Goal: Task Accomplishment & Management: Manage account settings

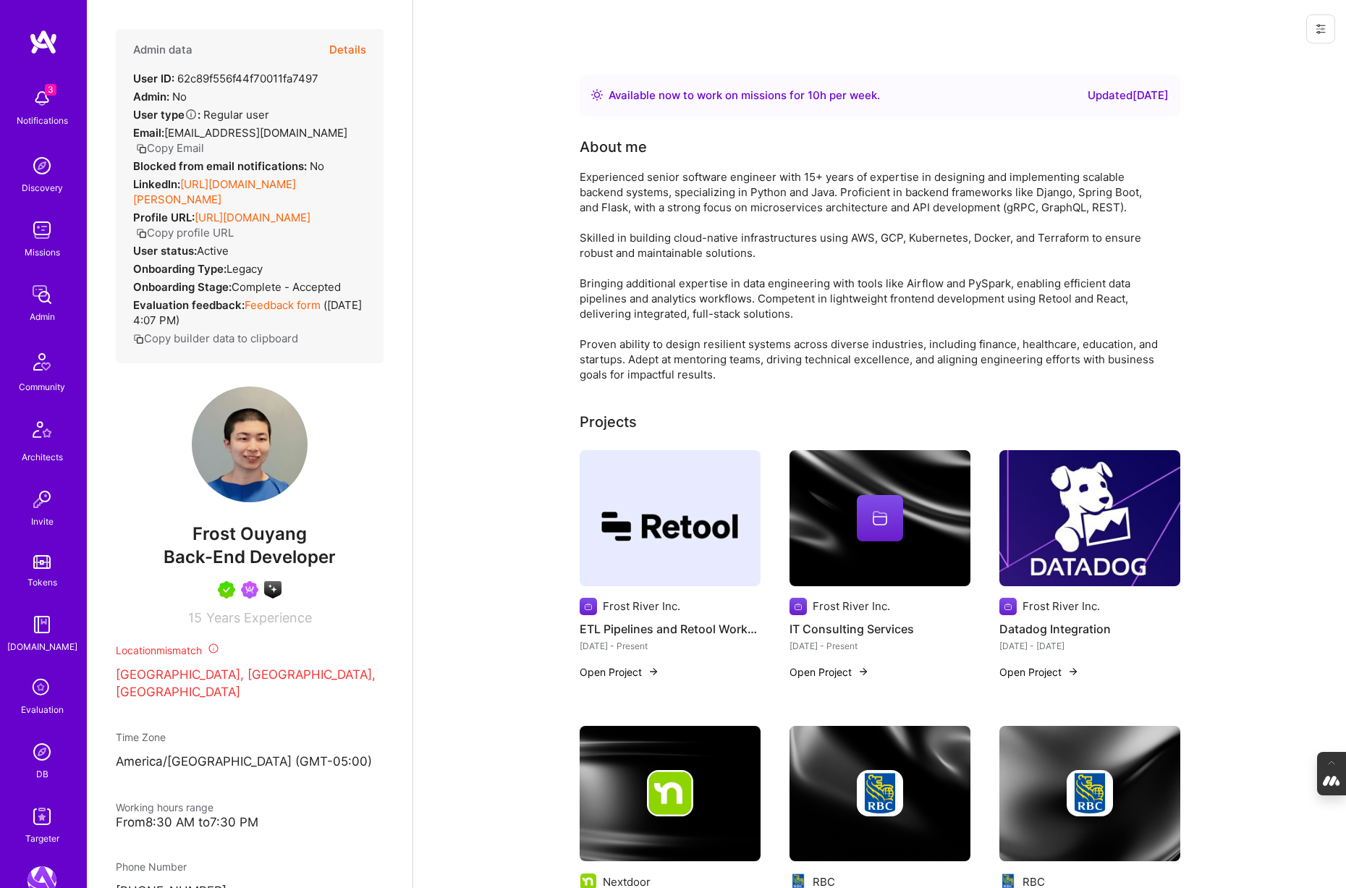
click at [42, 682] on icon at bounding box center [41, 687] width 27 height 27
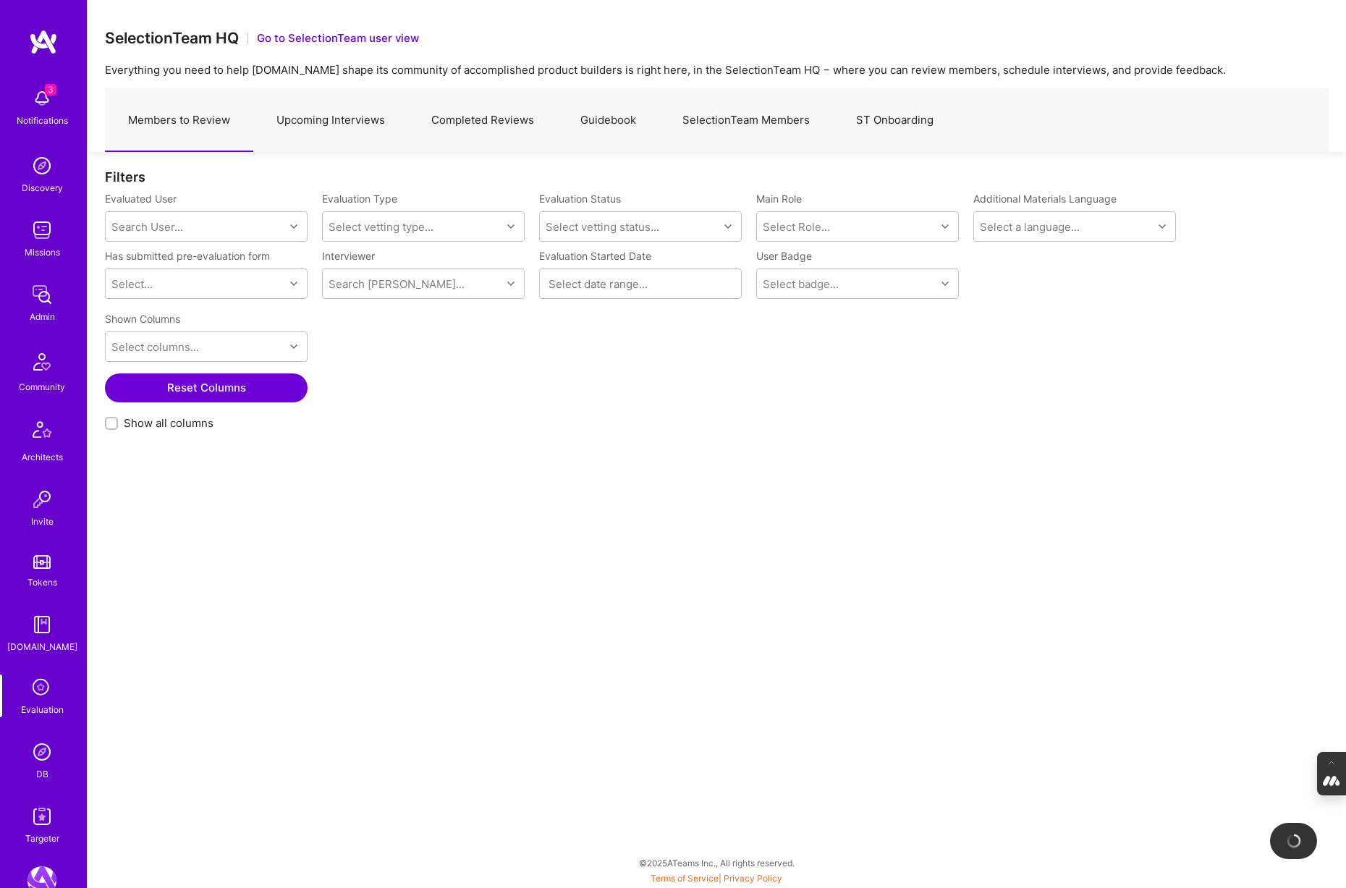
click at [339, 125] on link "Upcoming Interviews" at bounding box center [330, 120] width 155 height 63
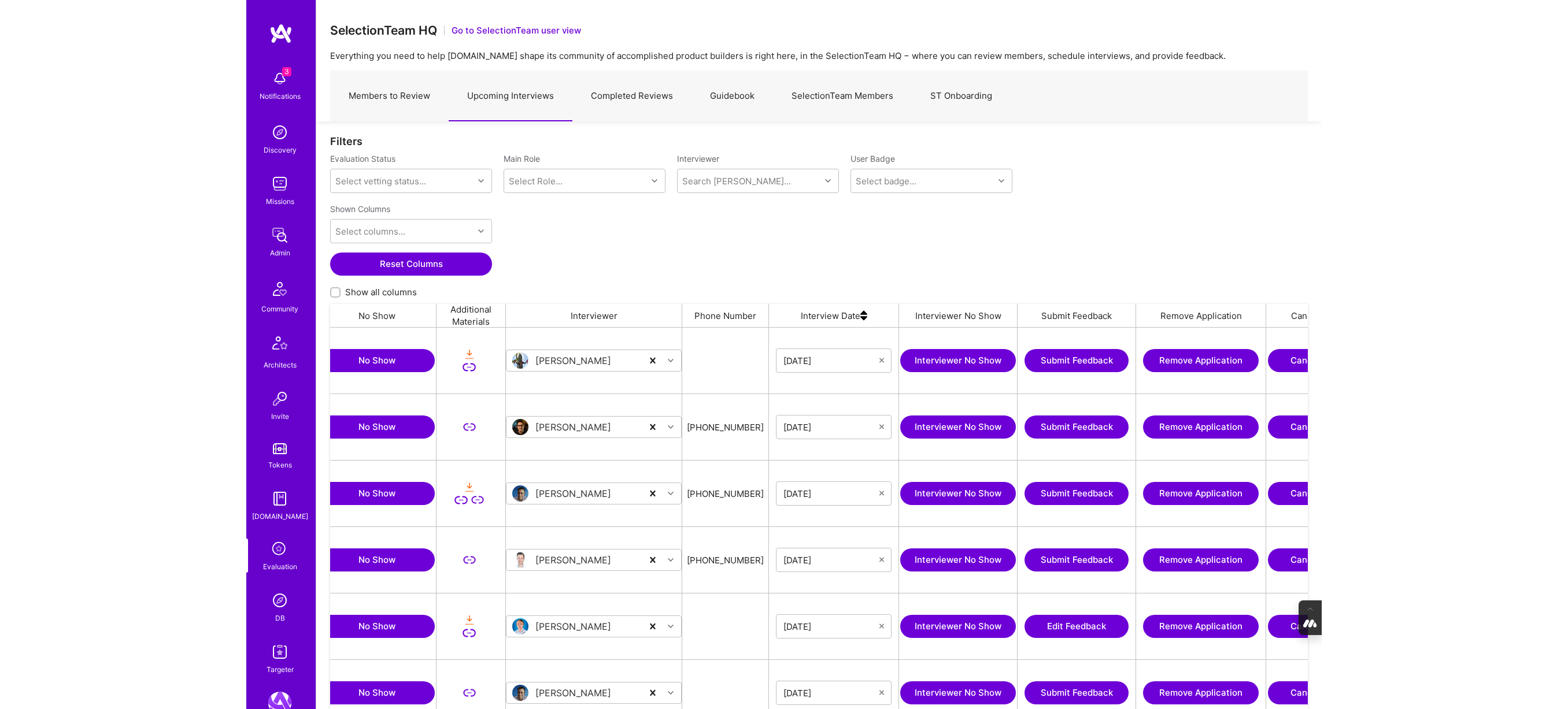
scroll to position [0, 633]
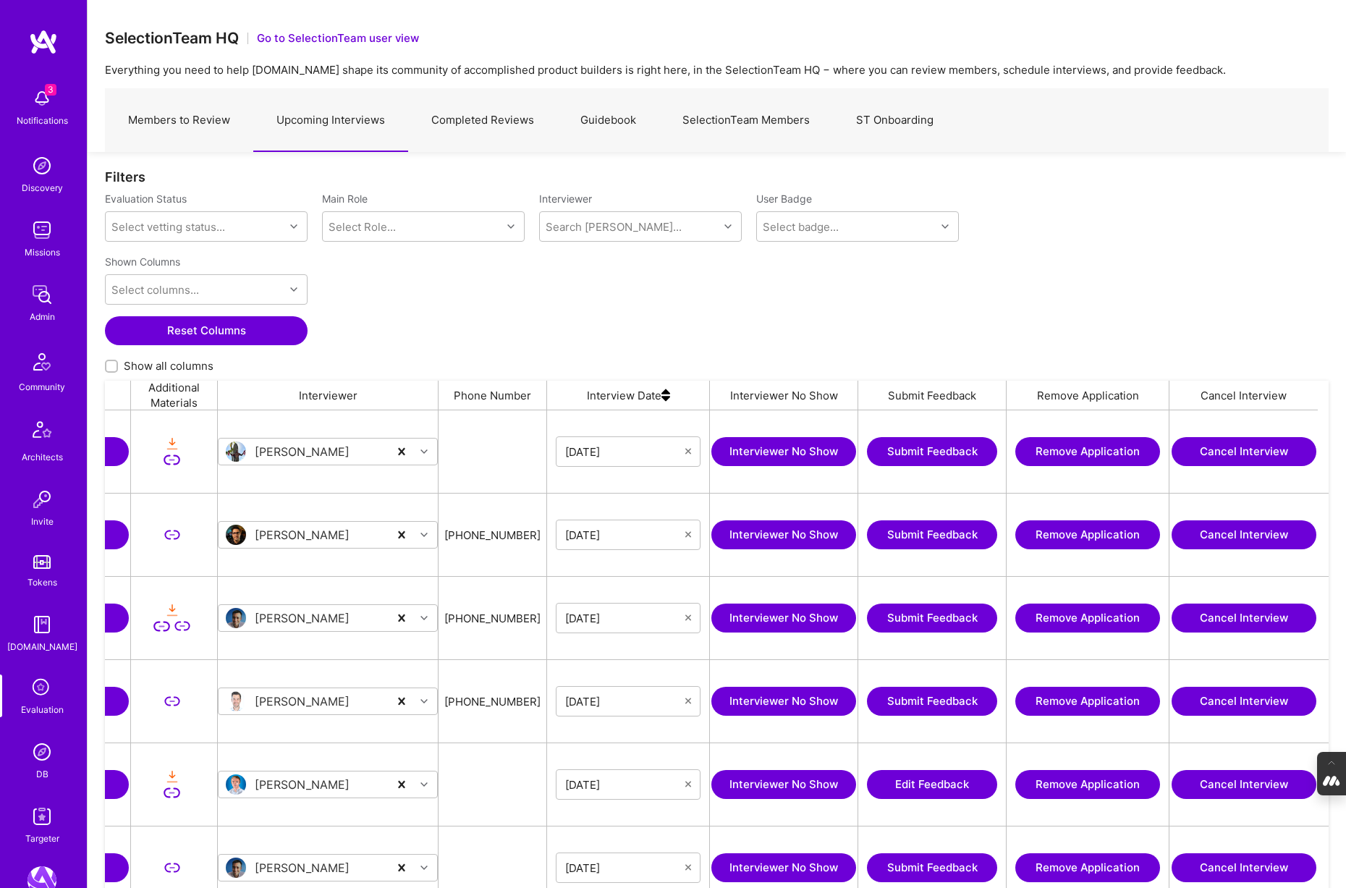
click at [1227, 457] on button "Cancel Interview" at bounding box center [1244, 451] width 145 height 29
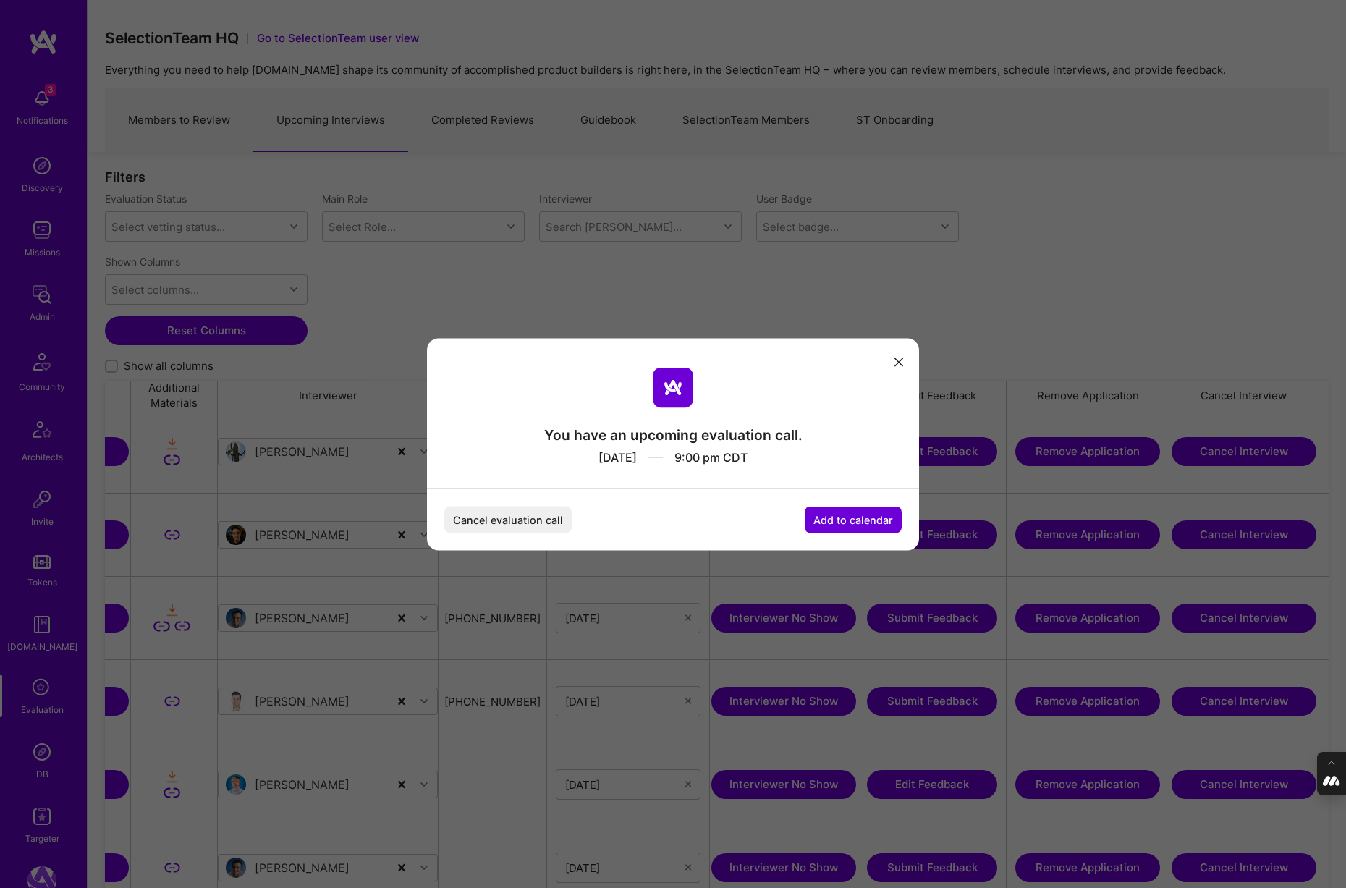
click at [524, 518] on button "Cancel evaluation call" at bounding box center [507, 519] width 127 height 27
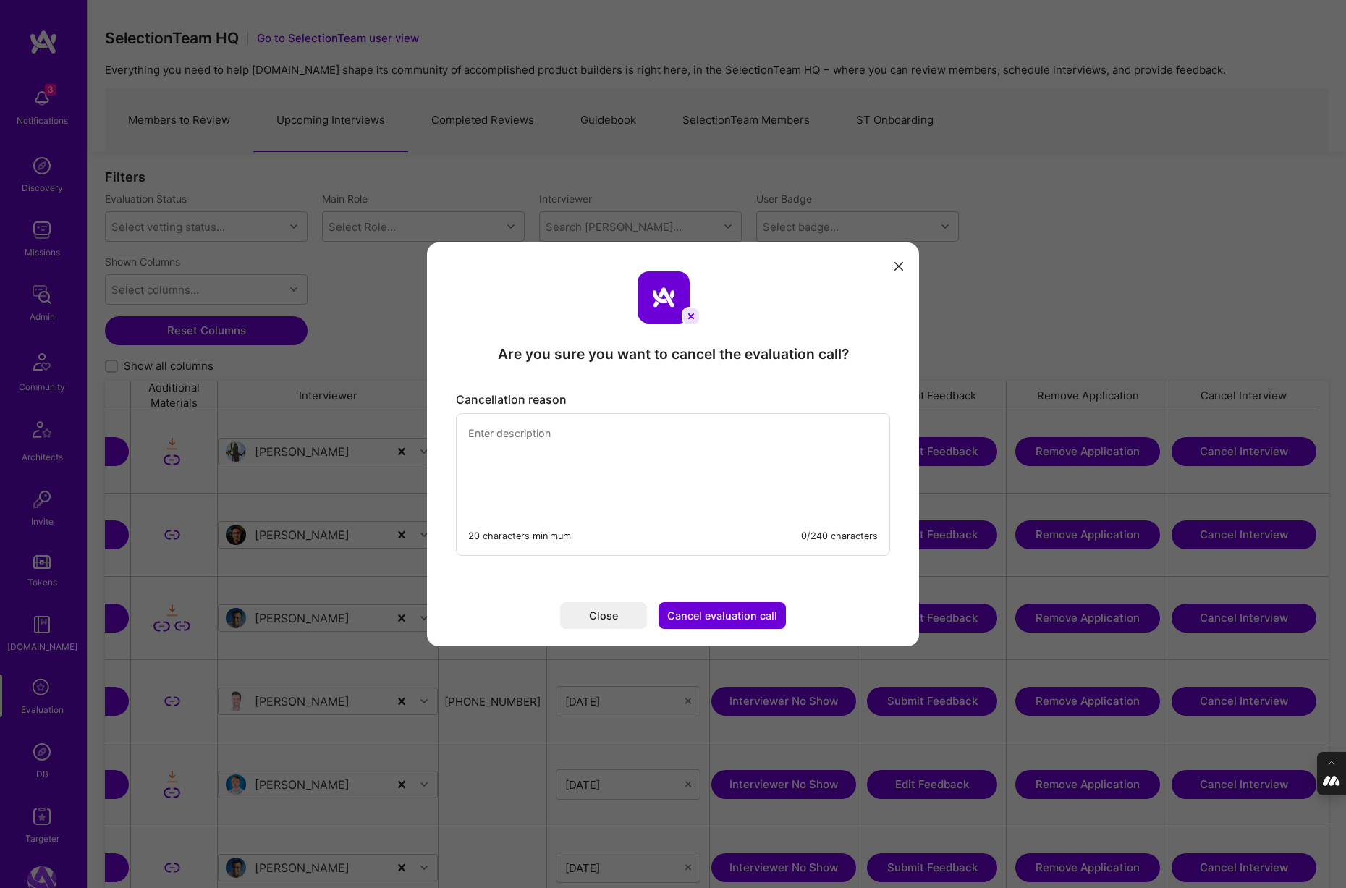
click at [493, 431] on textarea "modal" at bounding box center [673, 463] width 433 height 99
type textarea "C"
type textarea "Scheduled by mistake with Luis from core-team who needed to do a few tests on p…"
click at [742, 612] on button "Cancel evaluation call" at bounding box center [722, 615] width 127 height 27
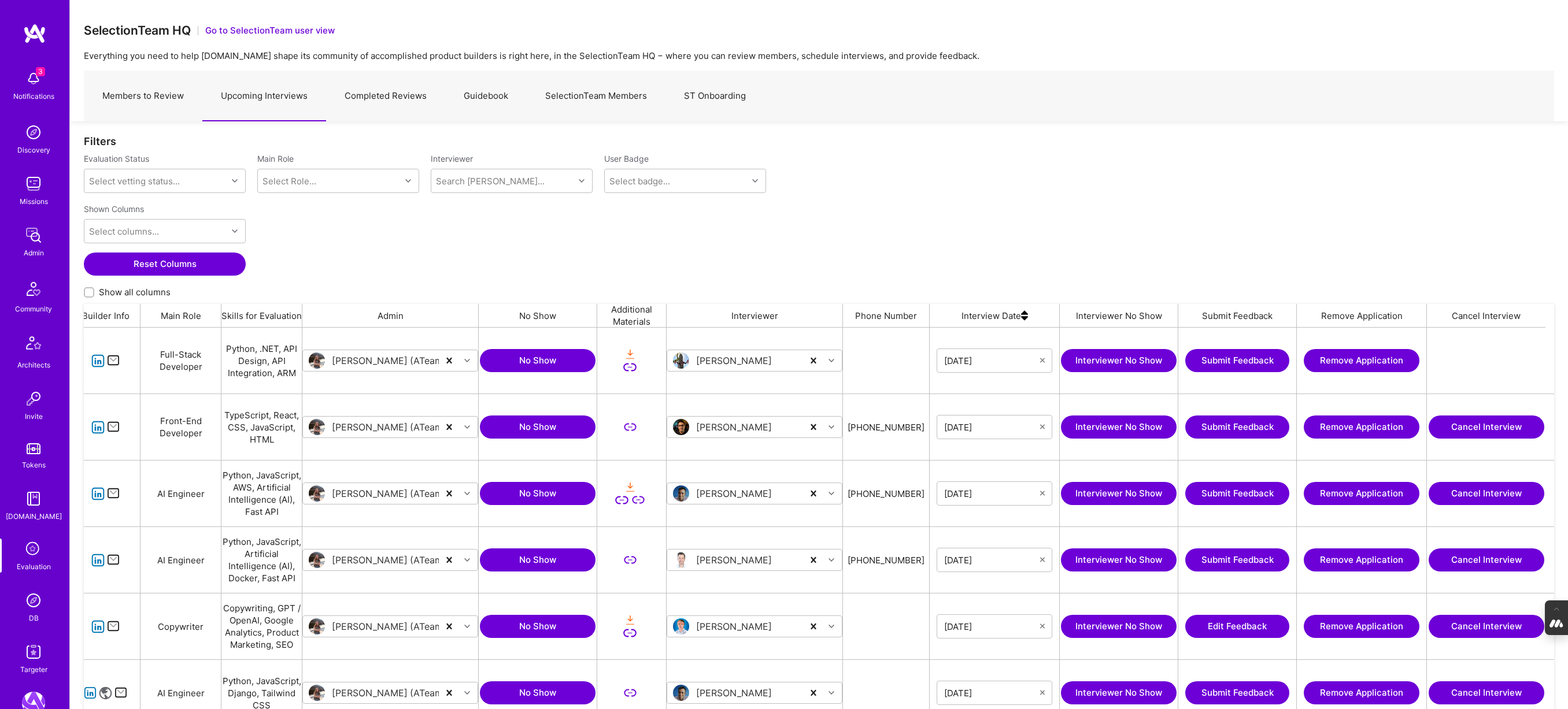
scroll to position [588, 1470]
click at [570, 94] on link "SelectionTeam Members" at bounding box center [596, 96] width 139 height 50
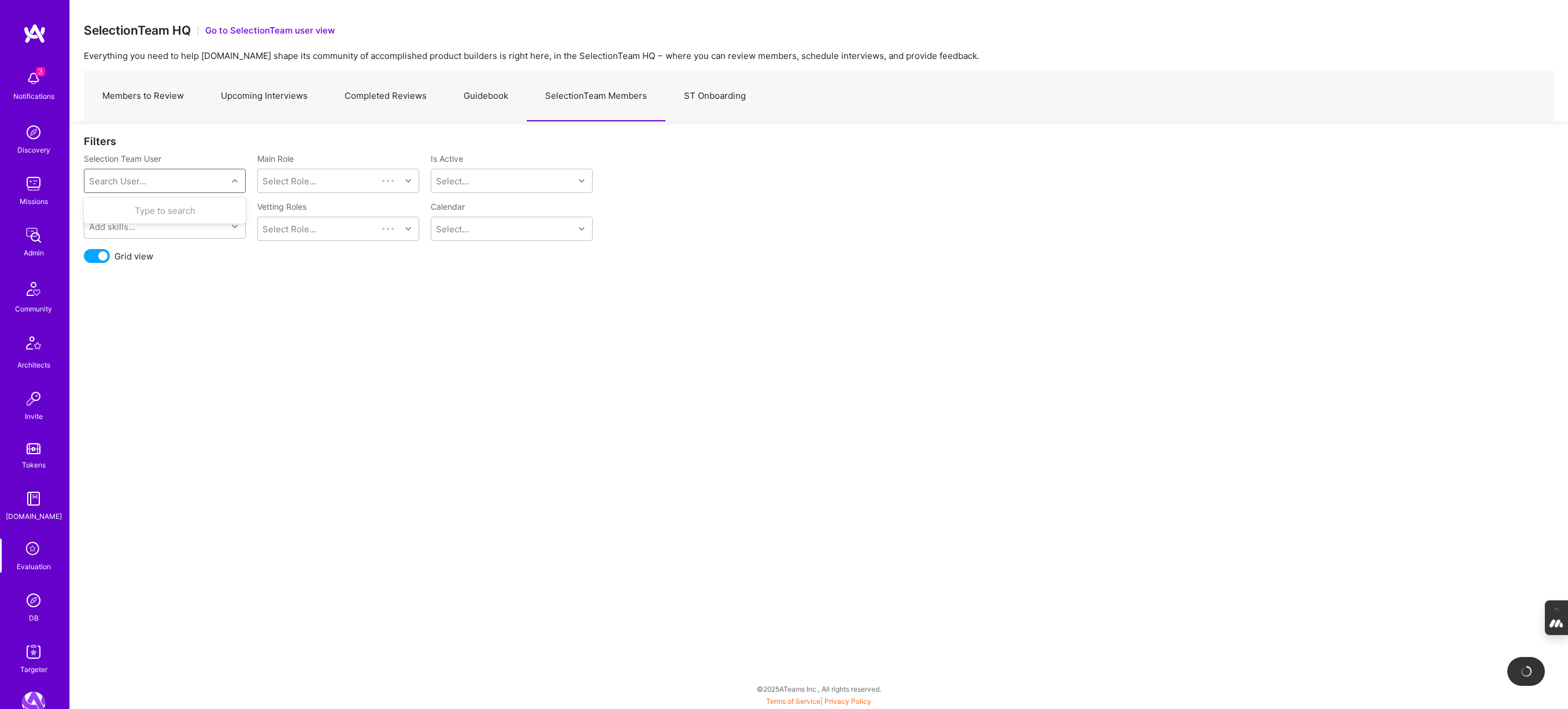
click at [161, 173] on div "Search User..." at bounding box center [156, 180] width 143 height 23
type input "u"
type input "luis"
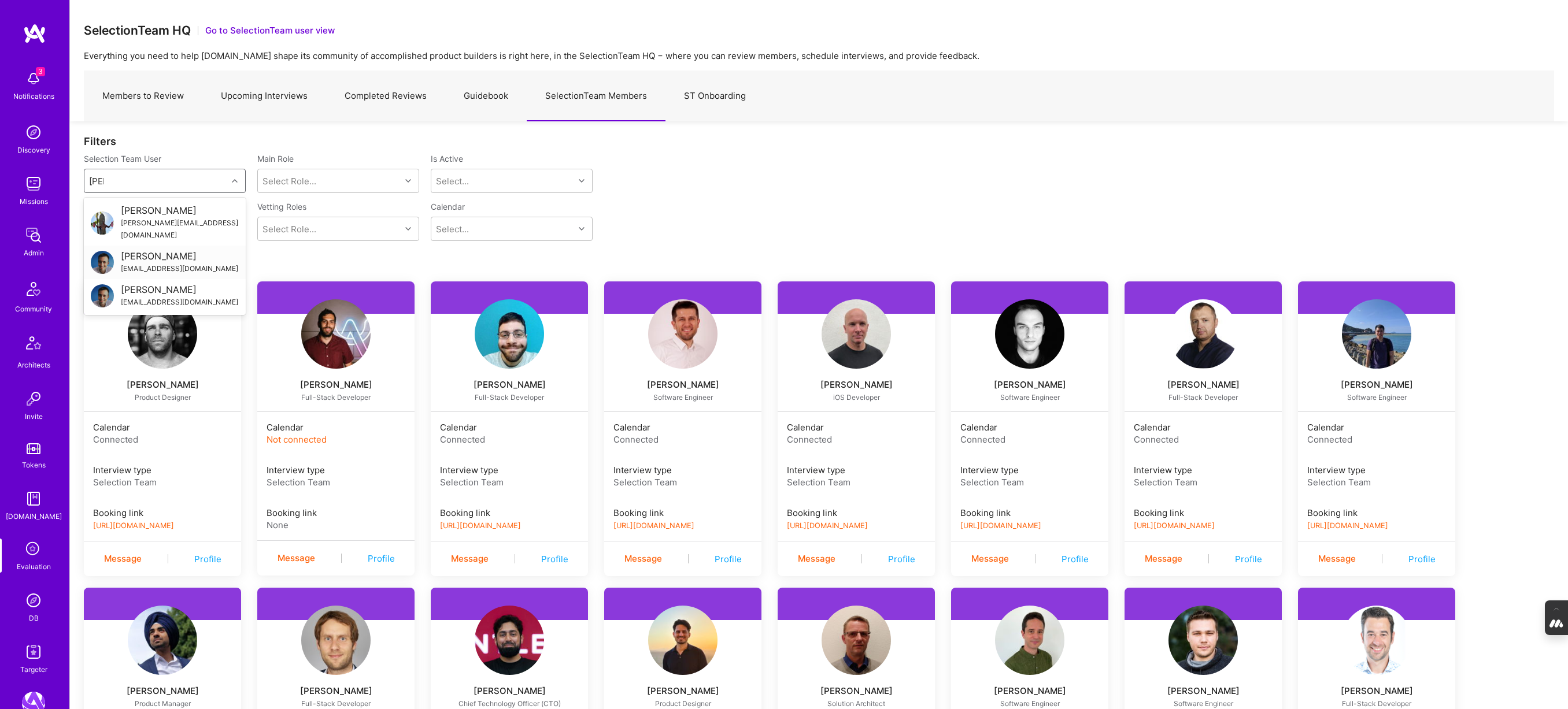
click at [156, 250] on div "Luis Teofilo" at bounding box center [179, 255] width 117 height 12
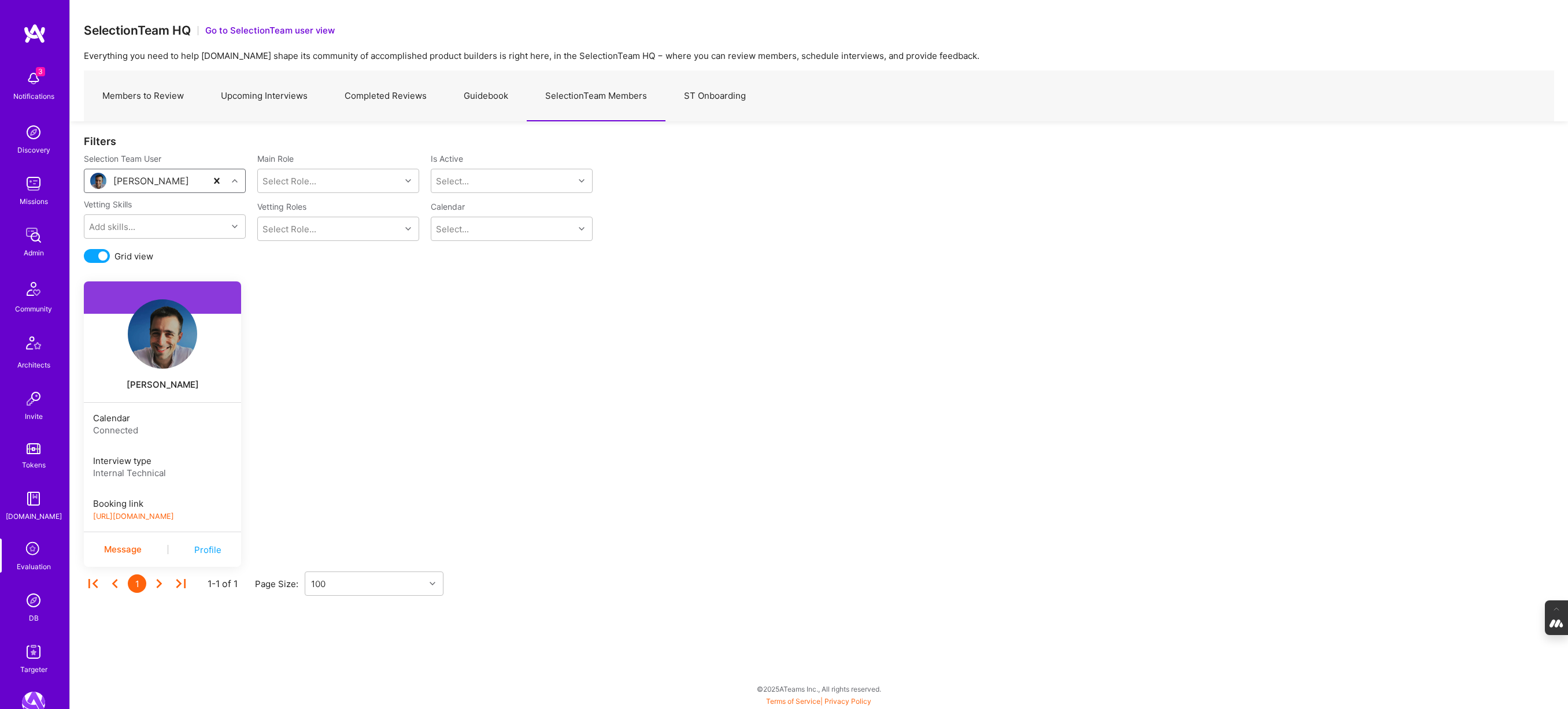
click at [151, 520] on link "https://platform-v2.a.team/interview-scheduling/booking/luisteofilo/evaluation" at bounding box center [133, 516] width 81 height 9
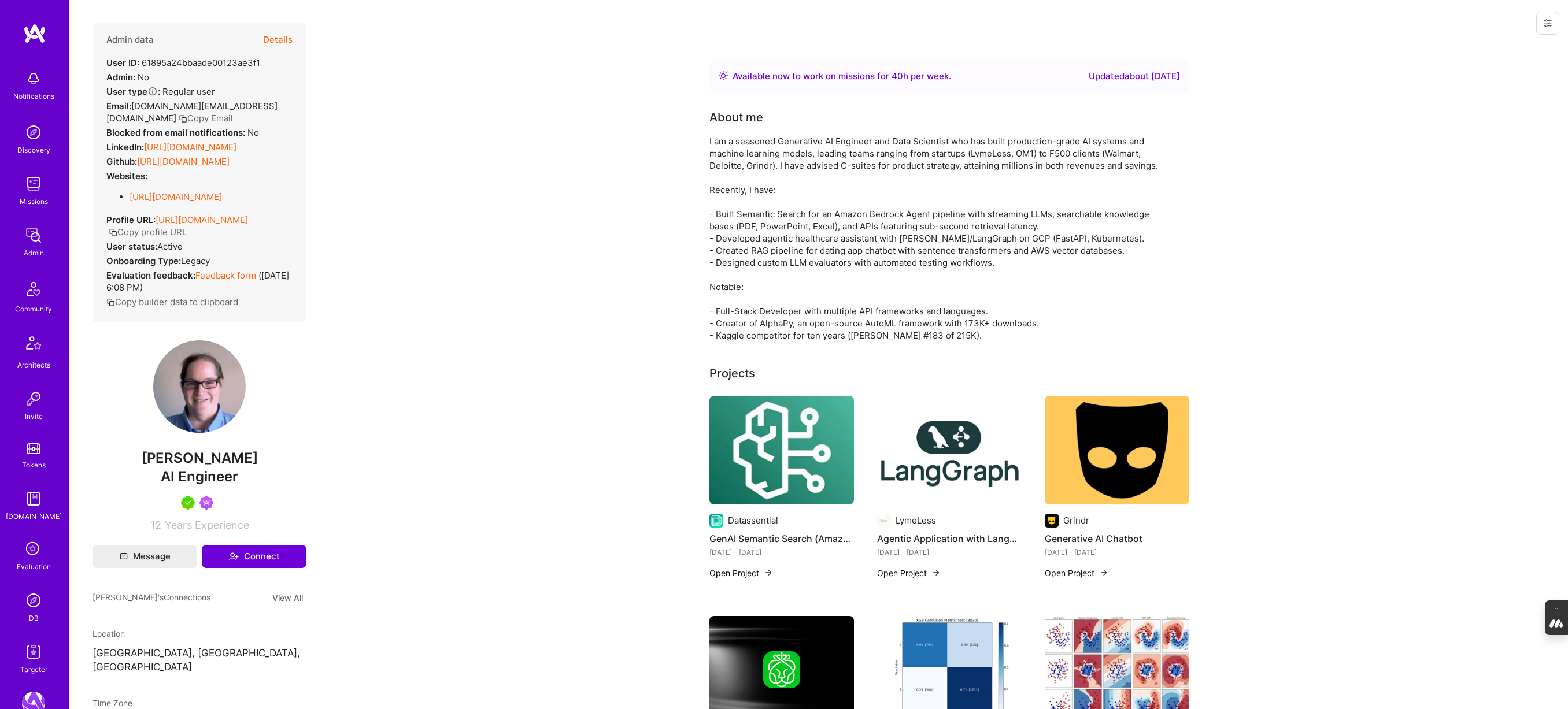
scroll to position [398, 0]
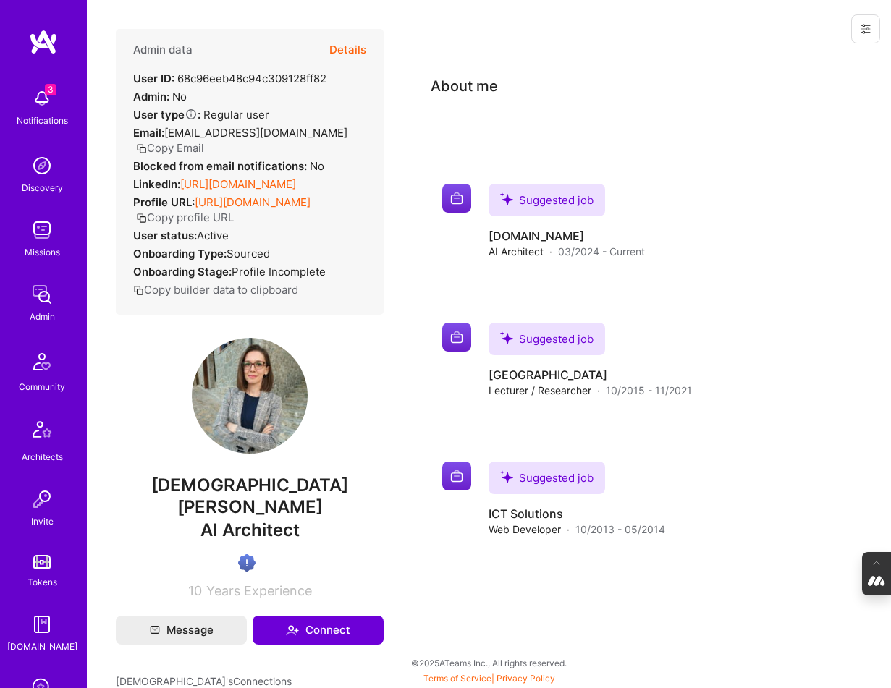
click at [253, 177] on link "https://linkedin.com/in/jezuina-koroveshi-17770ba6" at bounding box center [238, 184] width 116 height 14
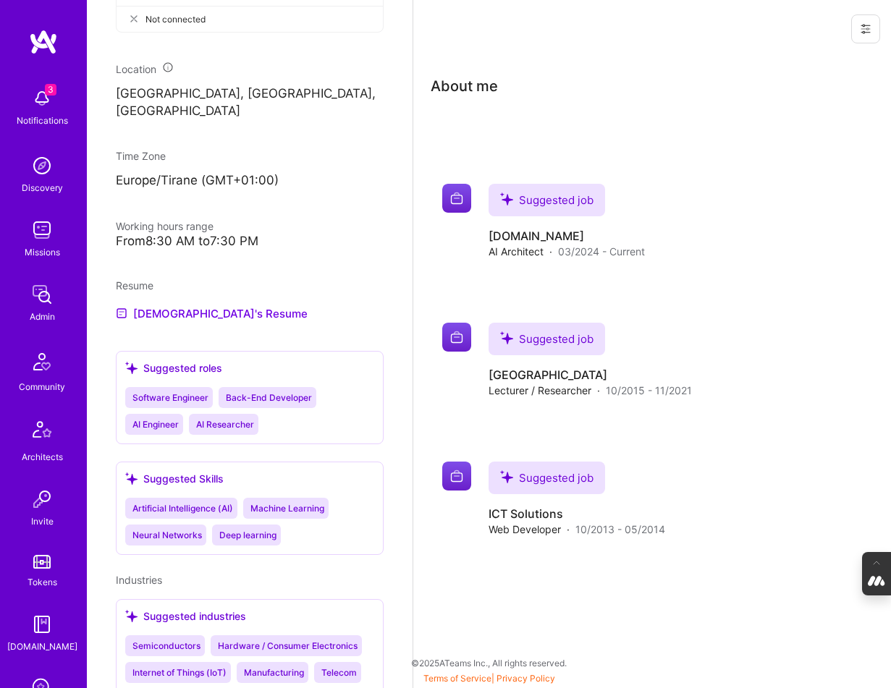
scroll to position [781, 0]
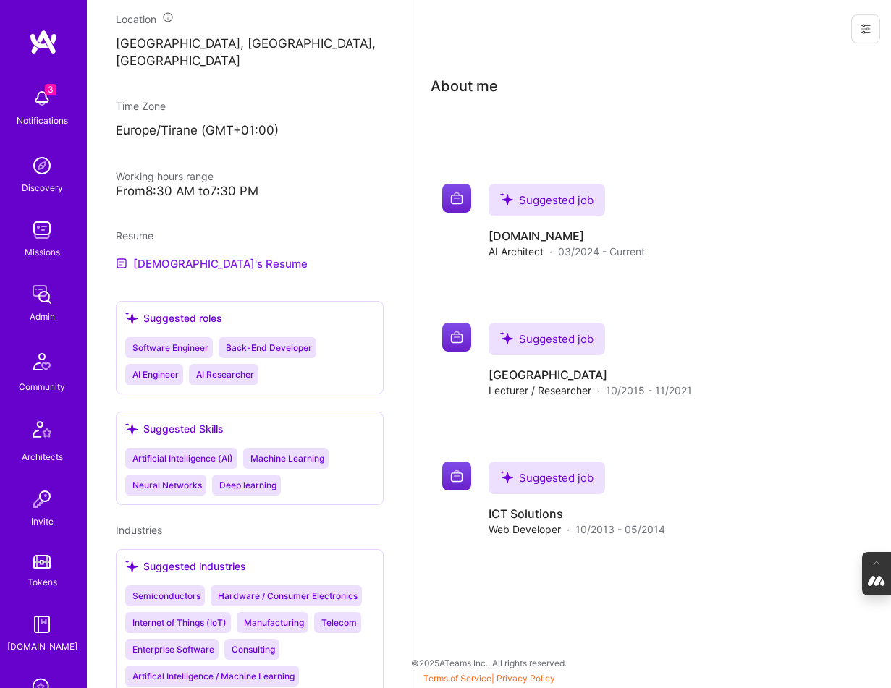
click at [195, 255] on link "Jezuina's Resume" at bounding box center [212, 263] width 192 height 17
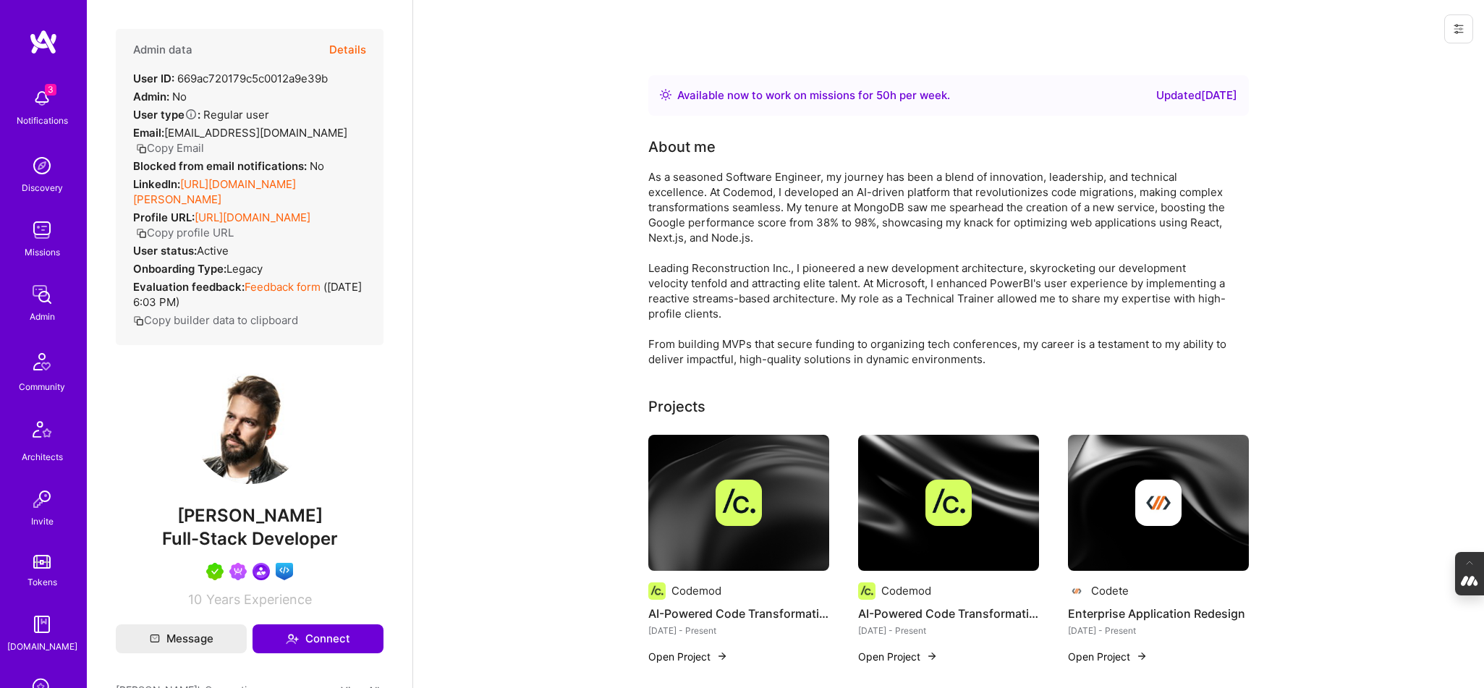
click at [350, 52] on button "Details" at bounding box center [347, 50] width 37 height 42
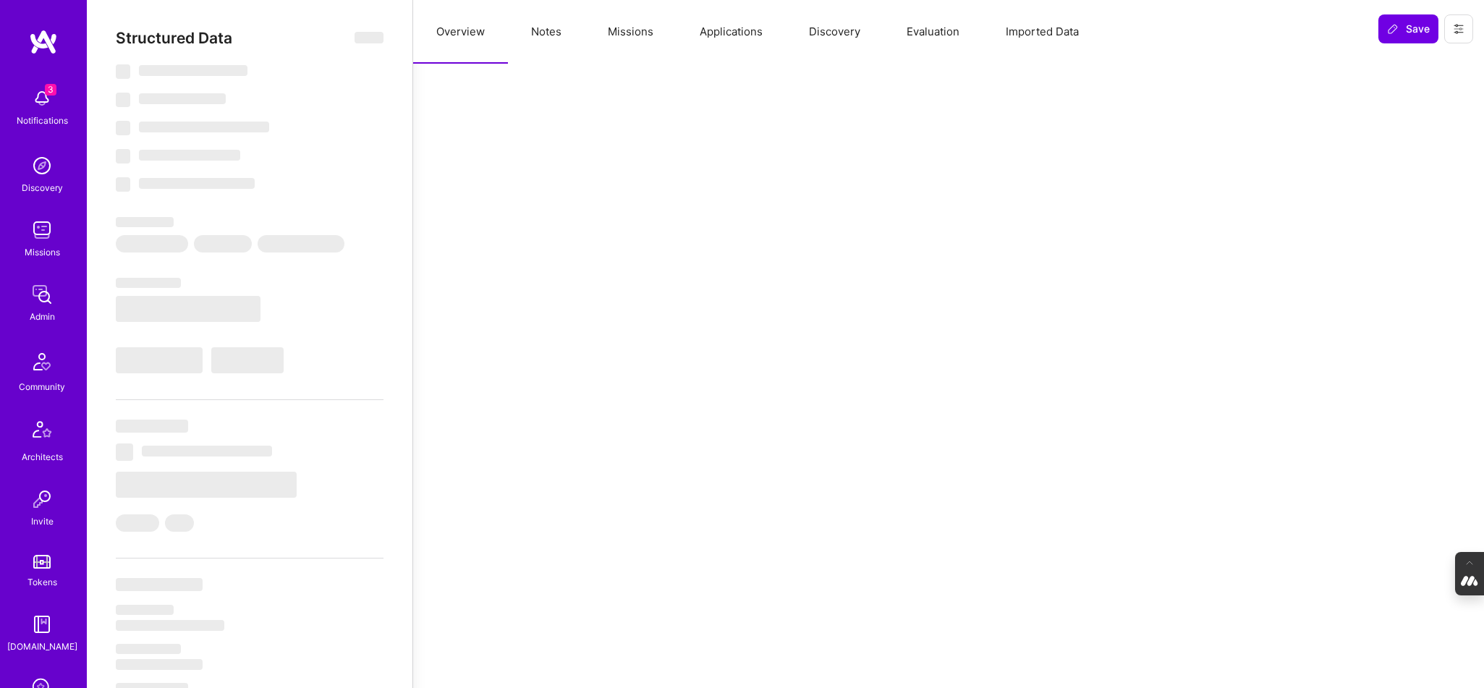
click at [559, 36] on button "Notes" at bounding box center [546, 32] width 77 height 64
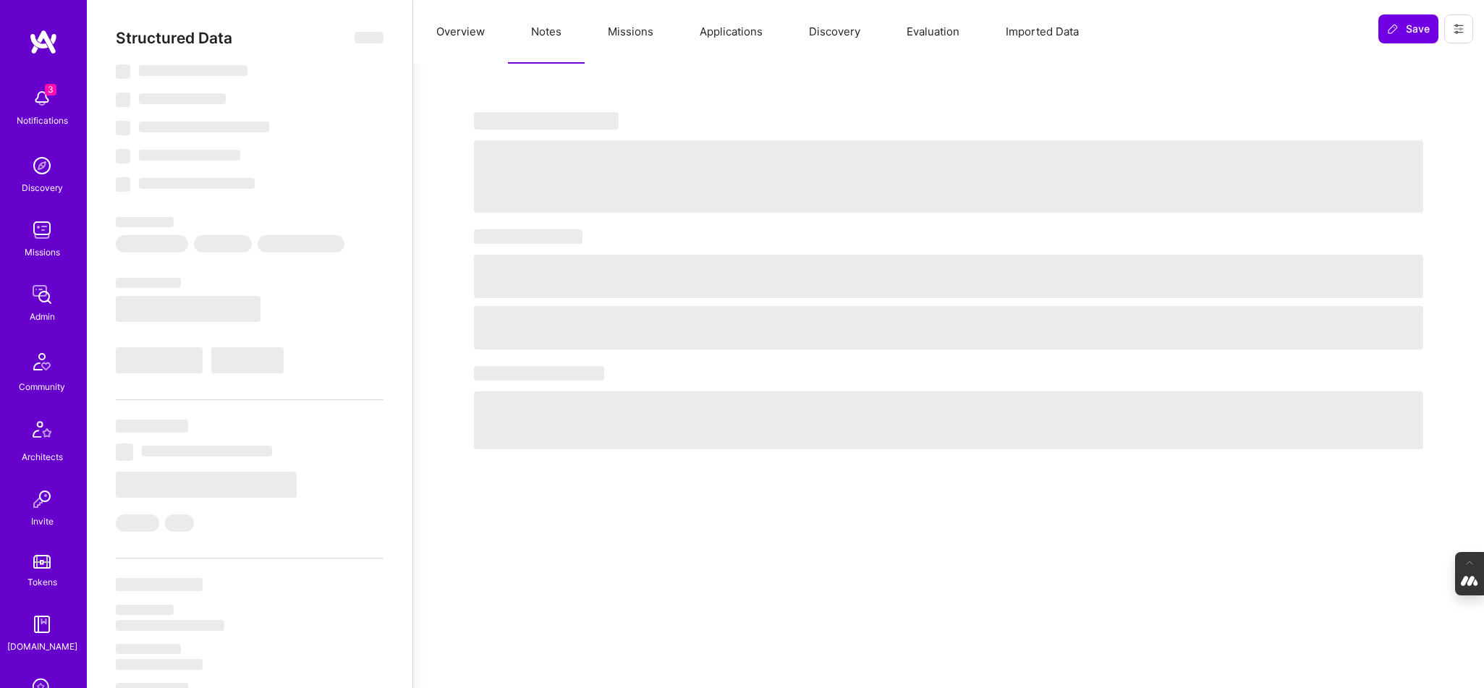
select select "Right Now"
select select "5"
select select "7"
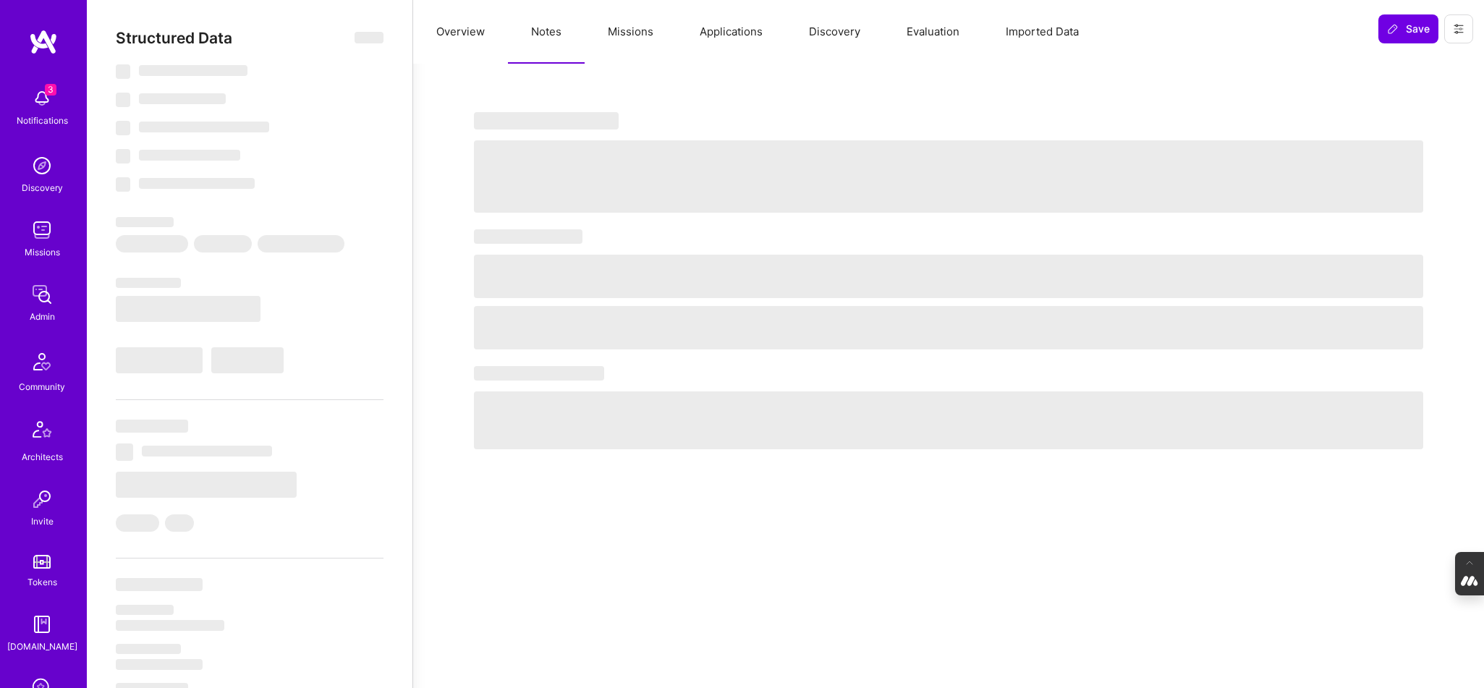
select select "US"
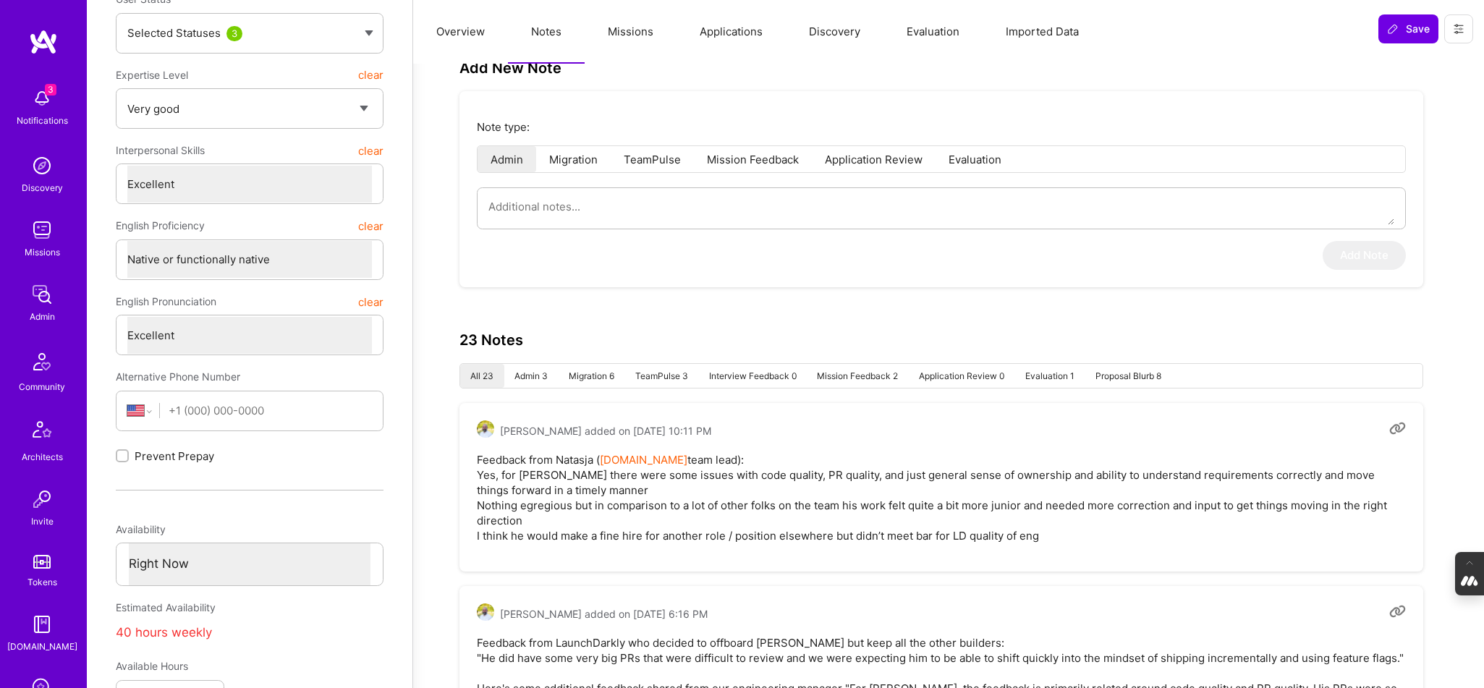
scroll to position [269, 0]
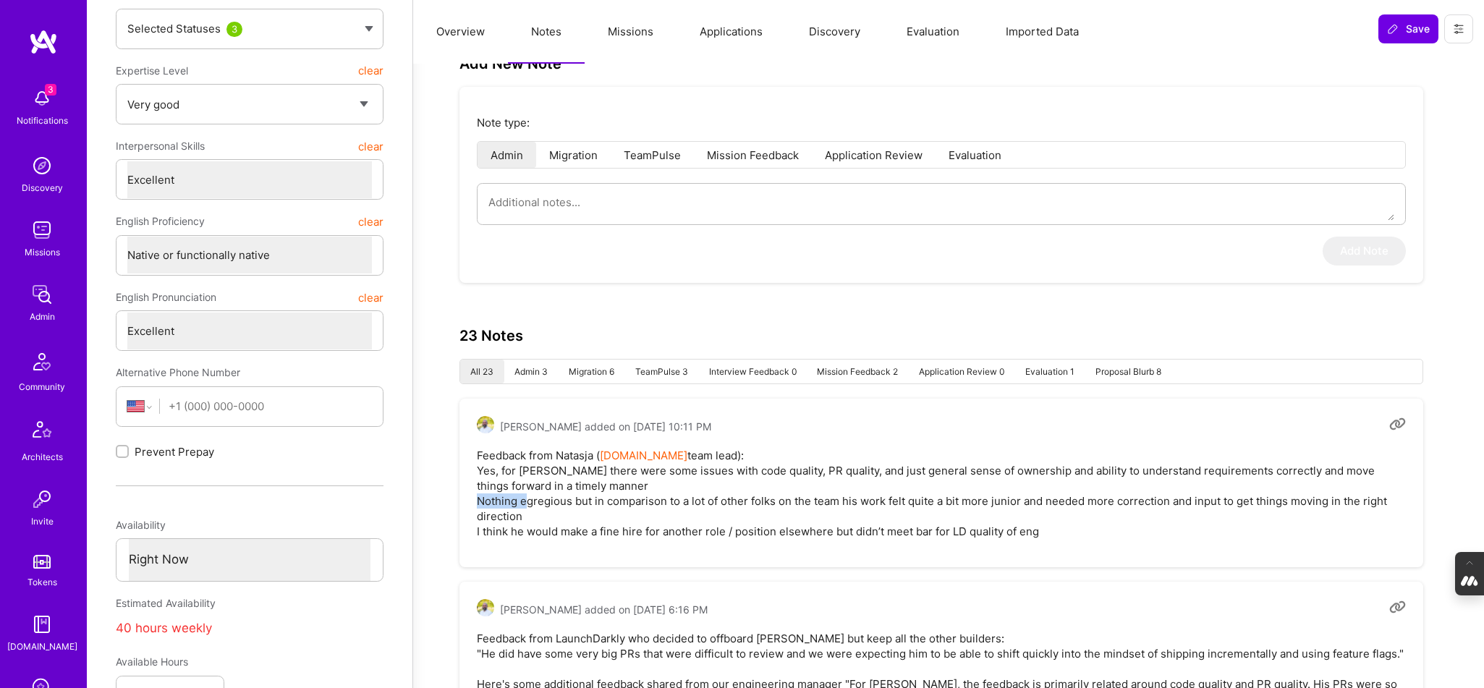
drag, startPoint x: 569, startPoint y: 496, endPoint x: 523, endPoint y: 498, distance: 45.6
click at [523, 498] on pre "Feedback from Natasja ( A.Team team lead): Yes, for Greg there were some issues…" at bounding box center [941, 493] width 929 height 91
copy pre "egregious"
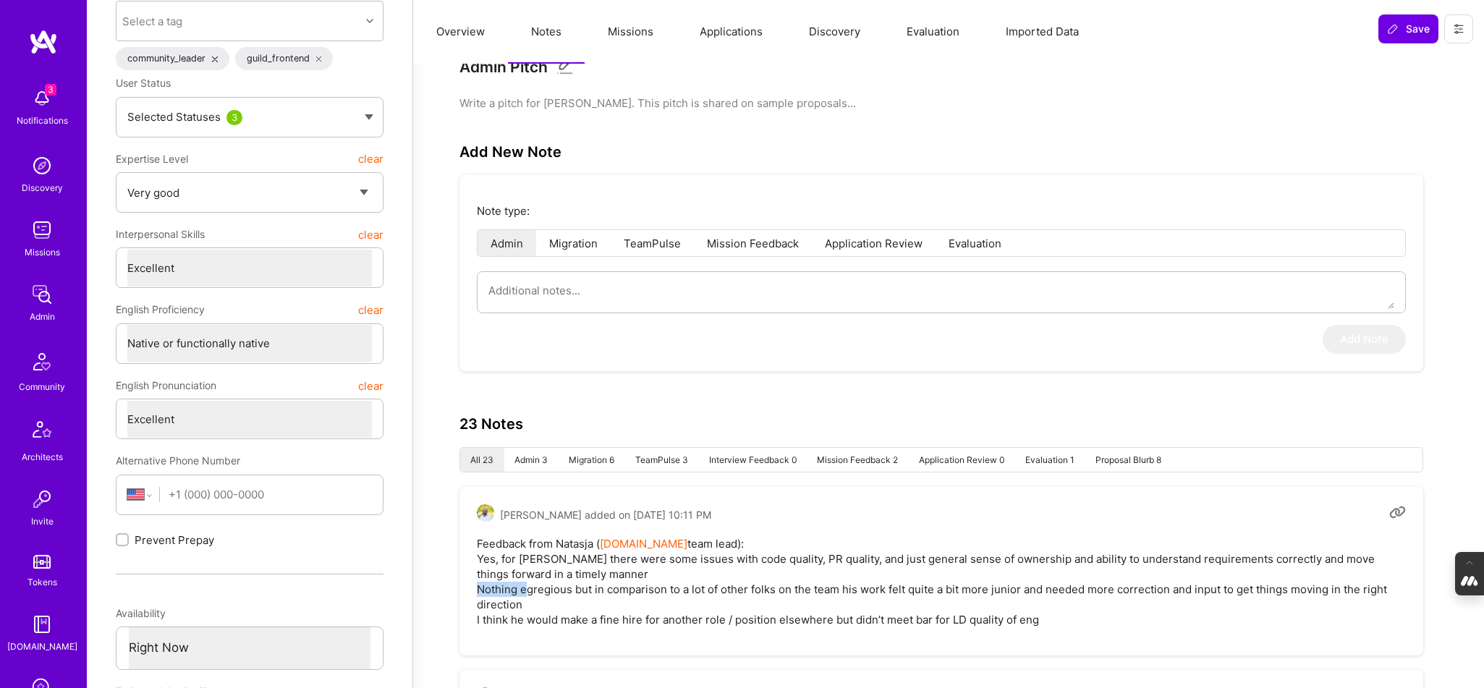
scroll to position [0, 0]
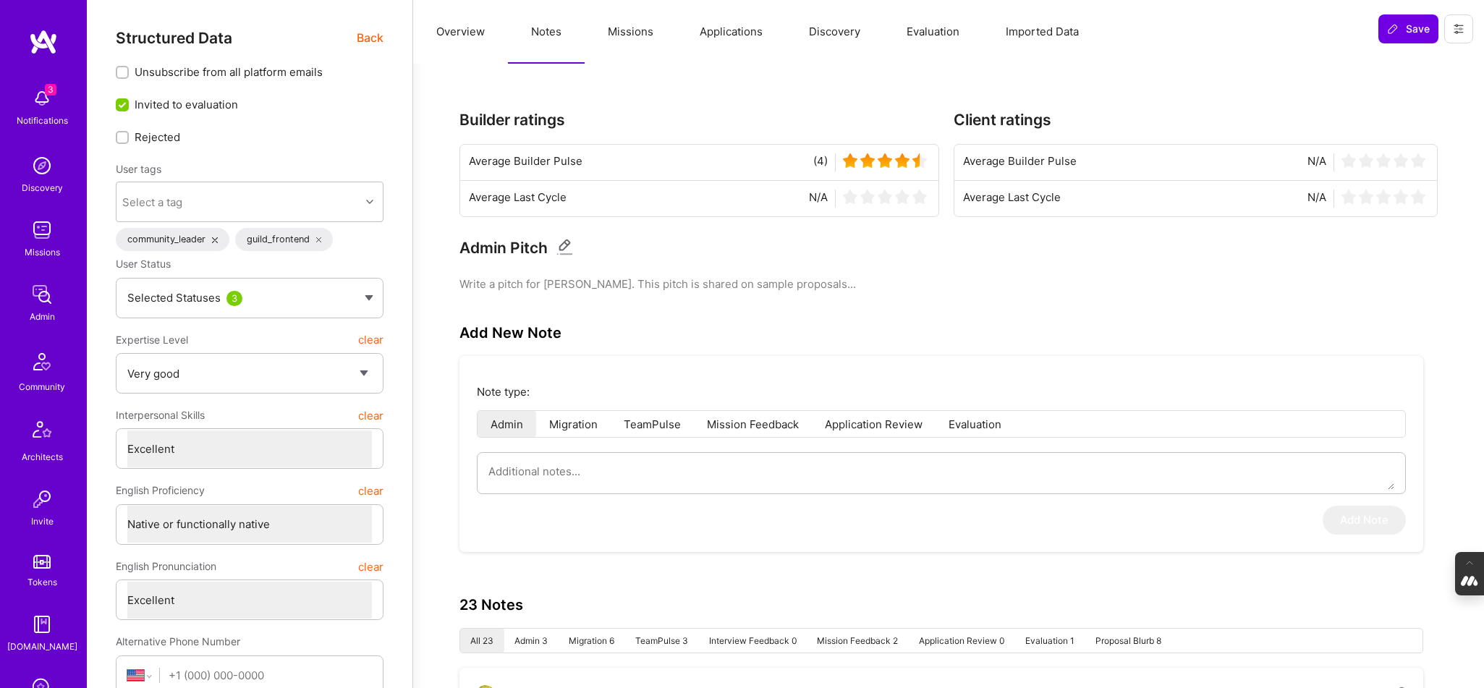
click at [944, 43] on button "Evaluation" at bounding box center [933, 32] width 99 height 64
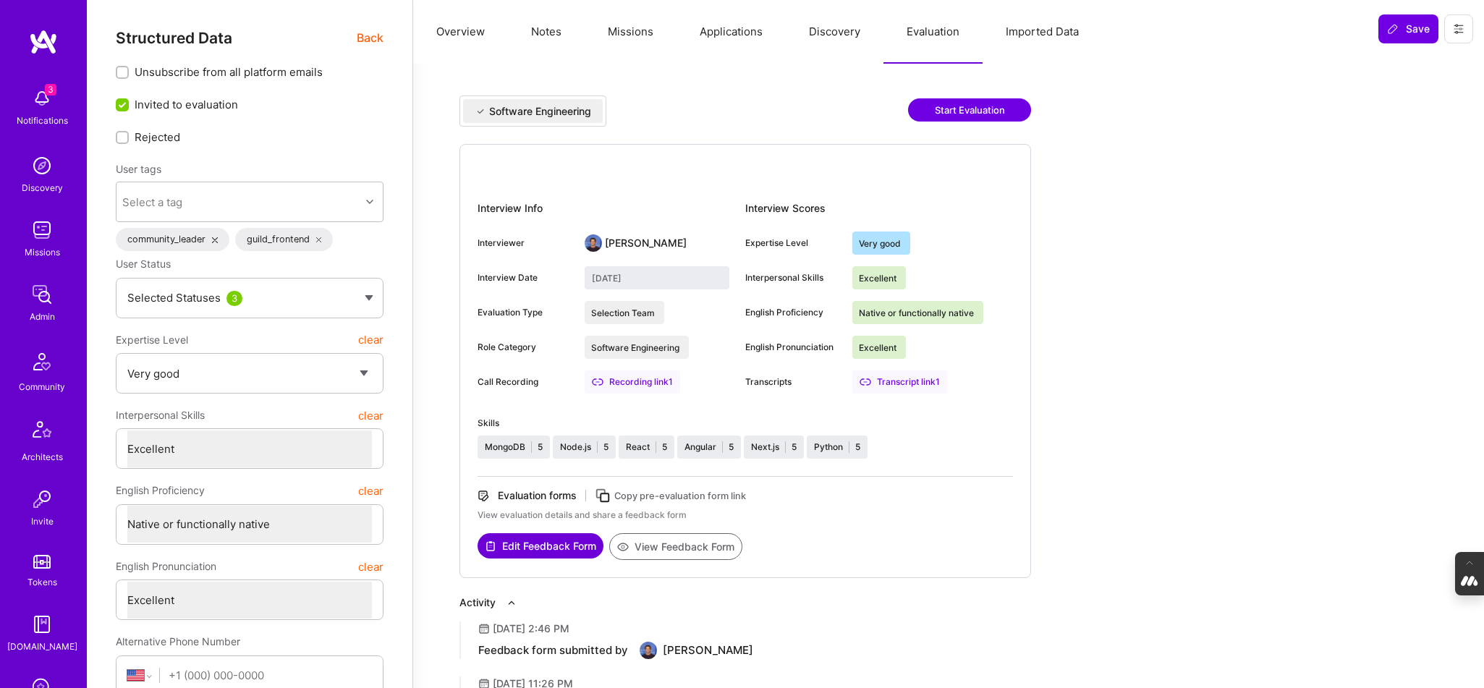
click at [552, 25] on button "Notes" at bounding box center [546, 32] width 77 height 64
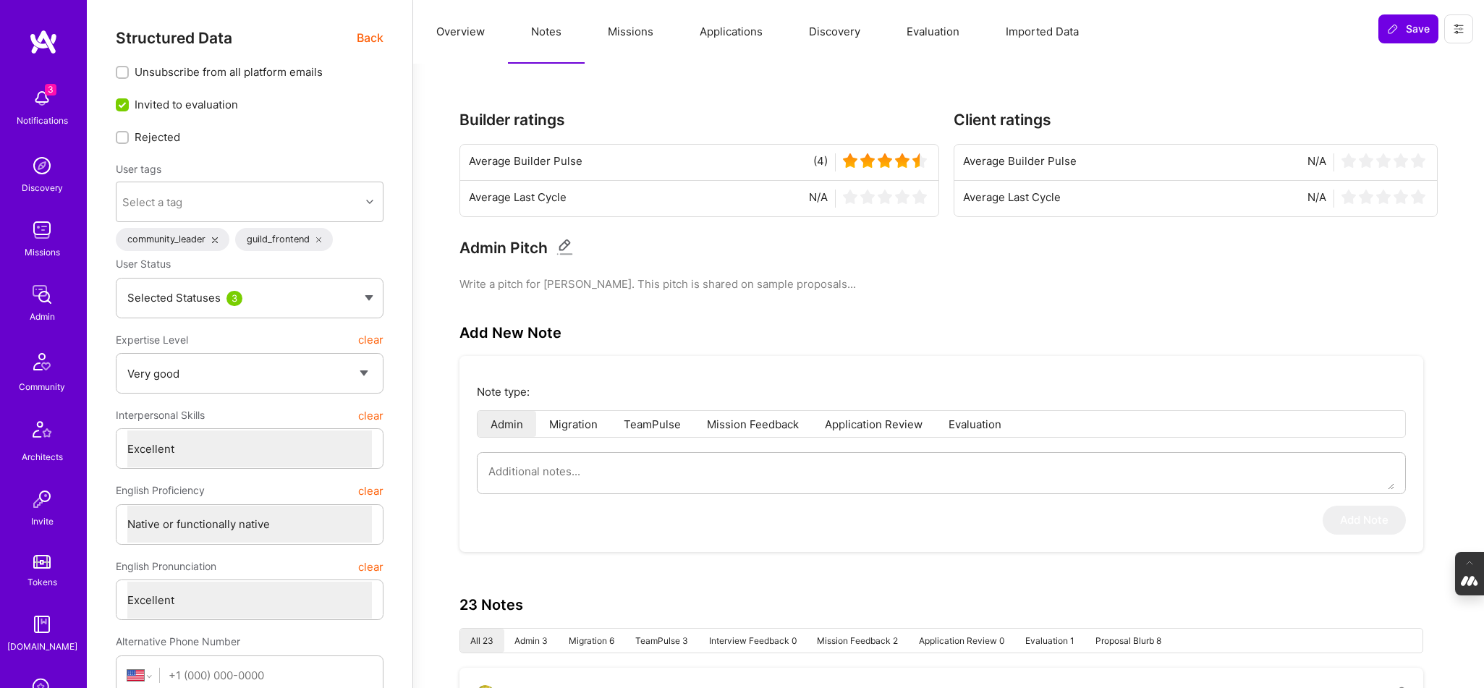
click at [459, 41] on button "Overview" at bounding box center [460, 32] width 95 height 64
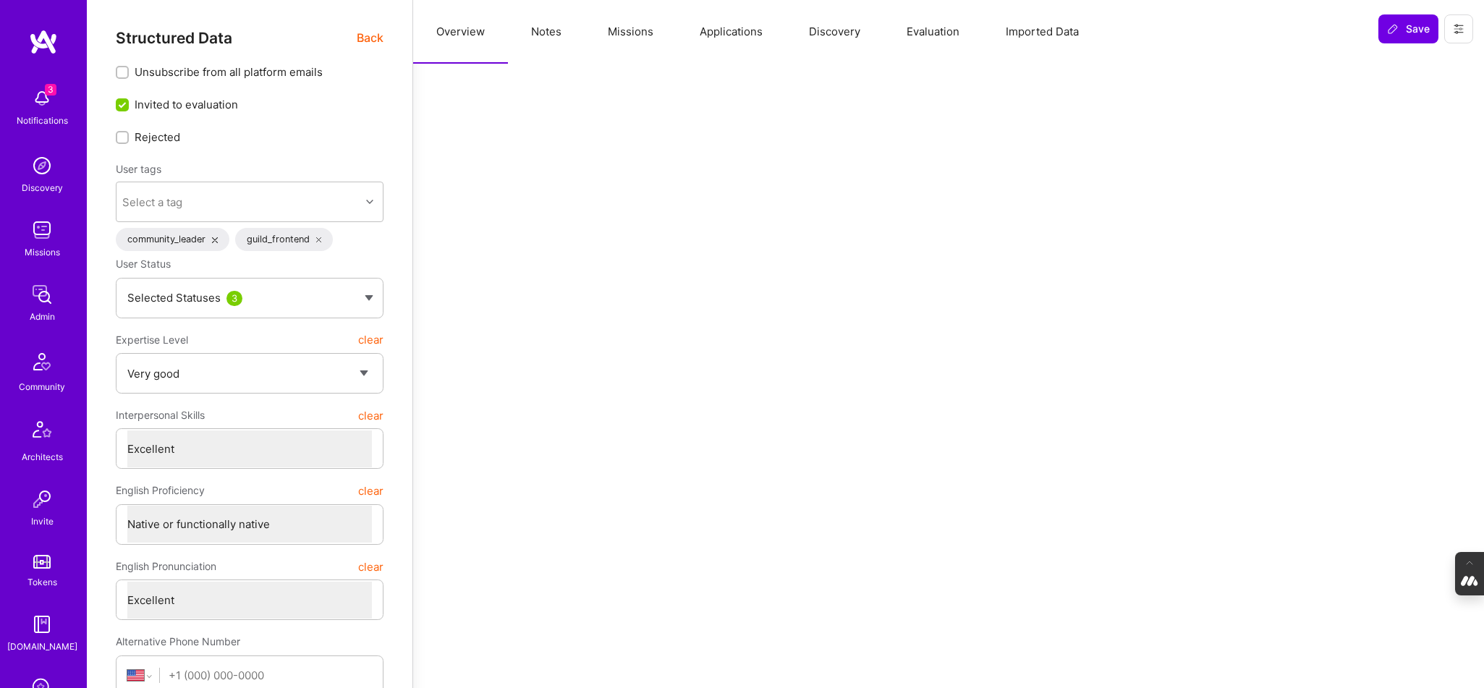
click at [369, 35] on span "Back" at bounding box center [370, 38] width 27 height 18
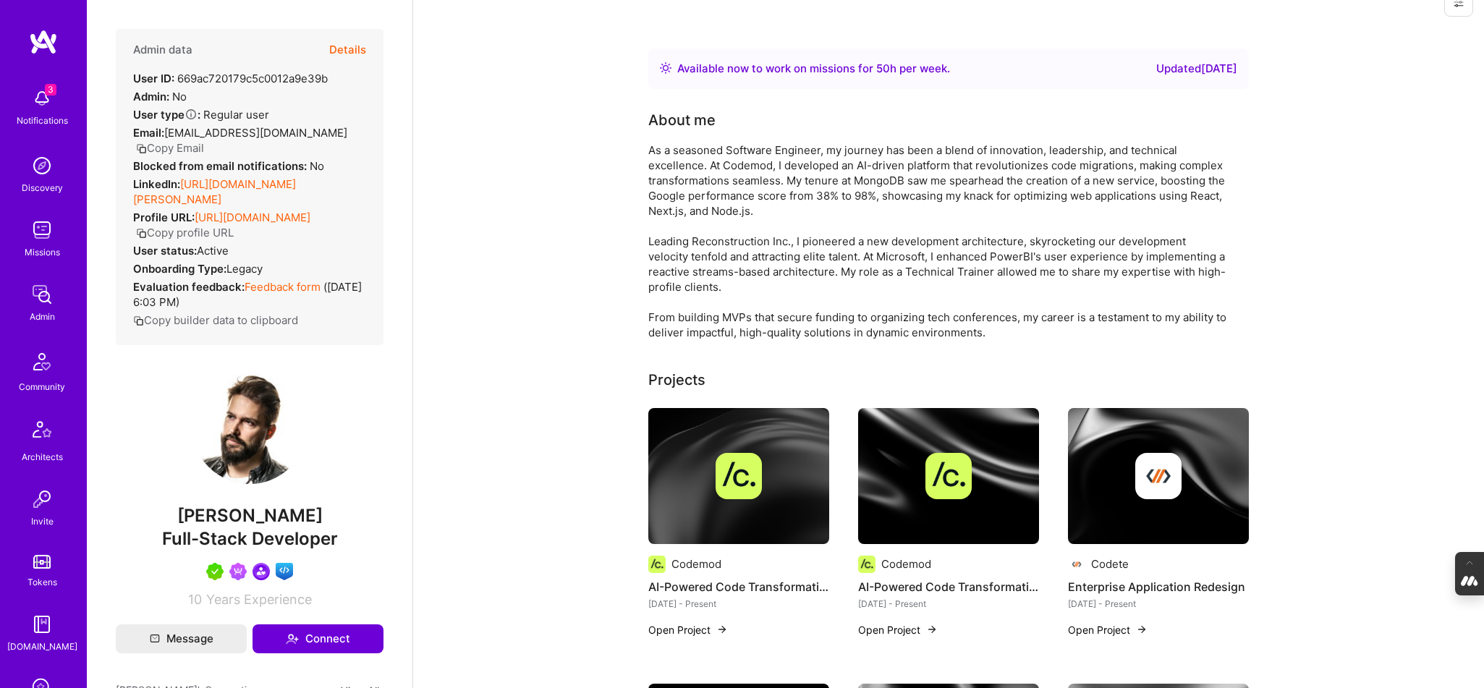
scroll to position [34, 0]
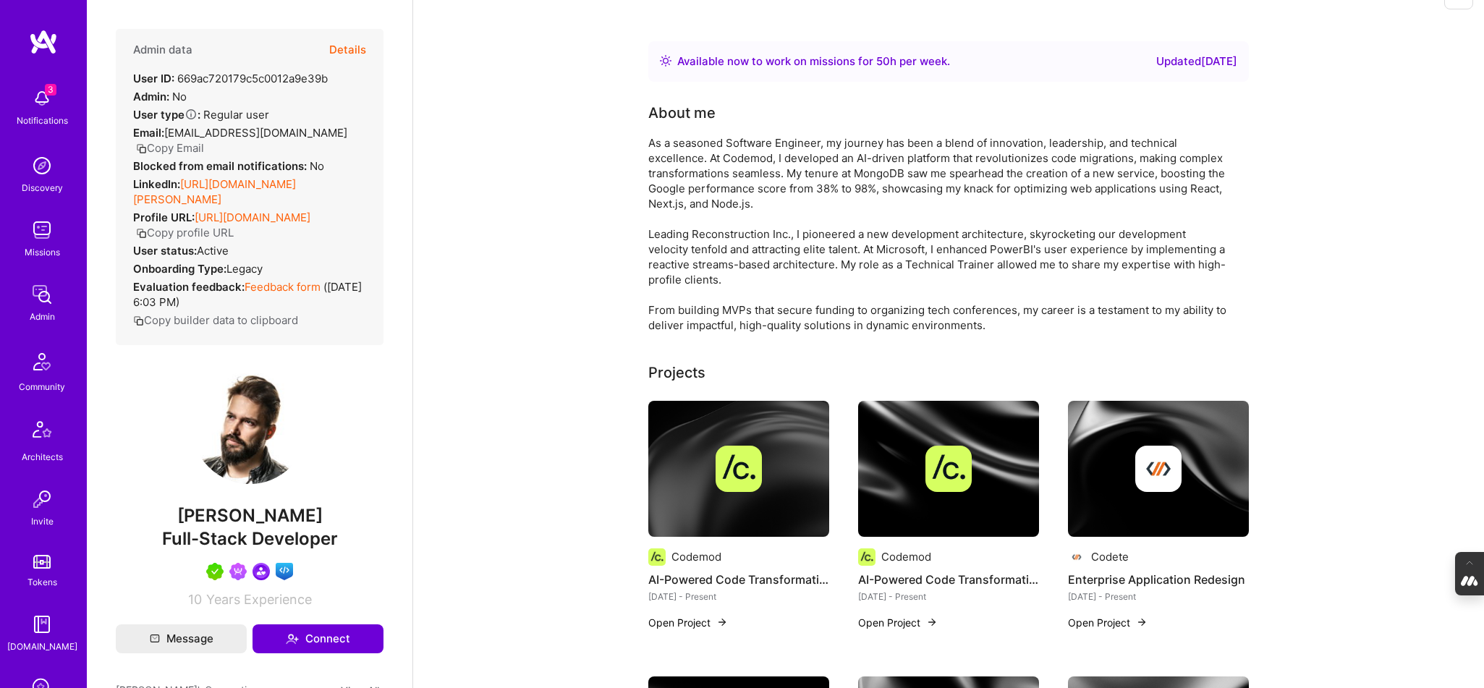
click at [352, 46] on button "Details" at bounding box center [347, 50] width 37 height 42
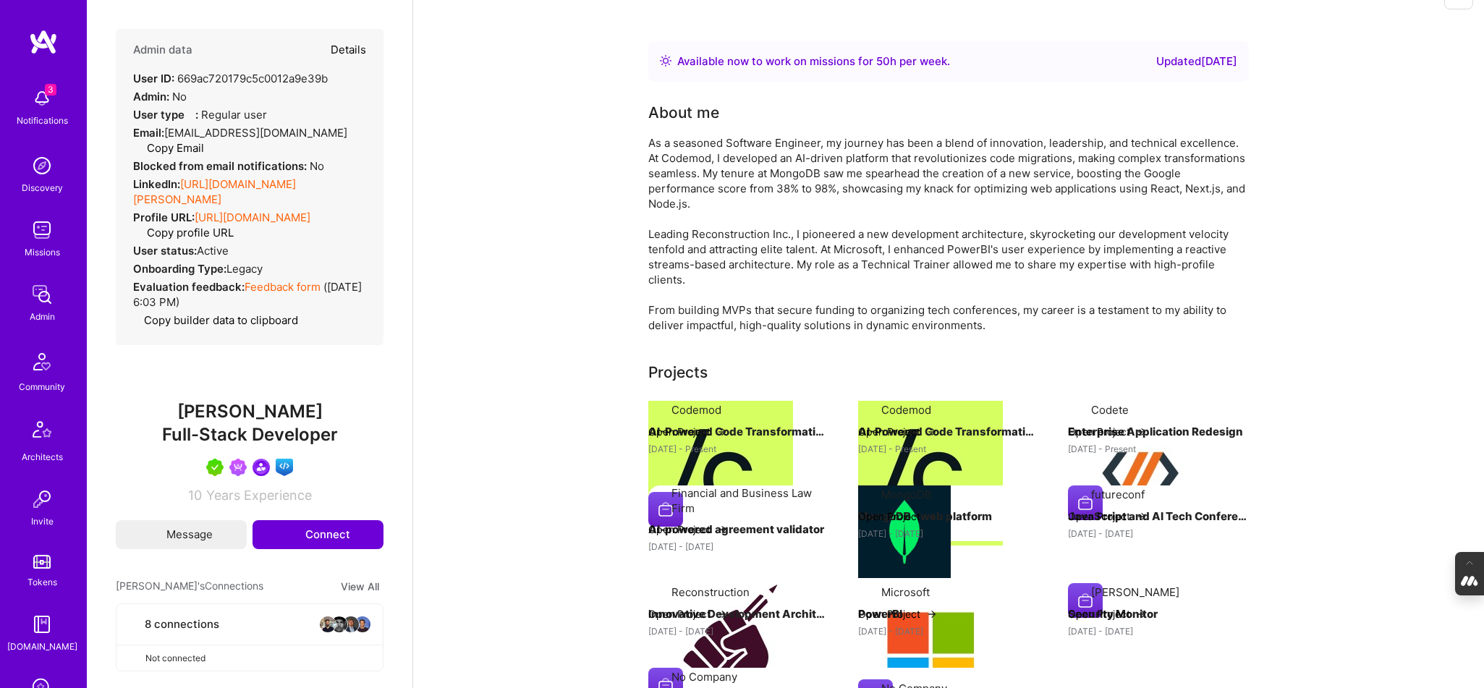
type textarea "x"
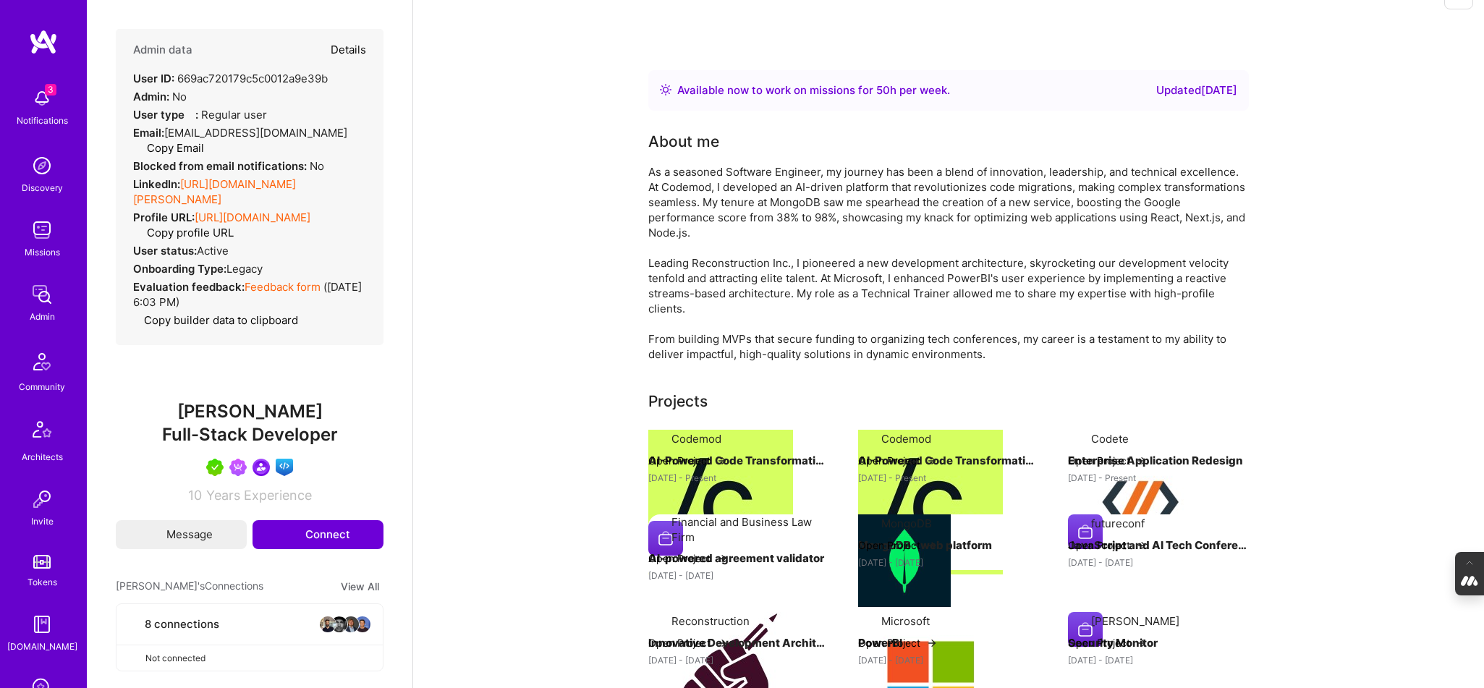
select select "5"
select select "7"
select select "US"
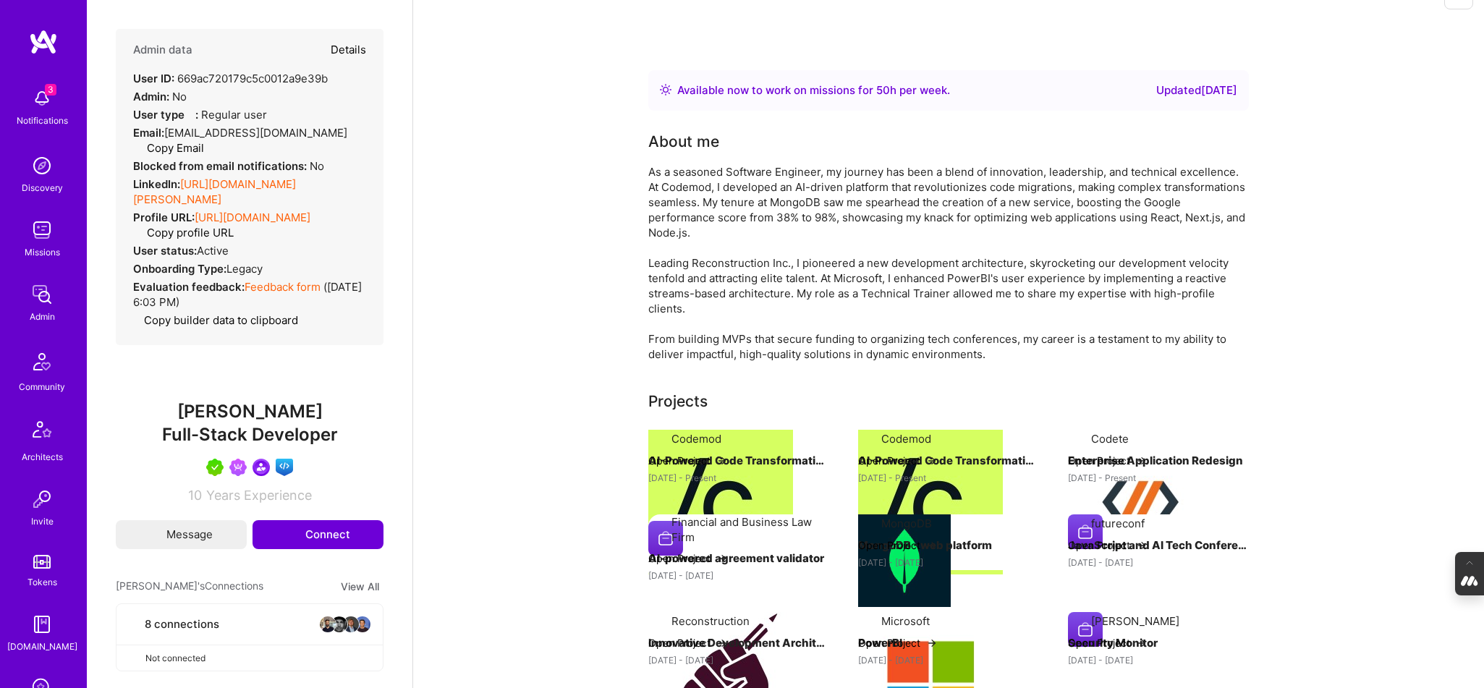
select select "Right Now"
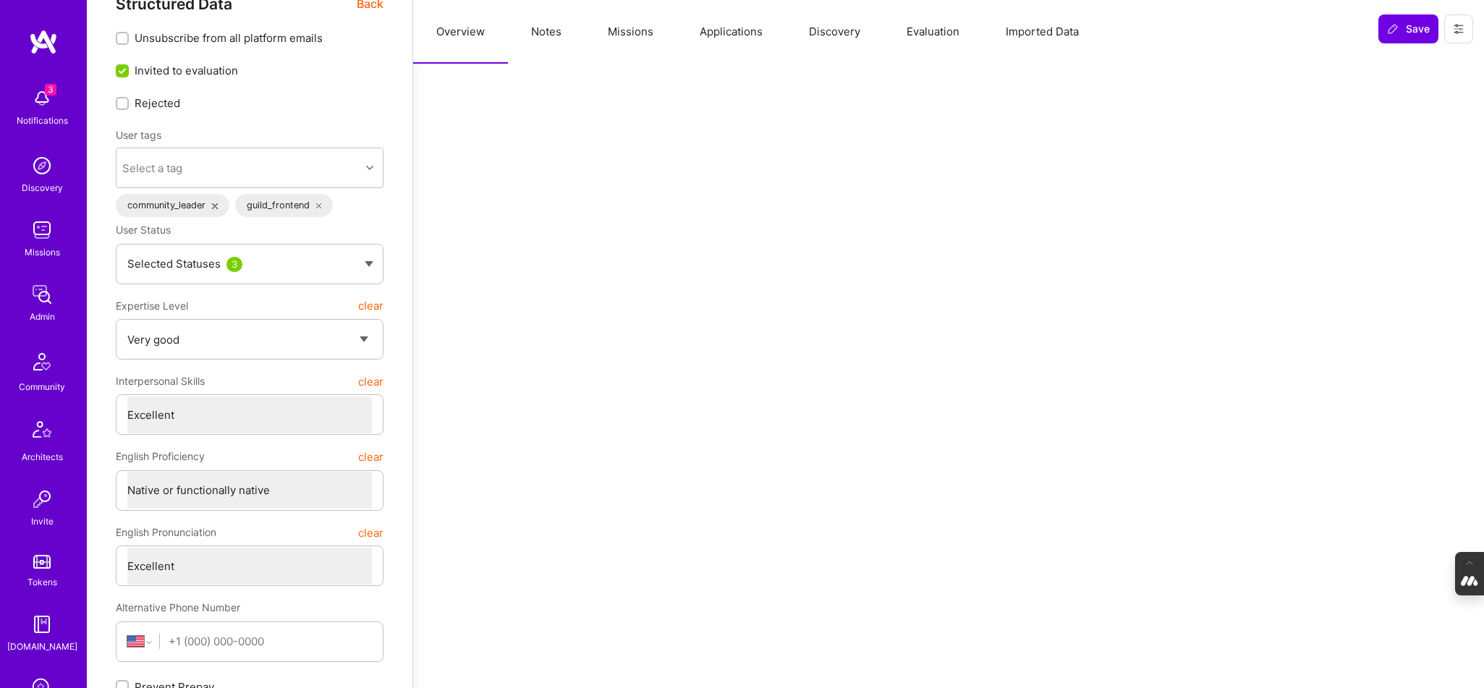
click at [559, 33] on button "Notes" at bounding box center [546, 32] width 77 height 64
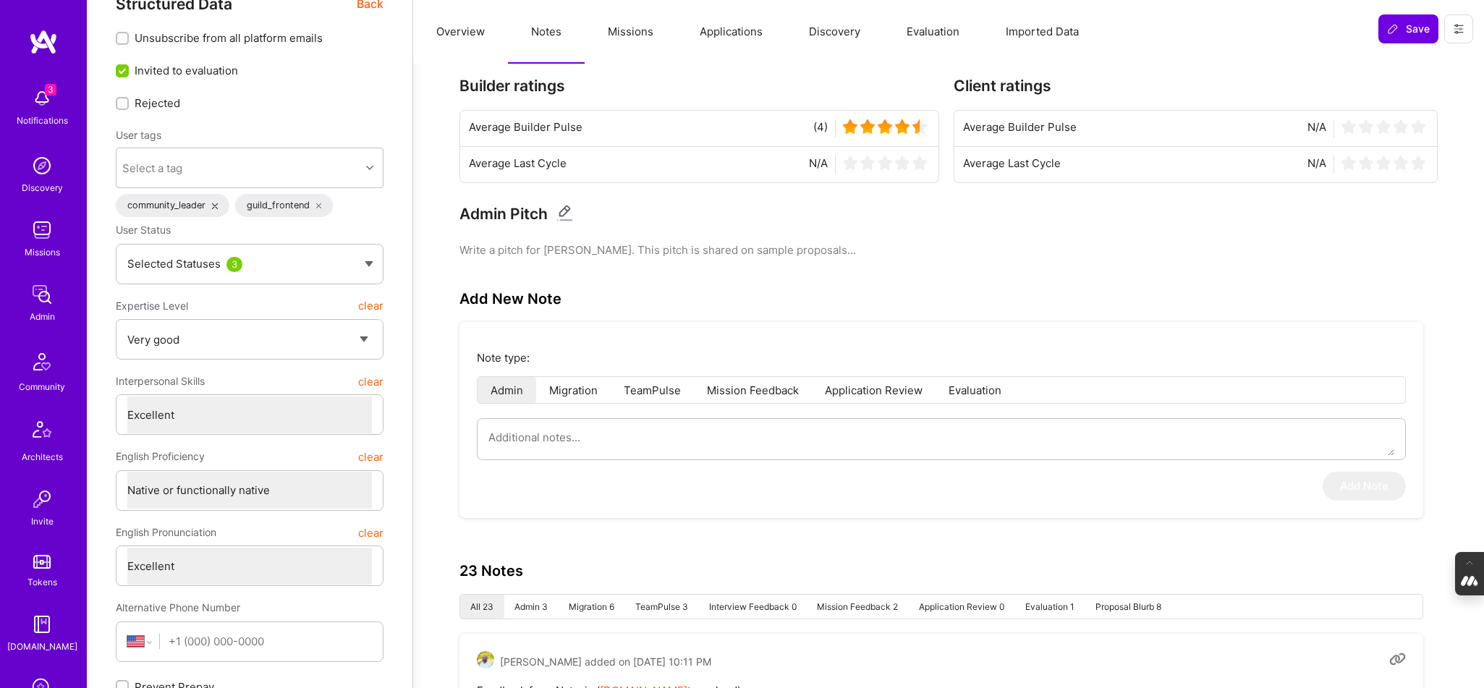
click at [627, 30] on button "Missions" at bounding box center [631, 32] width 92 height 64
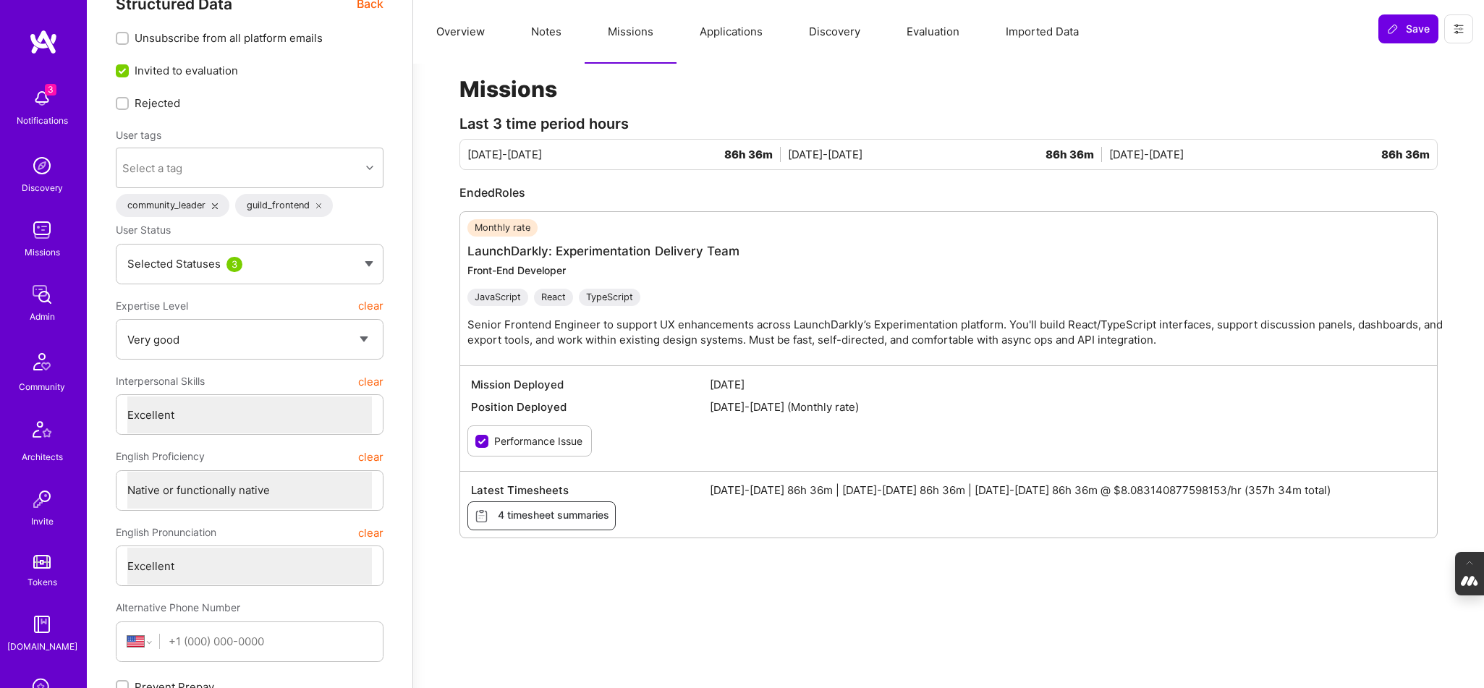
click at [735, 33] on button "Applications" at bounding box center [731, 32] width 109 height 64
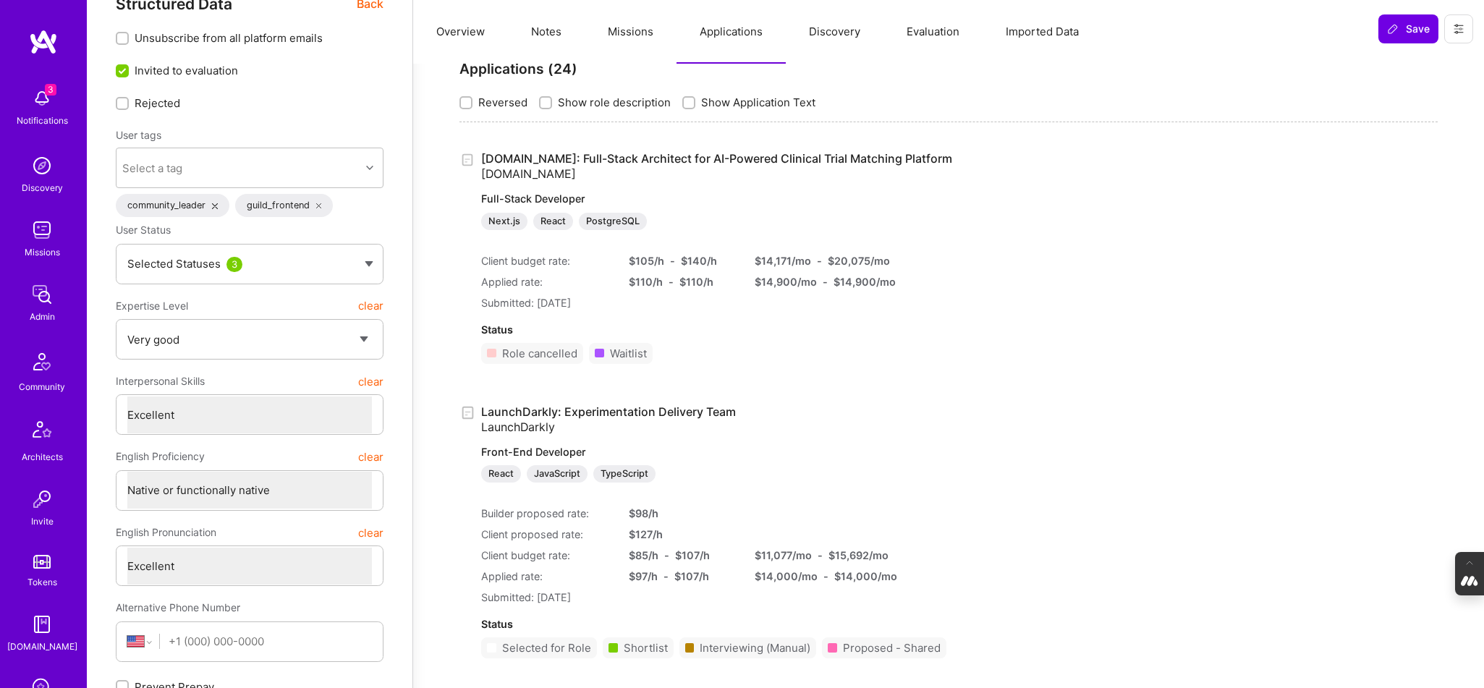
click at [824, 33] on button "Discovery" at bounding box center [835, 32] width 98 height 64
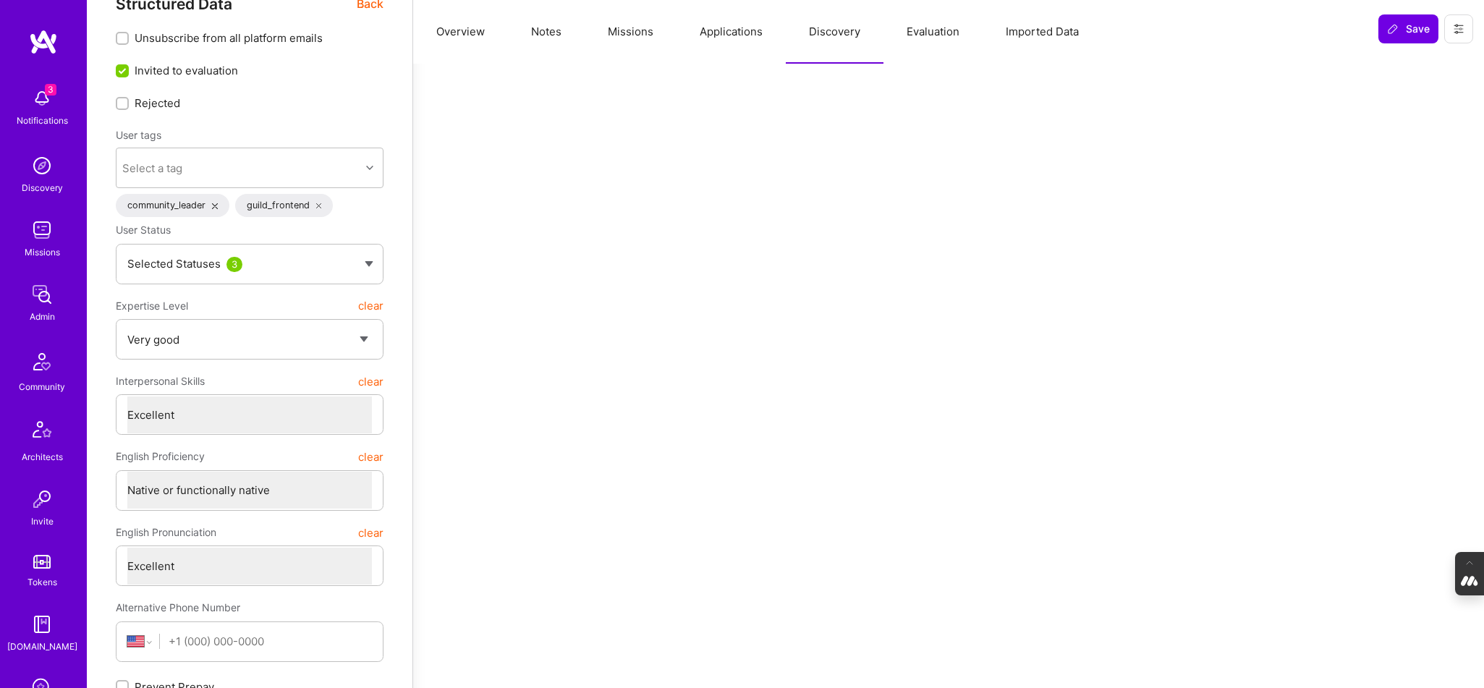
click at [930, 28] on button "Evaluation" at bounding box center [933, 32] width 99 height 64
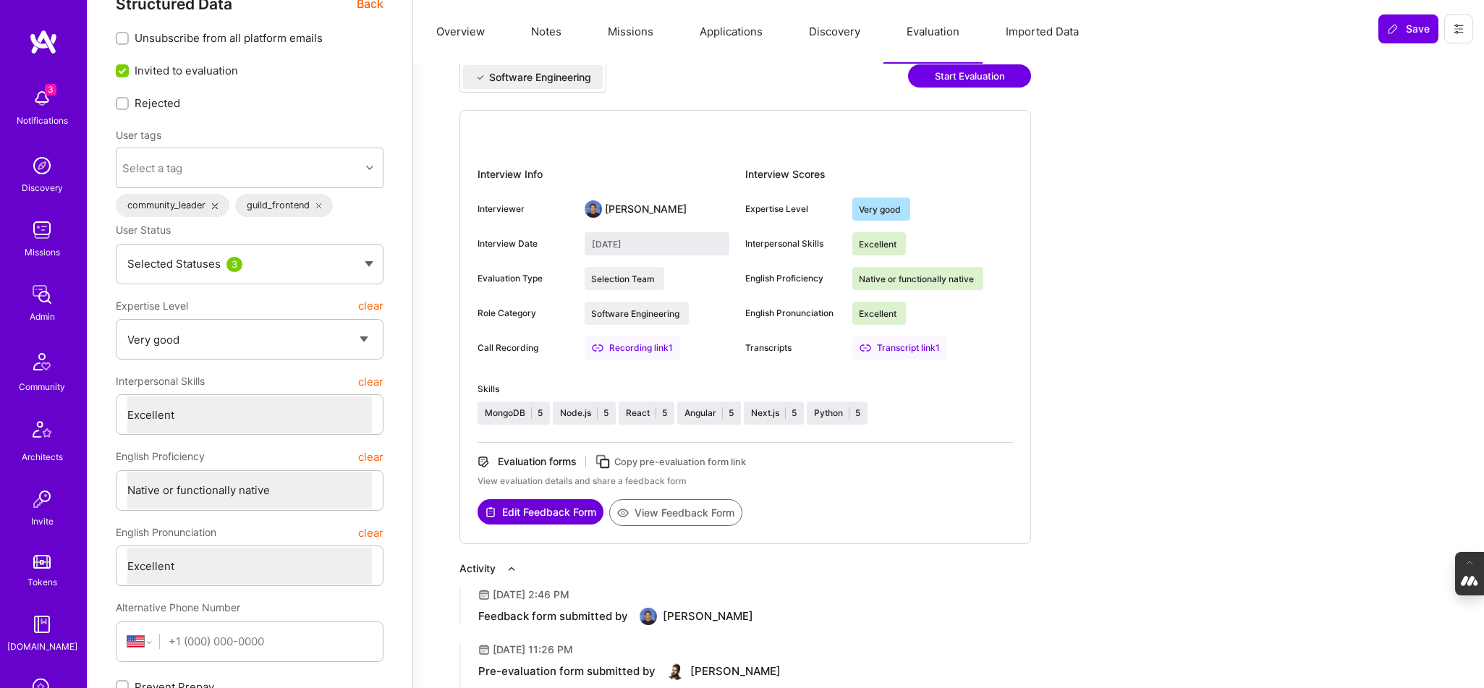
click at [549, 25] on button "Notes" at bounding box center [546, 32] width 77 height 64
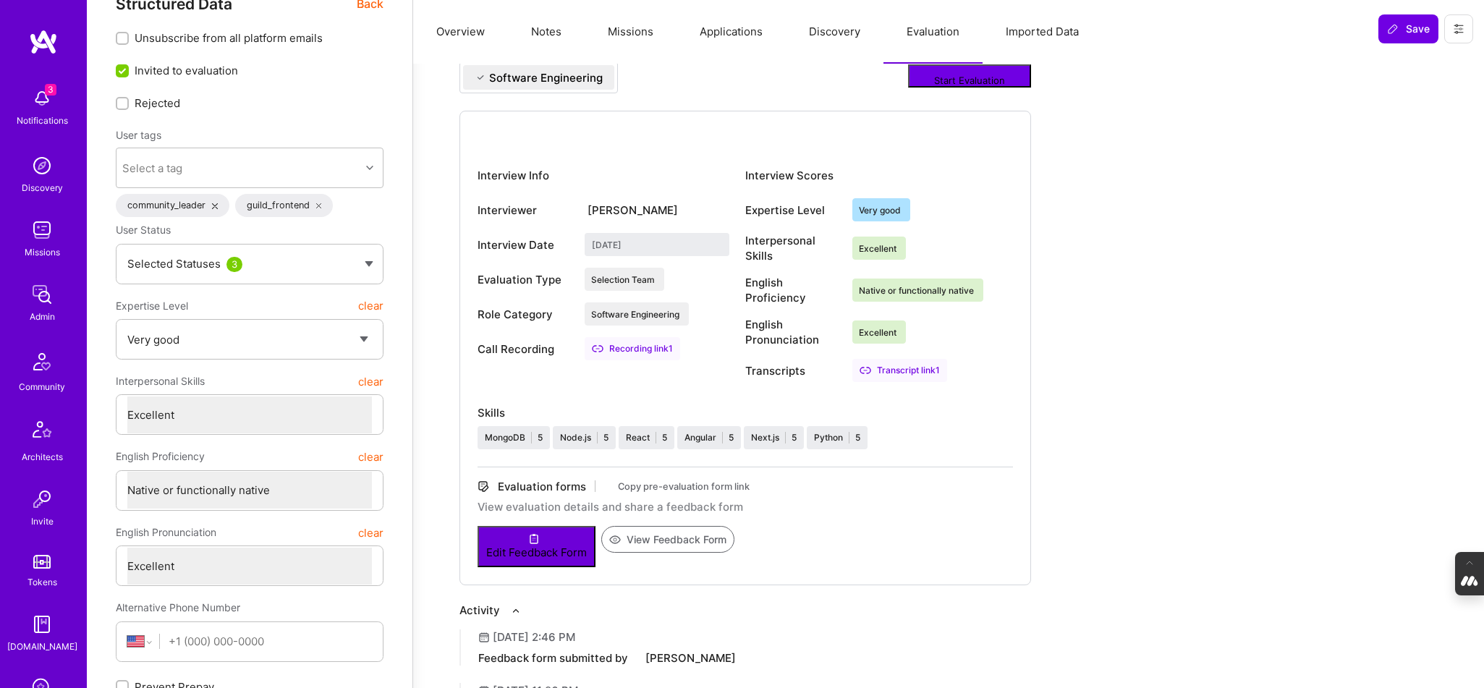
type textarea "x"
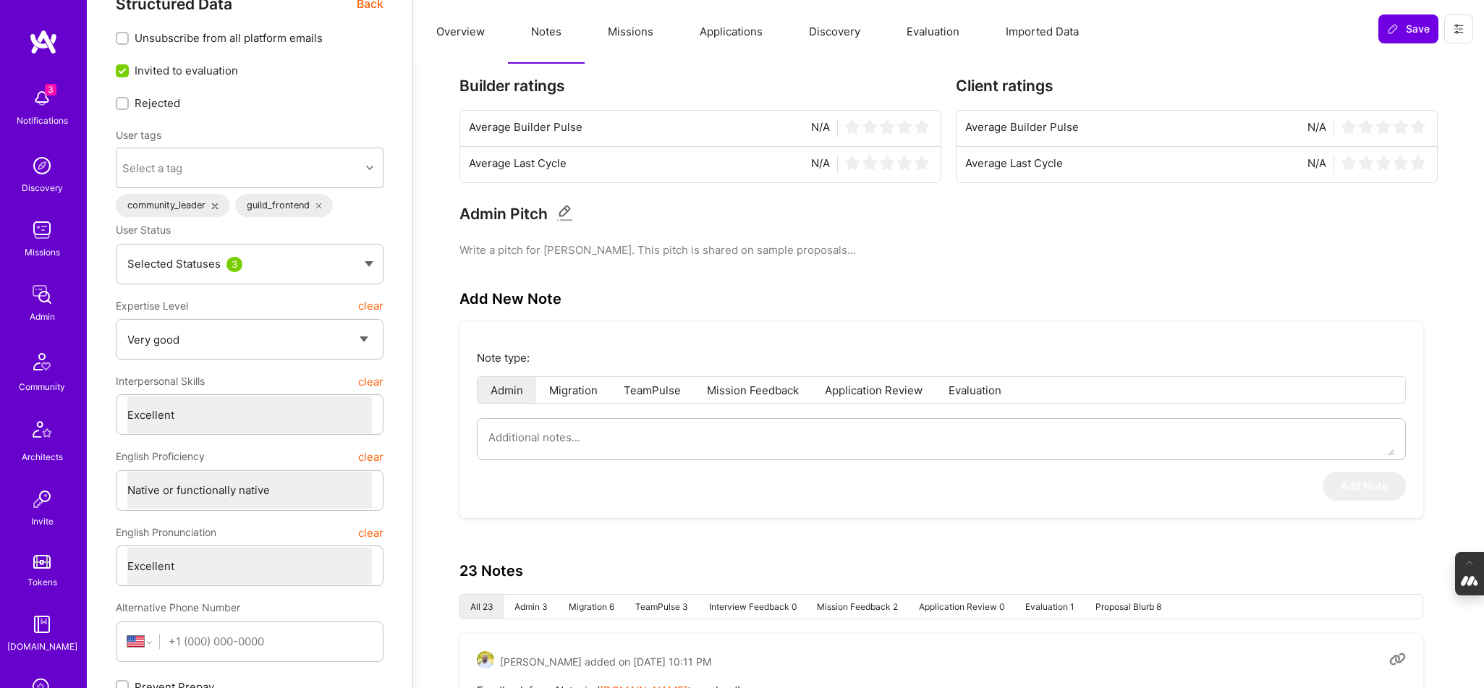
scroll to position [0, 0]
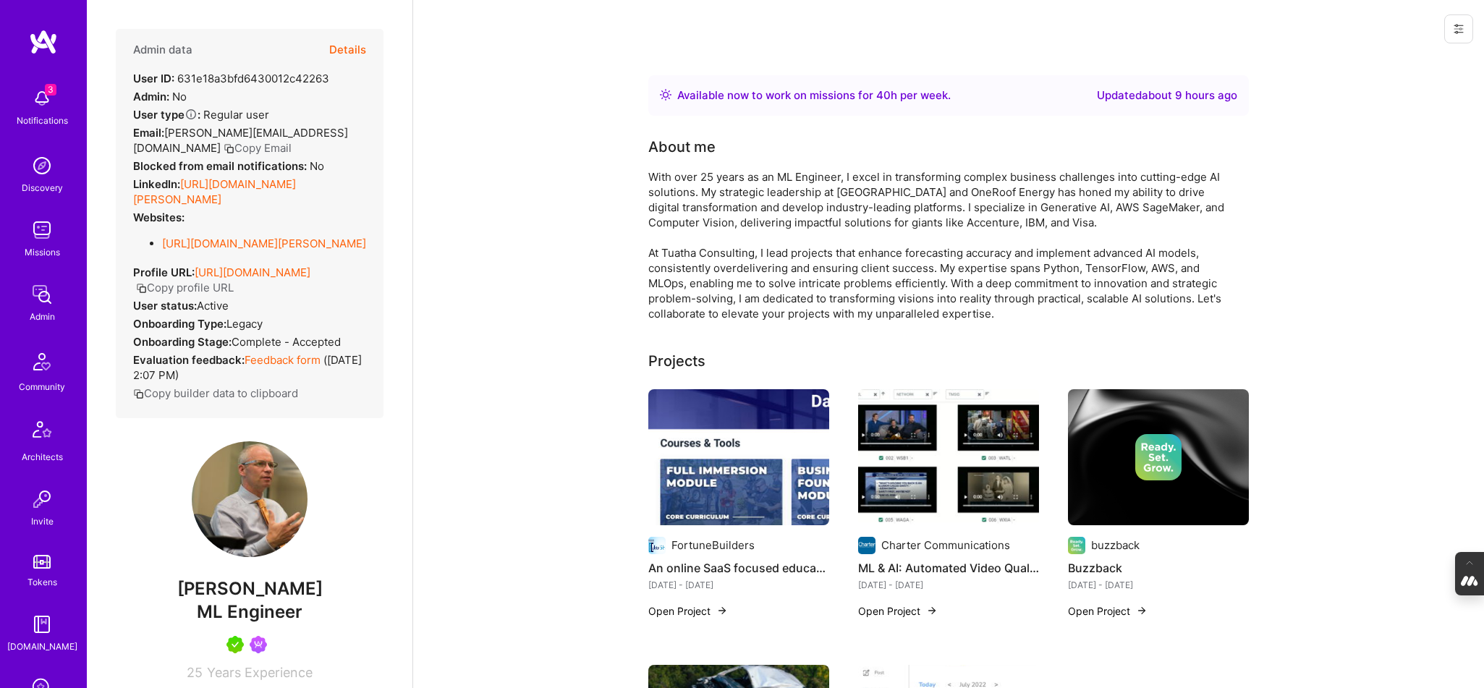
click at [345, 48] on button "Details" at bounding box center [347, 50] width 37 height 42
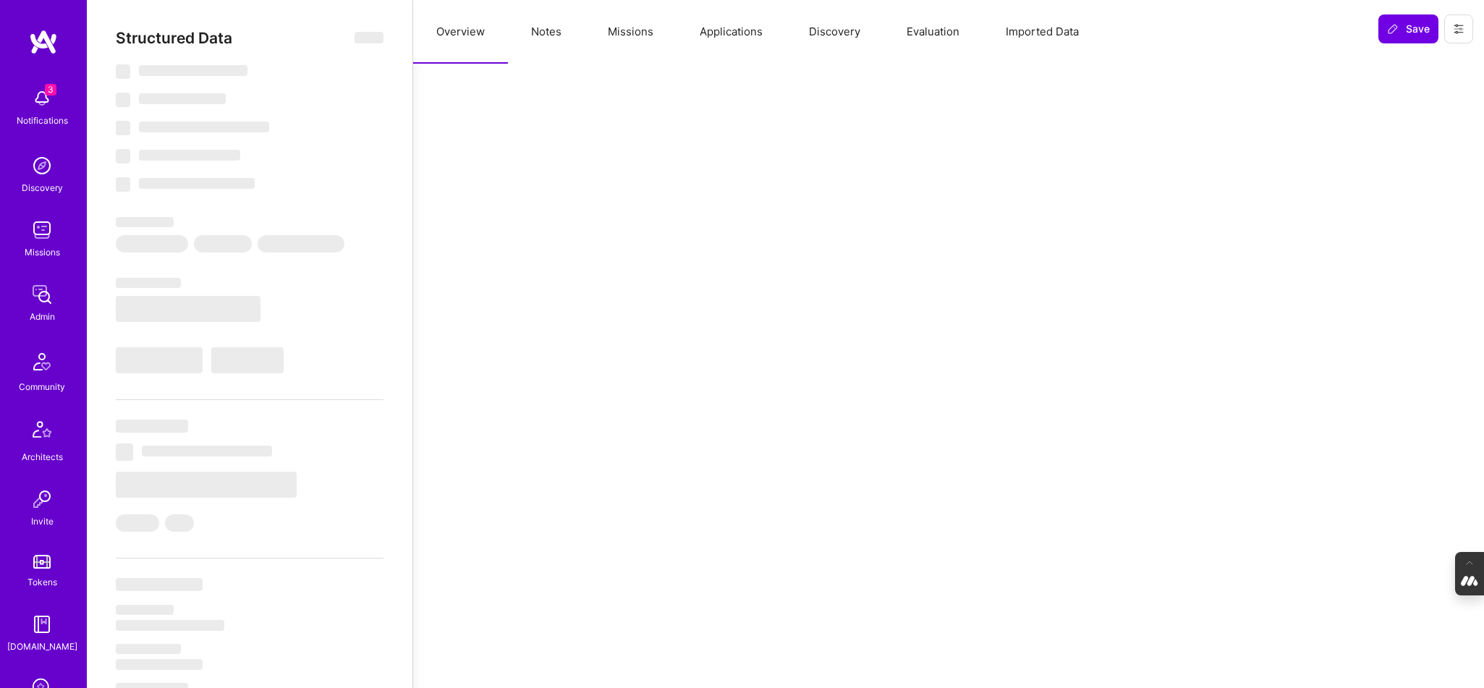
click at [530, 43] on button "Notes" at bounding box center [546, 32] width 77 height 64
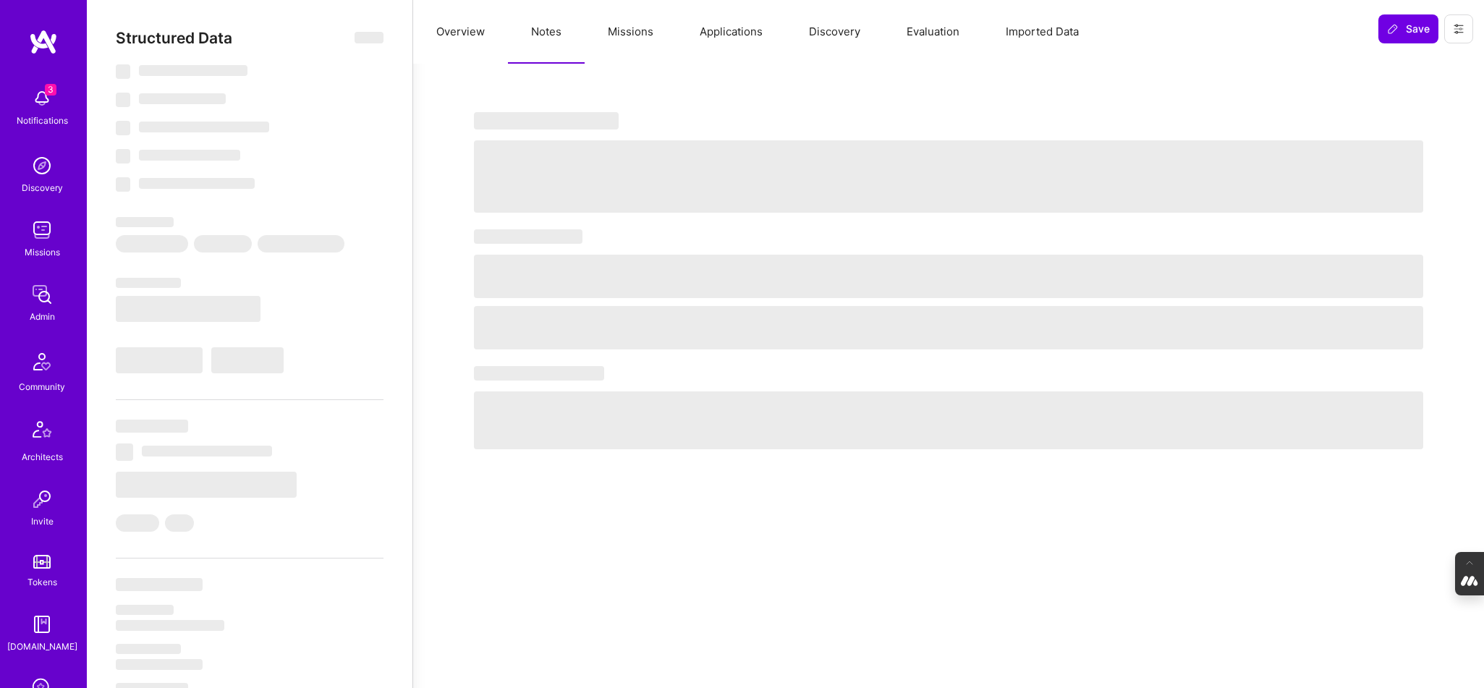
click at [622, 42] on button "Missions" at bounding box center [631, 32] width 92 height 64
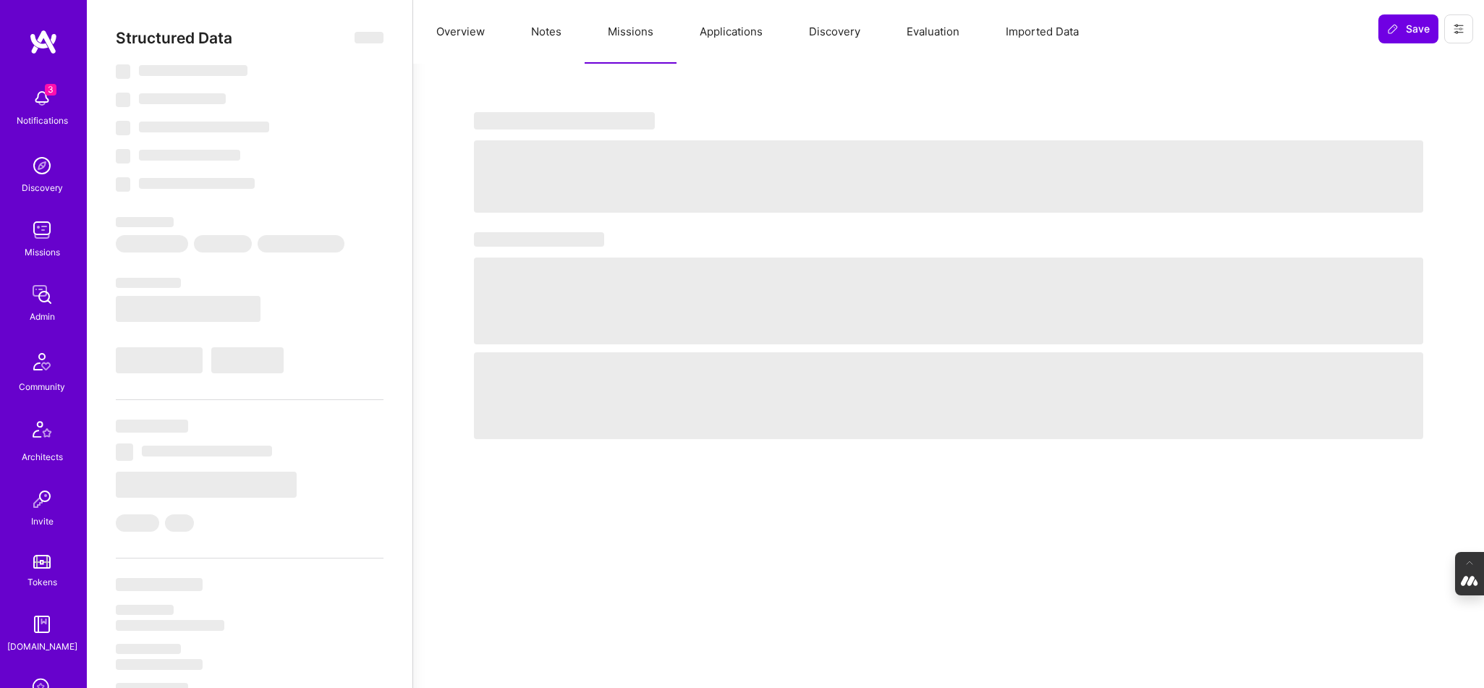
select select "Right Now"
select select "5"
select select "4"
select select "7"
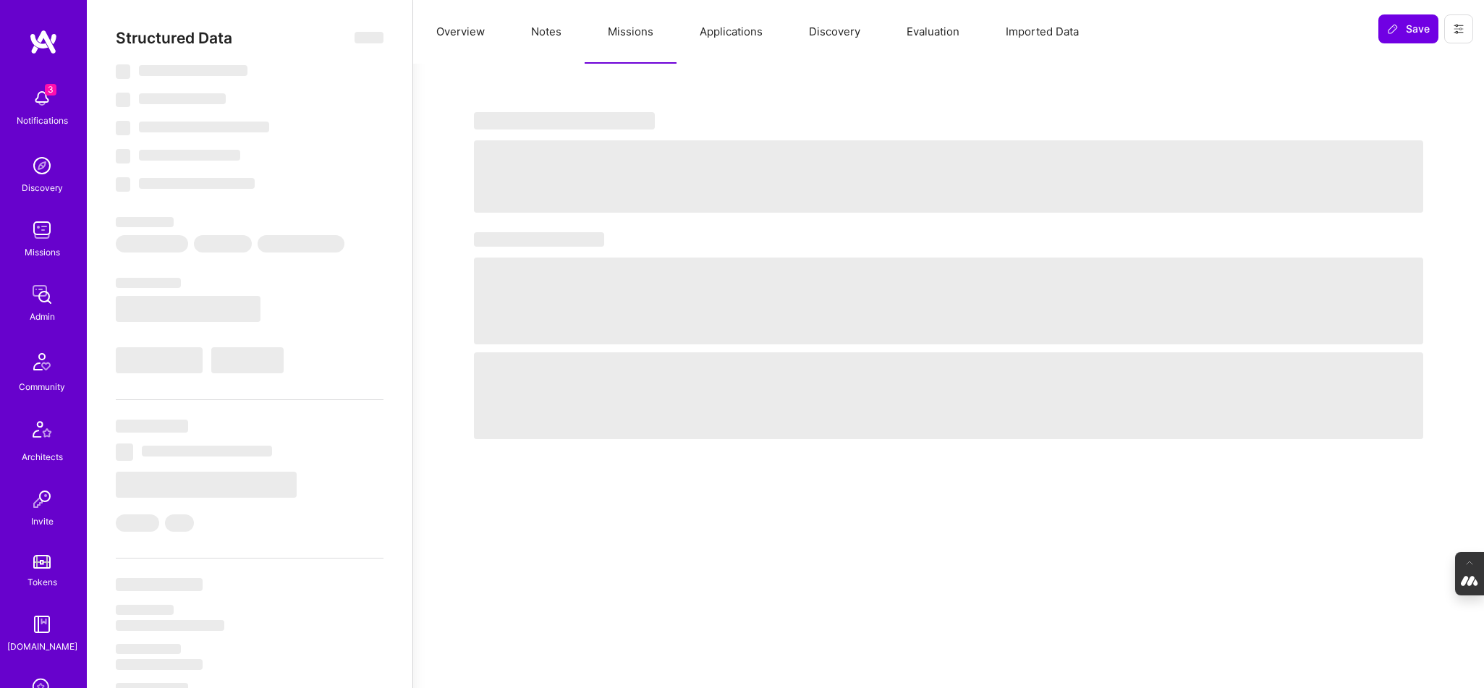
select select "US"
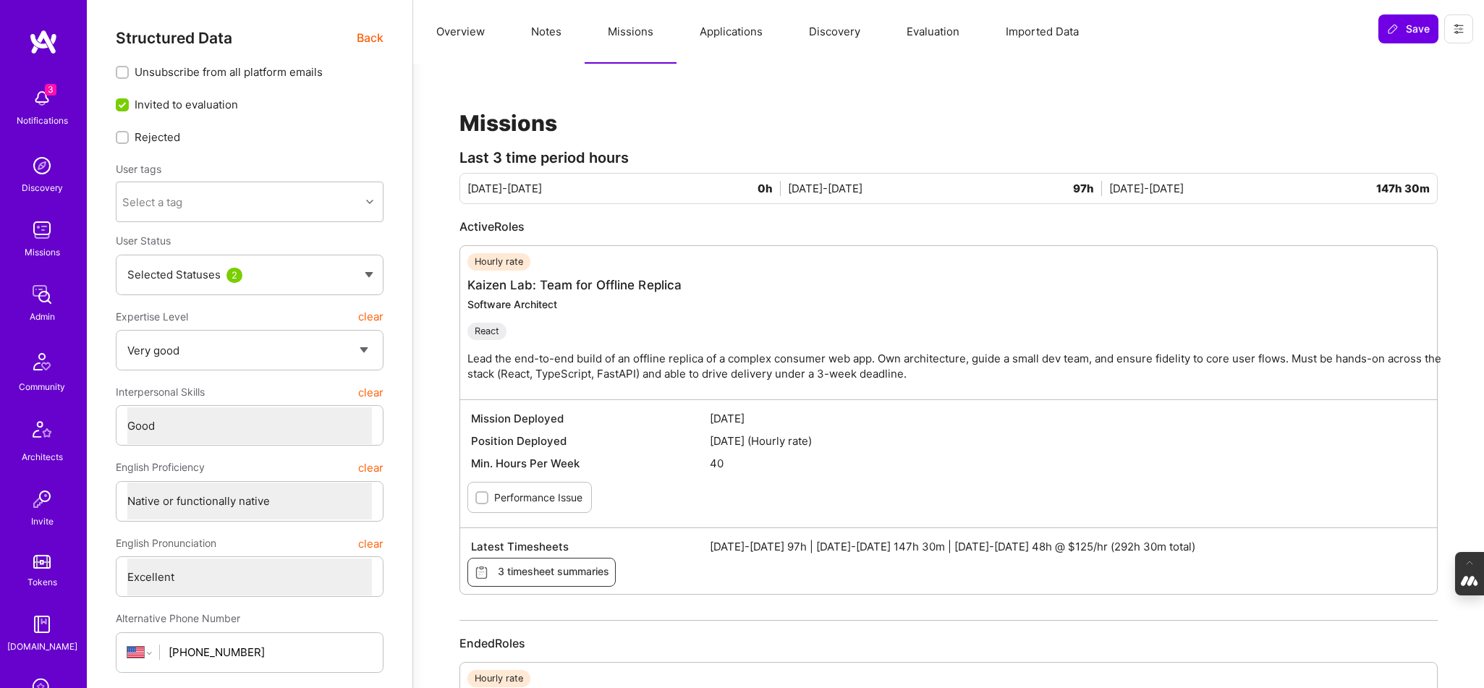
click at [551, 35] on button "Notes" at bounding box center [546, 32] width 77 height 64
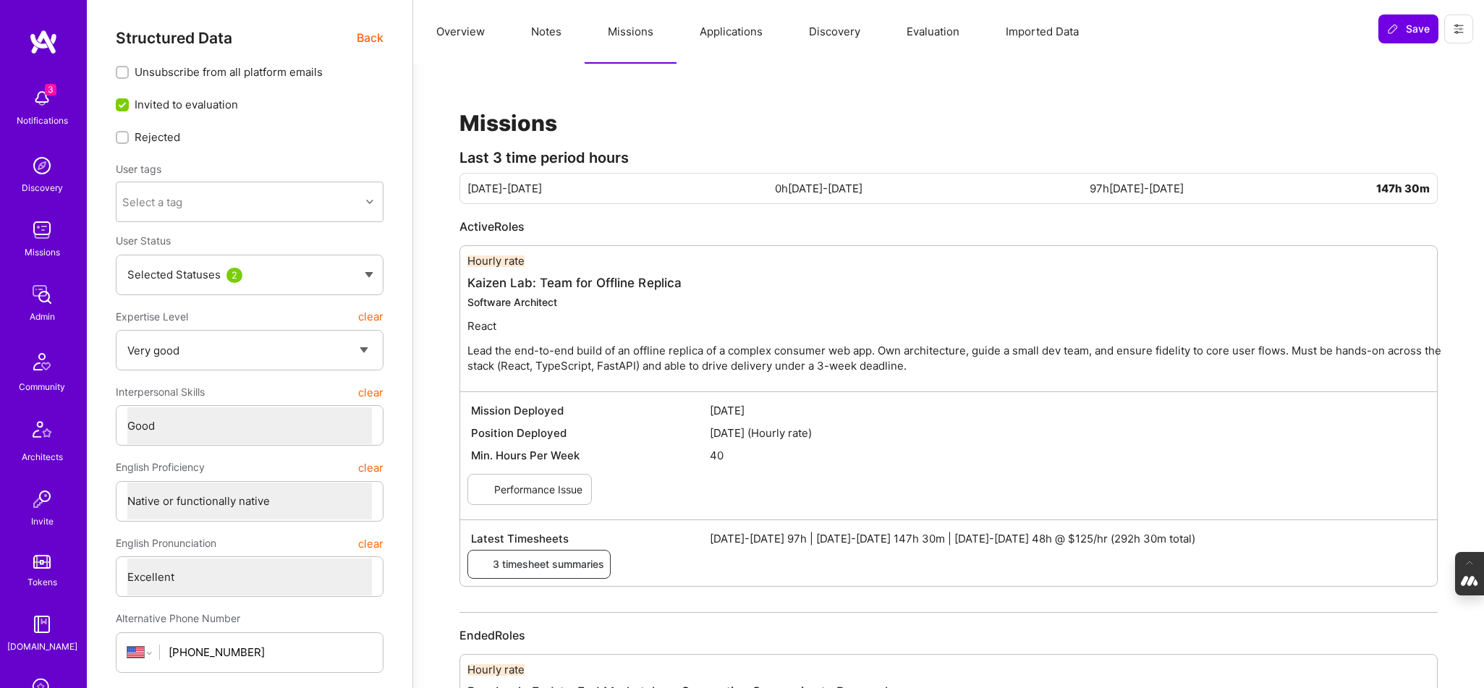
type textarea "x"
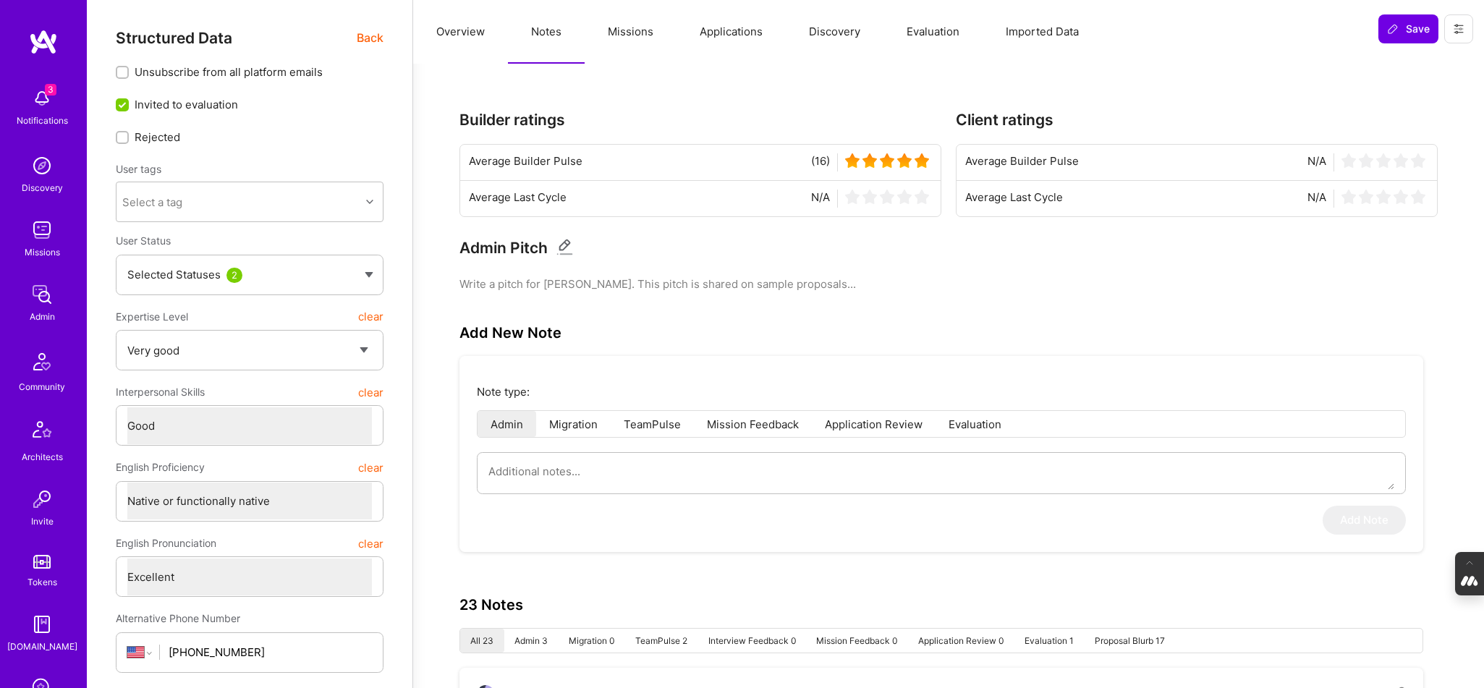
click at [950, 45] on button "Evaluation" at bounding box center [933, 32] width 99 height 64
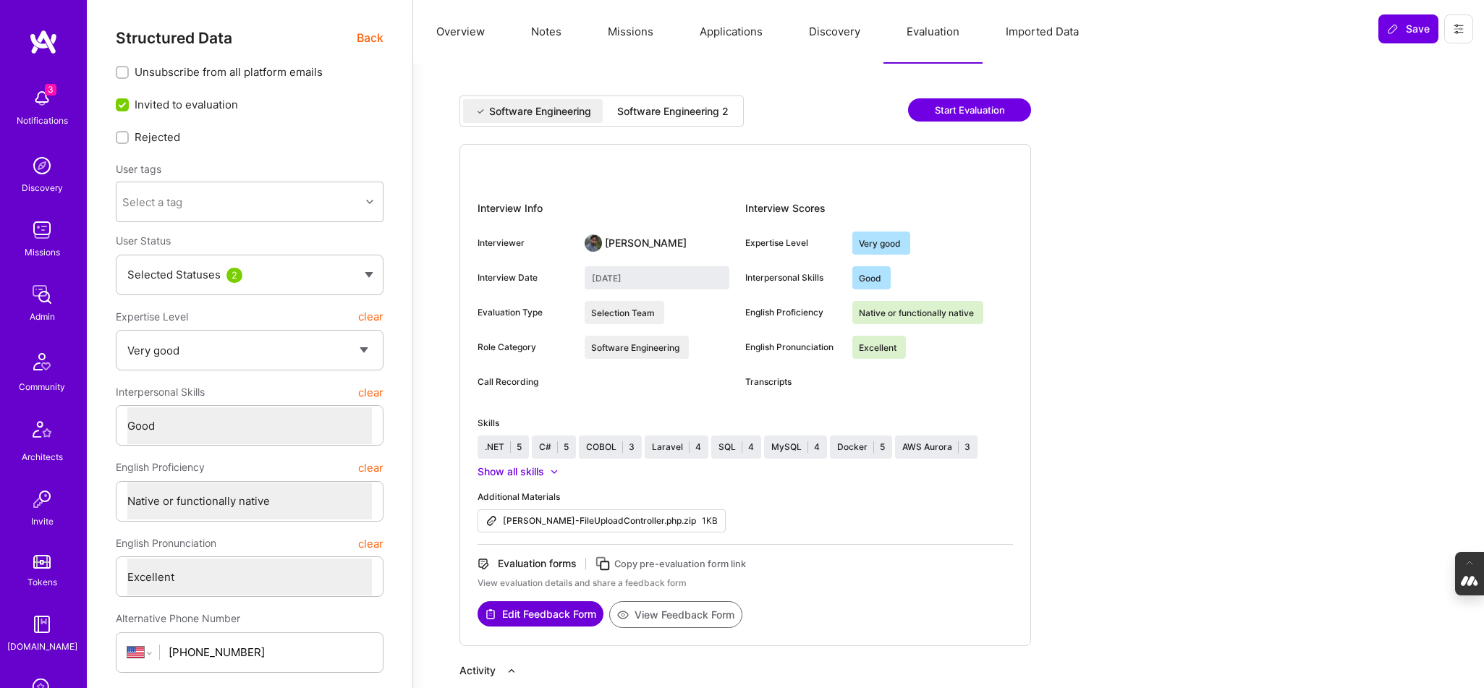
click at [676, 109] on div "Software Engineering 2" at bounding box center [672, 111] width 111 height 14
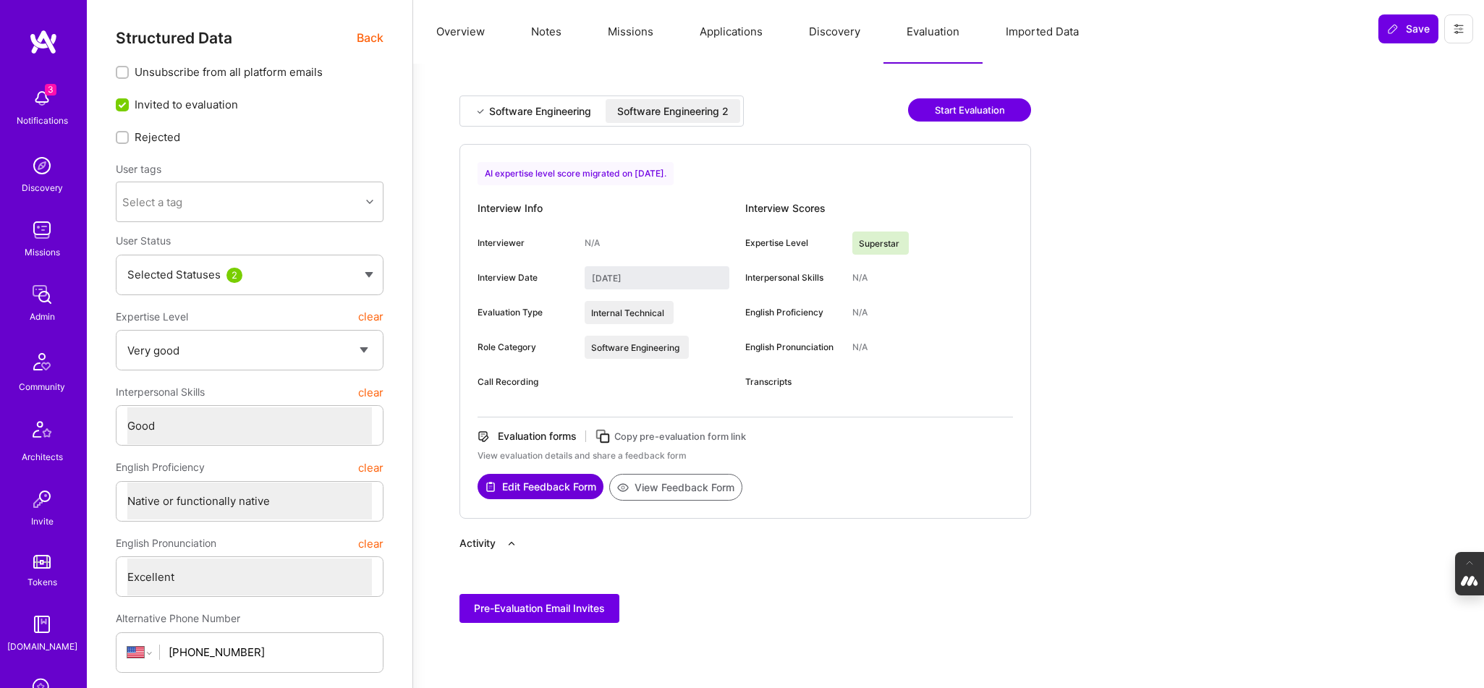
click at [541, 110] on div "Software Engineering" at bounding box center [540, 111] width 102 height 14
type input "September 30, 2022"
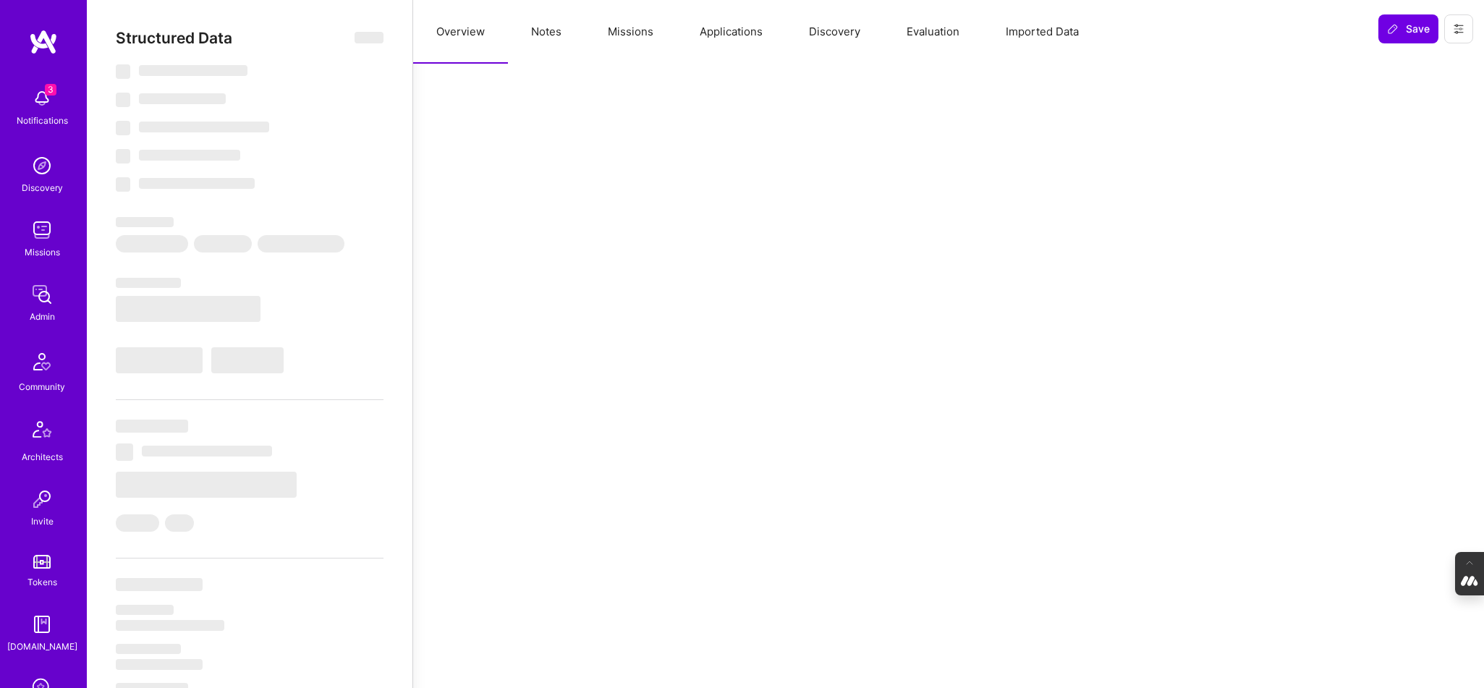
click at [916, 28] on button "Evaluation" at bounding box center [933, 32] width 99 height 64
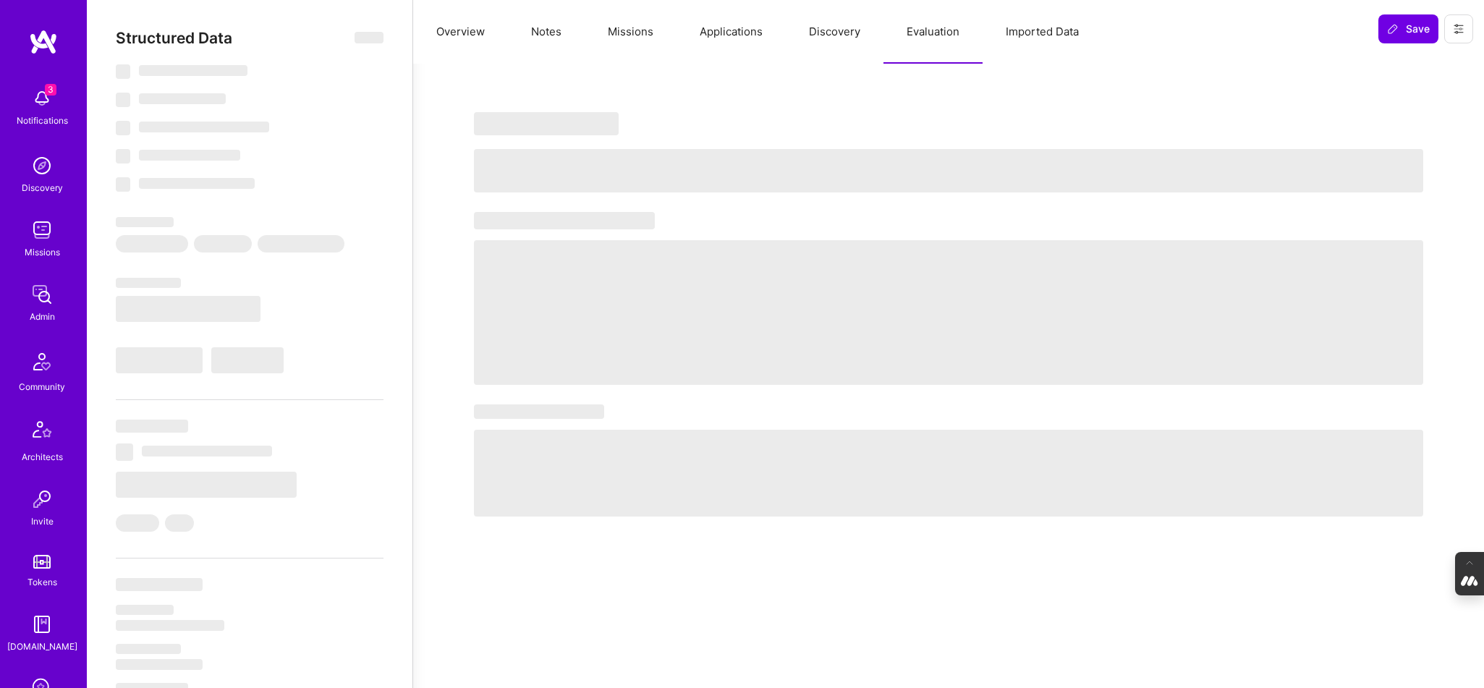
select select "Right Now"
select select "5"
select select "7"
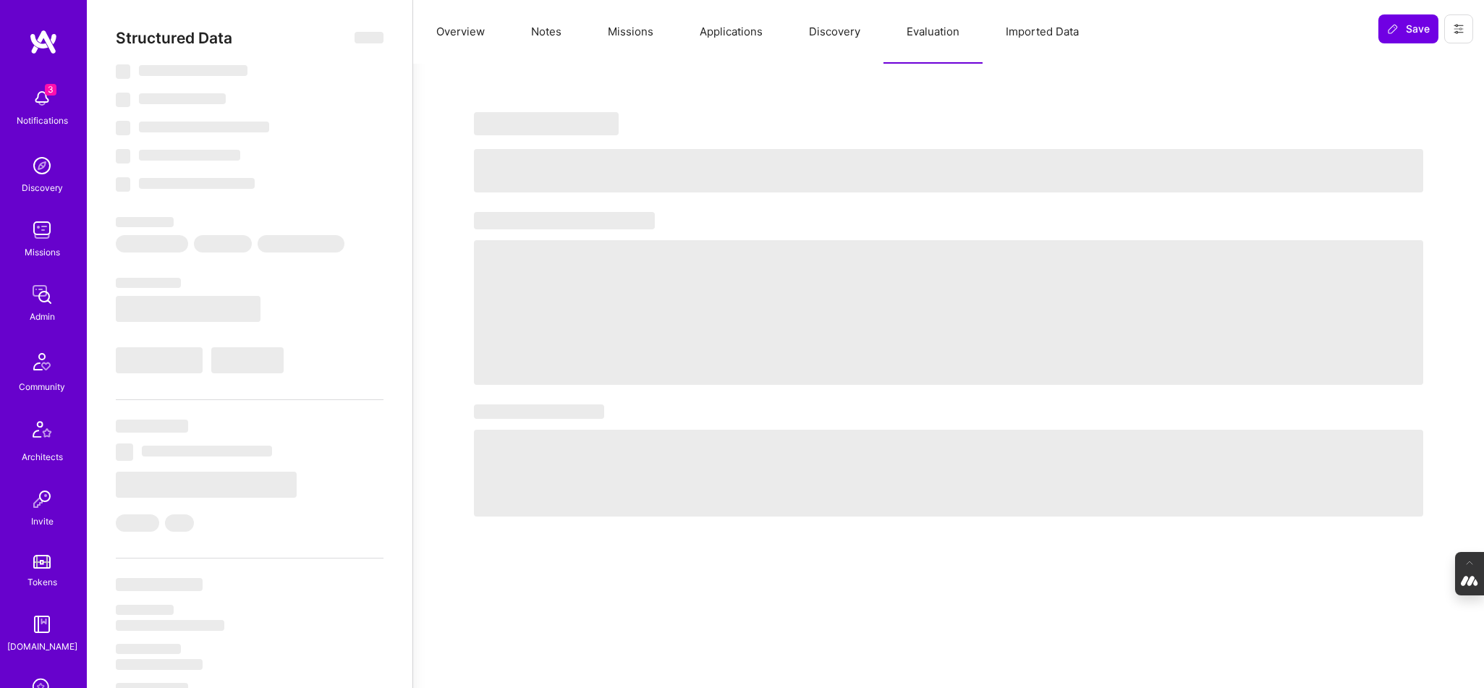
select select "US"
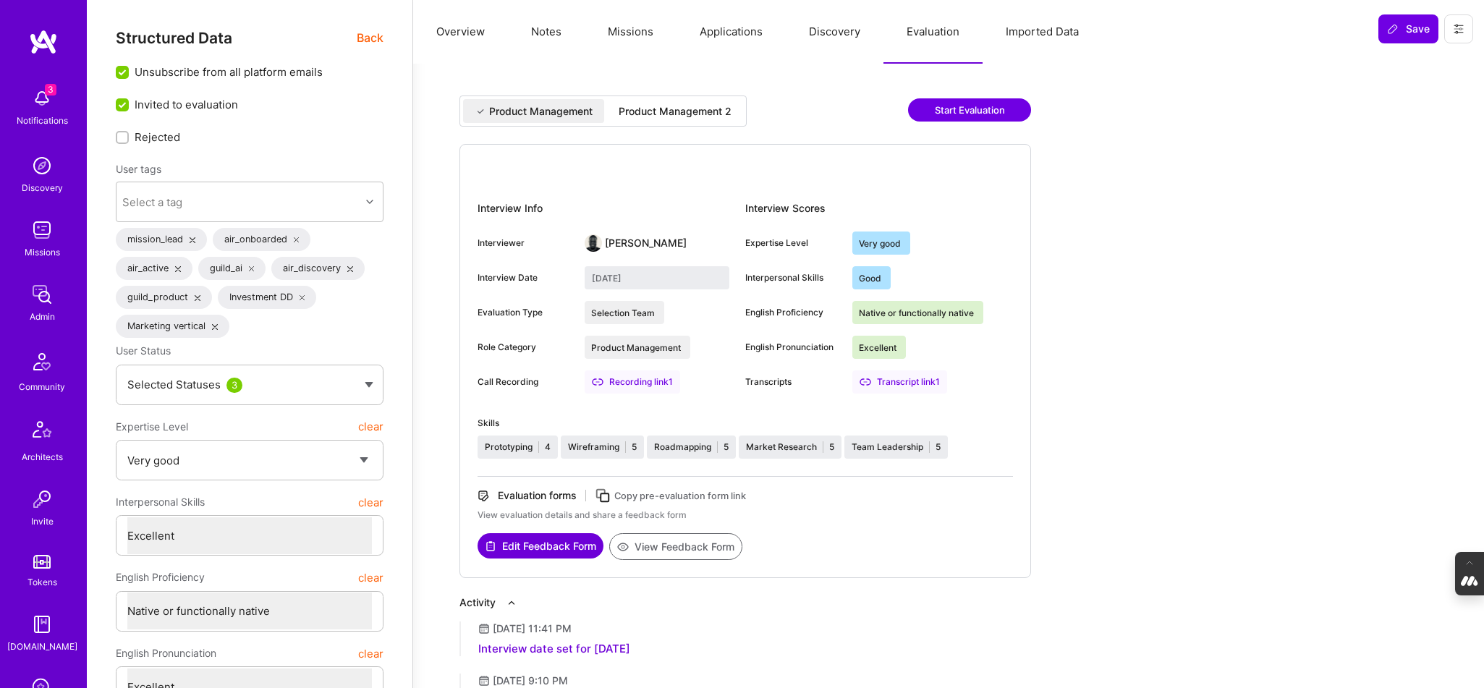
click at [674, 111] on div "Product Management 2" at bounding box center [675, 111] width 113 height 14
type input "August 15, 2025"
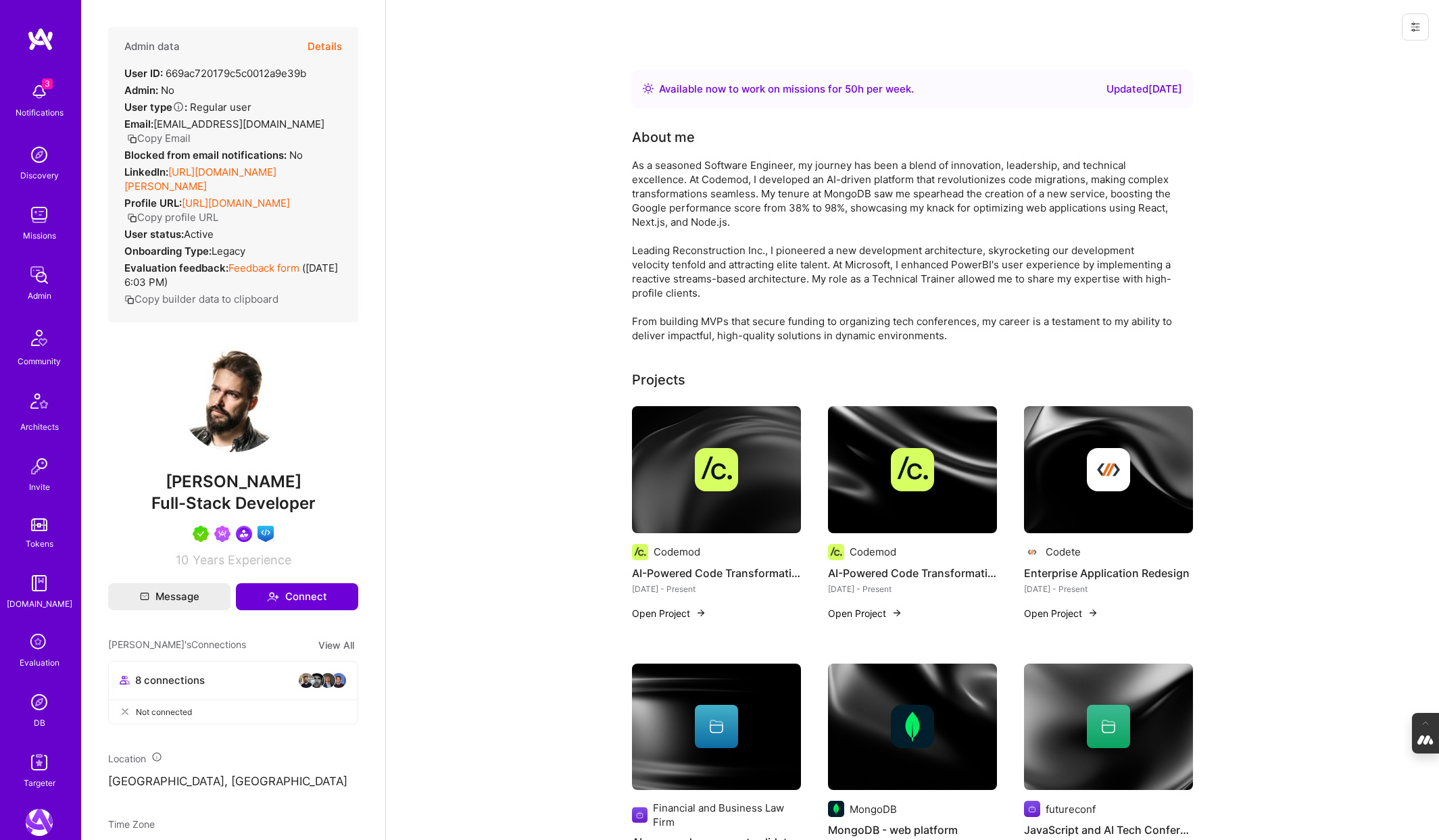
click at [330, 46] on button "Details" at bounding box center [324, 47] width 35 height 39
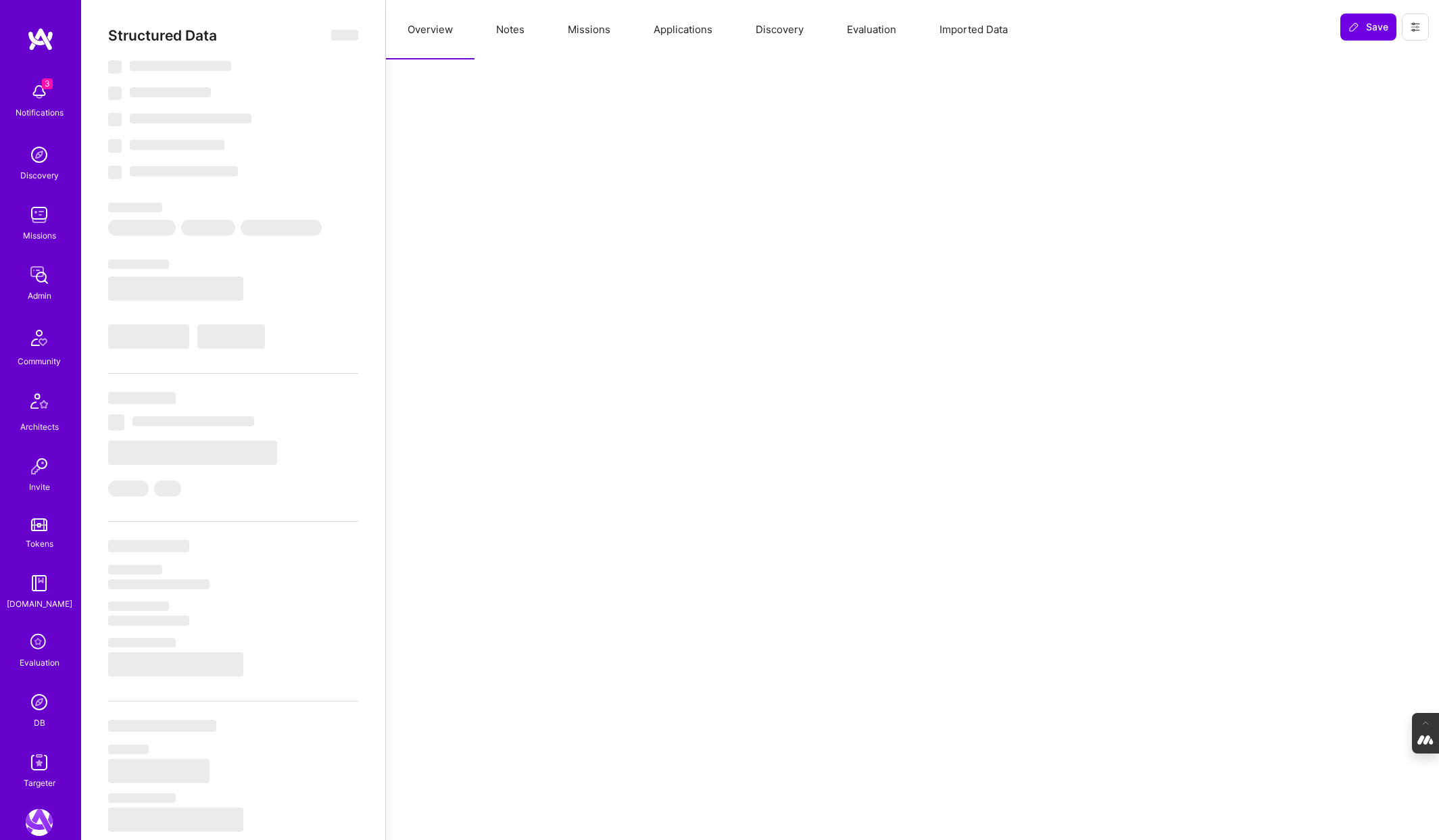
click at [516, 26] on button "Notes" at bounding box center [510, 30] width 72 height 60
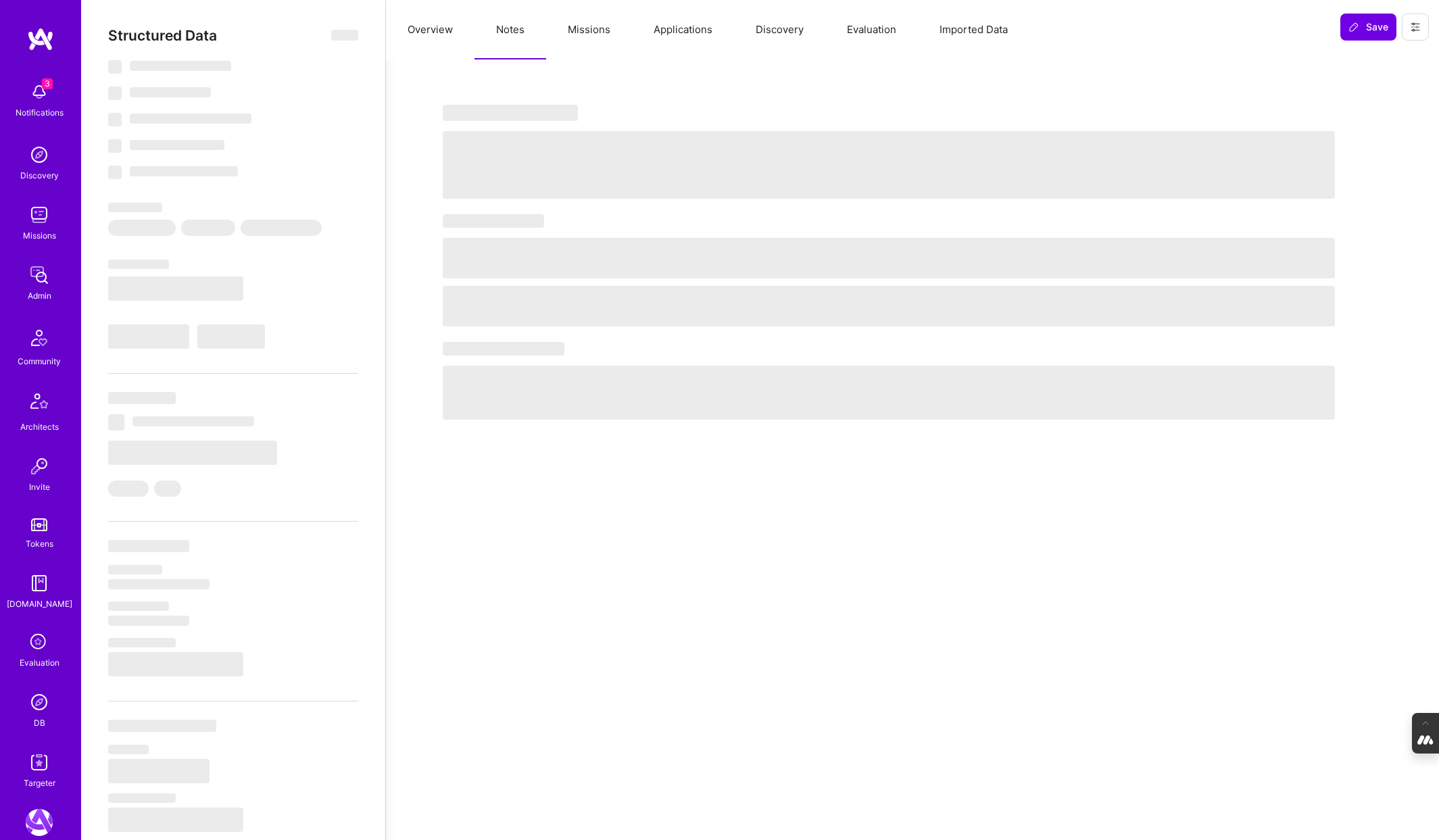
select select "Right Now"
select select "5"
select select "7"
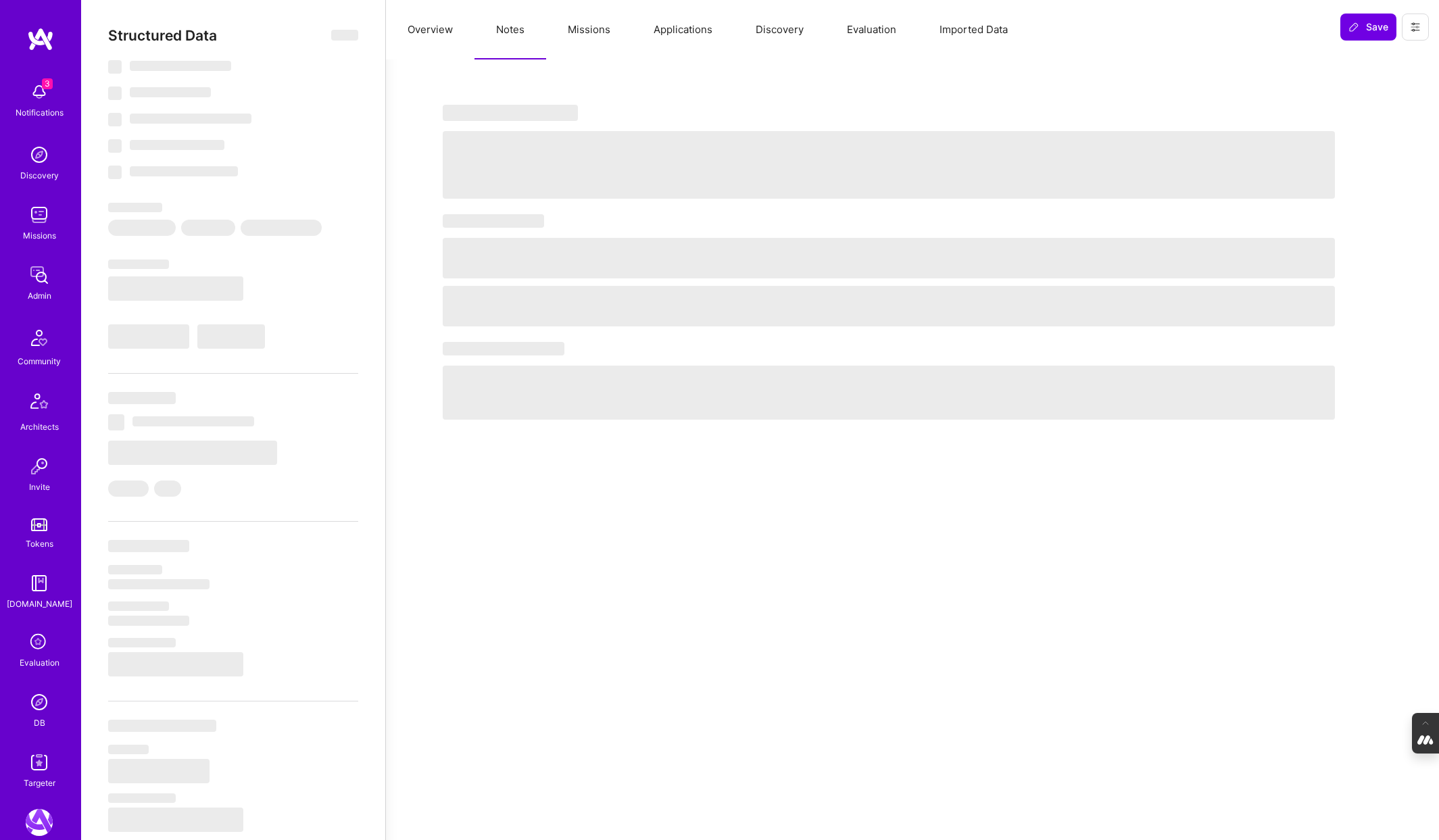
select select "US"
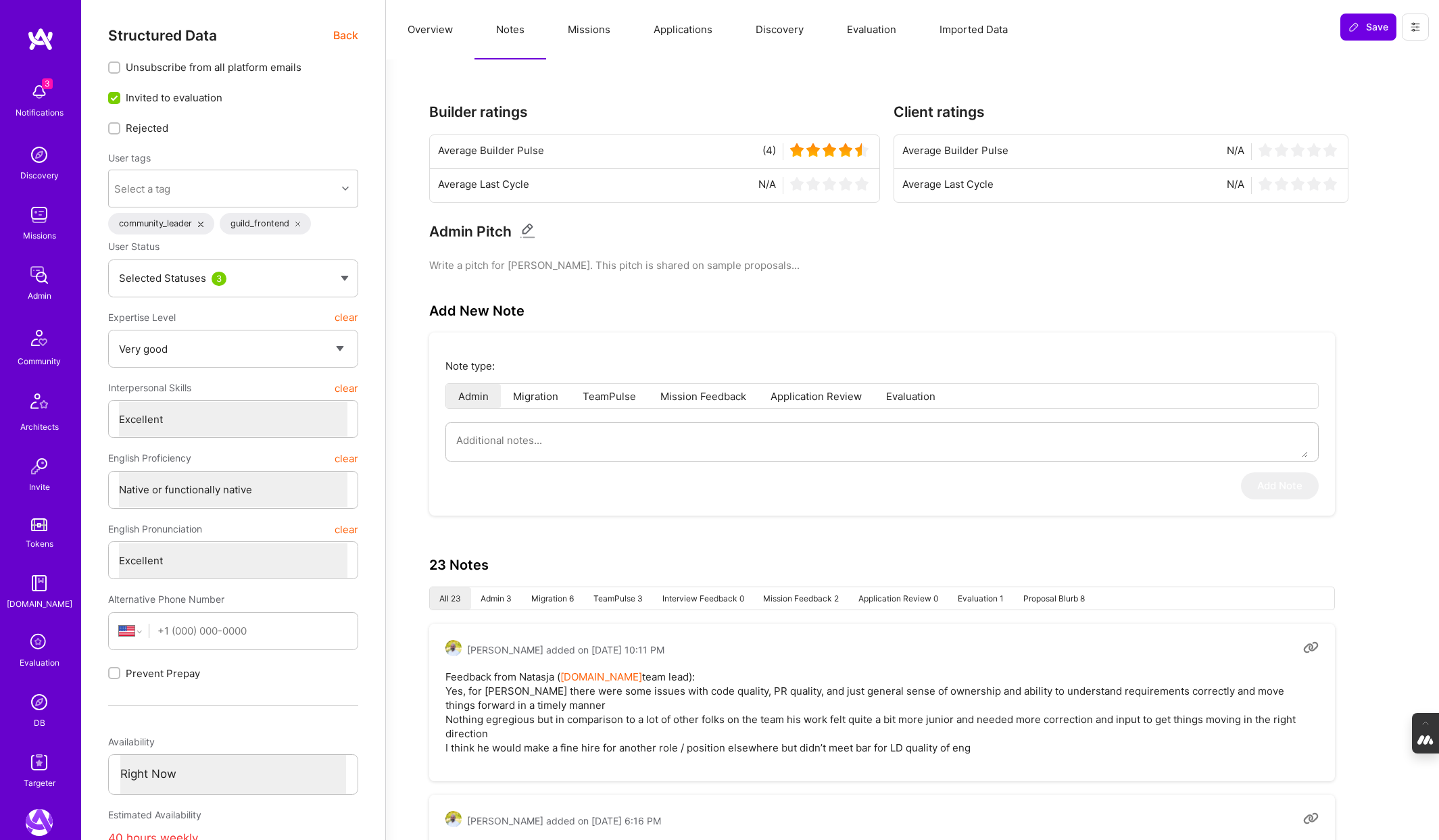
click at [598, 43] on button "Missions" at bounding box center [589, 30] width 86 height 60
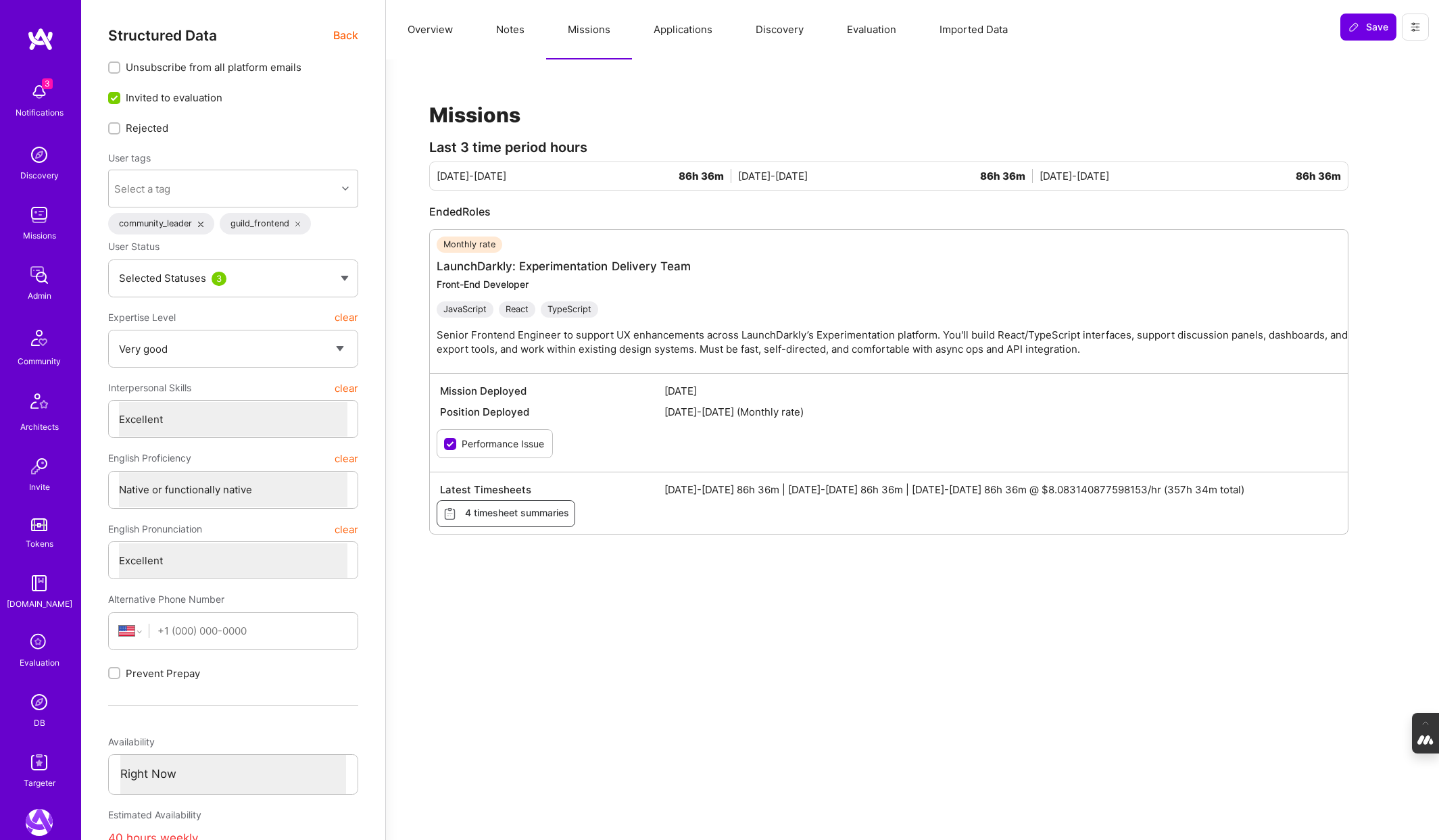
click at [720, 31] on button "Applications" at bounding box center [683, 30] width 102 height 60
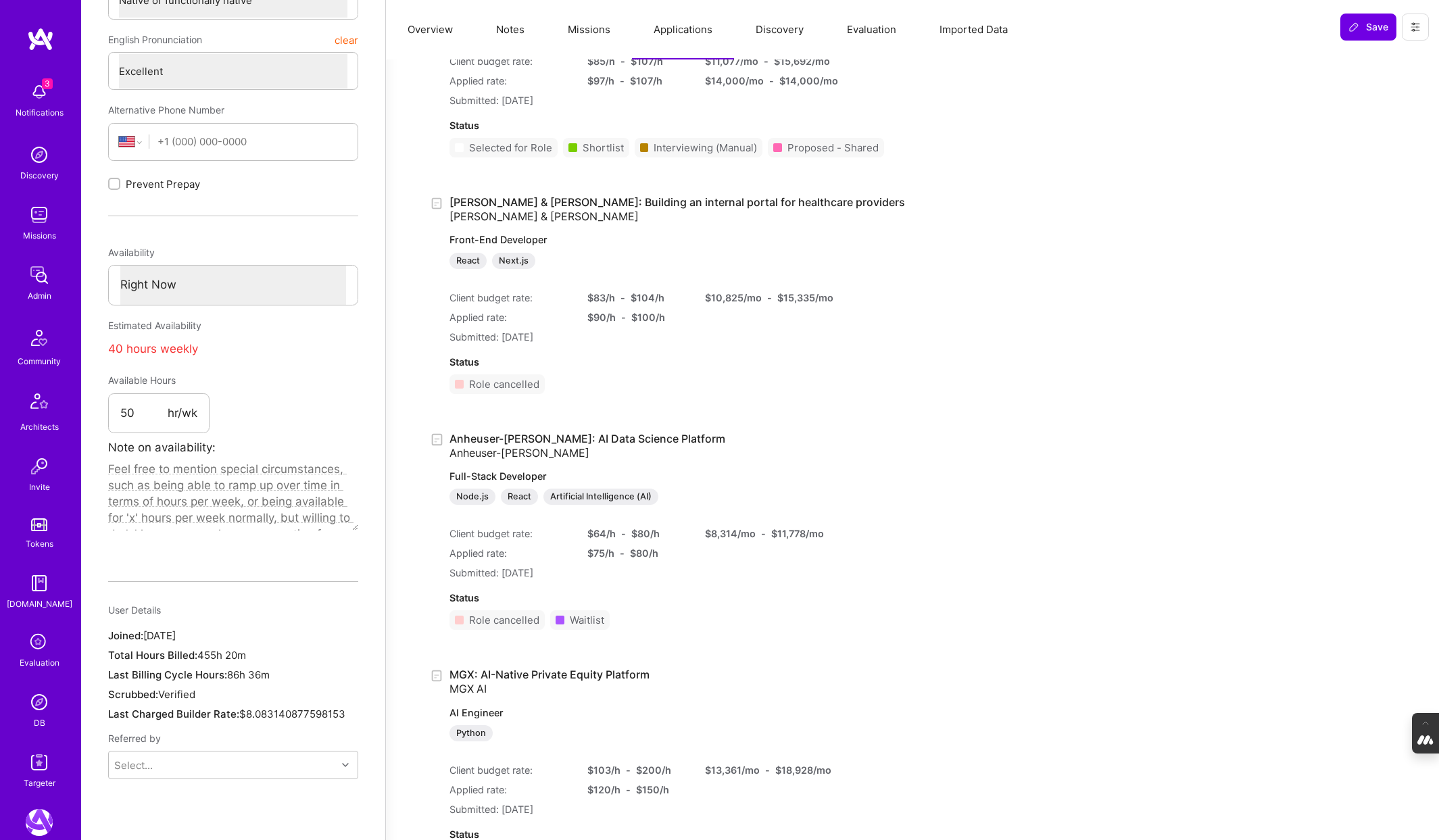
scroll to position [92, 0]
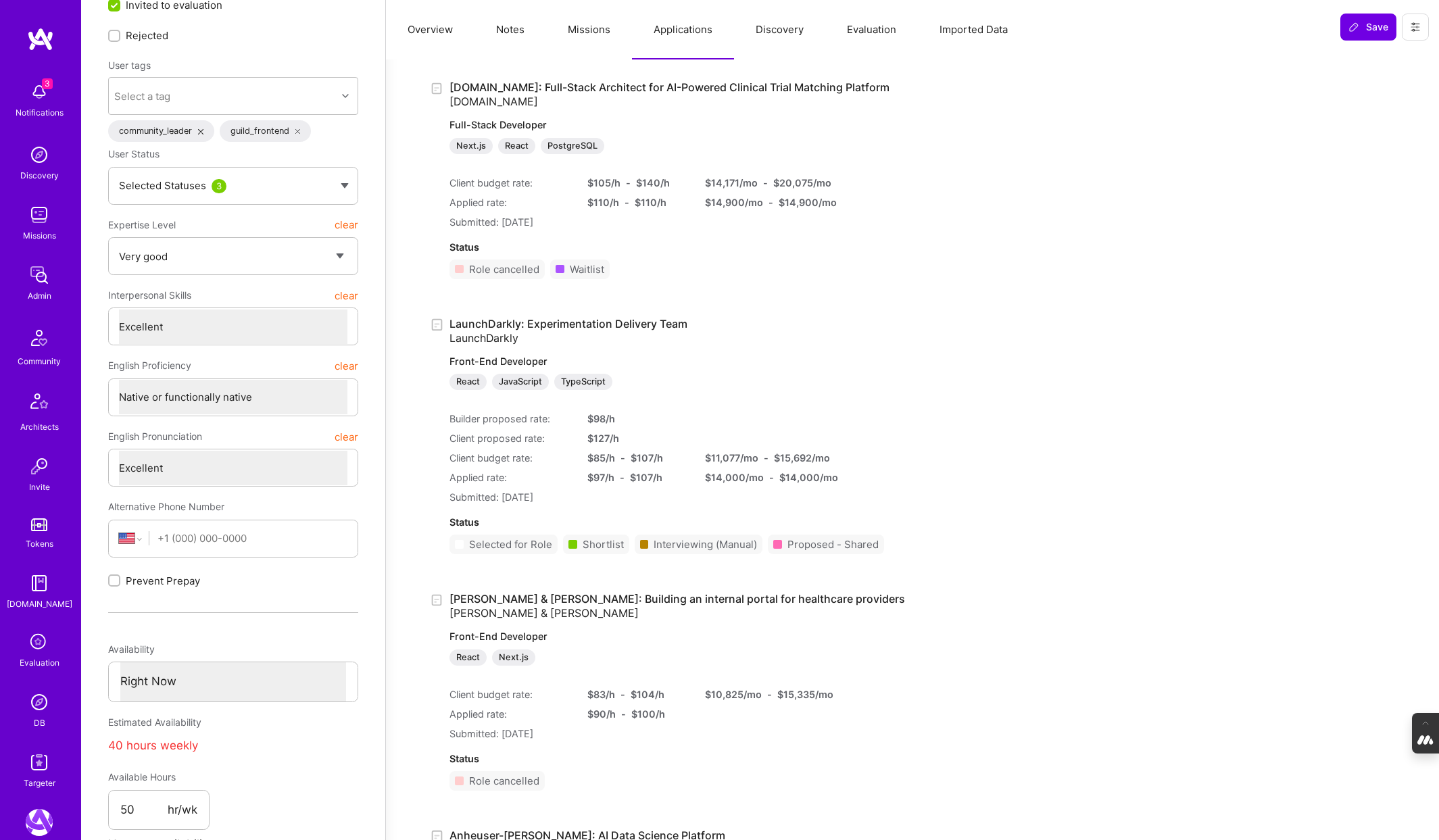
click at [513, 35] on button "Notes" at bounding box center [510, 30] width 72 height 60
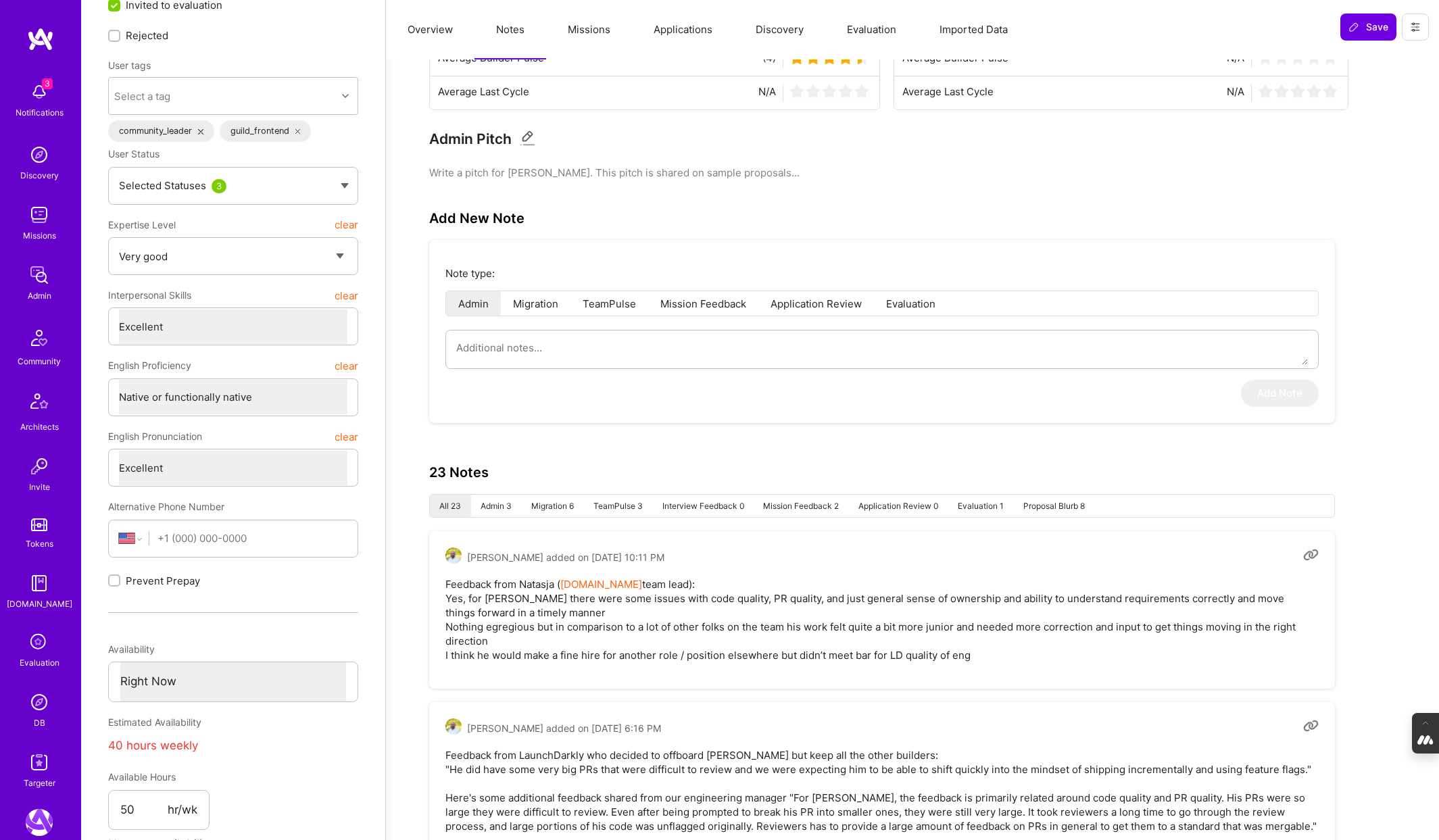
scroll to position [0, 0]
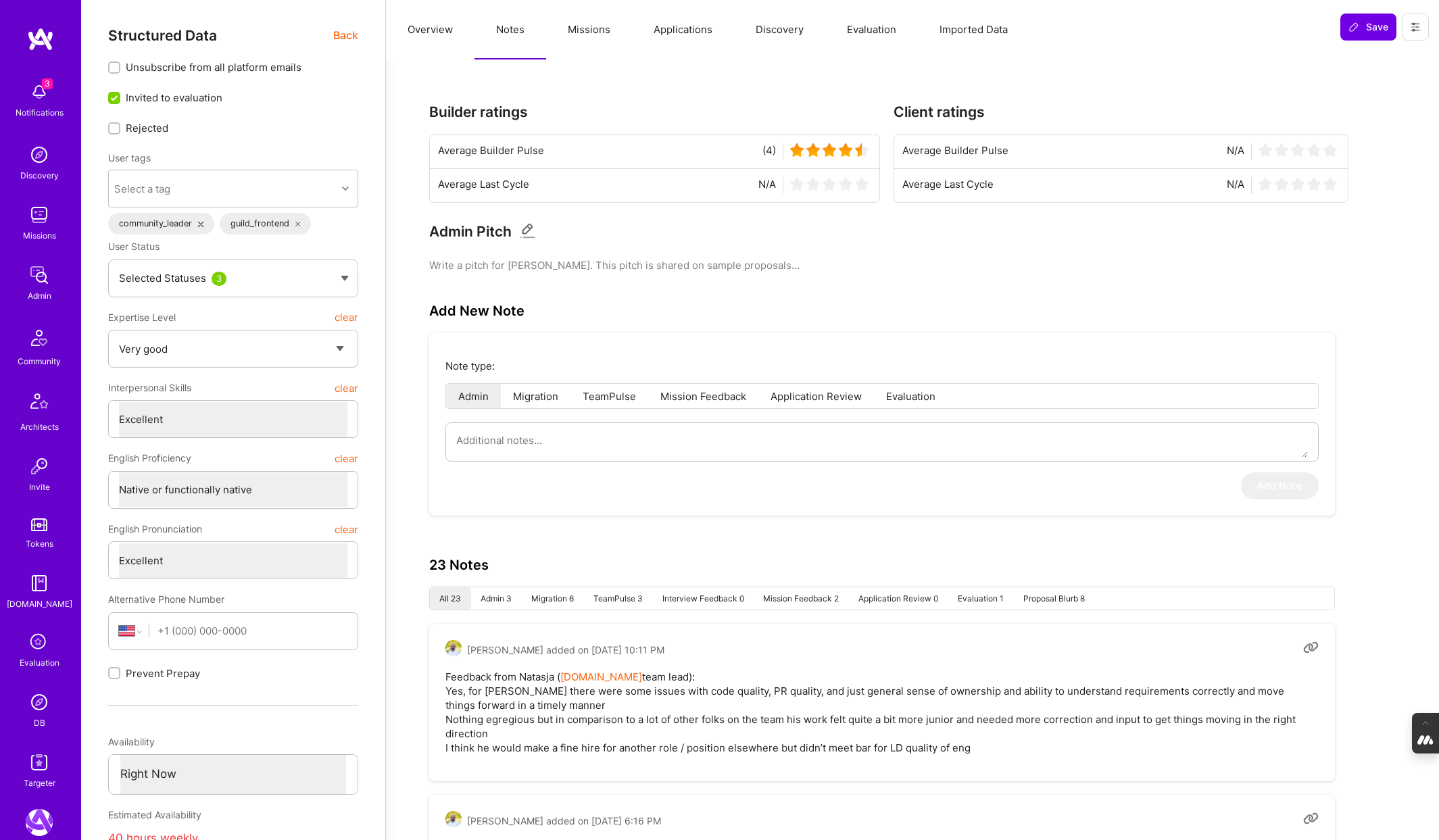
click at [598, 32] on button "Missions" at bounding box center [589, 30] width 86 height 60
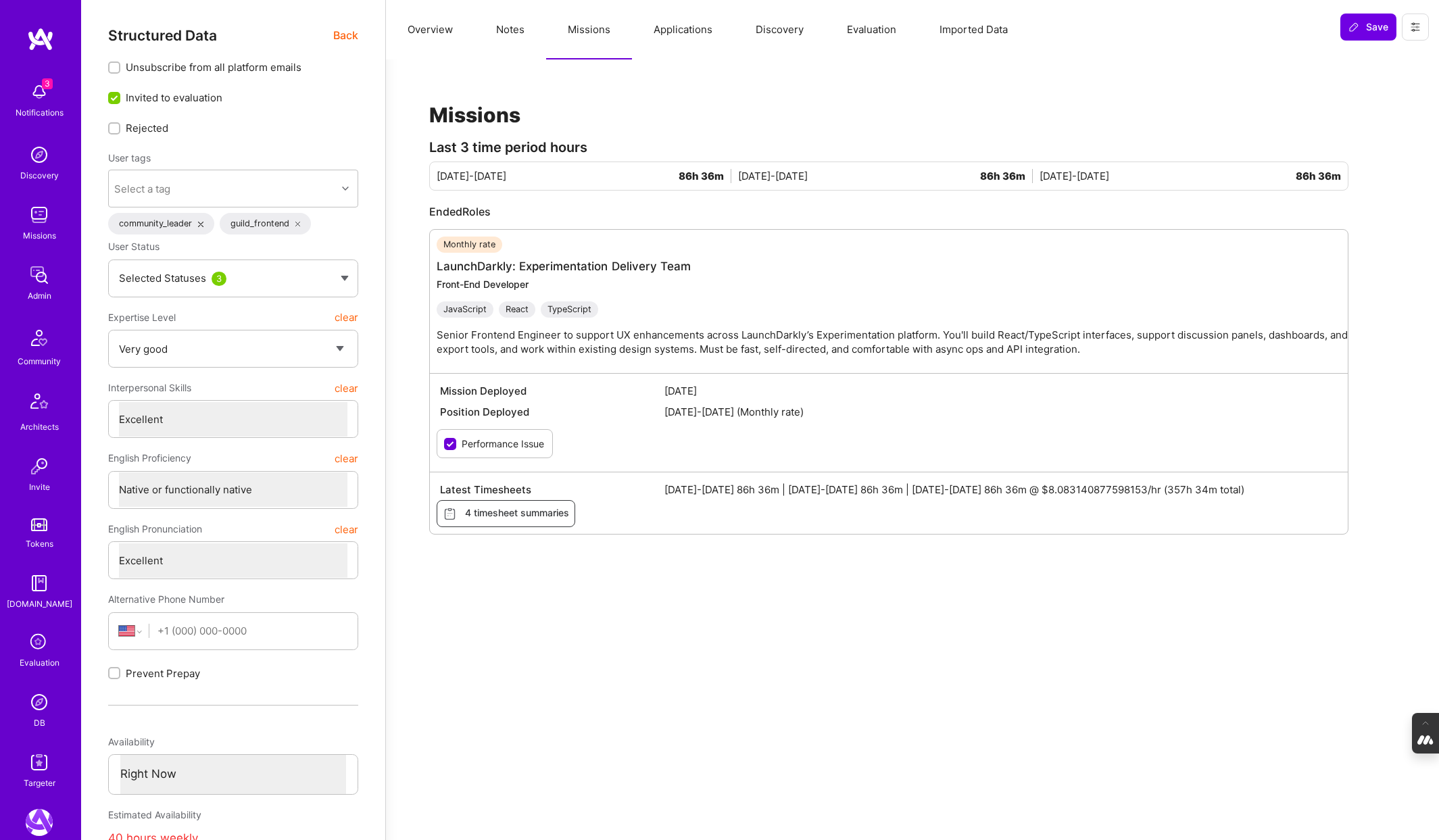
click at [510, 31] on button "Notes" at bounding box center [510, 30] width 72 height 60
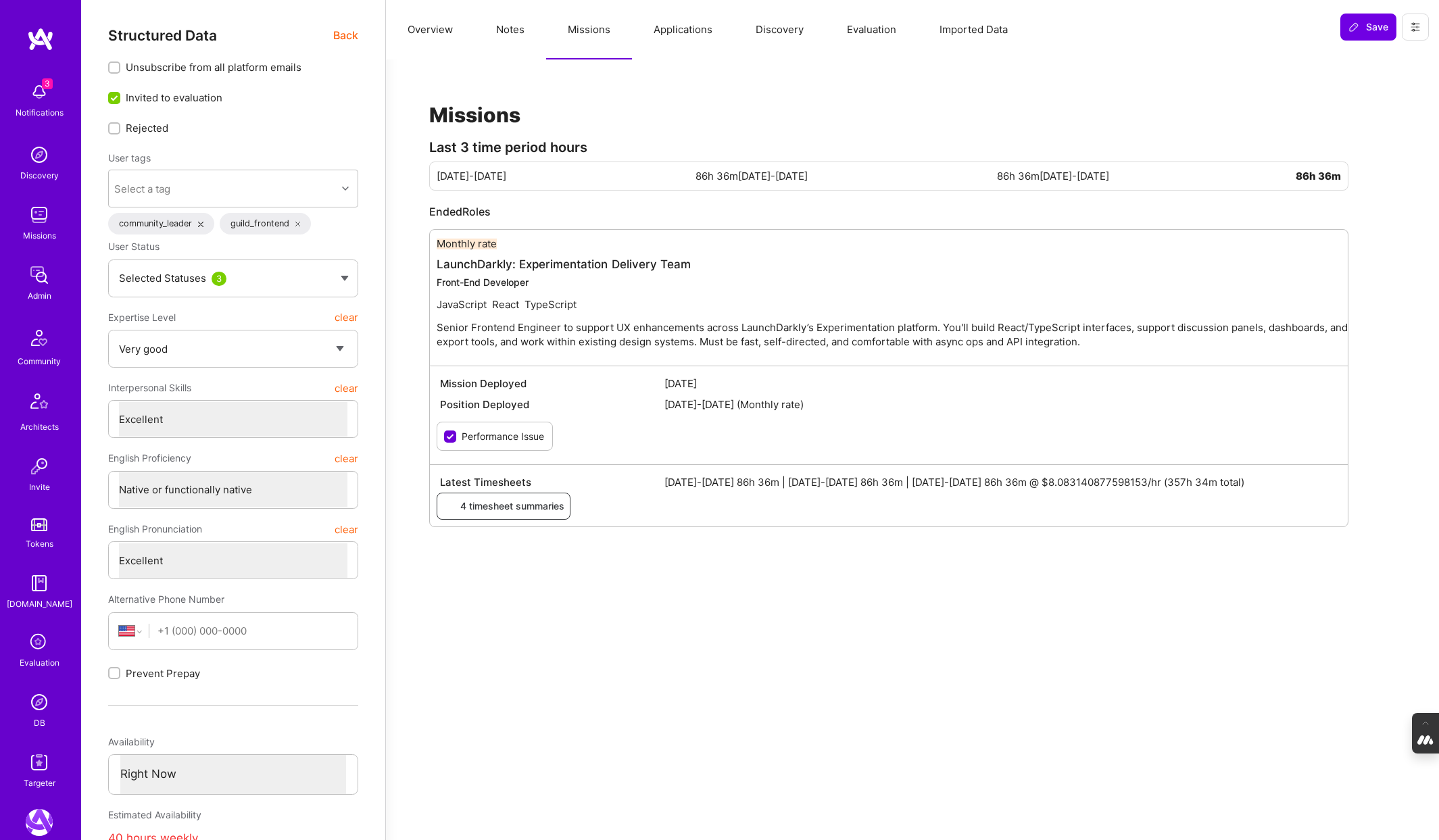
type textarea "x"
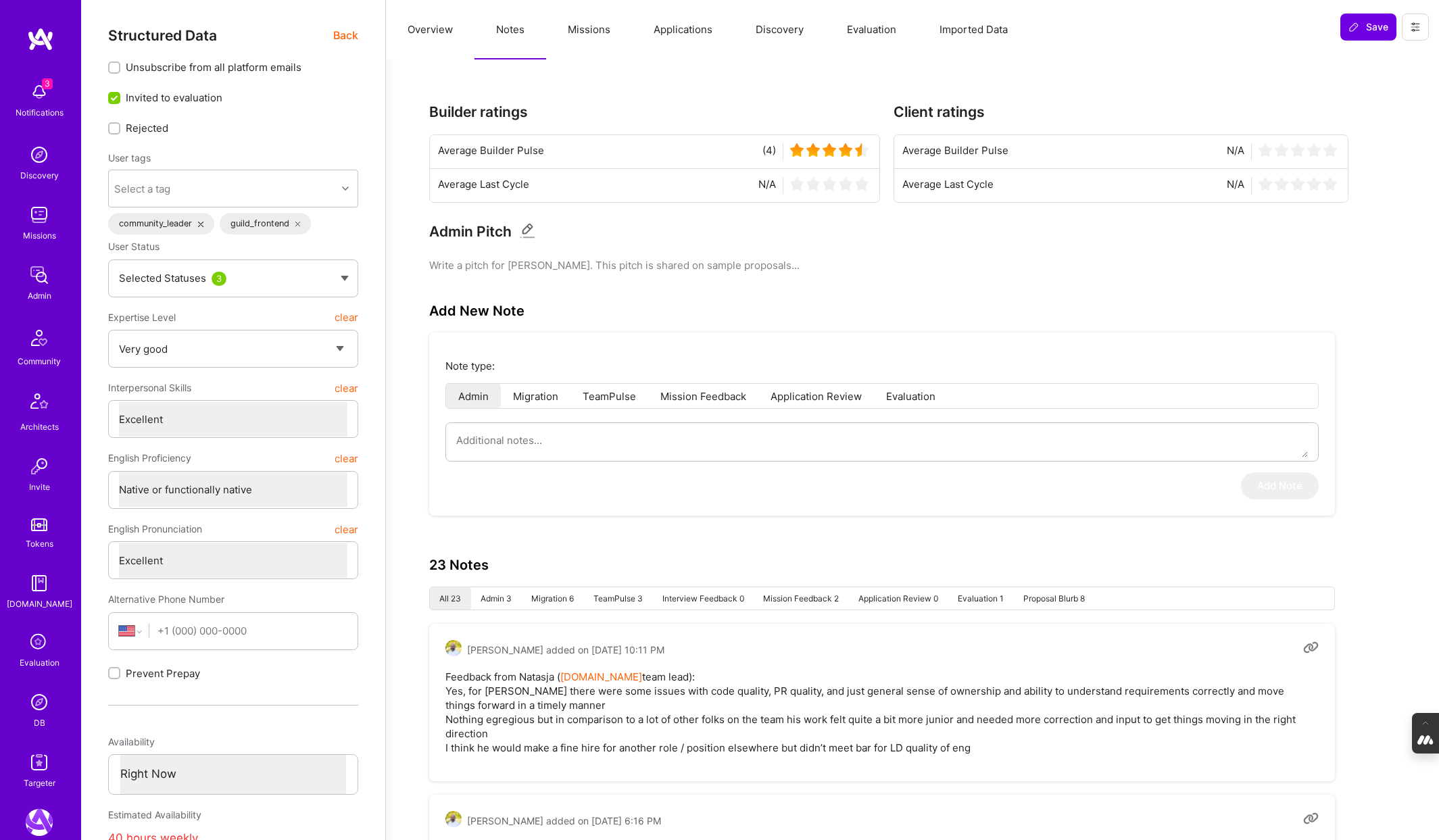
click at [43, 654] on icon at bounding box center [38, 641] width 25 height 25
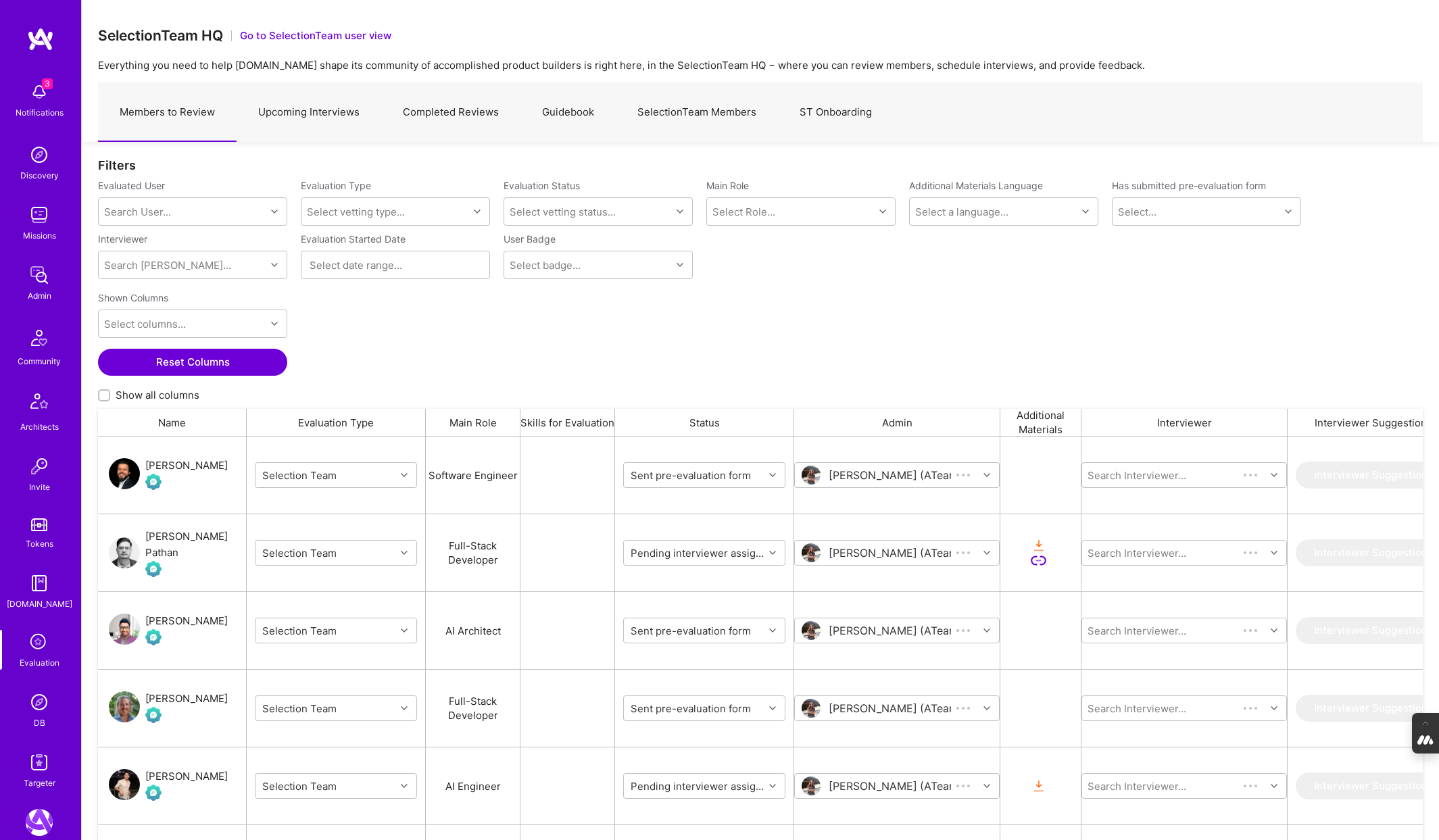
click at [449, 115] on link "Completed Reviews" at bounding box center [450, 112] width 139 height 59
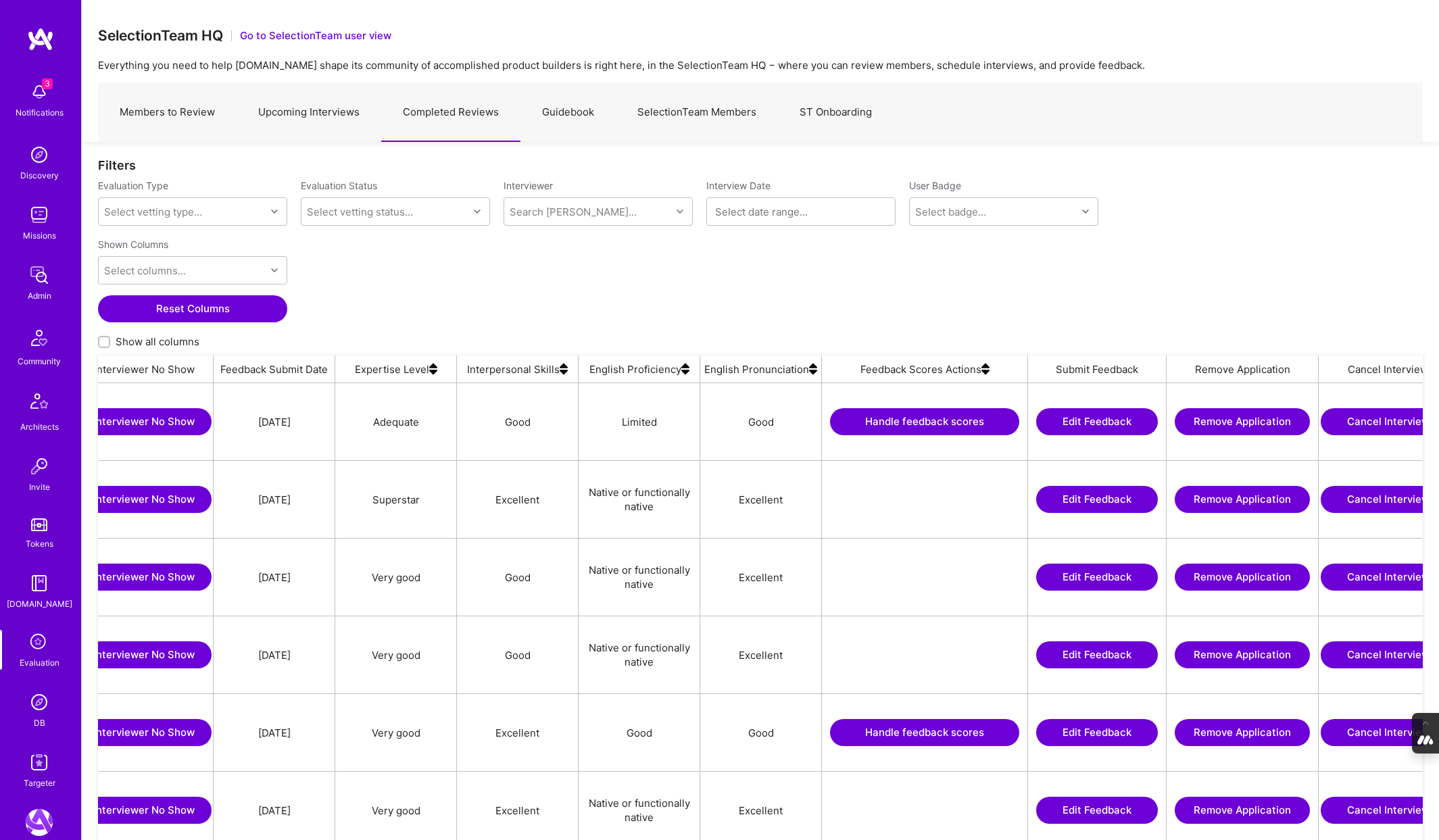
scroll to position [0, 960]
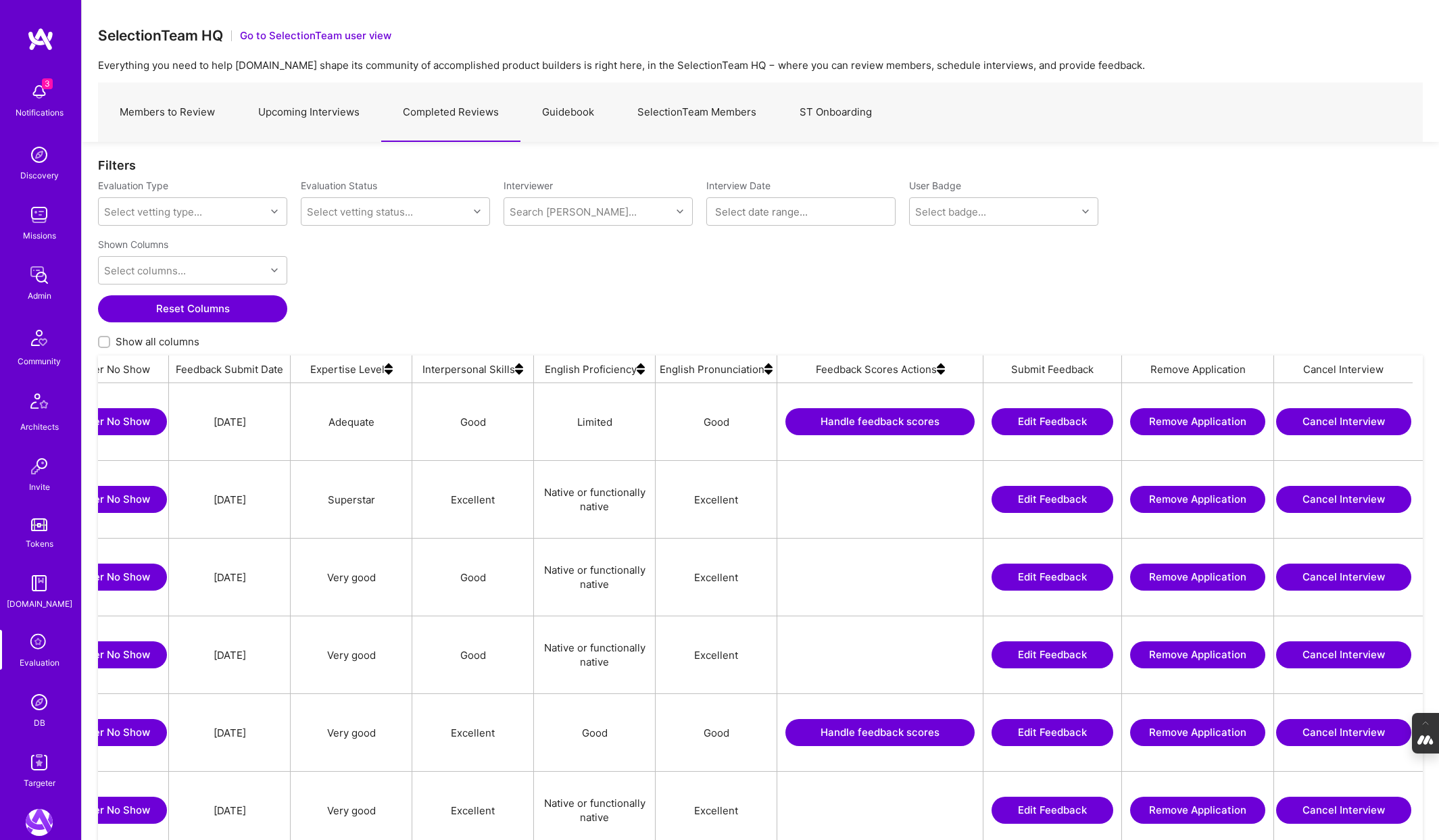
click at [940, 372] on img at bounding box center [940, 369] width 8 height 27
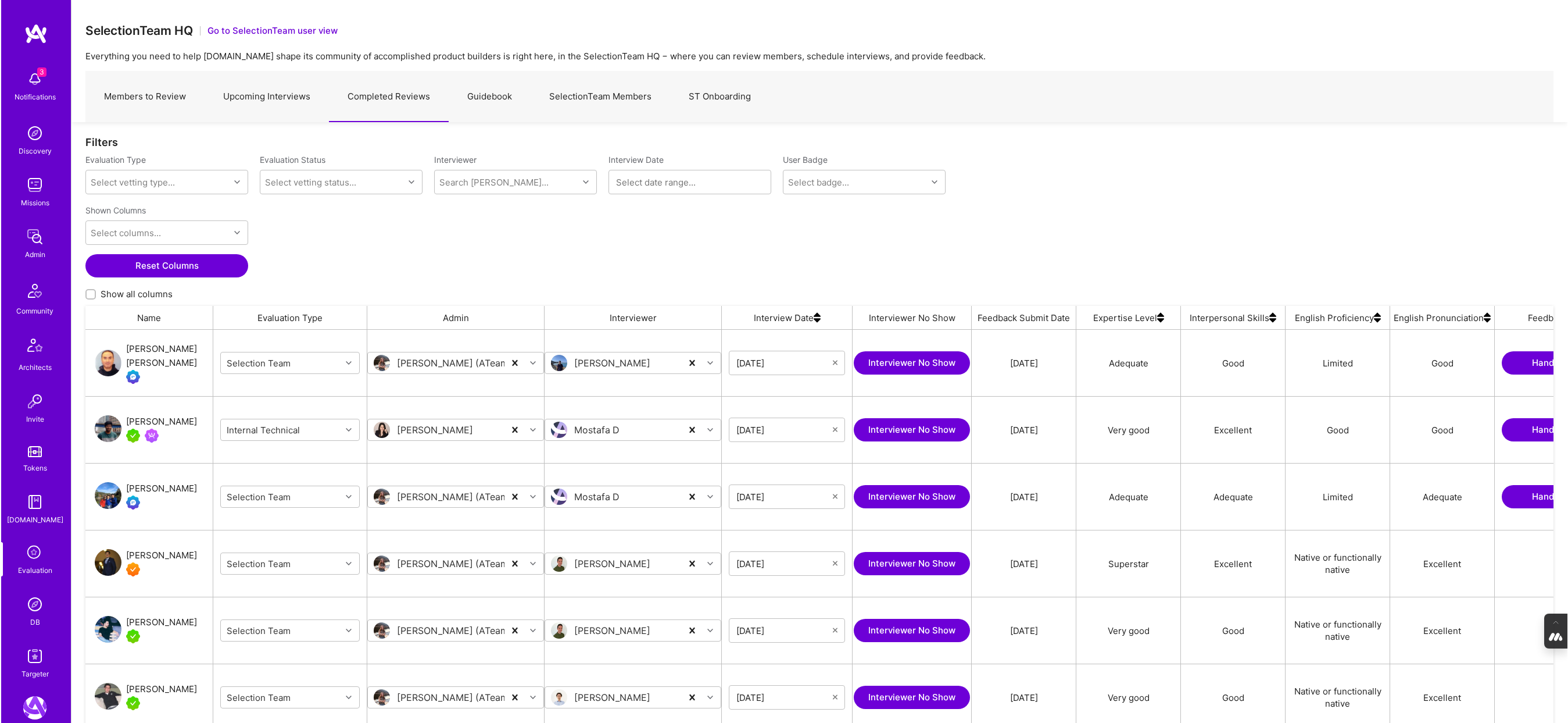
scroll to position [601, 1470]
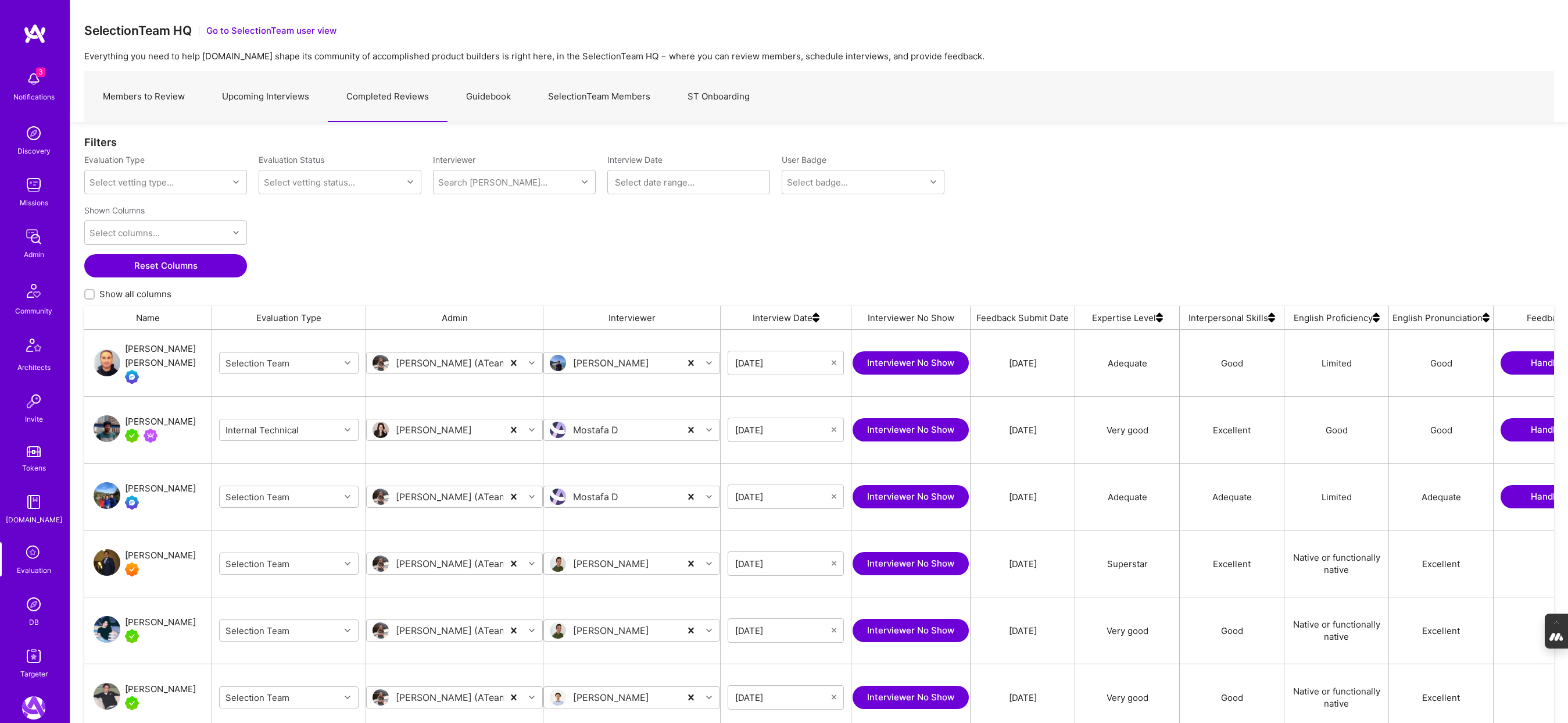
click at [31, 602] on img at bounding box center [33, 603] width 23 height 23
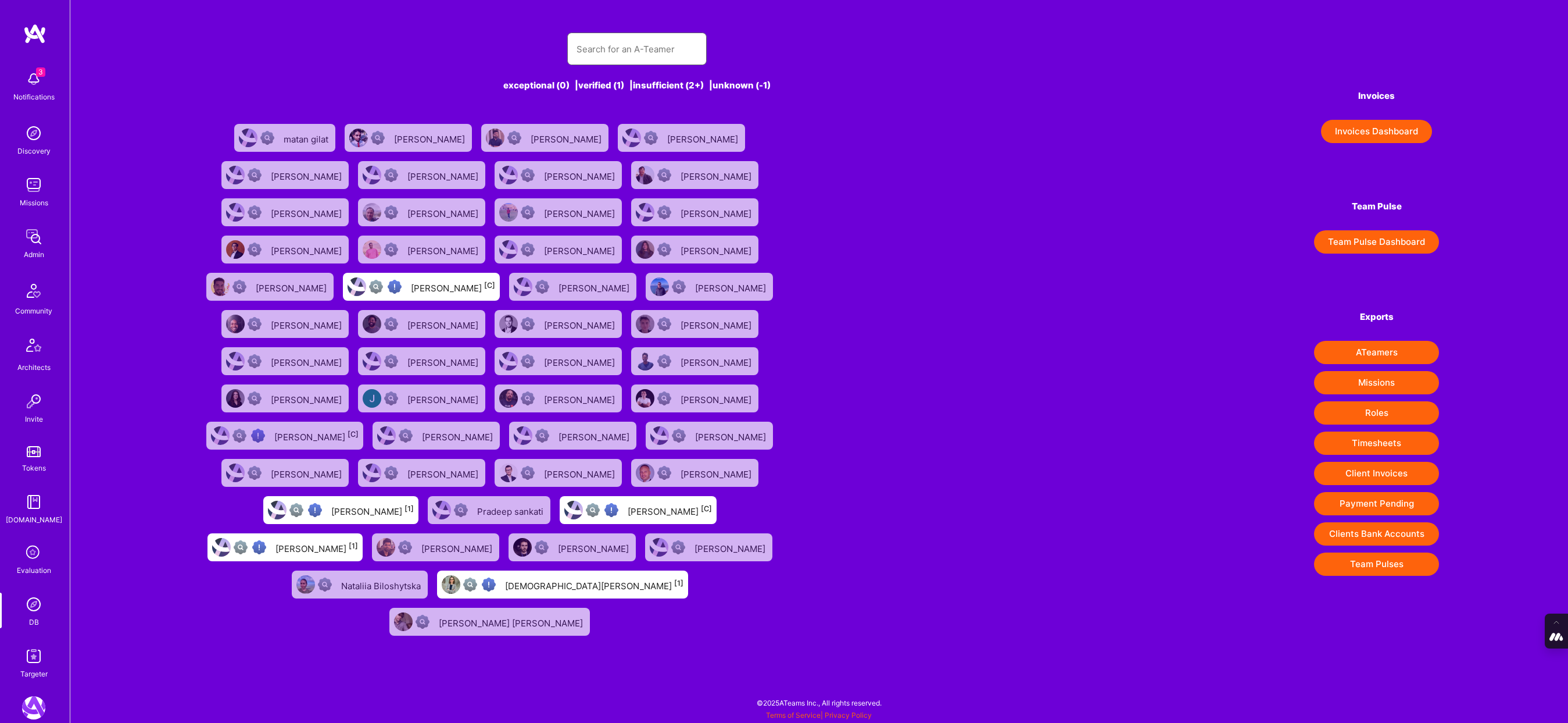
click at [623, 45] on input "text" at bounding box center [637, 49] width 121 height 30
paste input "kalnik.thomas@gmail.com"
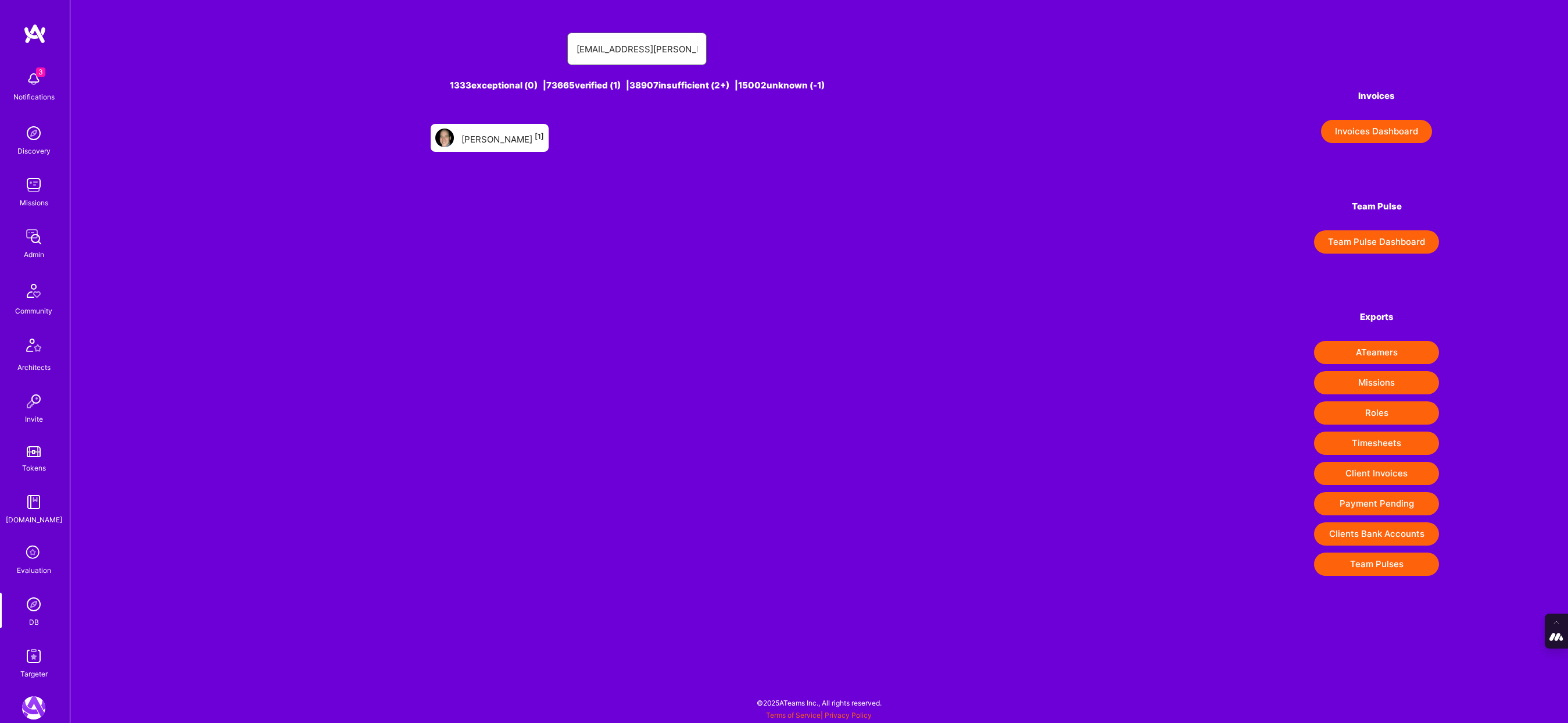
type input "kalnik.thomas@gmail.com"
click at [504, 140] on div "THOMAS Kalnik [1]" at bounding box center [503, 137] width 83 height 15
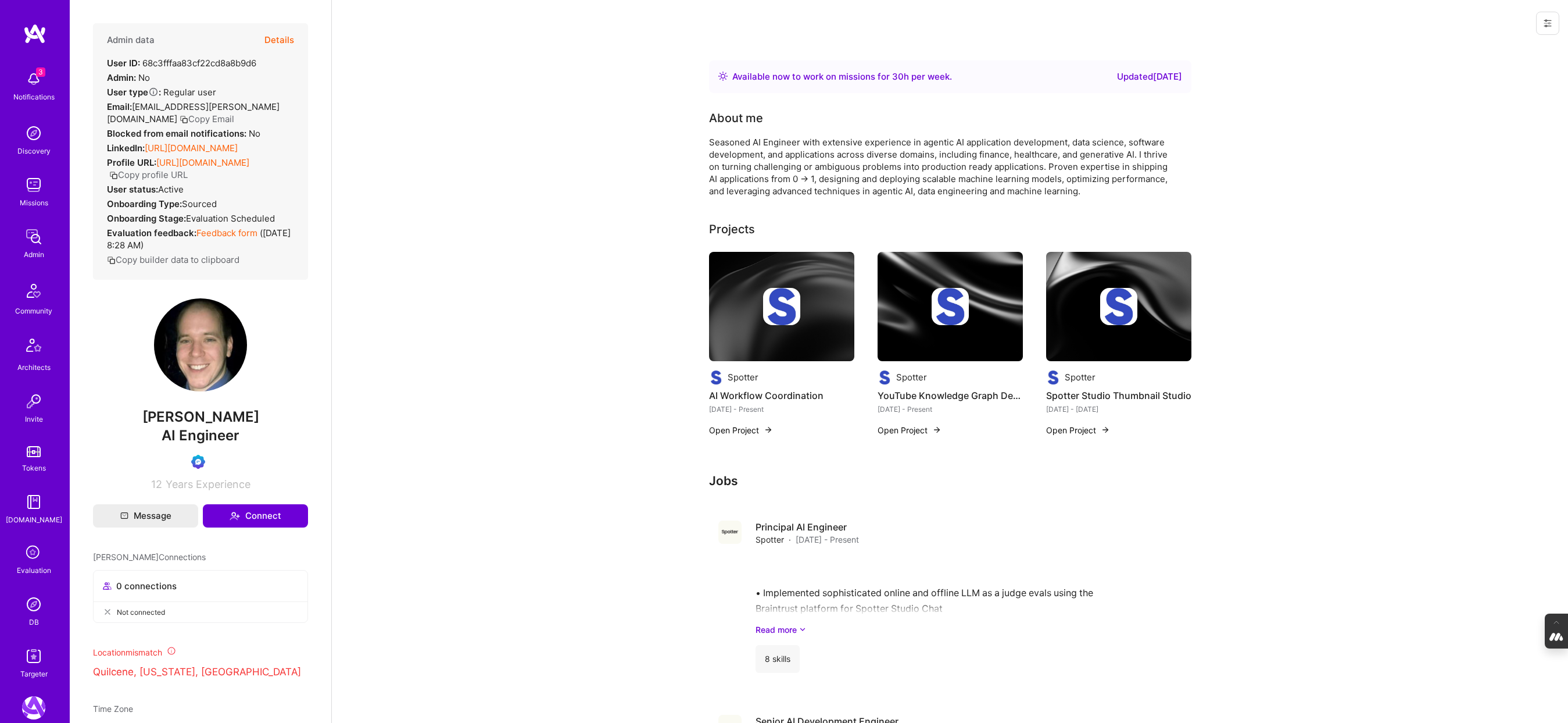
click at [276, 38] on button "Details" at bounding box center [279, 40] width 30 height 34
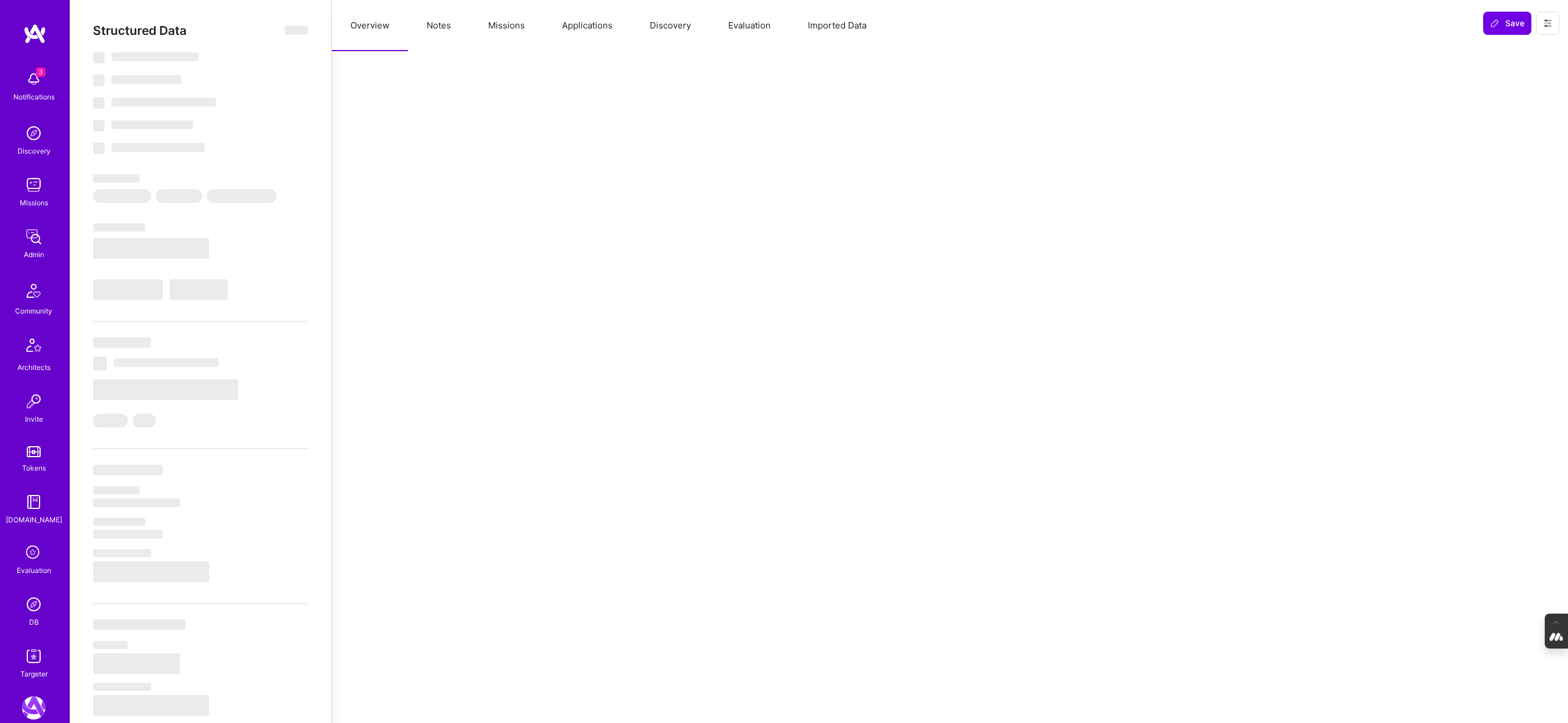
type textarea "x"
select select "Right Now"
select select "Verified"
select select "US"
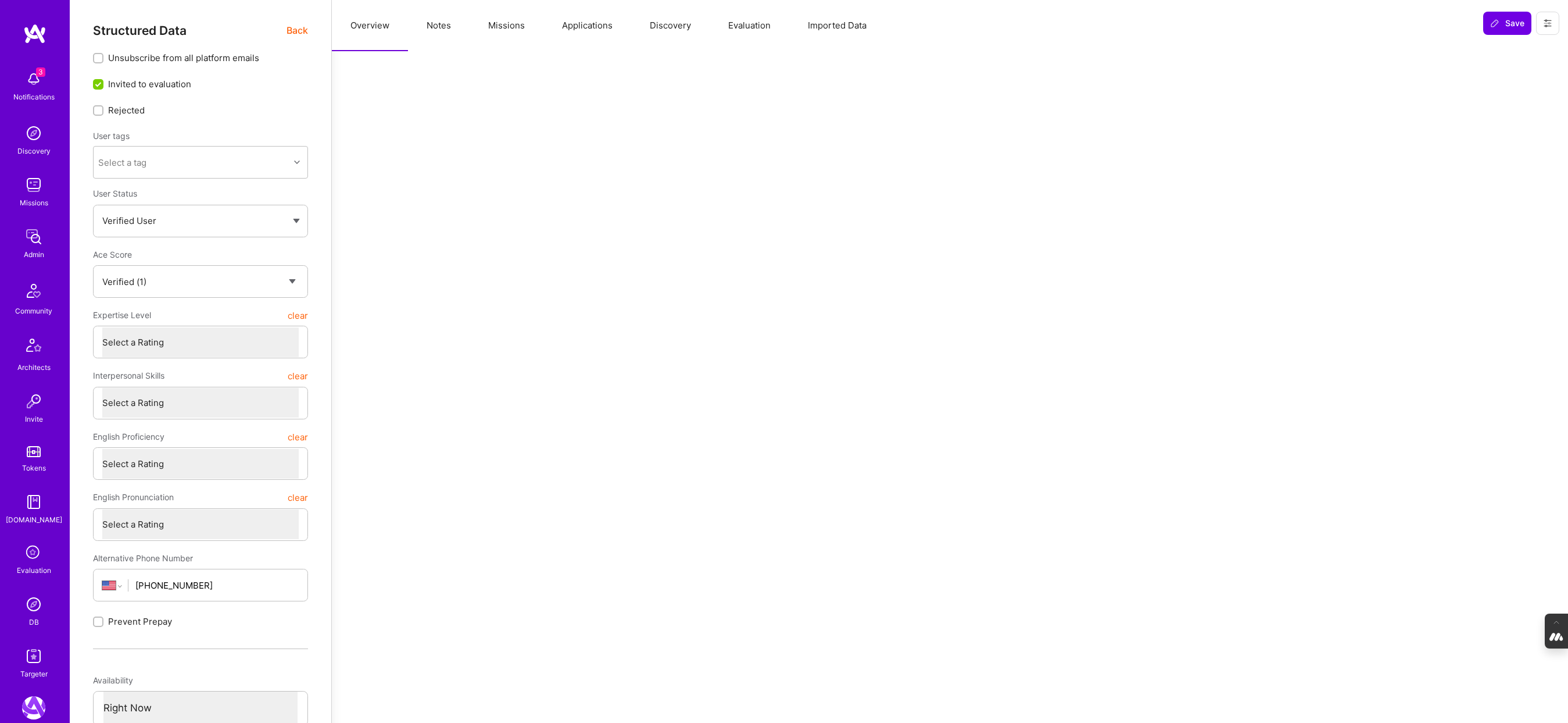
click at [753, 31] on button "Evaluation" at bounding box center [749, 26] width 80 height 51
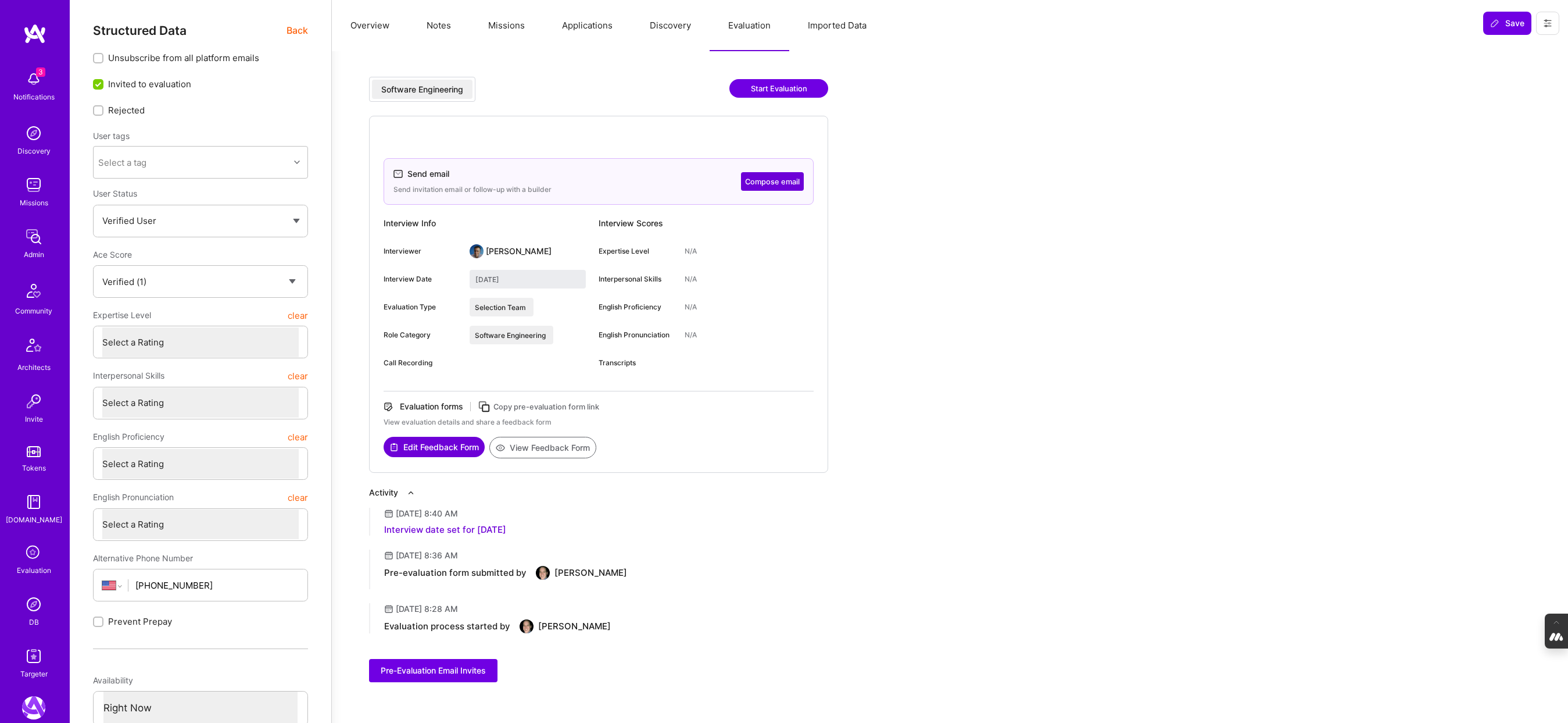
click at [367, 24] on button "Overview" at bounding box center [370, 26] width 76 height 51
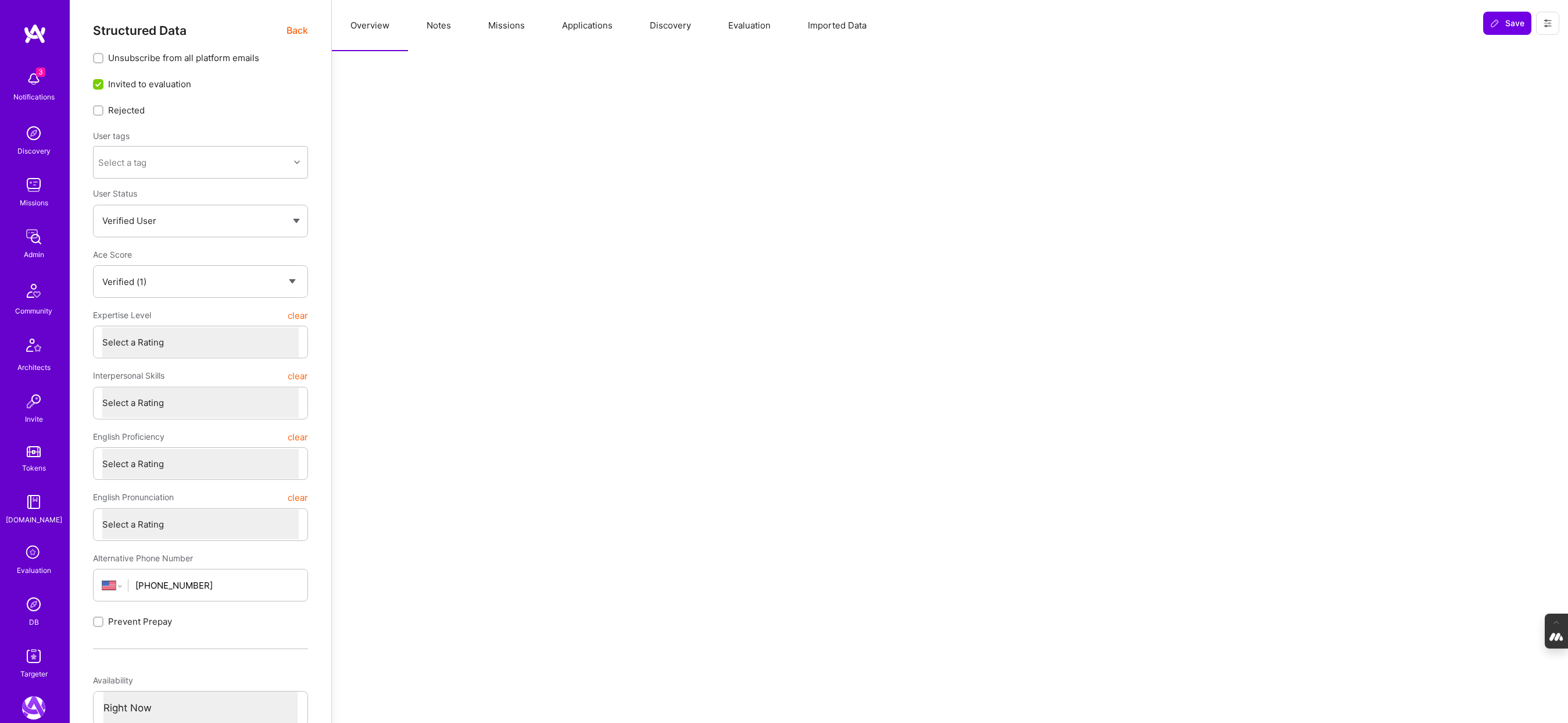
click at [296, 31] on span "Back" at bounding box center [297, 31] width 22 height 14
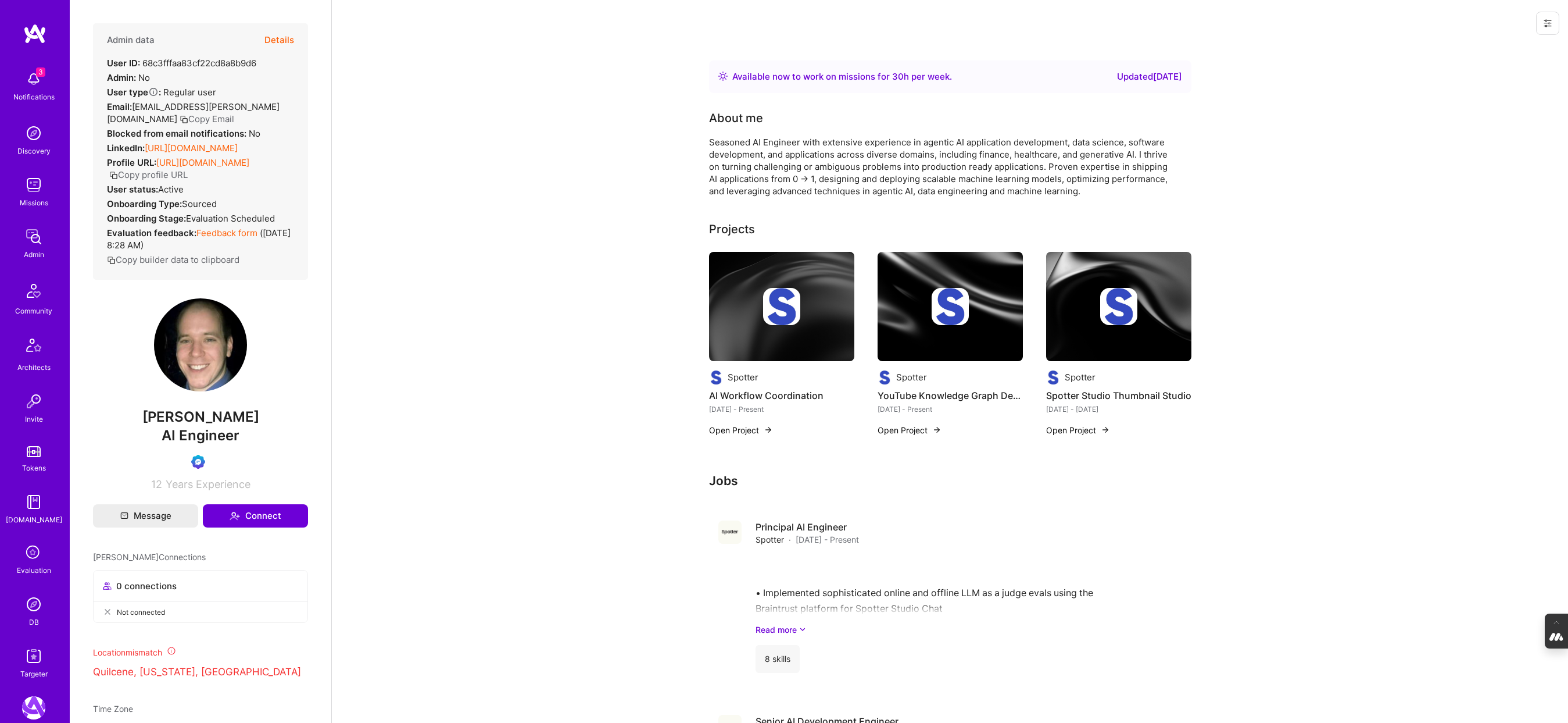
click at [27, 564] on div "Evaluation" at bounding box center [34, 570] width 35 height 12
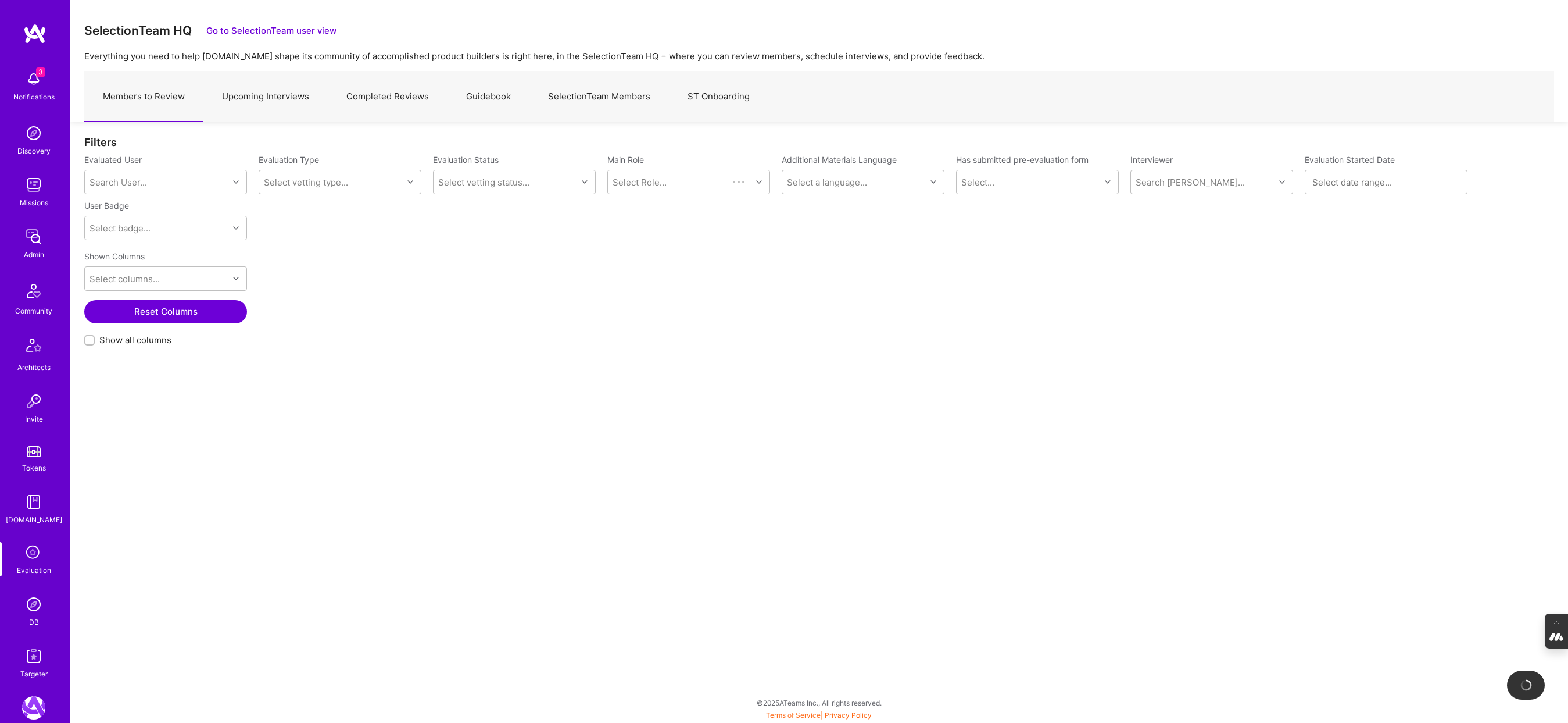
click at [365, 98] on link "Completed Reviews" at bounding box center [387, 96] width 120 height 51
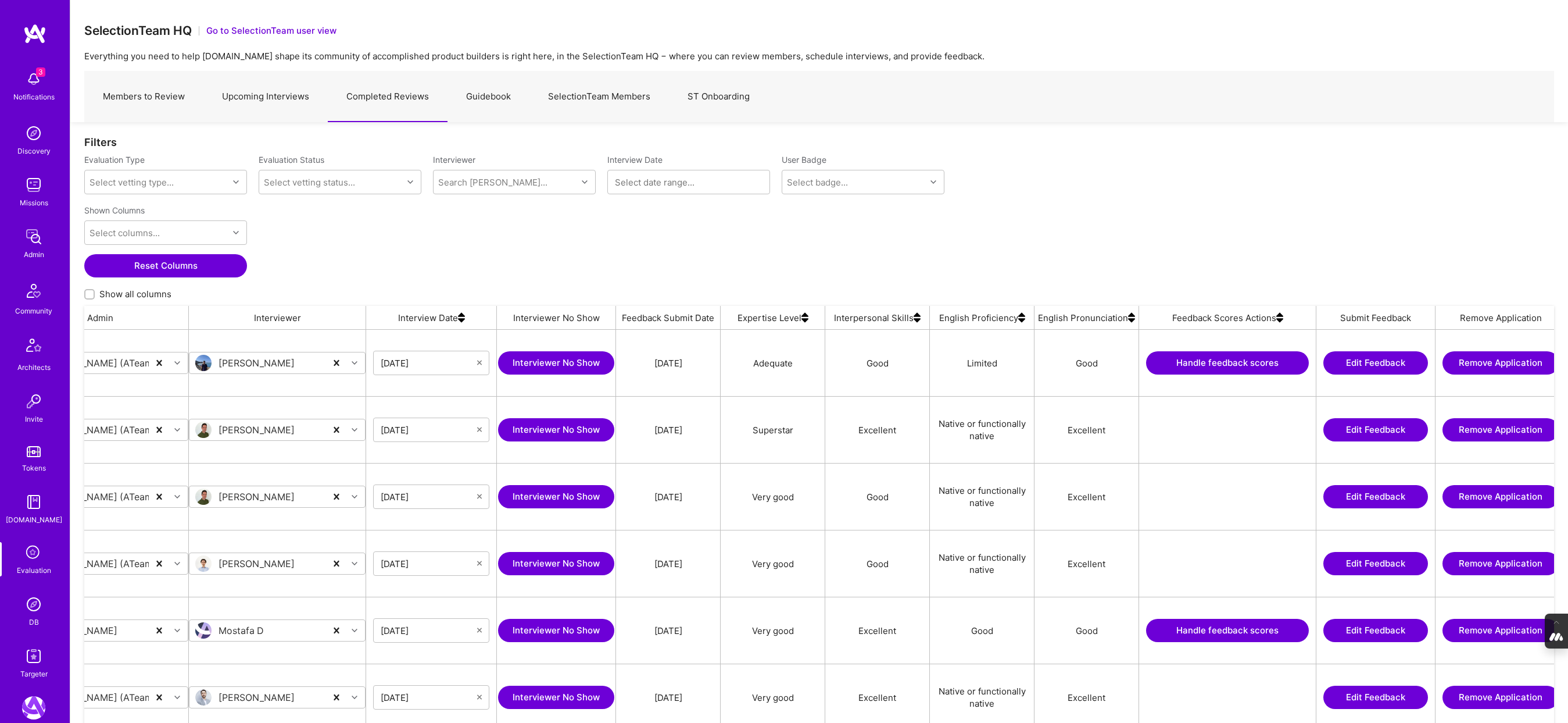
scroll to position [0, 495]
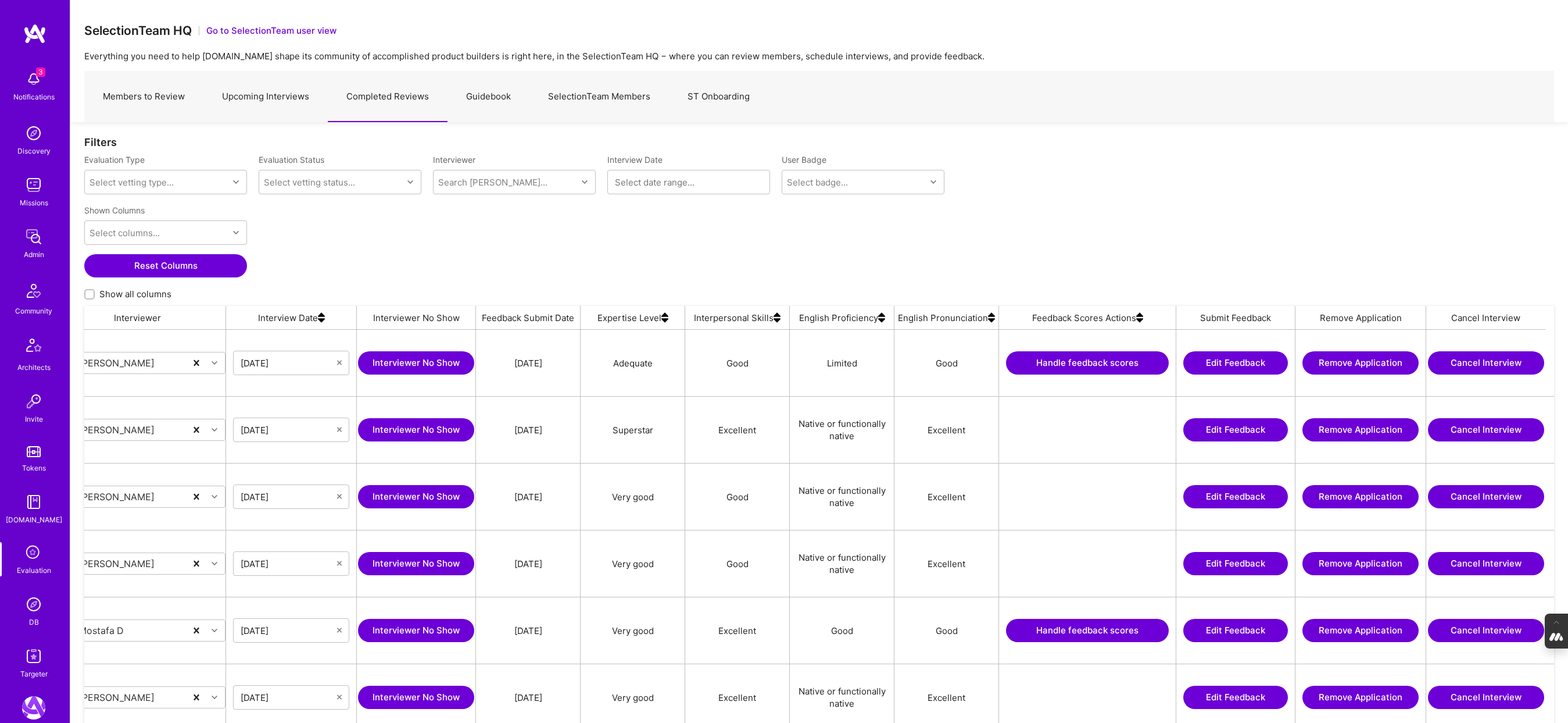
click at [1141, 319] on img at bounding box center [1140, 317] width 7 height 23
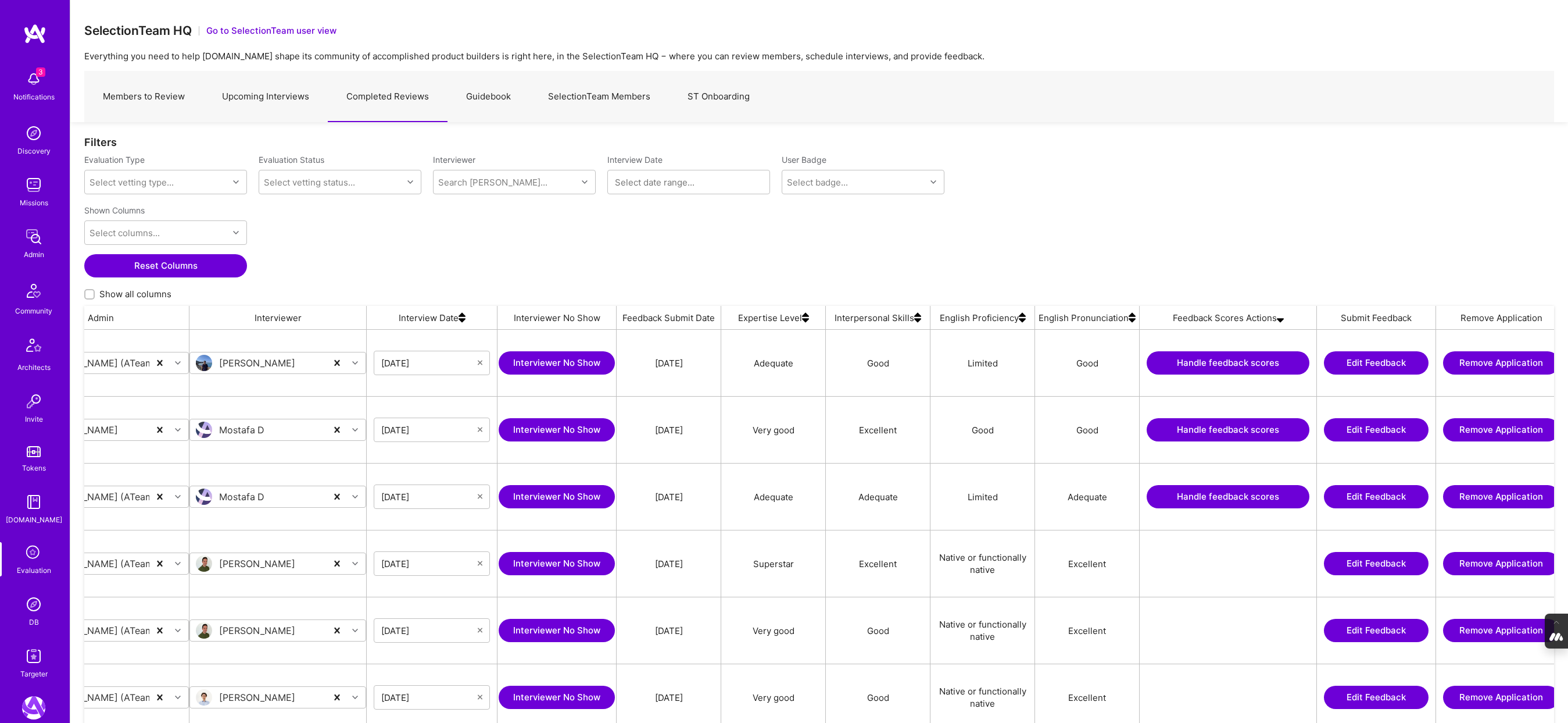
scroll to position [0, 365]
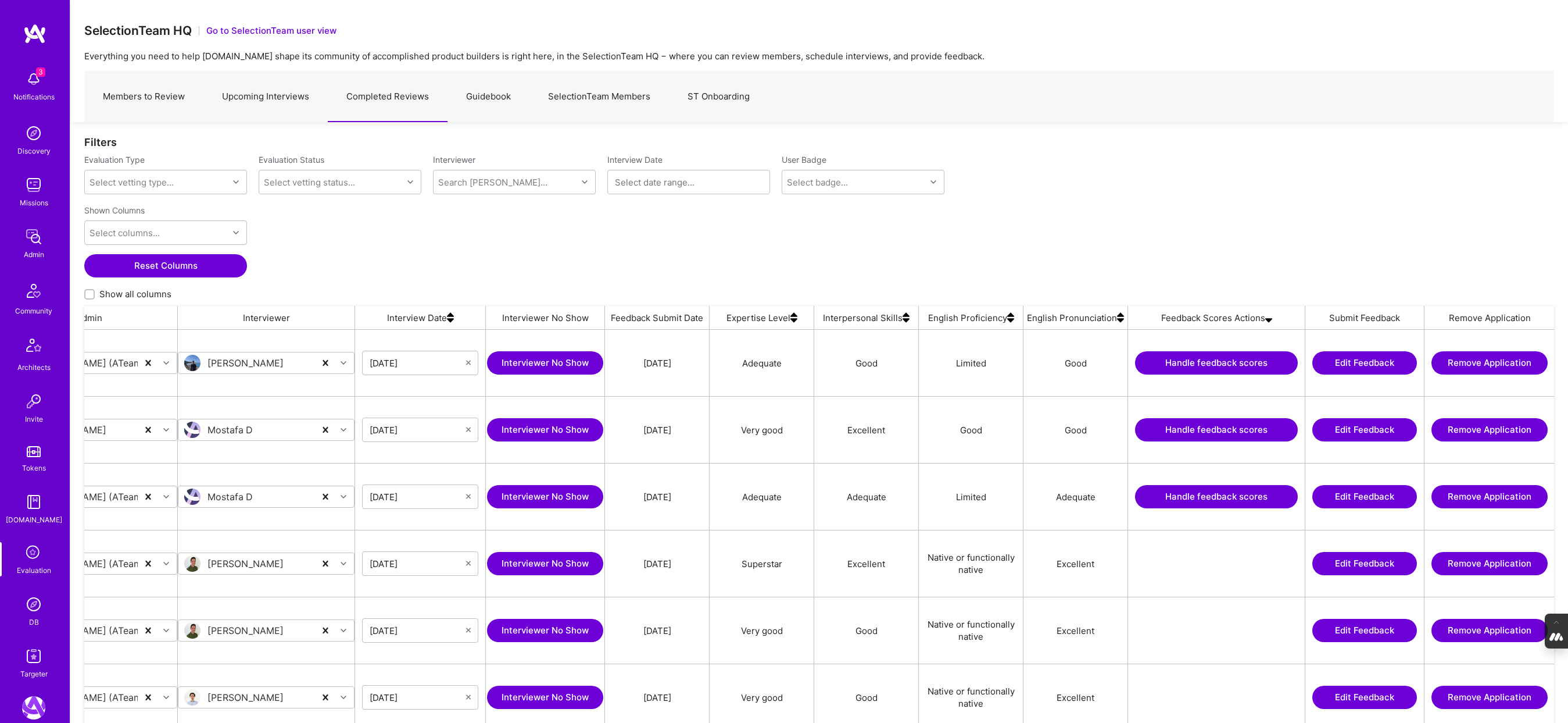
click at [1217, 499] on button "Handle feedback scores" at bounding box center [1216, 496] width 163 height 23
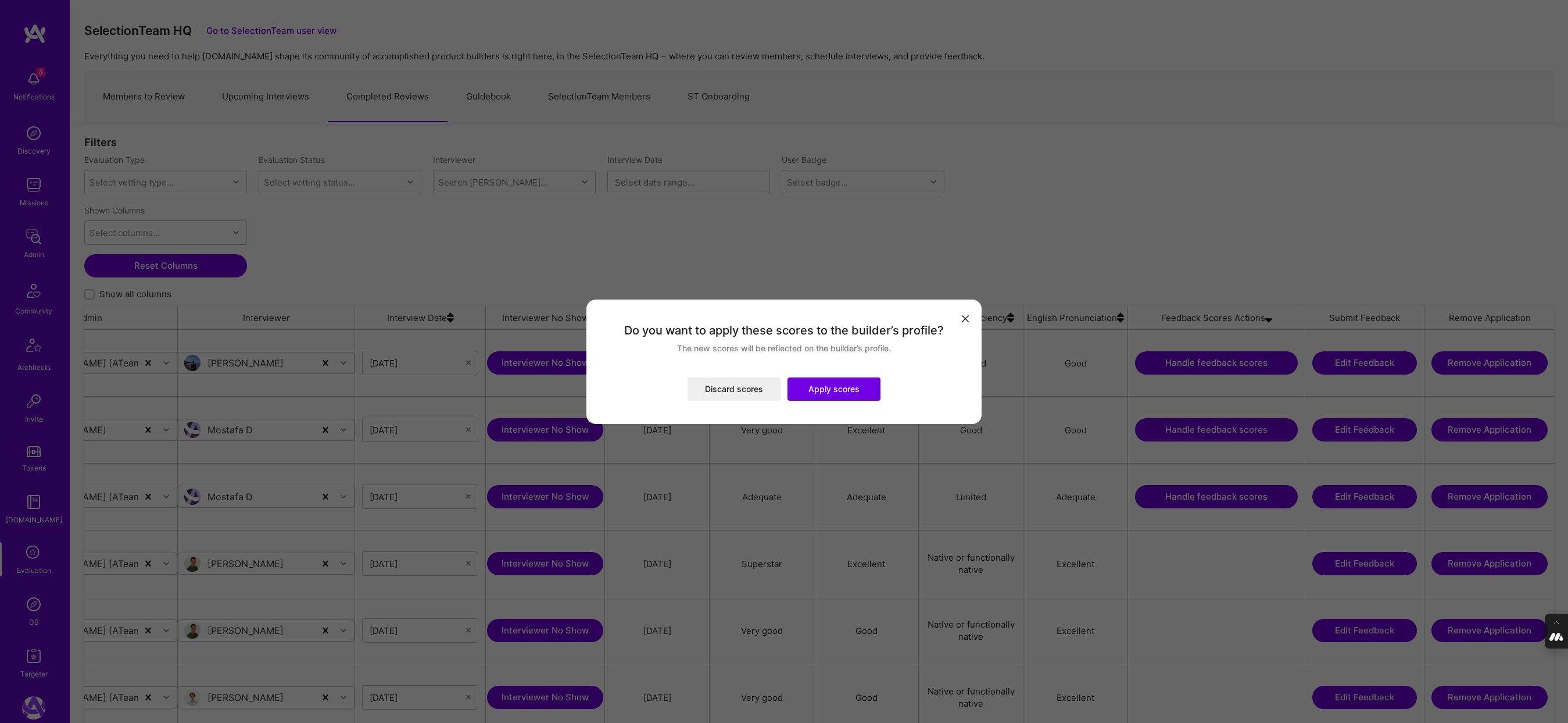
click at [845, 392] on button "Apply scores" at bounding box center [835, 389] width 93 height 23
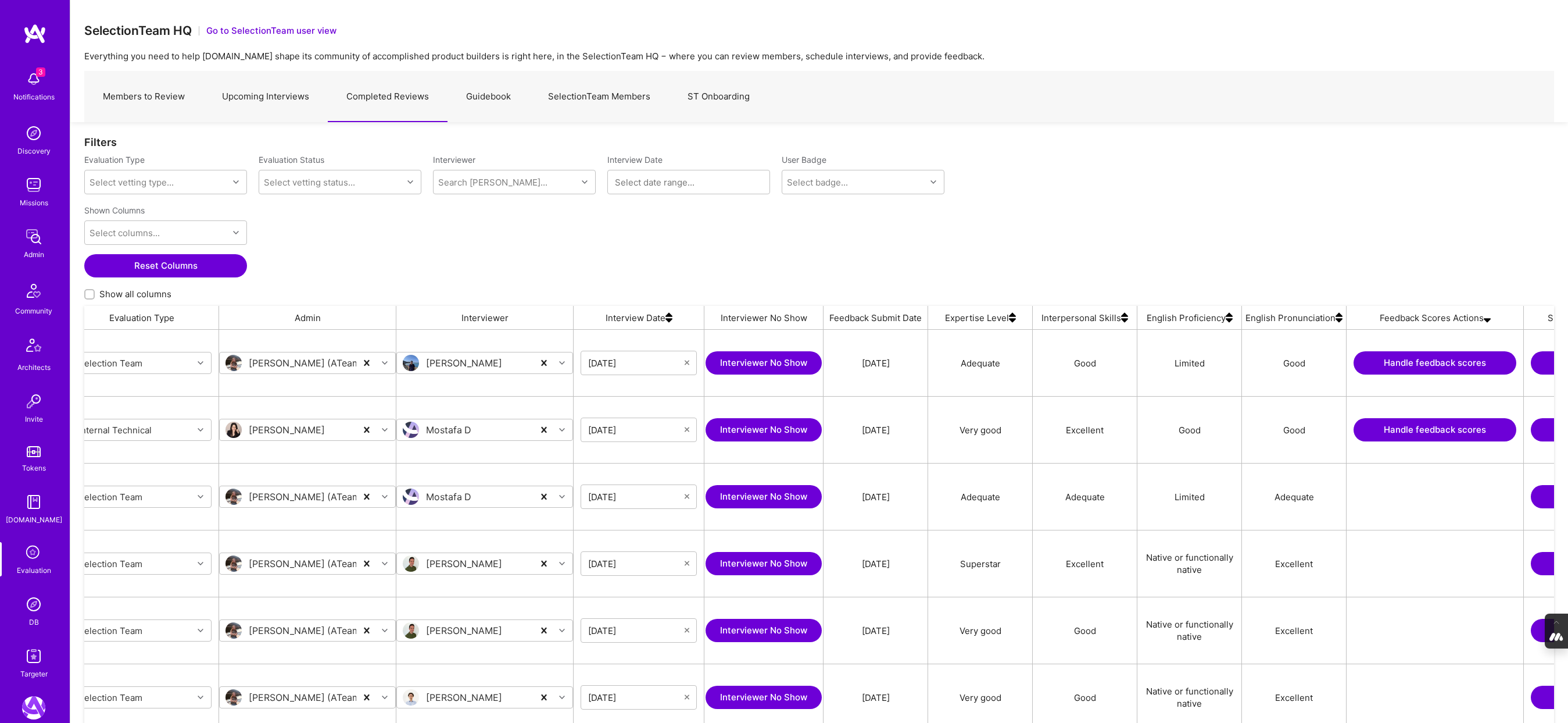
scroll to position [0, 193]
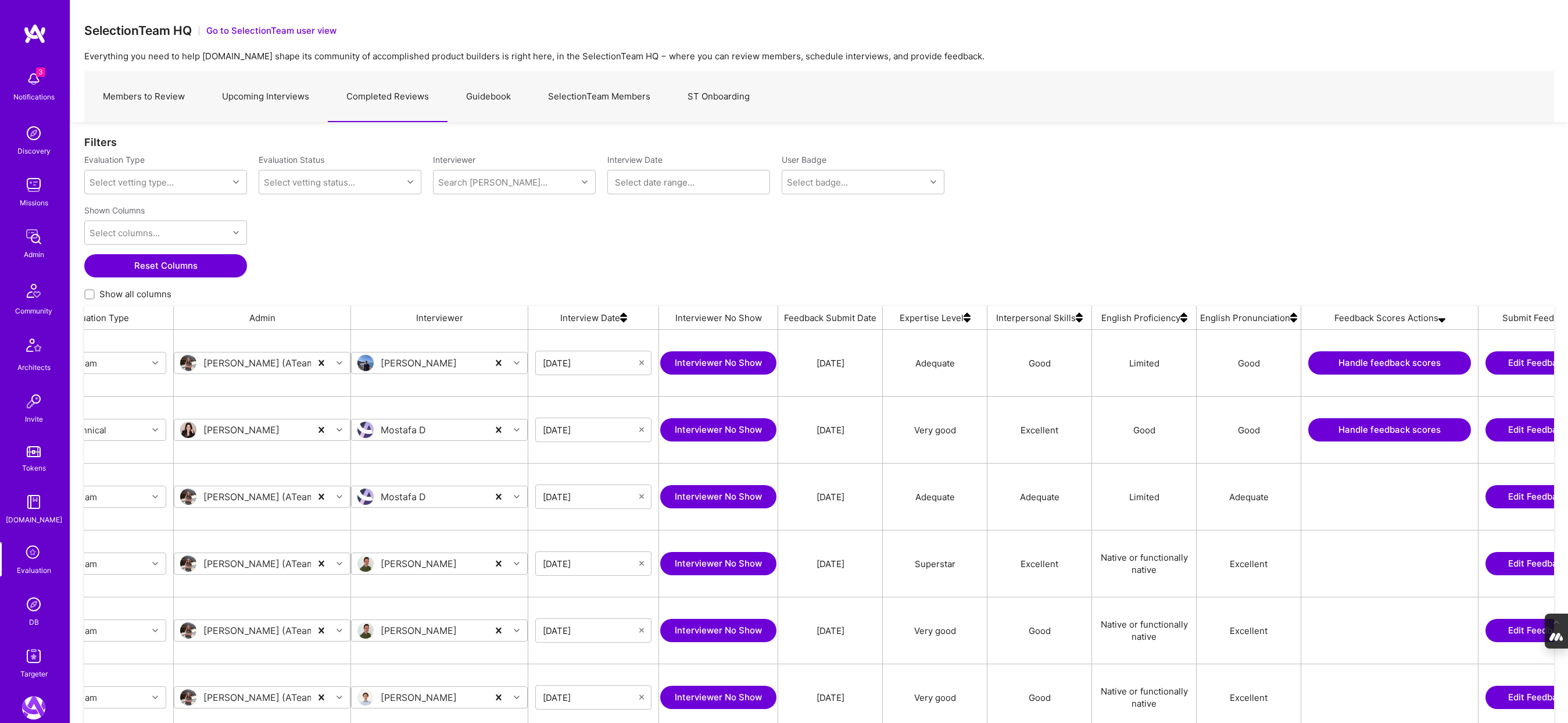
click at [1237, 424] on button "Handle feedback scores" at bounding box center [1390, 429] width 163 height 23
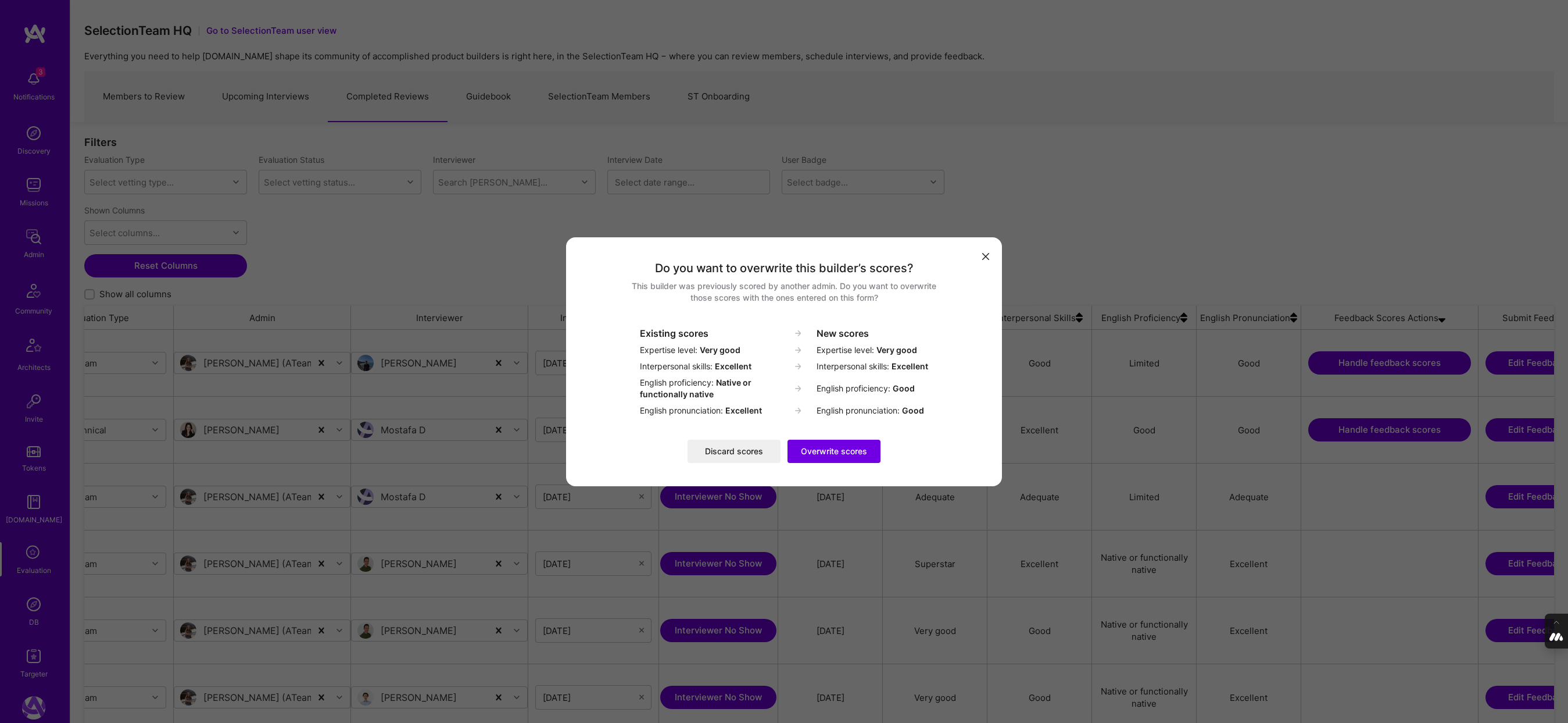
click at [737, 451] on button "Discard scores" at bounding box center [734, 451] width 93 height 23
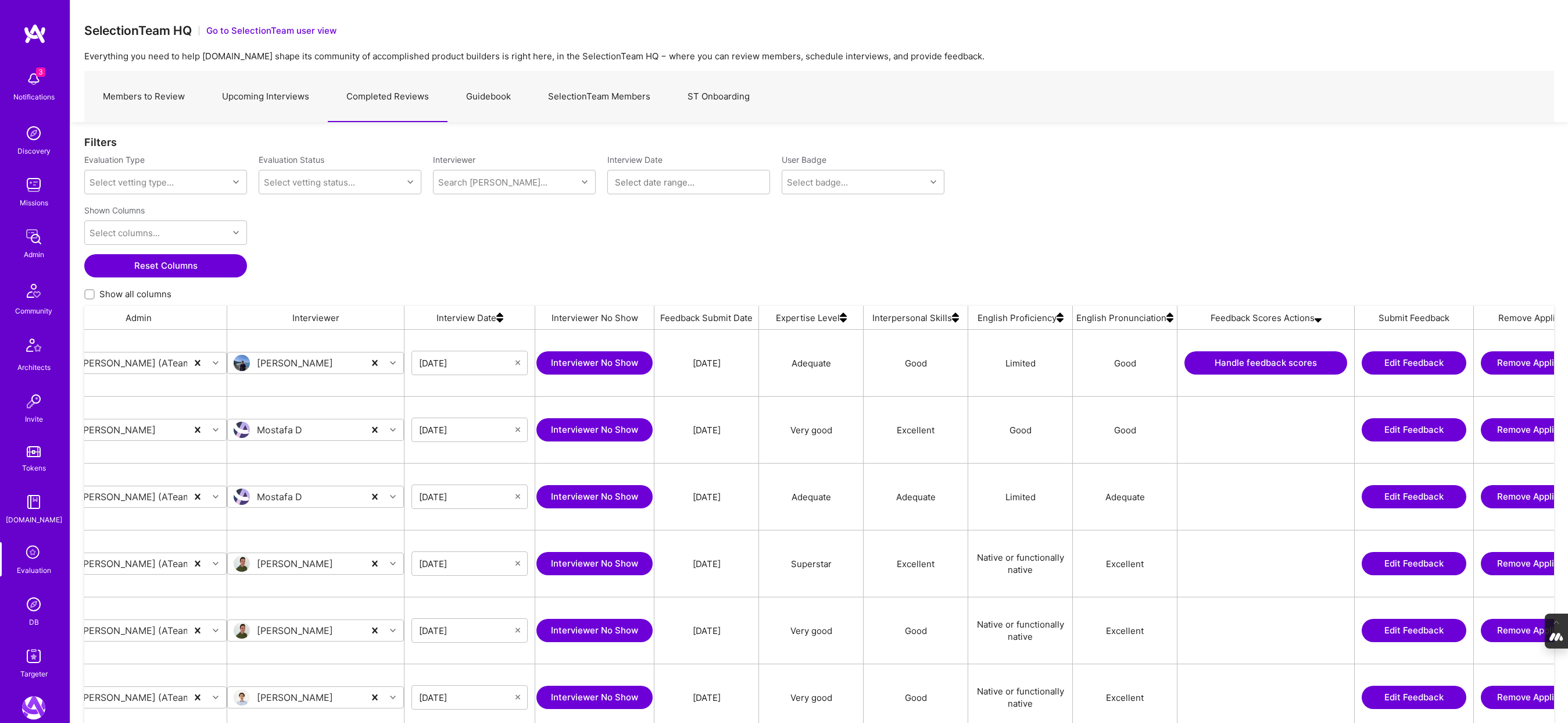
scroll to position [0, 382]
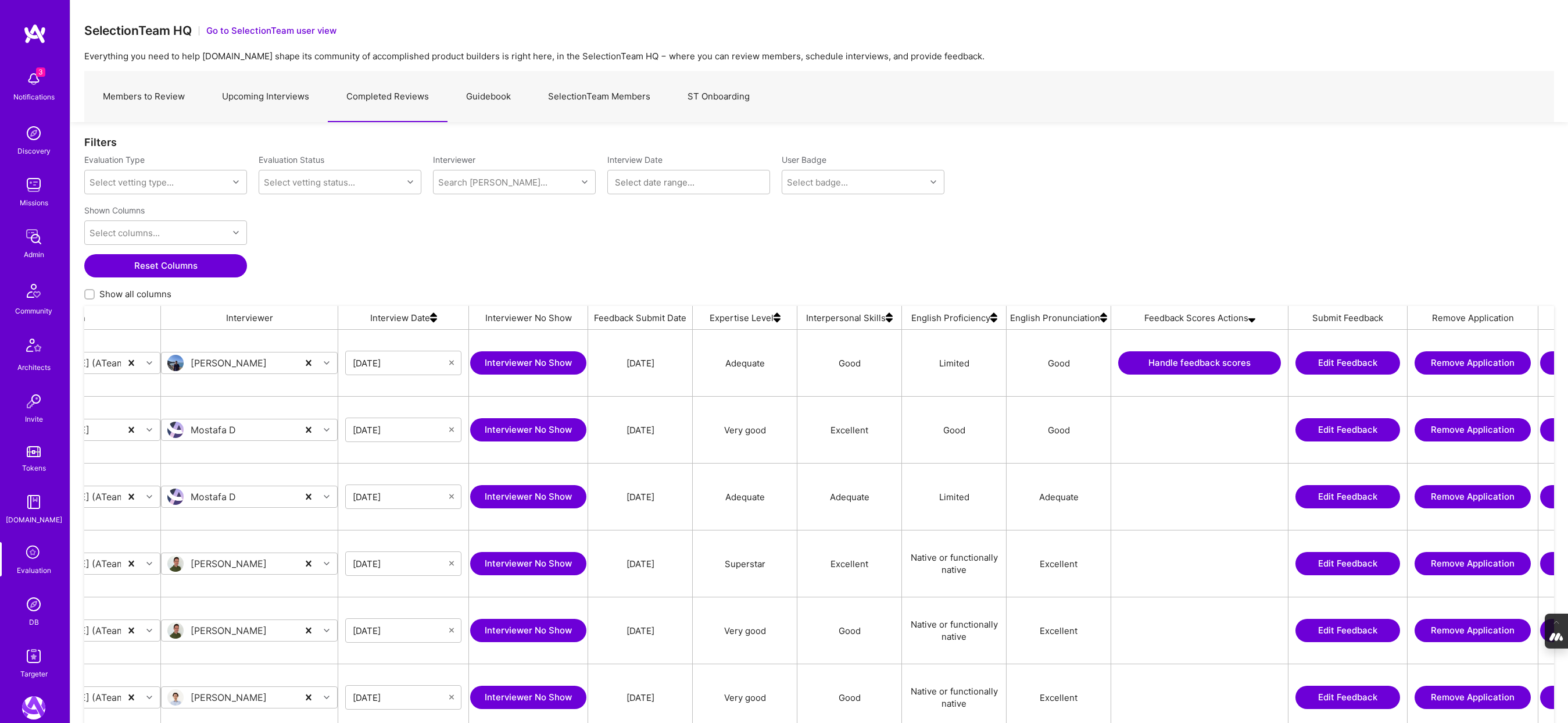
click at [1207, 370] on button "Handle feedback scores" at bounding box center [1199, 362] width 163 height 23
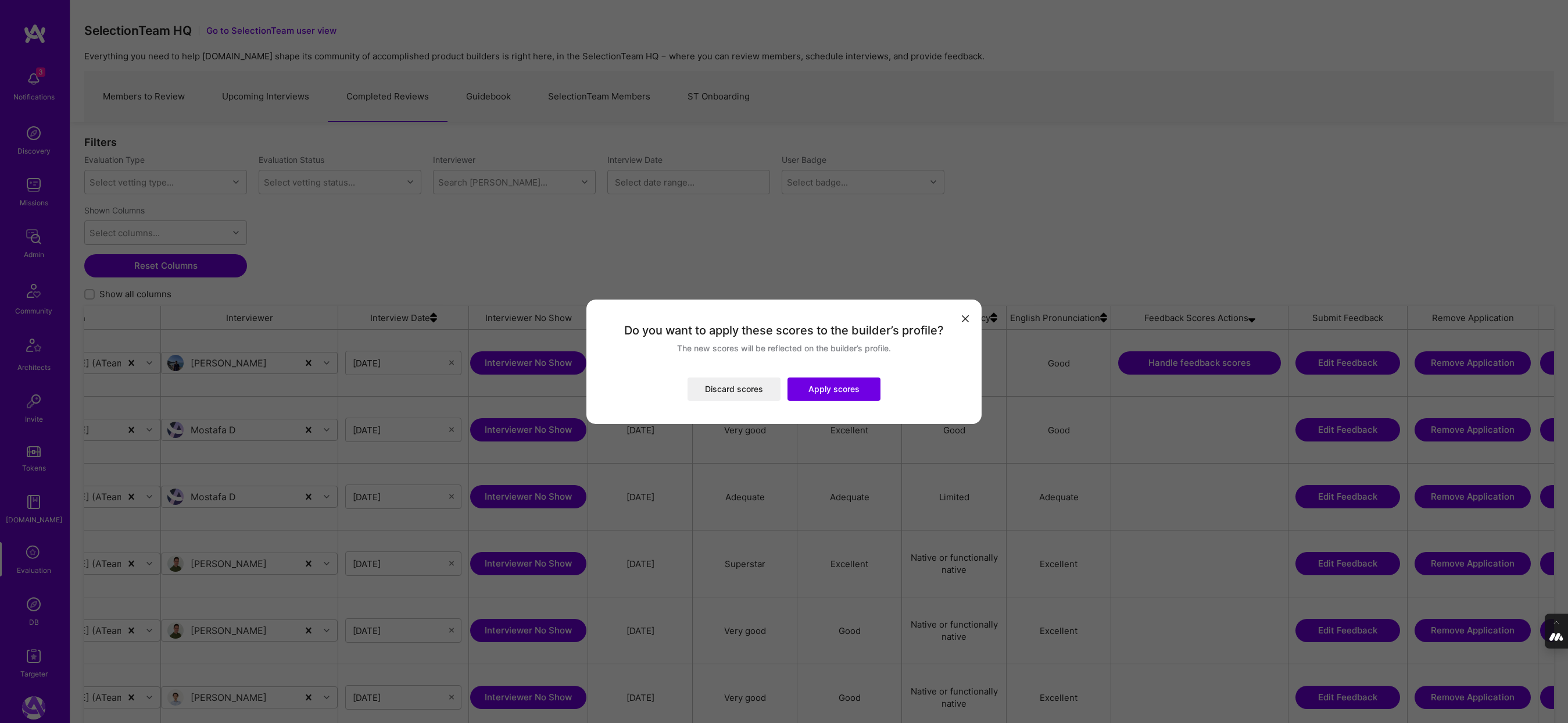
click at [846, 386] on button "Apply scores" at bounding box center [835, 389] width 93 height 23
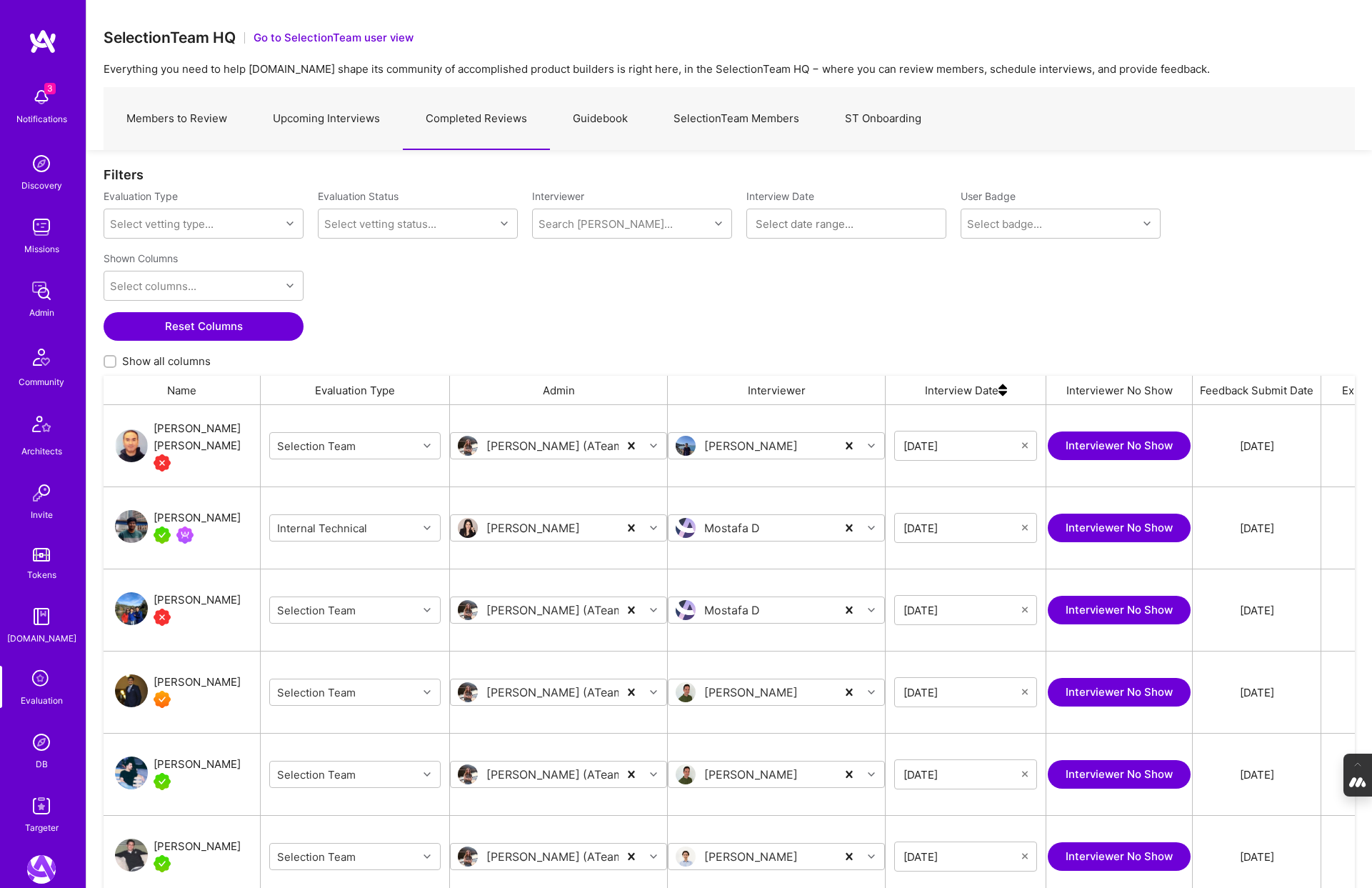
scroll to position [738, 1252]
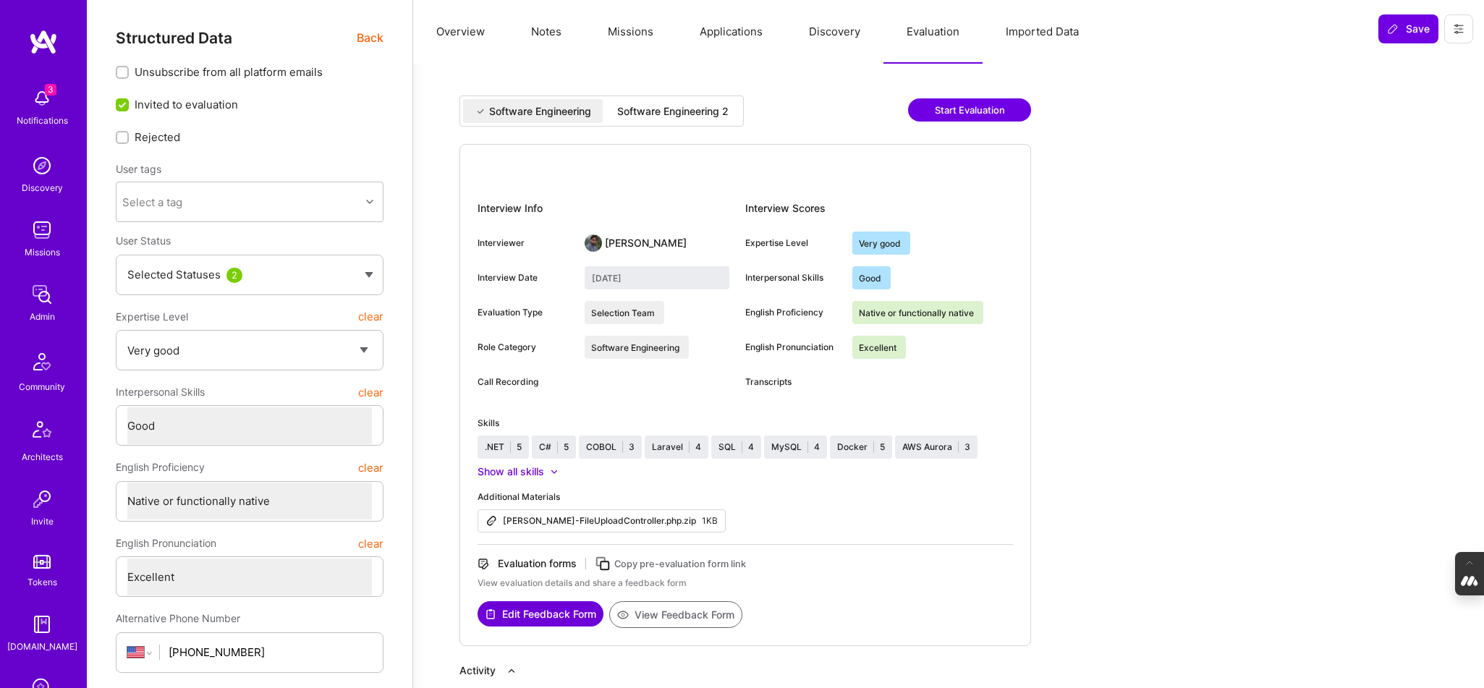
select select "5"
select select "4"
select select "7"
select select "US"
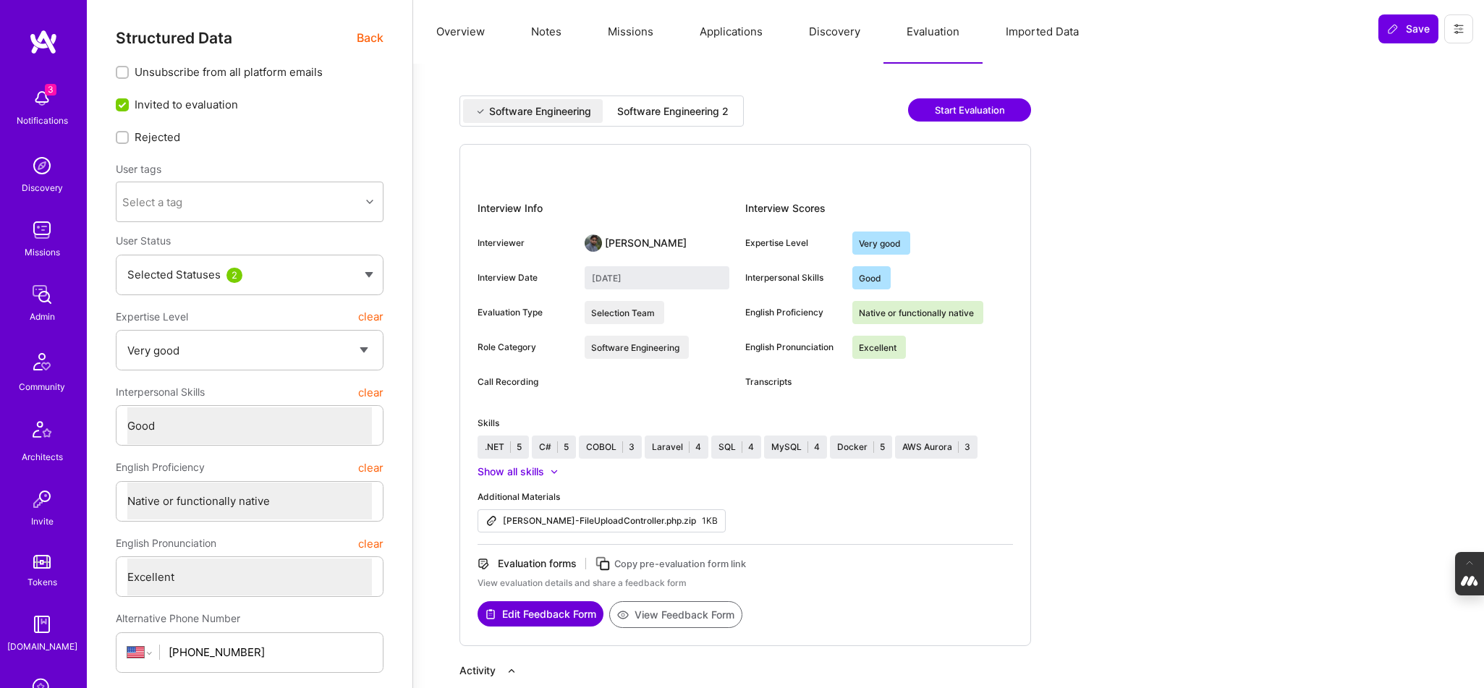
select select "Right Now"
click at [457, 33] on button "Overview" at bounding box center [460, 32] width 95 height 64
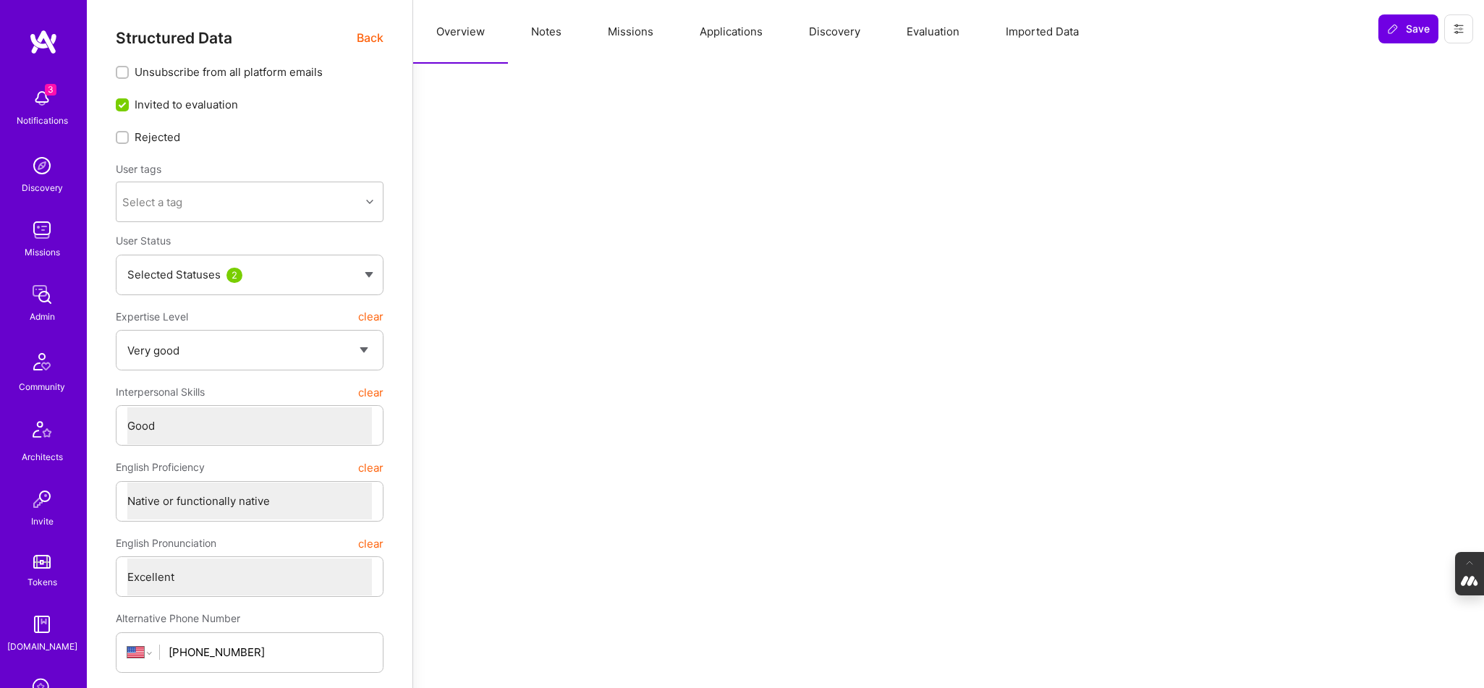
click at [376, 38] on span "Back" at bounding box center [370, 38] width 27 height 18
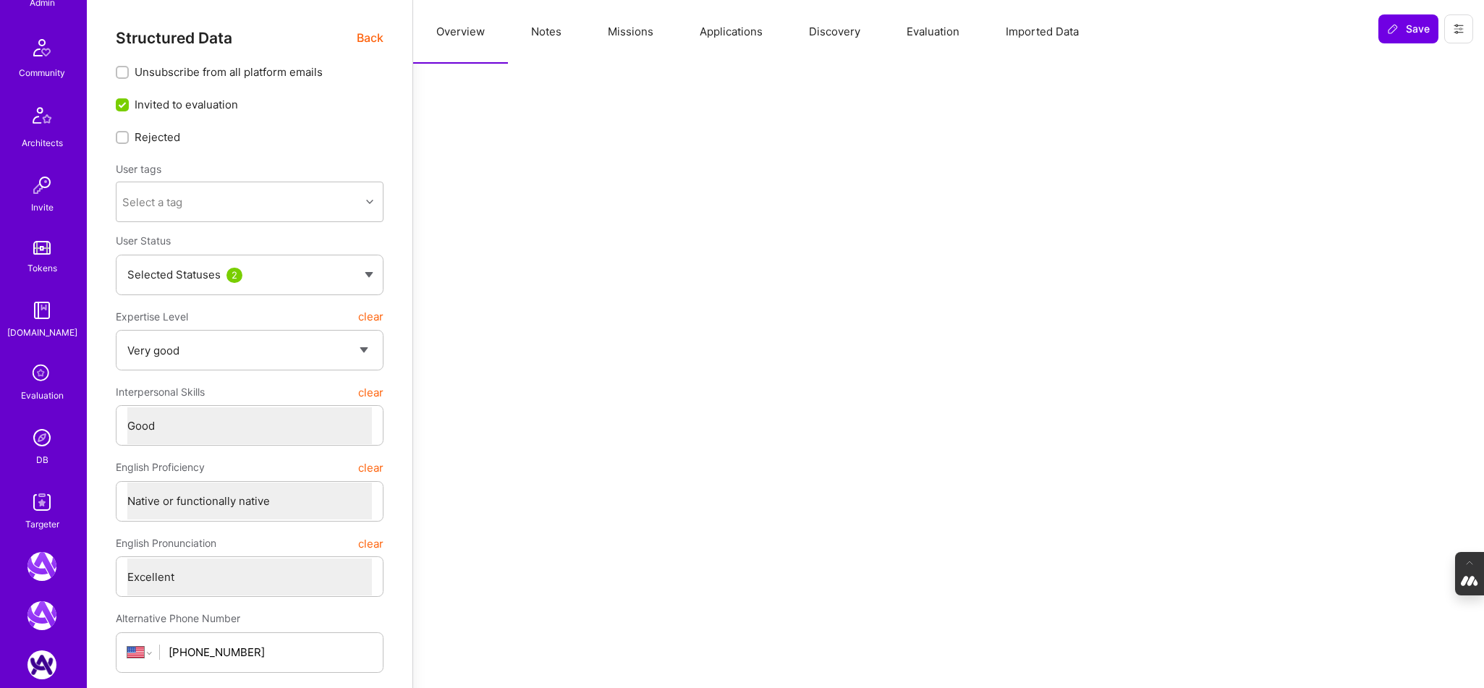
scroll to position [580, 0]
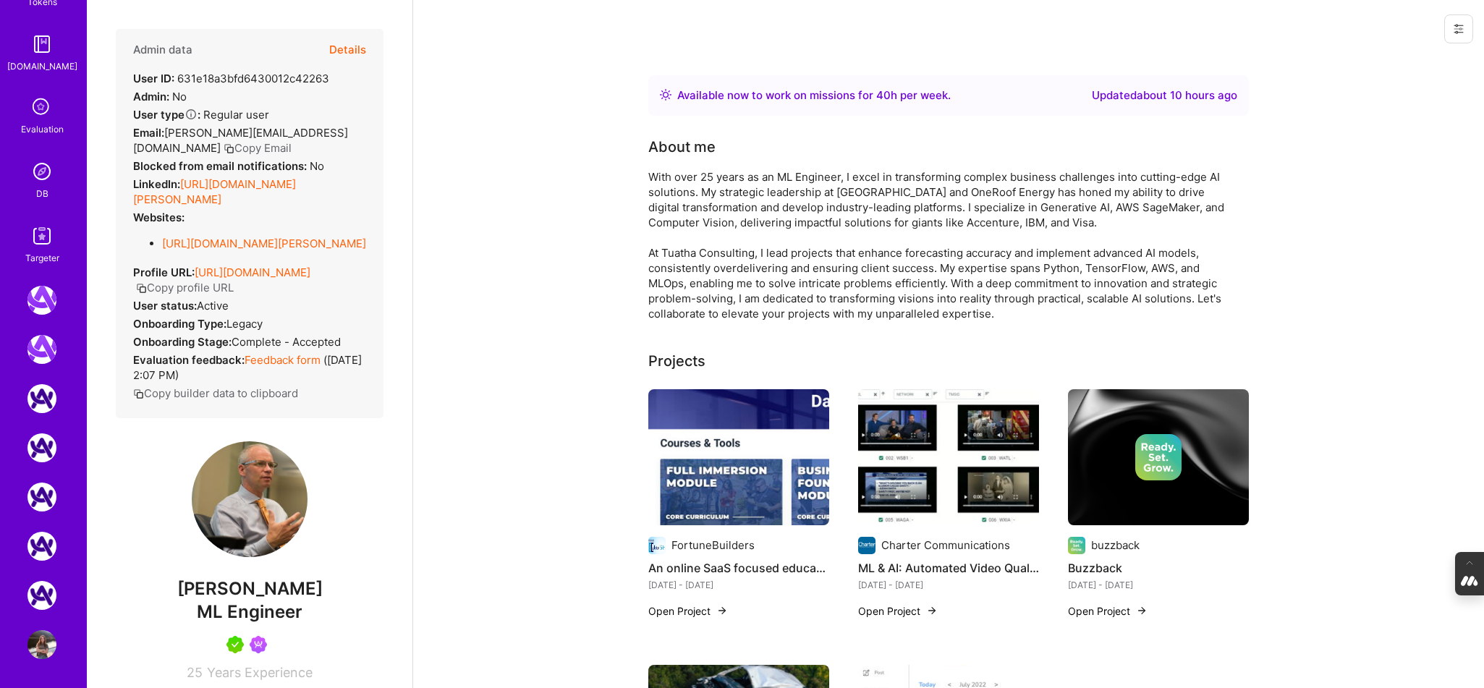
click at [41, 183] on img at bounding box center [41, 171] width 29 height 29
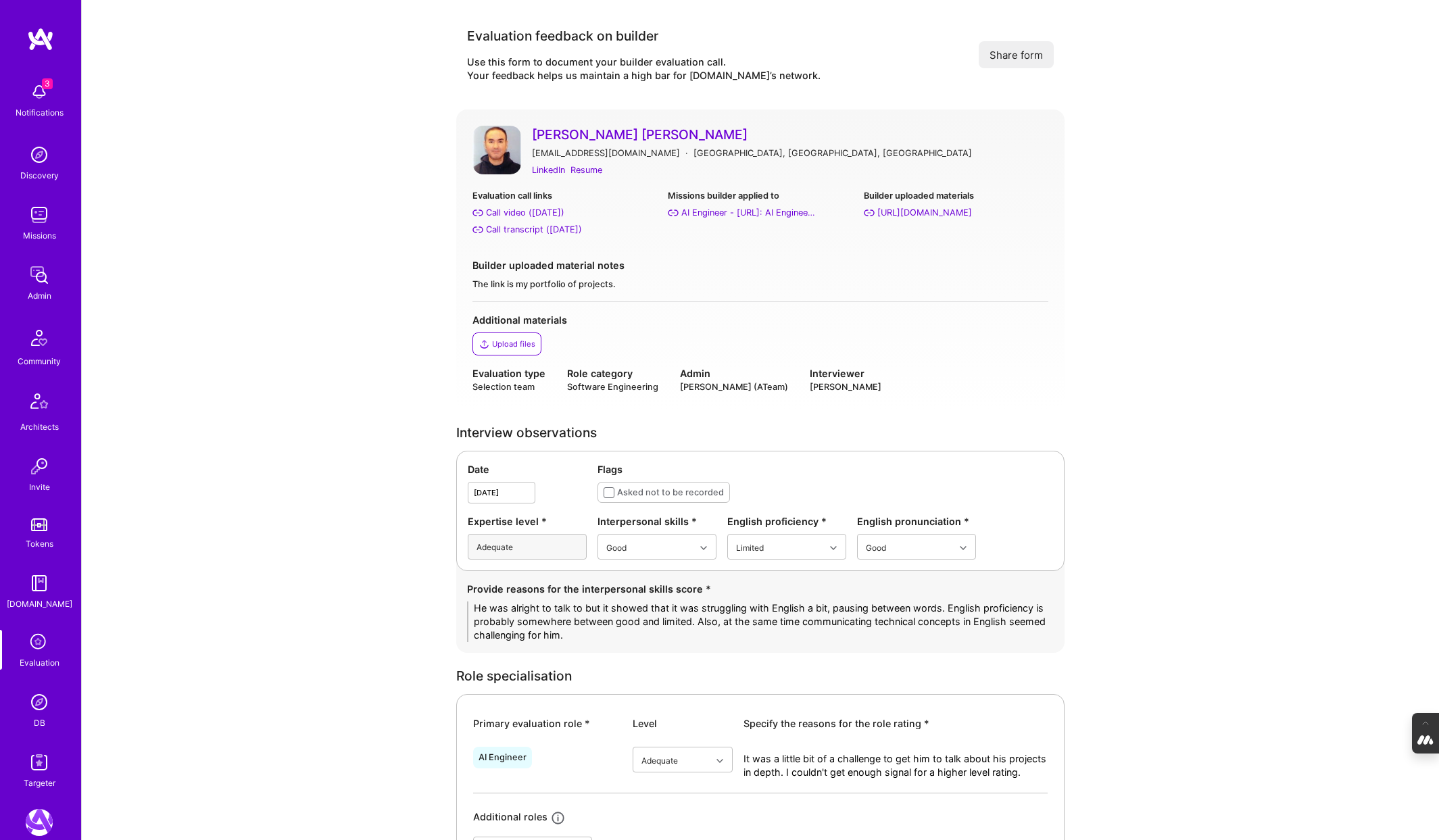
click at [576, 130] on link "[PERSON_NAME] [PERSON_NAME]" at bounding box center [790, 134] width 516 height 18
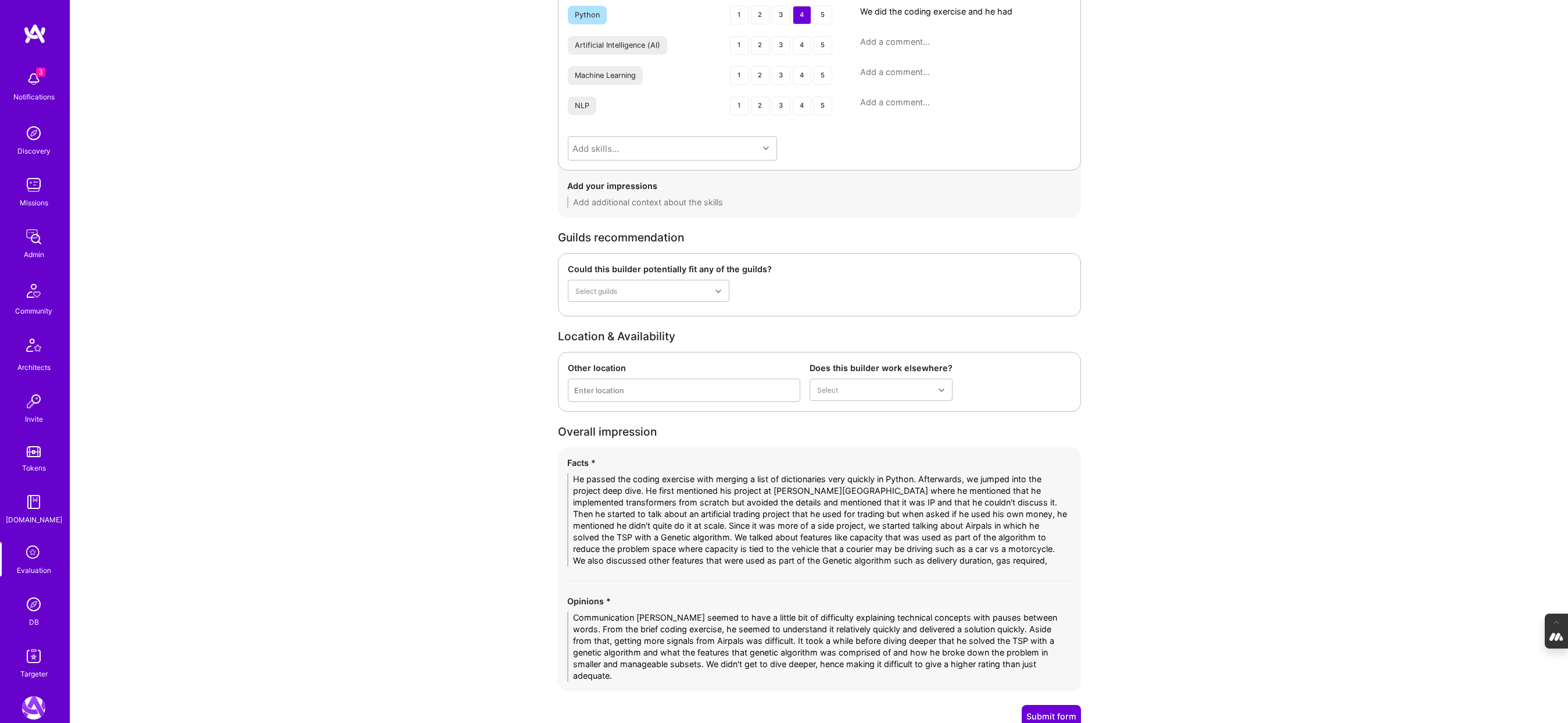
scroll to position [1762, 0]
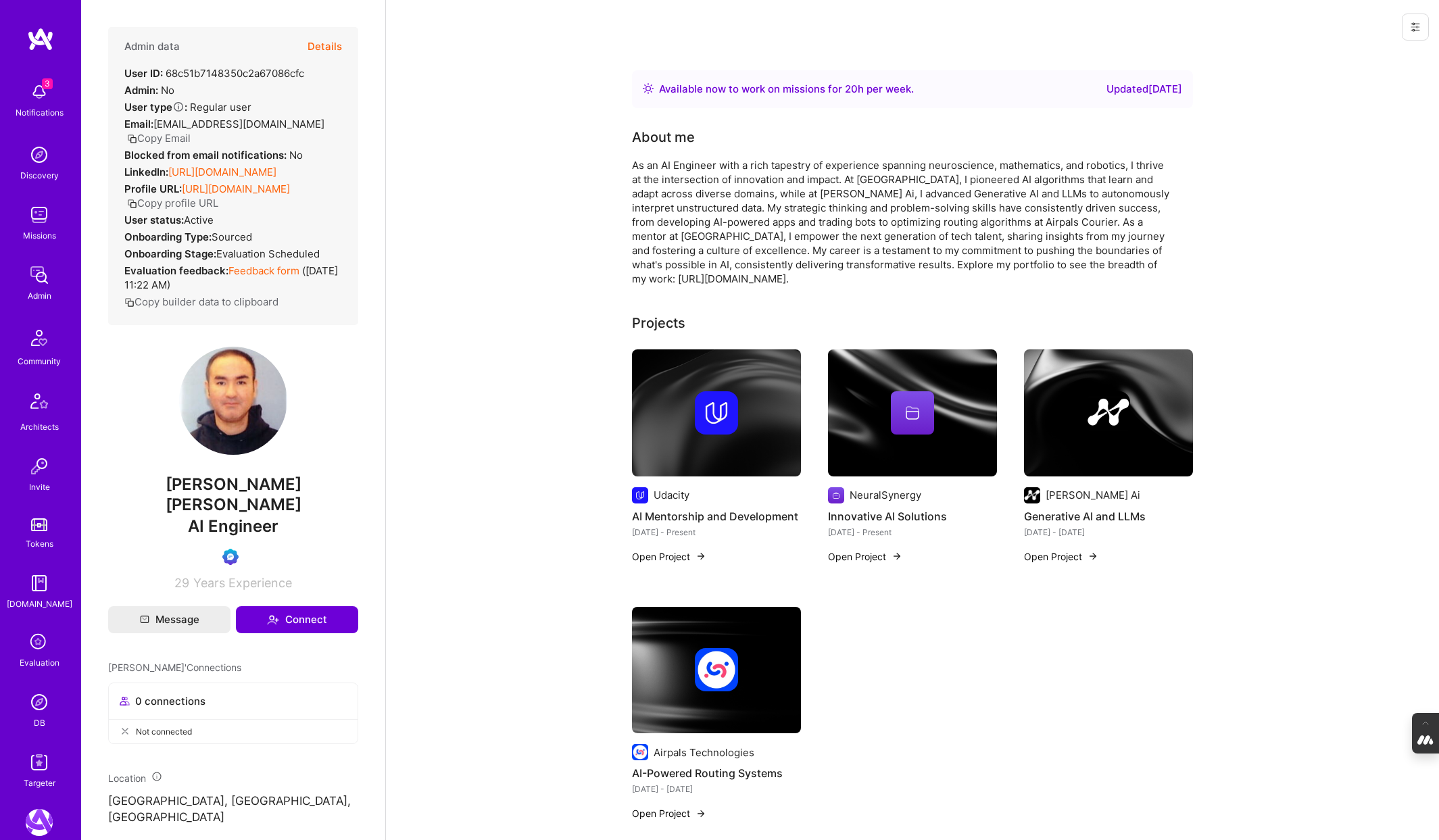
click at [244, 165] on link "https://linkedin.com/in/jckuri" at bounding box center [222, 172] width 108 height 13
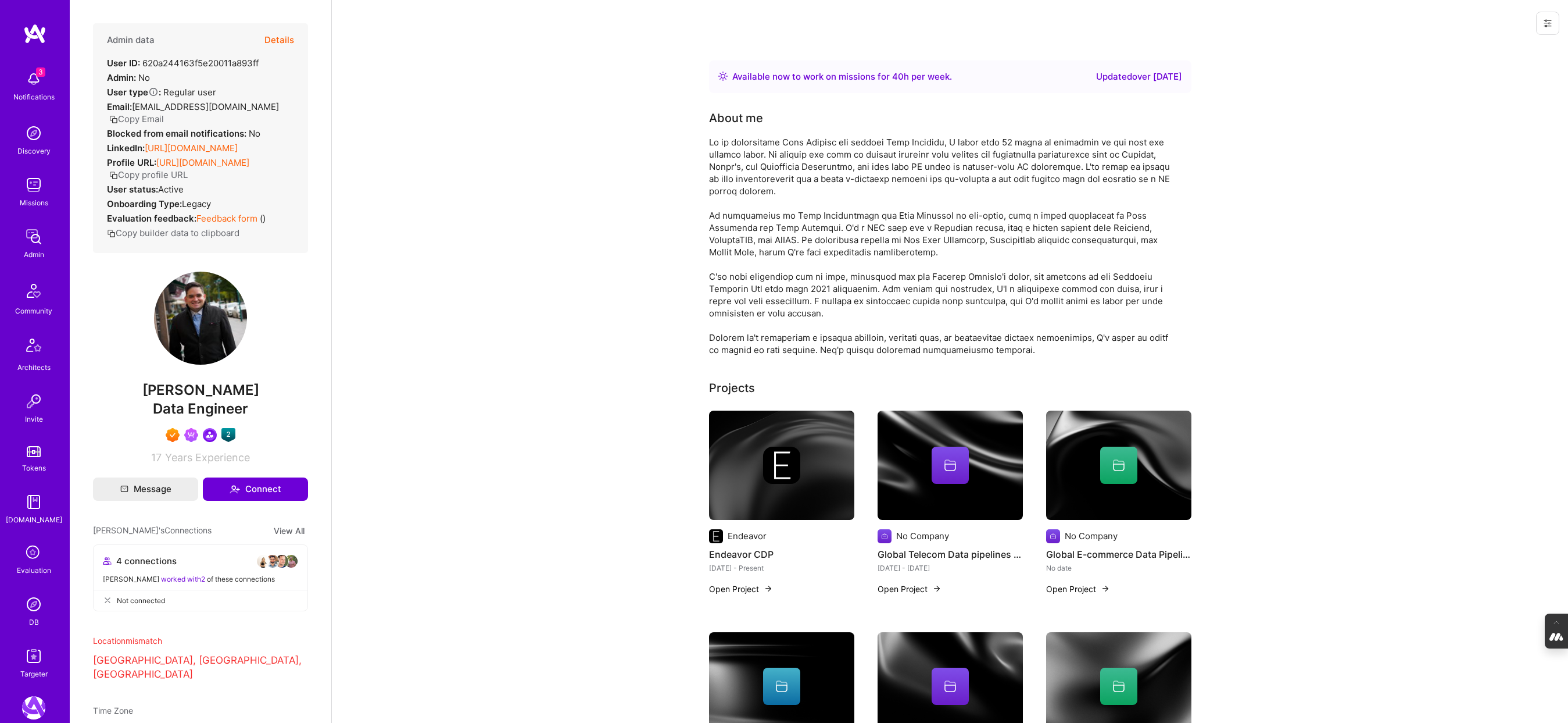
click at [36, 600] on img at bounding box center [33, 603] width 23 height 23
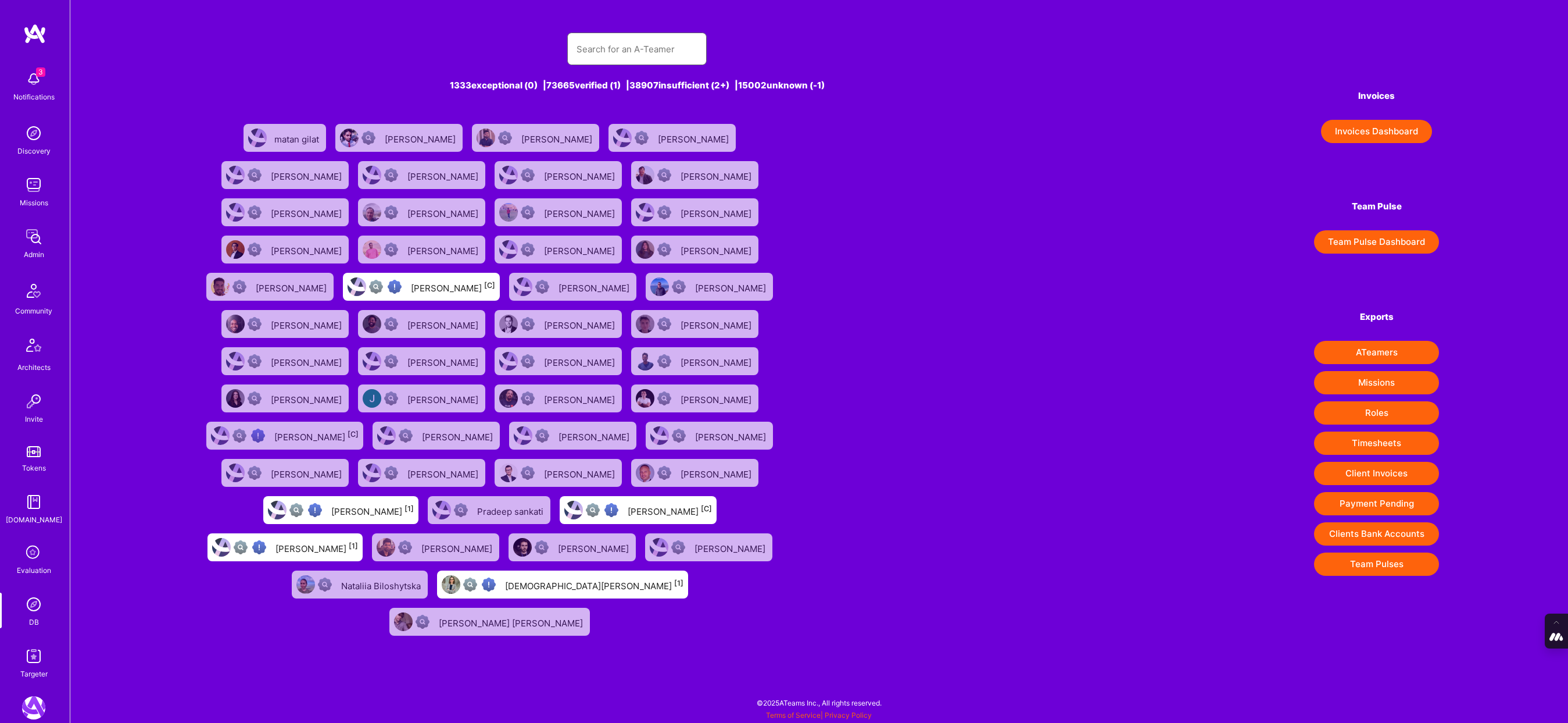
click at [609, 50] on input "text" at bounding box center [637, 49] width 121 height 30
paste input "Gamini Bulumulle"
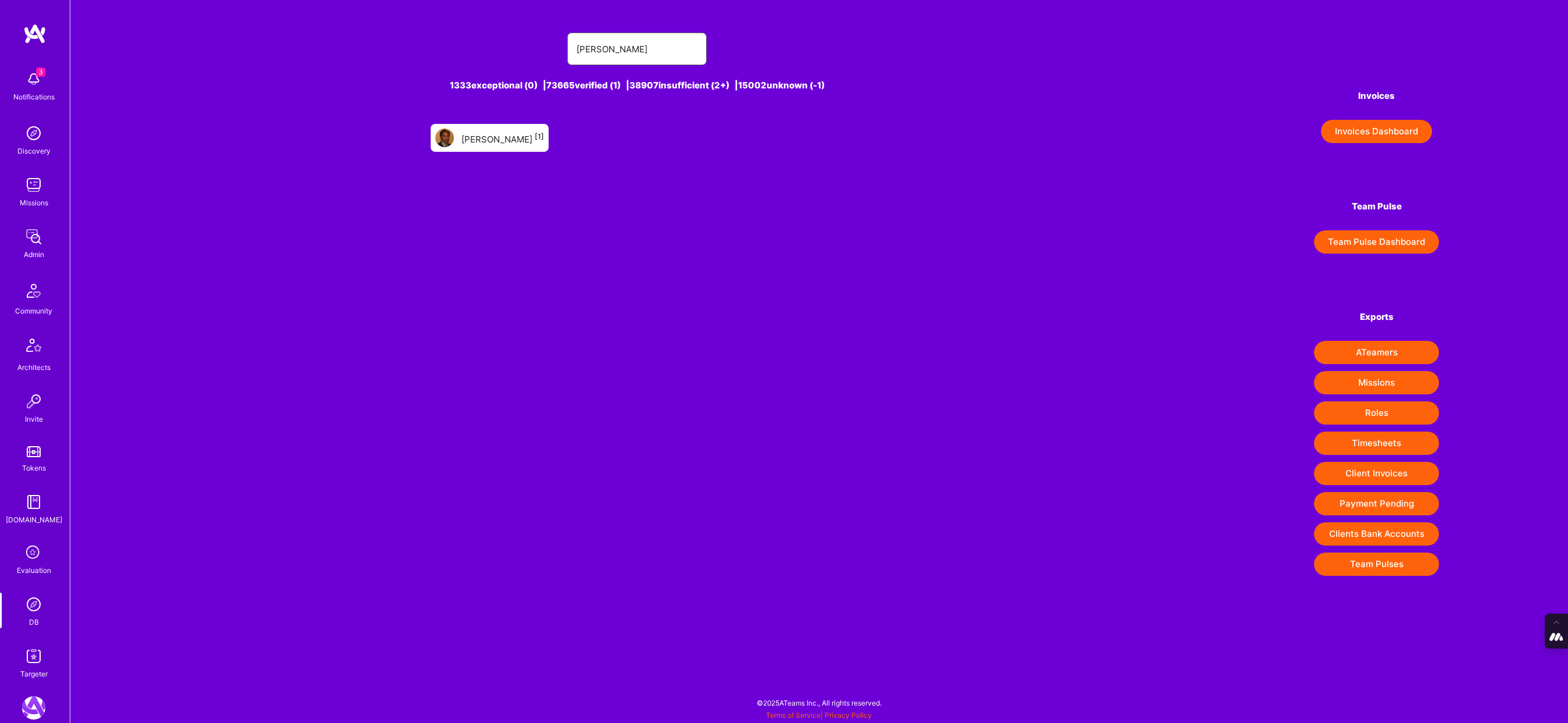
type input "Gamini Bulumulle"
click at [509, 134] on div "Gamini Bulumulle [1]" at bounding box center [503, 137] width 83 height 15
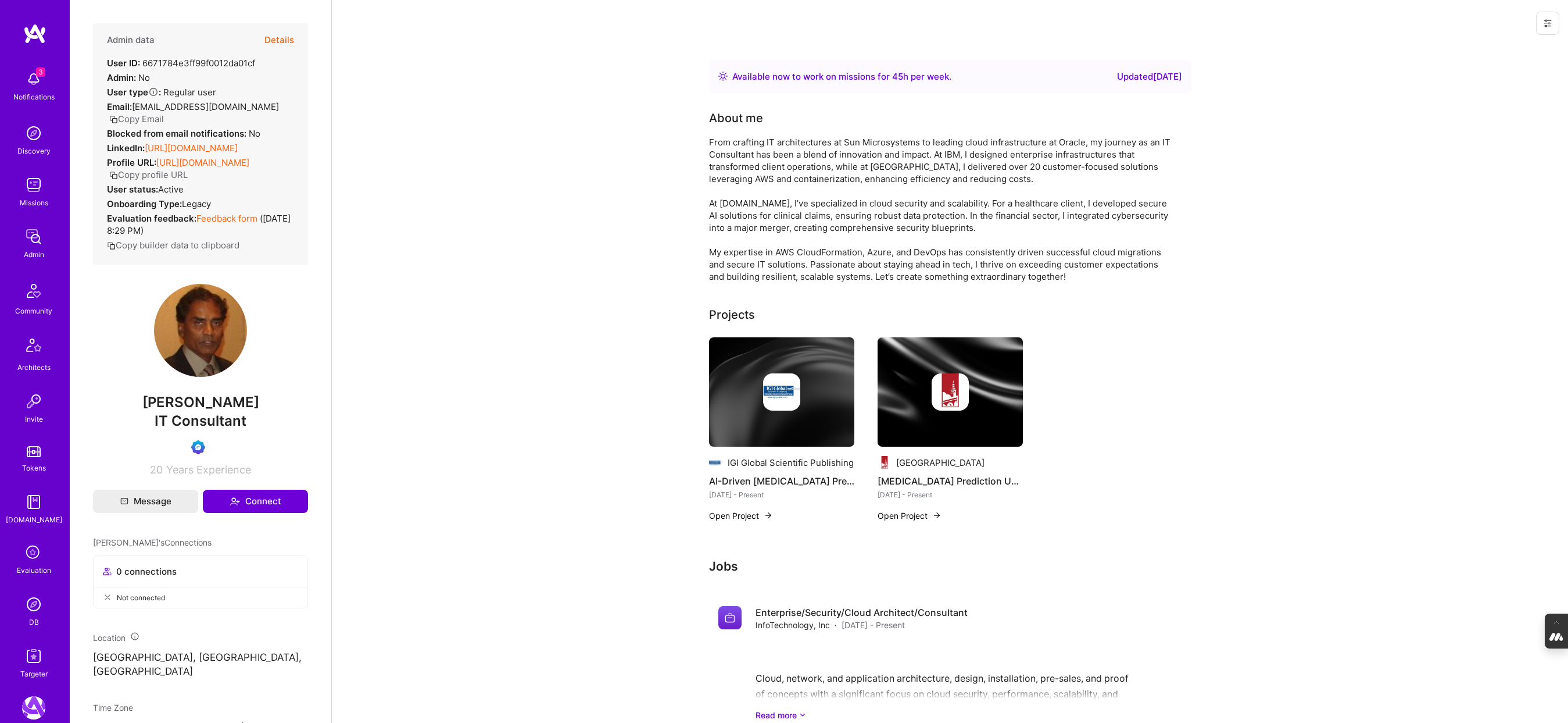
click at [275, 38] on button "Details" at bounding box center [279, 40] width 30 height 34
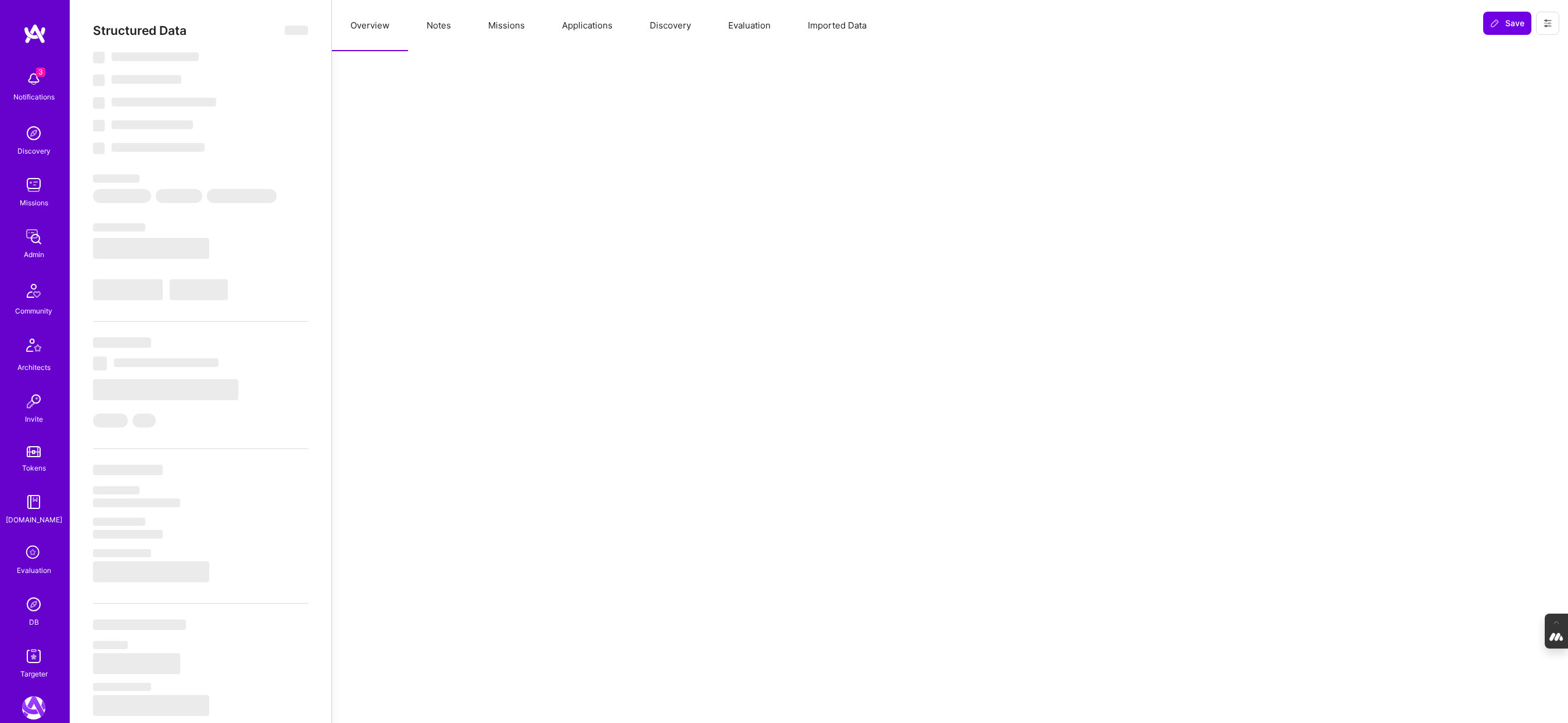
select select "Right Now"
select select "Verified"
select select "US"
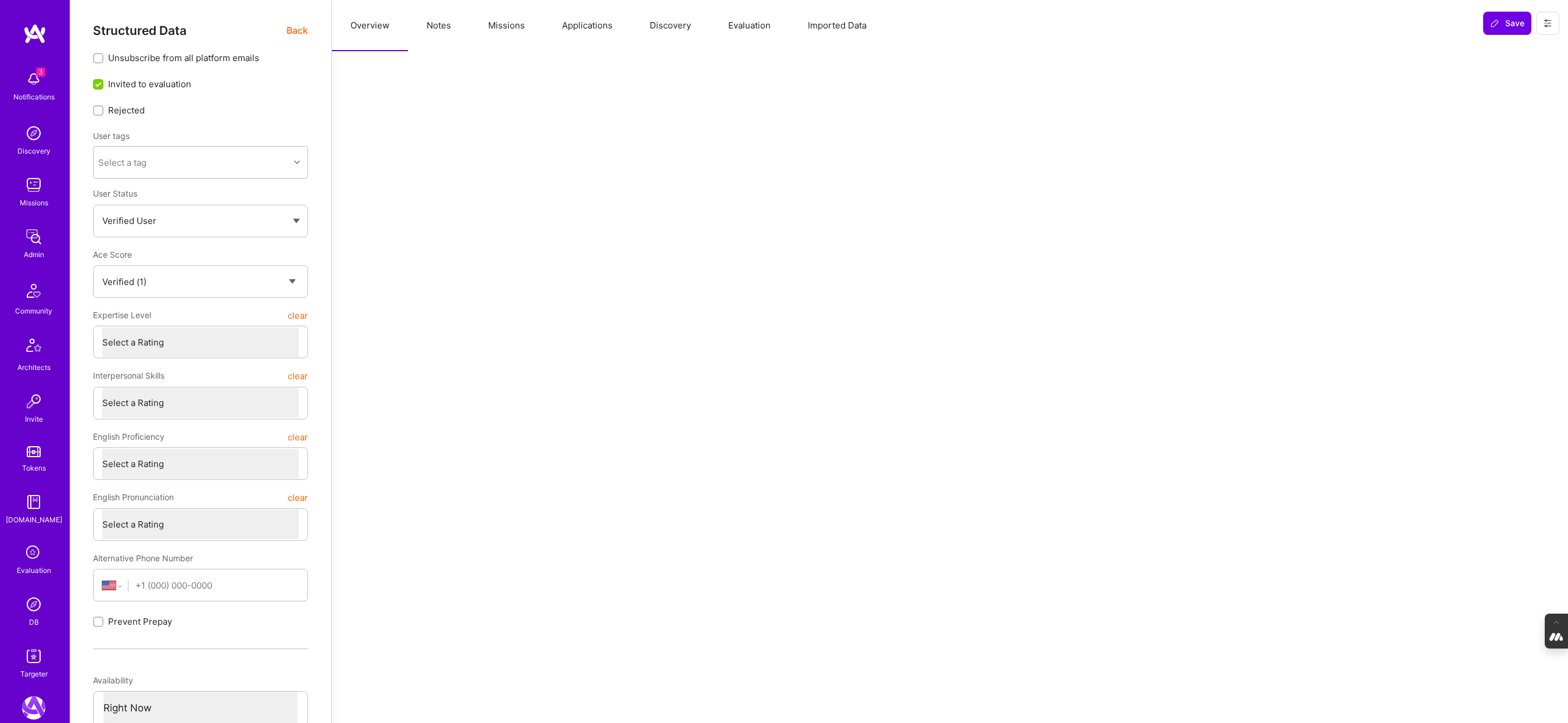
click at [754, 26] on button "Evaluation" at bounding box center [749, 26] width 80 height 51
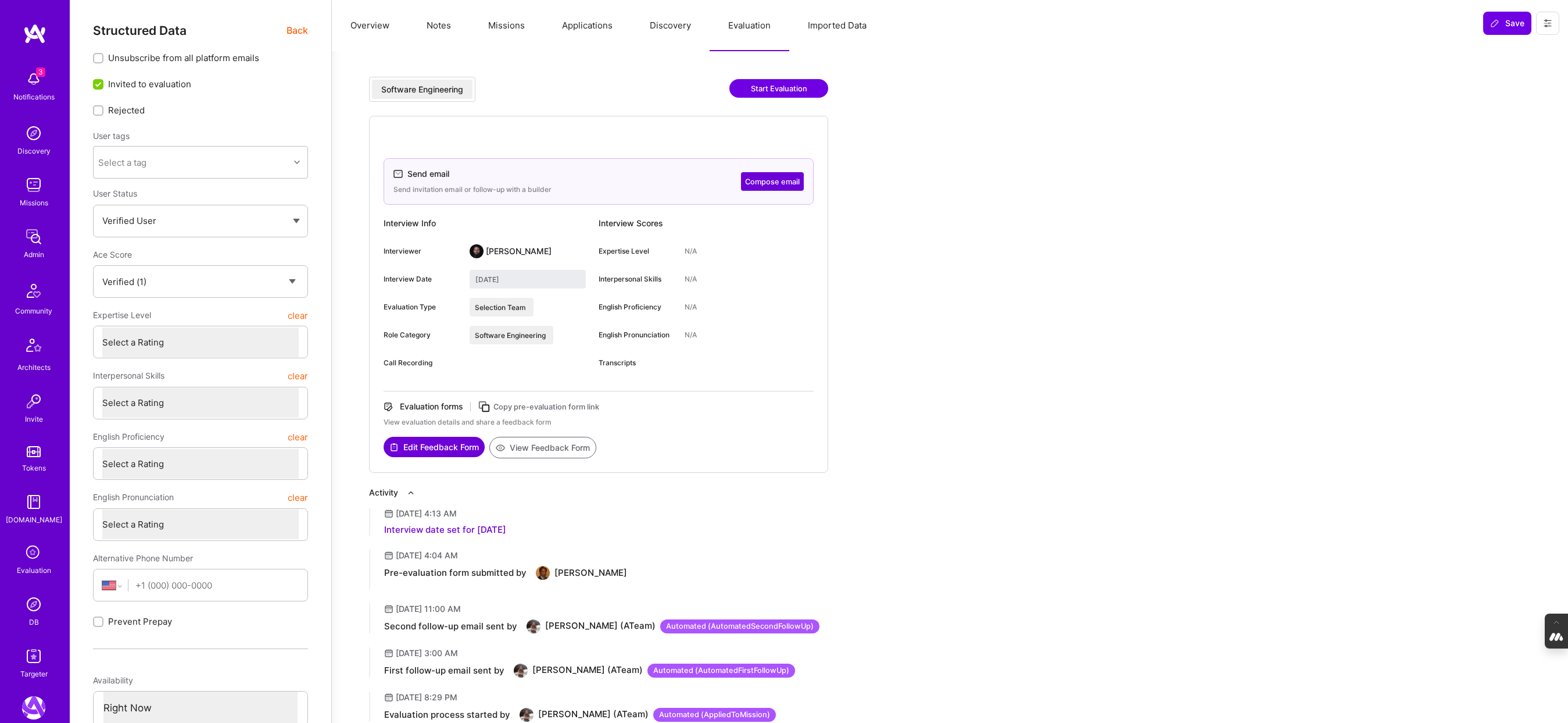
click at [368, 31] on button "Overview" at bounding box center [370, 26] width 76 height 51
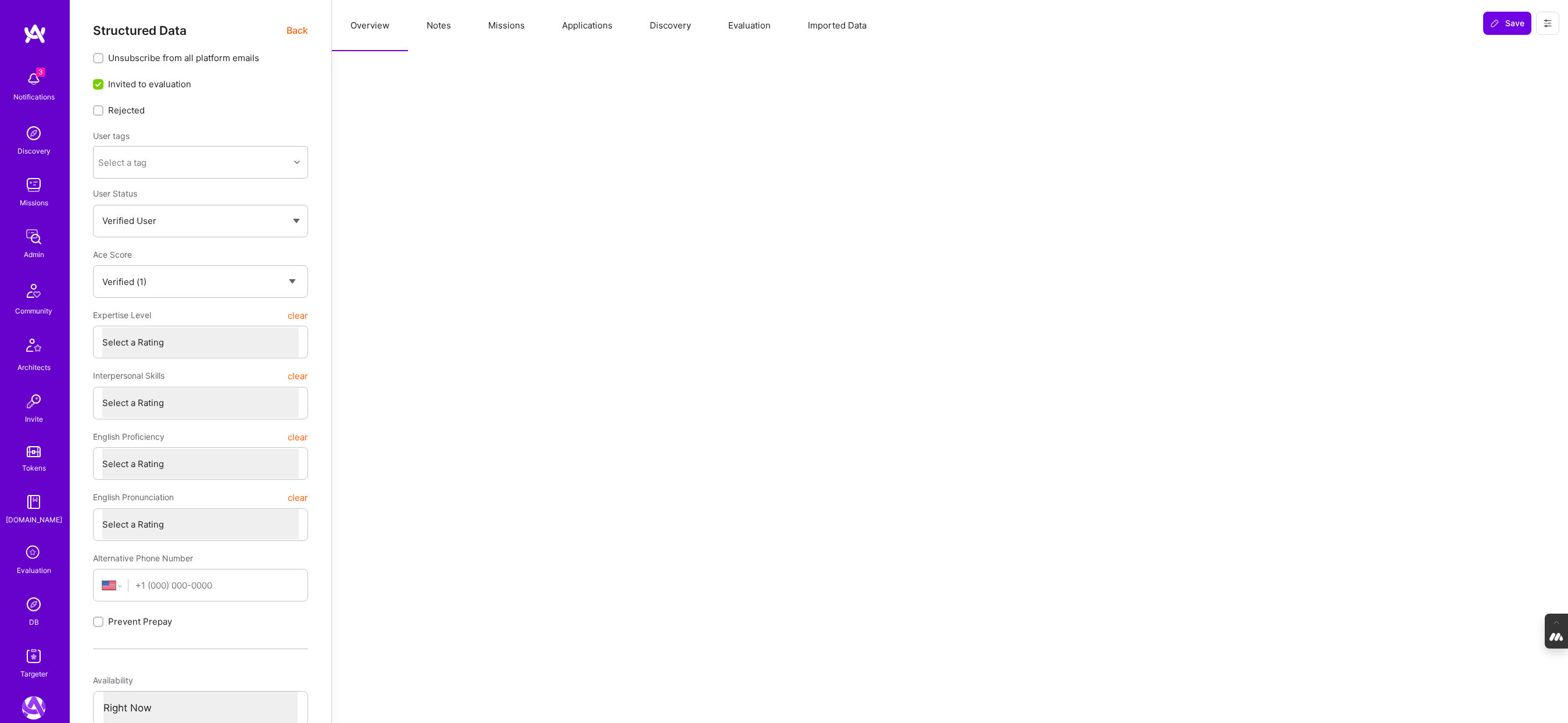
click at [296, 30] on span "Back" at bounding box center [297, 31] width 22 height 14
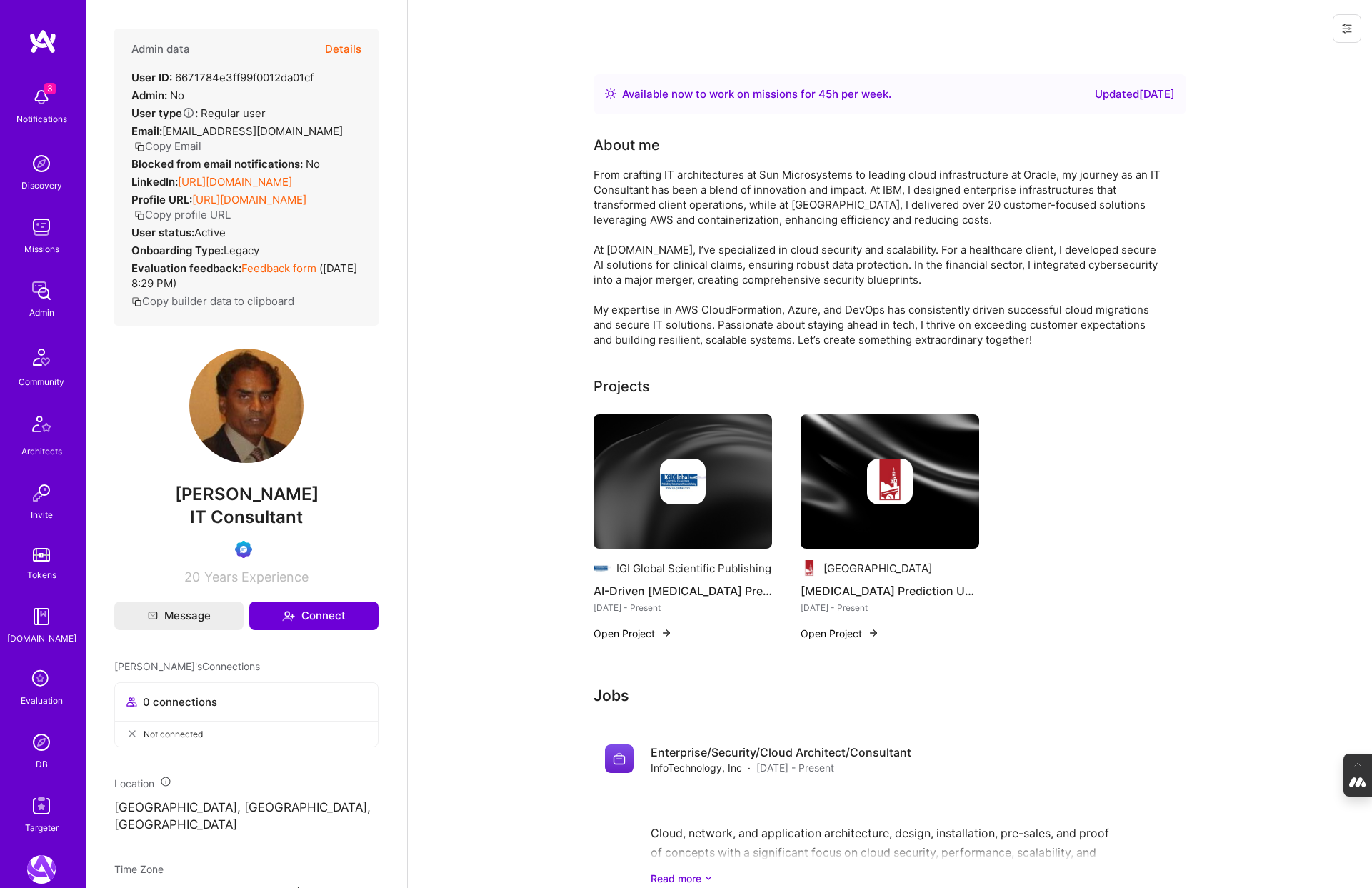
click at [39, 740] on img at bounding box center [40, 741] width 29 height 29
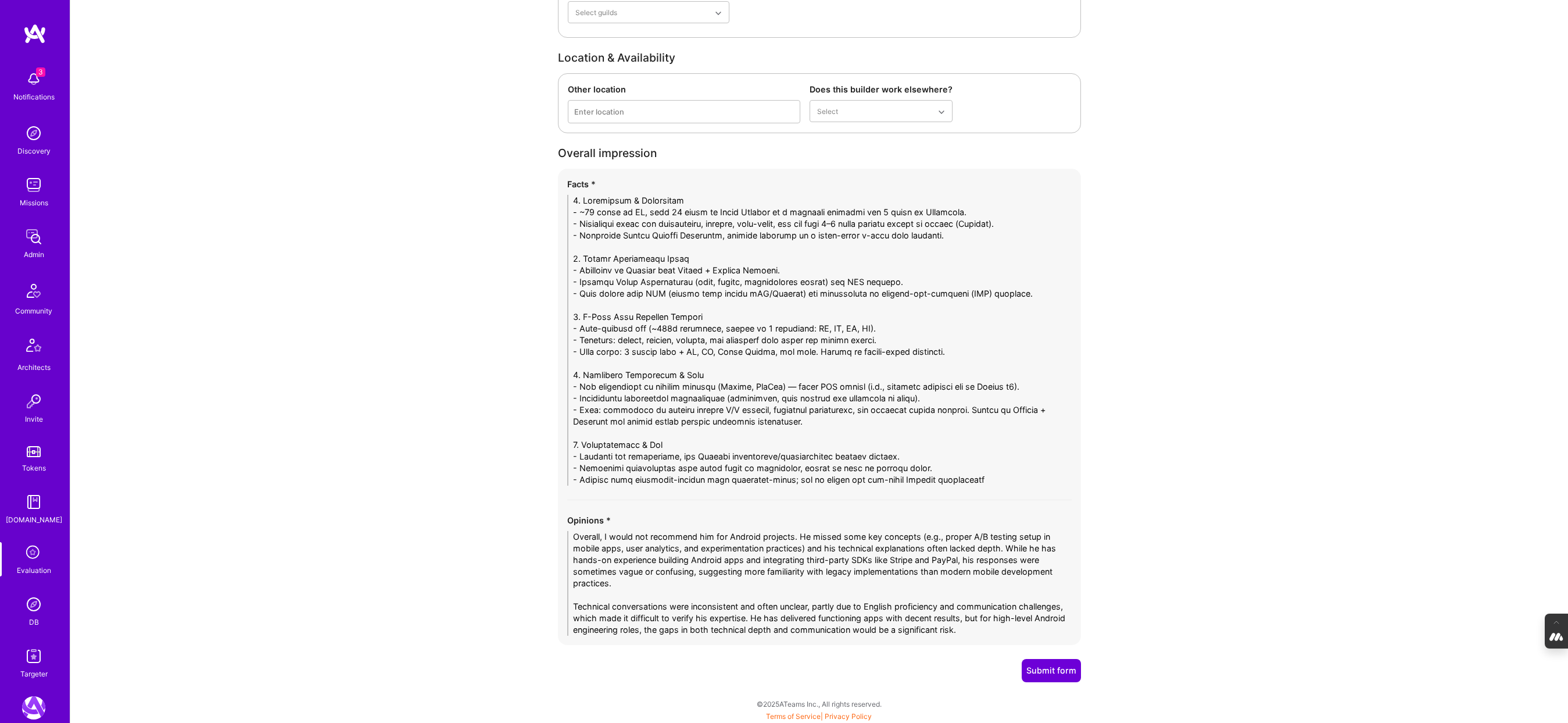
scroll to position [2141, 0]
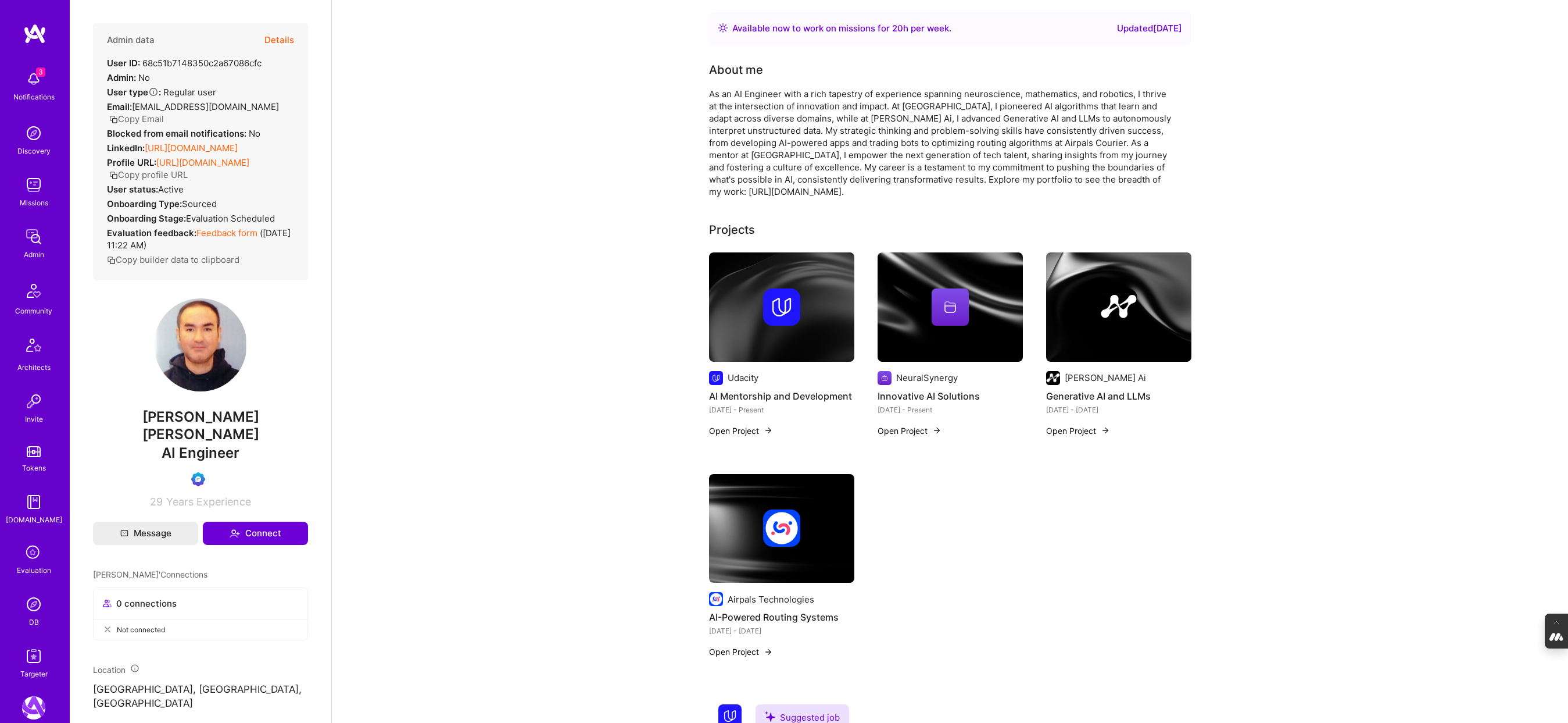
scroll to position [51, 0]
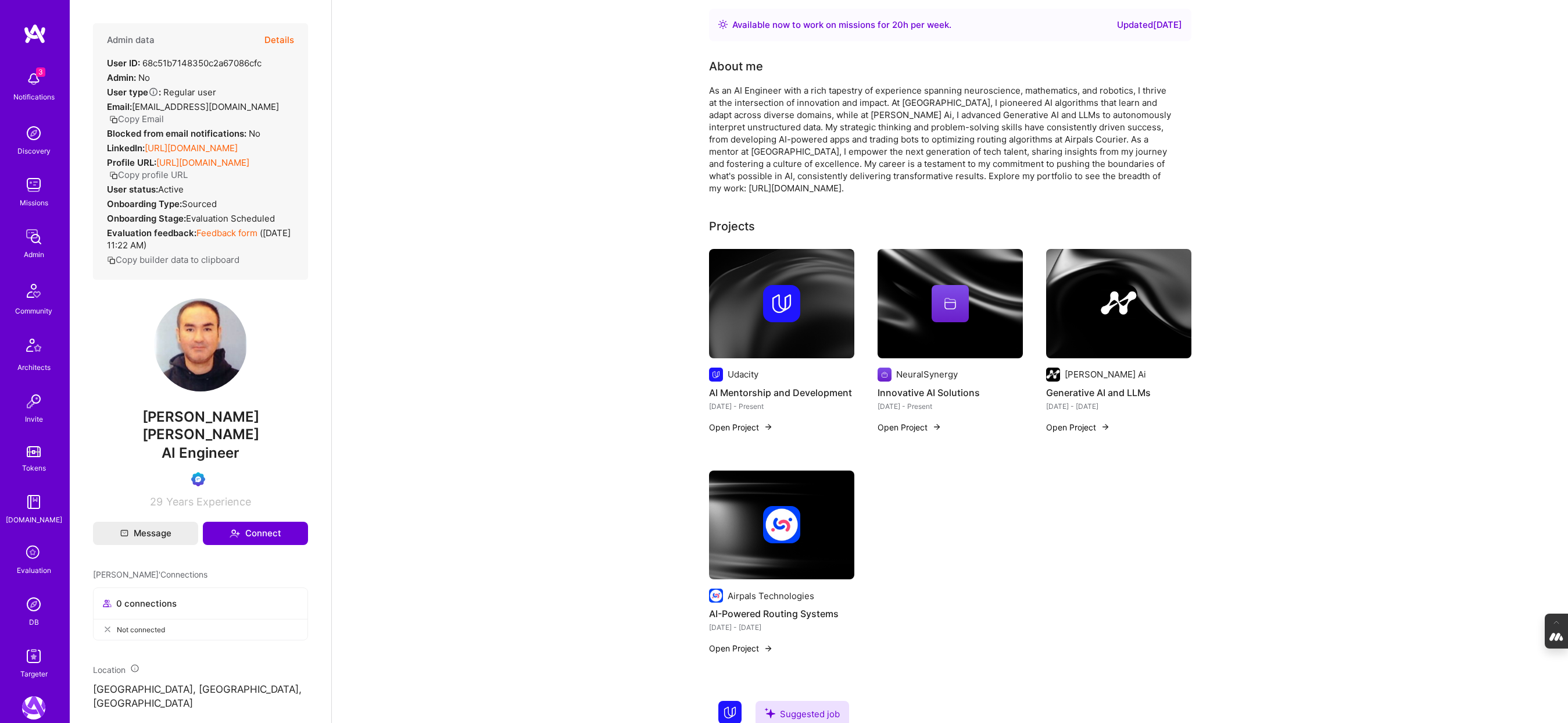
click at [778, 558] on img at bounding box center [782, 525] width 145 height 109
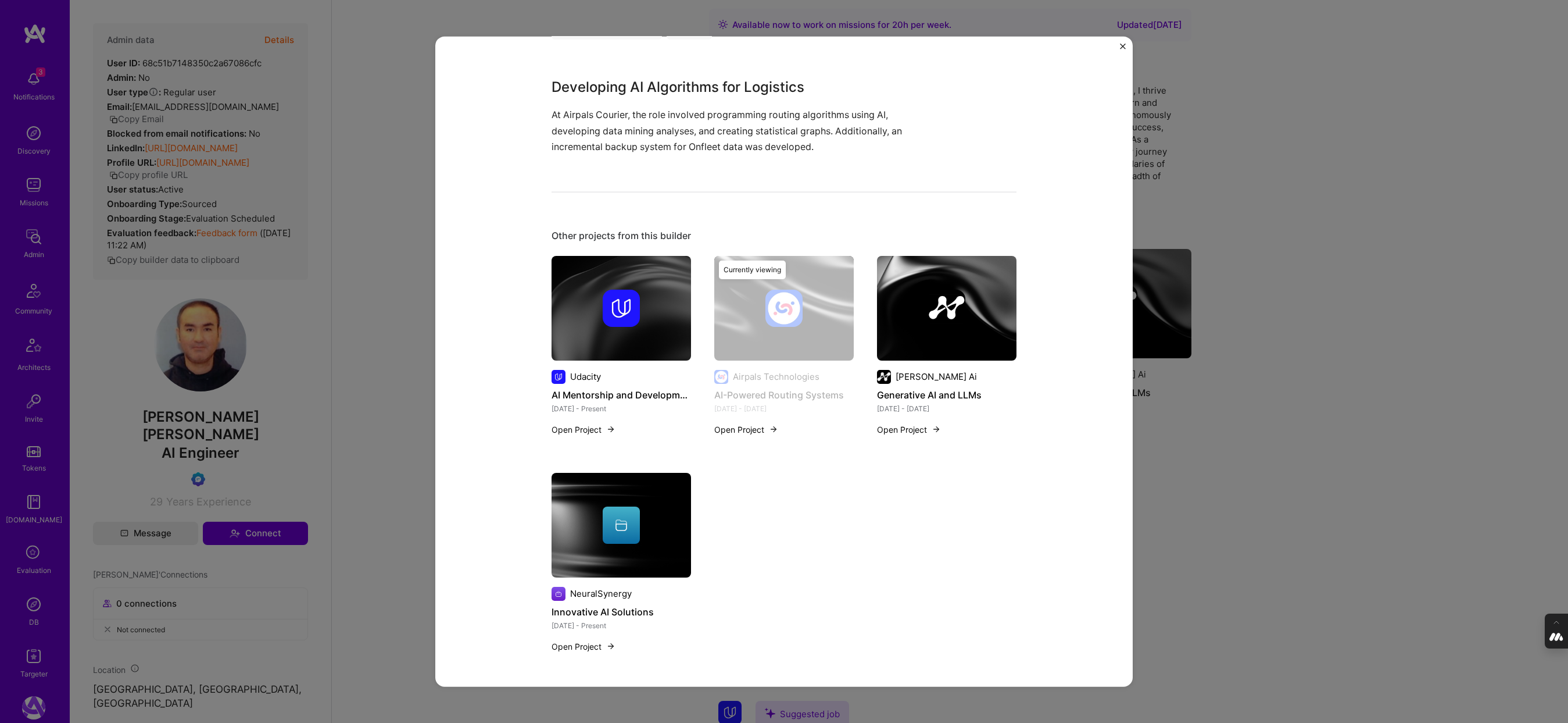
scroll to position [292, 0]
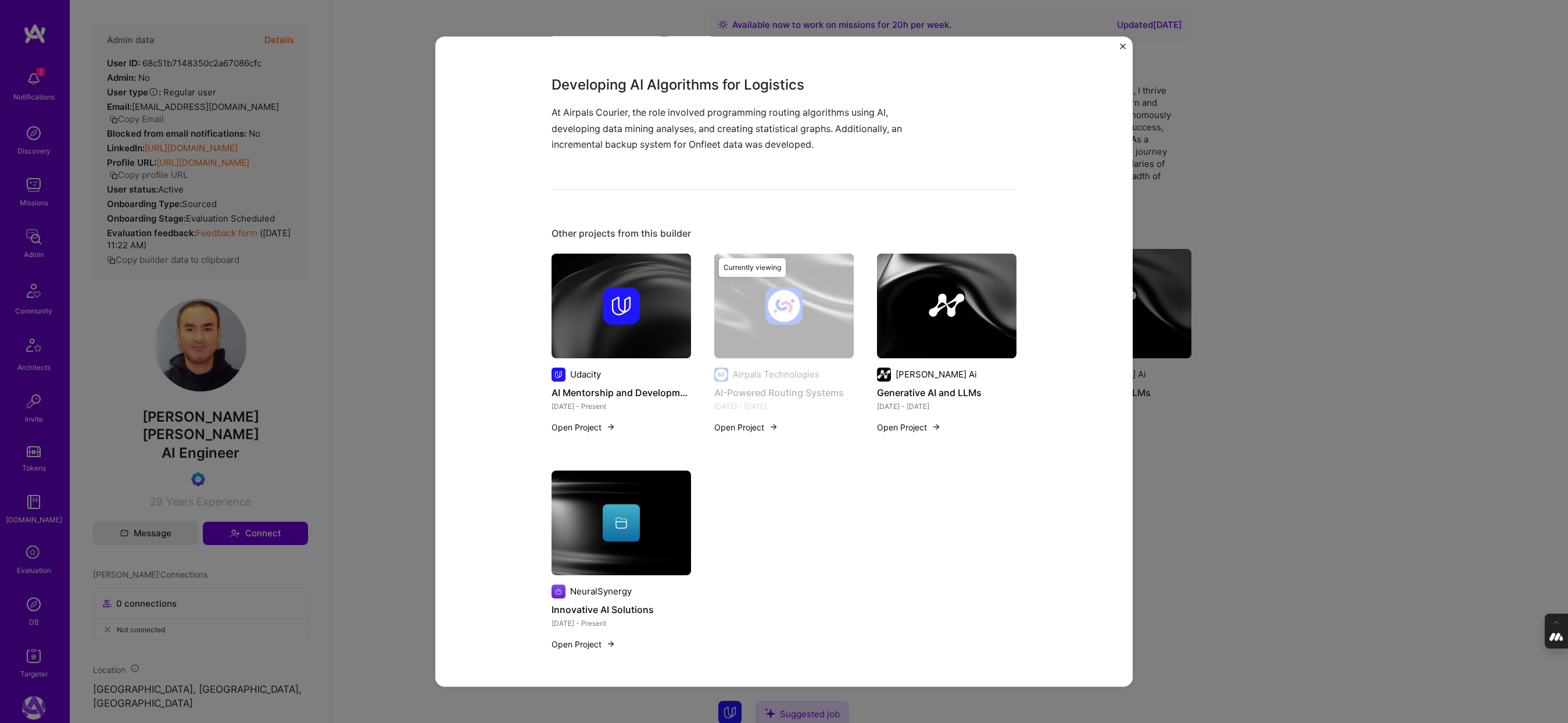
click at [1121, 45] on img "Close" at bounding box center [1123, 46] width 6 height 6
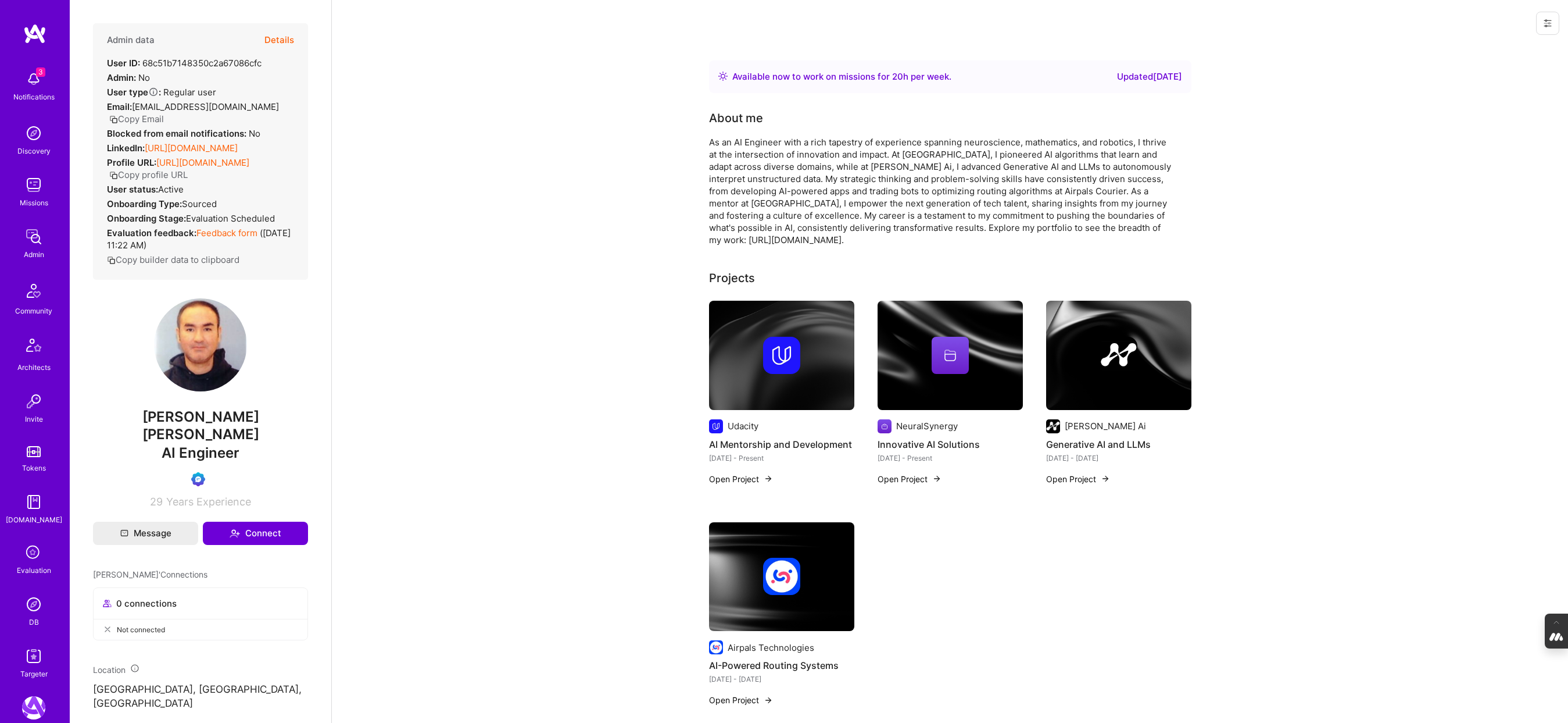
click at [272, 39] on button "Details" at bounding box center [279, 40] width 30 height 34
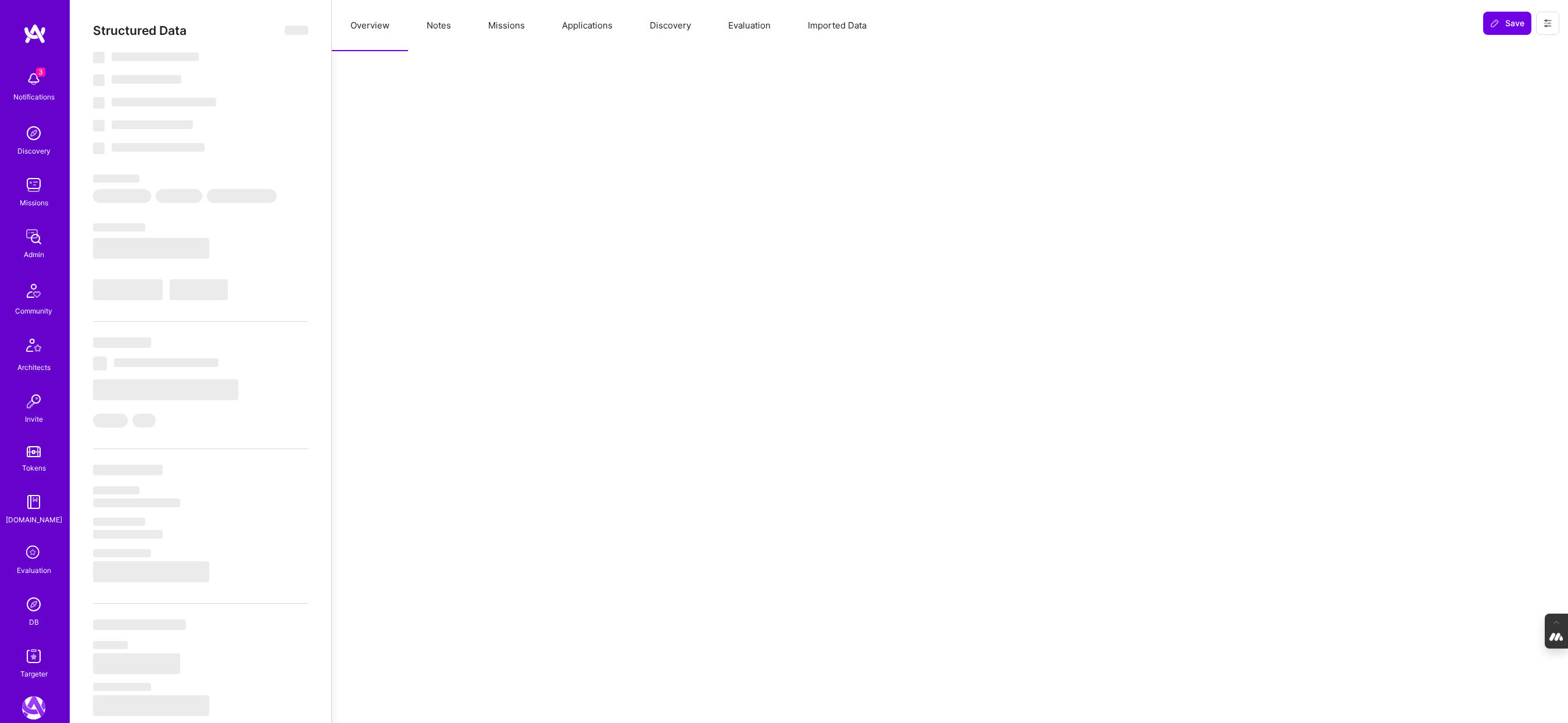
click at [458, 35] on button "Notes" at bounding box center [439, 26] width 62 height 51
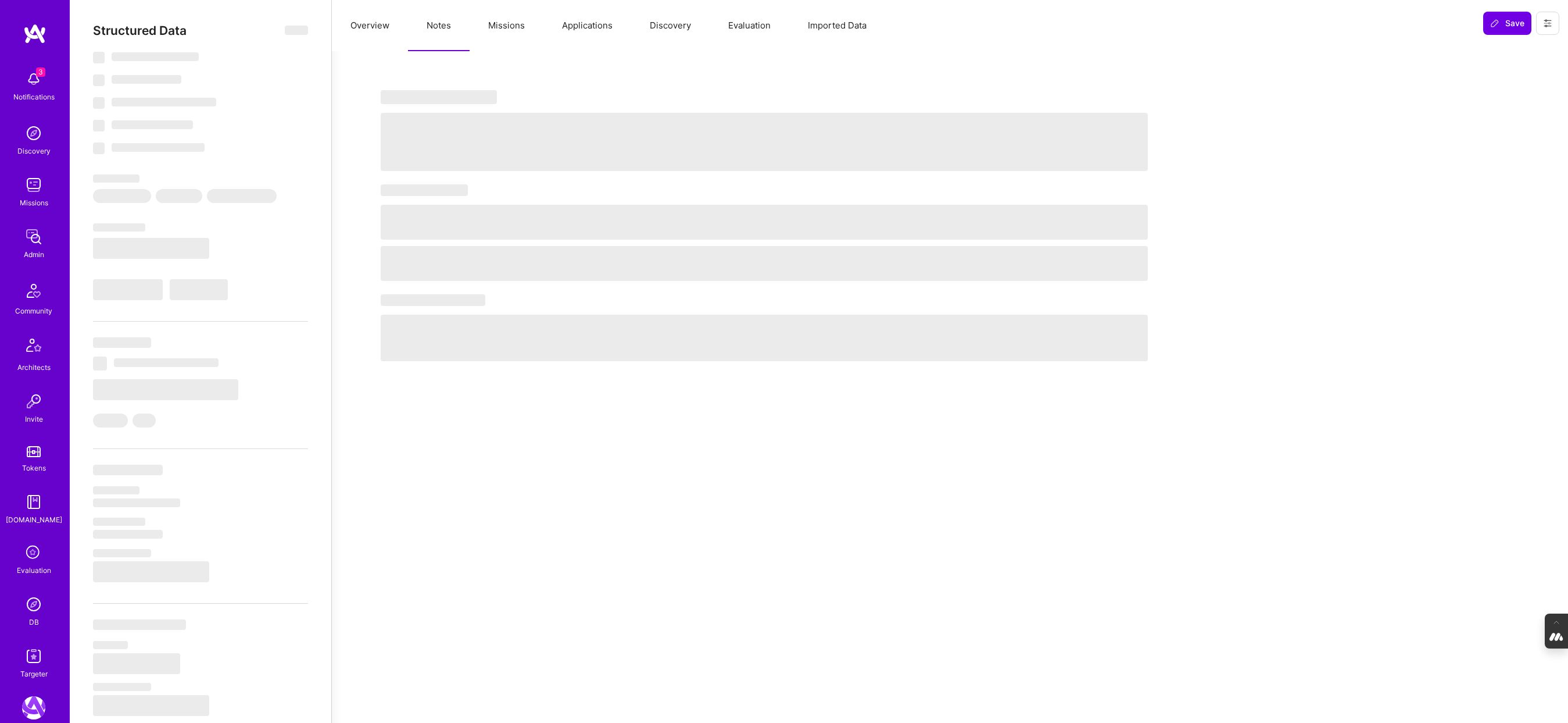
click at [491, 28] on button "Missions" at bounding box center [507, 26] width 74 height 51
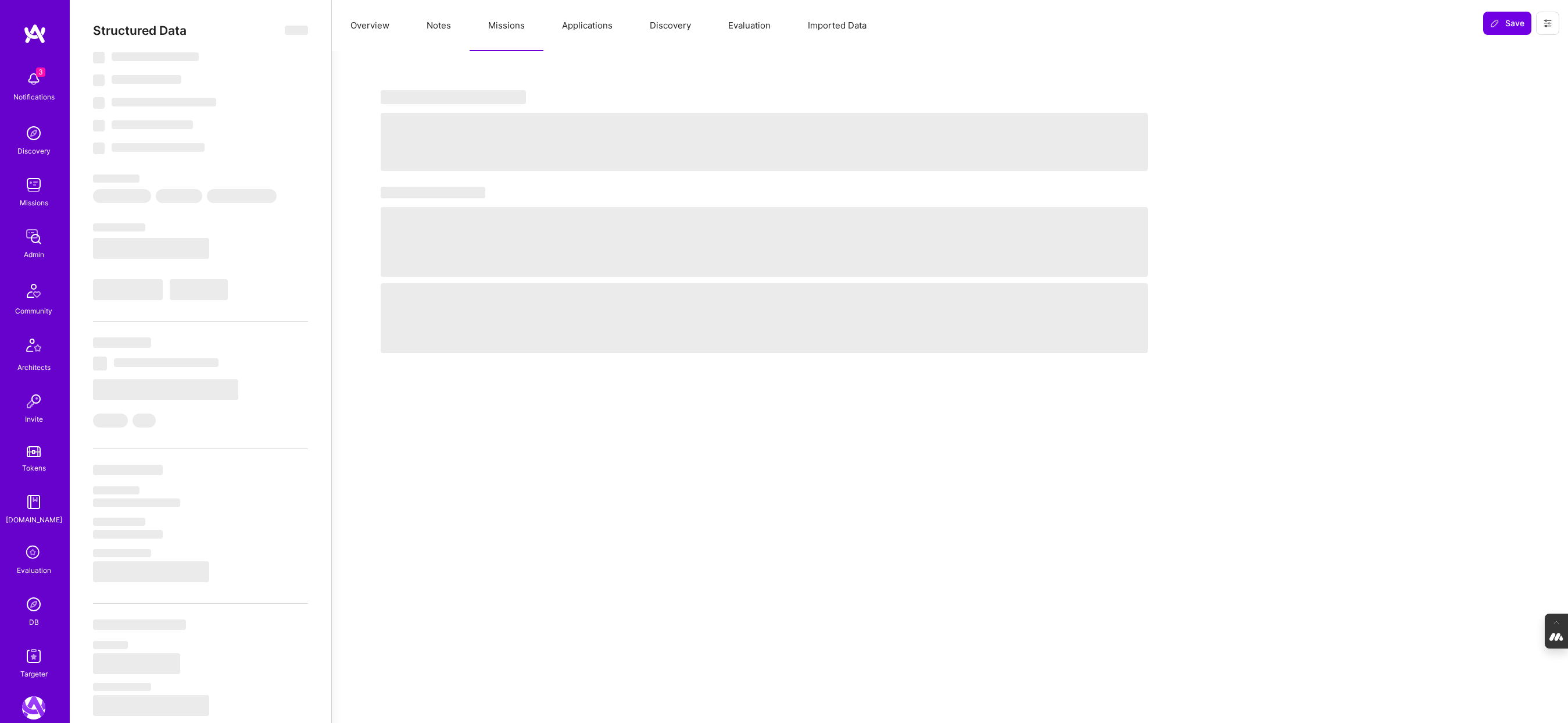
select select "Right Now"
select select "Verified"
select select "EC"
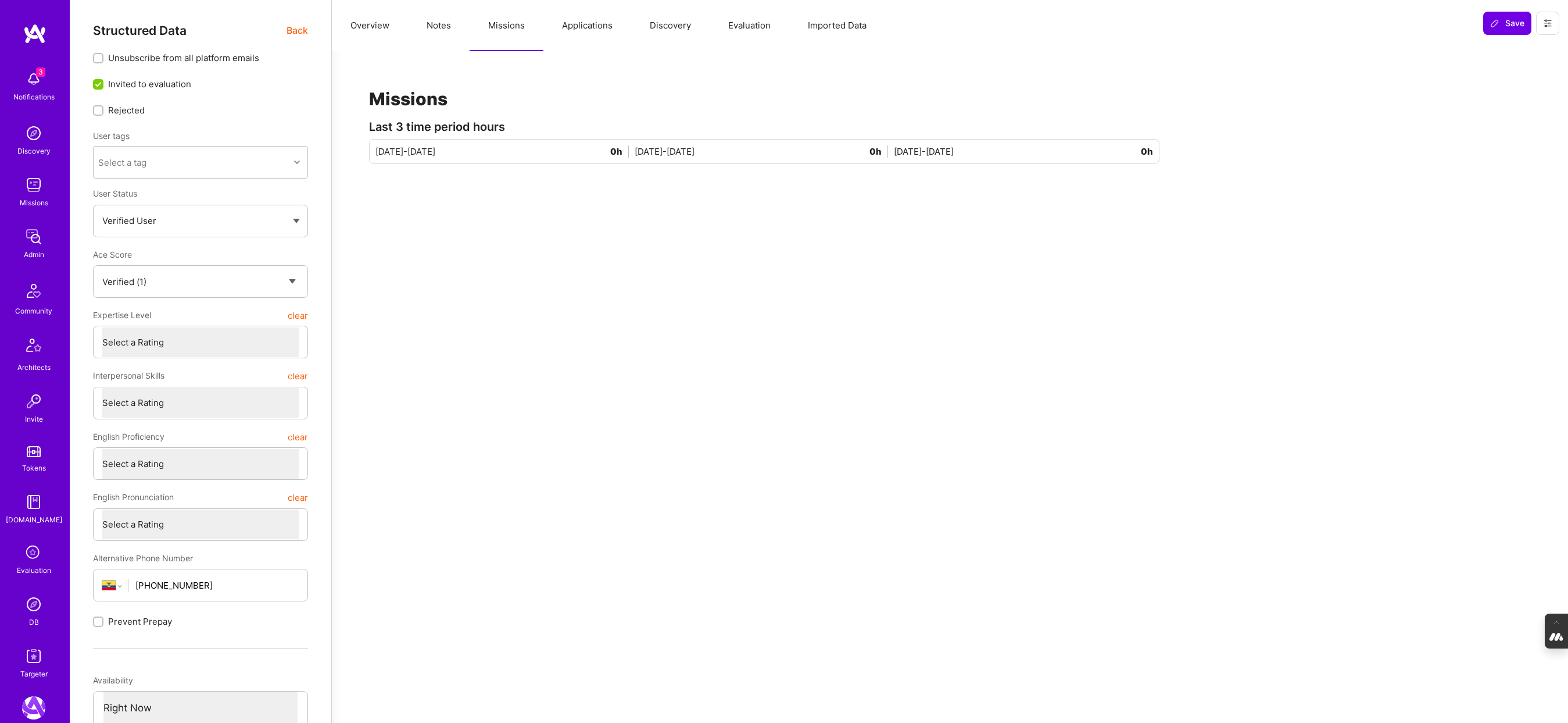
click at [596, 16] on button "Applications" at bounding box center [587, 26] width 88 height 51
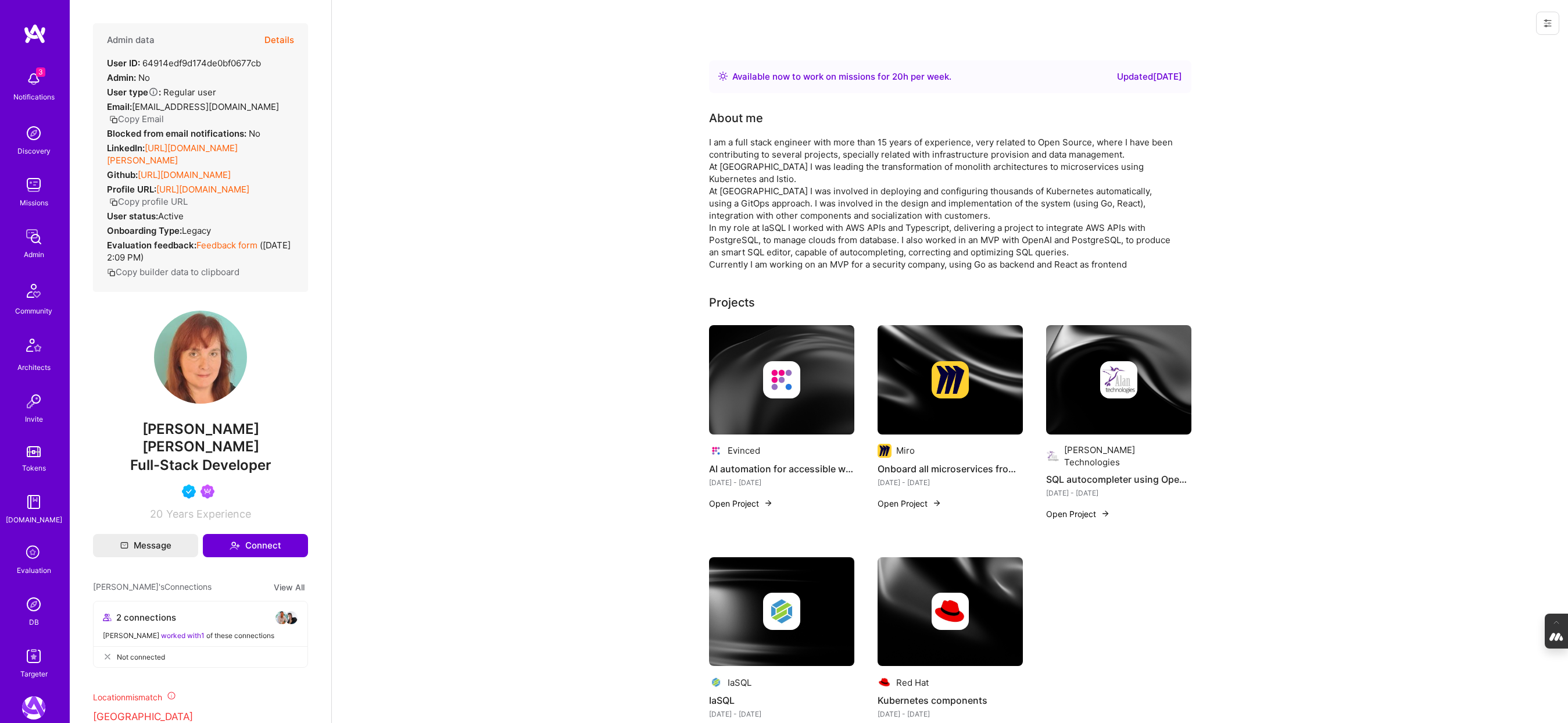
click at [277, 39] on button "Details" at bounding box center [279, 40] width 30 height 34
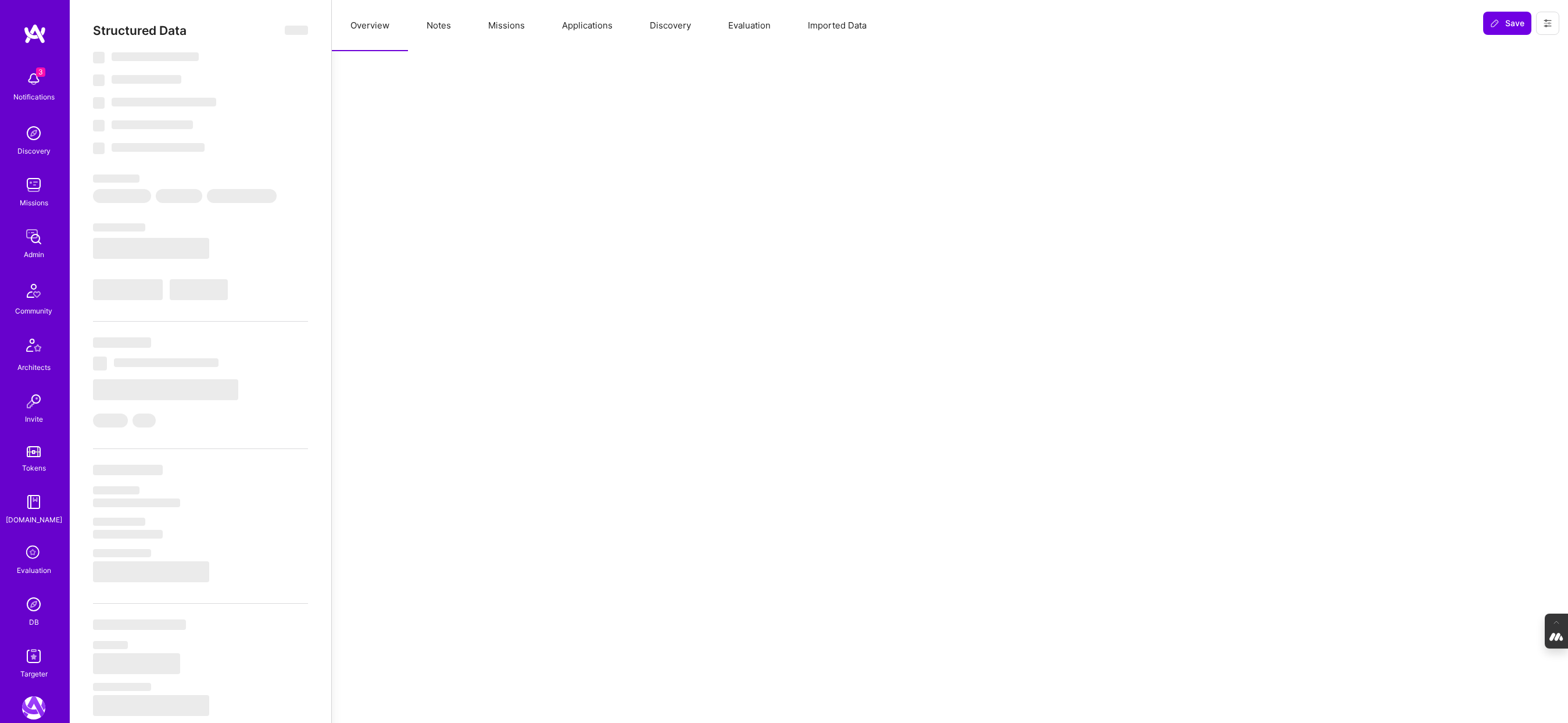
click at [744, 28] on button "Evaluation" at bounding box center [749, 26] width 80 height 51
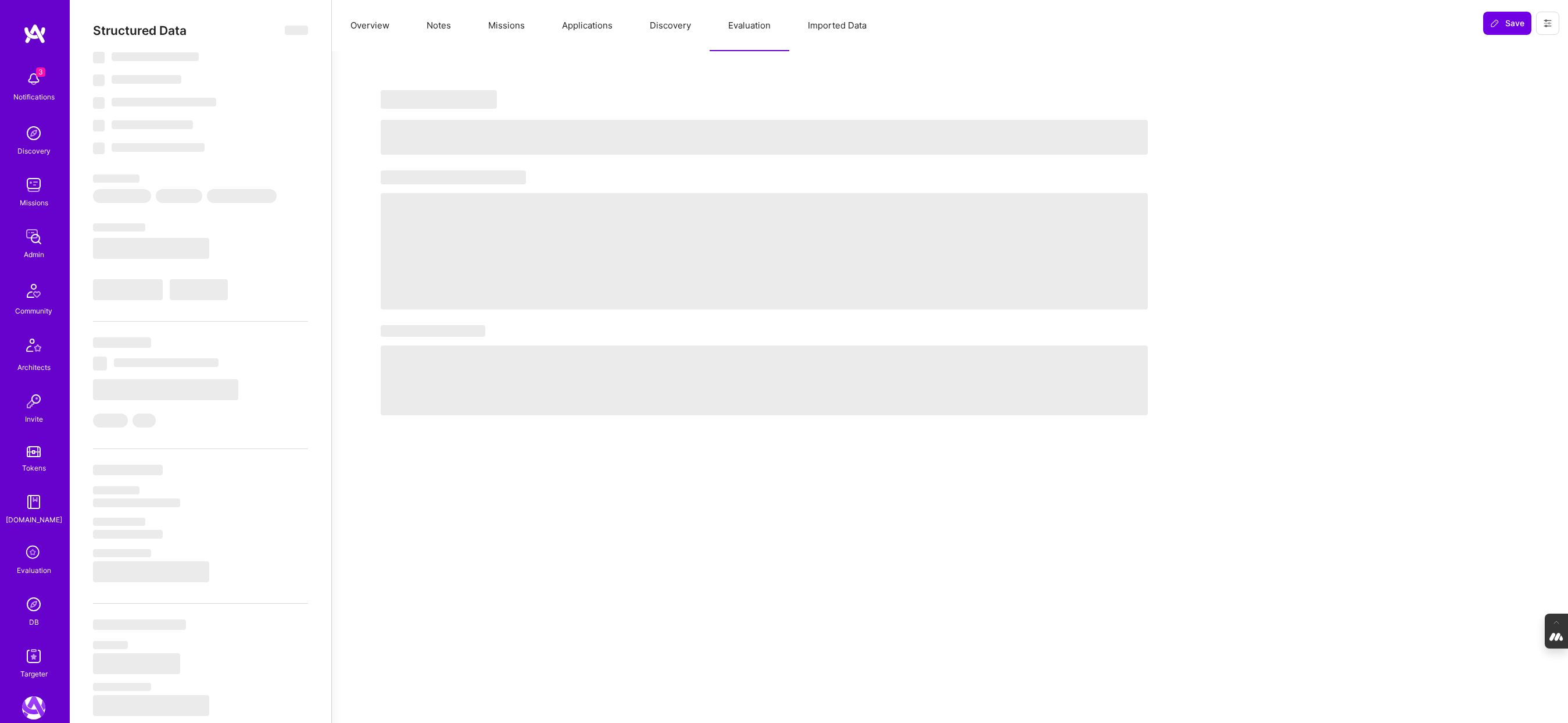
select select "Right Now"
select select "5"
select select "4"
select select "6"
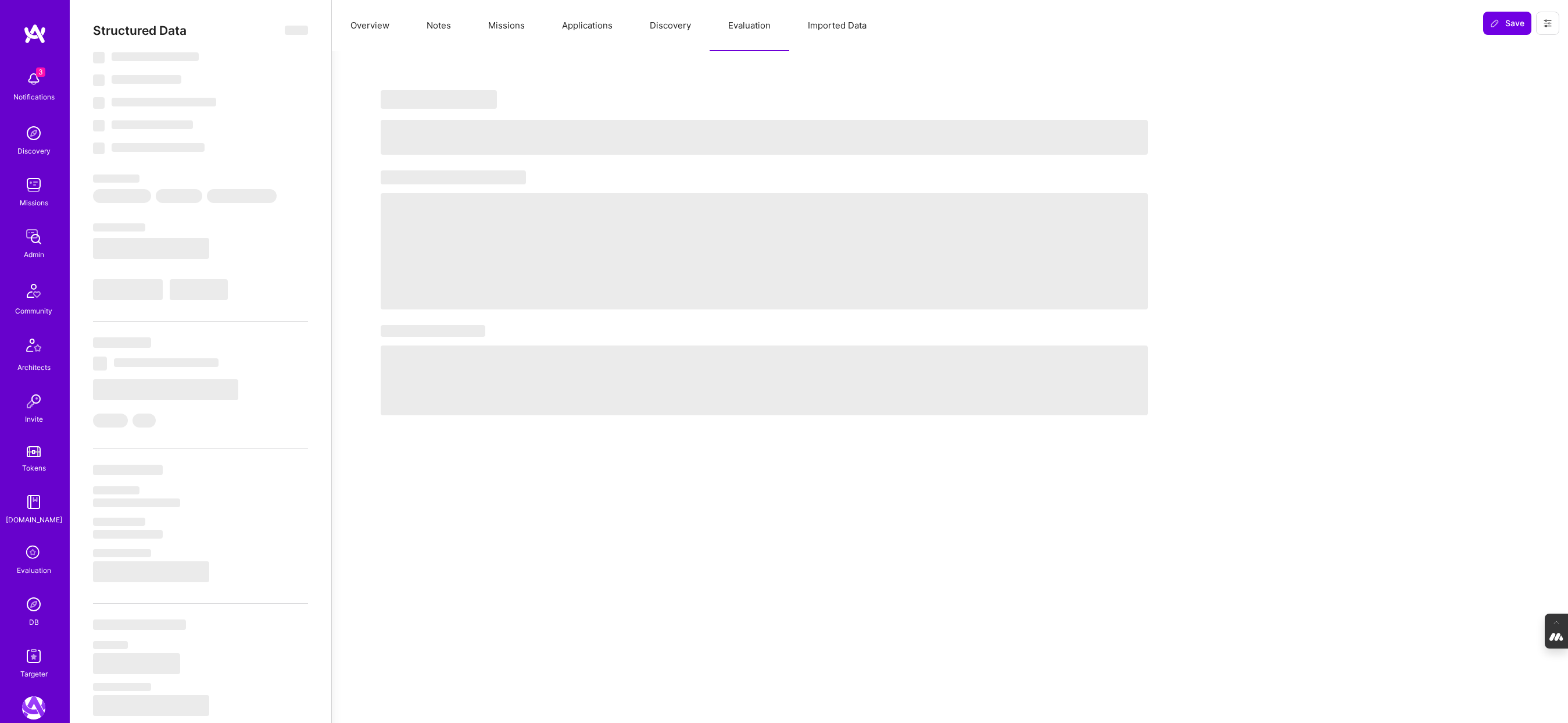
select select "ES"
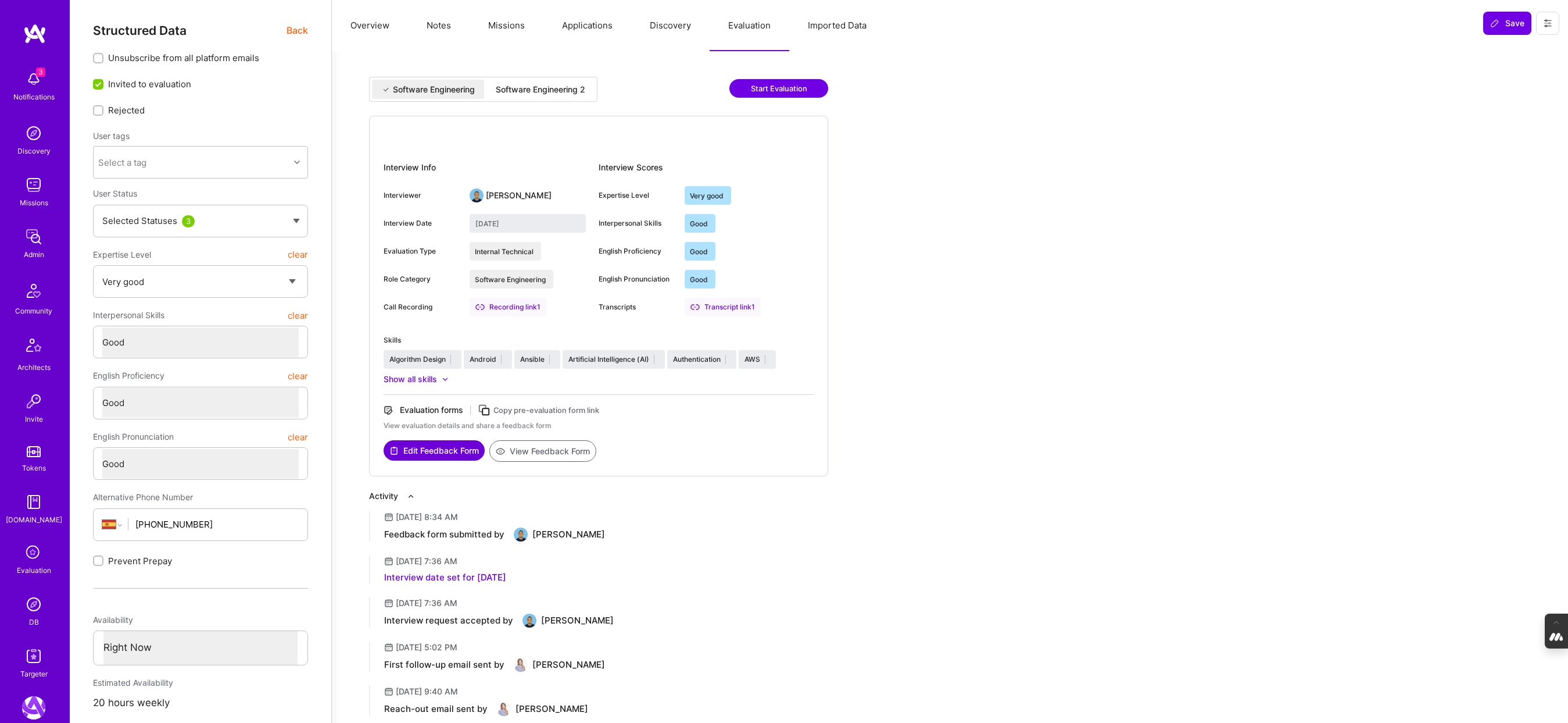
click at [563, 88] on div "Software Engineering 2" at bounding box center [540, 89] width 89 height 11
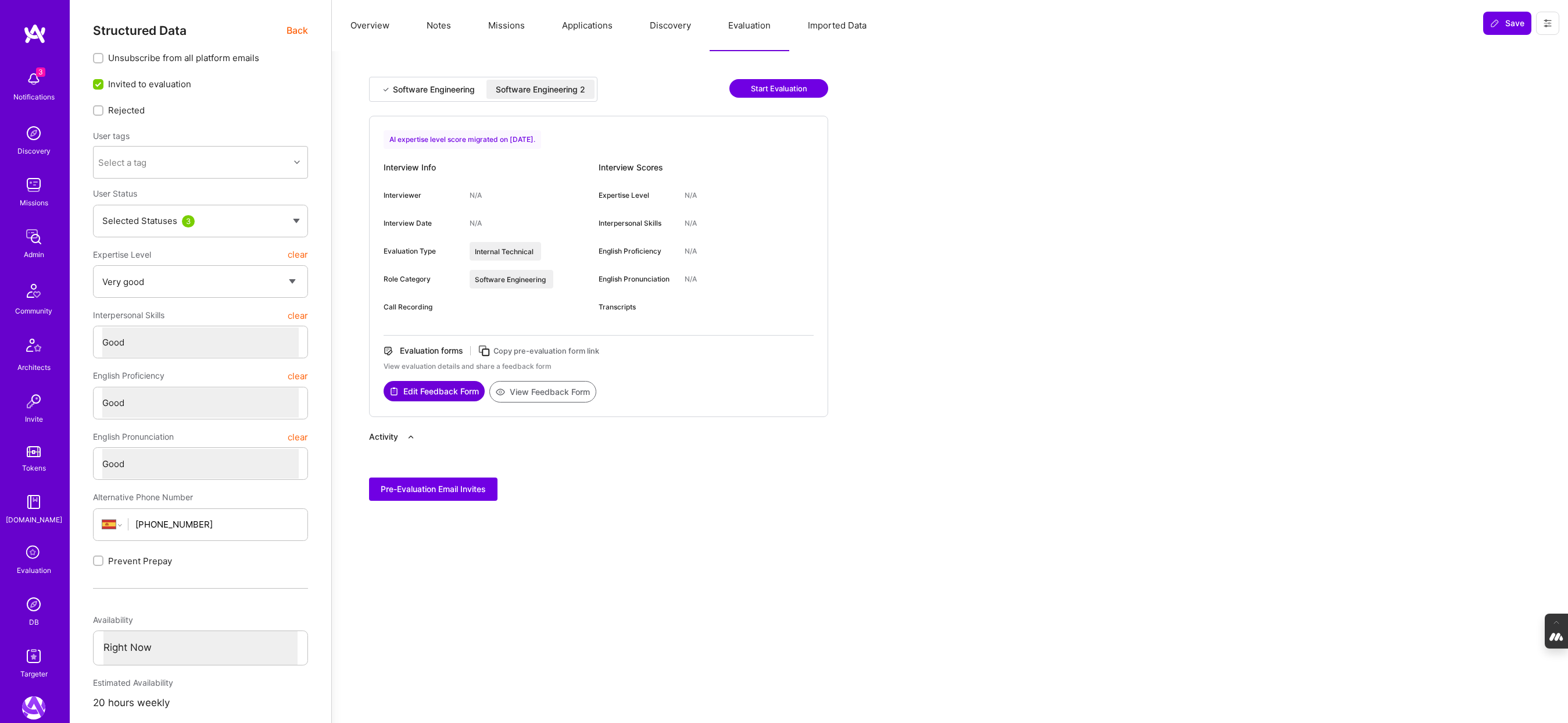
click at [440, 86] on div "Software Engineering" at bounding box center [434, 89] width 82 height 11
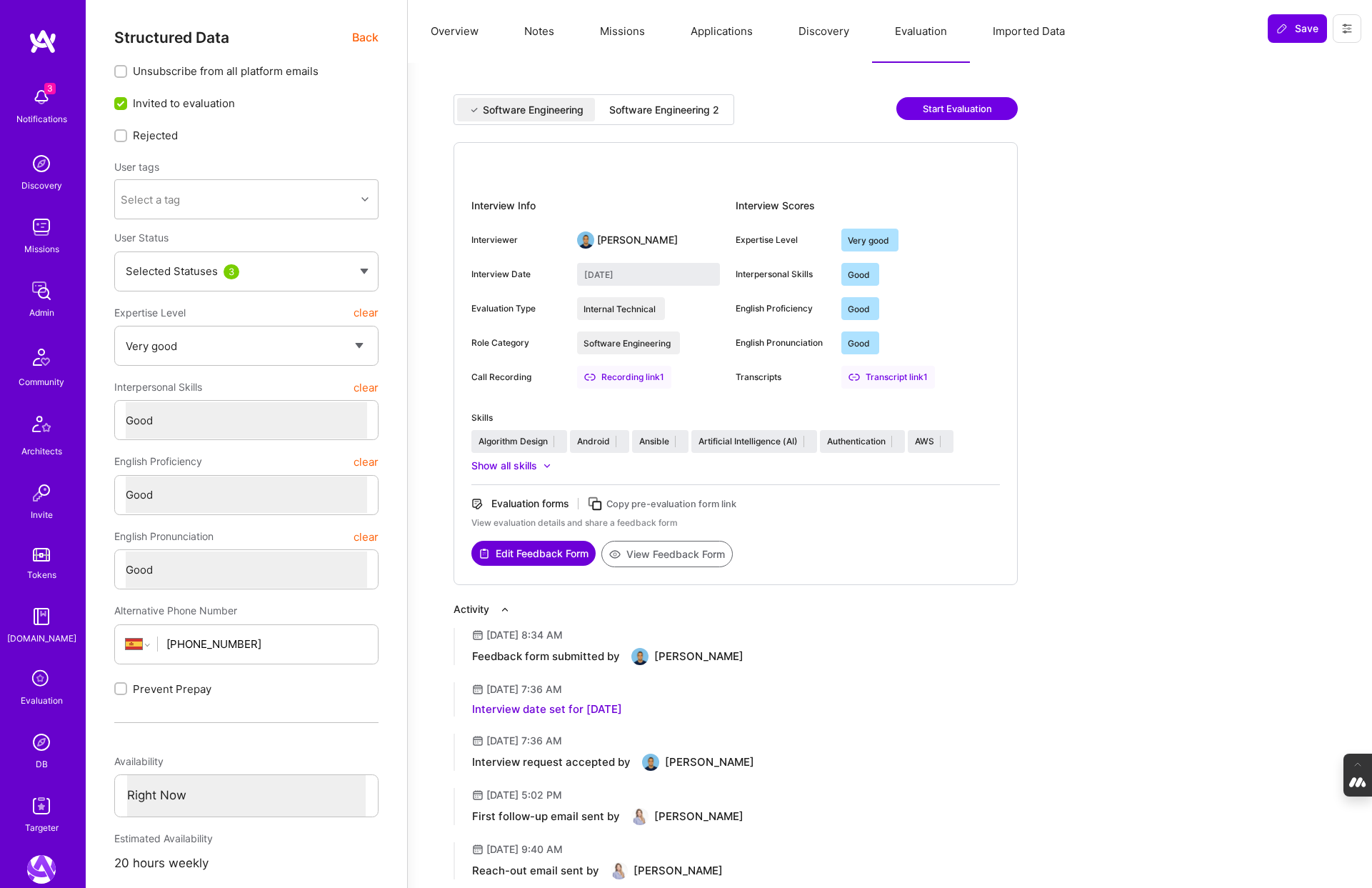
type textarea "x"
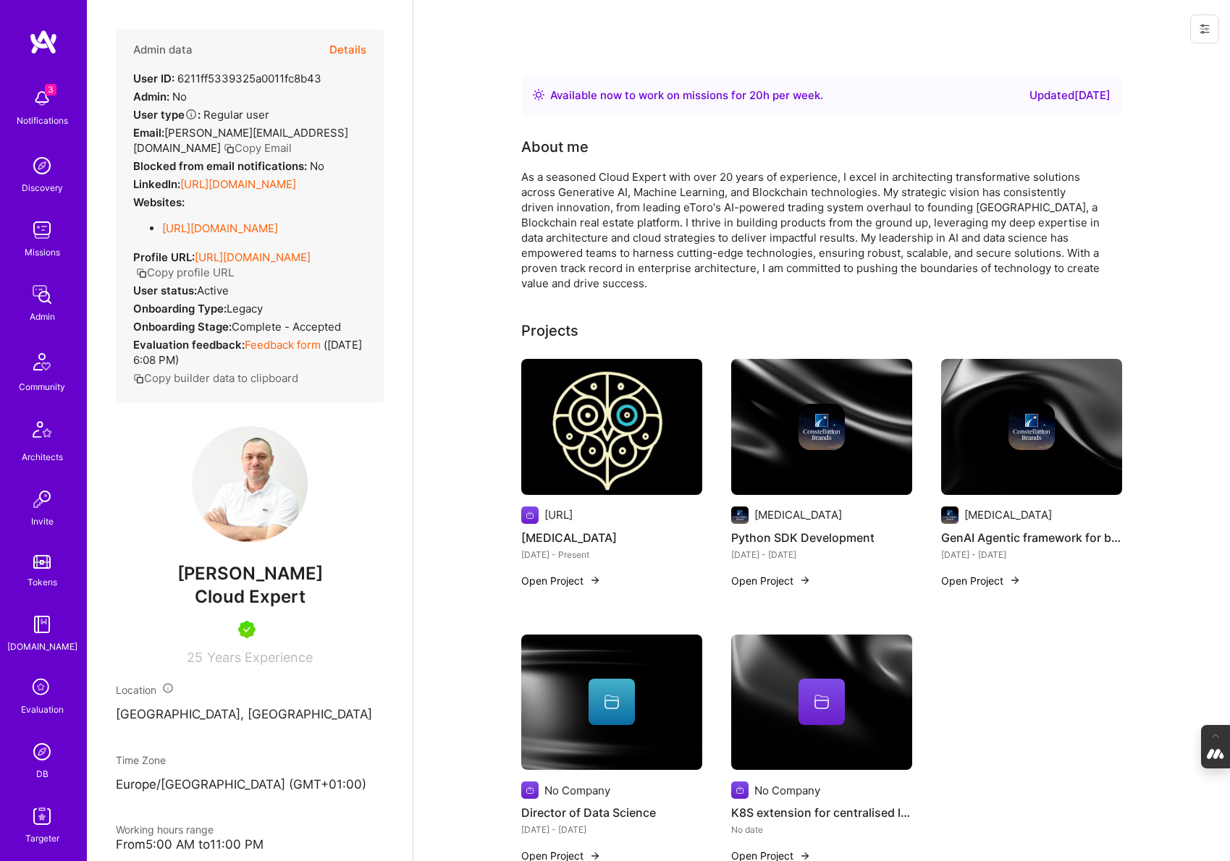
click at [350, 47] on button "Details" at bounding box center [347, 50] width 37 height 42
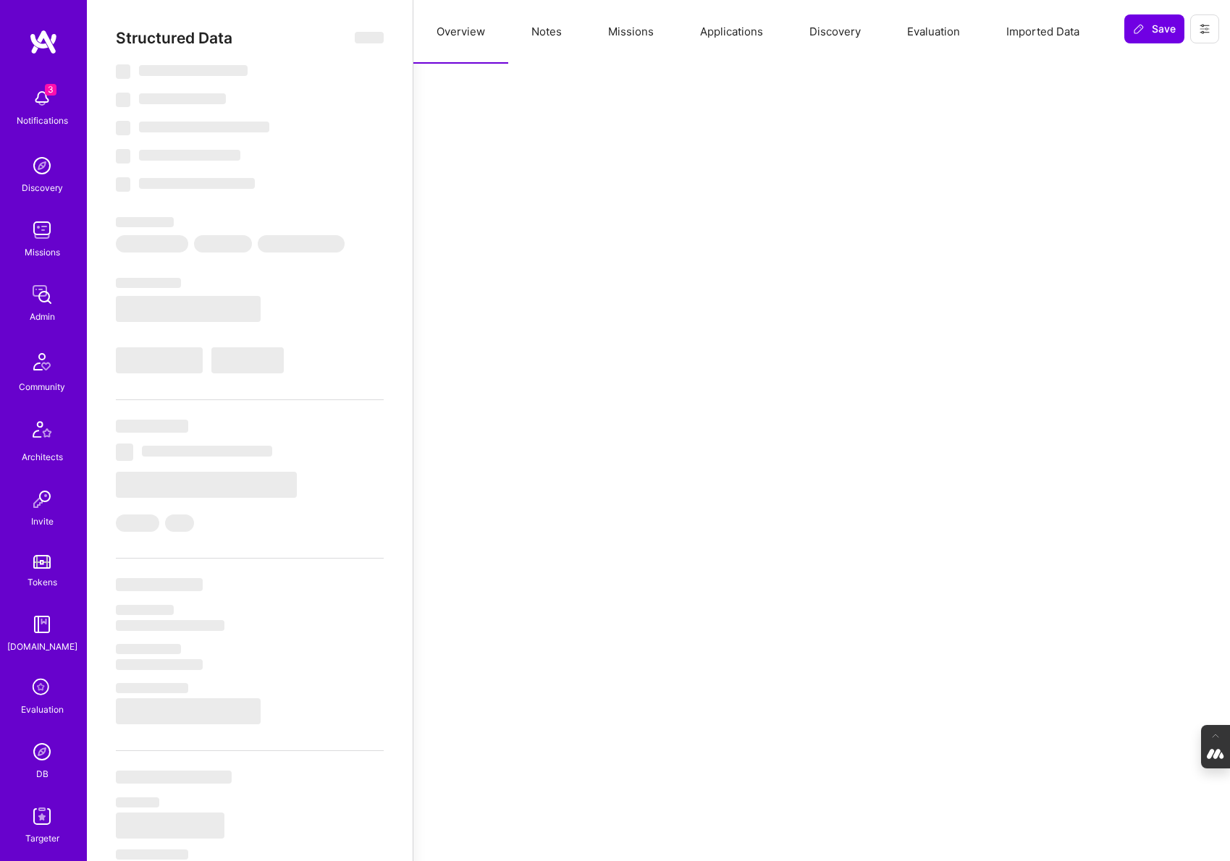
click at [951, 32] on button "Evaluation" at bounding box center [933, 32] width 99 height 64
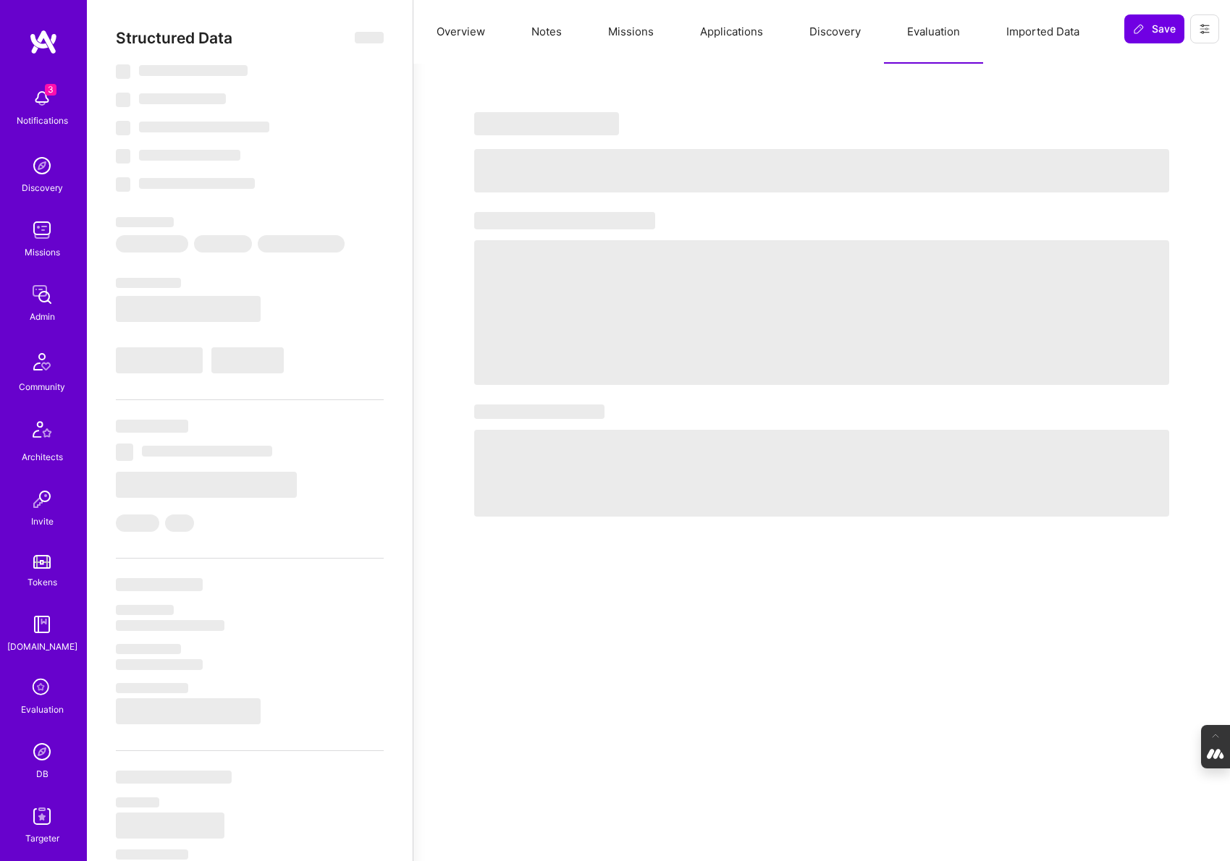
select select "Right Now"
select select "7"
select select "4"
select select "6"
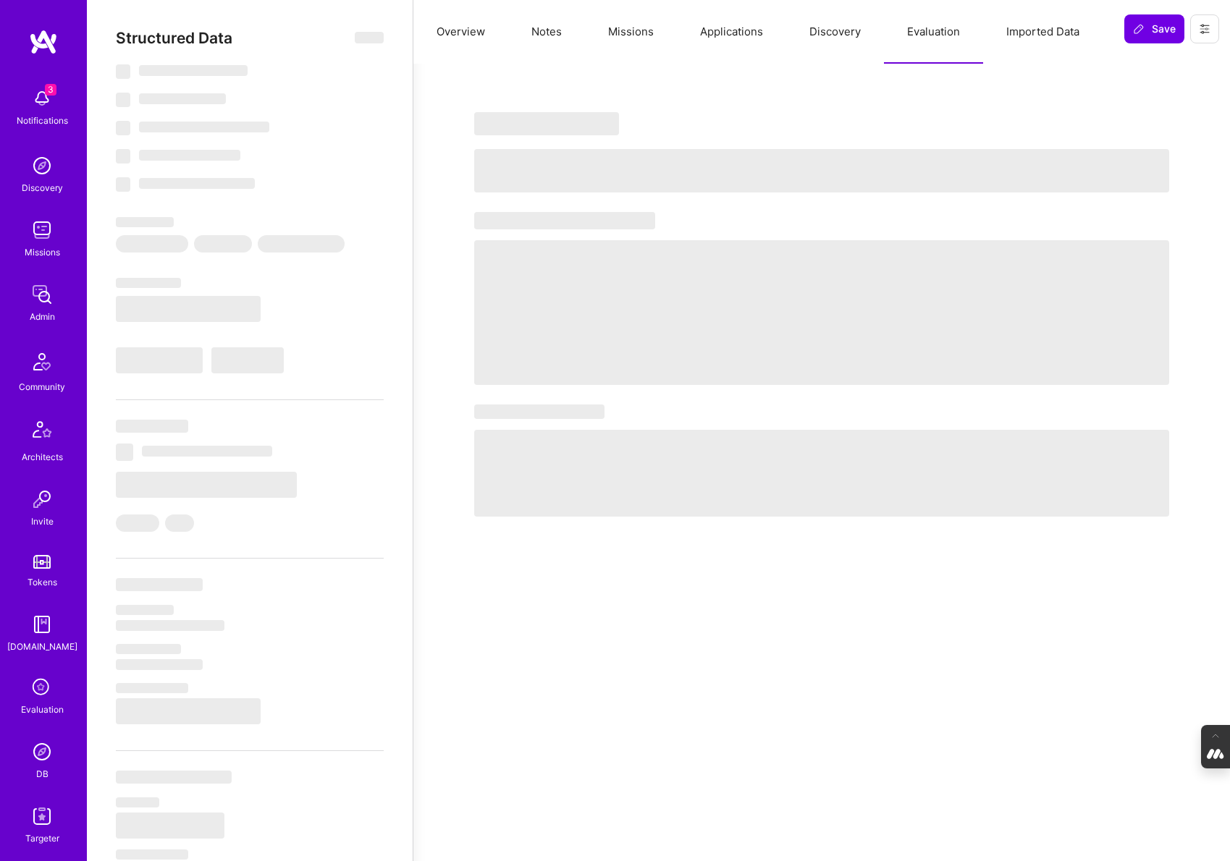
select select "NL"
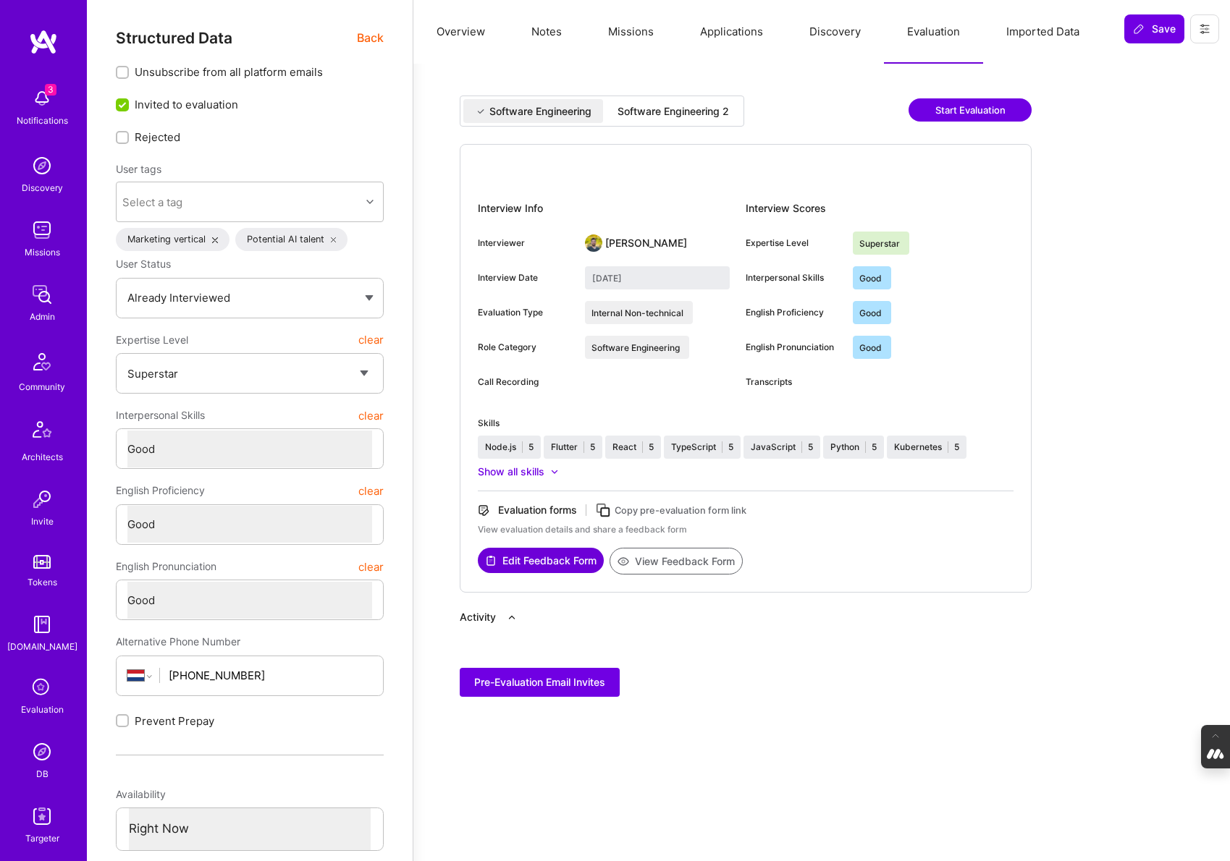
click at [656, 109] on div "Software Engineering 2" at bounding box center [672, 111] width 111 height 14
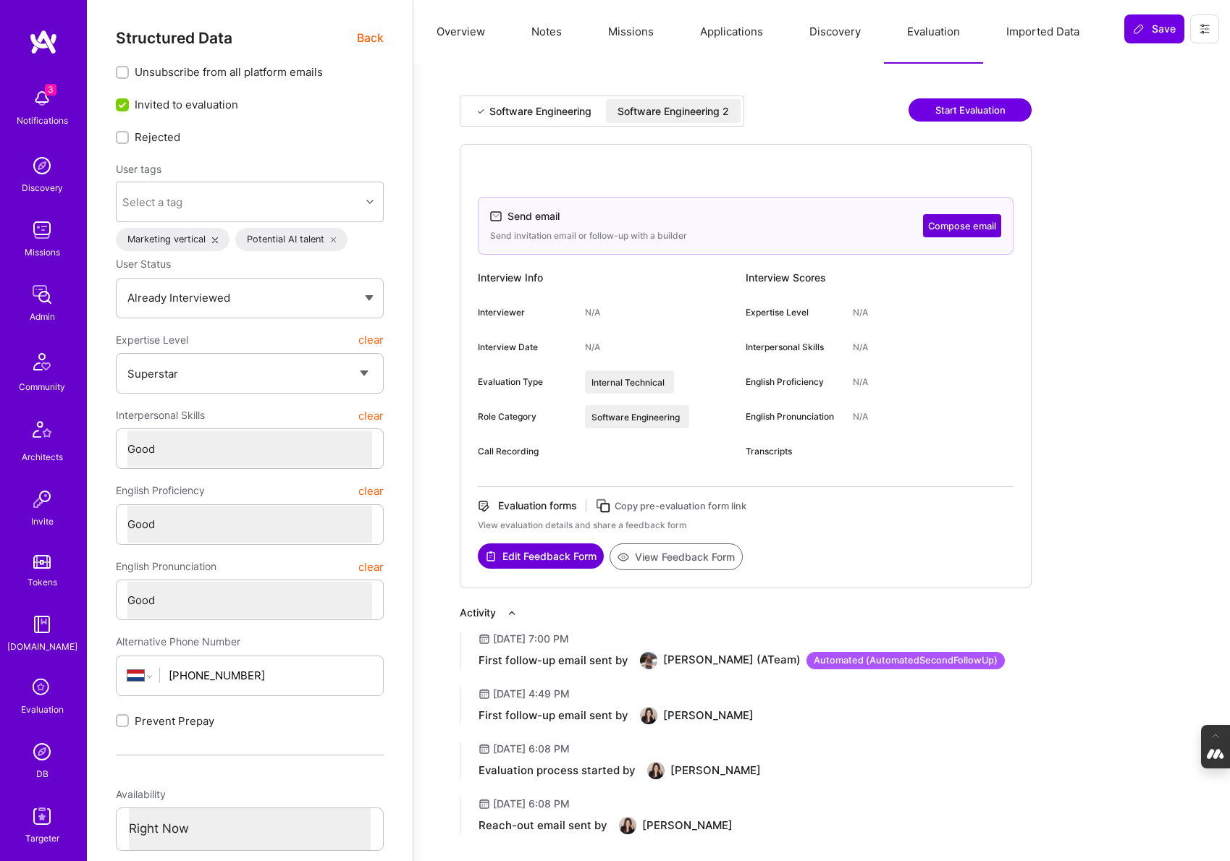
click at [532, 30] on button "Notes" at bounding box center [546, 32] width 77 height 64
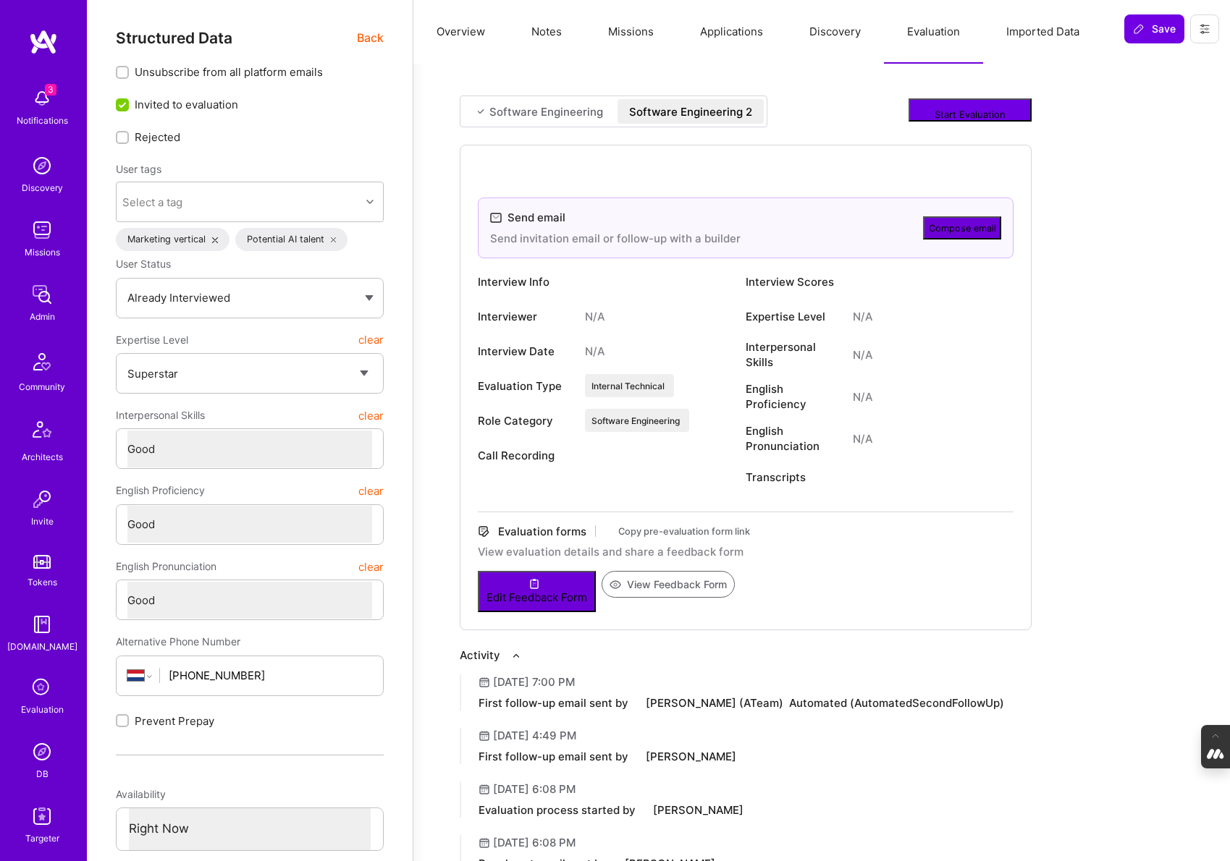
type textarea "x"
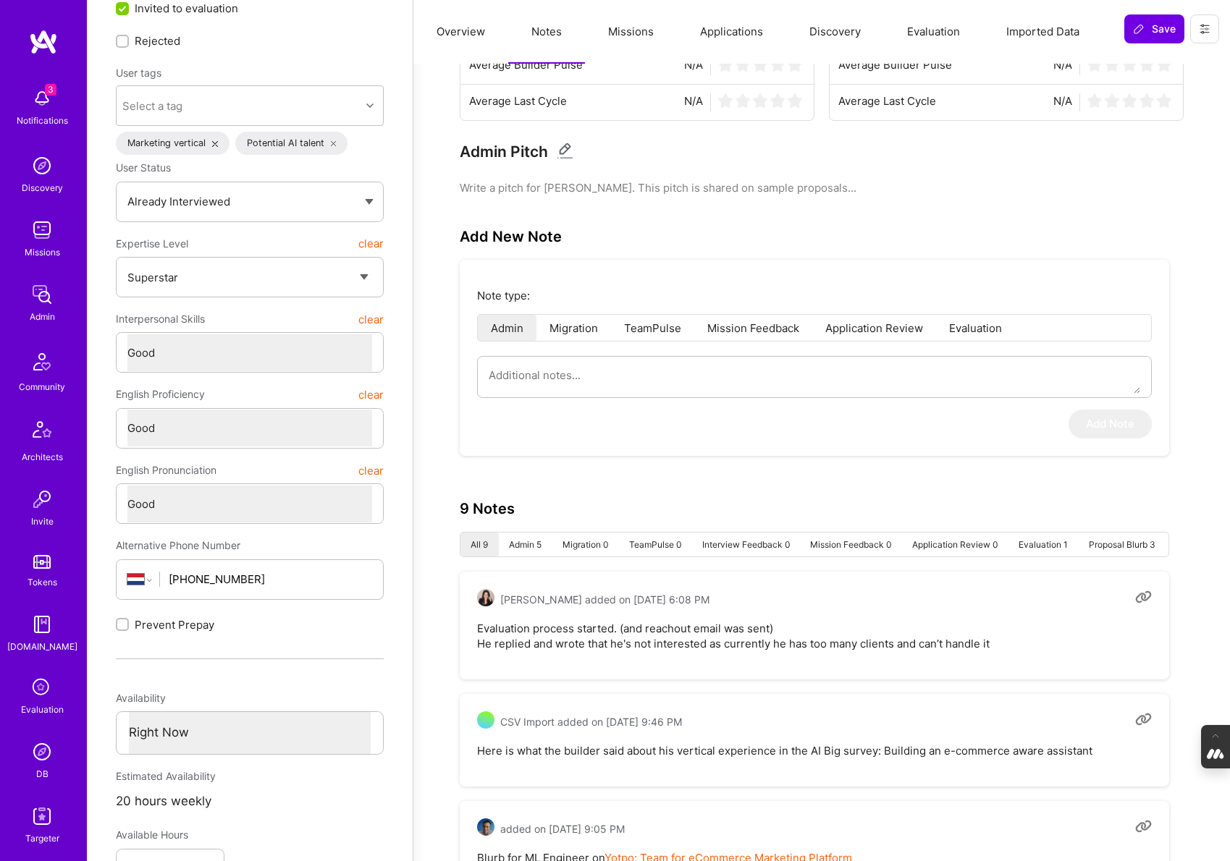
scroll to position [98, 0]
click at [42, 764] on img at bounding box center [41, 751] width 29 height 29
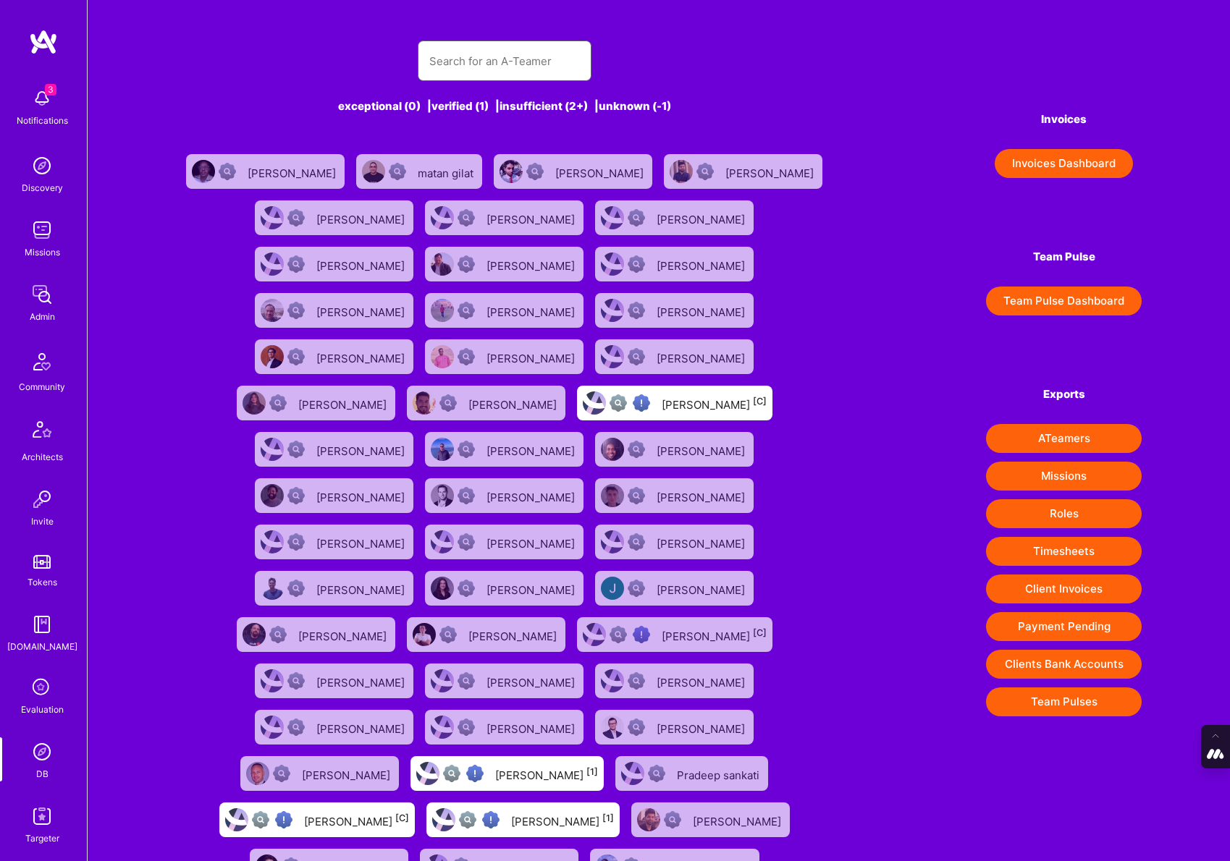
click at [476, 66] on input "text" at bounding box center [504, 61] width 151 height 37
paste input "ned@moorfield.au"
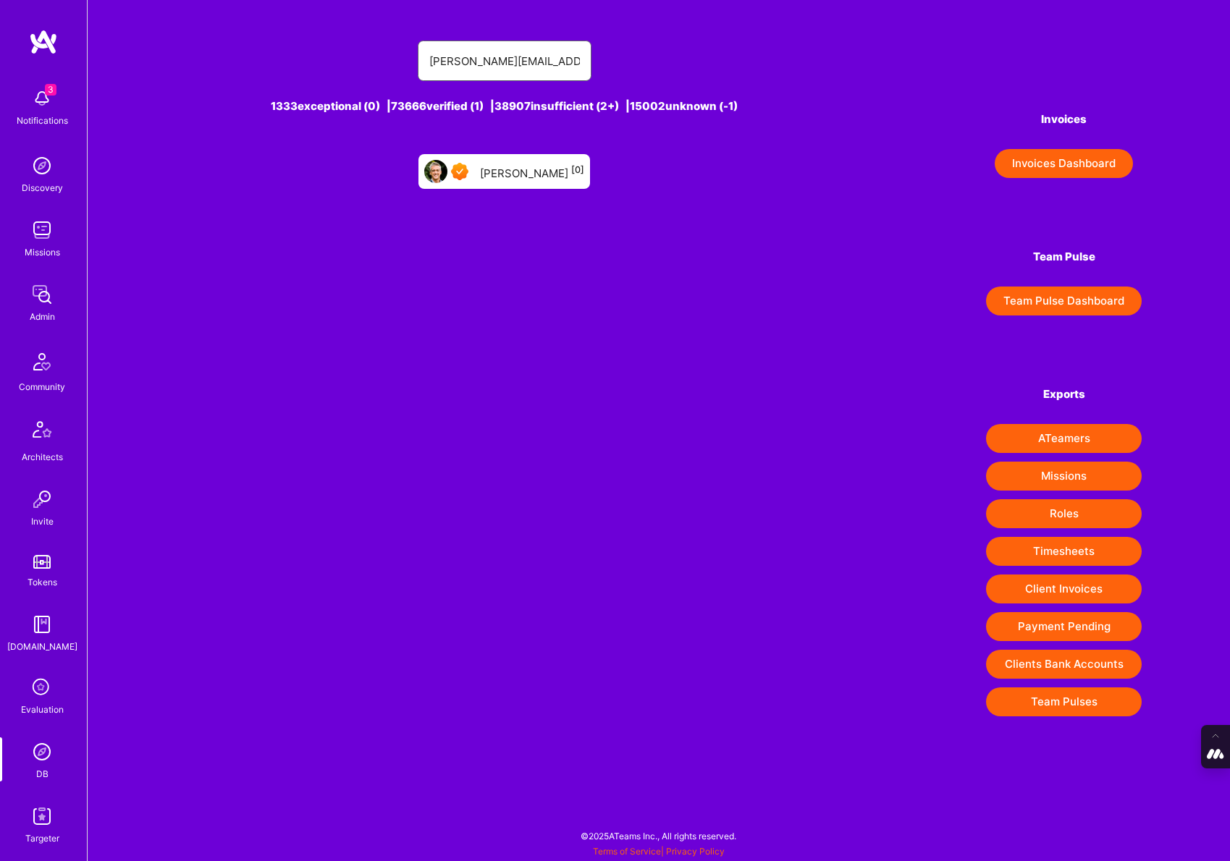
type input "ned@moorfield.au"
click at [525, 166] on div "Ned Moorfield [0]" at bounding box center [532, 171] width 104 height 19
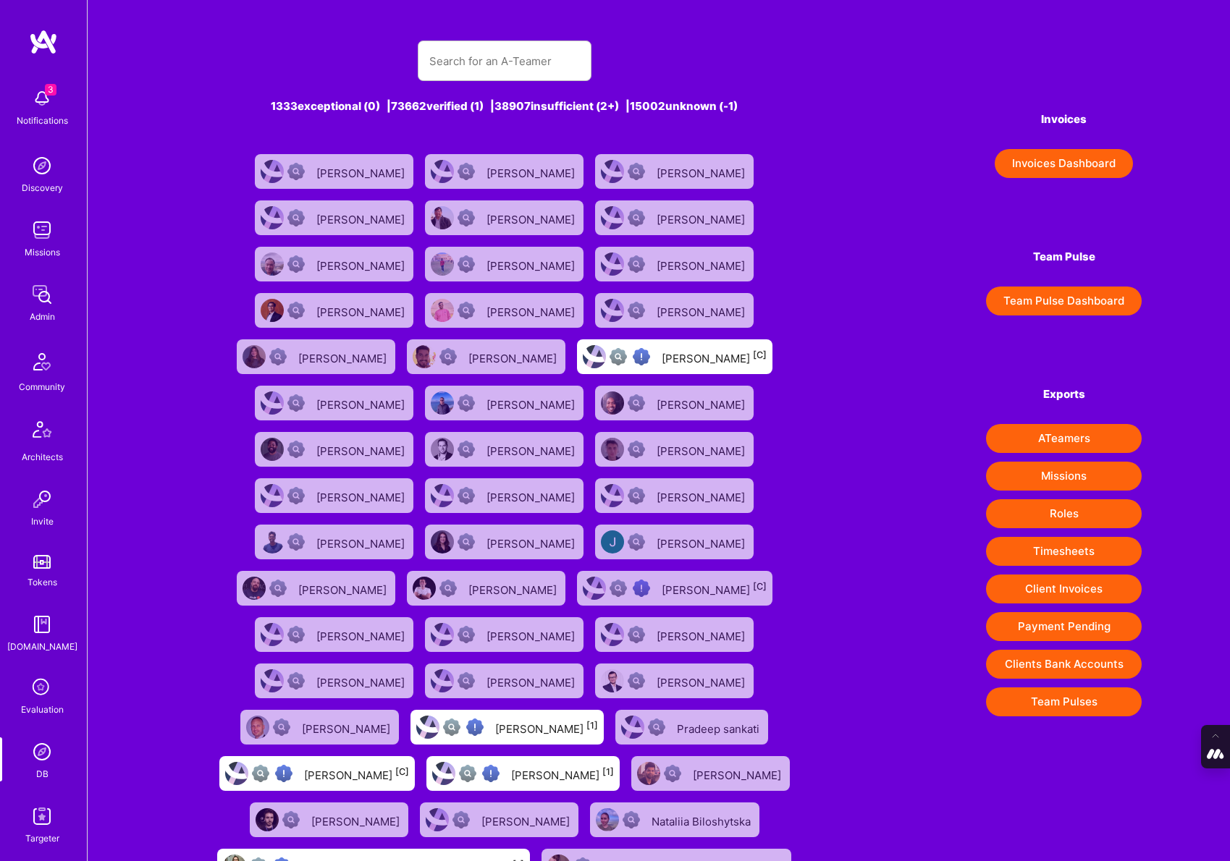
click at [43, 684] on icon at bounding box center [41, 687] width 27 height 27
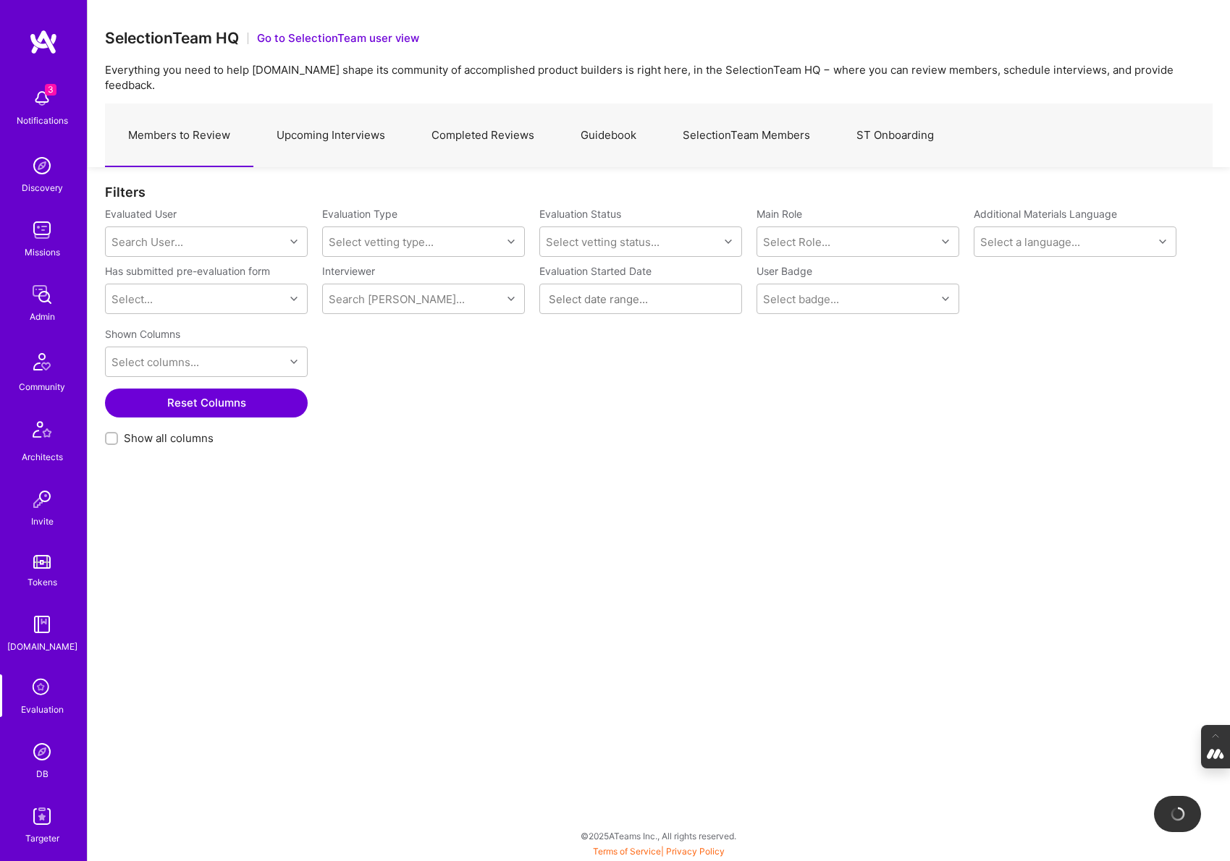
click at [496, 123] on link "Completed Reviews" at bounding box center [482, 135] width 149 height 63
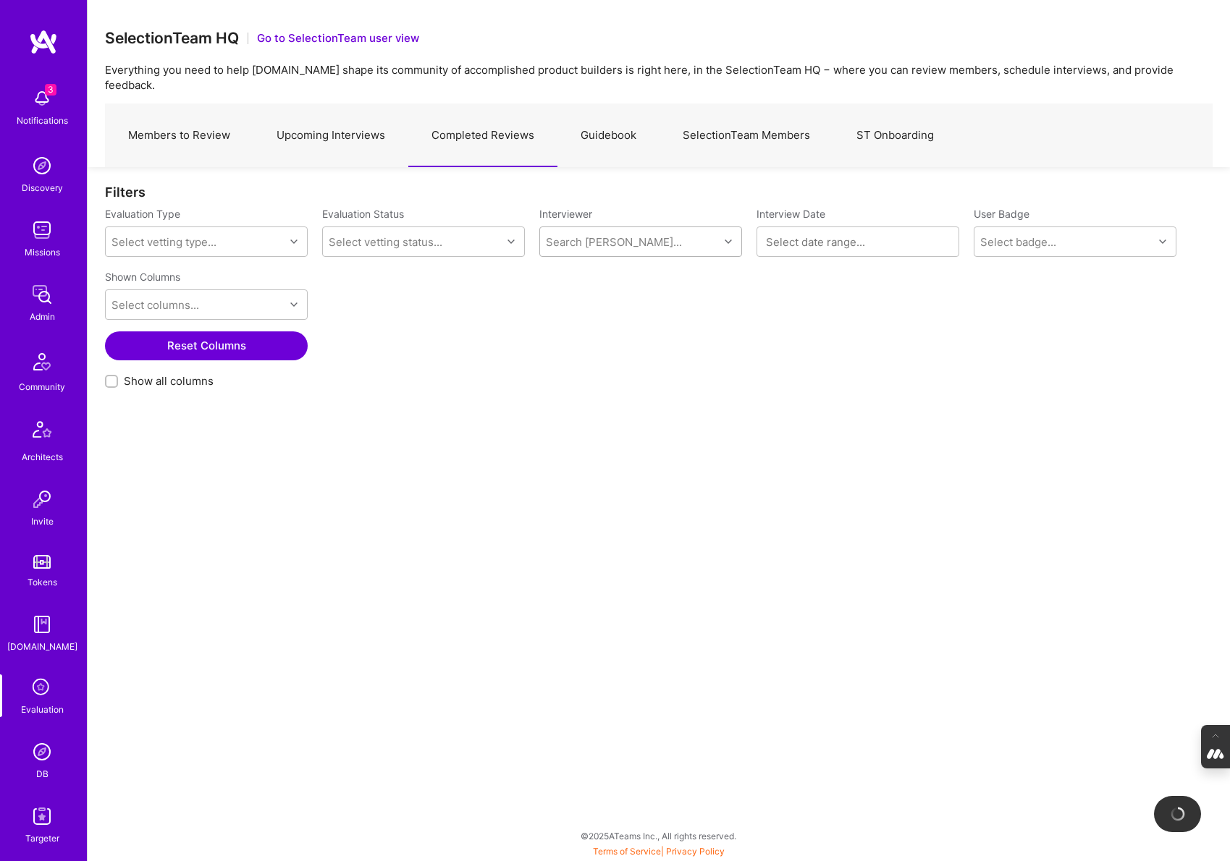
click at [561, 234] on div "Search Vetter..." at bounding box center [614, 241] width 136 height 15
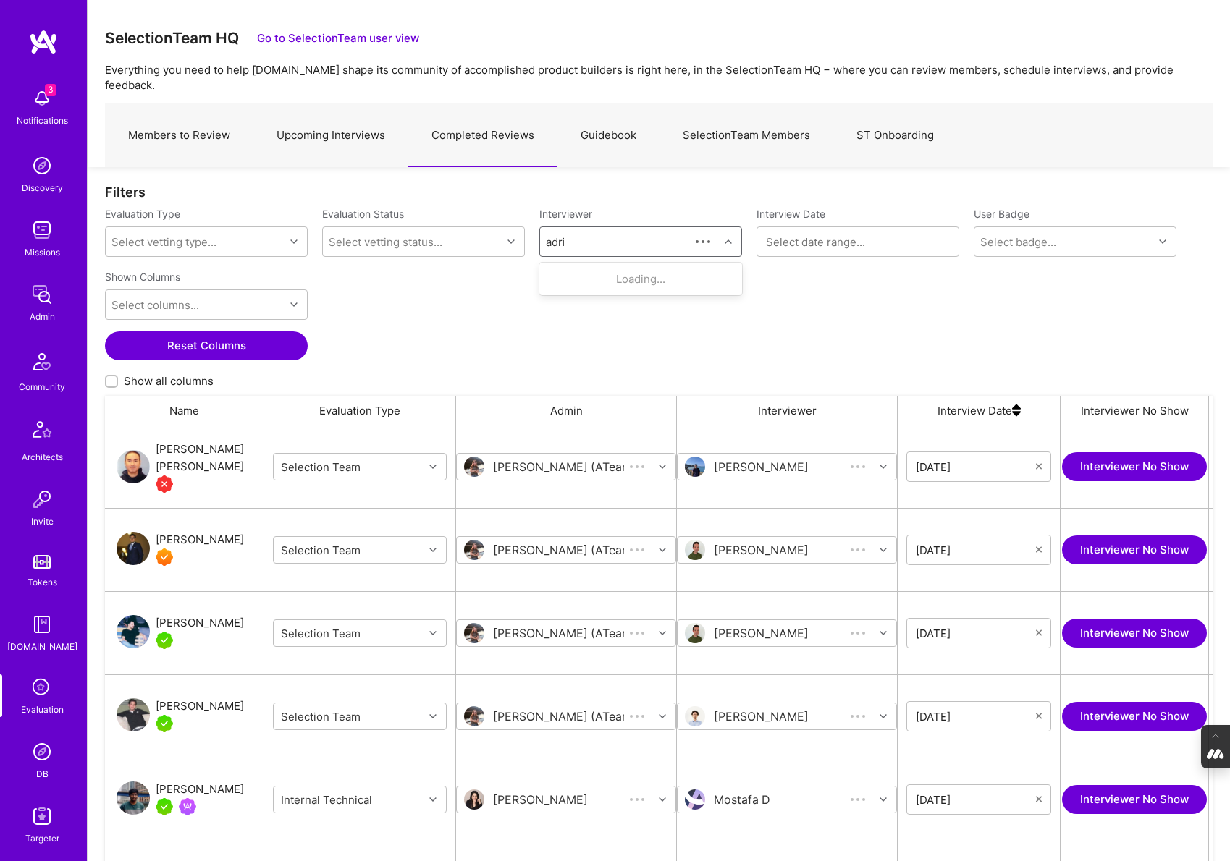
scroll to position [709, 1107]
type input "adrian"
click at [632, 271] on div "[PERSON_NAME]" at bounding box center [632, 278] width 95 height 15
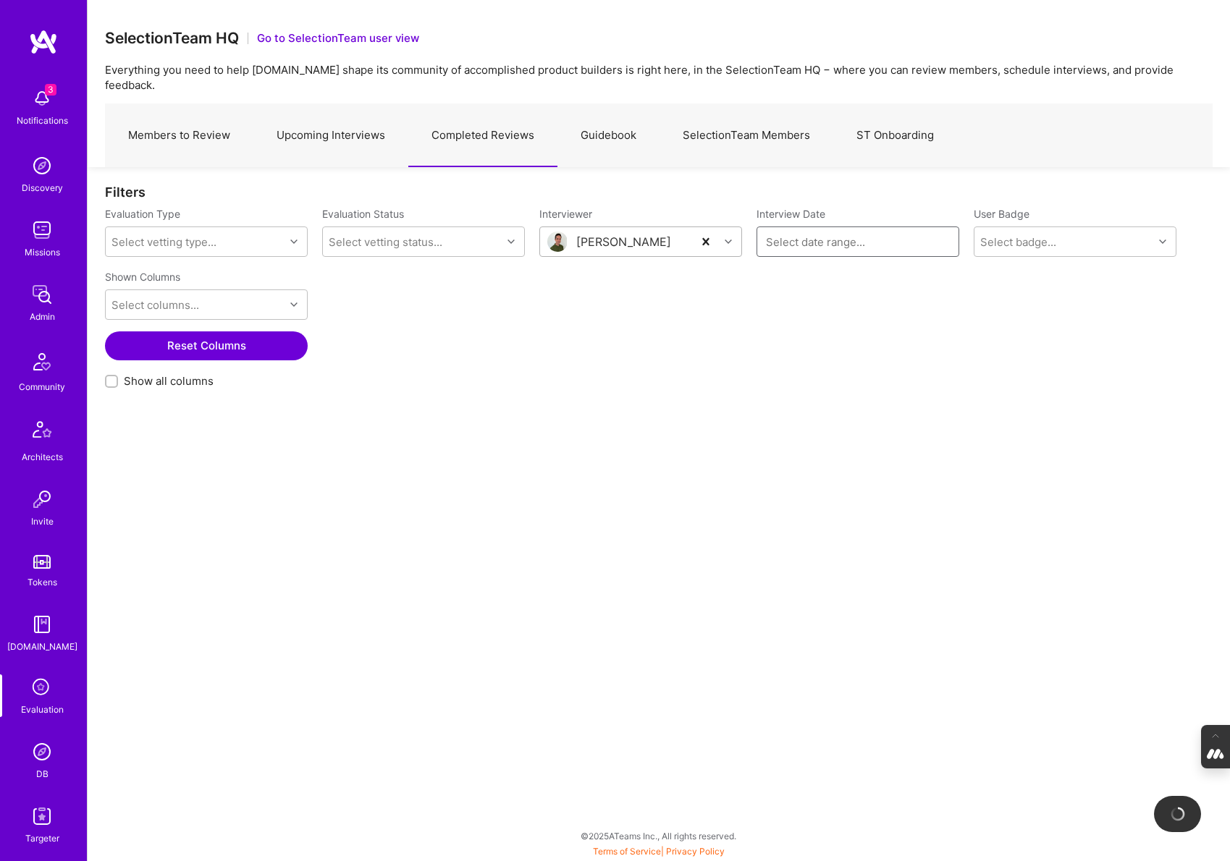
click at [820, 234] on input at bounding box center [858, 241] width 184 height 14
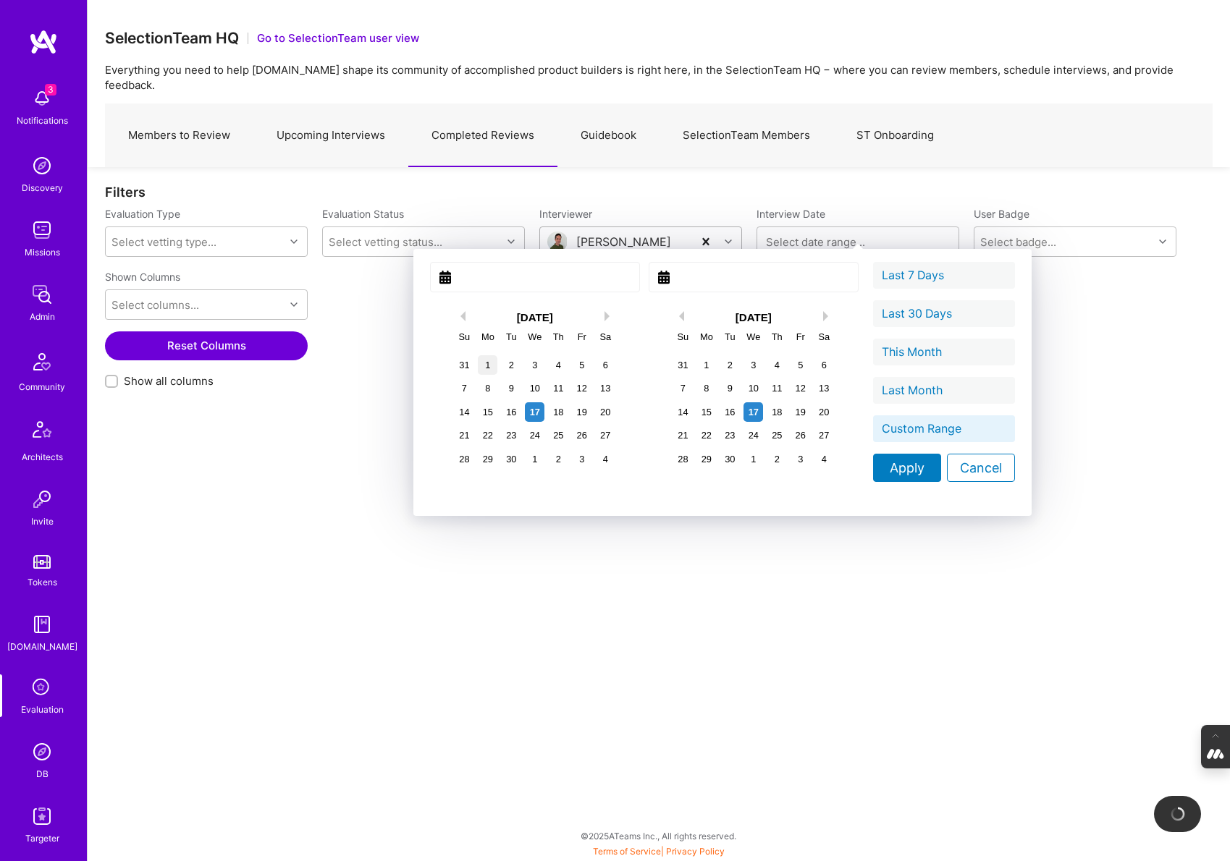
click at [478, 360] on div "1" at bounding box center [488, 365] width 20 height 20
type input "September 01, 2025"
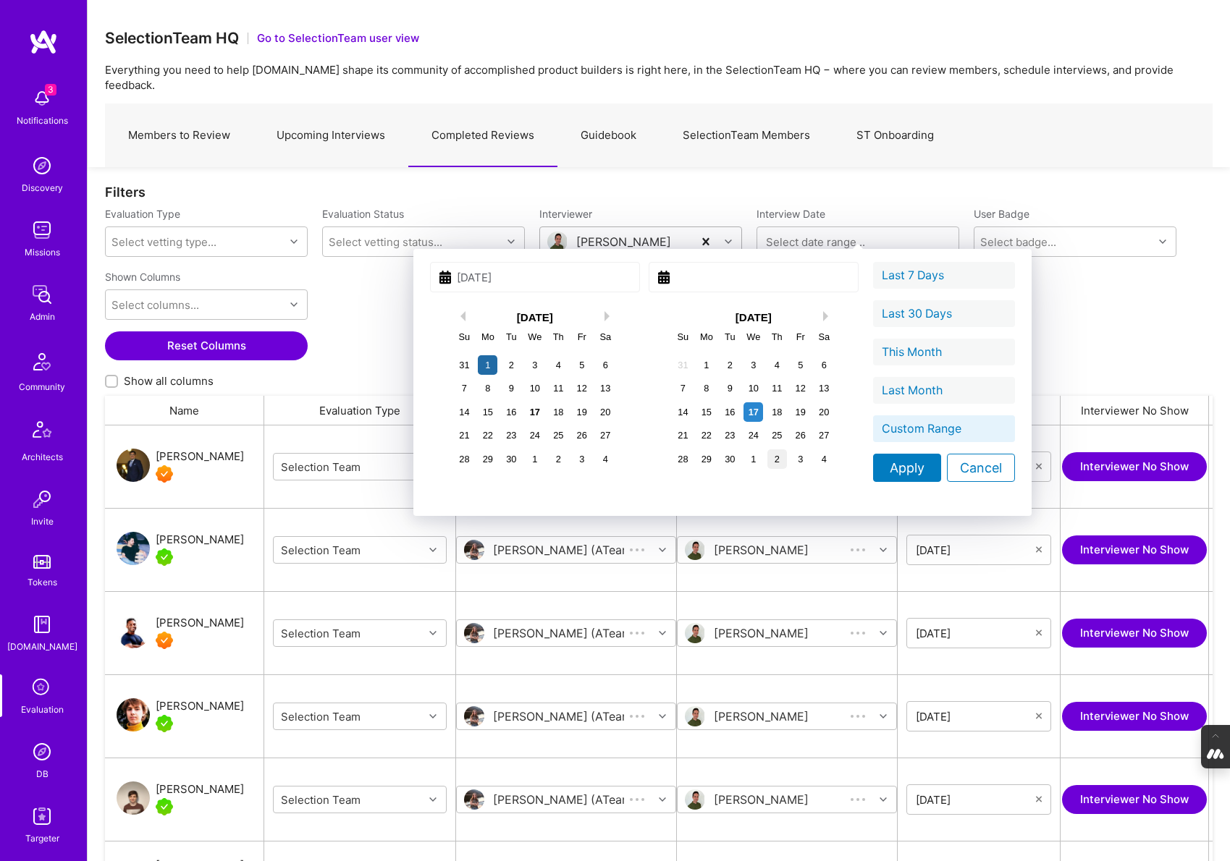
scroll to position [709, 1107]
click at [767, 415] on div "18" at bounding box center [777, 412] width 20 height 20
type input "September 18, 2025"
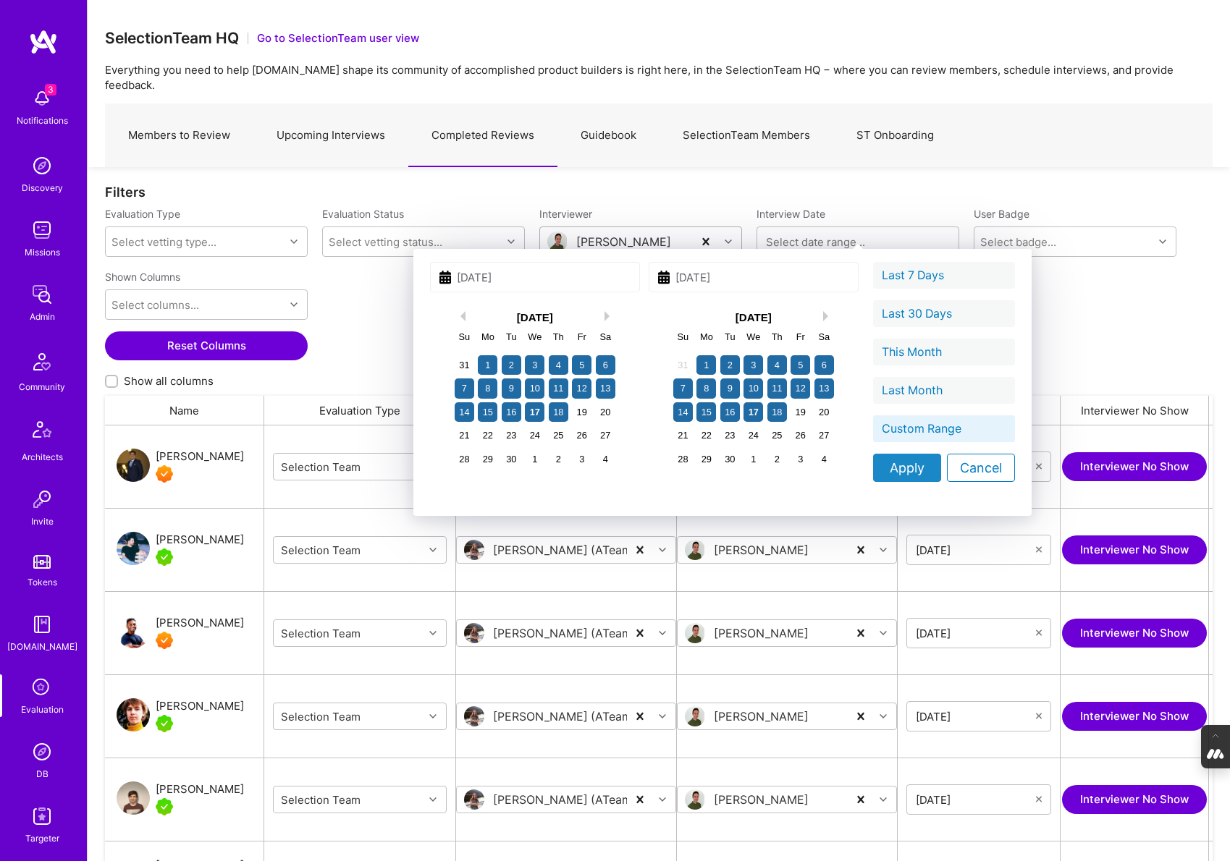
click at [873, 468] on div "Apply" at bounding box center [907, 468] width 68 height 28
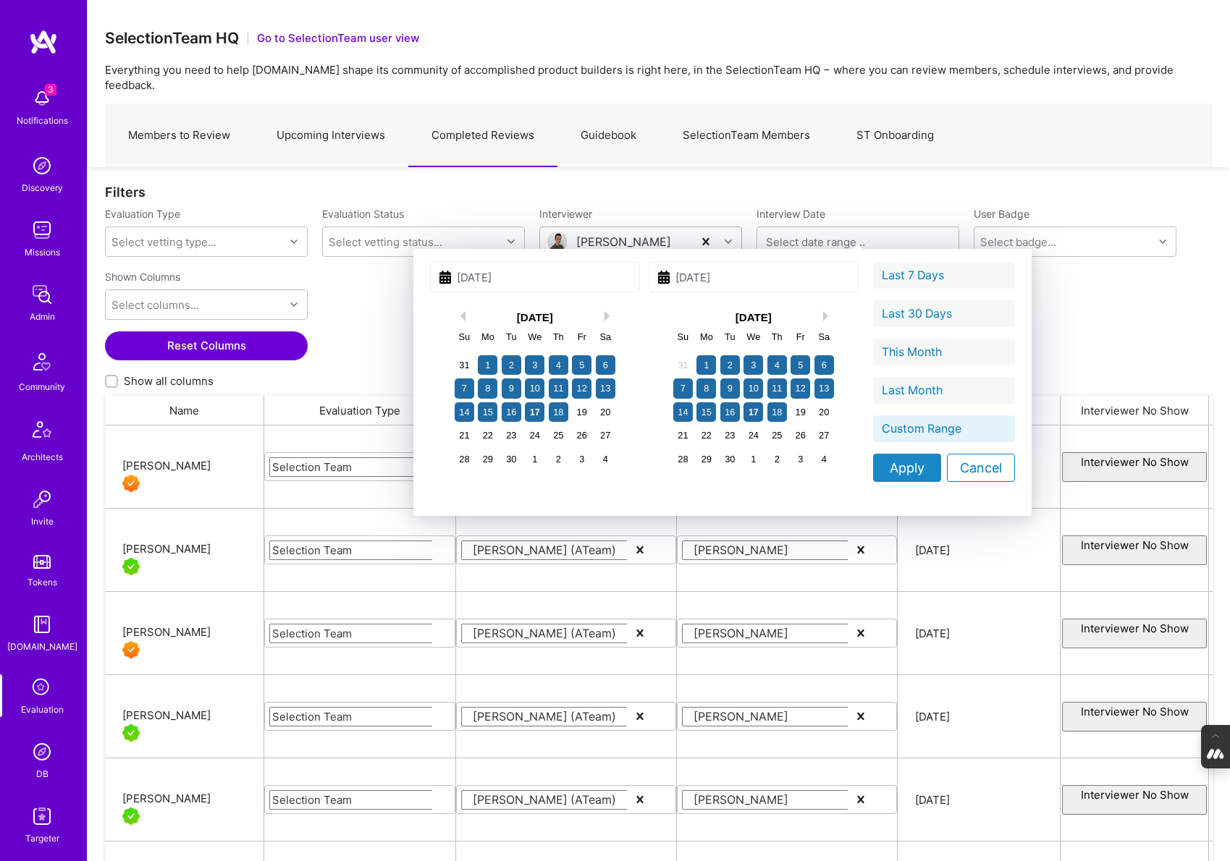
type input "09/01/2025 - 09/18/2025"
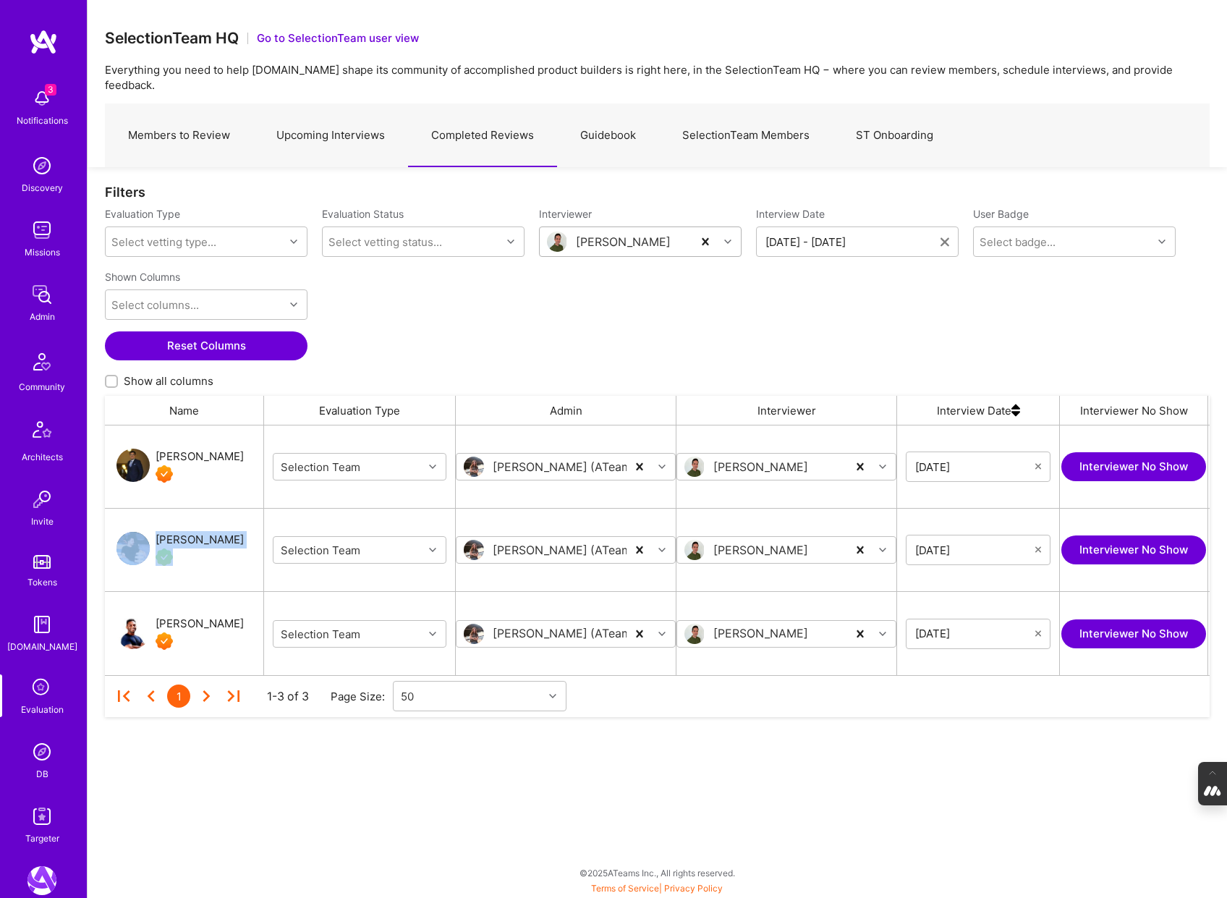
scroll to position [250, 1105]
click at [34, 758] on img at bounding box center [41, 751] width 29 height 29
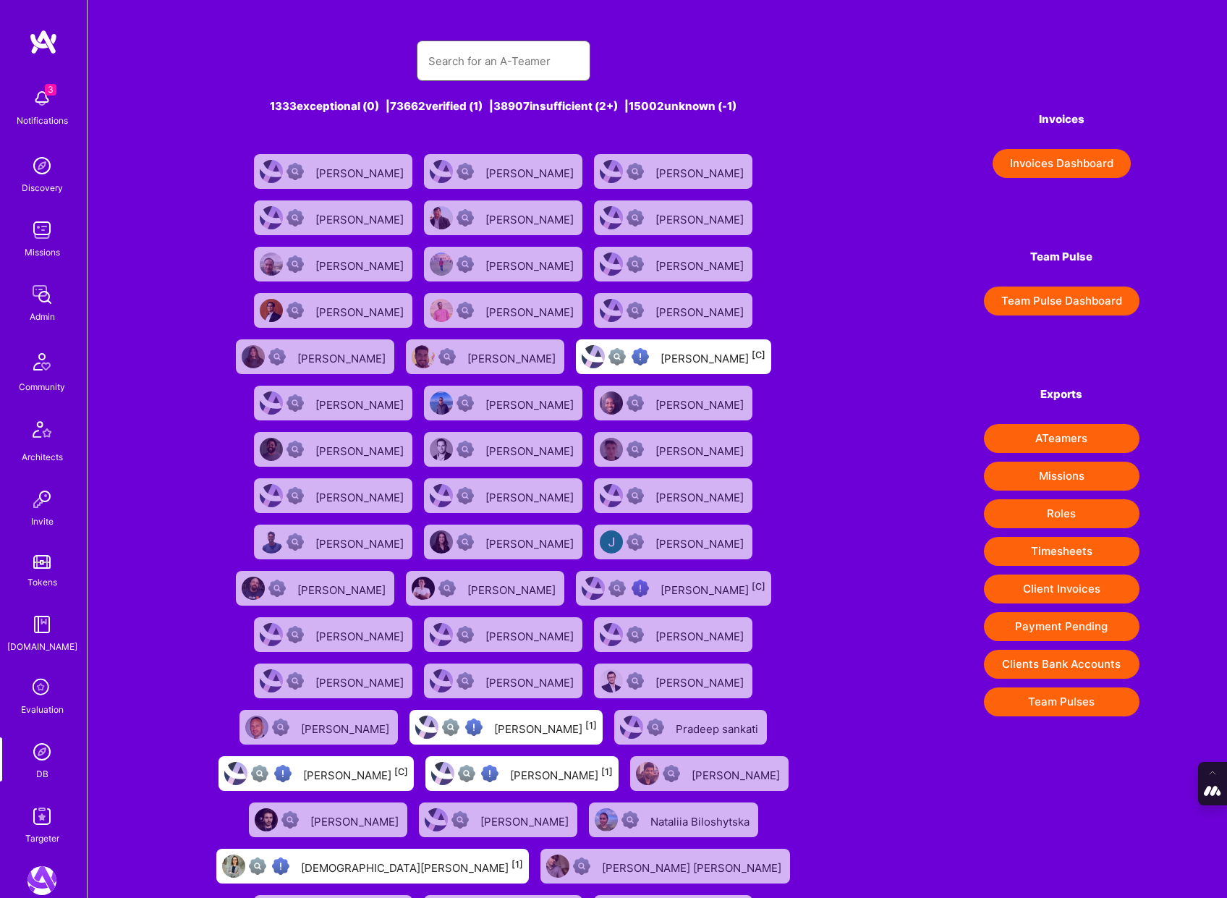
click at [475, 75] on input "text" at bounding box center [503, 61] width 151 height 37
paste input "[PERSON_NAME][EMAIL_ADDRESS][DOMAIN_NAME]"
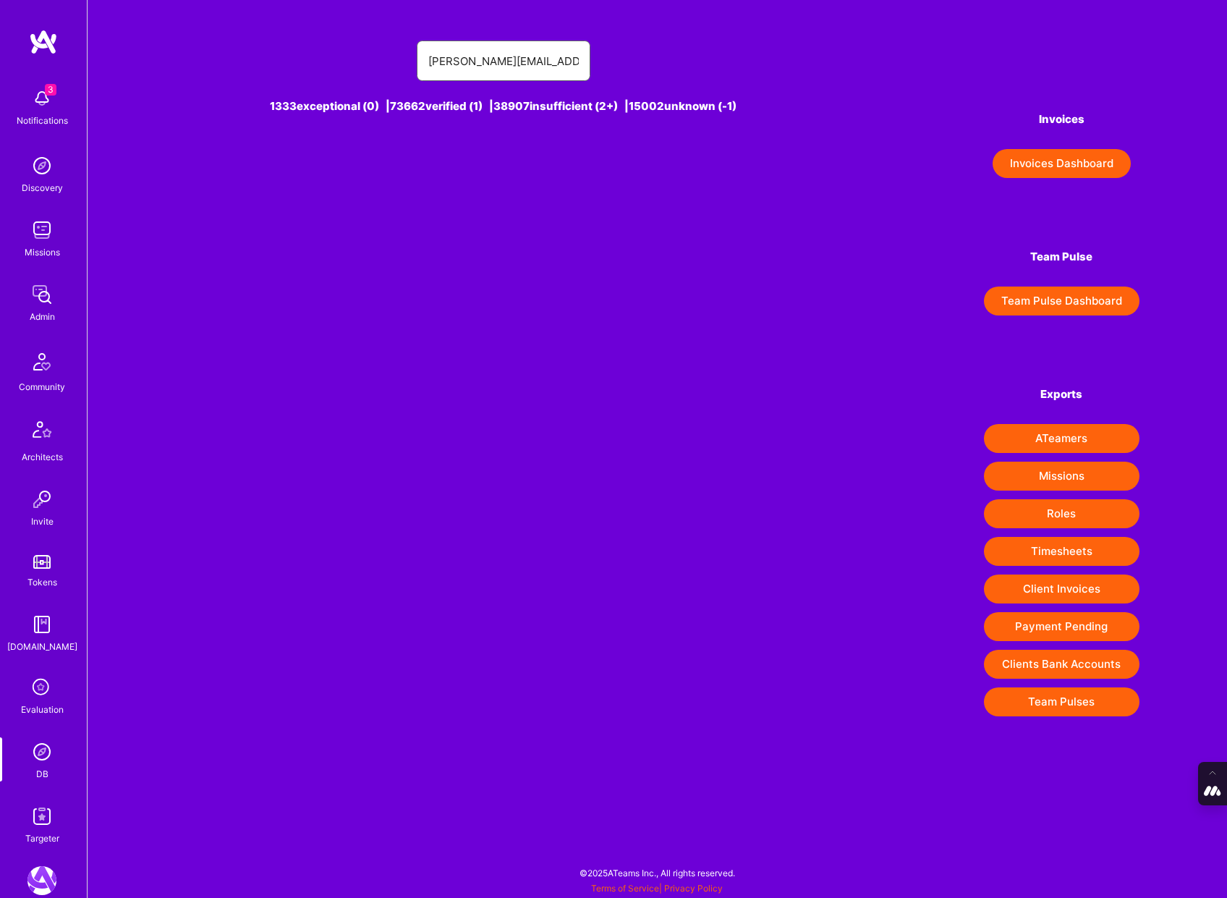
click at [457, 63] on input "[PERSON_NAME][EMAIL_ADDRESS][DOMAIN_NAME]" at bounding box center [503, 61] width 151 height 37
click at [541, 57] on input "[PERSON_NAME][EMAIL_ADDRESS][DOMAIN_NAME]" at bounding box center [503, 61] width 151 height 37
click at [465, 60] on input "[PERSON_NAME][EMAIL_ADDRESS][DOMAIN_NAME]" at bounding box center [503, 61] width 151 height 37
click at [551, 62] on input "ned moorfield.au" at bounding box center [503, 61] width 151 height 37
type input "ned moorfield"
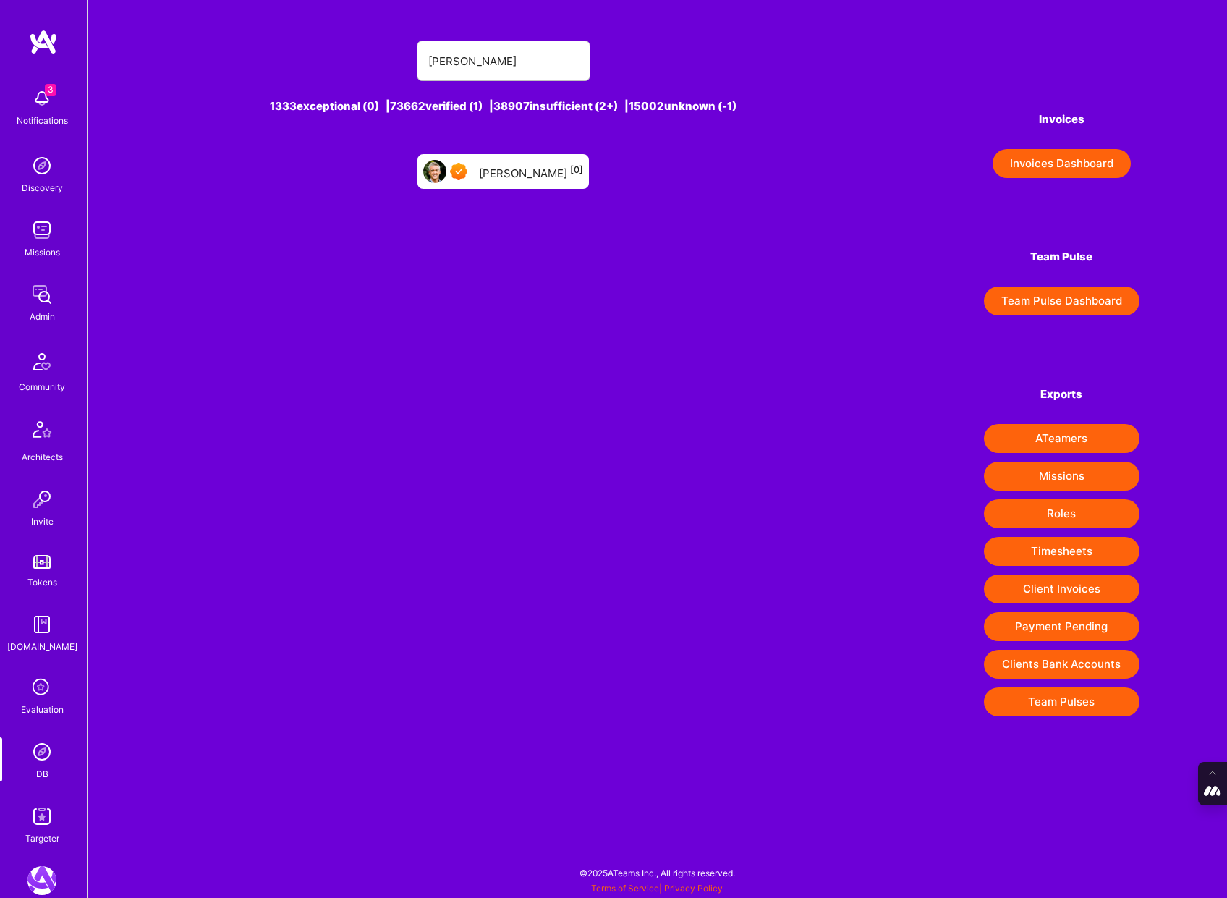
click at [532, 179] on div "Ned Moorfield [0]" at bounding box center [531, 171] width 104 height 19
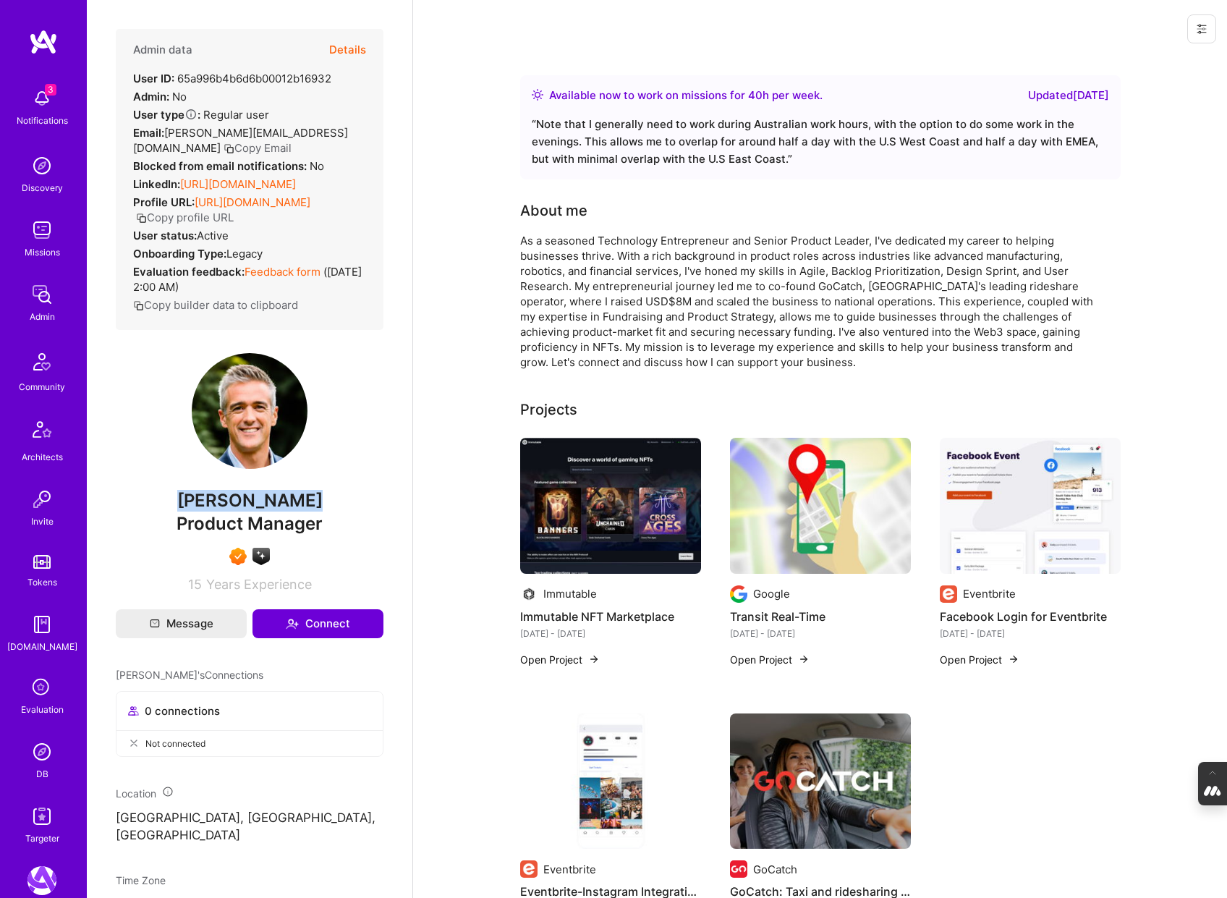
drag, startPoint x: 312, startPoint y: 513, endPoint x: 190, endPoint y: 516, distance: 122.3
click at [190, 512] on span "[PERSON_NAME]" at bounding box center [250, 501] width 268 height 22
copy span "[PERSON_NAME]"
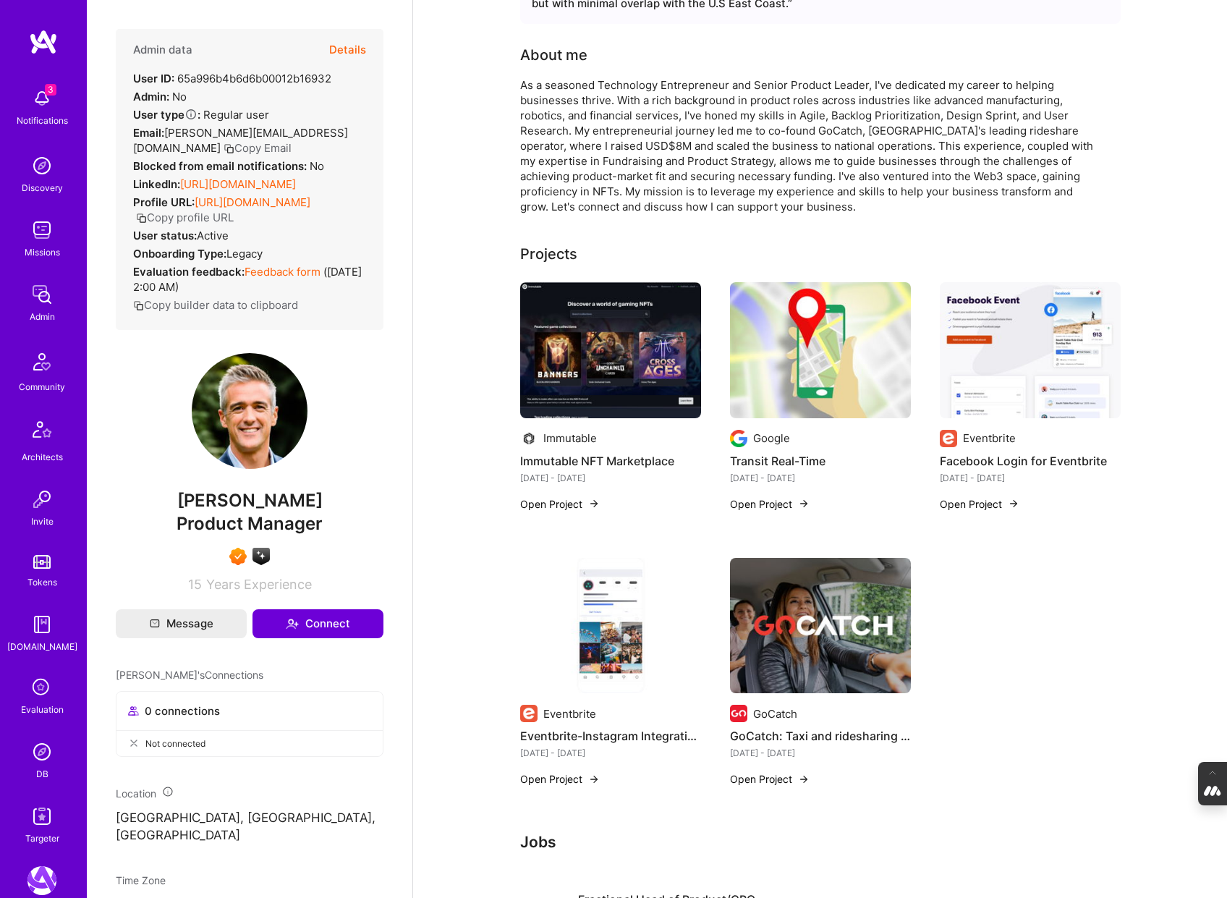
scroll to position [157, 0]
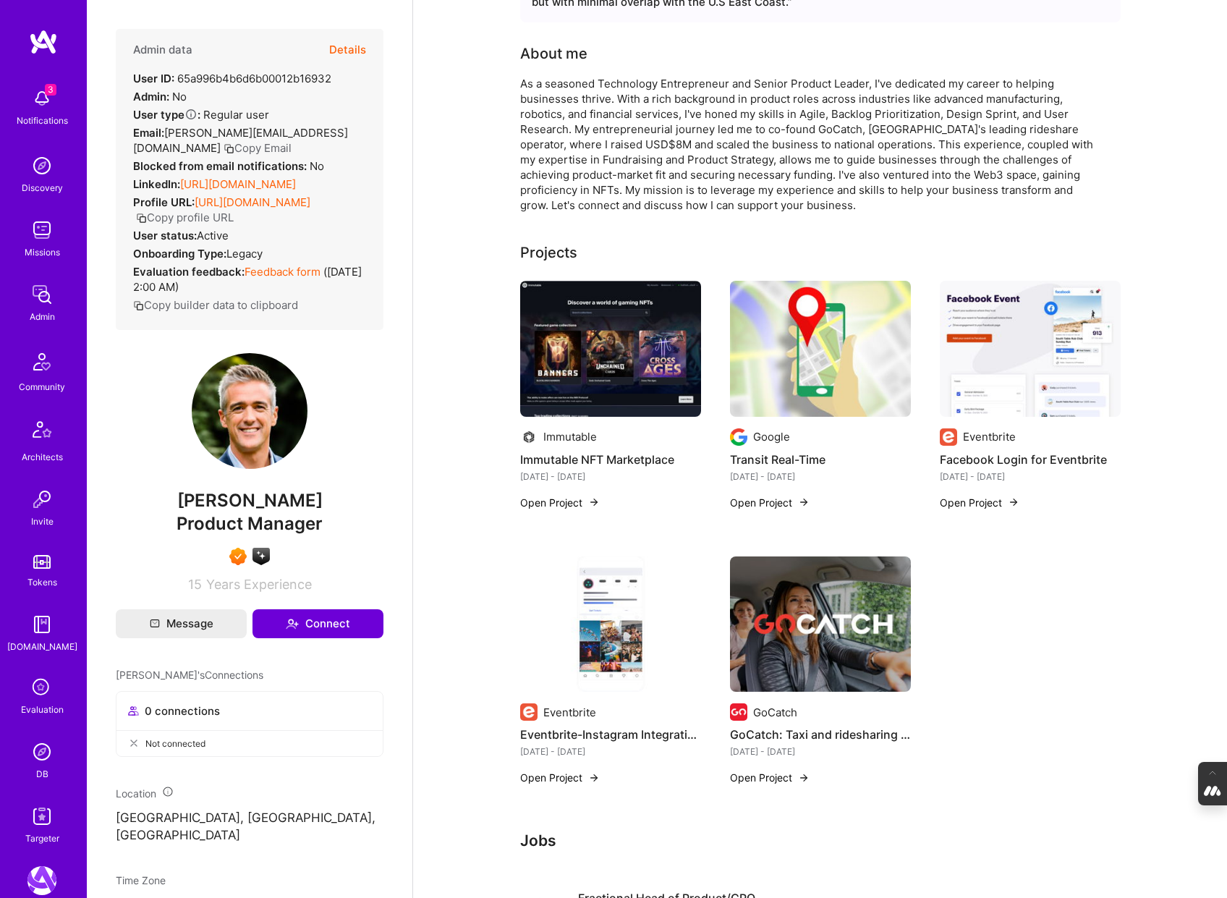
click at [773, 337] on img at bounding box center [820, 349] width 181 height 136
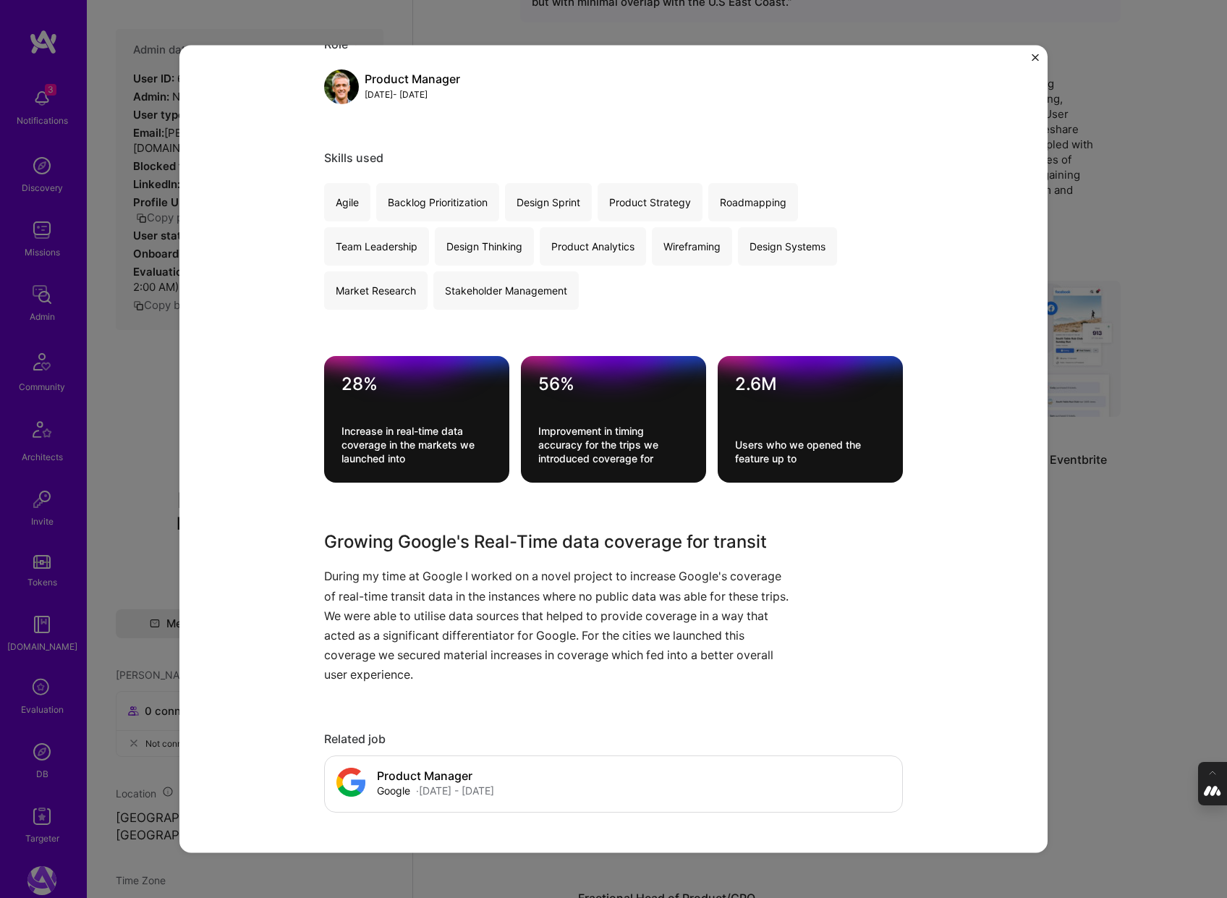
scroll to position [653, 0]
click at [1145, 554] on div "Transit Real-Time Google B2C Role Product Manager Dec, 2019 - Dec, 2021 Skills …" at bounding box center [613, 449] width 1227 height 898
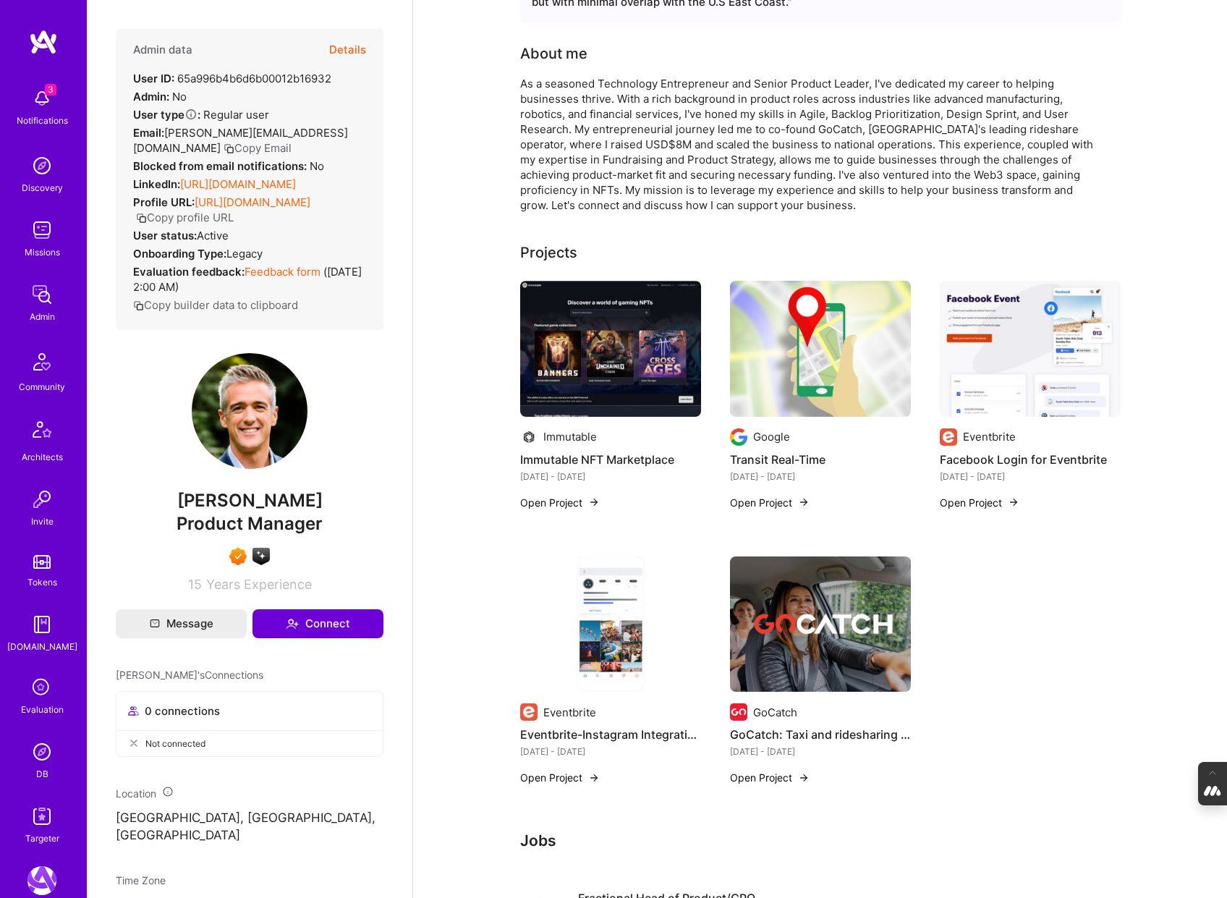
click at [1005, 373] on img at bounding box center [1030, 349] width 181 height 136
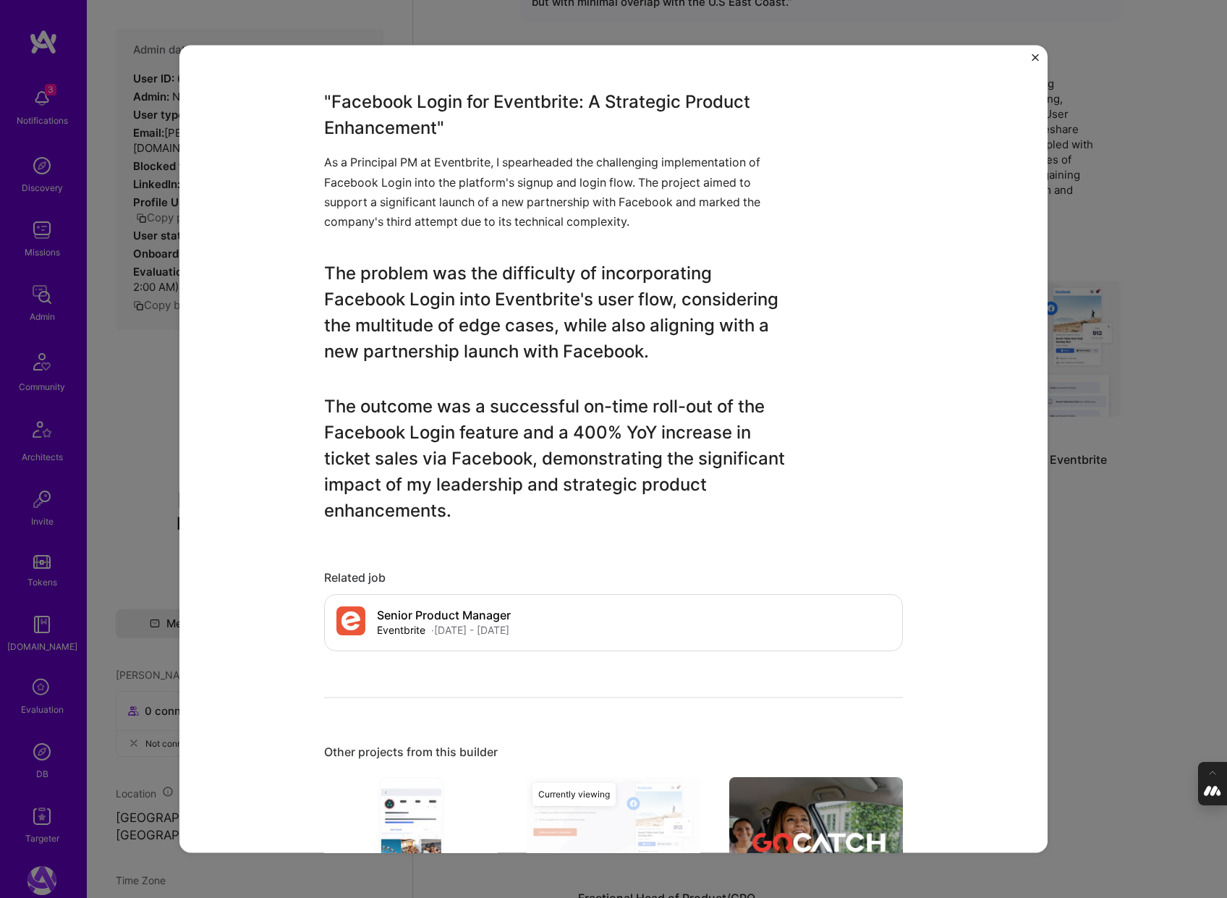
scroll to position [1038, 0]
click at [1105, 554] on div "Facebook Login for Eventbrite Eventbrite E-Commerce Role Product Manager Jun, 2…" at bounding box center [613, 449] width 1227 height 898
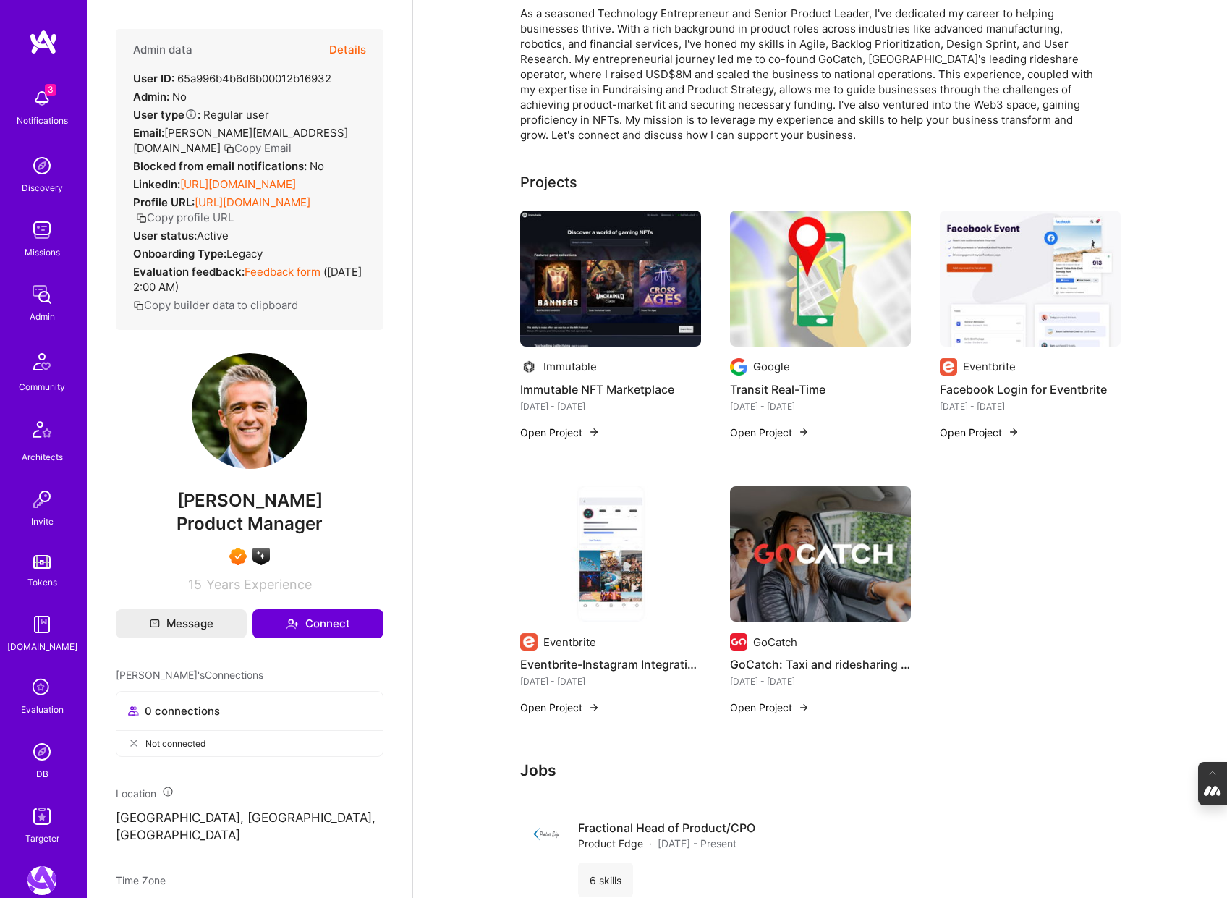
scroll to position [229, 0]
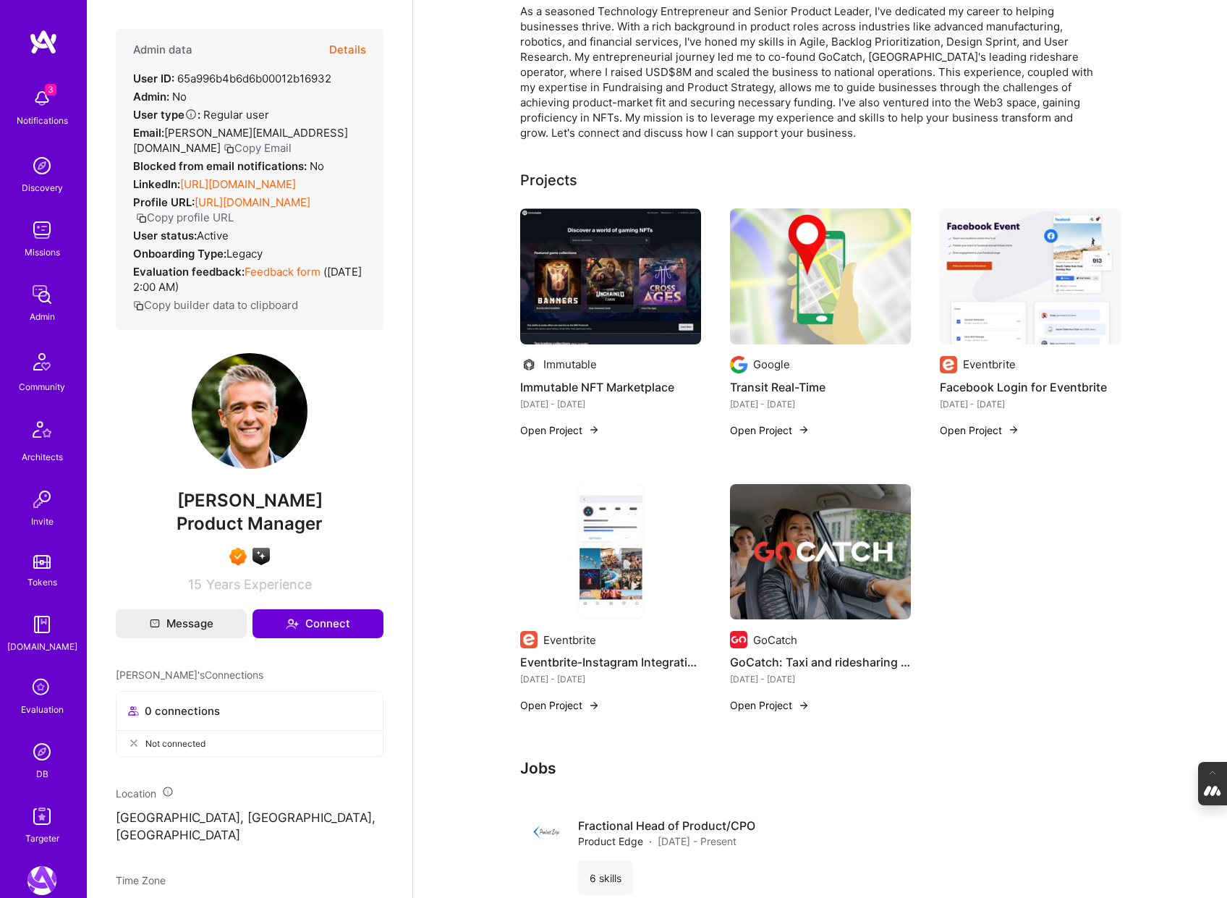
click at [616, 527] on img at bounding box center [610, 552] width 181 height 136
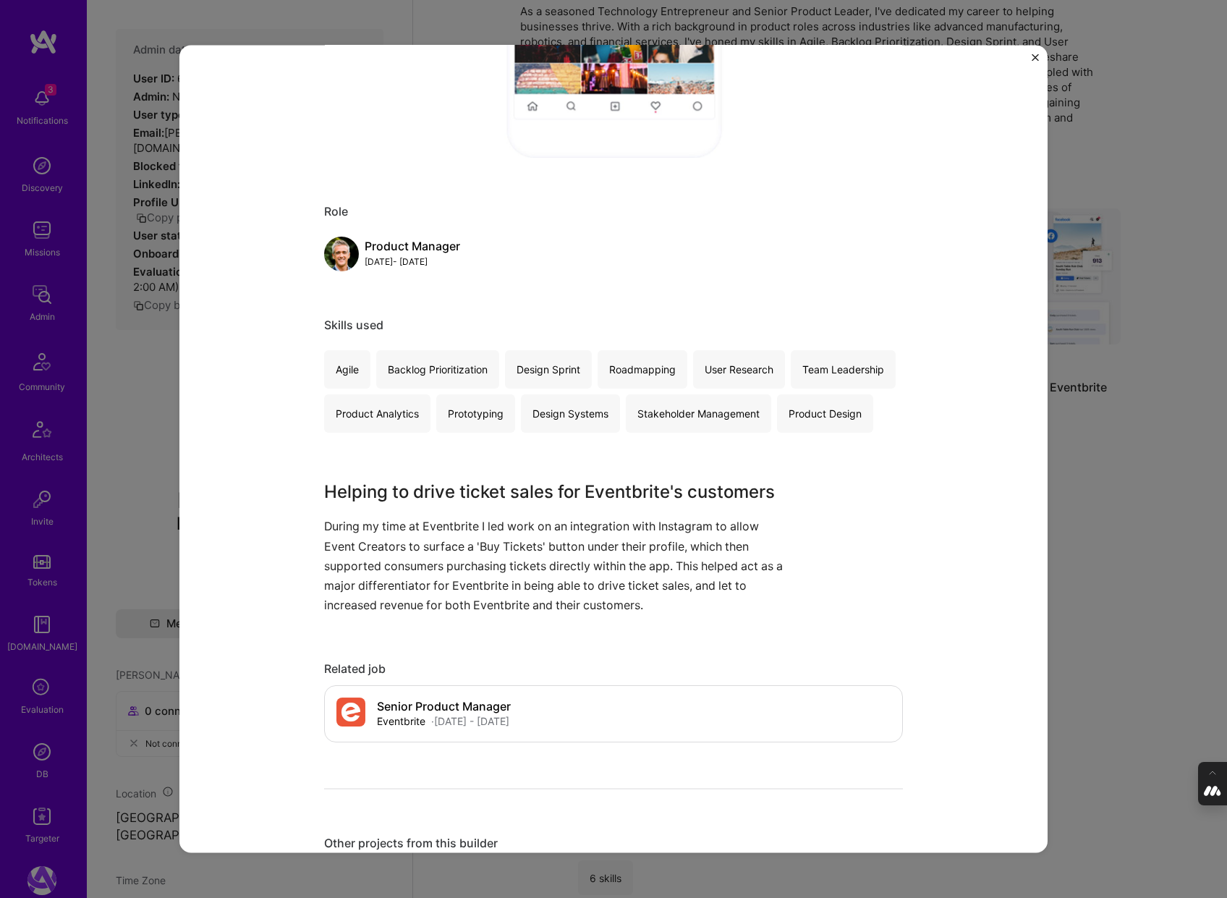
scroll to position [490, 0]
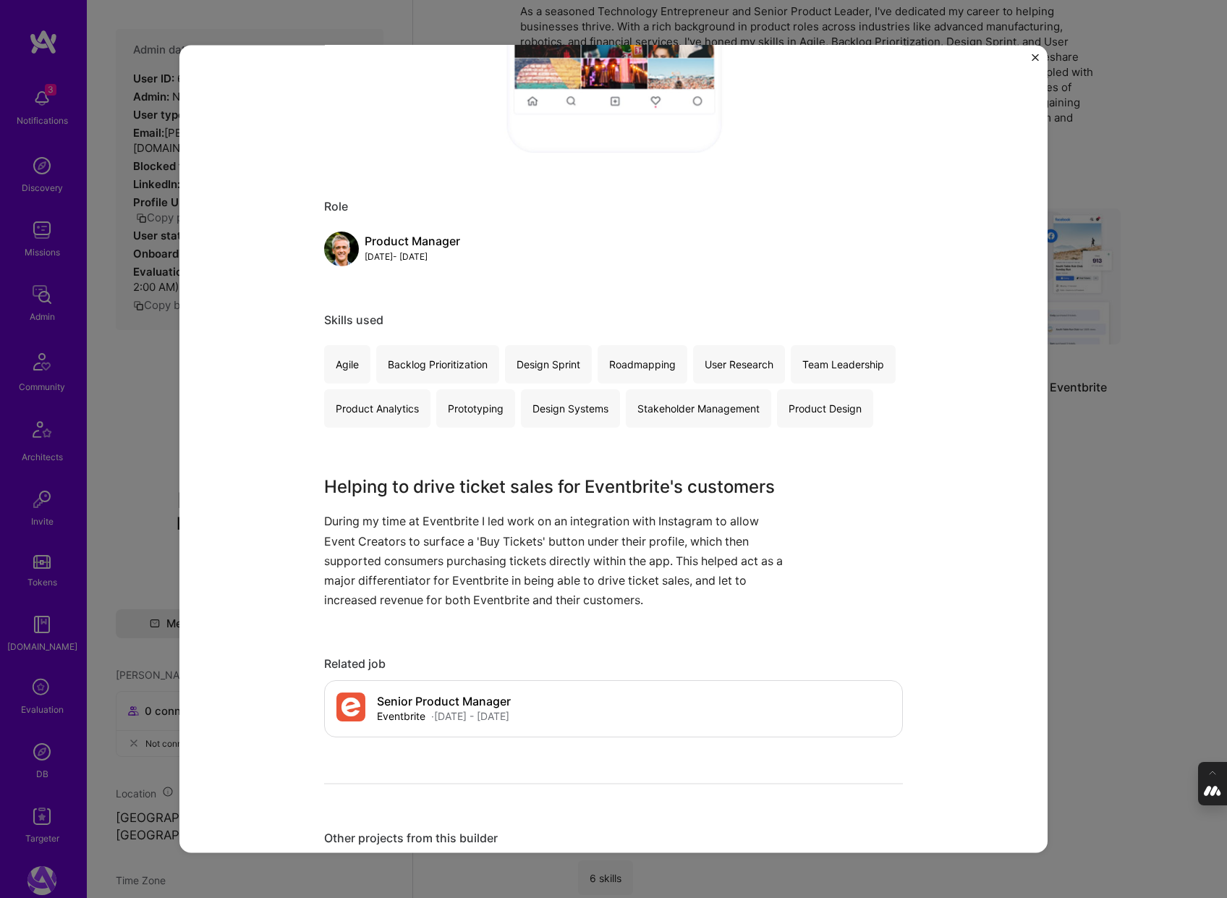
click at [1118, 553] on div "Eventbrite-Instagram Integration Eventbrite B2C Project link Role Product Manag…" at bounding box center [613, 449] width 1227 height 898
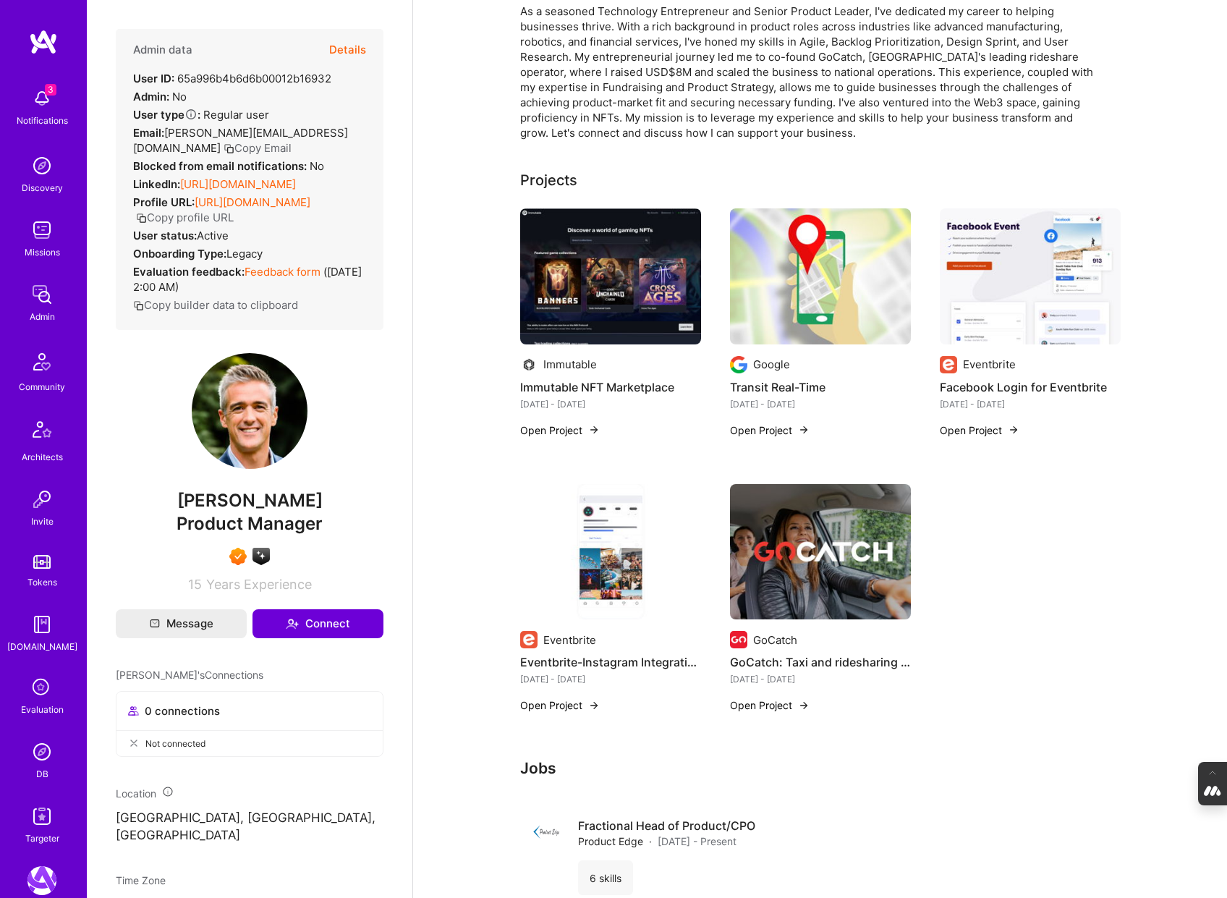
click at [824, 557] on img at bounding box center [820, 552] width 181 height 136
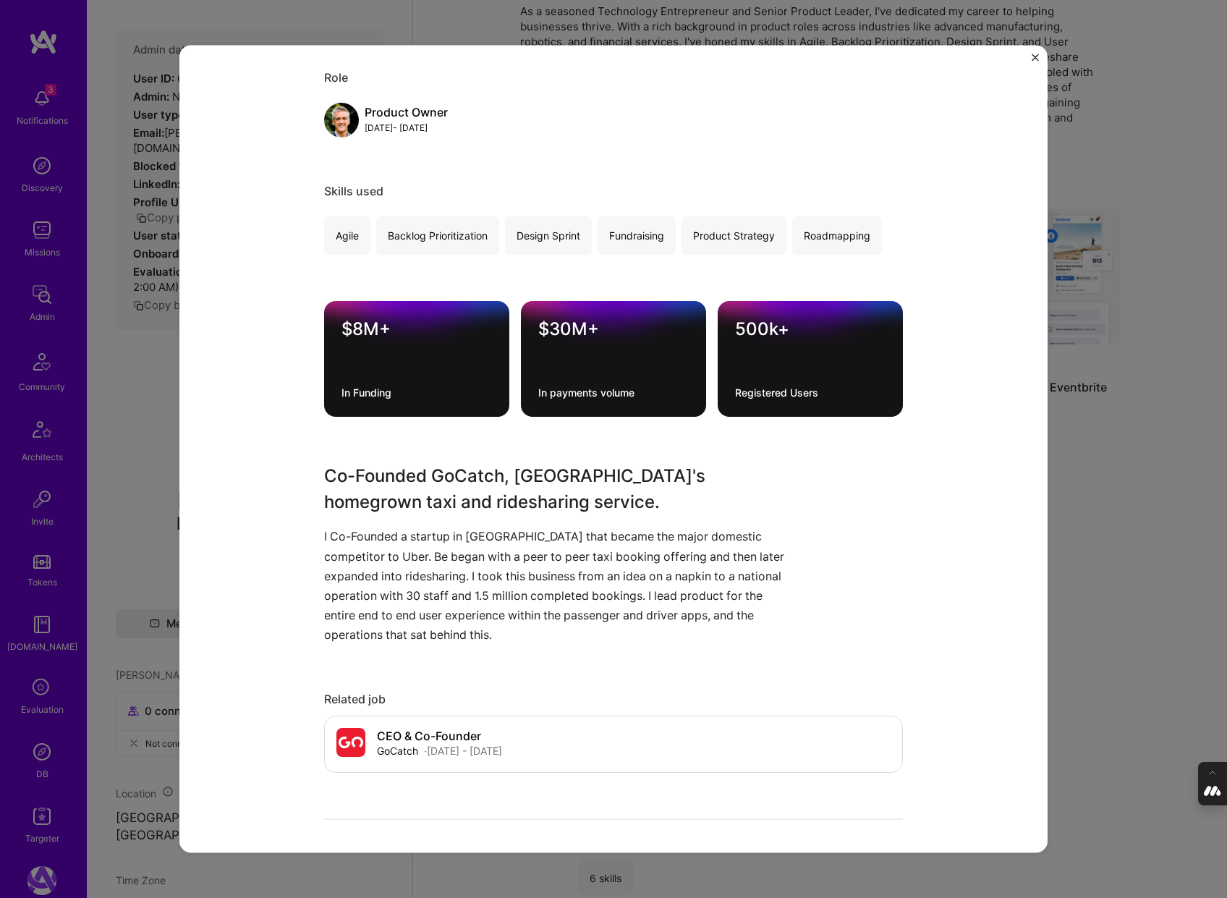
scroll to position [628, 0]
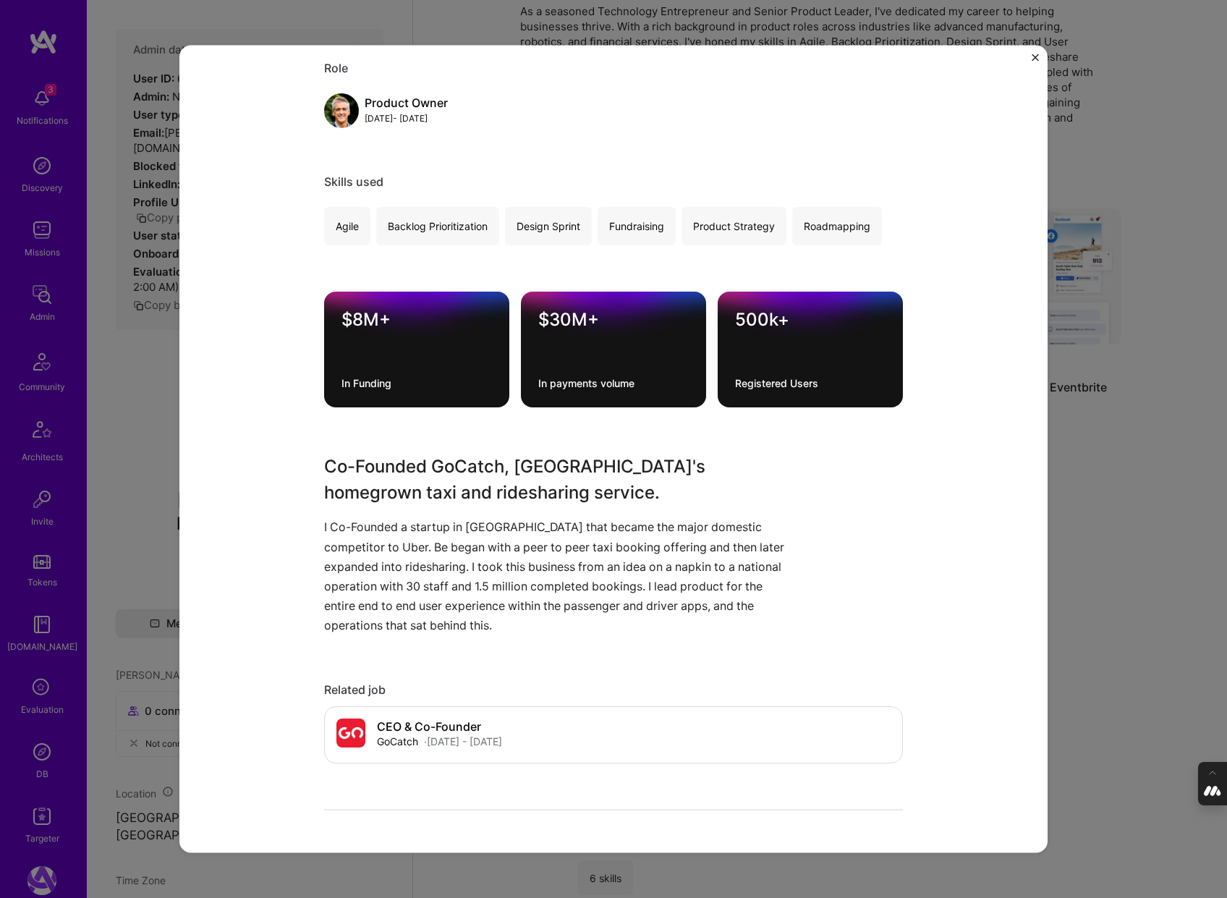
click at [1148, 549] on div "GoCatch: Taxi and ridesharing app in Australia GoCatch E-Commerce Role Product …" at bounding box center [613, 449] width 1227 height 898
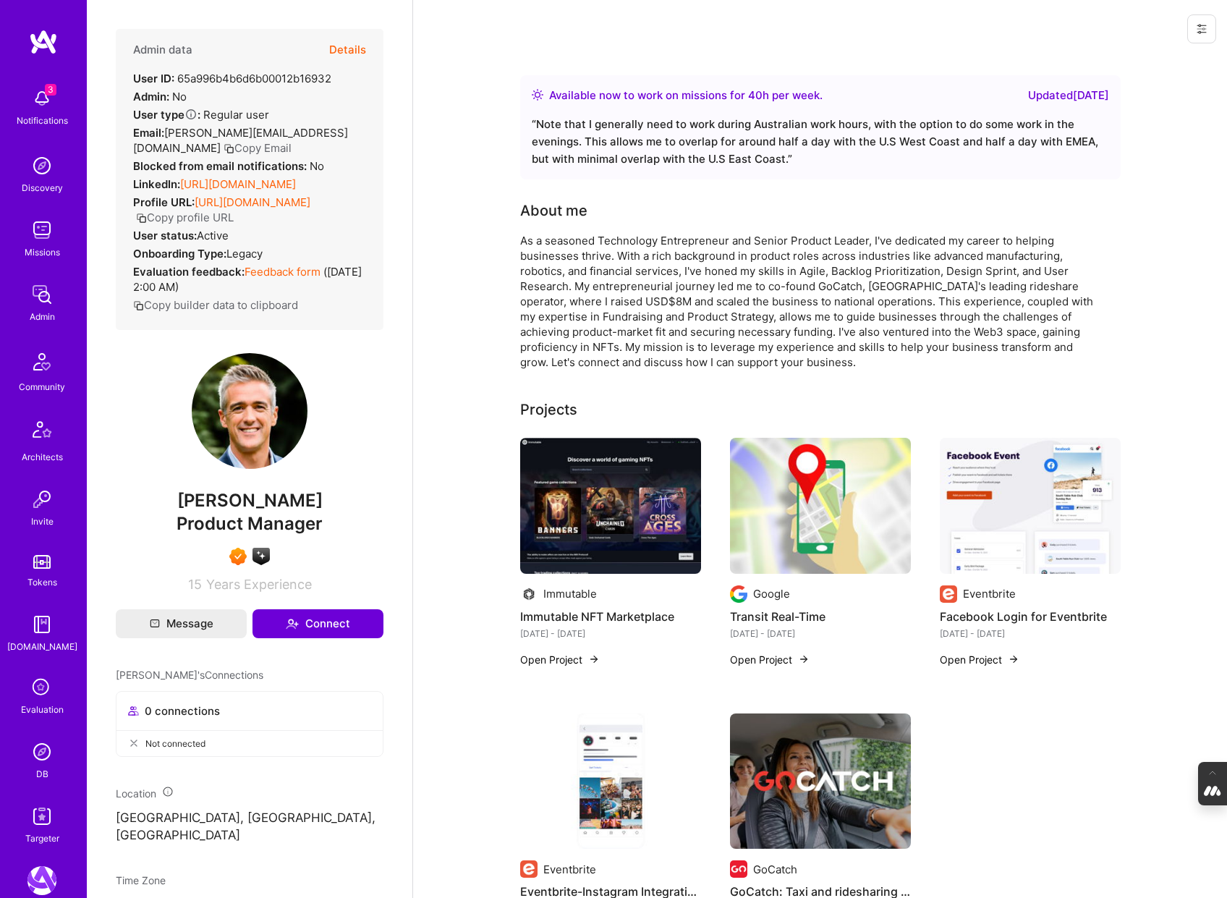
click at [346, 47] on button "Details" at bounding box center [347, 50] width 37 height 42
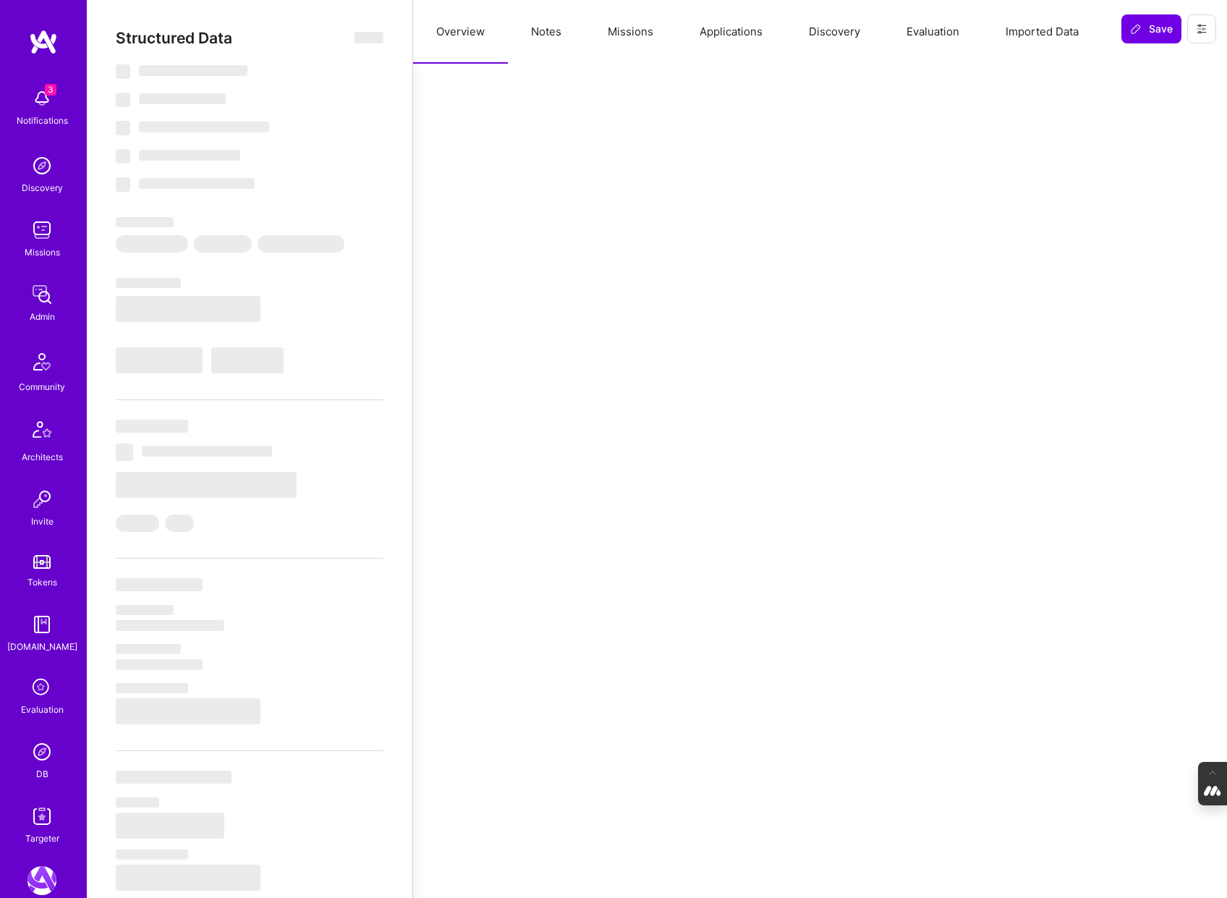
click at [551, 17] on button "Notes" at bounding box center [546, 32] width 77 height 64
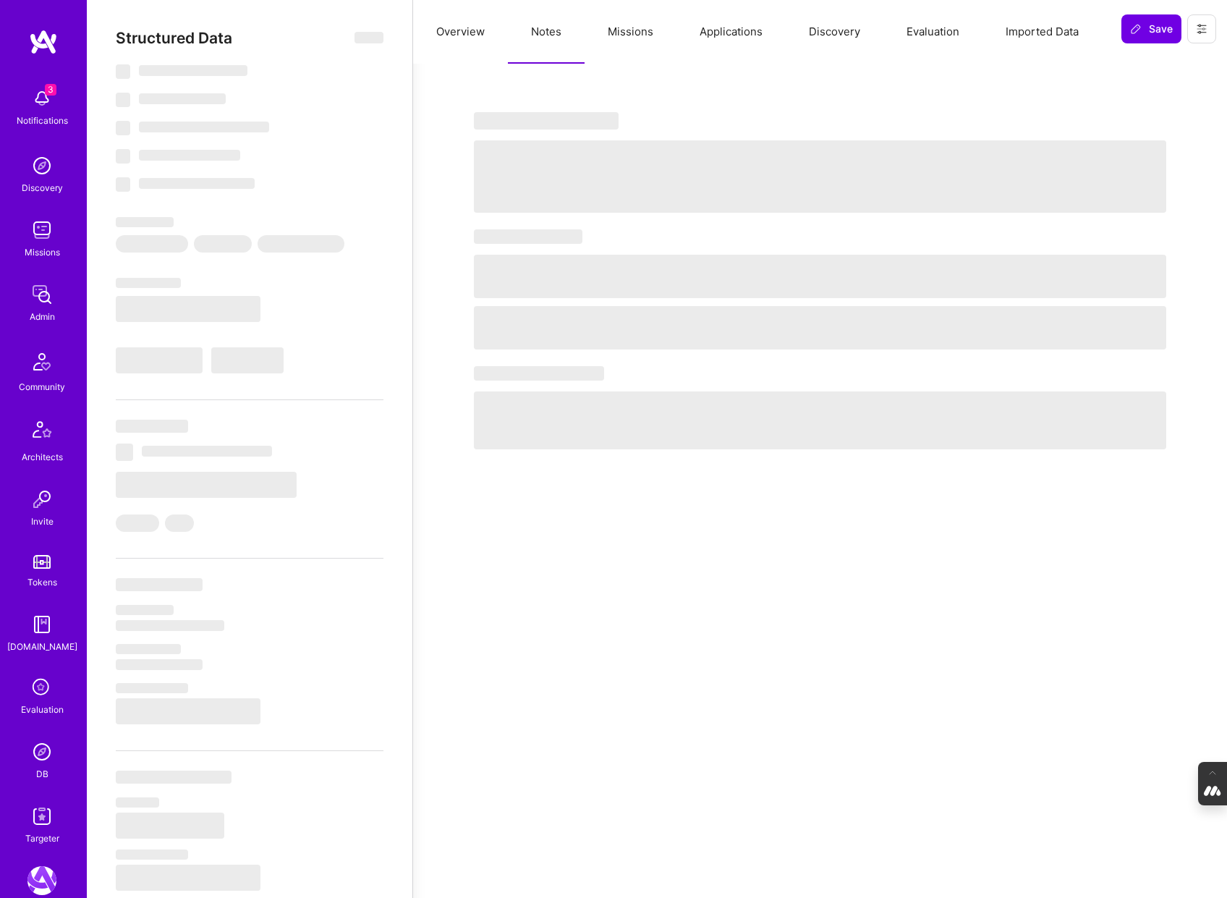
type textarea "x"
select select "Right Now"
select select "7"
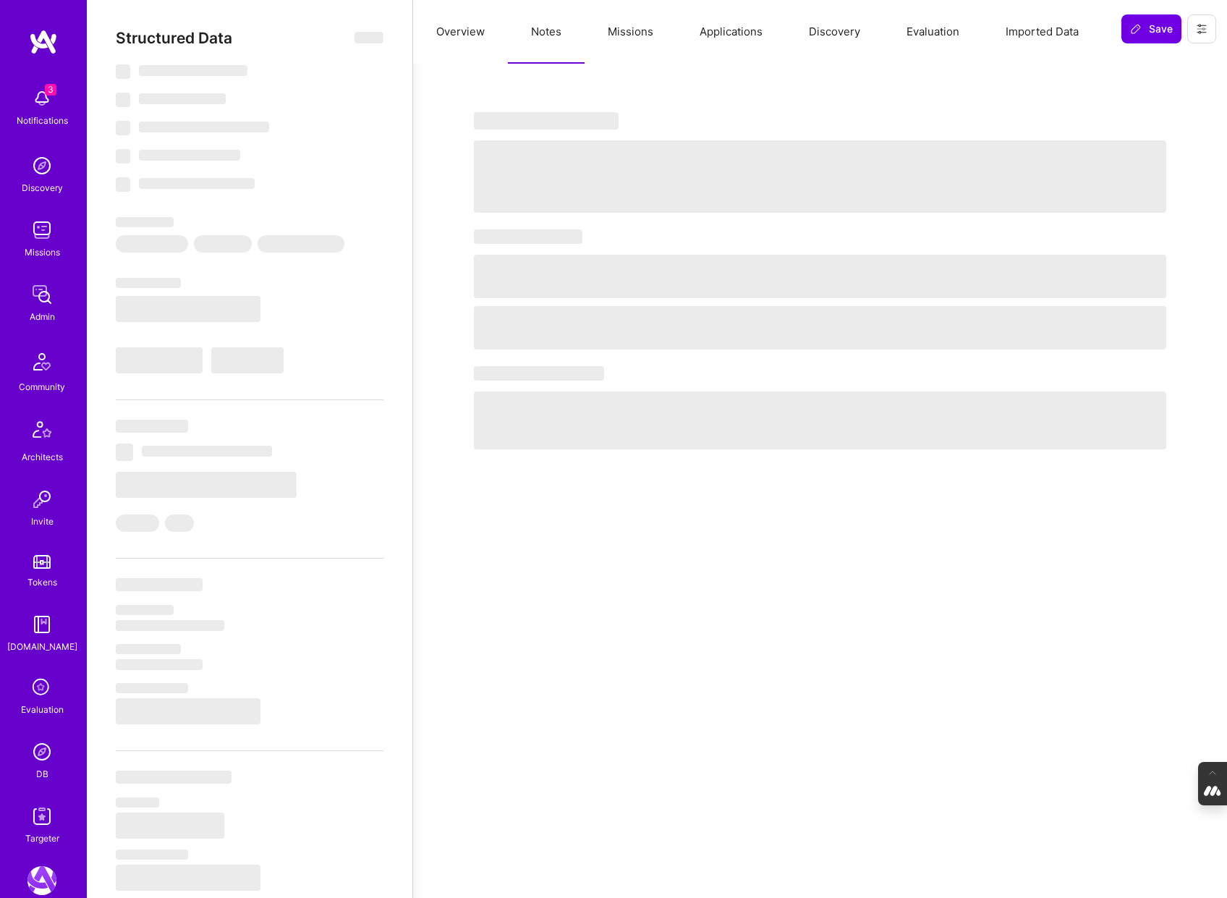
select select "7"
select select "AU"
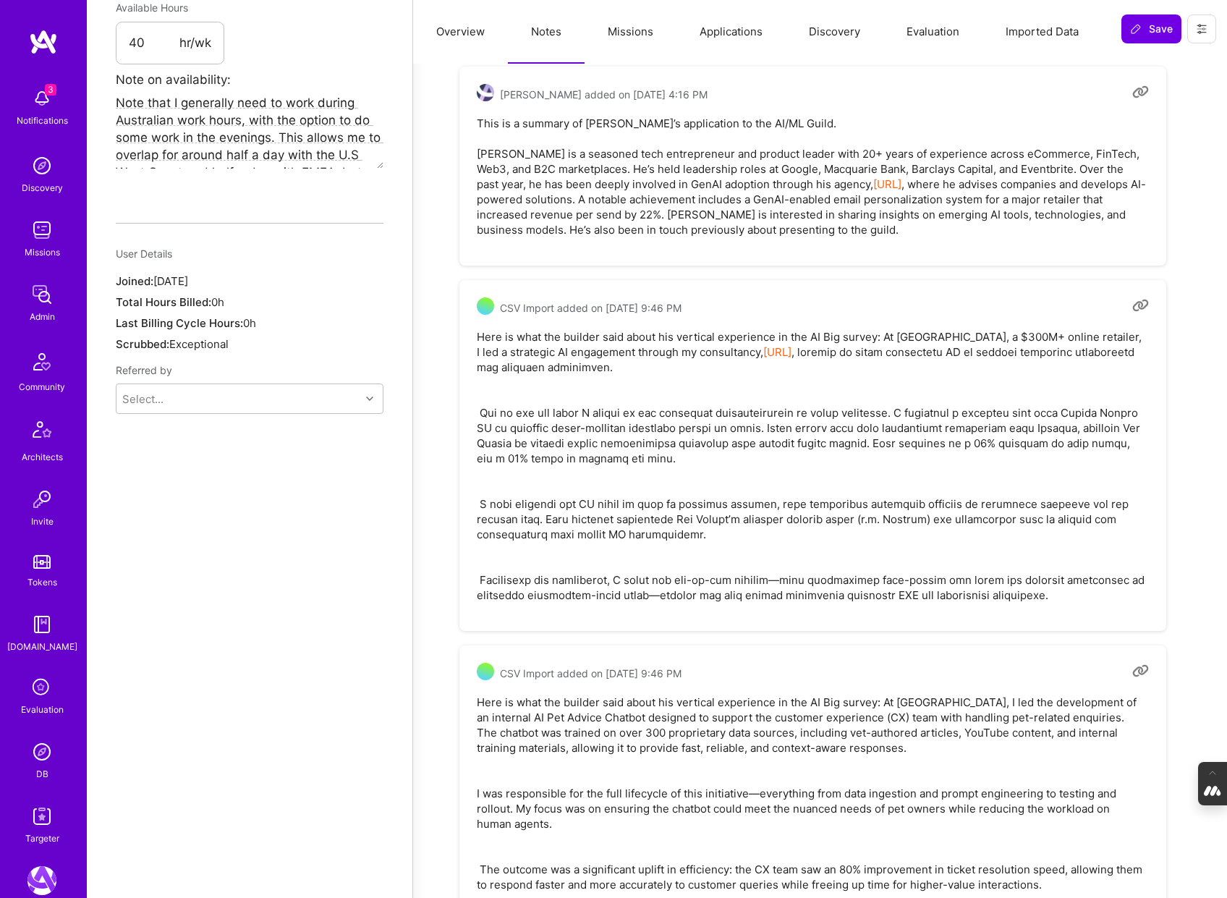
scroll to position [950, 0]
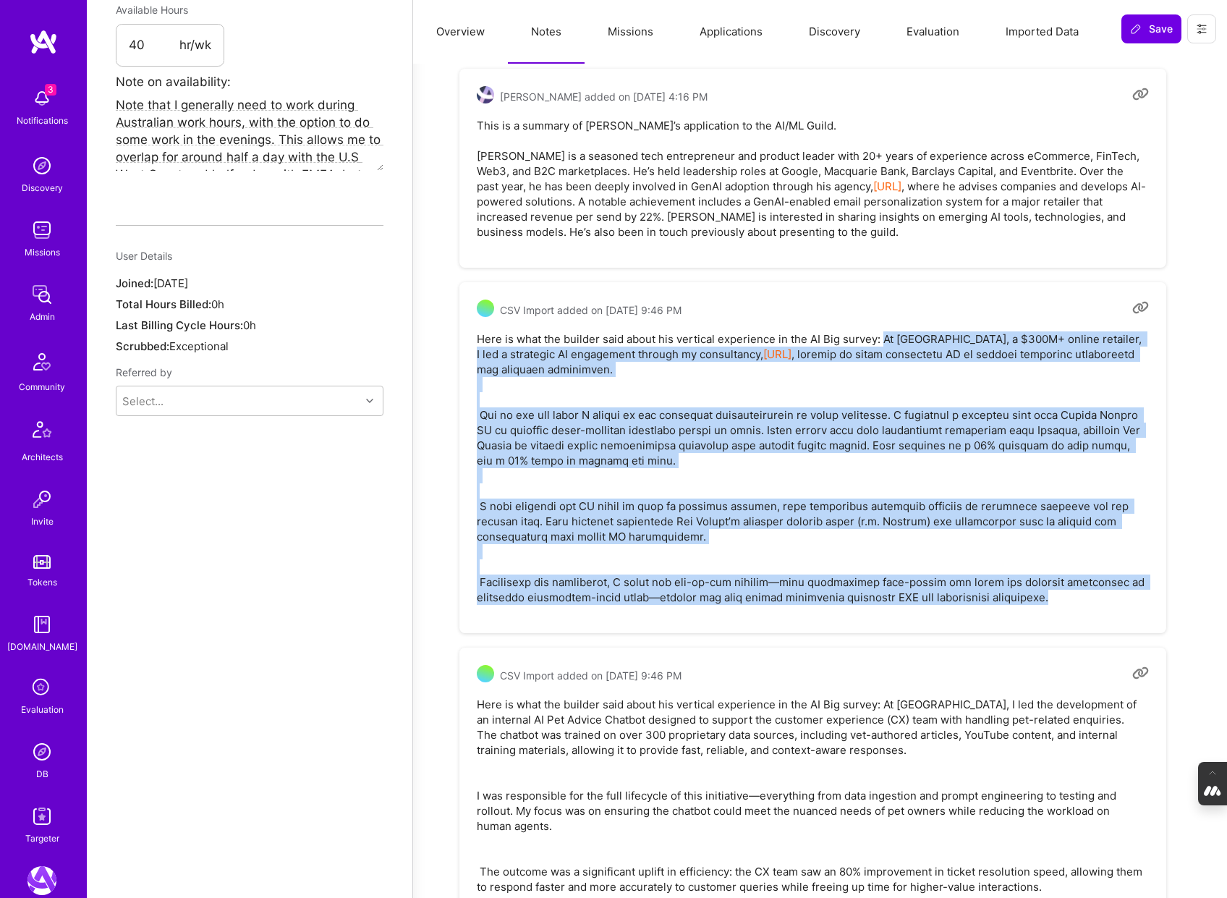
drag, startPoint x: 1077, startPoint y: 583, endPoint x: 883, endPoint y: 320, distance: 326.5
click at [883, 331] on pre "Here is what the builder said about his vertical experience in the AI Big surve…" at bounding box center [813, 468] width 672 height 274
copy pre "At Pet Circle, a $300M+ online retailer, I led a strategic AI engagement throug…"
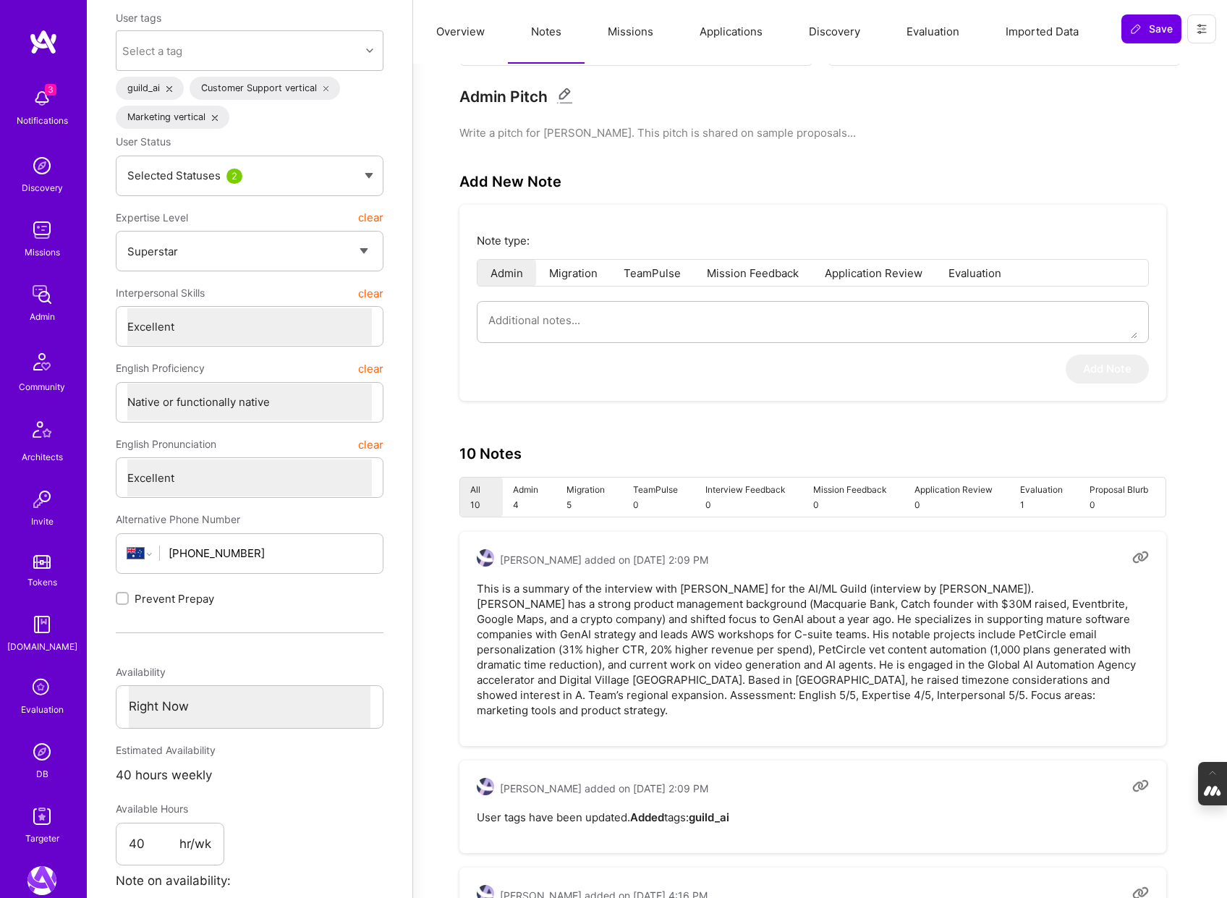
scroll to position [0, 0]
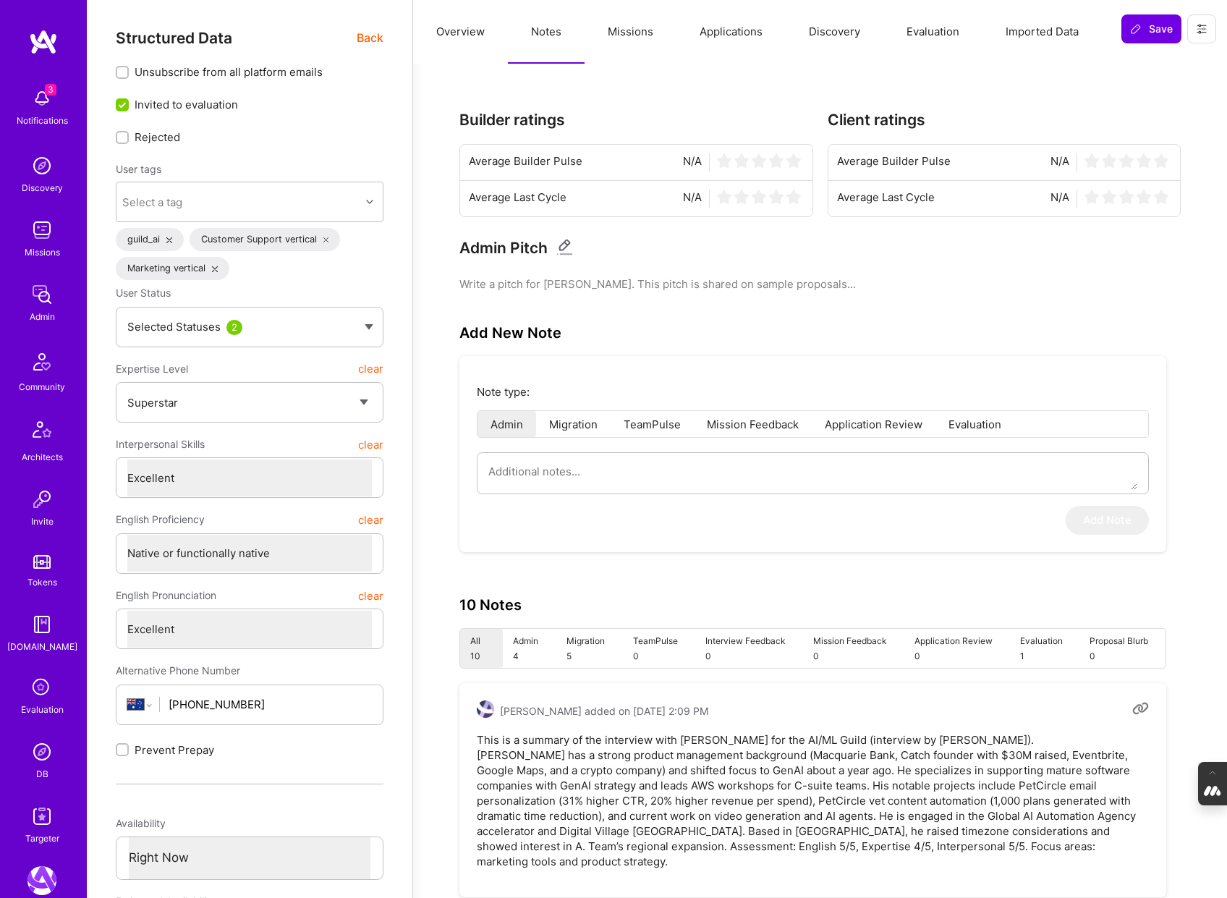
click at [369, 31] on span "Back" at bounding box center [370, 38] width 27 height 18
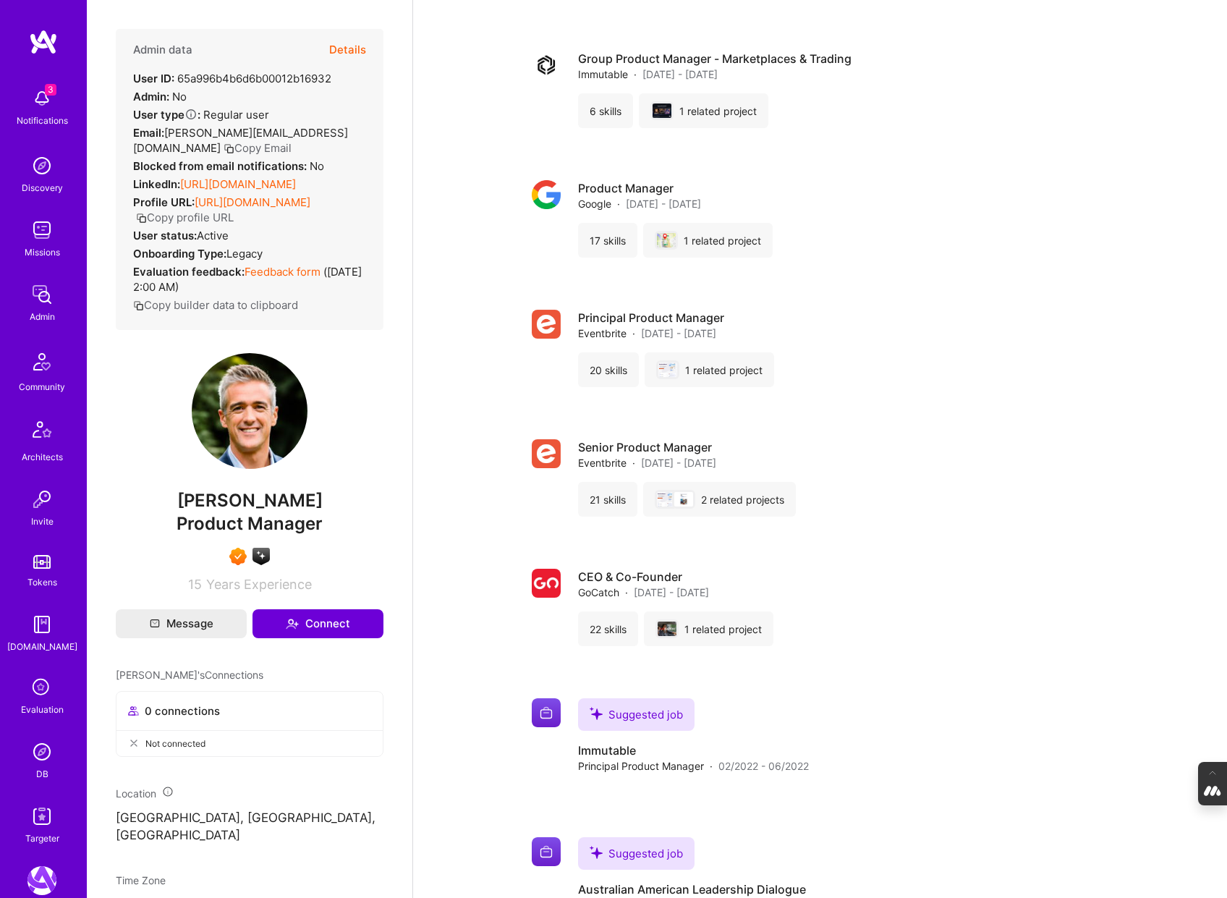
click at [337, 54] on button "Details" at bounding box center [347, 50] width 37 height 42
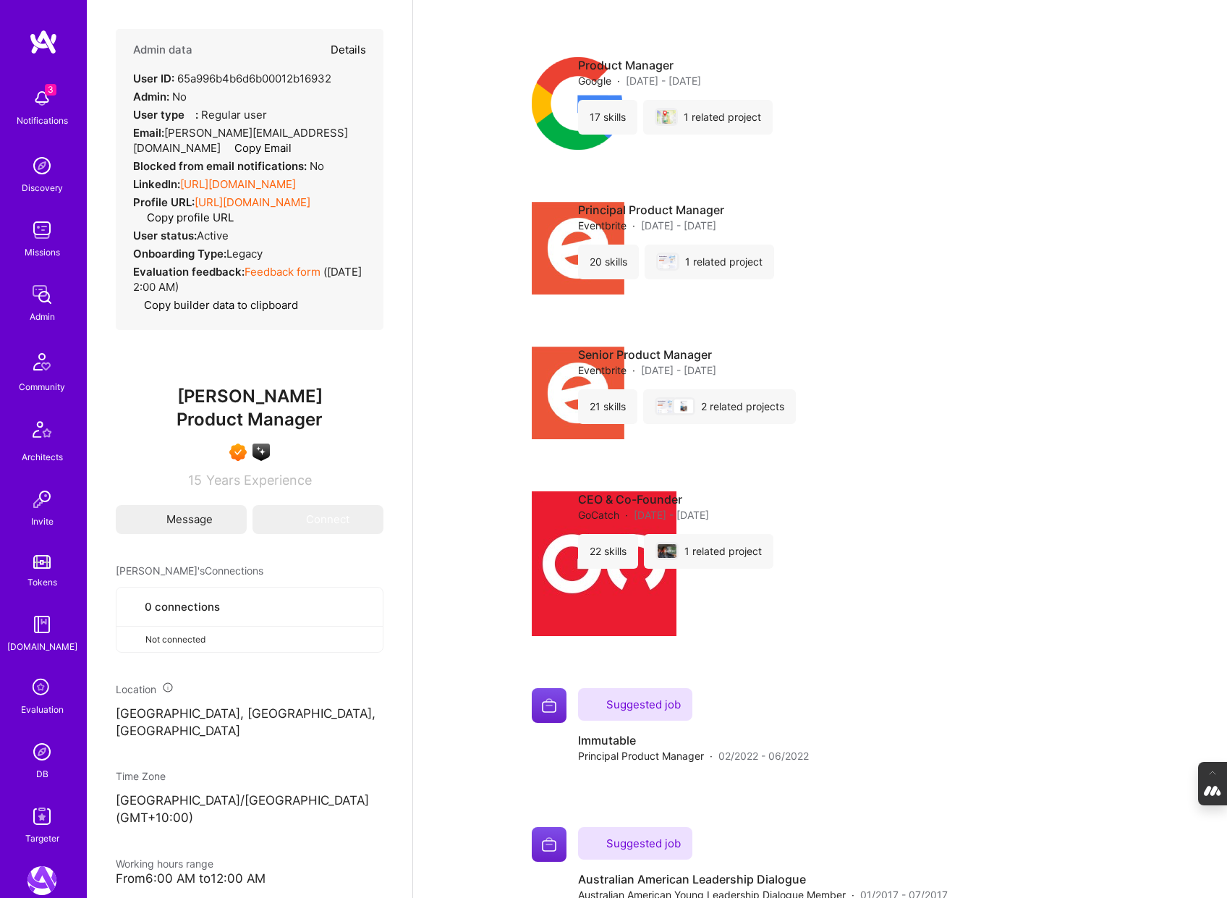
type textarea "x"
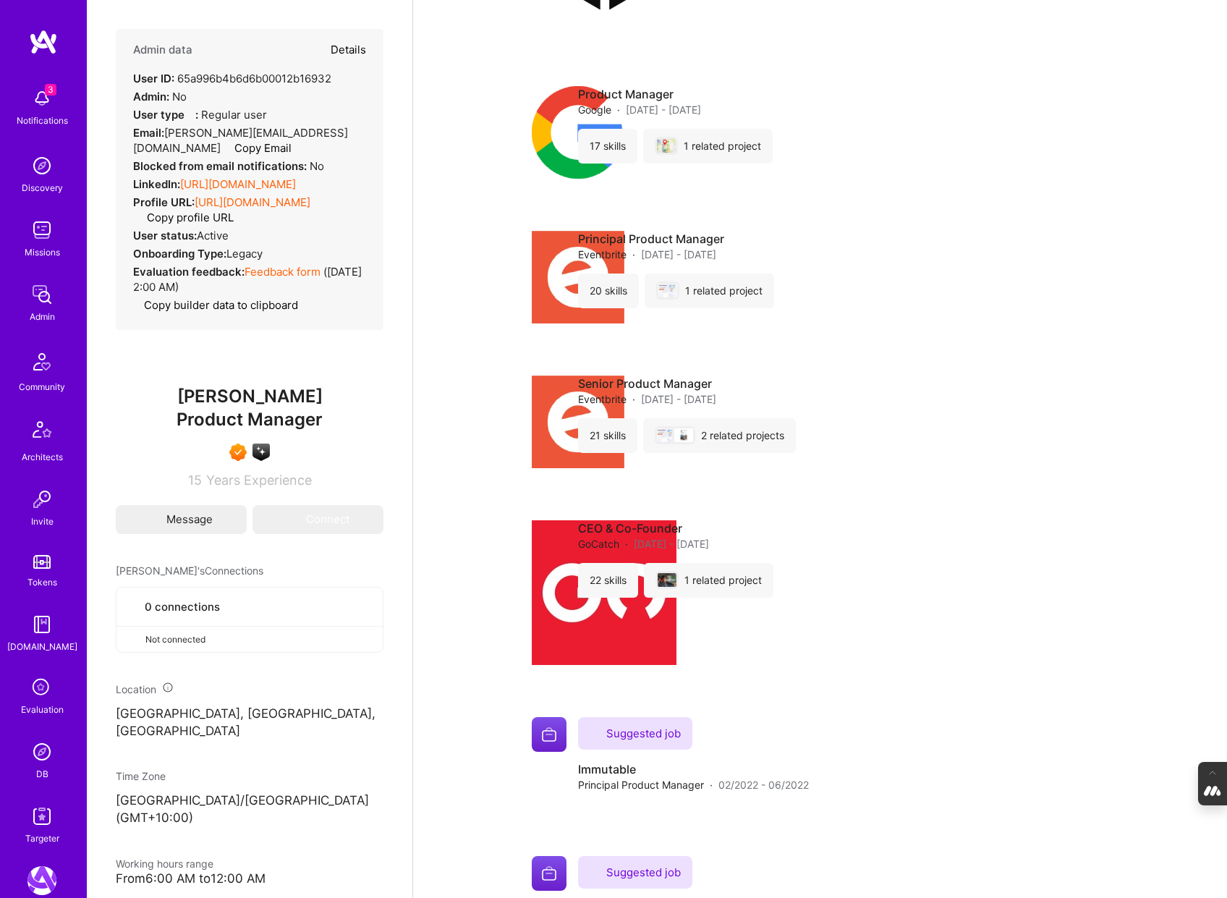
select select "7"
select select "AU"
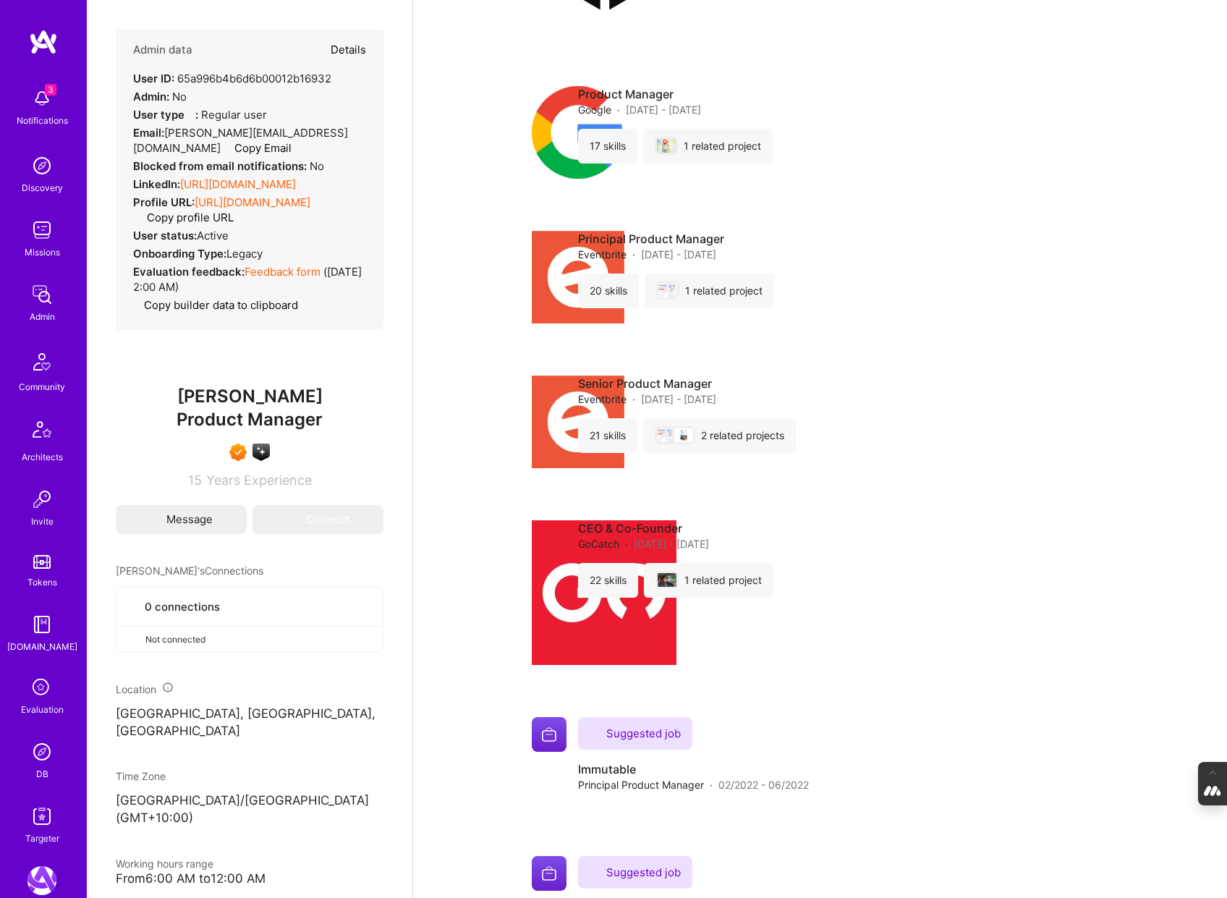
select select "Right Now"
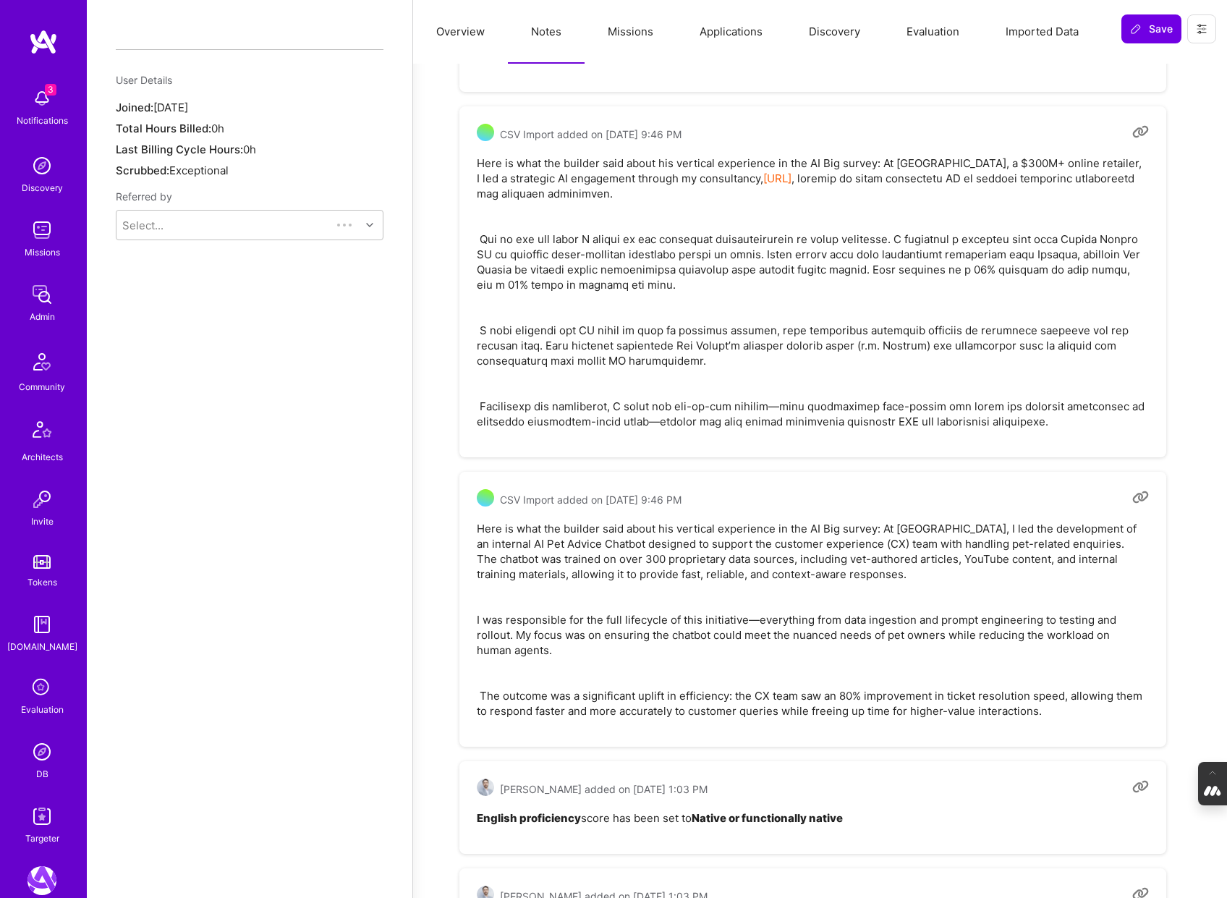
scroll to position [1132, 0]
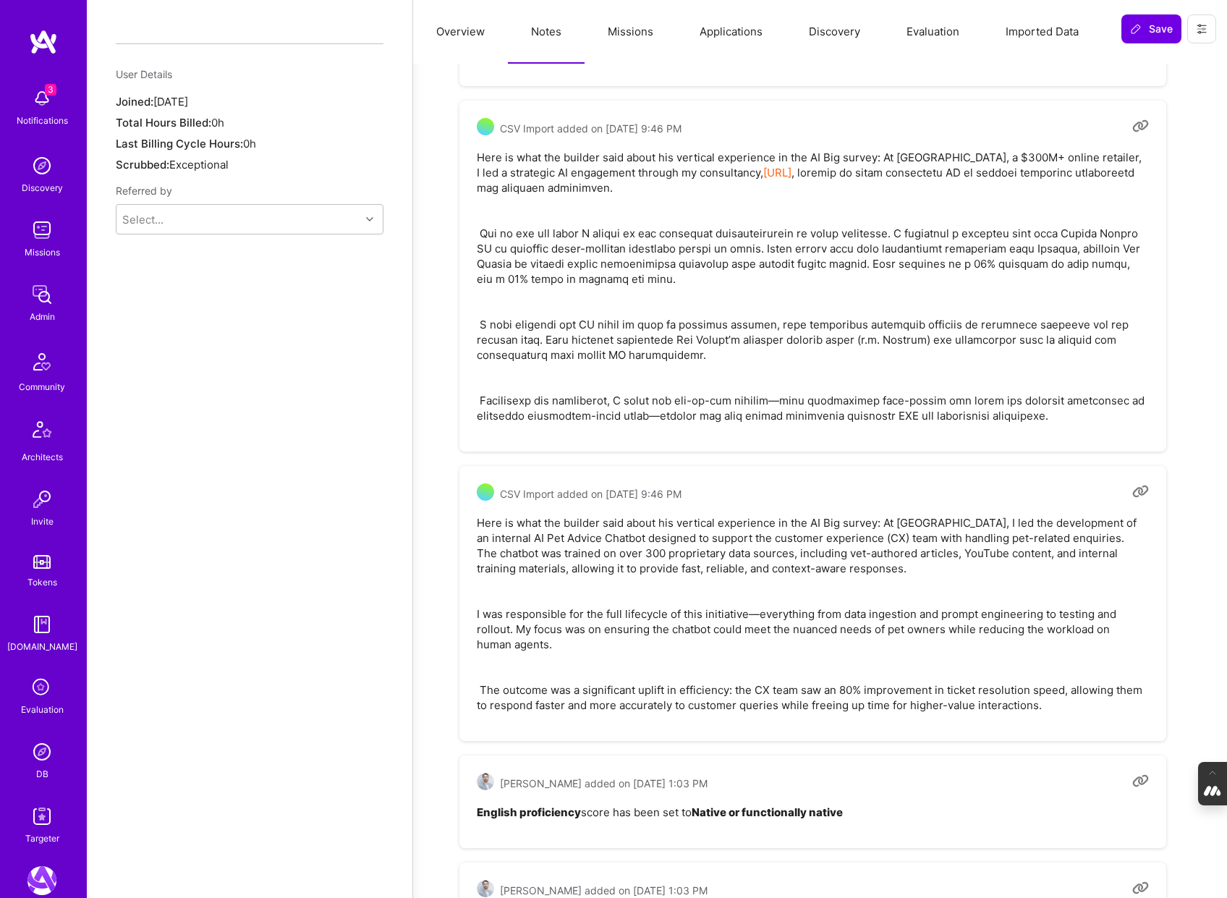
type textarea "x"
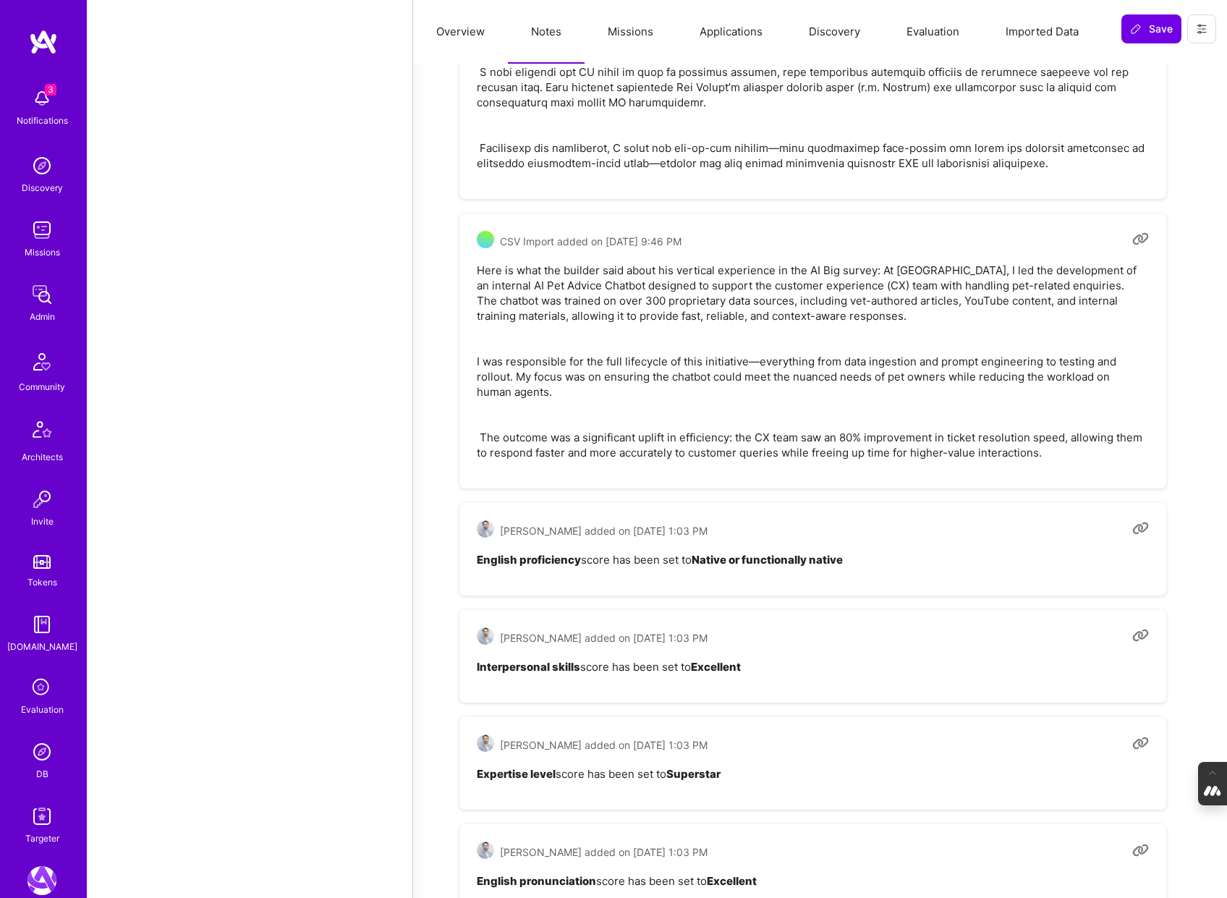
scroll to position [1389, 0]
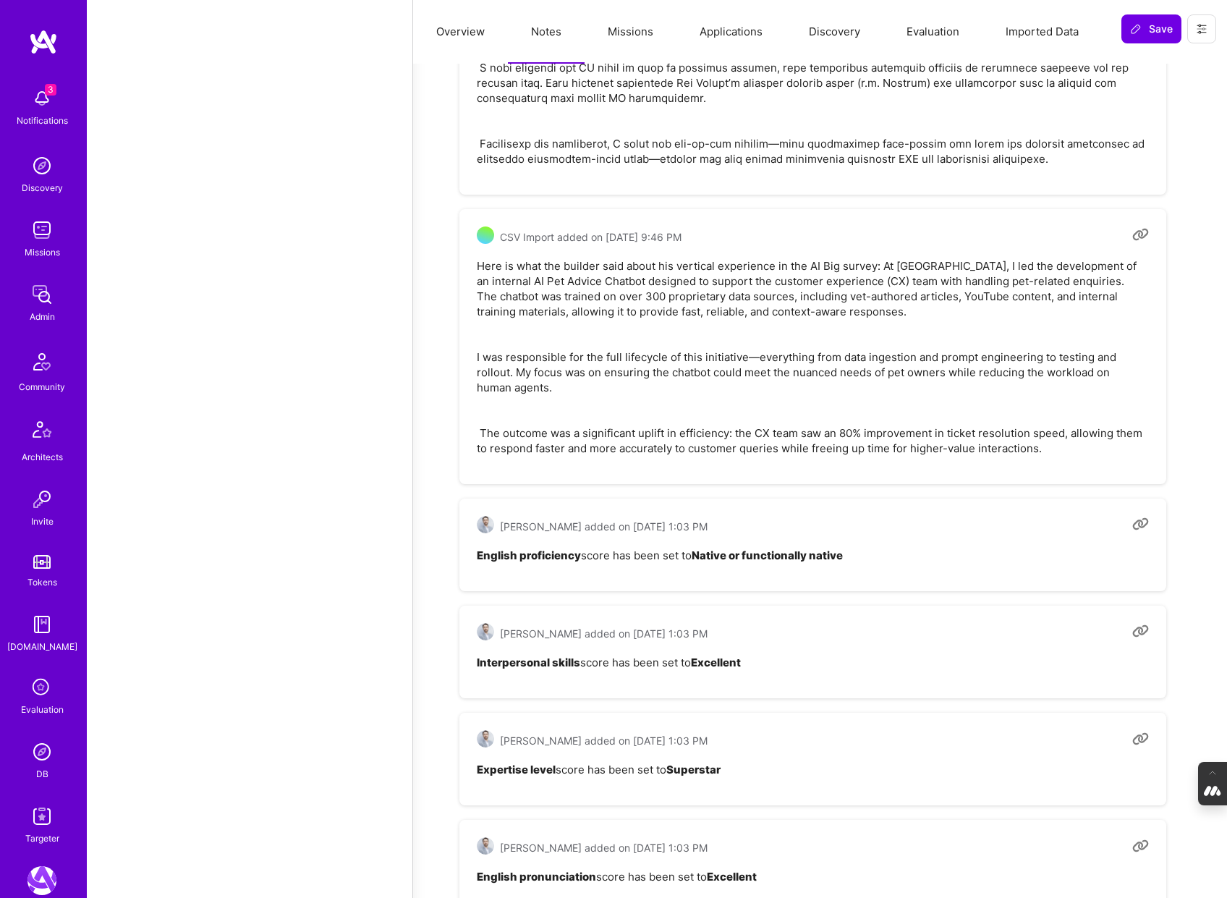
click at [47, 744] on img at bounding box center [41, 751] width 29 height 29
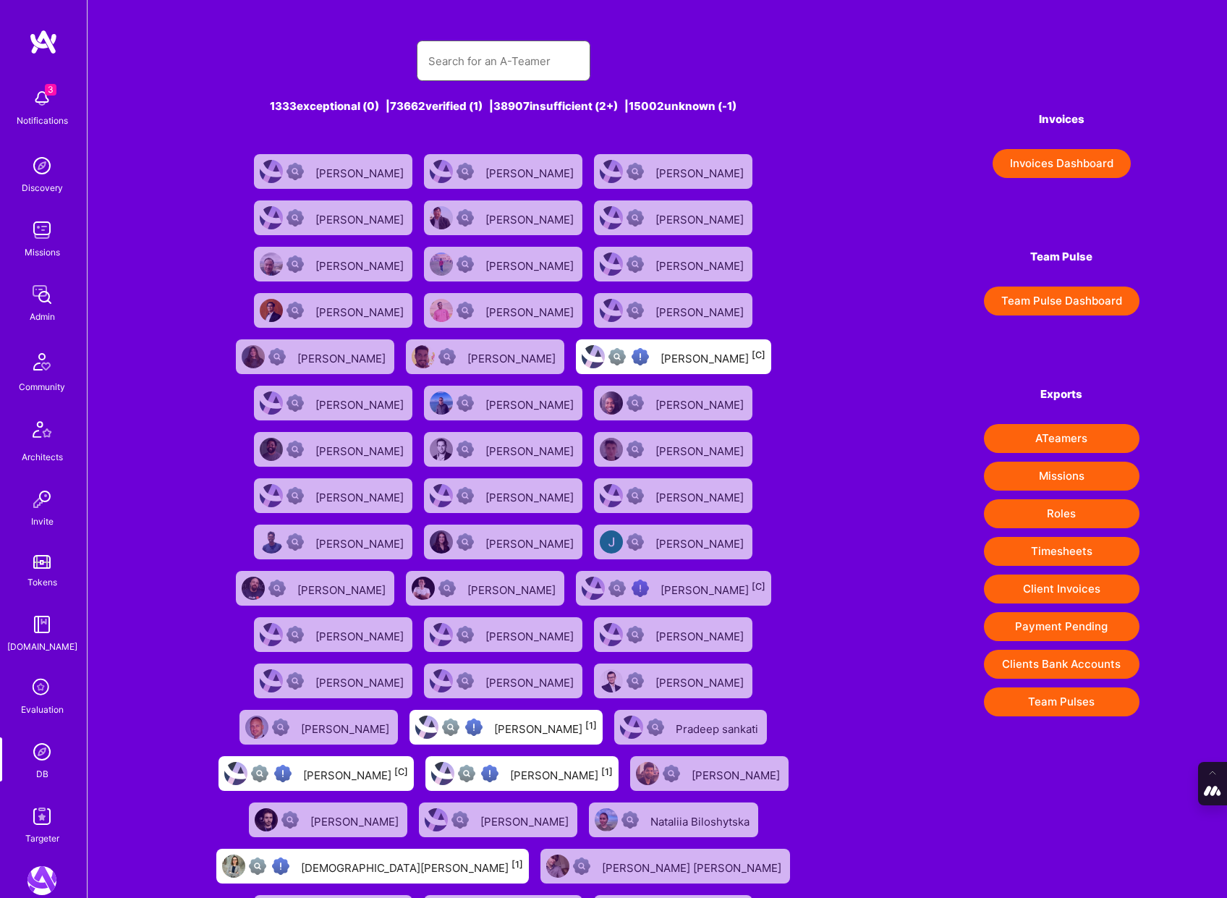
click at [478, 76] on input "text" at bounding box center [503, 61] width 151 height 37
paste input "shawn@wavelengthlabs.com"
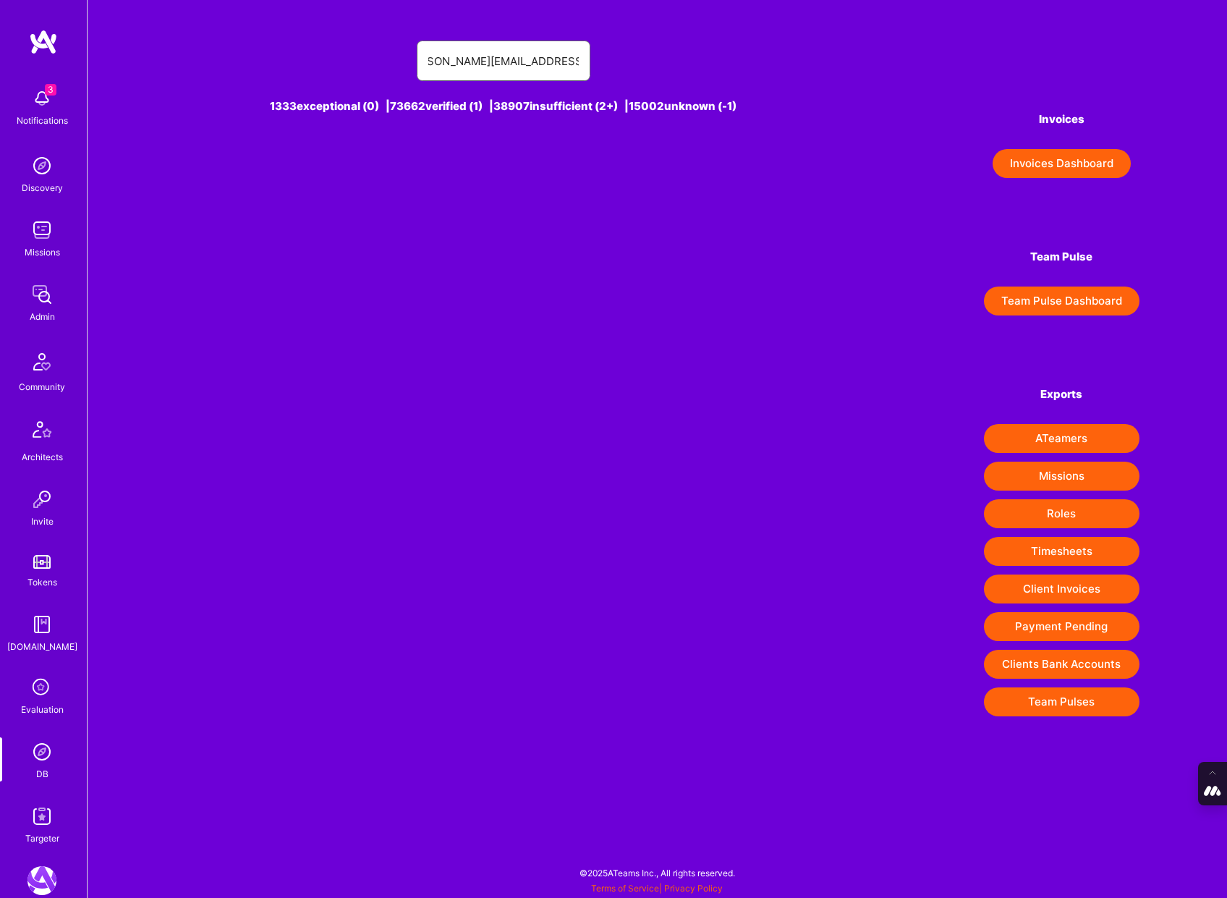
drag, startPoint x: 430, startPoint y: 59, endPoint x: 336, endPoint y: 59, distance: 94.1
click at [336, 59] on div "shawn@wavelengthlabs.com" at bounding box center [503, 61] width 656 height 41
type input "shawn@wavelengthlabs.com"
click at [542, 178] on div "Shawn Jones [-1]" at bounding box center [542, 171] width 107 height 19
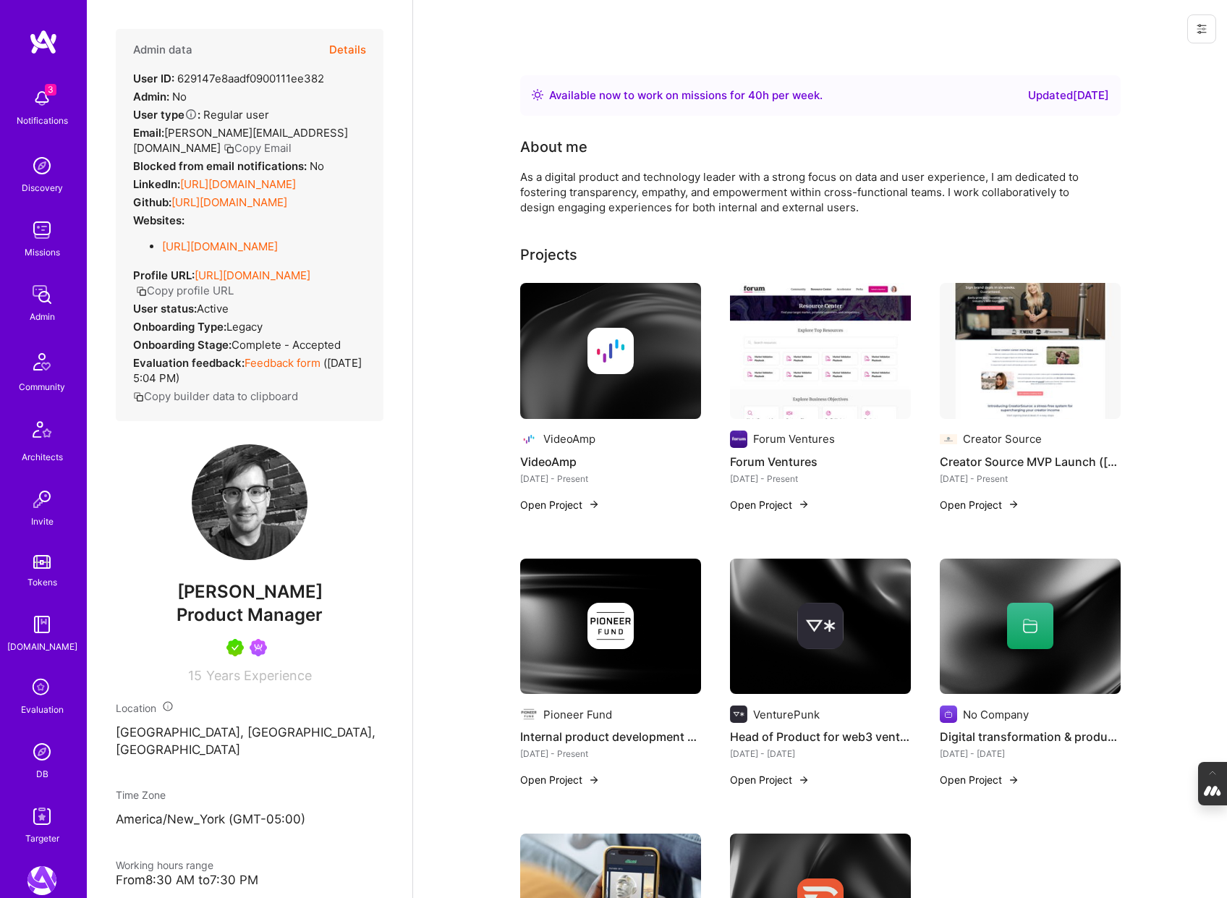
click at [355, 45] on button "Details" at bounding box center [347, 50] width 37 height 42
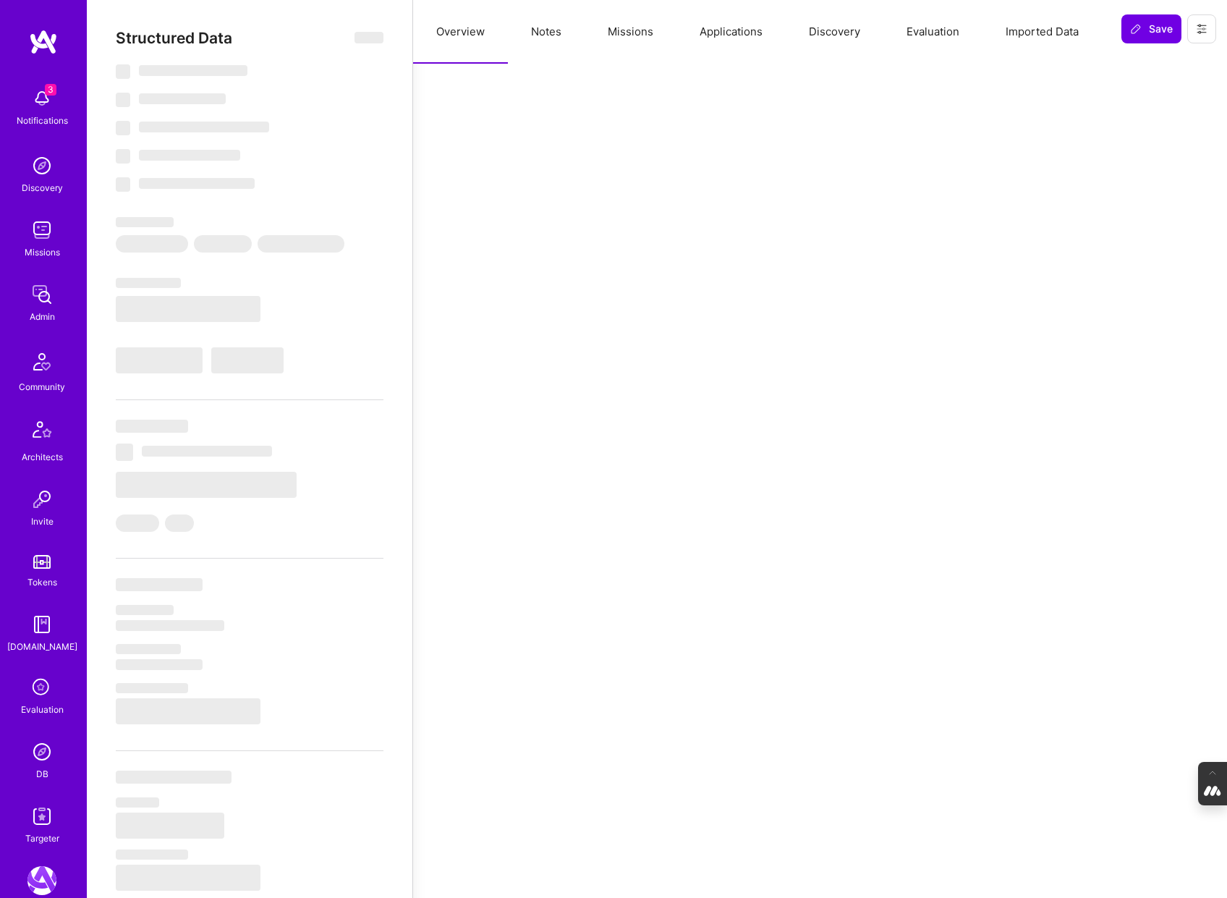
click at [926, 24] on button "Evaluation" at bounding box center [933, 32] width 99 height 64
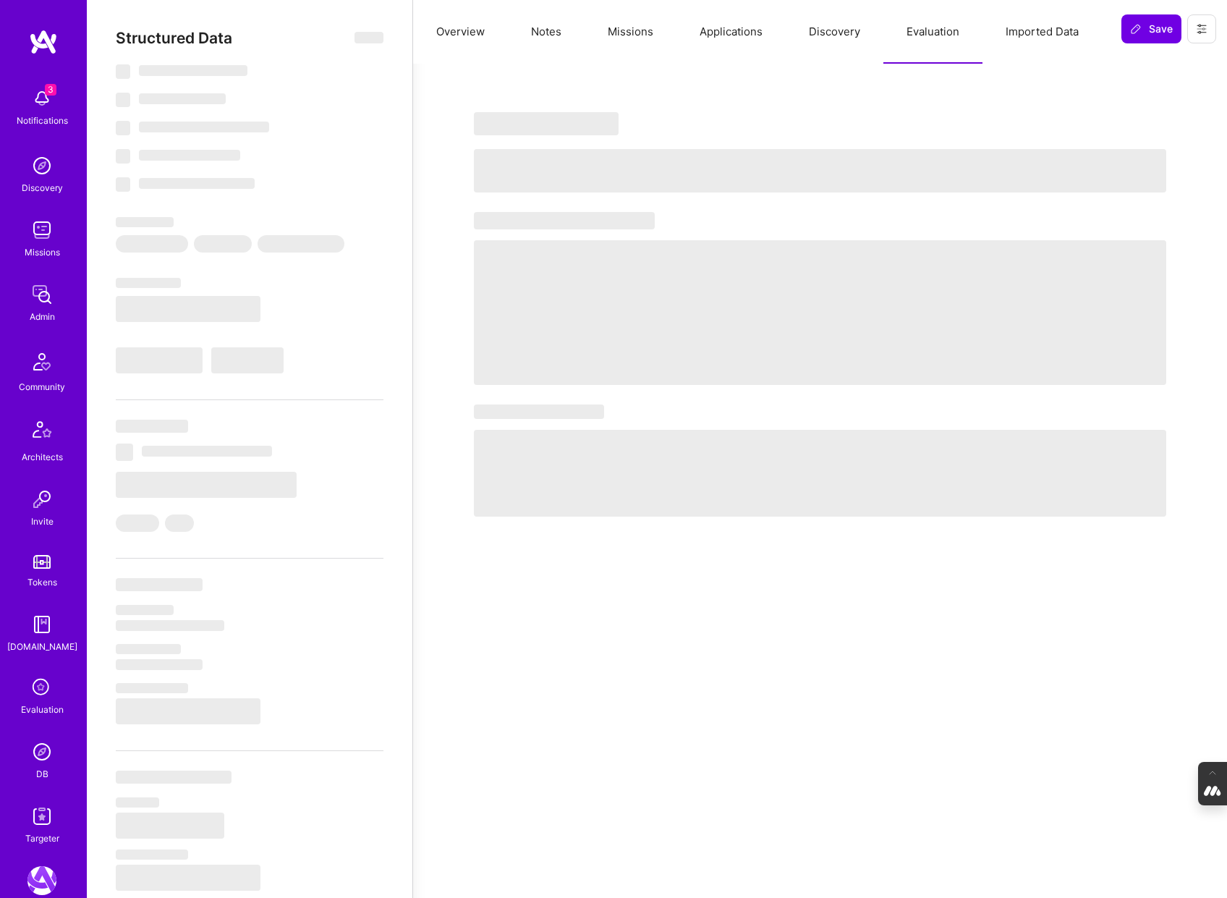
type textarea "x"
select select "Right Now"
select select "5"
select select "4"
select select "7"
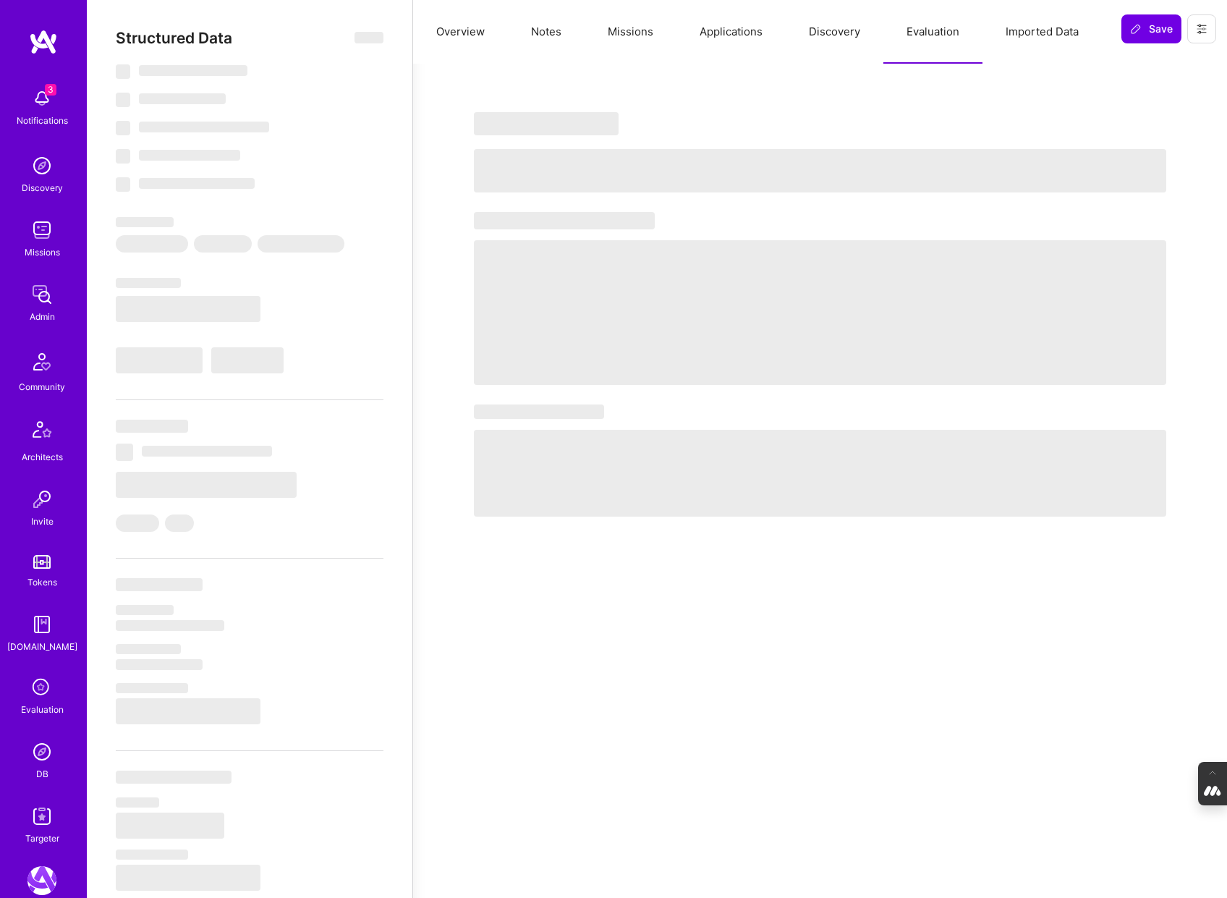
select select "7"
select select "US"
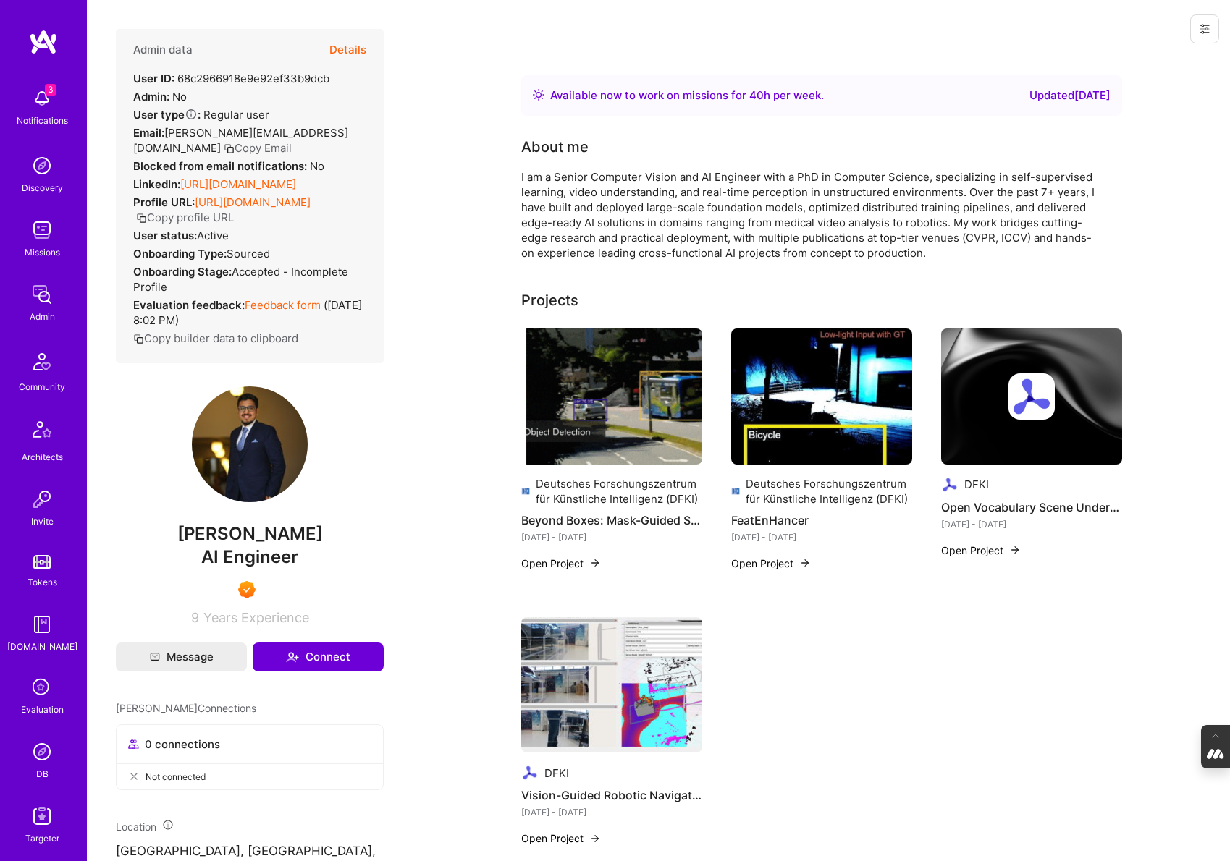
click at [350, 46] on button "Details" at bounding box center [347, 50] width 37 height 42
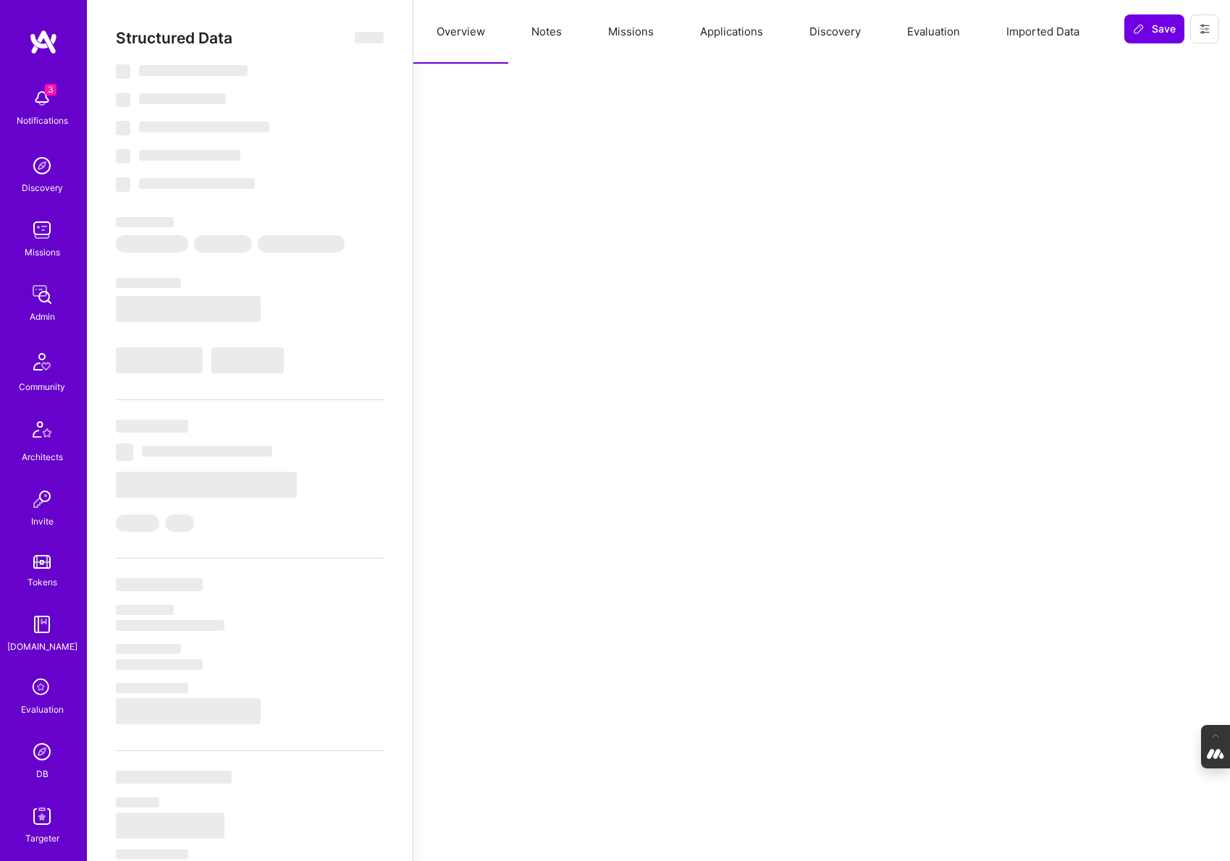
select select "Right Now"
select select "7"
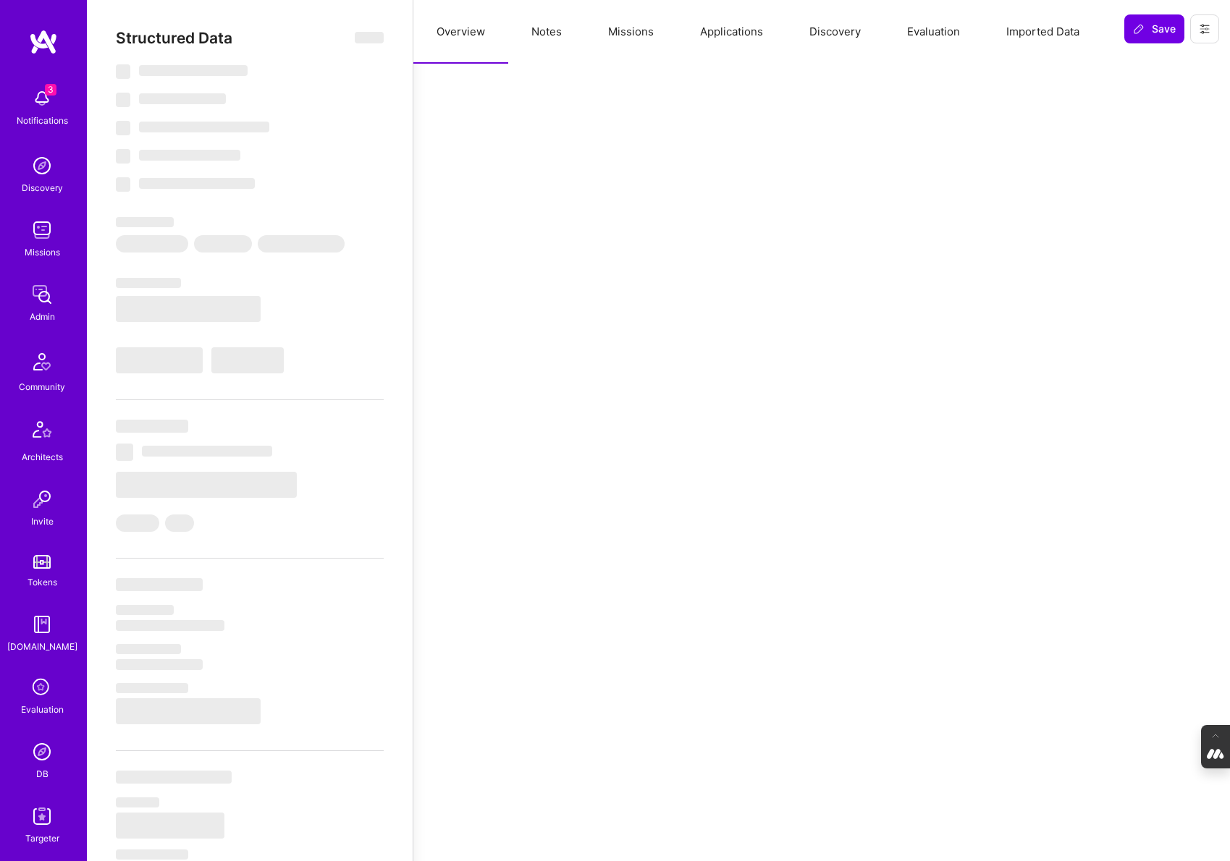
select select "US"
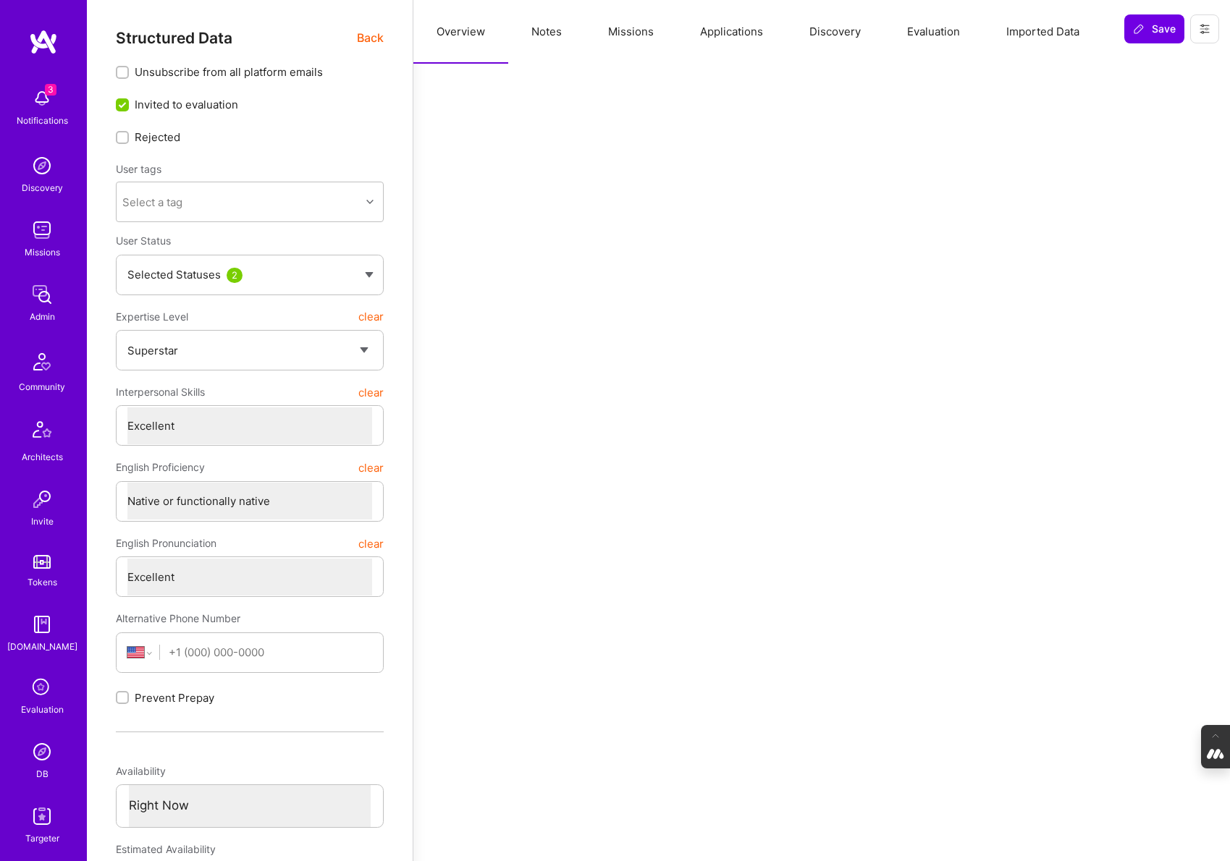
click at [943, 34] on button "Evaluation" at bounding box center [933, 32] width 99 height 64
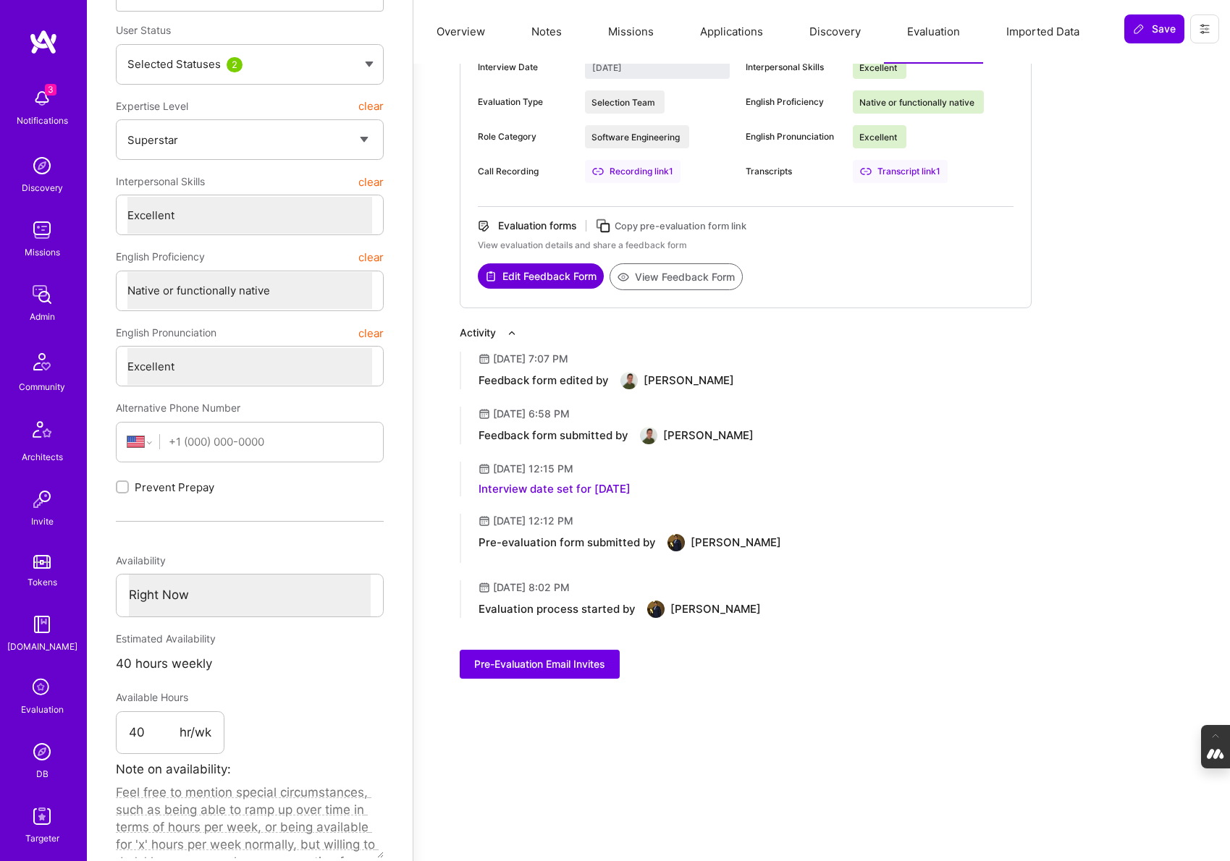
scroll to position [234, 0]
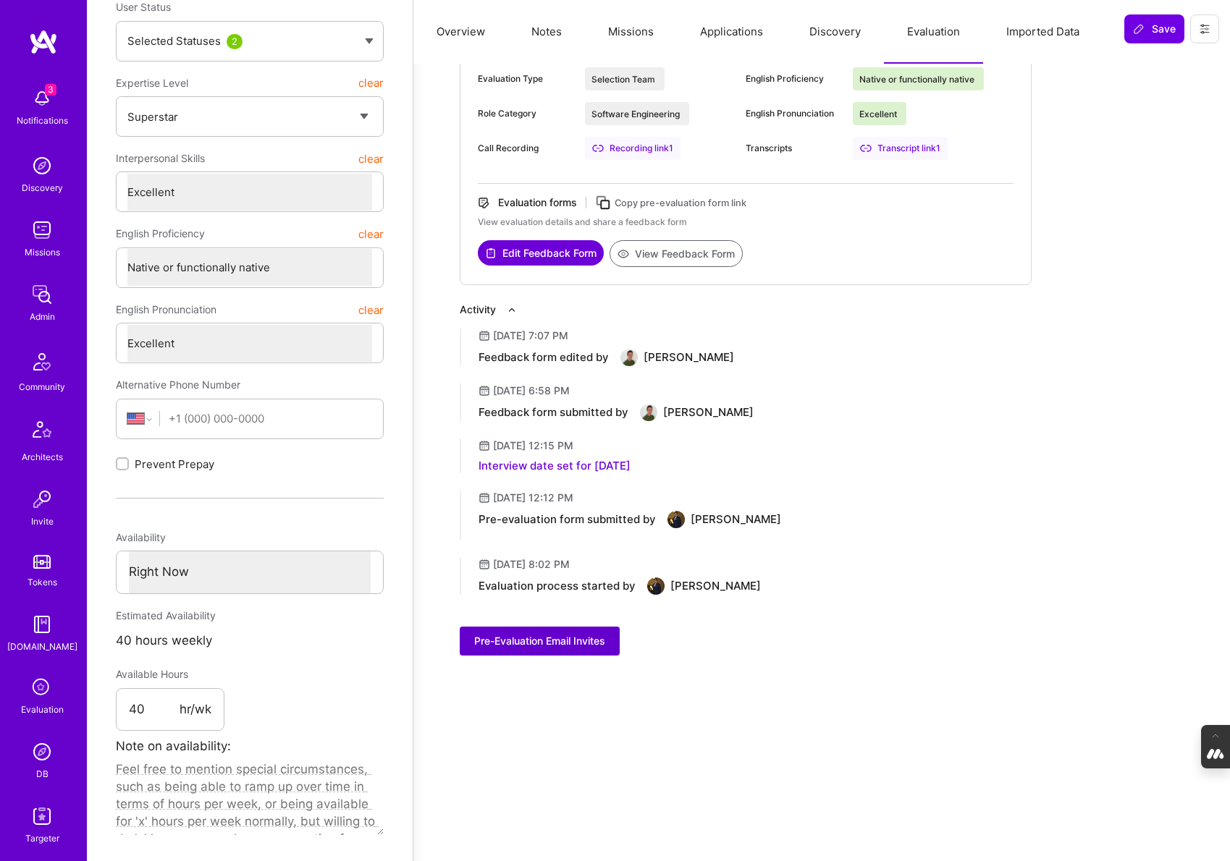
click at [560, 642] on span "Pre-Evaluation Email Invites" at bounding box center [539, 641] width 131 height 14
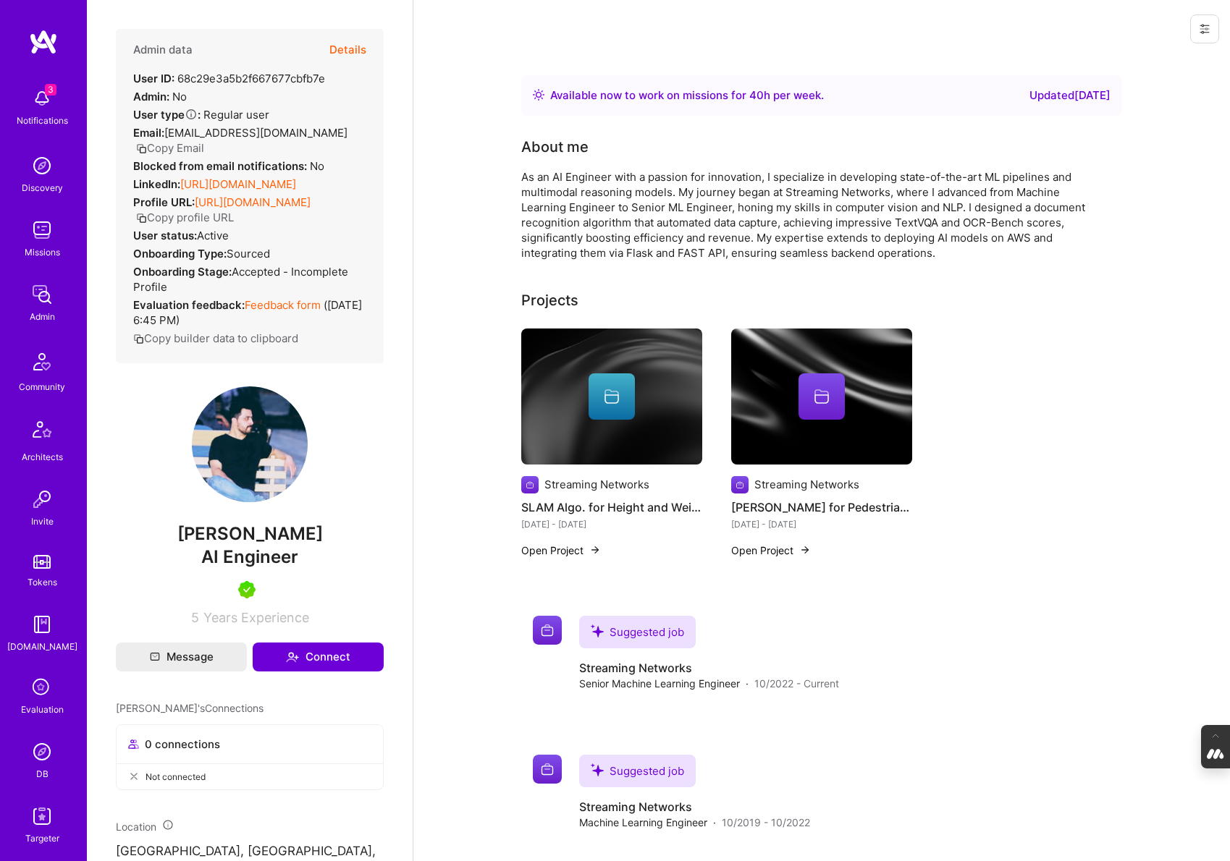
click at [340, 52] on button "Details" at bounding box center [347, 50] width 37 height 42
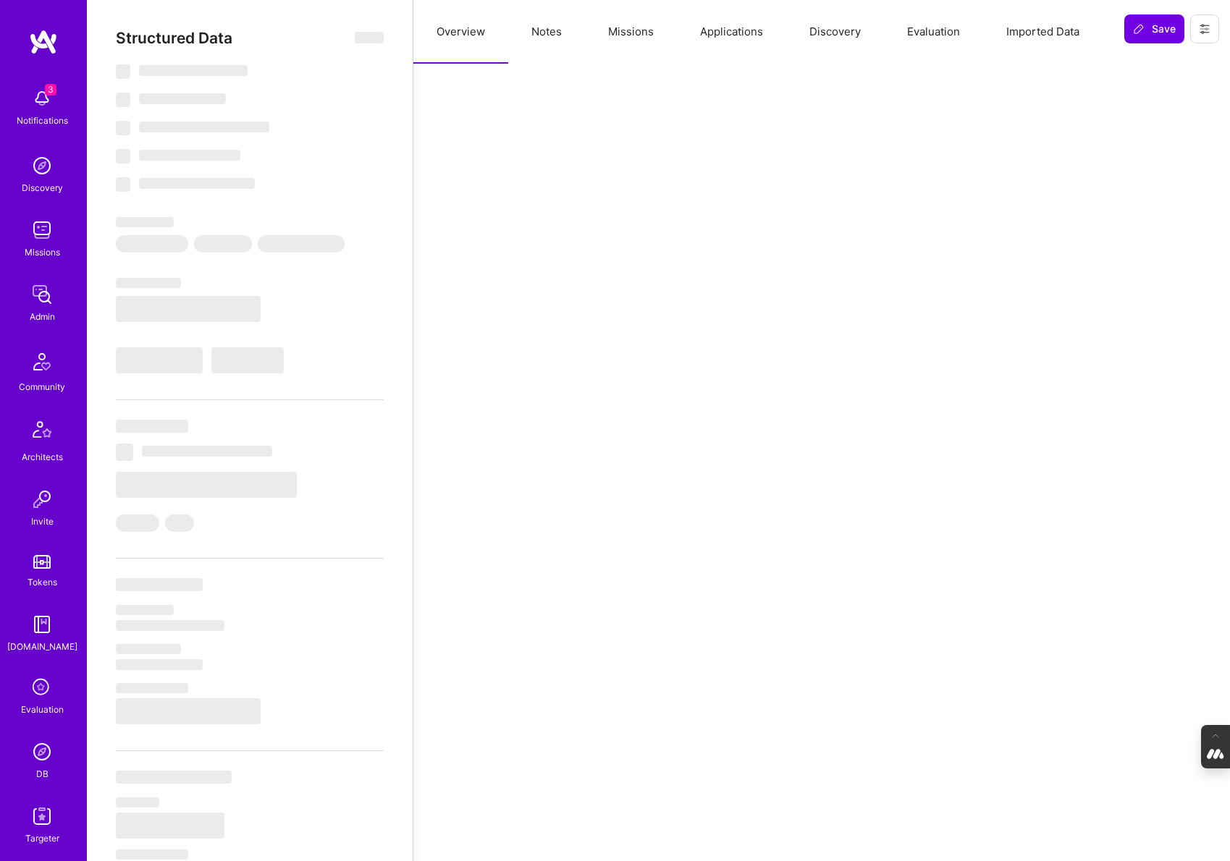
select select "Right Now"
select select "5"
select select "4"
select select "7"
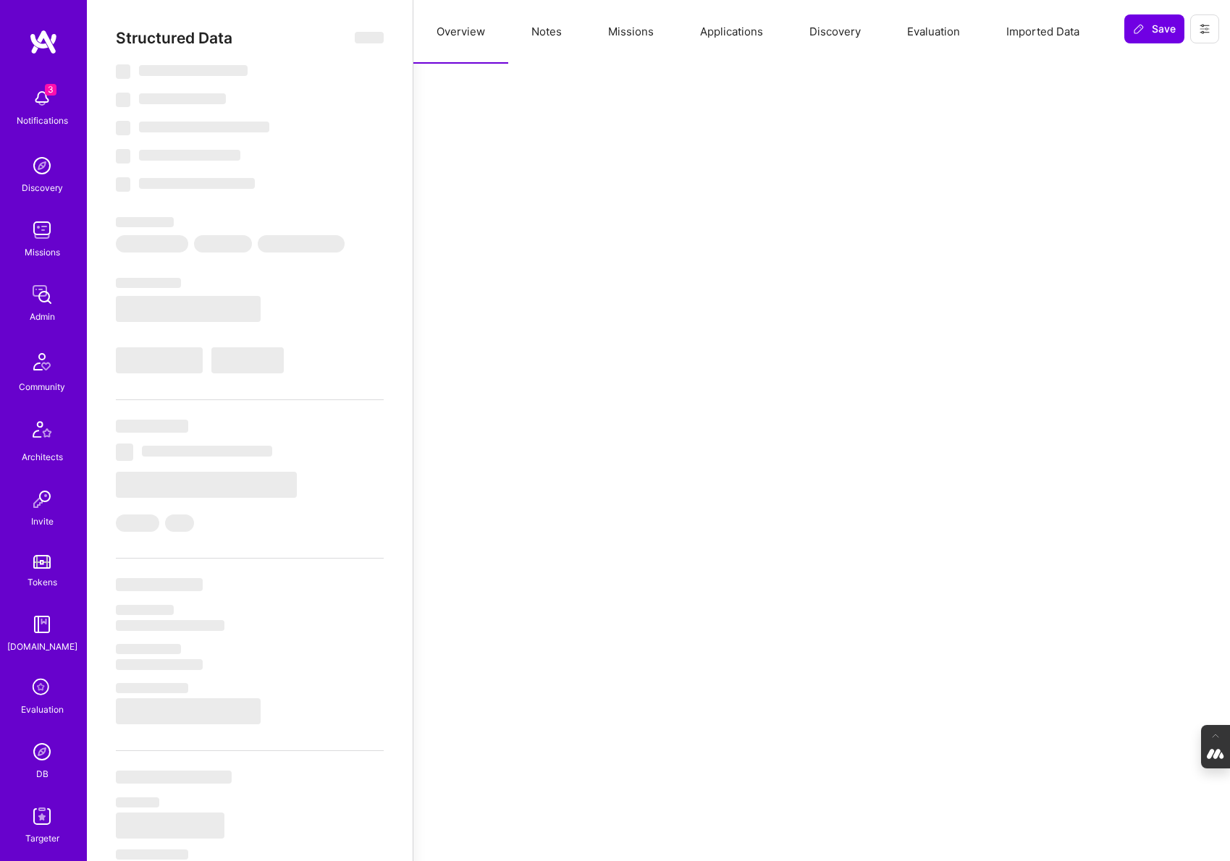
select select "PK"
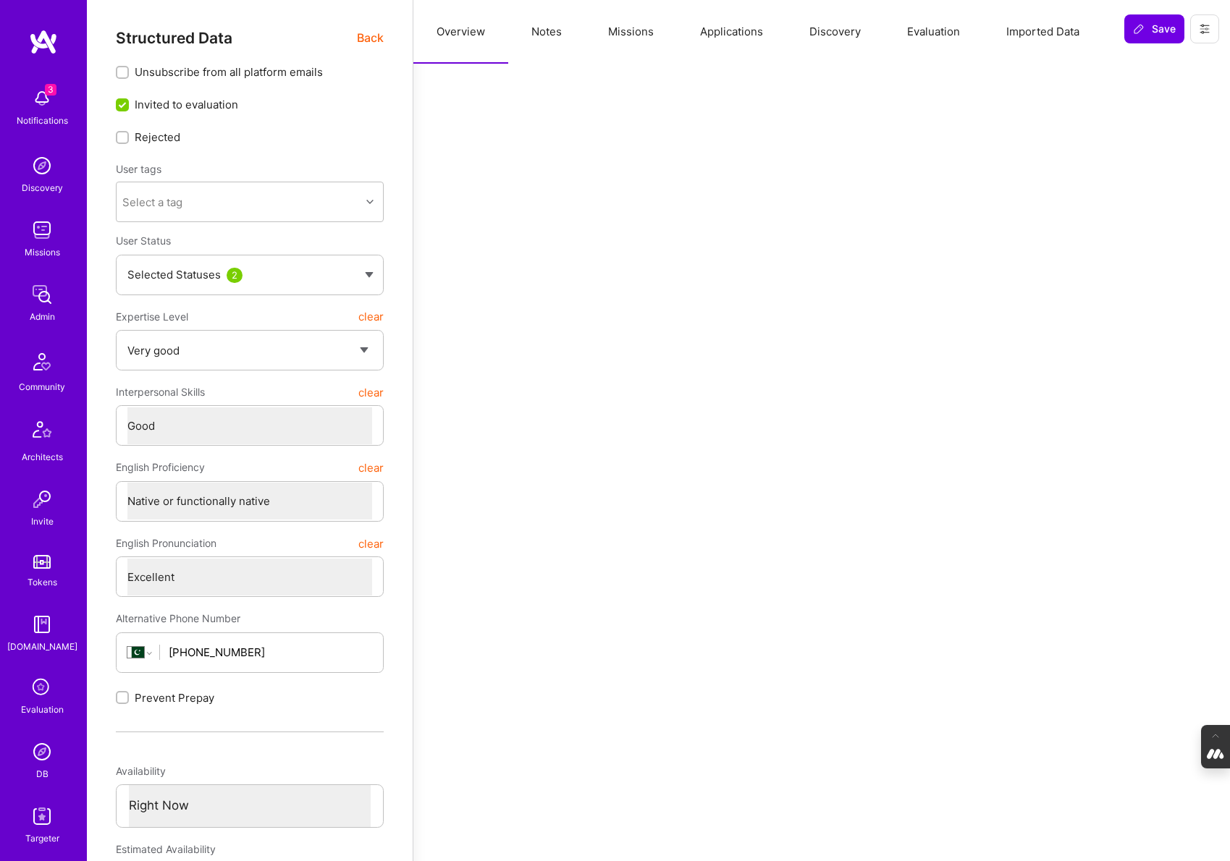
click at [950, 33] on button "Evaluation" at bounding box center [933, 32] width 99 height 64
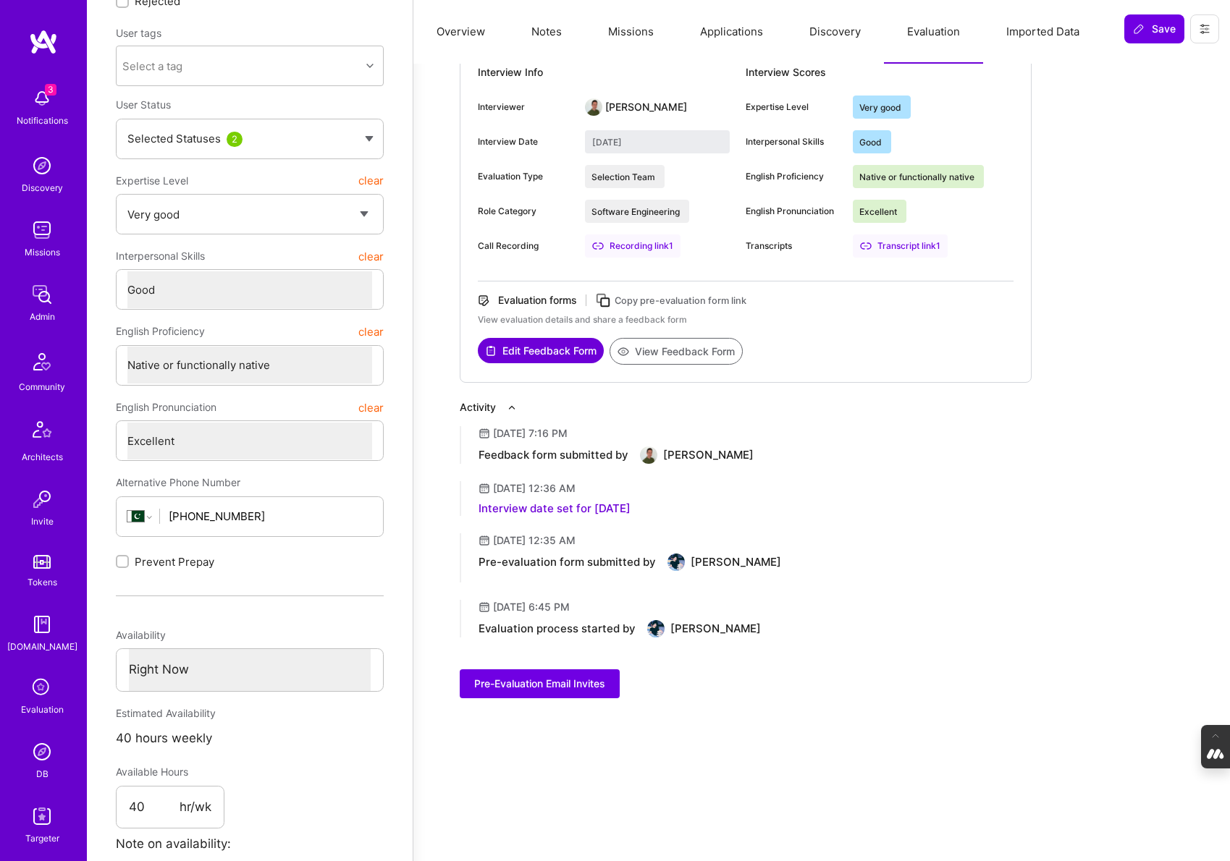
scroll to position [142, 0]
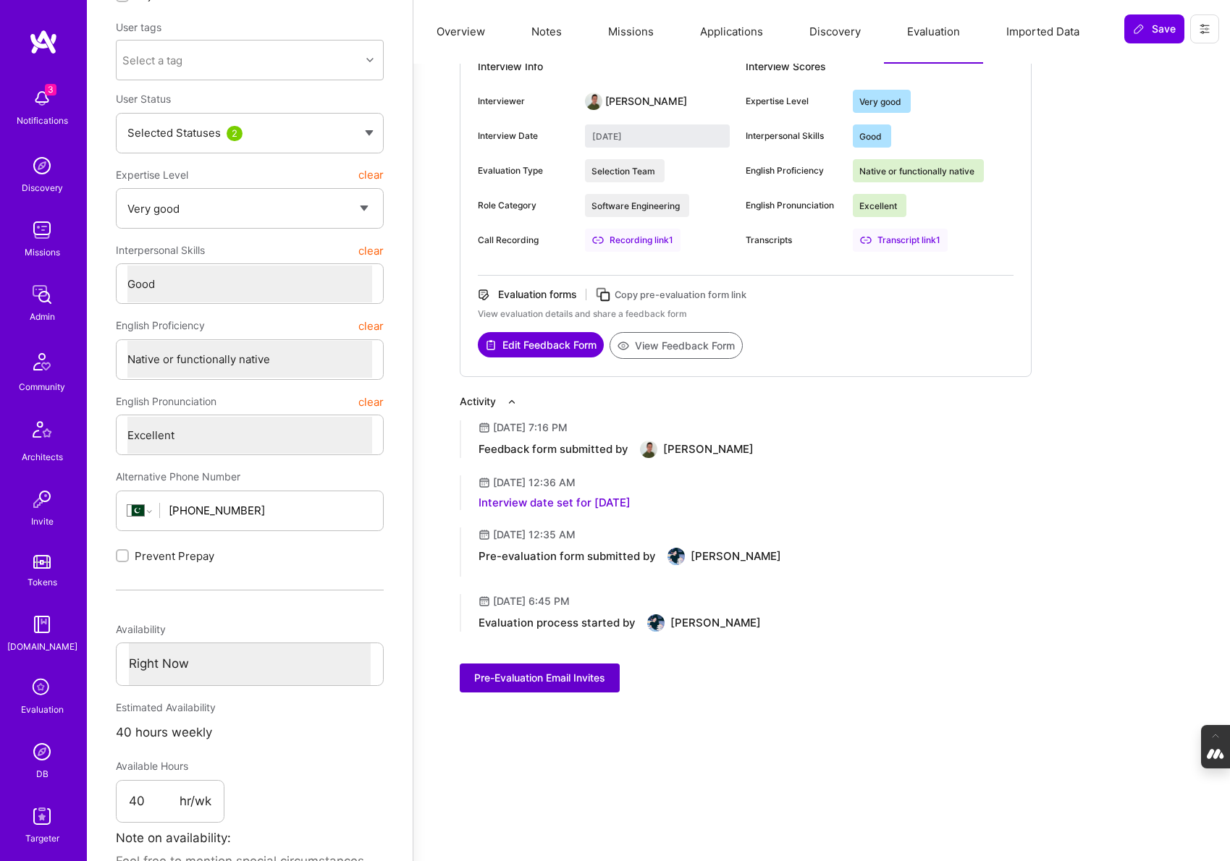
click at [551, 677] on span "Pre-Evaluation Email Invites" at bounding box center [539, 678] width 131 height 14
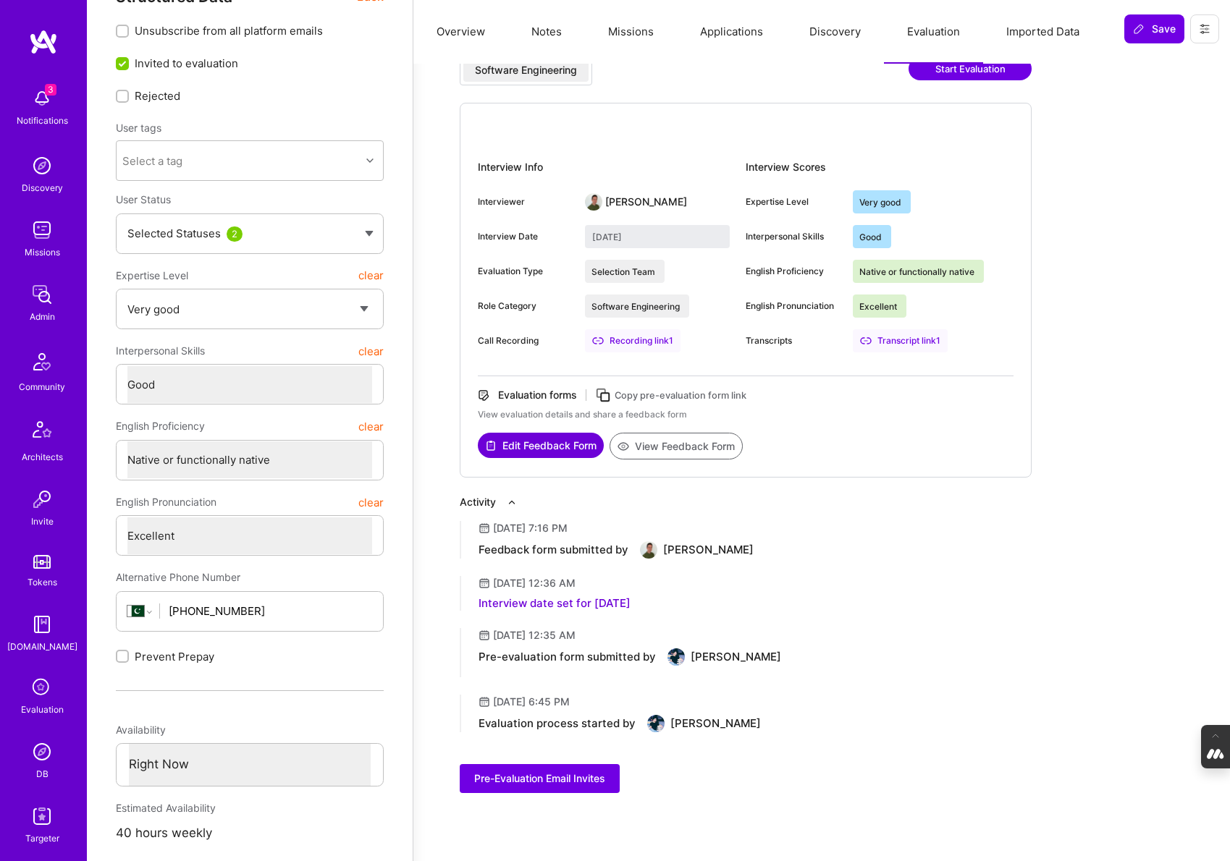
scroll to position [0, 0]
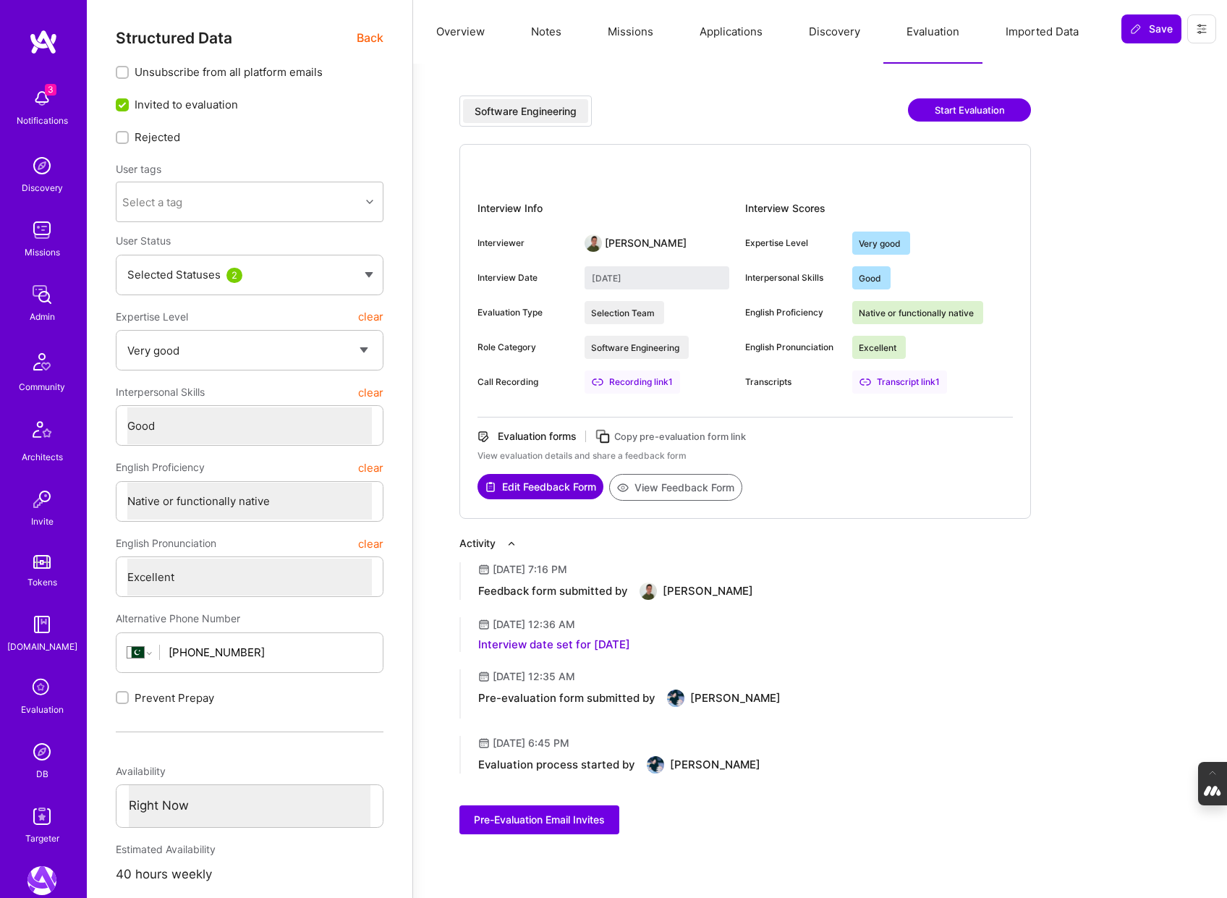
select select "5"
select select "4"
select select "7"
select select "PK"
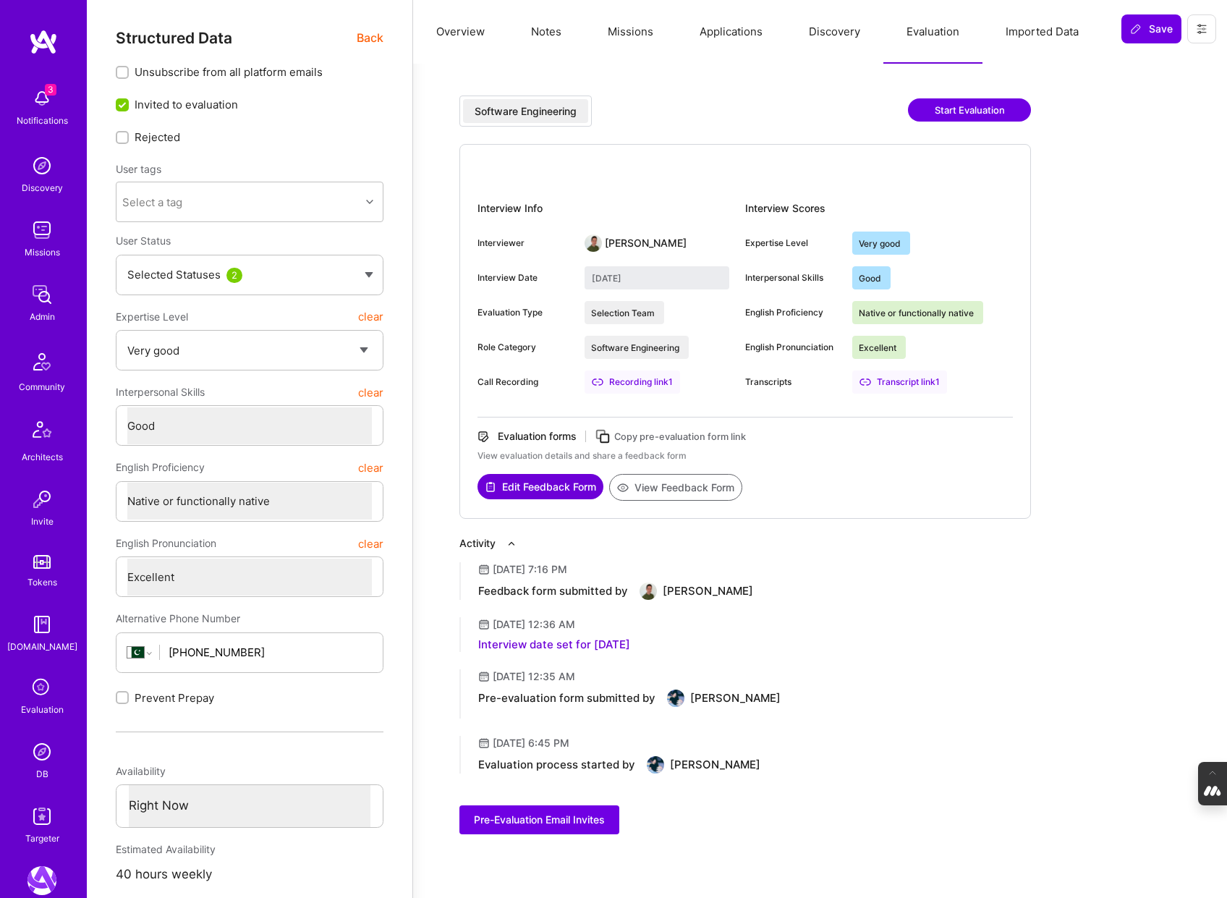
select select "Right Now"
click at [41, 756] on img at bounding box center [41, 751] width 29 height 29
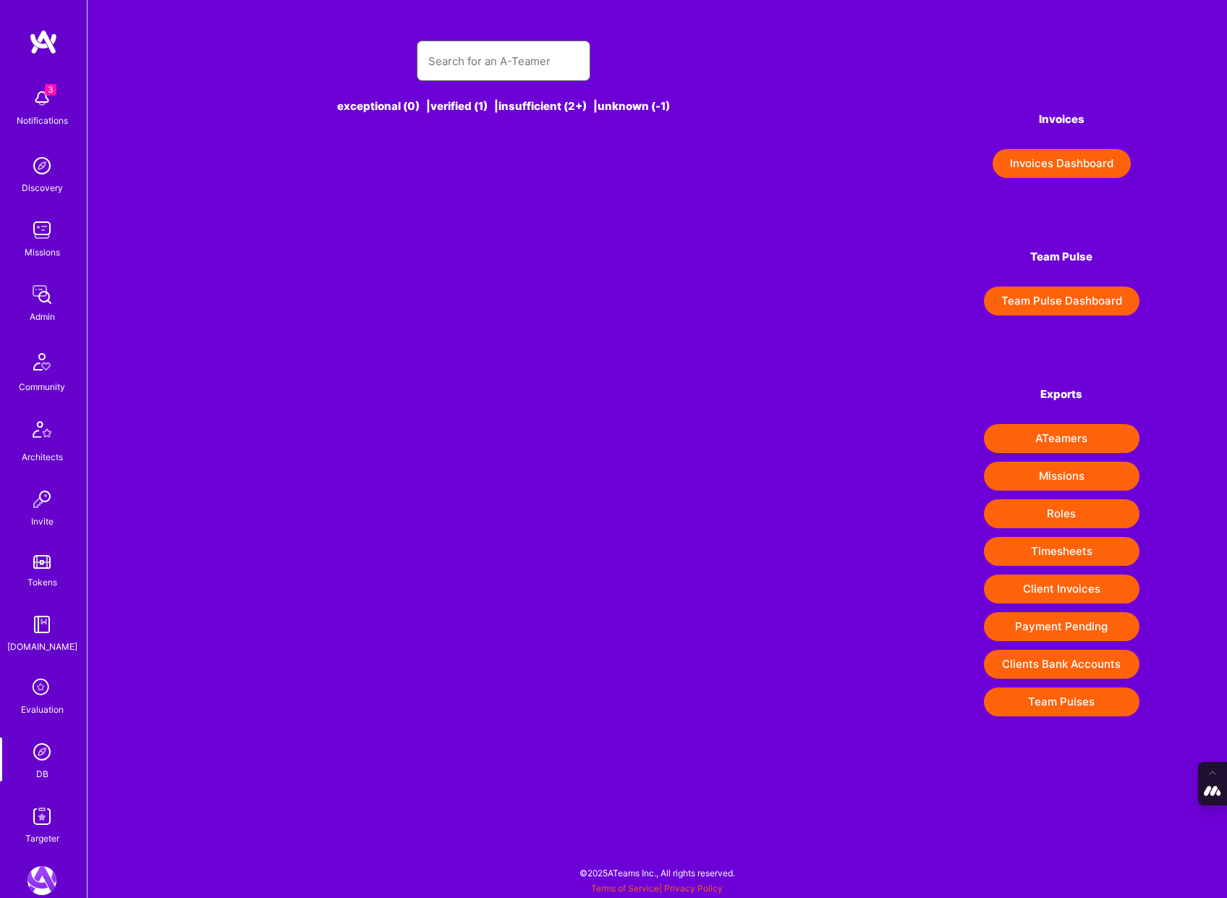
click at [486, 55] on input "text" at bounding box center [503, 61] width 151 height 37
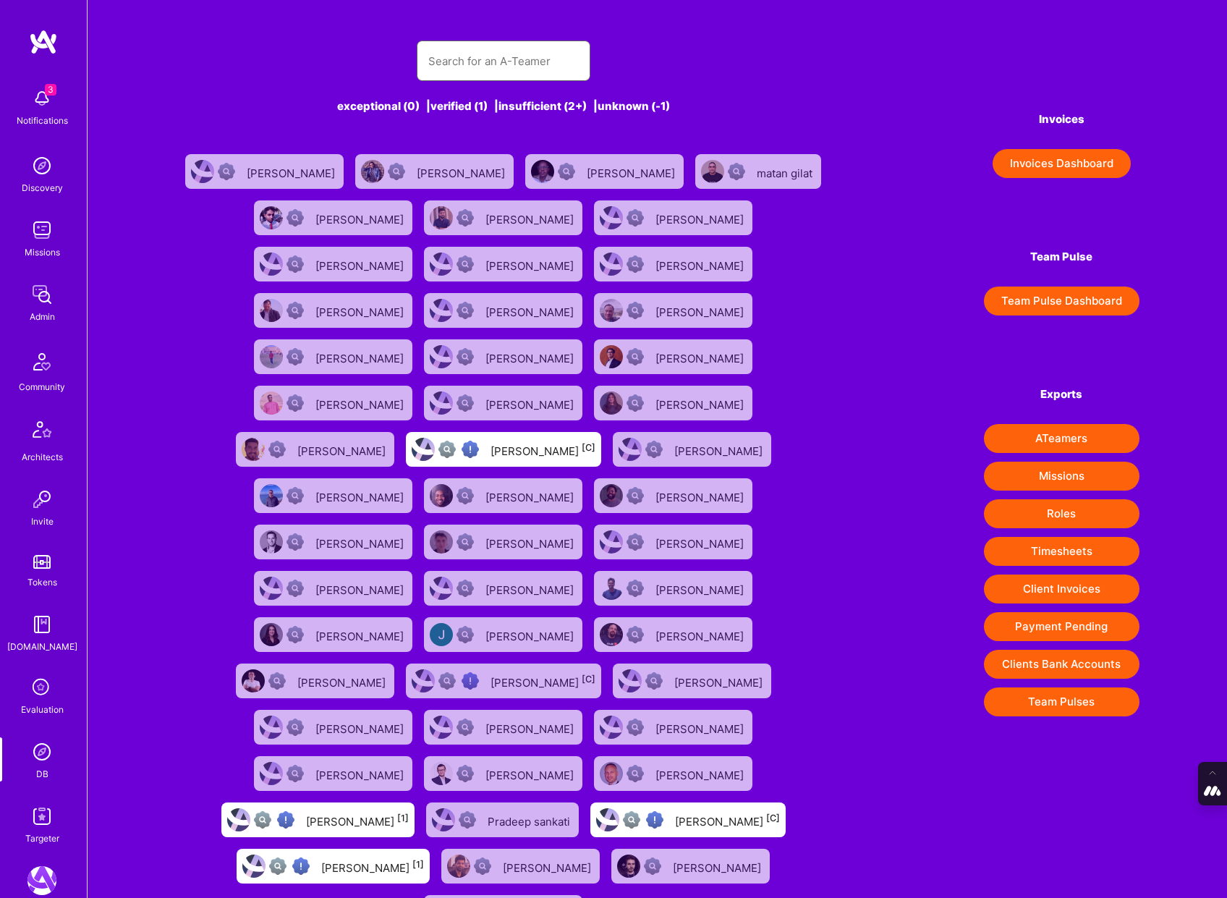
paste input "diegoeche@gmail.com"
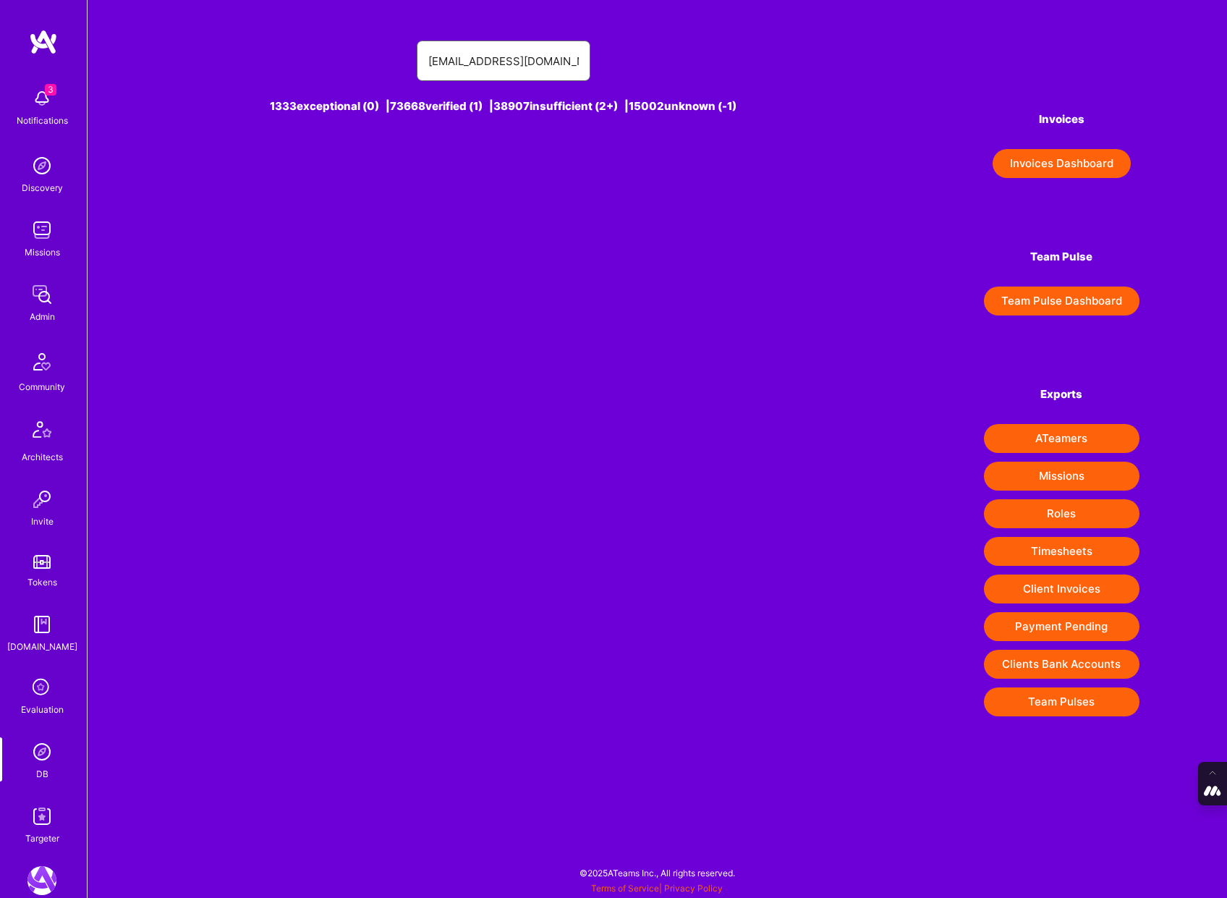
click at [457, 59] on input "diegoeche@gmail.com" at bounding box center [503, 61] width 151 height 37
click at [456, 62] on input "diegoeche@gmail.com" at bounding box center [503, 61] width 151 height 37
type input "diegoeche@gmail.com"
click at [512, 170] on div "Diego Echeverri [1]" at bounding box center [531, 171] width 103 height 19
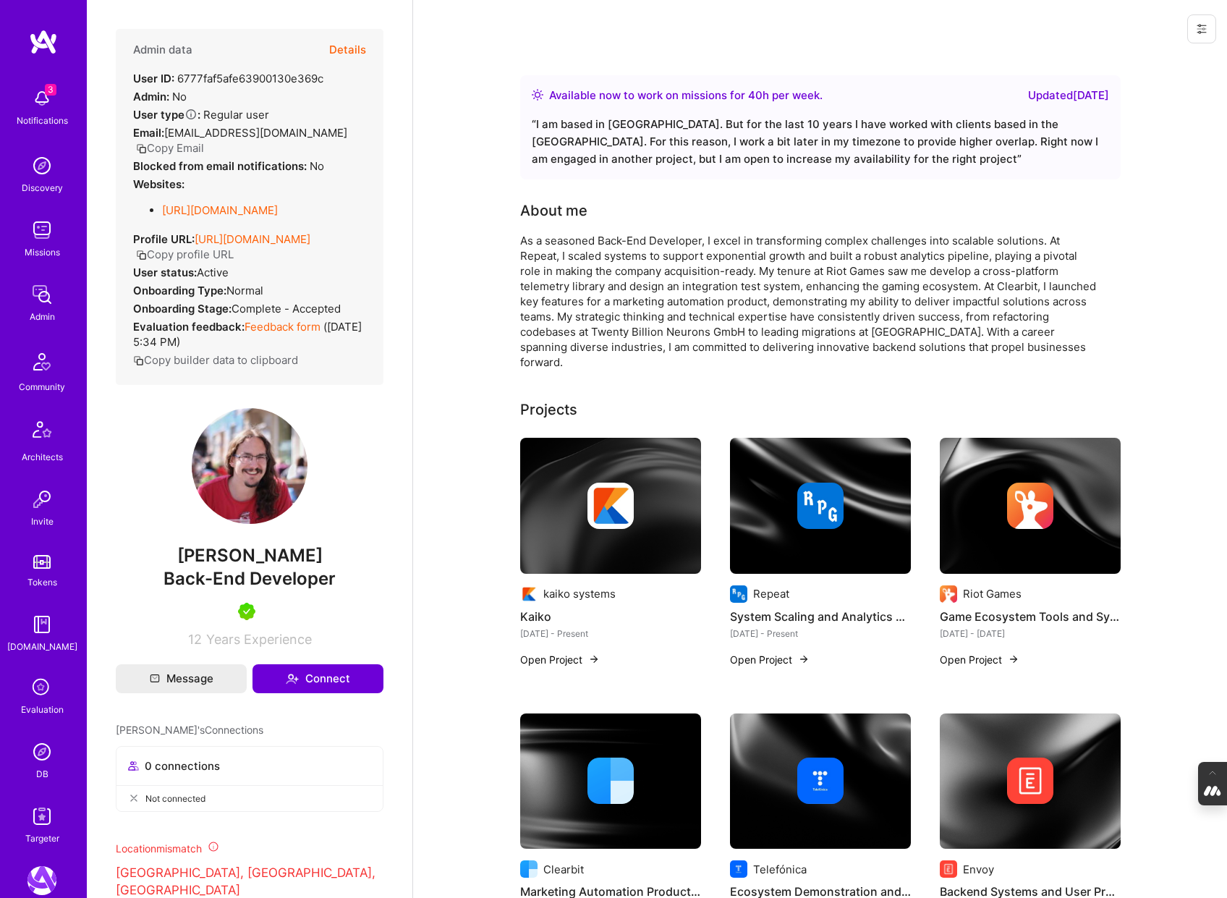
click at [347, 49] on button "Details" at bounding box center [347, 50] width 37 height 42
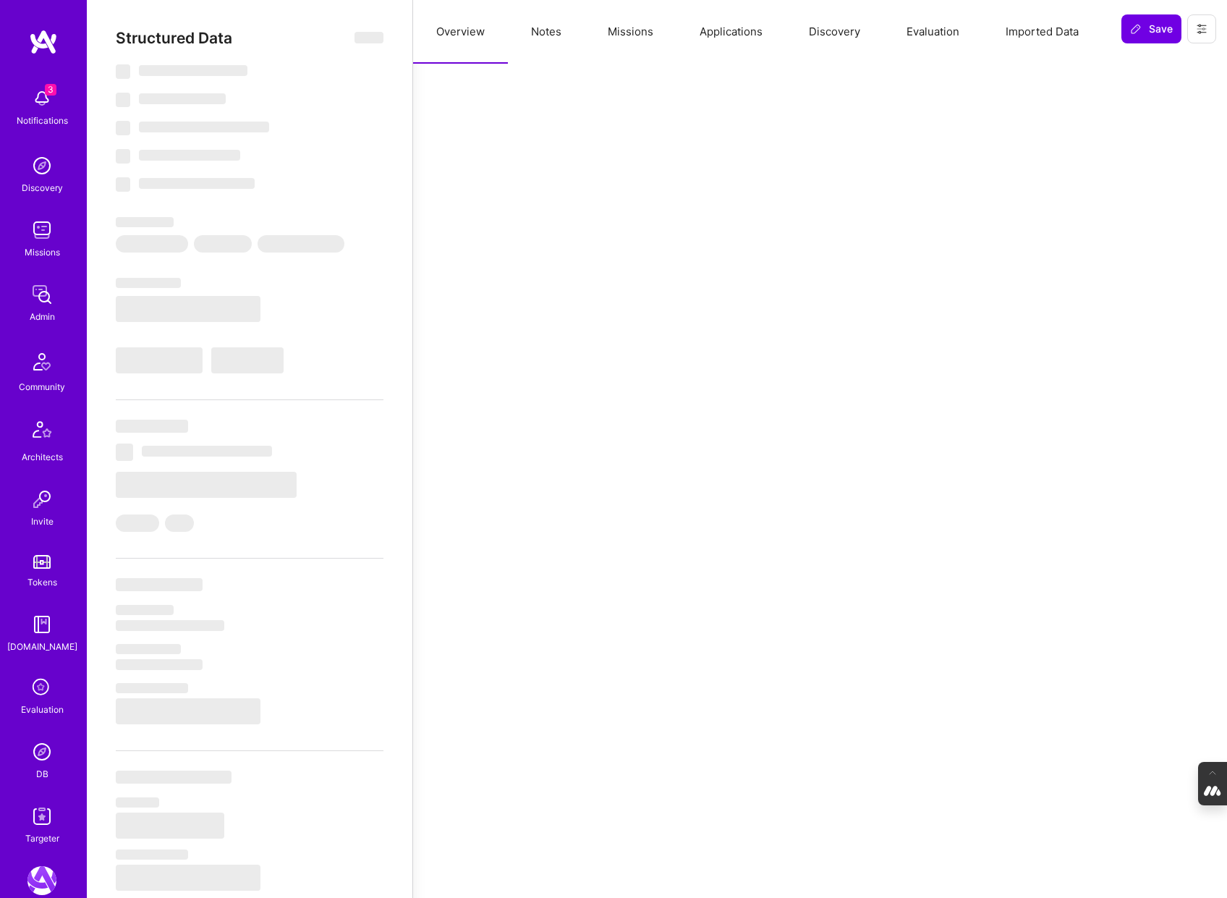
type textarea "x"
select select "Right Now"
select select "5"
select select "7"
select select "6"
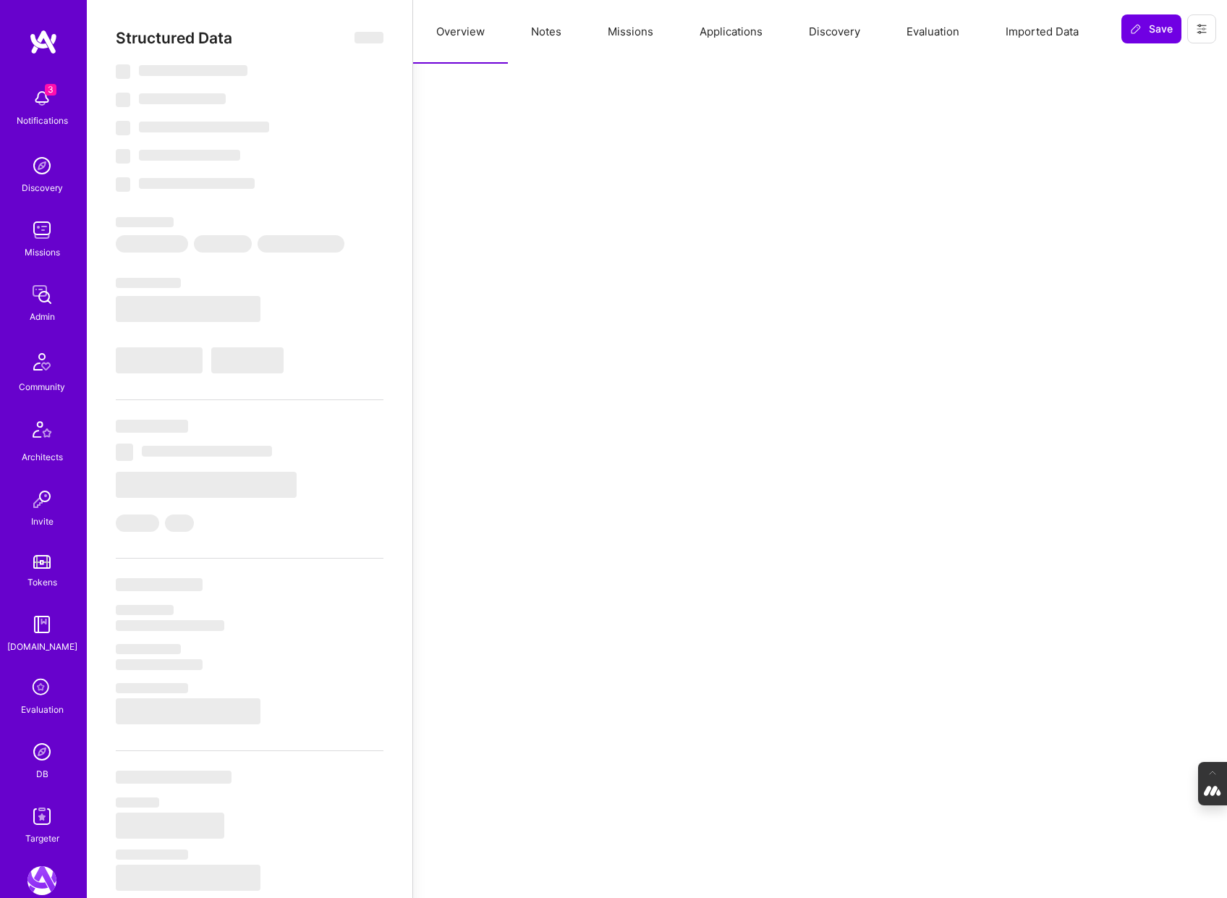
select select "7"
select select "DE"
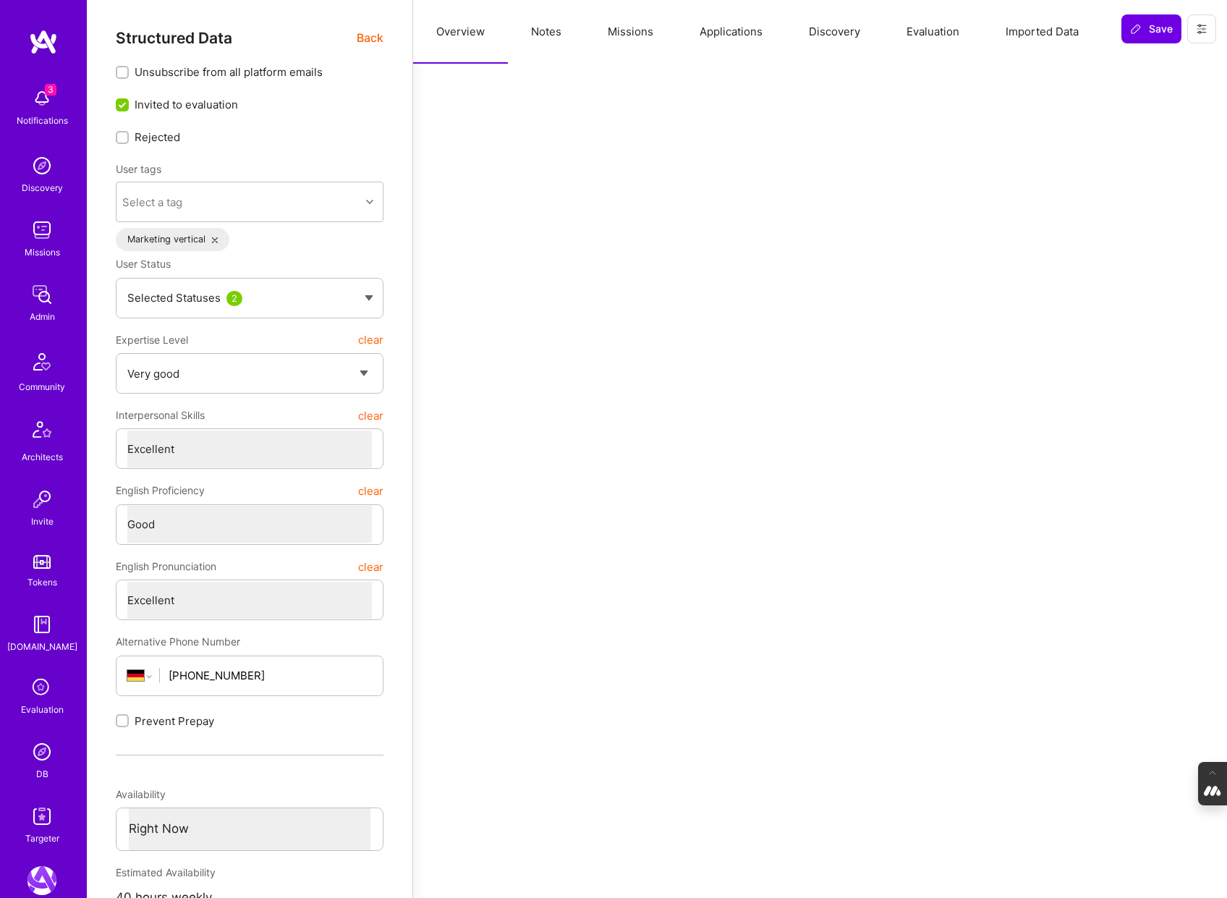
click at [921, 41] on button "Evaluation" at bounding box center [933, 32] width 99 height 64
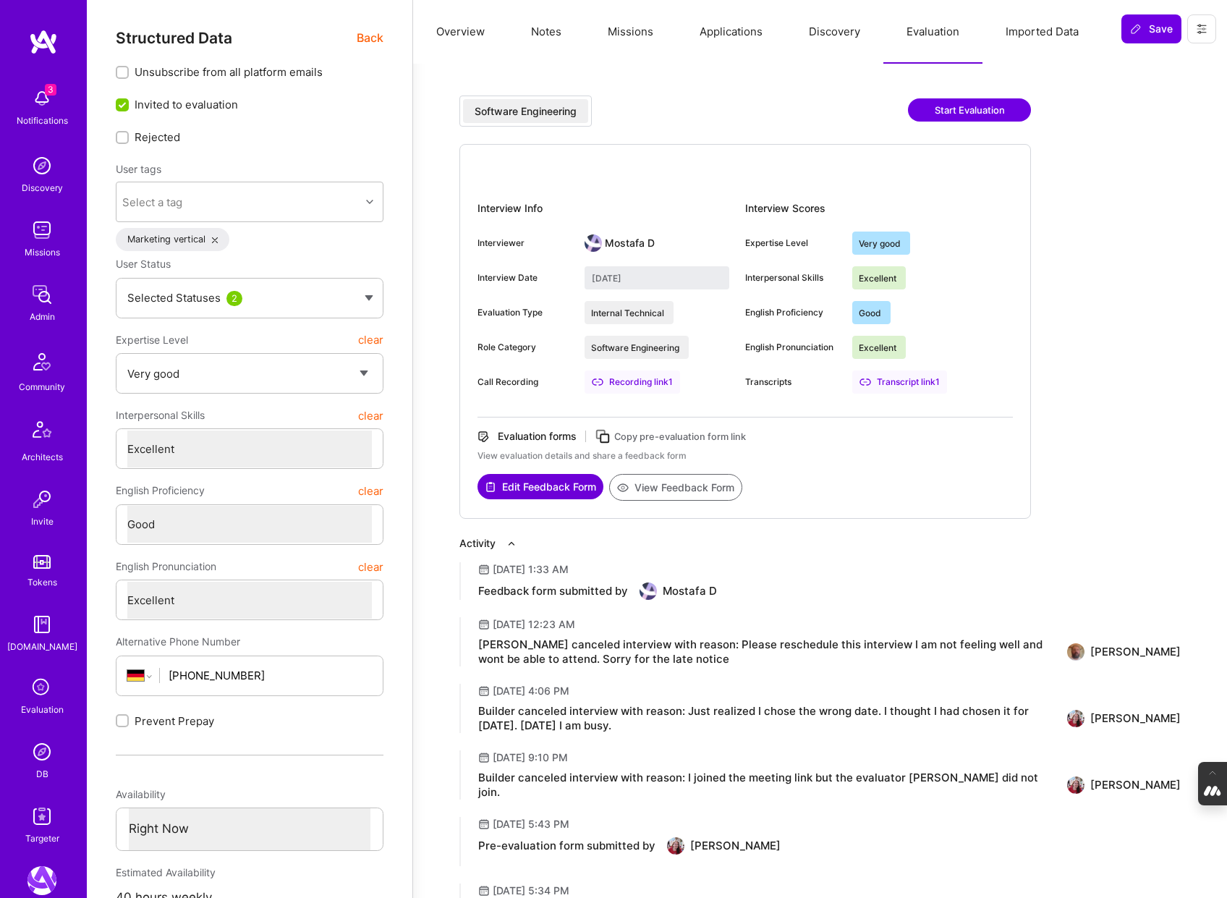
click at [546, 32] on button "Notes" at bounding box center [546, 32] width 77 height 64
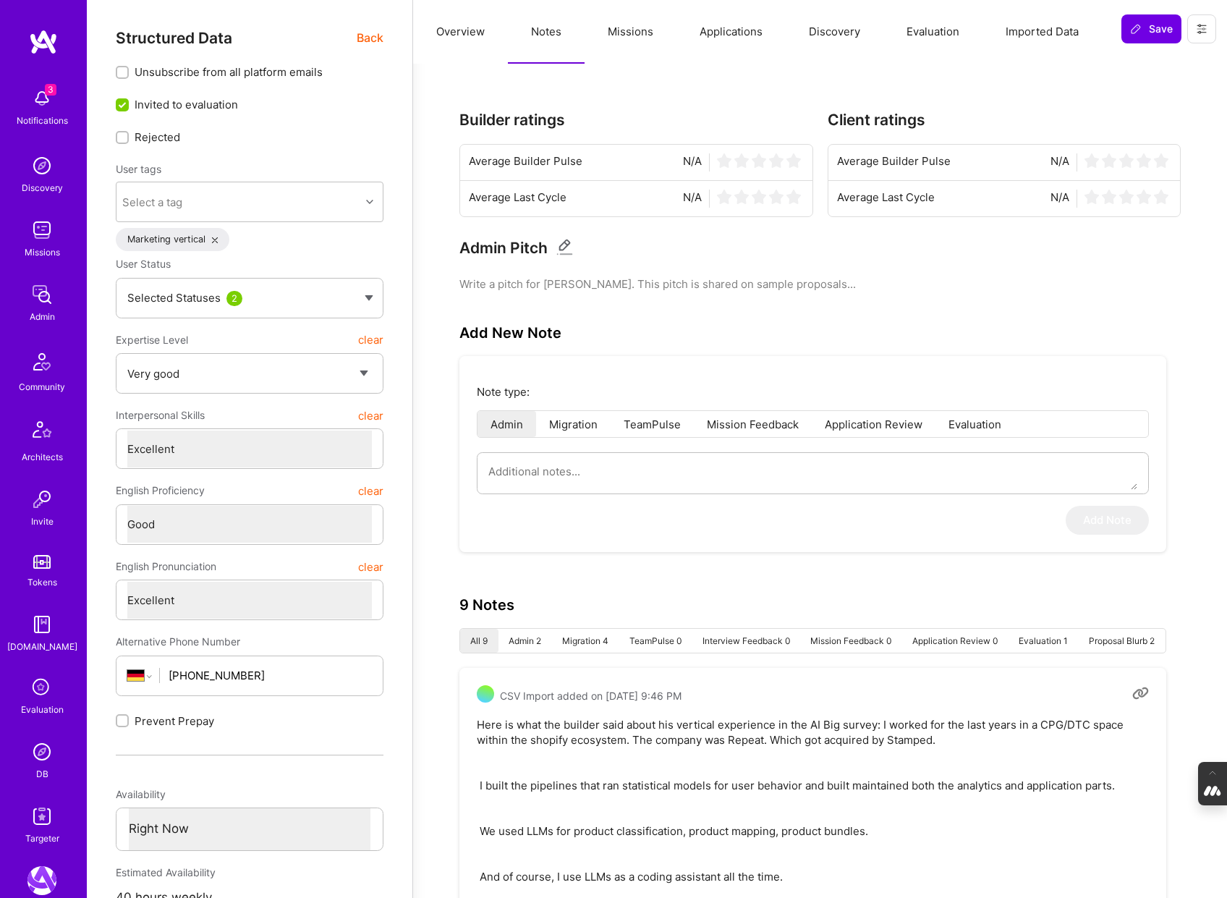
click at [730, 25] on button "Applications" at bounding box center [731, 32] width 109 height 64
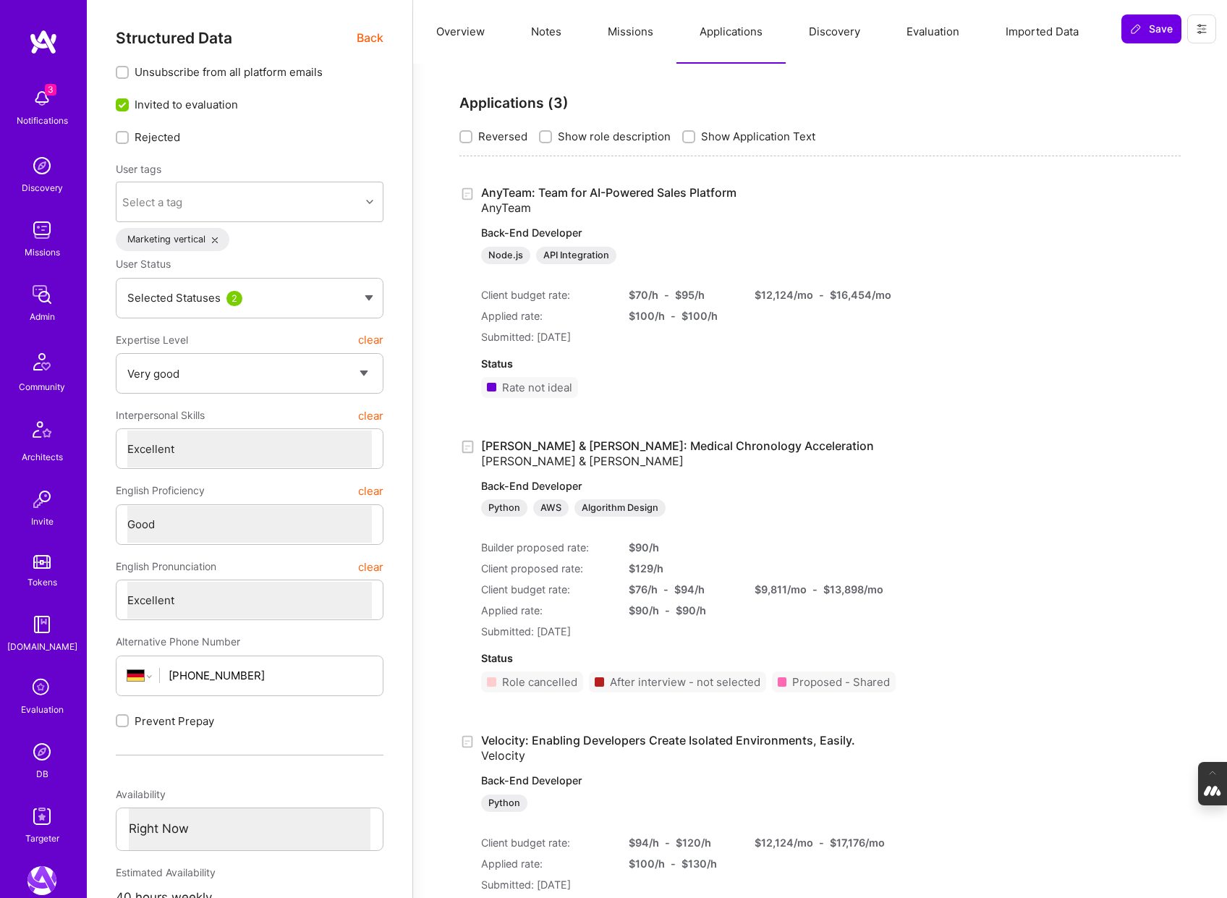
click at [646, 26] on button "Missions" at bounding box center [631, 32] width 92 height 64
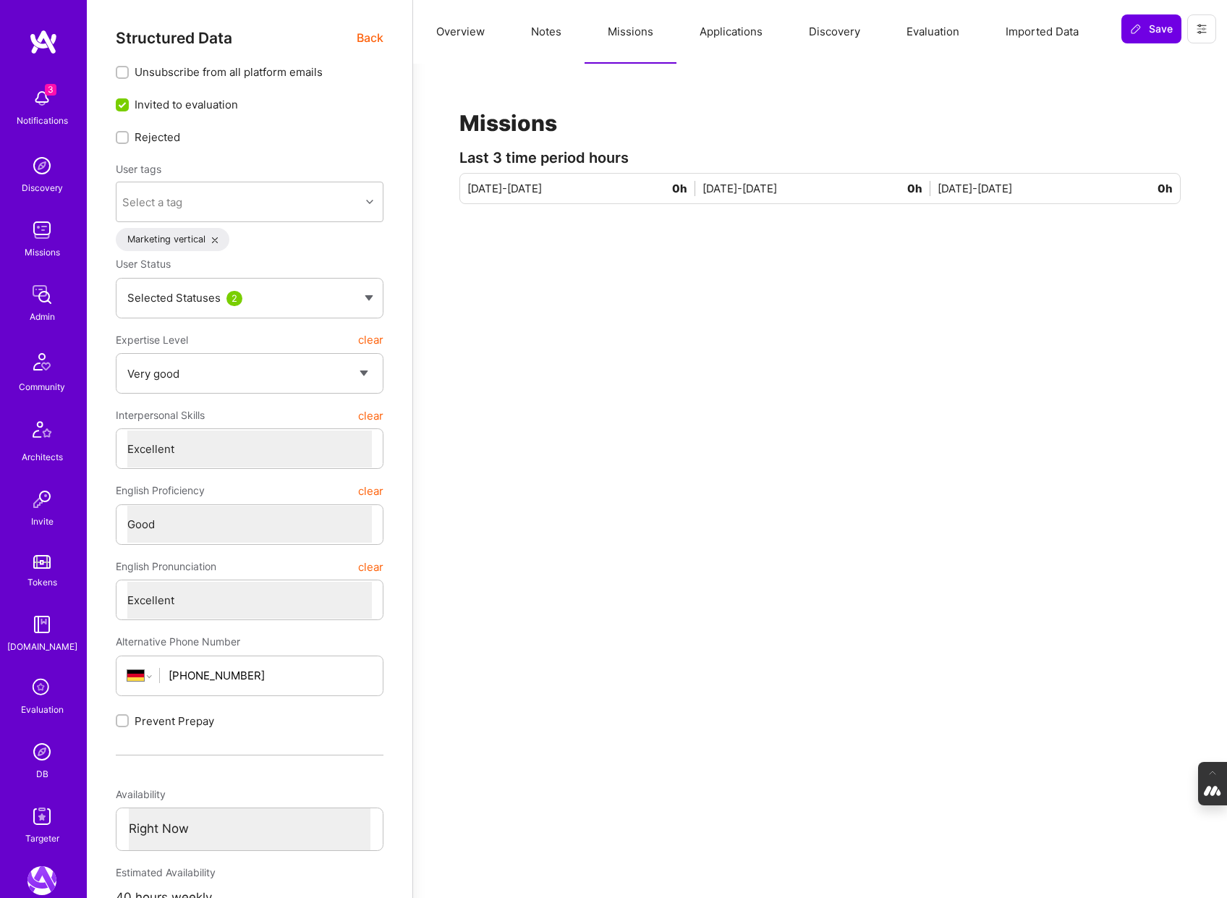
click at [750, 37] on button "Applications" at bounding box center [731, 32] width 109 height 64
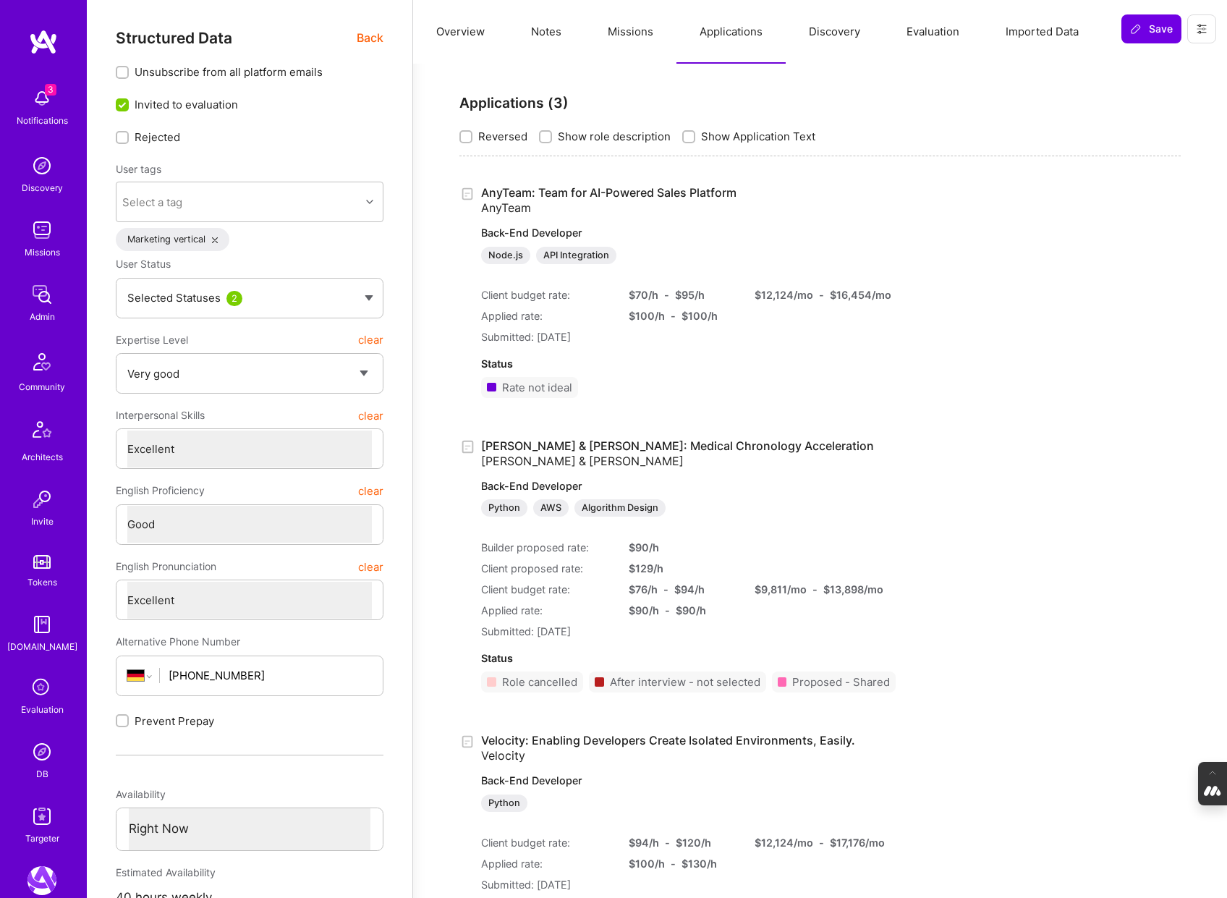
click at [554, 37] on button "Notes" at bounding box center [546, 32] width 77 height 64
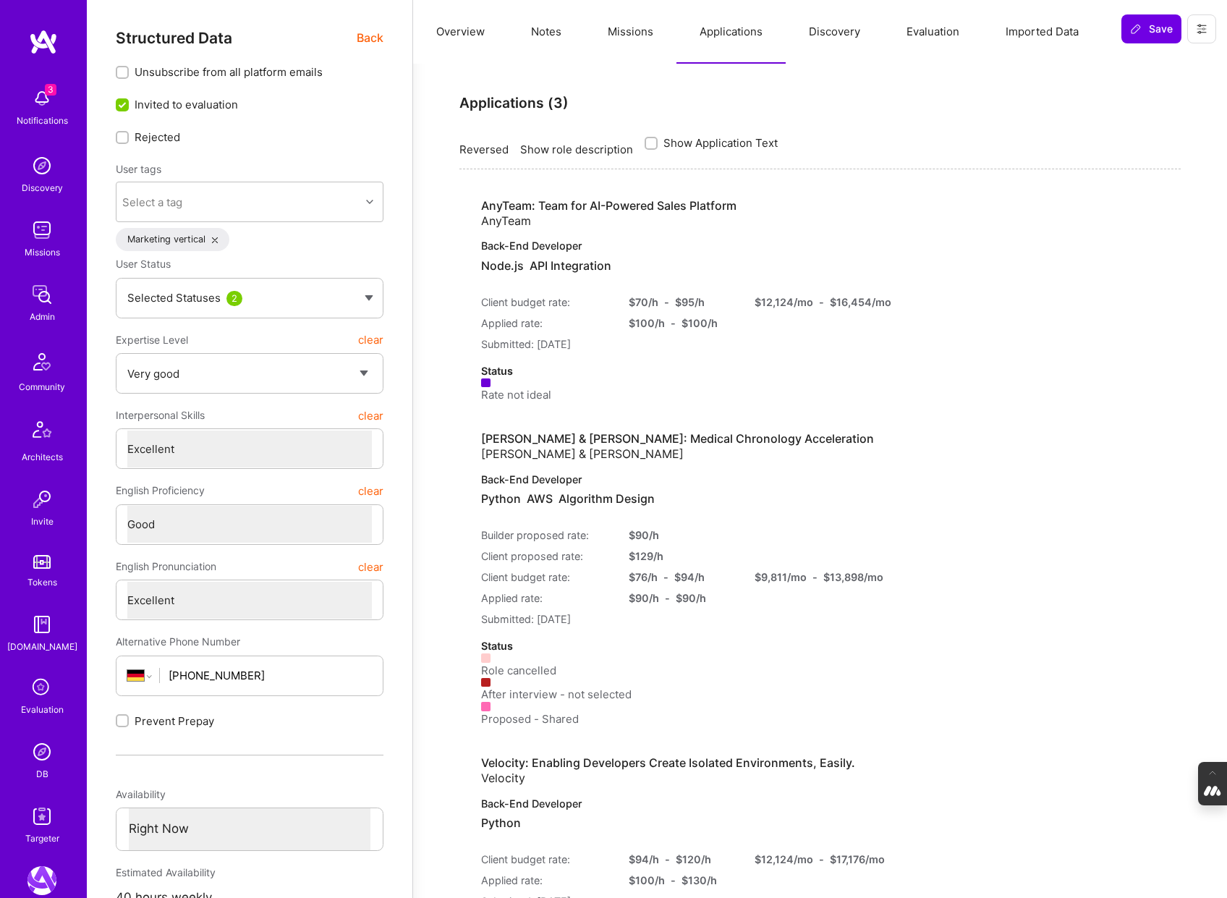
type textarea "x"
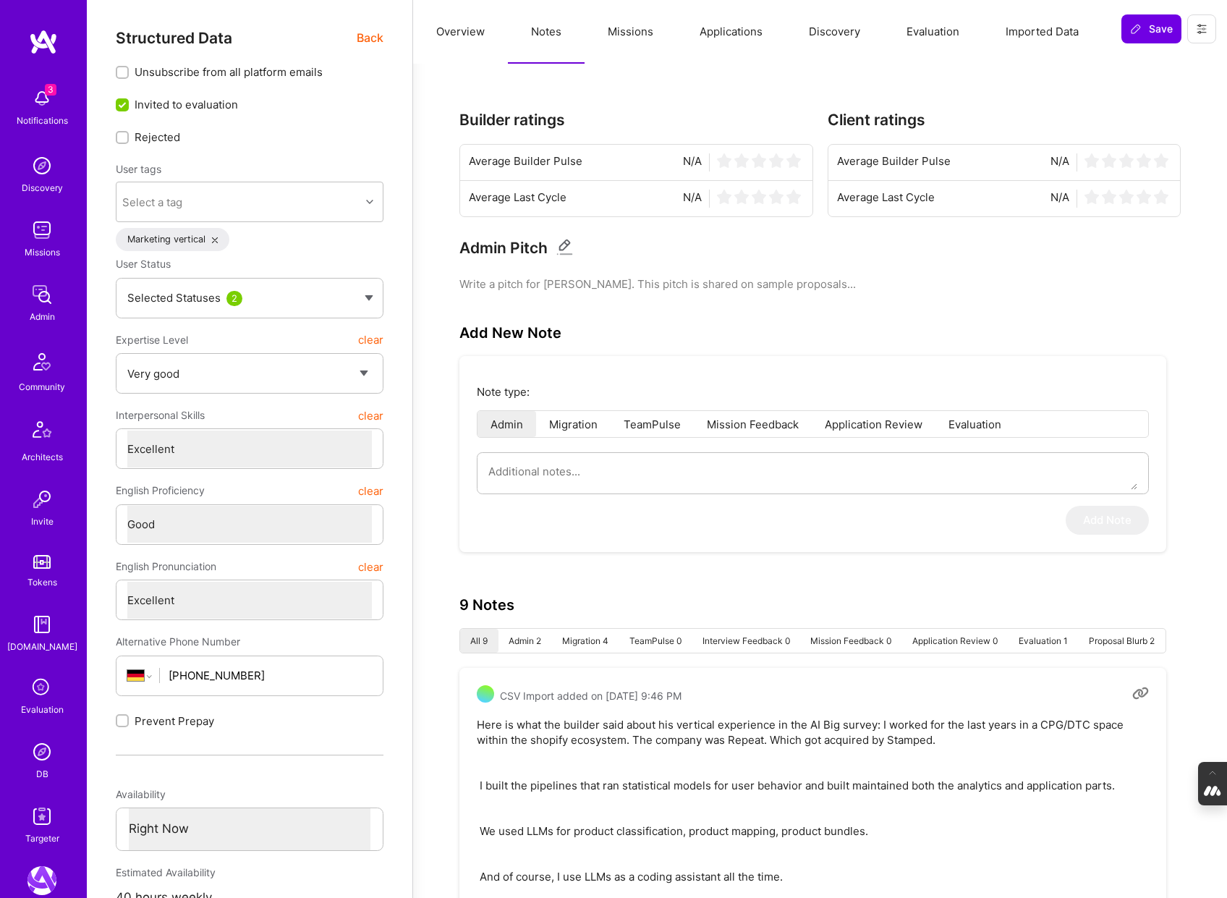
click at [45, 752] on img at bounding box center [41, 751] width 29 height 29
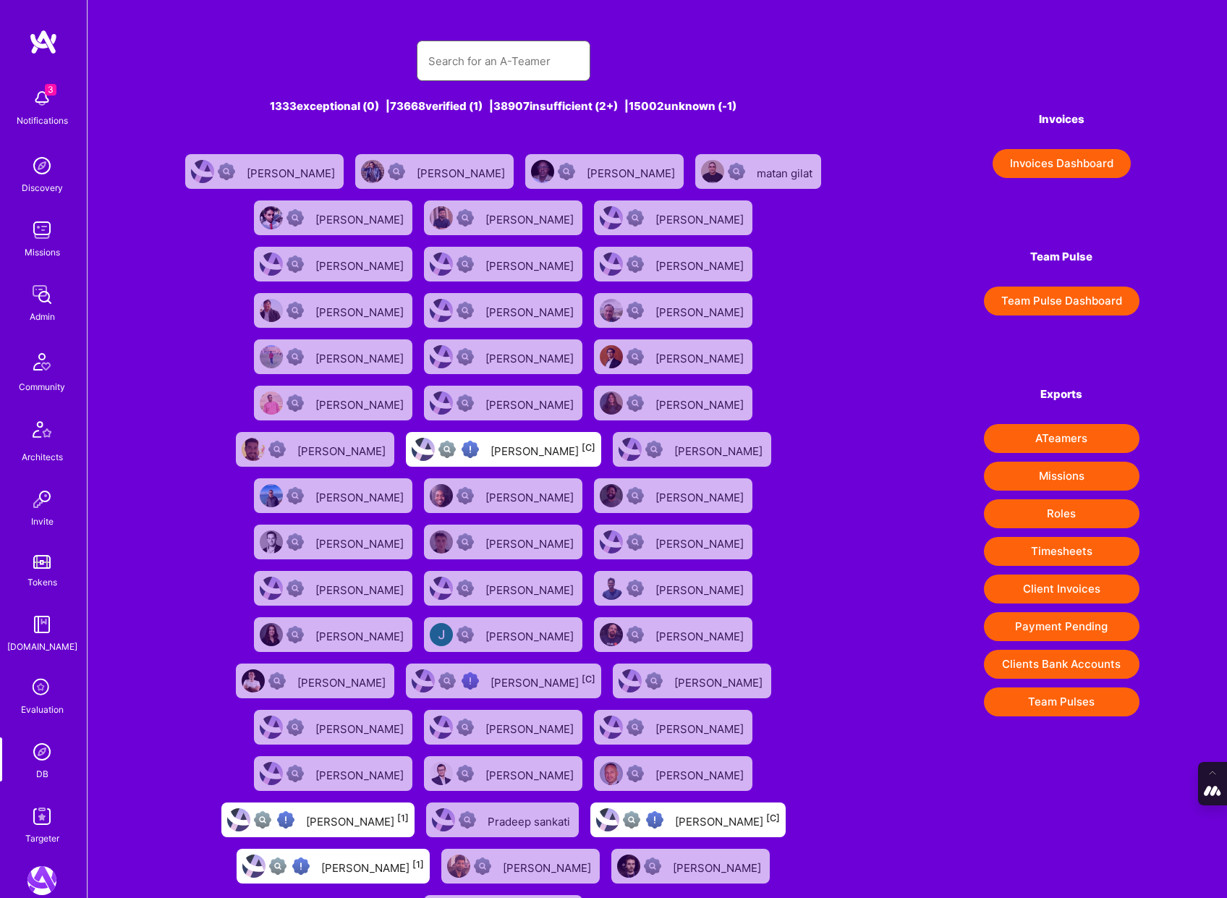
click at [516, 65] on input "text" at bounding box center [503, 61] width 151 height 37
paste input "hilapazh@gmail.com"
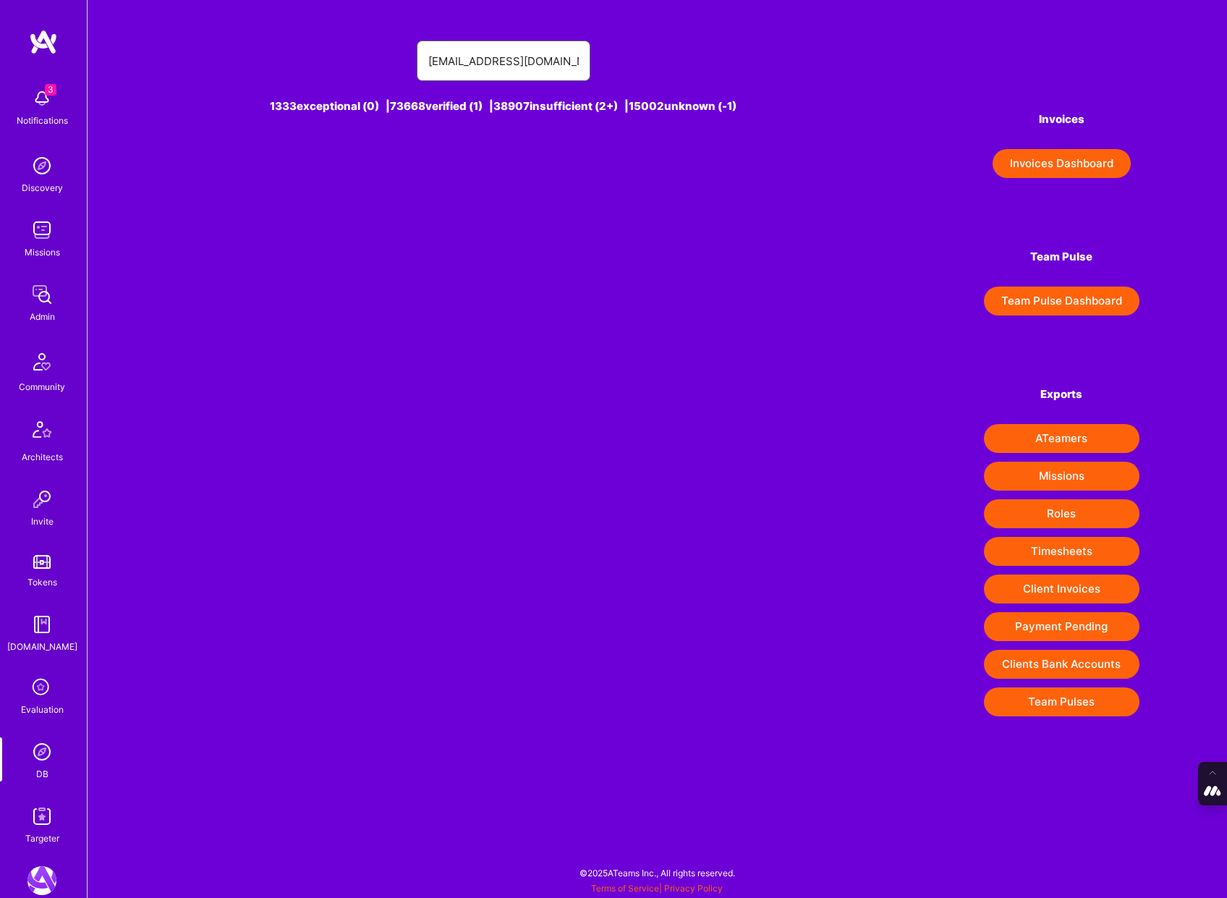
drag, startPoint x: 456, startPoint y: 64, endPoint x: 384, endPoint y: 64, distance: 71.6
click at [384, 64] on div "hilapazh@gmail.com" at bounding box center [503, 61] width 656 height 41
type input "hilapazh@gmail.com"
click at [543, 166] on div "Hila Paz [1]" at bounding box center [542, 171] width 103 height 19
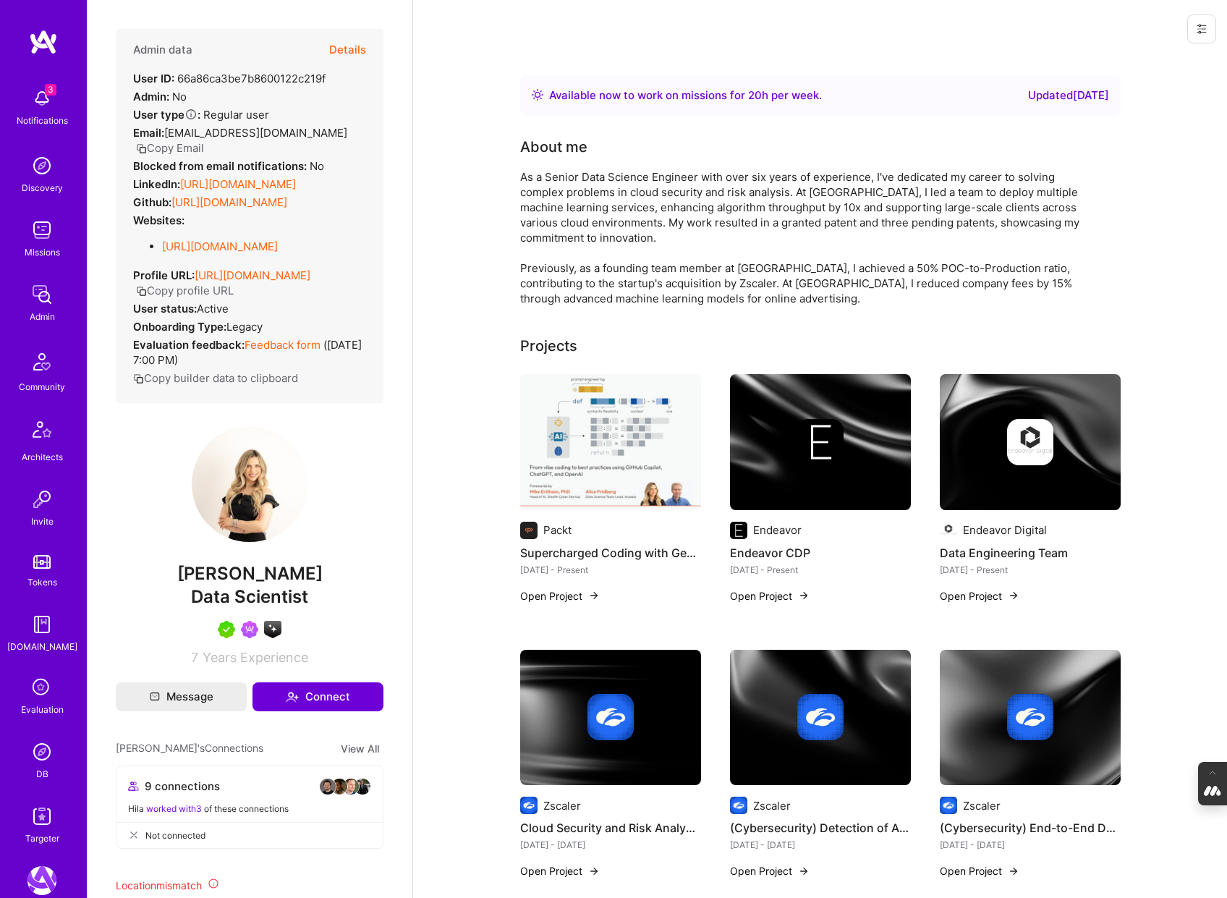
click at [351, 46] on button "Details" at bounding box center [347, 50] width 37 height 42
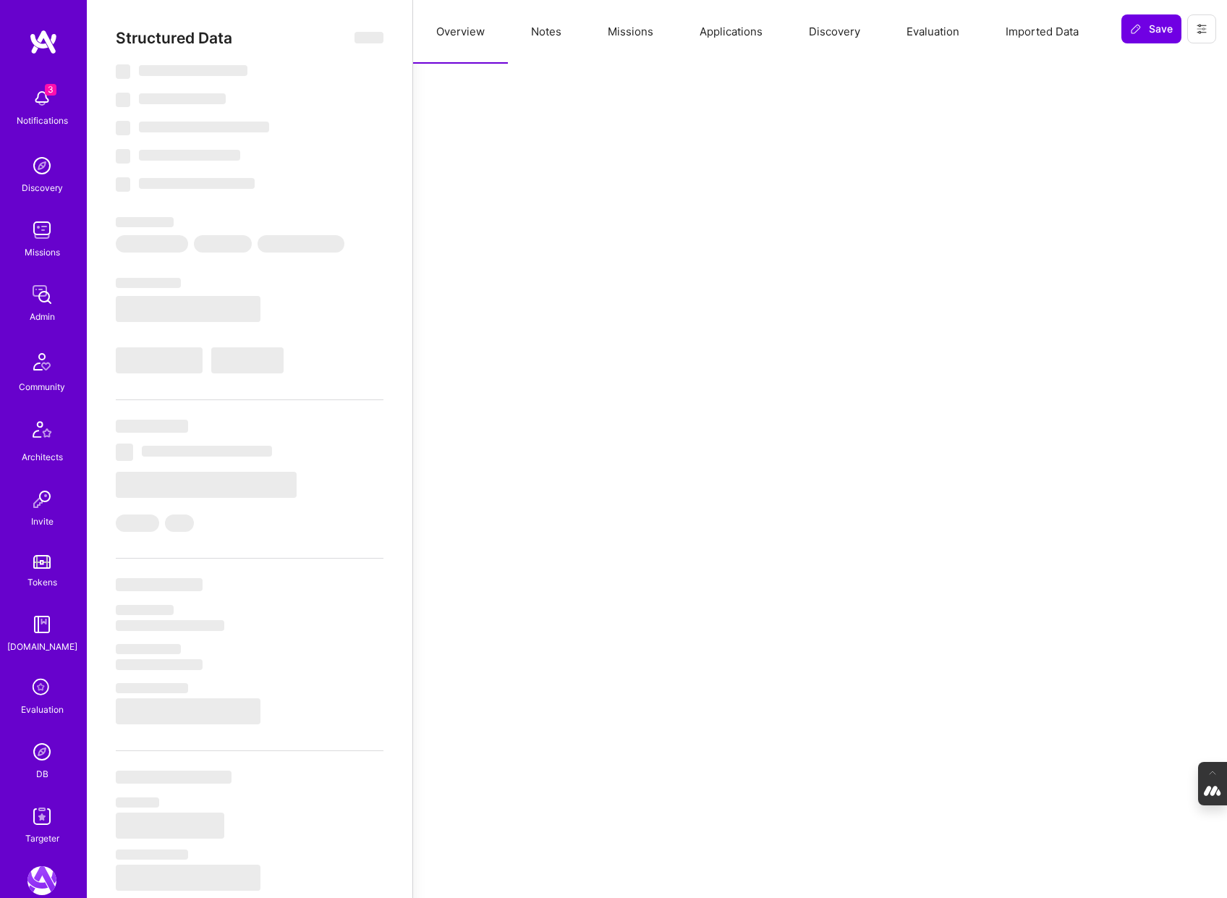
click at [537, 45] on button "Notes" at bounding box center [546, 32] width 77 height 64
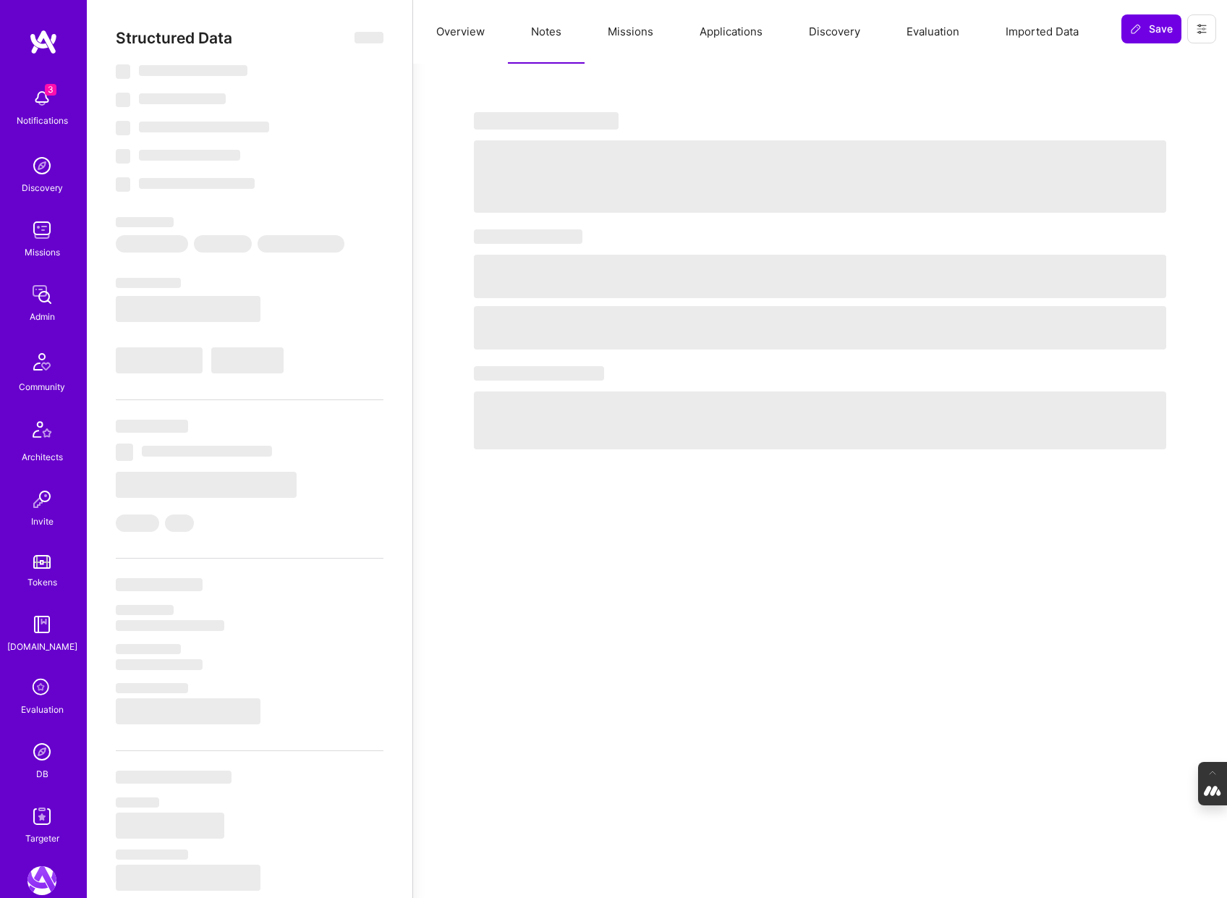
type textarea "x"
select select "Right Now"
select select "5"
select select "7"
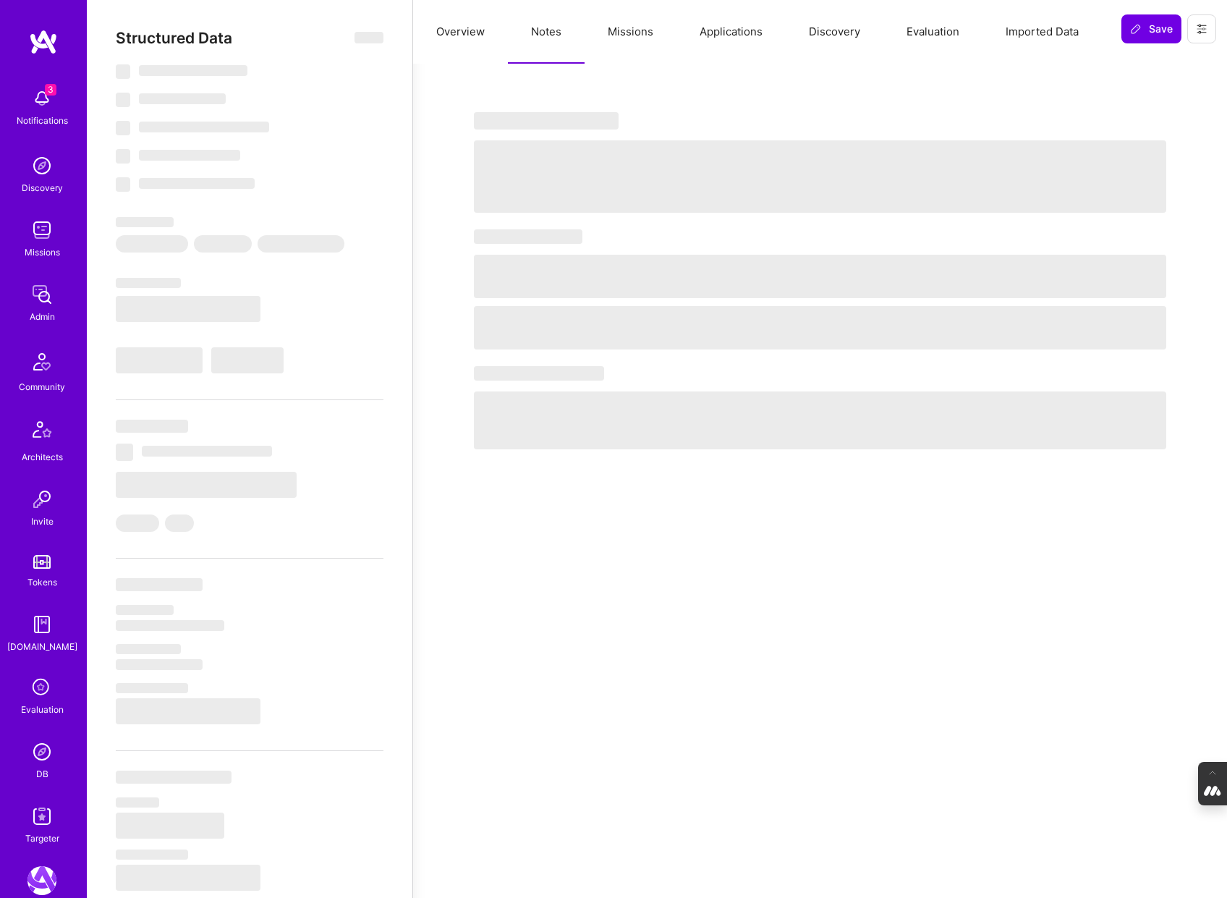
select select "7"
select select "IL"
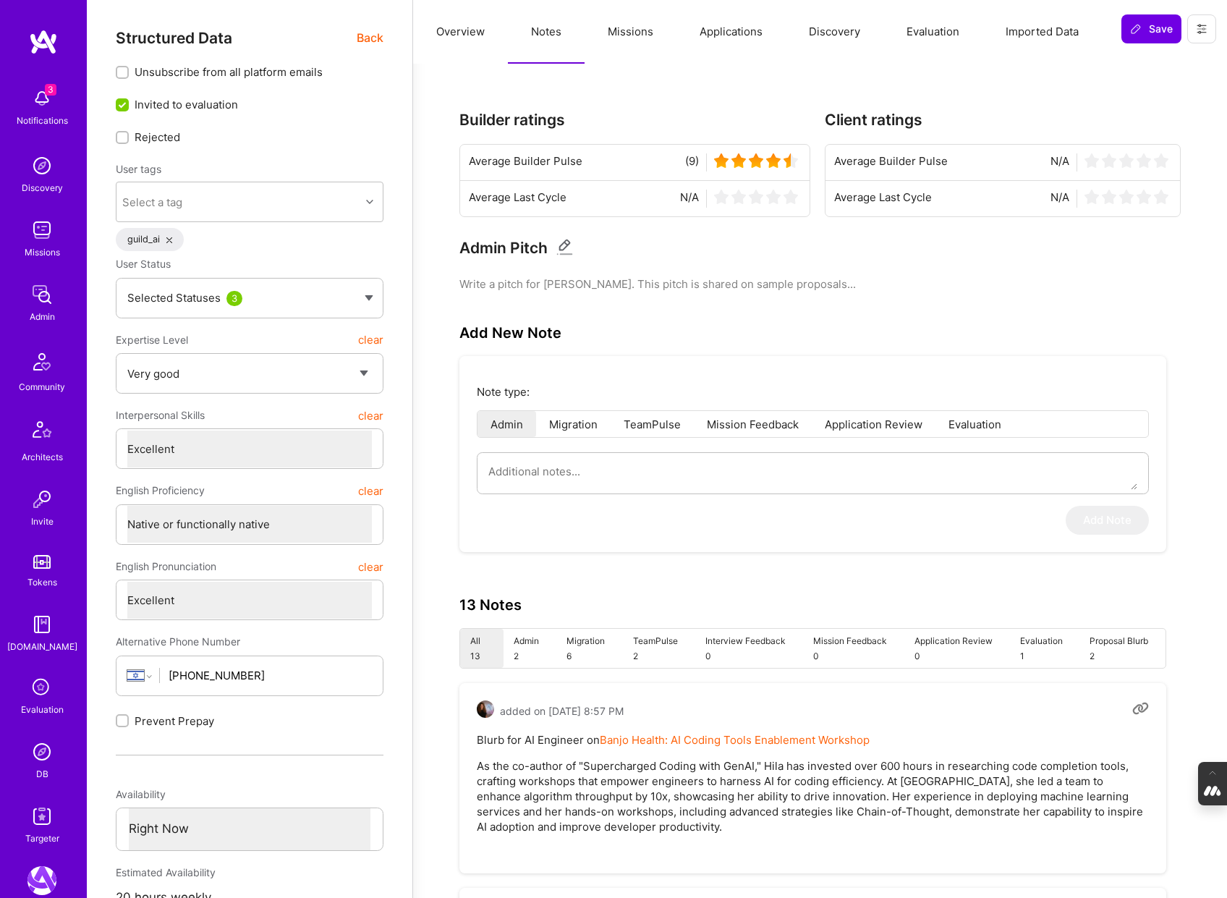
click at [617, 33] on button "Missions" at bounding box center [631, 32] width 92 height 64
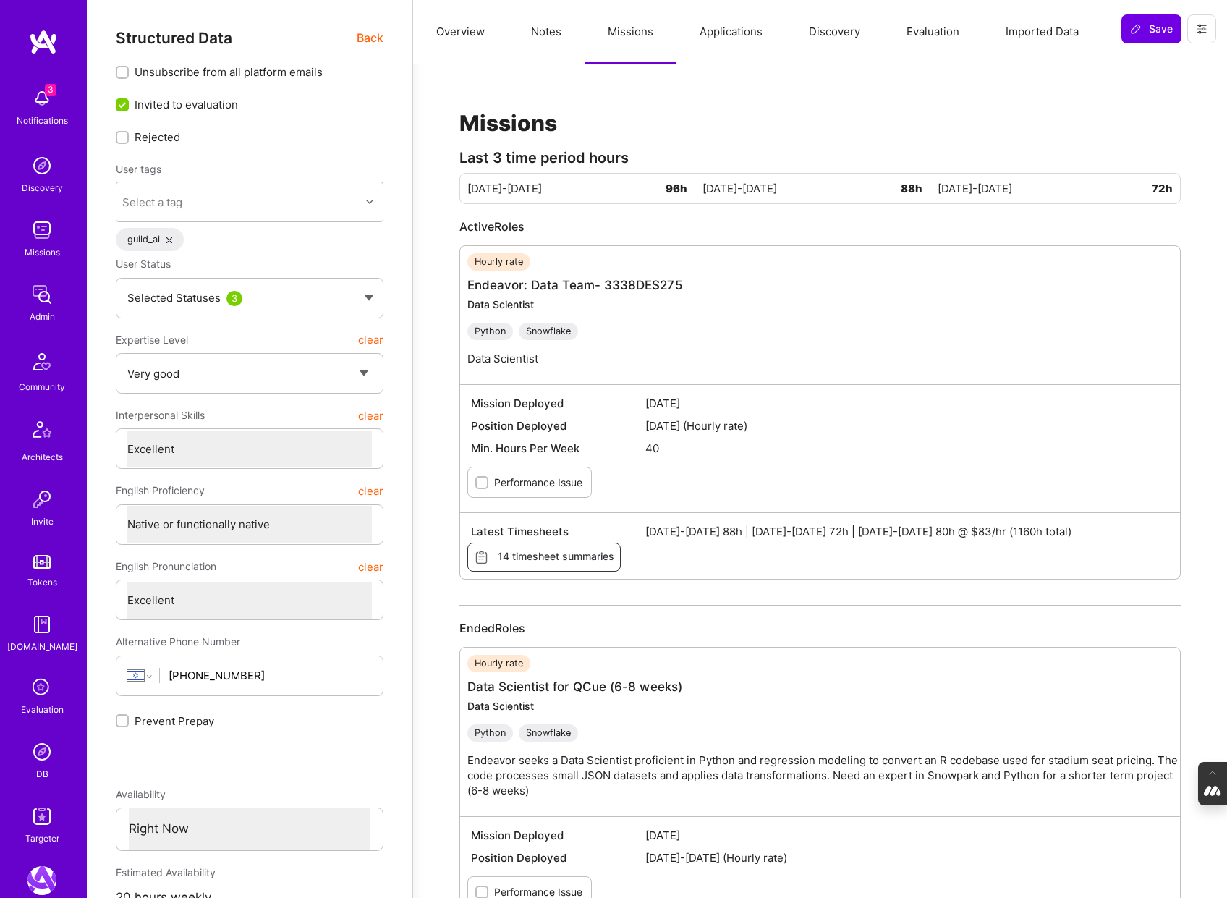
click at [460, 33] on button "Overview" at bounding box center [460, 32] width 95 height 64
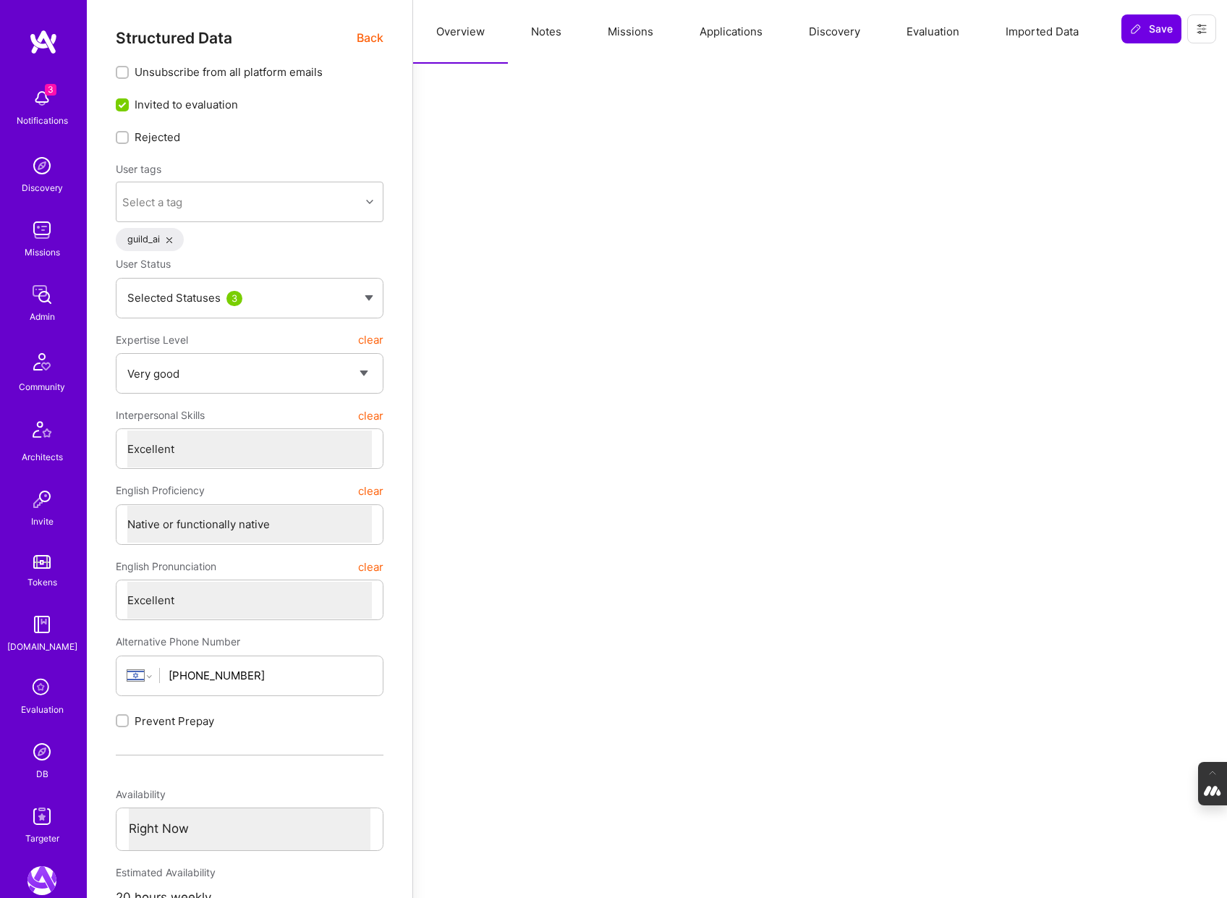
click at [366, 31] on span "Back" at bounding box center [370, 38] width 27 height 18
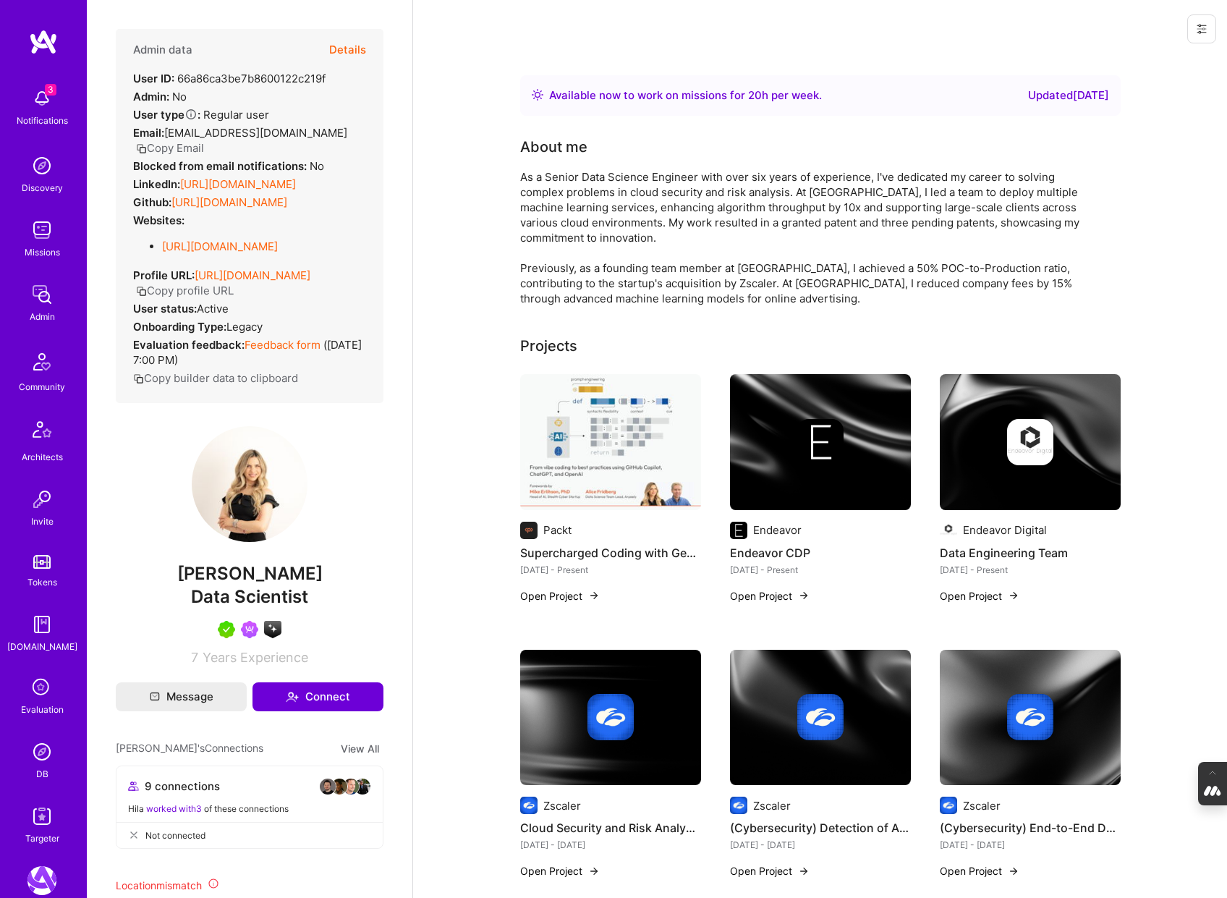
click at [787, 444] on div at bounding box center [820, 442] width 181 height 46
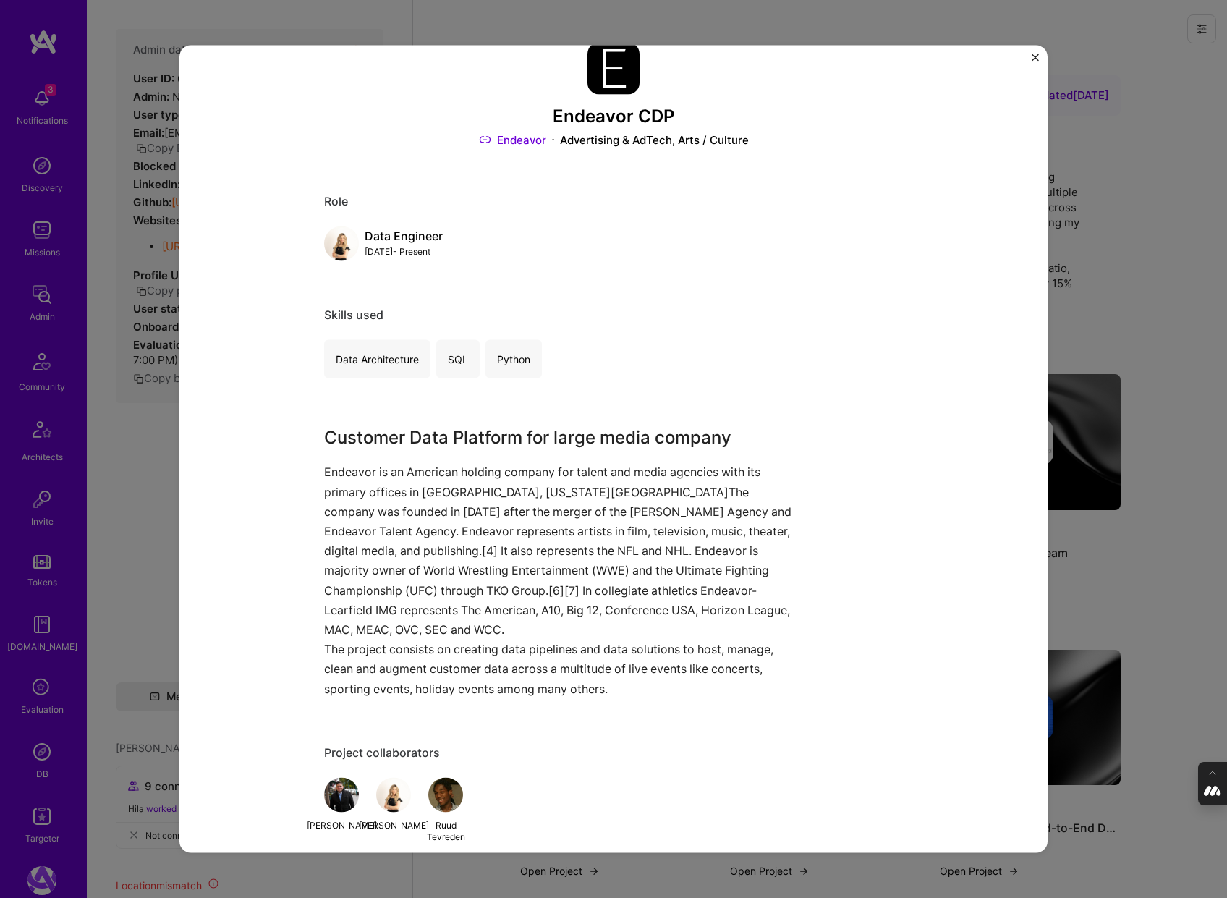
scroll to position [33, 0]
click at [1170, 302] on div "Endeavor CDP Endeavor Advertising & AdTech, Arts / Culture Role Data Engineer O…" at bounding box center [613, 449] width 1227 height 898
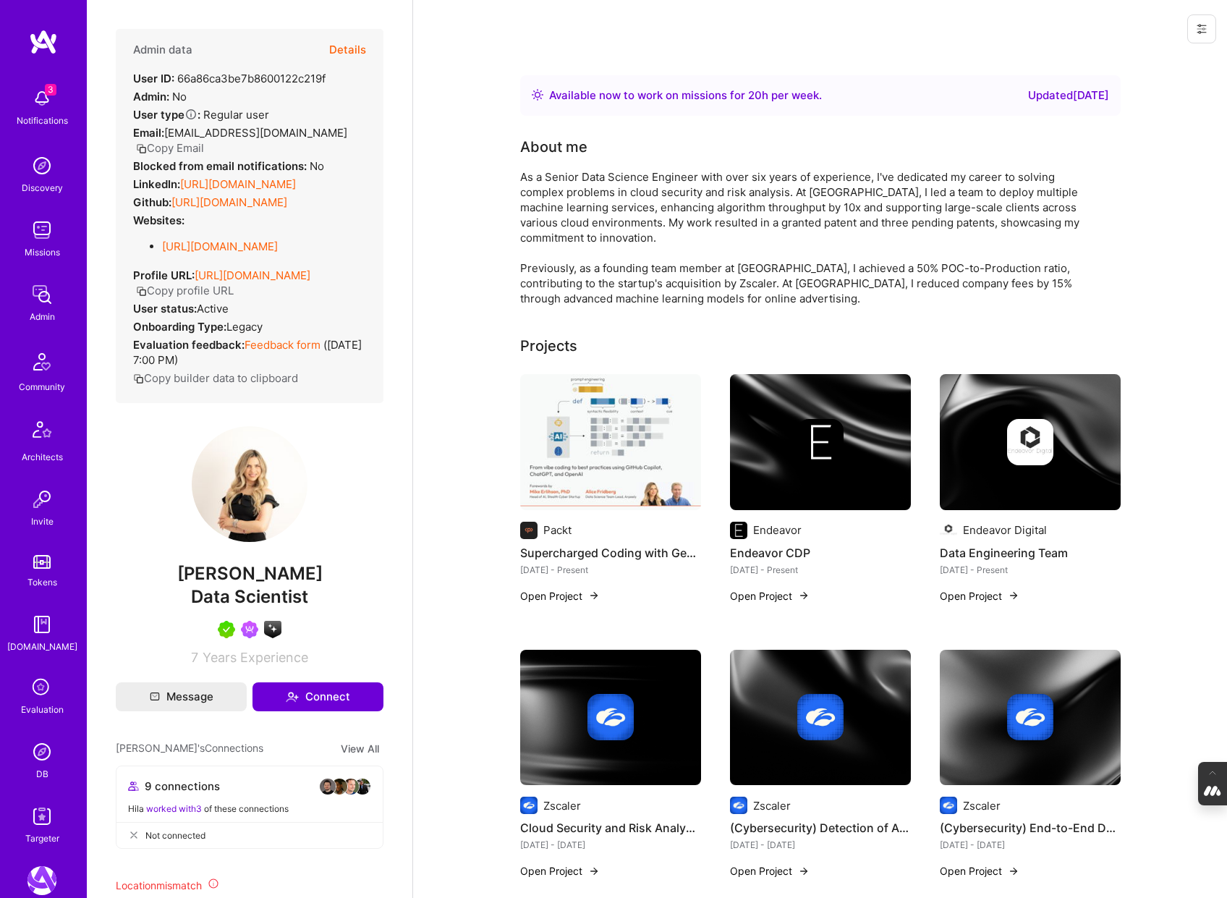
click at [1042, 469] on img at bounding box center [1030, 442] width 181 height 136
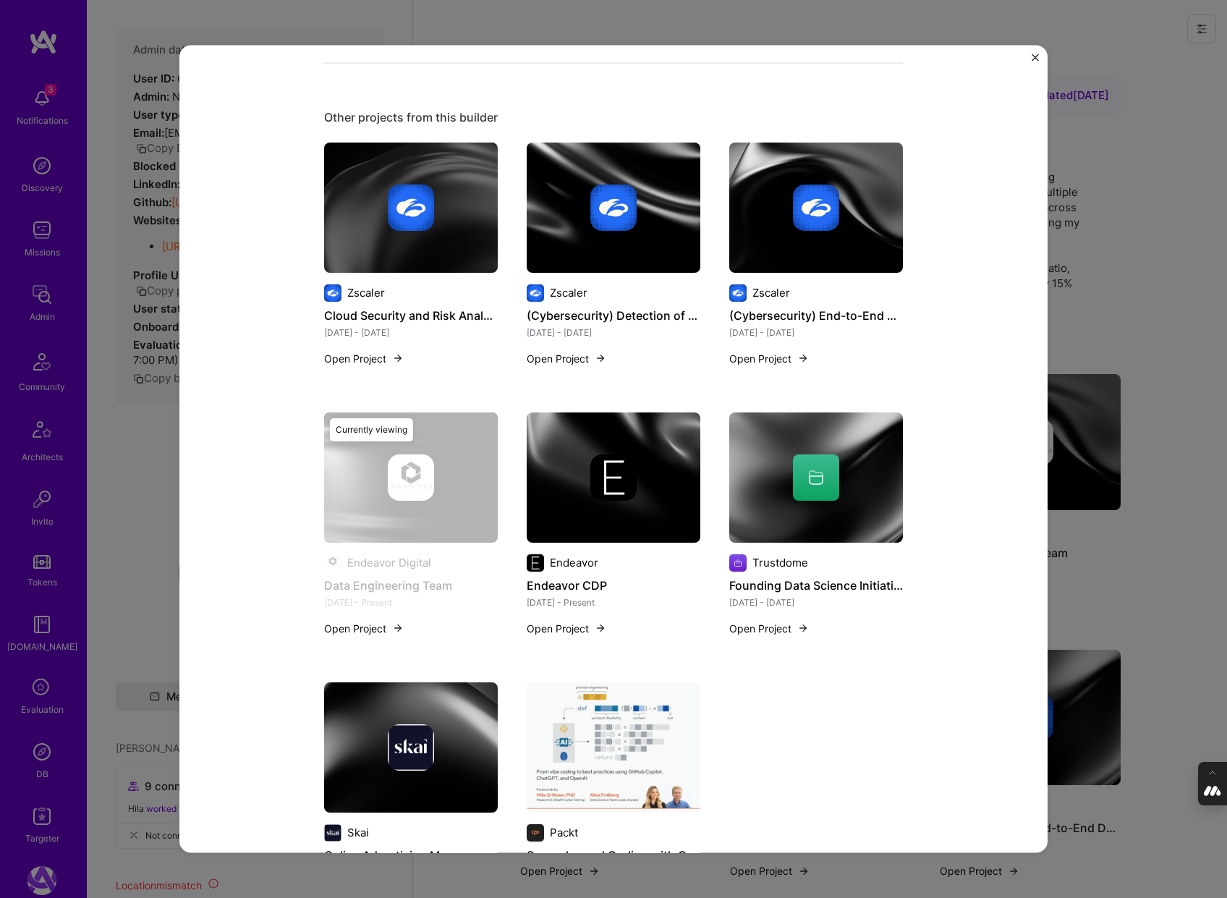
scroll to position [623, 0]
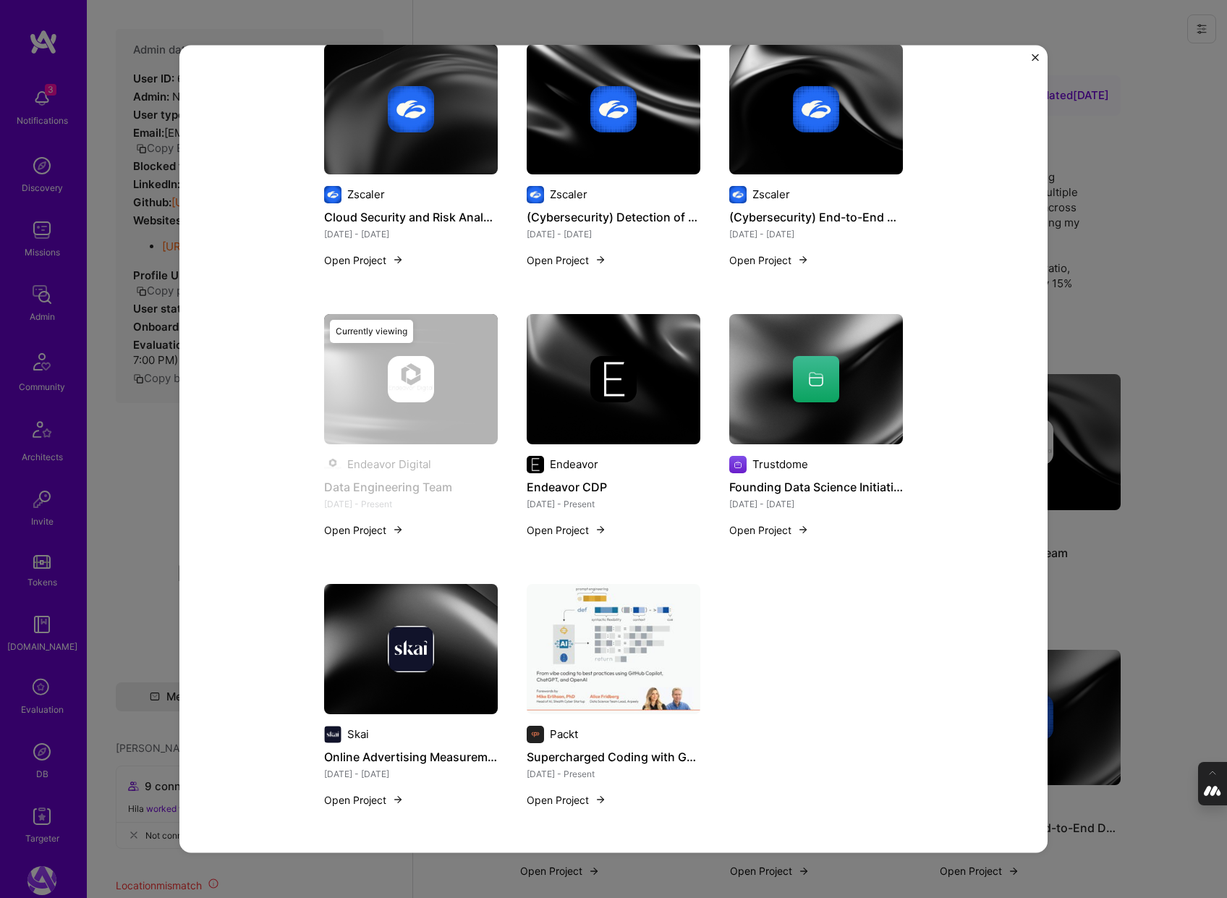
click at [1118, 330] on div "Data Engineering Team Endeavor Digital Media Role DevOps Engineer Sep, 2023 - P…" at bounding box center [613, 449] width 1227 height 898
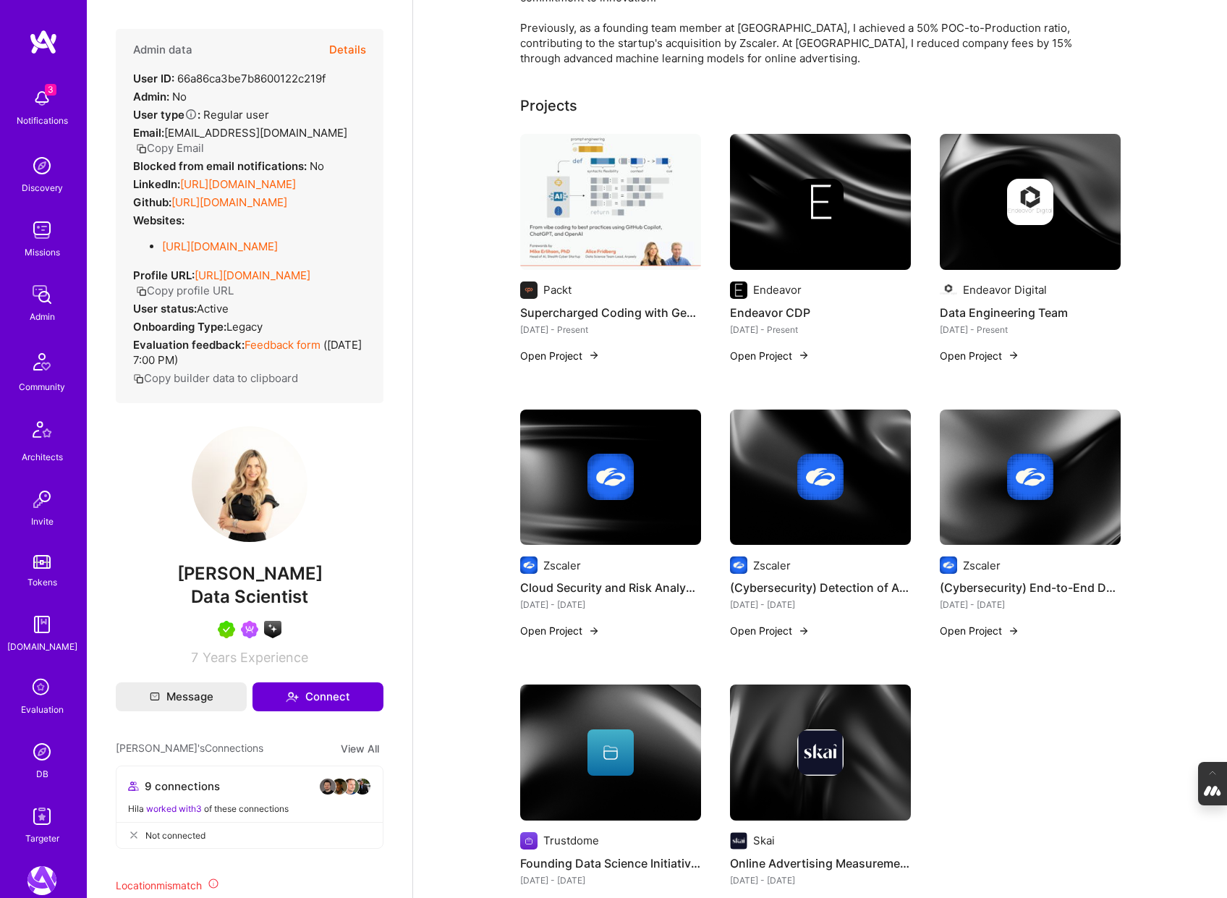
scroll to position [264, 0]
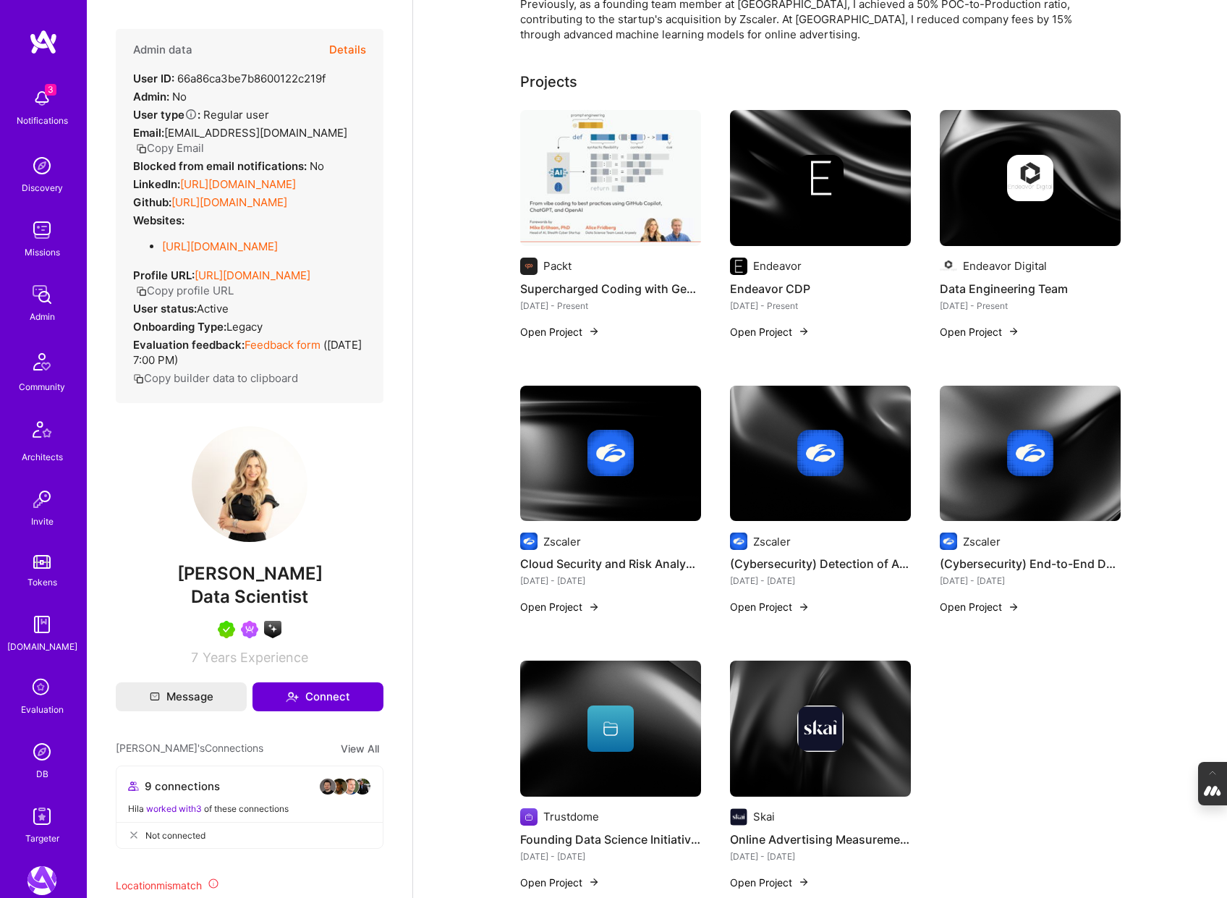
click at [648, 452] on div at bounding box center [610, 453] width 181 height 46
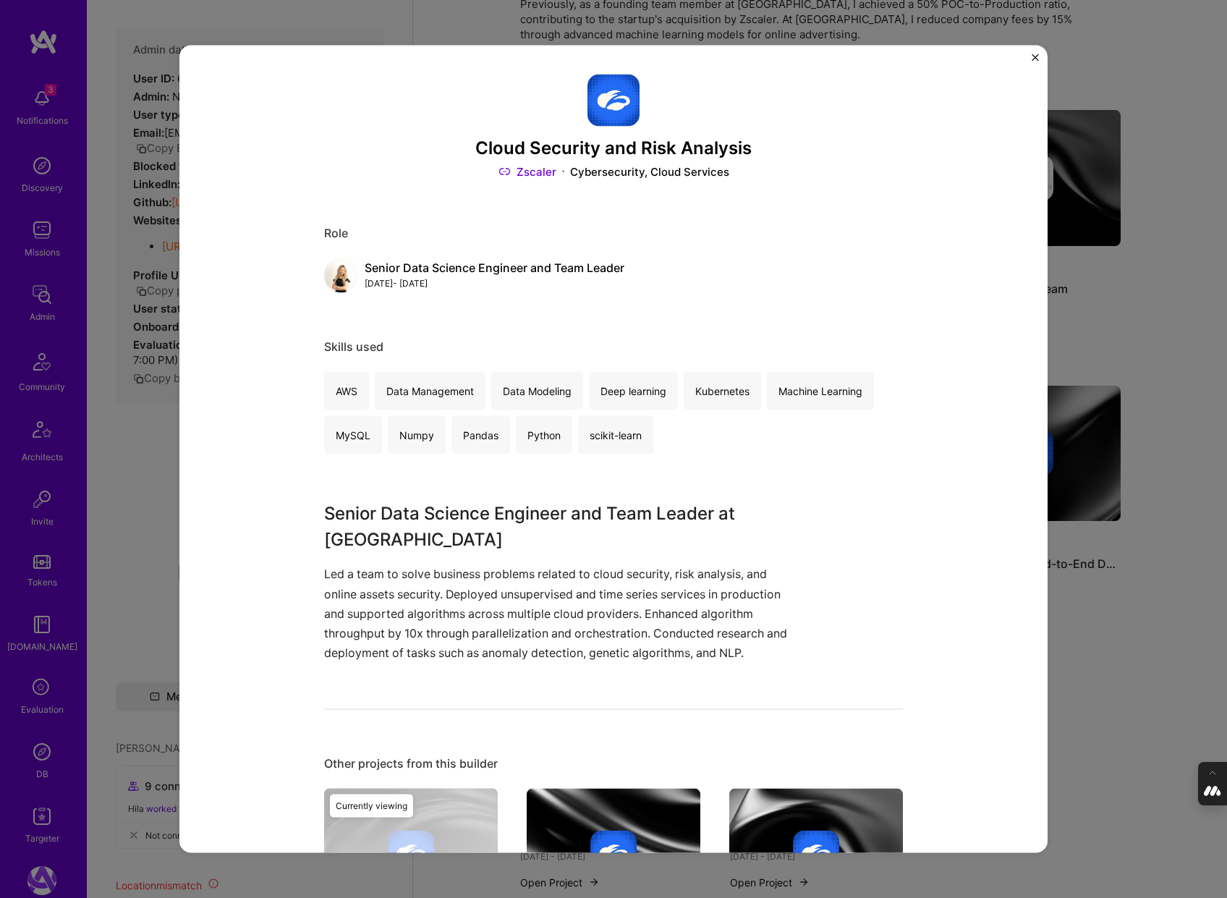
click at [1138, 567] on div "Cloud Security and Risk Analysis Zscaler Cybersecurity, Cloud Services Role Sen…" at bounding box center [613, 449] width 1227 height 898
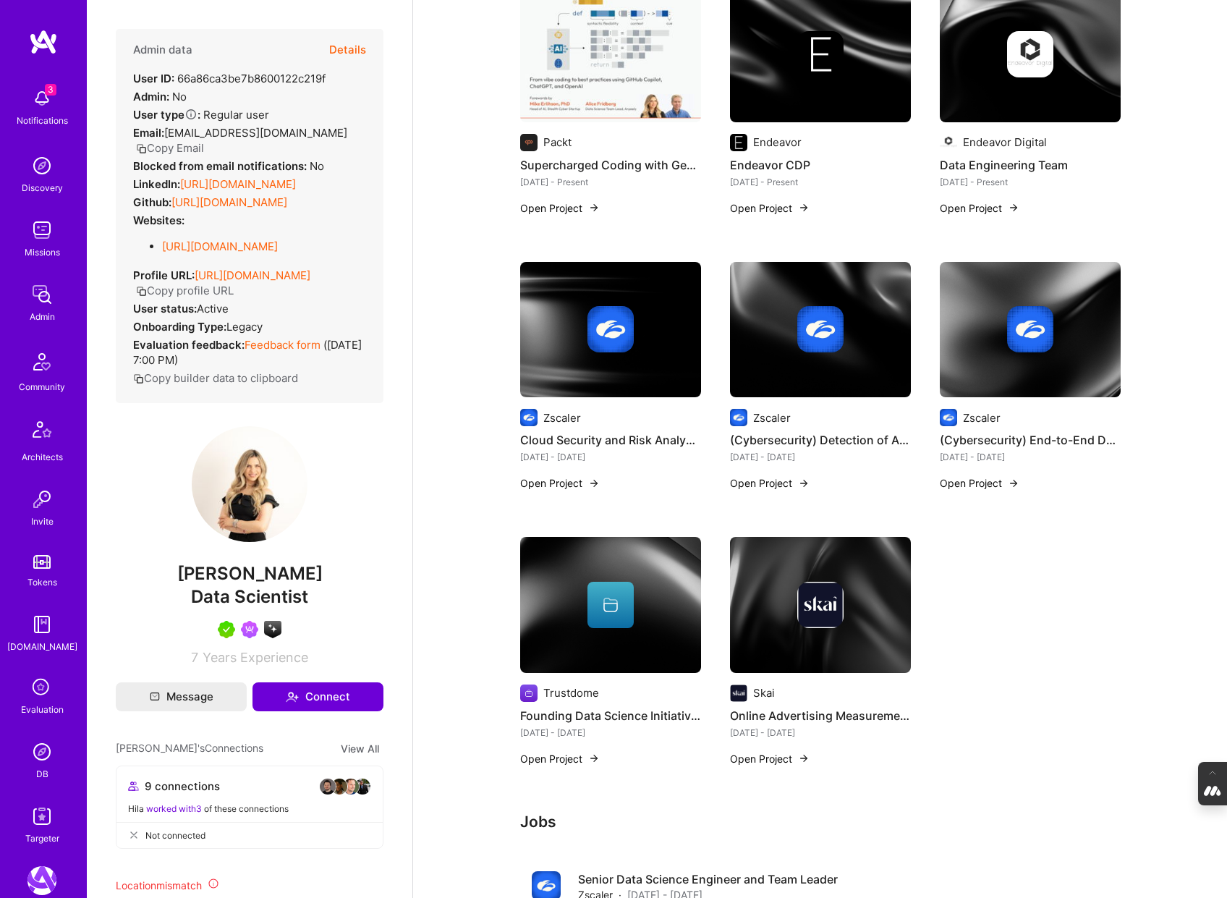
scroll to position [402, 0]
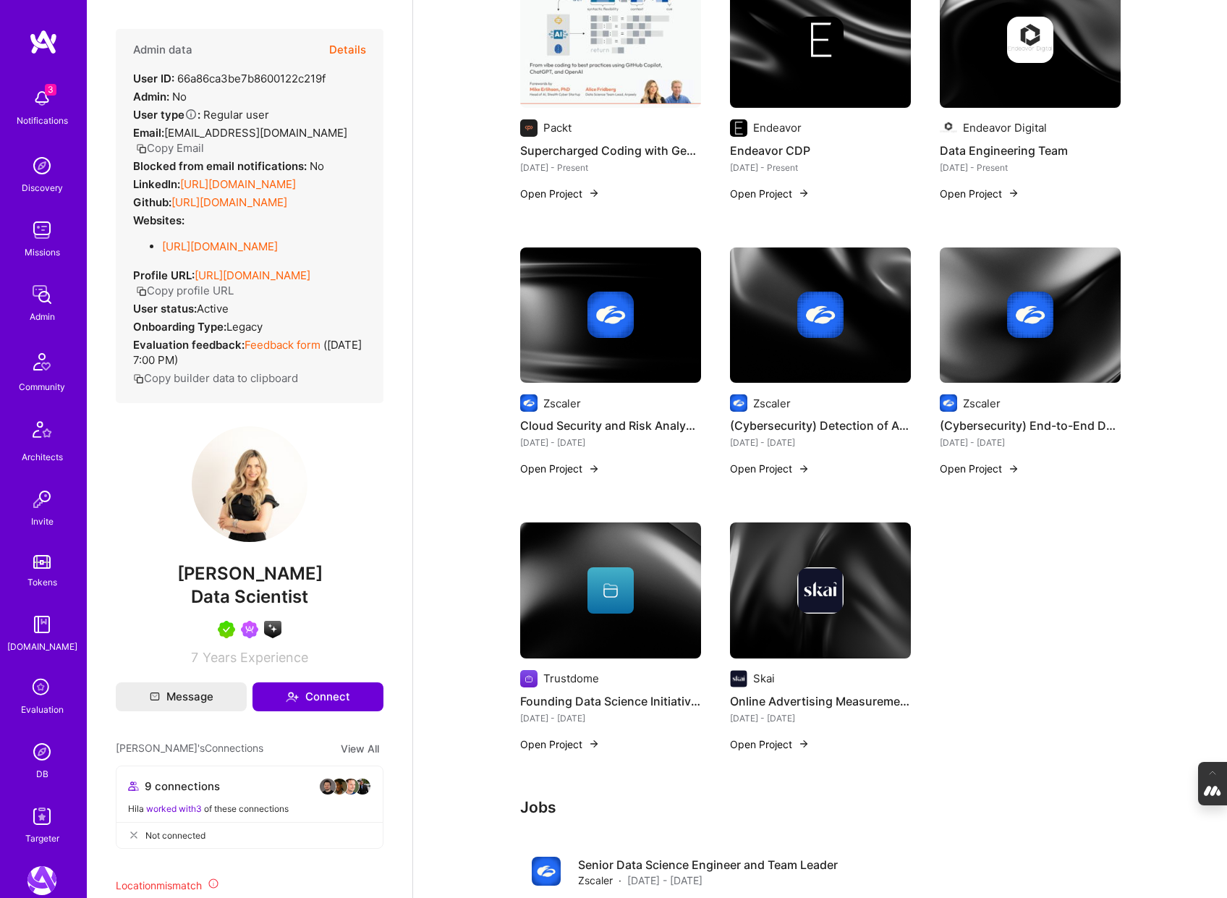
click at [786, 587] on div at bounding box center [820, 590] width 181 height 46
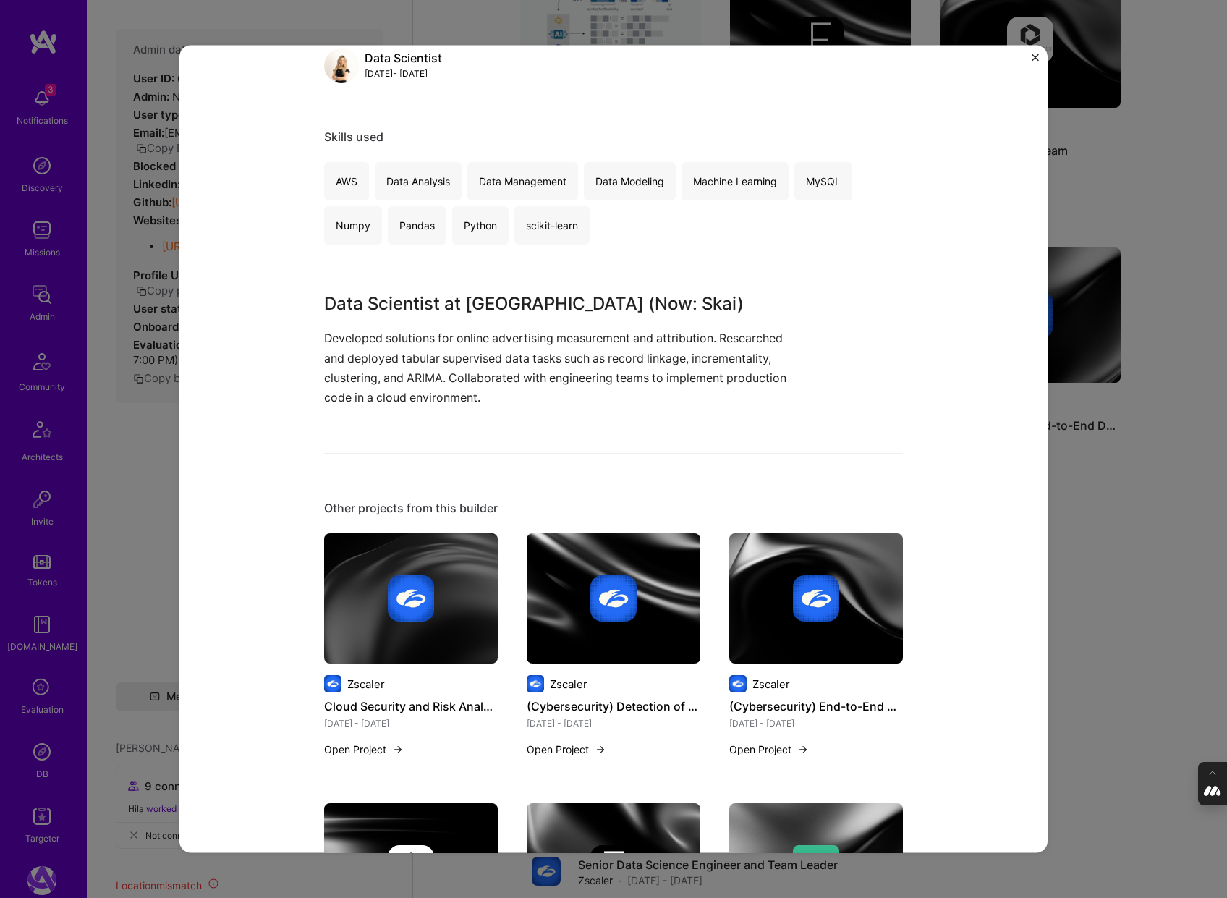
scroll to position [221, 0]
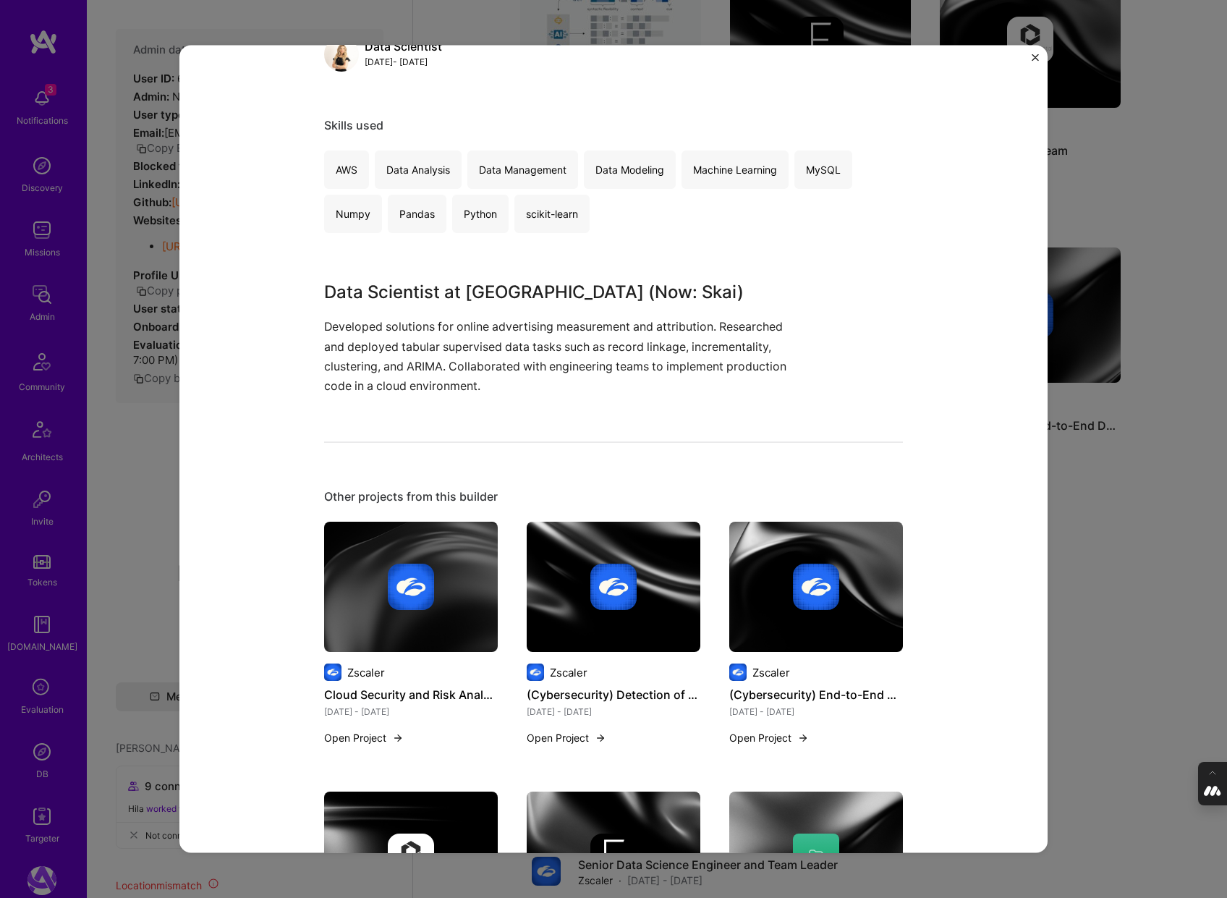
click at [1124, 563] on div "Online Advertising Measurement Solutions Skai Advertising & AdTech, Big Data Ro…" at bounding box center [613, 449] width 1227 height 898
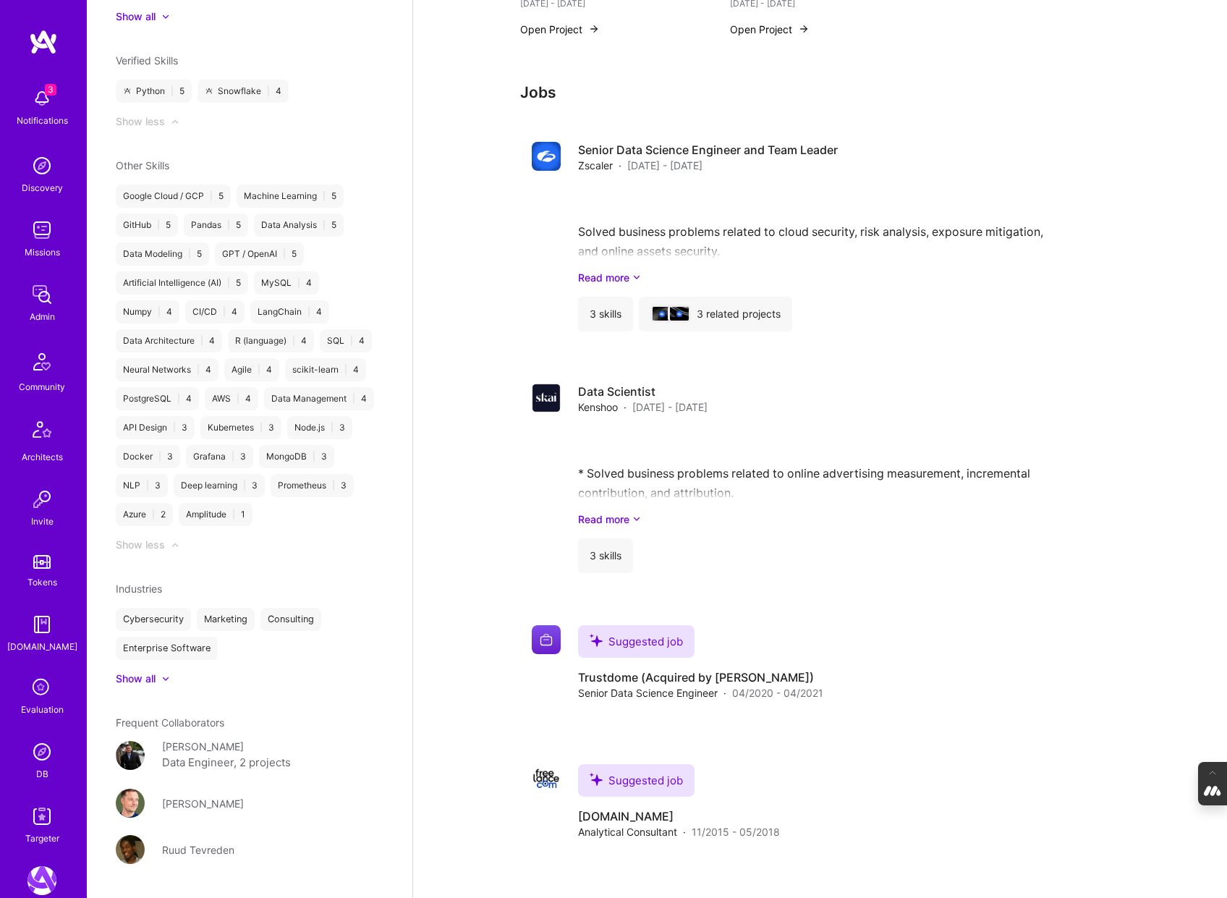
scroll to position [1426, 0]
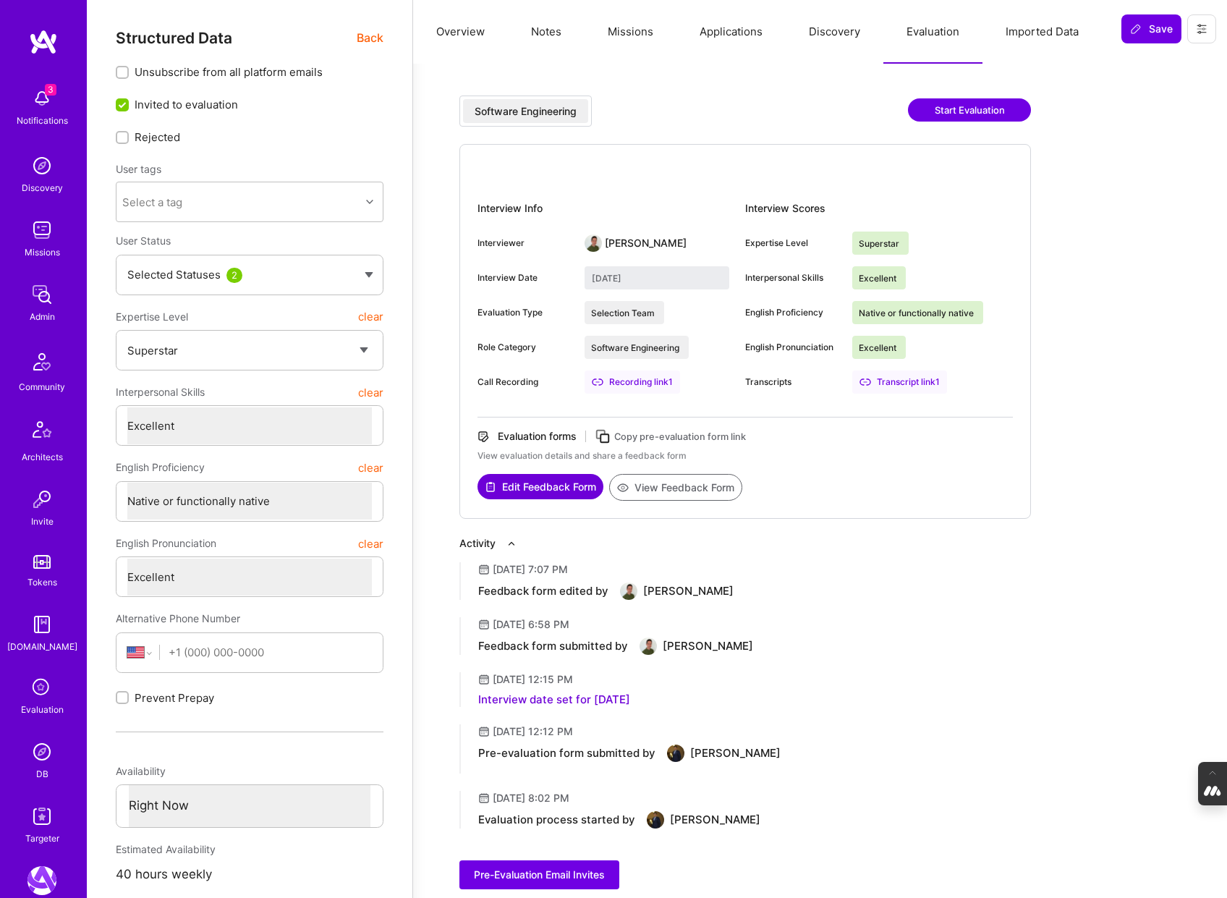
select select "7"
select select "US"
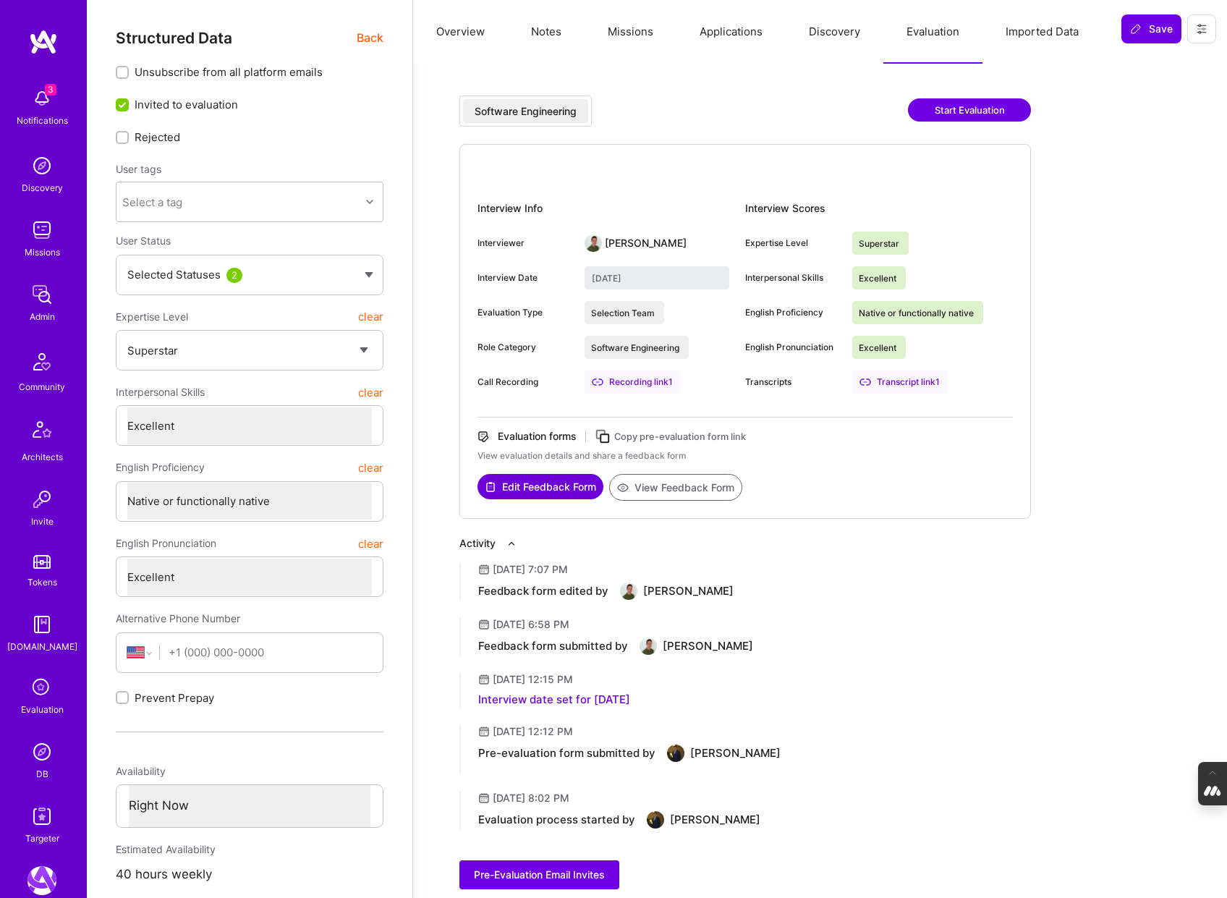
select select "Right Now"
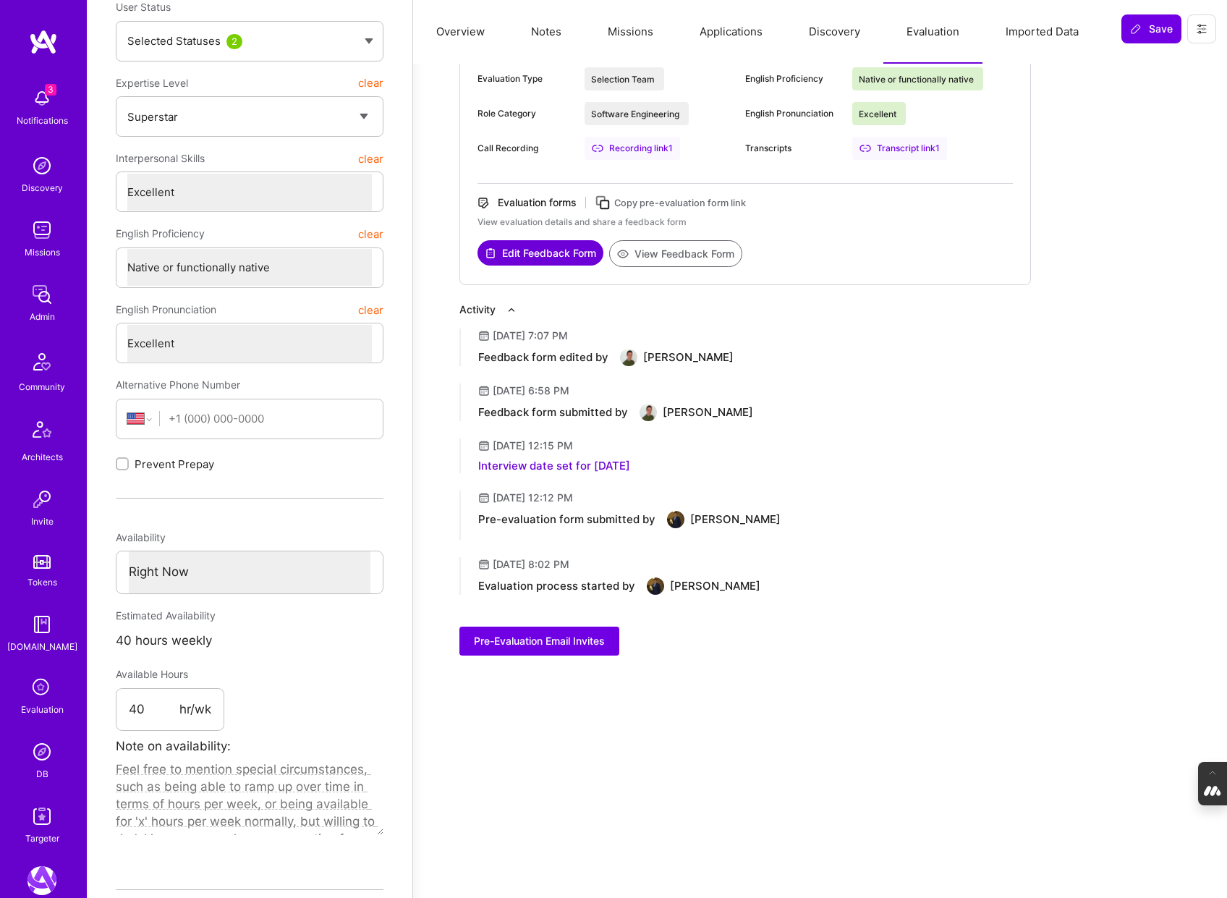
click at [45, 763] on img at bounding box center [41, 751] width 29 height 29
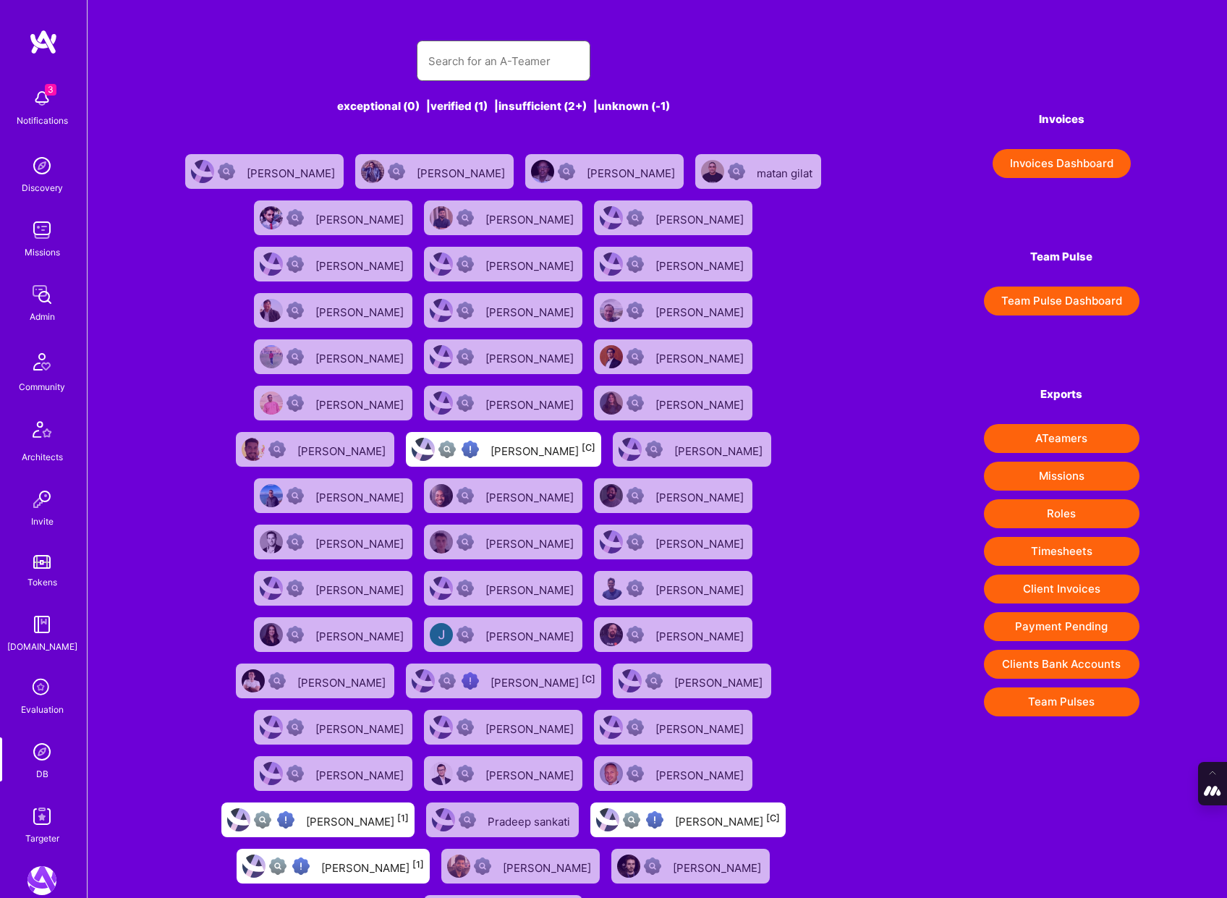
click at [488, 58] on input "text" at bounding box center [503, 61] width 151 height 37
paste input "[EMAIL_ADDRESS][DOMAIN_NAME]"
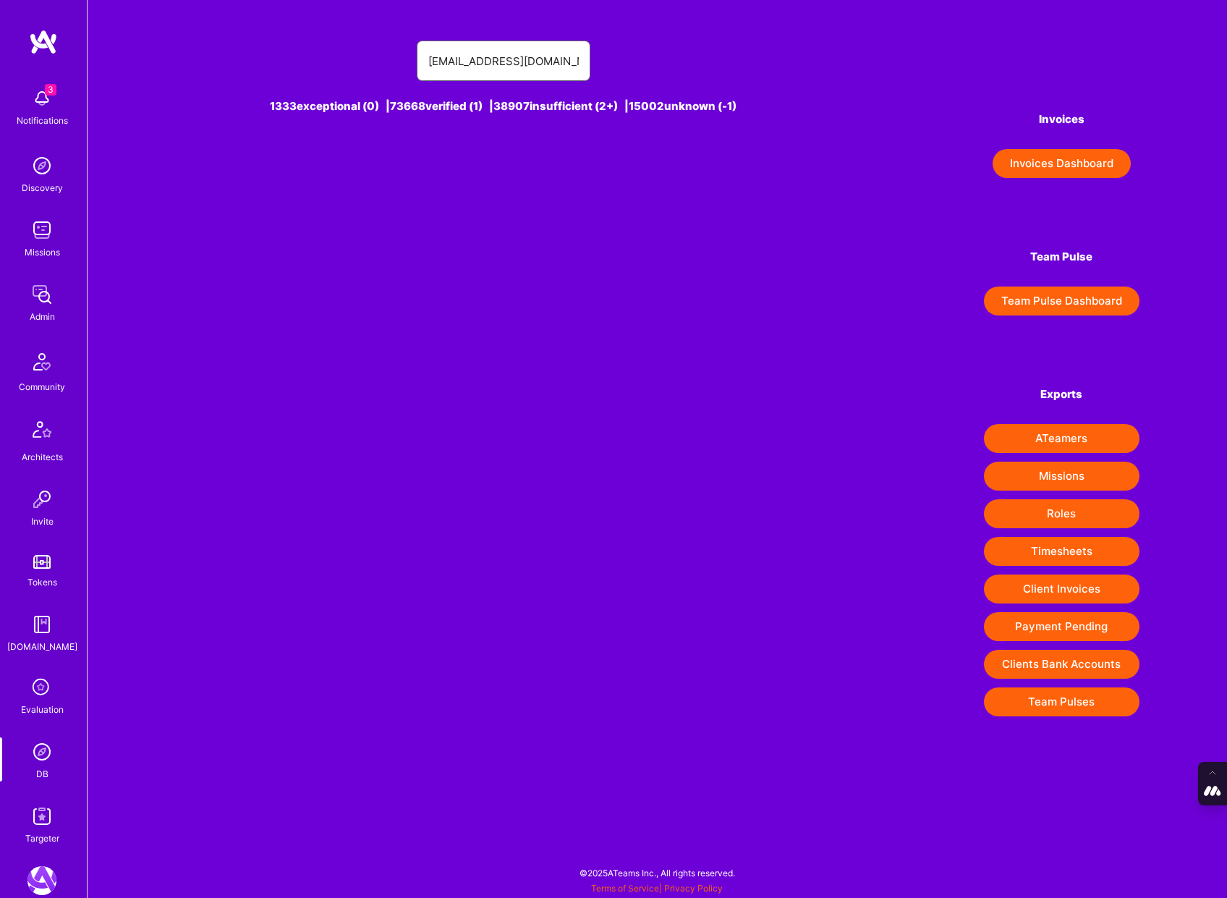
drag, startPoint x: 436, startPoint y: 62, endPoint x: 371, endPoint y: 64, distance: 65.2
click at [371, 64] on div "[EMAIL_ADDRESS][DOMAIN_NAME]" at bounding box center [503, 61] width 656 height 41
type input "[EMAIL_ADDRESS][DOMAIN_NAME]"
click at [527, 179] on div "[PERSON_NAME] [1]" at bounding box center [531, 171] width 103 height 19
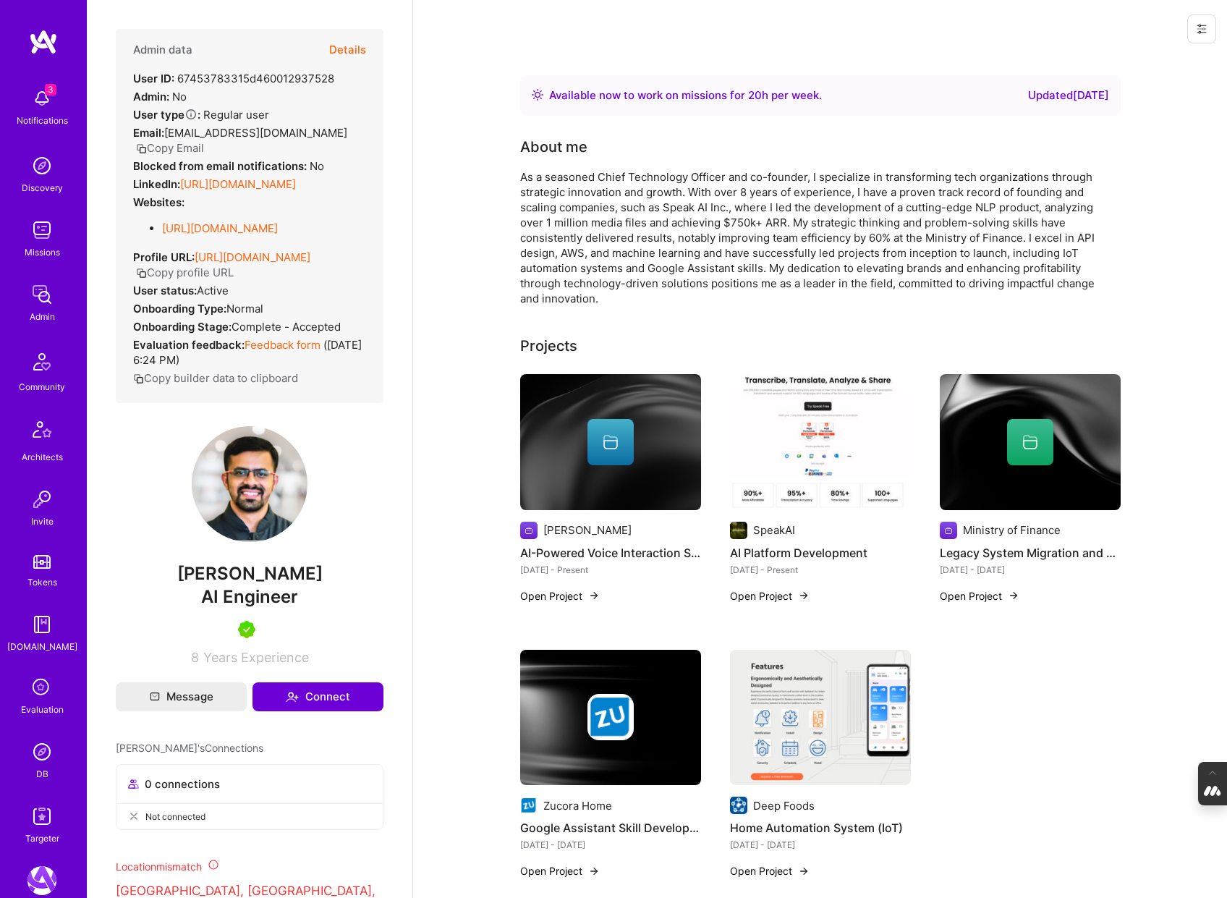
click at [342, 43] on button "Details" at bounding box center [347, 50] width 37 height 42
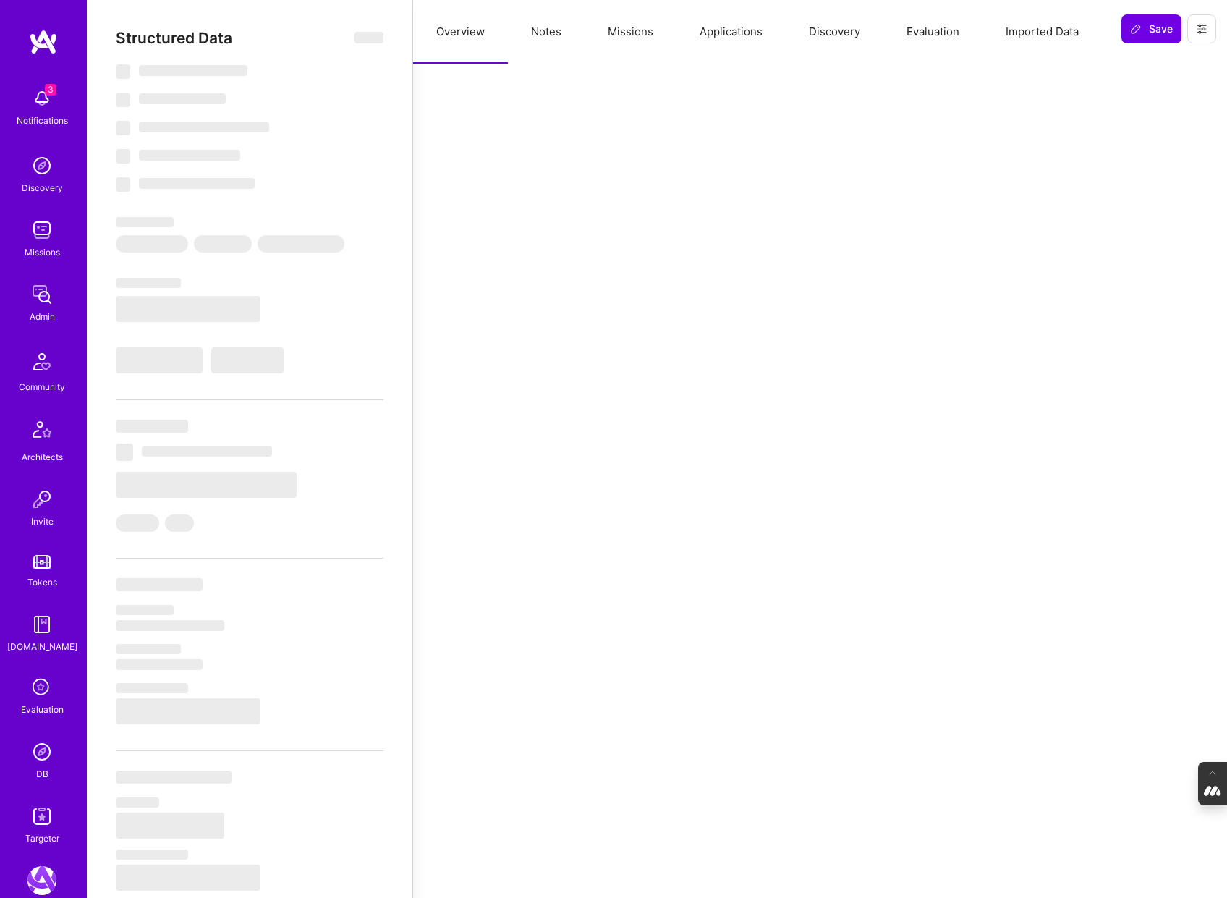
type textarea "x"
select select "Right Now"
select select "5"
select select "7"
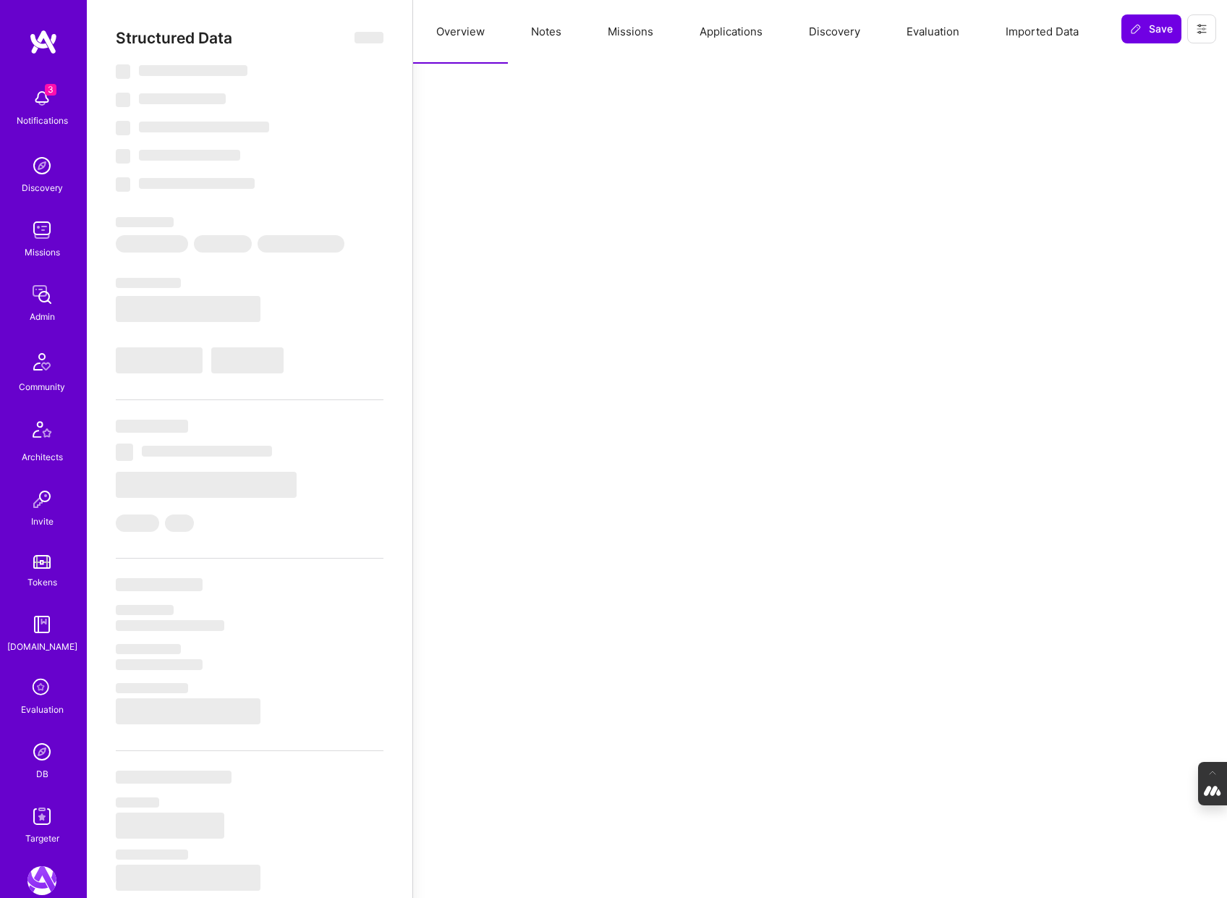
select select "6"
select select "CA"
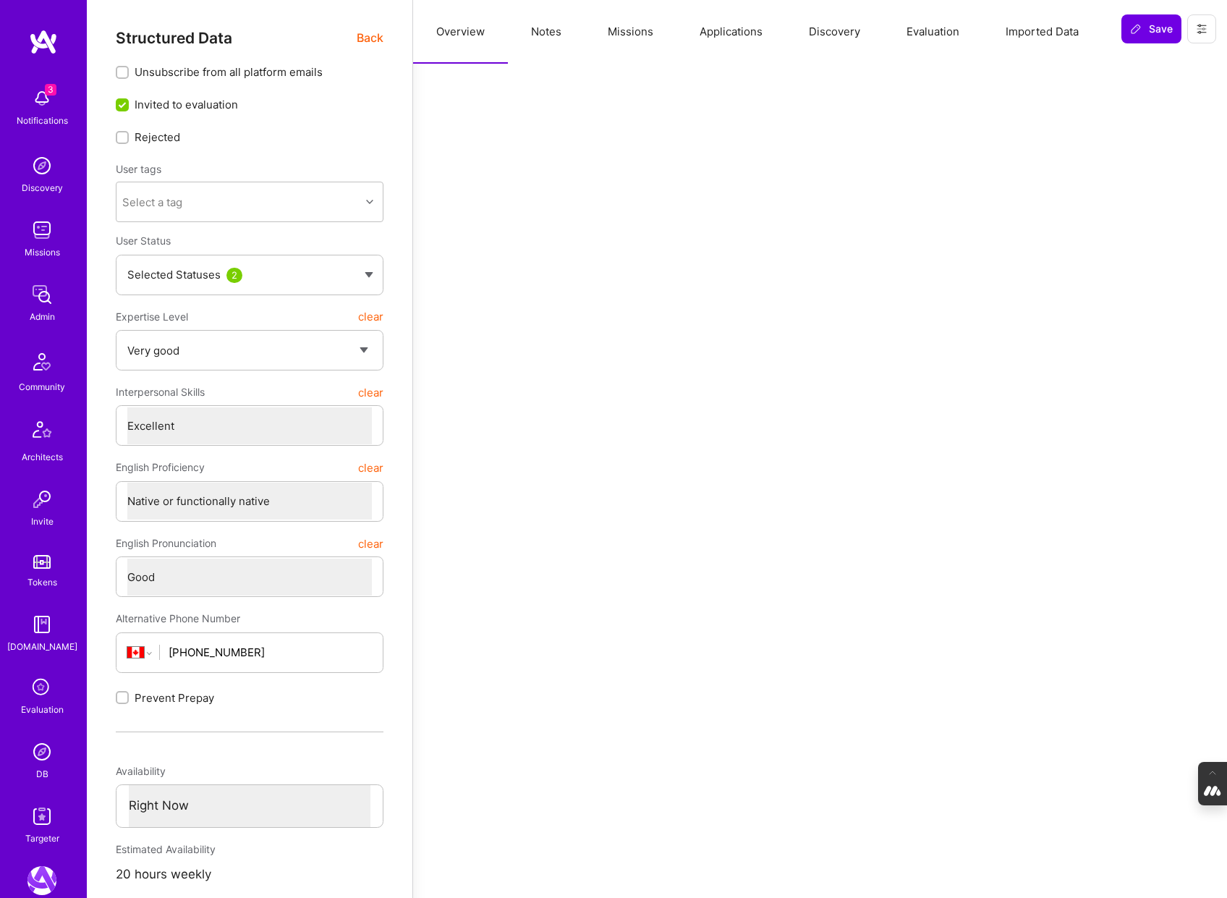
click at [920, 36] on button "Evaluation" at bounding box center [933, 32] width 99 height 64
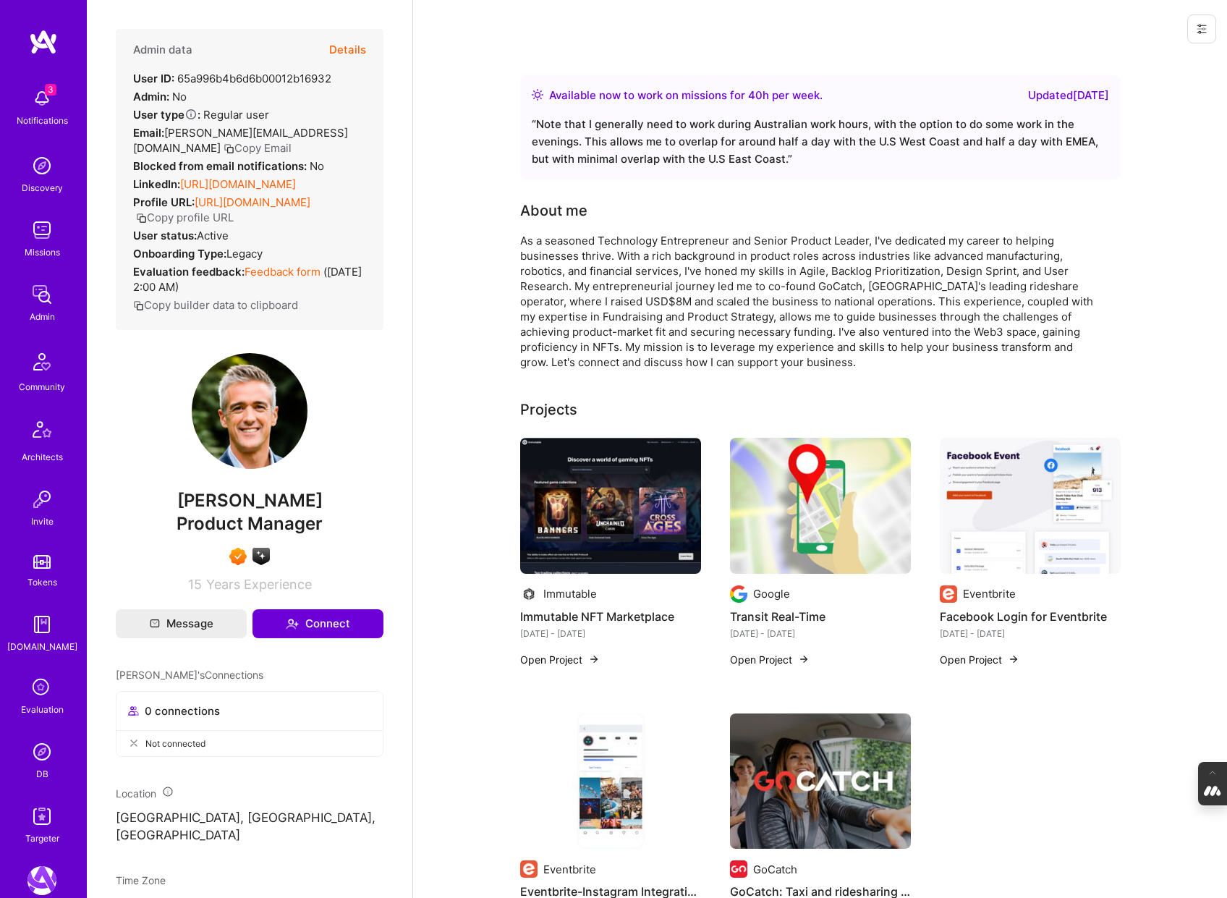
click at [46, 769] on div "DB" at bounding box center [42, 773] width 12 height 15
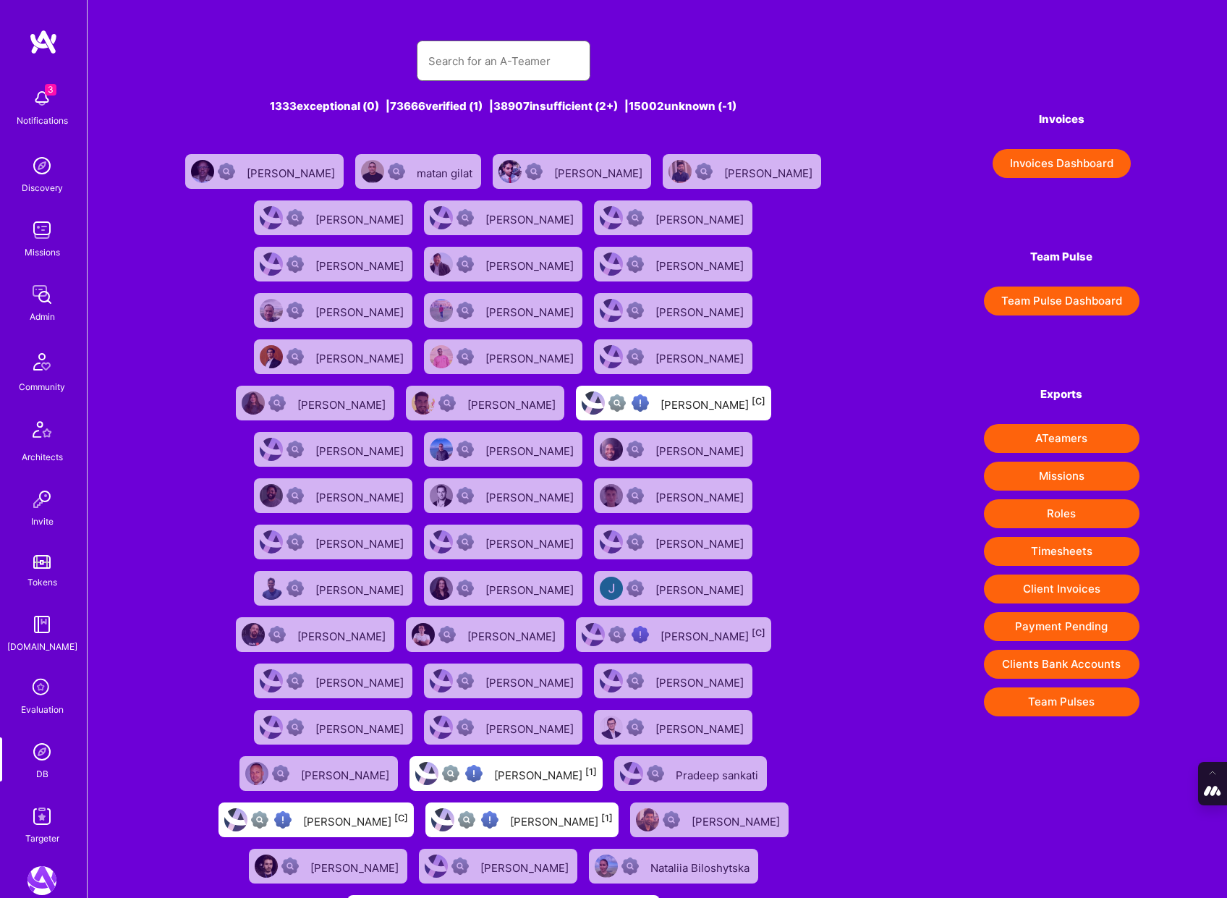
click at [485, 59] on input "text" at bounding box center [503, 61] width 151 height 37
paste input "[PERSON_NAME][EMAIL_ADDRESS][DOMAIN_NAME]"
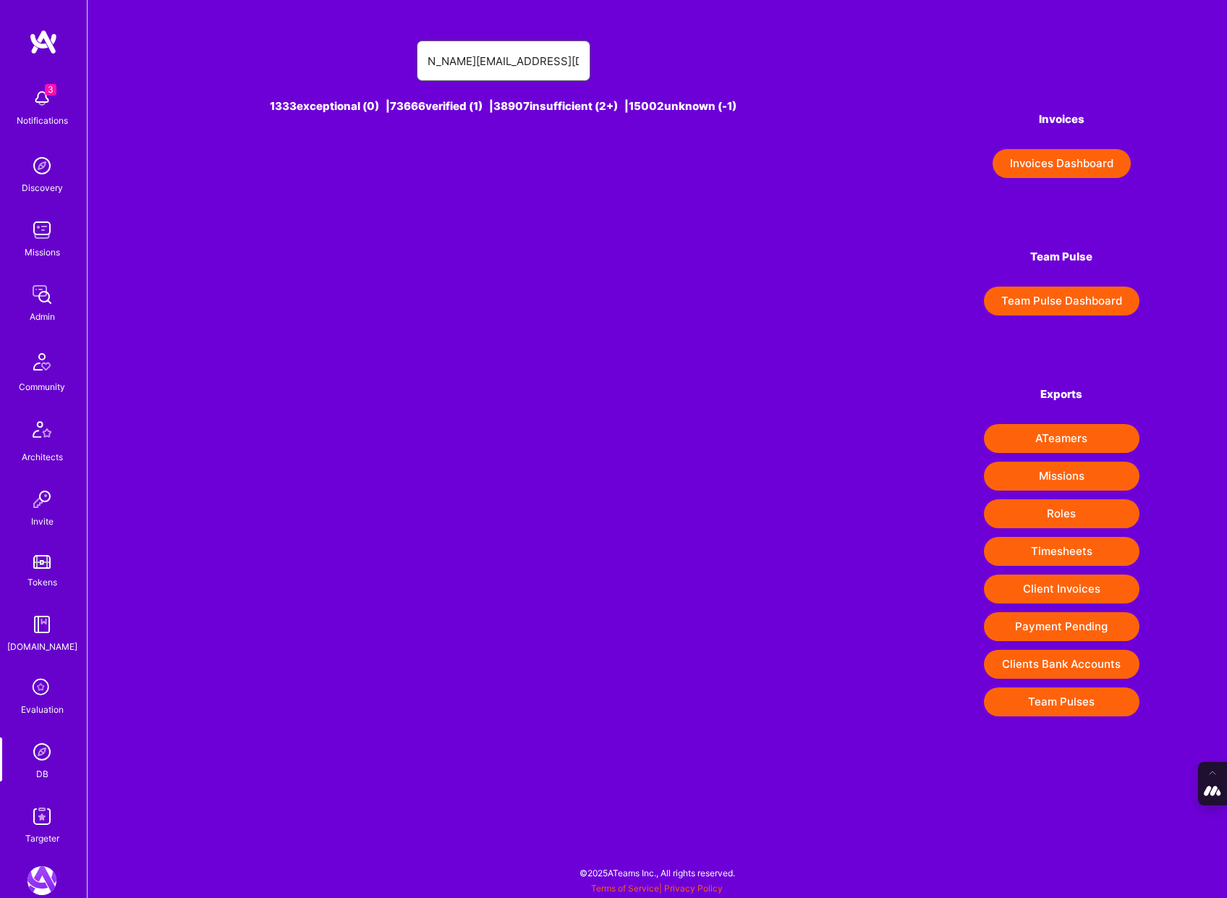
click at [429, 61] on input "[PERSON_NAME][EMAIL_ADDRESS][DOMAIN_NAME]" at bounding box center [503, 61] width 151 height 37
type input "[PERSON_NAME][EMAIL_ADDRESS][DOMAIN_NAME]"
click at [551, 178] on div "[PERSON_NAME] [0]" at bounding box center [543, 171] width 104 height 19
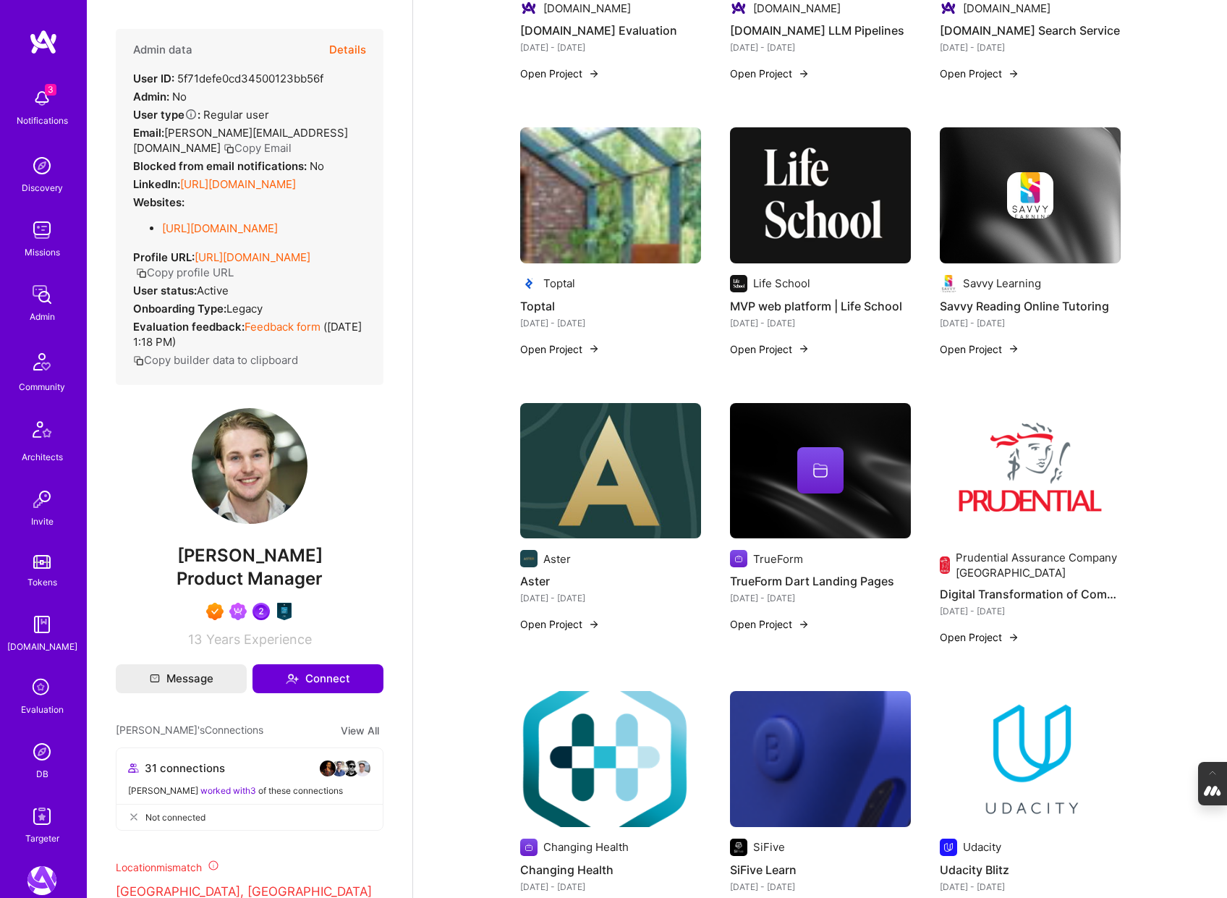
scroll to position [860, 0]
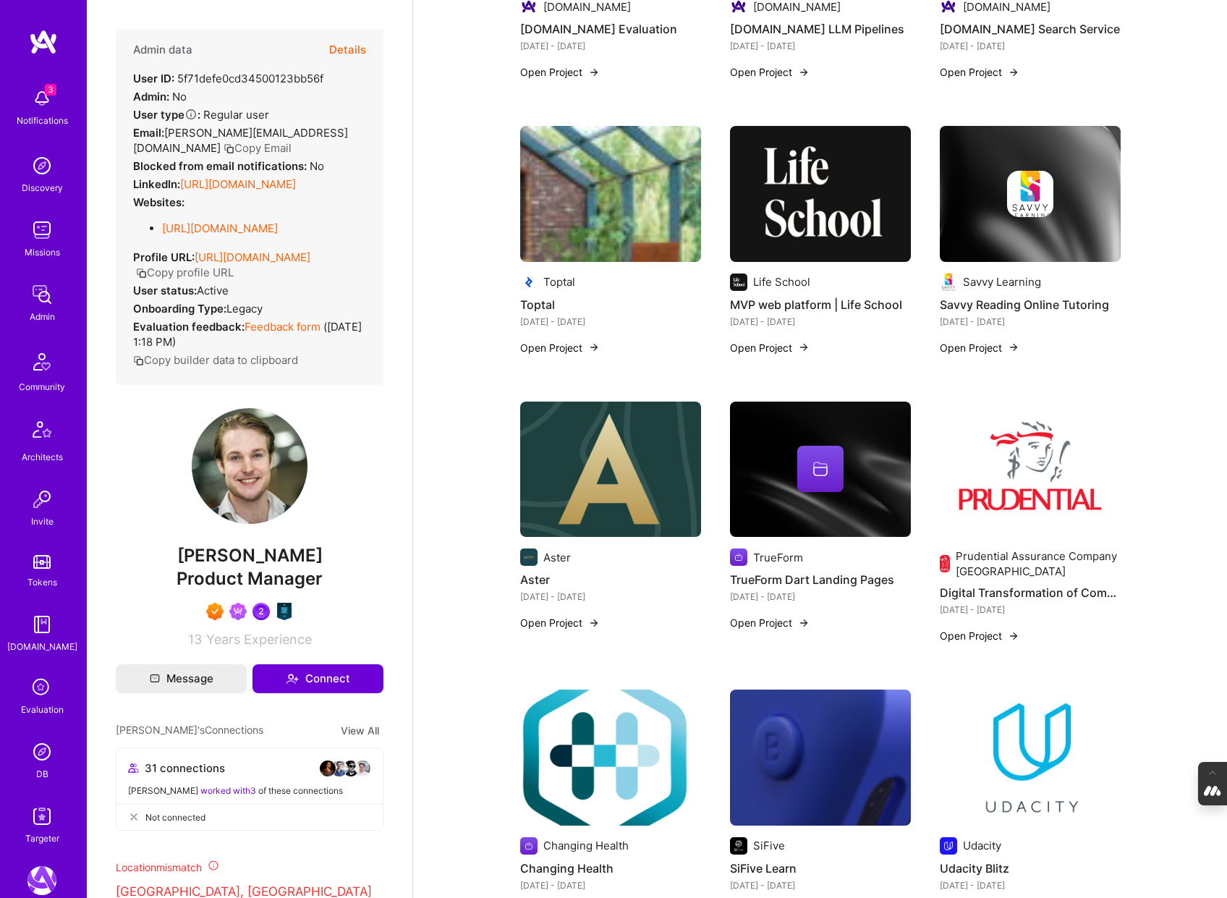
click at [350, 54] on button "Details" at bounding box center [347, 50] width 37 height 42
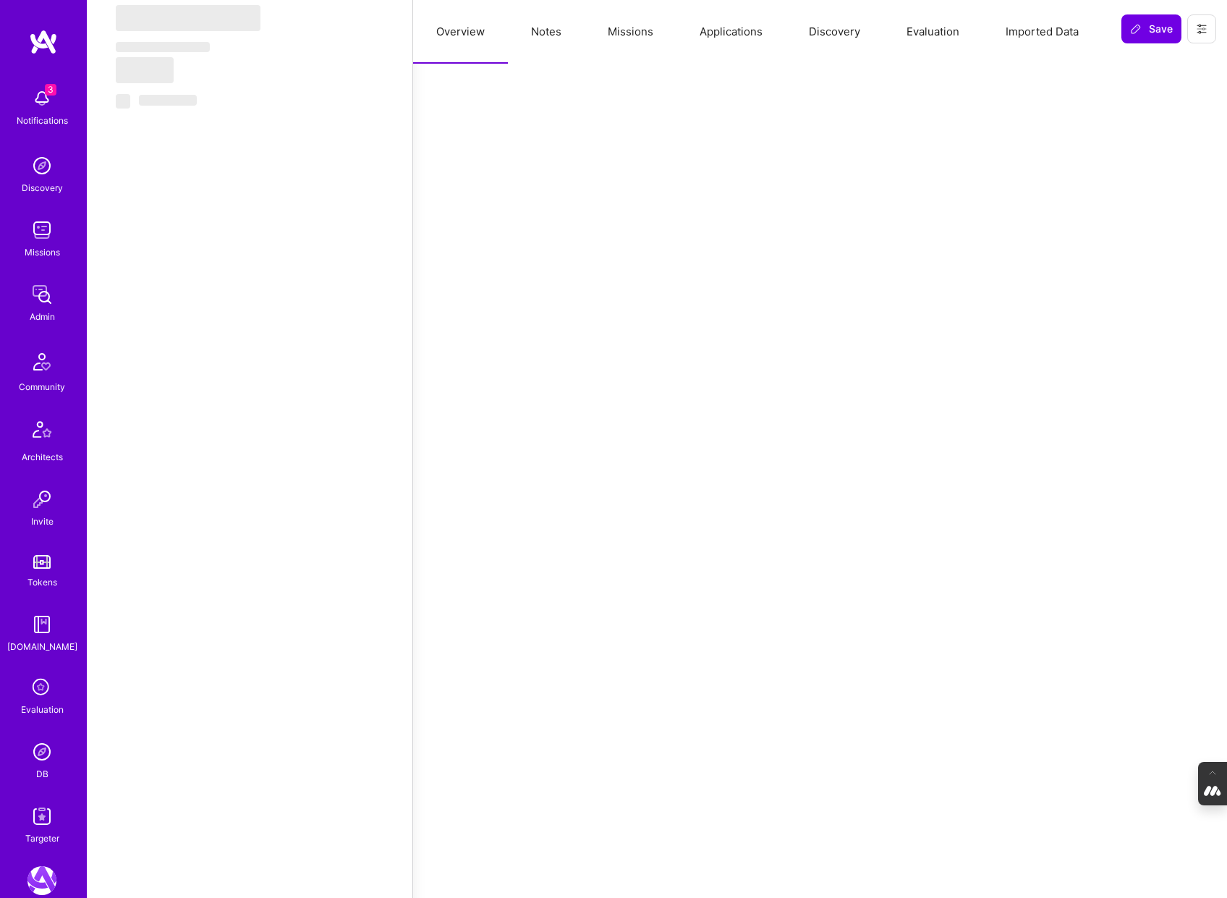
click at [546, 31] on button "Notes" at bounding box center [546, 32] width 77 height 64
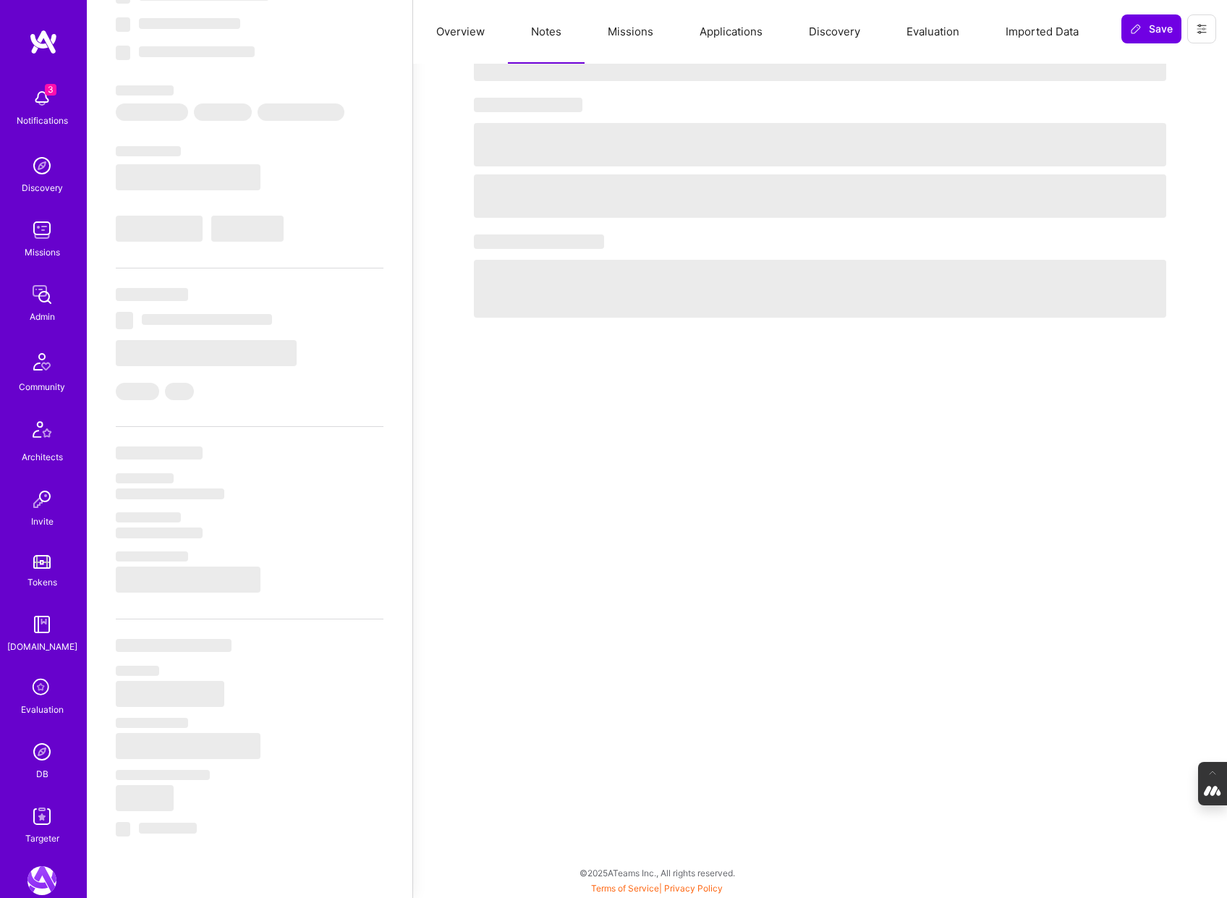
type textarea "x"
select select "Right Now"
select select "7"
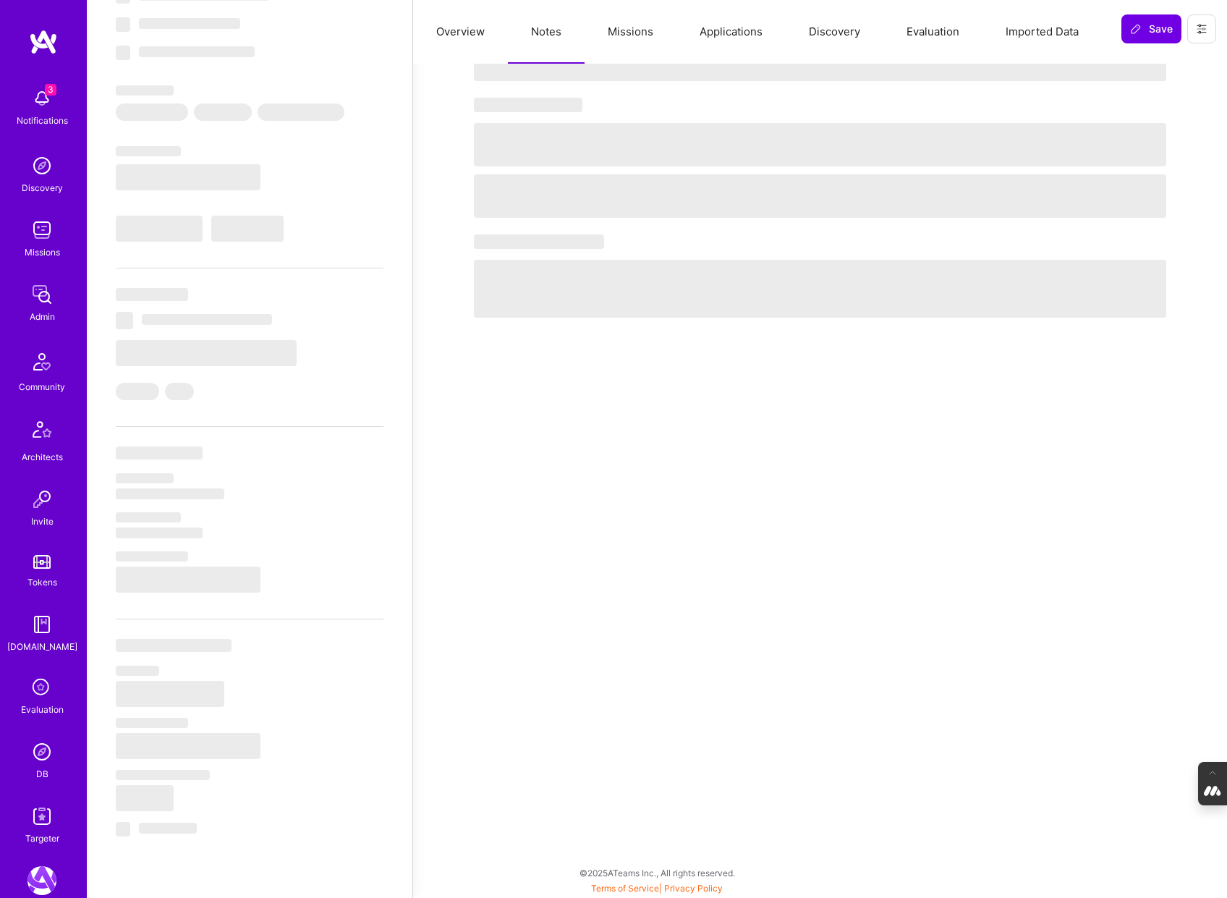
select select "7"
select select "PT"
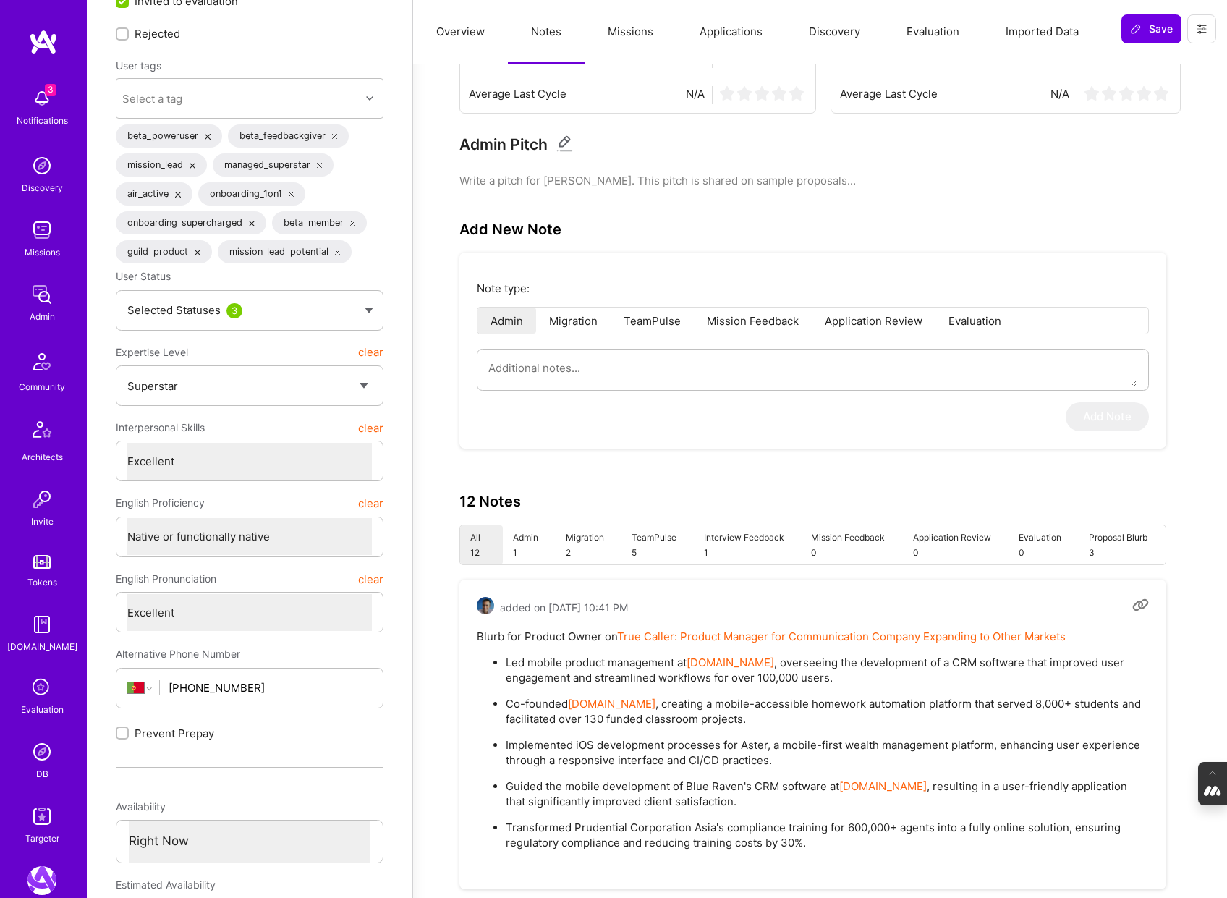
scroll to position [0, 0]
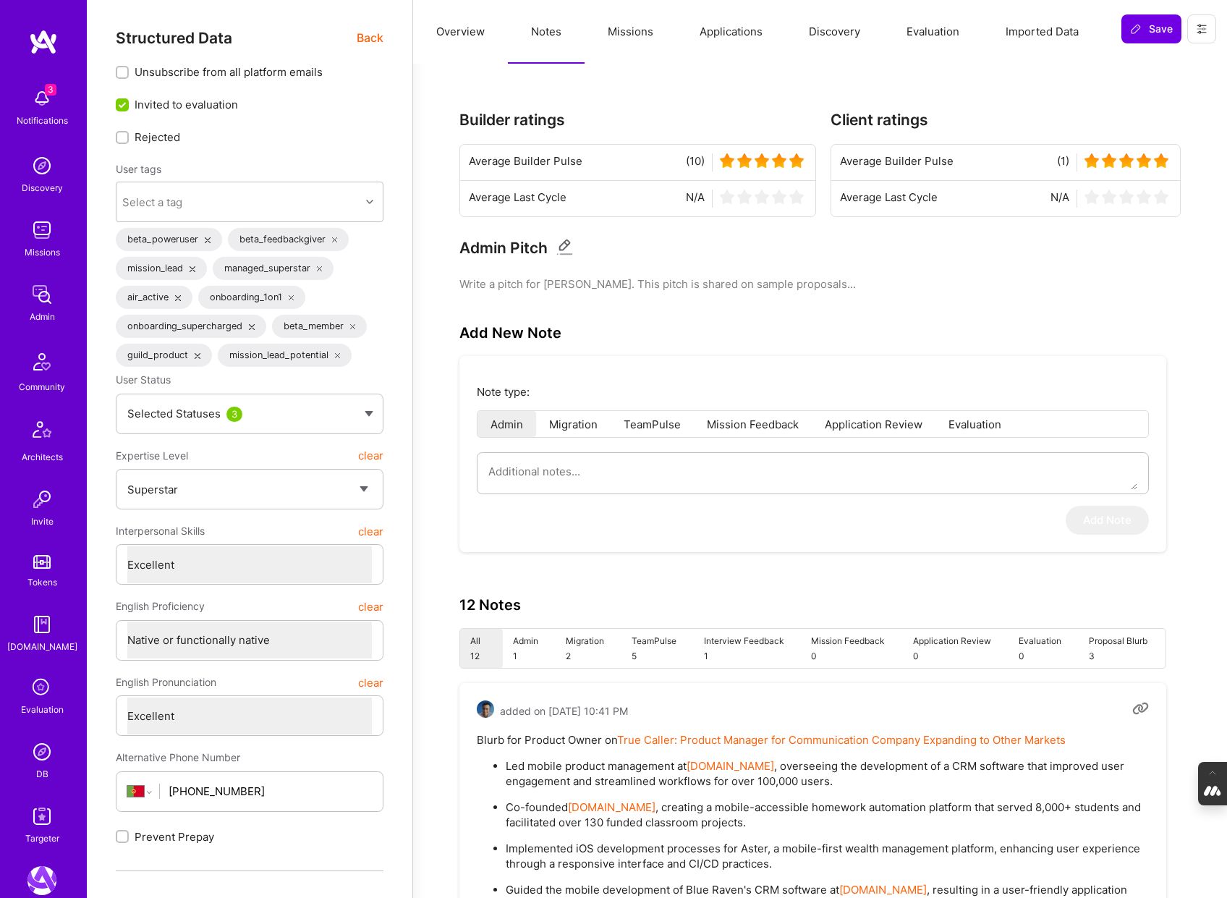
click at [374, 35] on span "Back" at bounding box center [370, 38] width 27 height 18
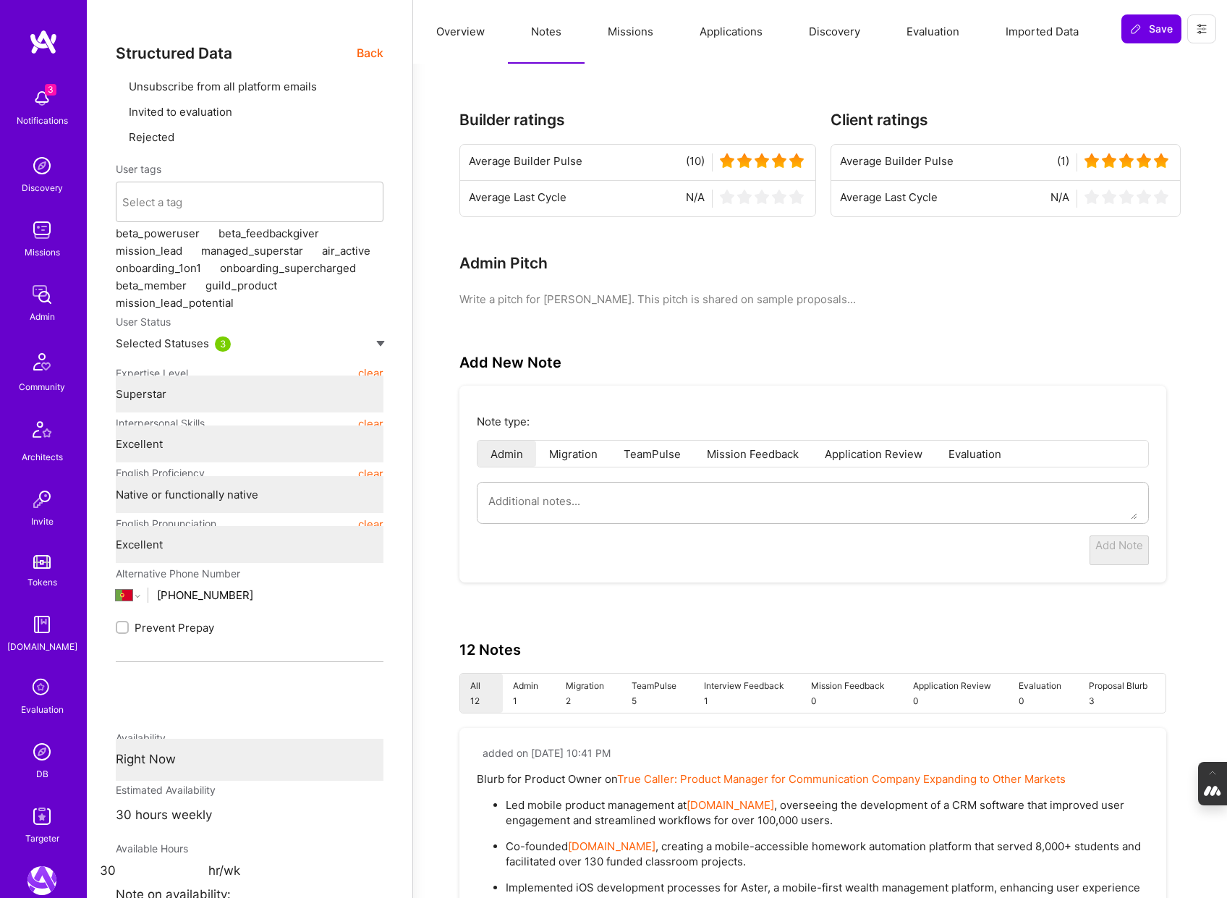
type textarea "x"
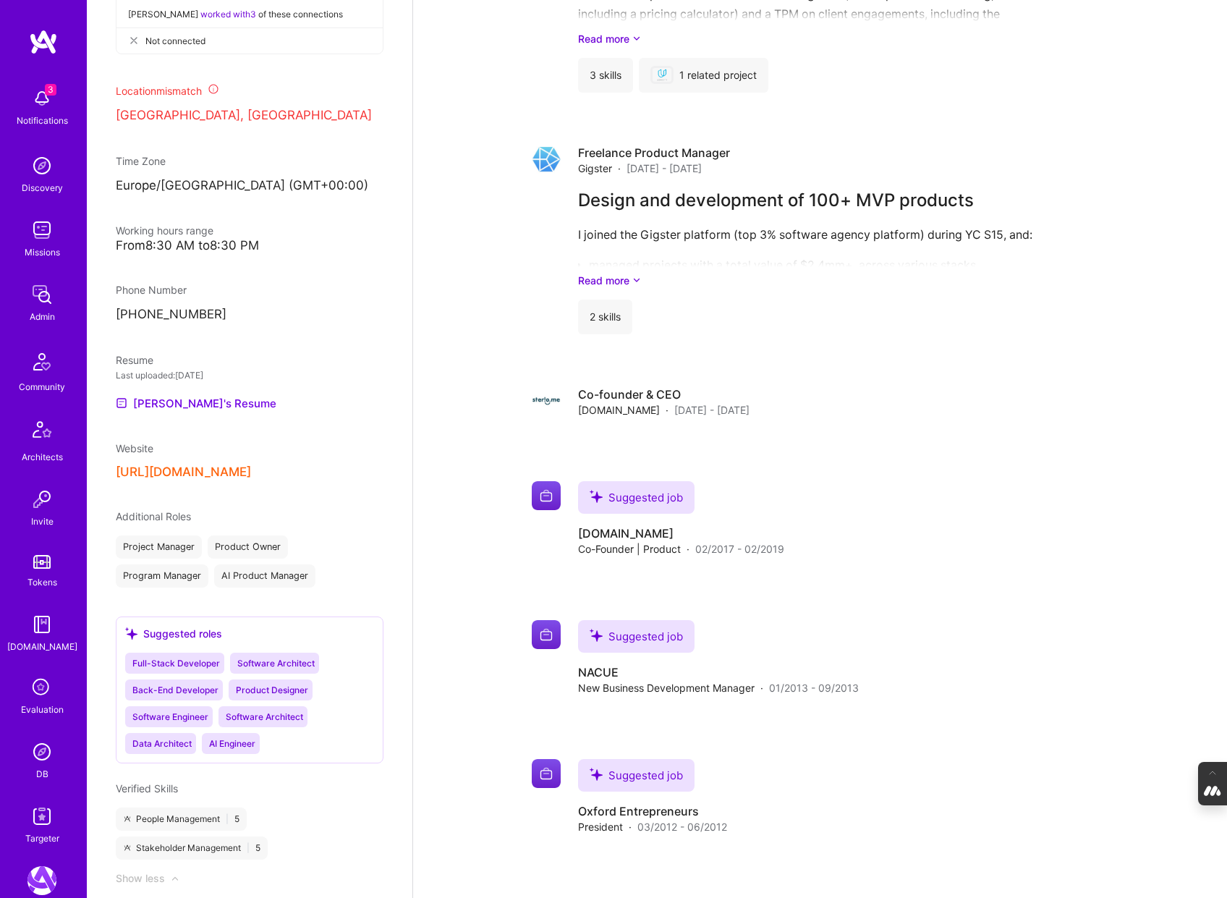
scroll to position [778, 0]
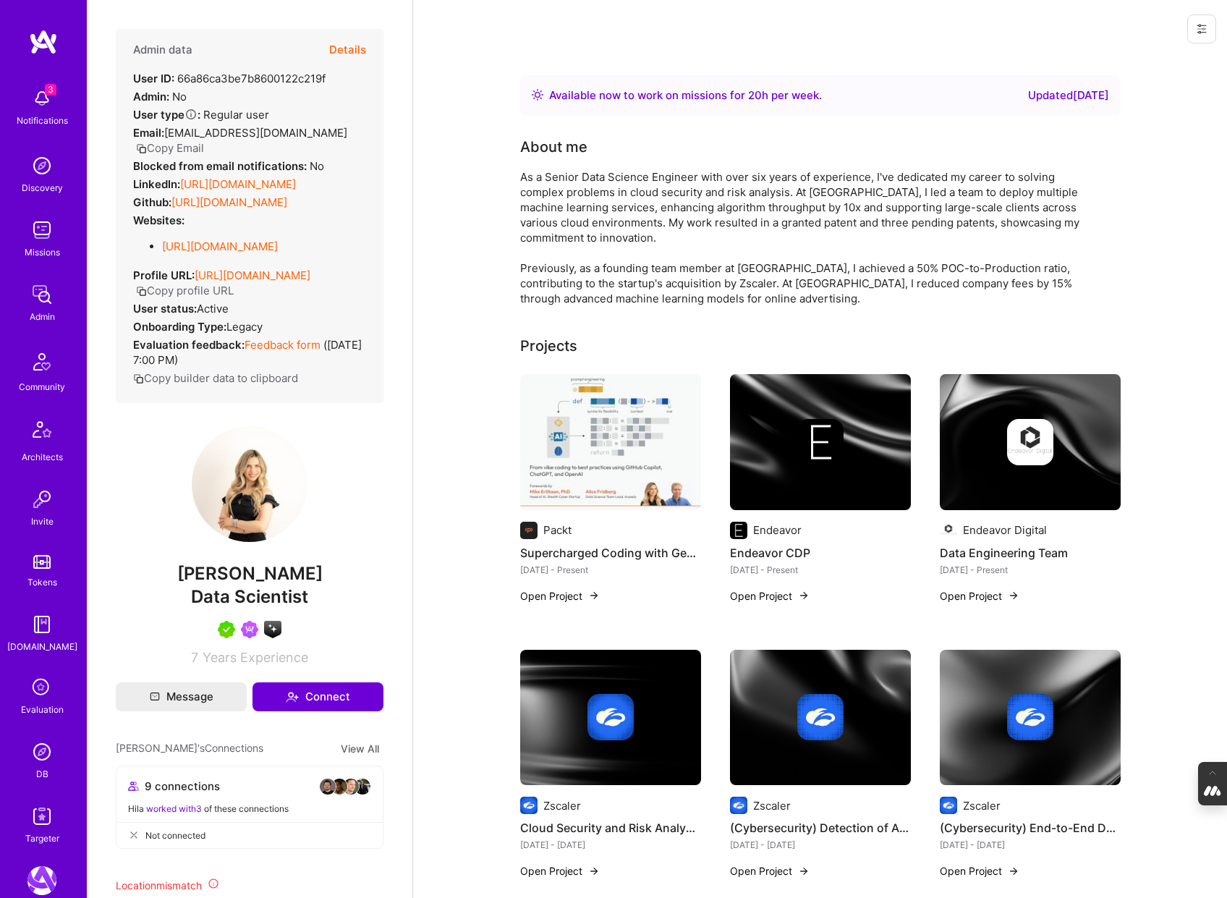
click at [43, 756] on img at bounding box center [41, 751] width 29 height 29
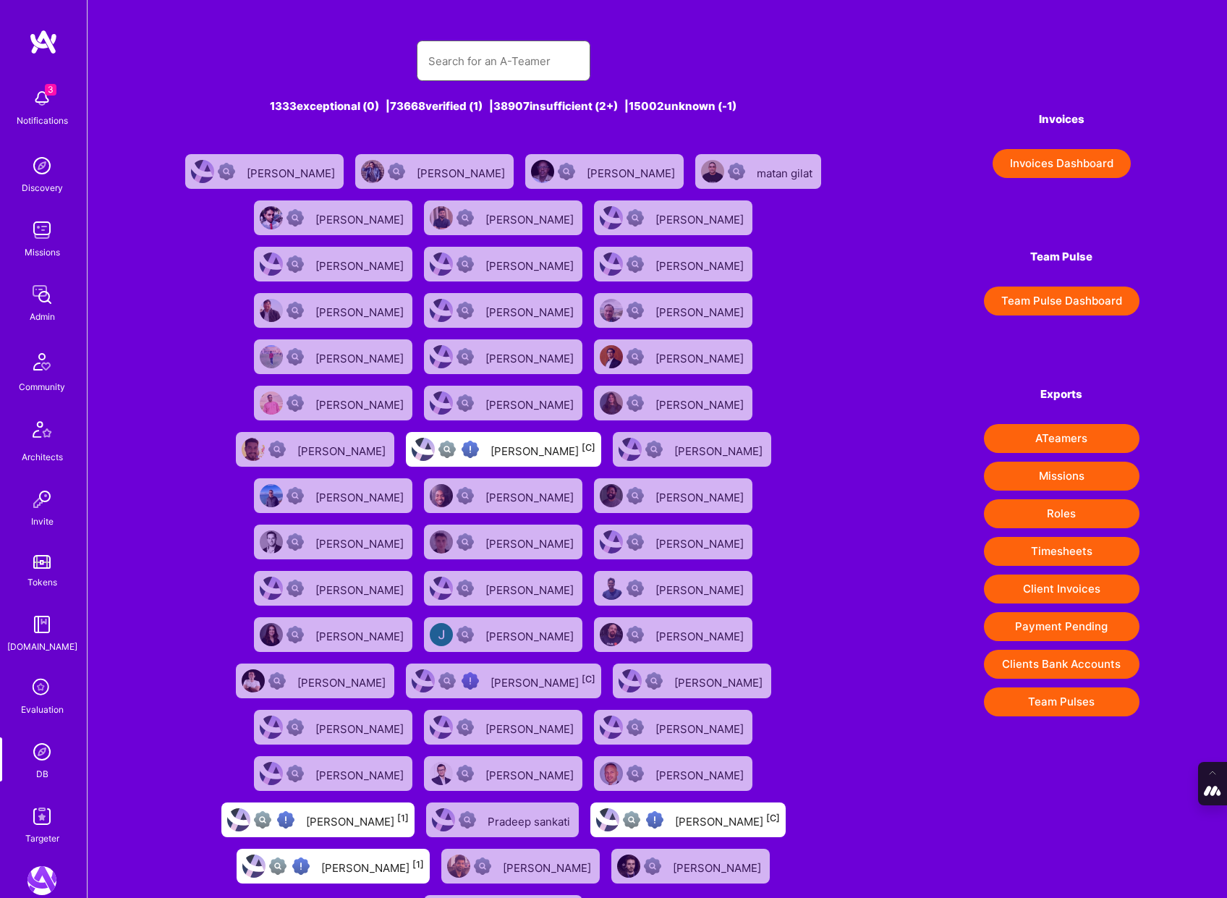
click at [442, 63] on input "text" at bounding box center [503, 61] width 151 height 37
paste input "[EMAIL_ADDRESS][DOMAIN_NAME]"
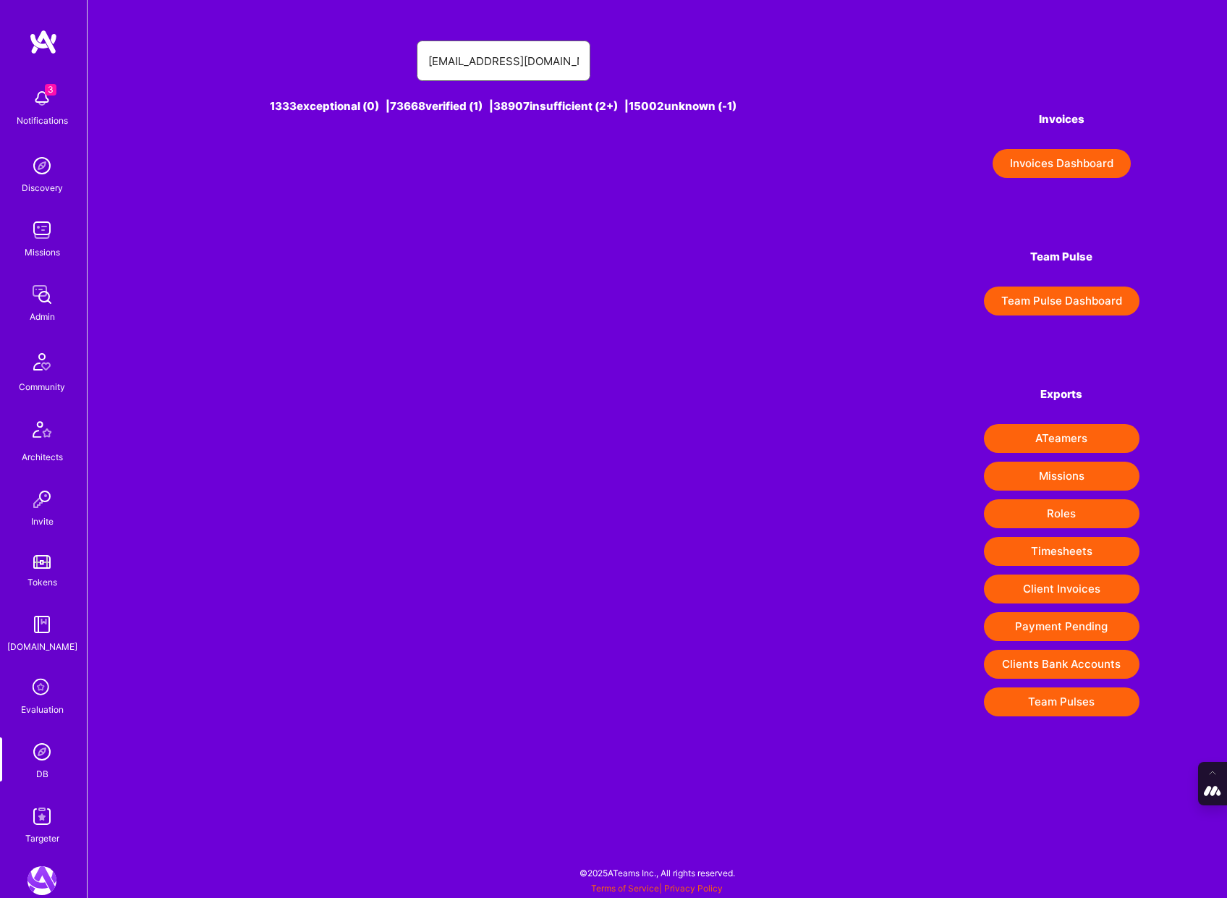
drag, startPoint x: 455, startPoint y: 62, endPoint x: 309, endPoint y: 62, distance: 146.2
click at [309, 62] on div "[EMAIL_ADDRESS][DOMAIN_NAME]" at bounding box center [503, 61] width 656 height 41
type input "[EMAIL_ADDRESS][DOMAIN_NAME]"
click at [512, 172] on div "[PERSON_NAME] [-1]" at bounding box center [542, 171] width 107 height 19
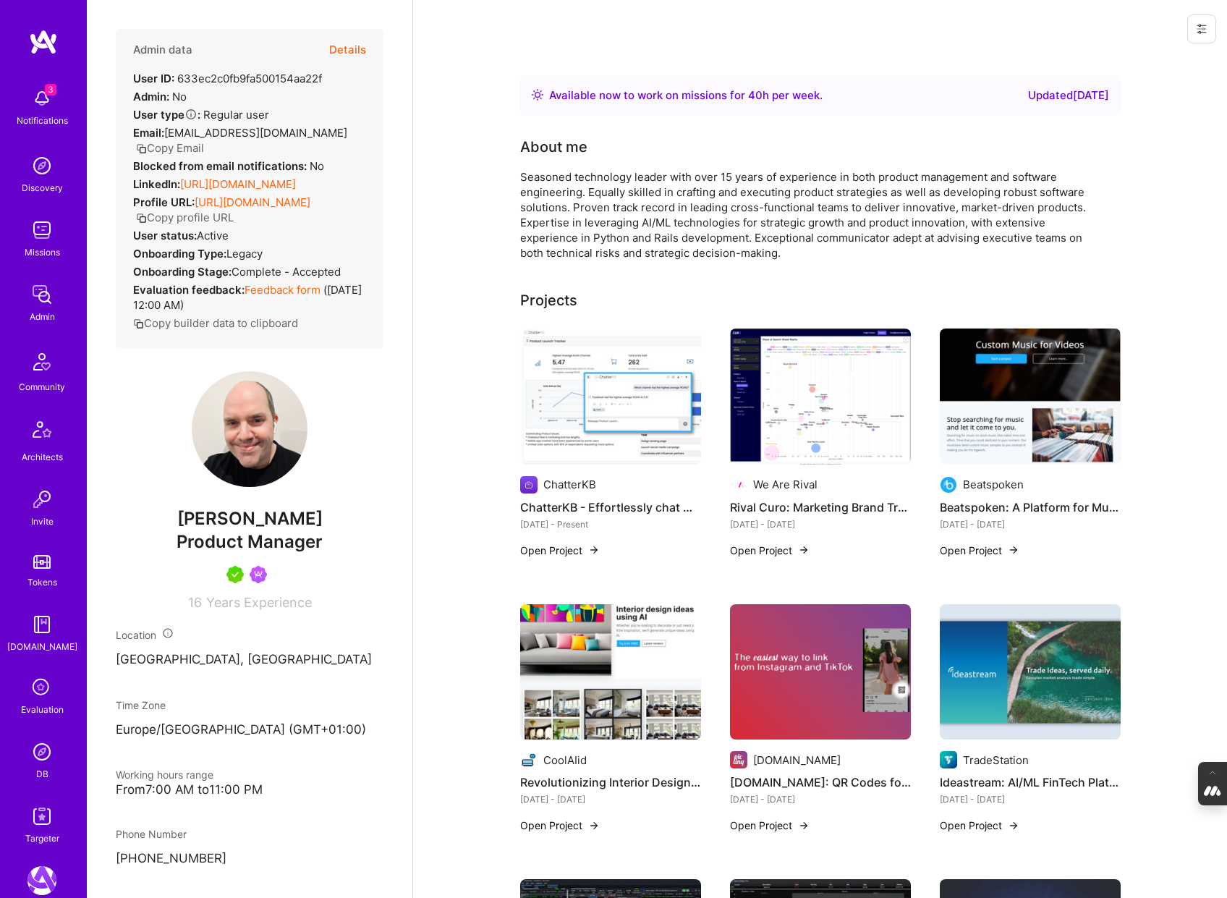
click at [41, 754] on img at bounding box center [41, 751] width 29 height 29
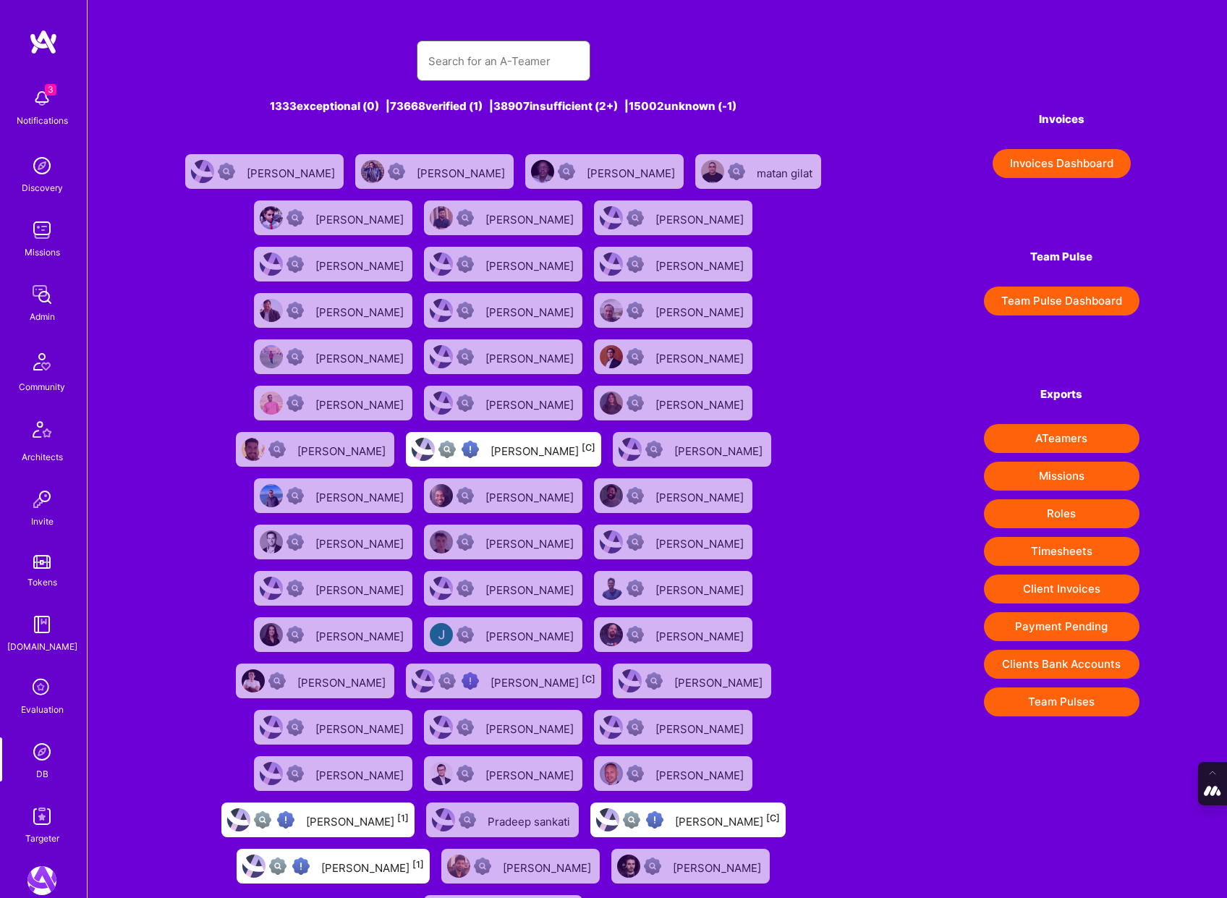
click at [433, 61] on input "text" at bounding box center [503, 61] width 151 height 37
paste input "[EMAIL_ADDRESS][DOMAIN_NAME]"
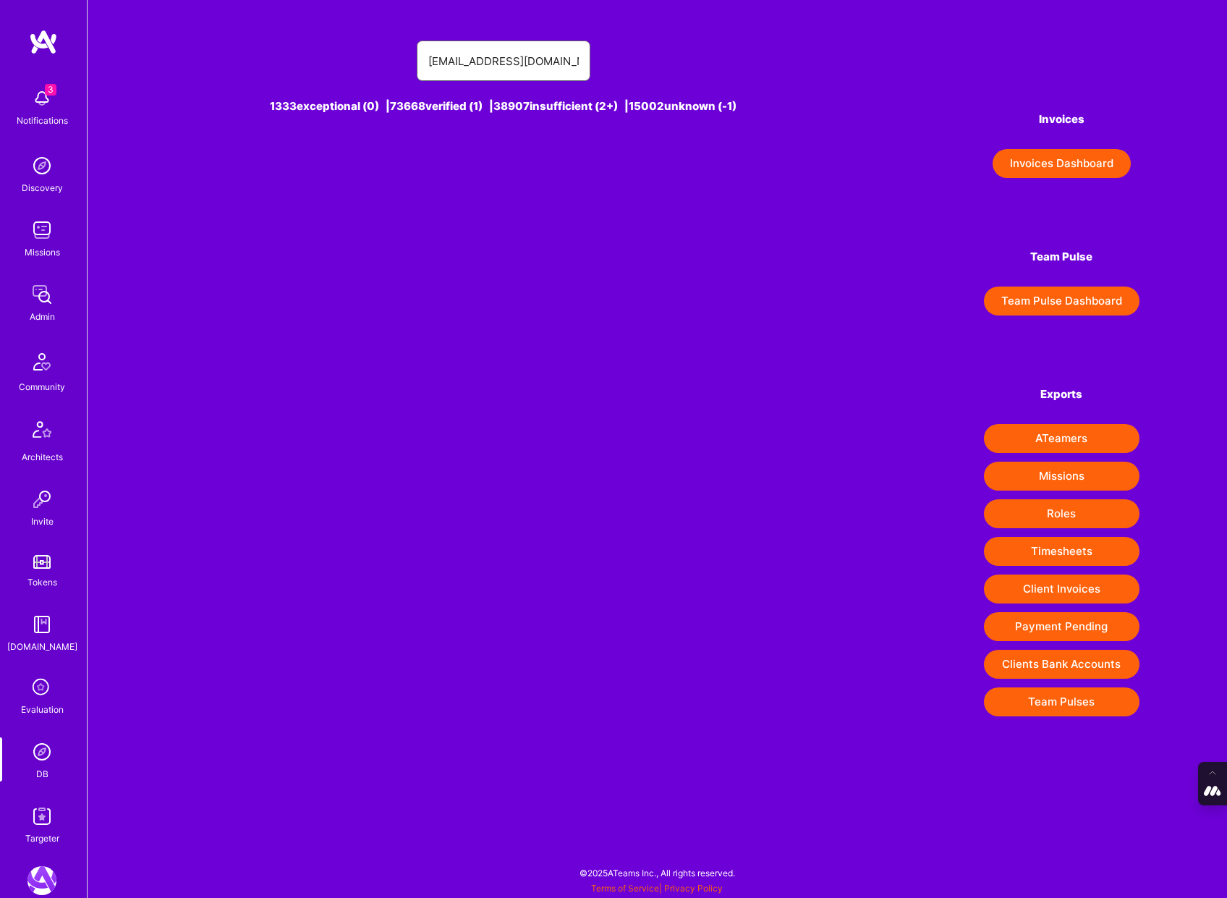
drag, startPoint x: 452, startPoint y: 59, endPoint x: 185, endPoint y: 44, distance: 268.2
click at [185, 44] on div "[EMAIL_ADDRESS][DOMAIN_NAME]" at bounding box center [503, 61] width 656 height 41
type input "[EMAIL_ADDRESS][DOMAIN_NAME]"
click at [509, 173] on div "[PERSON_NAME] [1]" at bounding box center [531, 171] width 103 height 19
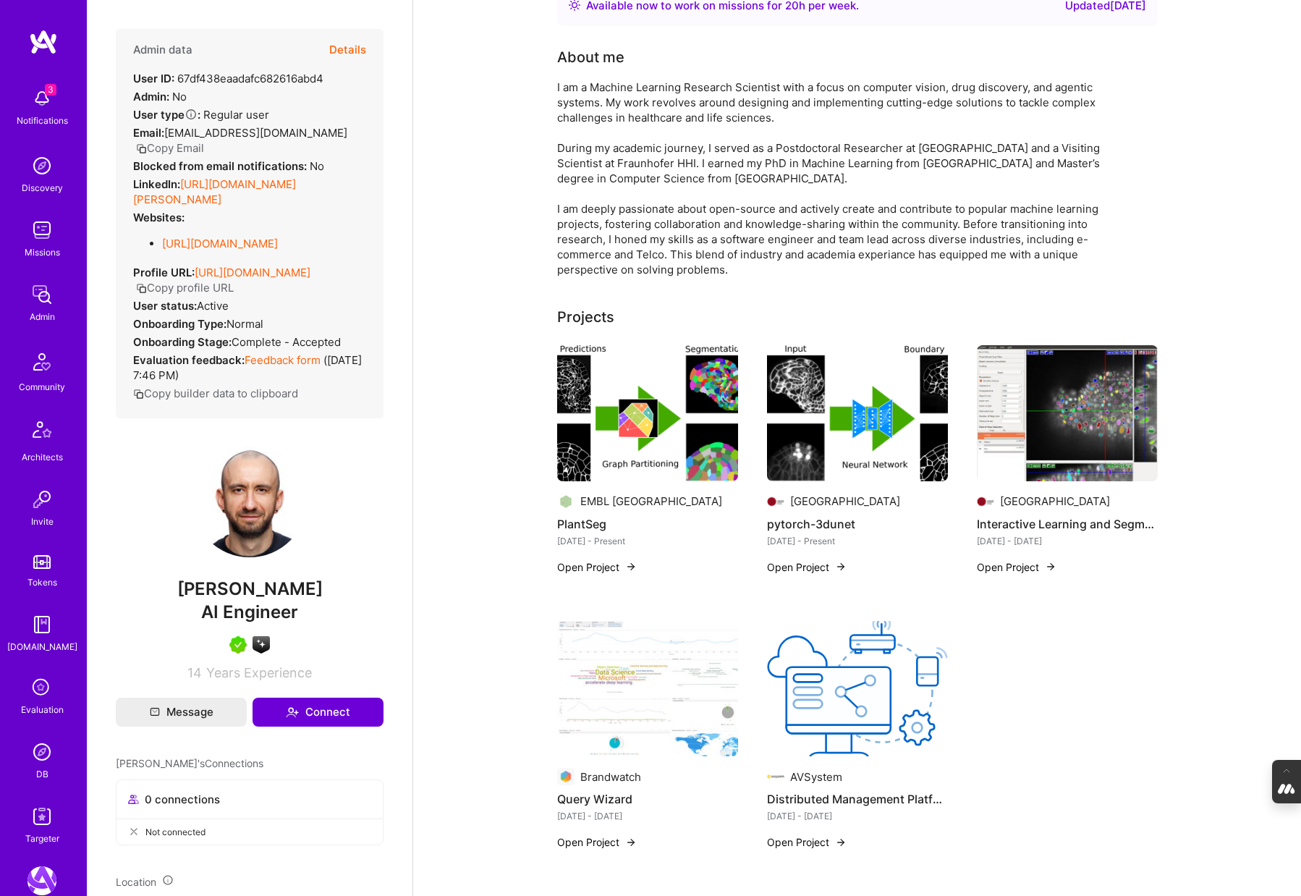
scroll to position [103, 0]
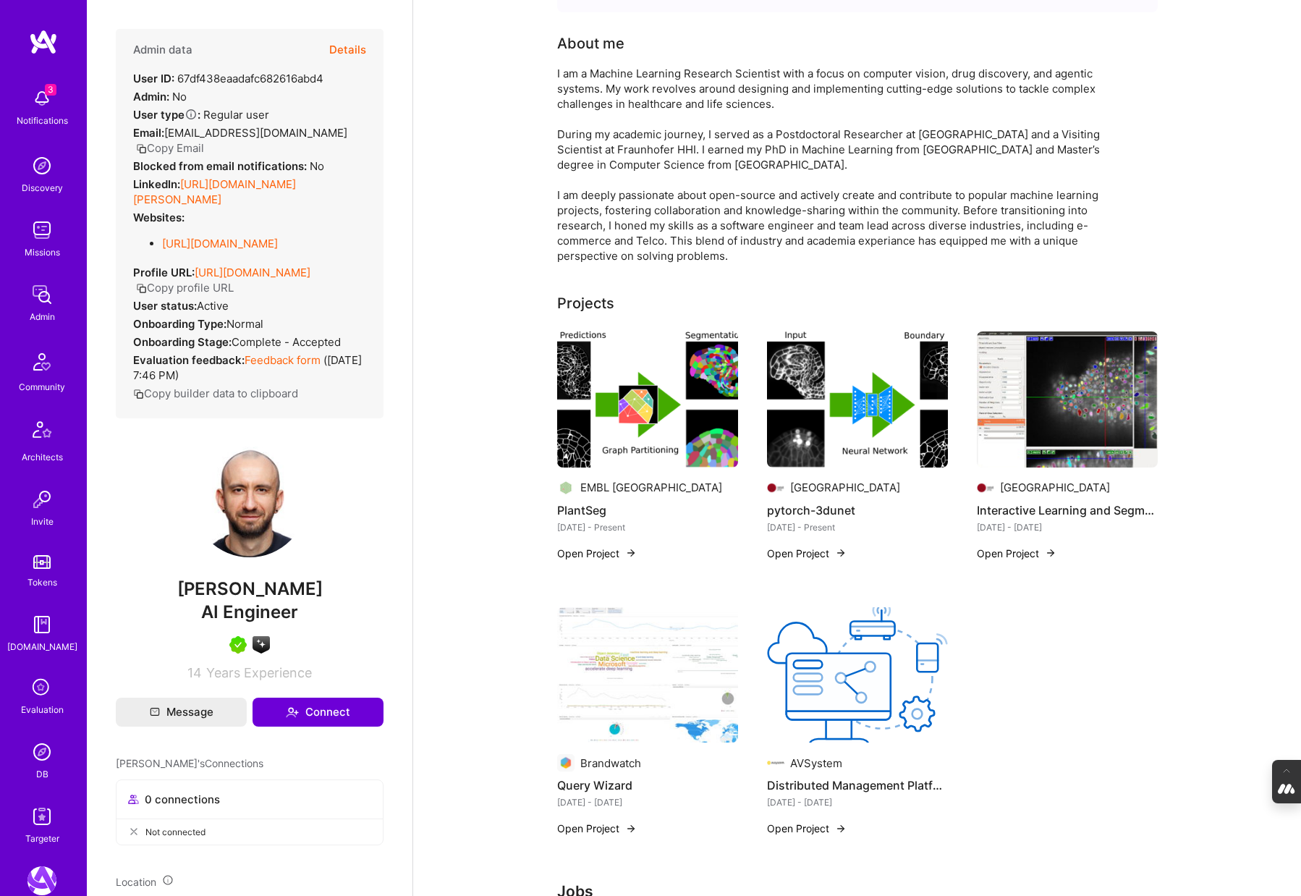
click at [609, 551] on button "Open Project" at bounding box center [597, 553] width 80 height 15
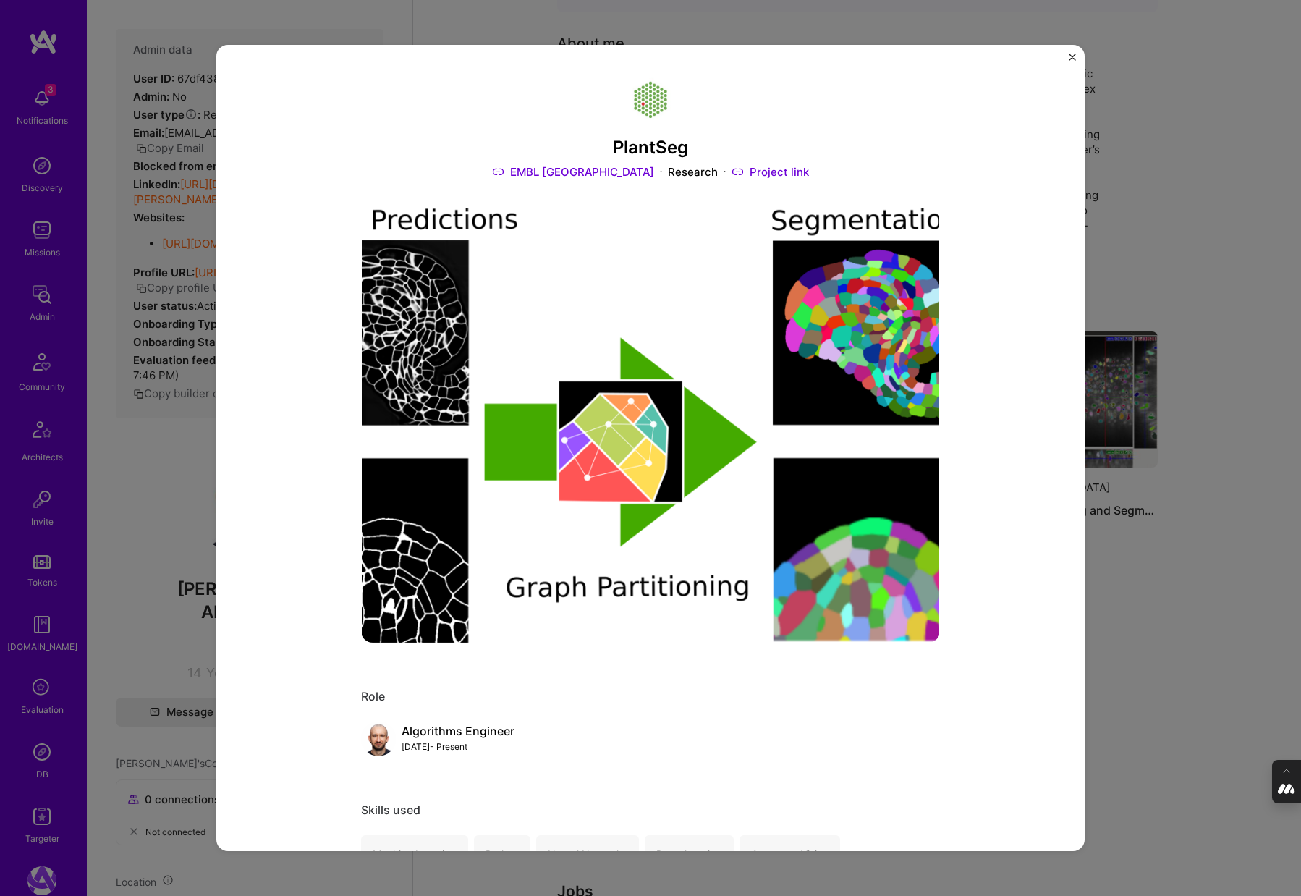
click at [1072, 57] on img "Close" at bounding box center [1072, 57] width 7 height 7
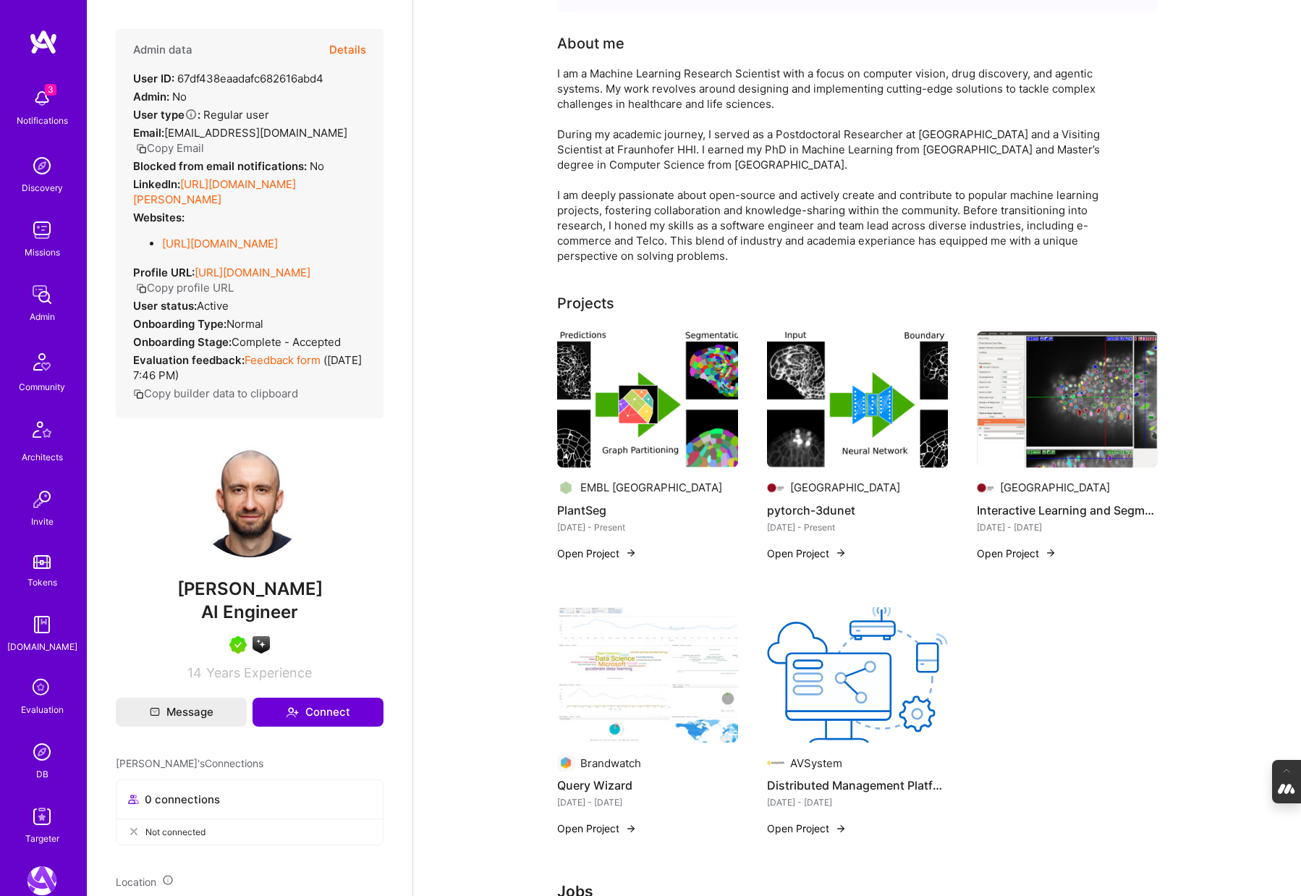
click at [805, 423] on img at bounding box center [857, 399] width 181 height 136
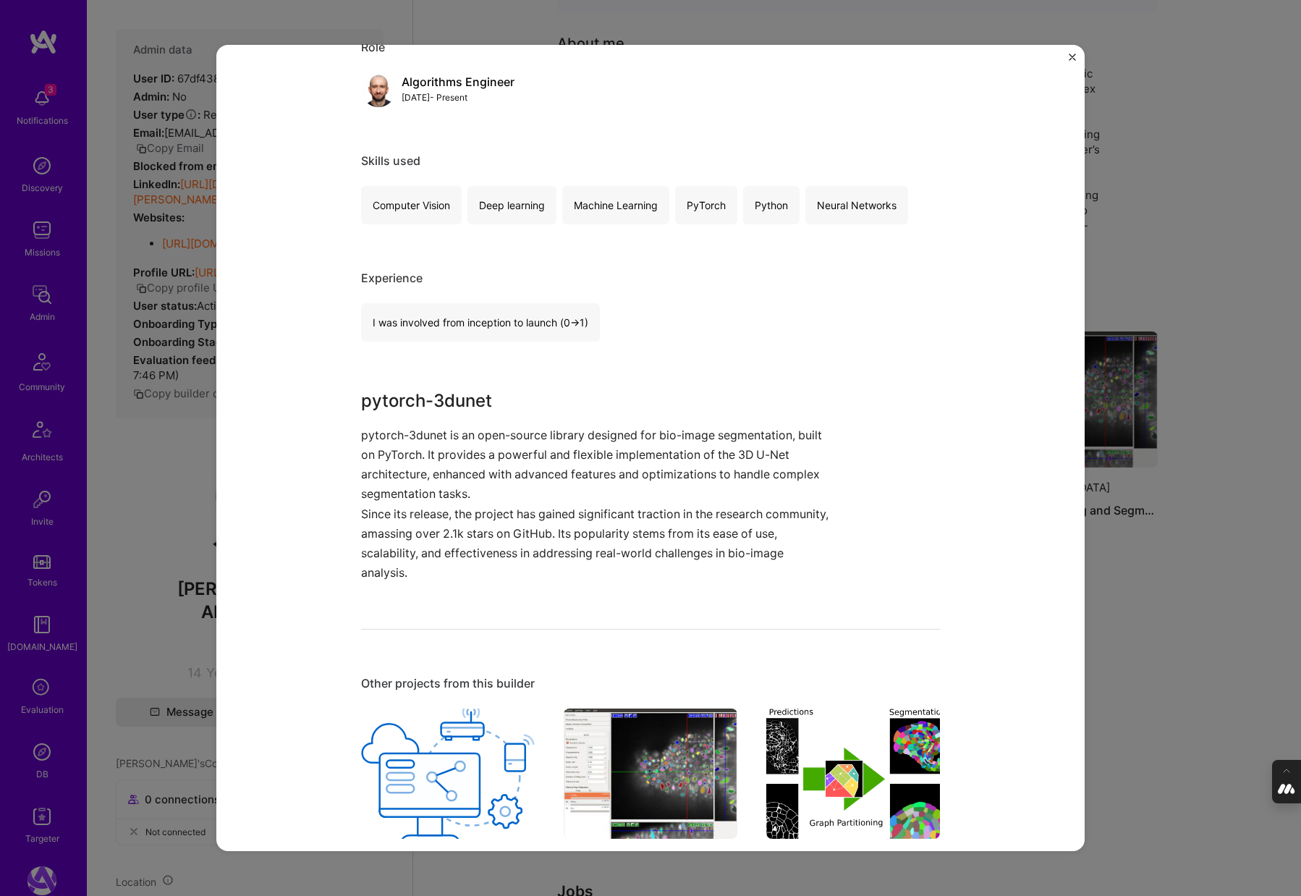
scroll to position [685, 0]
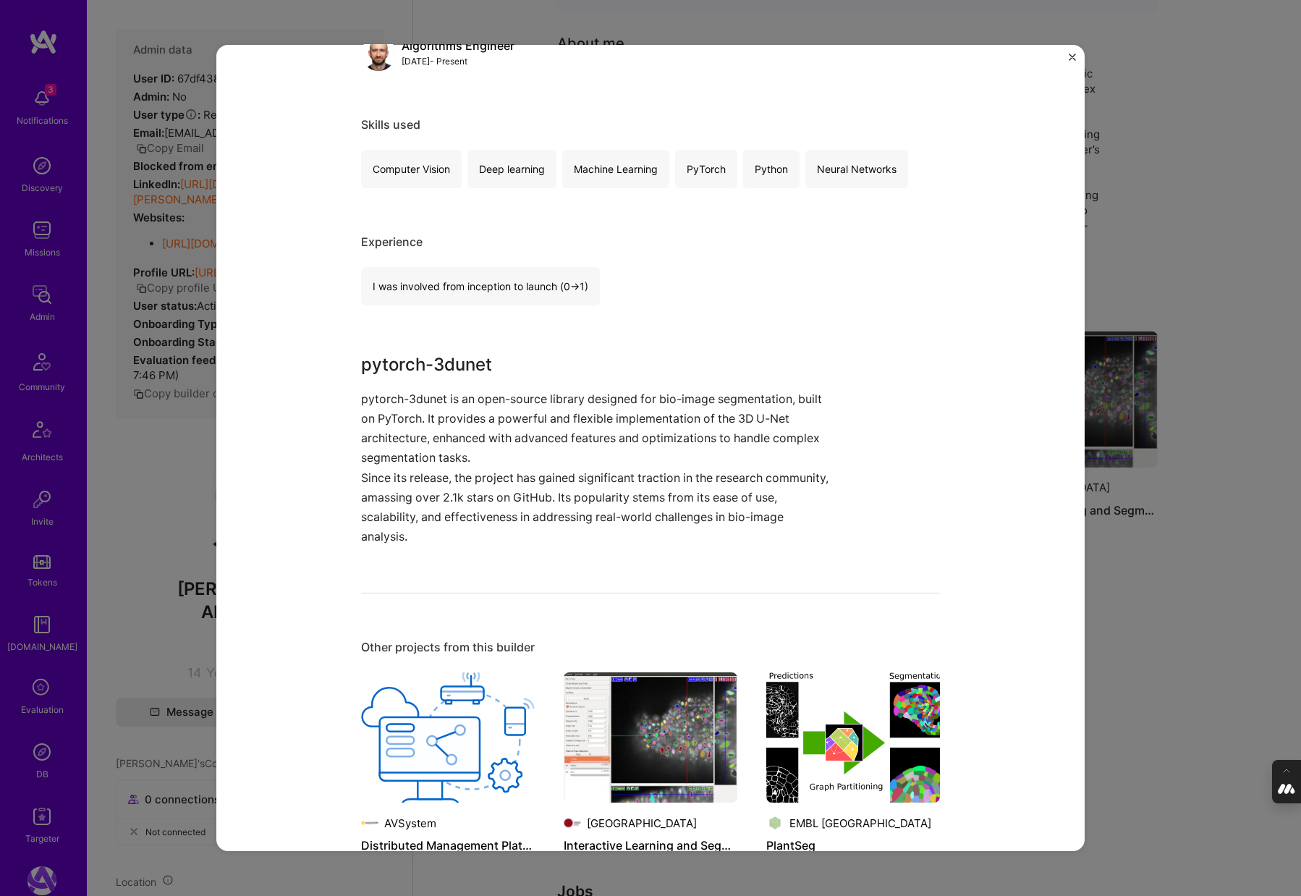
click at [1144, 247] on div "pytorch-3dunet Heidelberg University Research Project link Role Algorithms Engi…" at bounding box center [650, 448] width 1301 height 896
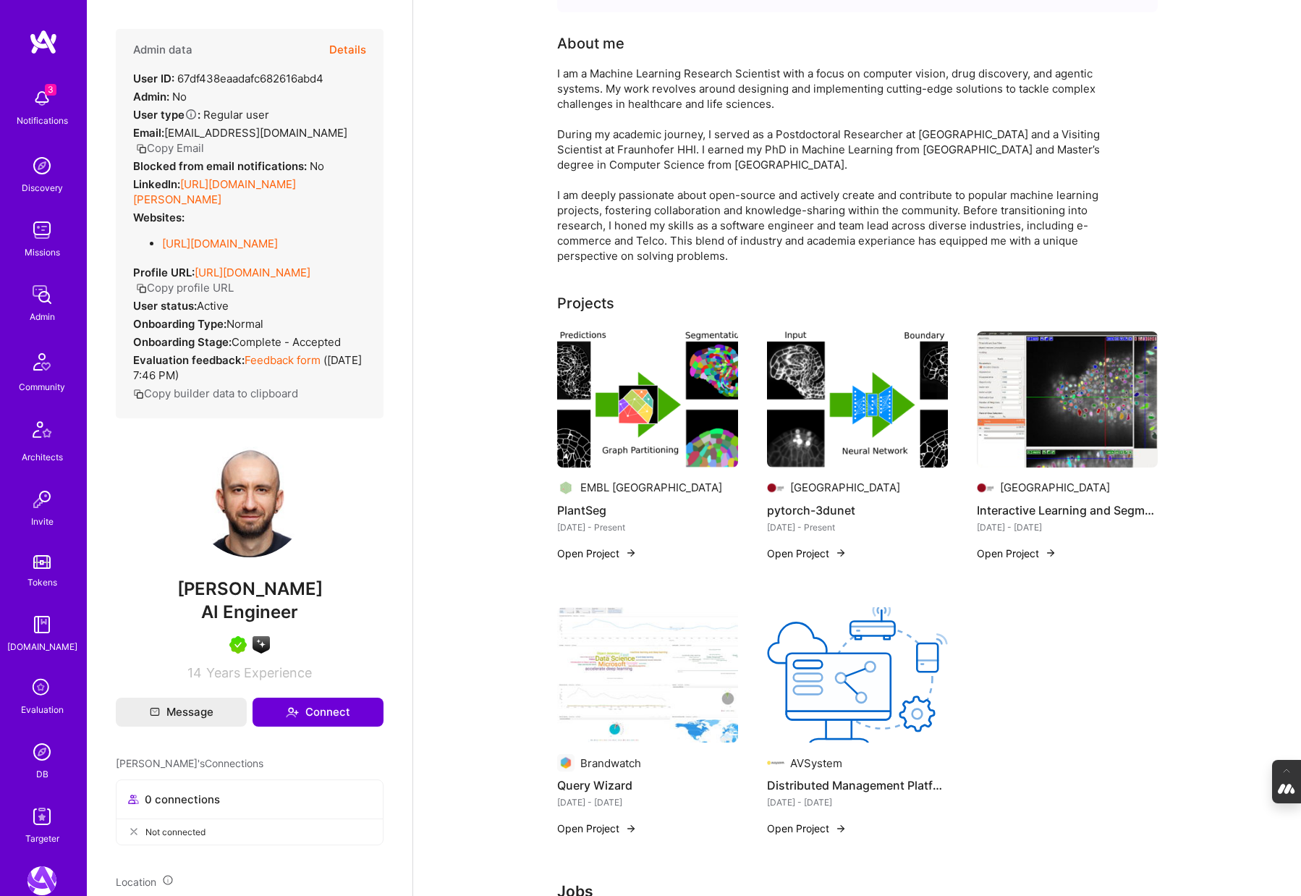
click at [1043, 412] on img at bounding box center [1067, 399] width 181 height 136
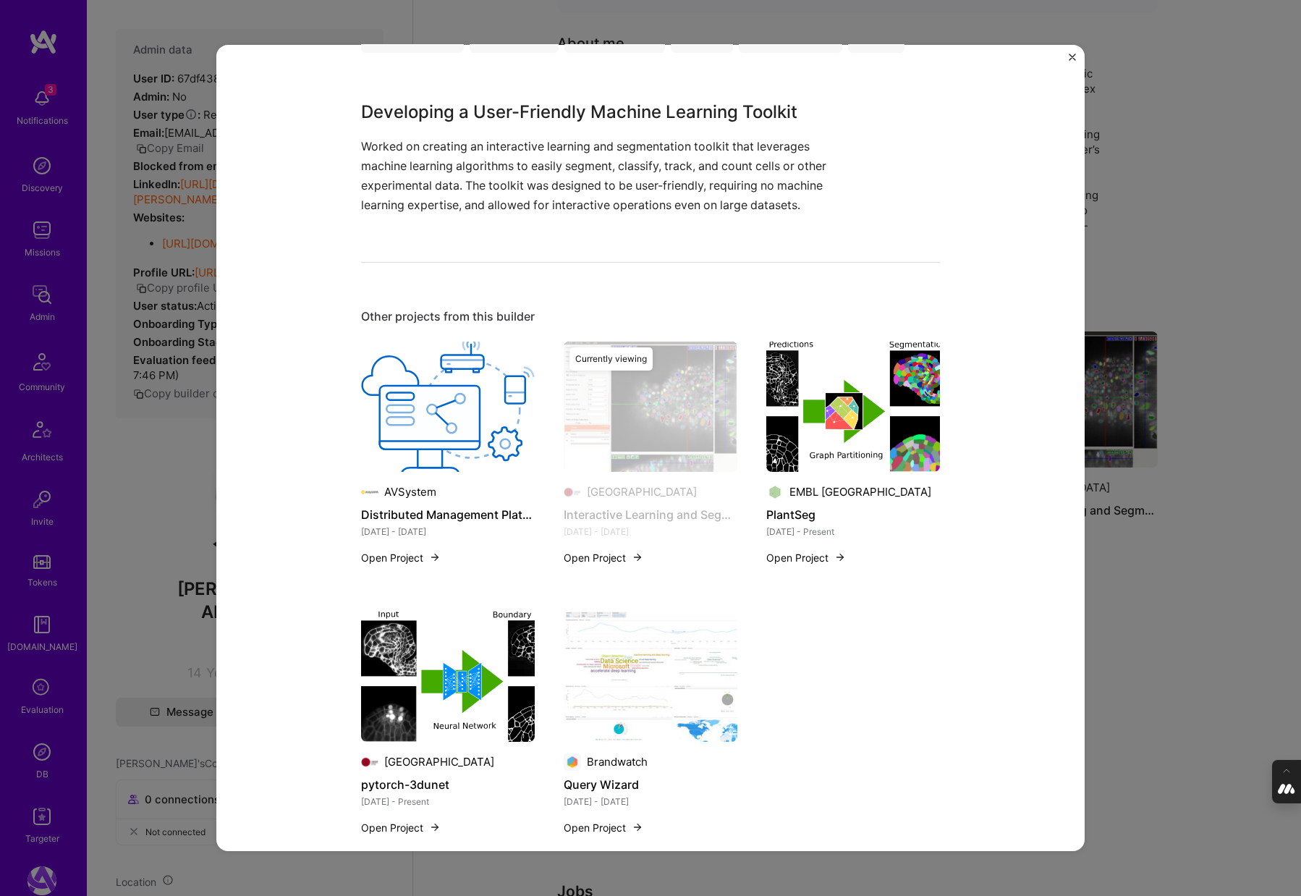
scroll to position [841, 0]
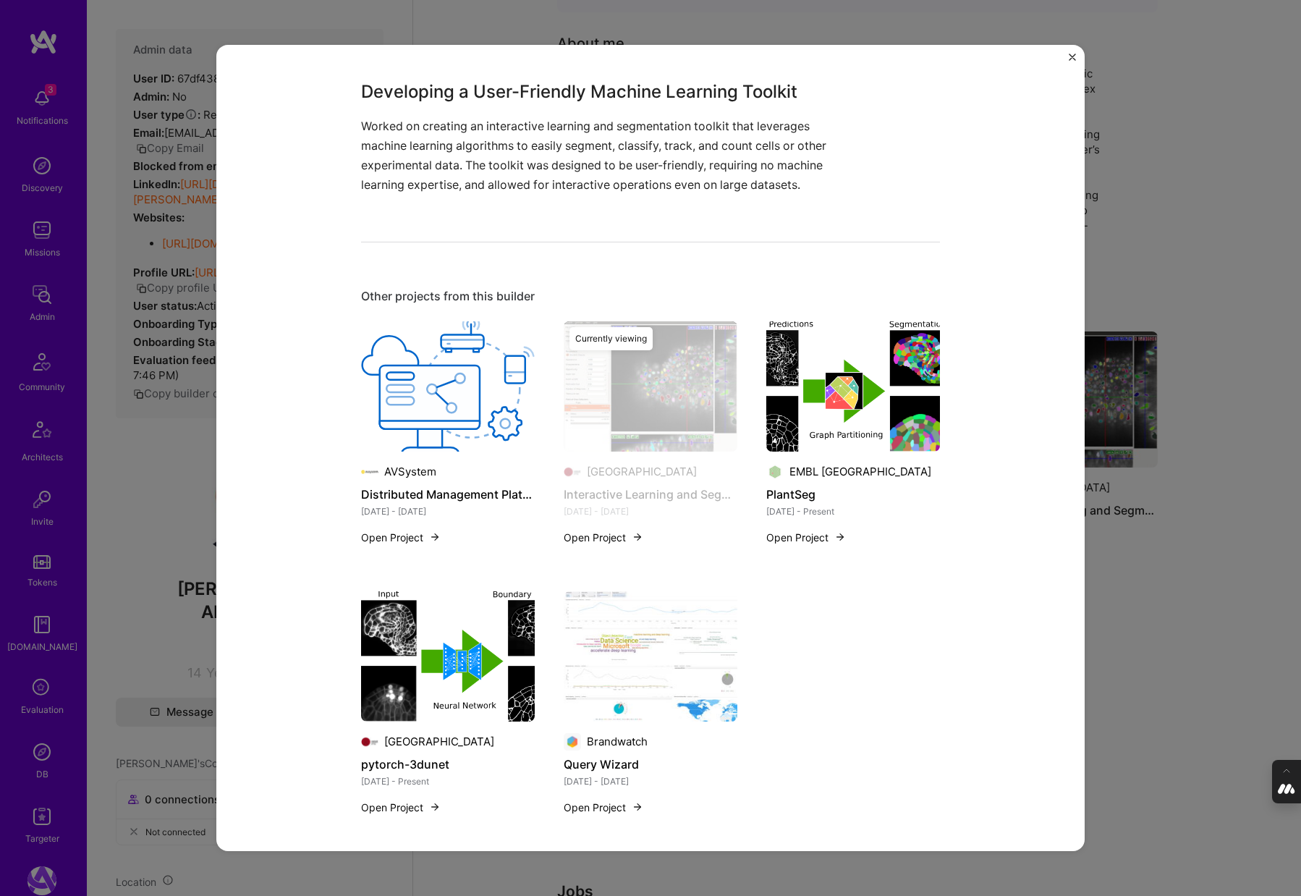
click at [1154, 218] on div "Interactive Learning and Segmentation Toolkit Heidelberg University Higher Educ…" at bounding box center [650, 448] width 1301 height 896
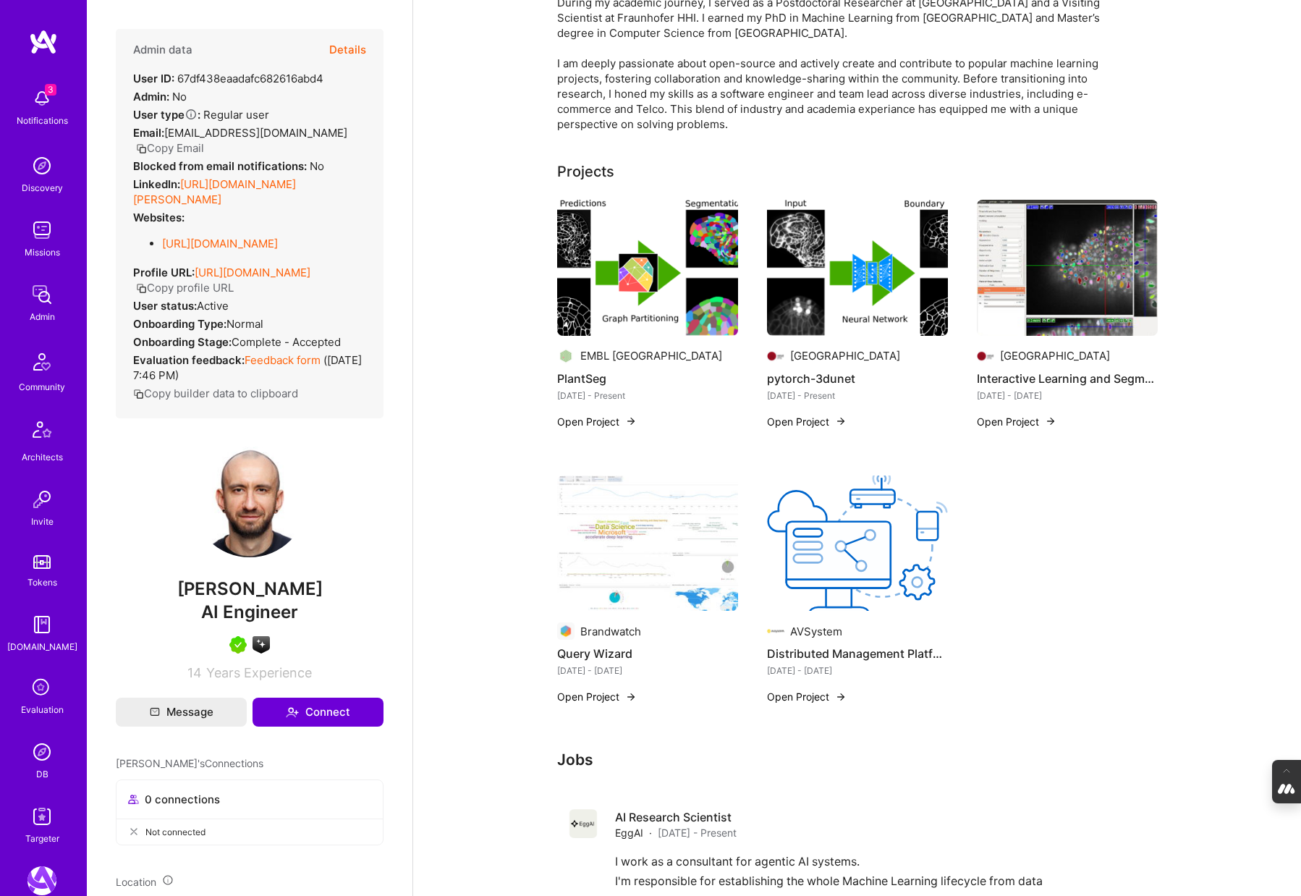
scroll to position [258, 0]
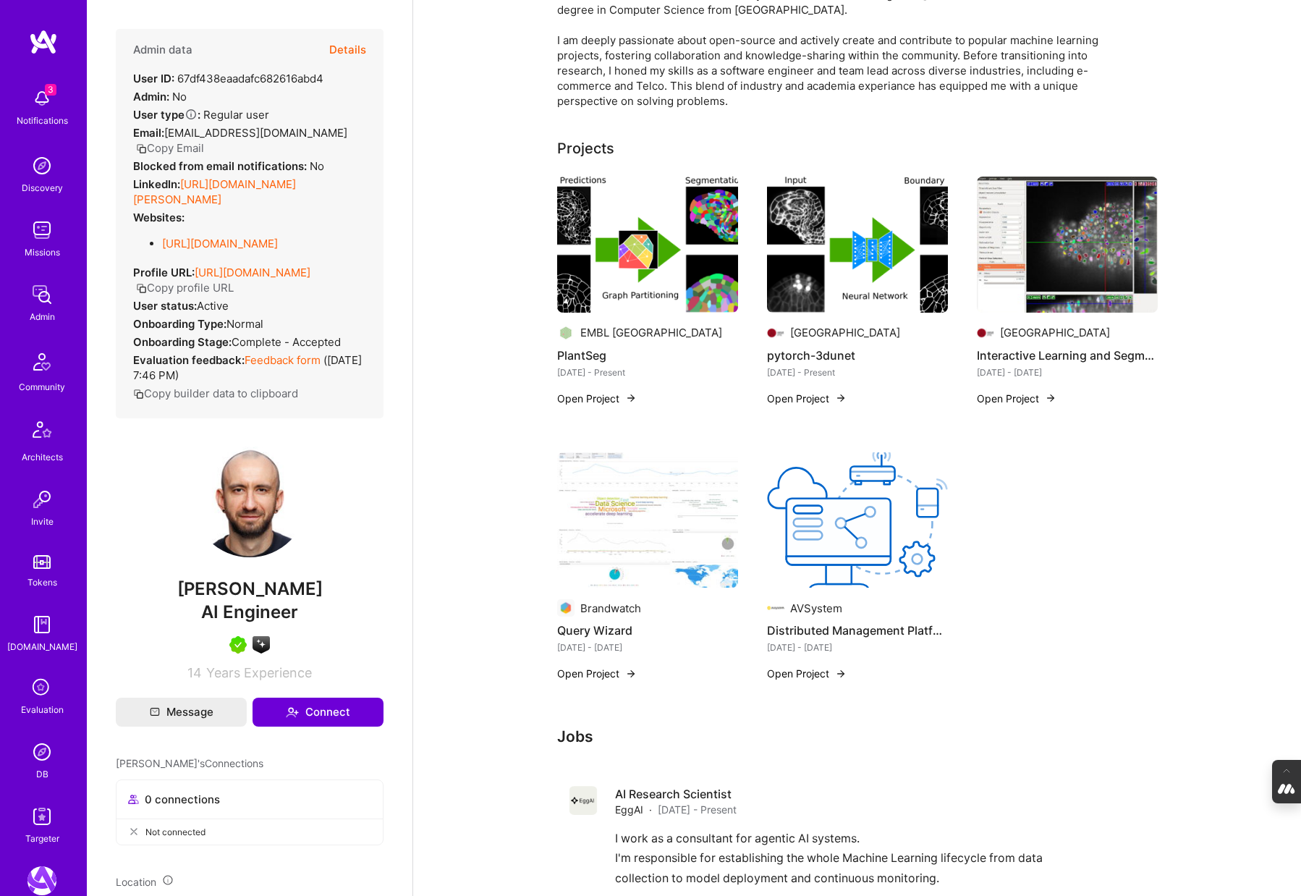
click at [638, 536] on img at bounding box center [647, 520] width 181 height 136
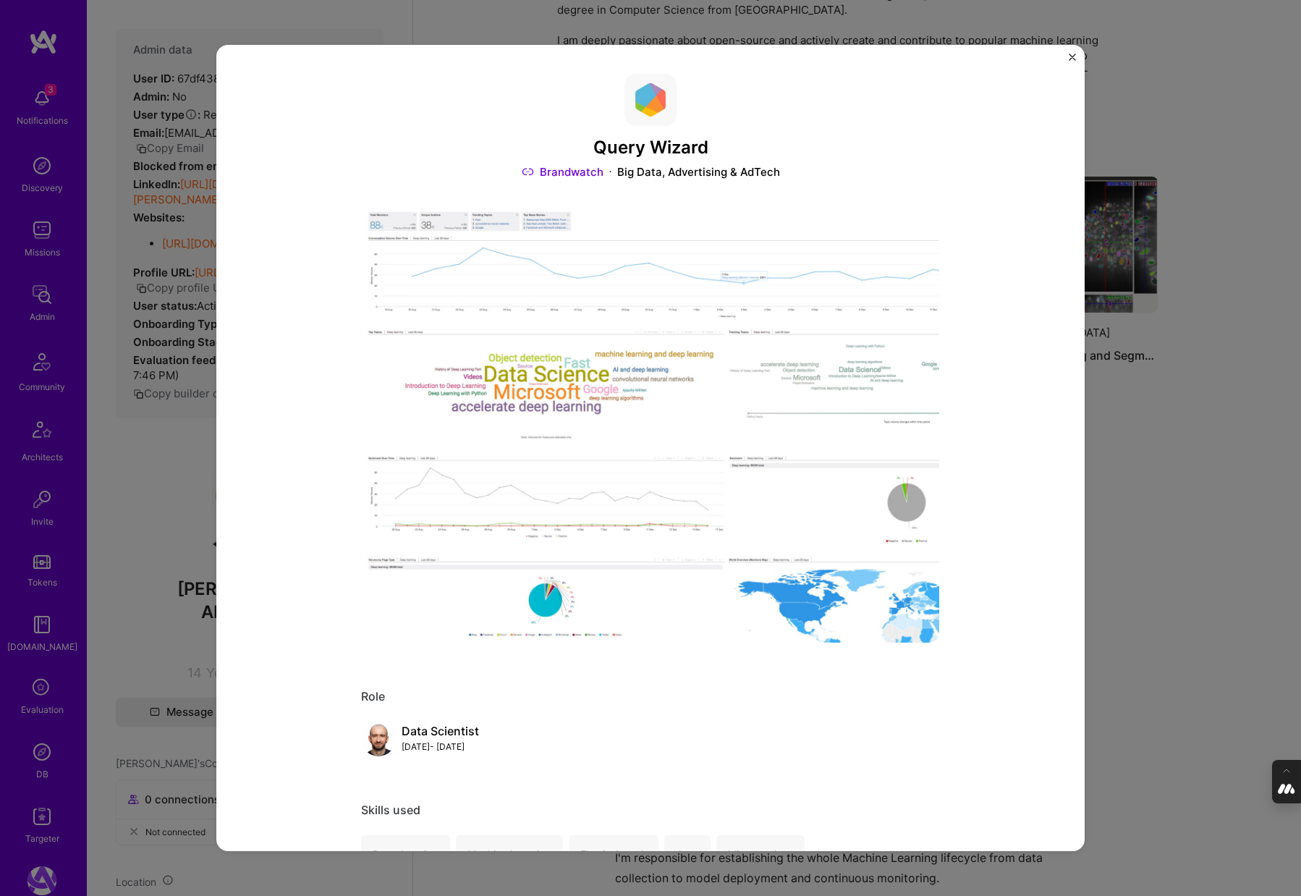
click at [572, 172] on link "Brandwatch" at bounding box center [563, 171] width 82 height 15
click at [1072, 54] on img "Close" at bounding box center [1072, 57] width 7 height 7
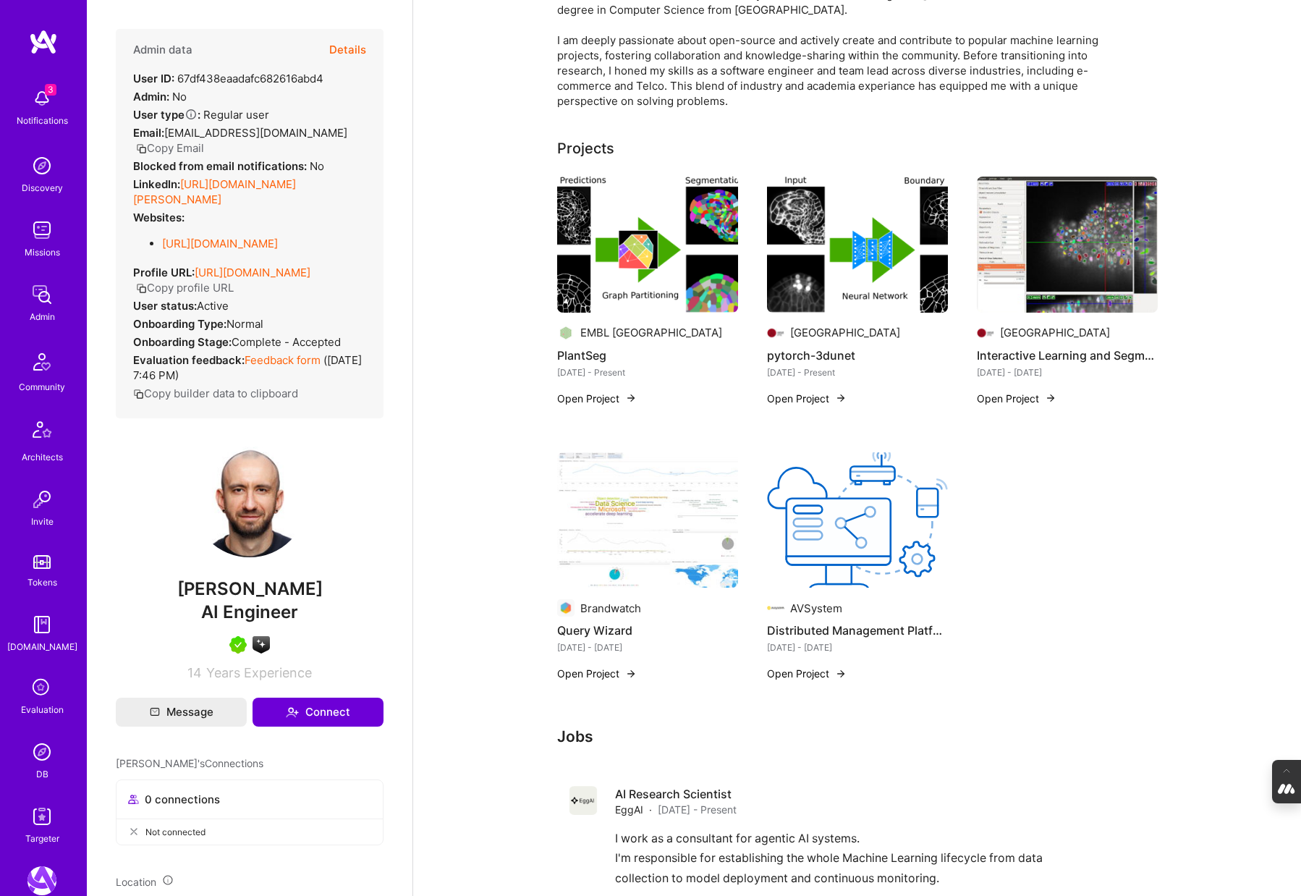
click at [823, 528] on img at bounding box center [857, 520] width 181 height 136
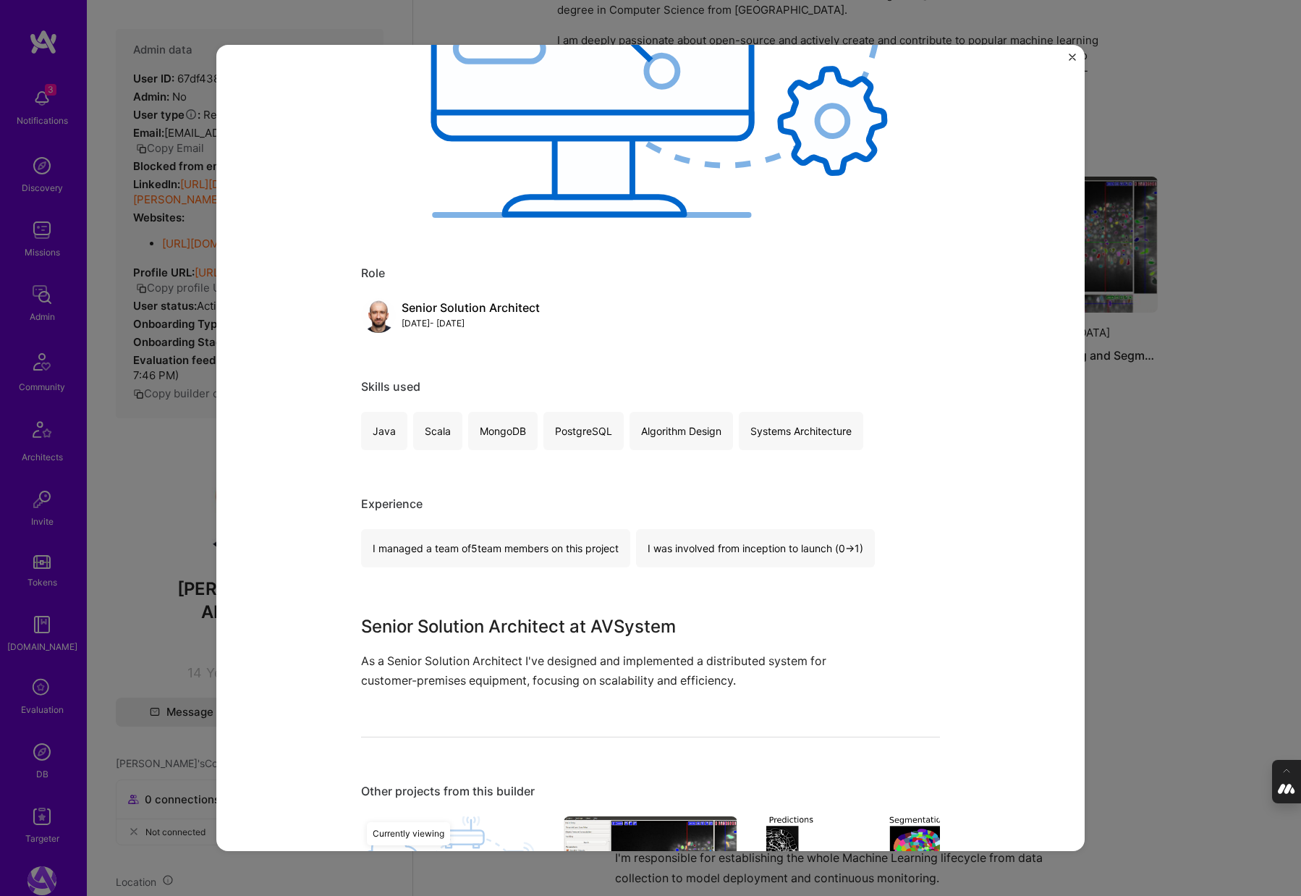
scroll to position [429, 0]
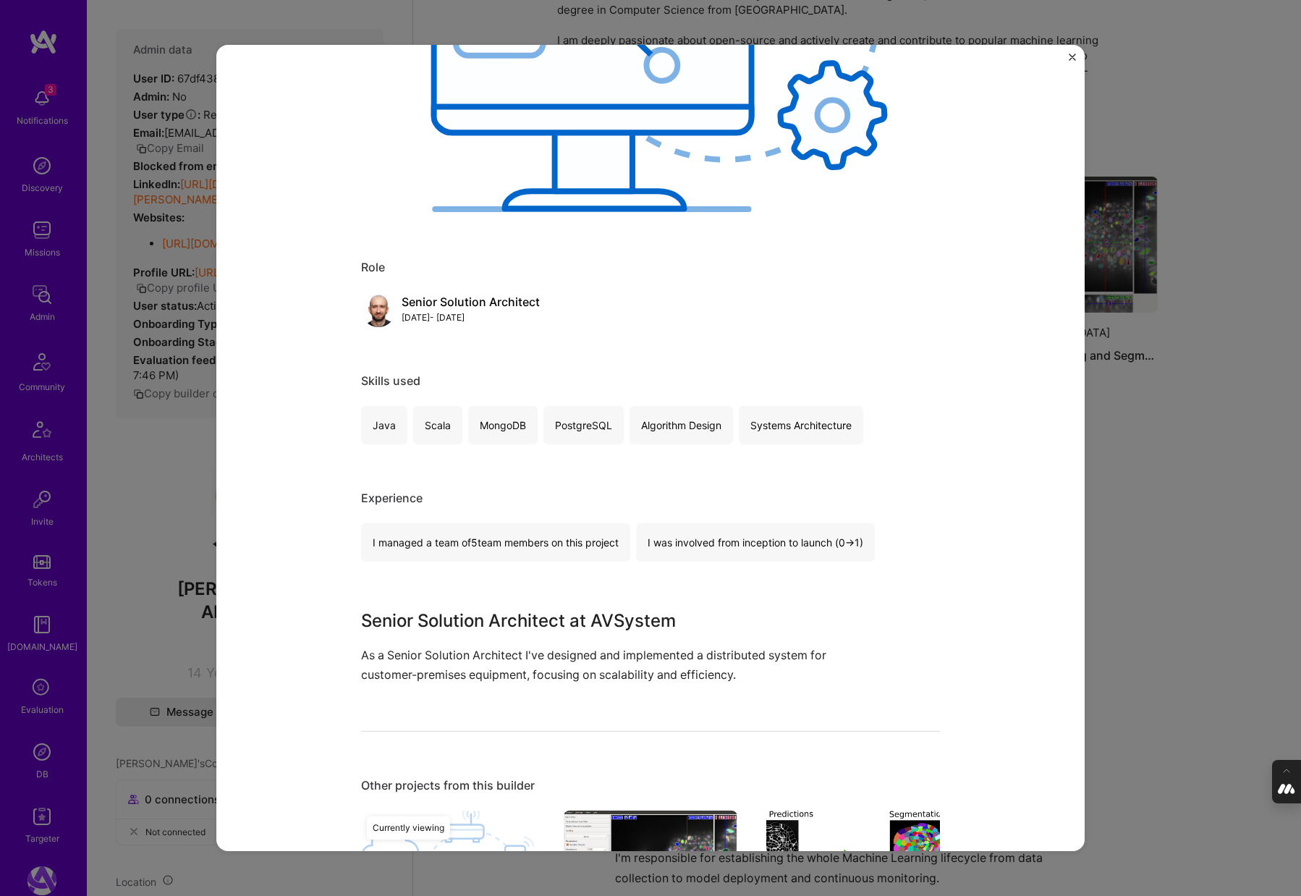
click at [1195, 542] on div "Distributed Management Platform for CPE AVSystem Telecom, Cloud Services Role S…" at bounding box center [650, 448] width 1301 height 896
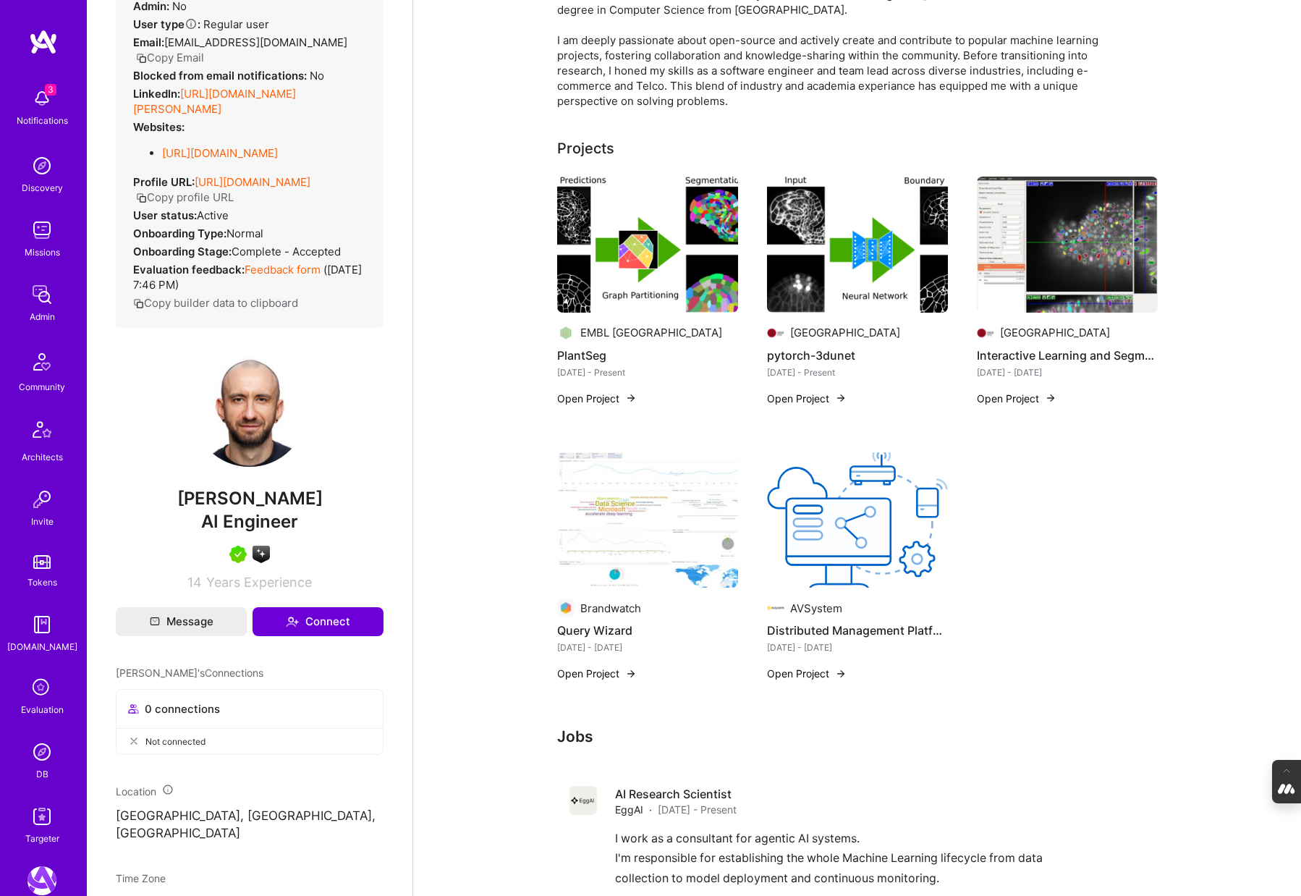
scroll to position [88, 0]
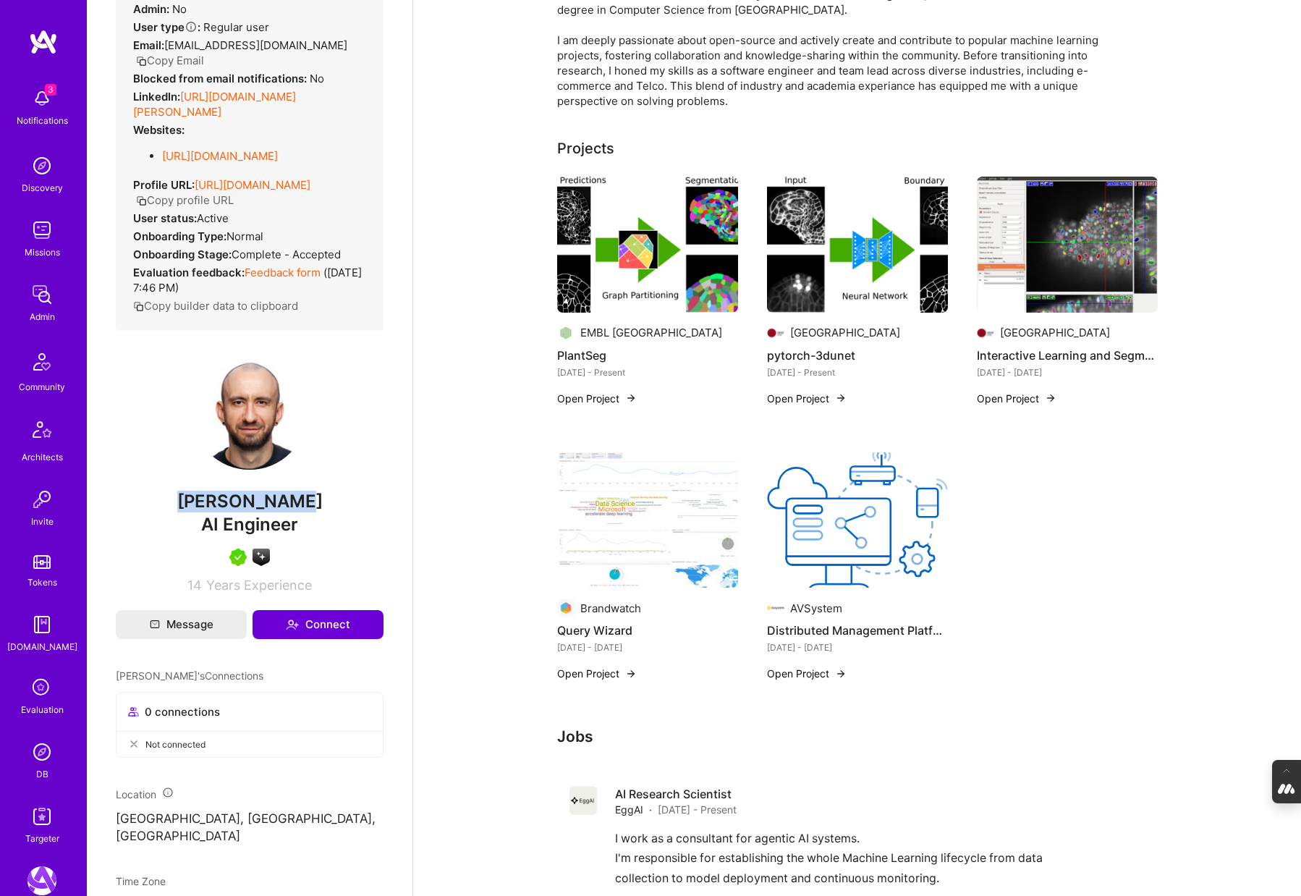
drag, startPoint x: 304, startPoint y: 501, endPoint x: 184, endPoint y: 501, distance: 120.1
click at [184, 501] on span "[PERSON_NAME]" at bounding box center [250, 502] width 268 height 22
copy span "[PERSON_NAME]"
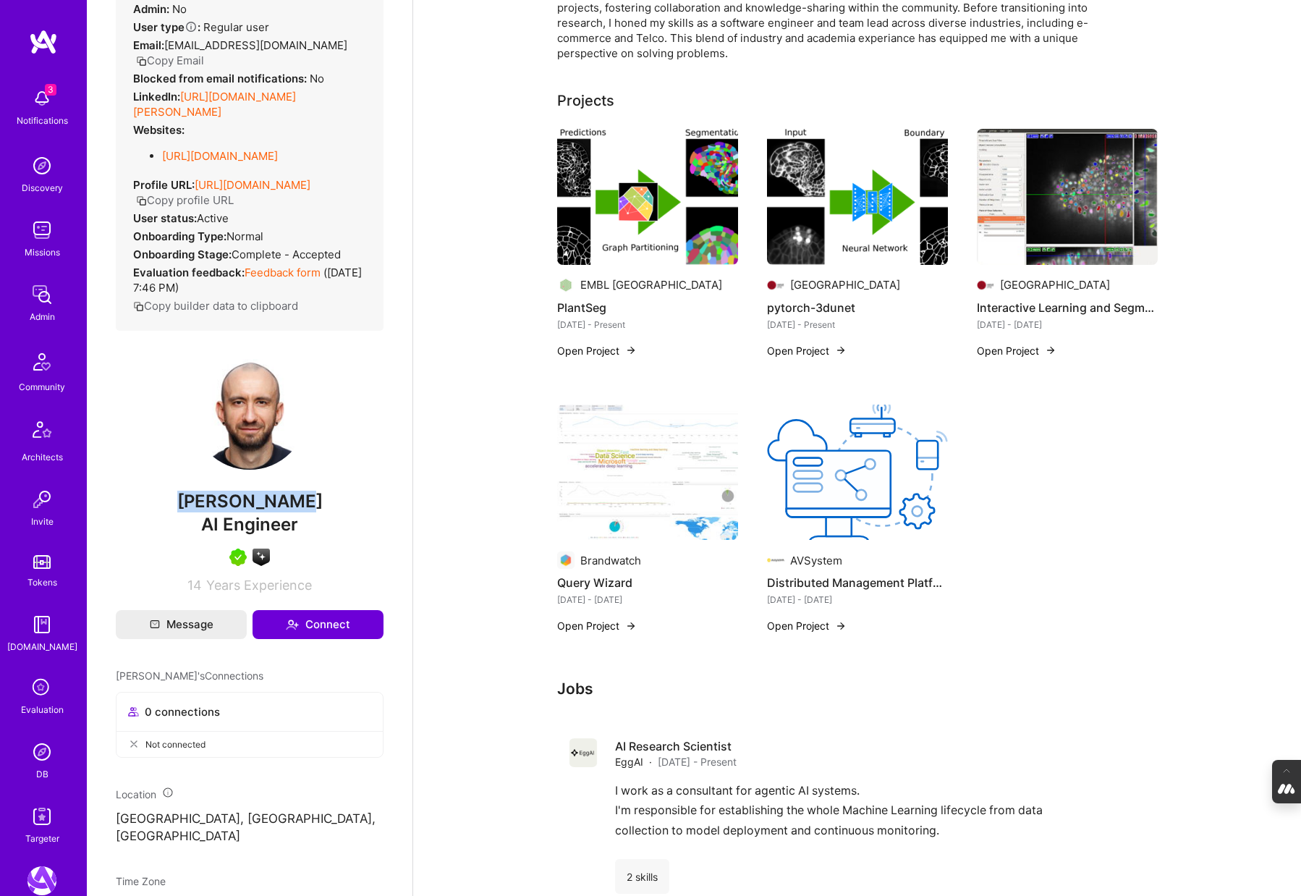
scroll to position [292, 0]
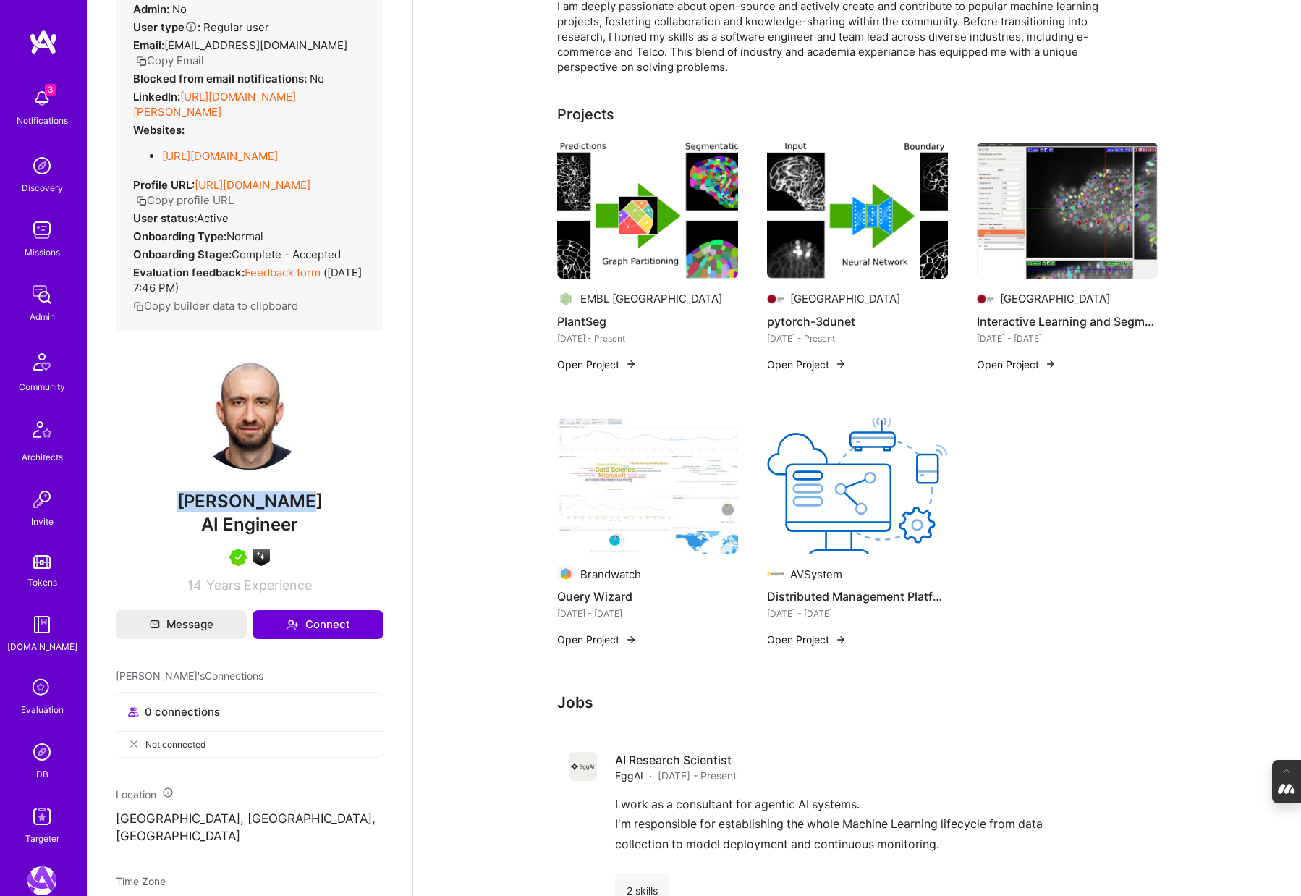
click at [595, 479] on img at bounding box center [647, 486] width 181 height 136
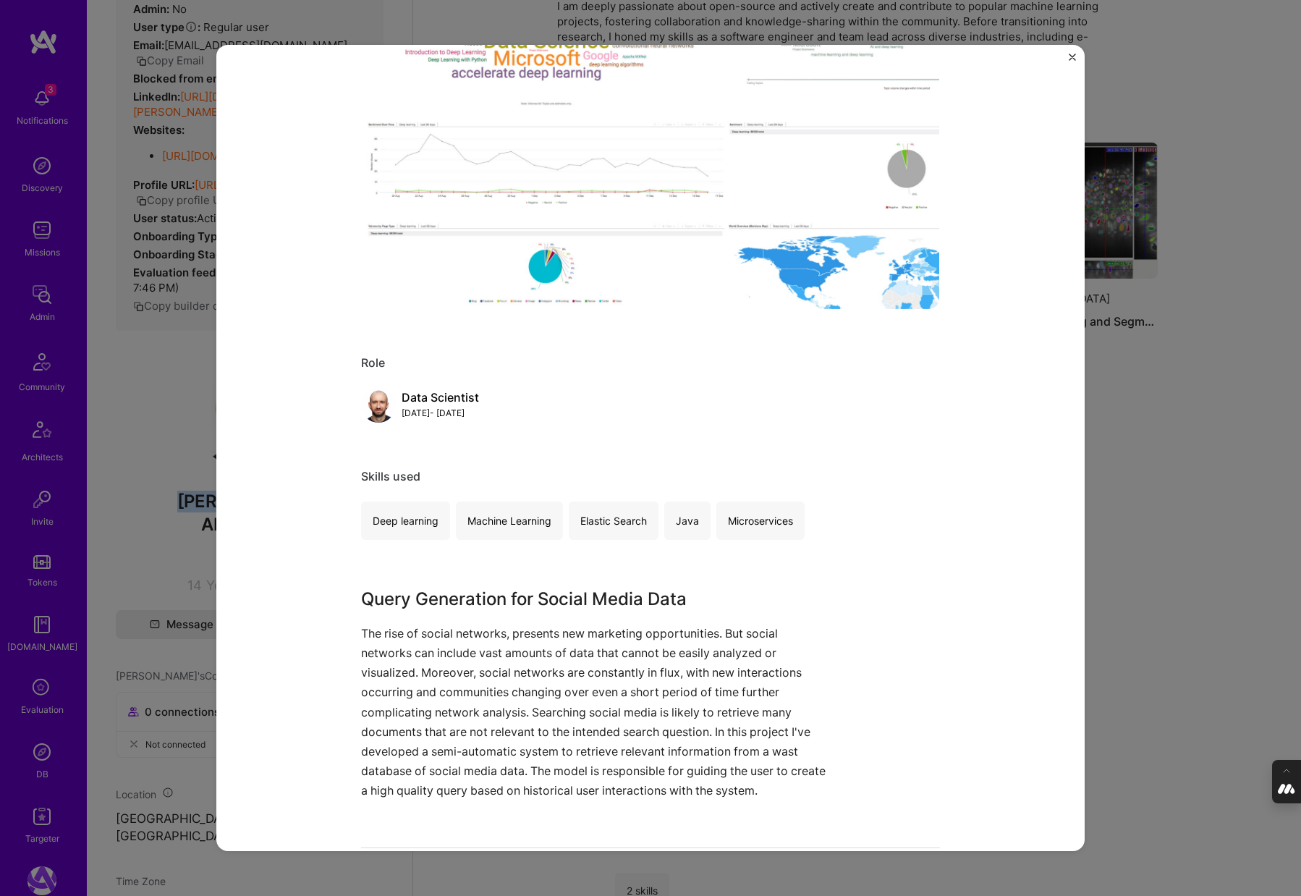
scroll to position [363, 0]
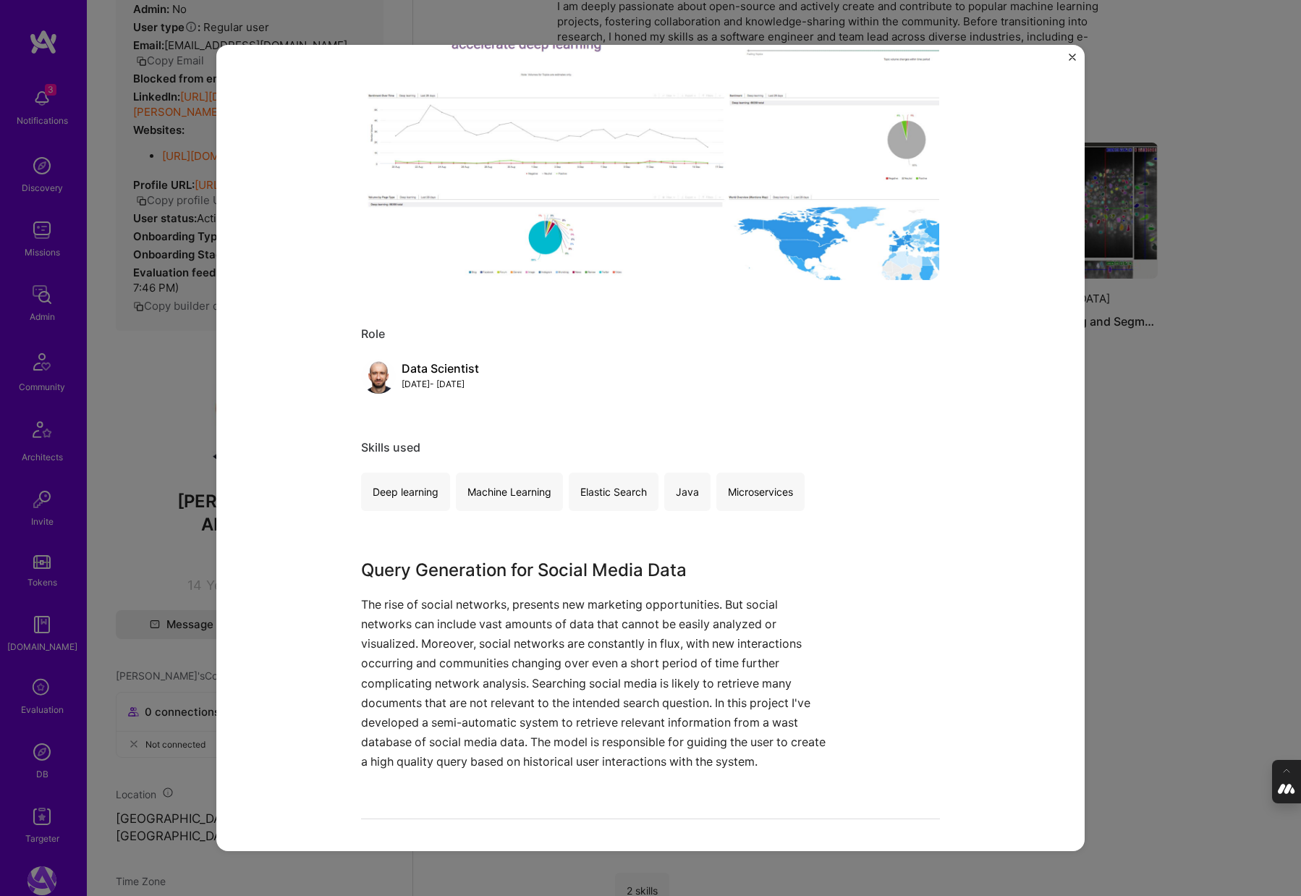
click at [1152, 550] on div "Query Wizard Brandwatch Big Data, Advertising & AdTech Role Data Scientist [DAT…" at bounding box center [650, 448] width 1301 height 896
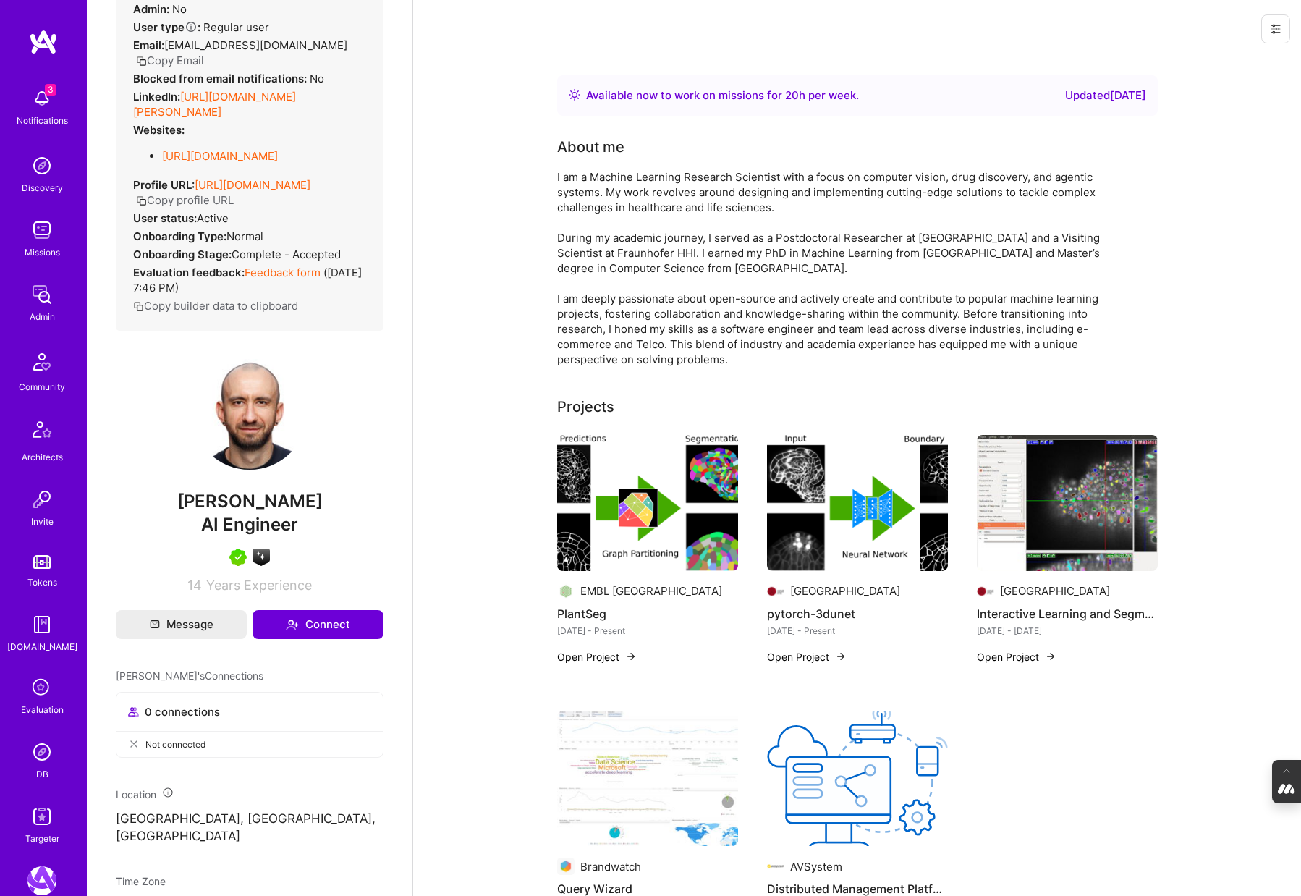
click at [635, 758] on img at bounding box center [647, 779] width 181 height 136
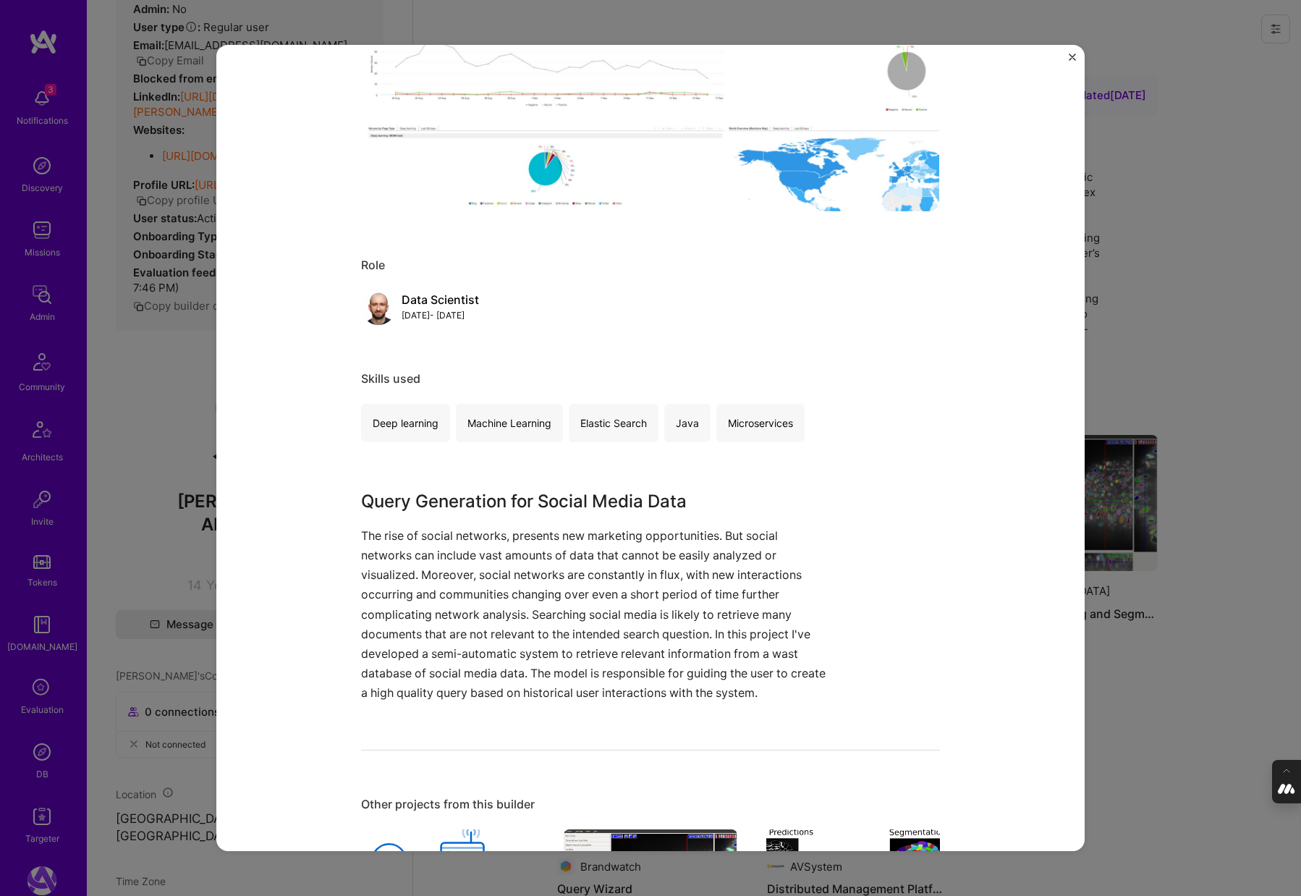
scroll to position [436, 0]
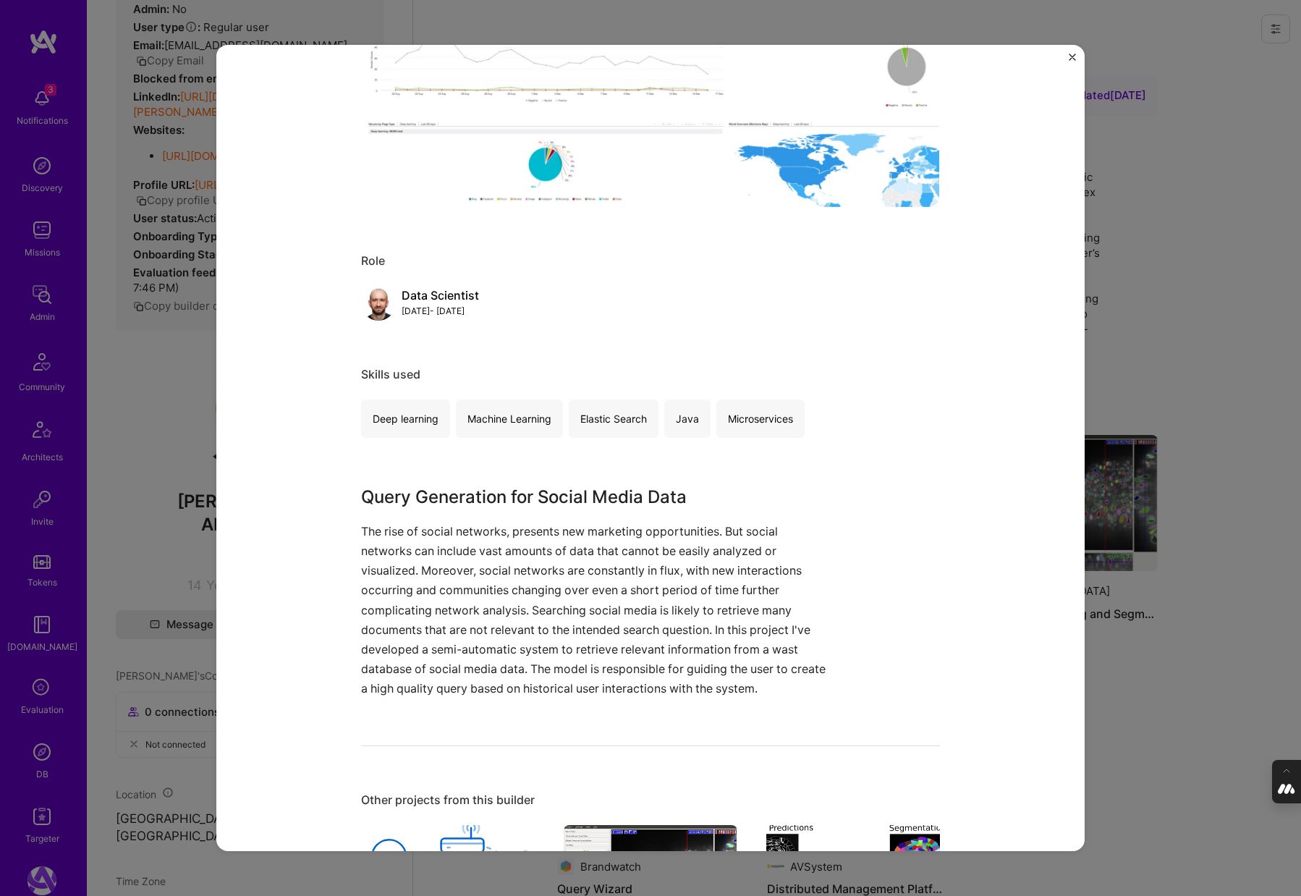
click at [123, 394] on div "Query Wizard Brandwatch Big Data, Advertising & AdTech Role Data Scientist [DAT…" at bounding box center [650, 448] width 1301 height 896
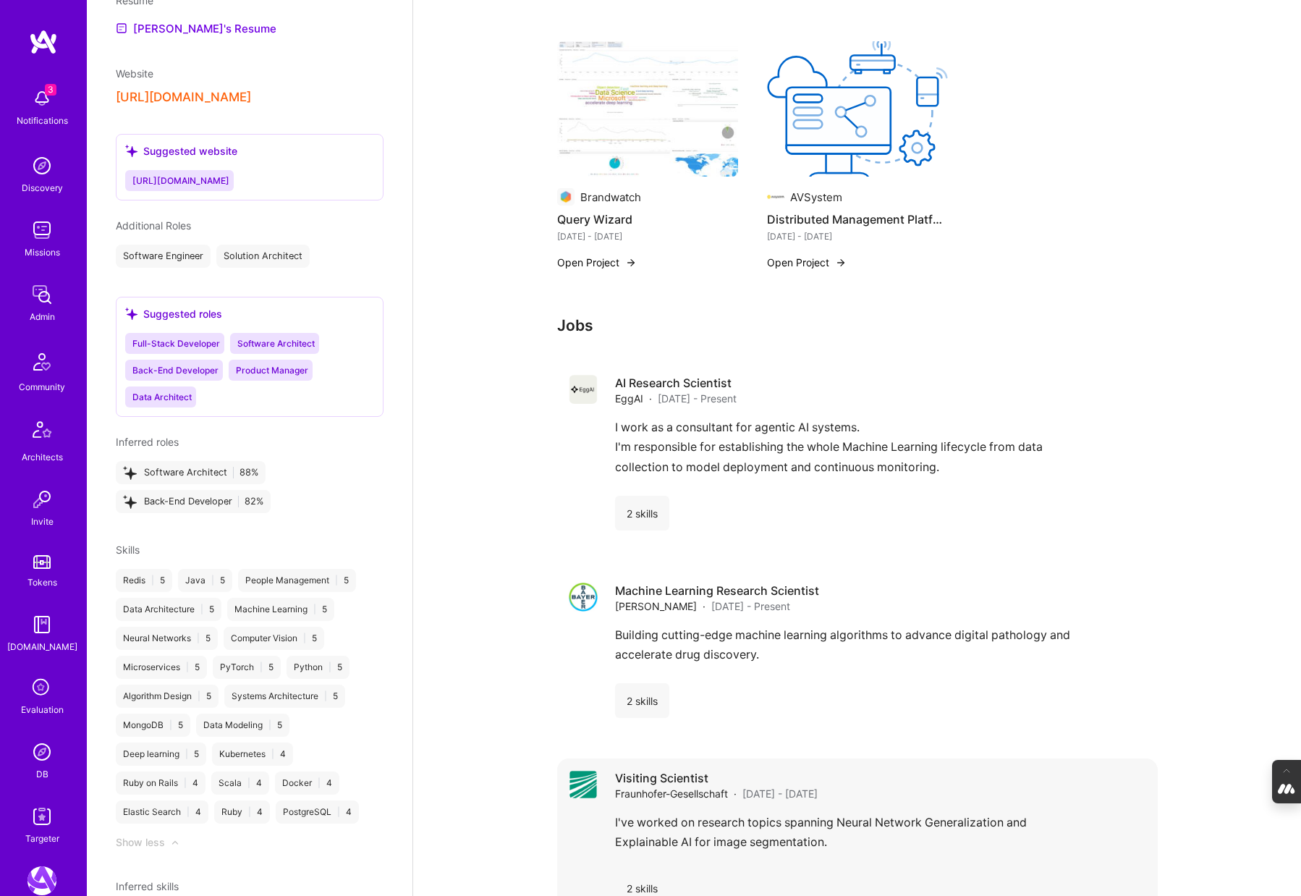
scroll to position [664, 0]
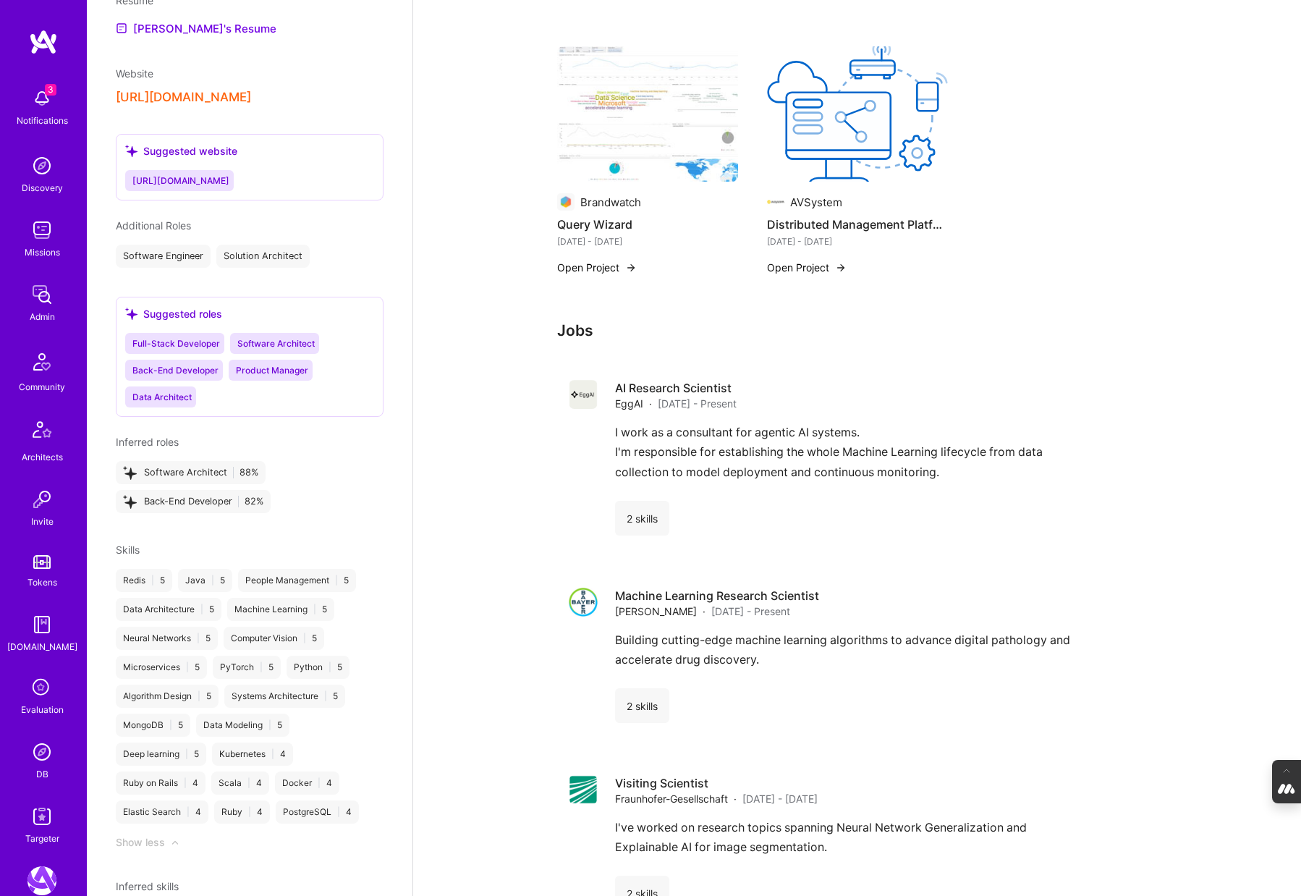
click at [37, 761] on img at bounding box center [41, 751] width 29 height 29
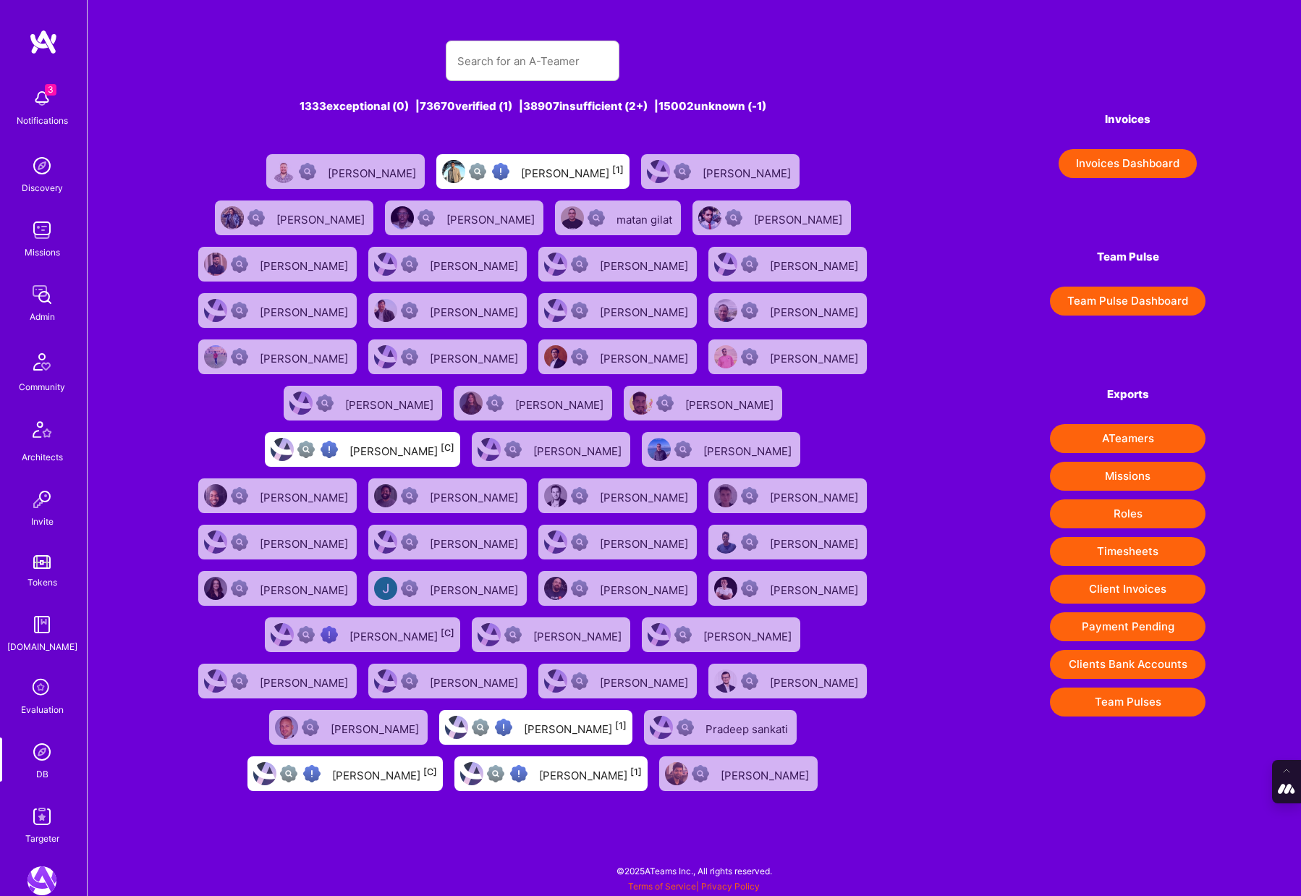
click at [470, 81] on div "1333 exceptional (0) | 73670 verified (1) | 38907 insufficient (2+) | 15002 unk…" at bounding box center [533, 410] width 701 height 774
click at [480, 69] on input "text" at bounding box center [532, 61] width 151 height 37
type input "don cosseb"
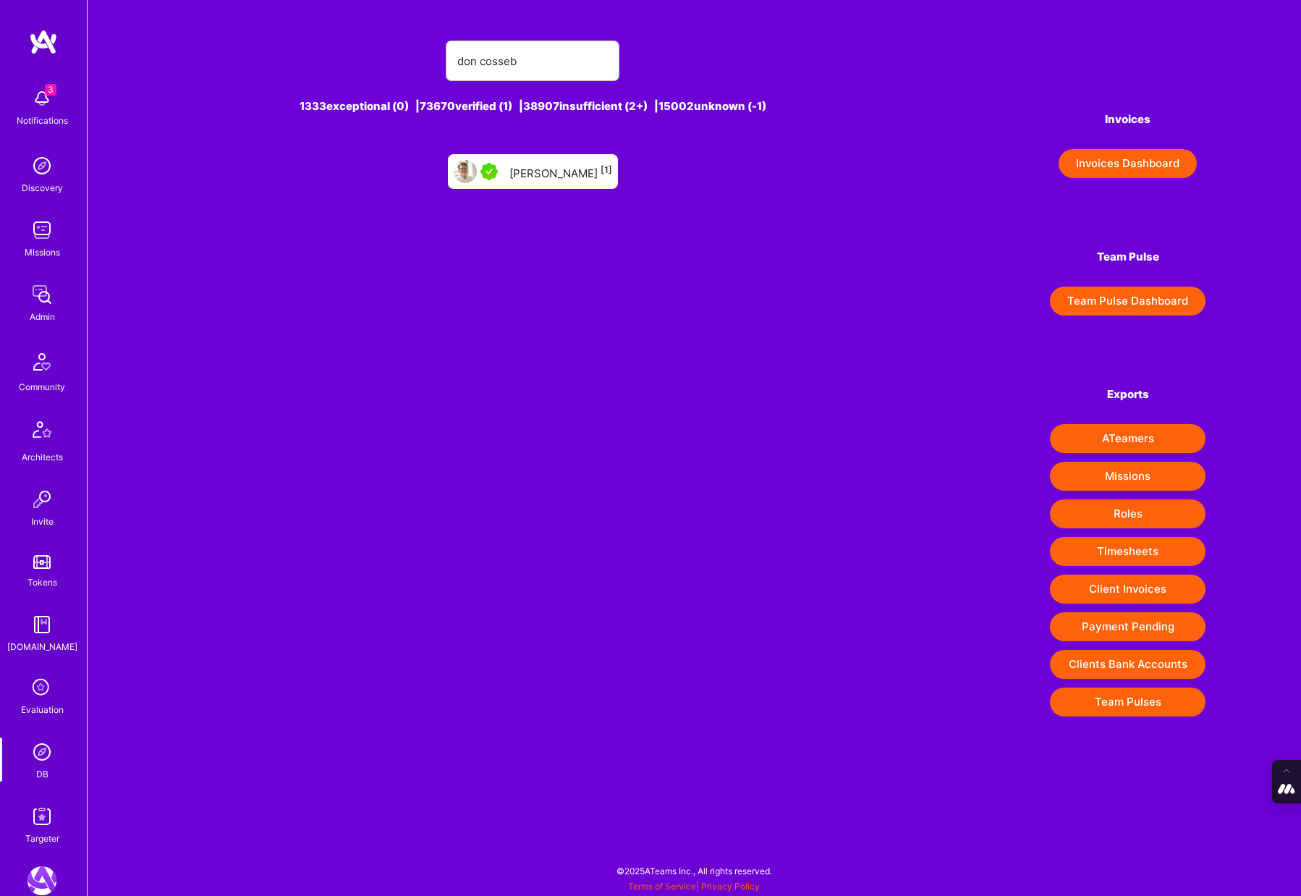
click at [543, 178] on div "[PERSON_NAME] [1]" at bounding box center [560, 171] width 103 height 19
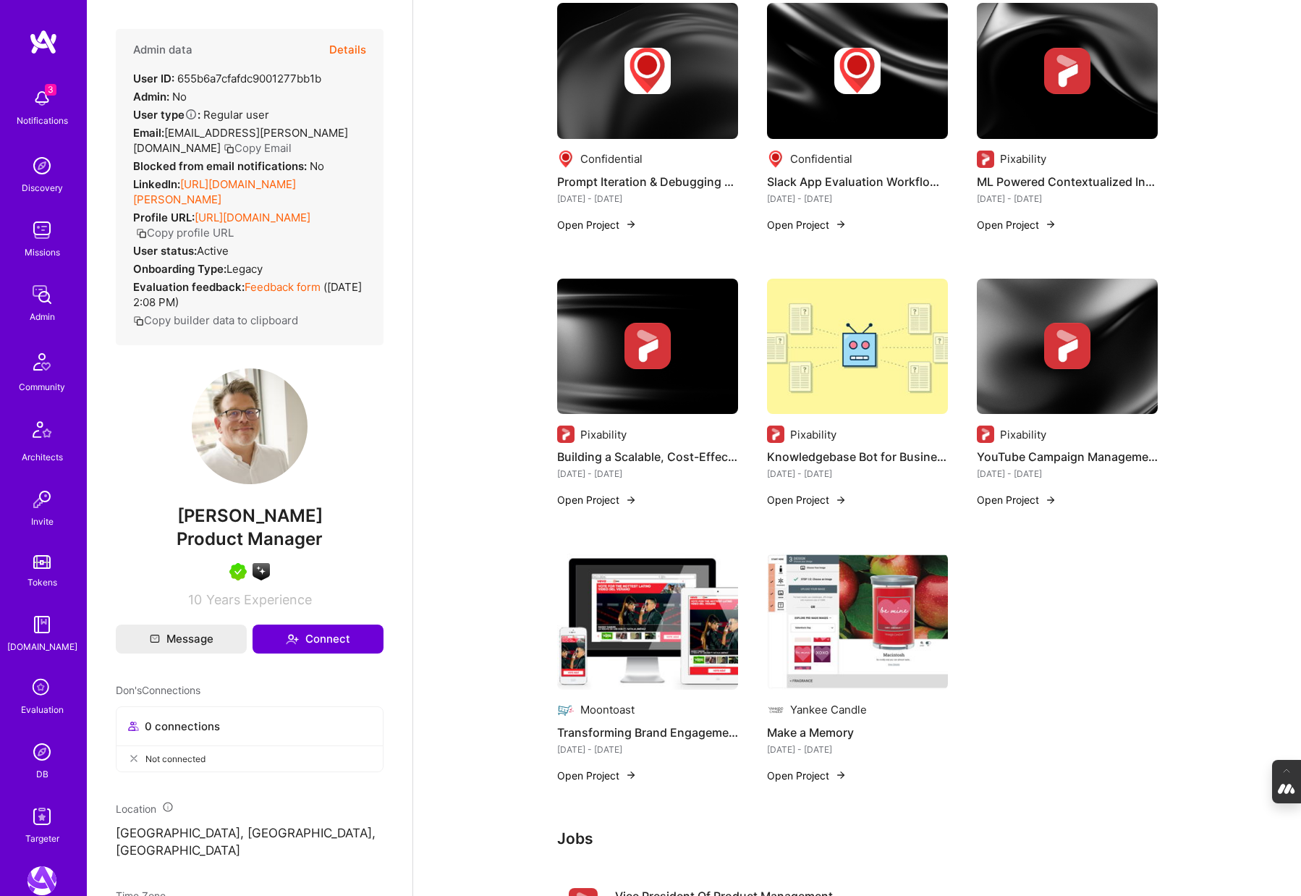
scroll to position [484, 0]
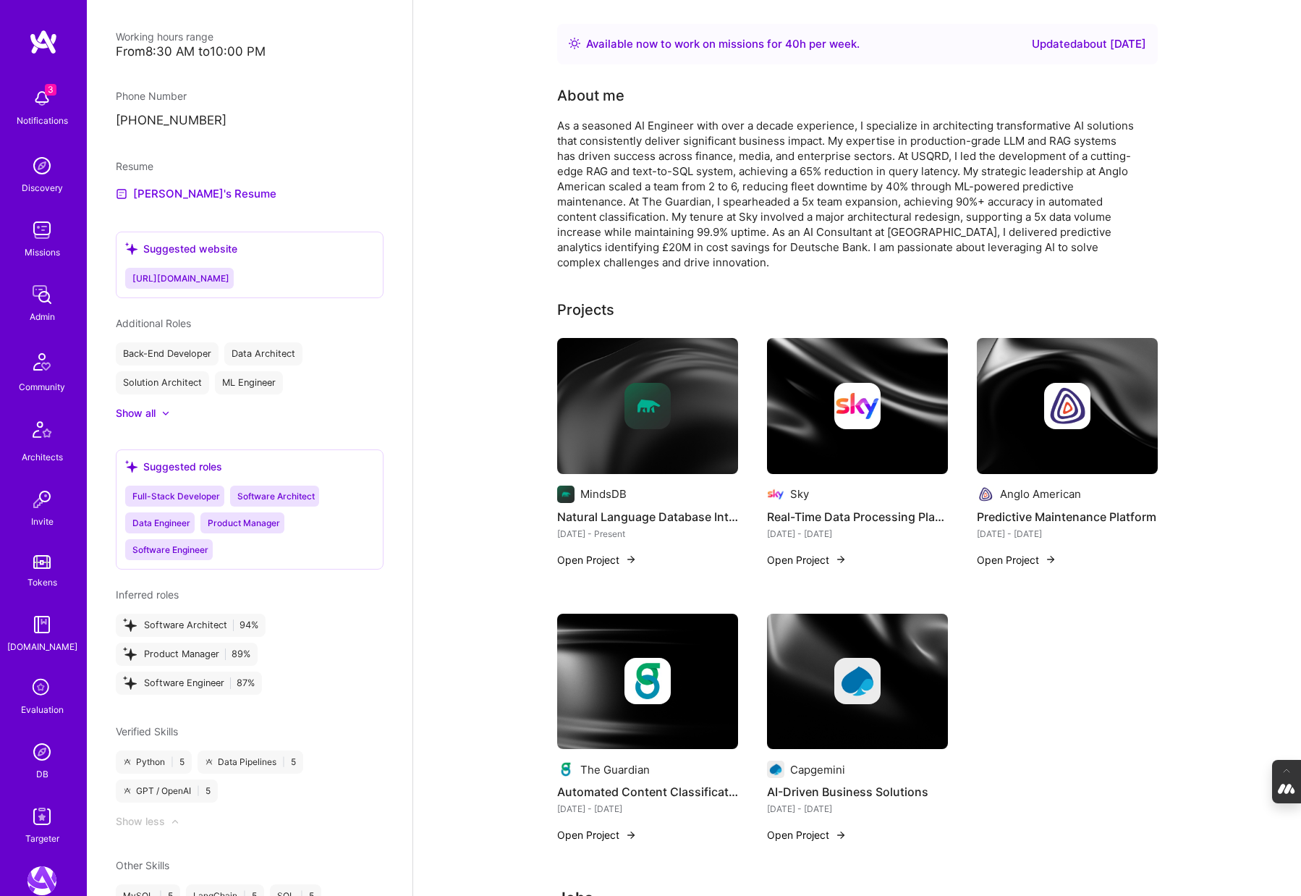
scroll to position [1013, 0]
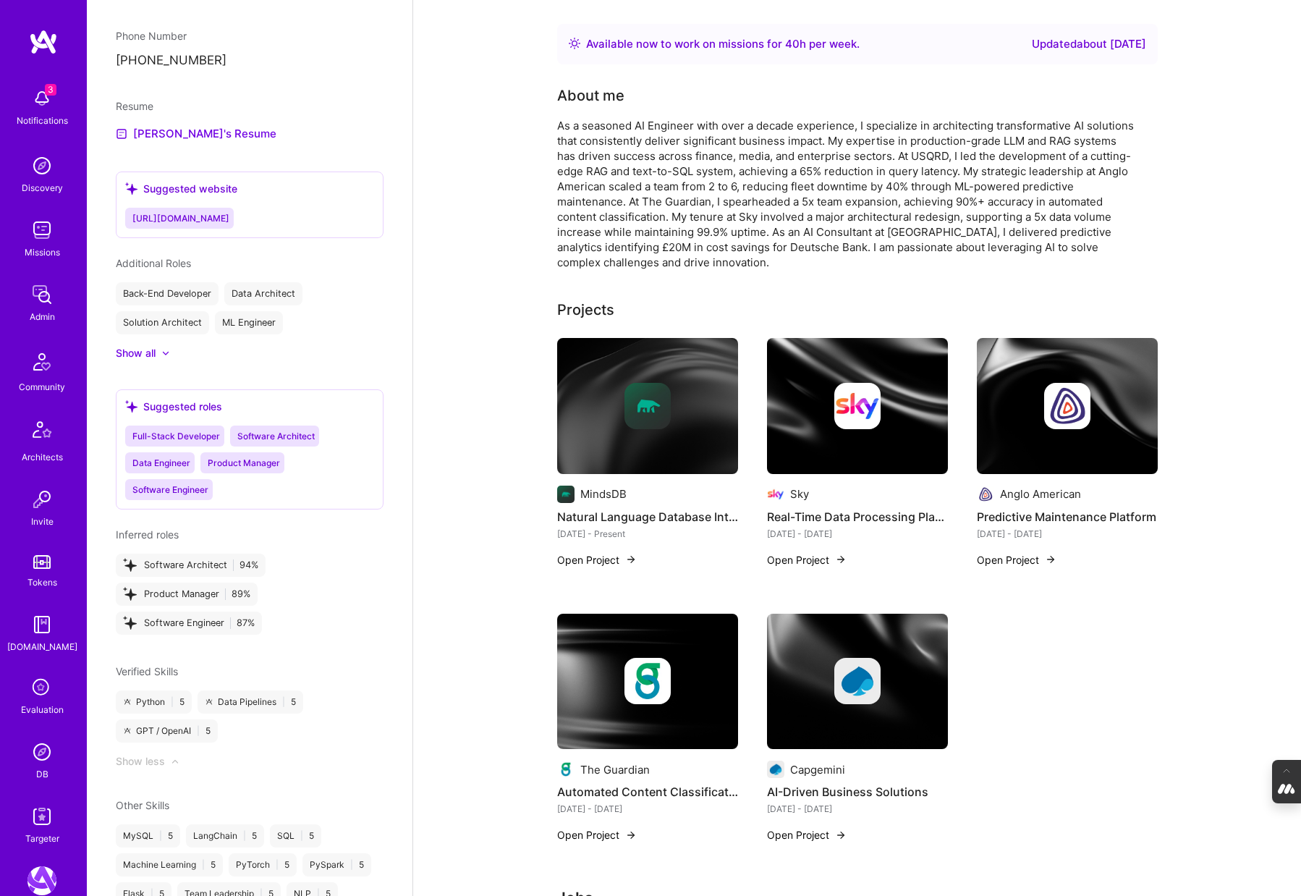
click at [656, 429] on img at bounding box center [647, 406] width 181 height 136
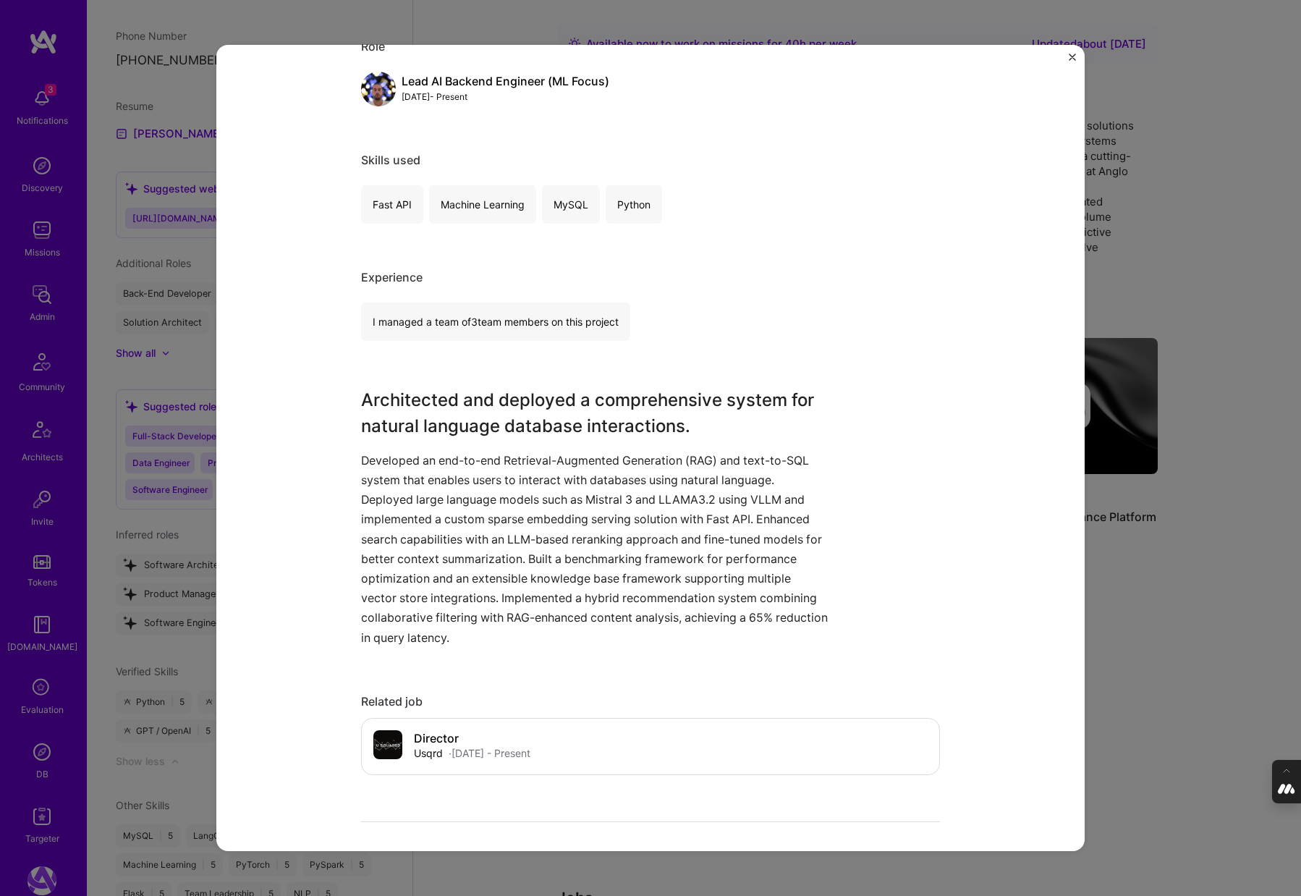
scroll to position [198, 0]
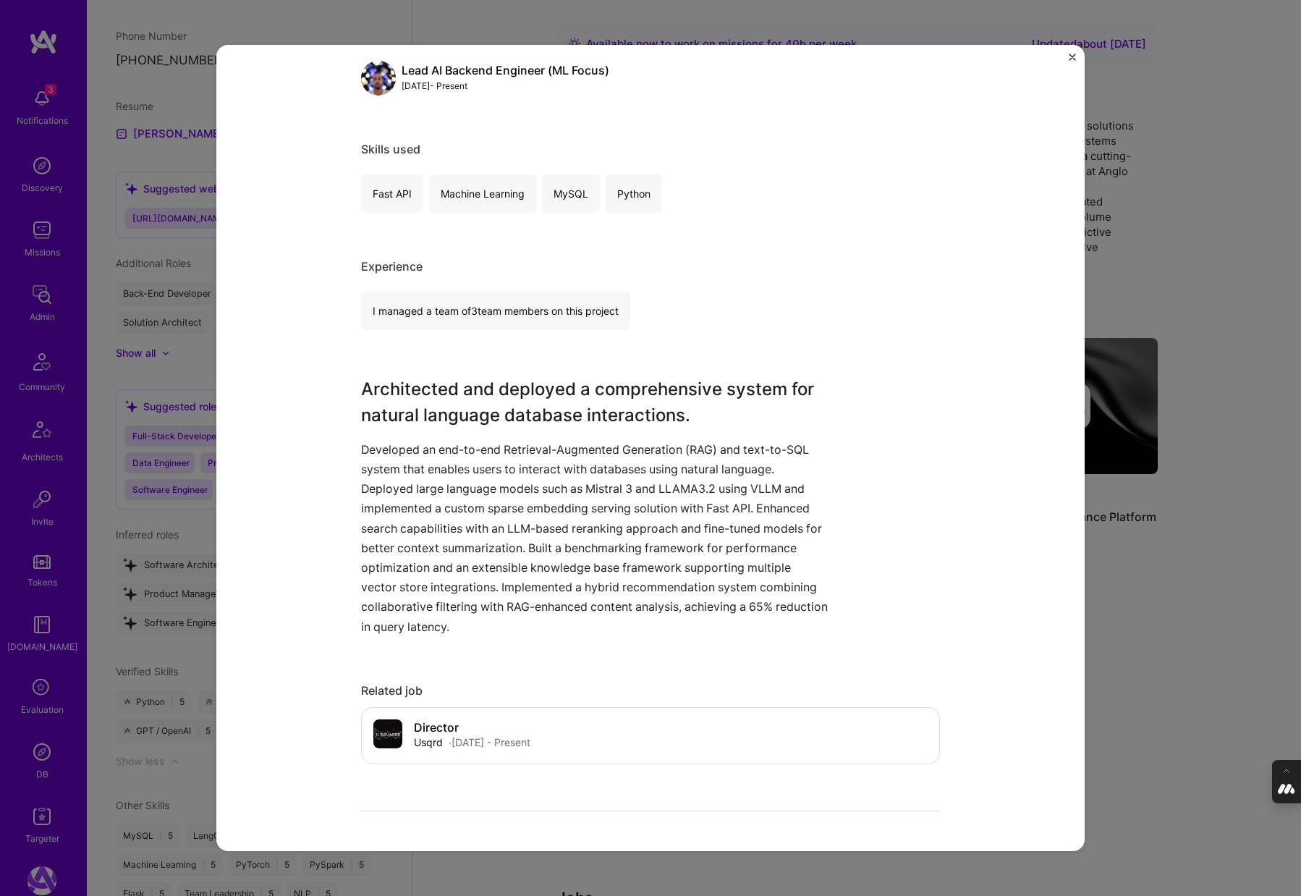
click at [1147, 565] on div "Natural Language Database Interaction System MindsDB Databases, Big Data Role L…" at bounding box center [650, 448] width 1301 height 896
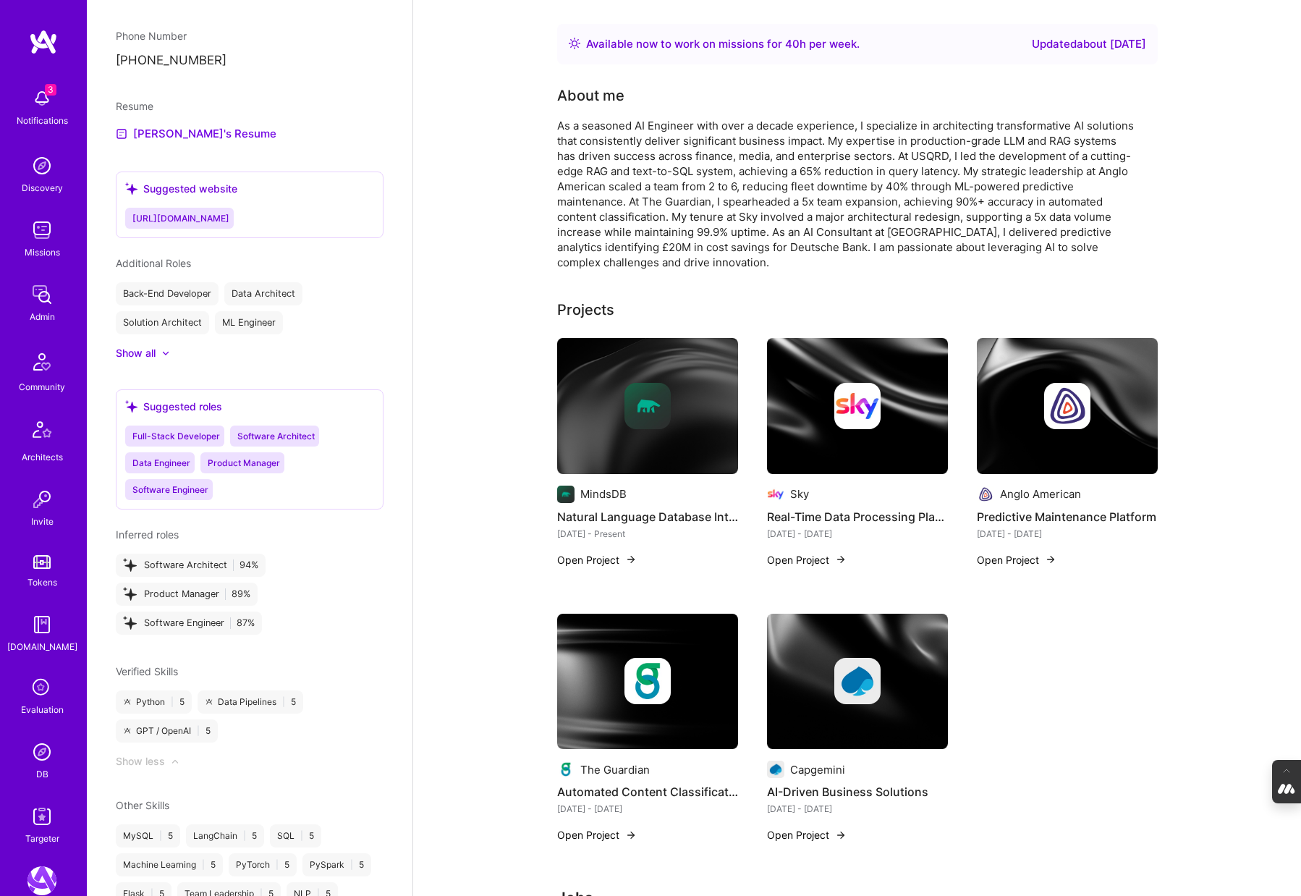
click at [831, 401] on div at bounding box center [857, 406] width 181 height 46
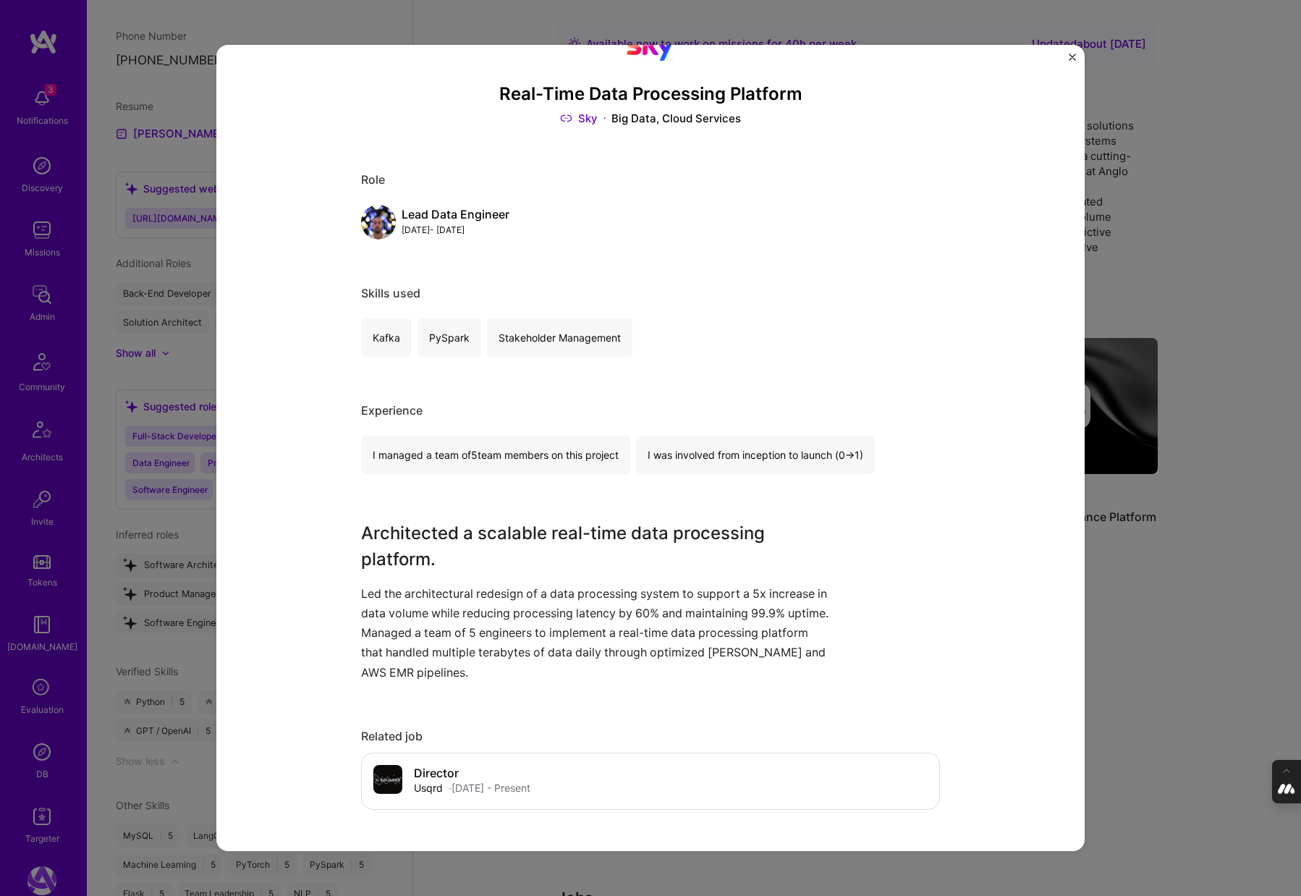
scroll to position [58, 0]
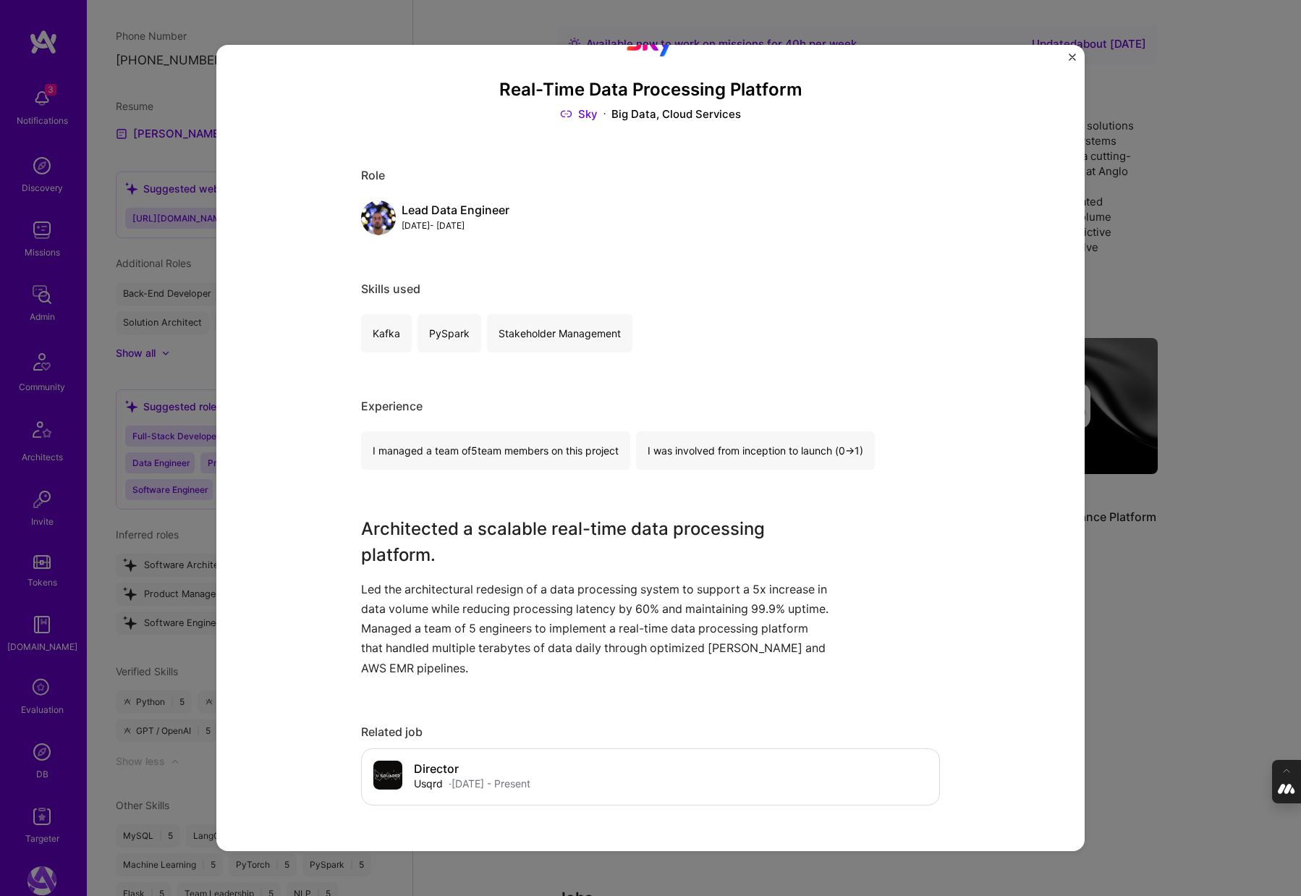
click at [1131, 608] on div "Real-Time Data Processing Platform Sky Big Data, Cloud Services Role Lead Data …" at bounding box center [650, 448] width 1301 height 896
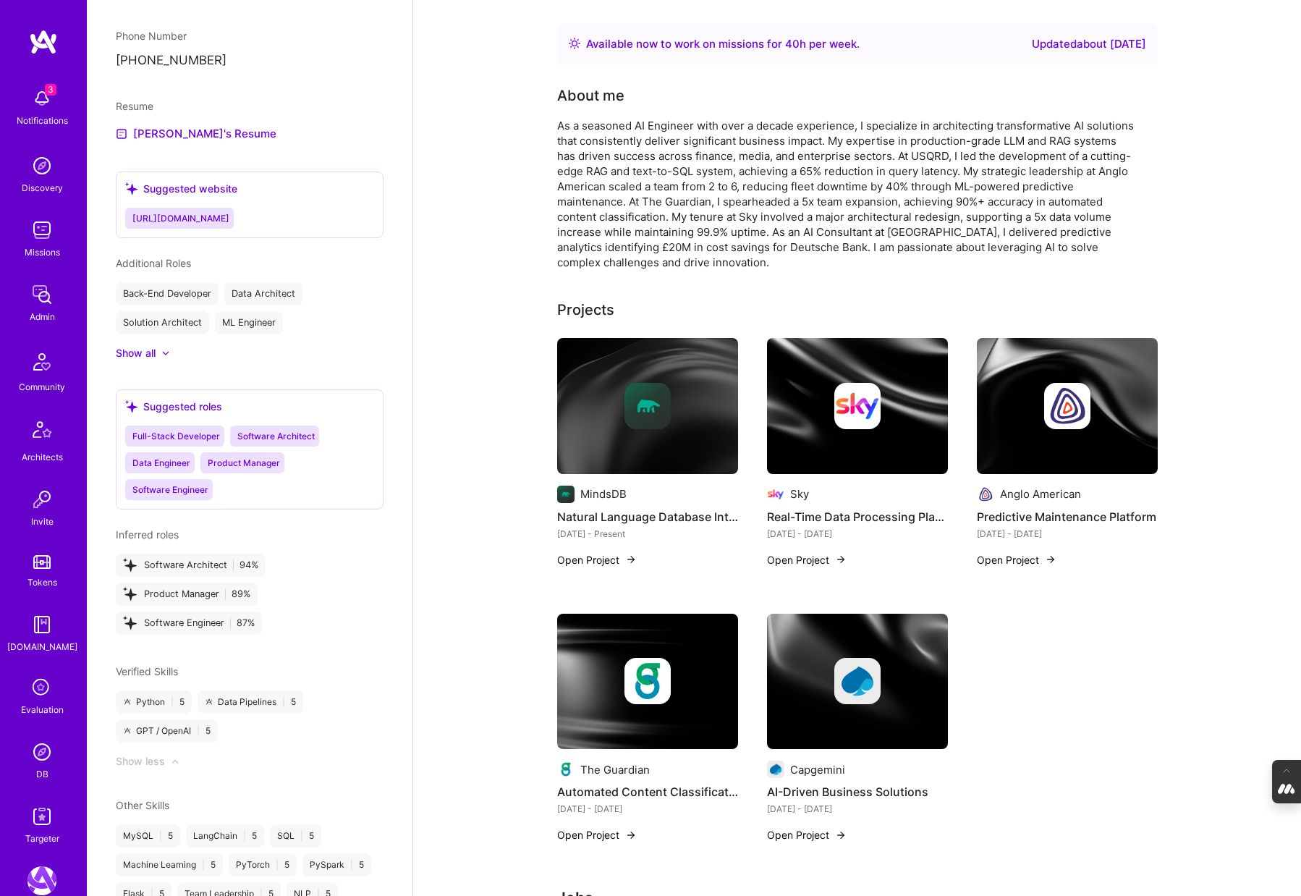
click at [1010, 399] on div at bounding box center [1067, 406] width 181 height 46
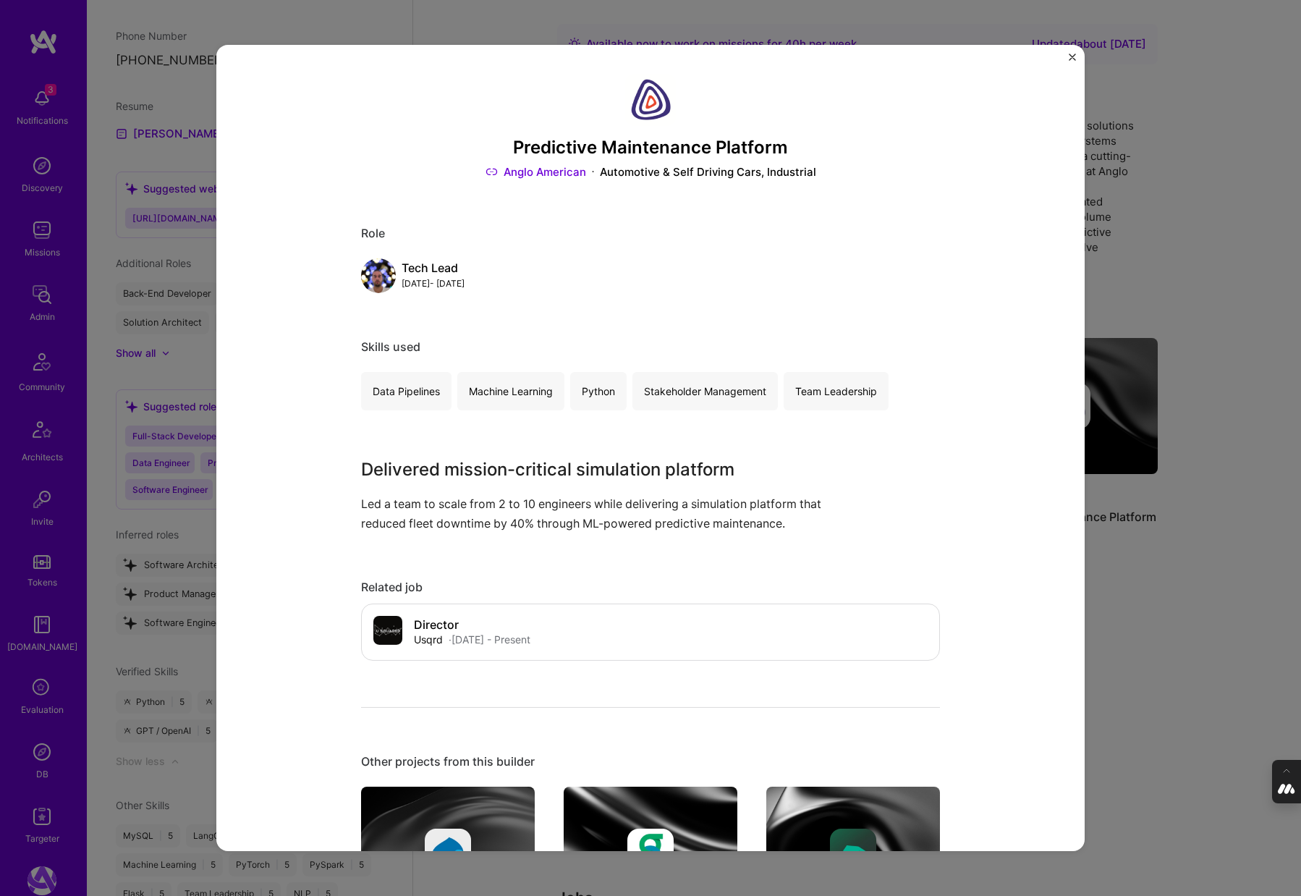
click at [1164, 572] on div "Predictive Maintenance Platform Anglo American Automotive & Self Driving Cars, …" at bounding box center [650, 448] width 1301 height 896
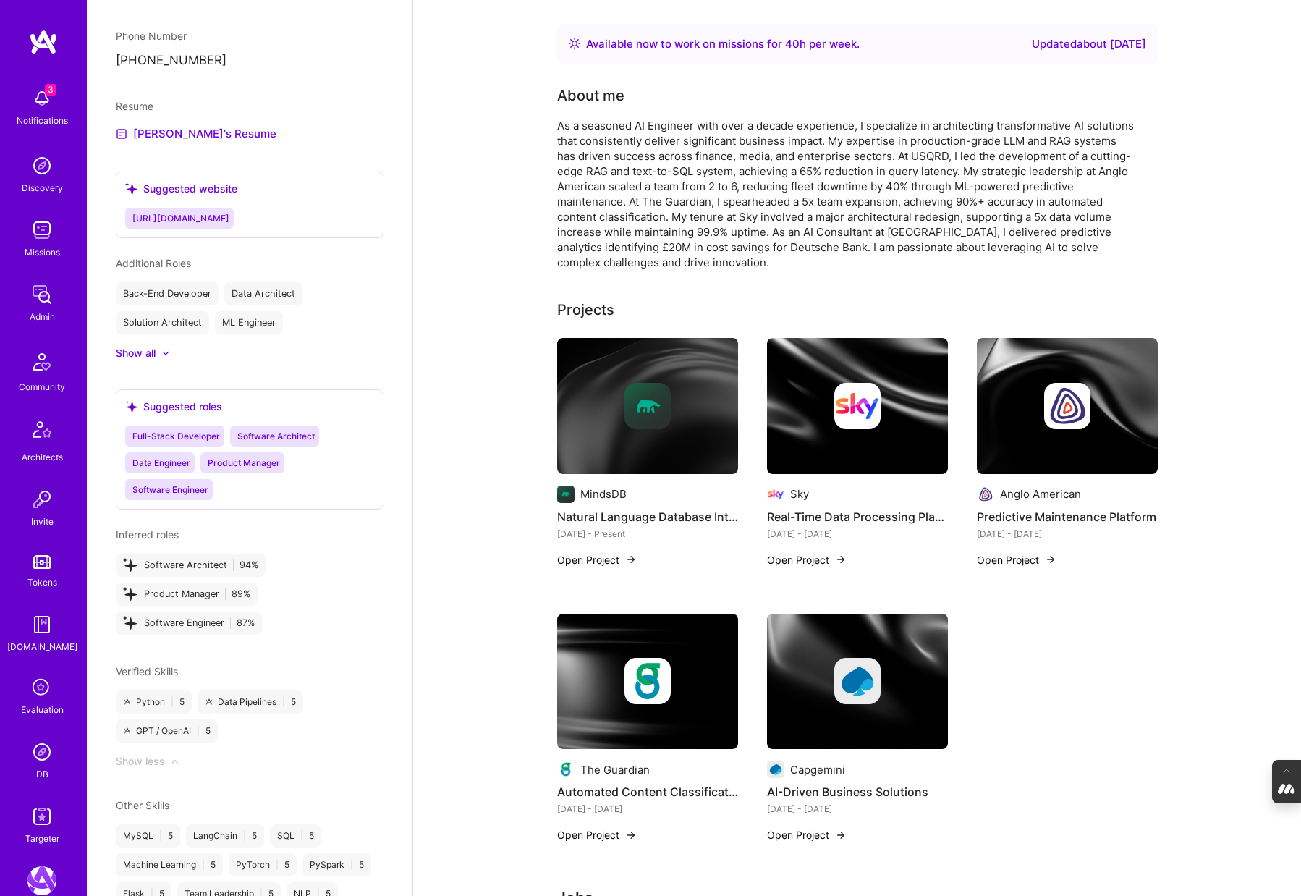
click at [648, 664] on img at bounding box center [648, 681] width 46 height 46
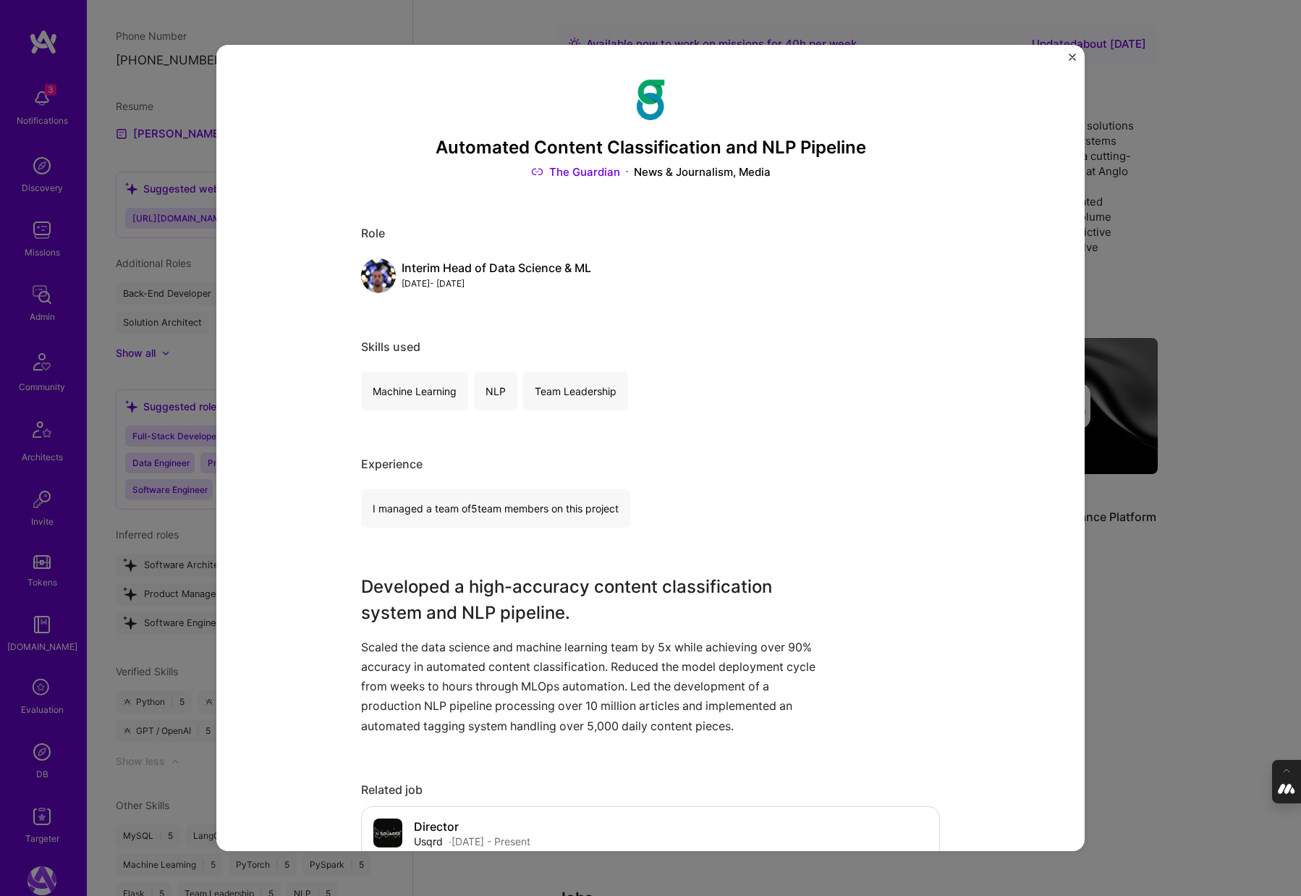
click at [1120, 605] on div "Automated Content Classification and NLP Pipeline The Guardian News & Journalis…" at bounding box center [650, 448] width 1301 height 896
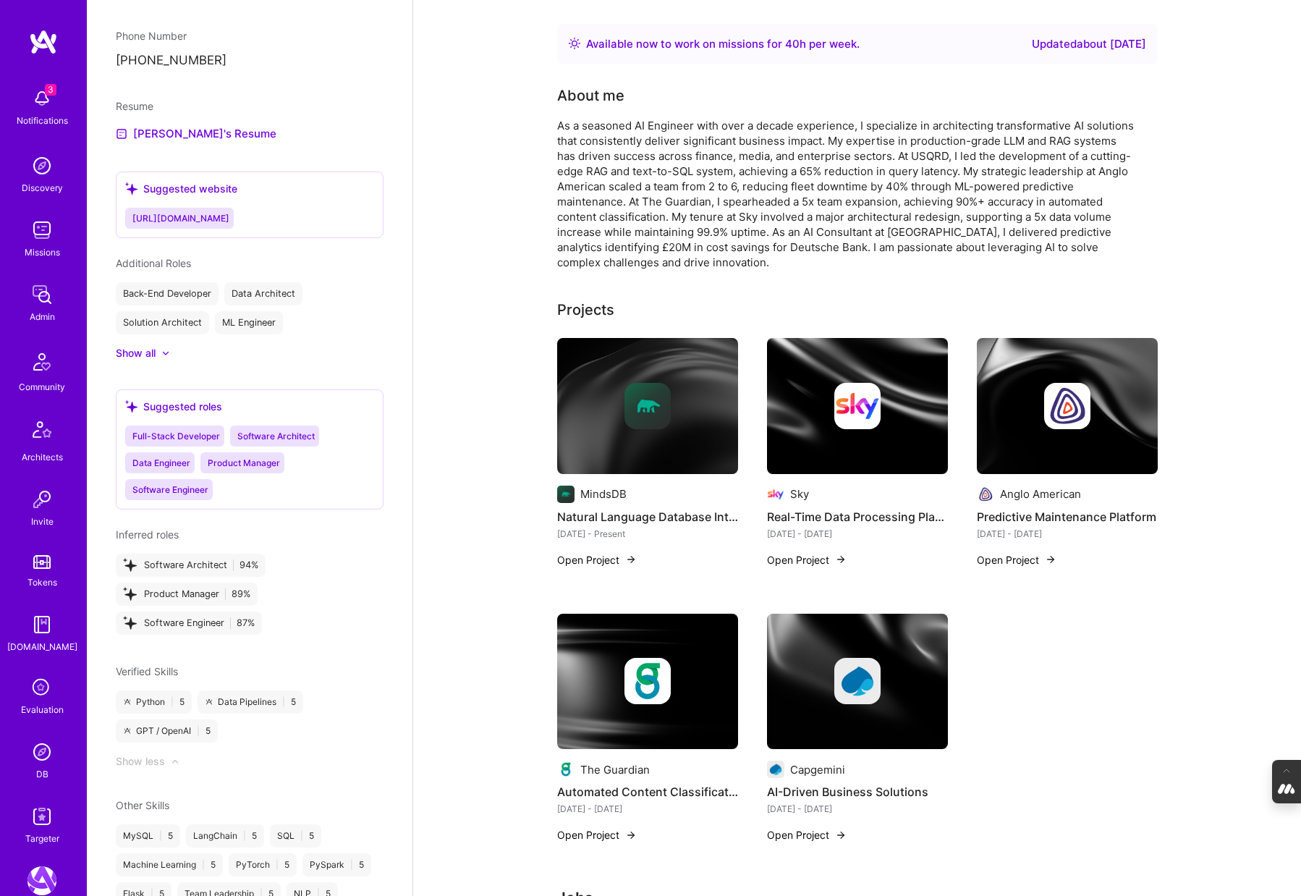
click at [815, 706] on img at bounding box center [857, 682] width 181 height 136
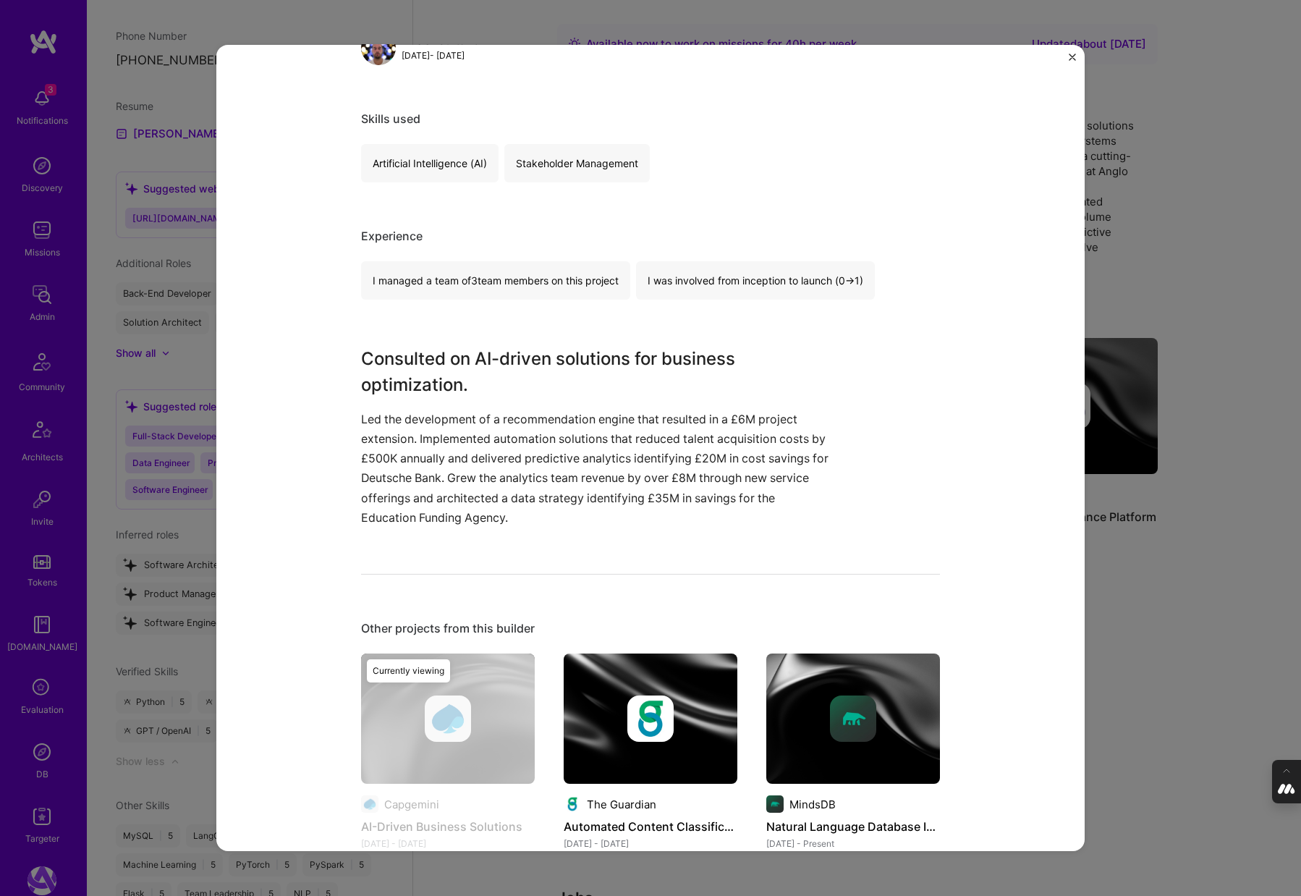
scroll to position [245, 0]
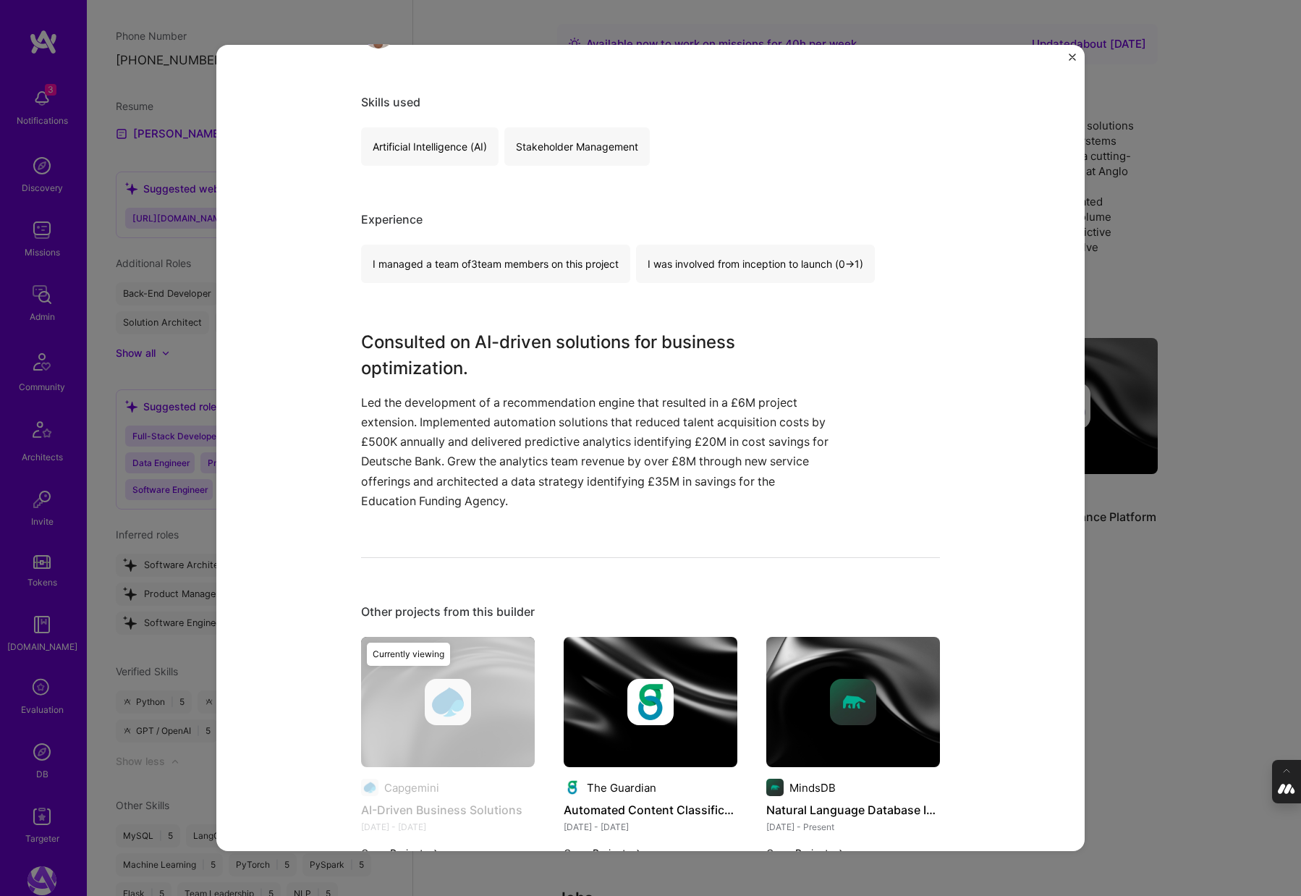
click at [1125, 611] on div "AI-Driven Business Solutions Capgemini Consulting, Financial Services / Fintech…" at bounding box center [650, 448] width 1301 height 896
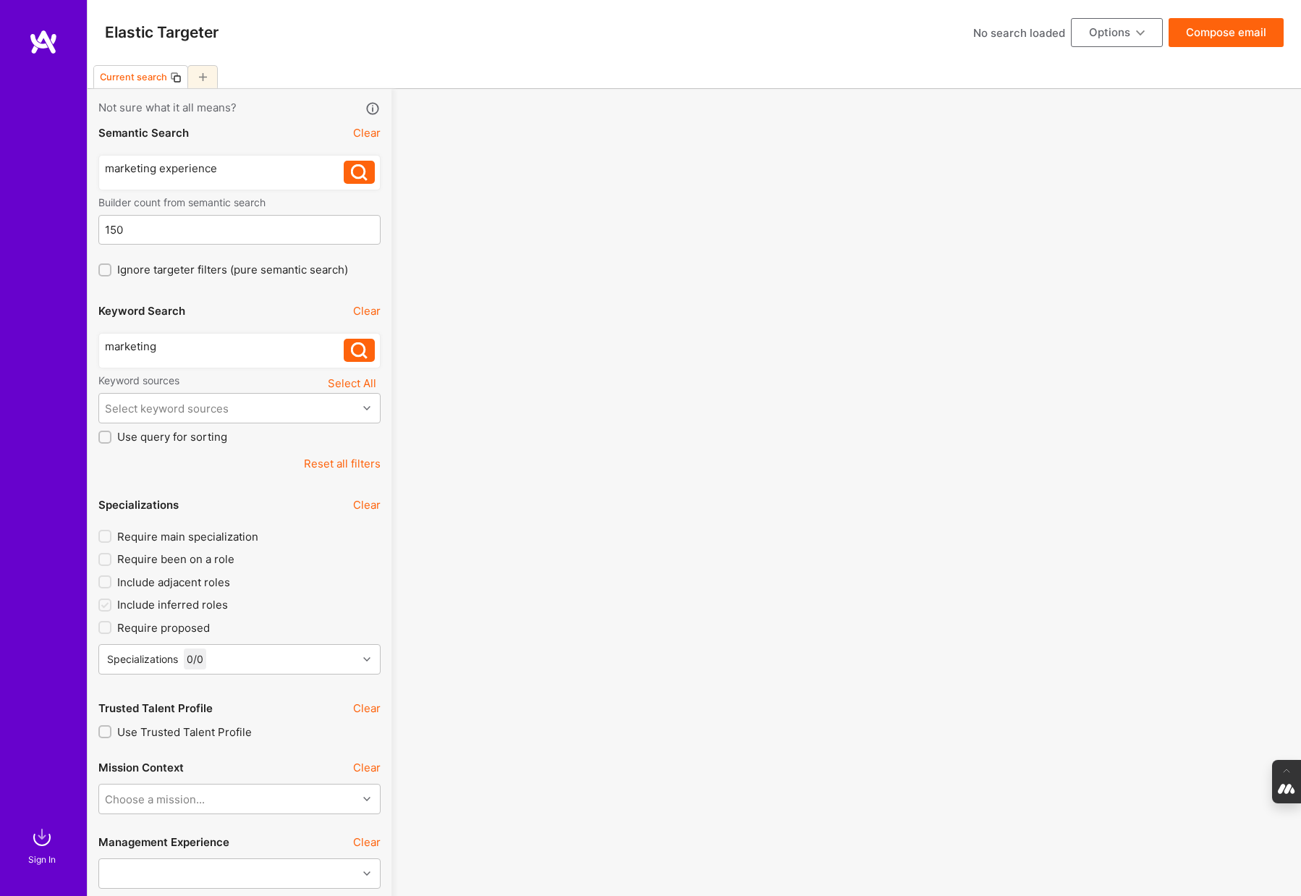
scroll to position [3462, 0]
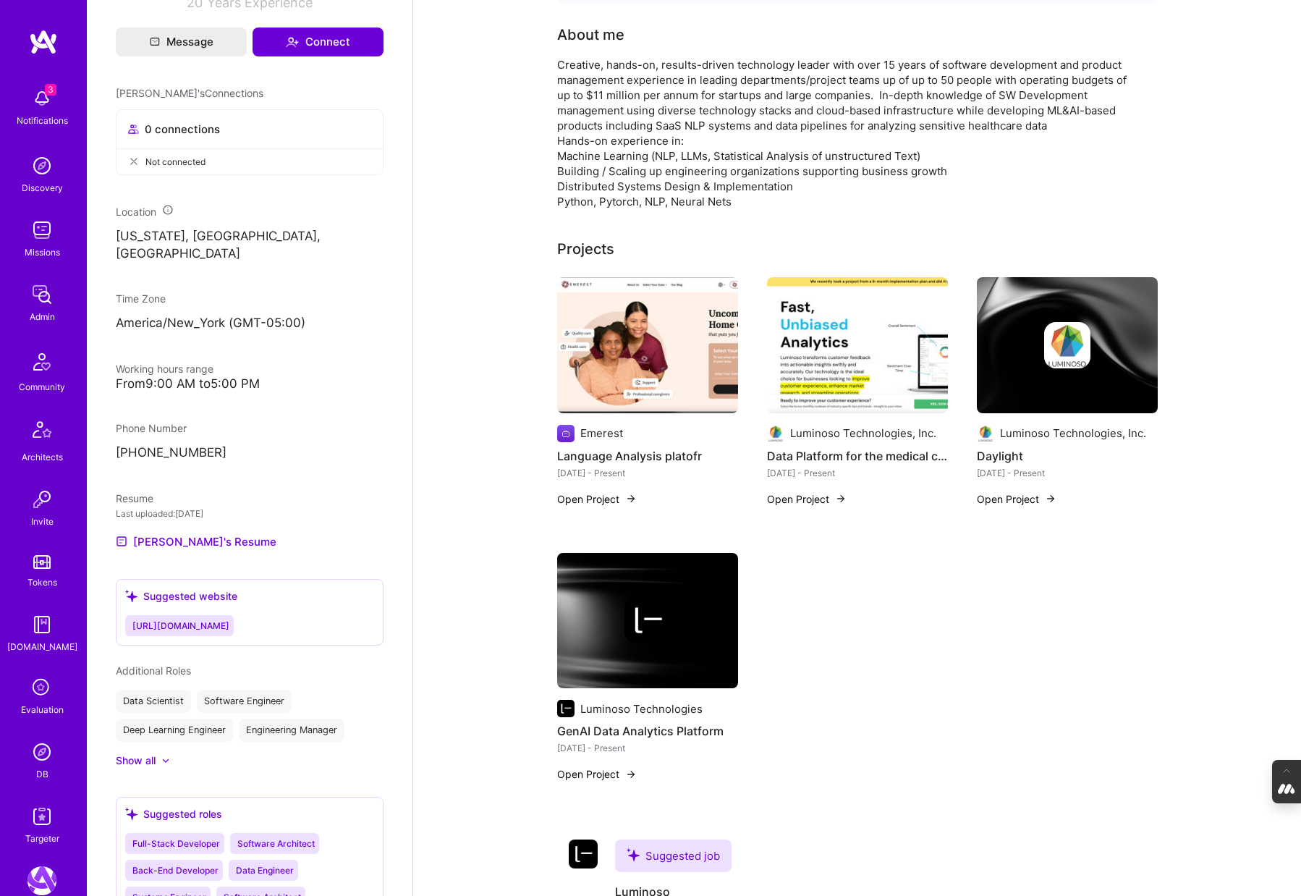
scroll to position [597, 0]
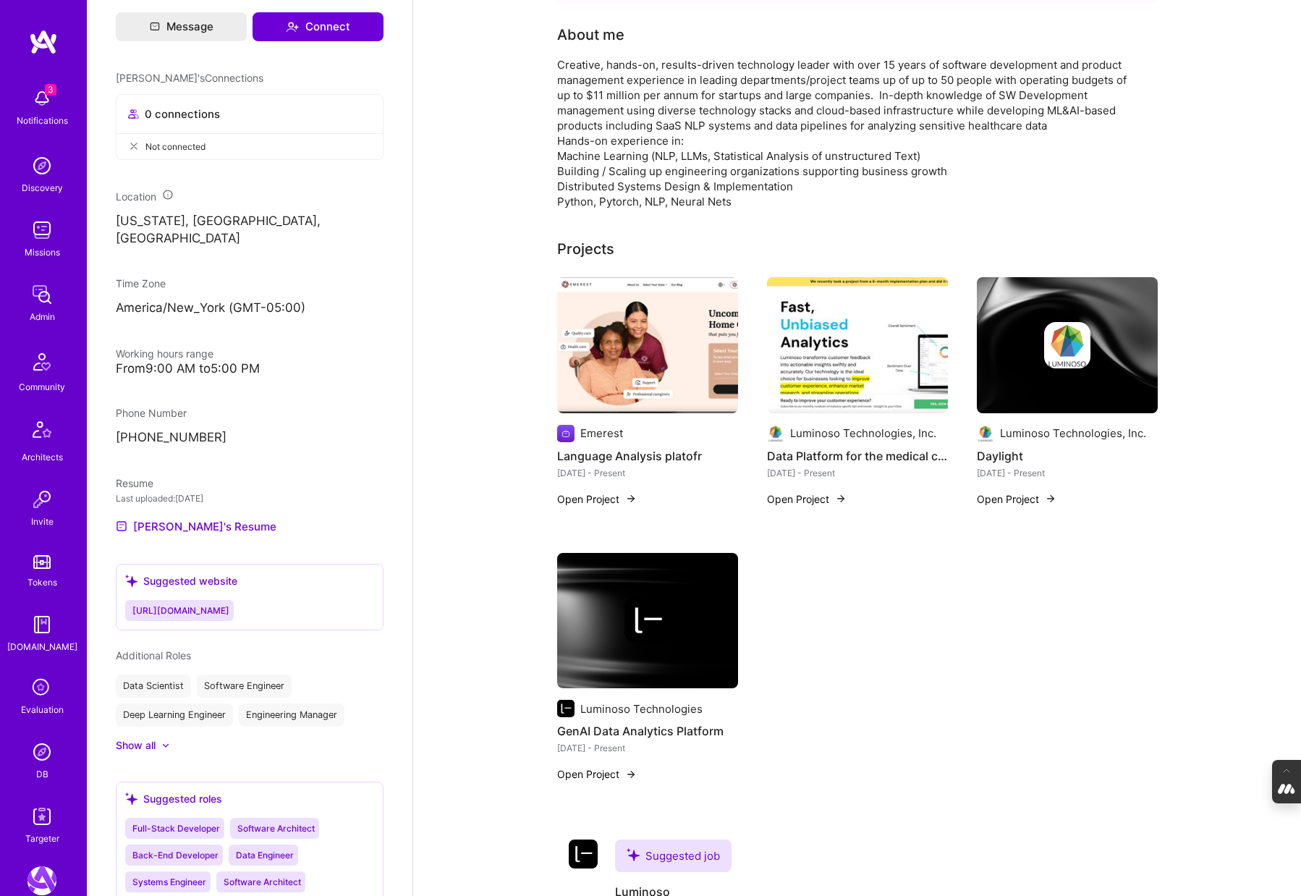
click at [588, 607] on div at bounding box center [647, 620] width 181 height 46
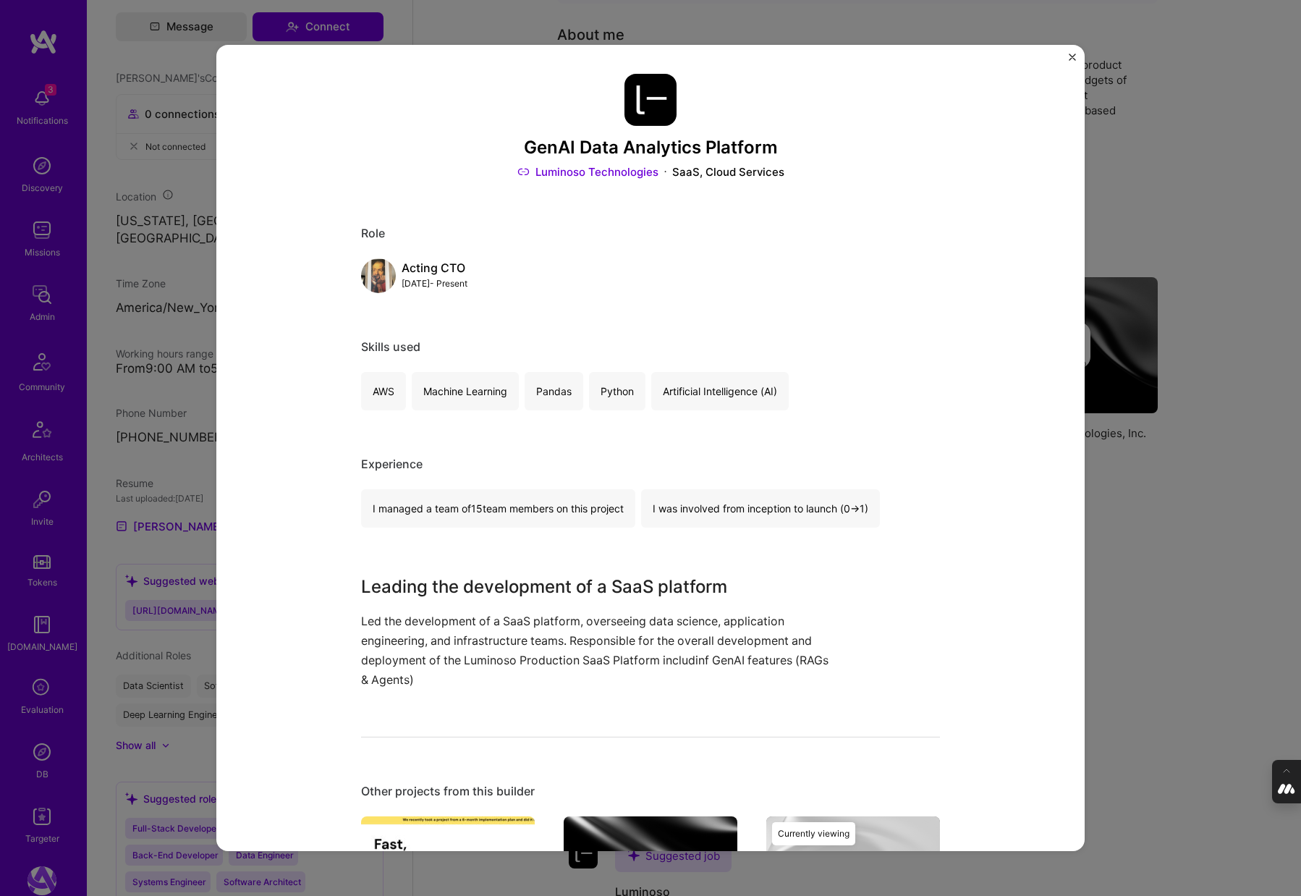
click at [1146, 226] on div "GenAI Data Analytics Platform Luminoso Technologies SaaS, Cloud Services Role A…" at bounding box center [650, 448] width 1301 height 896
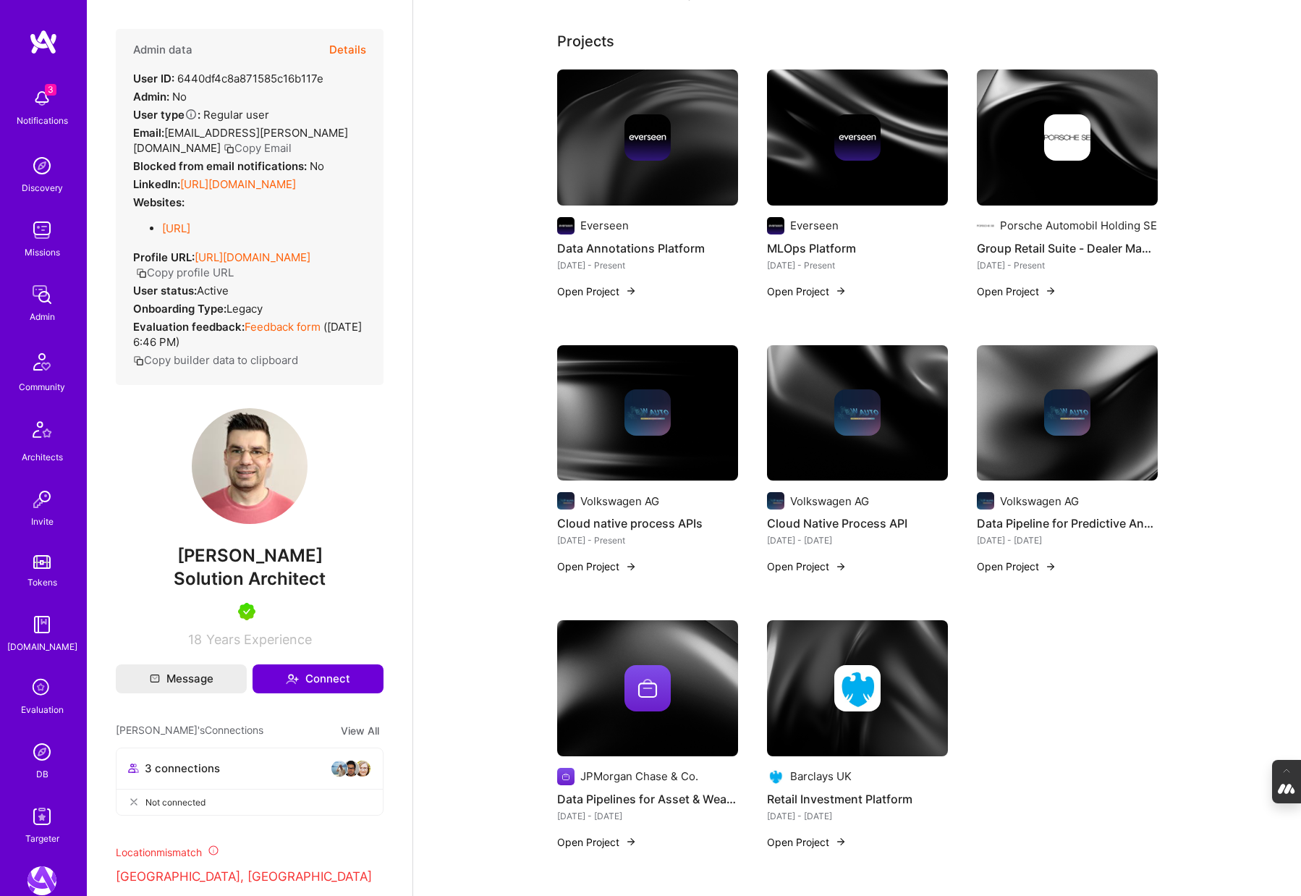
scroll to position [275, 0]
click at [1006, 418] on div at bounding box center [1067, 412] width 181 height 46
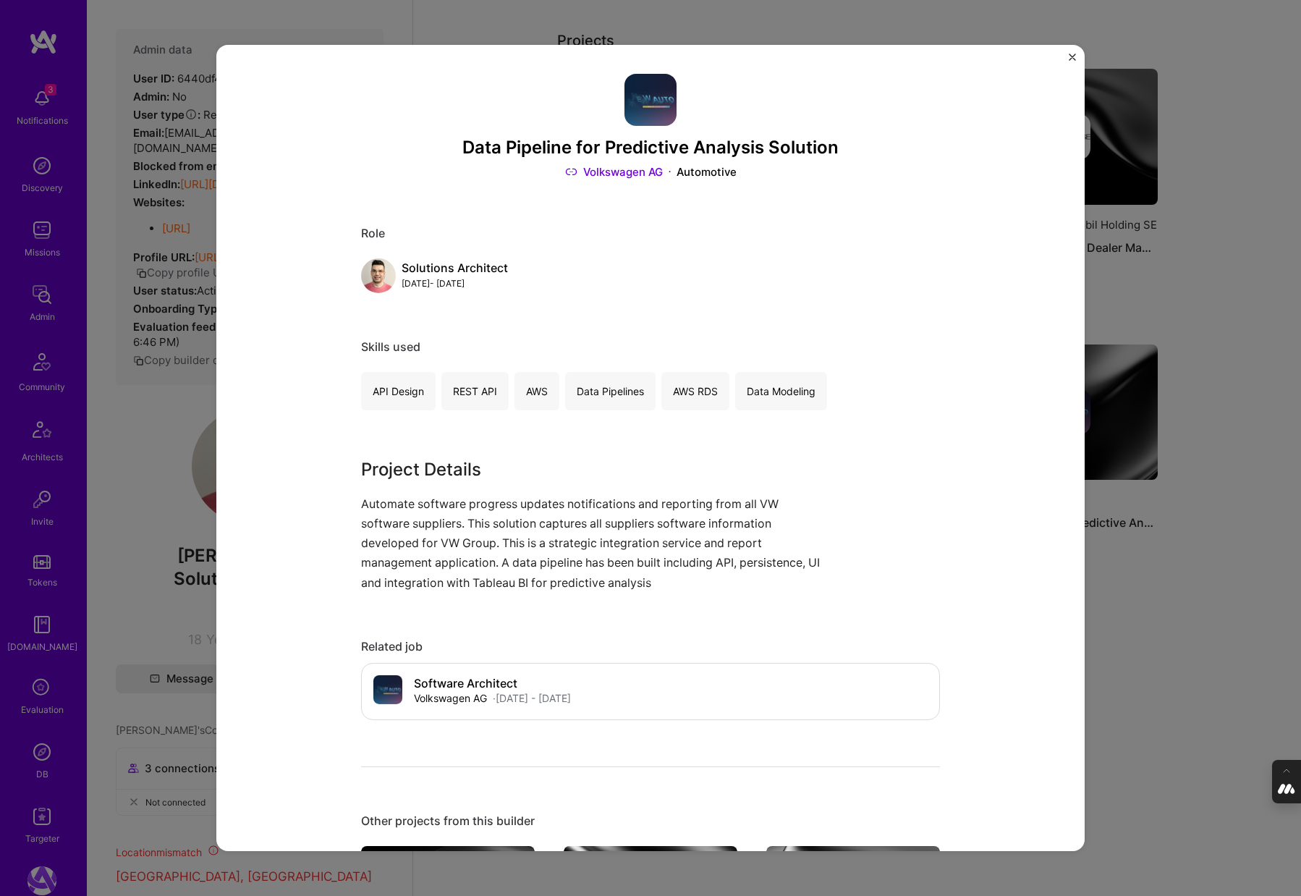
click at [1146, 288] on div "Data Pipeline for Predictive Analysis Solution Volkswagen AG Automotive Role So…" at bounding box center [650, 448] width 1301 height 896
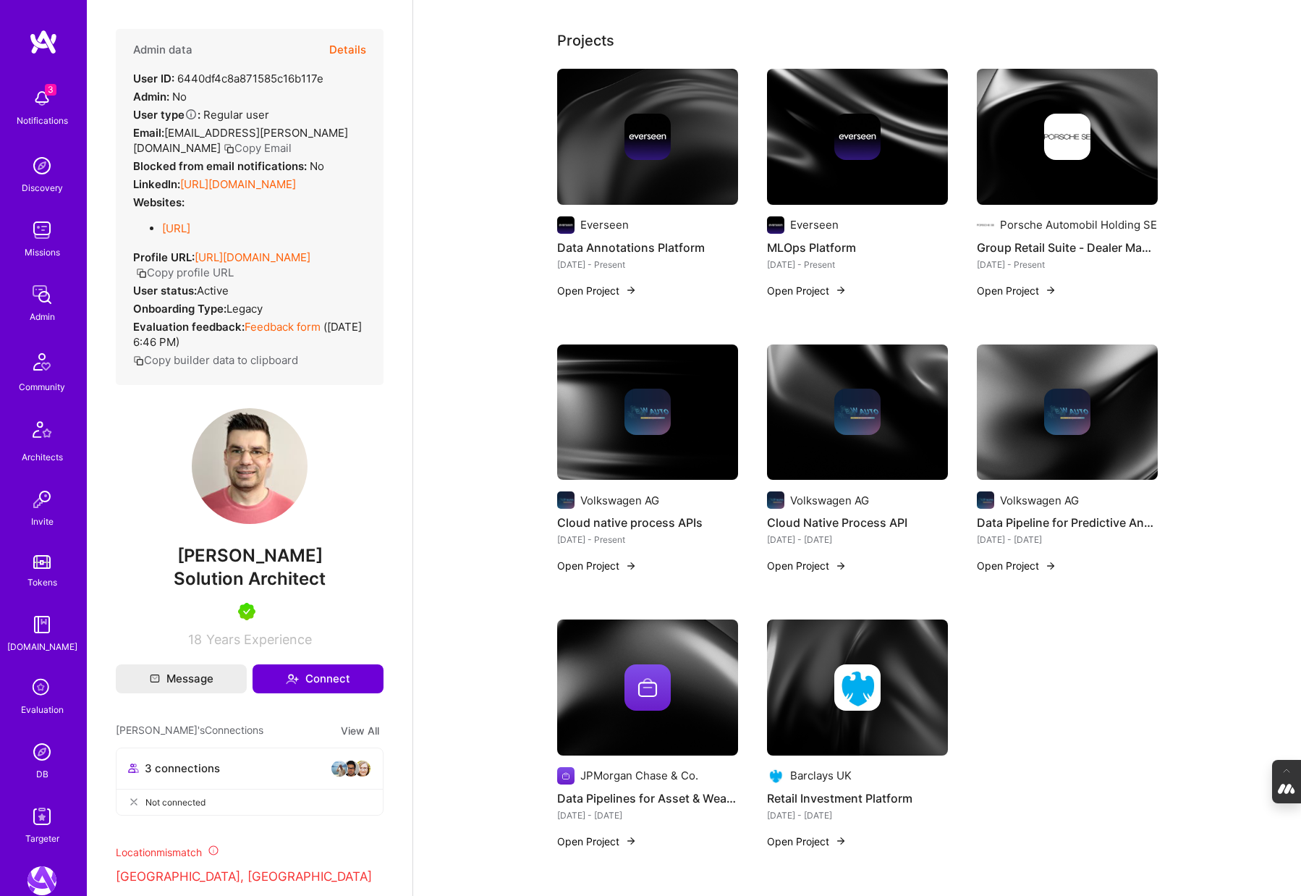
click at [677, 169] on img at bounding box center [647, 137] width 181 height 136
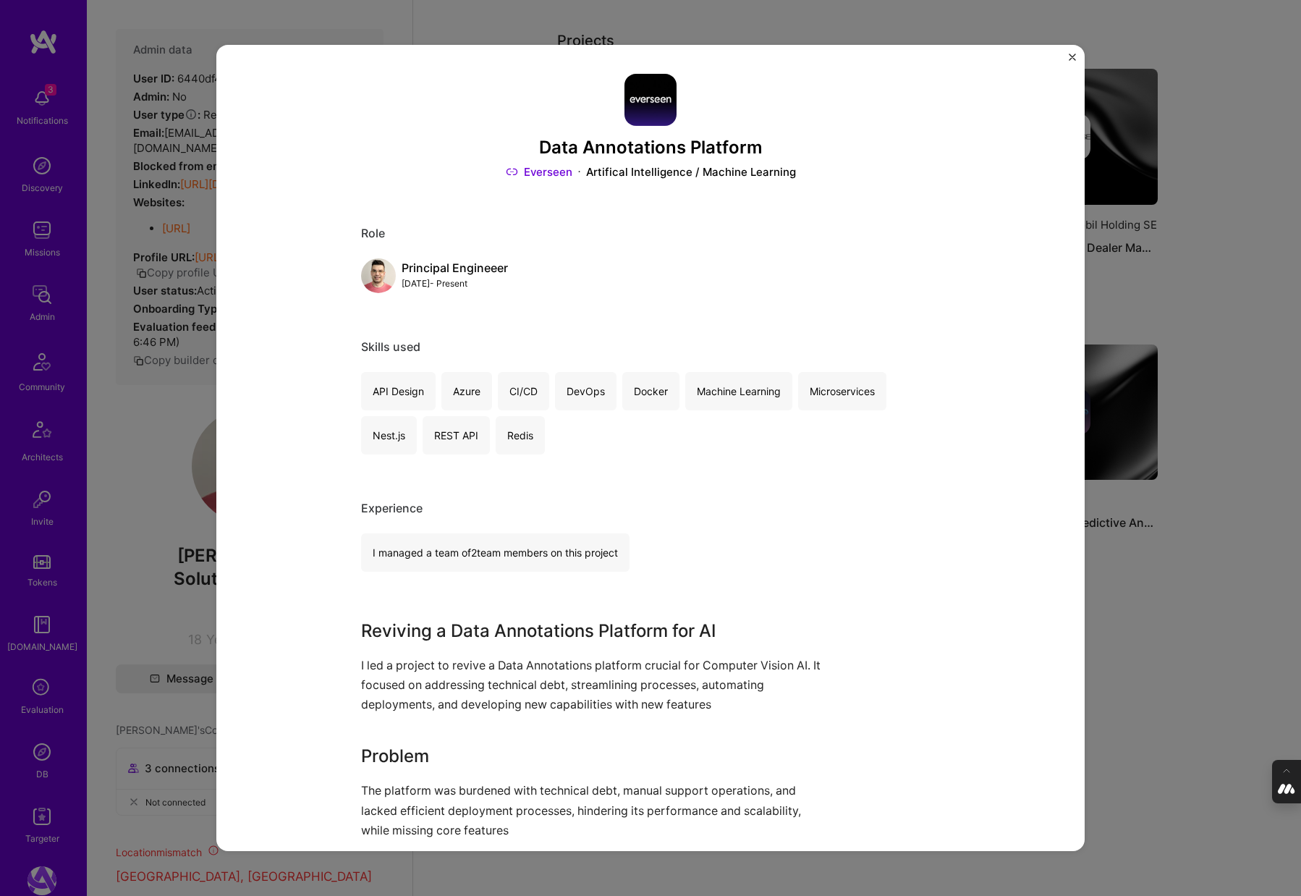
click at [1130, 588] on div "Data Annotations Platform Everseen Artifical Intelligence / Machine Learning Ro…" at bounding box center [650, 448] width 1301 height 896
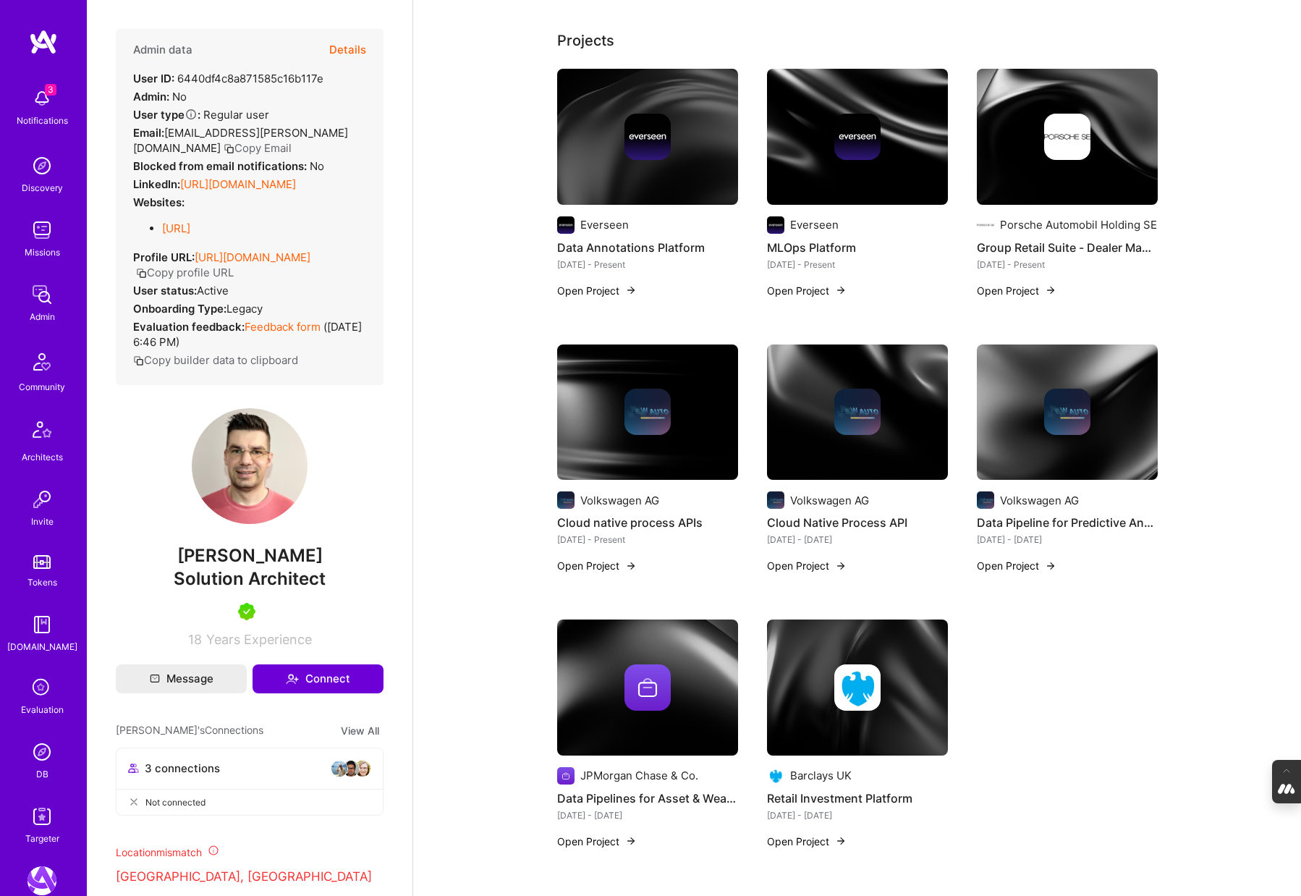
click at [831, 193] on img at bounding box center [857, 137] width 181 height 136
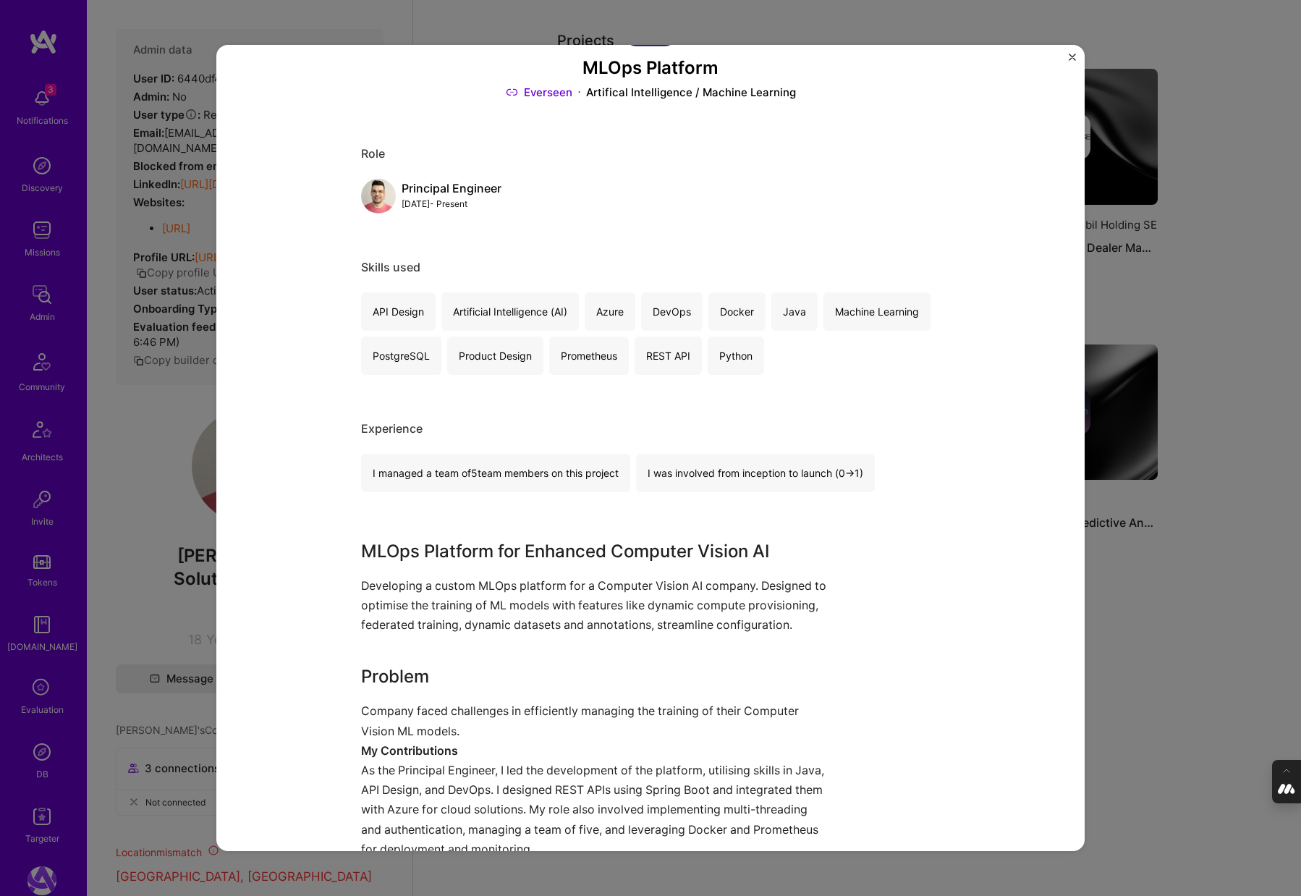
scroll to position [85, 0]
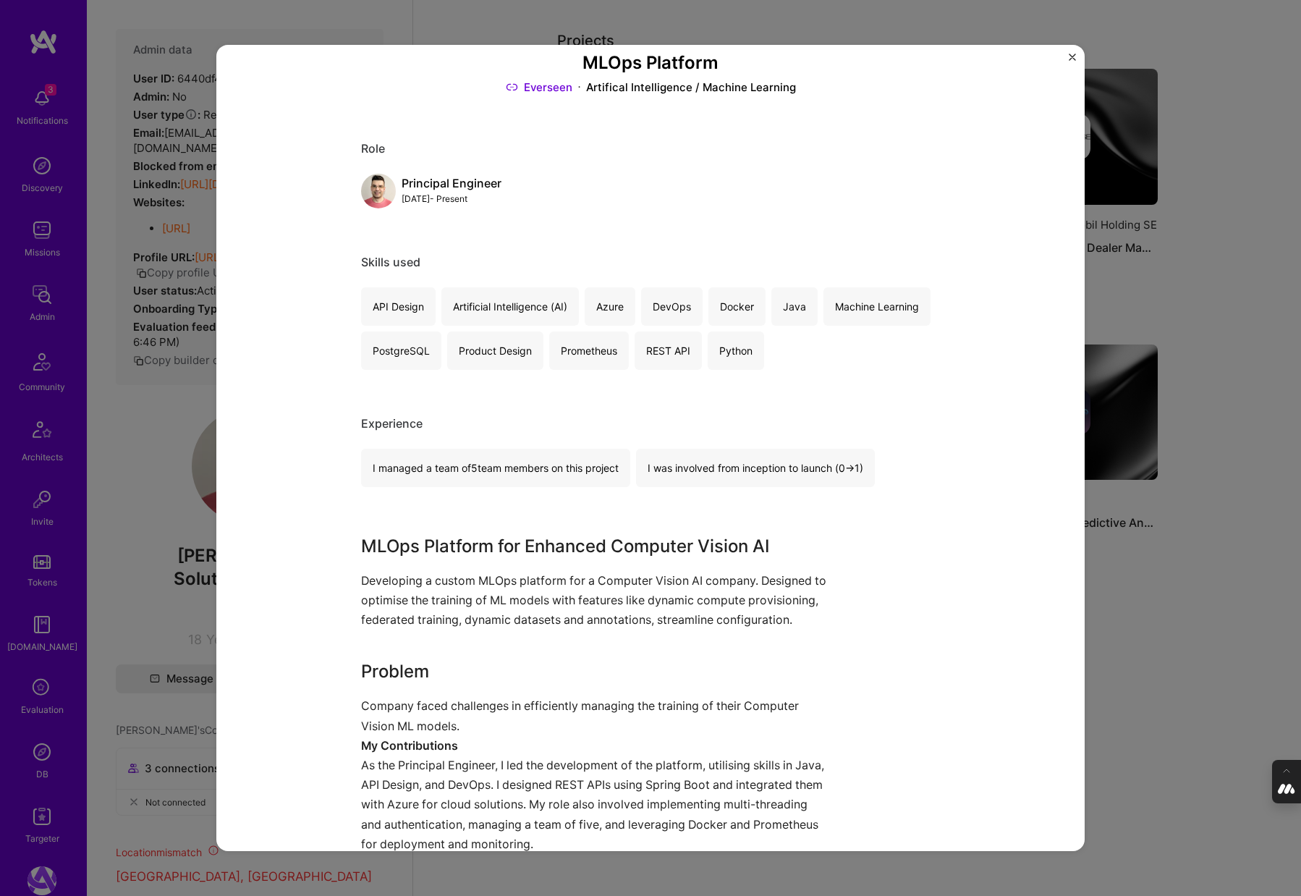
click at [1139, 619] on div "MLOps Platform Everseen Artifical Intelligence / Machine Learning Role Principa…" at bounding box center [650, 448] width 1301 height 896
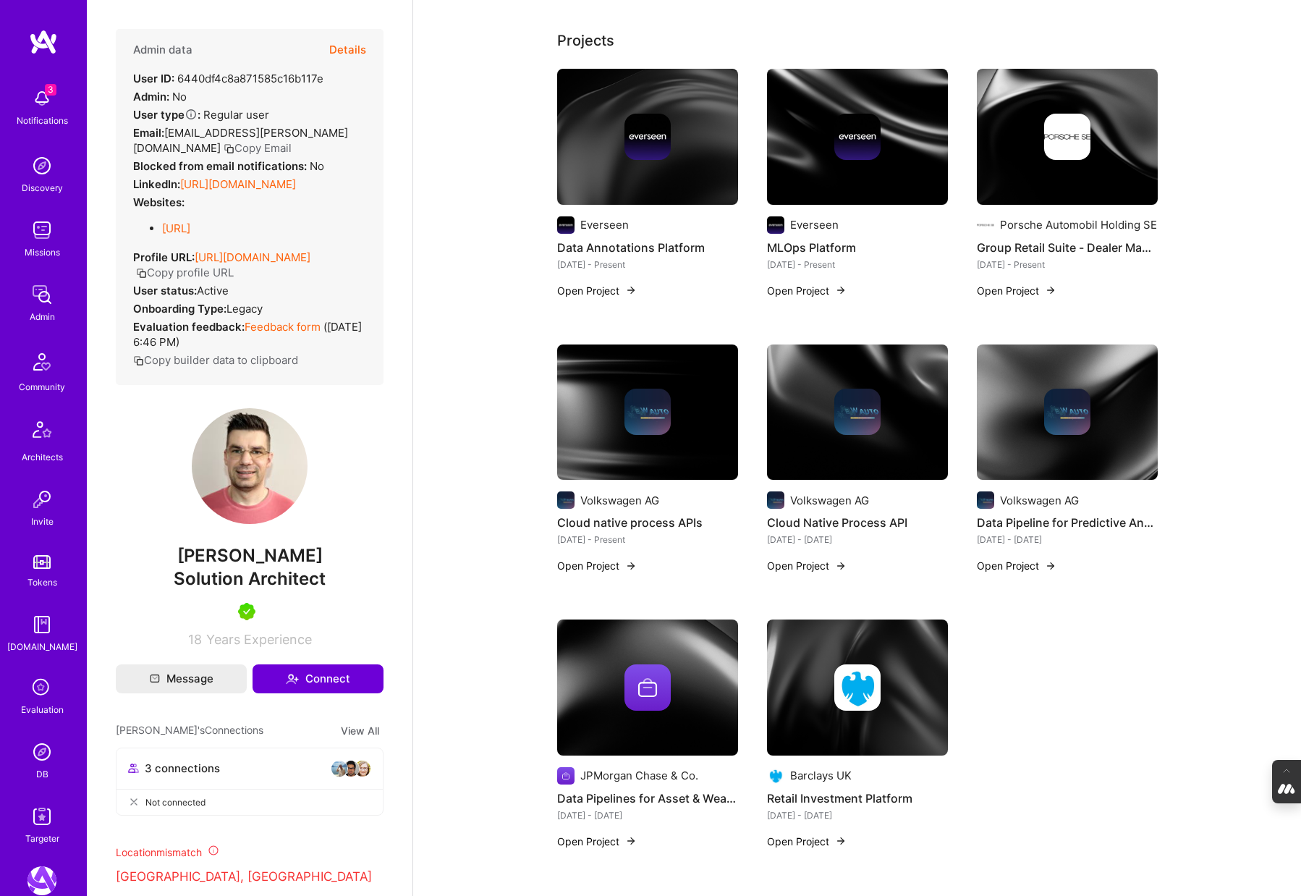
click at [1034, 154] on div at bounding box center [1067, 137] width 181 height 46
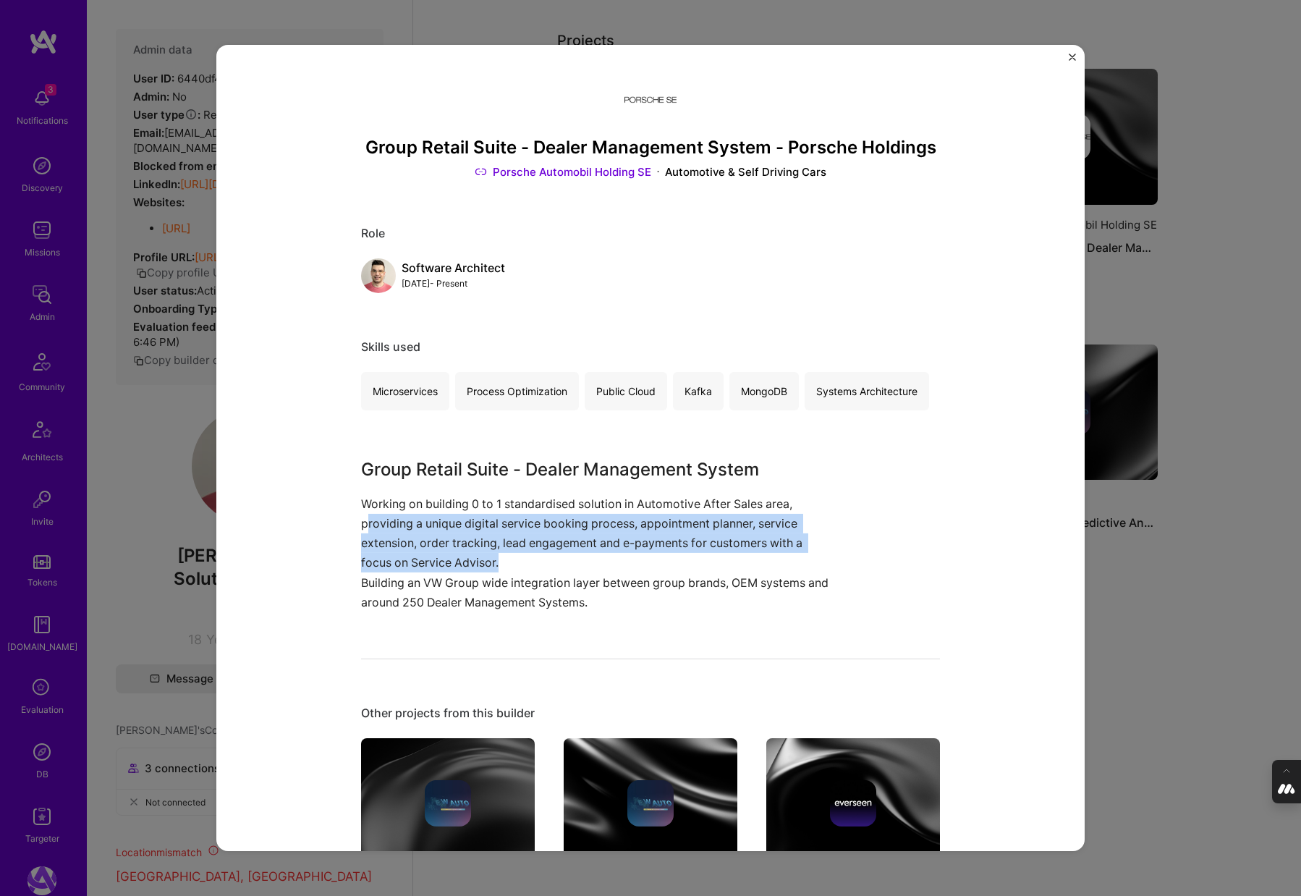
drag, startPoint x: 509, startPoint y: 566, endPoint x: 368, endPoint y: 516, distance: 149.7
click at [368, 516] on p "Working on building 0 to 1 standardised solution in Automotive After Sales area…" at bounding box center [596, 533] width 470 height 79
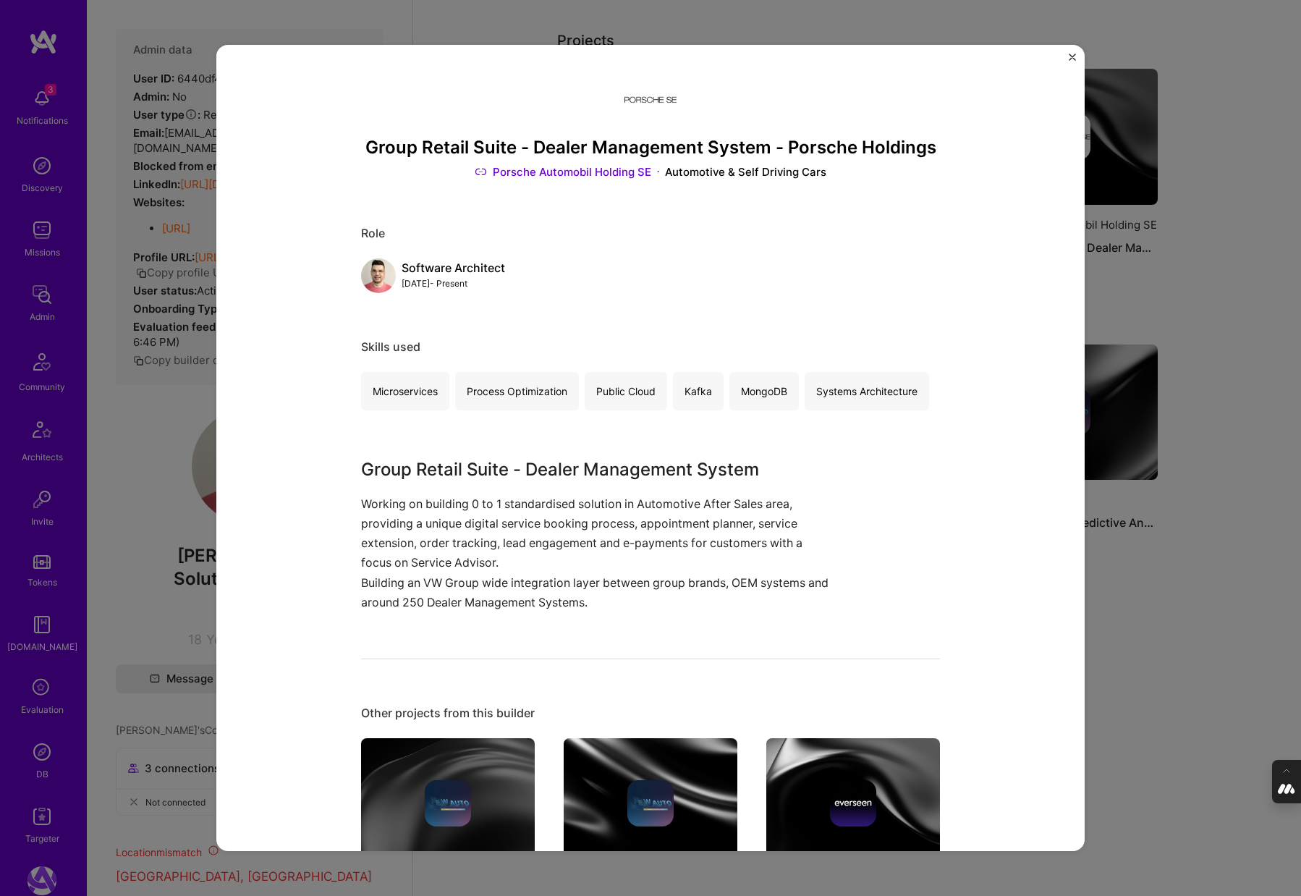
click at [1140, 566] on div "Group Retail Suite - Dealer Management System - Porsche Holdings Porsche Automo…" at bounding box center [650, 448] width 1301 height 896
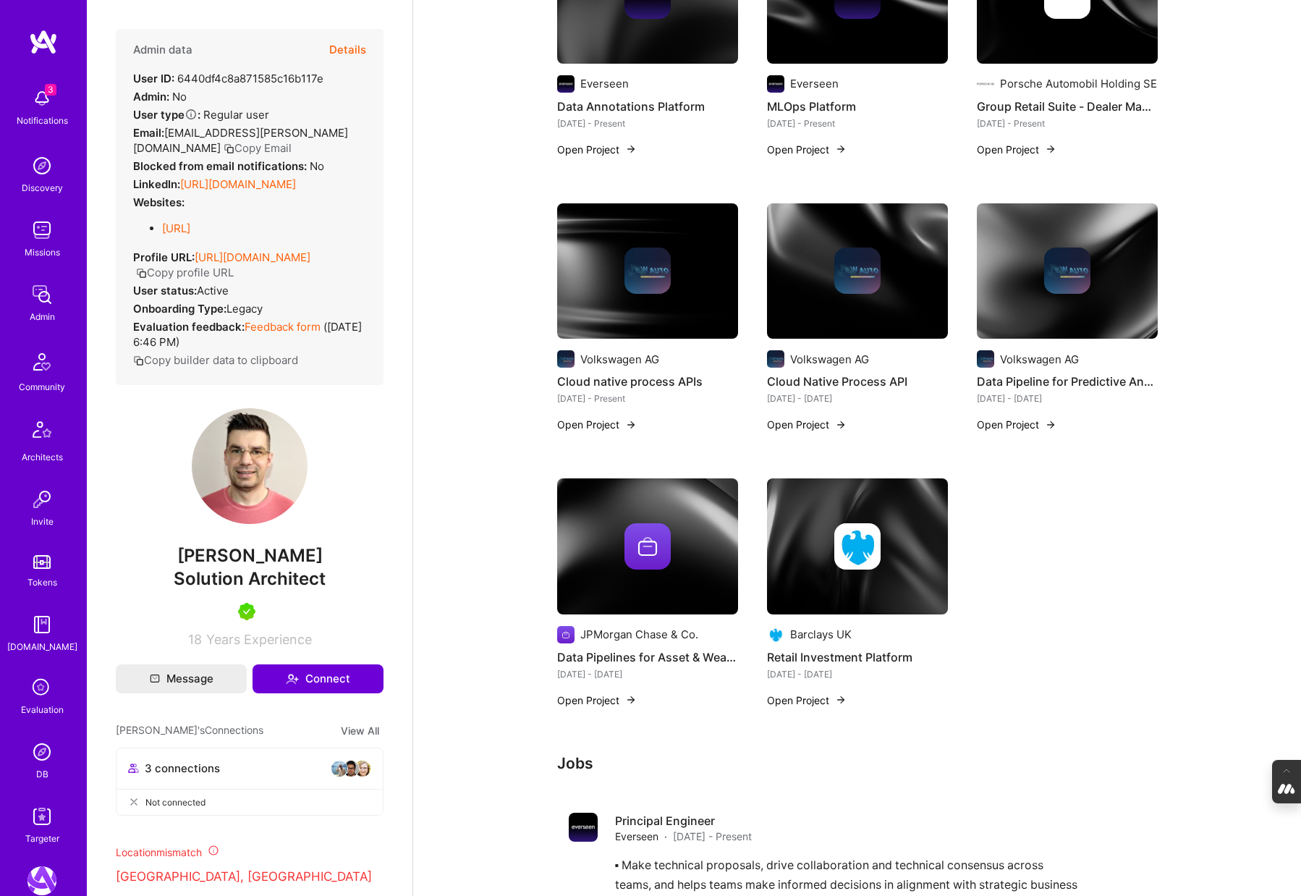
scroll to position [422, 0]
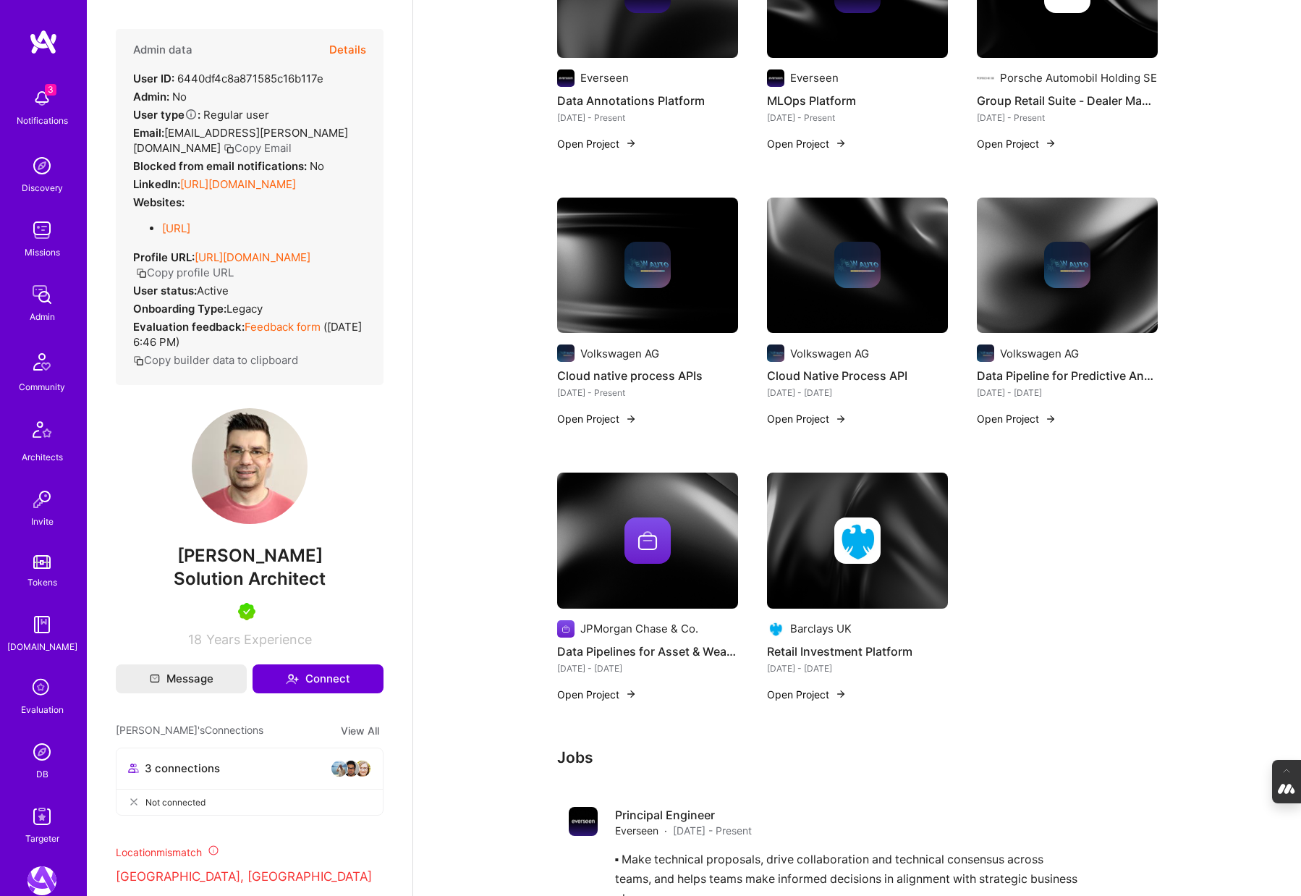
click at [731, 542] on div at bounding box center [647, 540] width 181 height 46
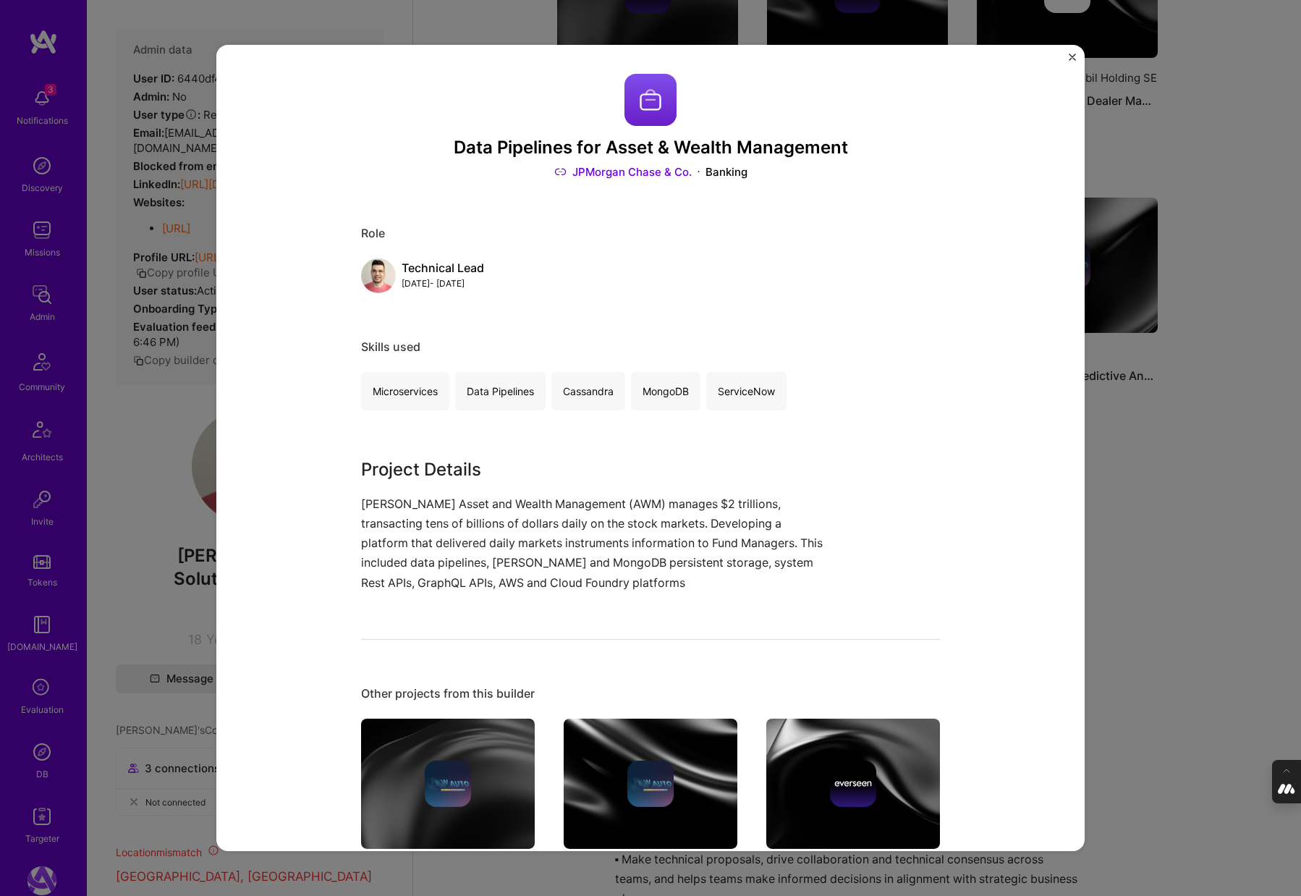
click at [1158, 504] on div "Data Pipelines for Asset & Wealth Management JPMorgan Chase & Co. Banking Role …" at bounding box center [650, 448] width 1301 height 896
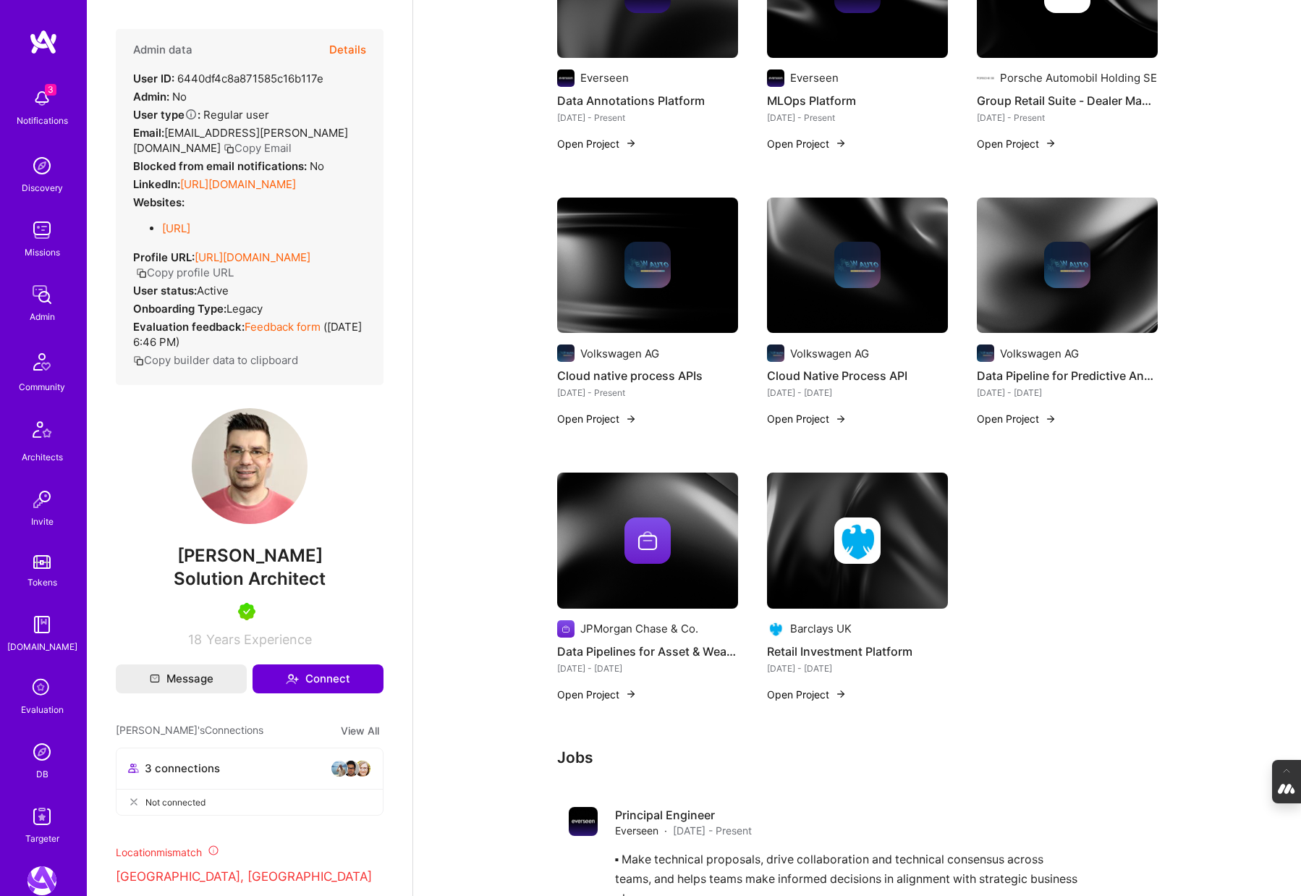
click at [795, 496] on img at bounding box center [857, 541] width 181 height 136
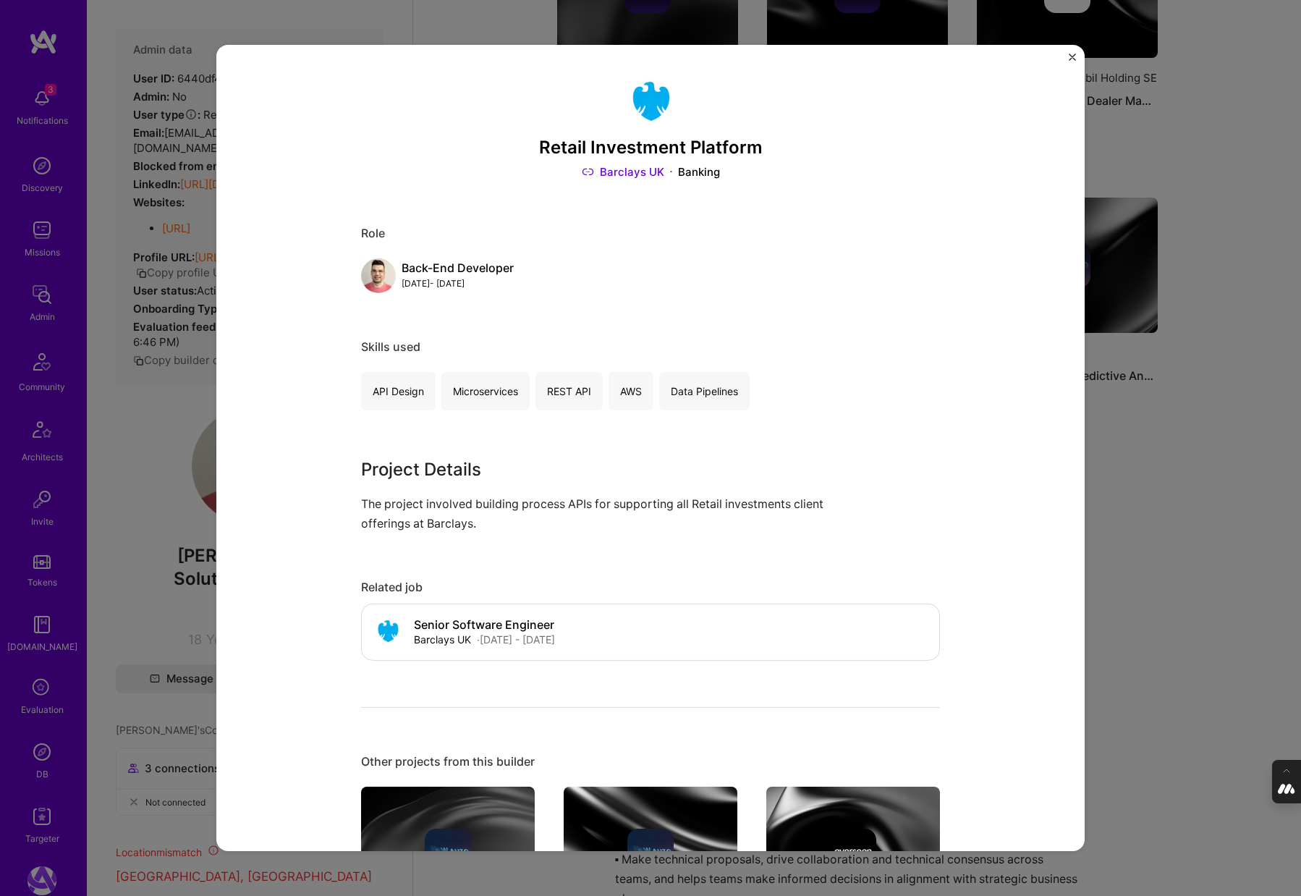
click at [1146, 525] on div "Retail Investment Platform Barclays UK Banking Role Back-End Developer Jan, 201…" at bounding box center [650, 448] width 1301 height 896
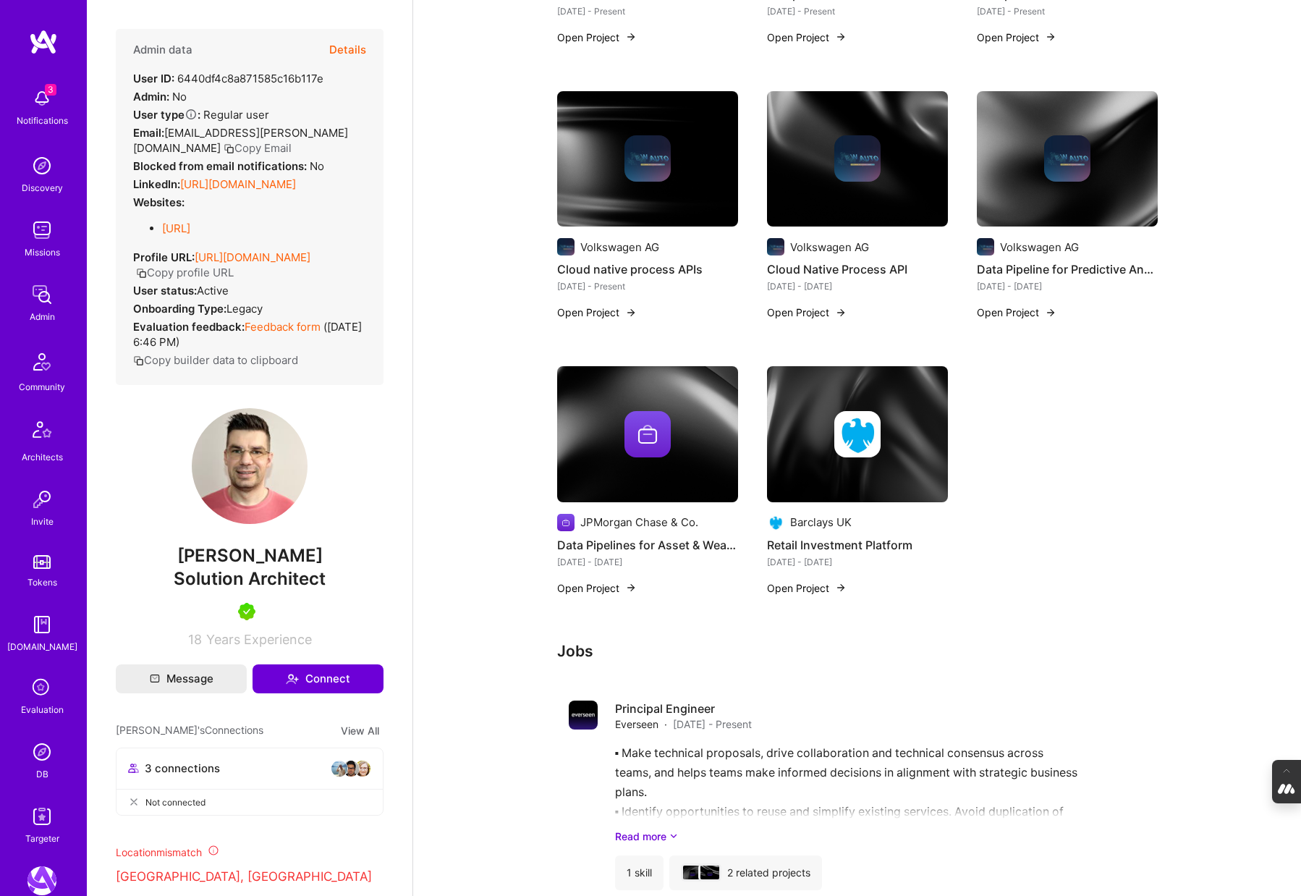
scroll to position [523, 0]
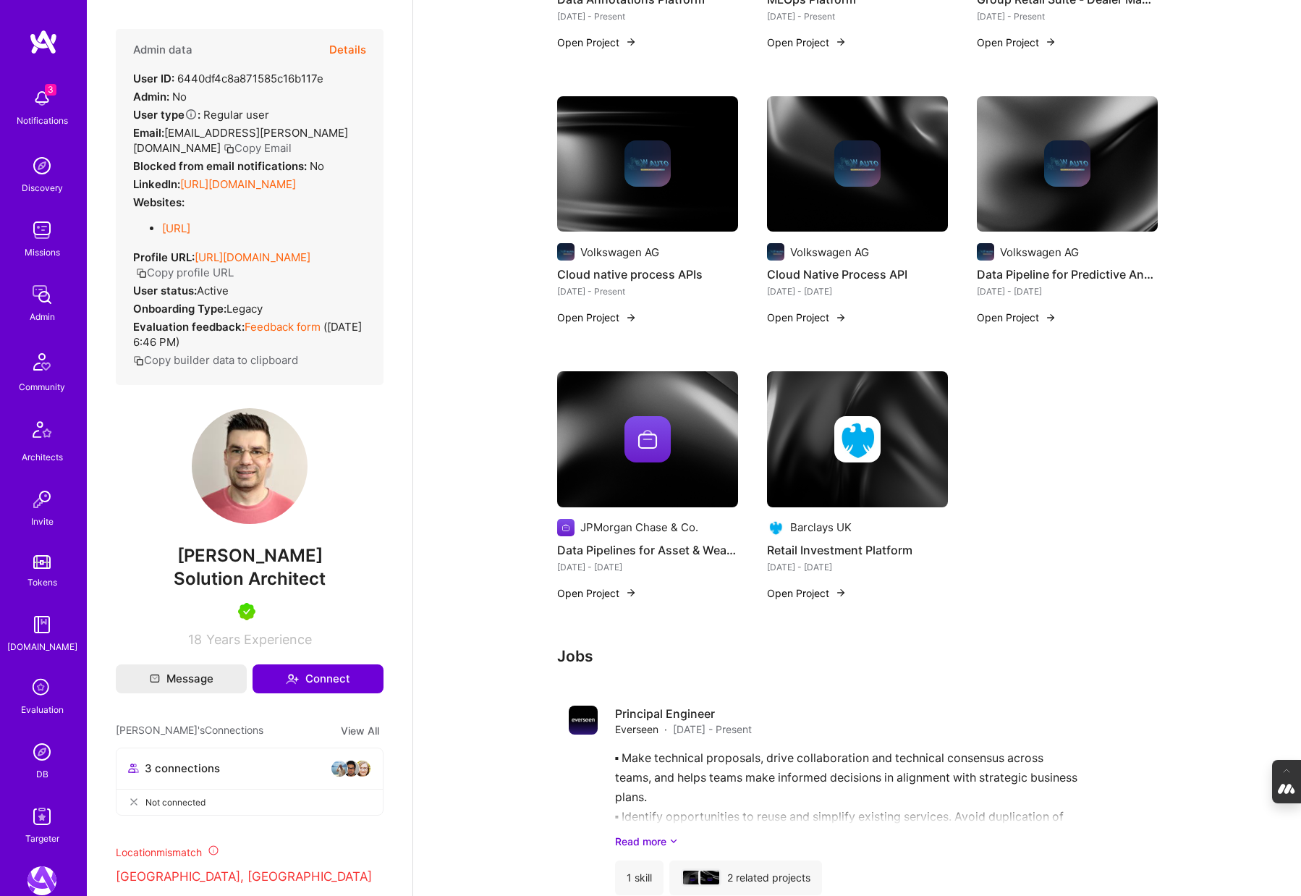
click at [1048, 190] on img at bounding box center [1067, 164] width 181 height 136
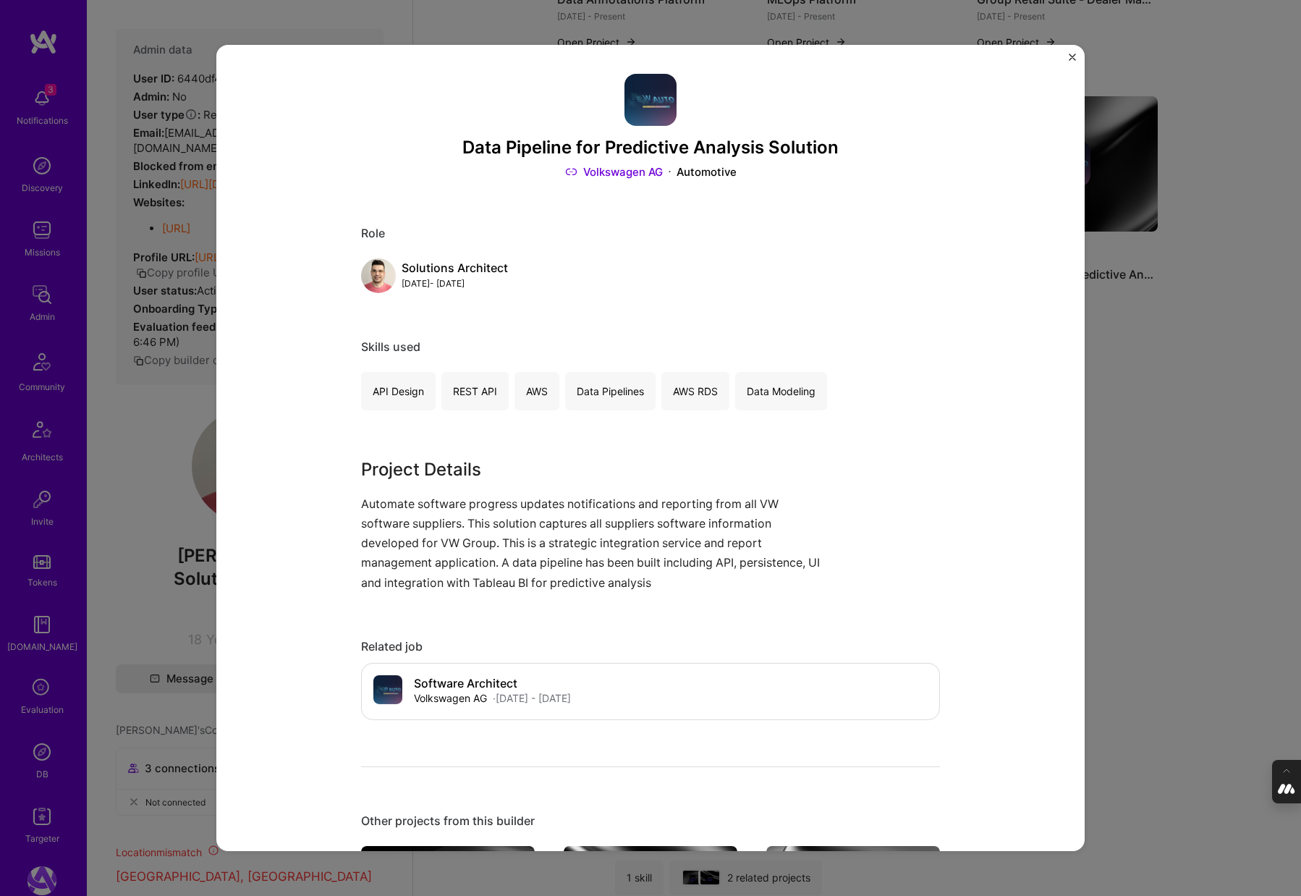
click at [1197, 363] on div "Data Pipeline for Predictive Analysis Solution Volkswagen AG Automotive Role So…" at bounding box center [650, 448] width 1301 height 896
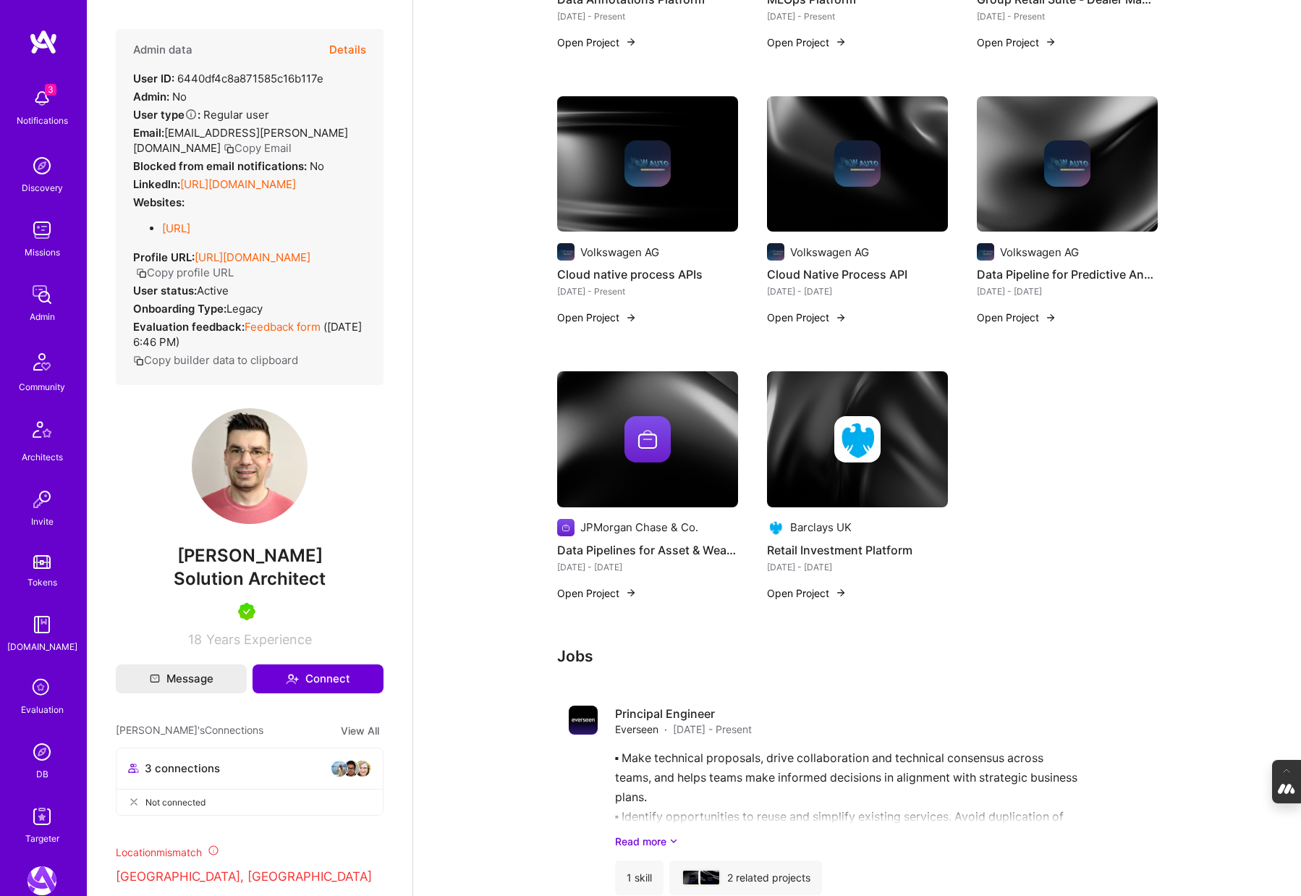
click at [643, 473] on img at bounding box center [647, 439] width 181 height 136
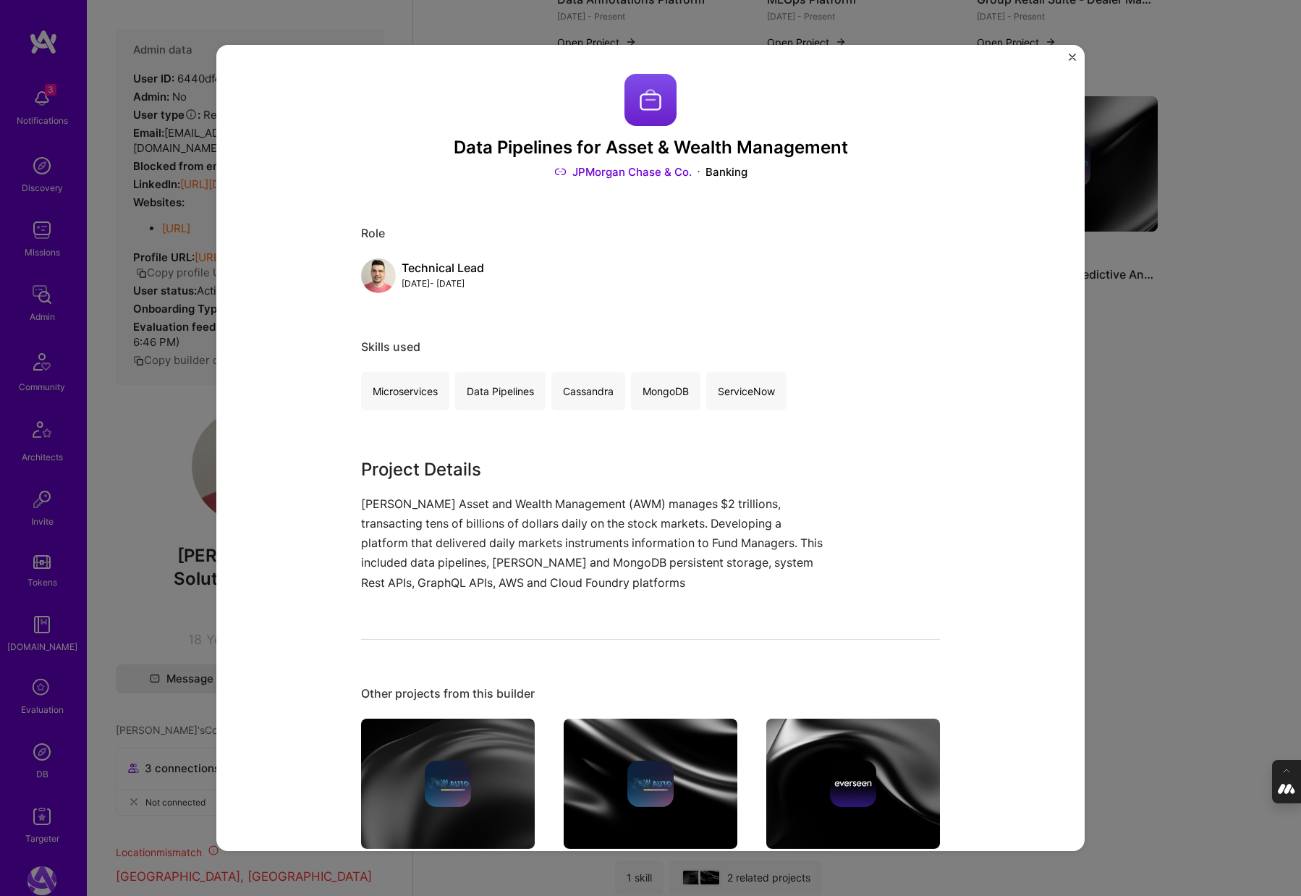
click at [1133, 382] on div "Data Pipelines for Asset & Wealth Management JPMorgan Chase & Co. Banking Role …" at bounding box center [650, 448] width 1301 height 896
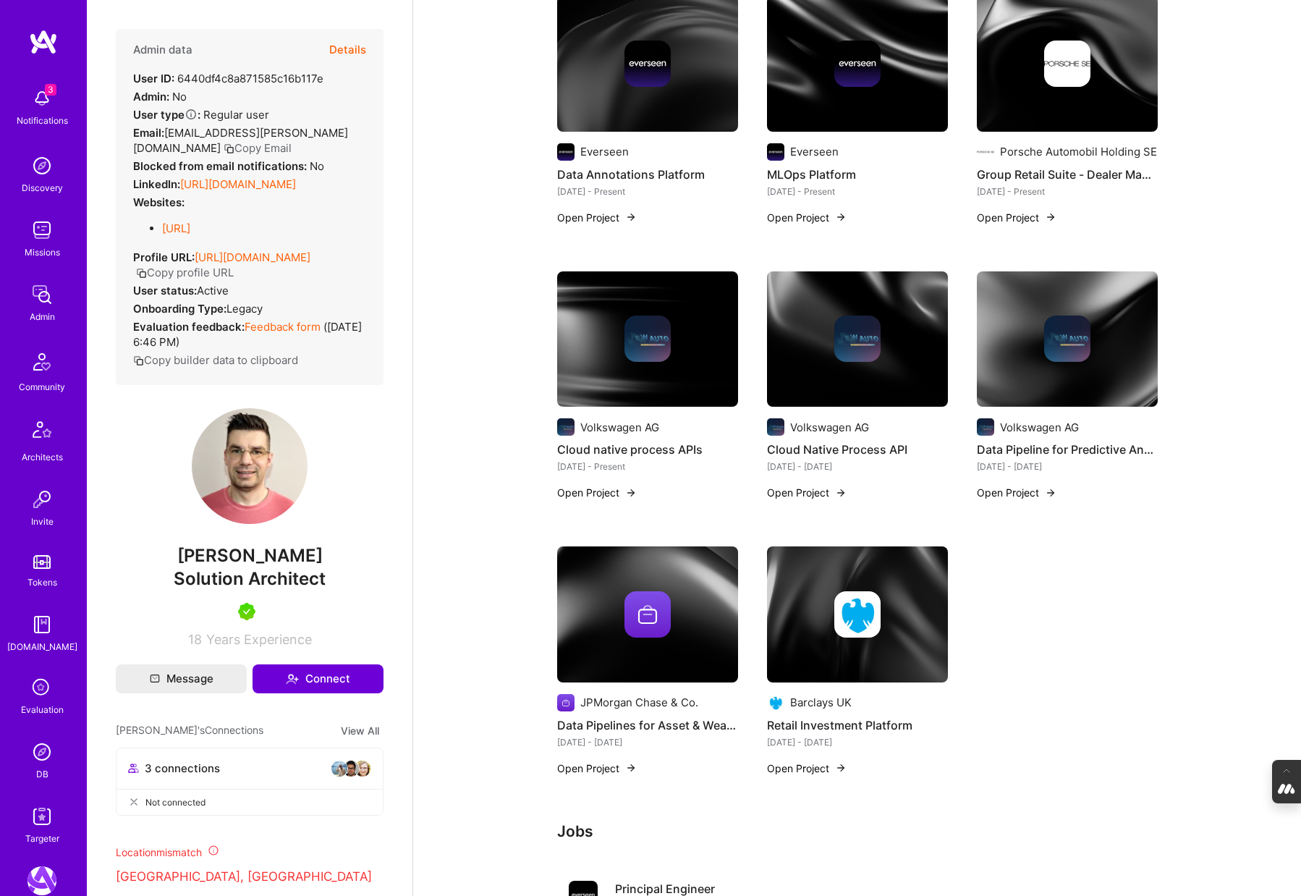
scroll to position [347, 0]
click at [1008, 90] on img at bounding box center [1067, 64] width 181 height 136
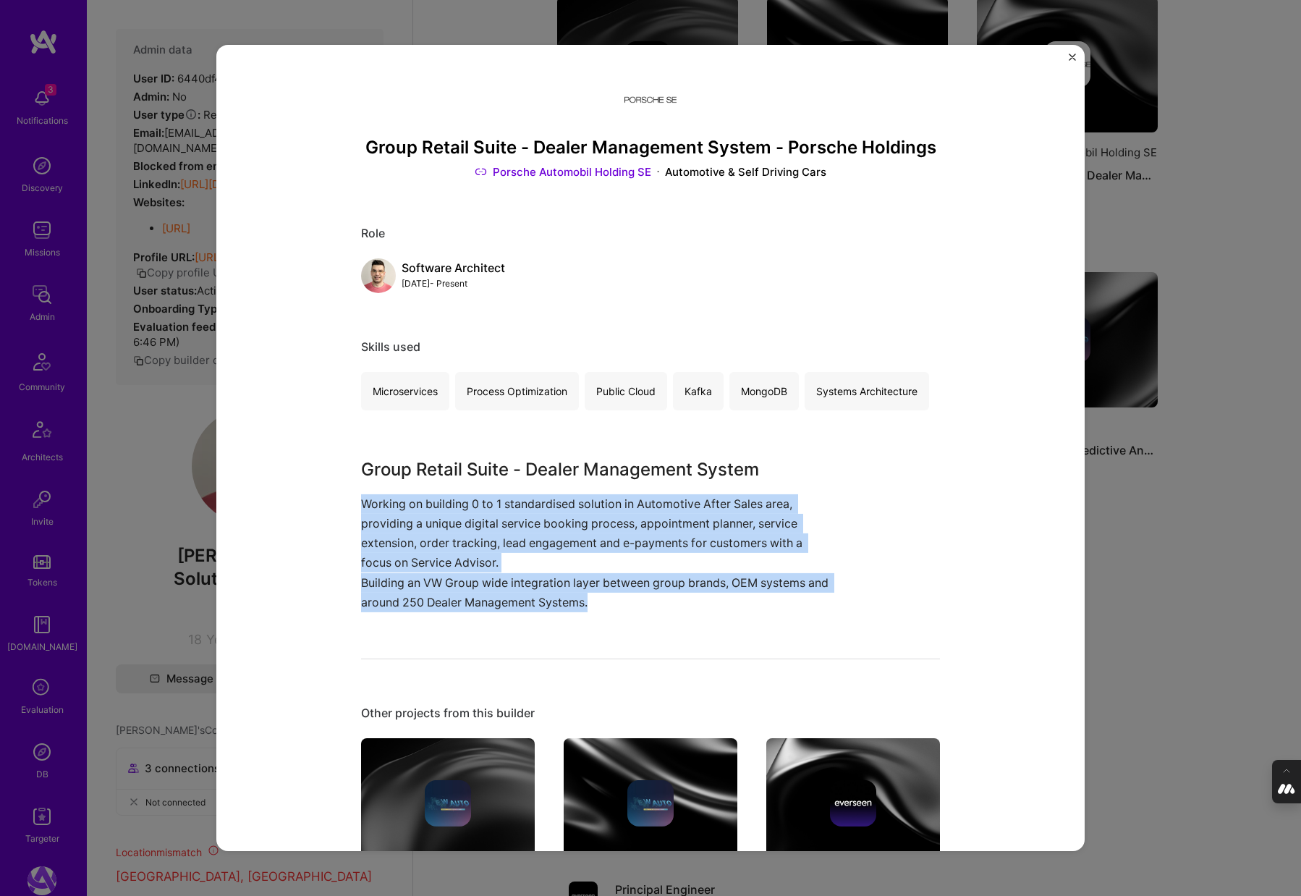
drag, startPoint x: 620, startPoint y: 604, endPoint x: 357, endPoint y: 507, distance: 280.7
click at [357, 507] on div "Group Retail Suite - Dealer Management System - Porsche Holdings Porsche Automo…" at bounding box center [650, 448] width 868 height 806
copy div "Working on building 0 to 1 standardised solution in Automotive After Sales area…"
click at [1072, 54] on img "Close" at bounding box center [1072, 57] width 7 height 7
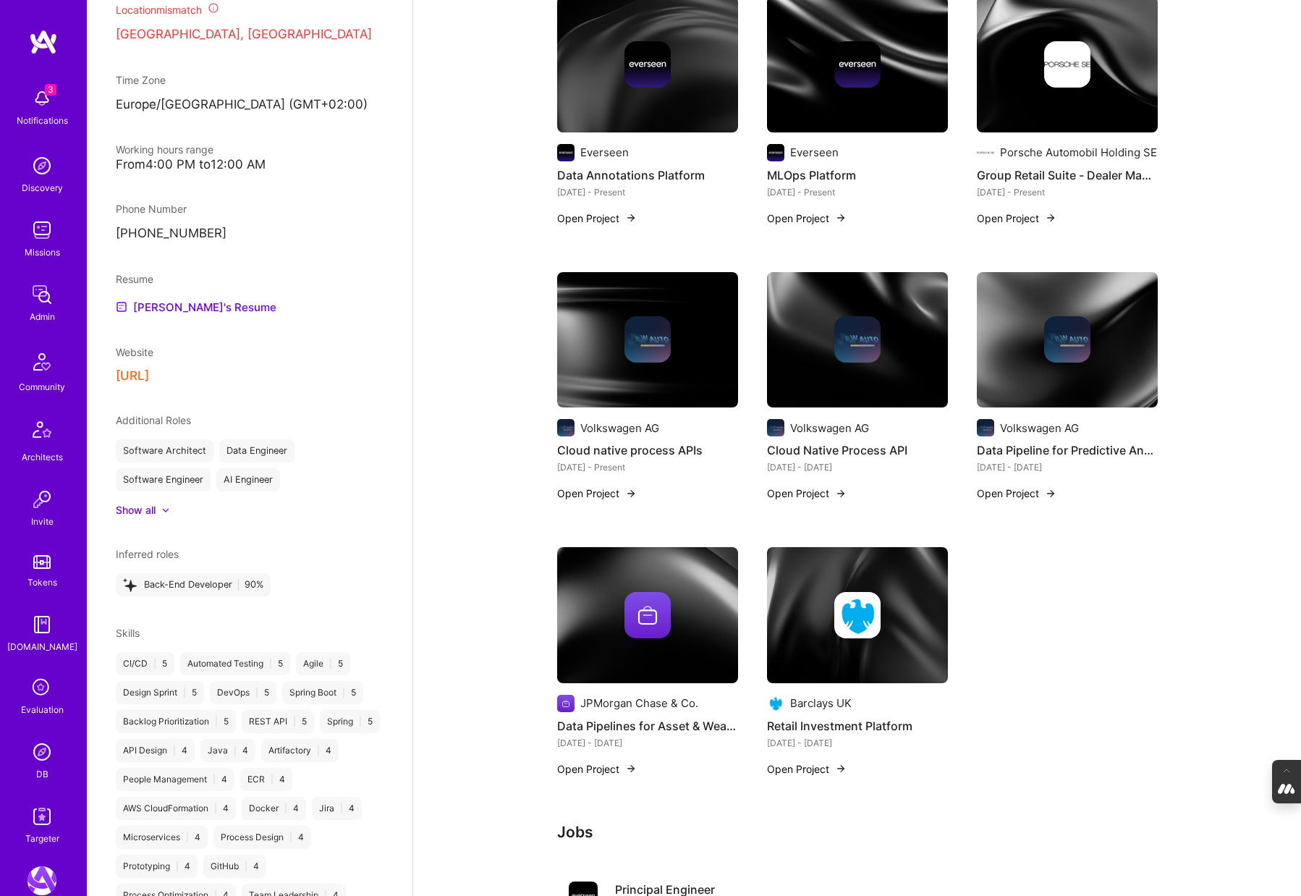
scroll to position [847, 0]
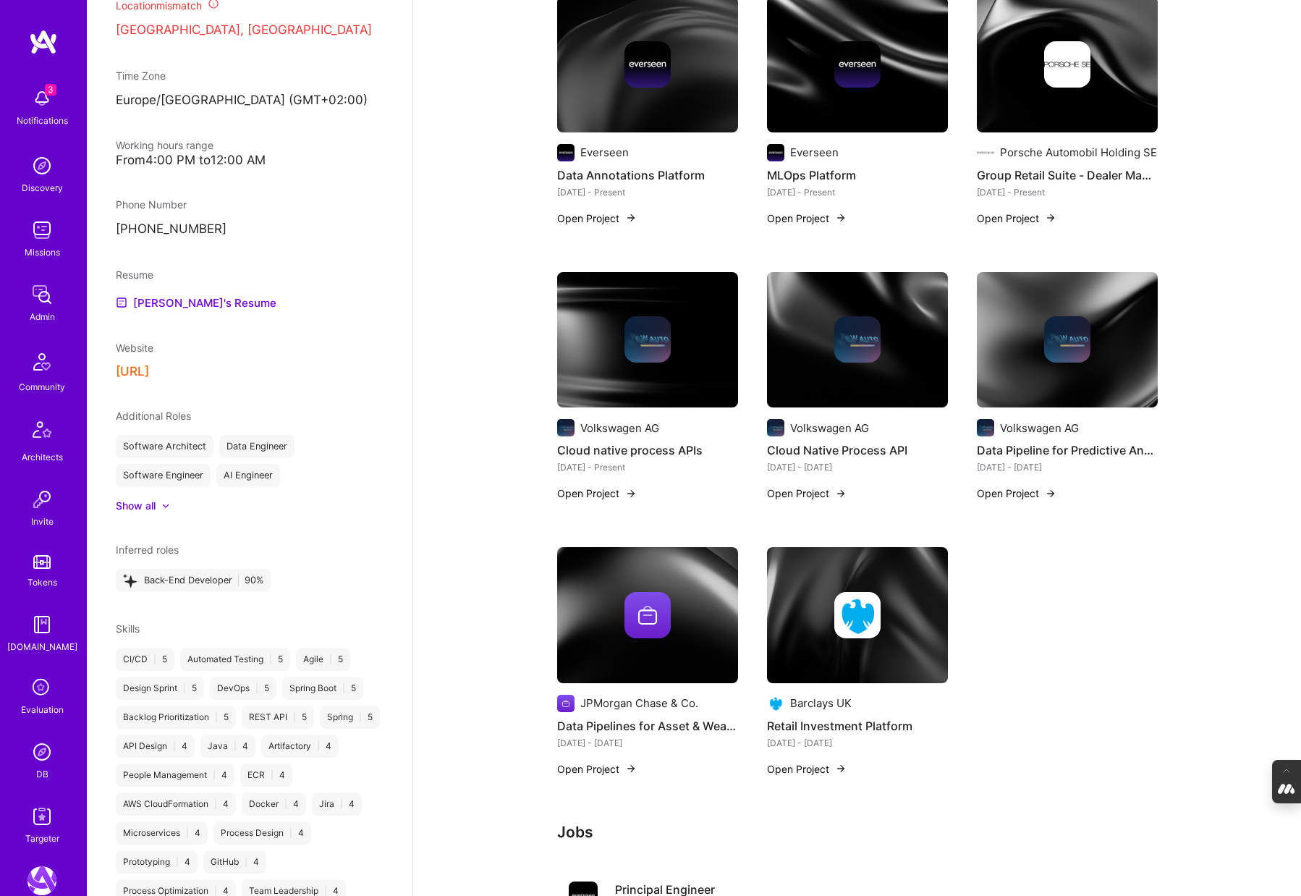
click at [149, 371] on button "https://sweve.ai/" at bounding box center [132, 371] width 33 height 15
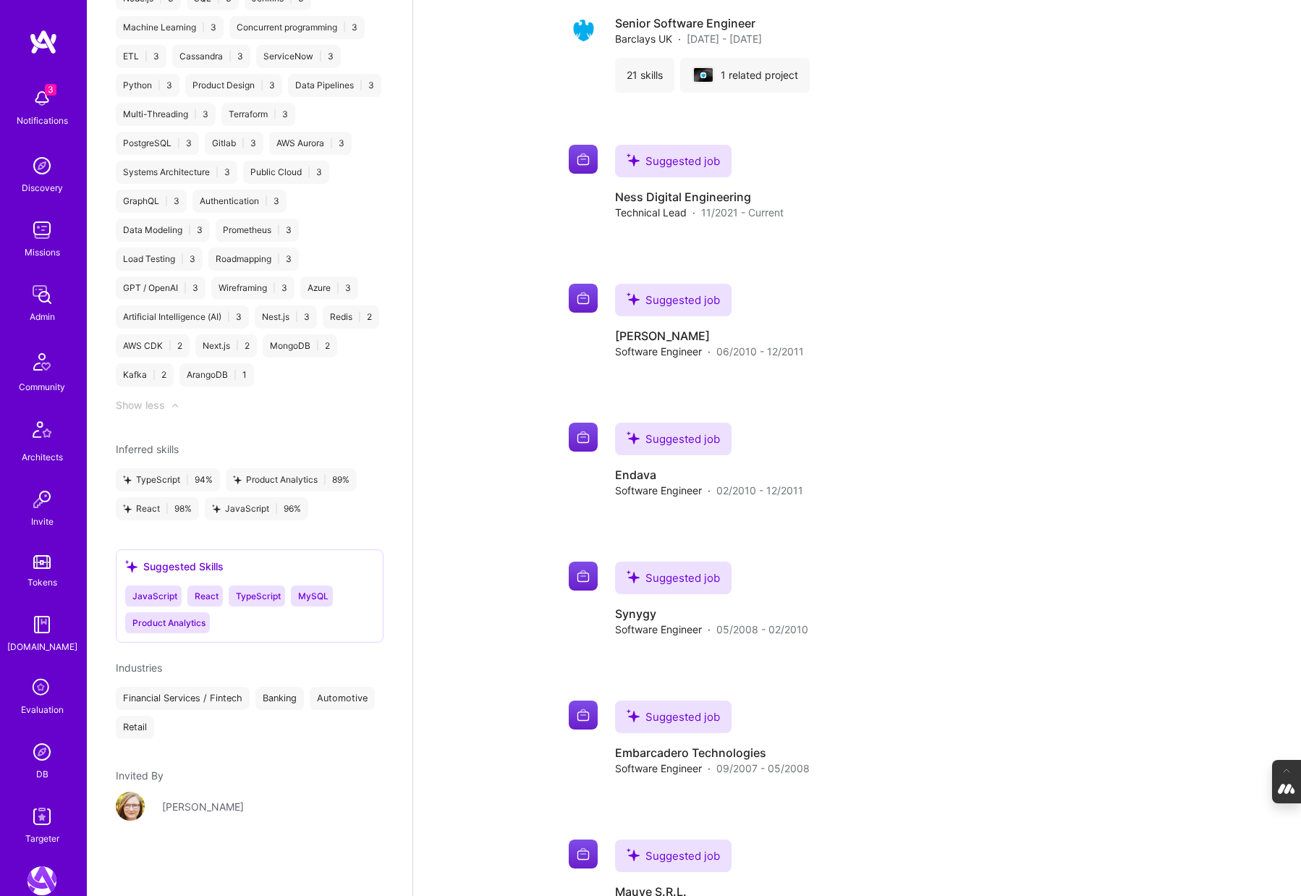
scroll to position [1849, 0]
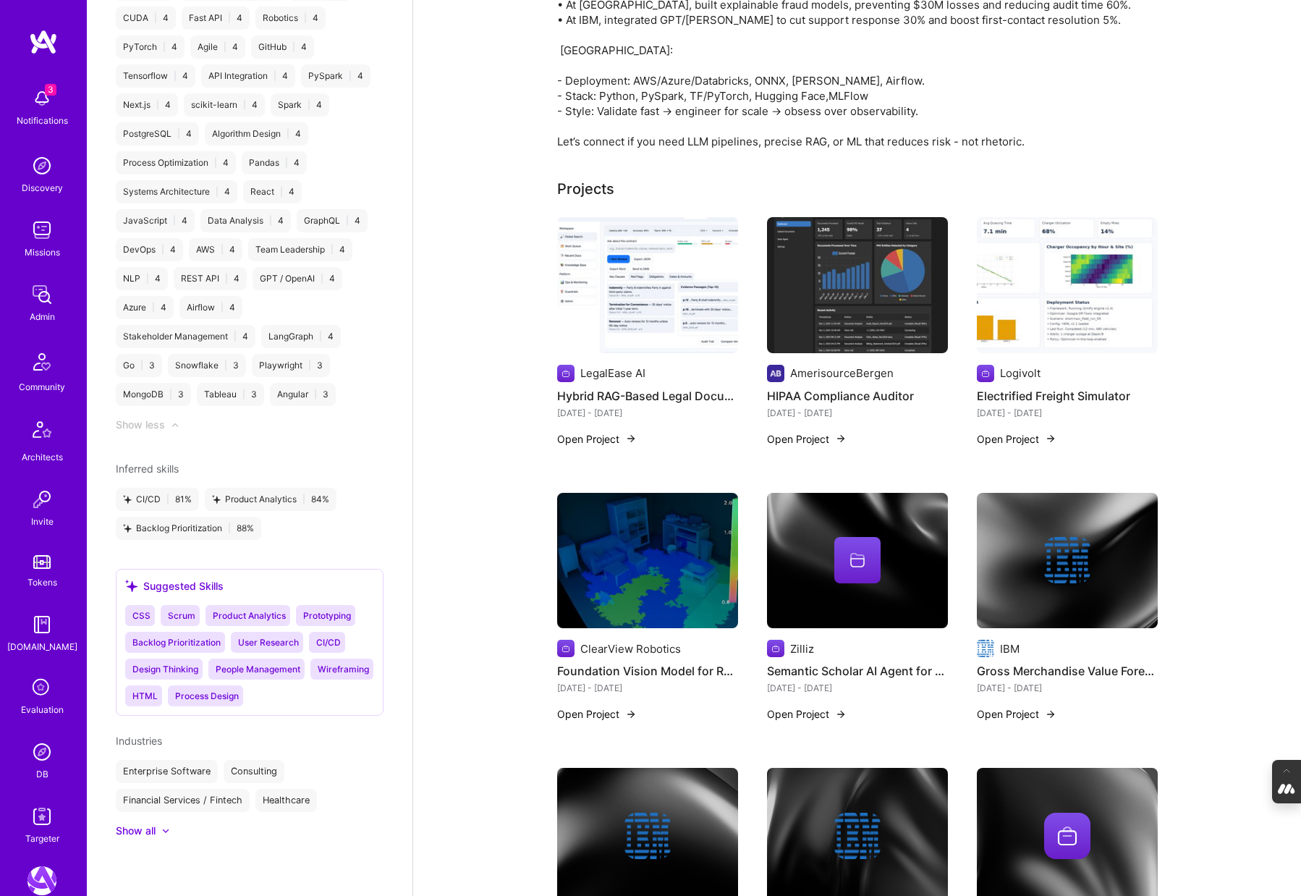
scroll to position [322, 0]
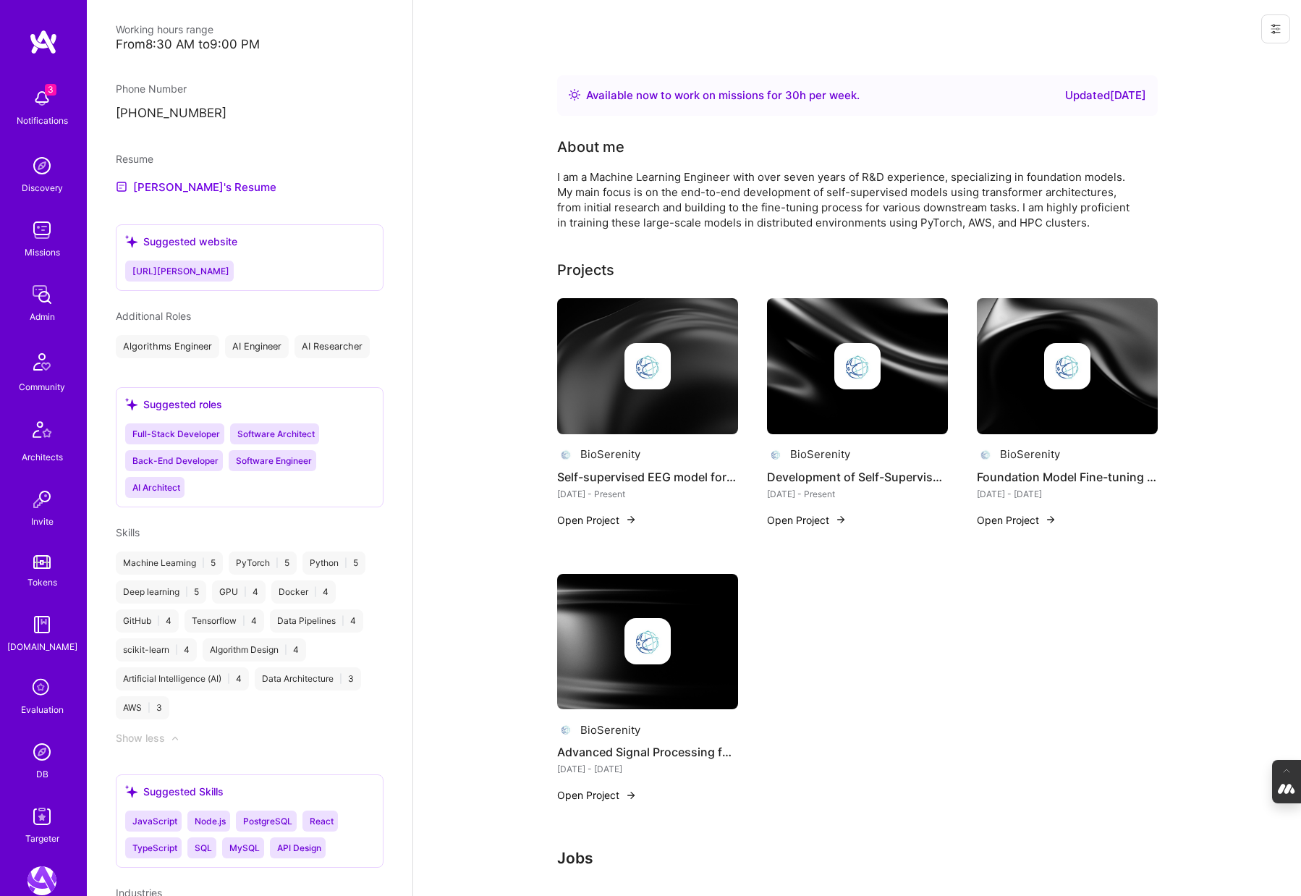
scroll to position [1049, 0]
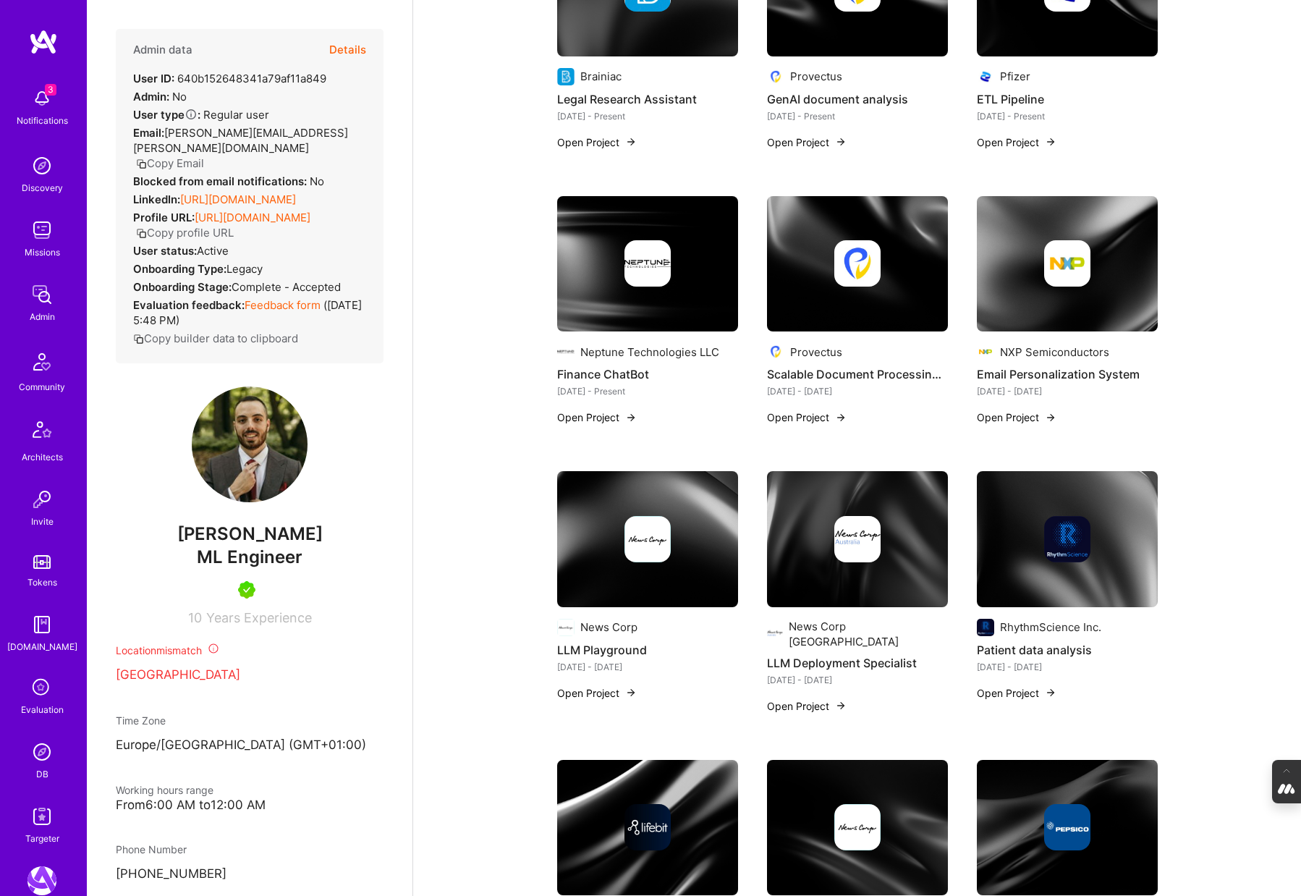
scroll to position [499, 0]
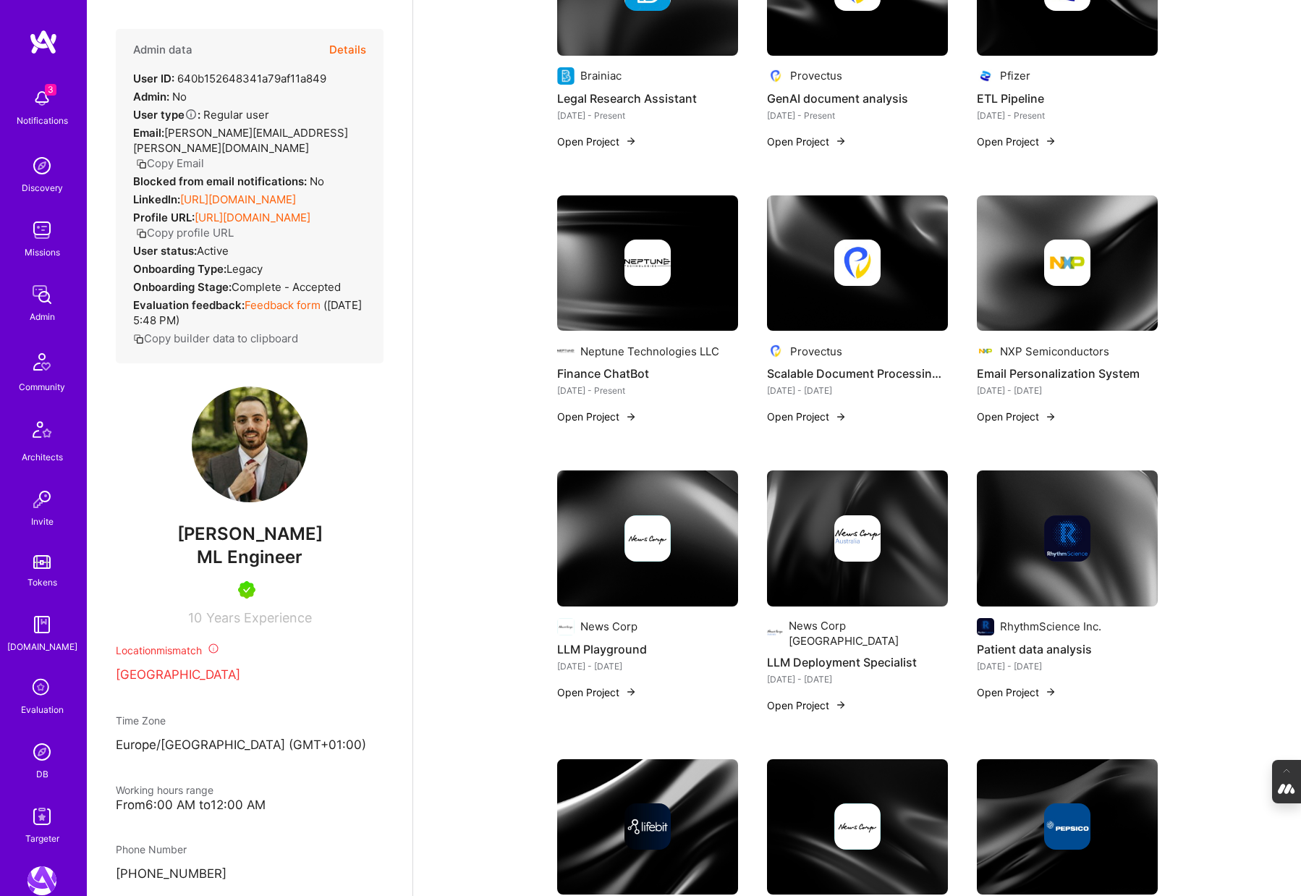
click at [1020, 277] on div at bounding box center [1067, 263] width 181 height 46
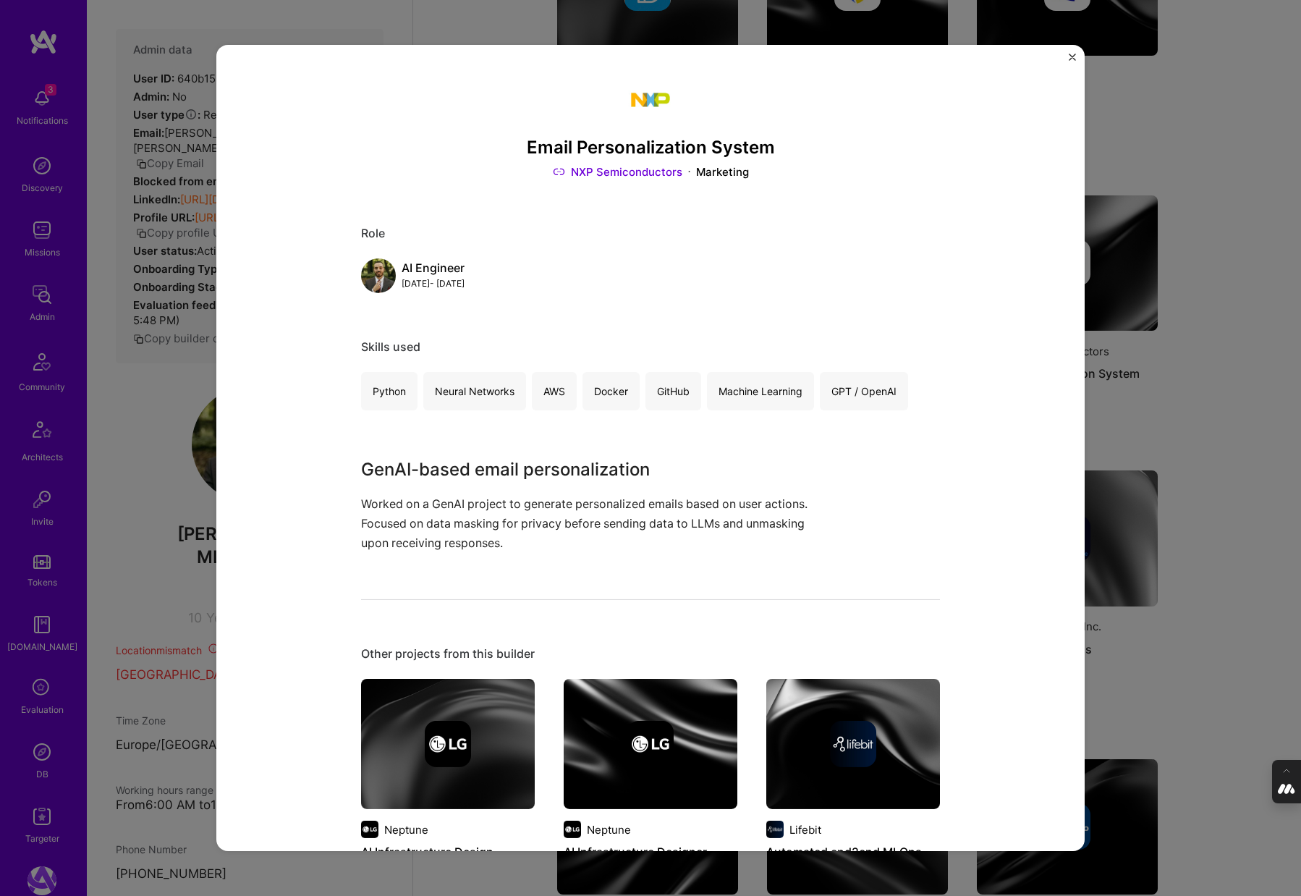
click at [1198, 295] on div "Email Personalization System NXP Semiconductors Marketing Role AI Engineer Feb,…" at bounding box center [650, 448] width 1301 height 896
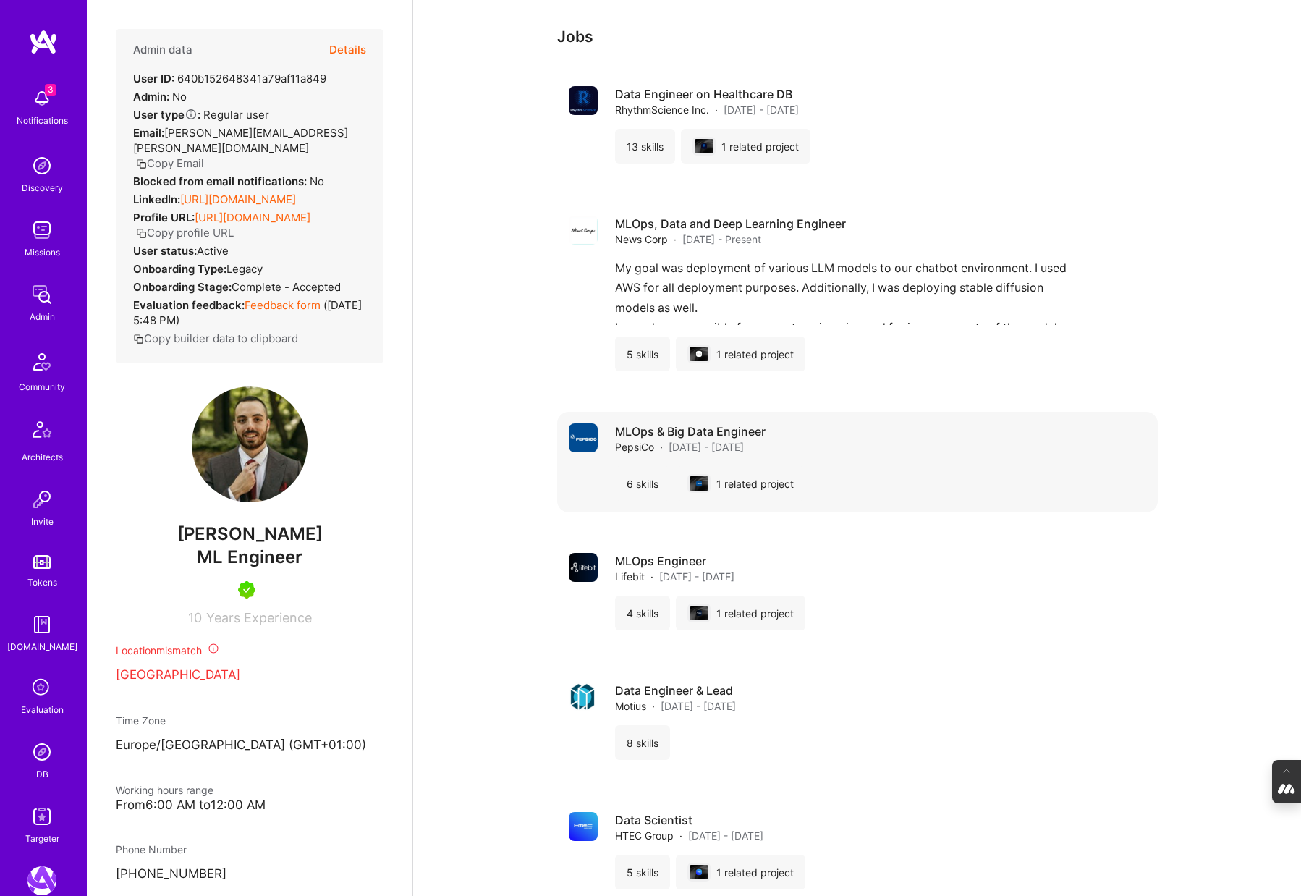
scroll to position [3164, 0]
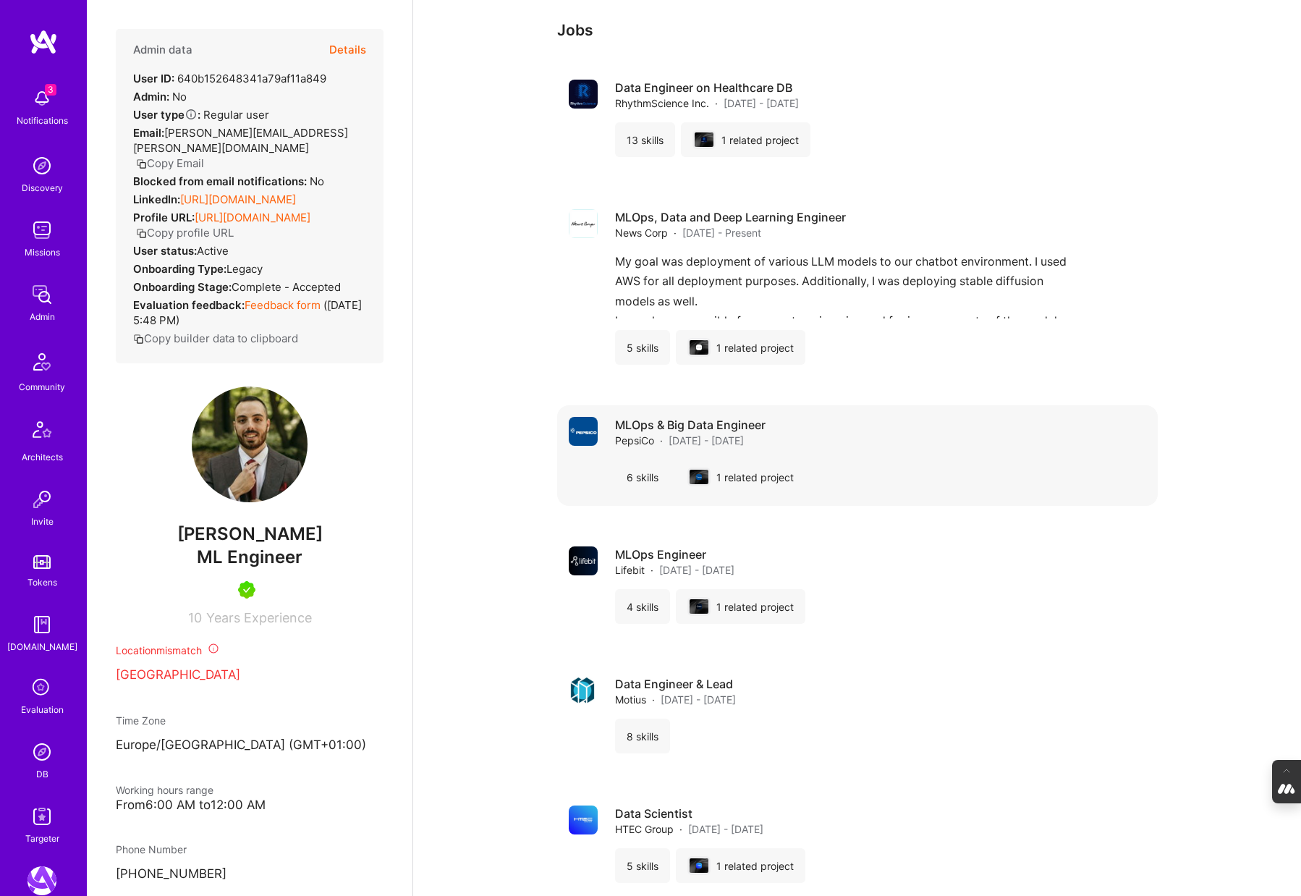
click at [677, 417] on h4 "MLOps & Big Data Engineer" at bounding box center [690, 425] width 151 height 16
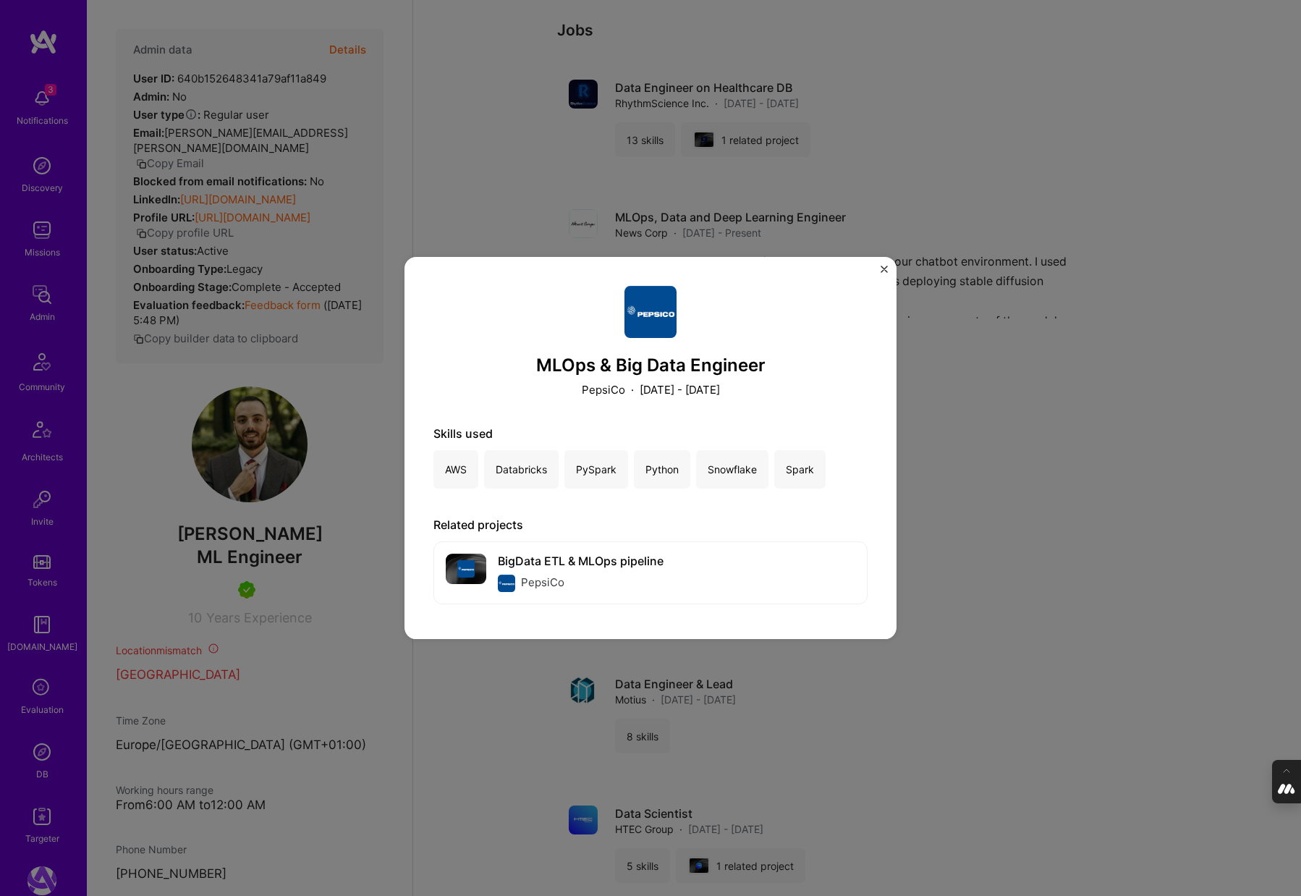
click at [1061, 326] on div "MLOps & Big Data Engineer PepsiCo · December 2022 - March 2023 Skills used AWS …" at bounding box center [650, 448] width 1301 height 896
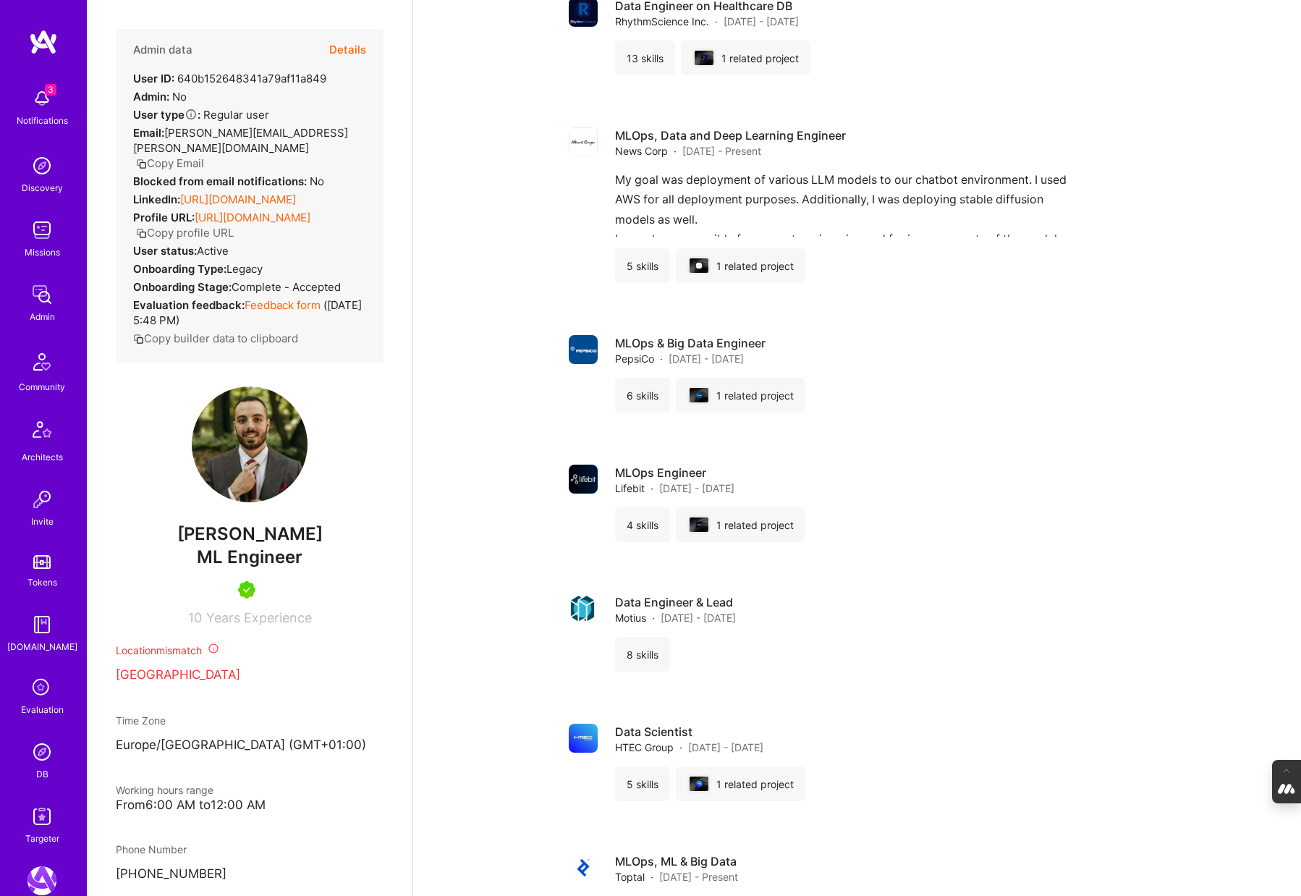
click at [338, 48] on button "Details" at bounding box center [347, 50] width 37 height 42
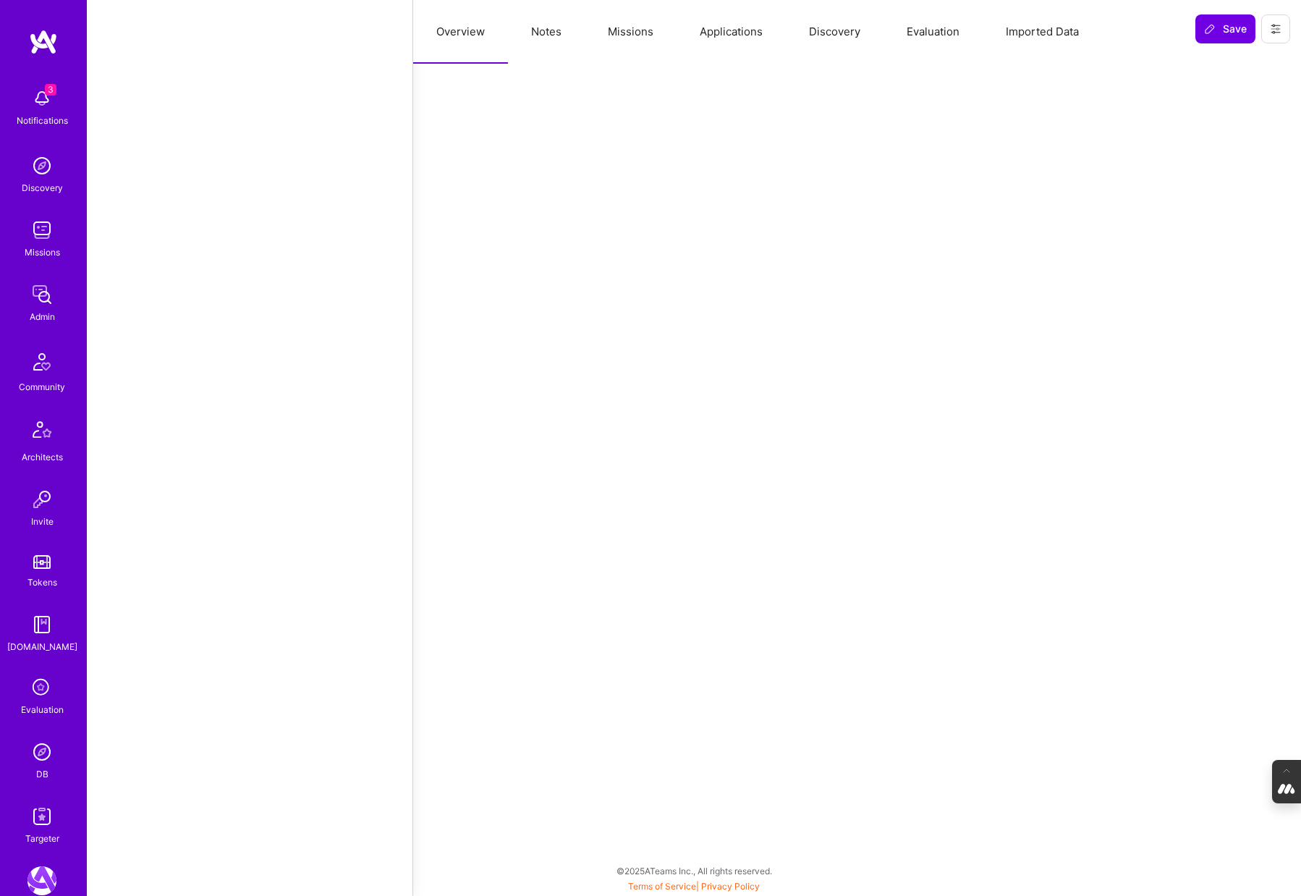
click at [953, 27] on button "Evaluation" at bounding box center [933, 32] width 99 height 64
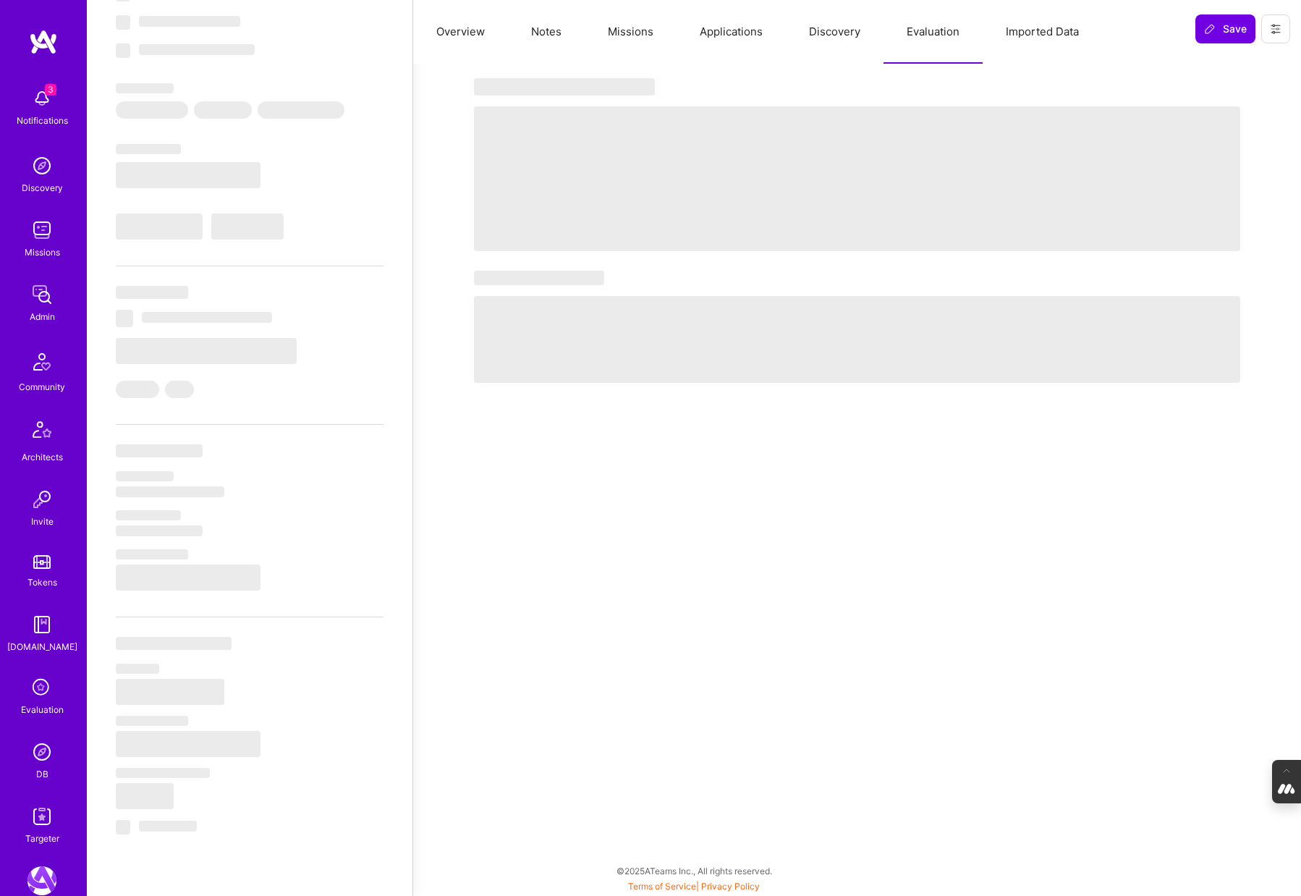
select select "Right Now"
select select "5"
select select "7"
select select "6"
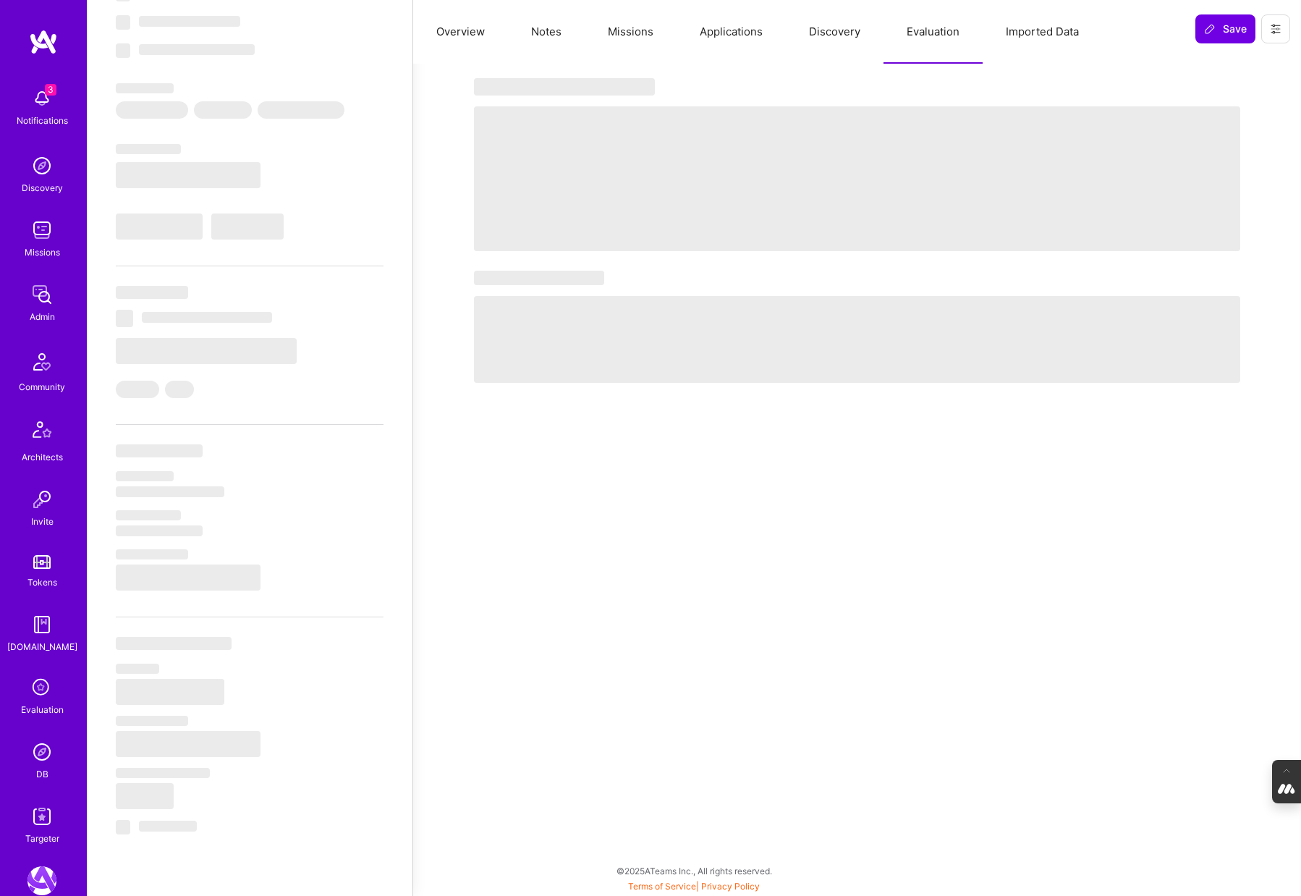
select select "RS"
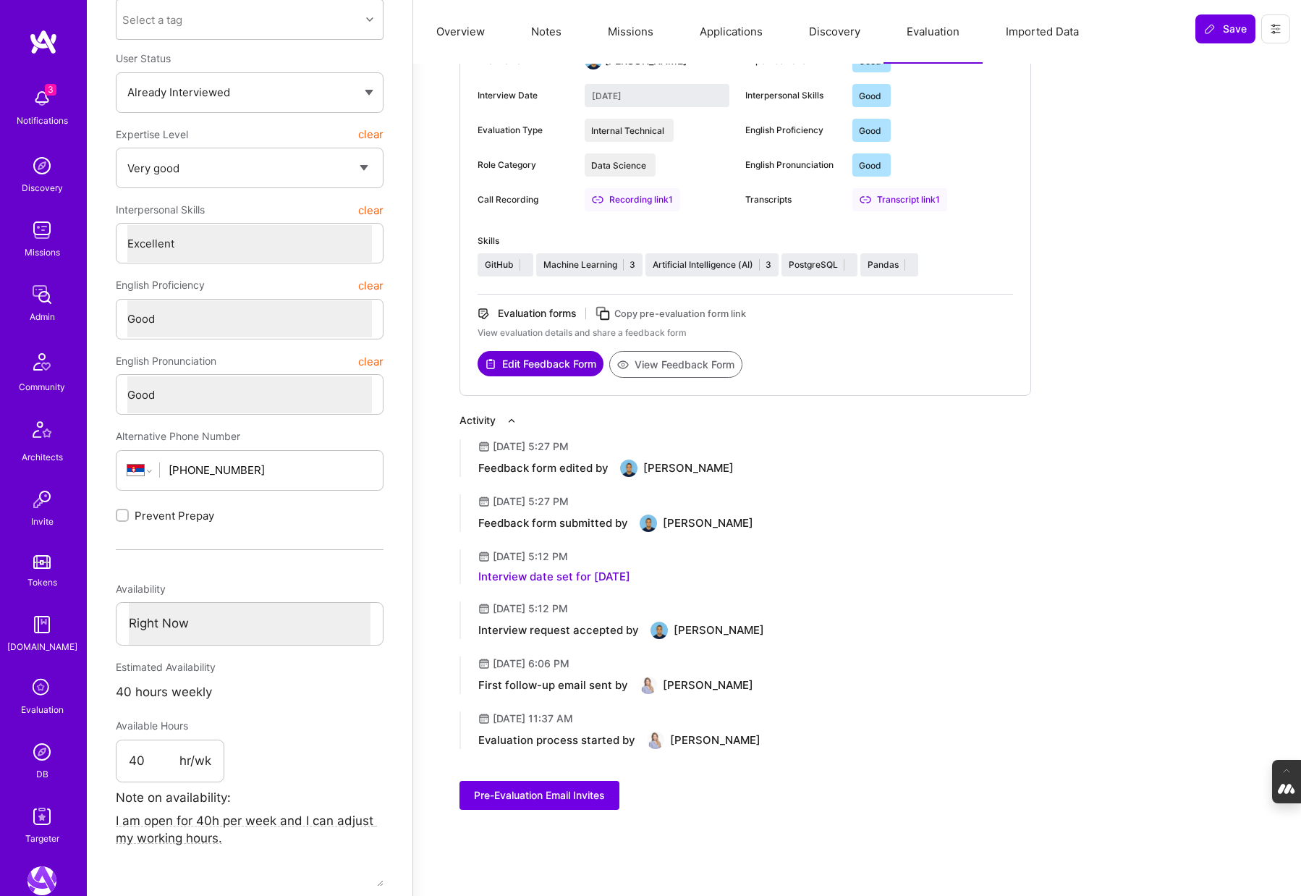
scroll to position [0, 0]
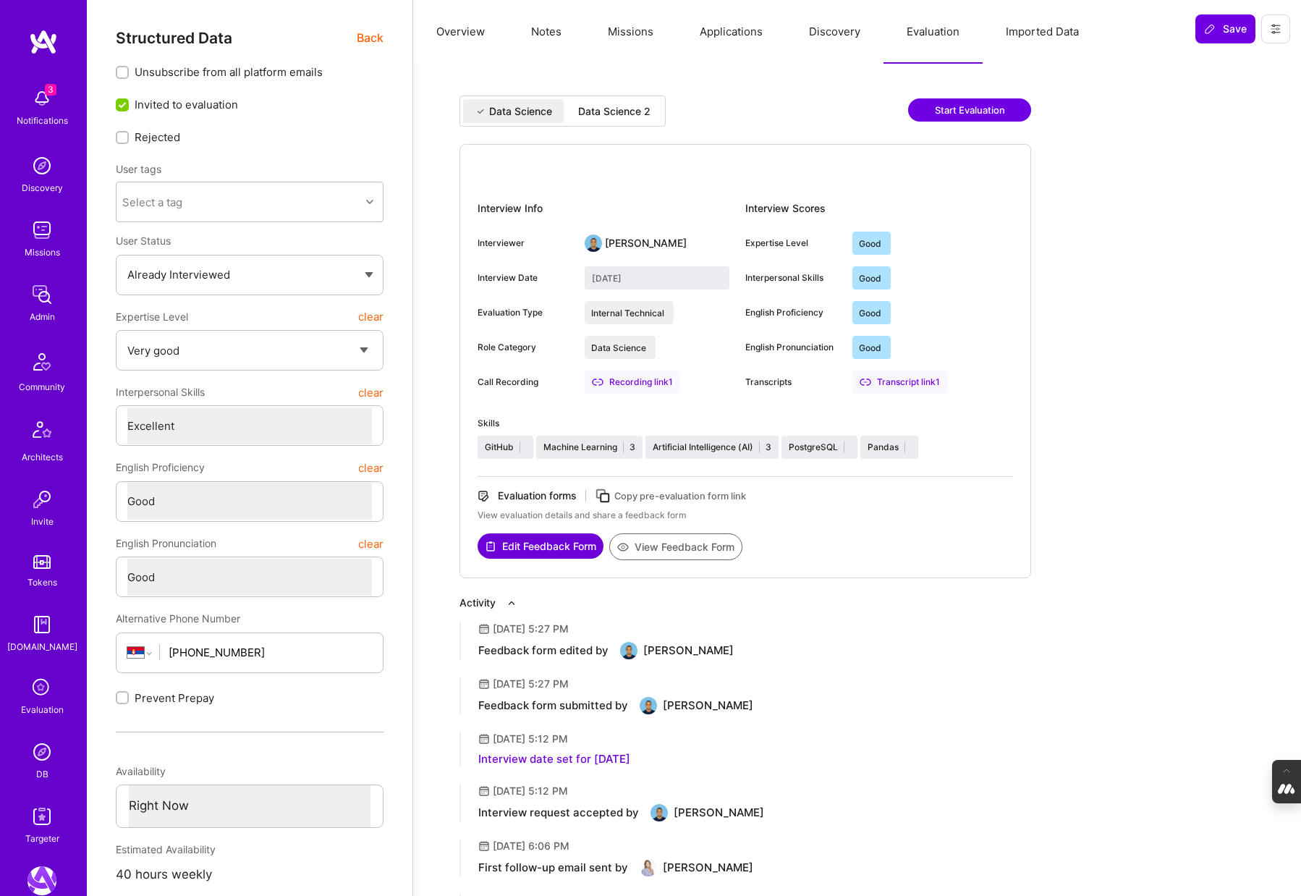
click at [627, 109] on div "Data Science 2" at bounding box center [614, 111] width 72 height 14
type input "September 5, 2025"
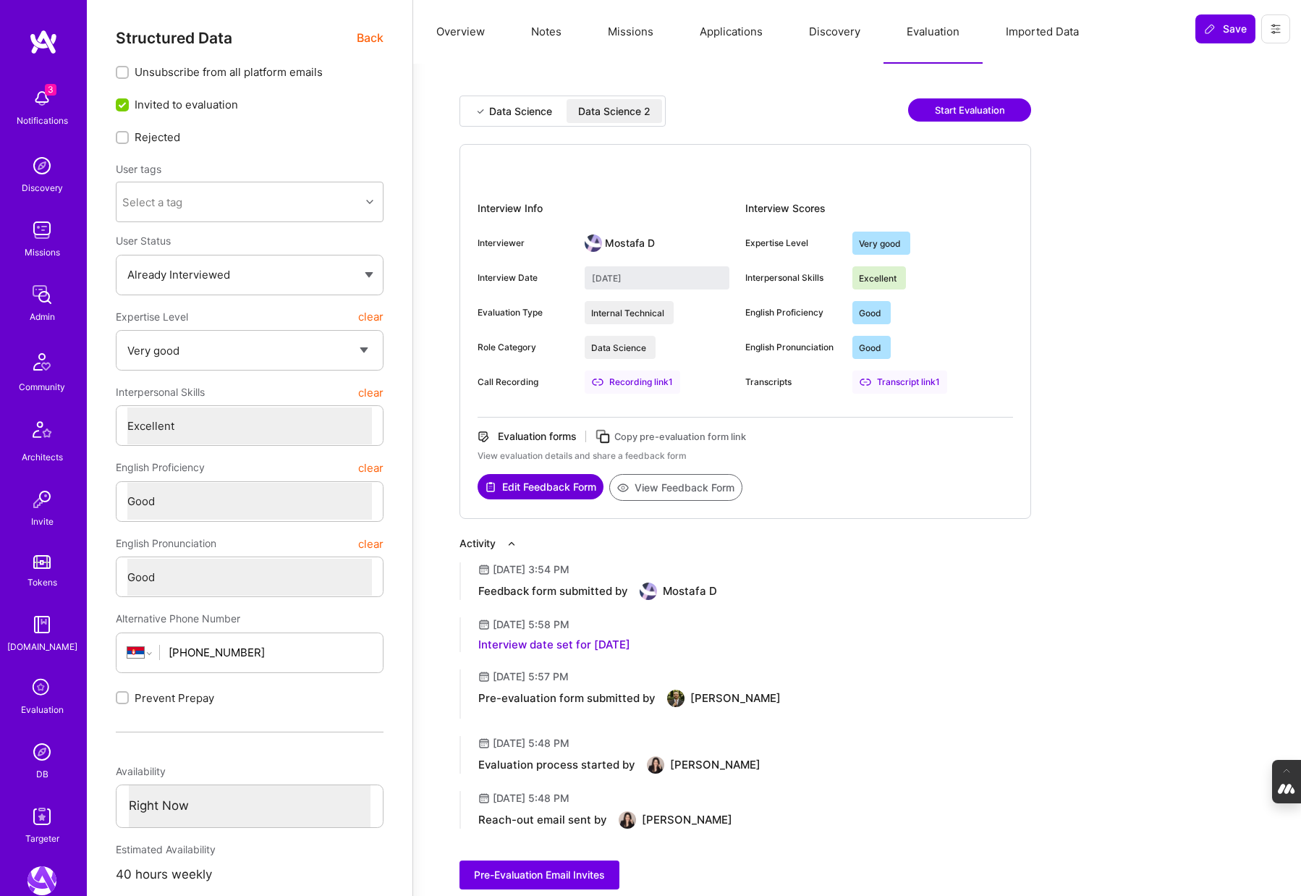
click at [670, 488] on button "View Feedback Form" at bounding box center [675, 487] width 133 height 27
click at [458, 30] on button "Overview" at bounding box center [460, 32] width 95 height 64
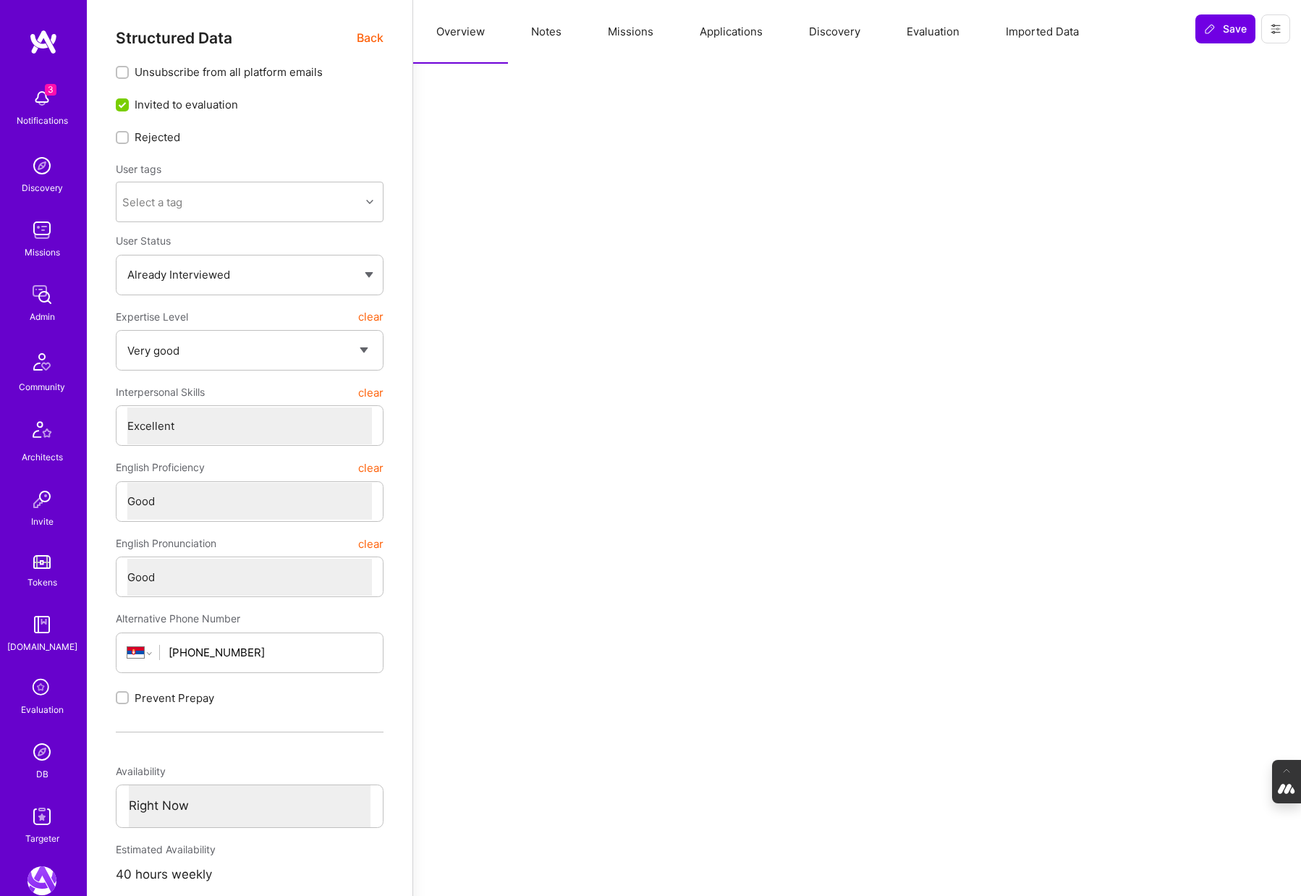
click at [373, 34] on span "Back" at bounding box center [370, 38] width 27 height 18
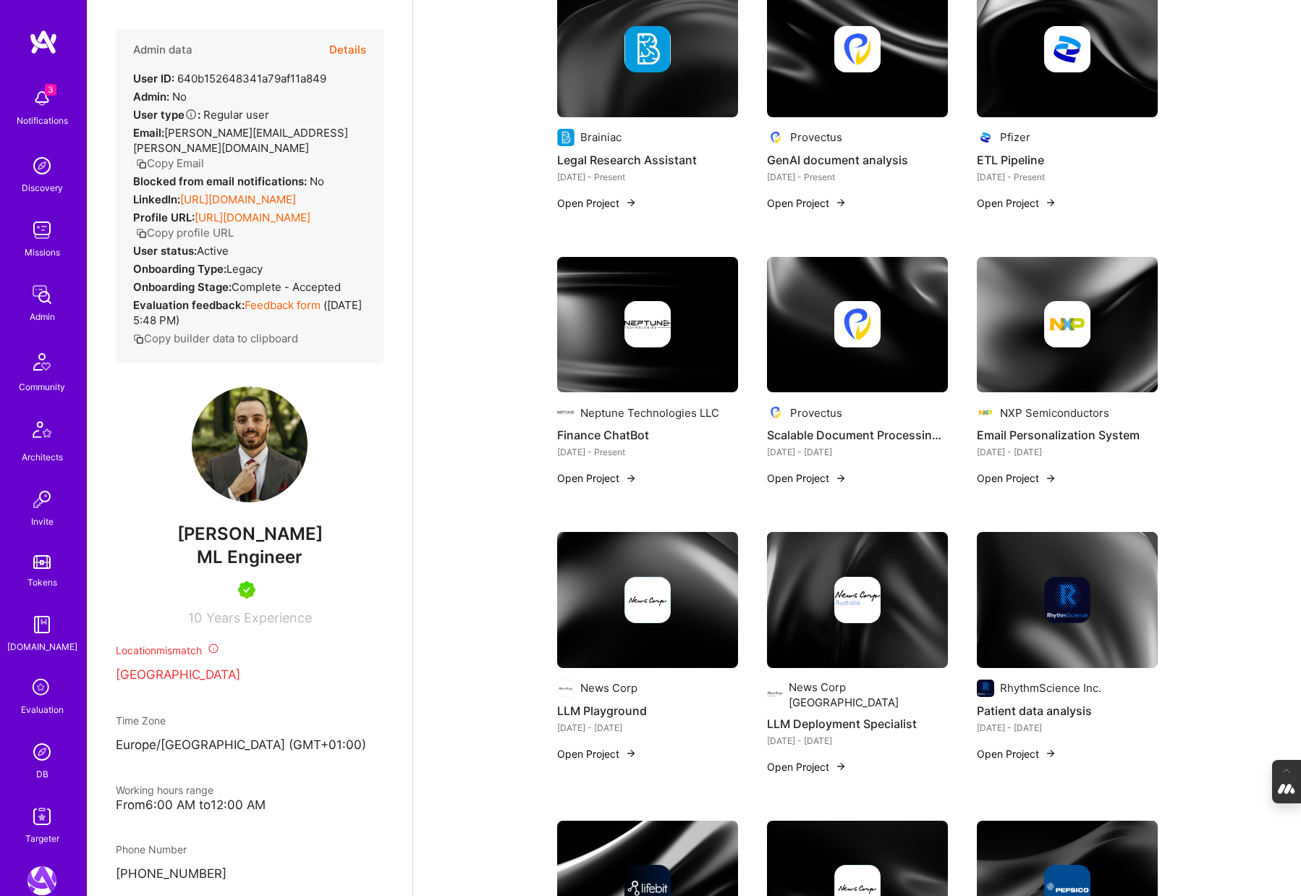
scroll to position [436, 0]
click at [1049, 376] on img at bounding box center [1067, 326] width 181 height 136
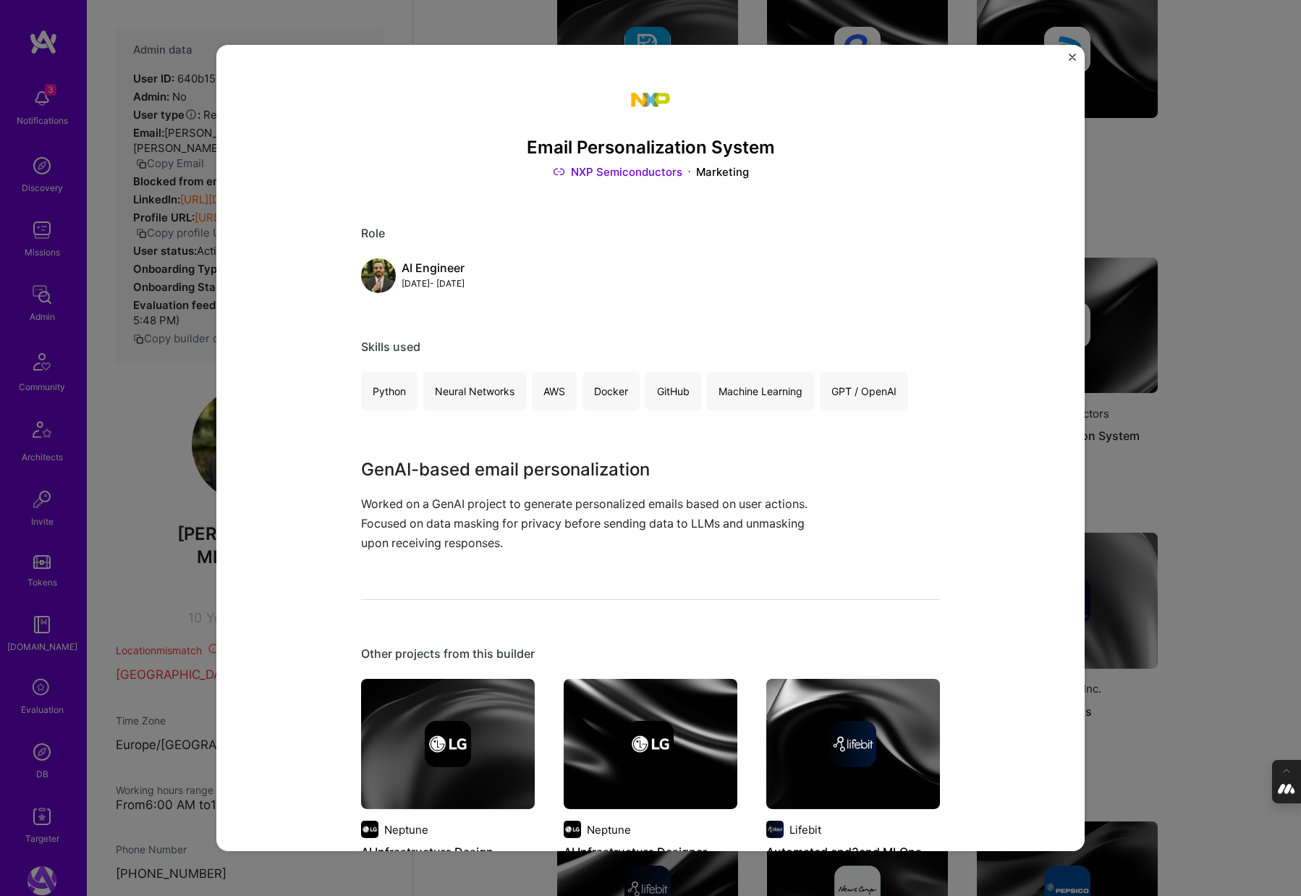
click at [652, 172] on link "NXP Semiconductors" at bounding box center [618, 171] width 130 height 15
click at [1072, 56] on img "Close" at bounding box center [1072, 57] width 7 height 7
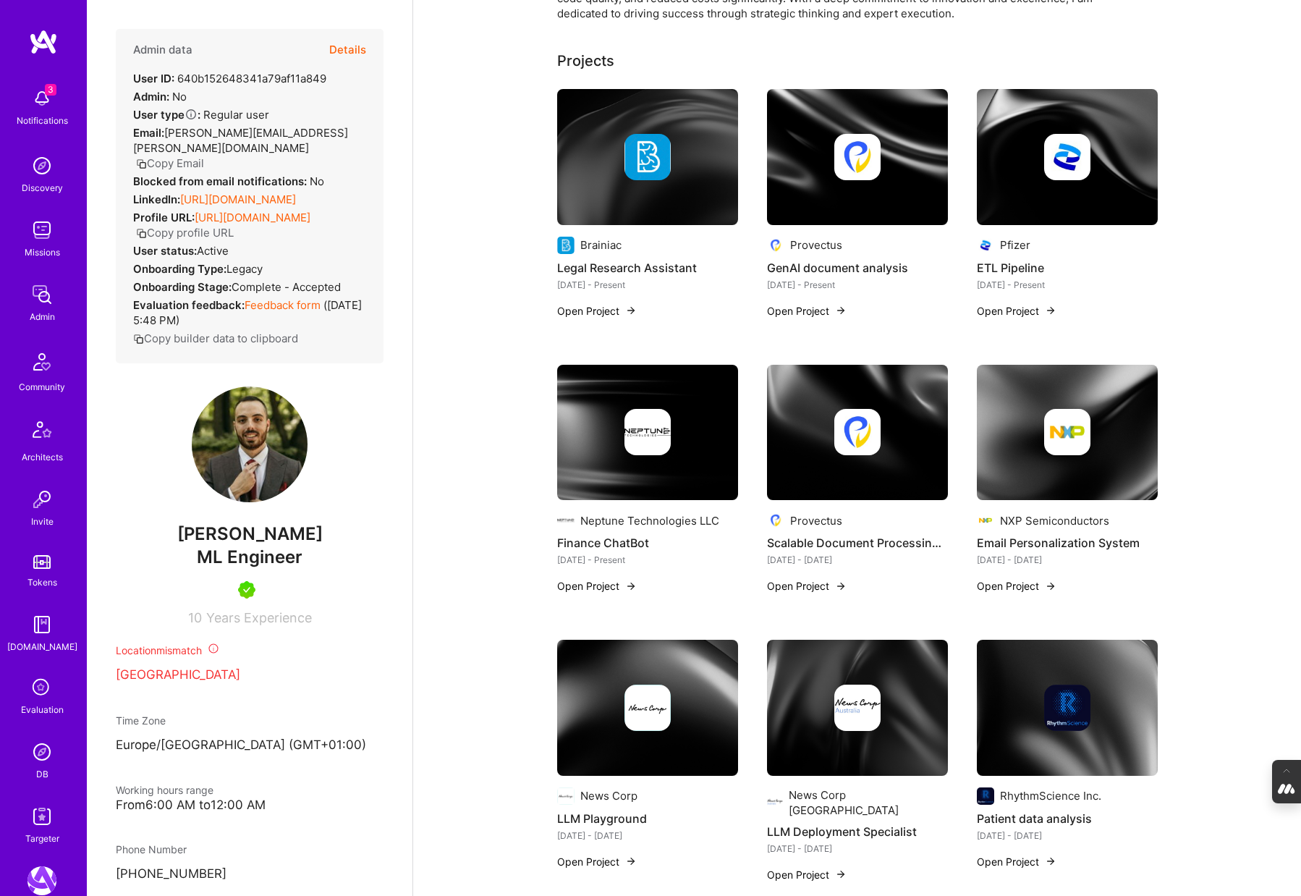
scroll to position [302, 0]
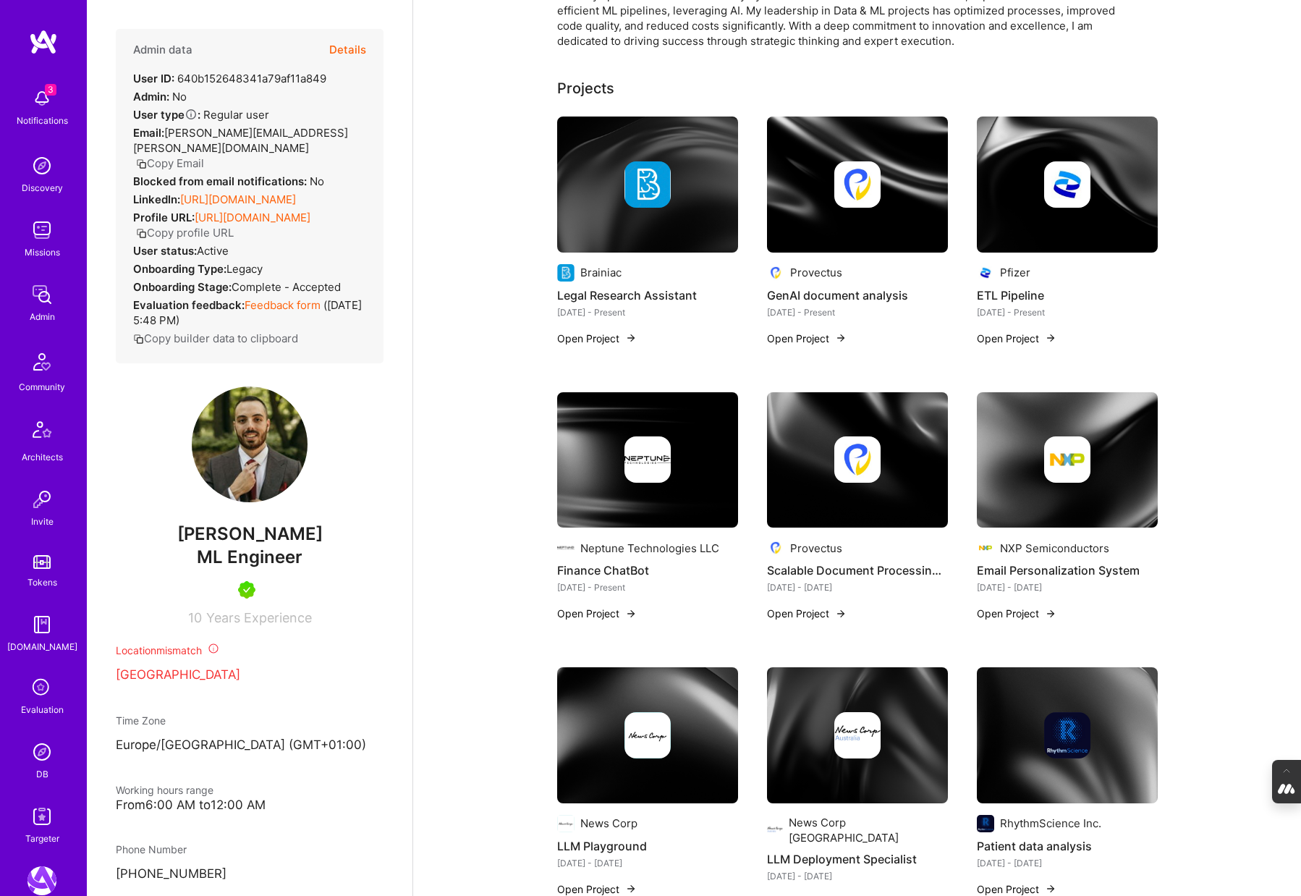
click at [686, 233] on img at bounding box center [647, 185] width 181 height 136
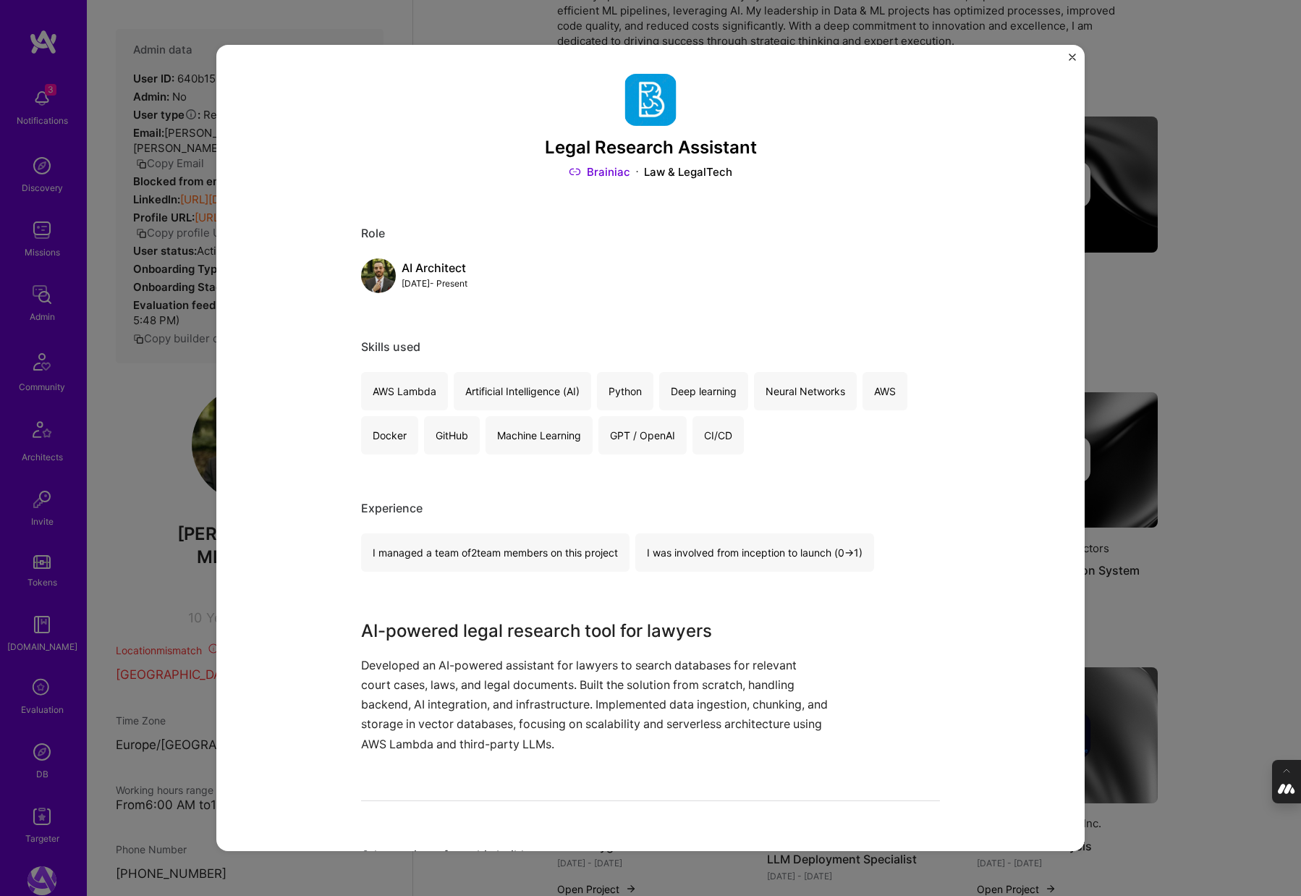
click at [1122, 220] on div "Legal Research Assistant Brainiac Law & LegalTech Role AI Architect Sep, 2024 -…" at bounding box center [650, 448] width 1301 height 896
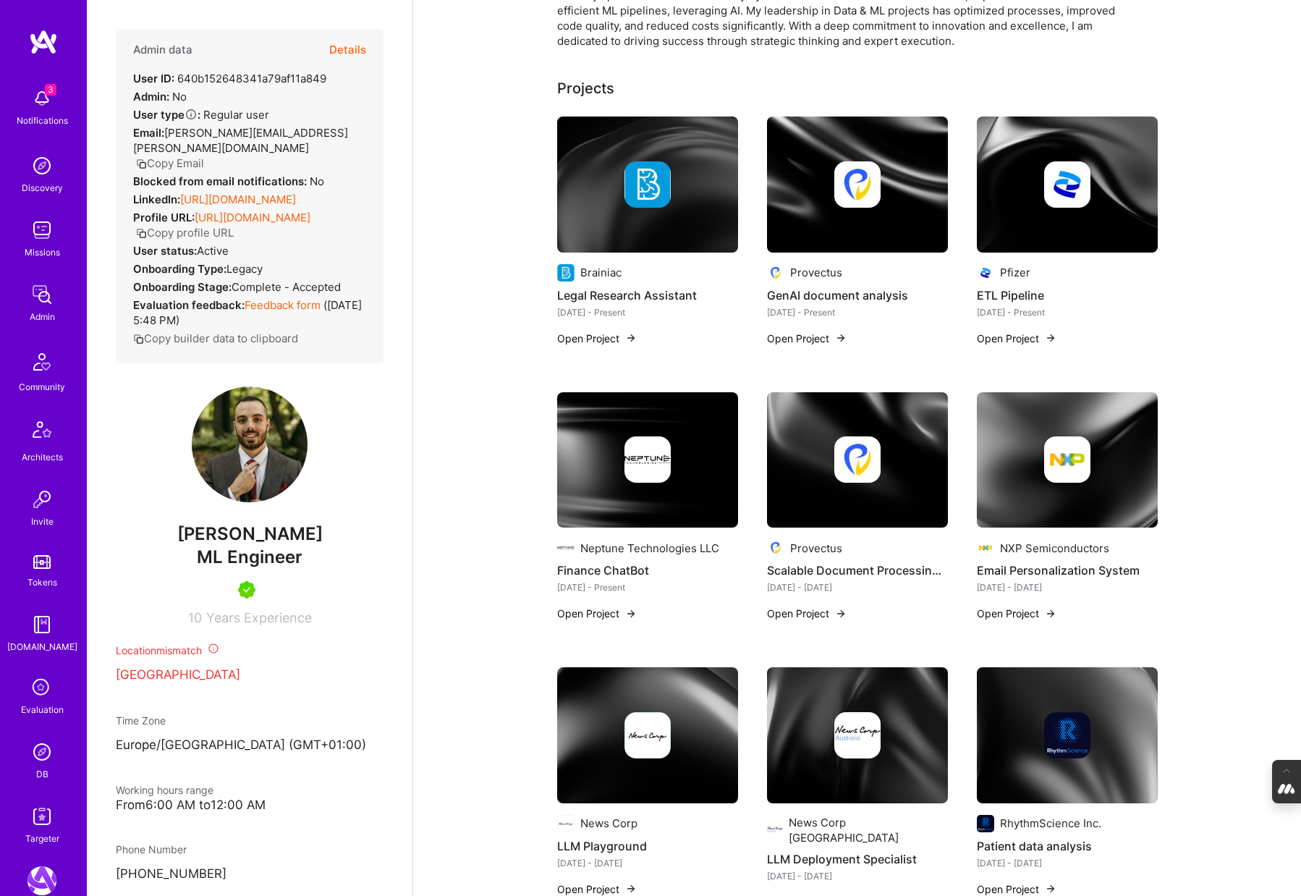
click at [818, 200] on div at bounding box center [857, 184] width 181 height 46
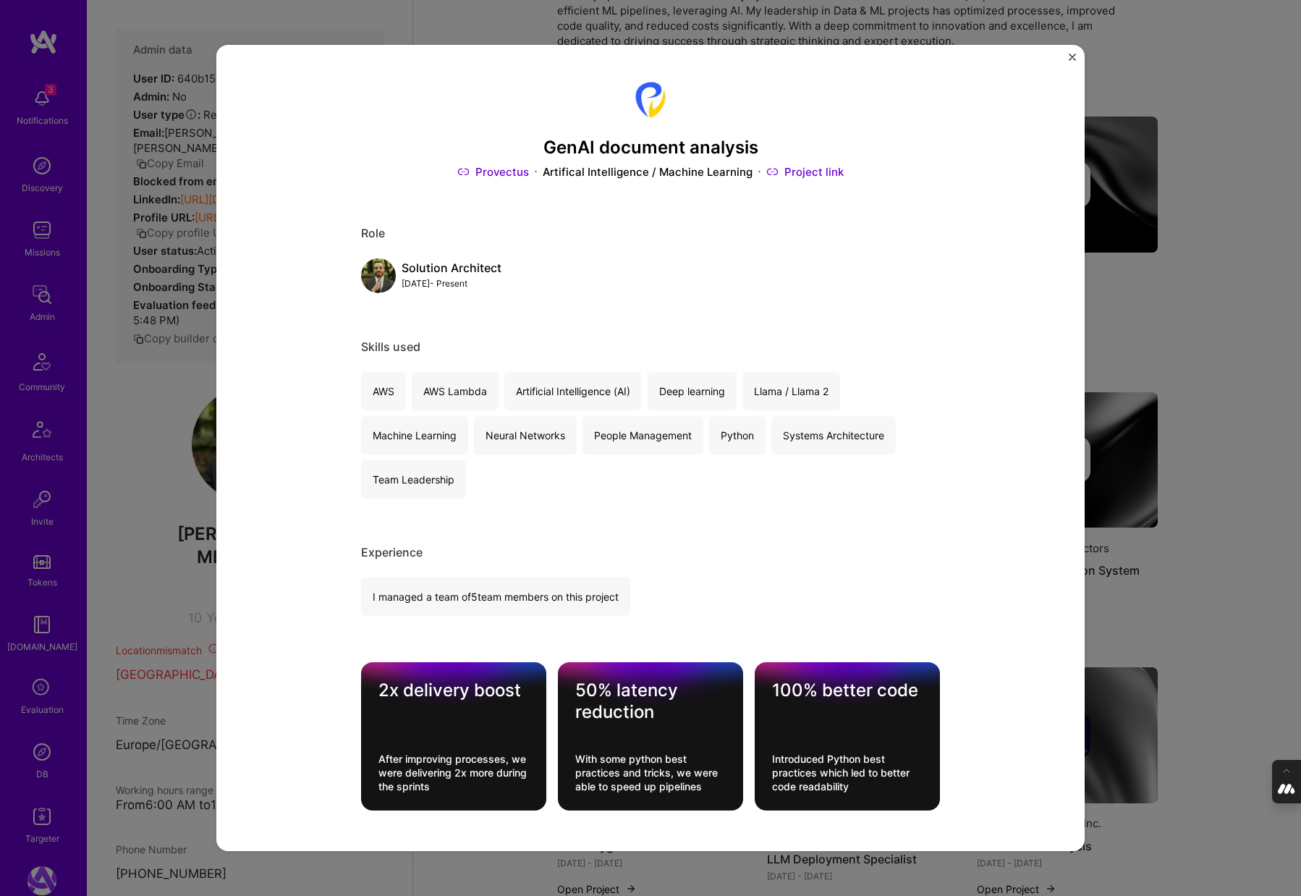
click at [1127, 213] on div "GenAI document analysis Provectus Artifical Intelligence / Machine Learning Pro…" at bounding box center [650, 448] width 1301 height 896
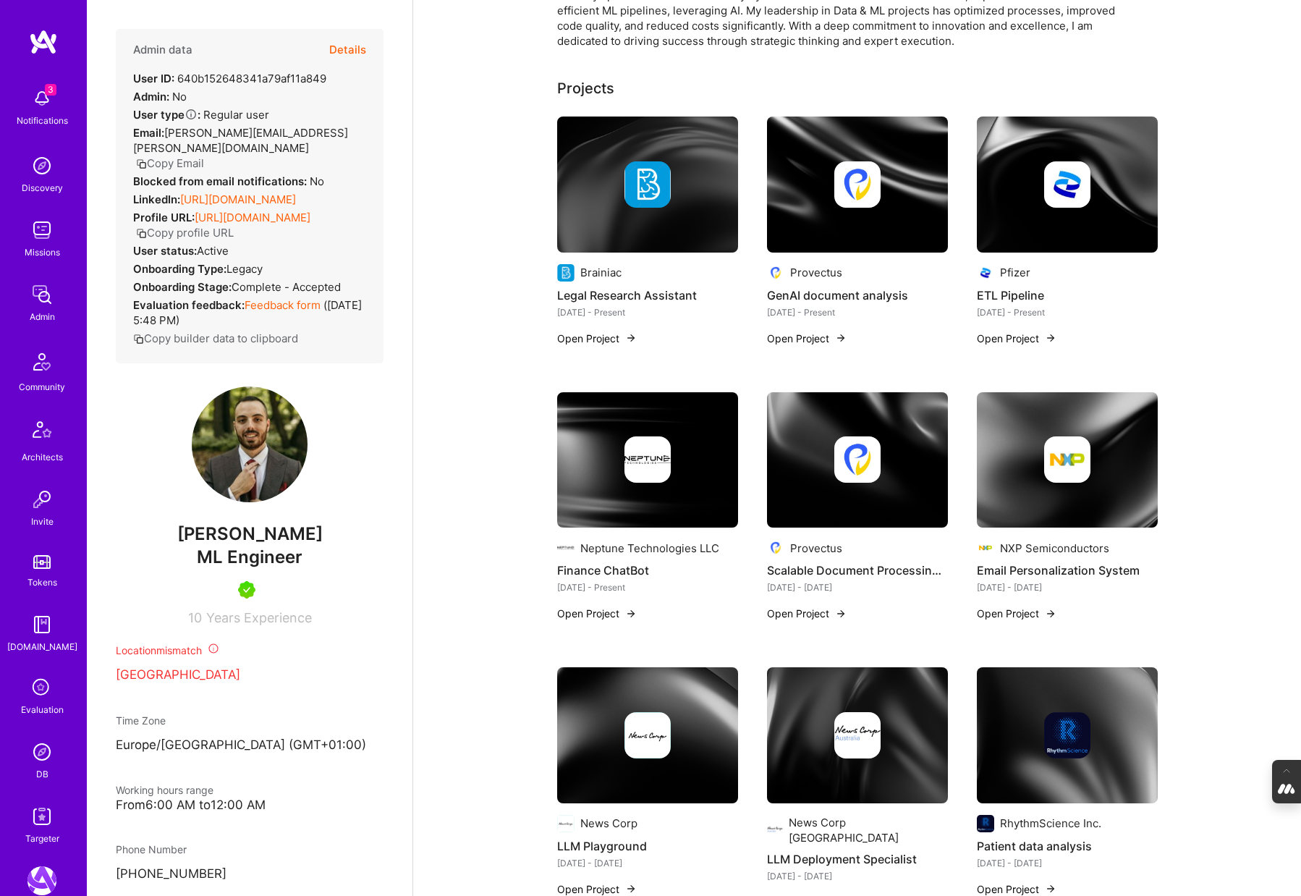
click at [1086, 208] on img at bounding box center [1067, 185] width 181 height 136
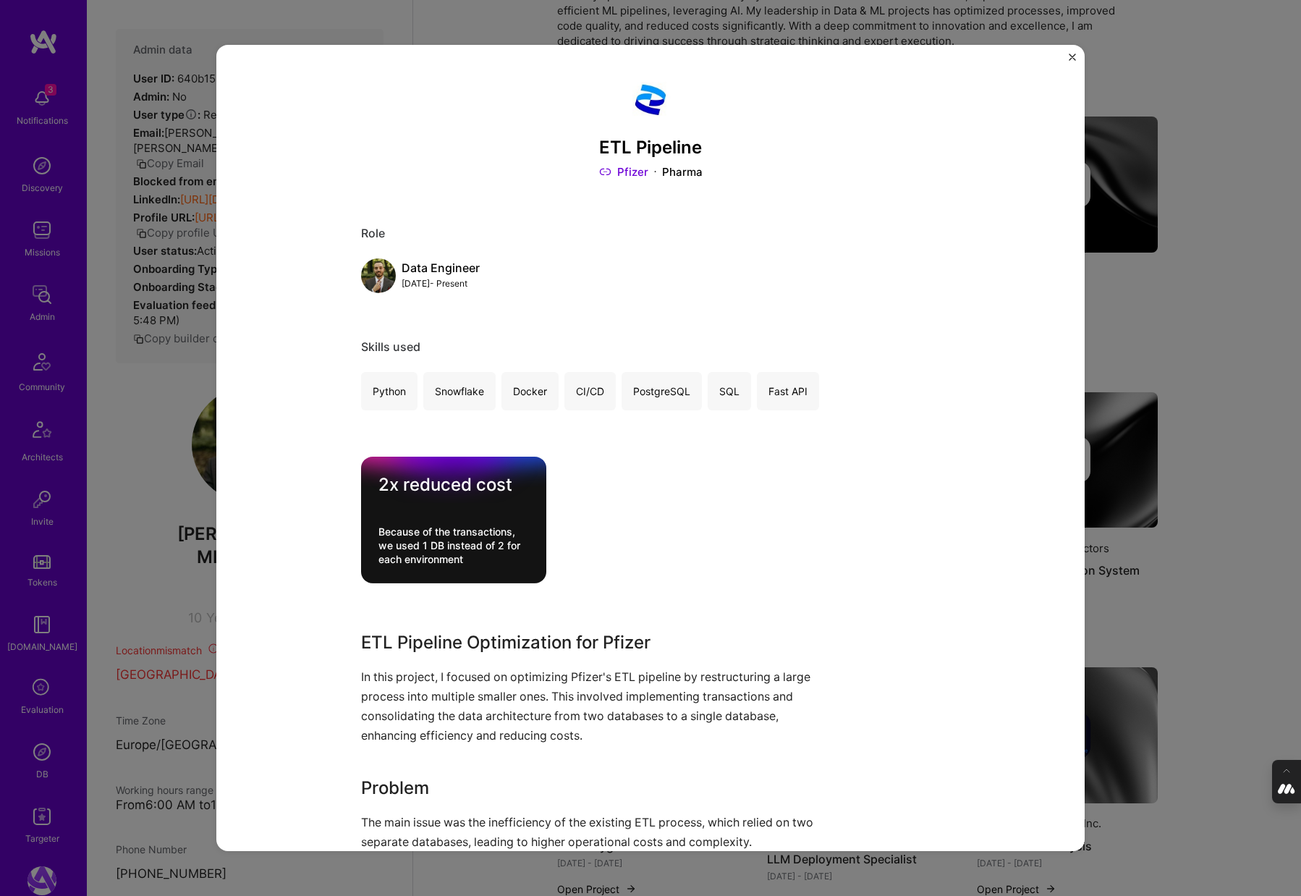
click at [1201, 197] on div "ETL Pipeline Pfizer Pharma Role Data Engineer Jun, 2024 - Present Skills used P…" at bounding box center [650, 448] width 1301 height 896
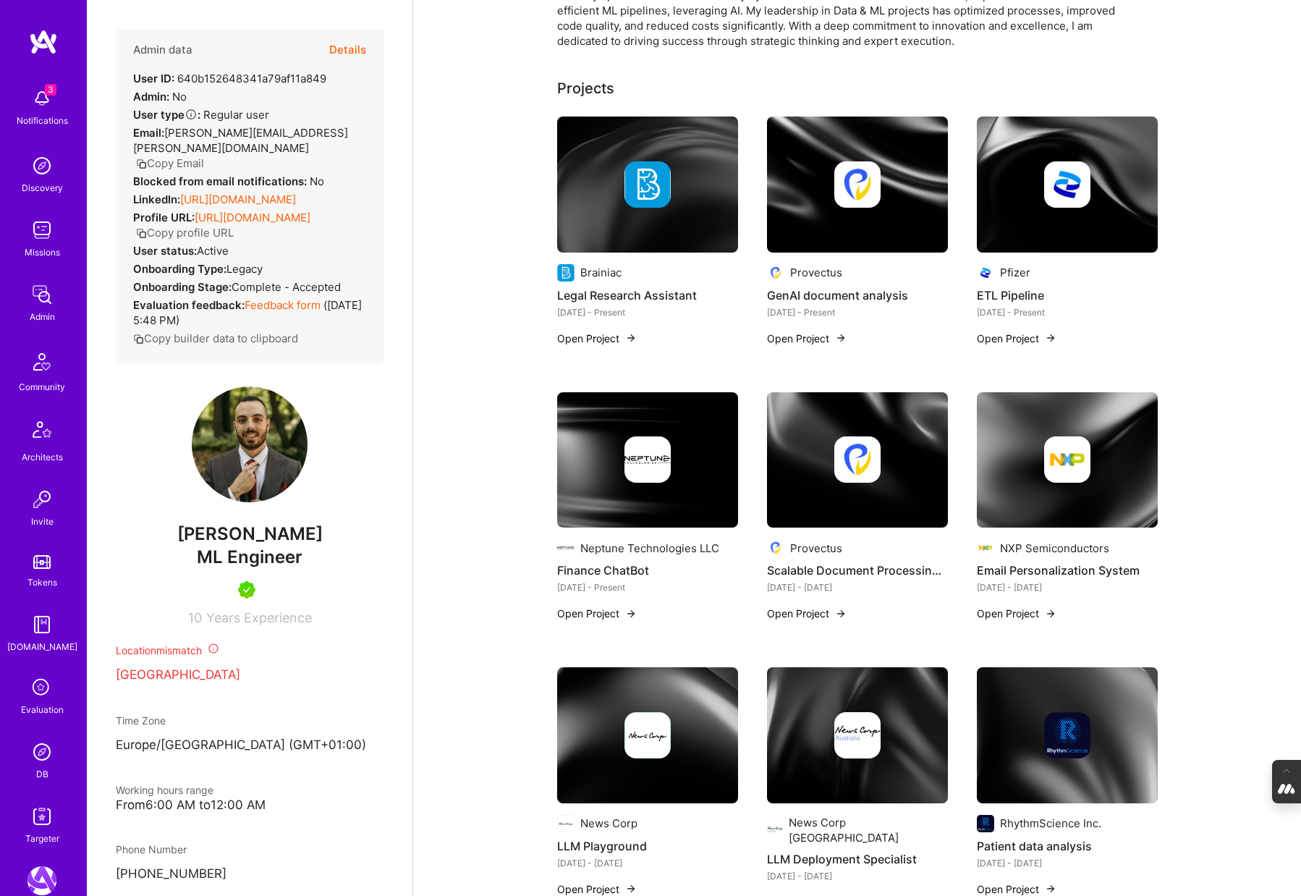
click at [641, 491] on img at bounding box center [647, 460] width 181 height 136
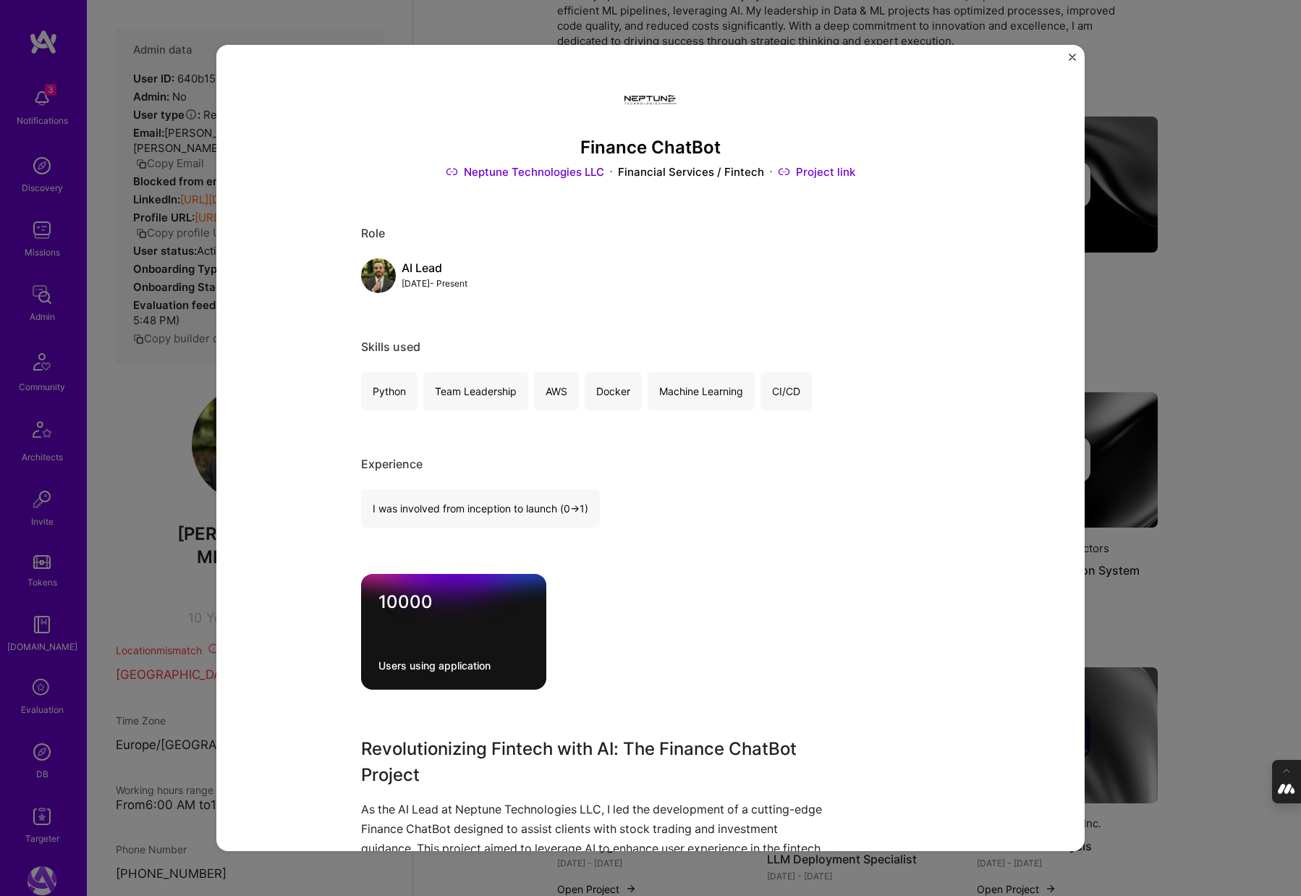
click at [1151, 263] on div "Finance ChatBot Neptune Technologies LLC Financial Services / Fintech Project l…" at bounding box center [650, 448] width 1301 height 896
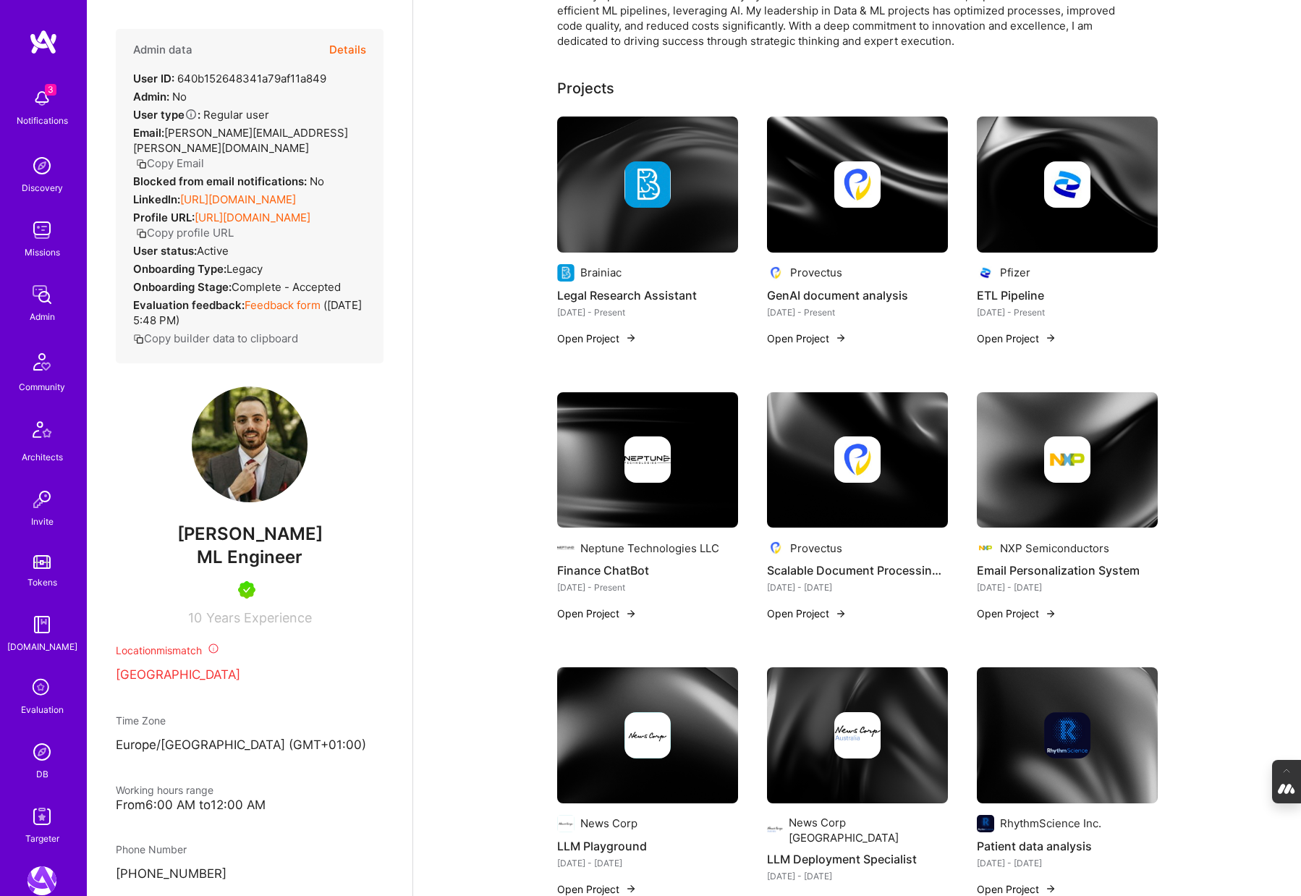
click at [783, 499] on img at bounding box center [857, 460] width 181 height 136
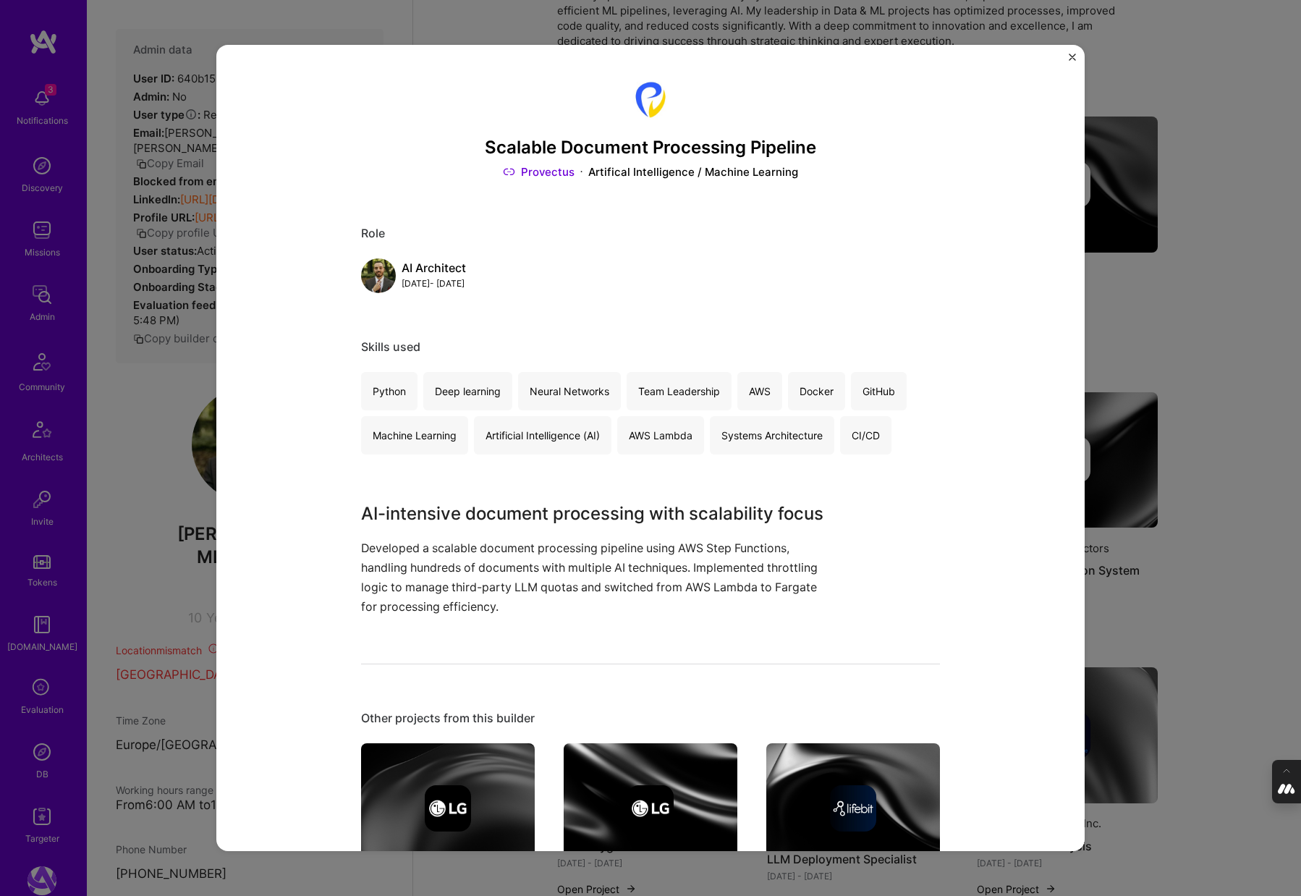
click at [1154, 343] on div "Scalable Document Processing Pipeline Provectus Artifical Intelligence / Machin…" at bounding box center [650, 448] width 1301 height 896
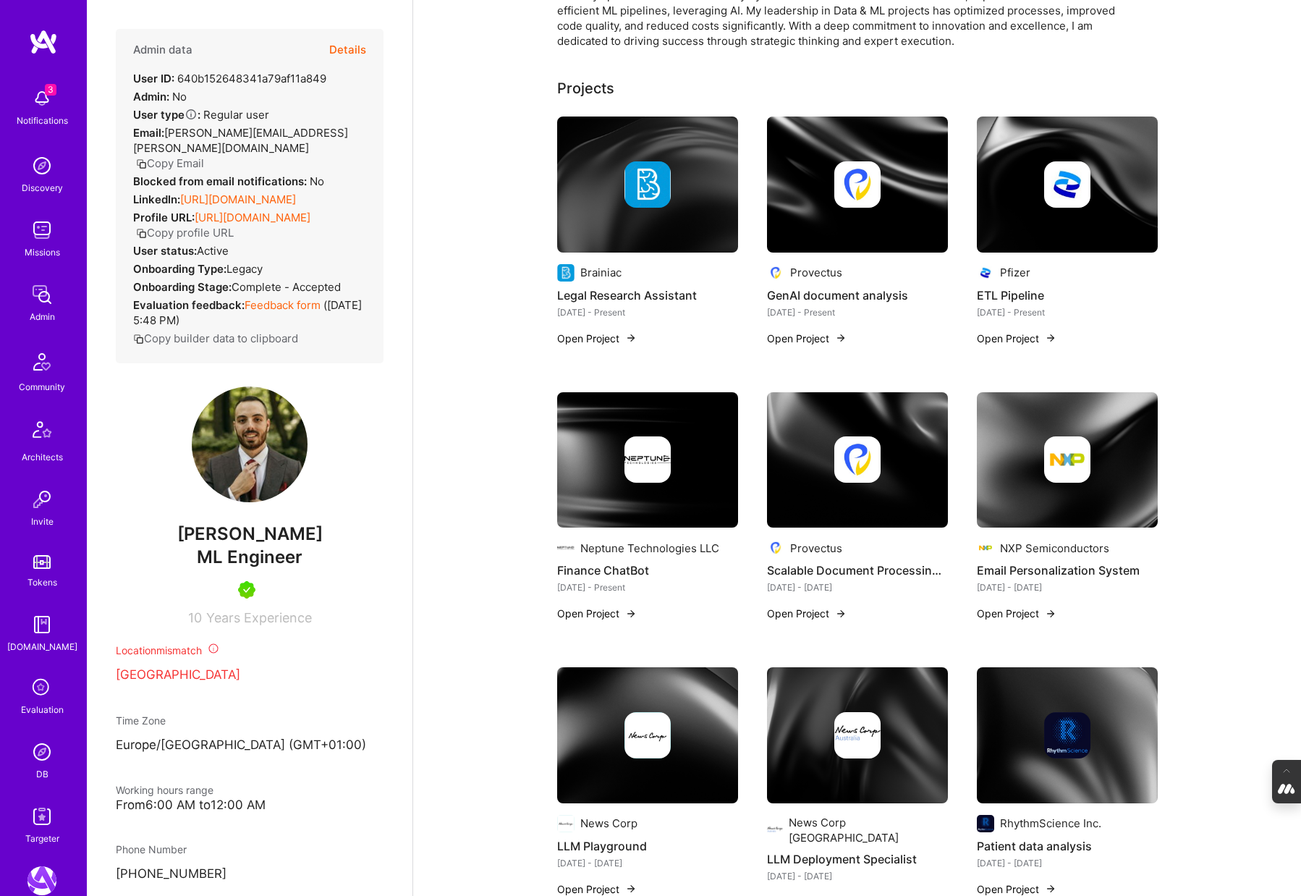
click at [1082, 476] on img at bounding box center [1067, 459] width 46 height 46
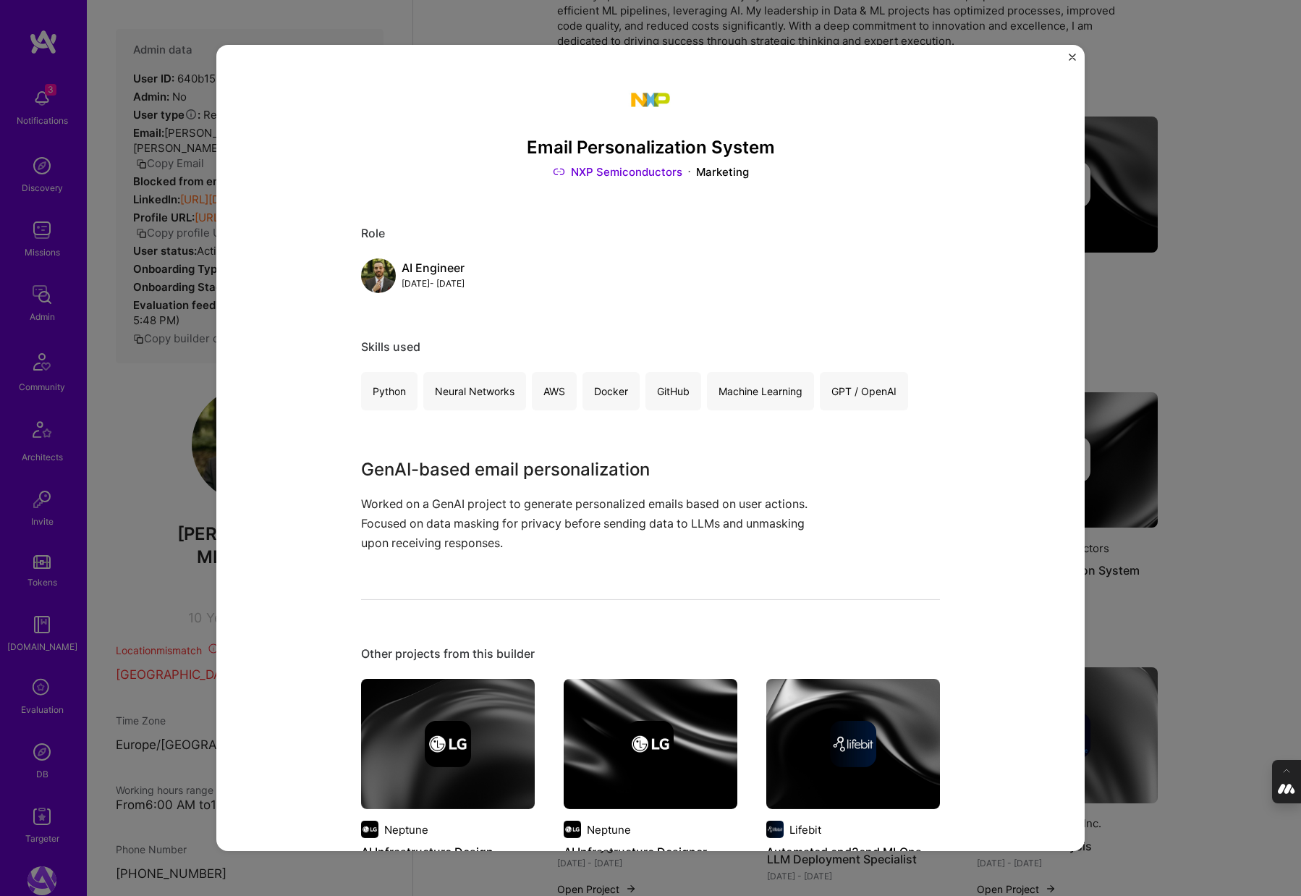
click at [1203, 424] on div "Email Personalization System NXP Semiconductors Marketing Role AI Engineer Feb,…" at bounding box center [650, 448] width 1301 height 896
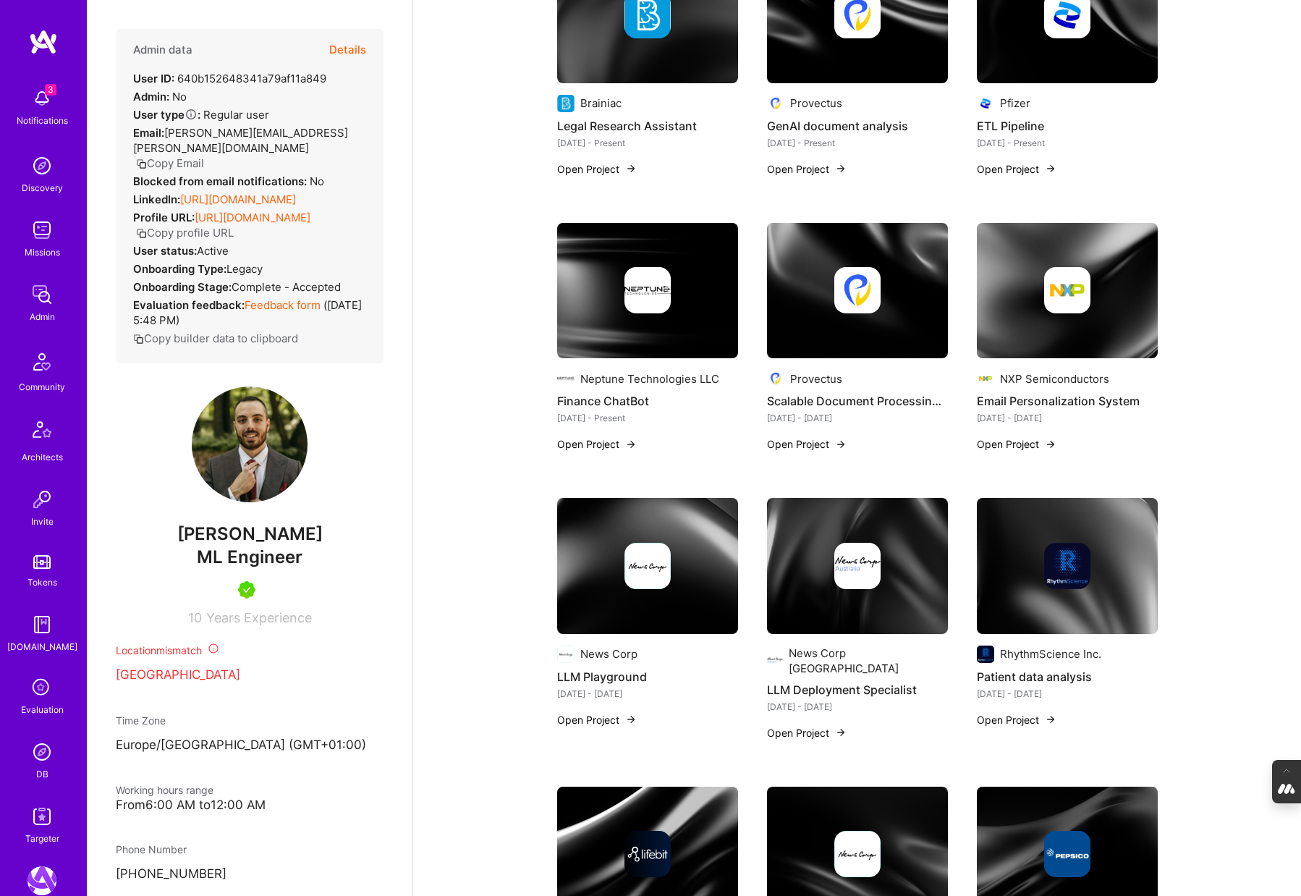
scroll to position [480, 0]
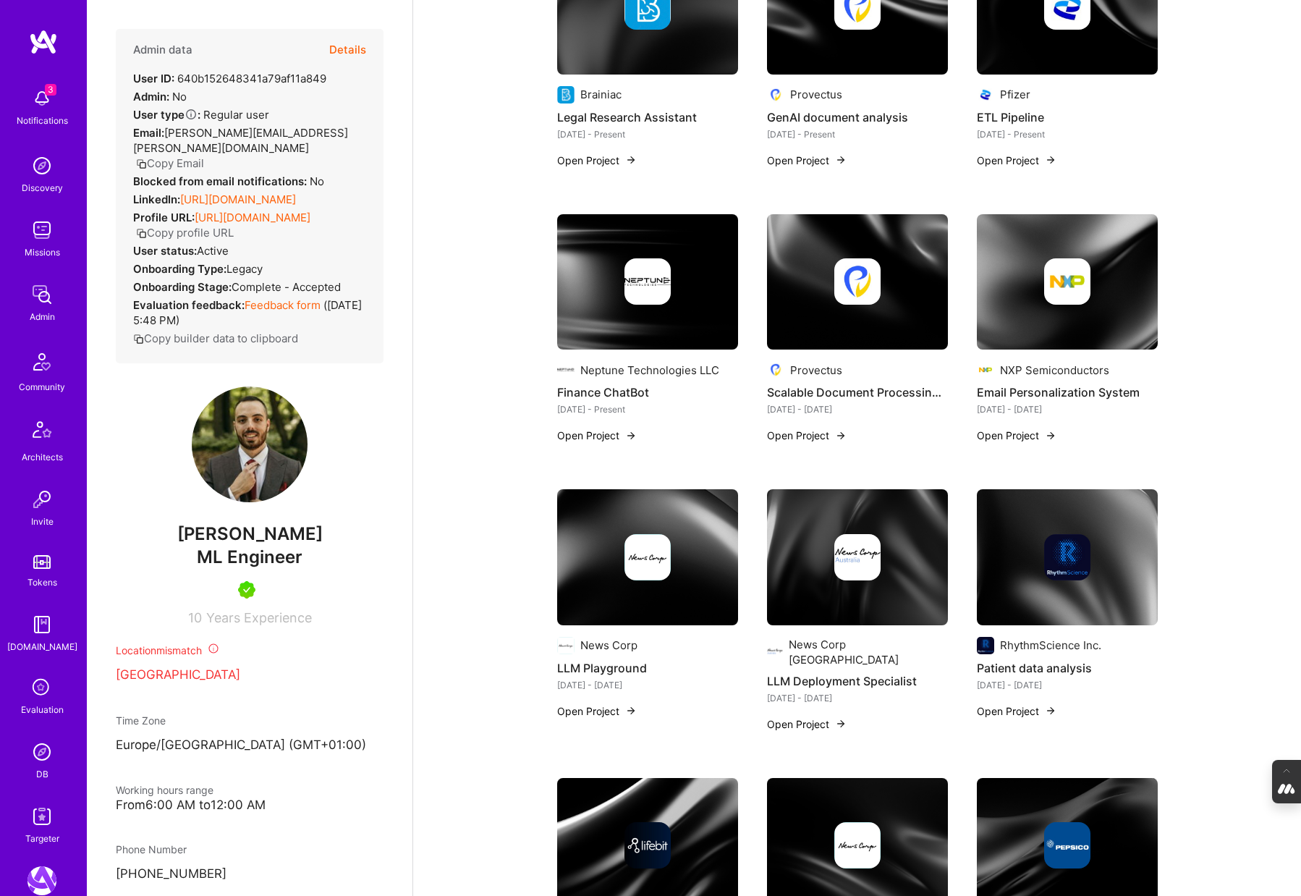
click at [643, 590] on img at bounding box center [647, 557] width 181 height 136
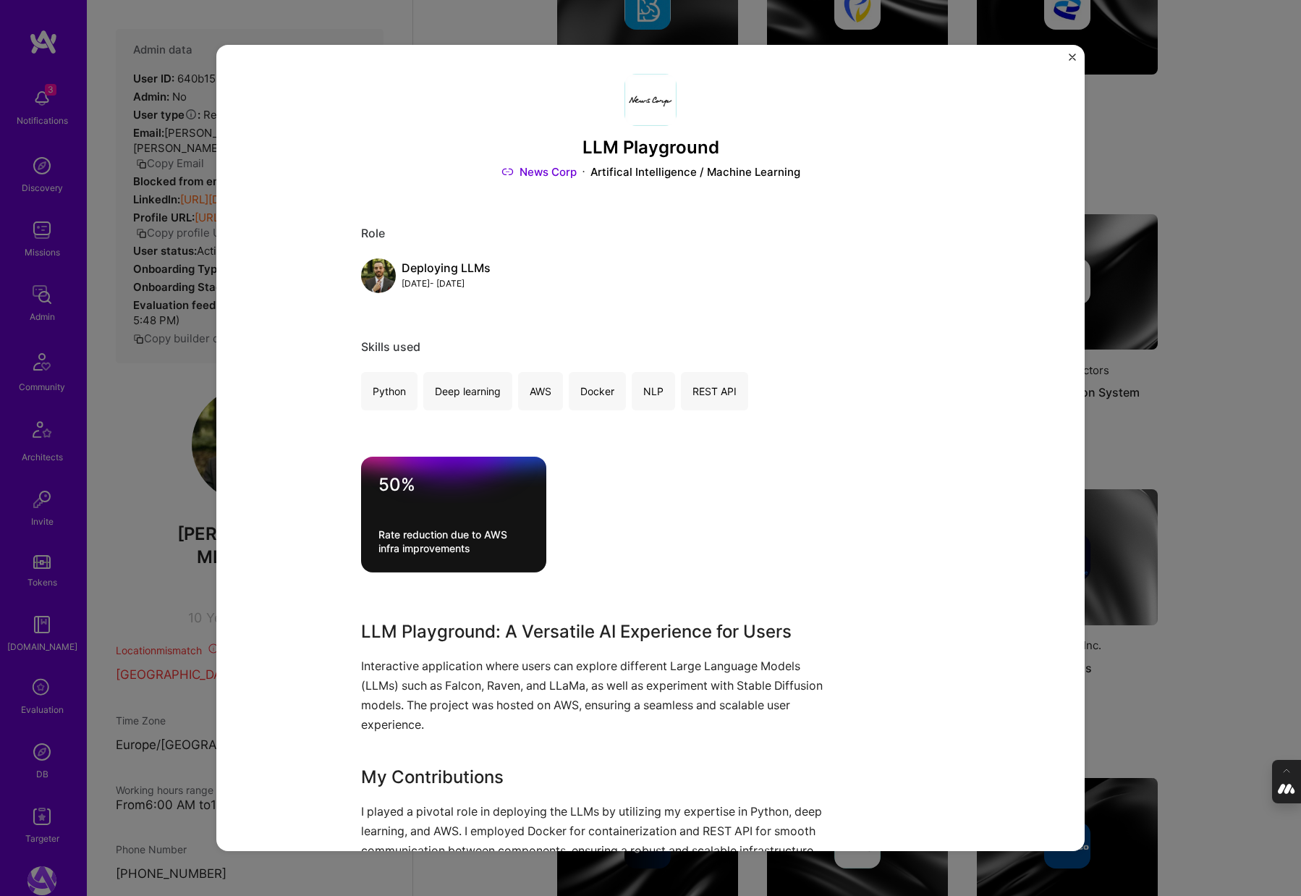
click at [1198, 468] on div "LLM Playground News Corp Artifical Intelligence / Machine Learning Role Deployi…" at bounding box center [650, 448] width 1301 height 896
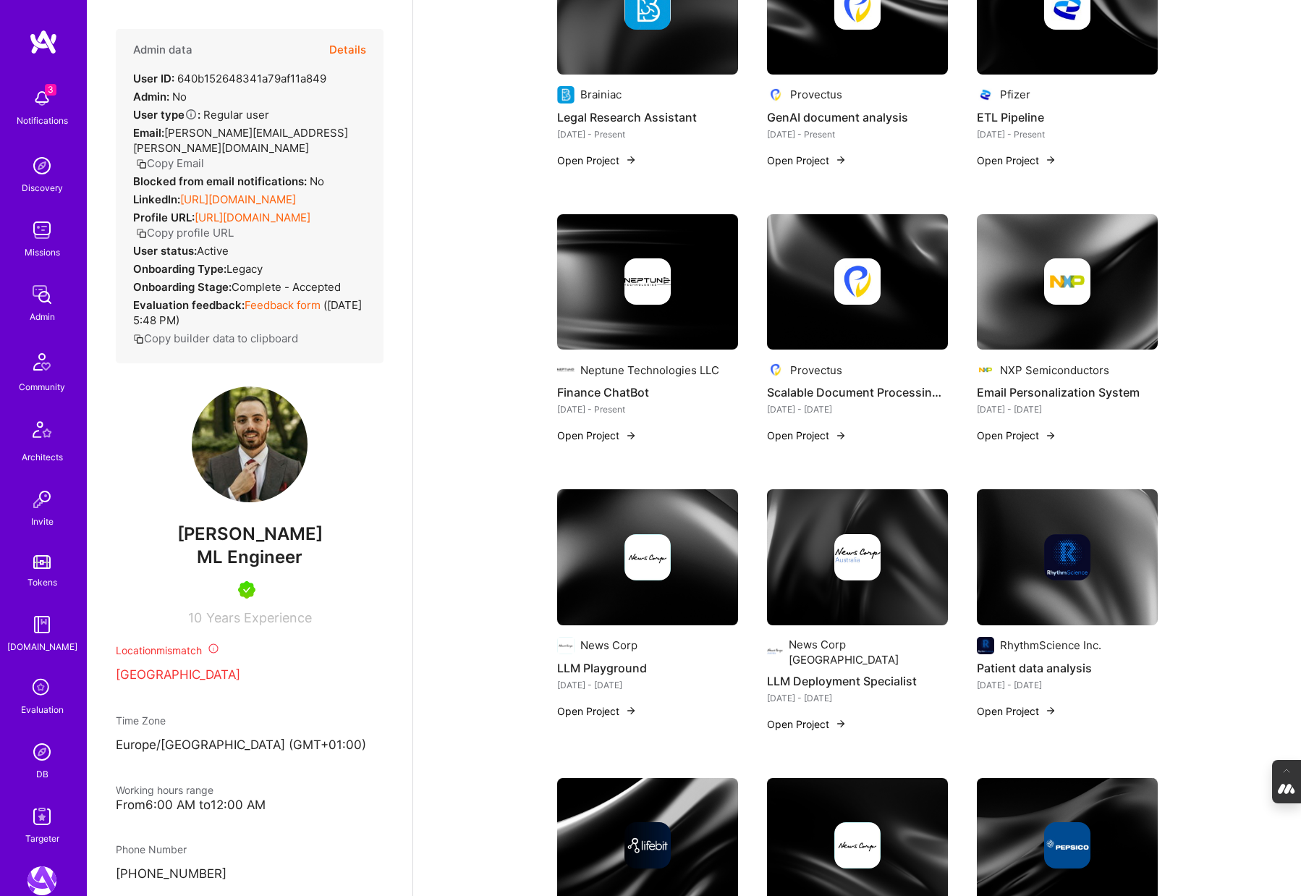
click at [795, 562] on div at bounding box center [857, 557] width 181 height 46
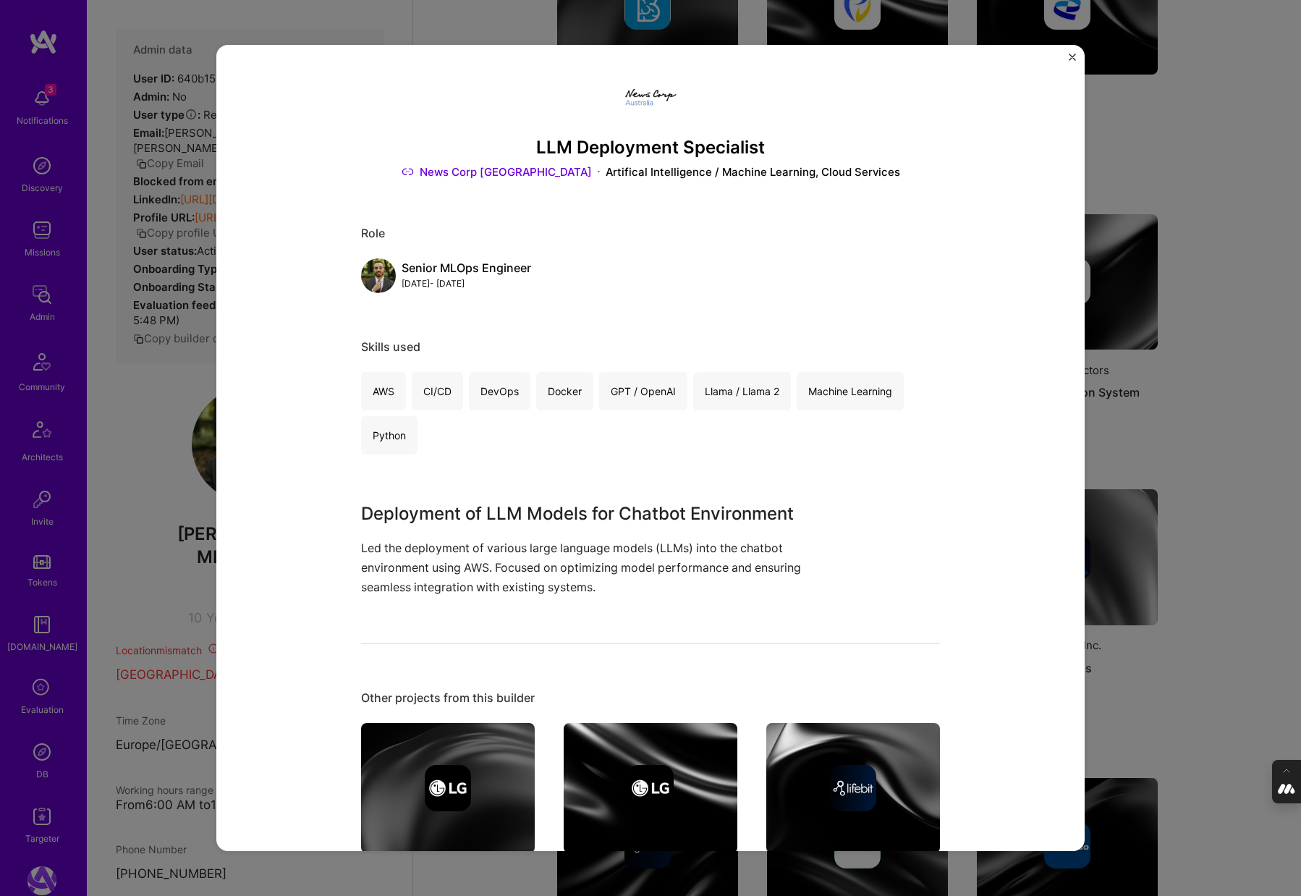
click at [1237, 417] on div "LLM Deployment Specialist News Corp Australia Artifical Intelligence / Machine …" at bounding box center [650, 448] width 1301 height 896
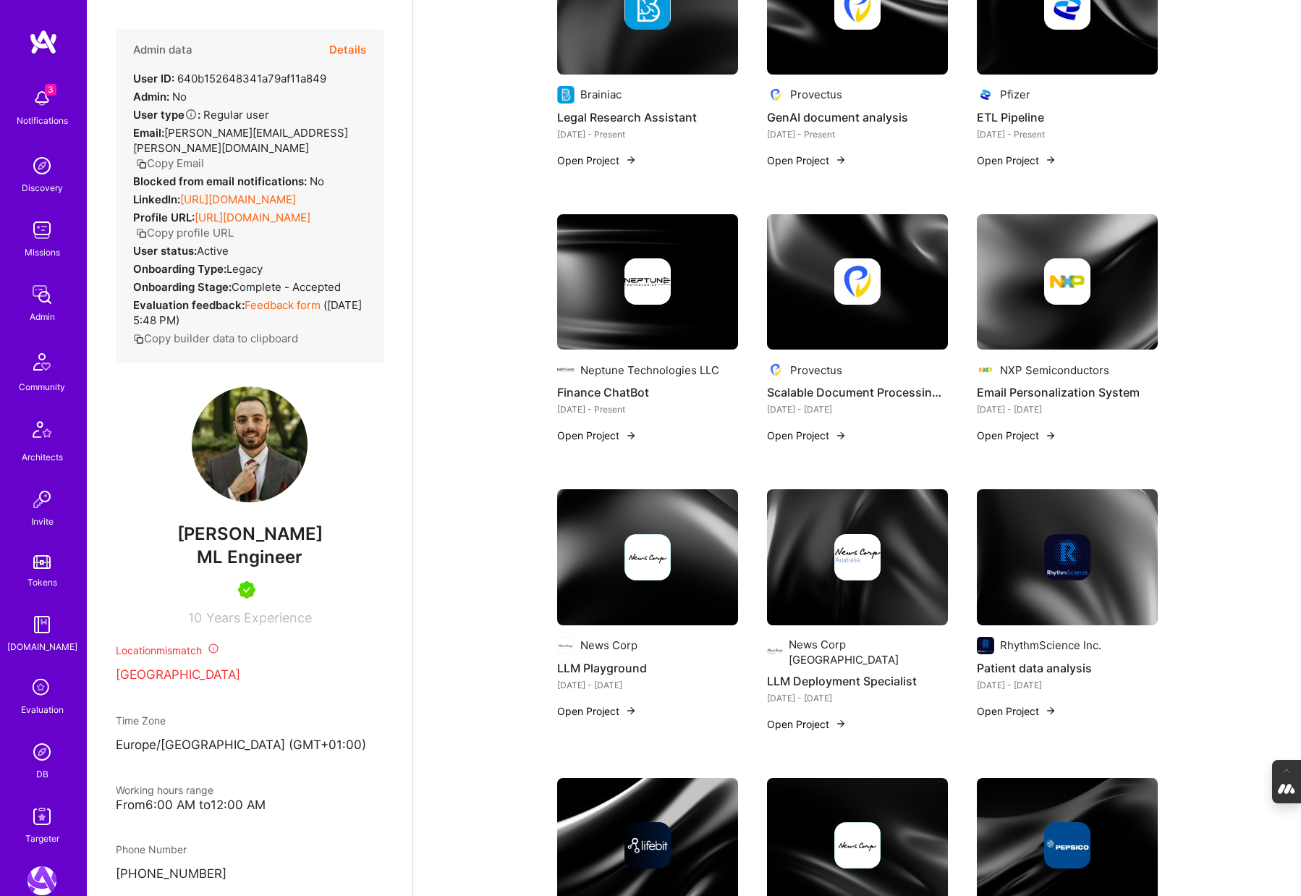
click at [1046, 592] on img at bounding box center [1067, 557] width 181 height 136
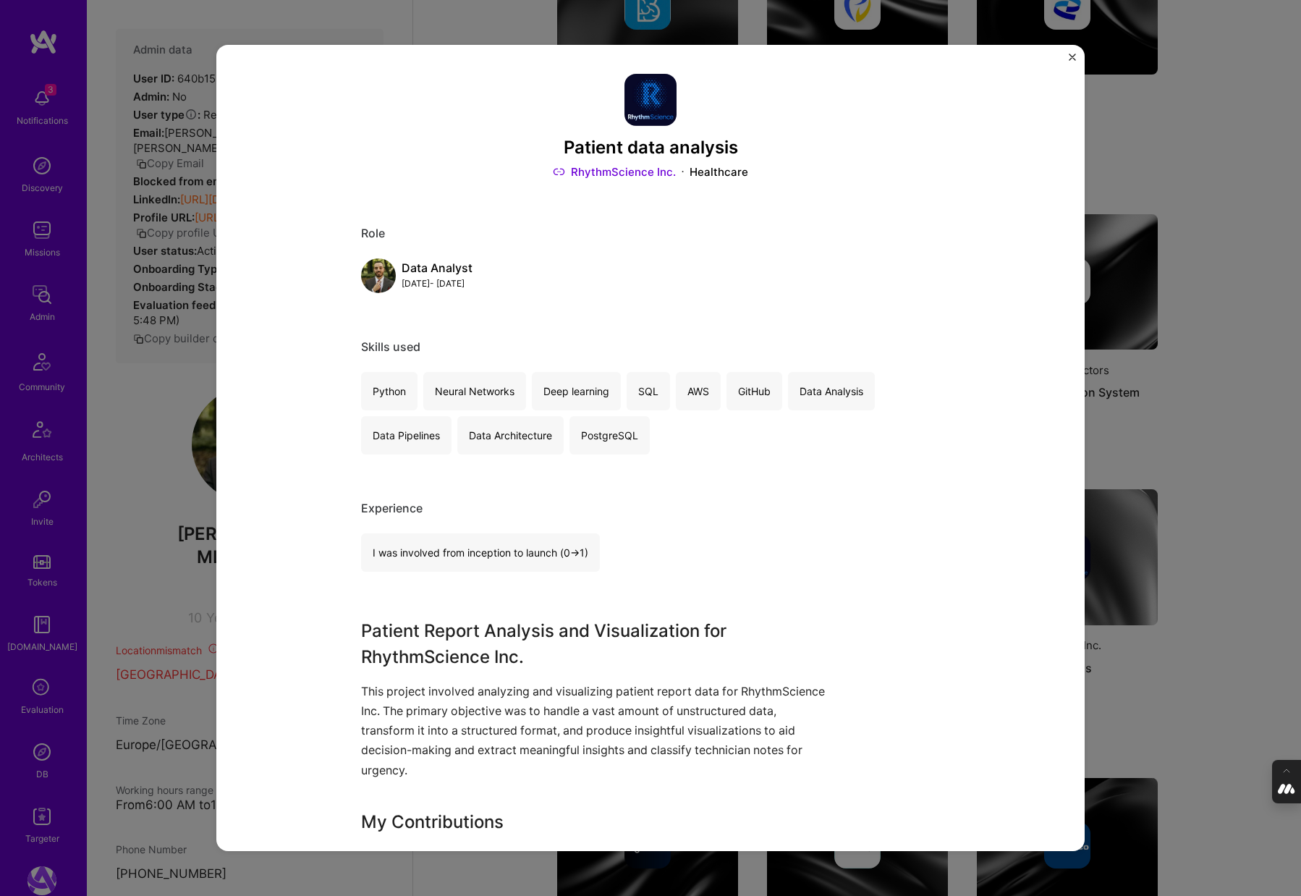
click at [1211, 512] on div "Patient data analysis RhythmScience Inc. Healthcare Role Data Analyst Aug, 2022…" at bounding box center [650, 448] width 1301 height 896
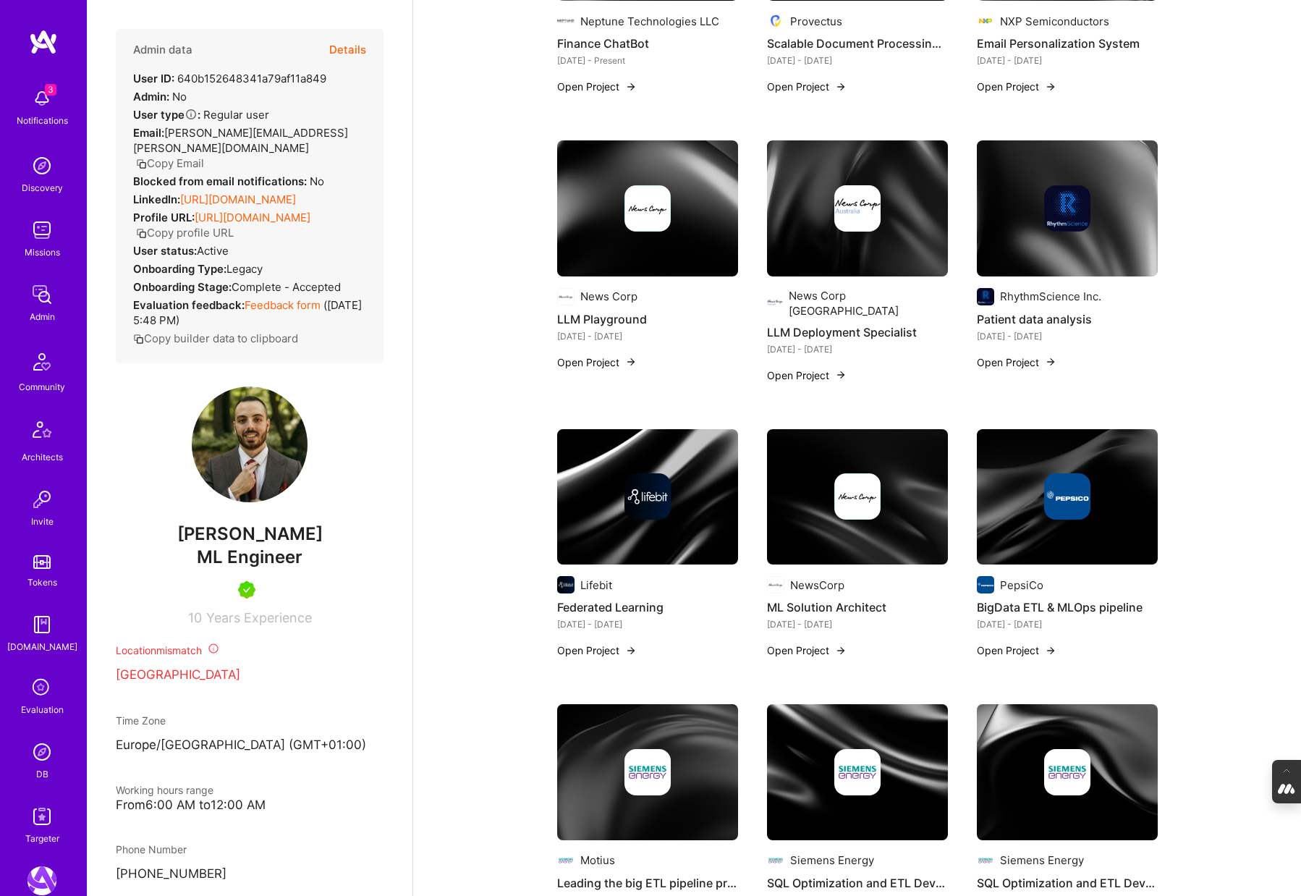
scroll to position [834, 0]
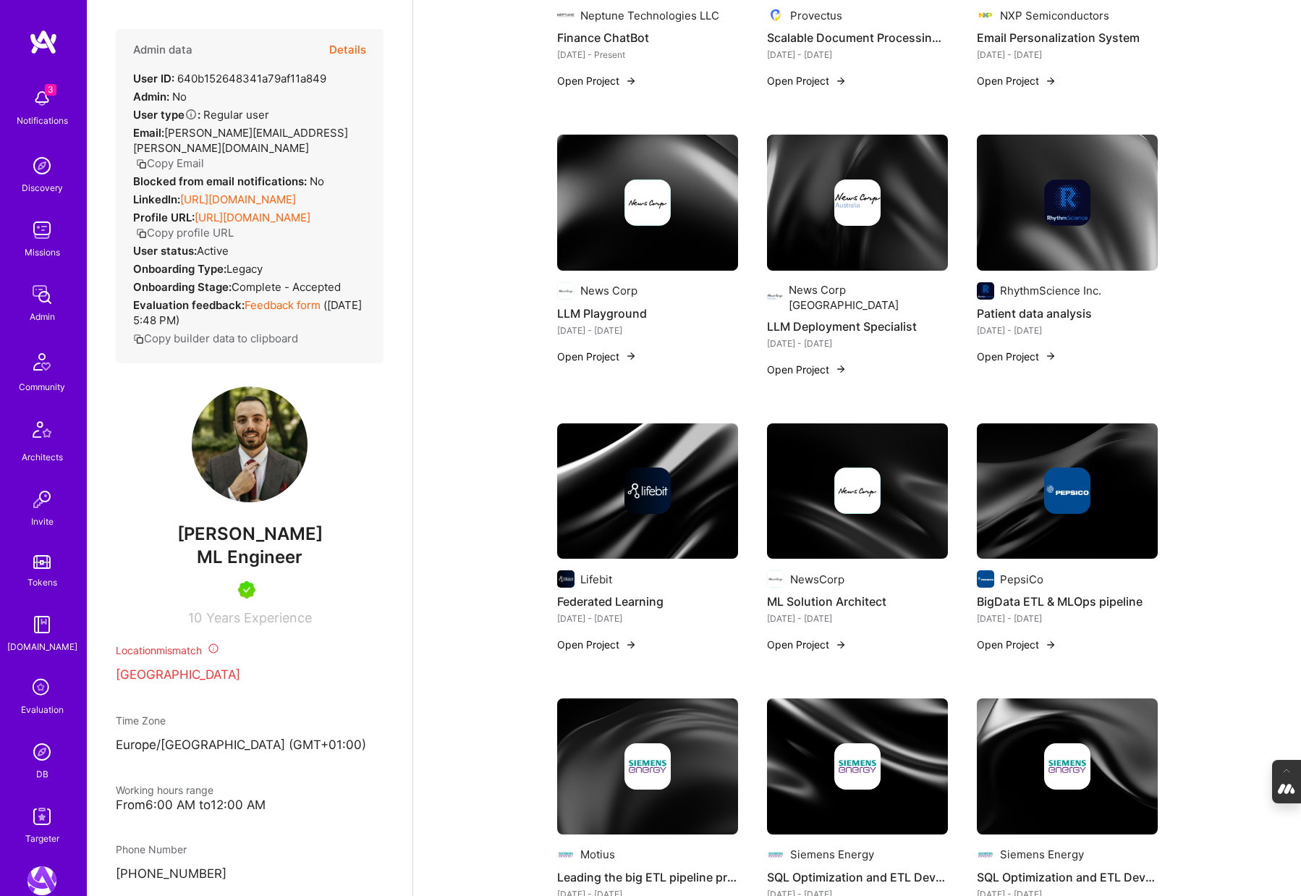
click at [608, 467] on div at bounding box center [647, 490] width 181 height 46
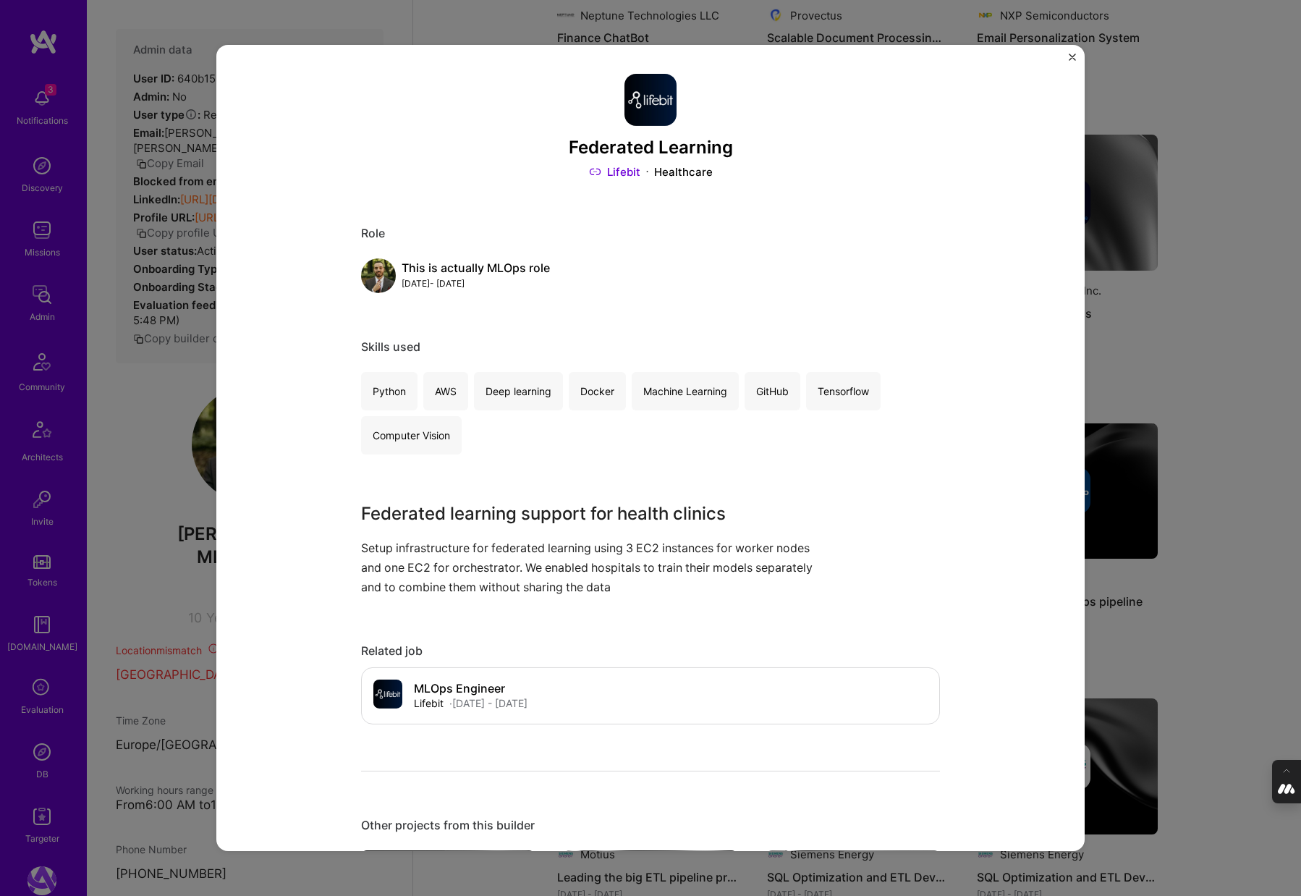
click at [1198, 427] on div "Federated Learning Lifebit Healthcare Role This is actually MLOps role Dec, 202…" at bounding box center [650, 448] width 1301 height 896
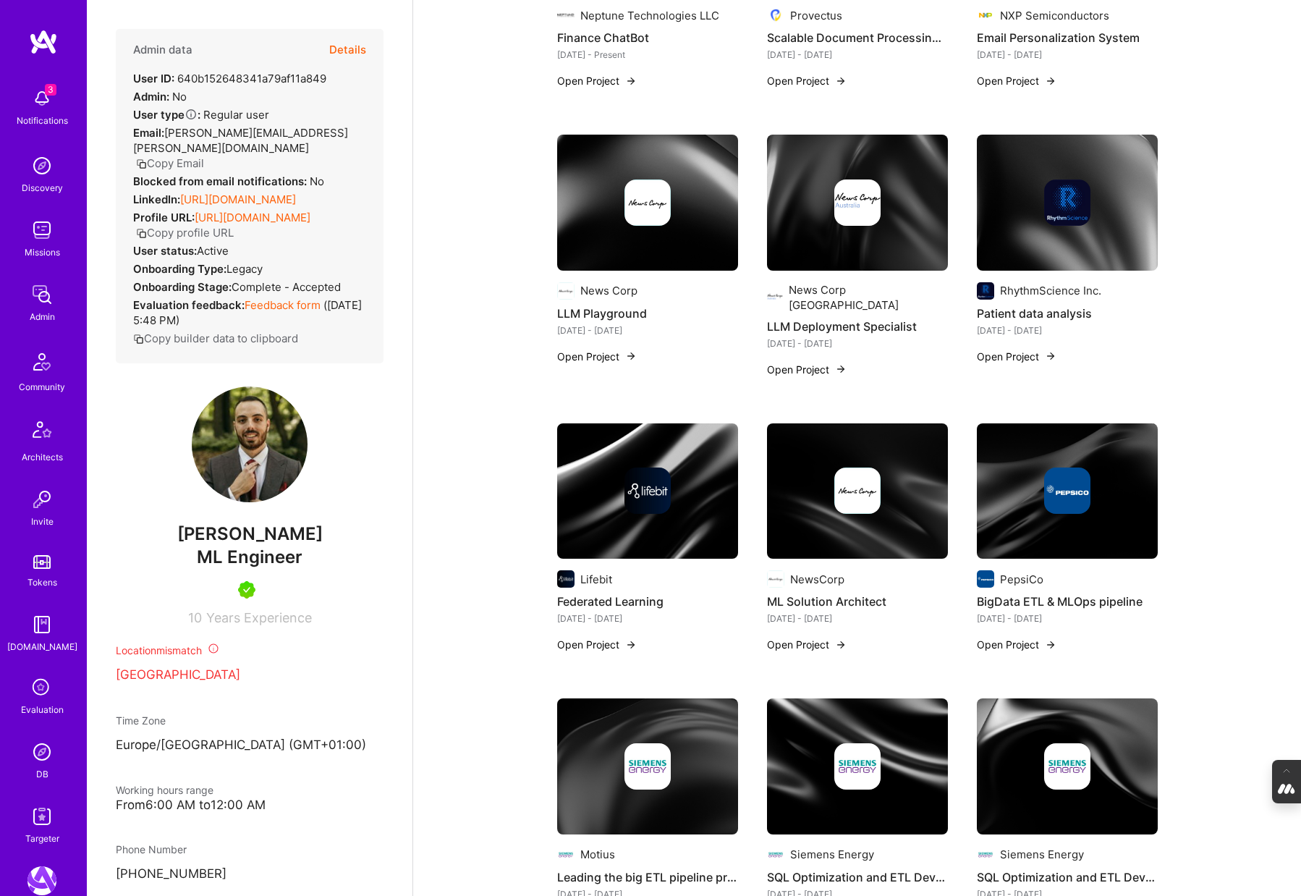
click at [811, 493] on div at bounding box center [857, 490] width 181 height 46
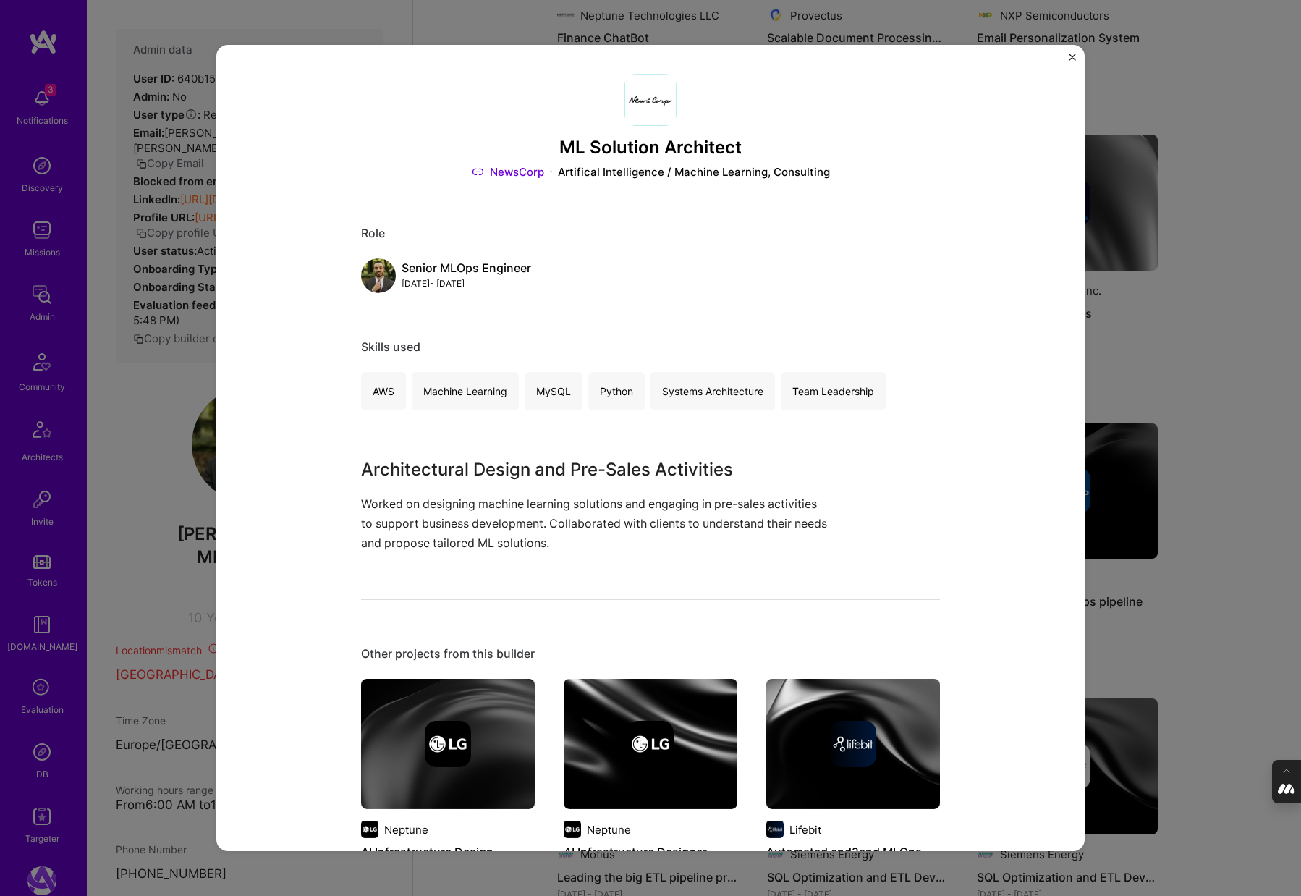
click at [1264, 431] on div "ML Solution Architect NewsCorp Artifical Intelligence / Machine Learning, Consu…" at bounding box center [650, 448] width 1301 height 896
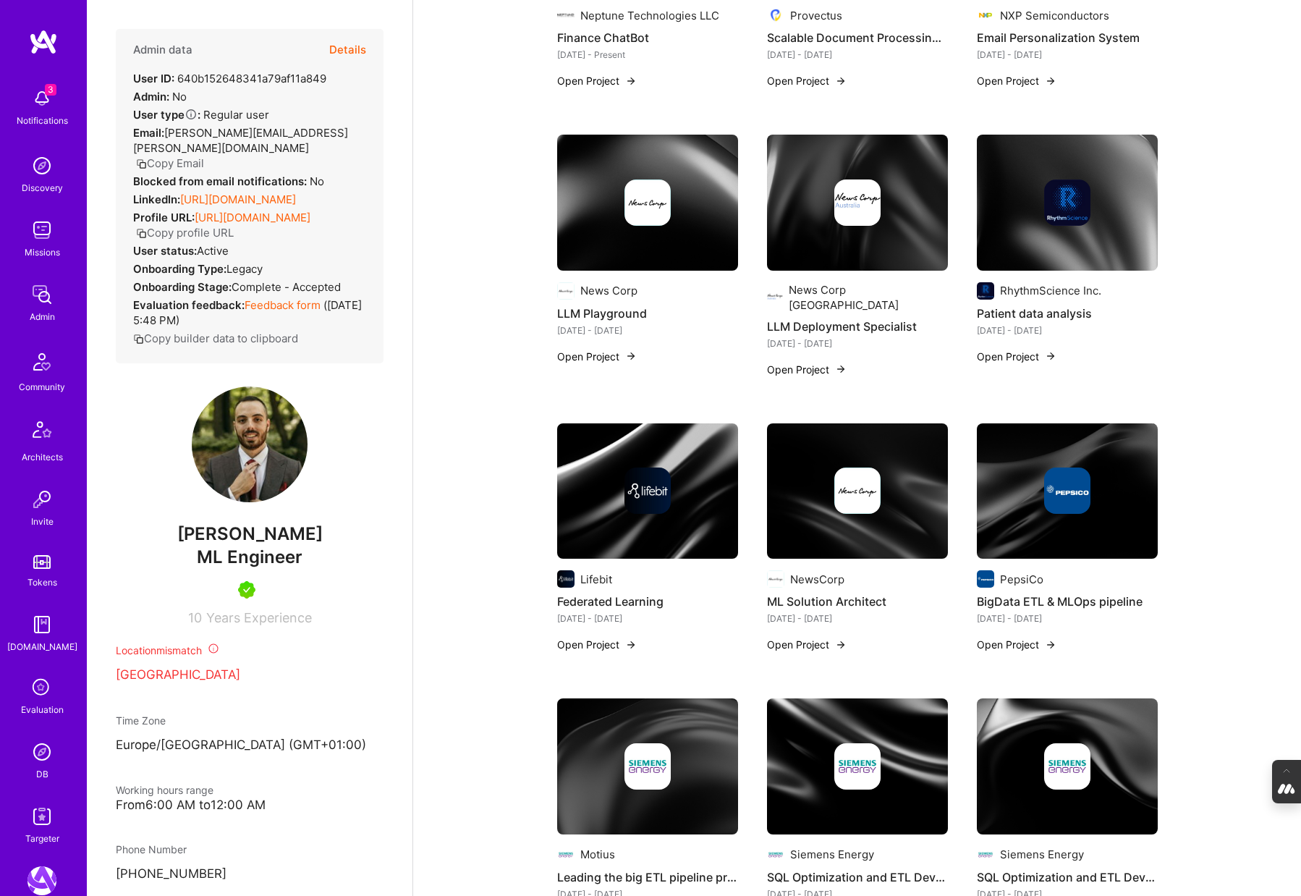
click at [1080, 478] on img at bounding box center [1067, 490] width 46 height 46
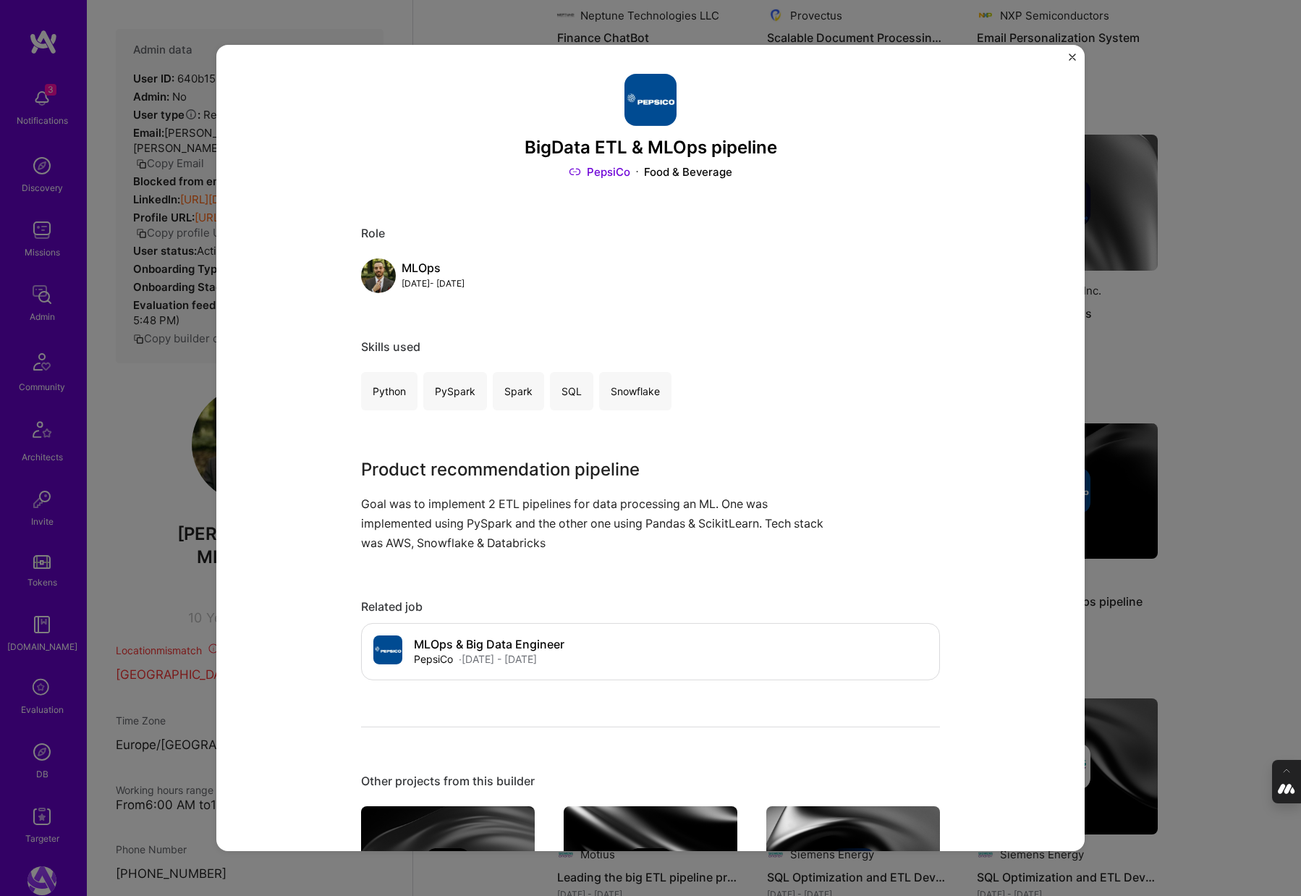
click at [1242, 452] on div "BigData ETL & MLOps pipeline PepsiCo Food & Beverage Role MLOps Dec, 2022 - Mar…" at bounding box center [650, 448] width 1301 height 896
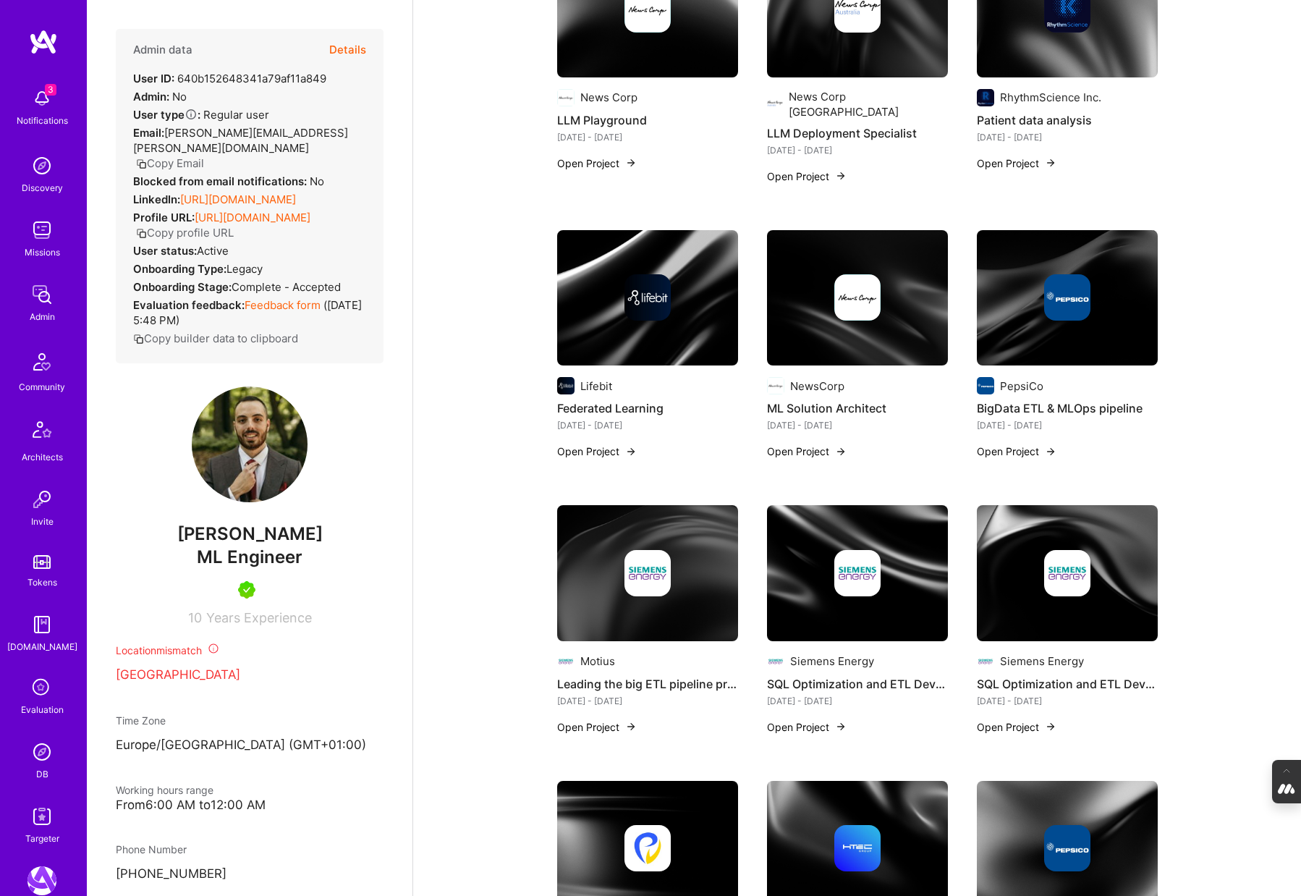
scroll to position [1093, 0]
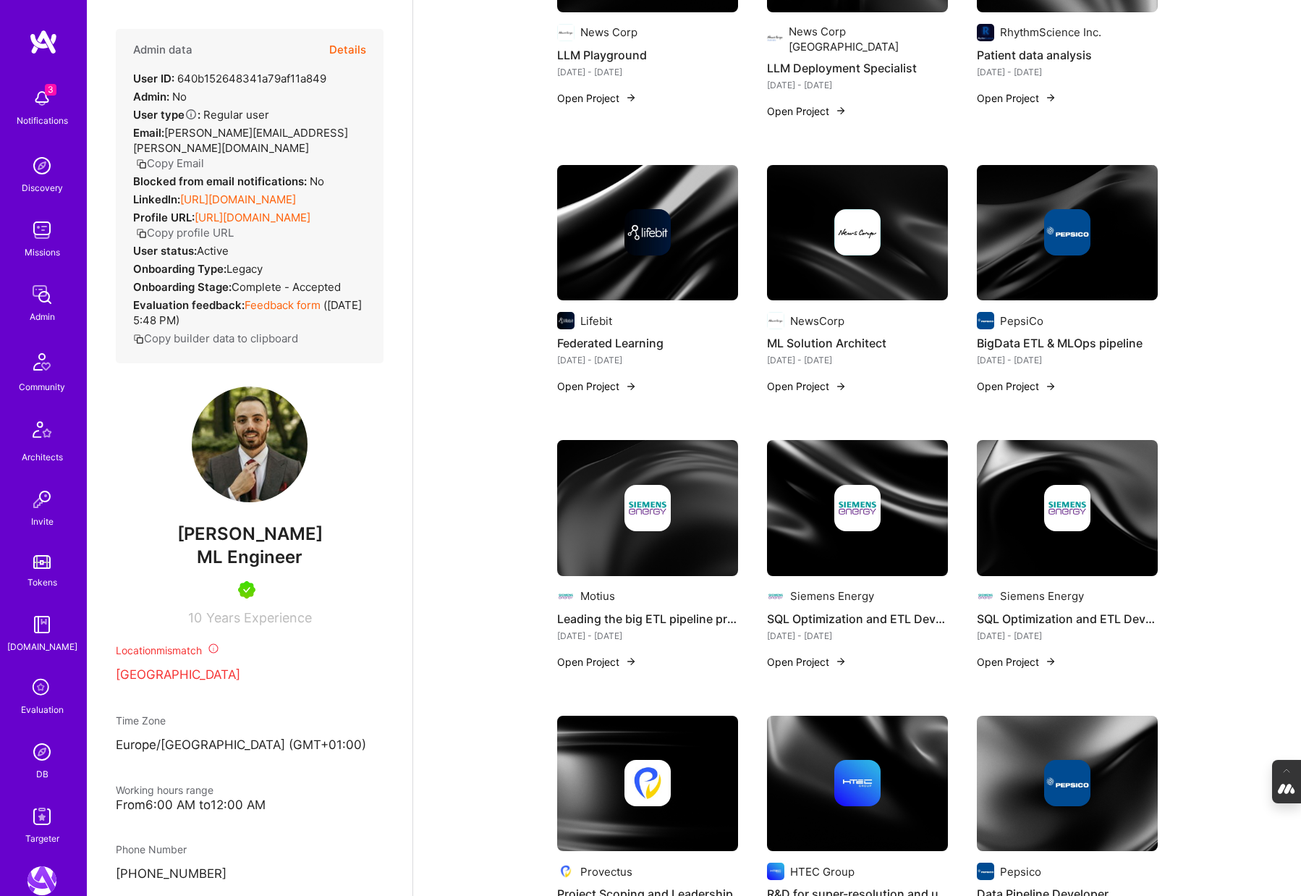
click at [626, 528] on img at bounding box center [647, 508] width 181 height 136
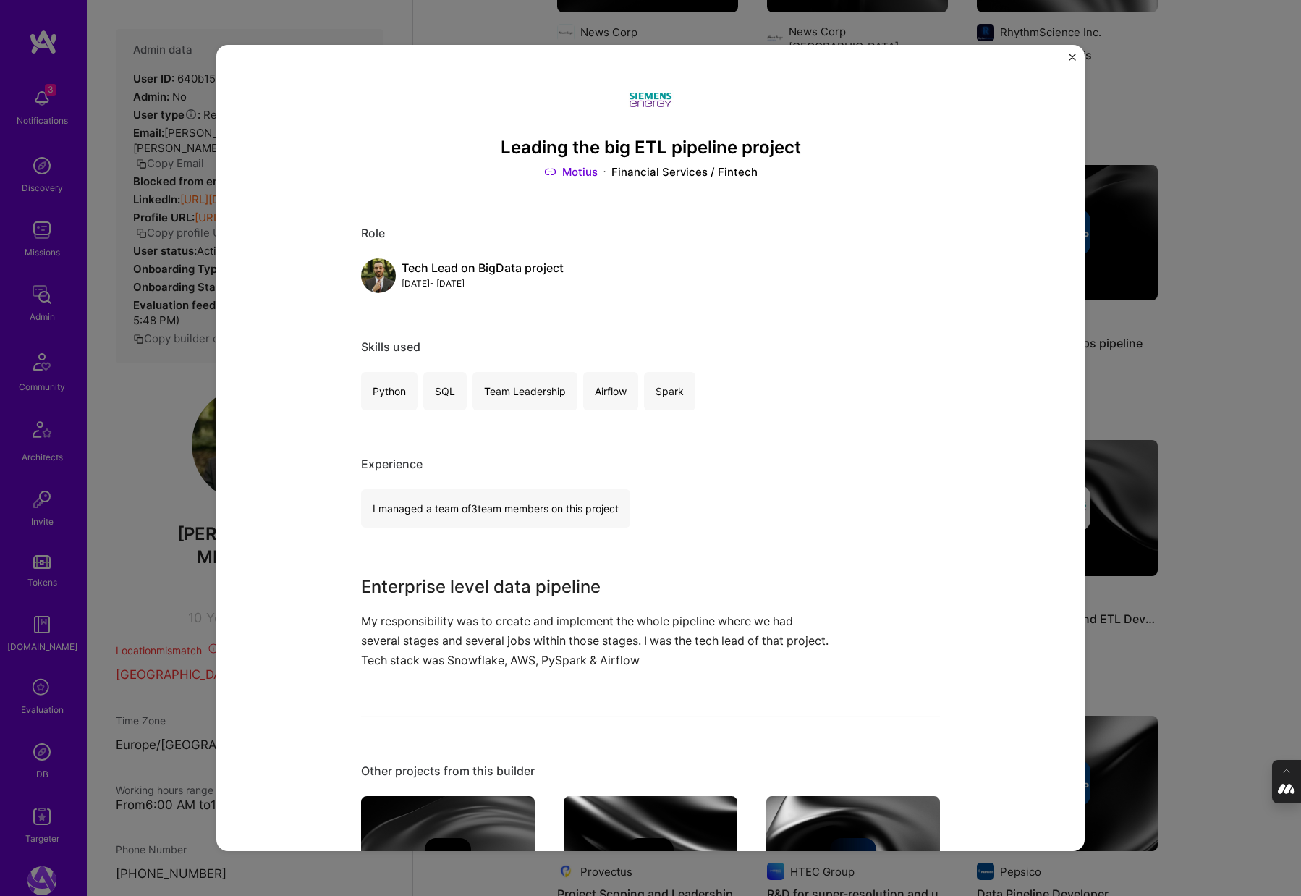
click at [1179, 371] on div "Leading the big ETL pipeline project Motius Financial Services / Fintech Role T…" at bounding box center [650, 448] width 1301 height 896
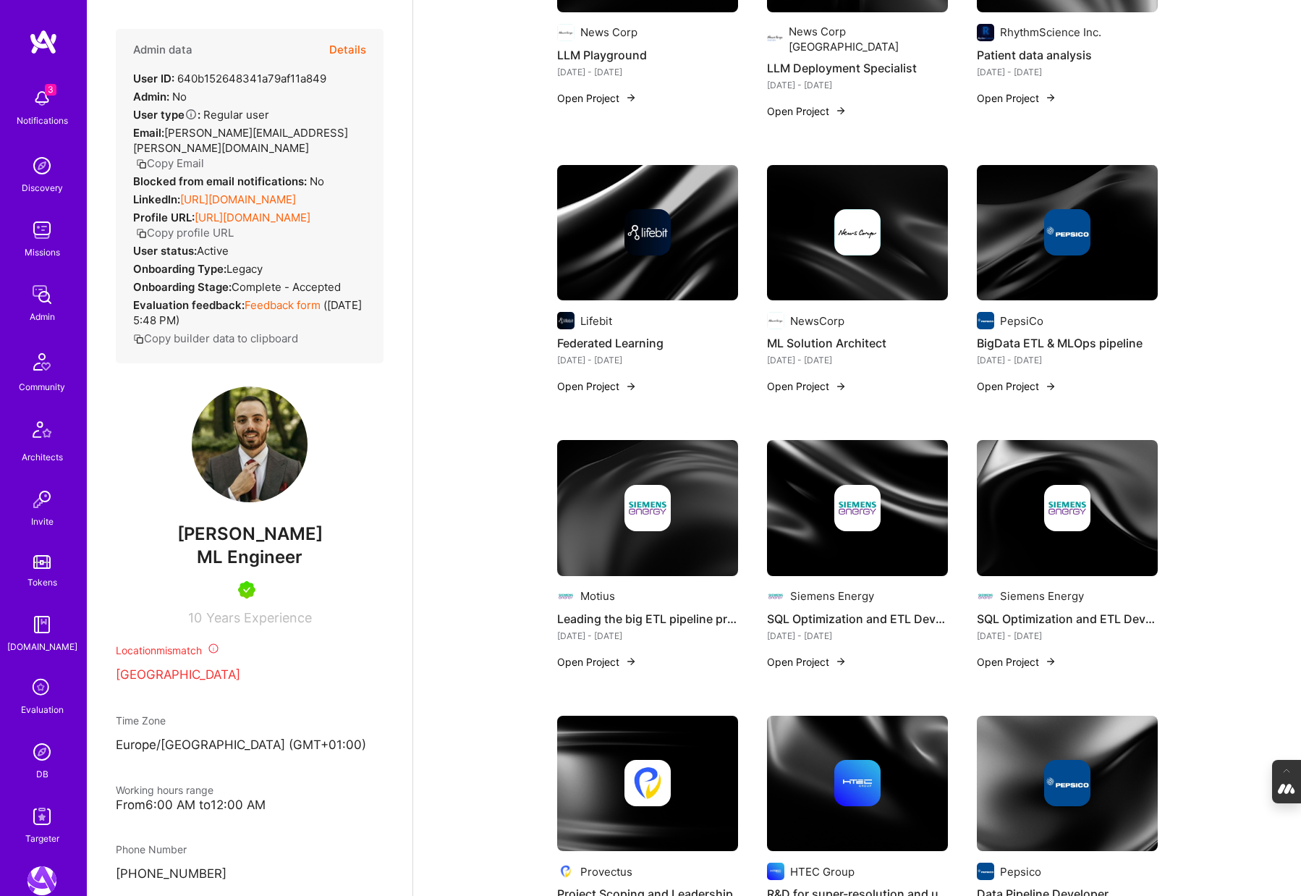
click at [826, 509] on div at bounding box center [857, 508] width 181 height 46
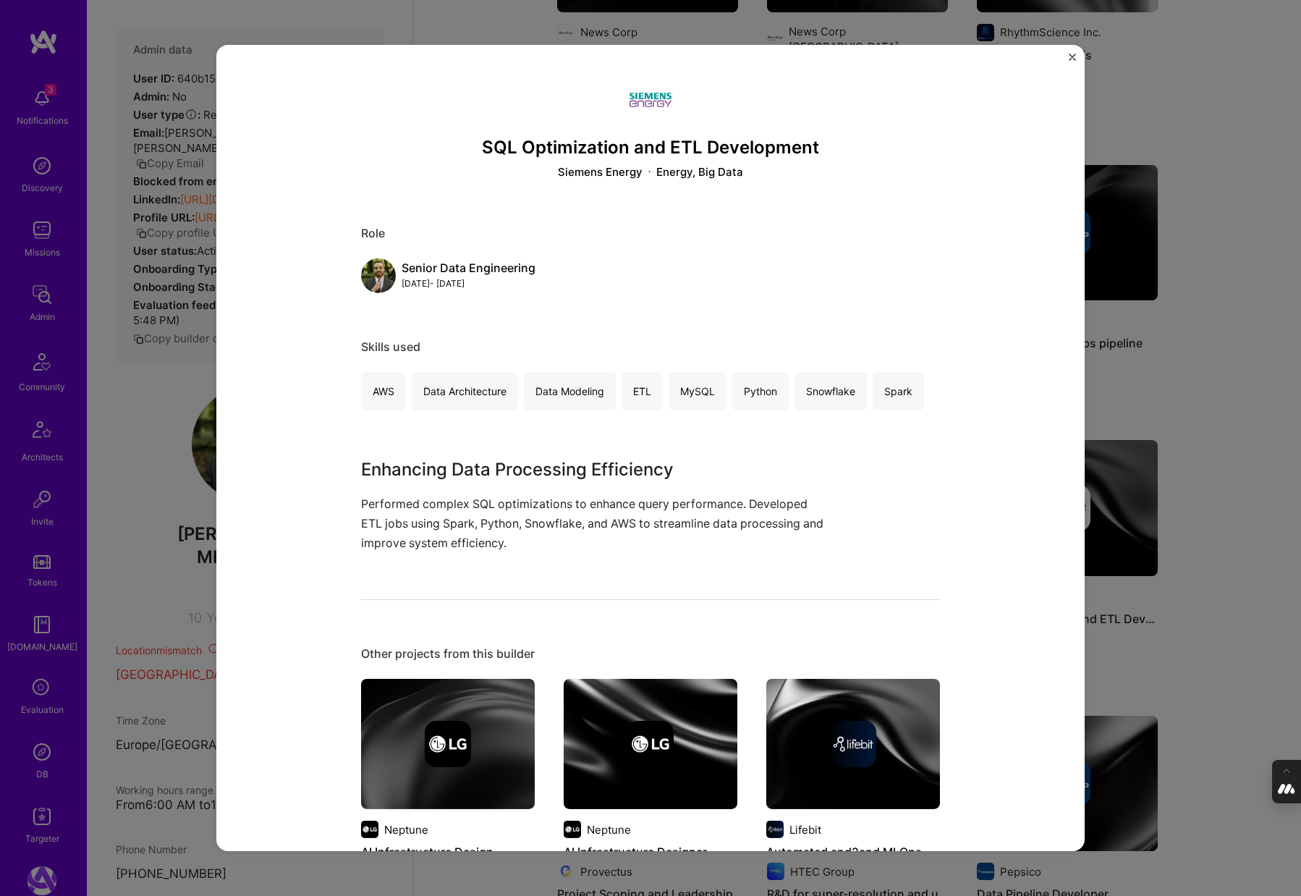
click at [1227, 393] on div "SQL Optimization and ETL Development Siemens Energy Energy, Big Data Role Senio…" at bounding box center [650, 448] width 1301 height 896
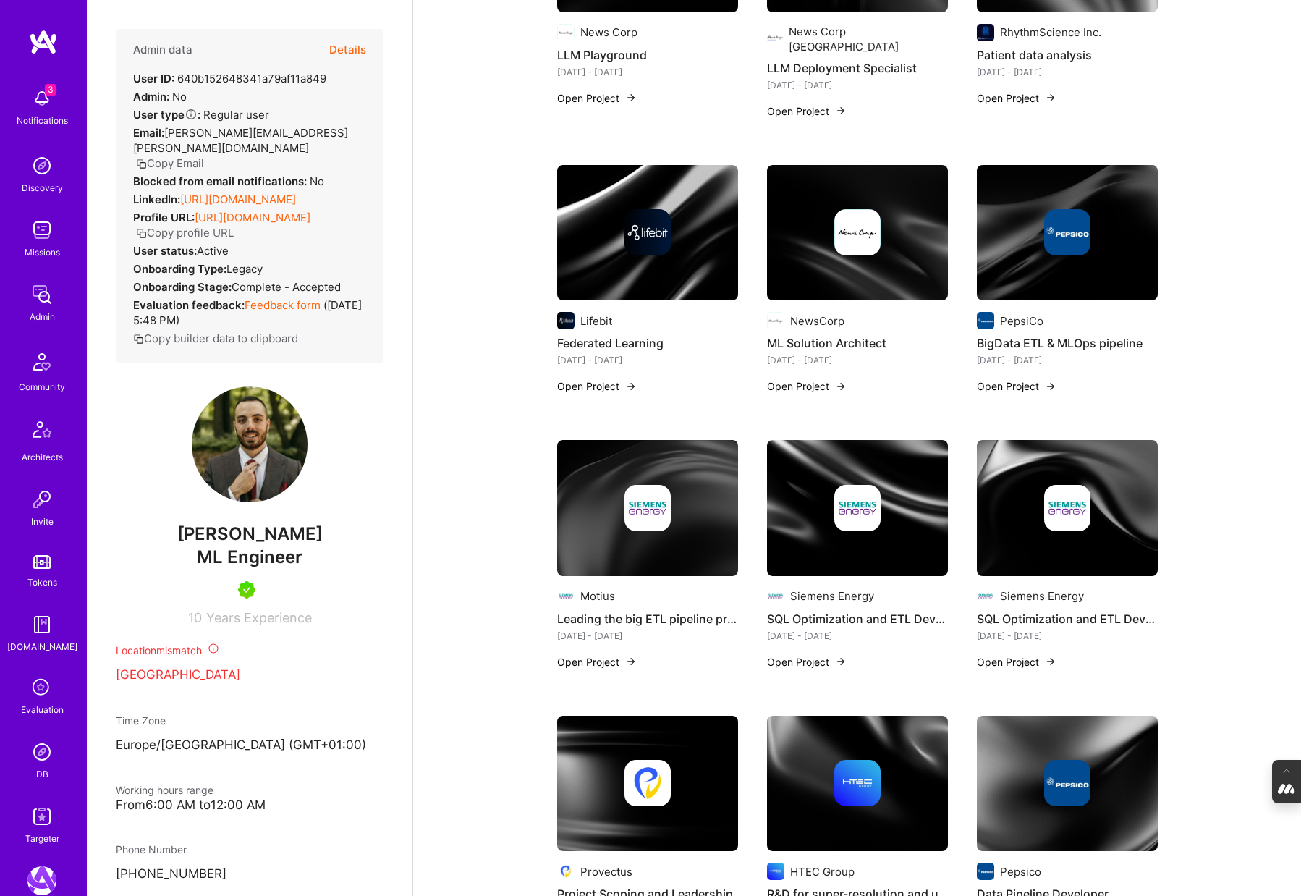
click at [1105, 486] on div at bounding box center [1067, 508] width 181 height 46
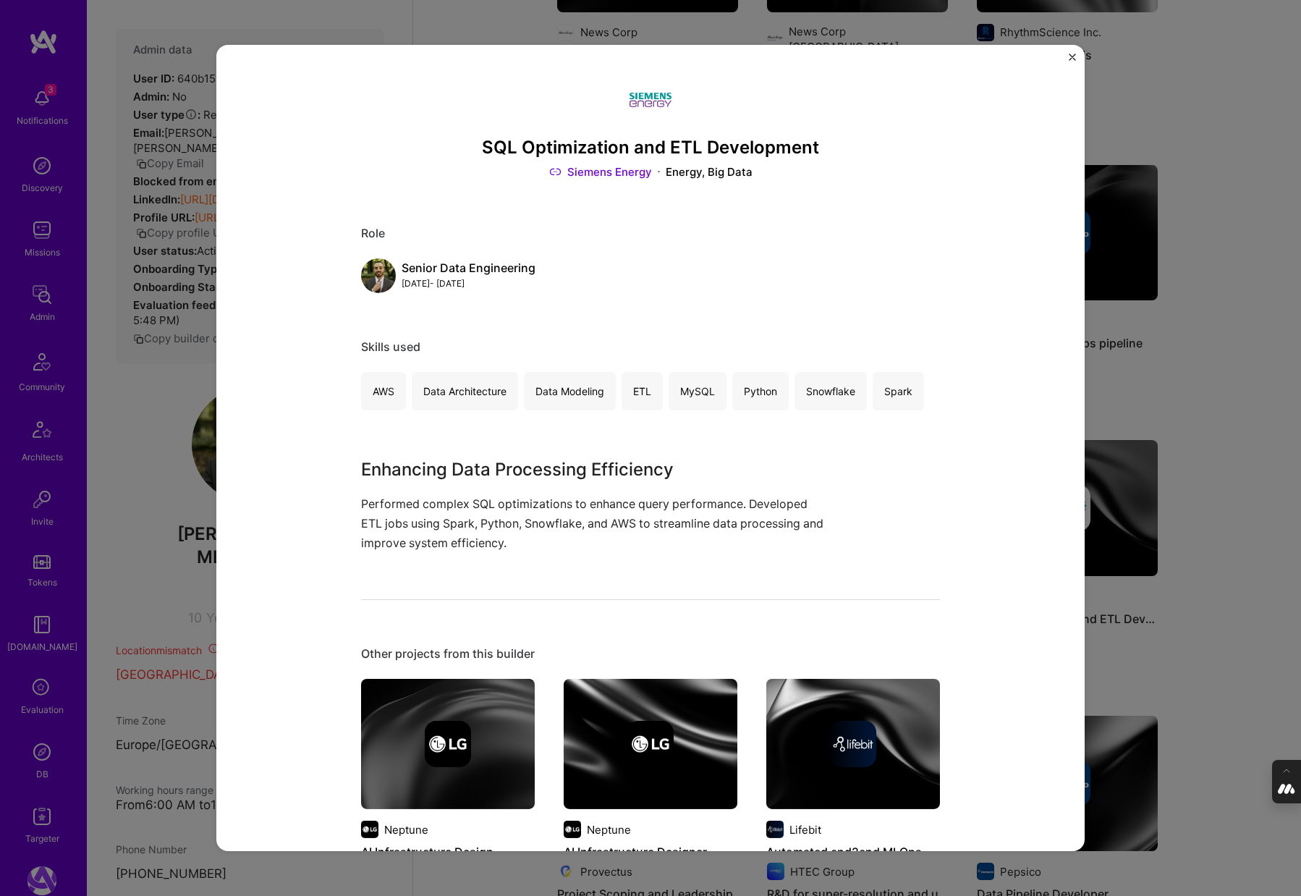
click at [1230, 460] on div "SQL Optimization and ETL Development Siemens Energy Energy, Big Data Role Senio…" at bounding box center [650, 448] width 1301 height 896
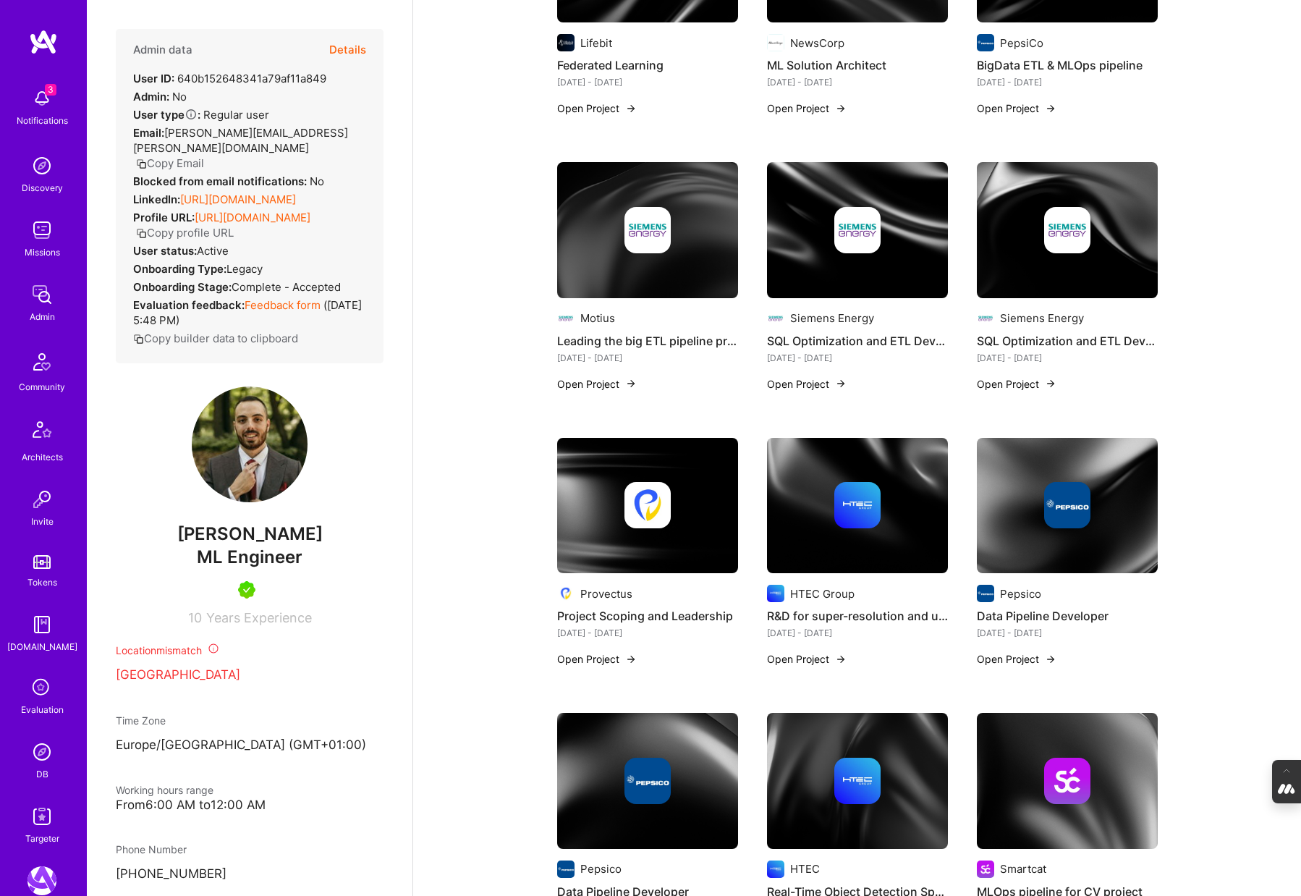
scroll to position [1399, 0]
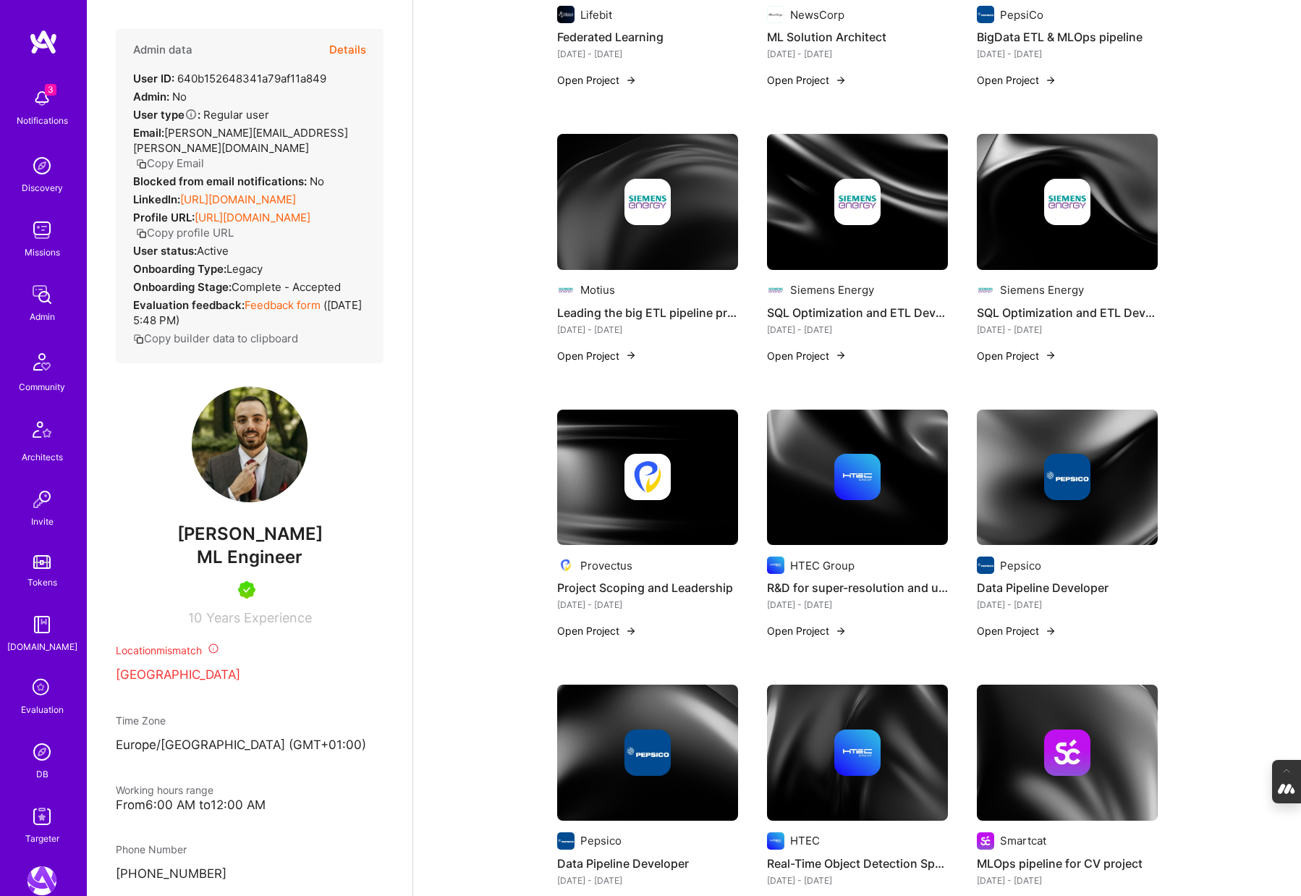
click at [702, 457] on div at bounding box center [647, 477] width 181 height 46
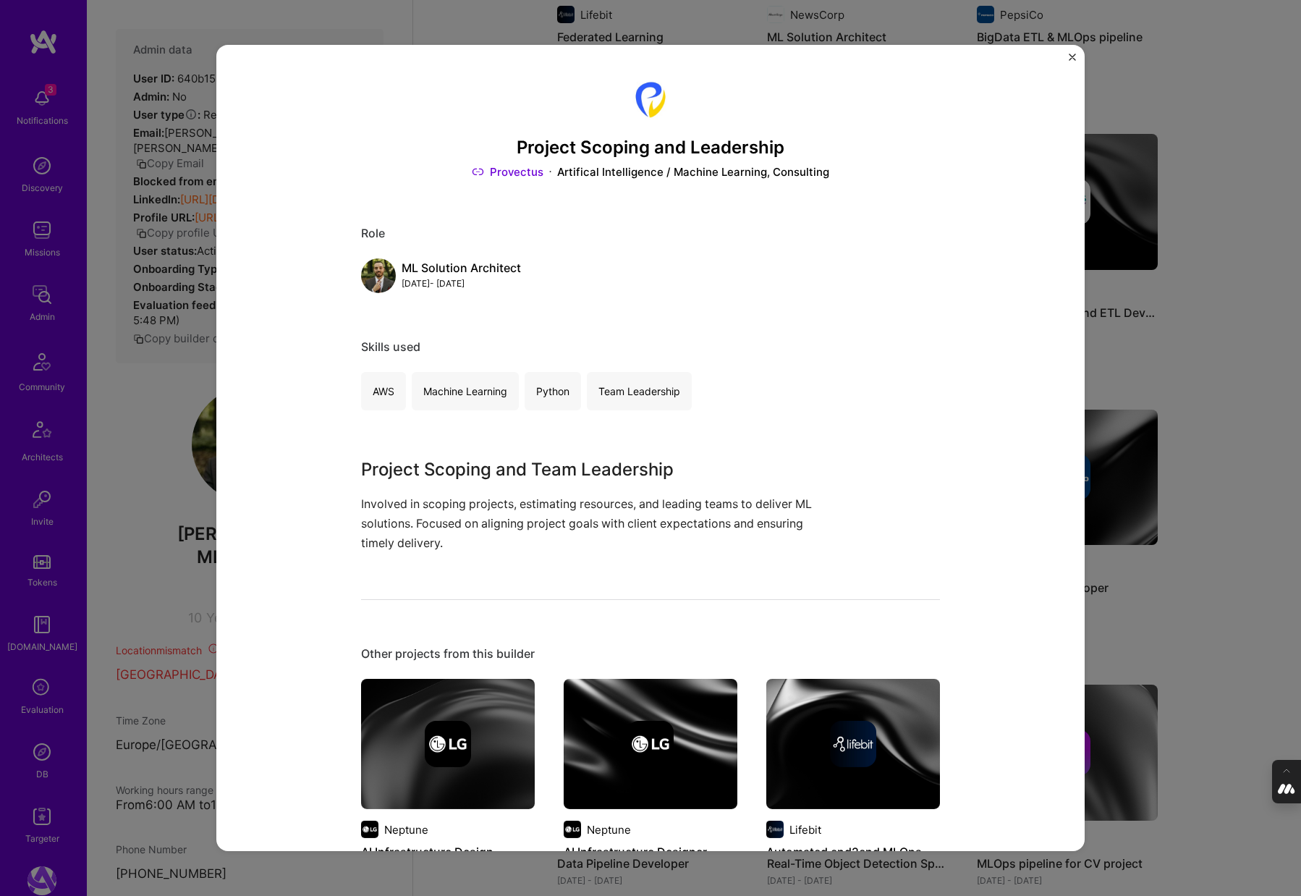
click at [1208, 489] on div "Project Scoping and Leadership Provectus Artifical Intelligence / Machine Learn…" at bounding box center [650, 448] width 1301 height 896
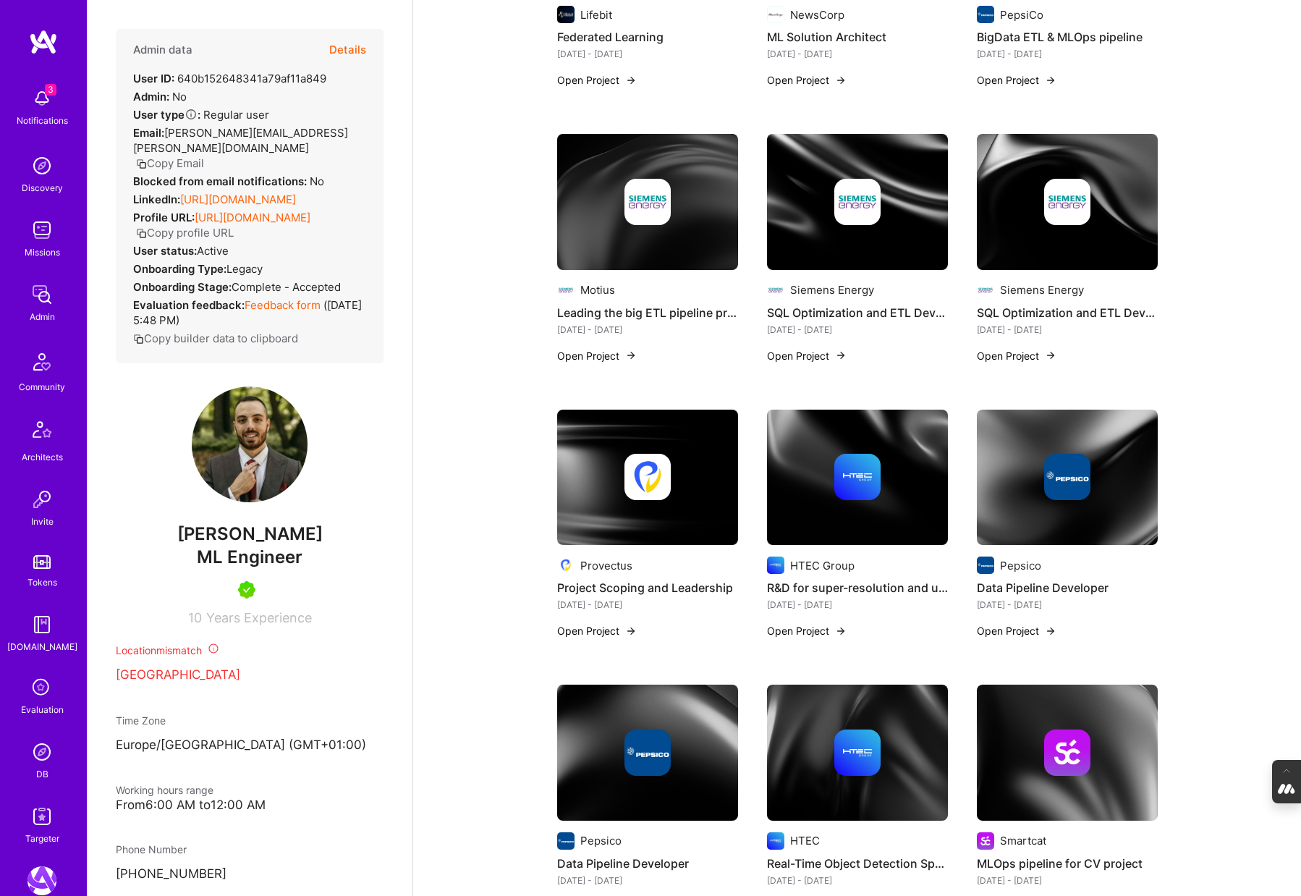
click at [916, 499] on img at bounding box center [857, 478] width 181 height 136
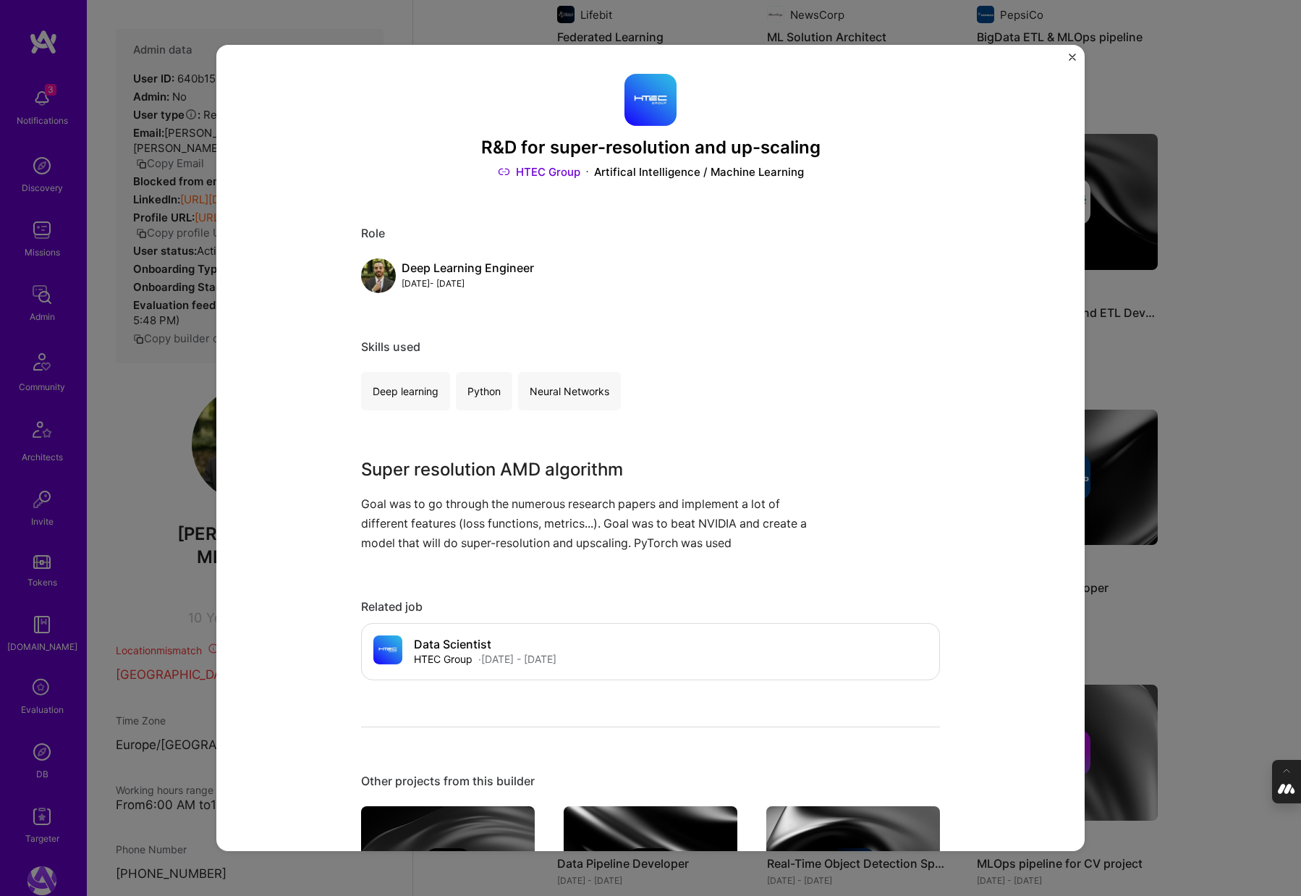
click at [1186, 453] on div "R&D for super-resolution and up-scaling HTEC Group Artifical Intelligence / Mac…" at bounding box center [650, 448] width 1301 height 896
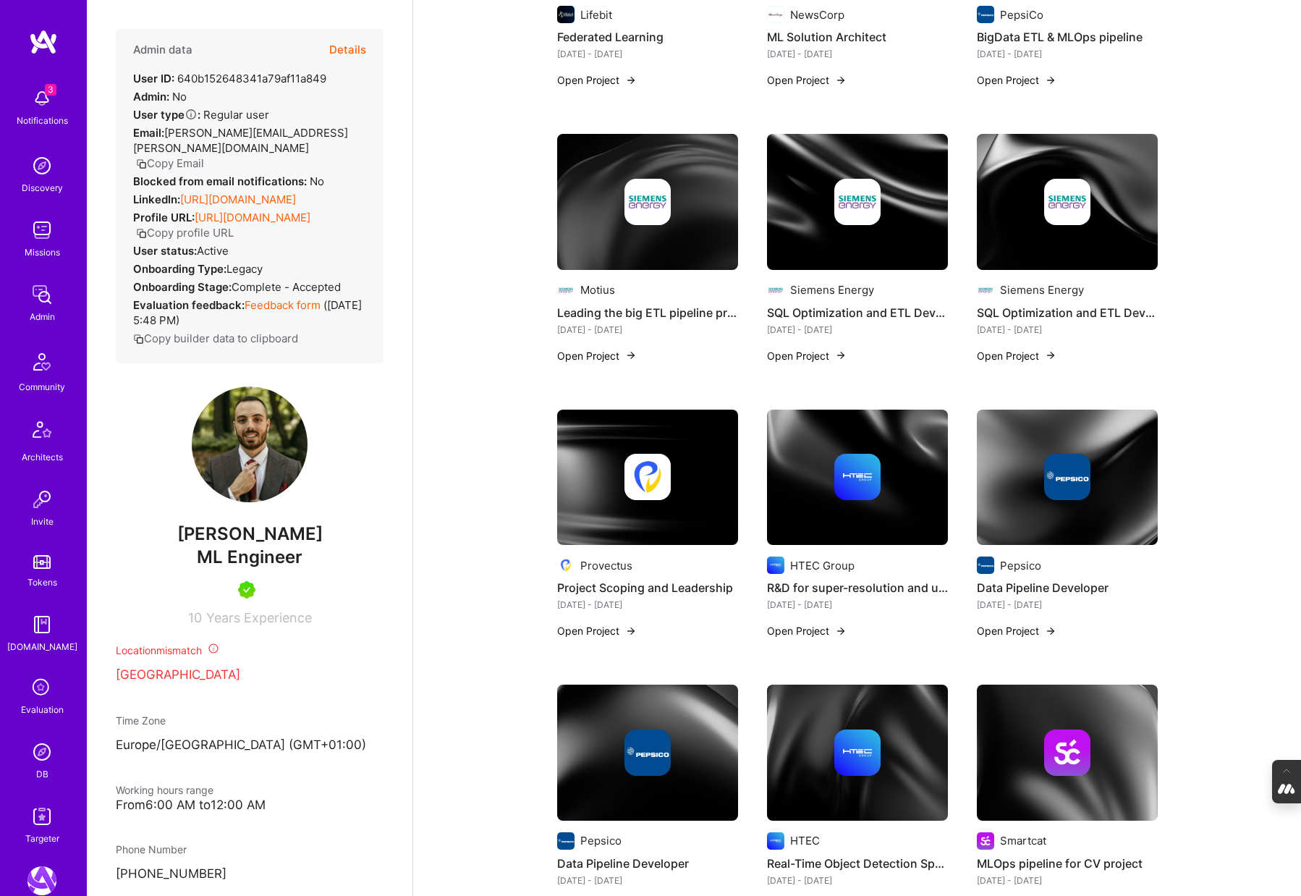
click at [1110, 473] on div at bounding box center [1067, 477] width 181 height 46
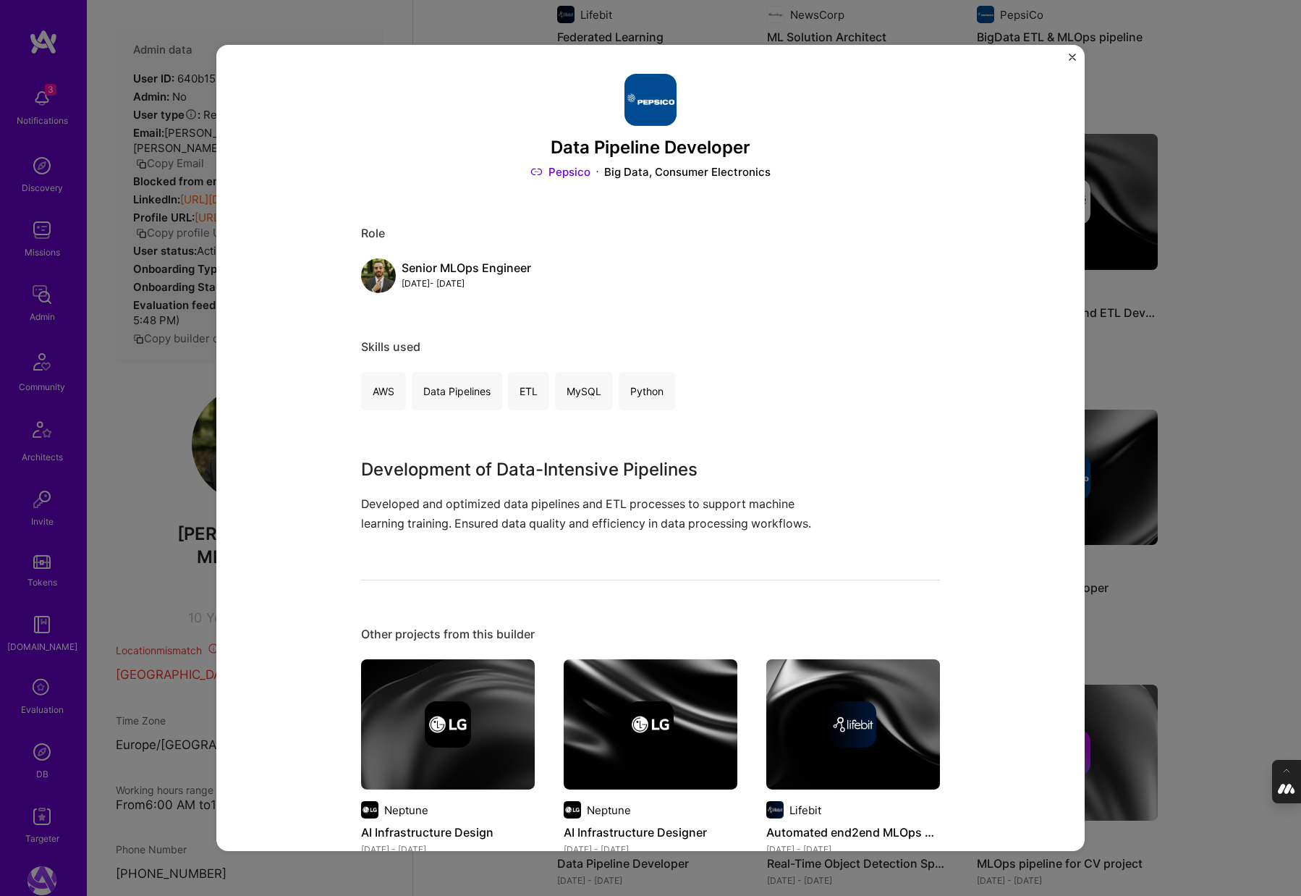
click at [1206, 474] on div "Data Pipeline Developer Pepsico Big Data, Consumer Electronics Role Senior MLOp…" at bounding box center [650, 448] width 1301 height 896
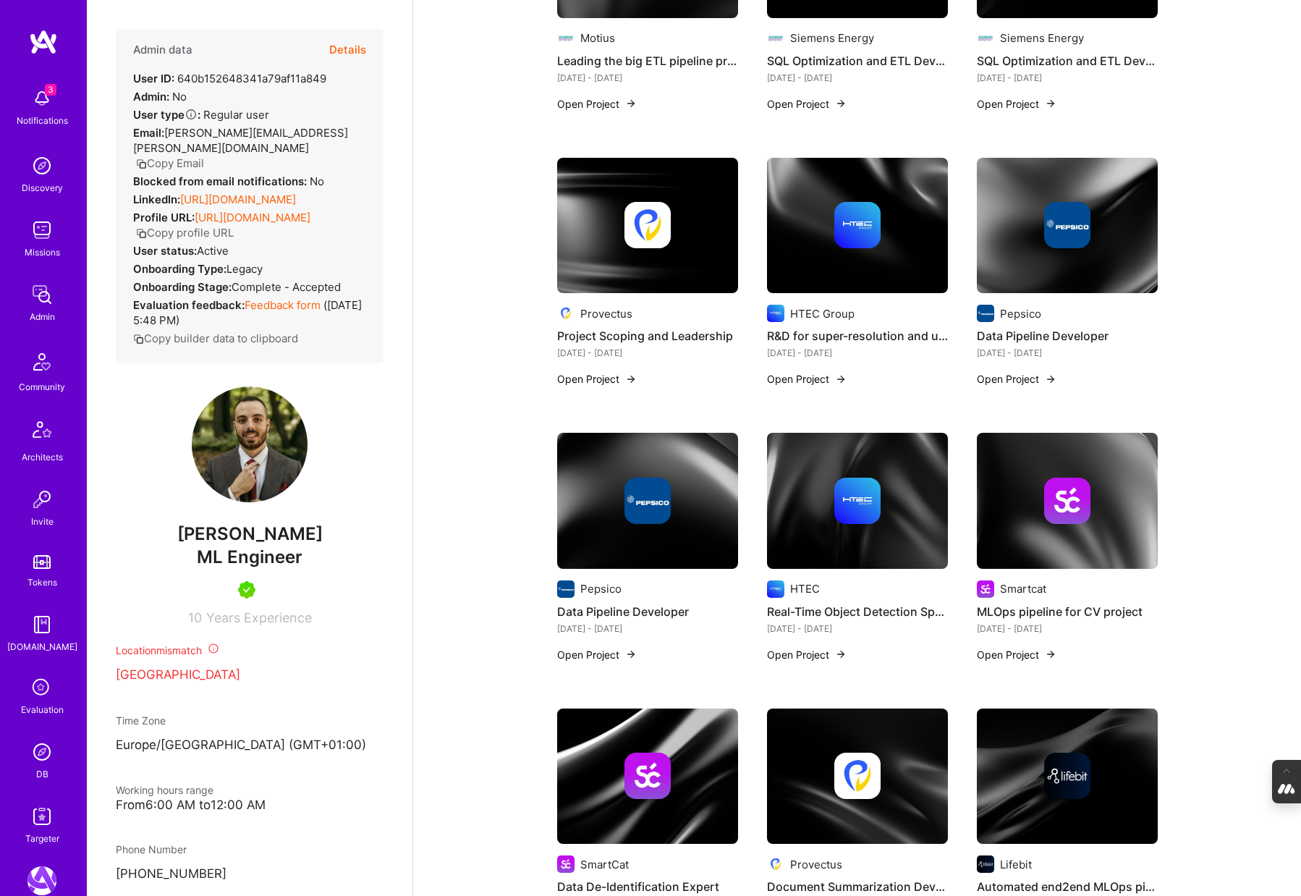
scroll to position [1655, 0]
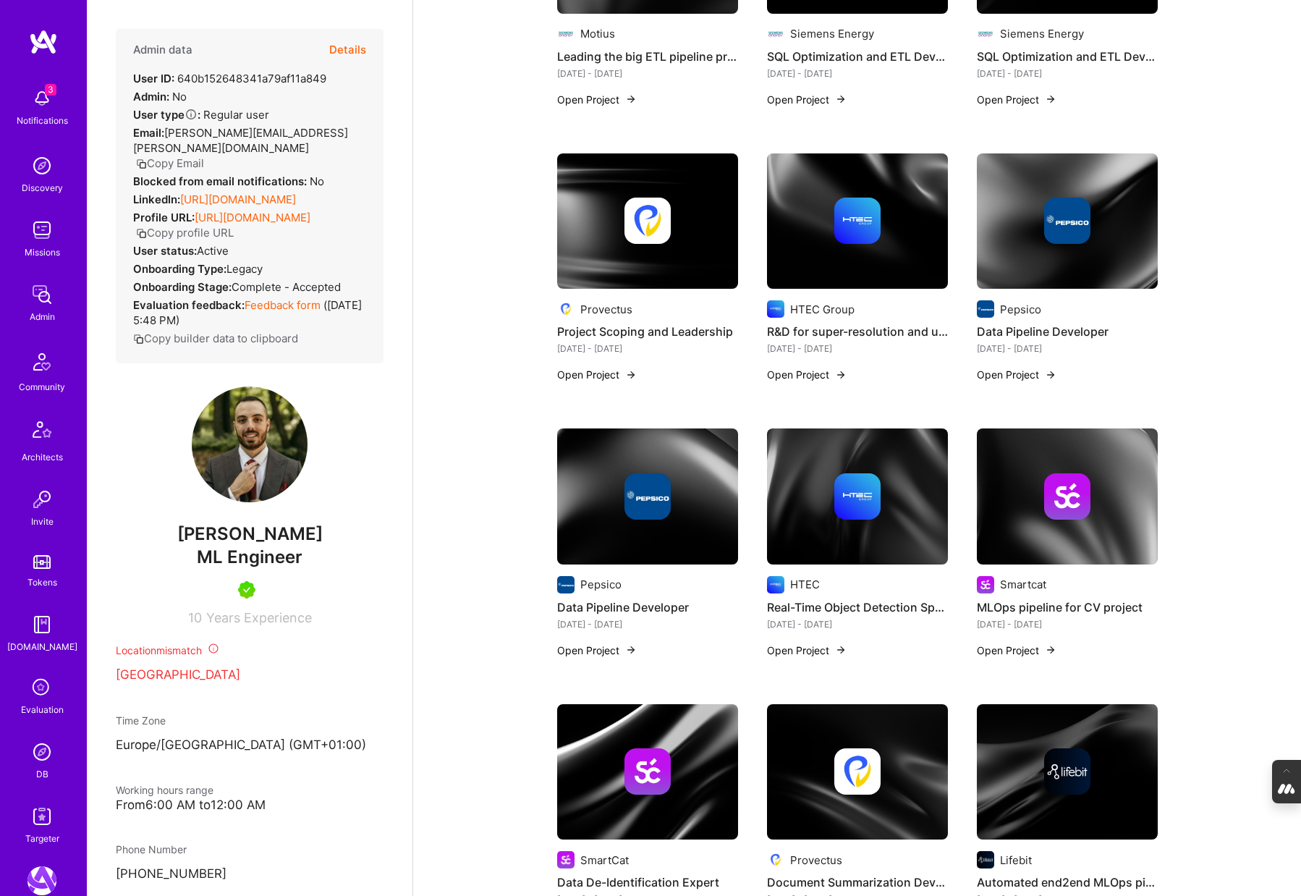
click at [674, 543] on img at bounding box center [647, 496] width 181 height 136
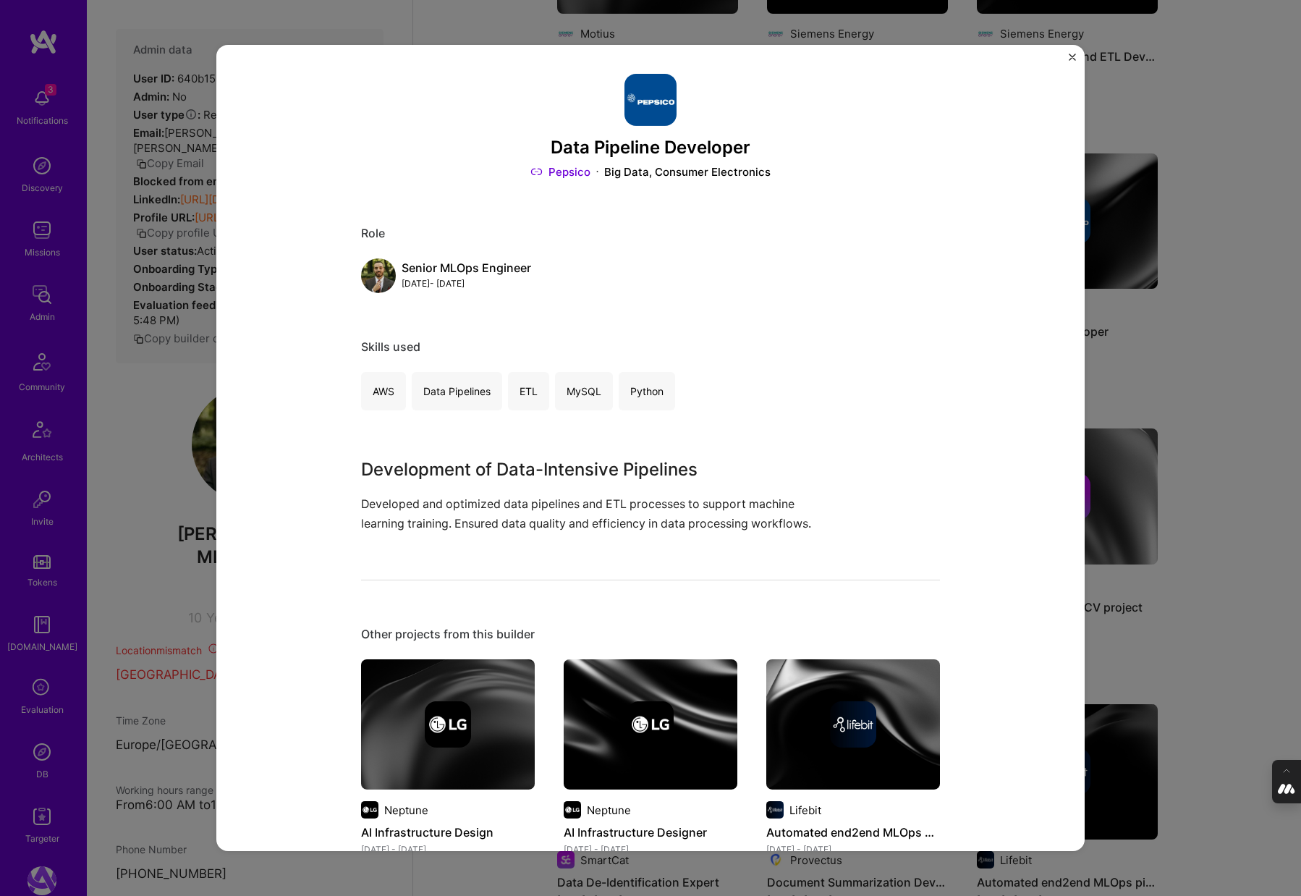
click at [1245, 457] on div "Data Pipeline Developer Pepsico Big Data, Consumer Electronics Role Senior MLOp…" at bounding box center [650, 448] width 1301 height 896
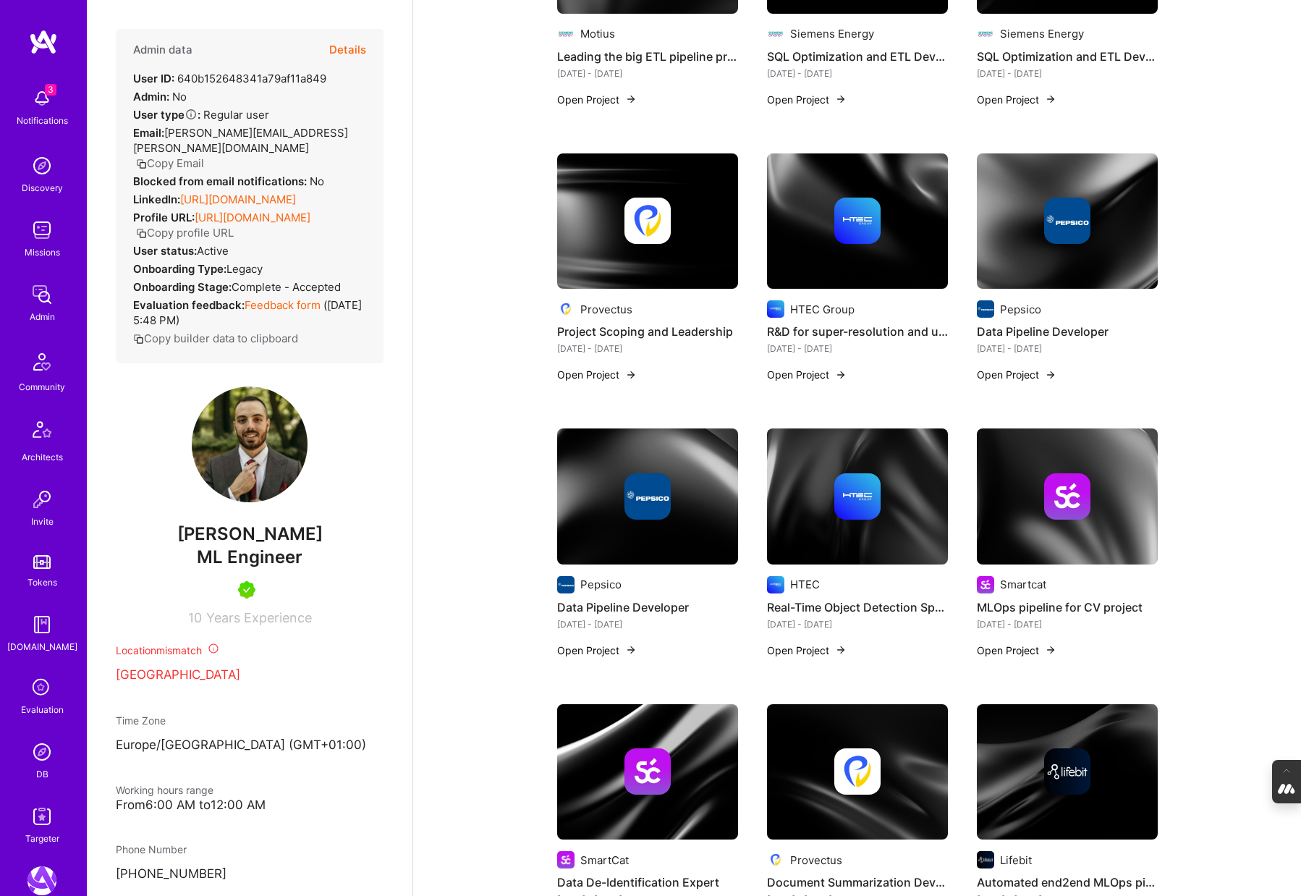
click at [908, 506] on div at bounding box center [857, 496] width 181 height 46
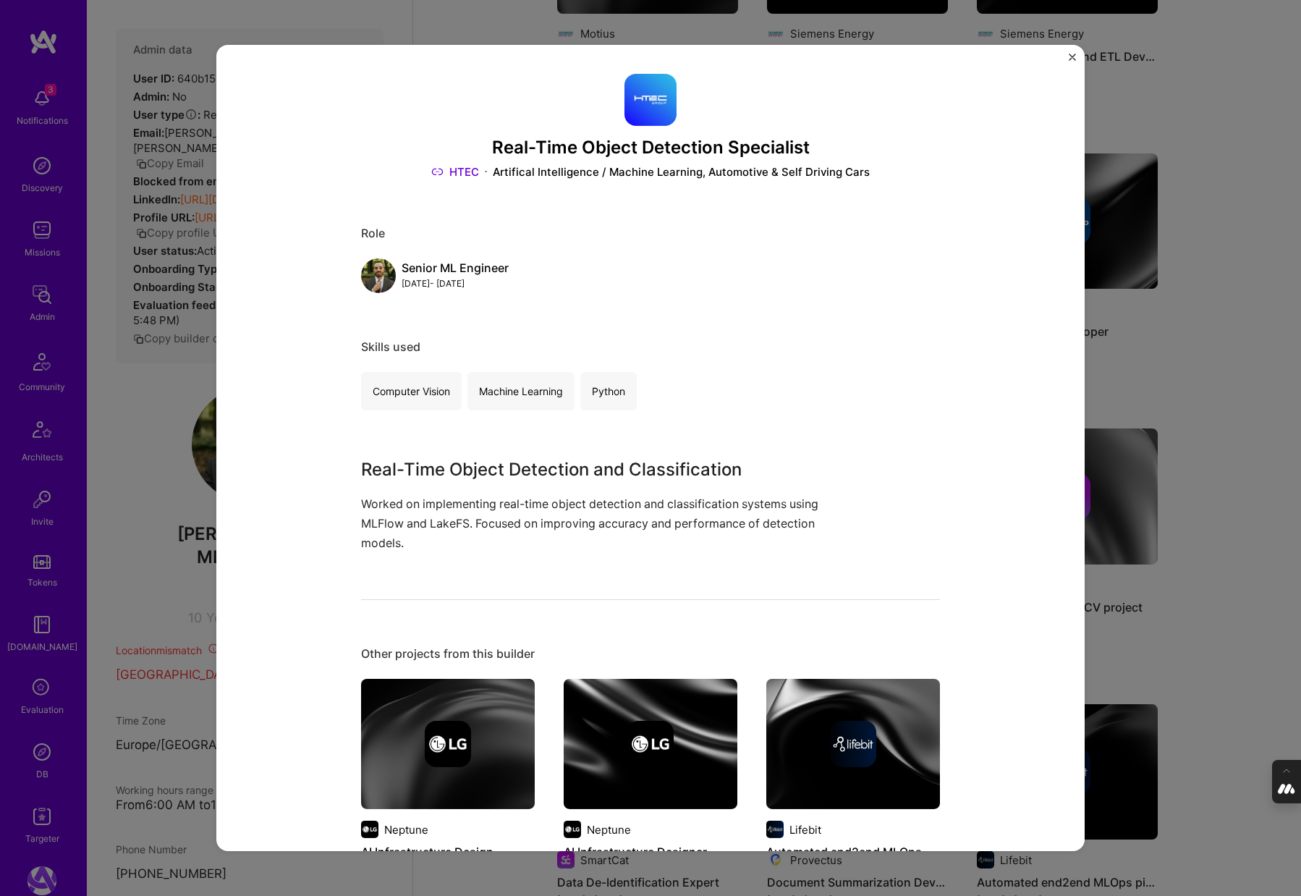
click at [1203, 471] on div "Real-Time Object Detection Specialist HTEC Artifical Intelligence / Machine Lea…" at bounding box center [650, 448] width 1301 height 896
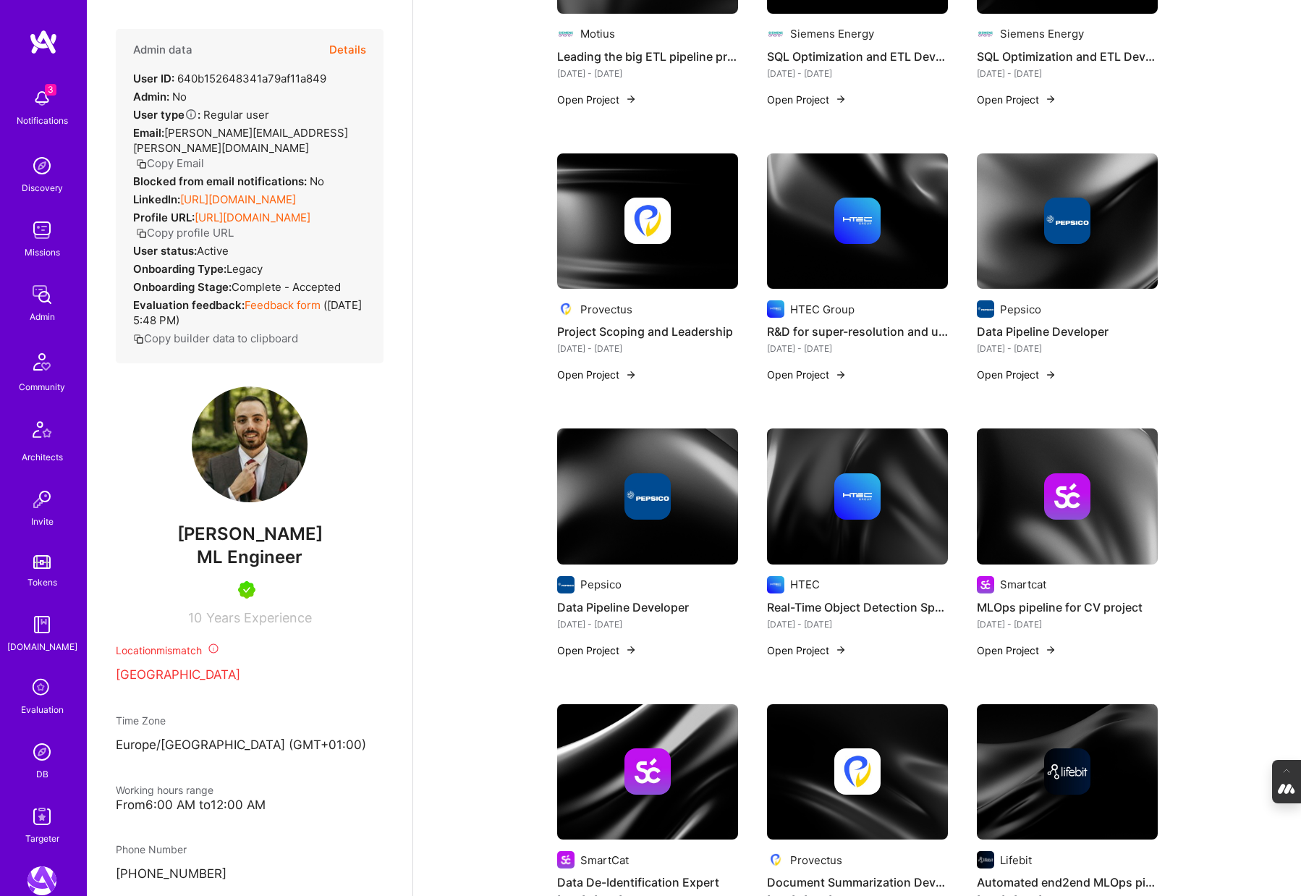
click at [1061, 519] on img at bounding box center [1067, 496] width 181 height 136
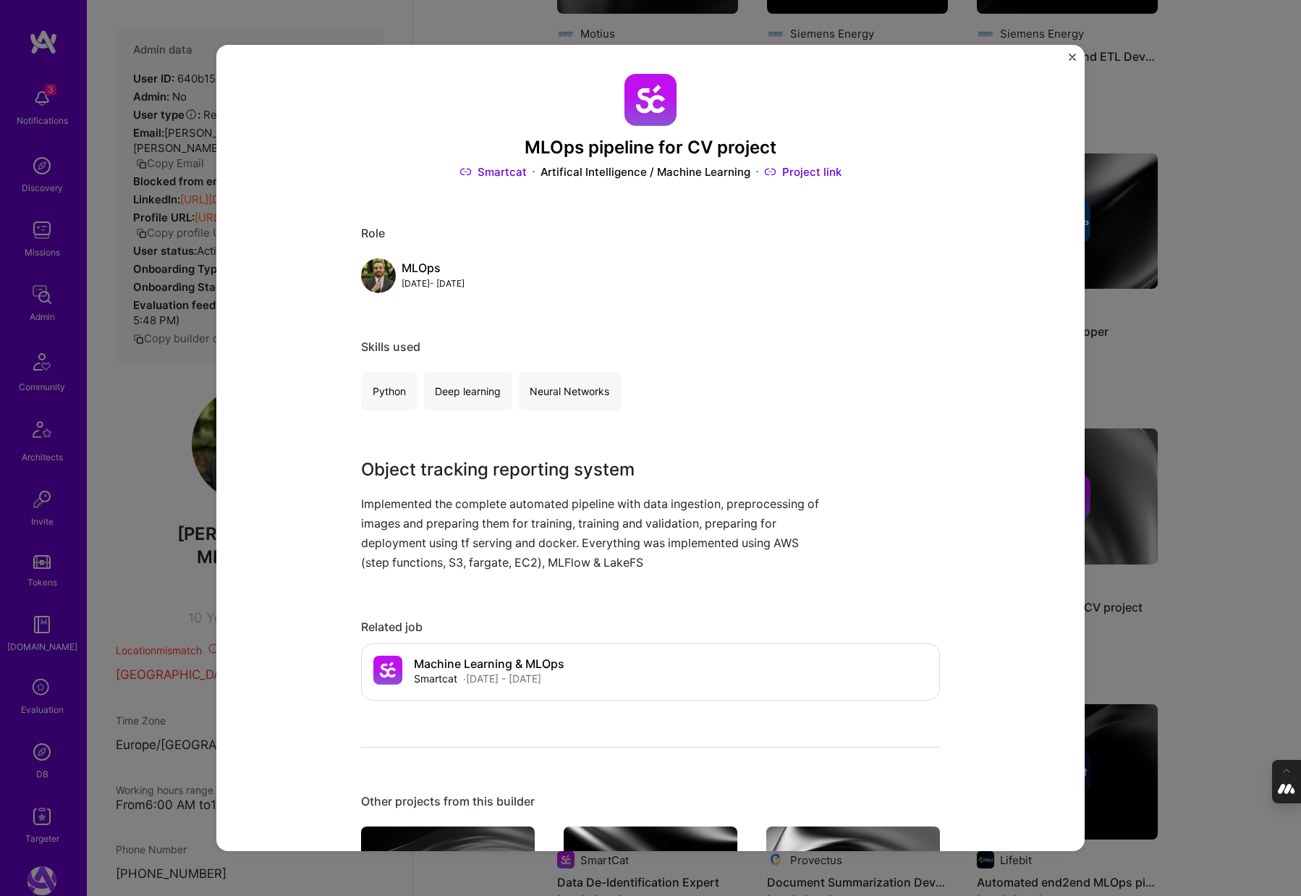
click at [1201, 491] on div "MLOps pipeline for CV project Smartcat Artifical Intelligence / Machine Learnin…" at bounding box center [650, 448] width 1301 height 896
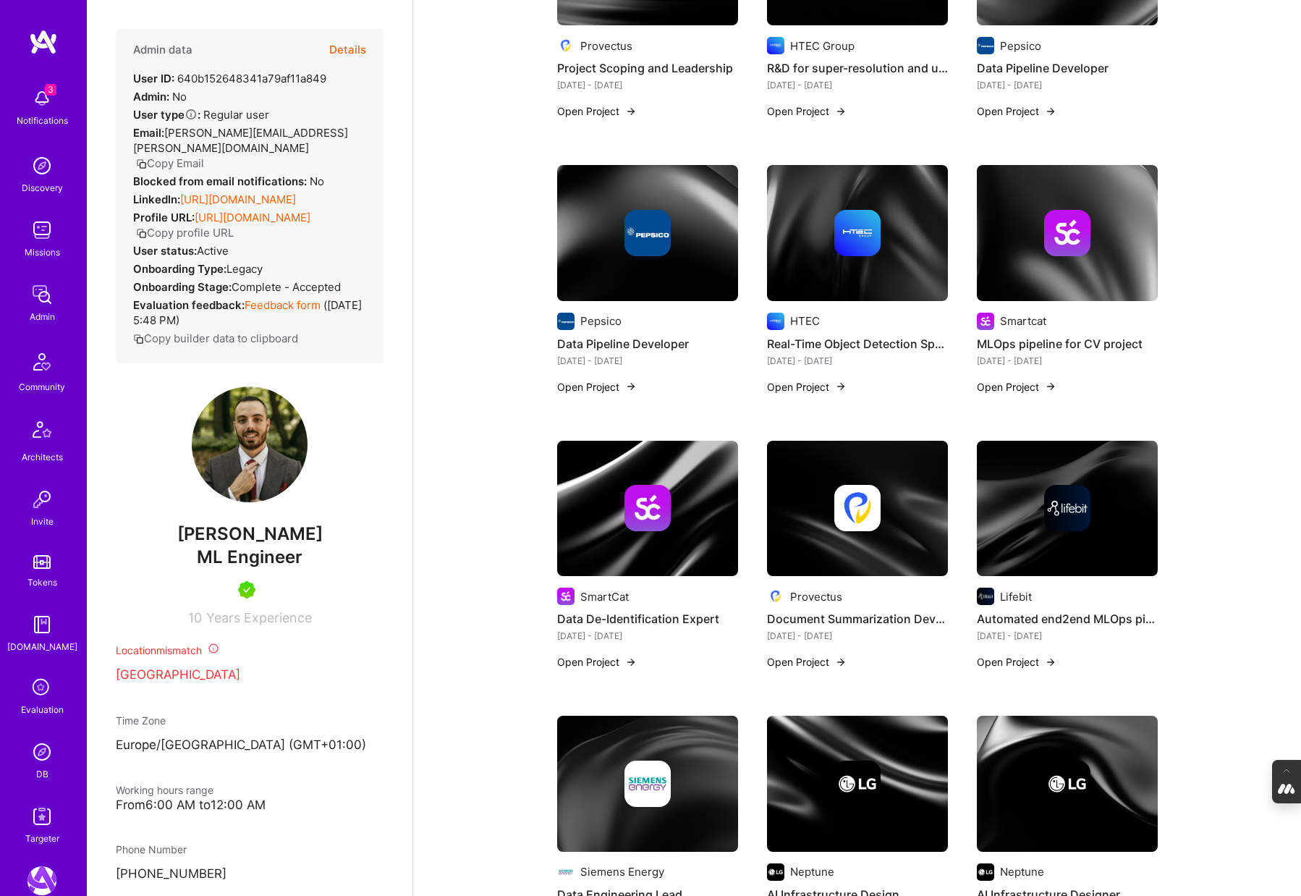
scroll to position [1924, 0]
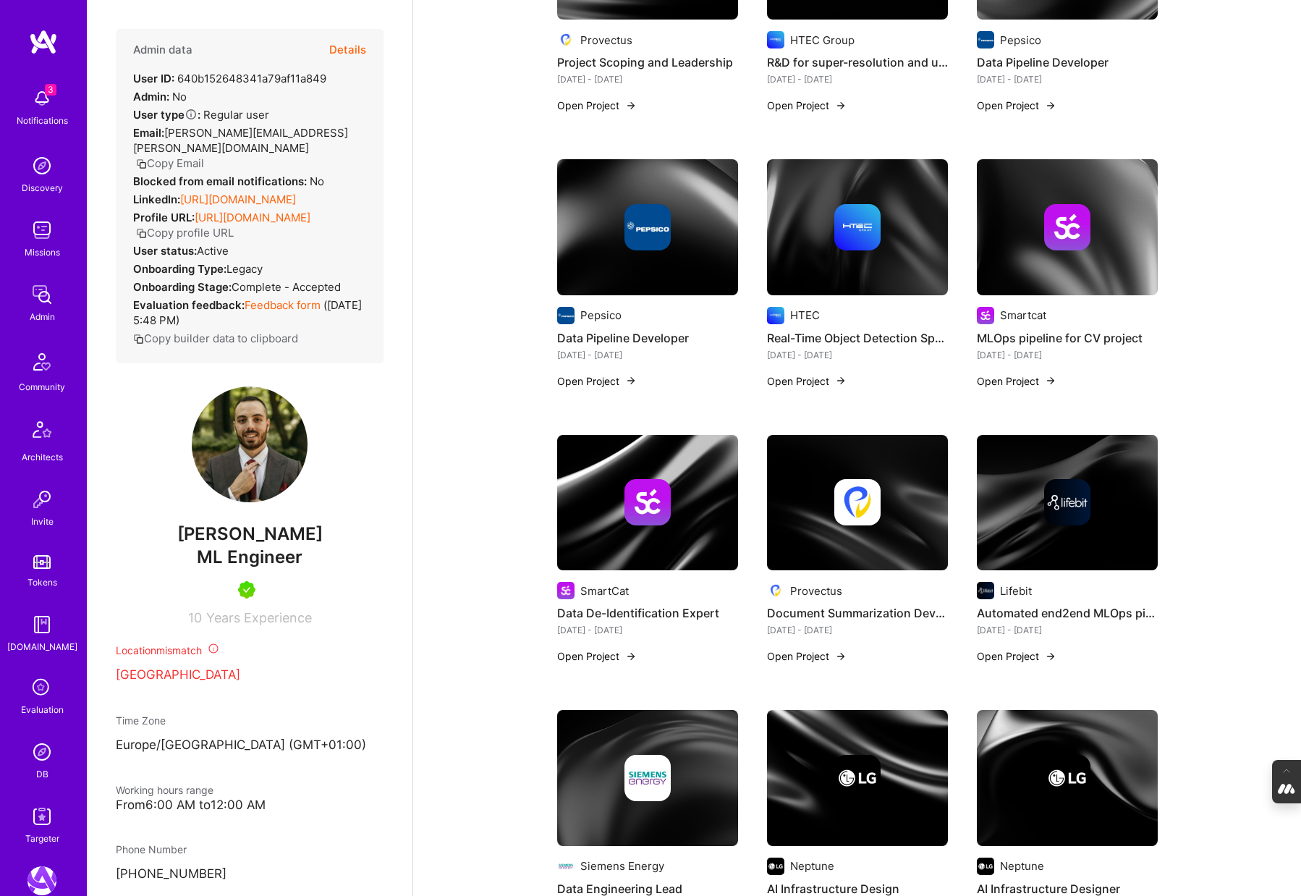
click at [695, 508] on div at bounding box center [647, 502] width 181 height 46
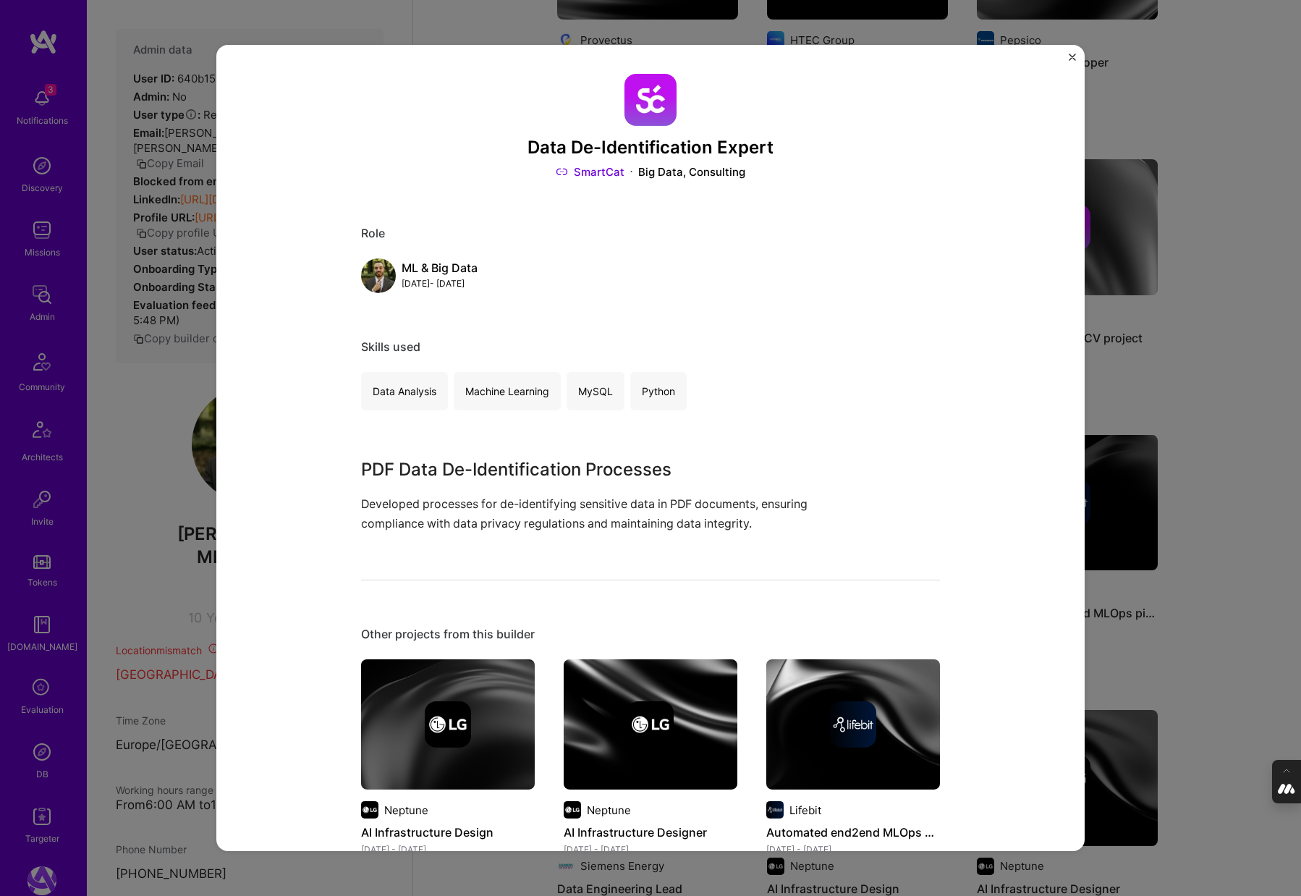
click at [1159, 459] on div "Data De-Identification Expert SmartCat Big Data, Consulting Role ML & Big Data …" at bounding box center [650, 448] width 1301 height 896
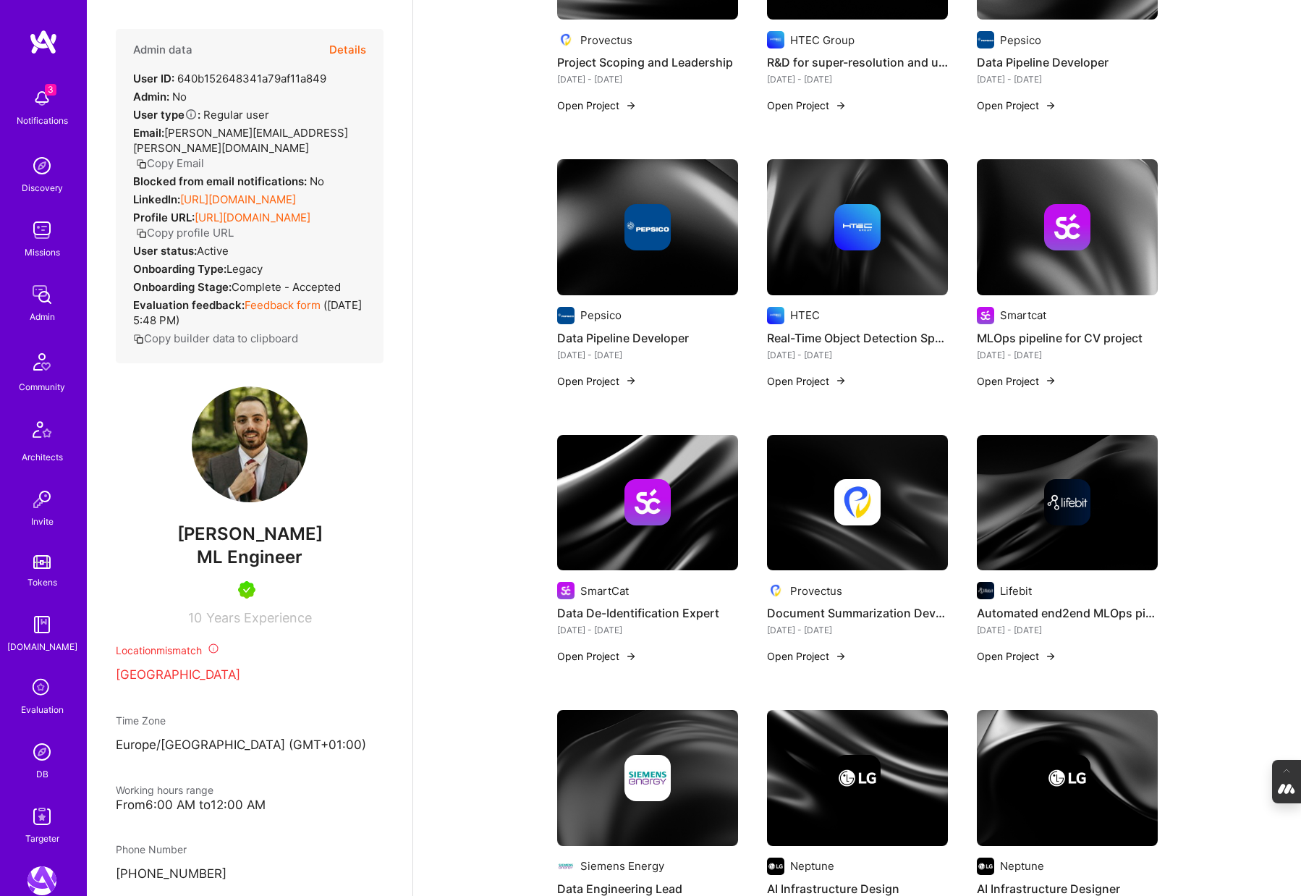
click at [845, 533] on img at bounding box center [857, 503] width 181 height 136
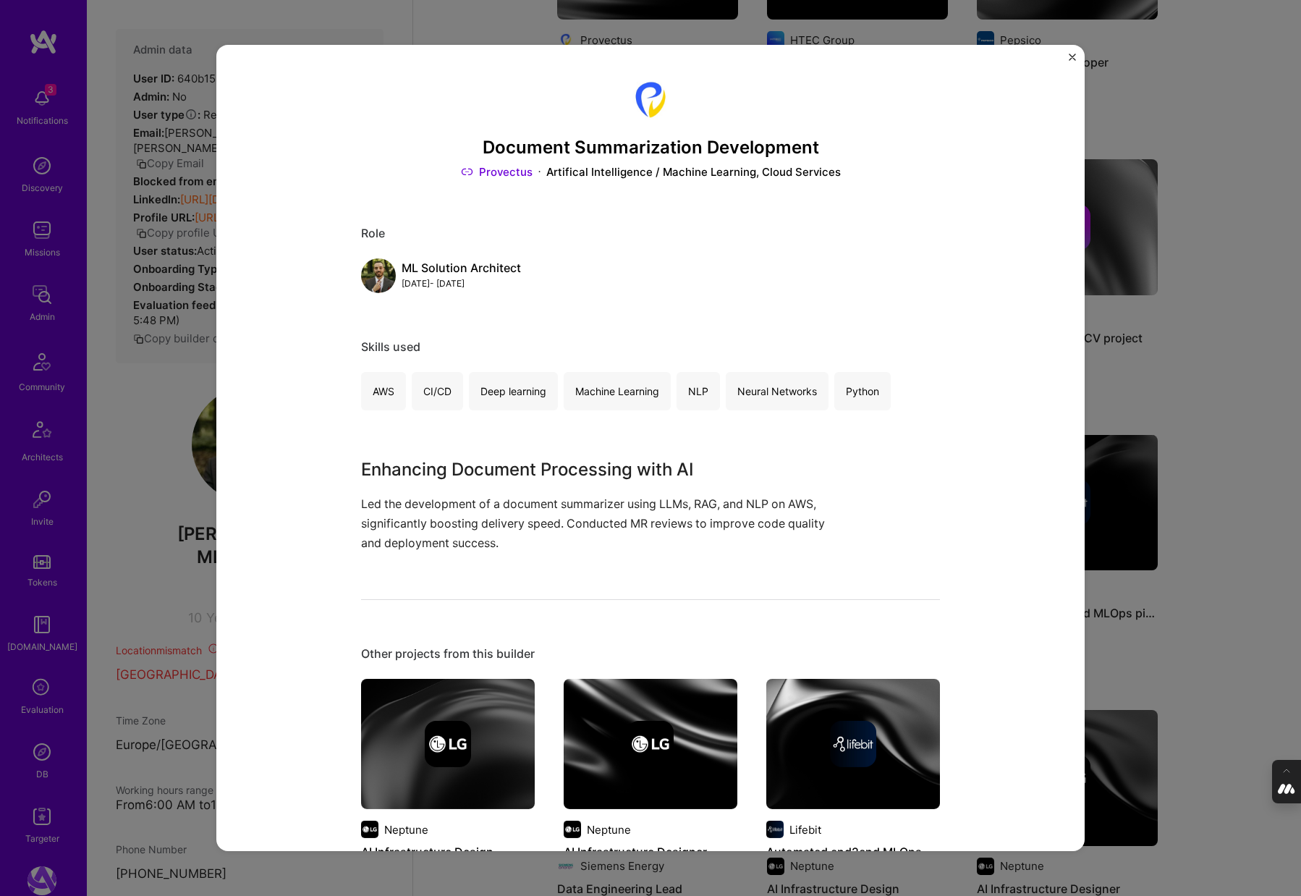
click at [1211, 482] on div "Document Summarization Development Provectus Artifical Intelligence / Machine L…" at bounding box center [650, 448] width 1301 height 896
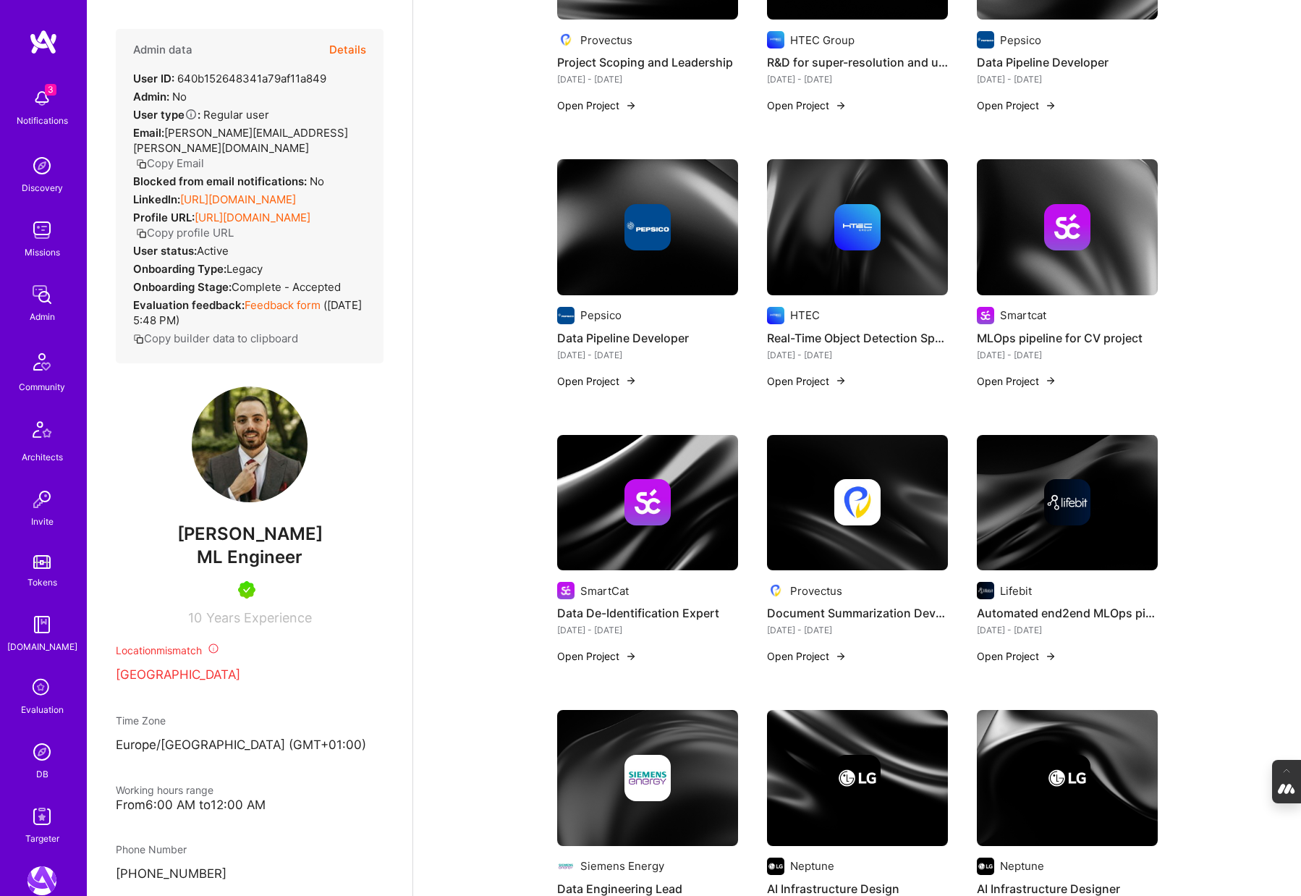
click at [1060, 526] on img at bounding box center [1067, 503] width 181 height 136
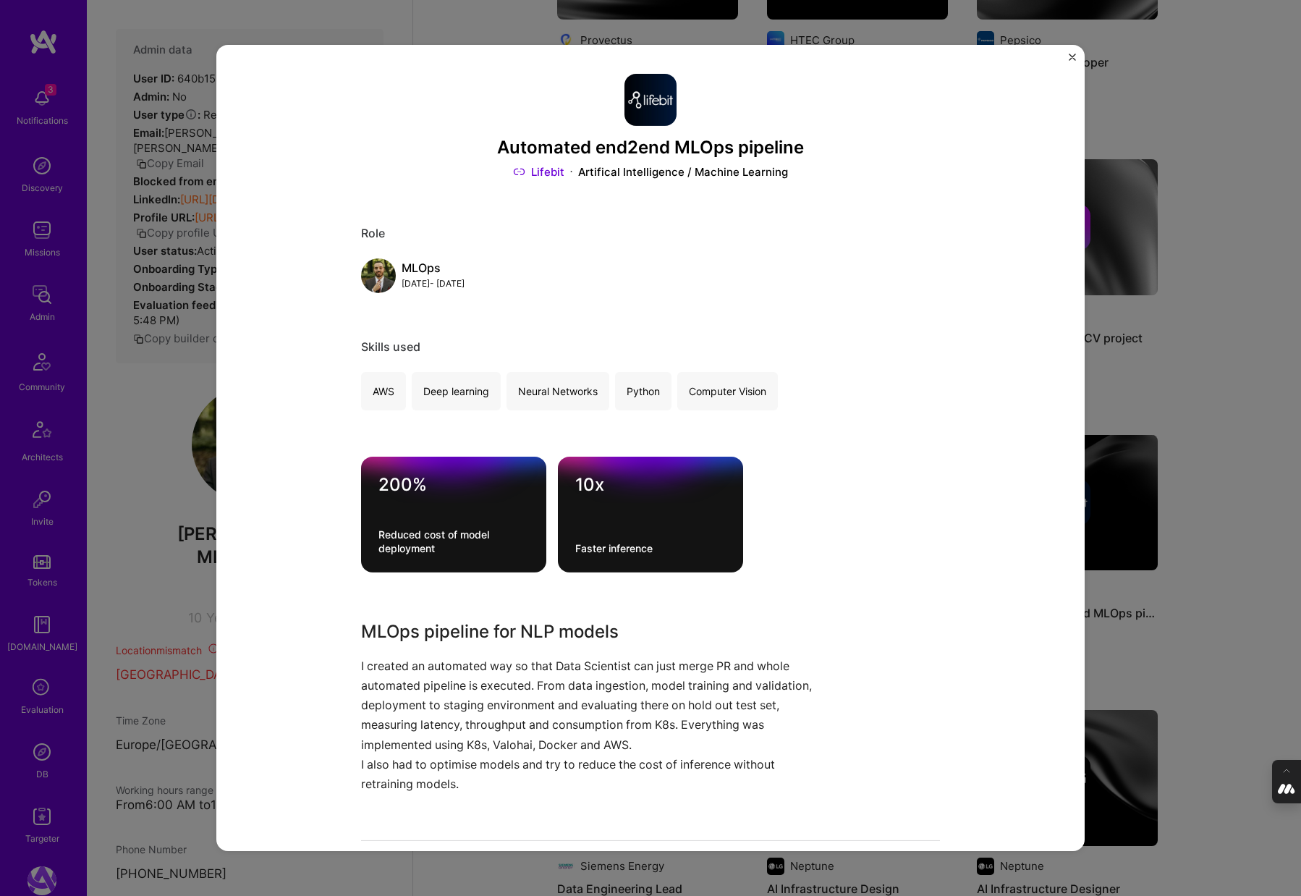
click at [1200, 483] on div "Automated end2end MLOps pipeline Lifebit Artifical Intelligence / Machine Learn…" at bounding box center [650, 448] width 1301 height 896
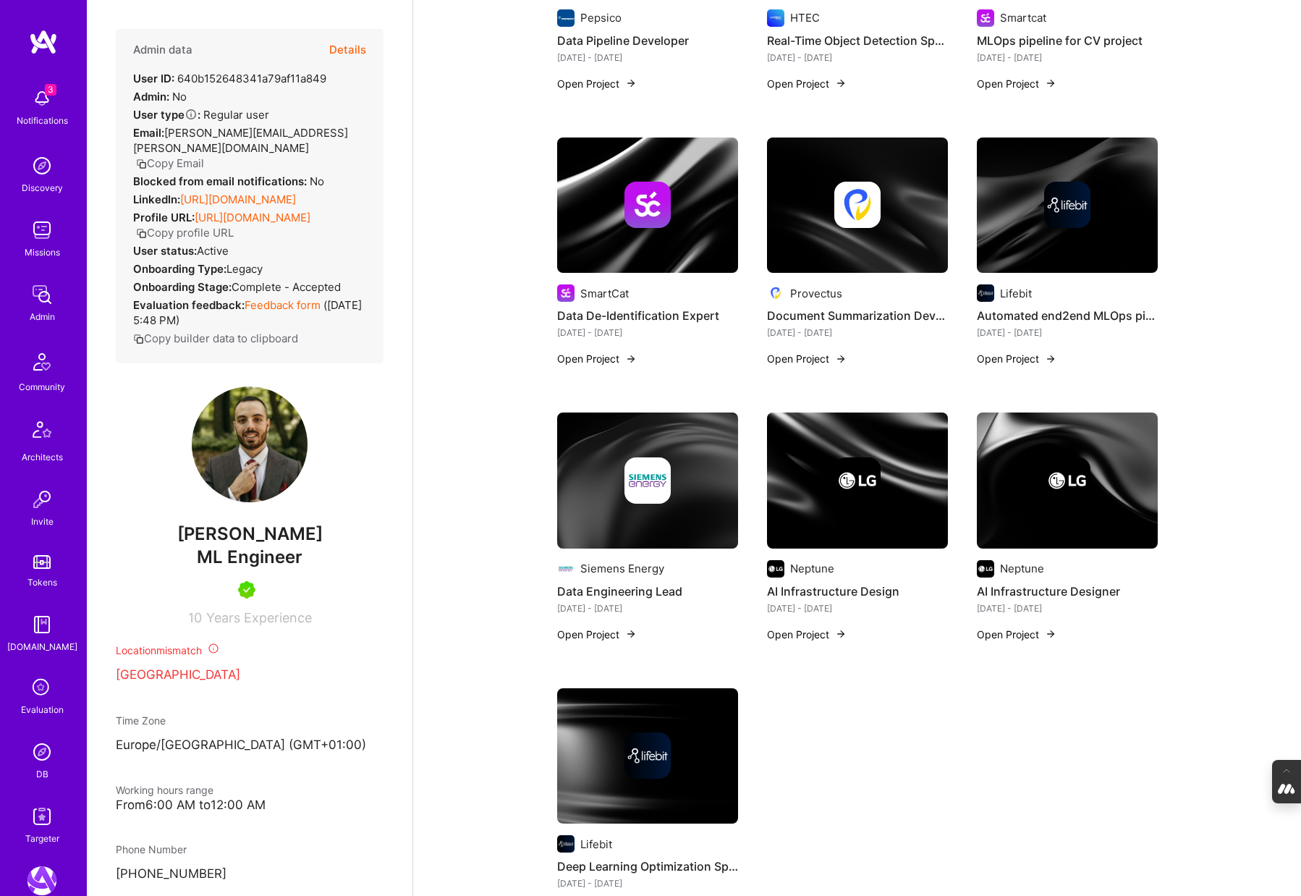
scroll to position [2227, 0]
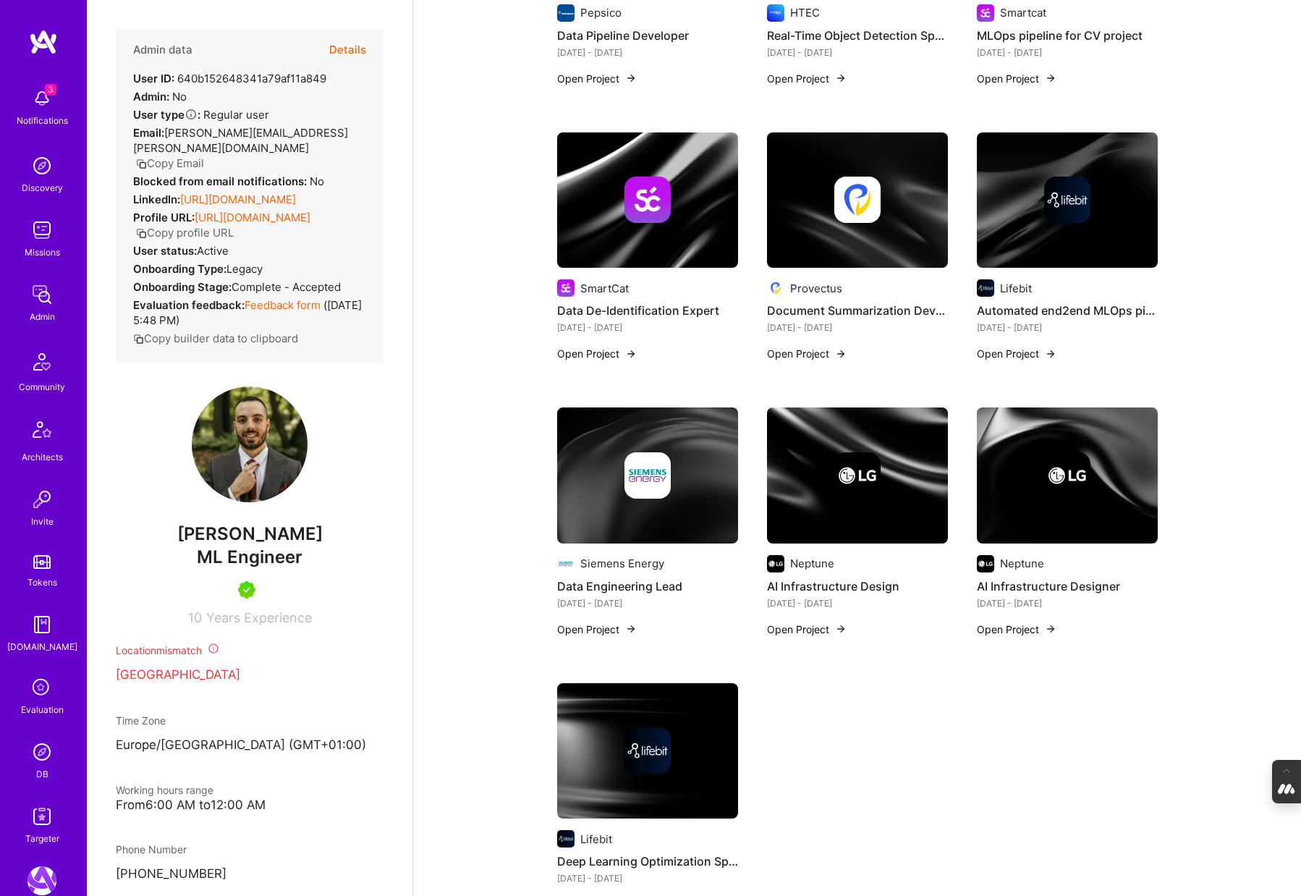
click at [625, 478] on img at bounding box center [648, 475] width 46 height 46
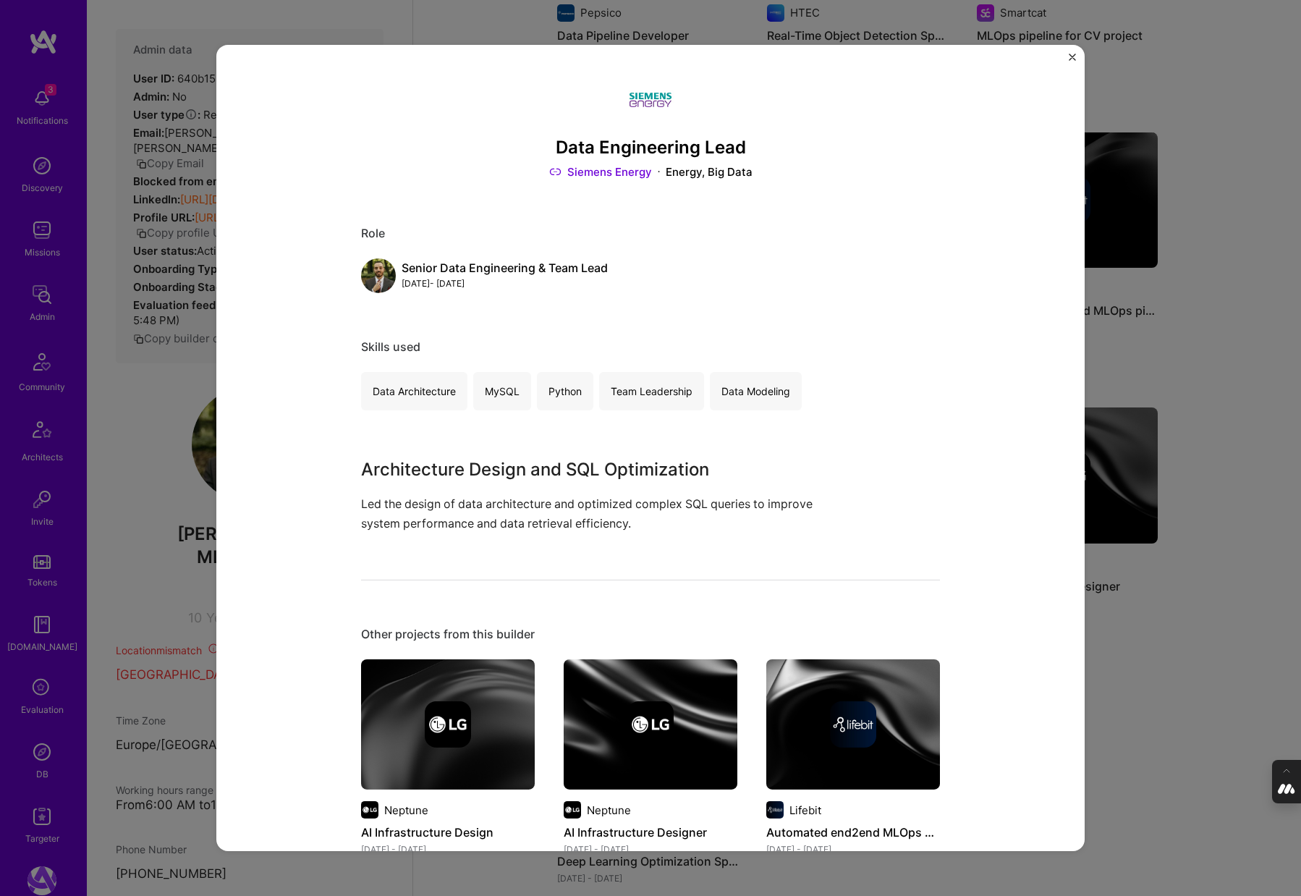
click at [1180, 566] on div "Data Engineering Lead Siemens Energy Energy, Big Data Role Senior Data Engineer…" at bounding box center [650, 448] width 1301 height 896
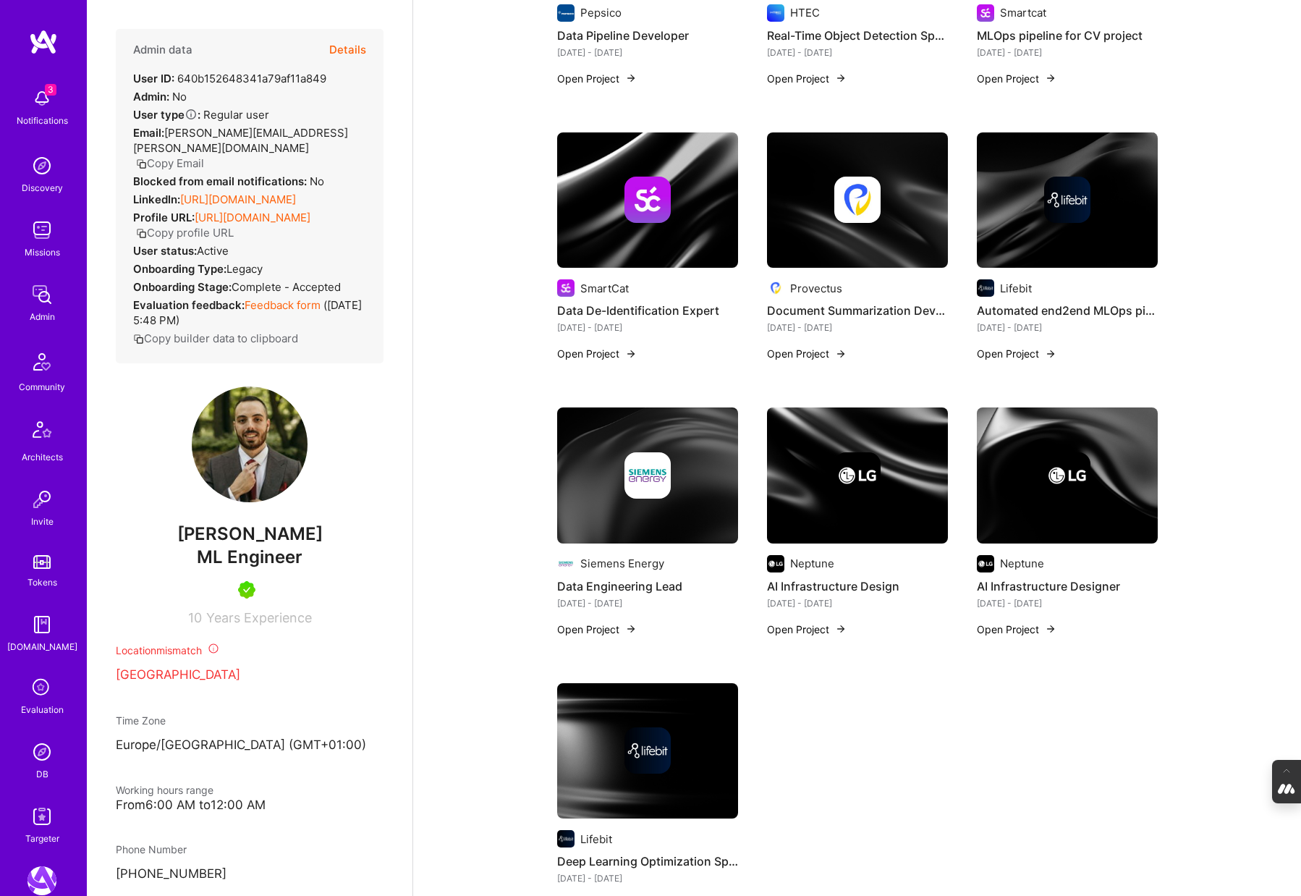
click at [871, 502] on img at bounding box center [857, 475] width 181 height 136
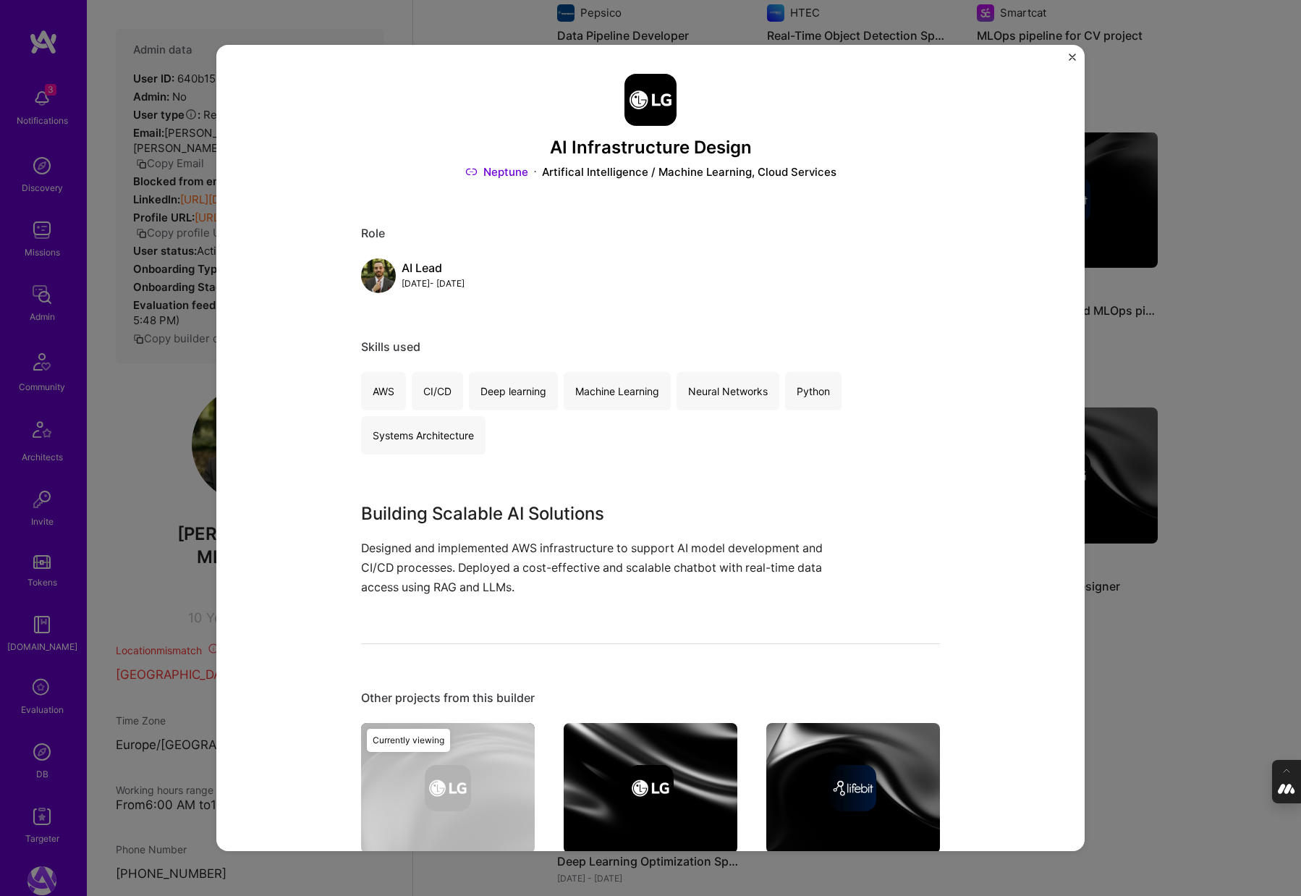
click at [1138, 625] on div "AI Infrastructure Design Neptune Artifical Intelligence / Machine Learning, Clo…" at bounding box center [650, 448] width 1301 height 896
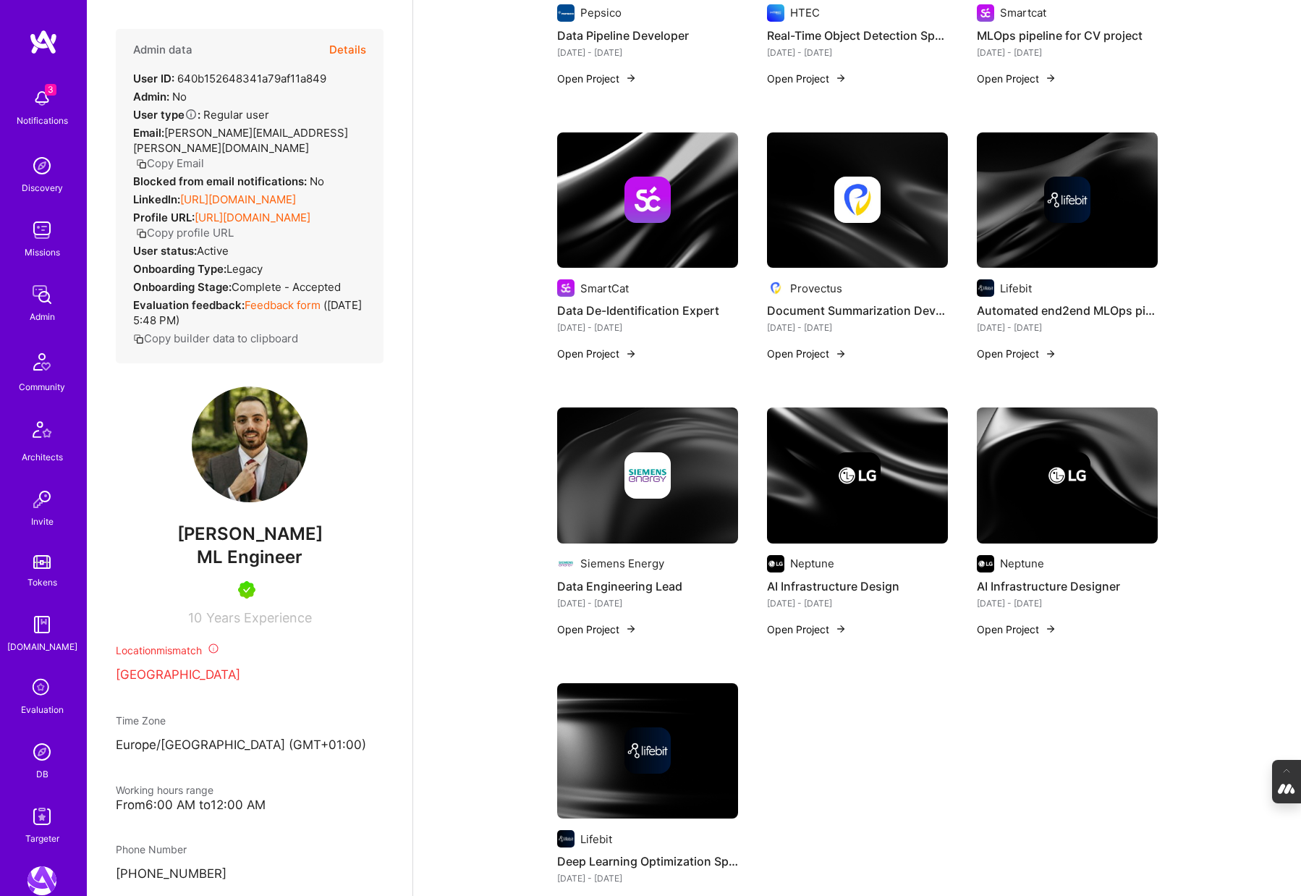
click at [1041, 473] on div at bounding box center [1067, 475] width 181 height 46
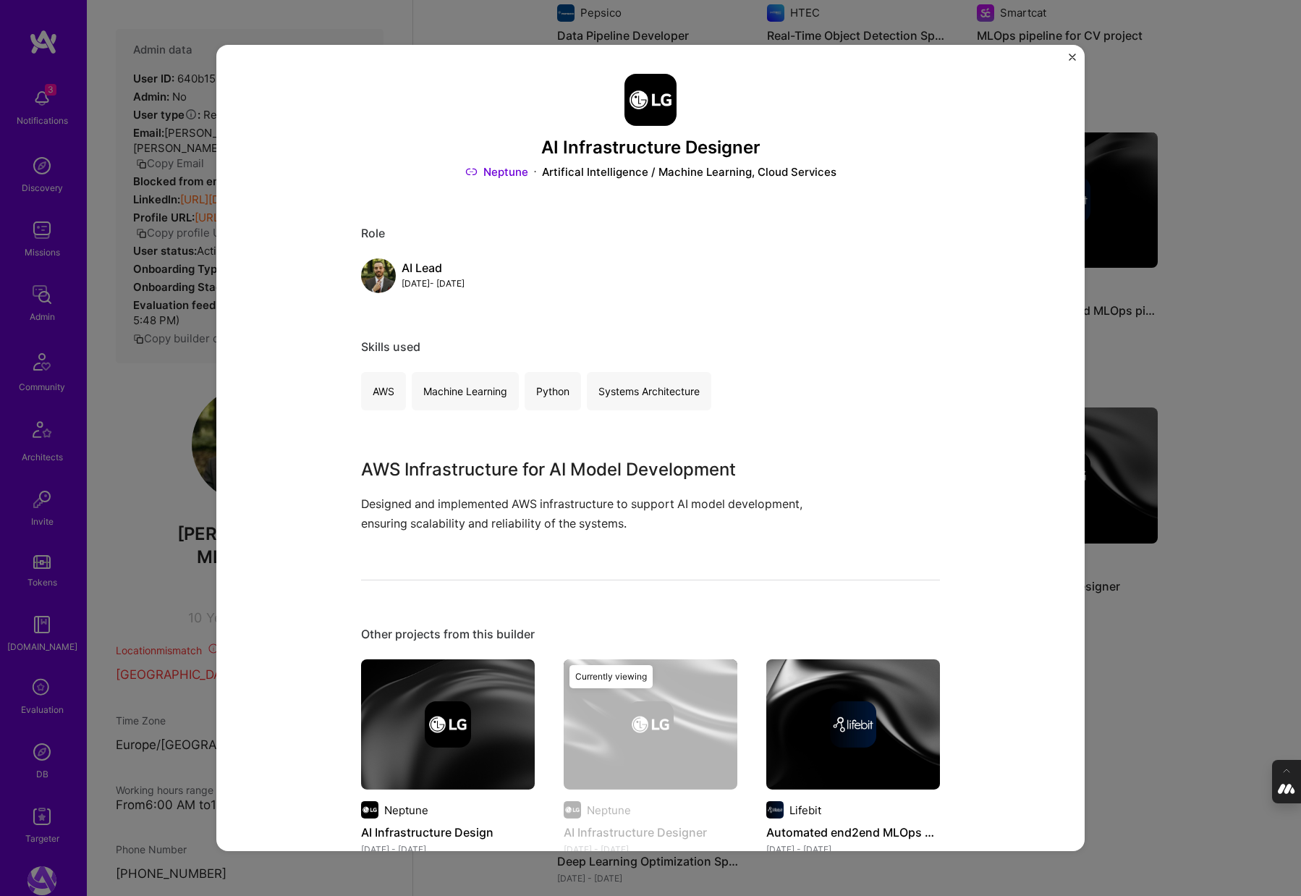
click at [1096, 677] on div "AI Infrastructure Designer Neptune Artifical Intelligence / Machine Learning, C…" at bounding box center [650, 448] width 1301 height 896
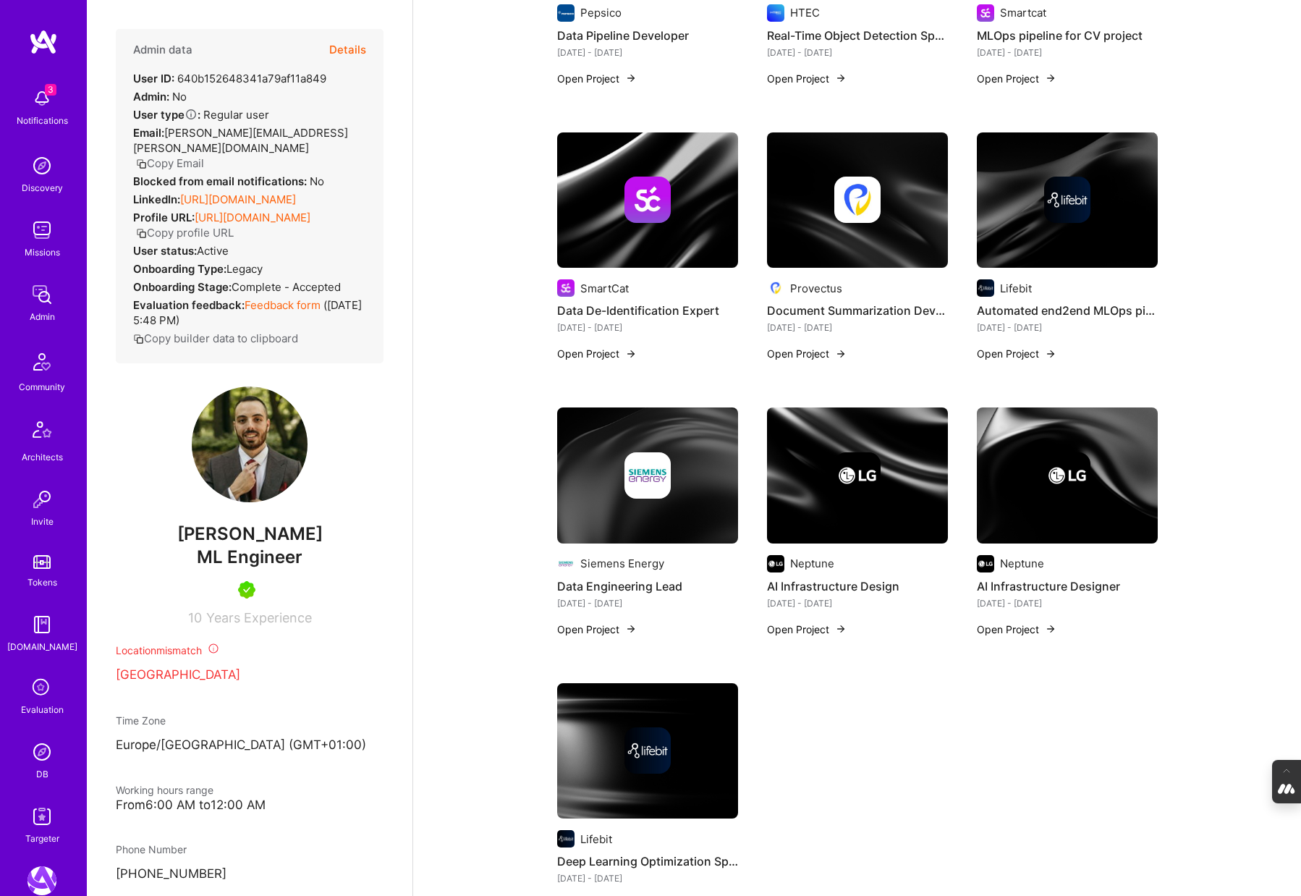
click at [659, 727] on img at bounding box center [648, 750] width 46 height 46
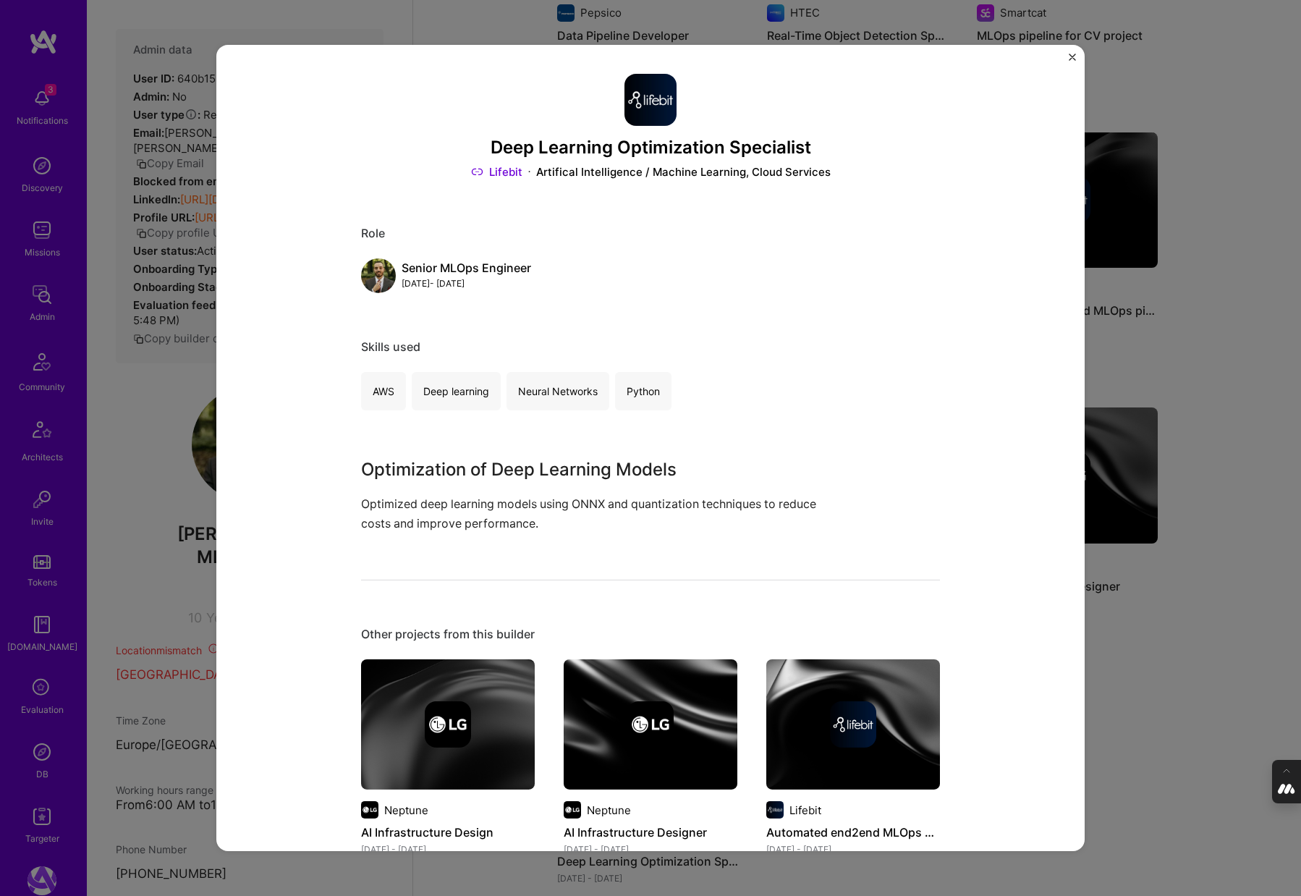
click at [1192, 709] on div "Deep Learning Optimization Specialist Lifebit Artifical Intelligence / Machine …" at bounding box center [650, 448] width 1301 height 896
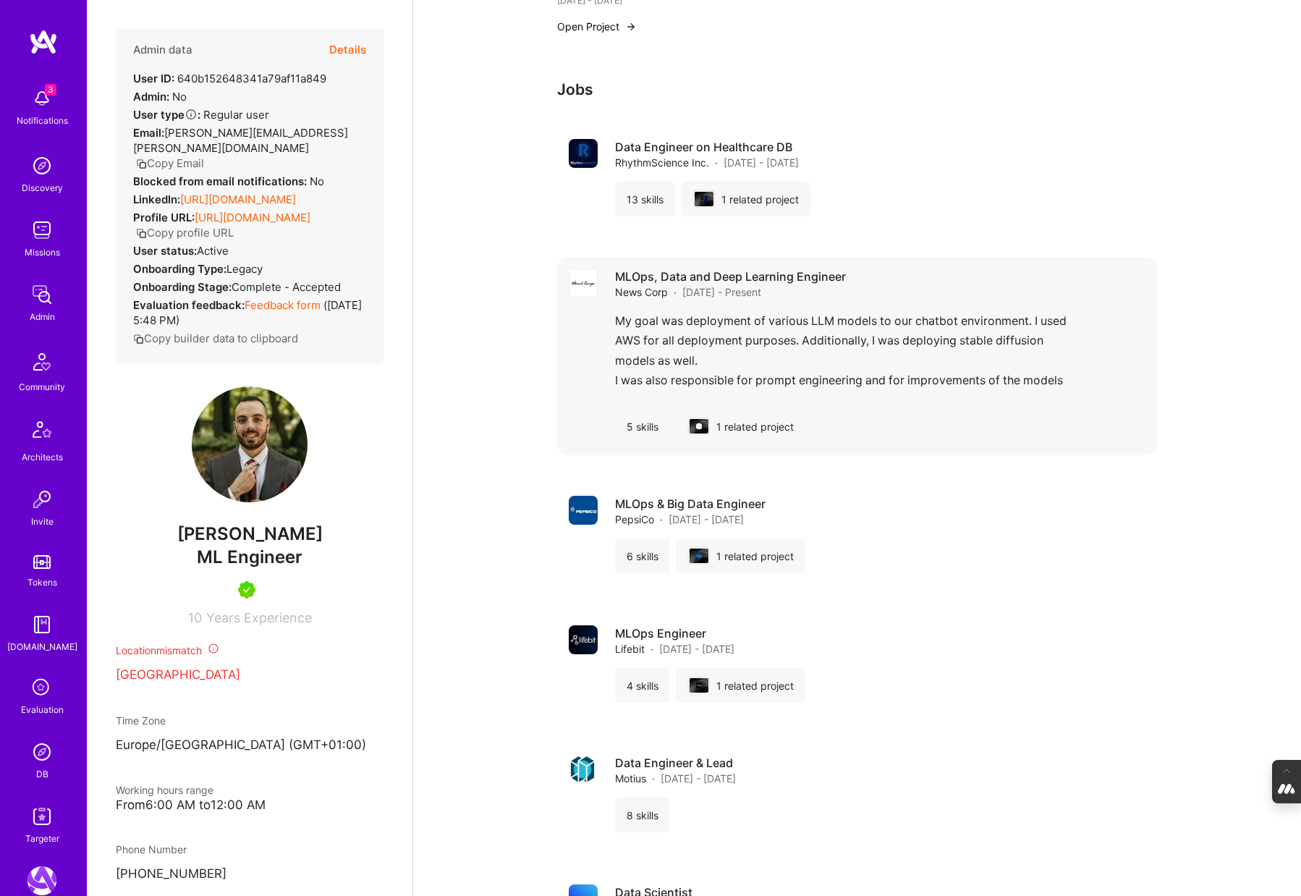
scroll to position [3094, 0]
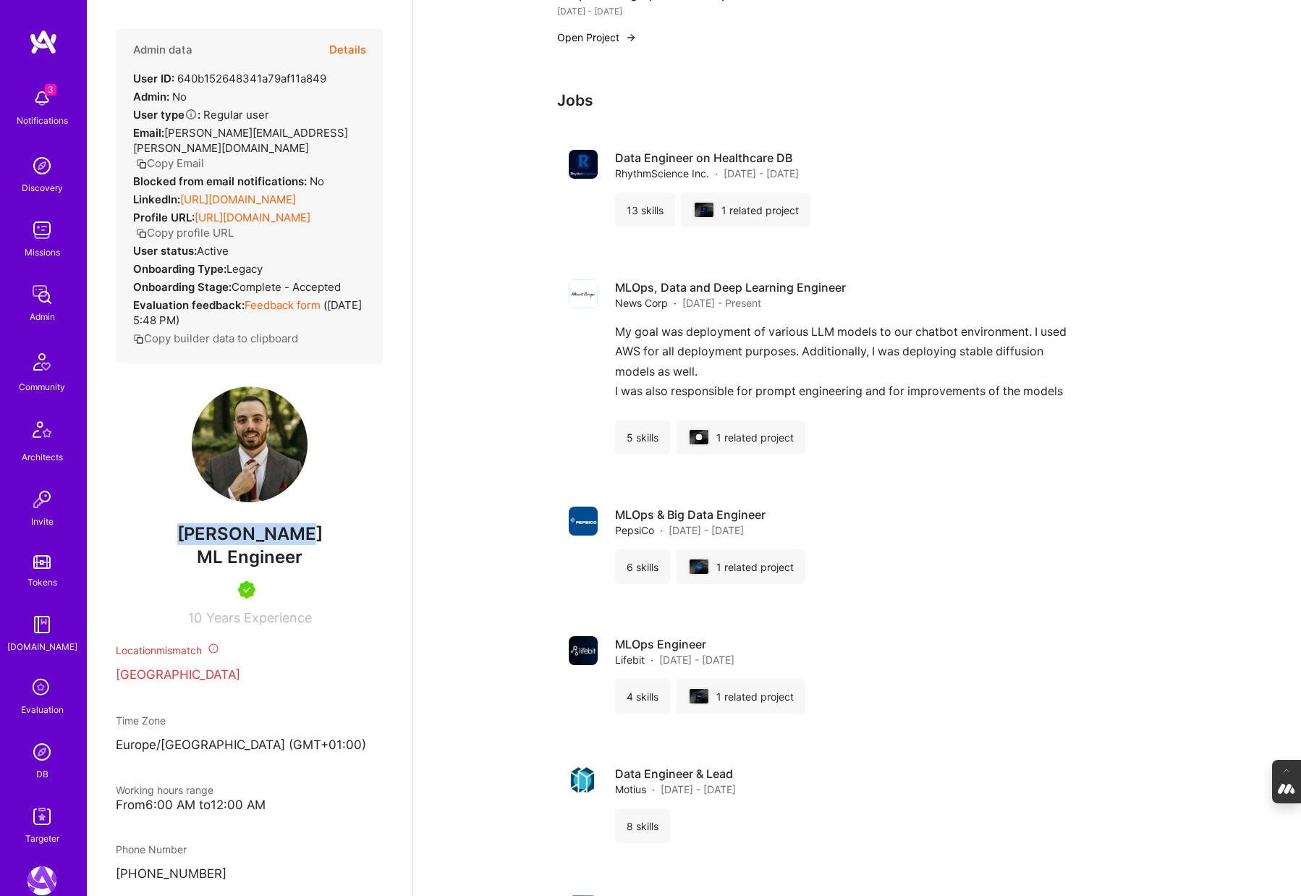
drag, startPoint x: 304, startPoint y: 549, endPoint x: 192, endPoint y: 550, distance: 111.4
click at [192, 545] on span "[PERSON_NAME]" at bounding box center [250, 534] width 268 height 22
copy span "[PERSON_NAME]"
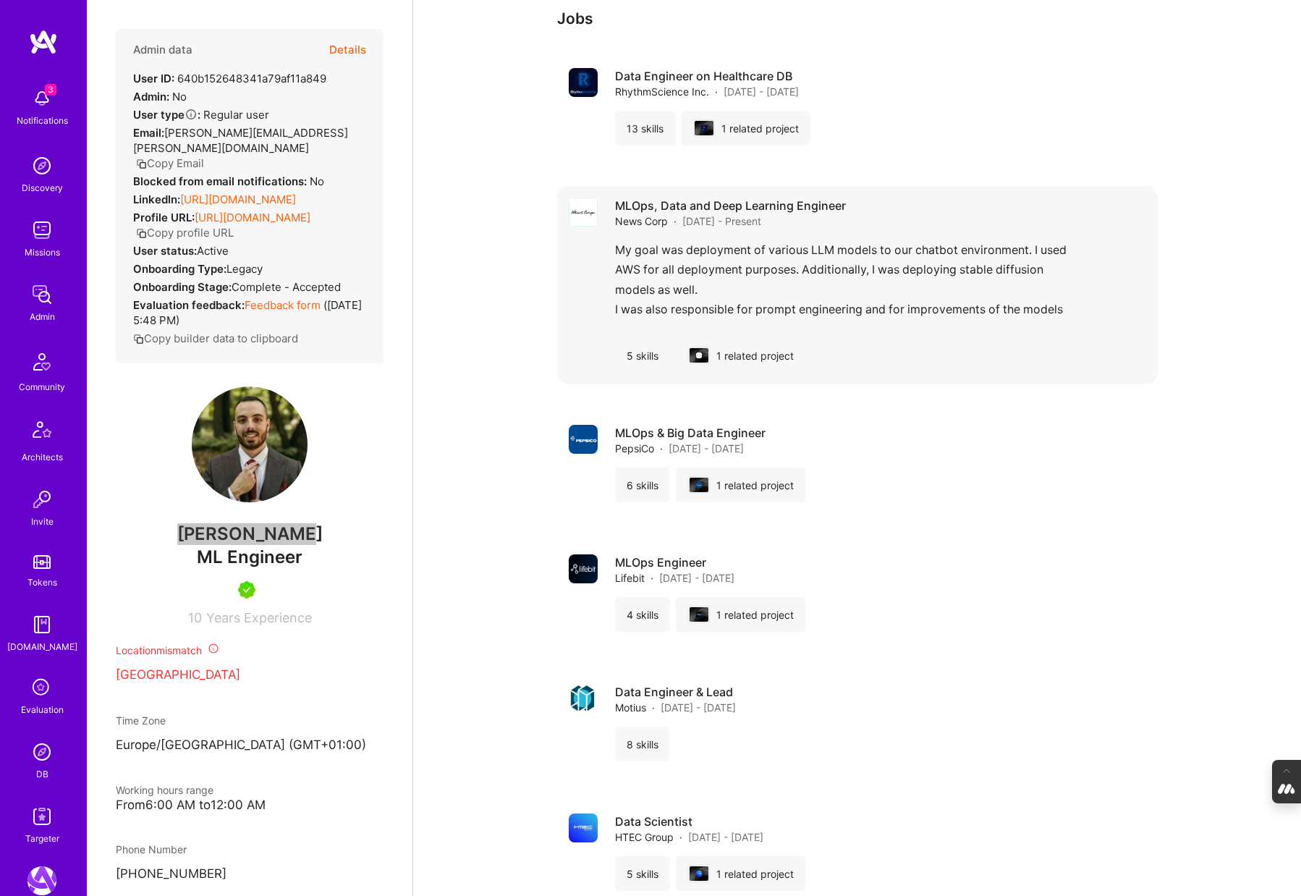
scroll to position [3090, 0]
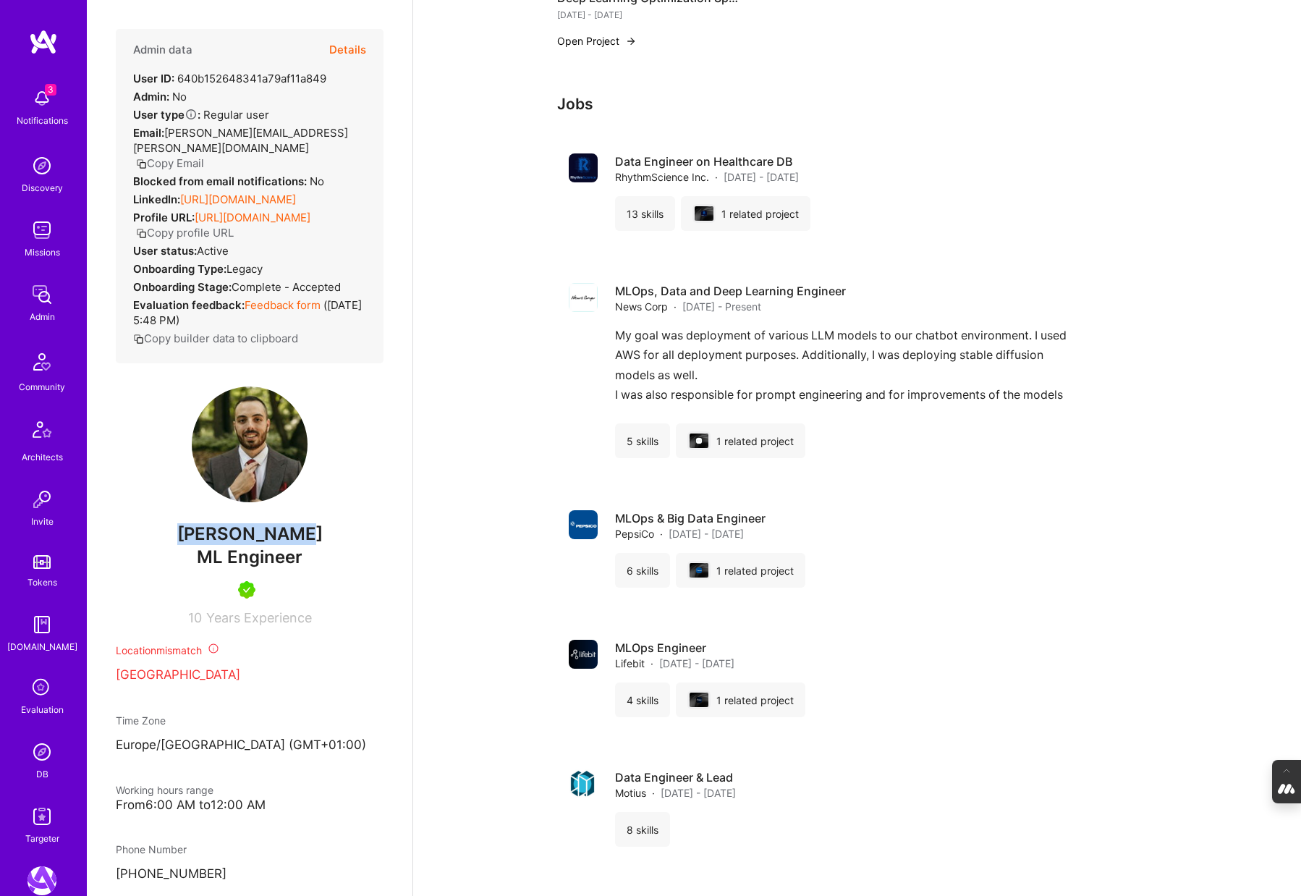
click at [271, 192] on link "[URL][DOMAIN_NAME]" at bounding box center [238, 199] width 116 height 14
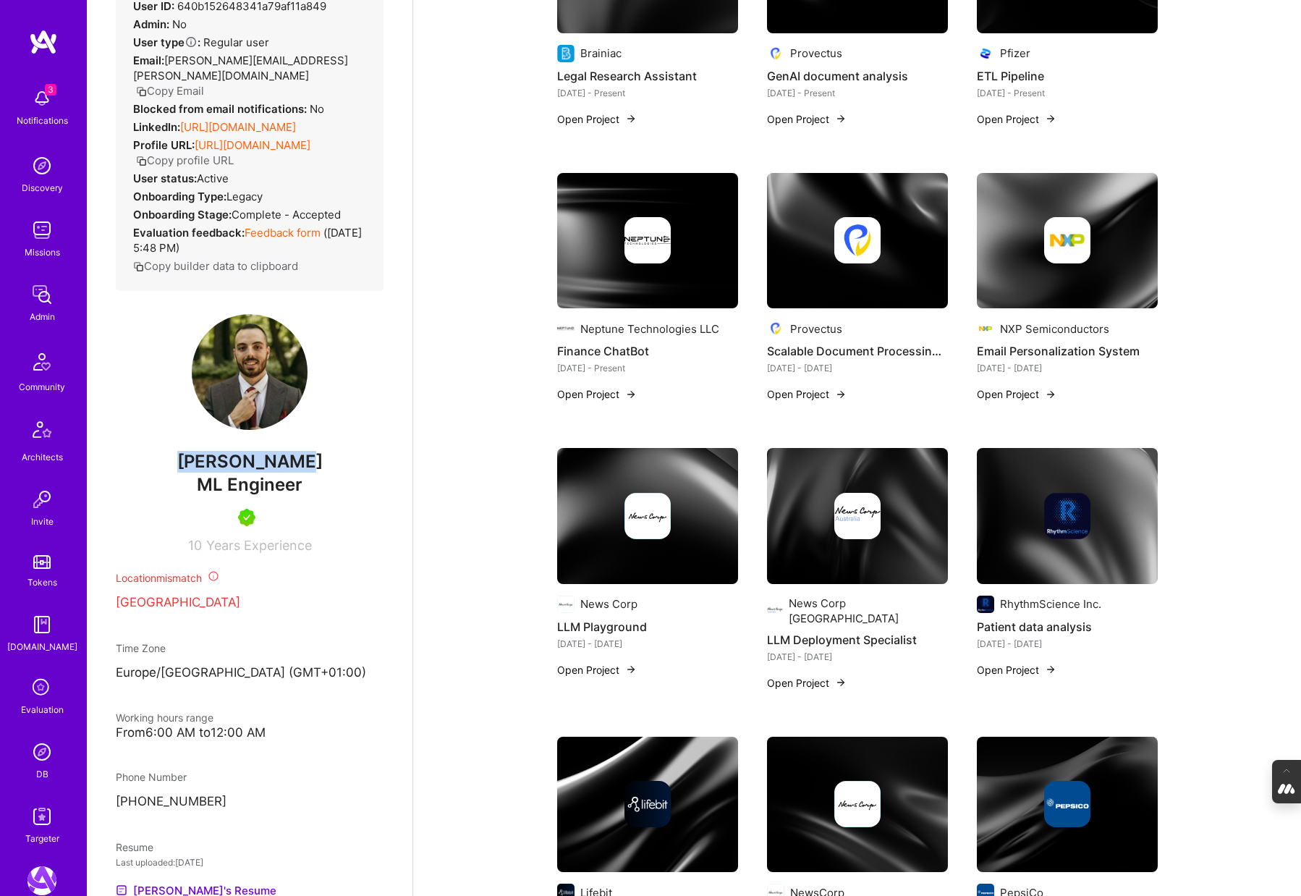
scroll to position [527, 0]
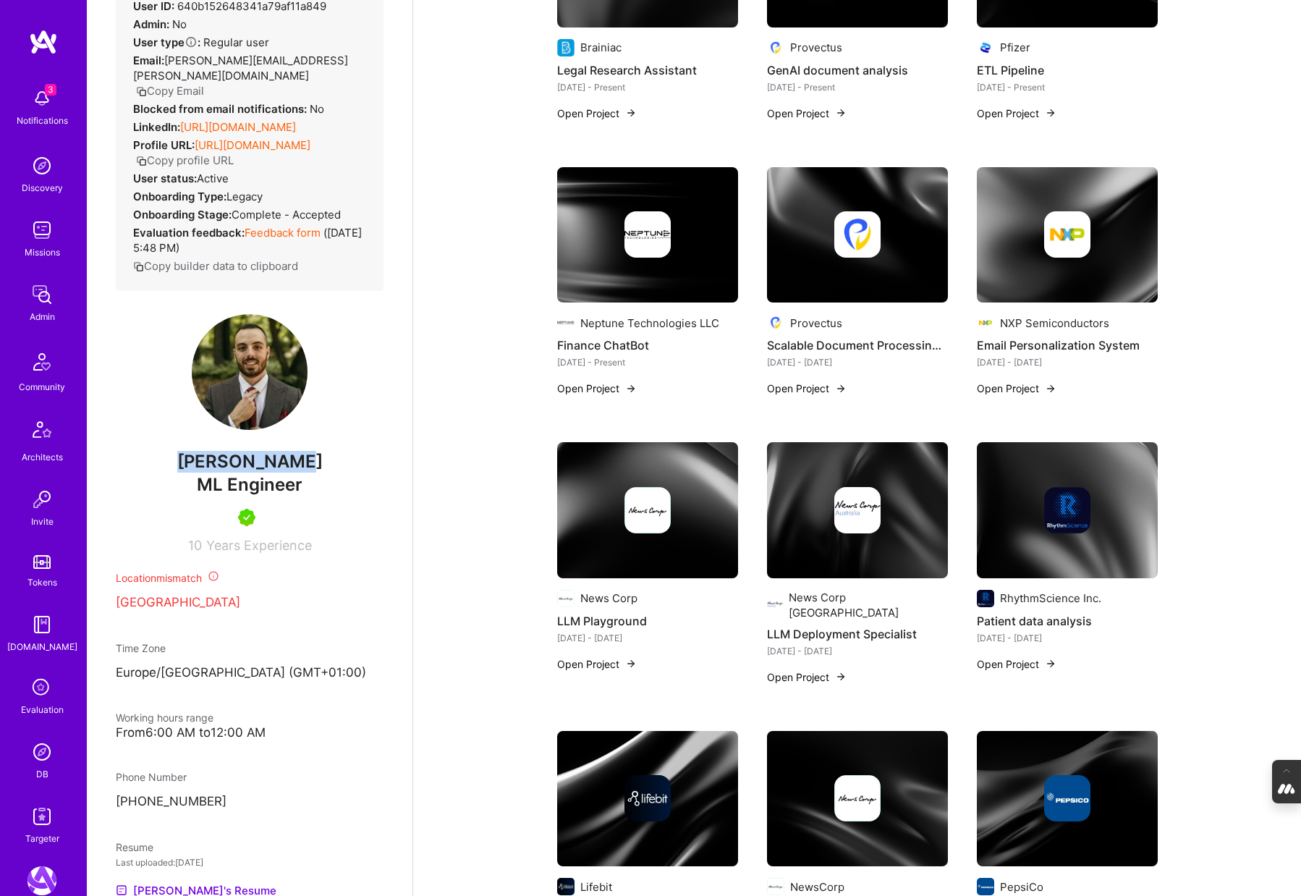
click at [1054, 276] on img at bounding box center [1067, 235] width 181 height 136
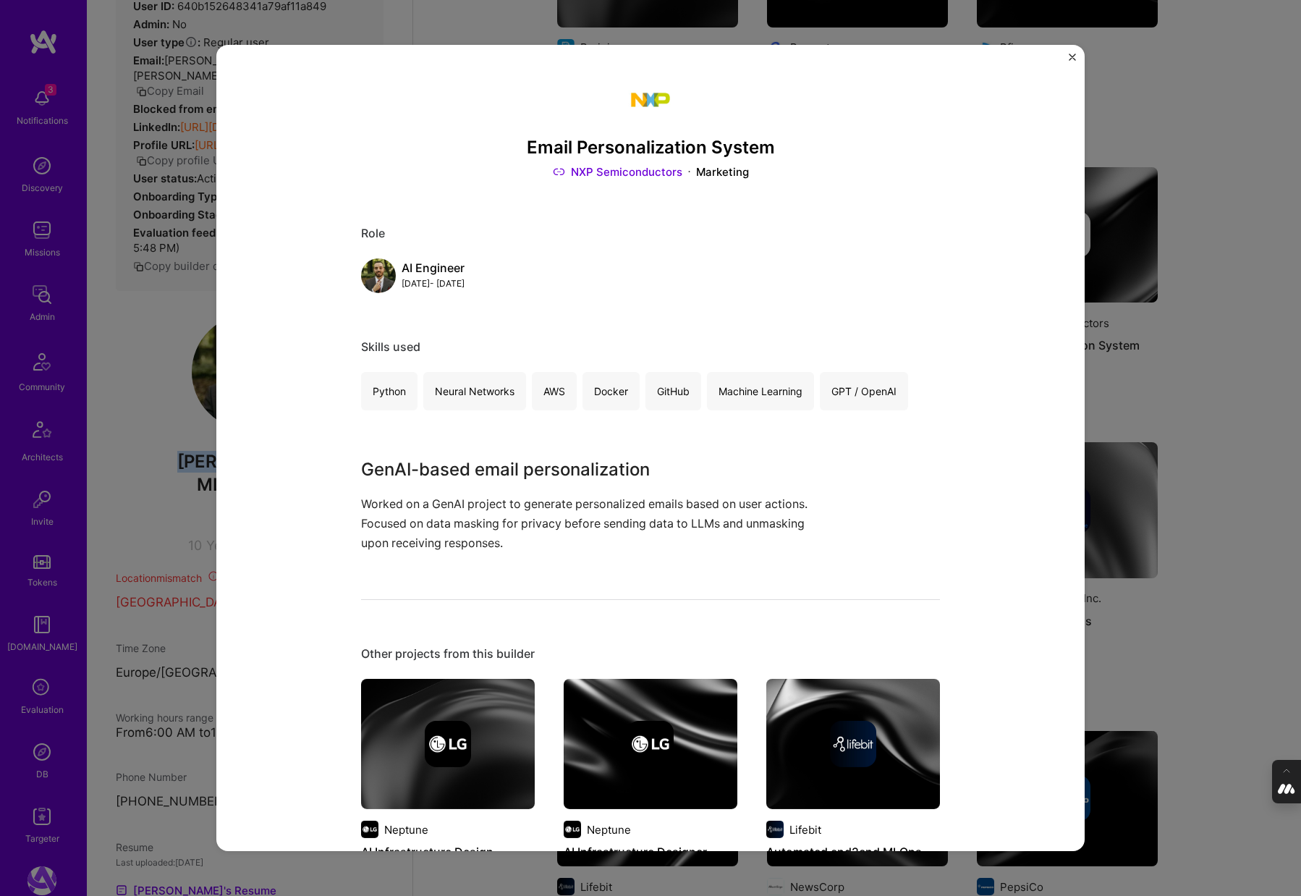
click at [648, 103] on img at bounding box center [651, 100] width 52 height 52
click at [1072, 54] on img "Close" at bounding box center [1072, 57] width 7 height 7
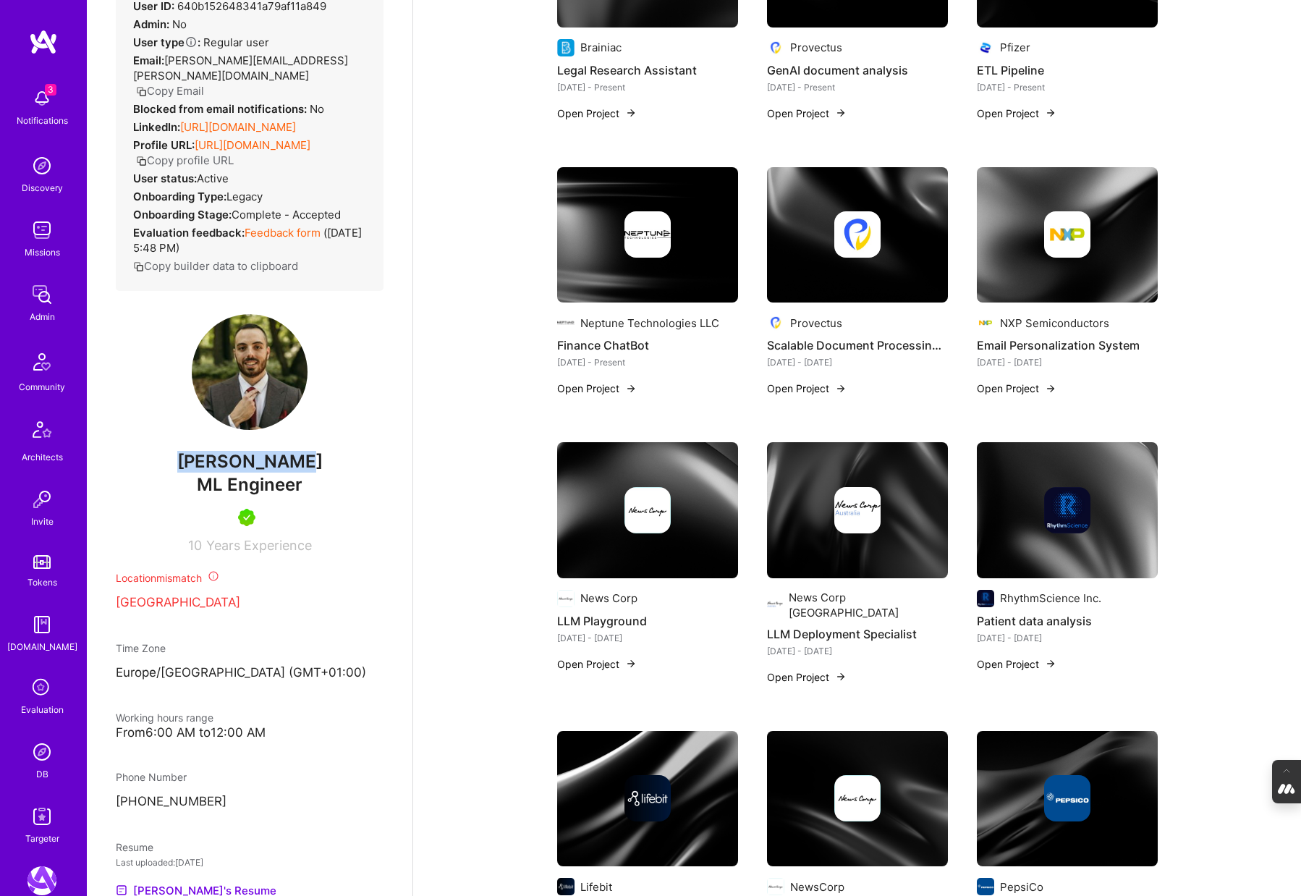
click at [1077, 267] on img at bounding box center [1067, 235] width 181 height 136
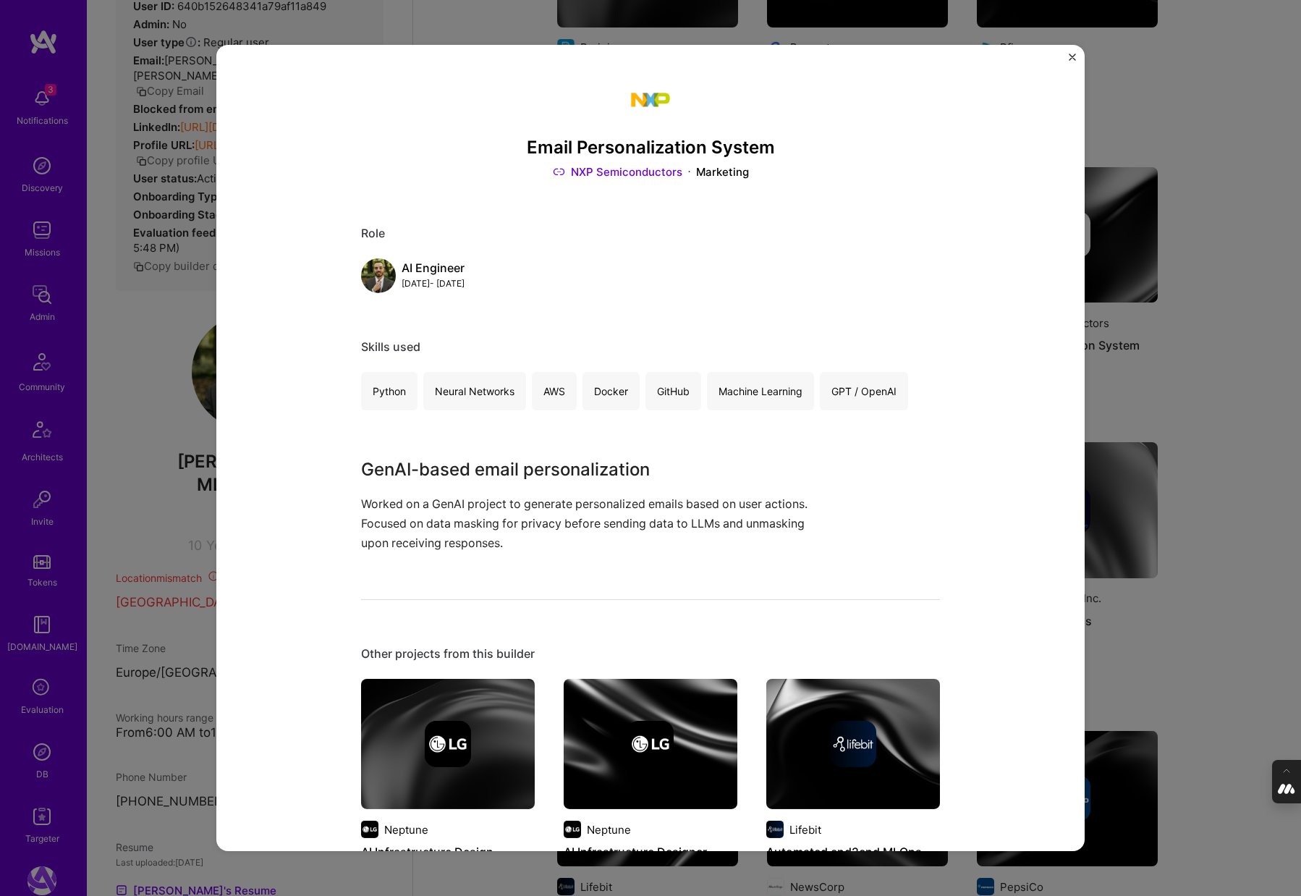
click at [1067, 58] on div "Email Personalization System NXP Semiconductors Marketing Role AI Engineer Feb,…" at bounding box center [650, 448] width 868 height 806
click at [1075, 57] on img "Close" at bounding box center [1072, 57] width 7 height 7
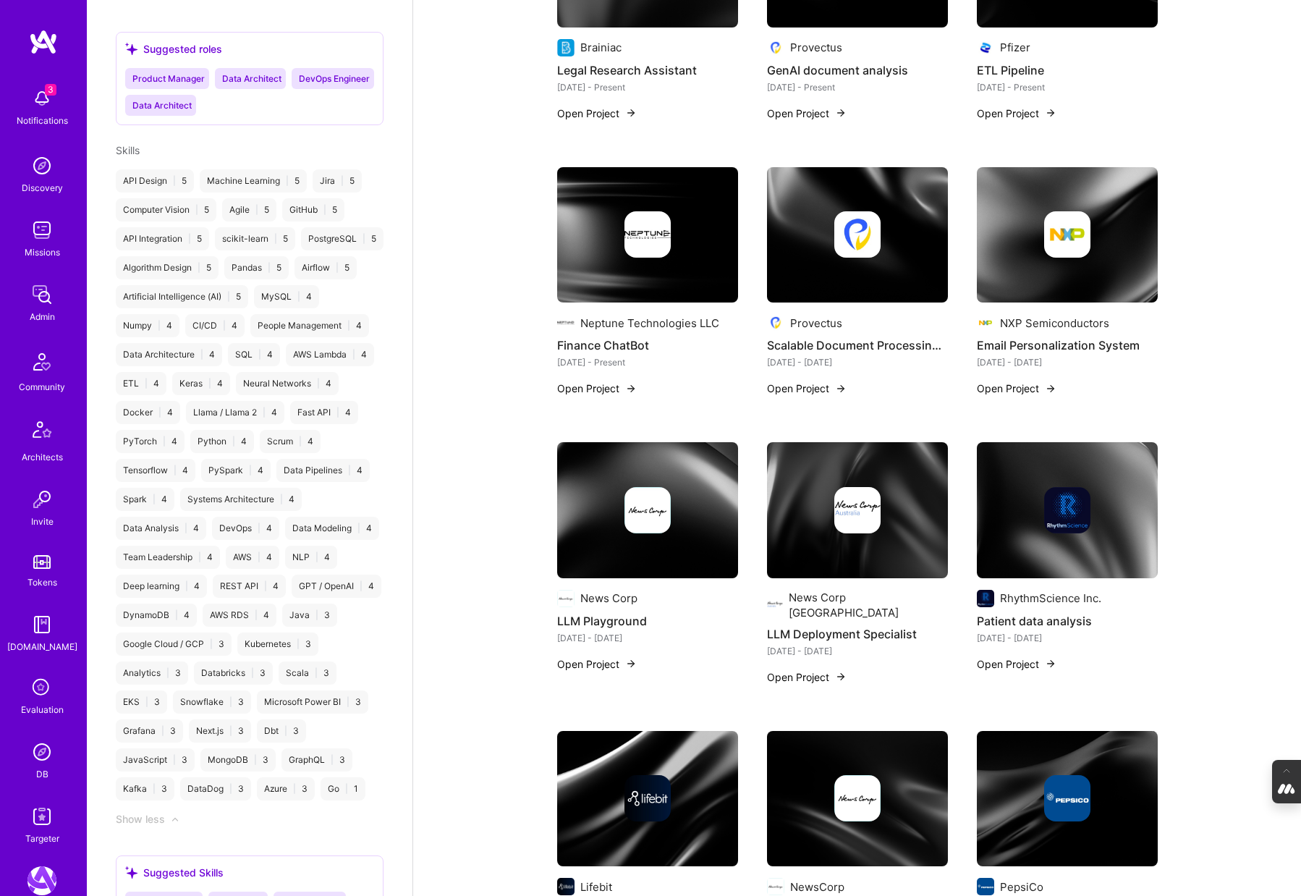
scroll to position [1189, 0]
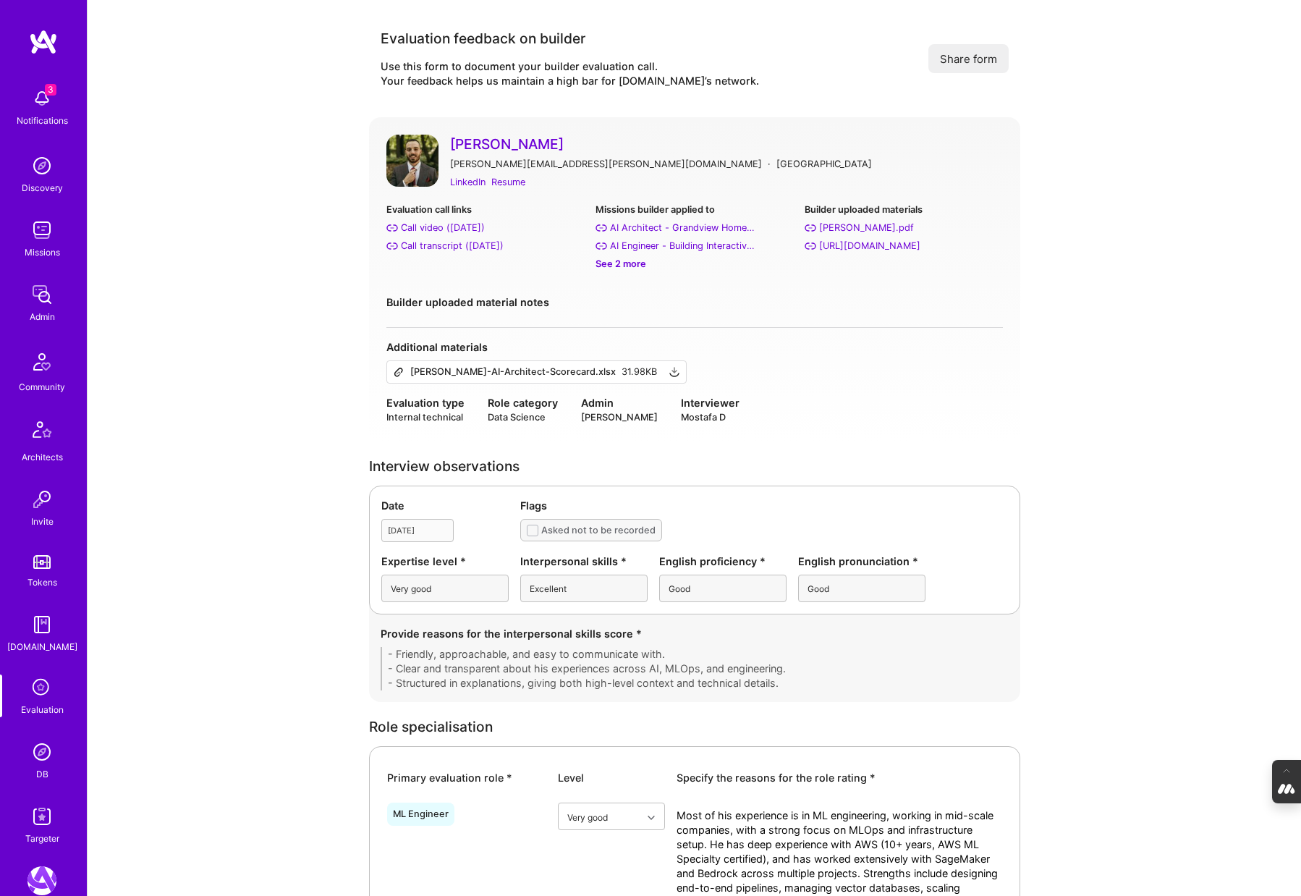
click at [467, 140] on link "[PERSON_NAME]" at bounding box center [726, 144] width 553 height 19
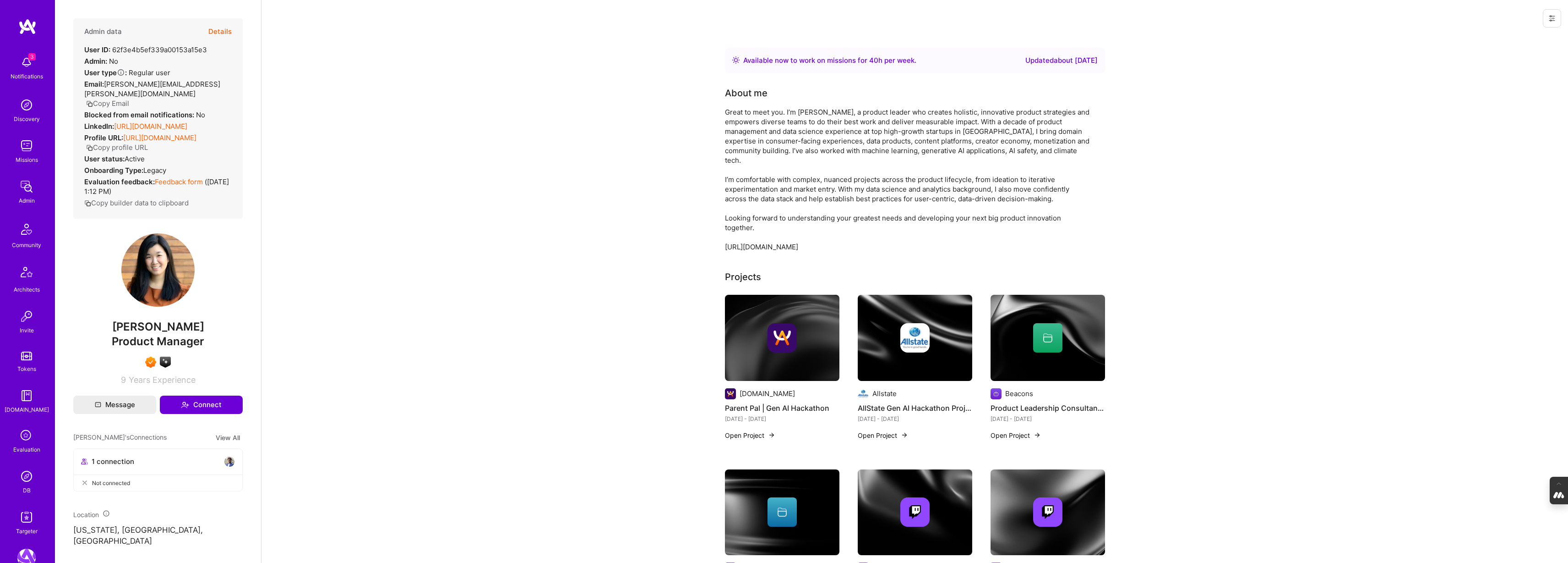
click at [225, 27] on button "Details" at bounding box center [220, 32] width 23 height 27
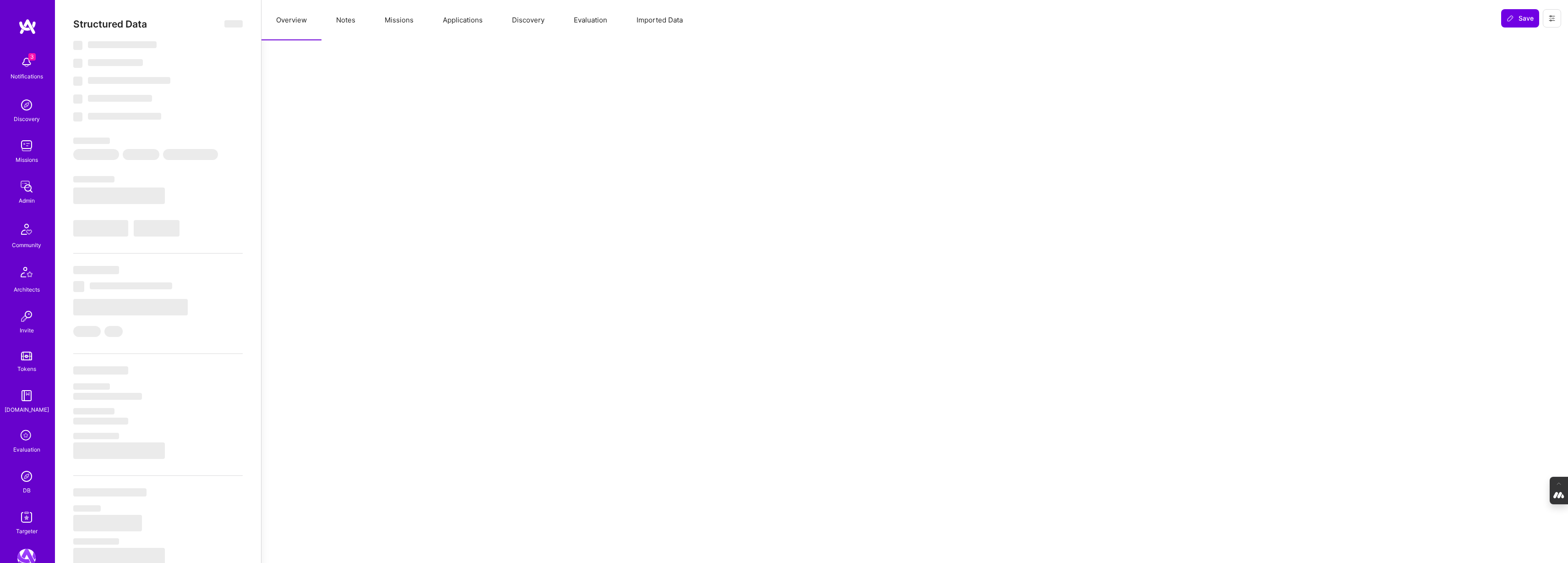
click at [605, 18] on button "Evaluation" at bounding box center [590, 20] width 63 height 41
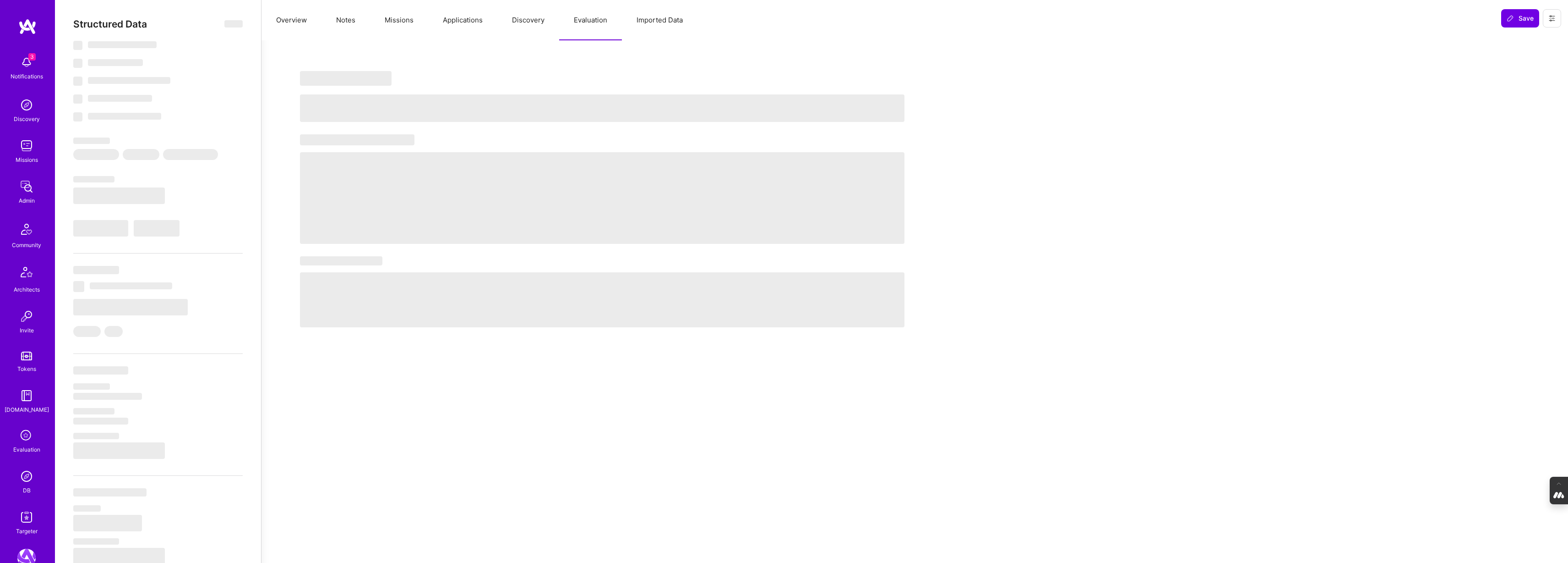
select select "Right Now"
select select "7"
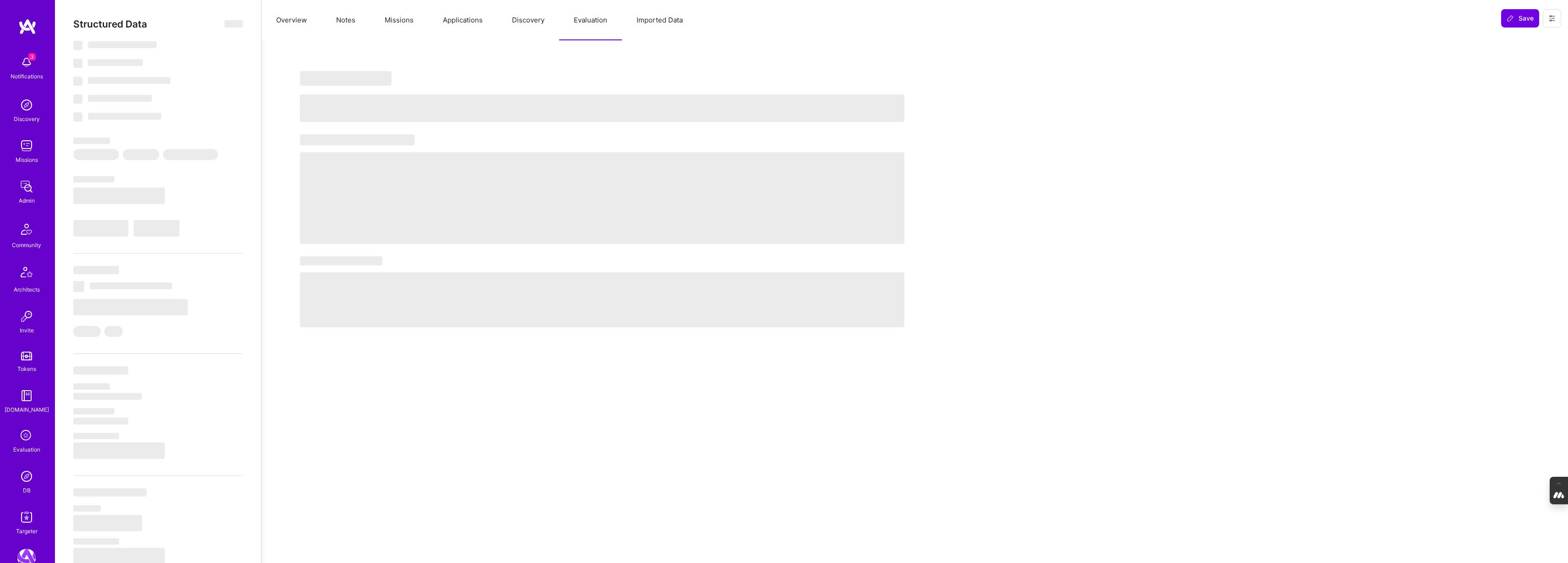
select select "US"
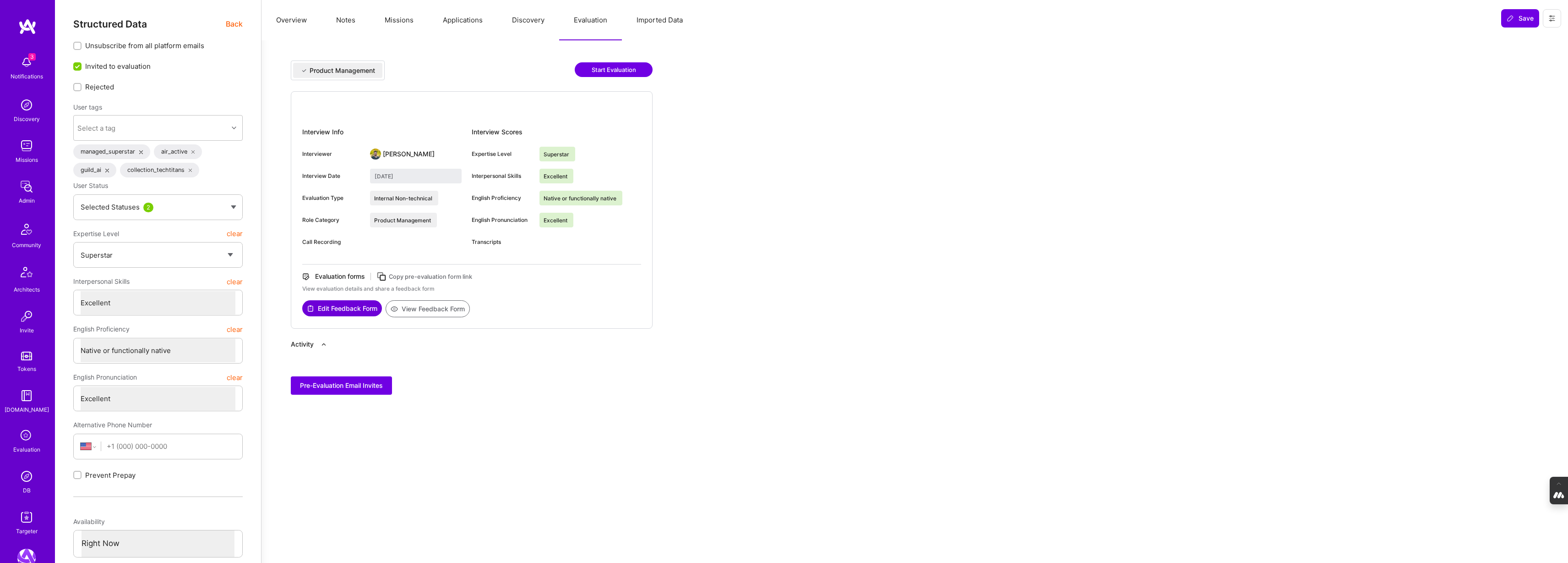
click at [237, 22] on span "Back" at bounding box center [234, 24] width 17 height 11
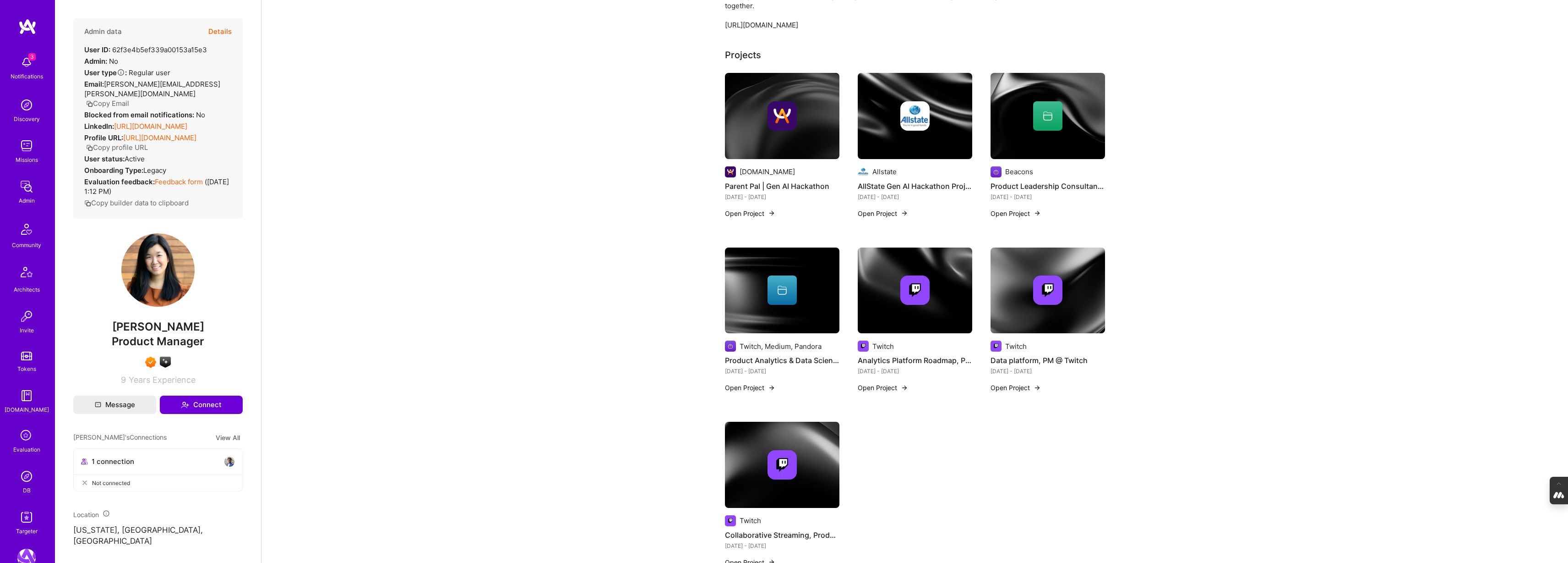
scroll to position [217, 0]
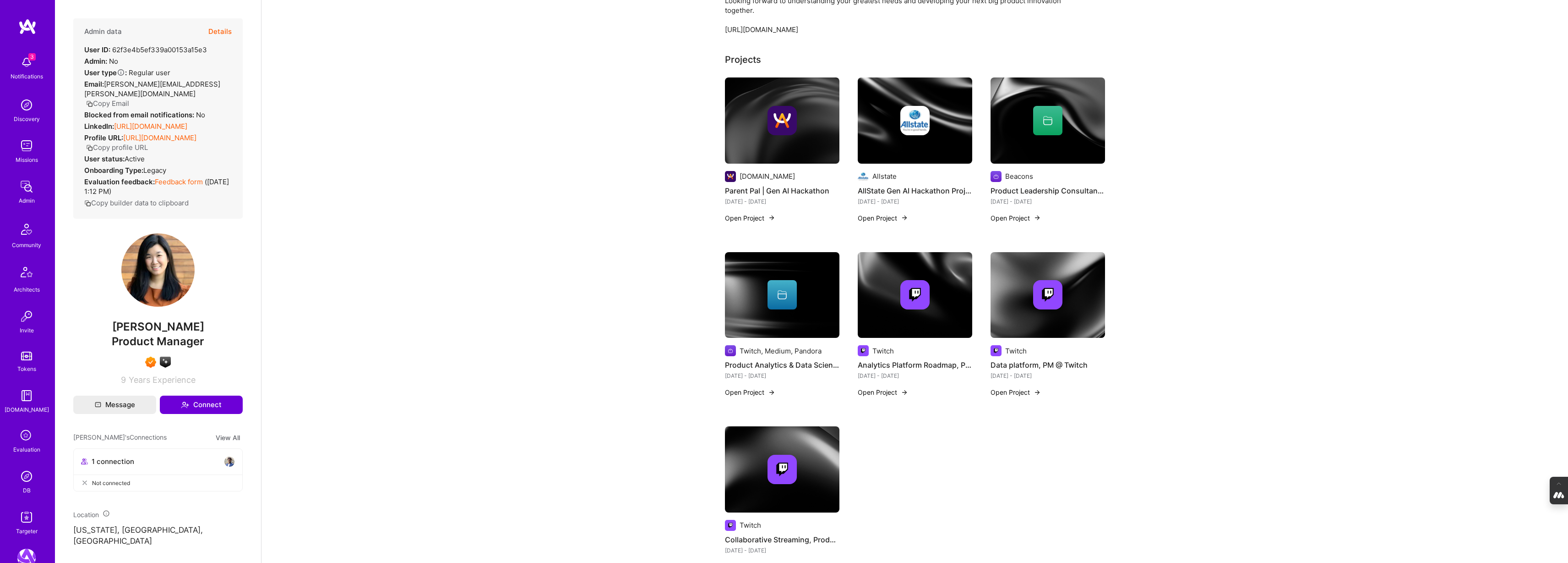
click at [1054, 152] on img at bounding box center [1047, 120] width 115 height 86
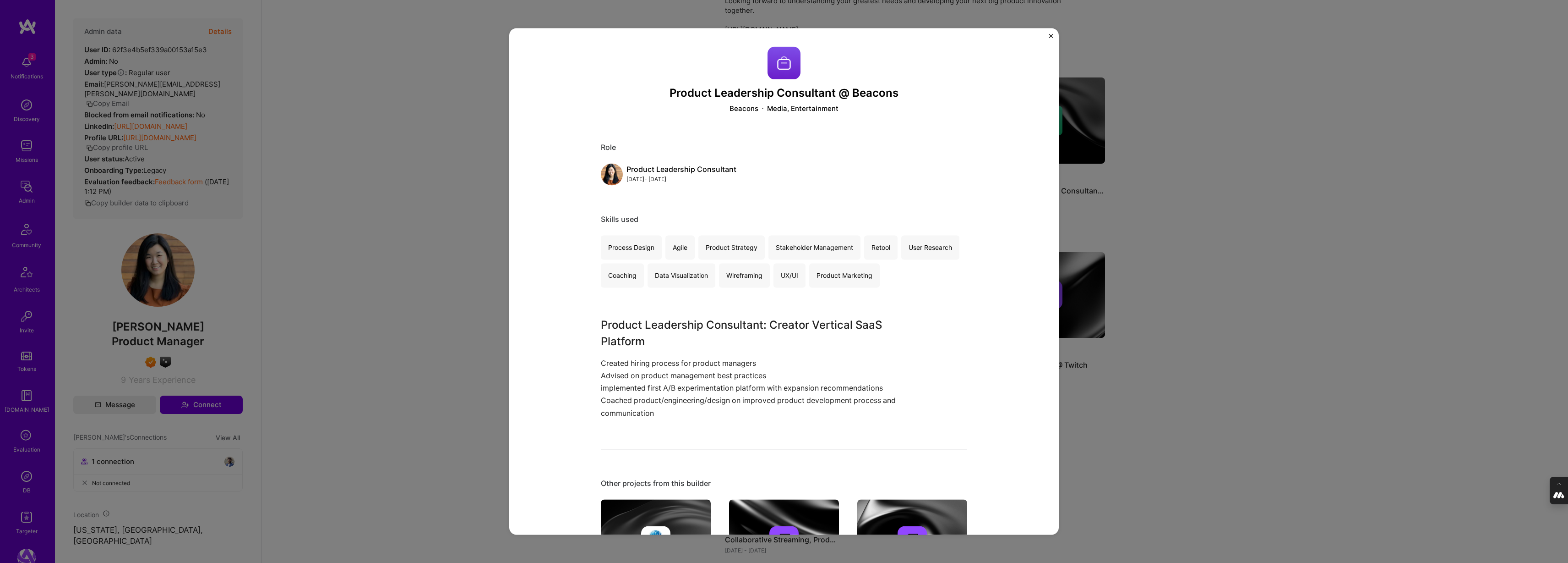
click at [1147, 252] on div "Product Leadership Consultant @ Beacons Beacons Media, Entertainment Role Produ…" at bounding box center [784, 281] width 1568 height 563
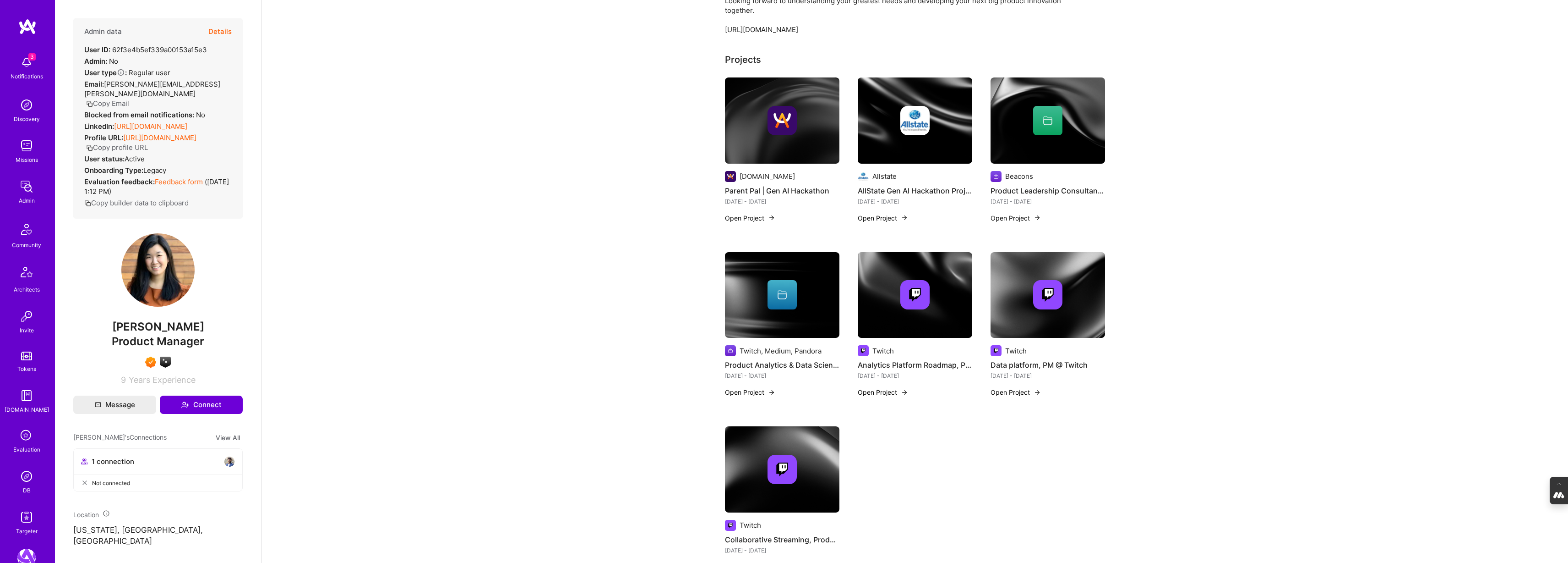
click at [790, 334] on img at bounding box center [782, 295] width 115 height 86
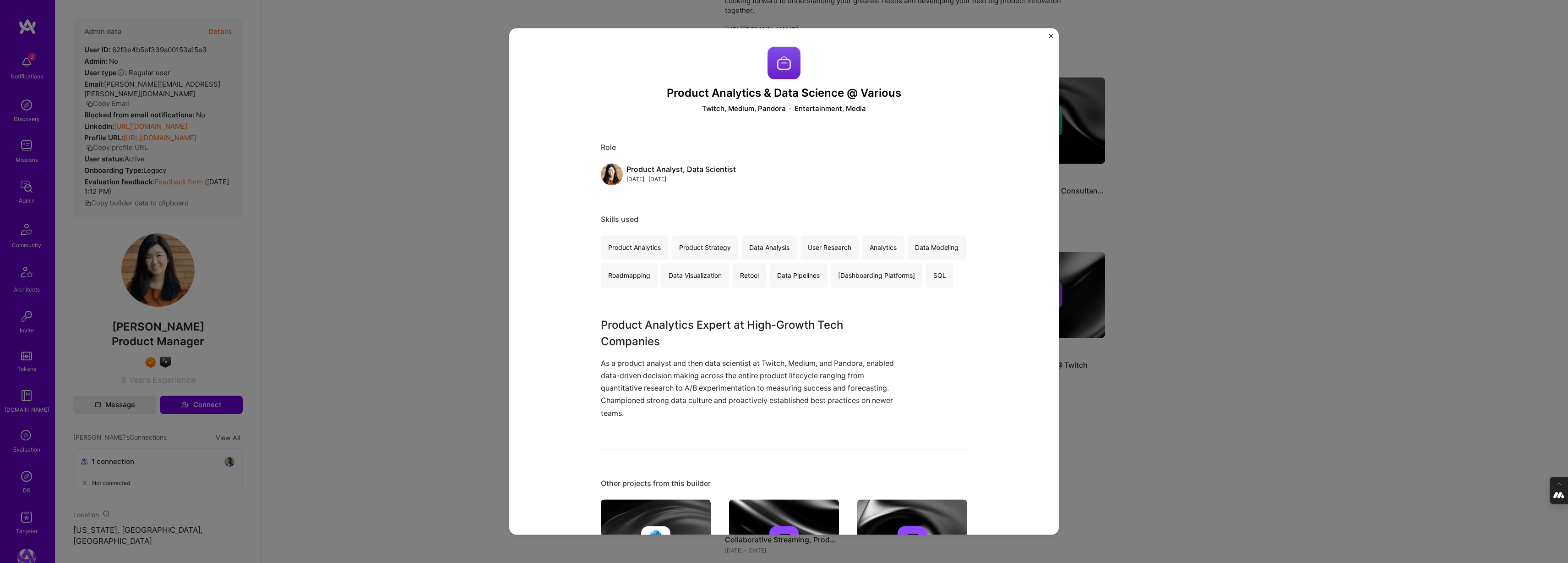
click at [1198, 281] on div "Product Analytics & Data Science @ Various Twitch, Medium, Pandora Entertainmen…" at bounding box center [784, 281] width 1568 height 563
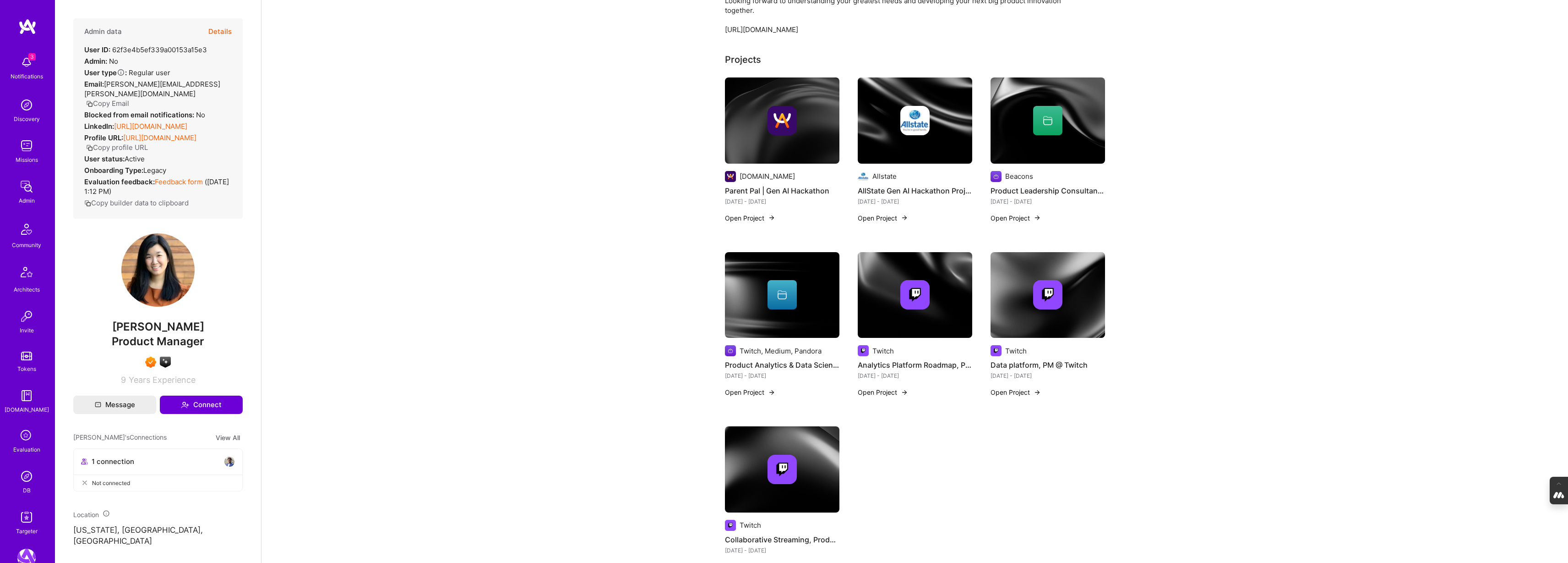
click at [939, 310] on img at bounding box center [914, 295] width 115 height 86
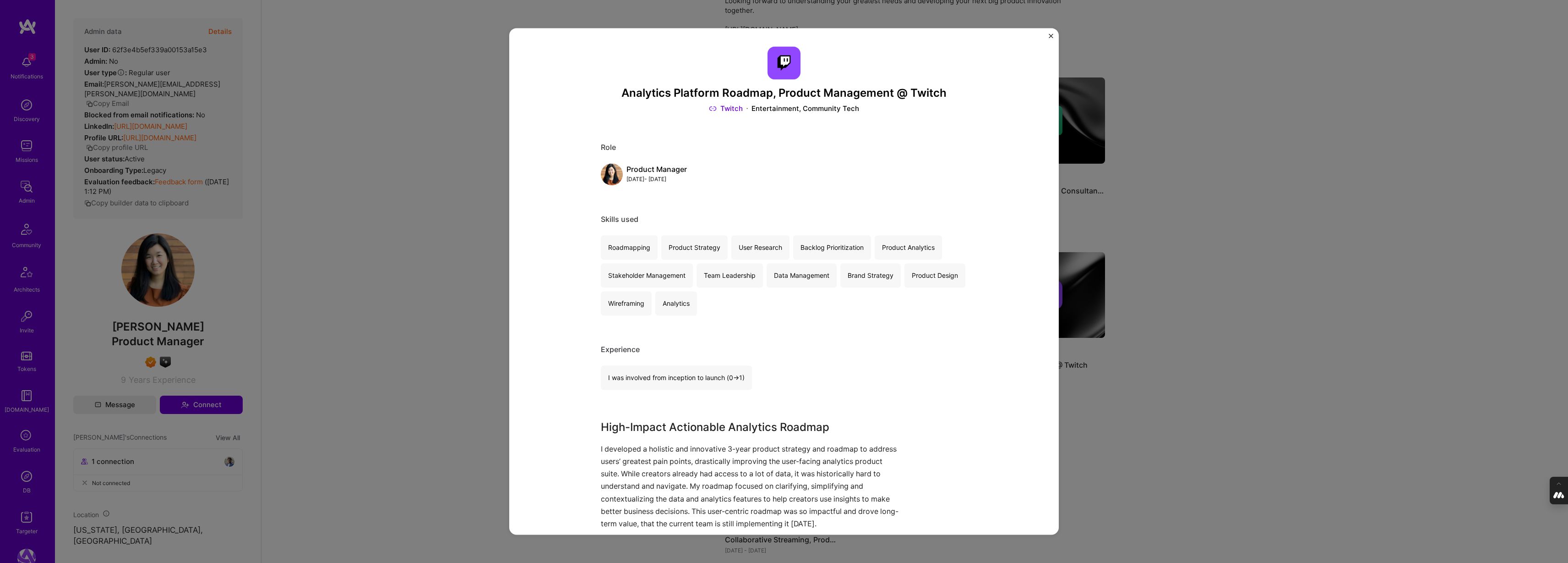
click at [1242, 294] on div "Analytics Platform Roadmap, Product Management @ Twitch Twitch Entertainment, C…" at bounding box center [784, 281] width 1568 height 563
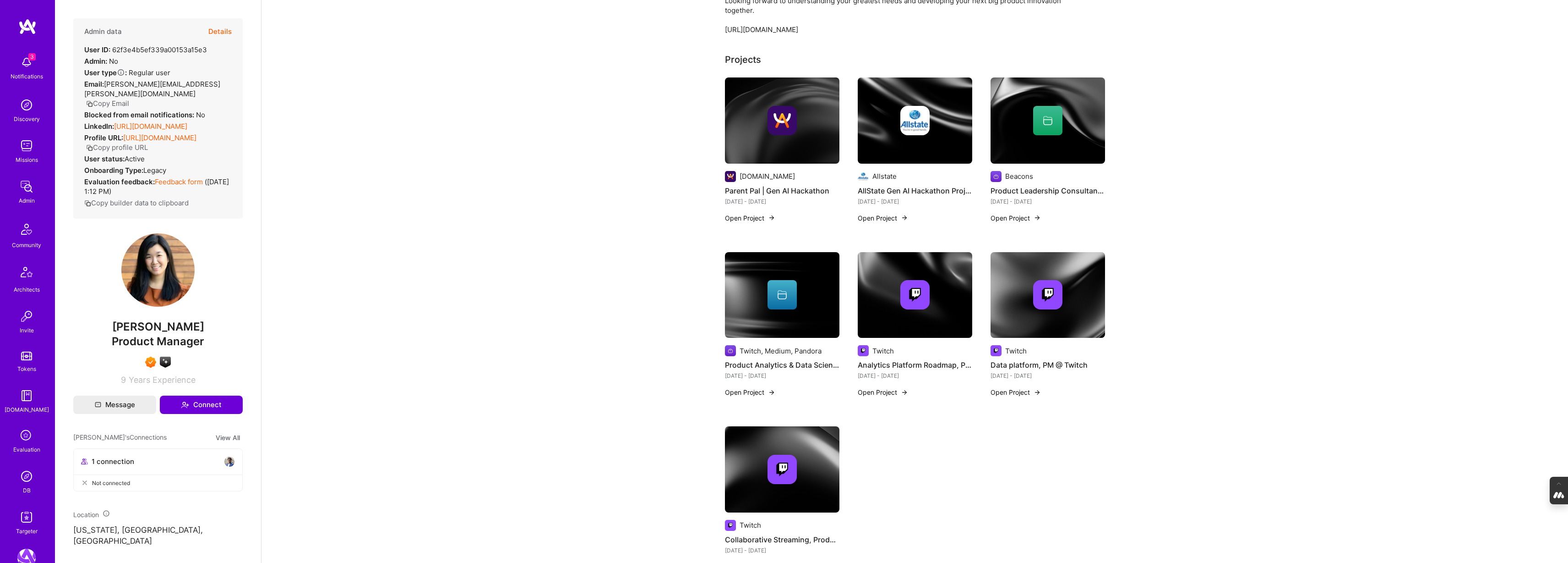
click at [1073, 312] on img at bounding box center [1047, 295] width 115 height 86
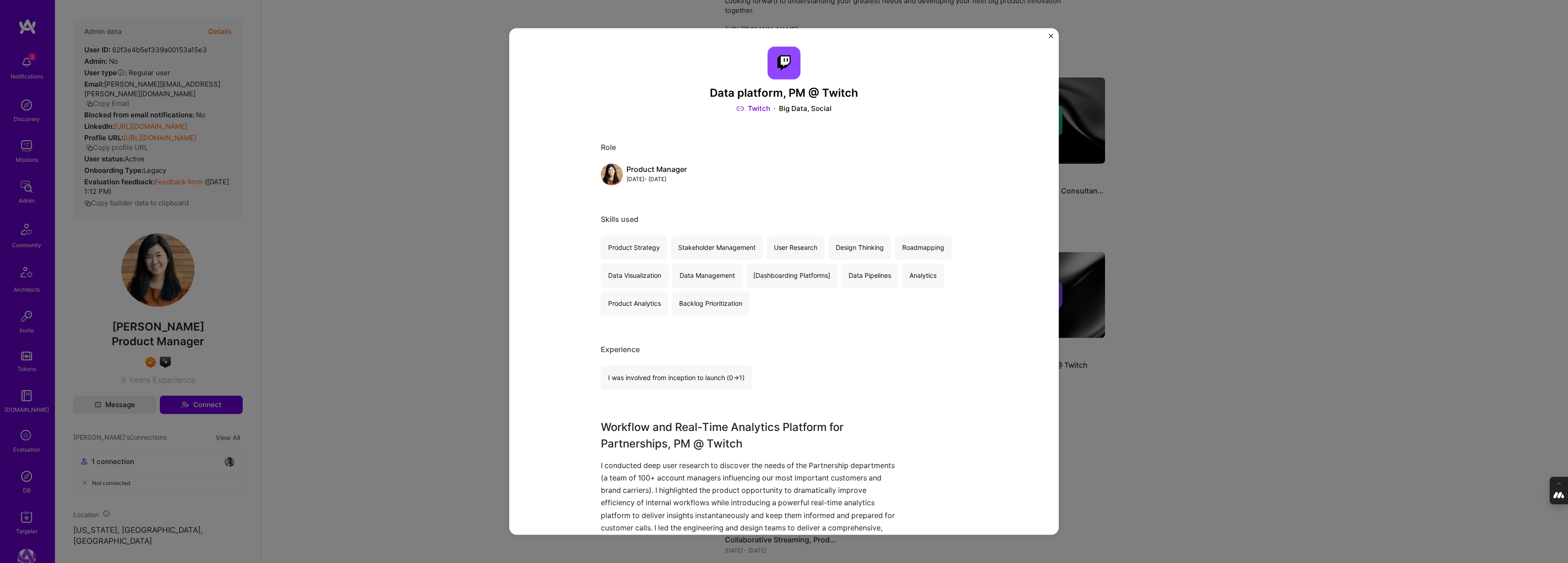
click at [1229, 305] on div "Data platform, PM @ Twitch Twitch Big Data, Social Role Product Manager [DATE] …" at bounding box center [784, 281] width 1568 height 563
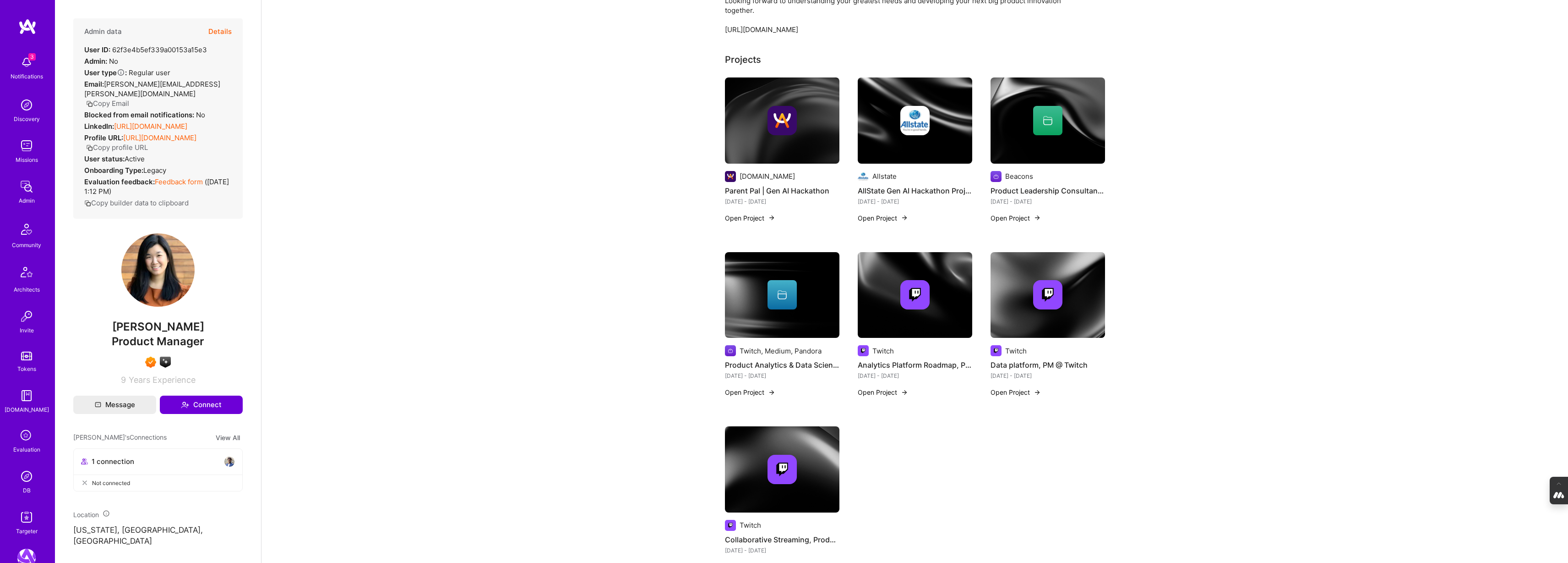
click at [787, 459] on img at bounding box center [782, 469] width 29 height 29
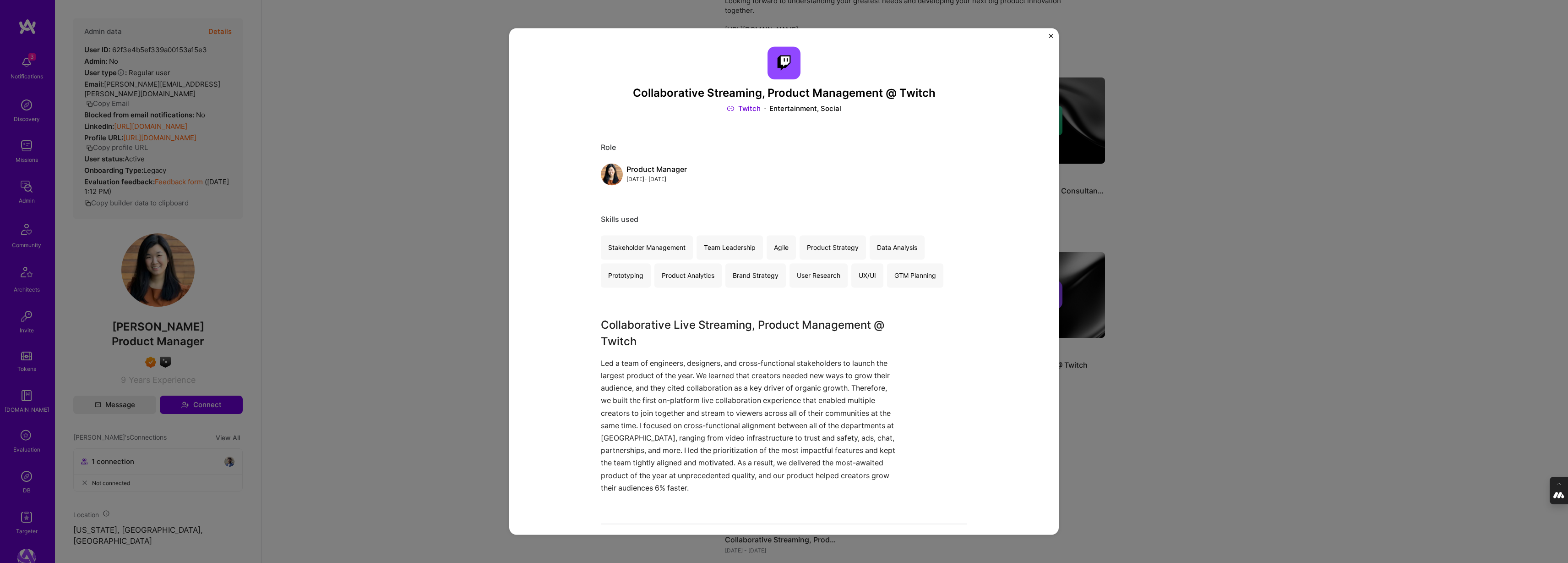
click at [1214, 371] on div "Collaborative Streaming, Product Management @ Twitch Twitch Entertainment, Soci…" at bounding box center [784, 281] width 1568 height 563
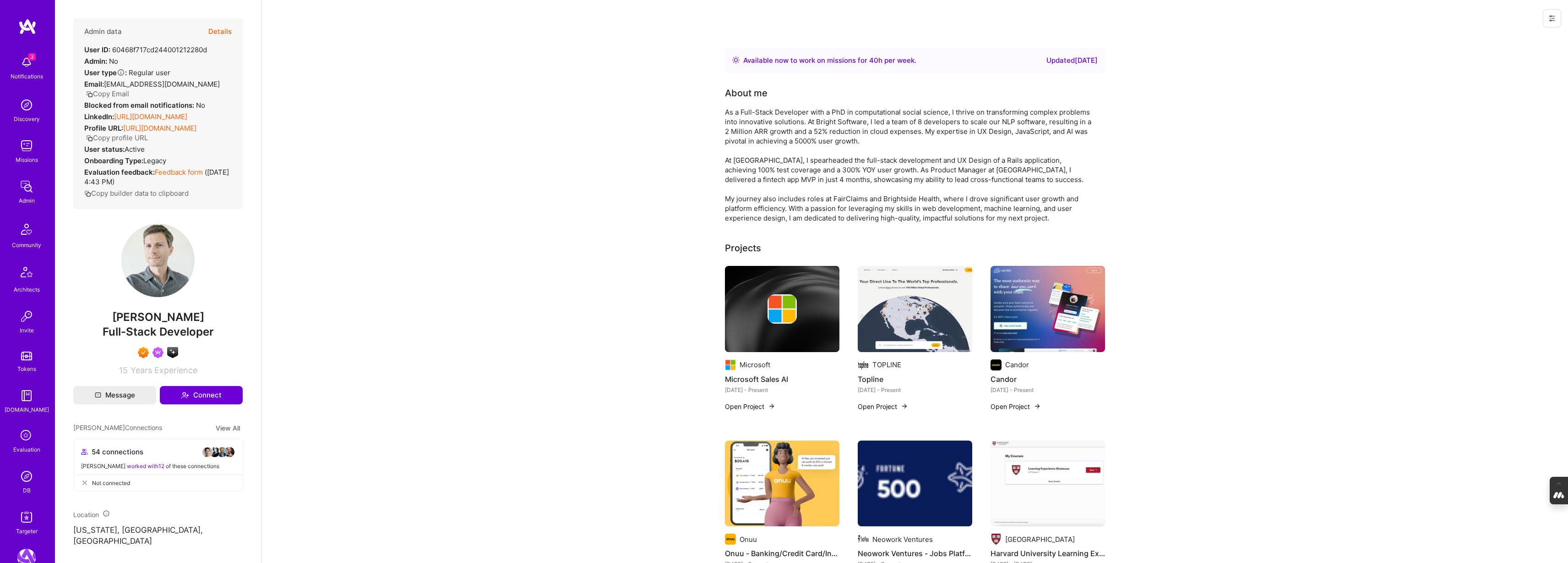
click at [811, 305] on div at bounding box center [782, 309] width 115 height 29
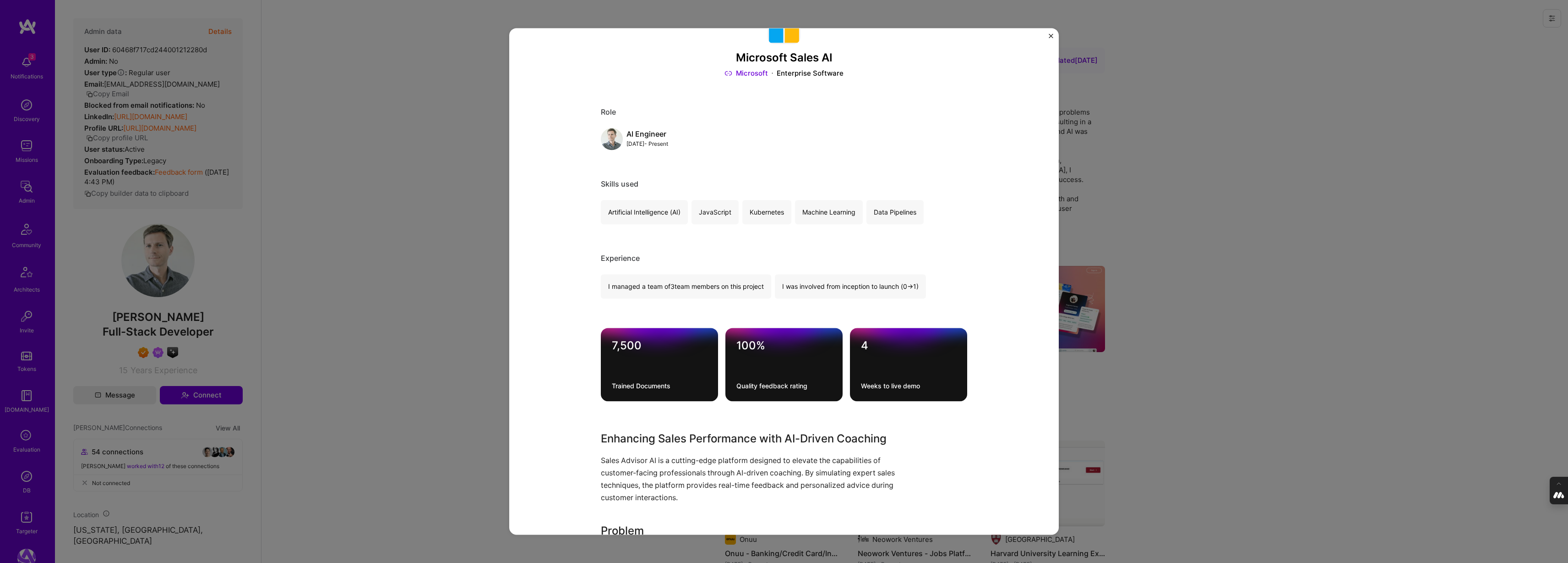
scroll to position [34, 0]
click at [1152, 208] on div "Microsoft Sales AI Microsoft Enterprise Software Role AI Engineer [DATE] - Pres…" at bounding box center [784, 281] width 1568 height 563
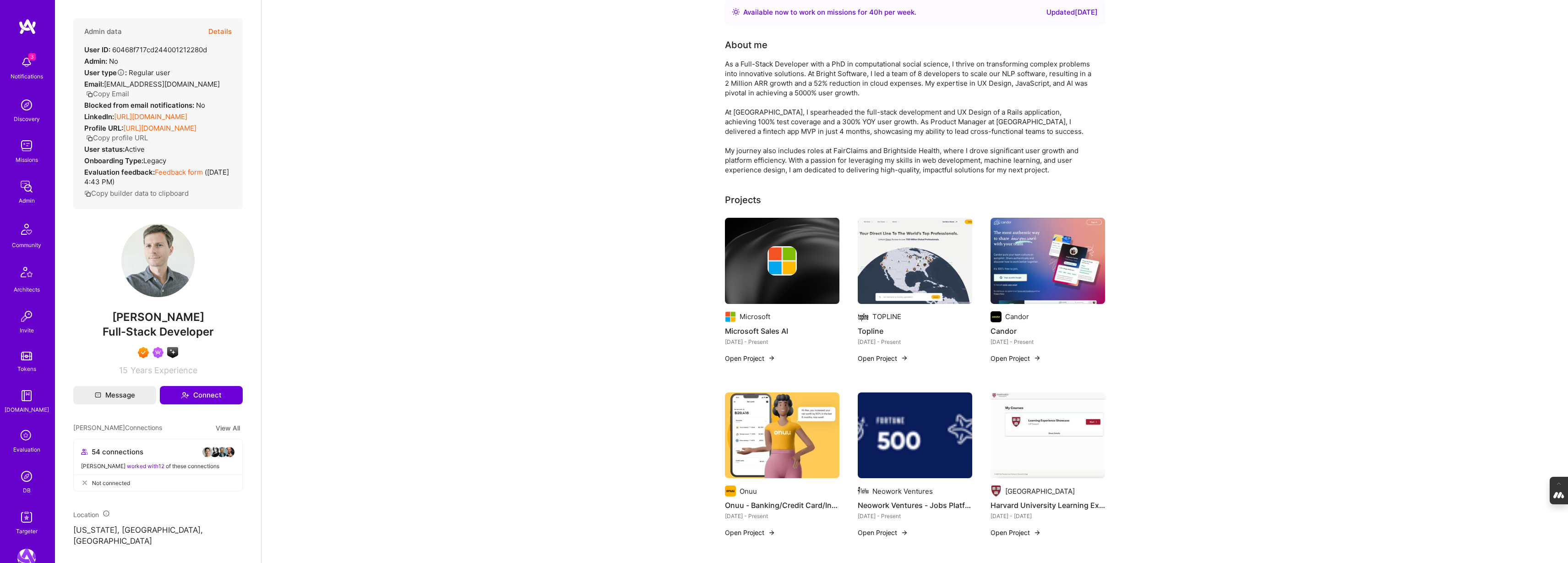
scroll to position [49, 0]
click at [914, 248] on img at bounding box center [914, 260] width 115 height 86
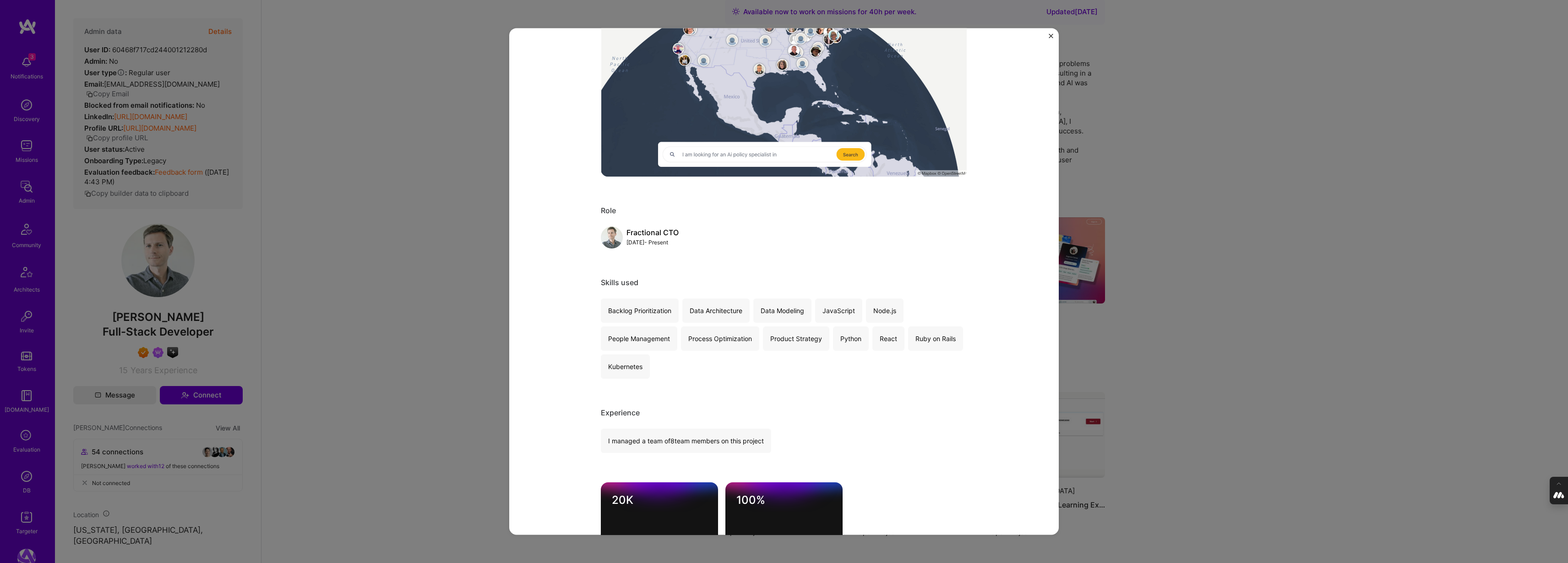
scroll to position [248, 0]
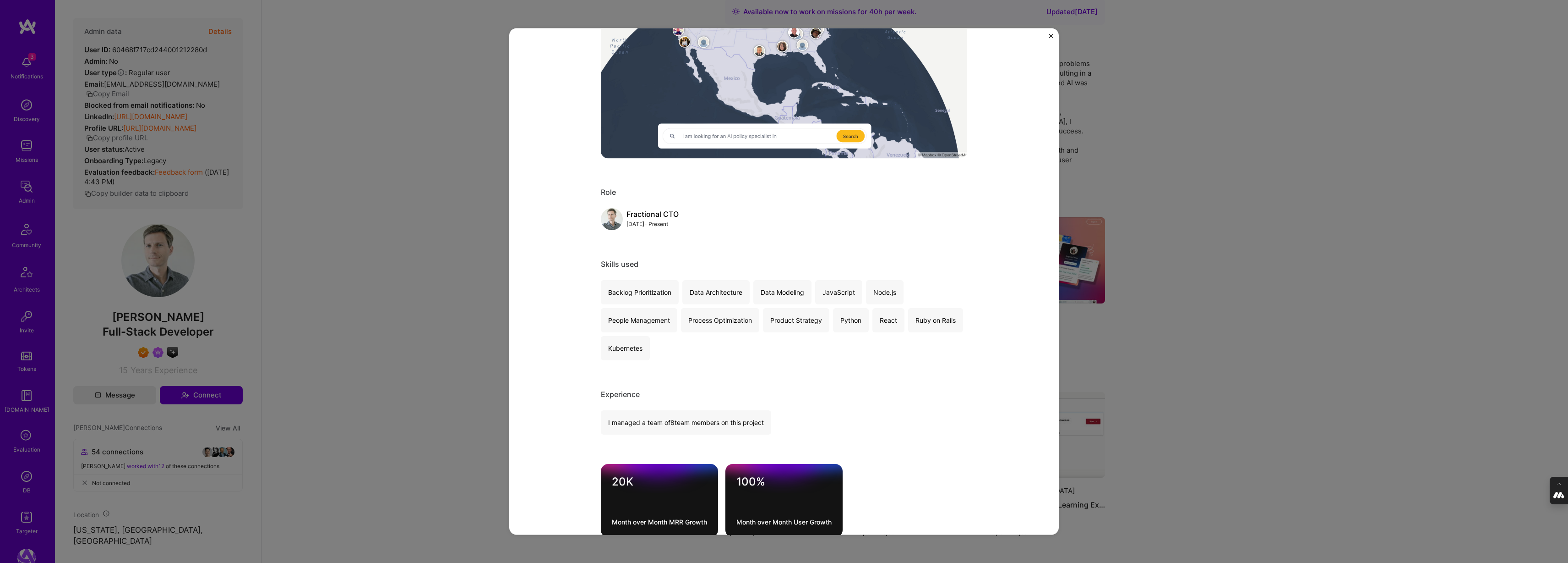
click at [1188, 202] on div "Topline TOPLINE SaaS Role Fractional CTO [DATE] - Present Skills used Backlog P…" at bounding box center [784, 281] width 1568 height 563
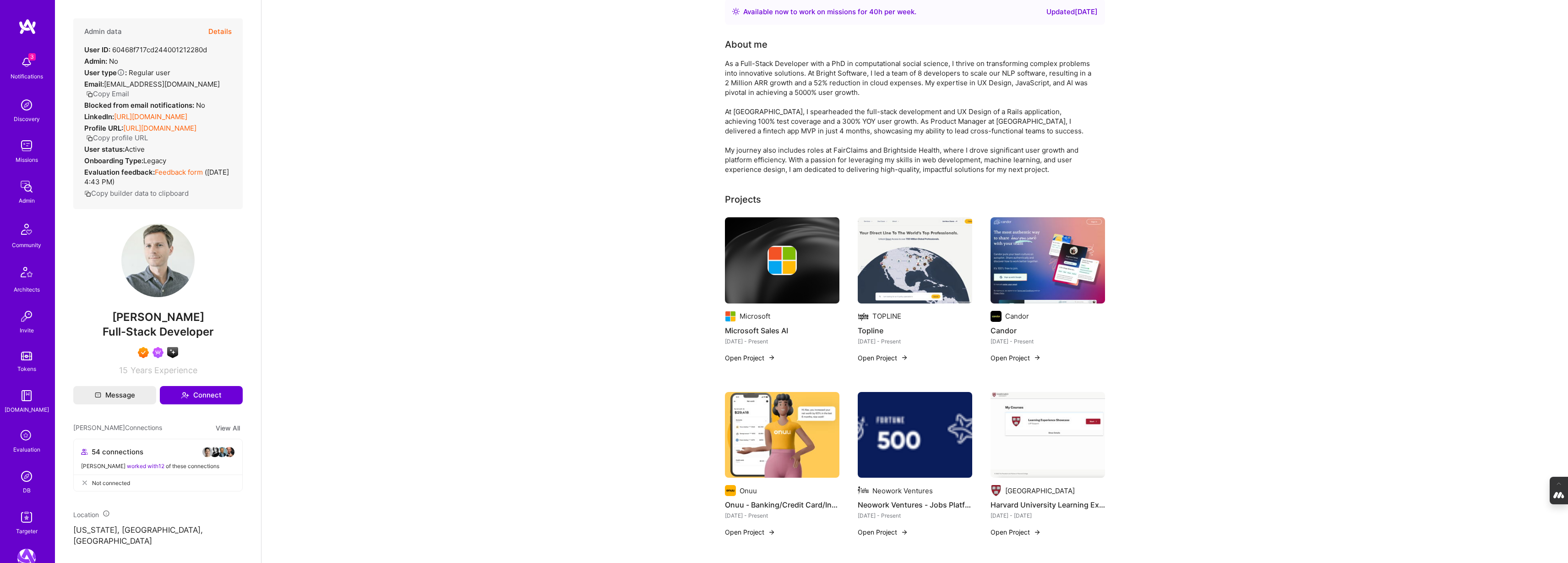
click at [1038, 281] on img at bounding box center [1047, 260] width 115 height 86
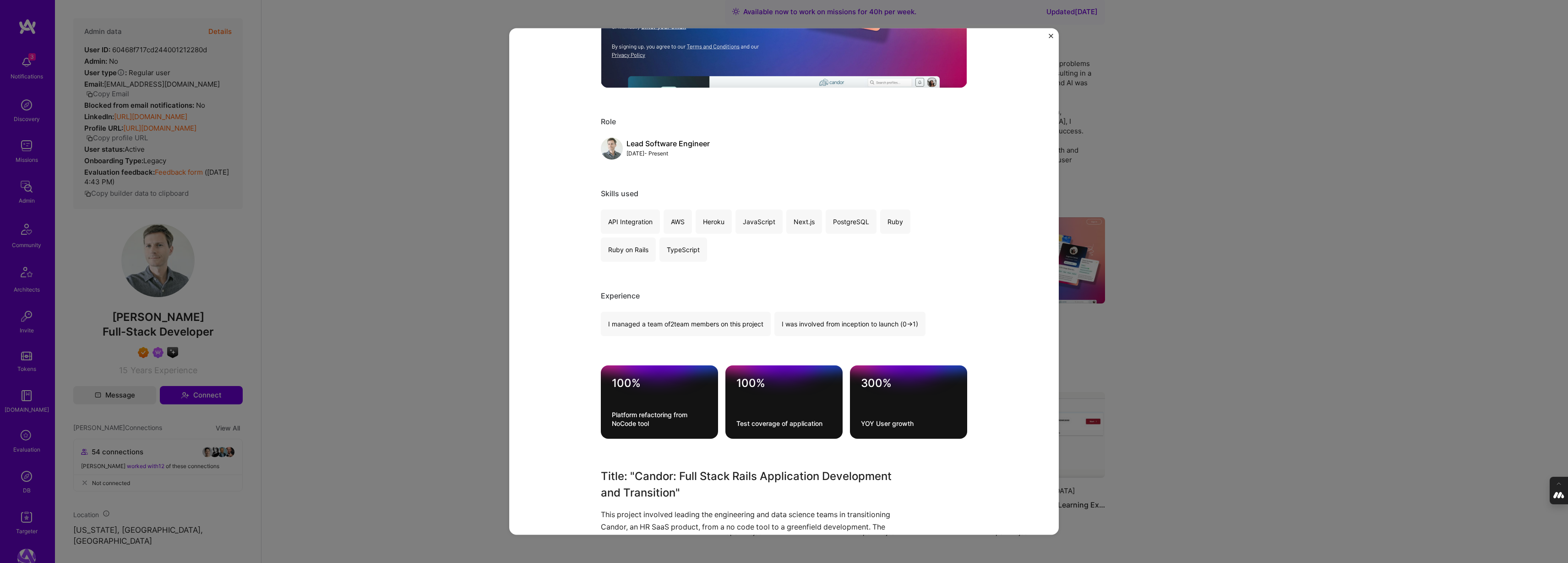
scroll to position [327, 0]
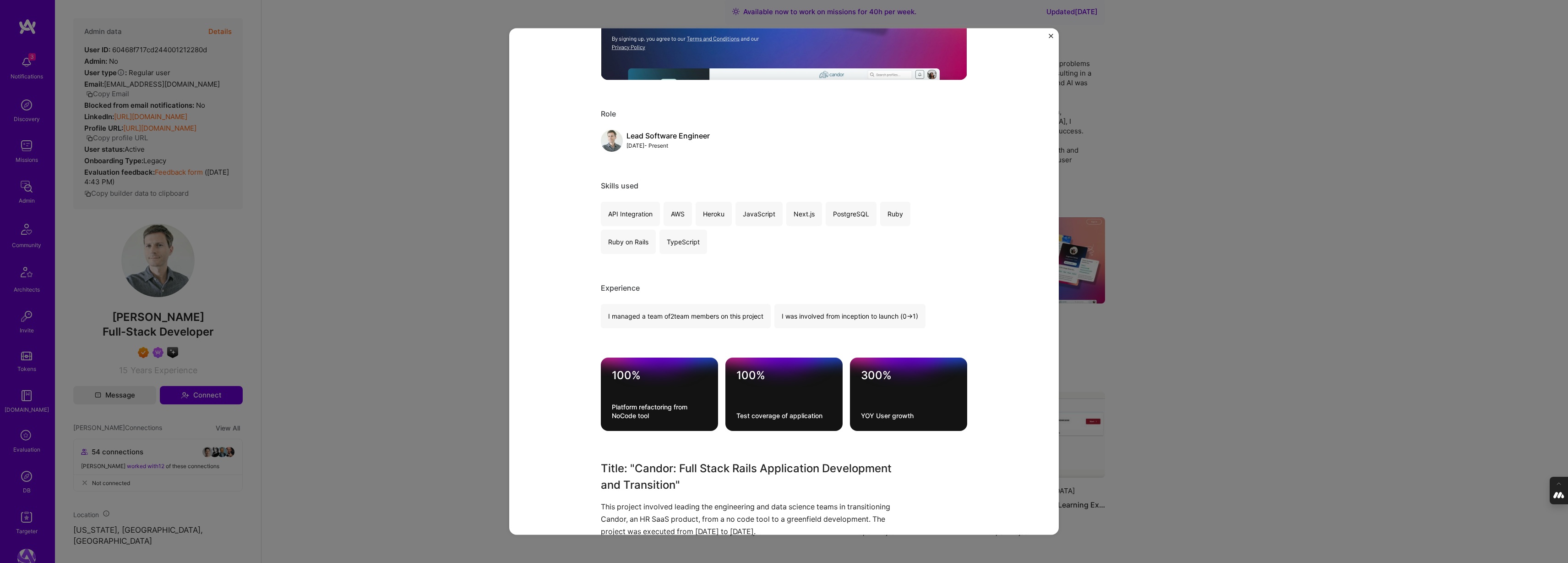
click at [1186, 305] on div "Candor Candor HR Role Lead Software Engineer [DATE] - Present Skills used API I…" at bounding box center [784, 281] width 1568 height 563
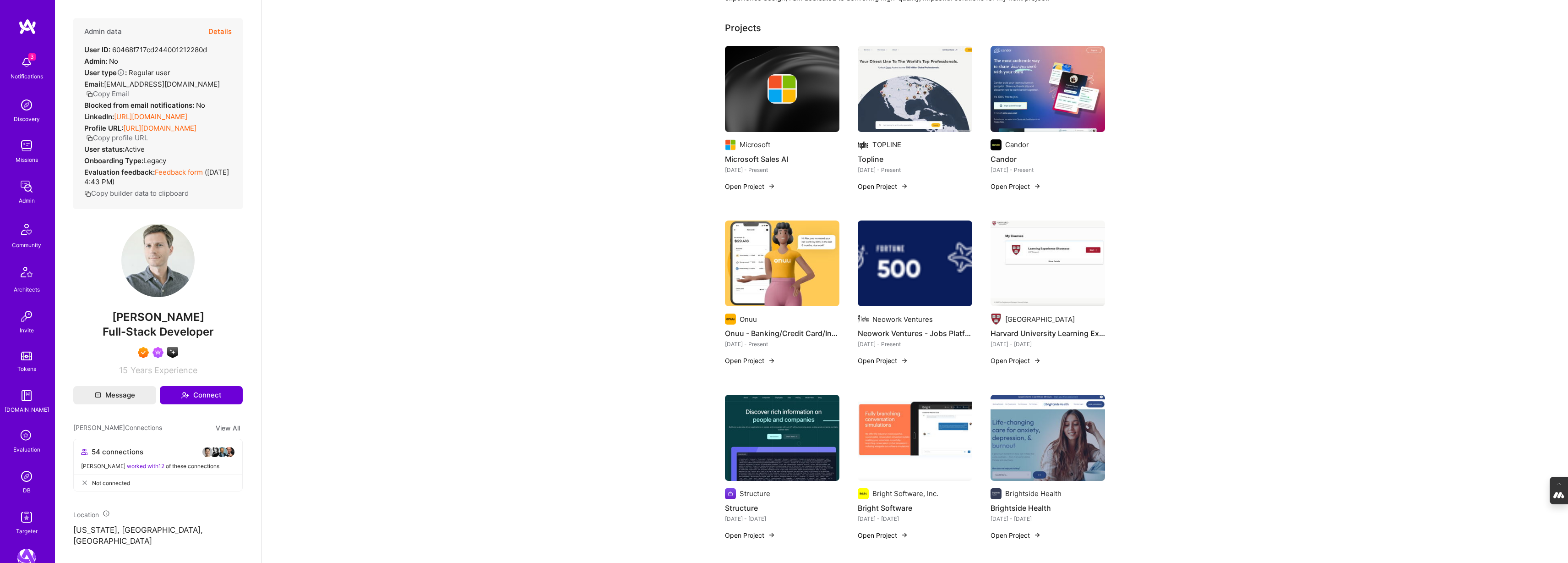
scroll to position [239, 0]
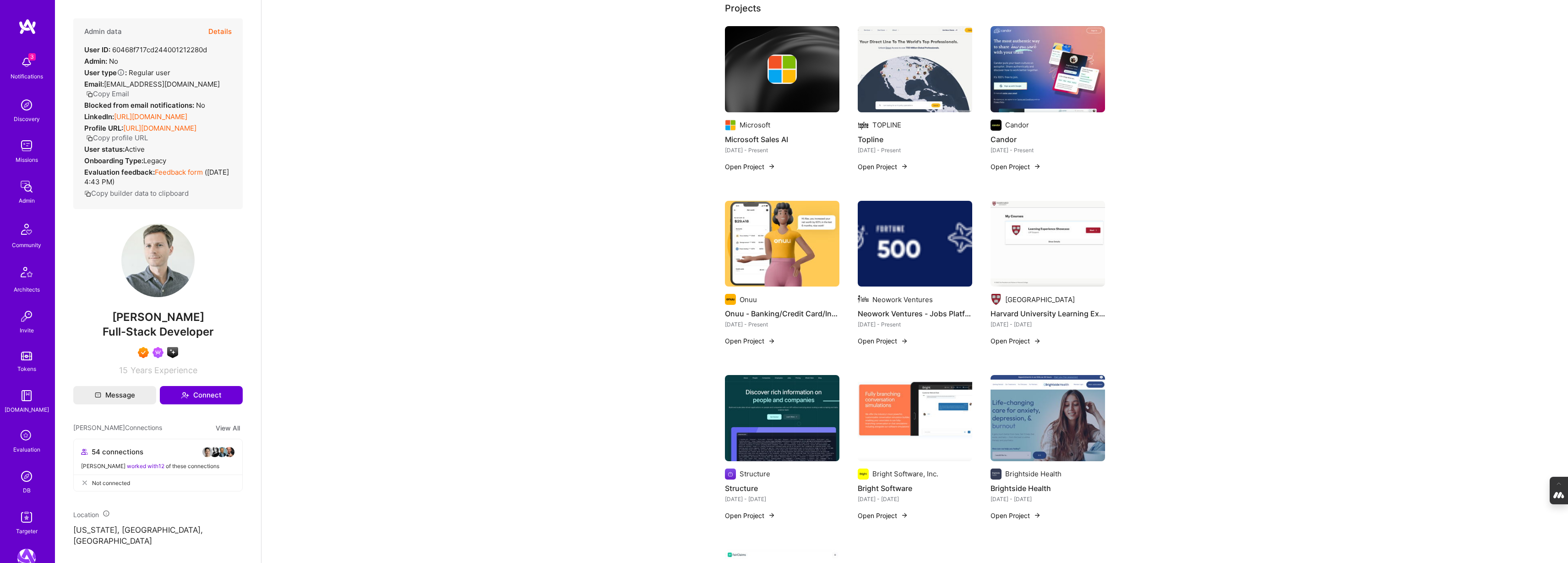
click at [791, 241] on img at bounding box center [782, 244] width 115 height 86
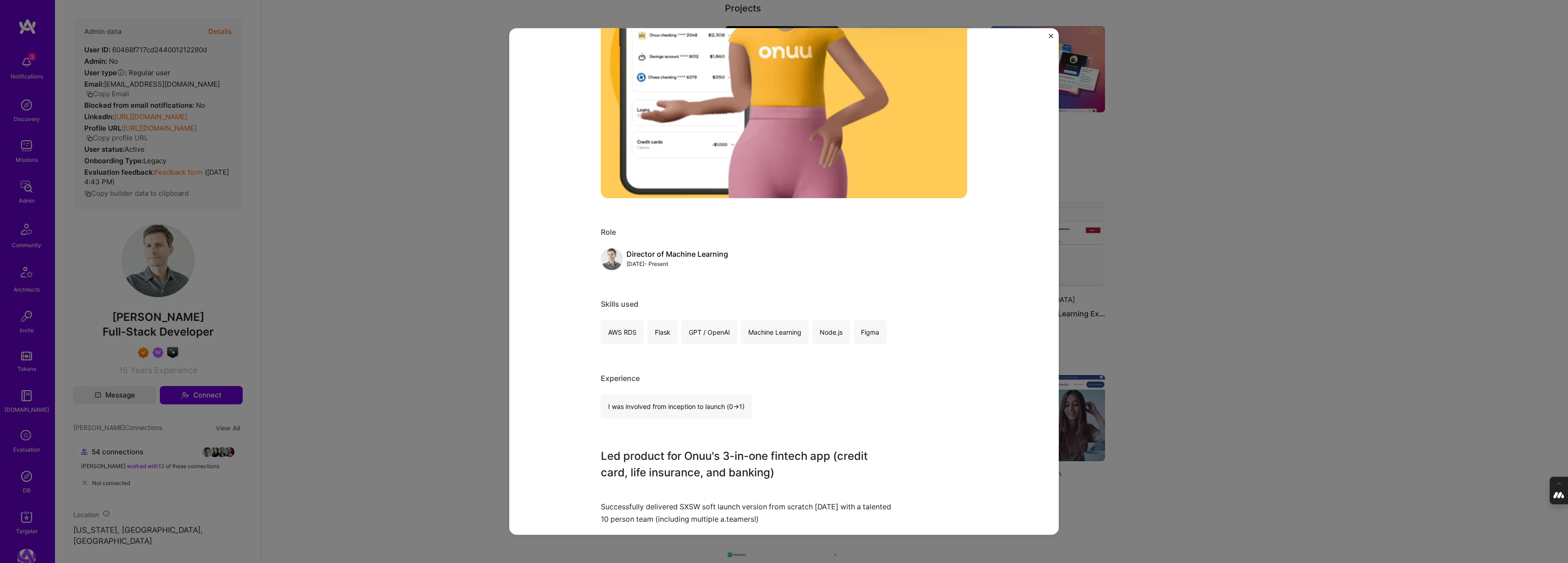
scroll to position [210, 0]
click at [1200, 193] on div "Onuu - Banking/Credit Card/Insurance B2C app Onuu Financial Services / Fintech …" at bounding box center [784, 281] width 1568 height 563
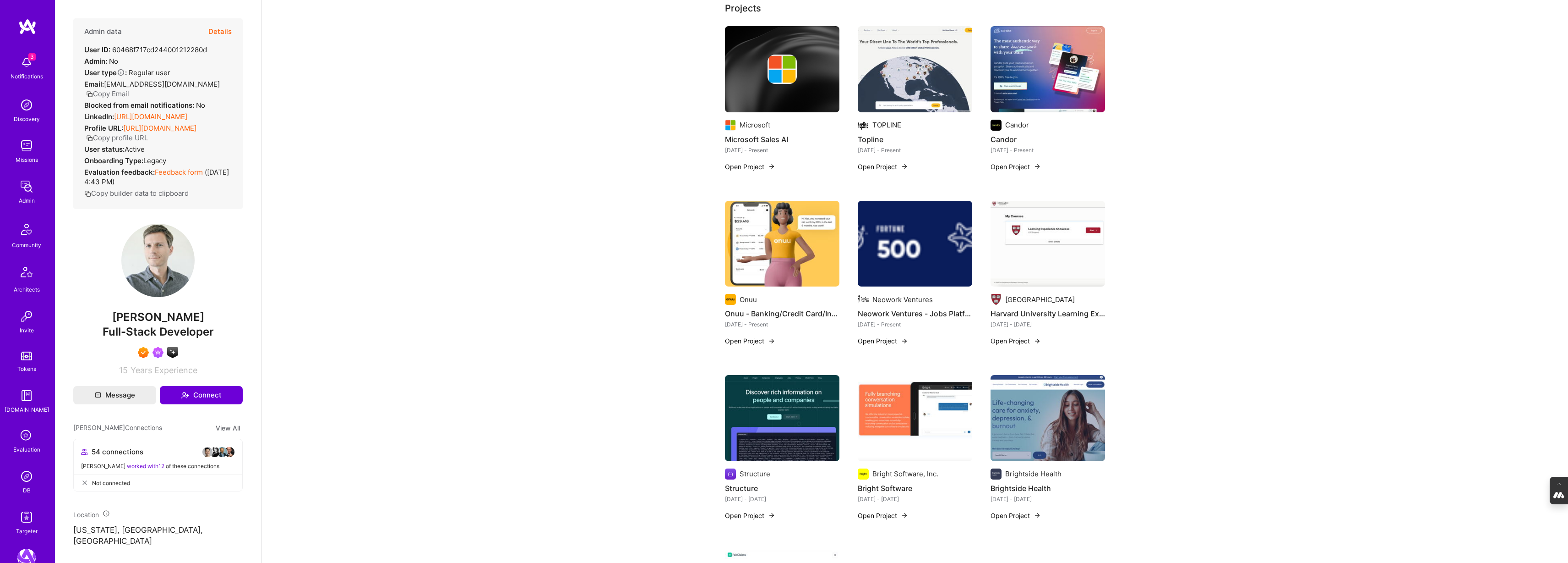
click at [888, 248] on img at bounding box center [914, 244] width 115 height 86
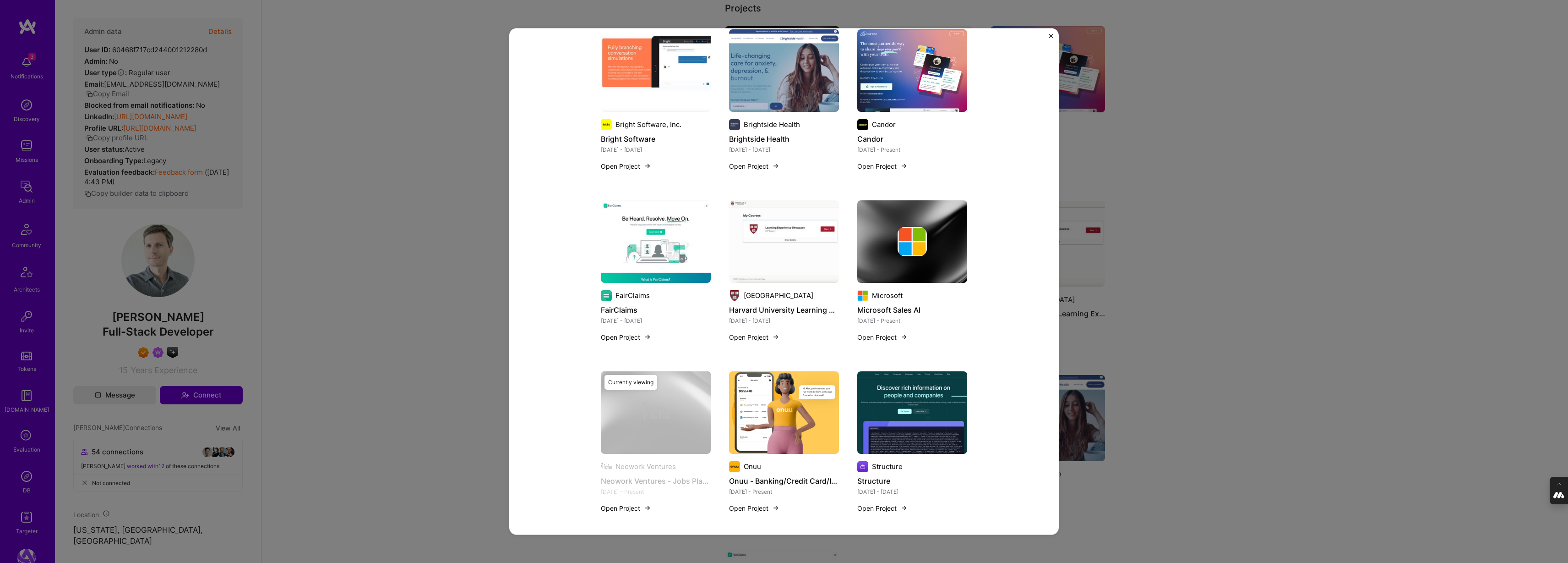
scroll to position [624, 0]
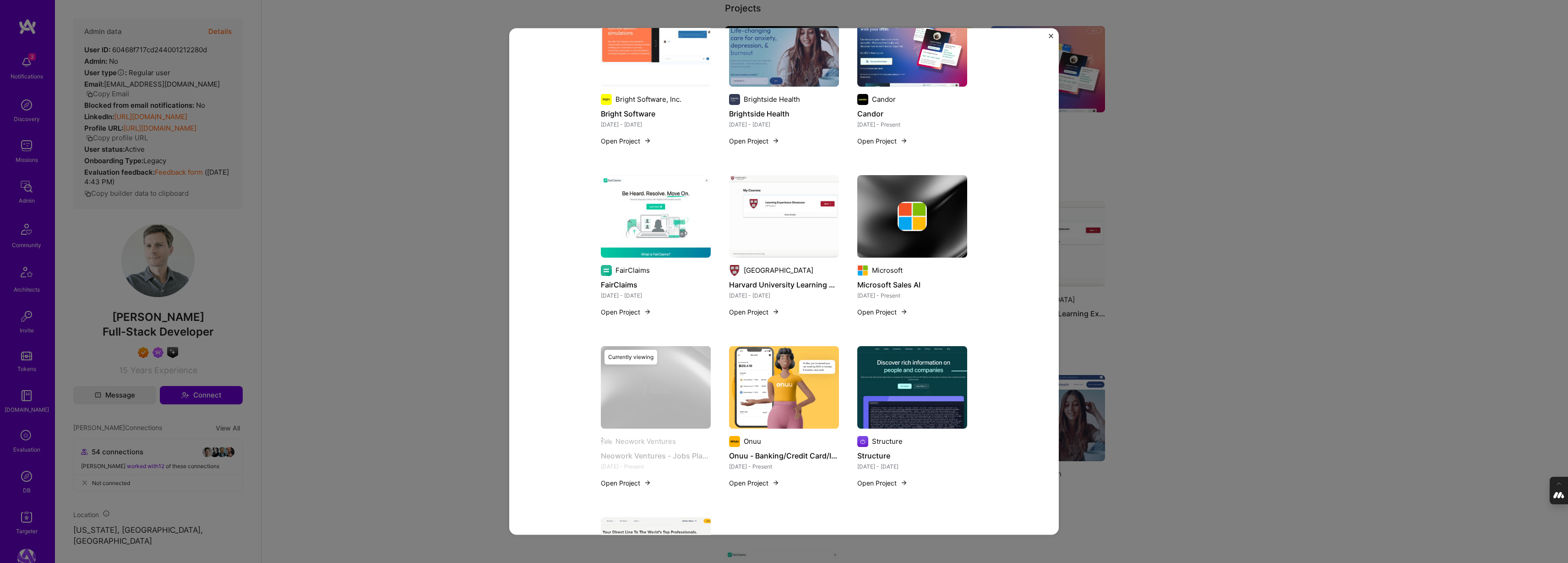
click at [1184, 260] on div "Neowork Ventures - Jobs Platform Neowork Ventures Private Equity / Venture Capi…" at bounding box center [784, 281] width 1568 height 563
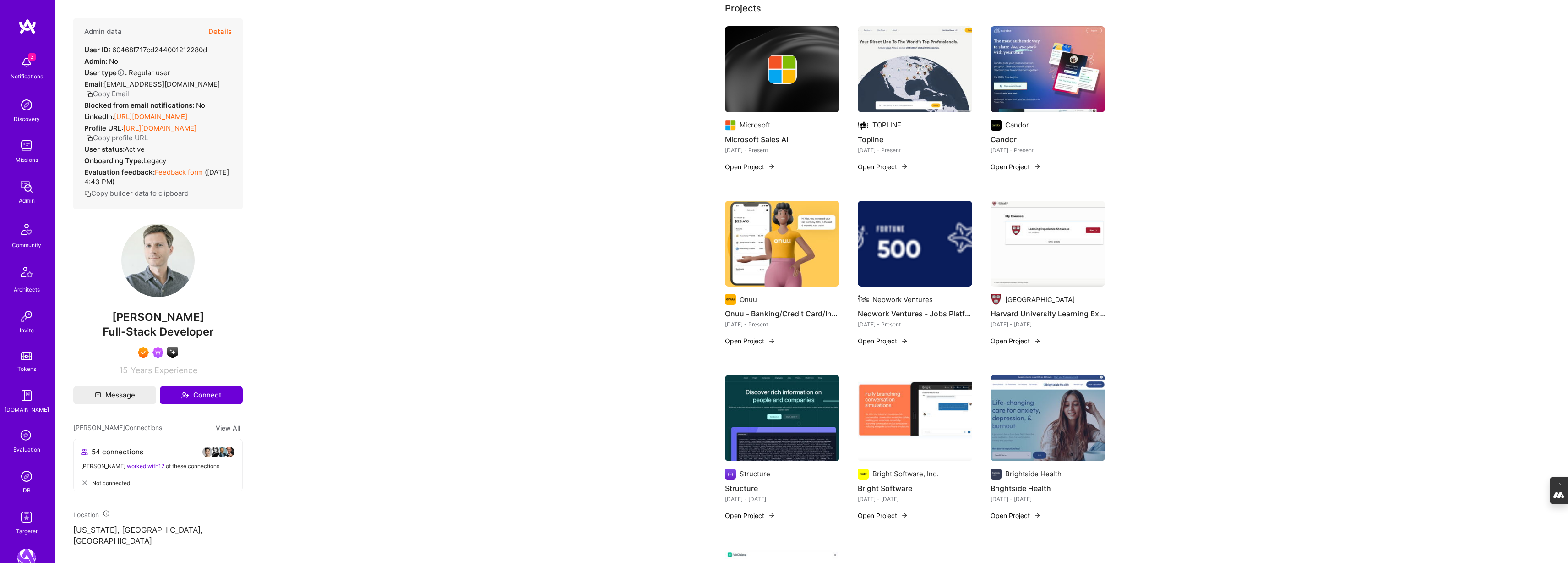
click at [1053, 261] on img at bounding box center [1047, 244] width 115 height 86
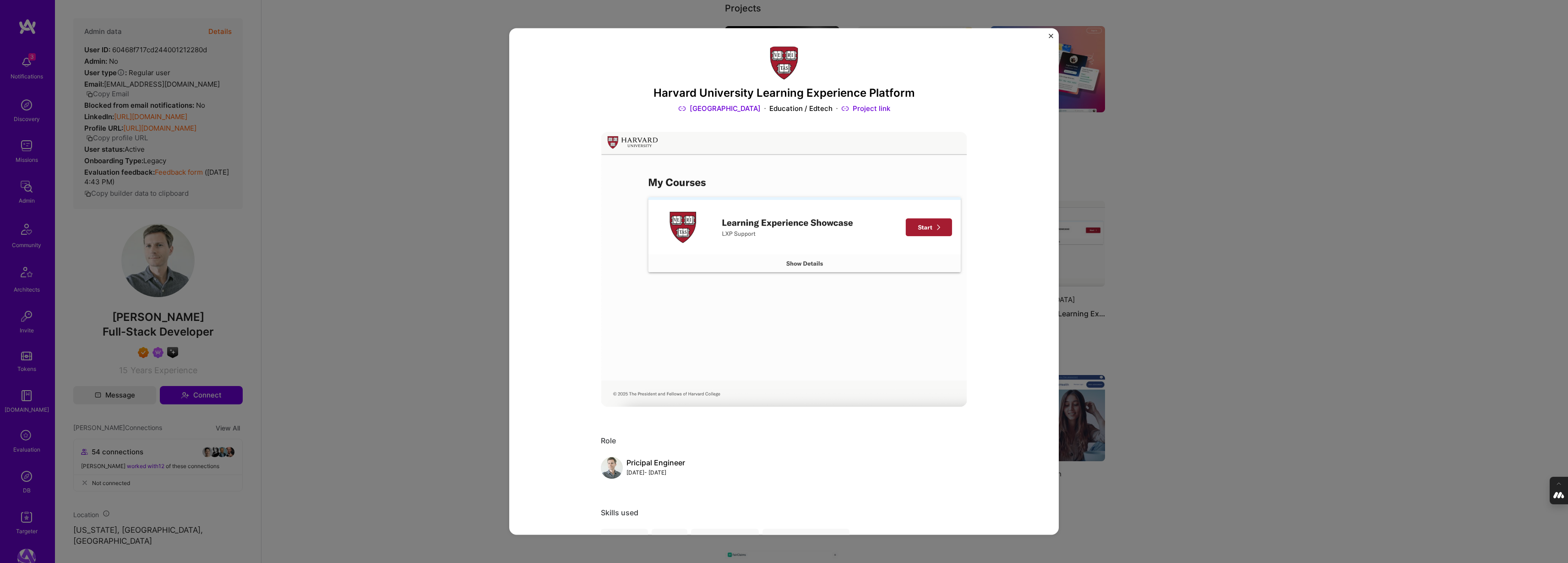
click at [1184, 313] on div "Harvard University Learning Experience Platform [GEOGRAPHIC_DATA] Education / E…" at bounding box center [784, 281] width 1568 height 563
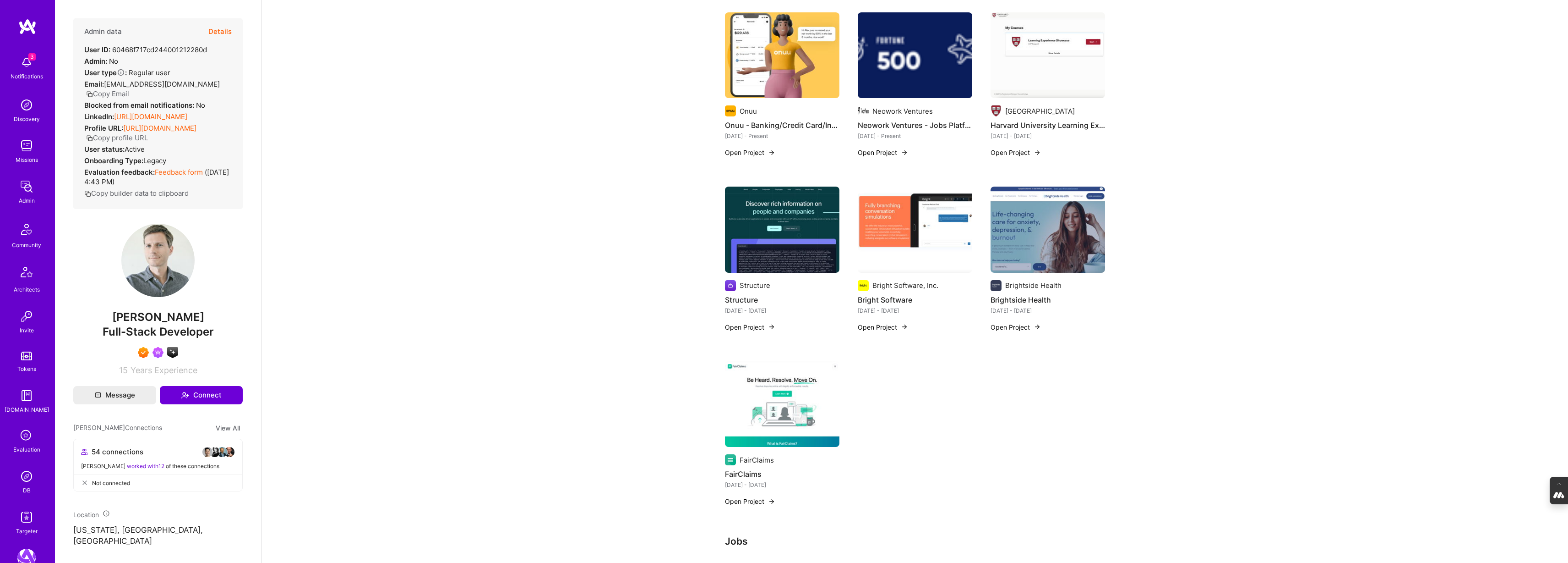
scroll to position [429, 0]
click at [896, 246] on img at bounding box center [914, 229] width 115 height 86
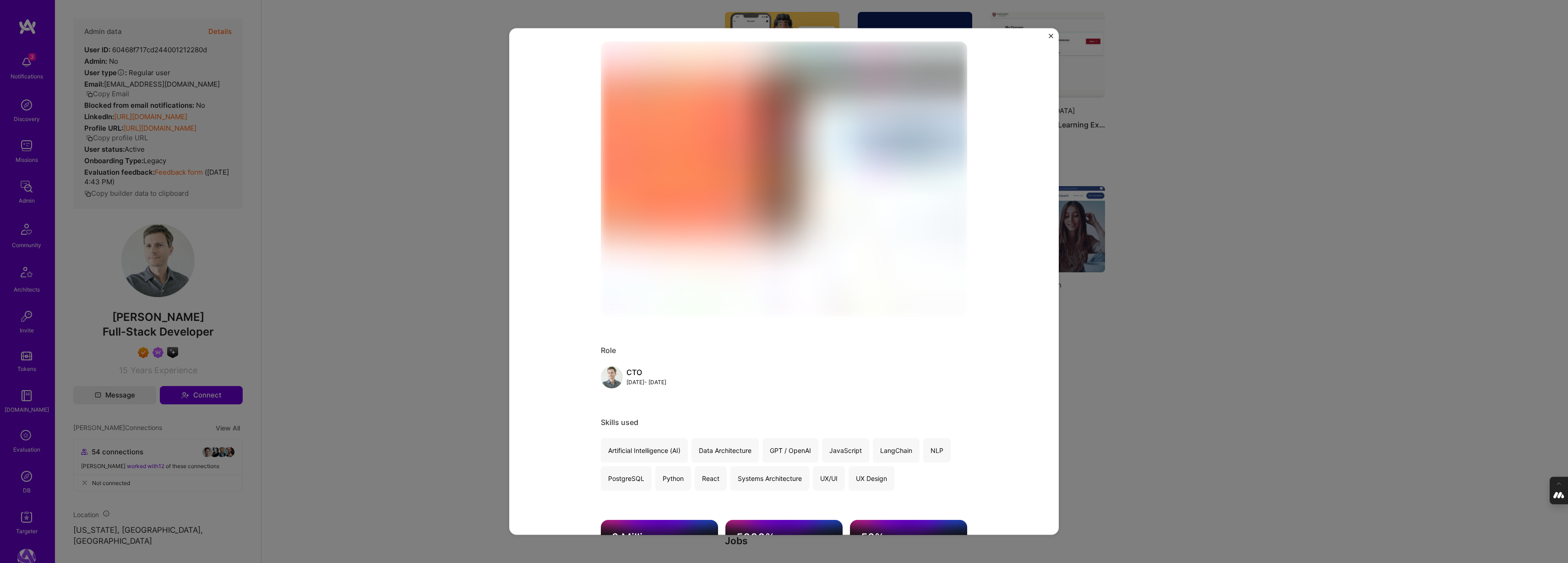
scroll to position [96, 0]
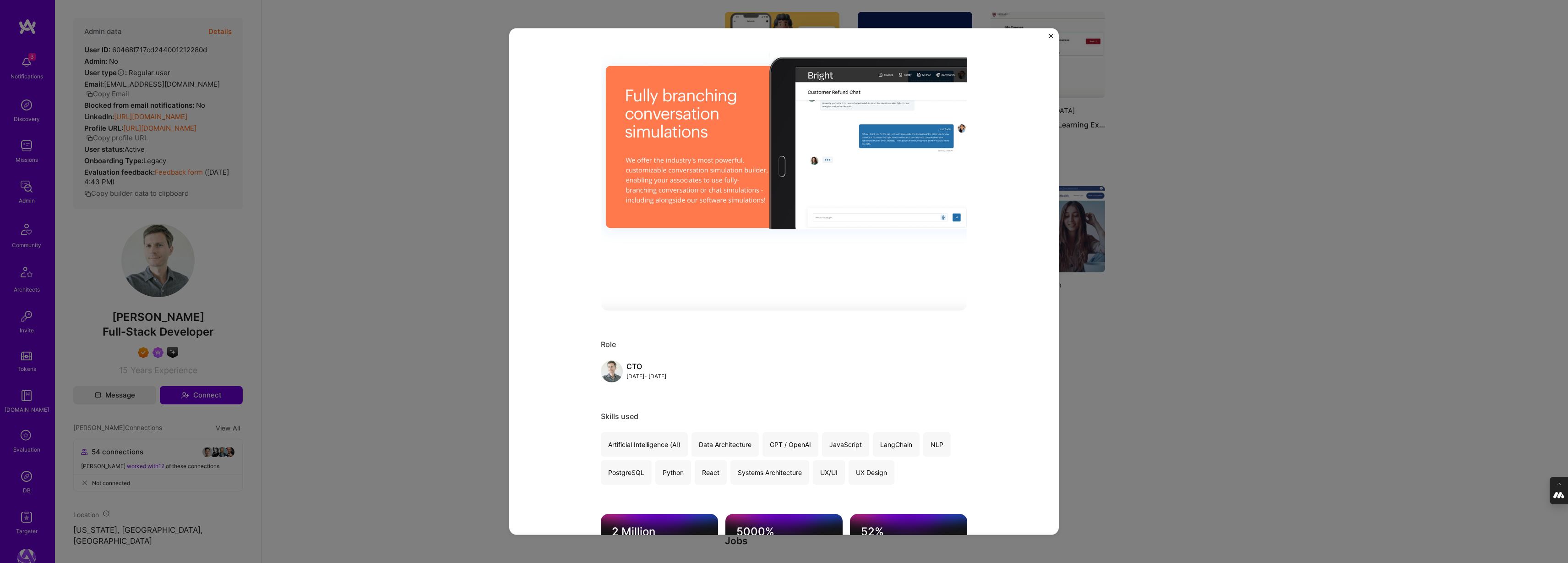
click at [1215, 236] on div "Bright Software Bright Software, Inc. Education / Edtech Role CTO [DATE] - [DAT…" at bounding box center [784, 281] width 1568 height 563
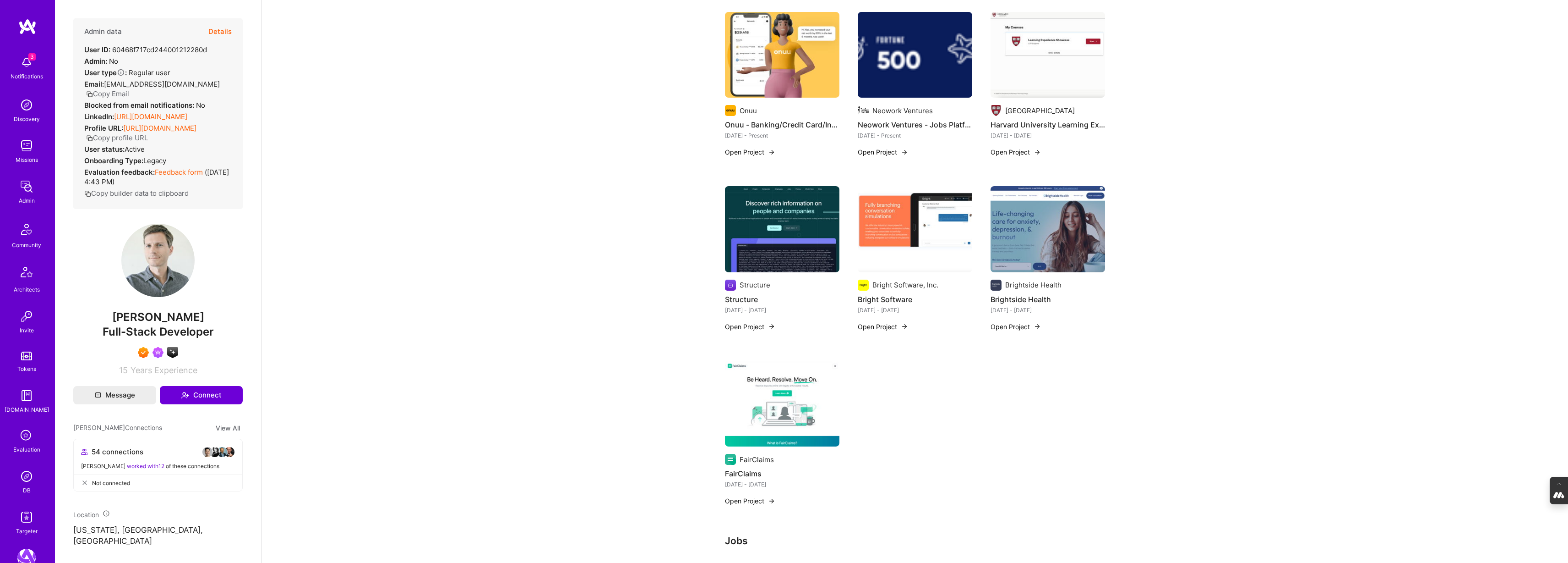
click at [900, 253] on img at bounding box center [914, 229] width 115 height 86
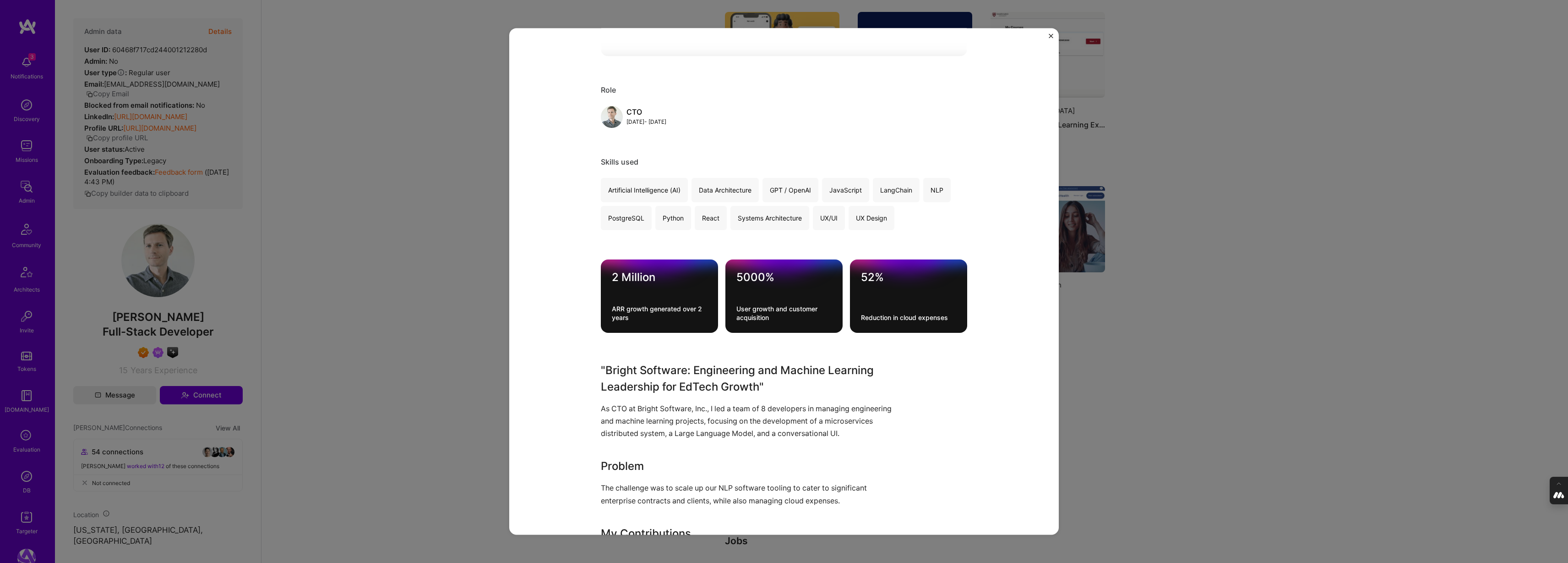
scroll to position [351, 0]
click at [1172, 208] on div "Bright Software Bright Software, Inc. Education / Edtech Role CTO [DATE] - [DAT…" at bounding box center [784, 281] width 1568 height 563
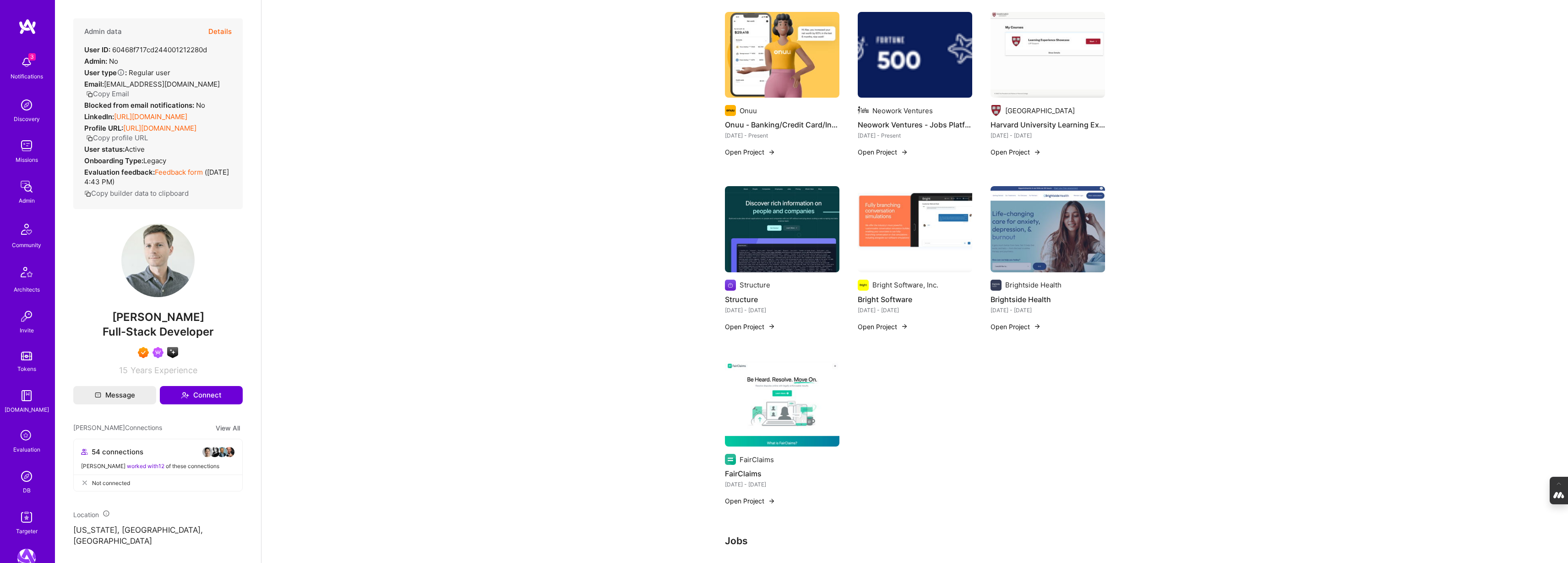
click at [1040, 223] on img at bounding box center [1047, 229] width 115 height 86
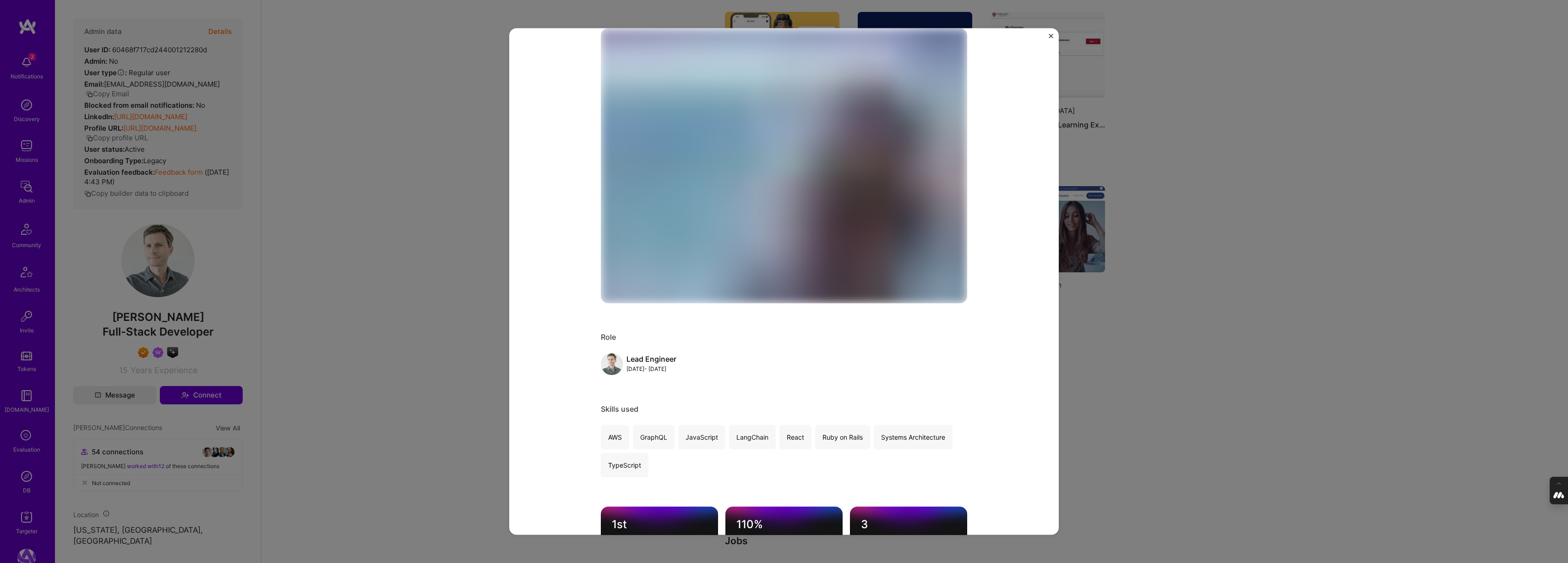
scroll to position [117, 0]
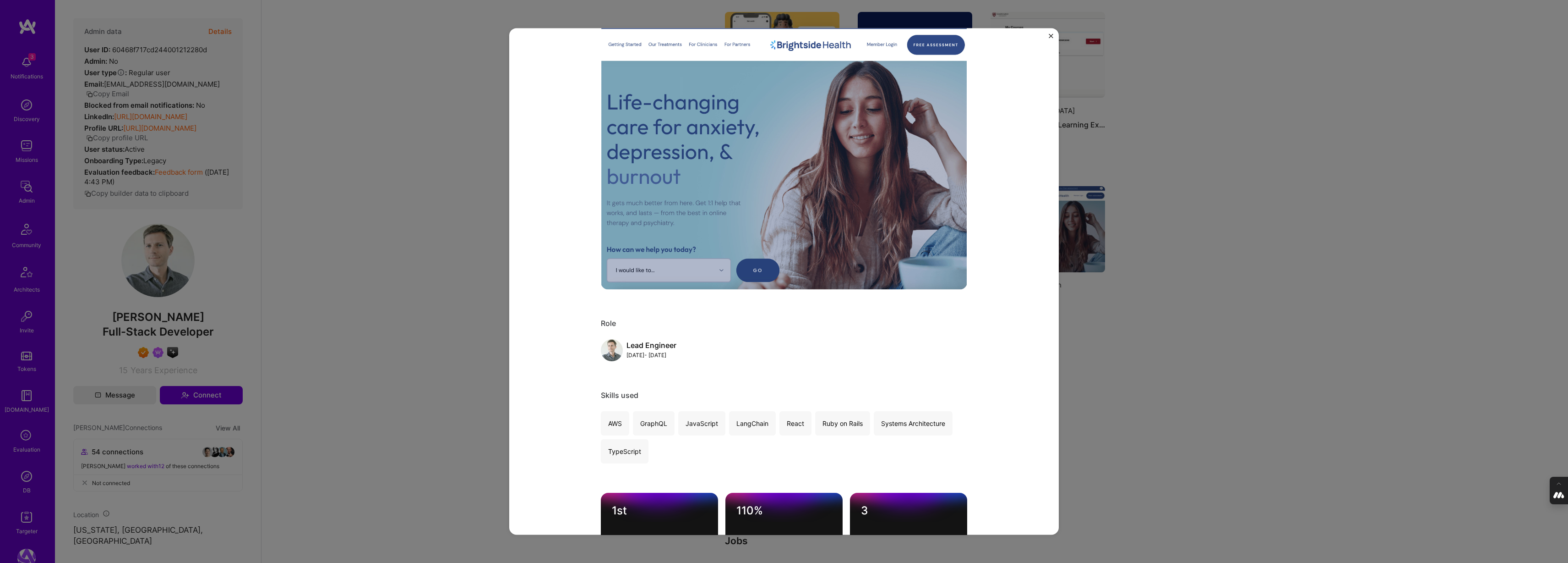
click at [1198, 333] on div "Brightside Health Brightside Health Healthcare Role Lead Engineer [DATE] - [DAT…" at bounding box center [784, 281] width 1568 height 563
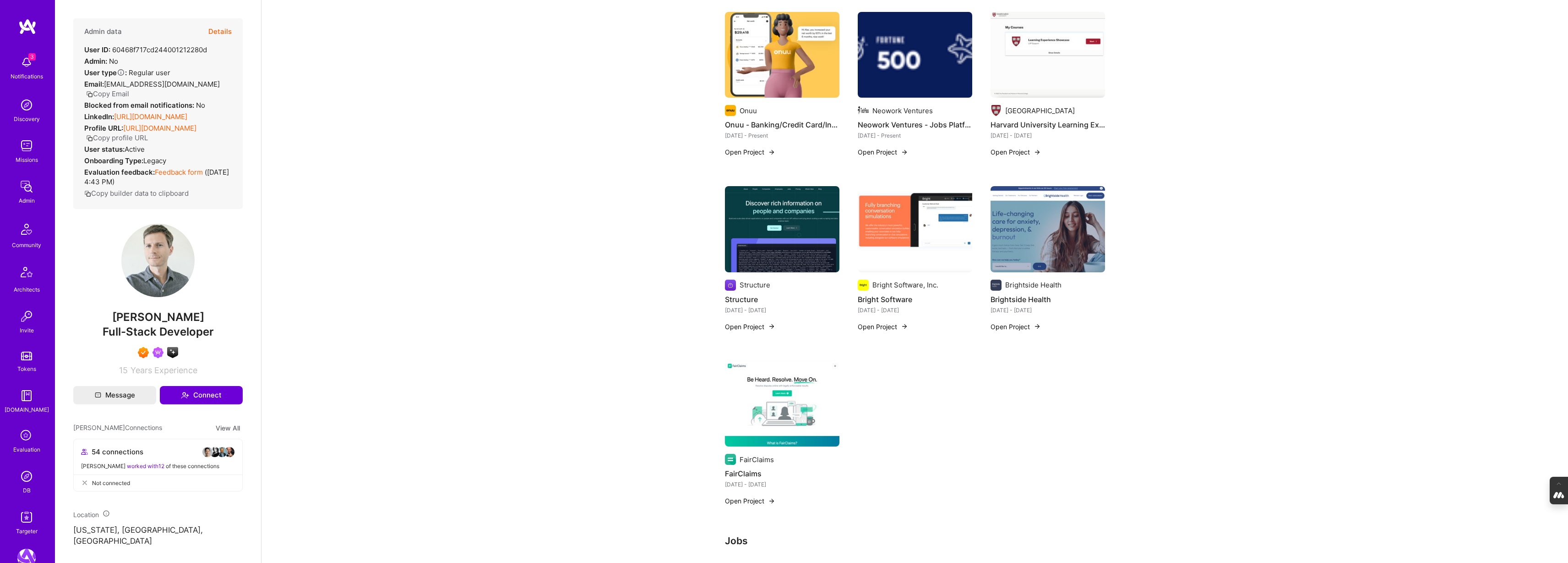
click at [783, 408] on img at bounding box center [782, 404] width 115 height 86
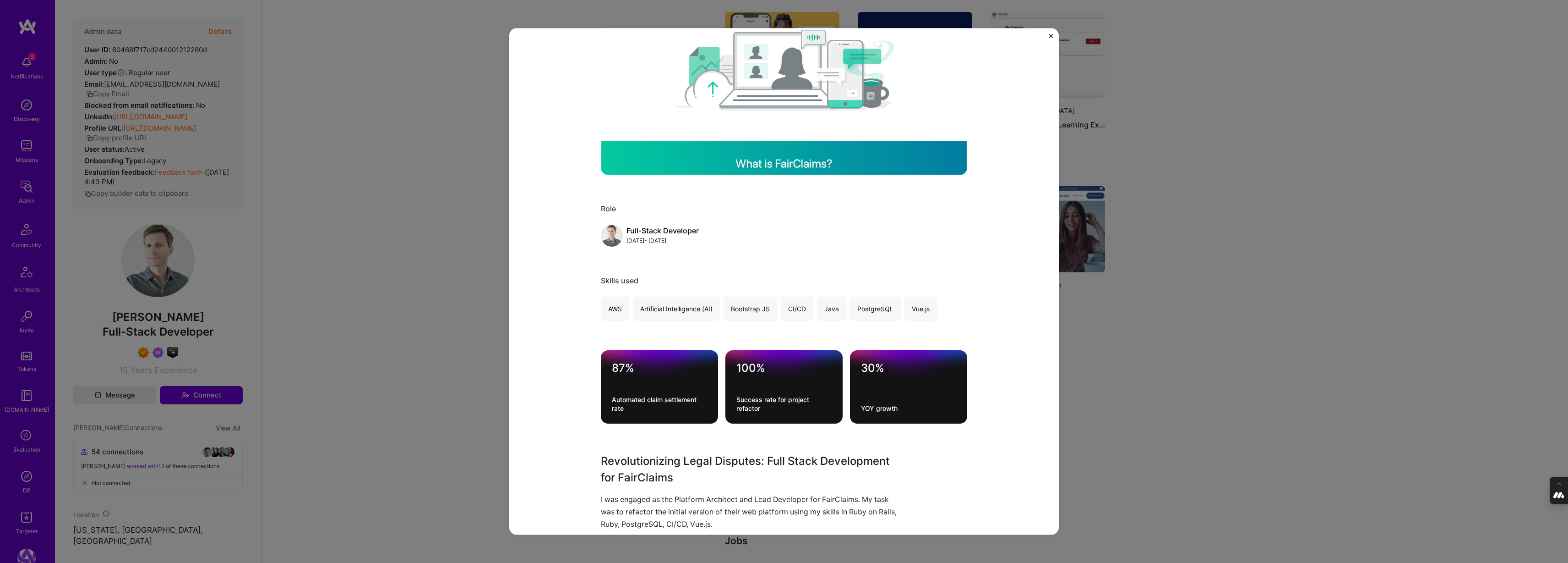
scroll to position [235, 0]
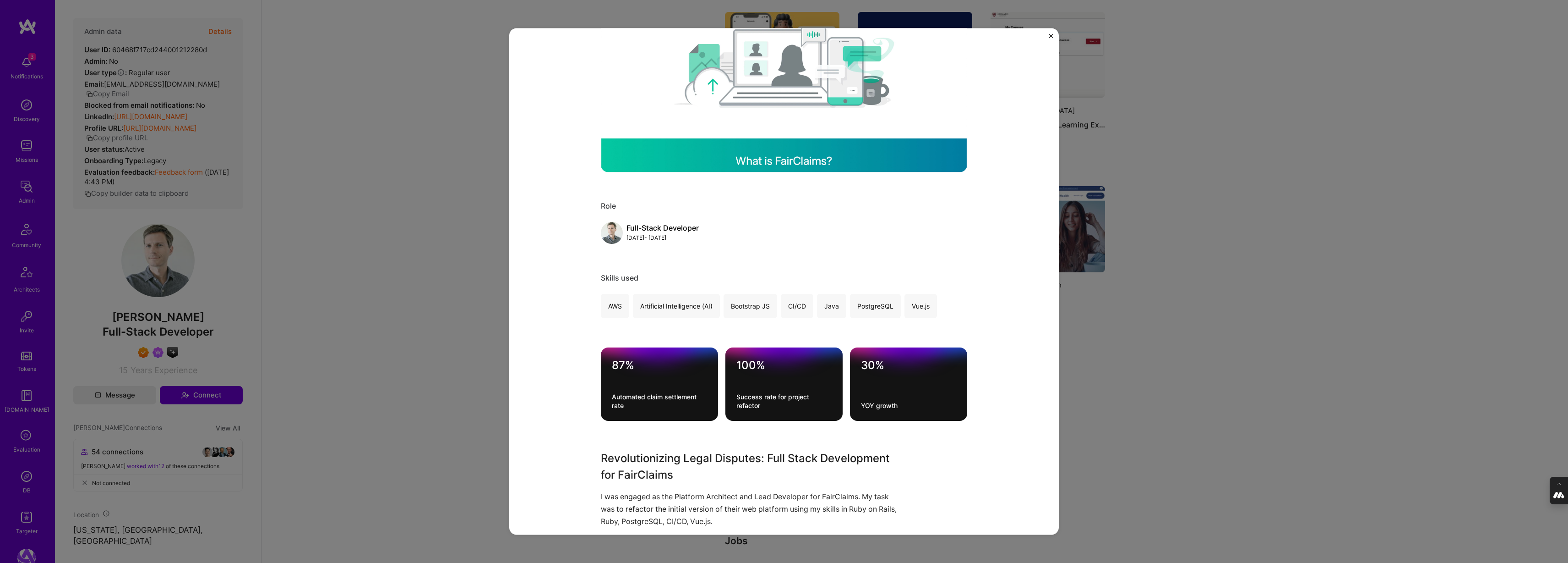
click at [409, 328] on div "FairClaims FairClaims Legal Role Full-Stack Developer [DATE] - [DATE] Skills us…" at bounding box center [784, 281] width 1568 height 563
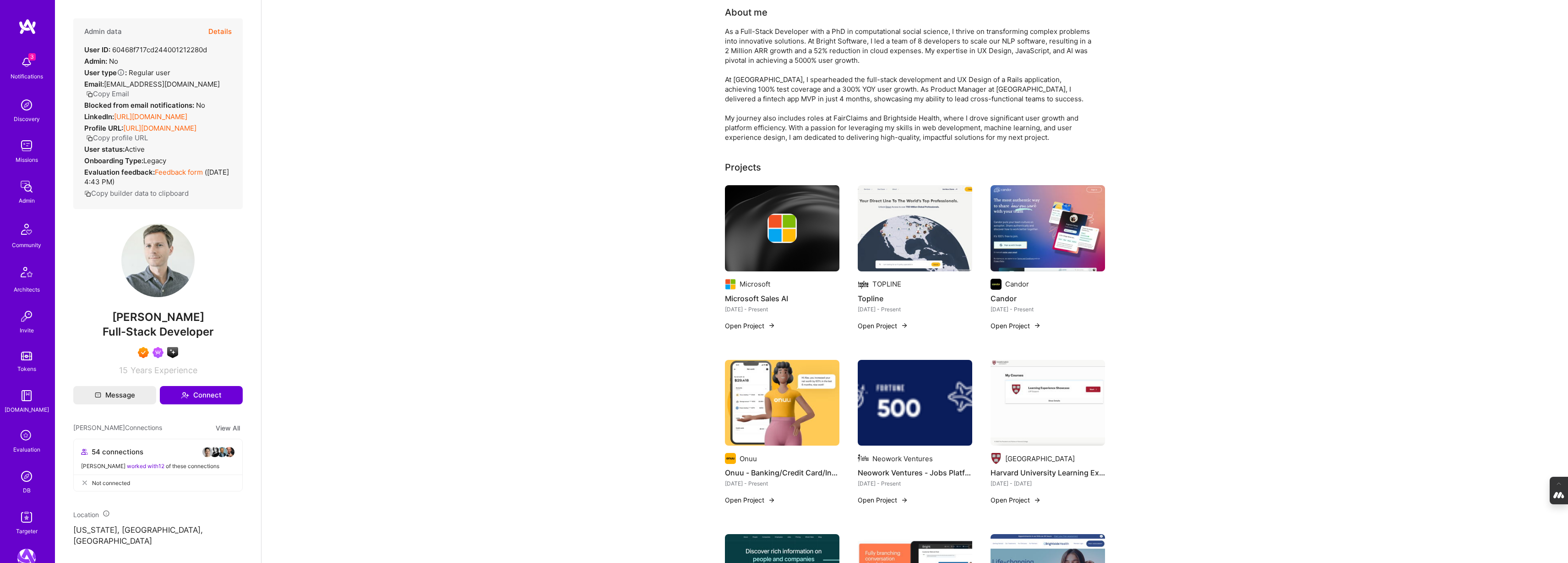
scroll to position [82, 0]
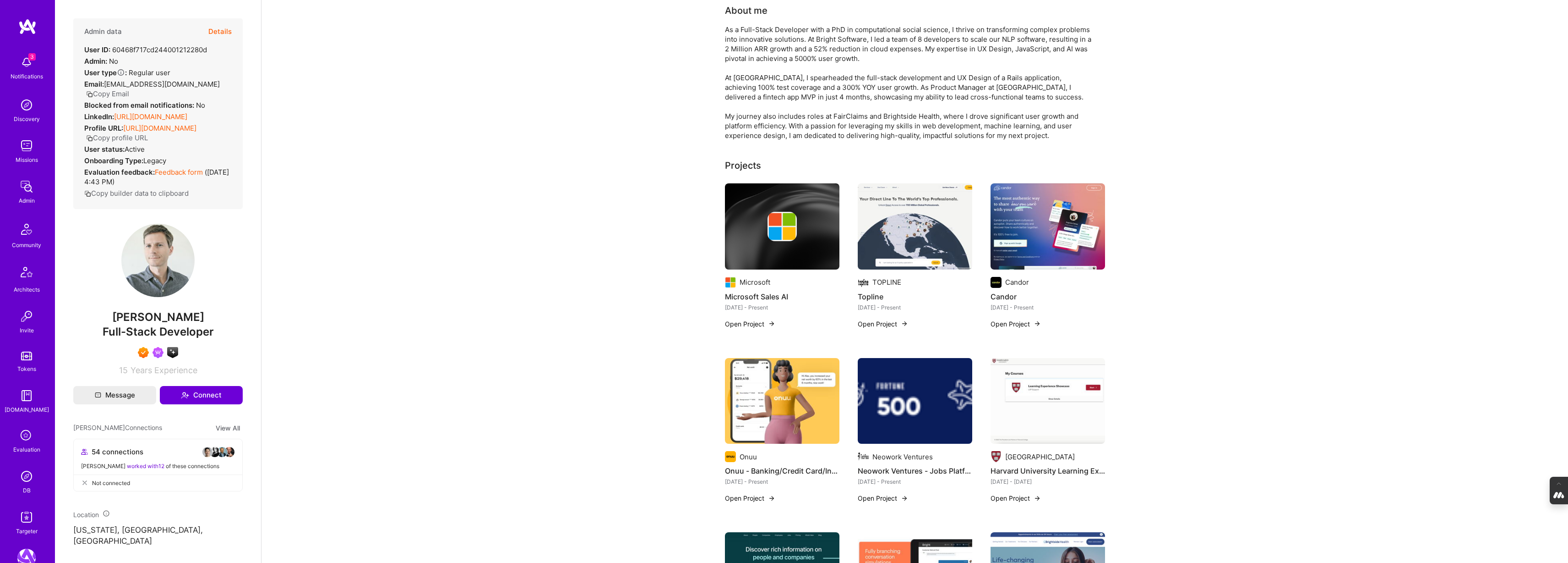
click at [800, 245] on img at bounding box center [782, 226] width 115 height 86
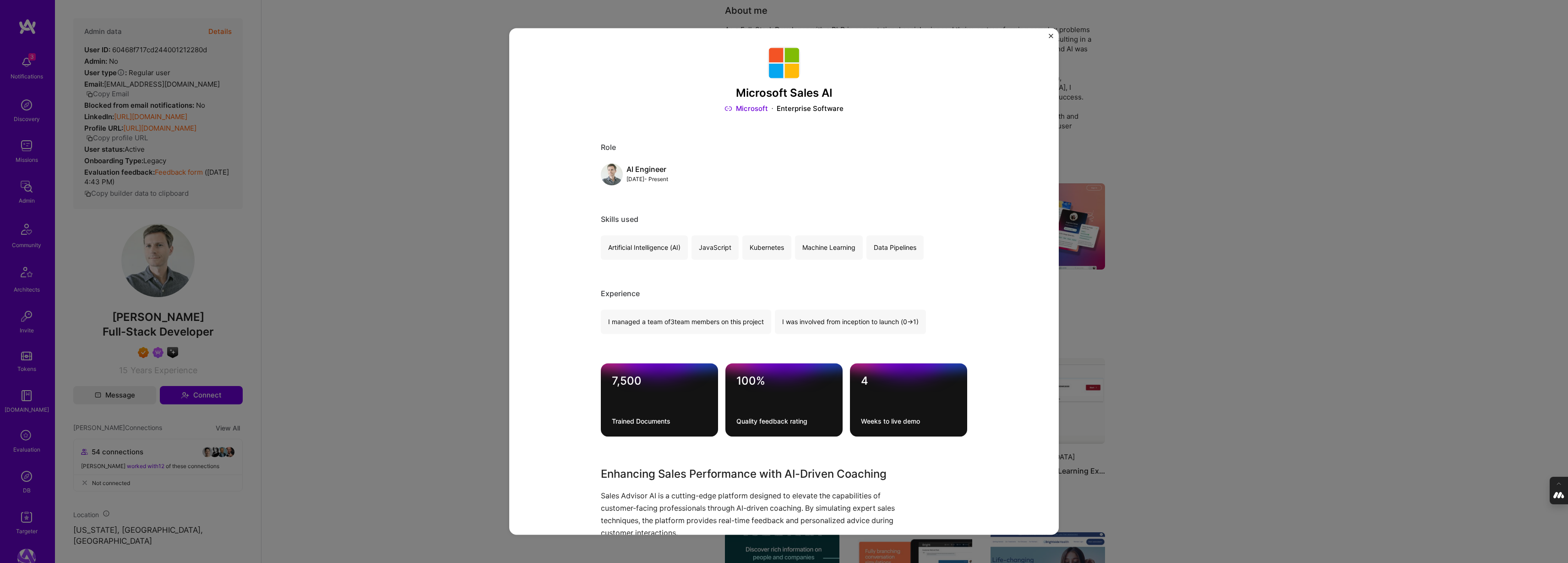
click at [1164, 130] on div "Microsoft Sales AI Microsoft Enterprise Software Role AI Engineer [DATE] - Pres…" at bounding box center [784, 281] width 1568 height 563
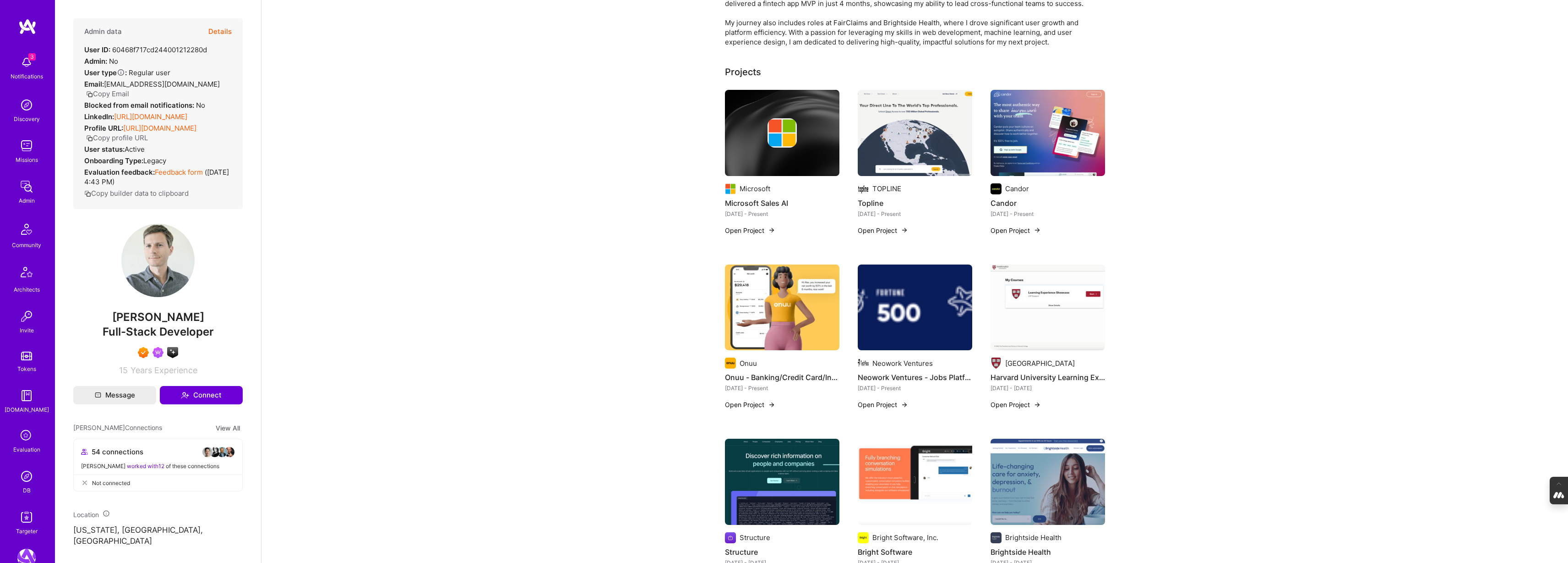
scroll to position [182, 0]
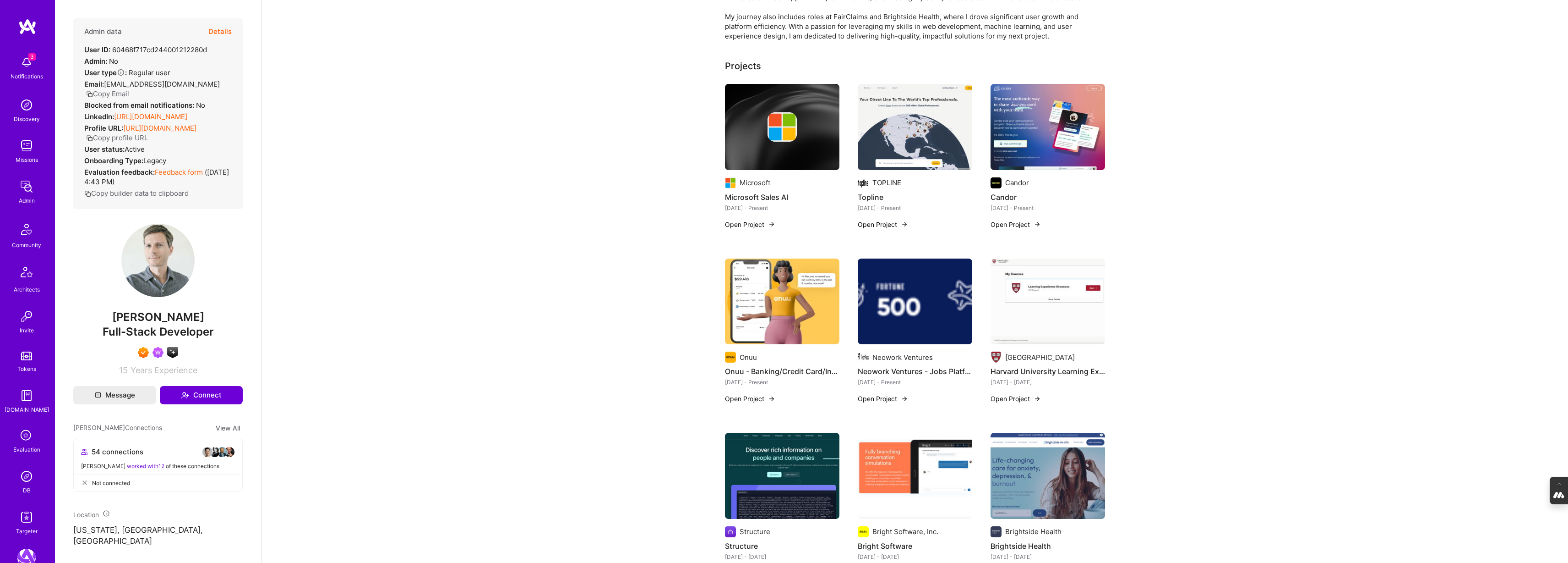
click at [1025, 277] on img at bounding box center [1047, 301] width 115 height 86
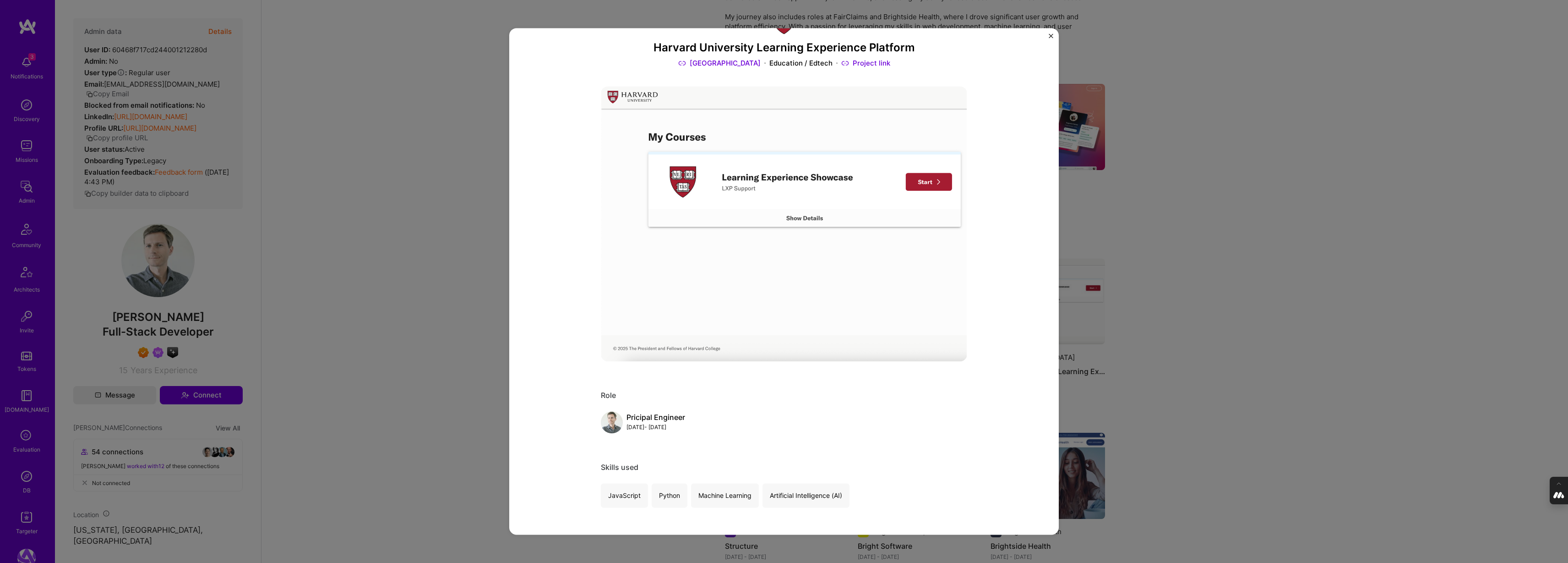
scroll to position [56, 0]
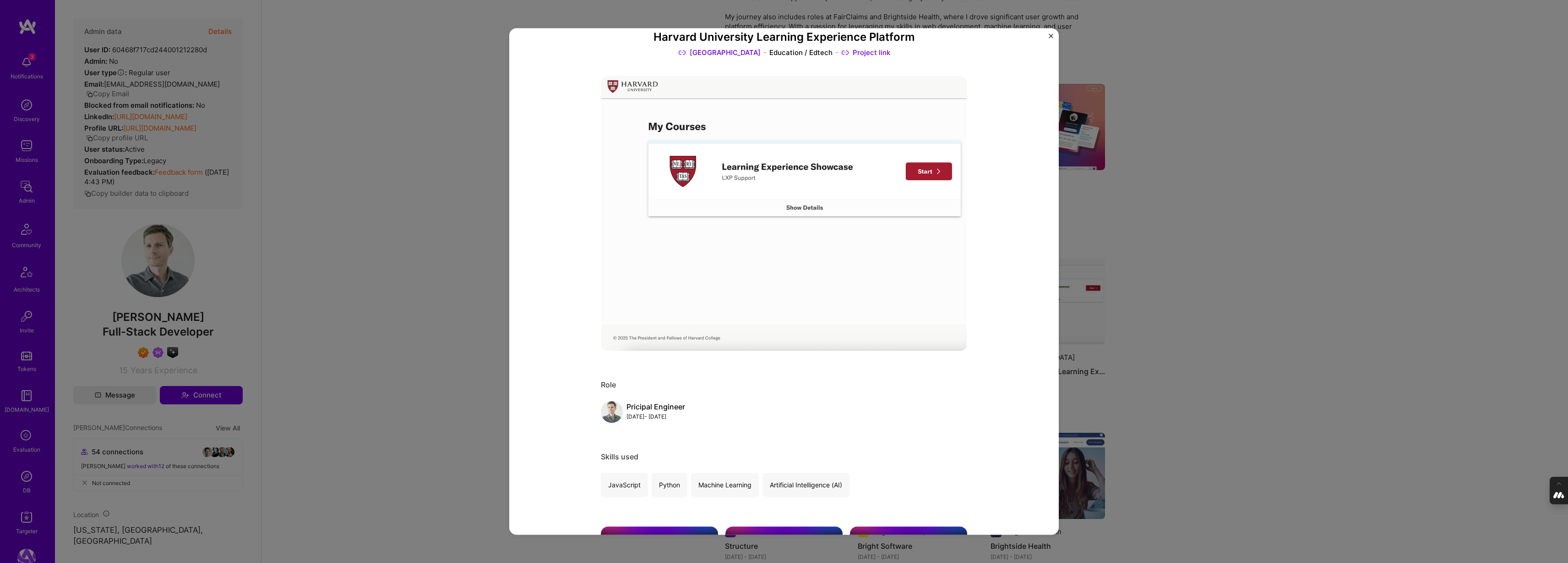
click at [1217, 286] on div "Harvard University Learning Experience Platform [GEOGRAPHIC_DATA] Education / E…" at bounding box center [784, 281] width 1568 height 563
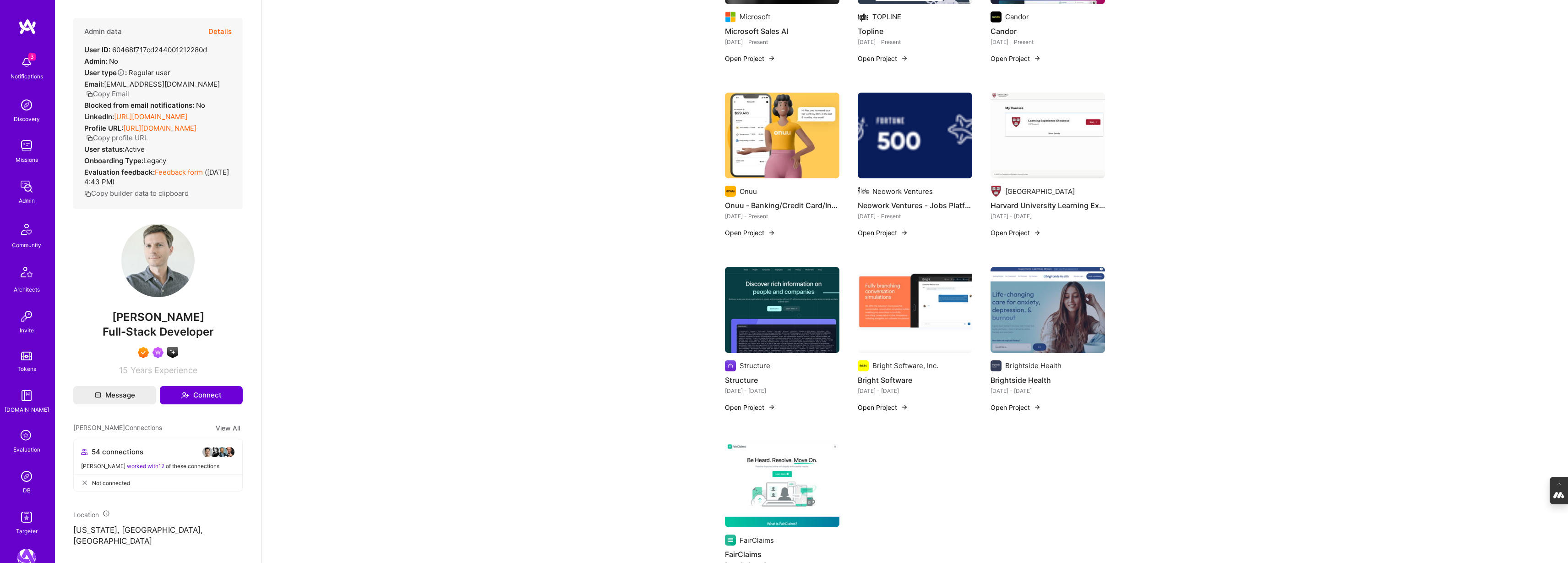
scroll to position [348, 0]
click at [914, 346] on img at bounding box center [914, 309] width 115 height 86
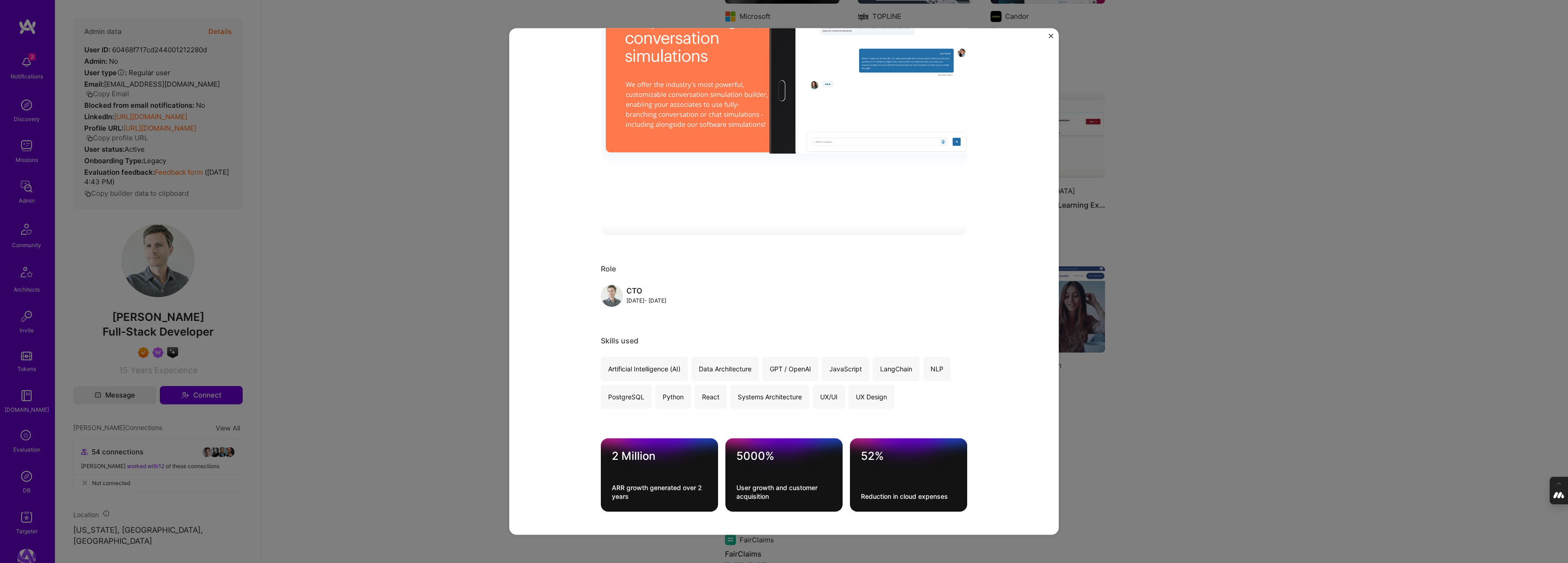
scroll to position [177, 0]
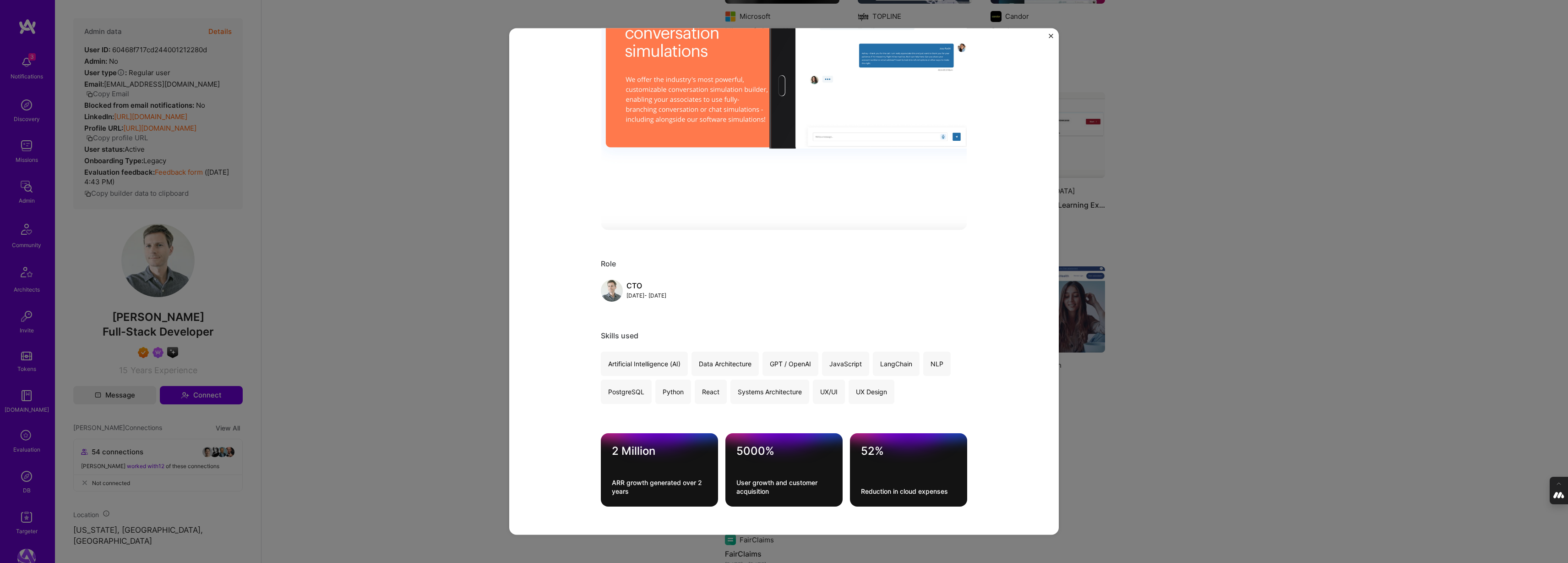
click at [1192, 339] on div "Bright Software Bright Software, Inc. Education / Edtech Role CTO [DATE] - [DAT…" at bounding box center [784, 281] width 1568 height 563
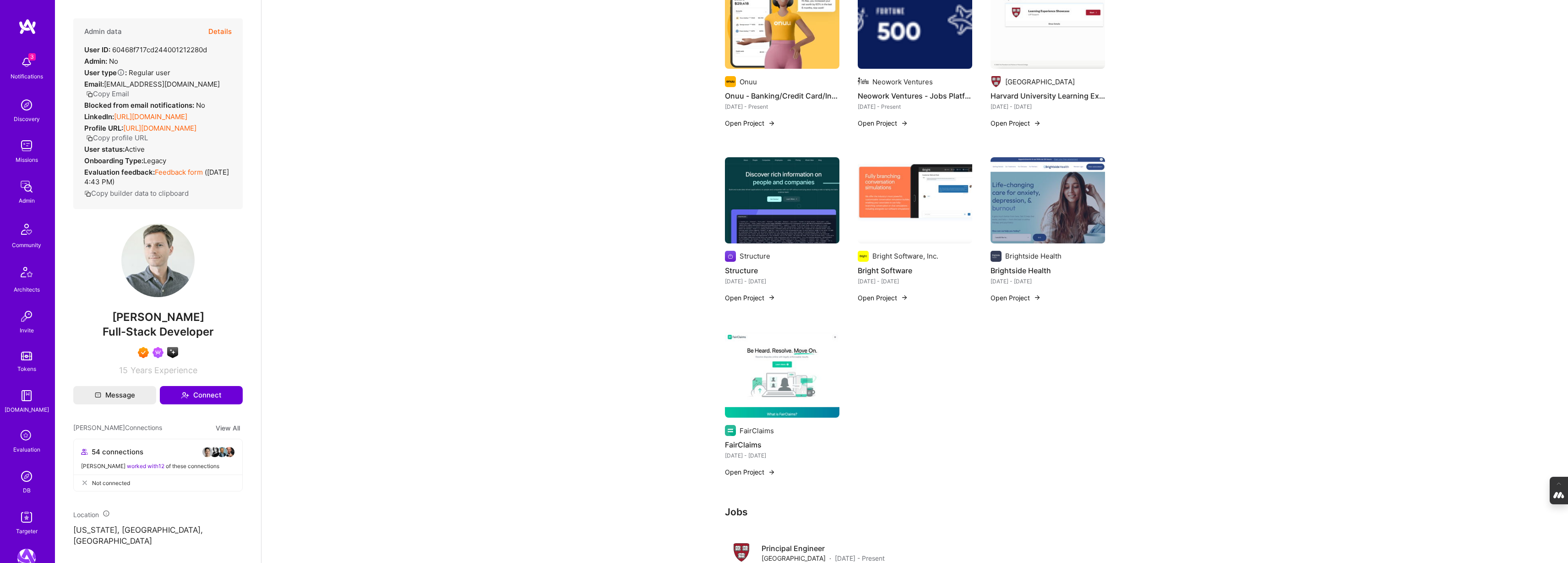
scroll to position [458, 0]
click at [762, 362] on img at bounding box center [782, 374] width 115 height 86
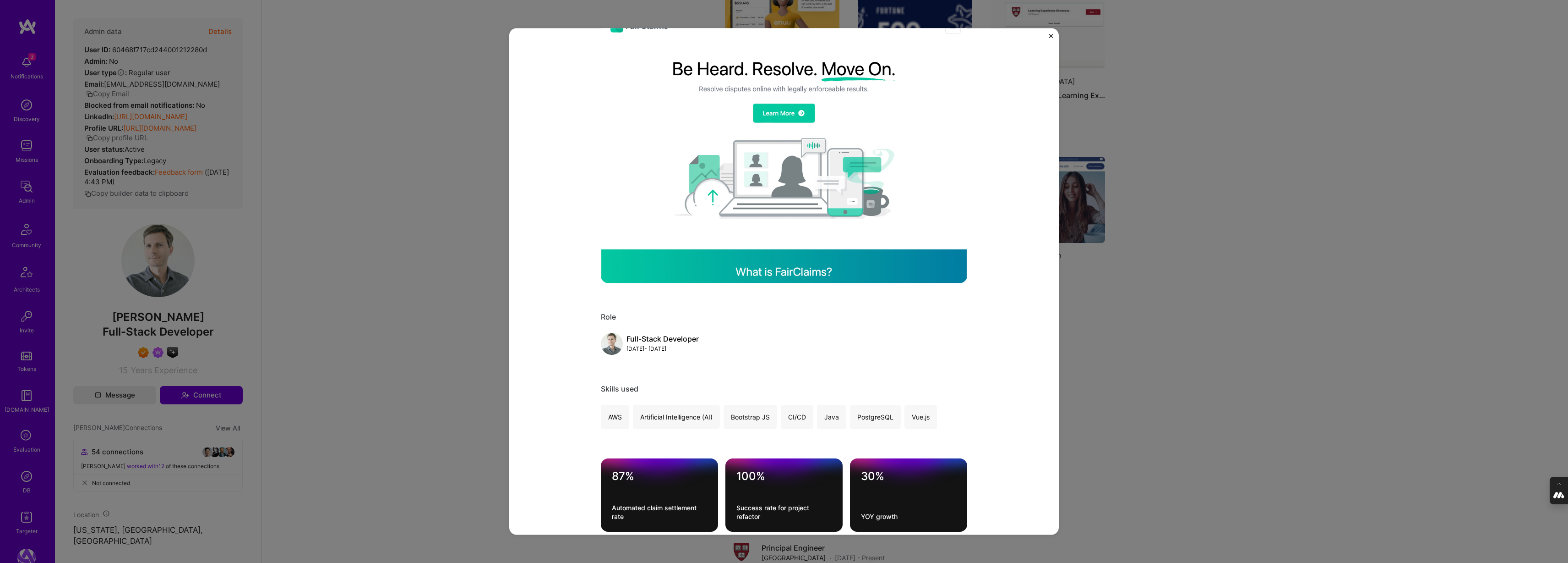
scroll to position [127, 0]
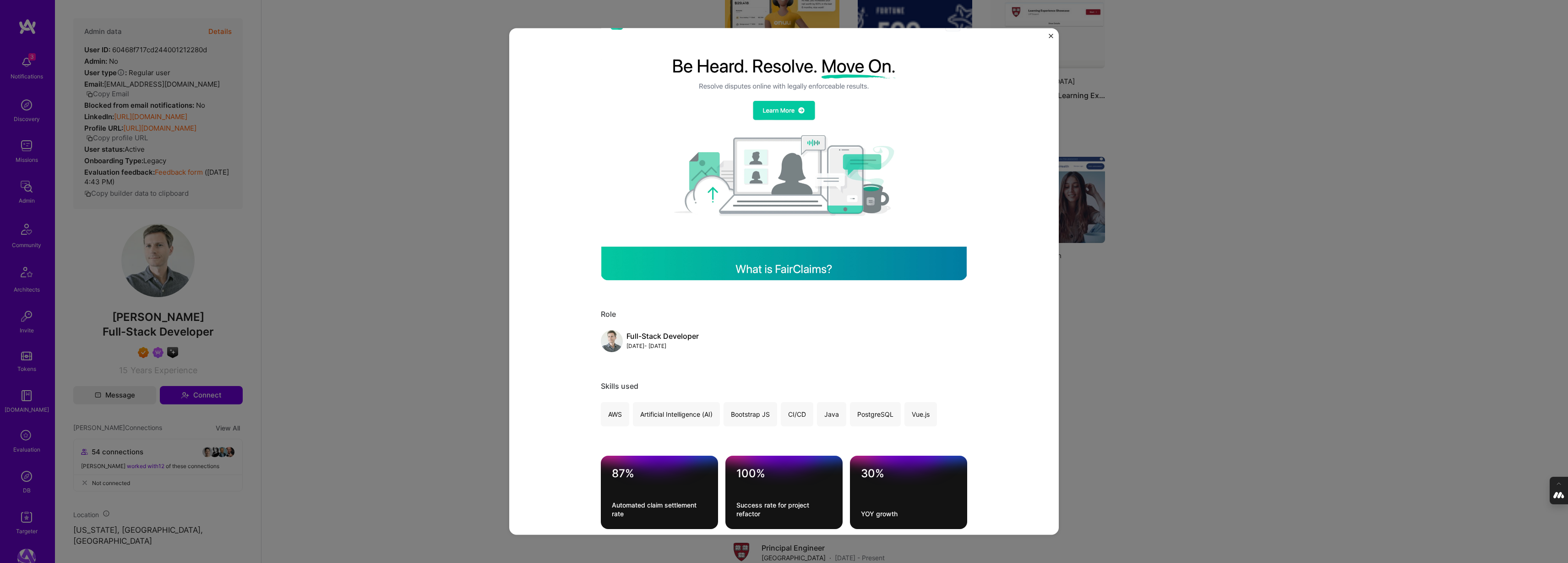
click at [1119, 356] on div "FairClaims FairClaims Legal Role Full-Stack Developer [DATE] - [DATE] Skills us…" at bounding box center [784, 281] width 1568 height 563
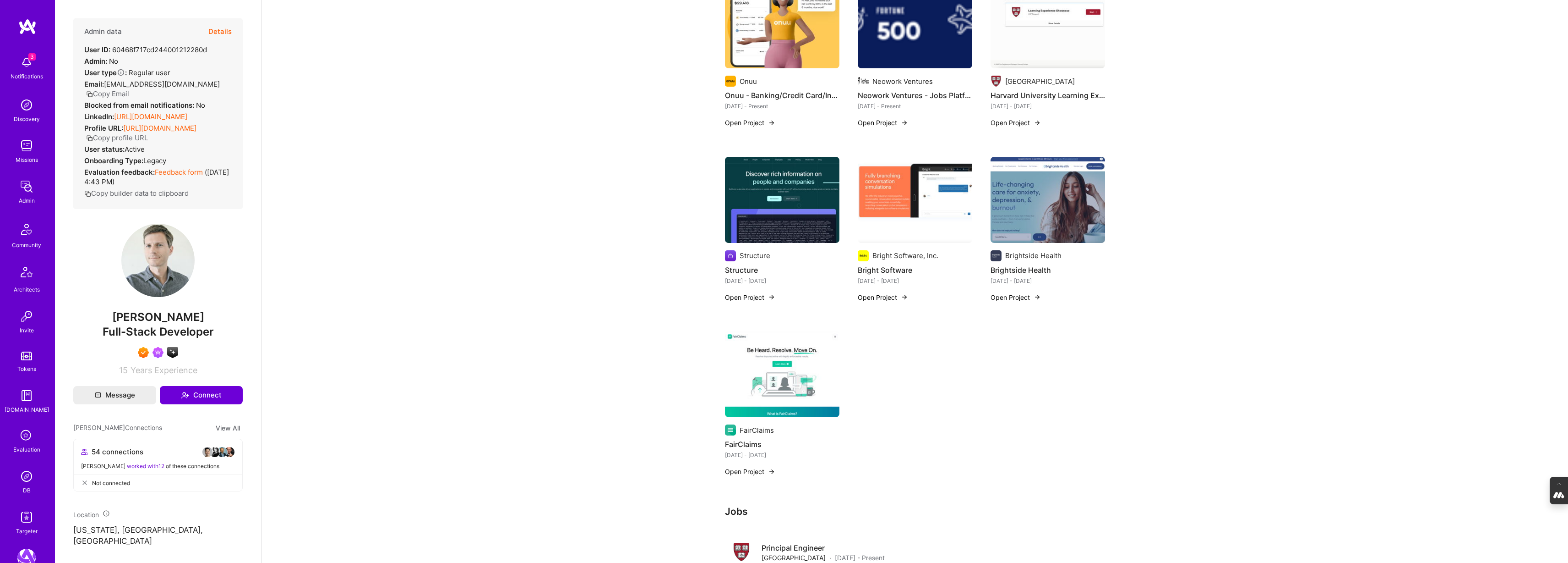
click at [1026, 222] on img at bounding box center [1047, 199] width 115 height 86
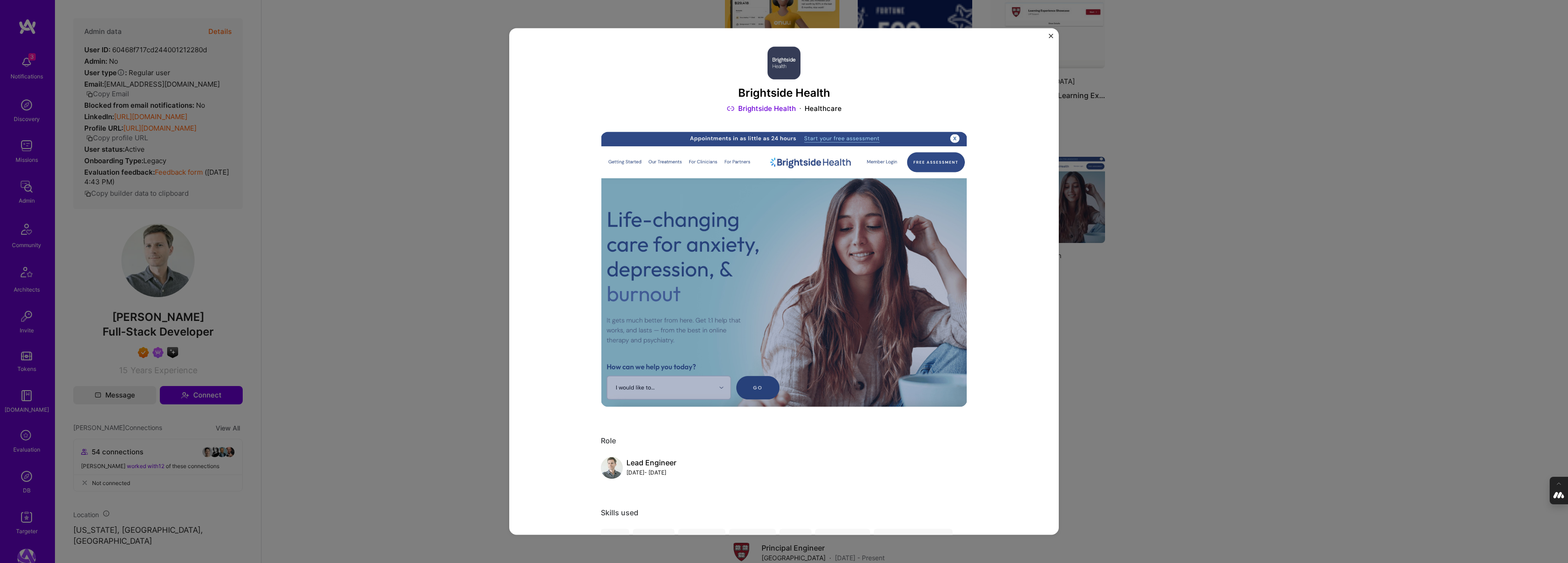
click at [1252, 150] on div "Brightside Health Brightside Health Healthcare Role Lead Engineer [DATE] - [DAT…" at bounding box center [784, 281] width 1568 height 563
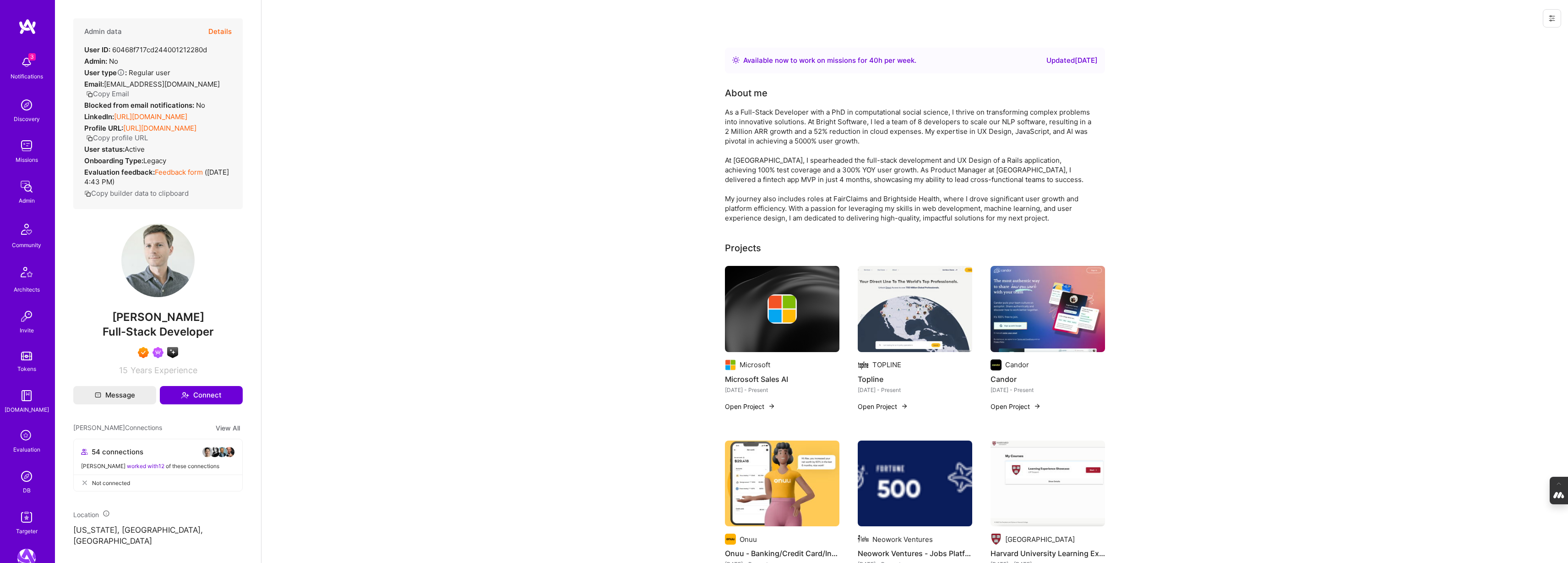
click at [760, 328] on img at bounding box center [782, 309] width 115 height 86
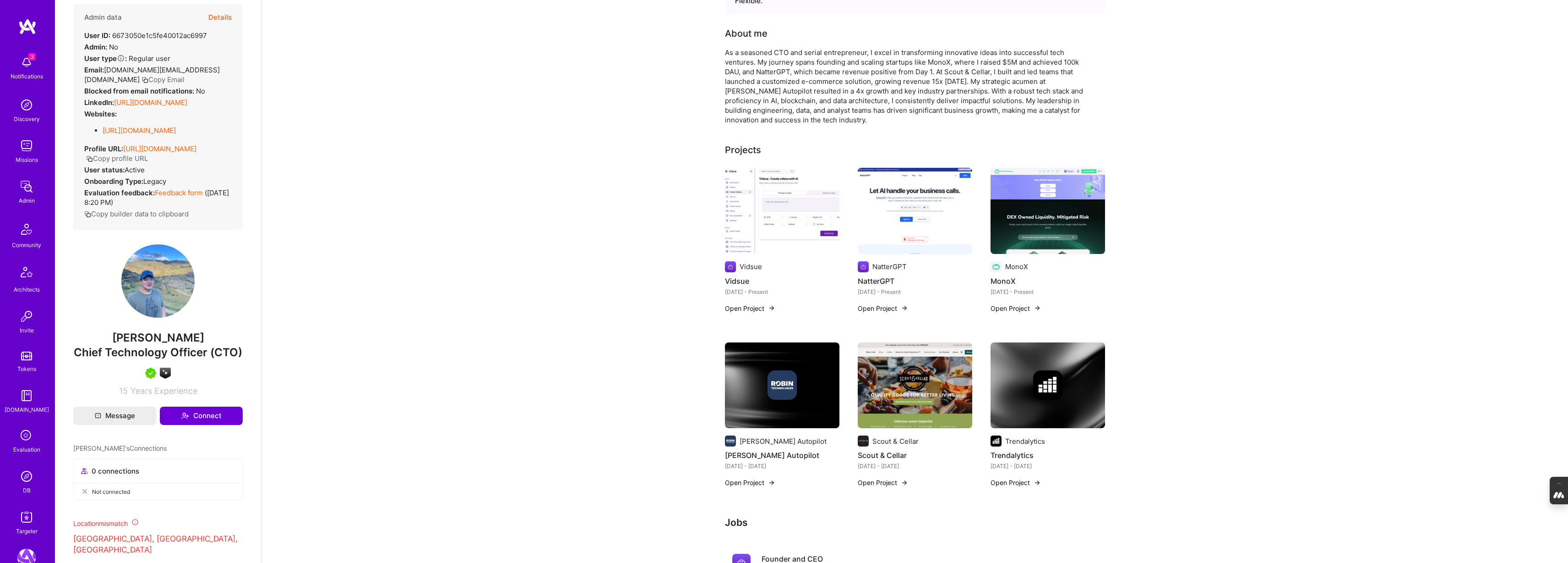
scroll to position [1, 0]
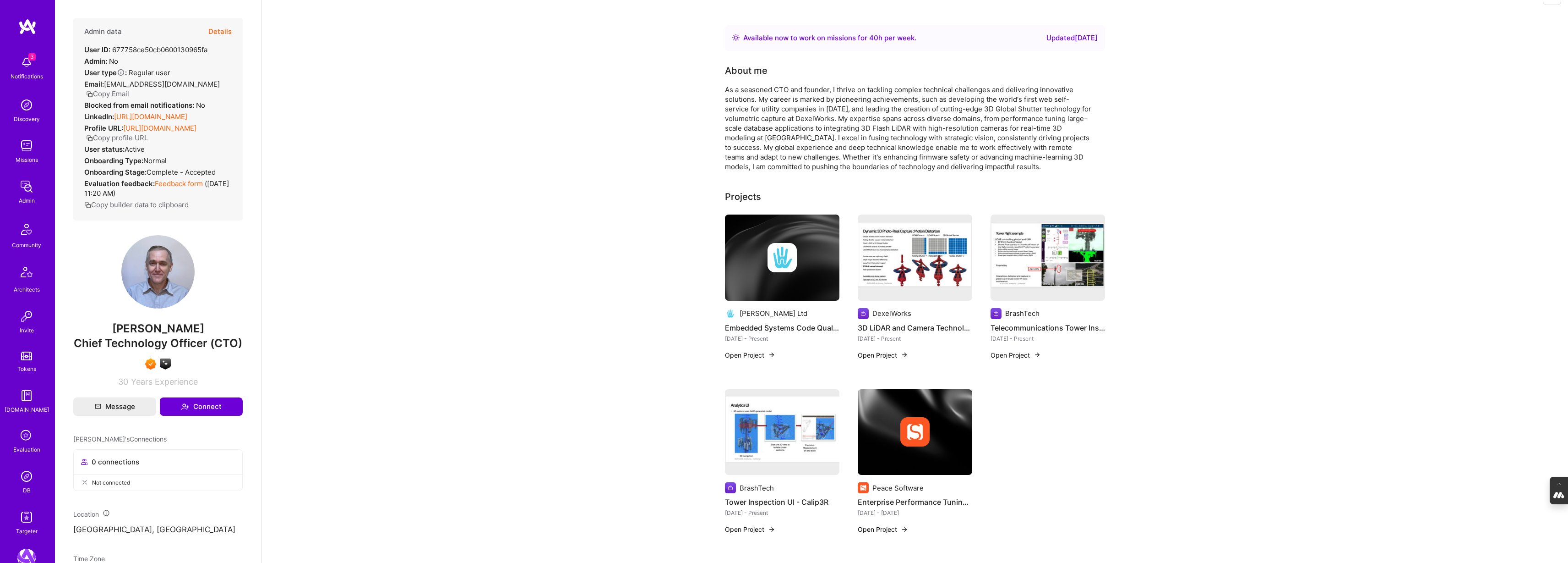
scroll to position [22, 0]
click at [749, 272] on div at bounding box center [782, 258] width 115 height 29
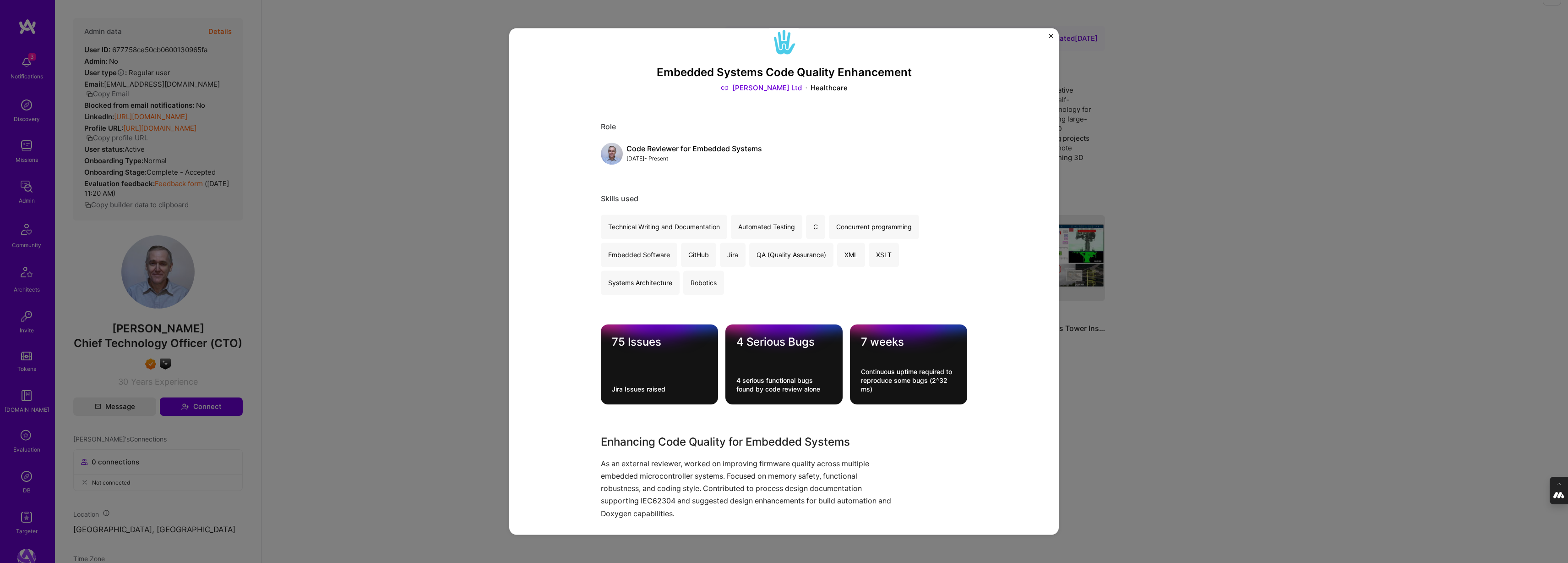
scroll to position [22, 0]
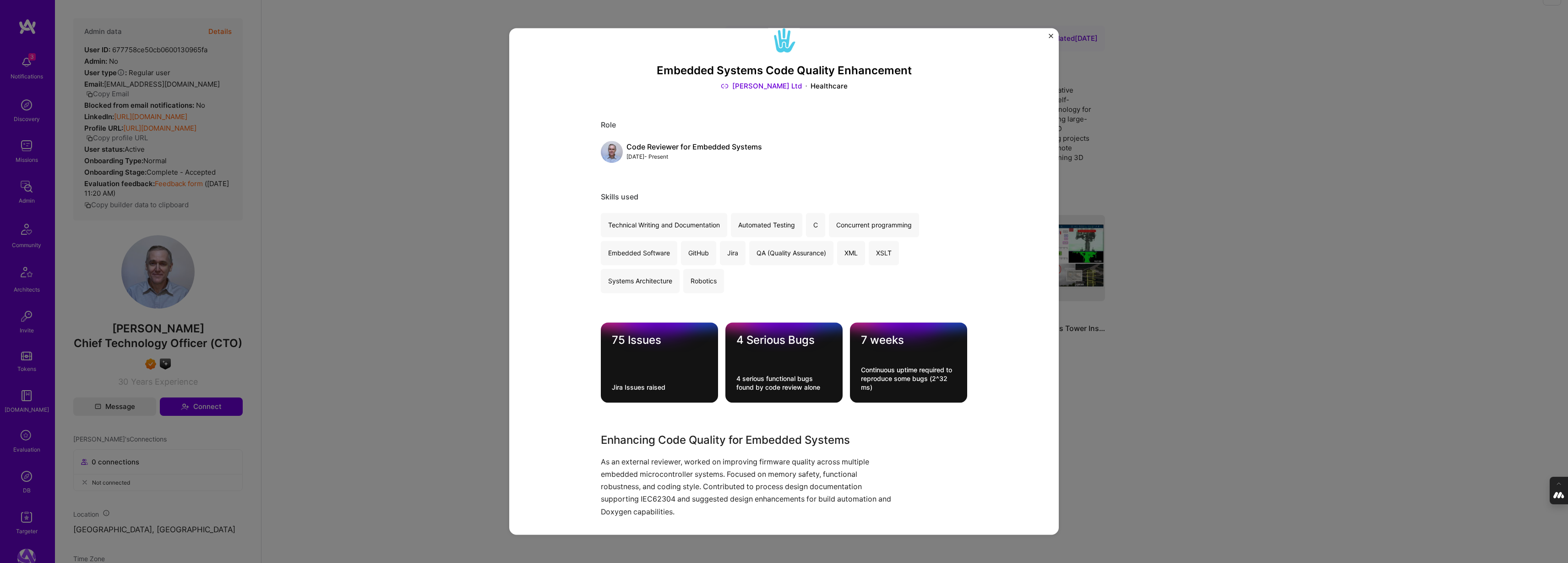
click at [1173, 229] on div "Embedded Systems Code Quality Enhancement [PERSON_NAME] Ltd Healthcare Role Cod…" at bounding box center [784, 281] width 1568 height 563
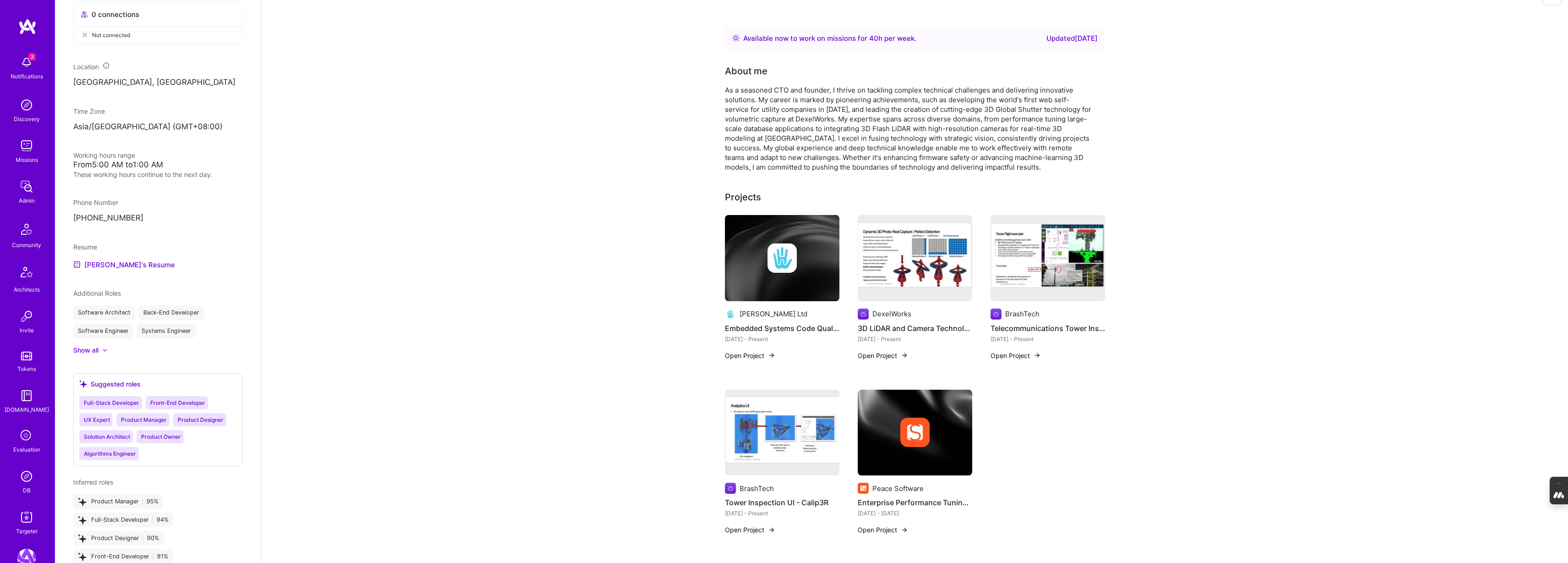
scroll to position [445, 0]
click at [902, 256] on img at bounding box center [914, 258] width 115 height 86
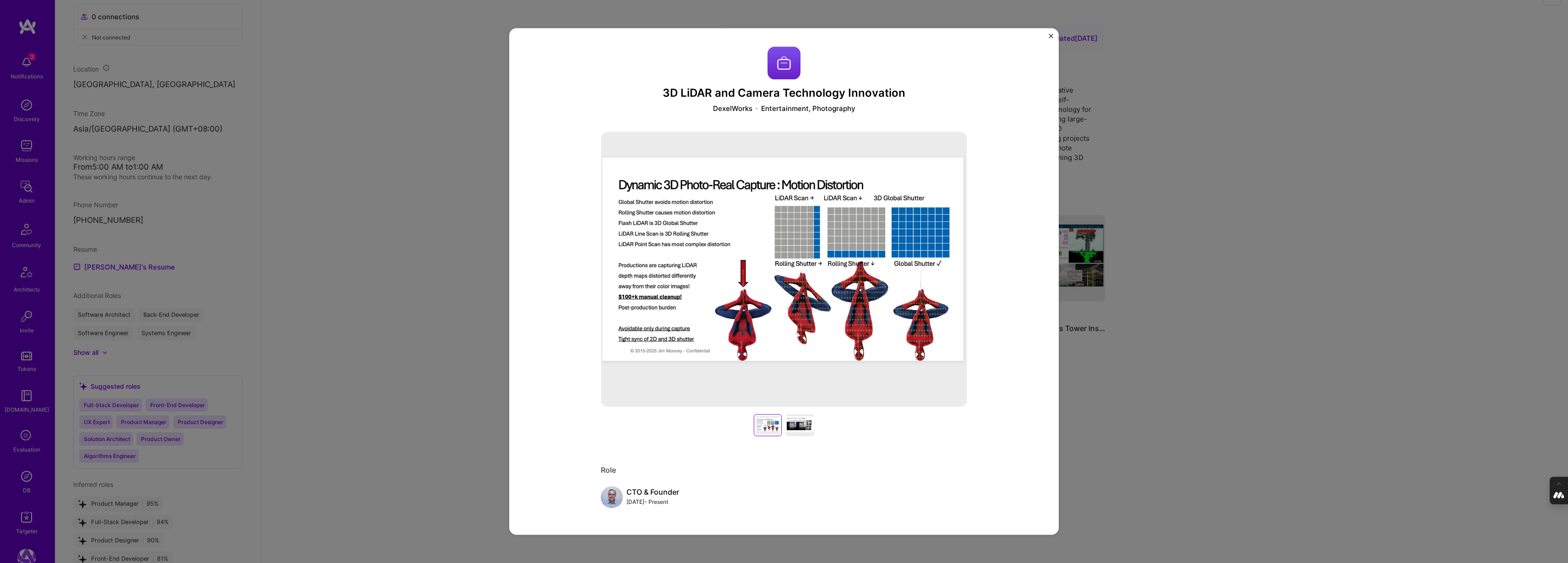
click at [1258, 193] on div "3D LiDAR and Camera Technology Innovation DexelWorks Entertainment, Photography…" at bounding box center [784, 281] width 1568 height 563
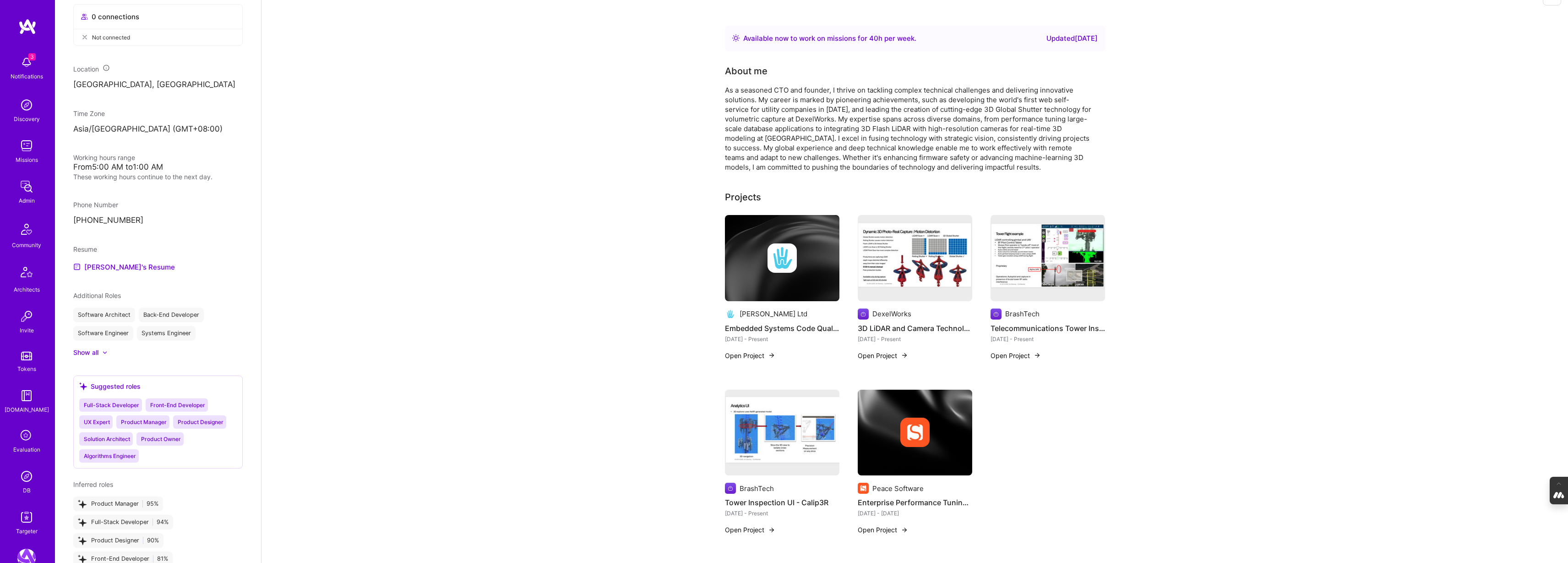
click at [1037, 261] on img at bounding box center [1047, 258] width 115 height 86
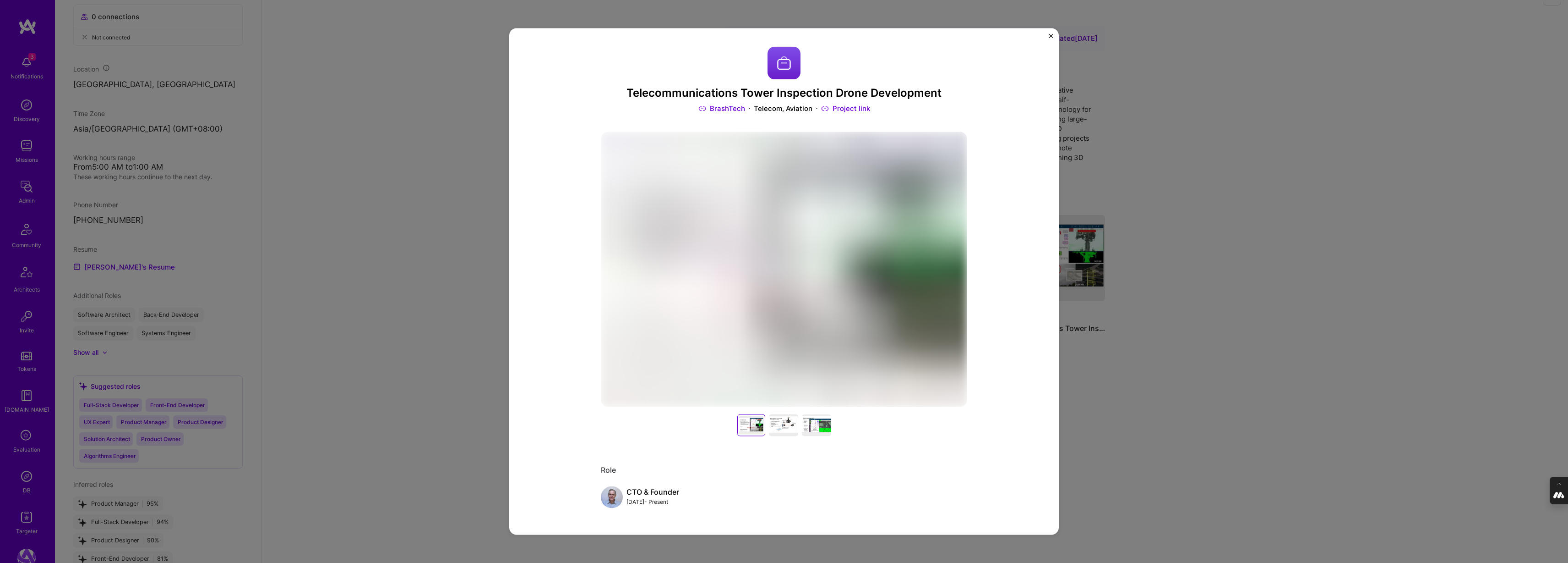
click at [1214, 234] on div "Telecommunications Tower Inspection Drone Development BrashTech Telecom, Aviati…" at bounding box center [784, 281] width 1568 height 563
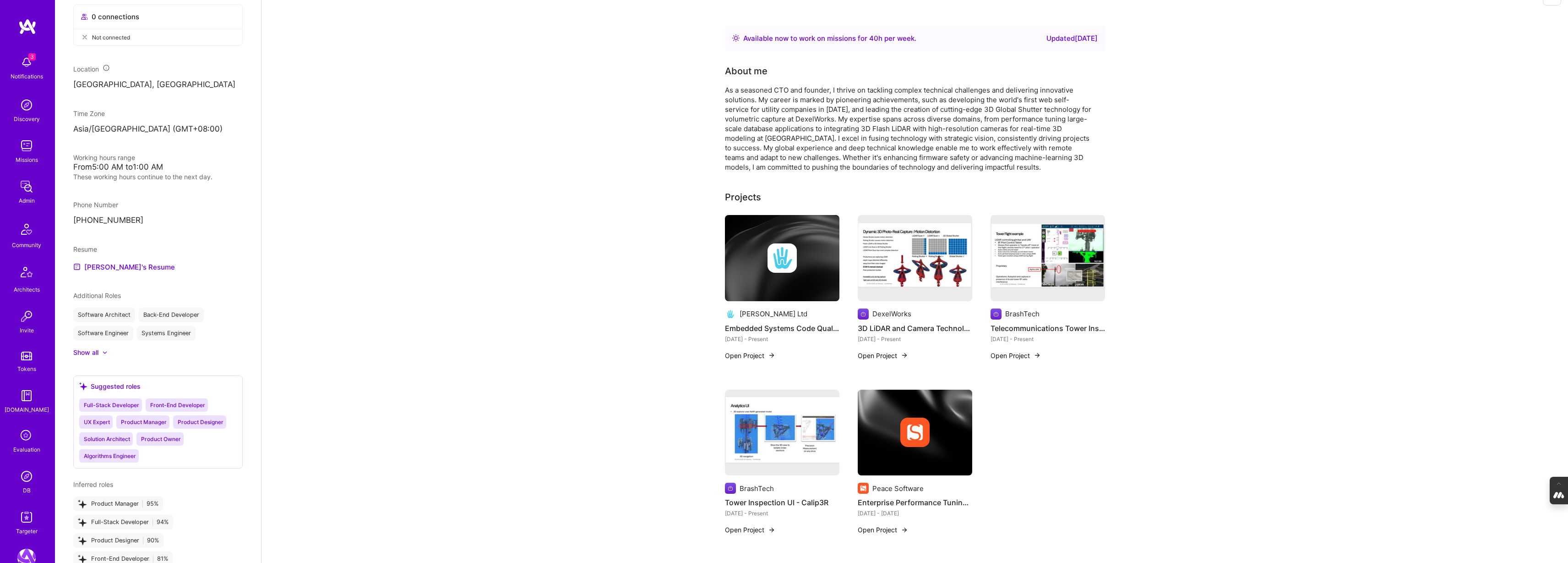
click at [797, 459] on img at bounding box center [782, 433] width 115 height 86
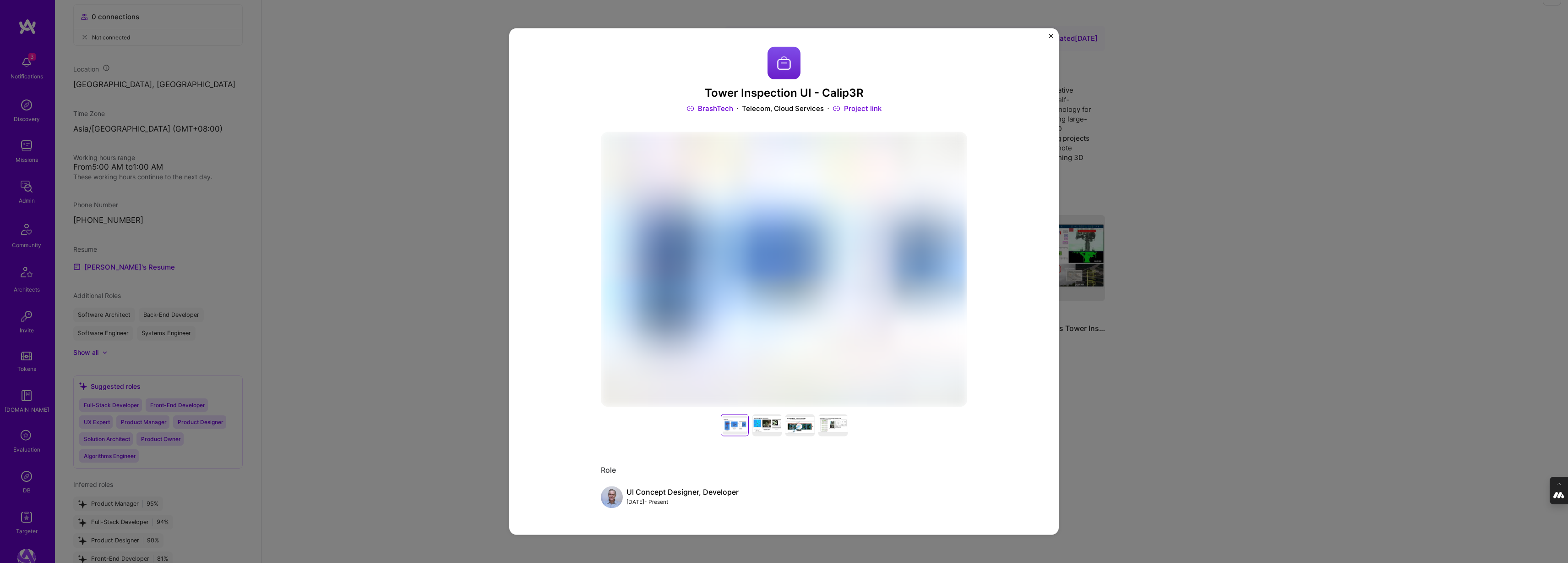
click at [1147, 399] on div "Tower Inspection UI - Calip3R BrashTech Telecom, Cloud Services Project link Ro…" at bounding box center [784, 281] width 1568 height 563
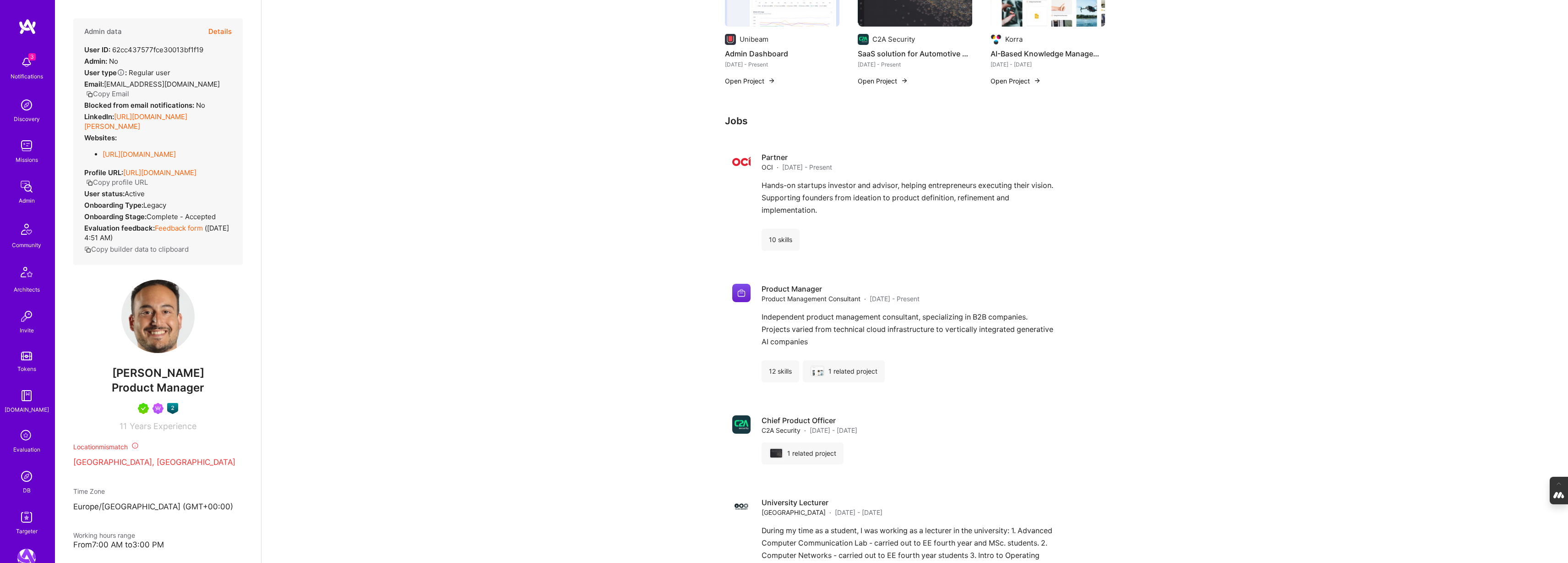
scroll to position [331, 0]
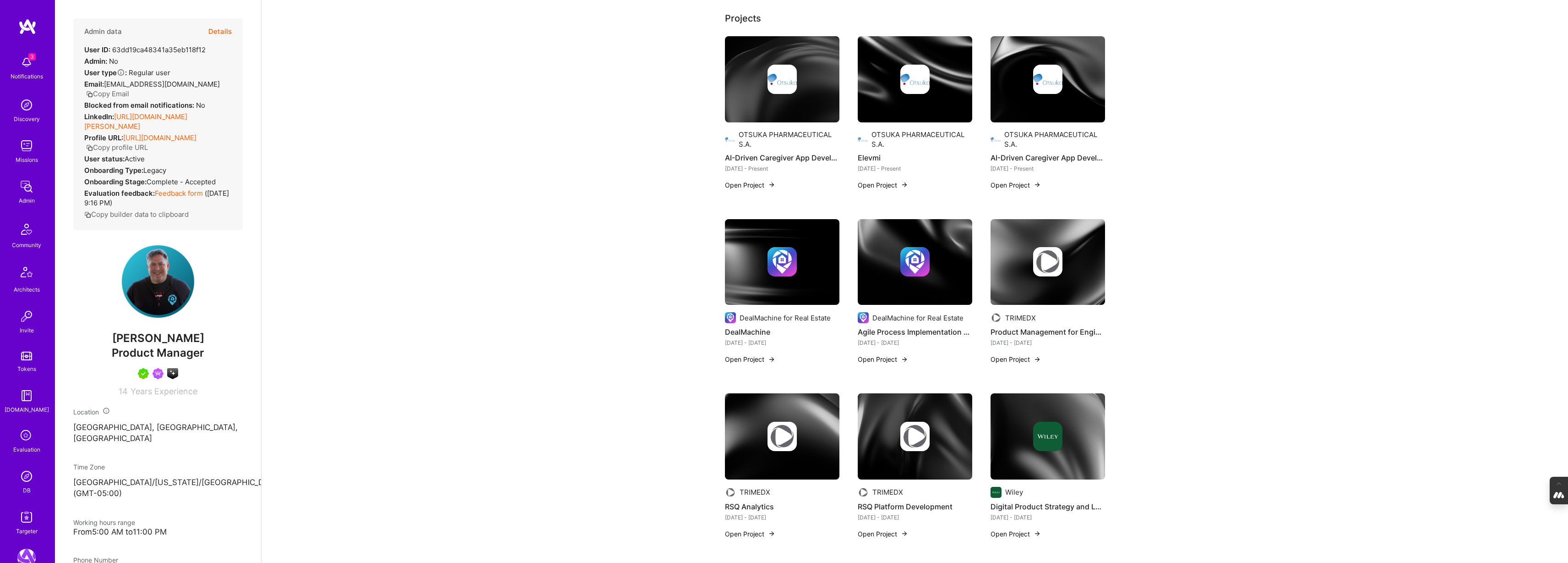
scroll to position [133, 0]
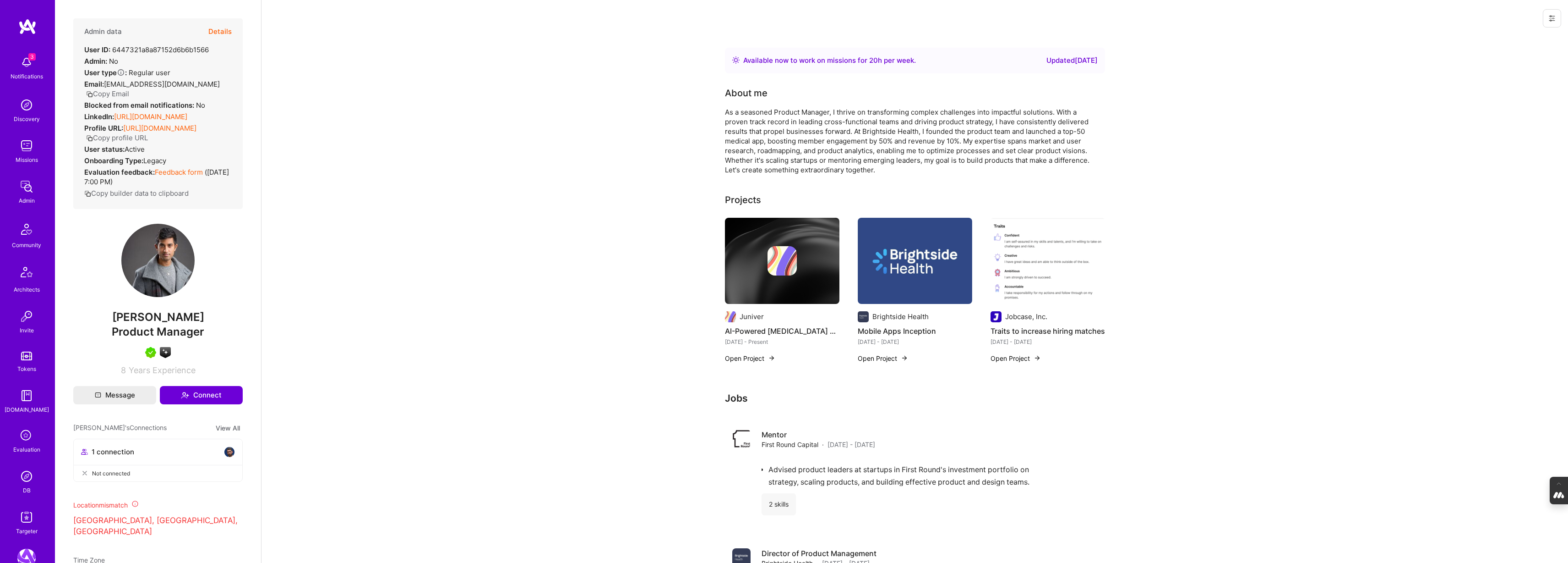
click at [787, 257] on img at bounding box center [782, 261] width 29 height 29
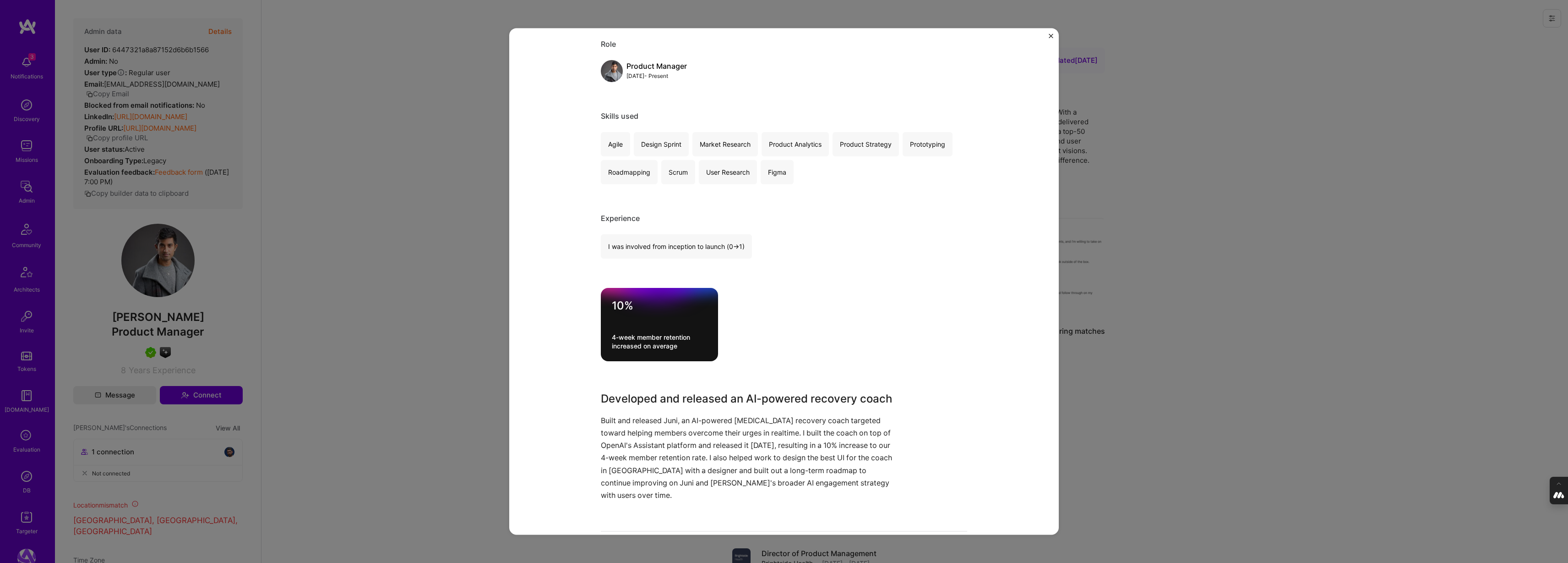
scroll to position [104, 0]
click at [433, 260] on div "AI-Powered [MEDICAL_DATA] Recovery Coach Juniver Wellness & Mental Health, Heal…" at bounding box center [784, 281] width 1568 height 563
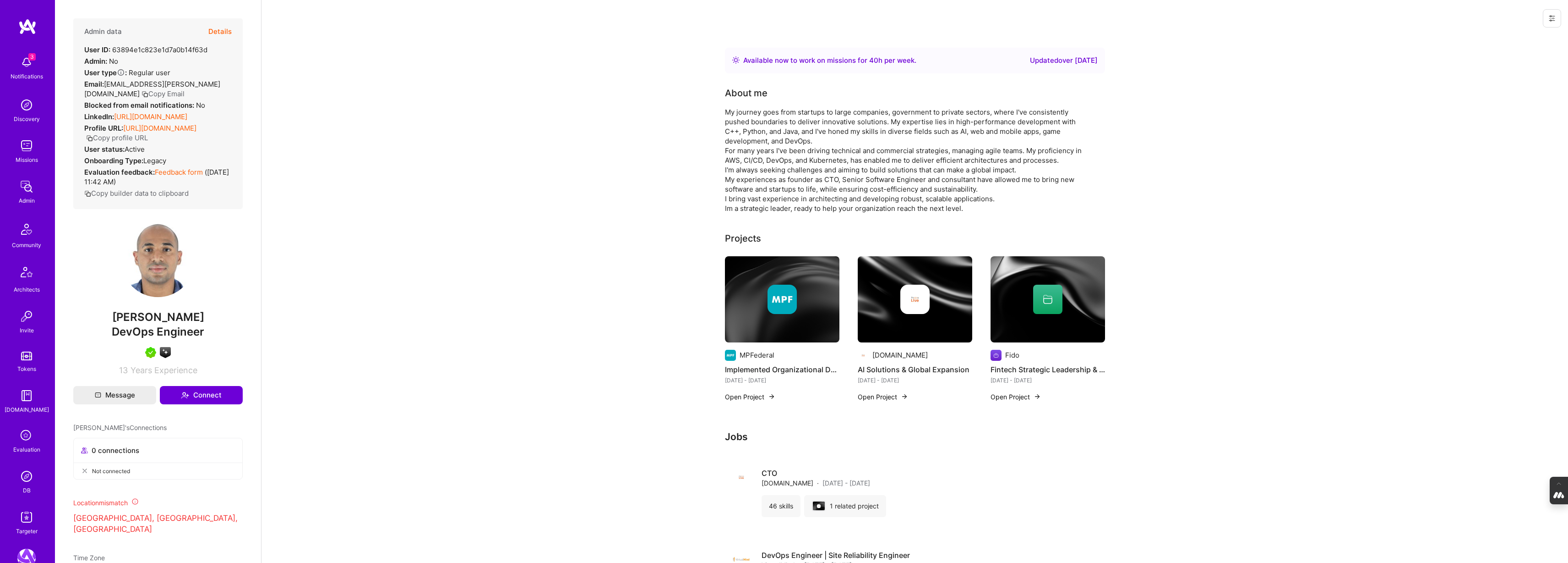
click at [225, 32] on button "Details" at bounding box center [220, 32] width 23 height 27
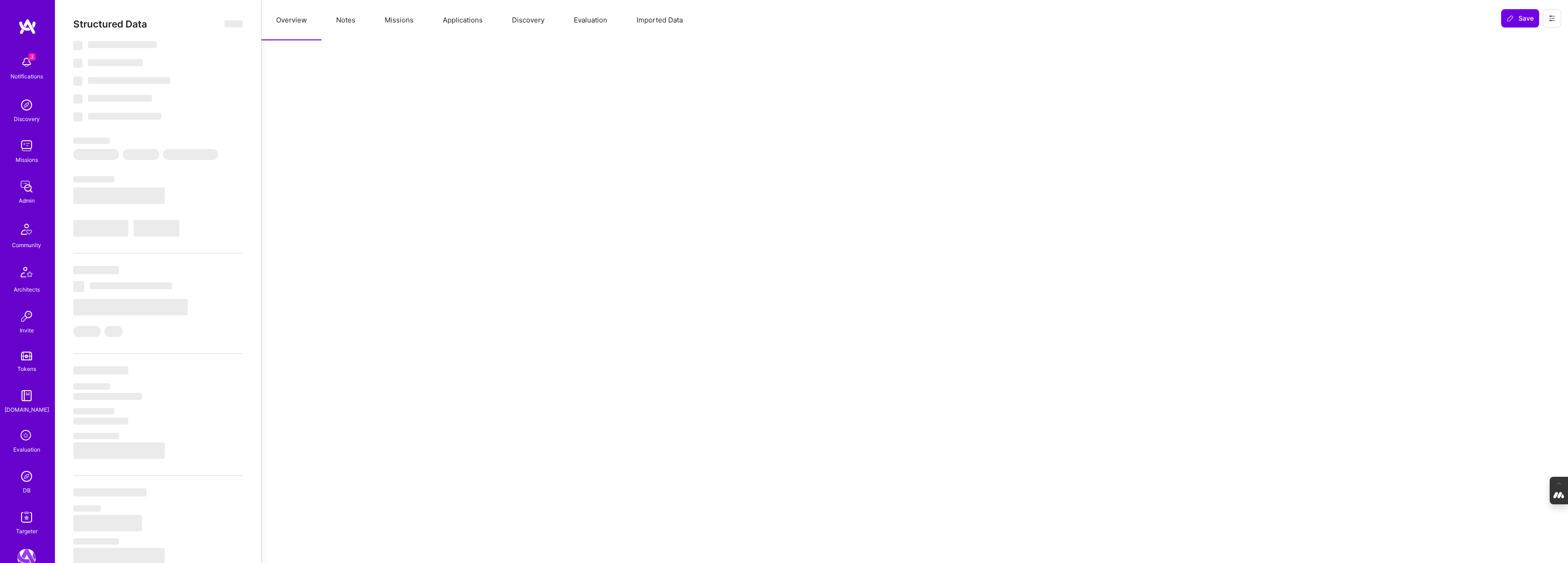
click at [595, 24] on button "Evaluation" at bounding box center [590, 20] width 63 height 41
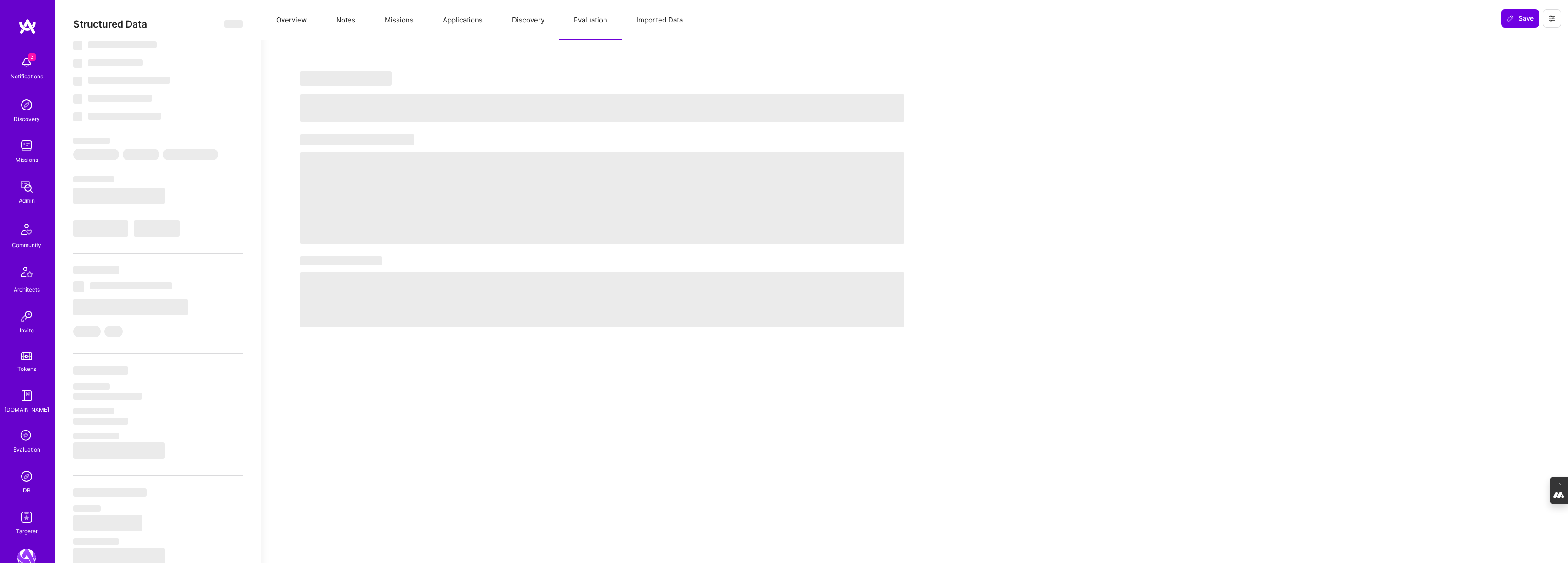
select select "Right Now"
select select "5"
select select "4"
select select "7"
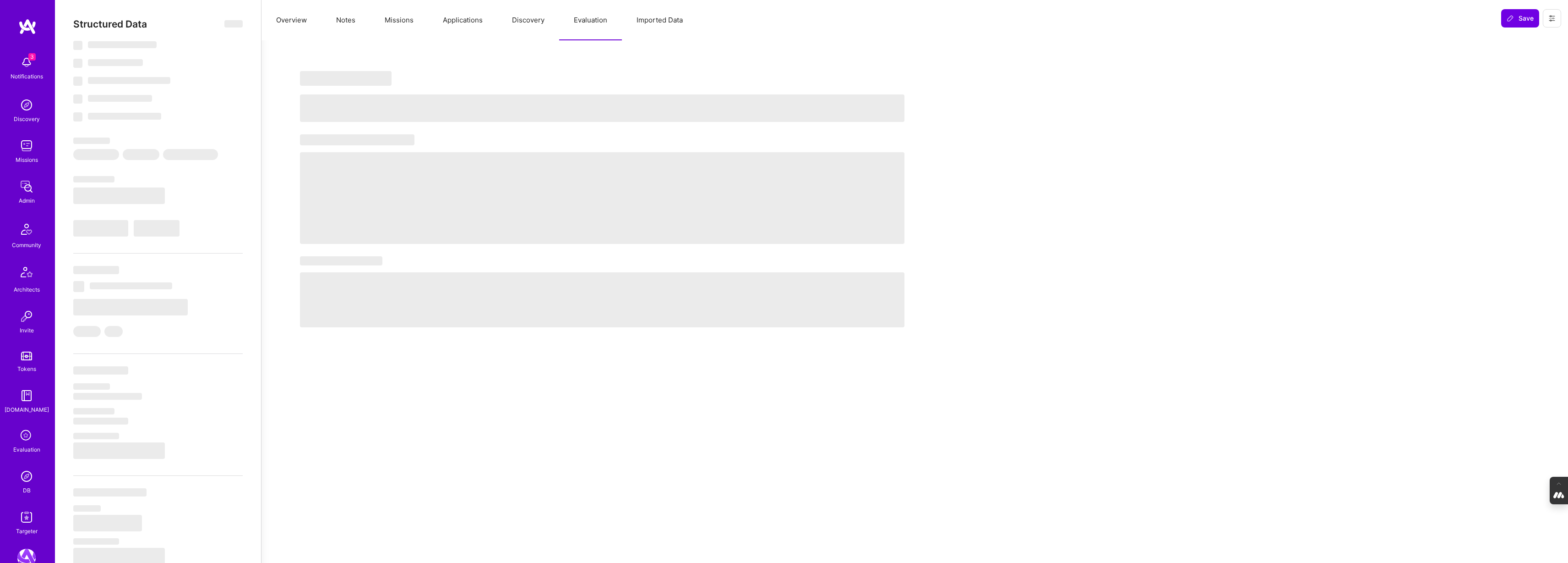
select select "CA"
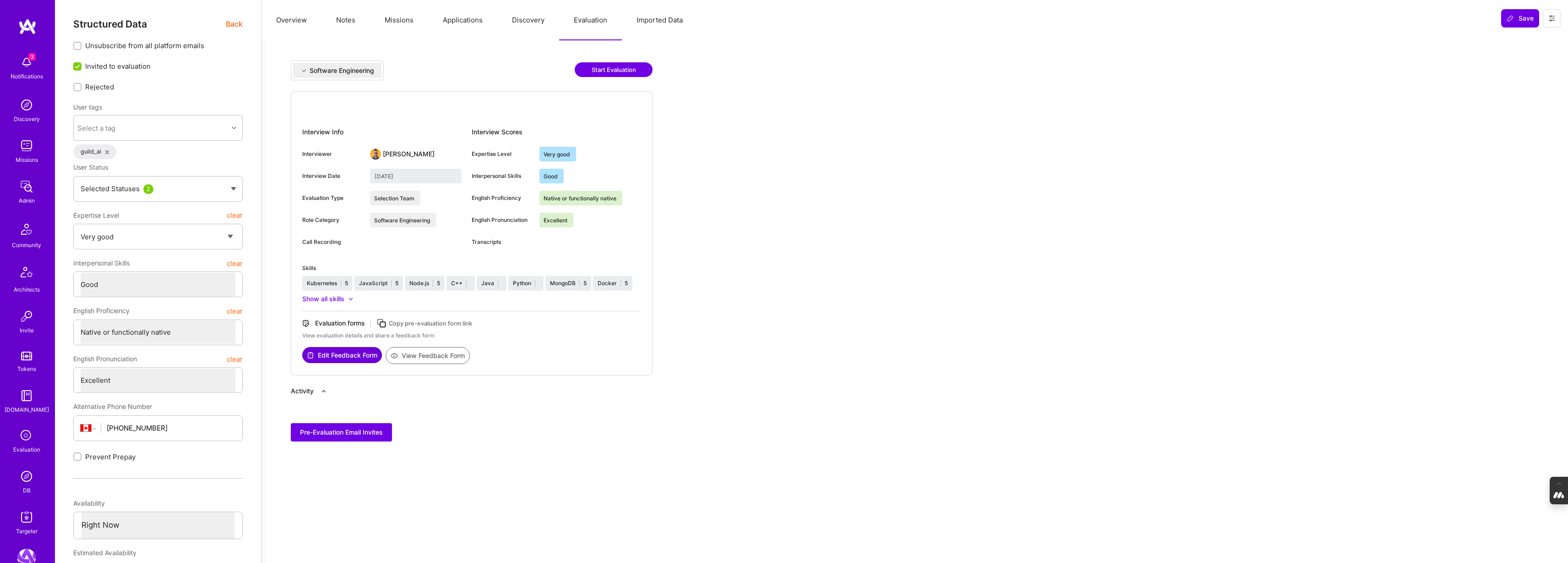
click at [237, 22] on span "Back" at bounding box center [234, 24] width 17 height 11
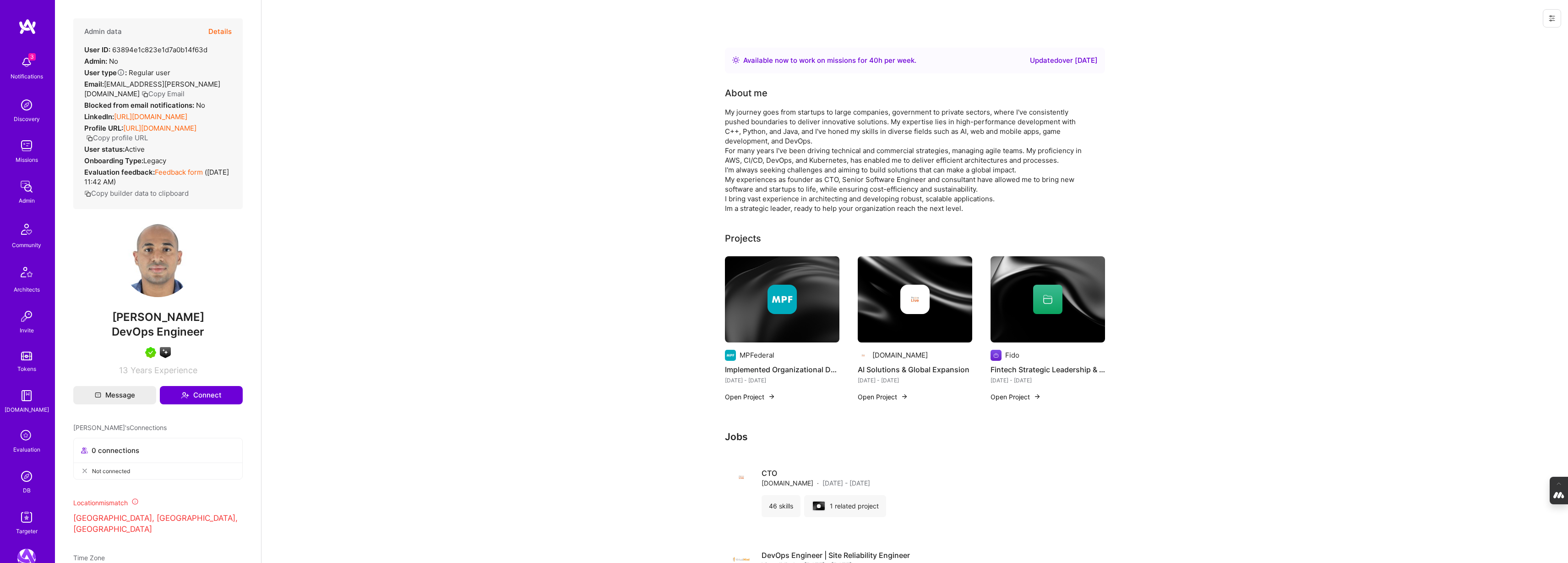
click at [879, 311] on div at bounding box center [914, 299] width 115 height 29
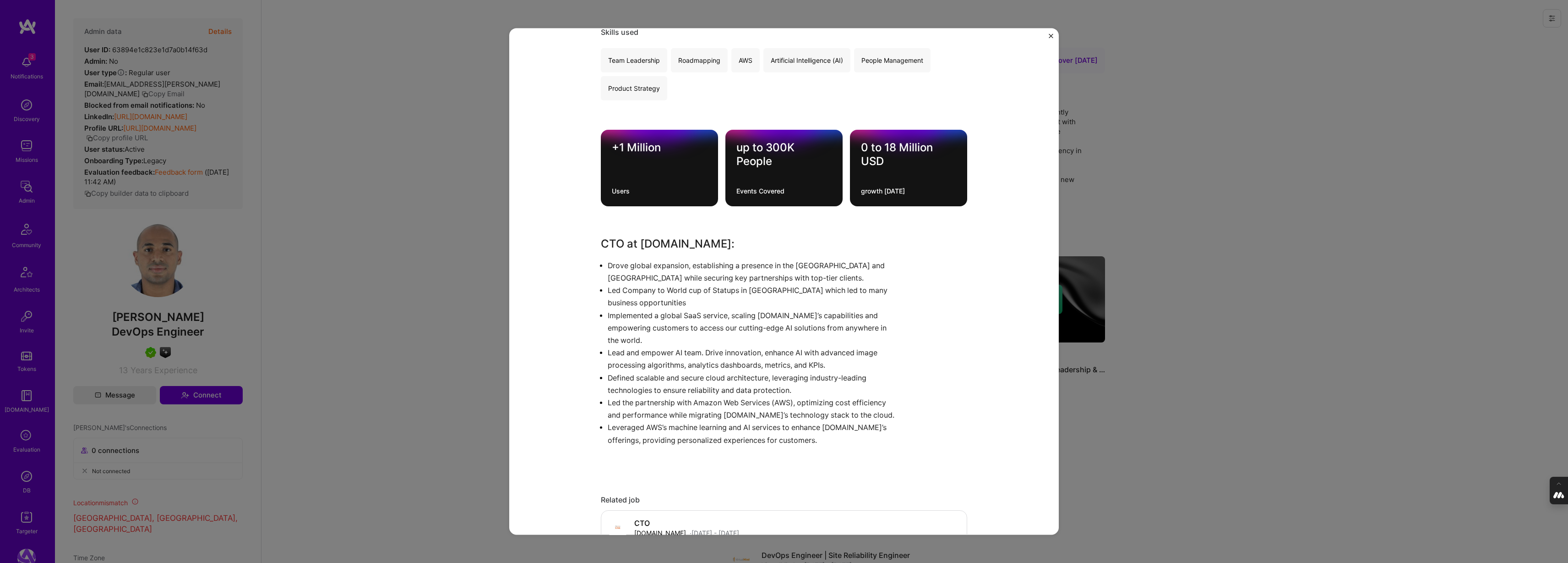
scroll to position [188, 0]
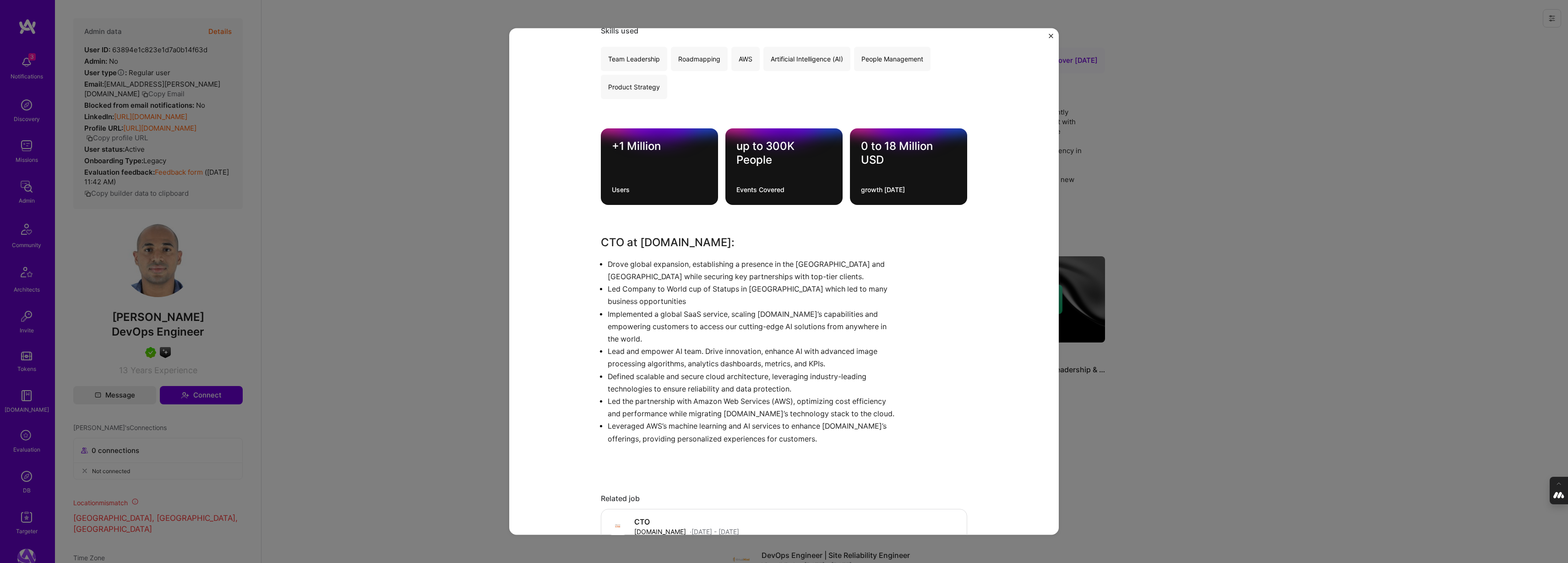
click at [1154, 243] on div "AI Solutions & Global Expansion [DOMAIN_NAME] Artifical Intelligence / Machine …" at bounding box center [784, 281] width 1568 height 563
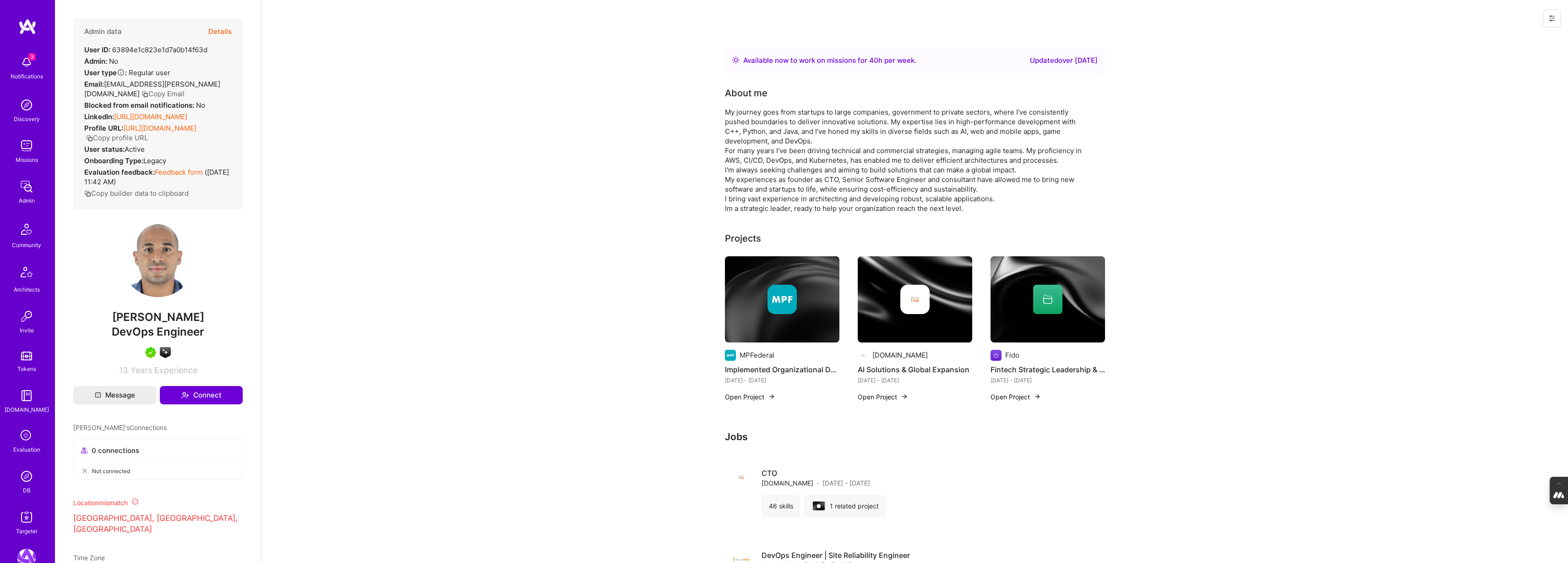
click at [782, 326] on img at bounding box center [782, 300] width 115 height 86
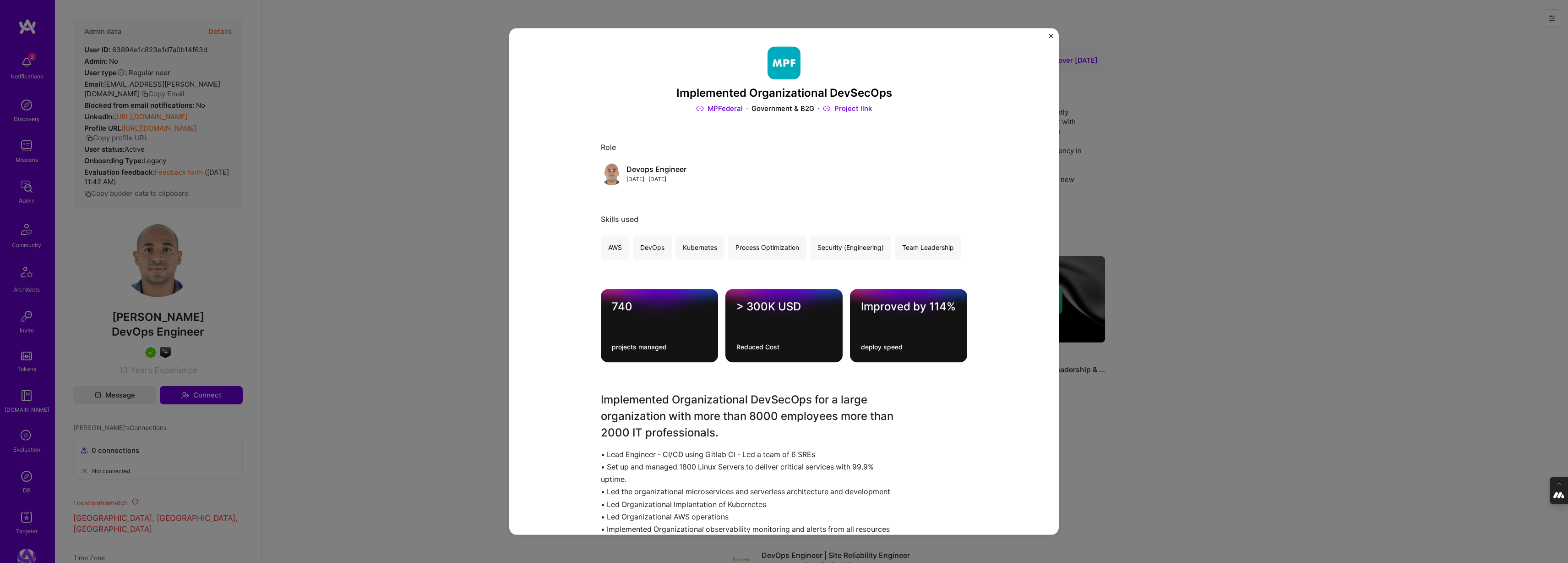
click at [1207, 219] on div "Implemented Organizational DevSecOps MPFederal Government & B2G Project link Ro…" at bounding box center [784, 281] width 1568 height 563
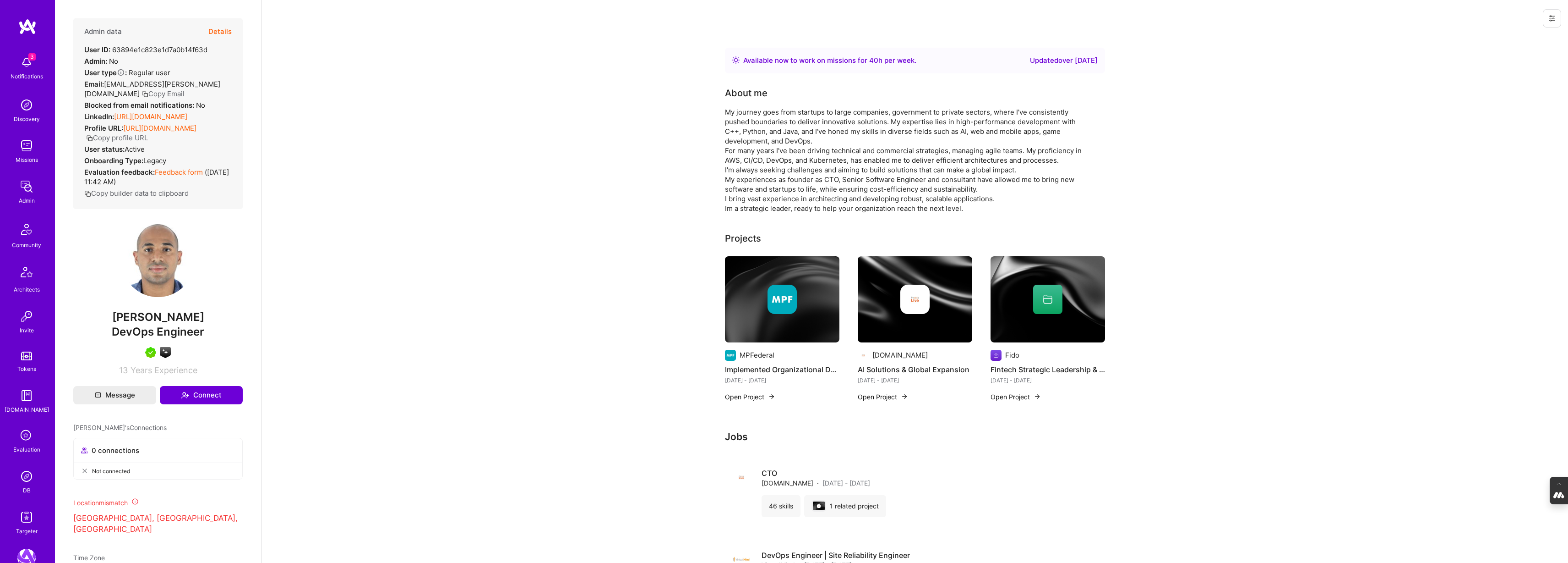
click at [1034, 314] on img at bounding box center [1047, 300] width 115 height 86
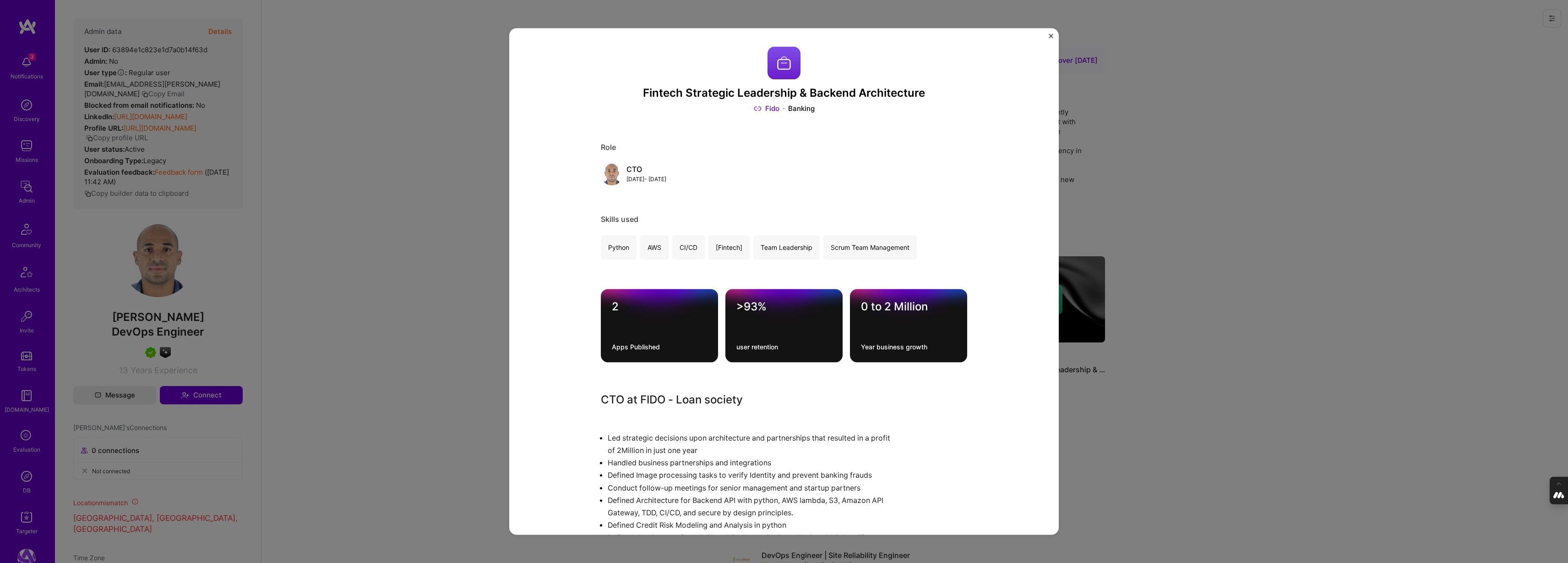
click at [1157, 241] on div "Fintech Strategic Leadership & Backend Architecture Fido Banking Role CTO [DATE…" at bounding box center [784, 281] width 1568 height 563
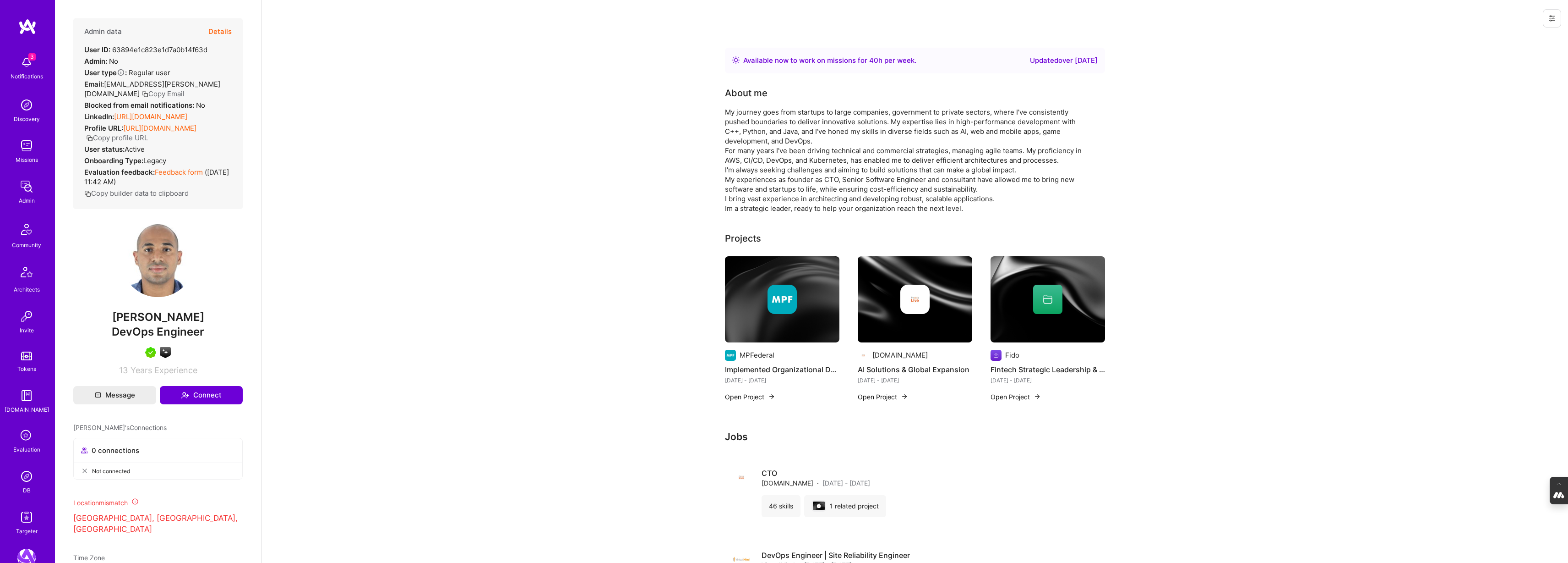
click at [857, 313] on div at bounding box center [914, 299] width 115 height 29
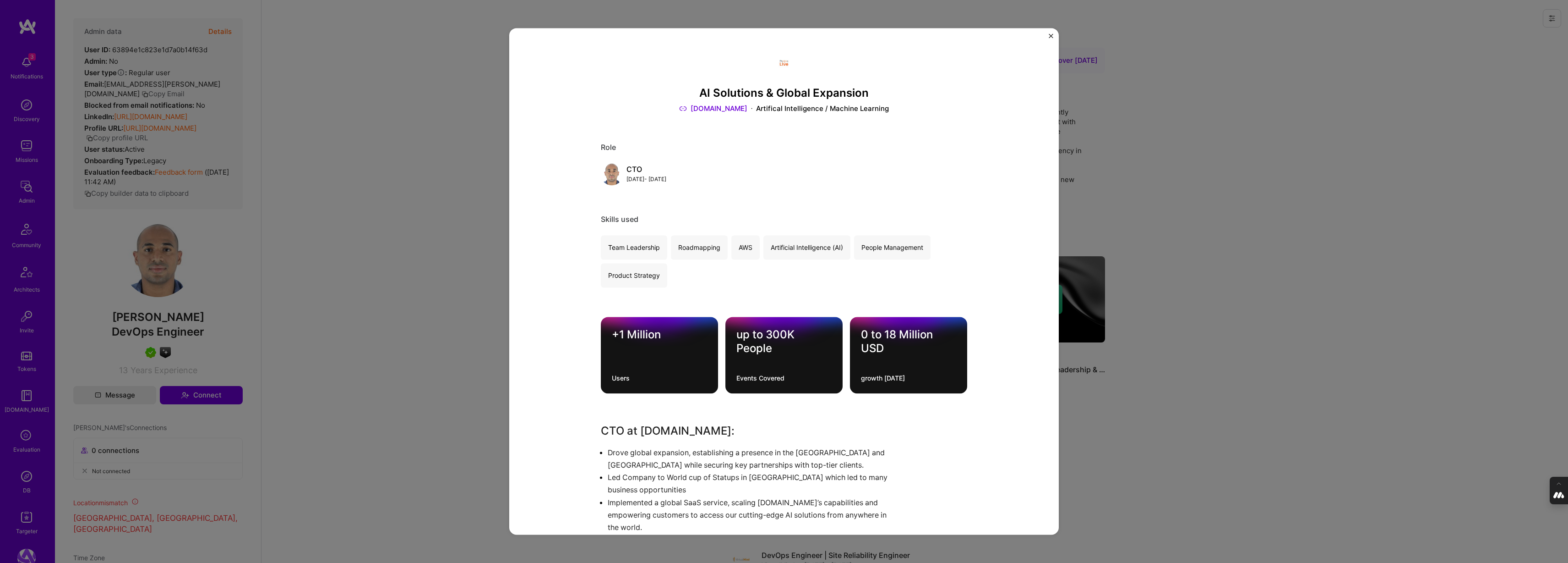
click at [723, 107] on link "[DOMAIN_NAME]" at bounding box center [713, 108] width 68 height 9
click at [445, 153] on div "AI Solutions & Global Expansion [DOMAIN_NAME] Artifical Intelligence / Machine …" at bounding box center [784, 281] width 1568 height 563
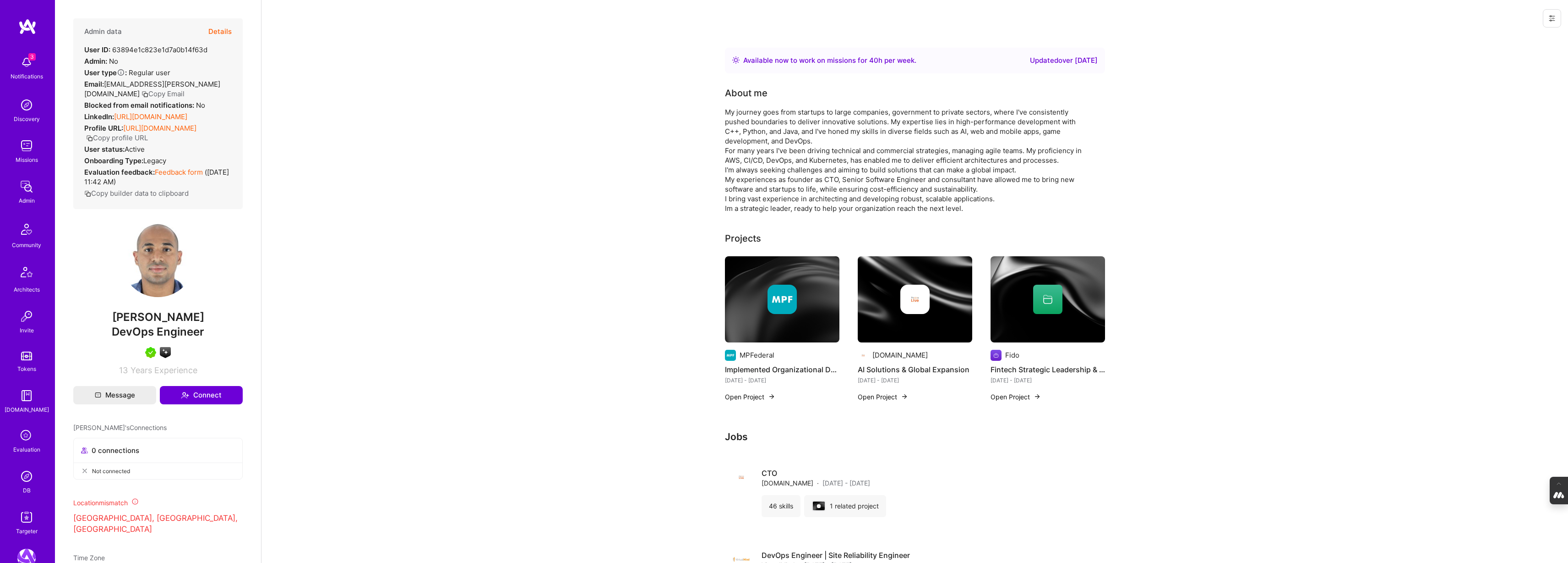
click at [155, 112] on link "[URL][DOMAIN_NAME]" at bounding box center [151, 117] width 73 height 9
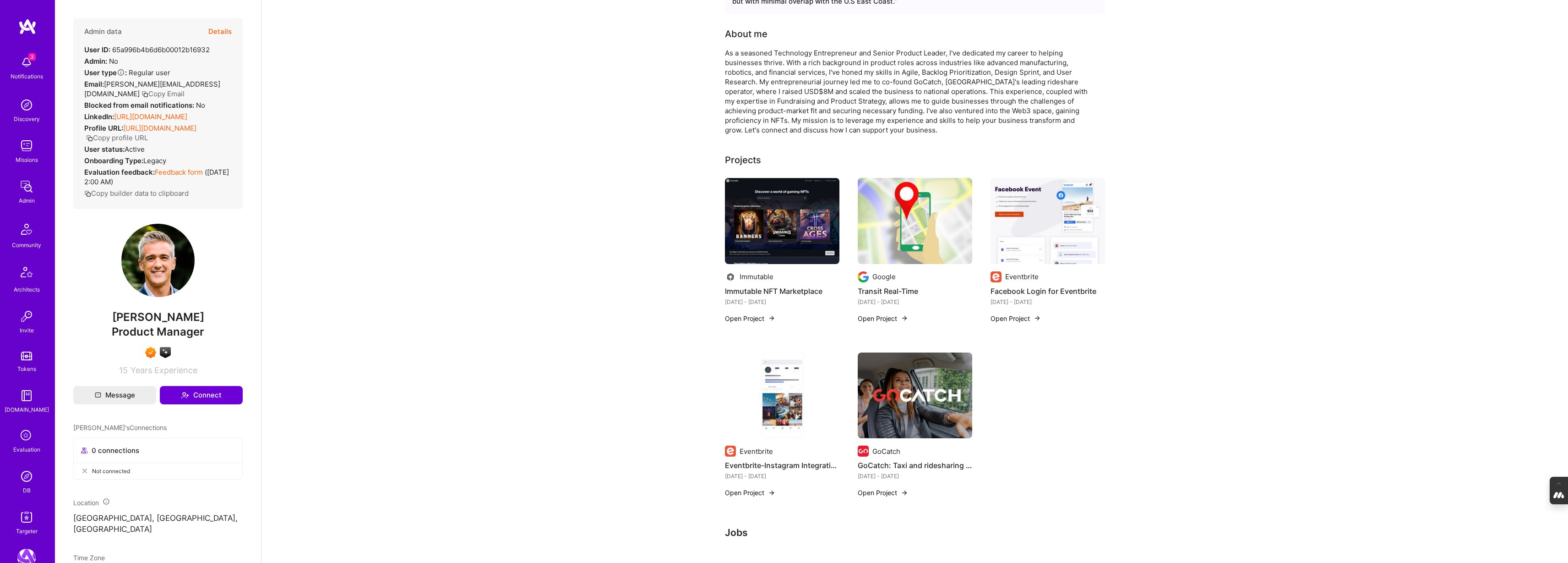
scroll to position [100, 0]
click at [896, 219] on img at bounding box center [914, 220] width 115 height 86
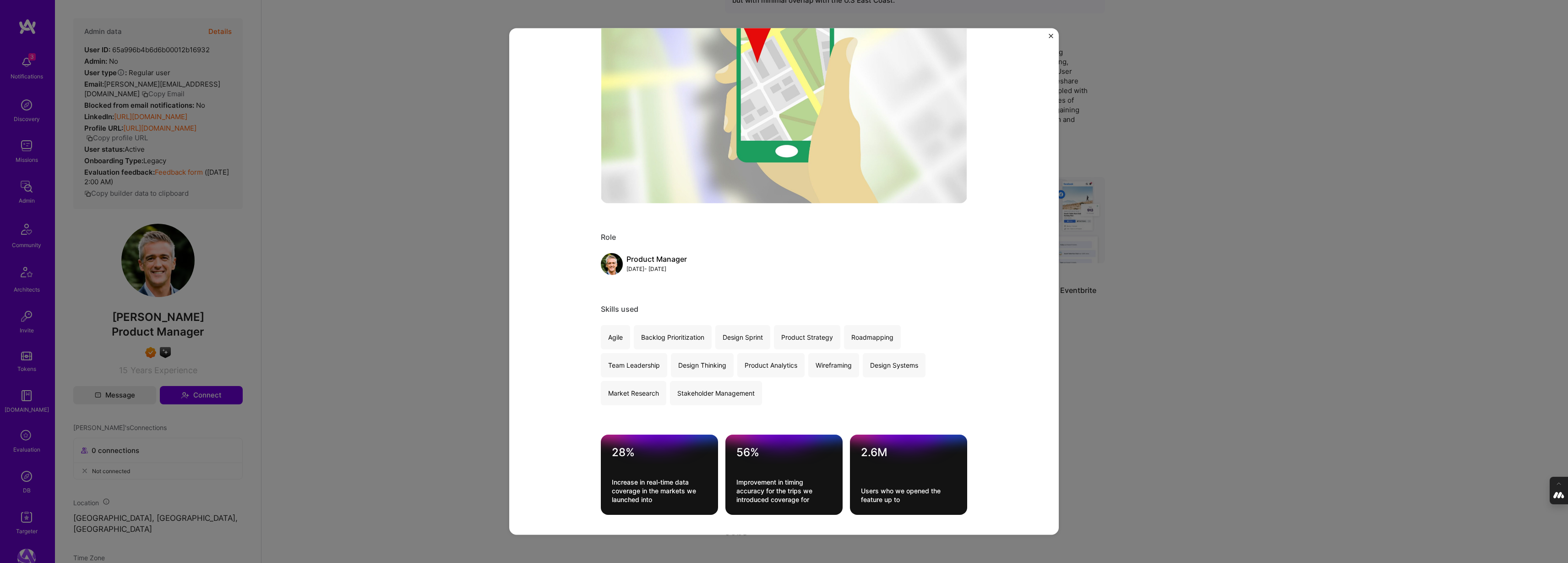
scroll to position [205, 0]
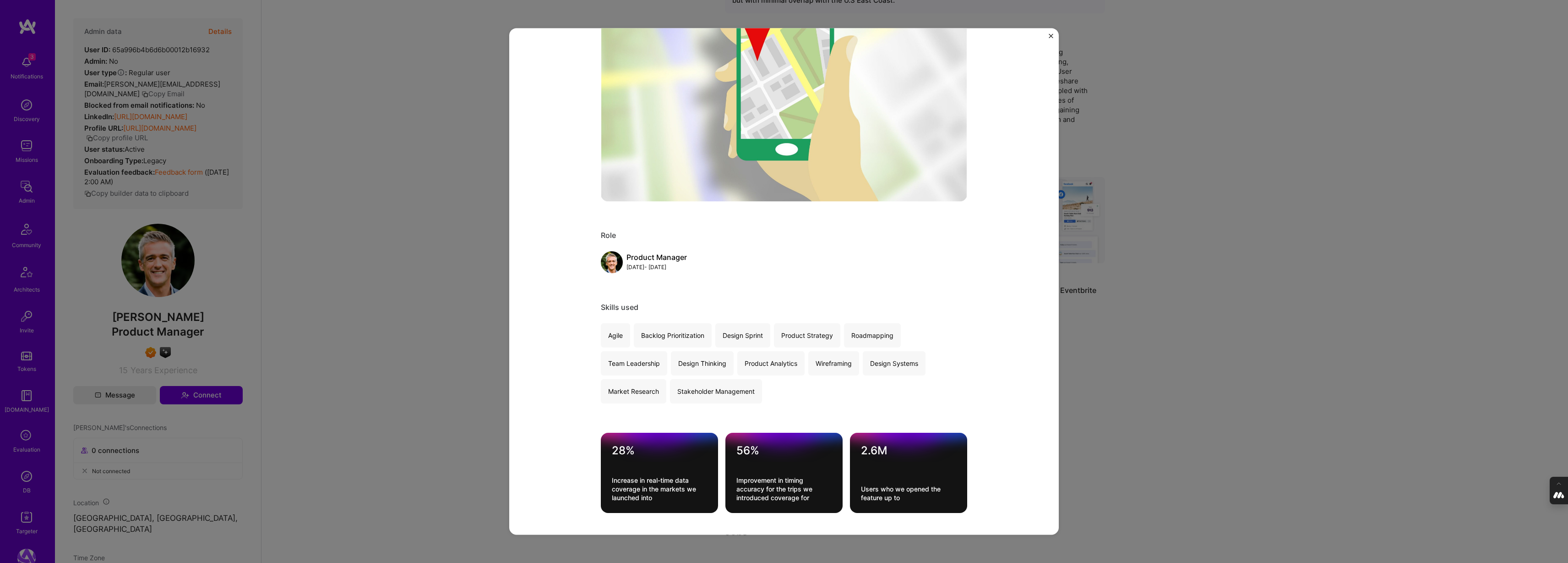
click at [1190, 250] on div "Transit Real-Time Google B2C Role Product Manager [DATE] - [DATE] Skills used A…" at bounding box center [784, 281] width 1568 height 563
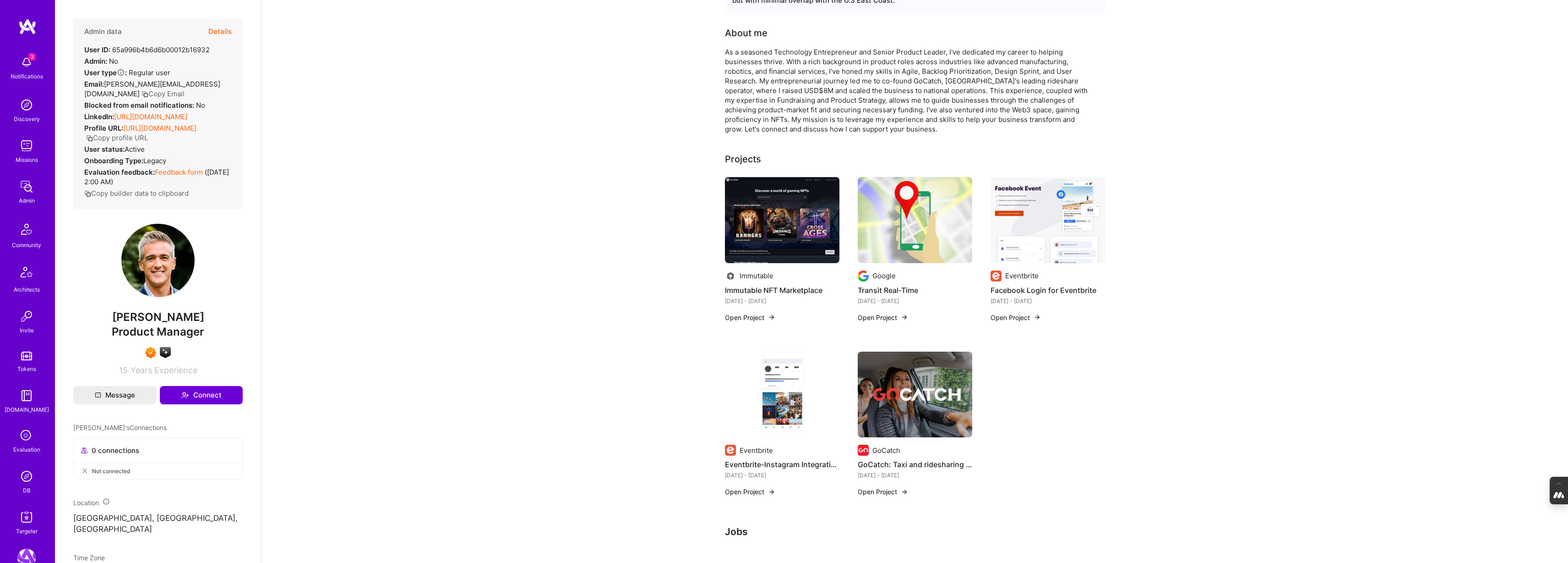
click at [1026, 253] on img at bounding box center [1047, 220] width 115 height 86
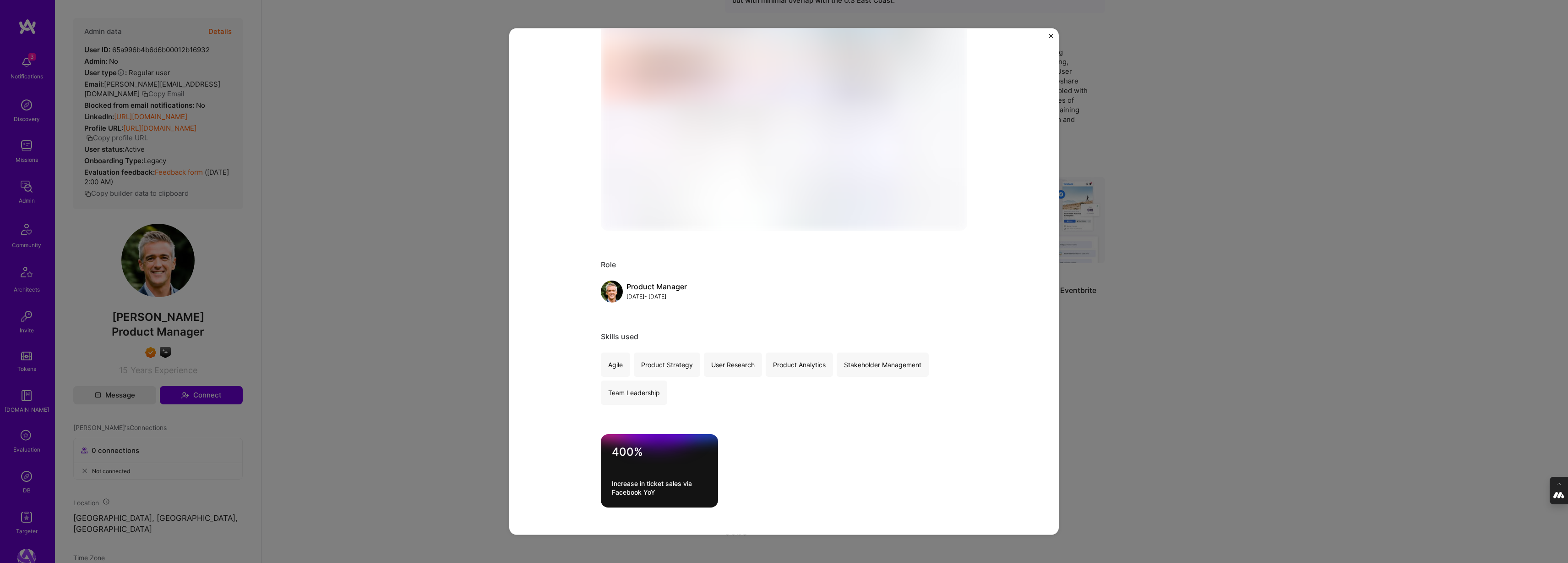
scroll to position [183, 0]
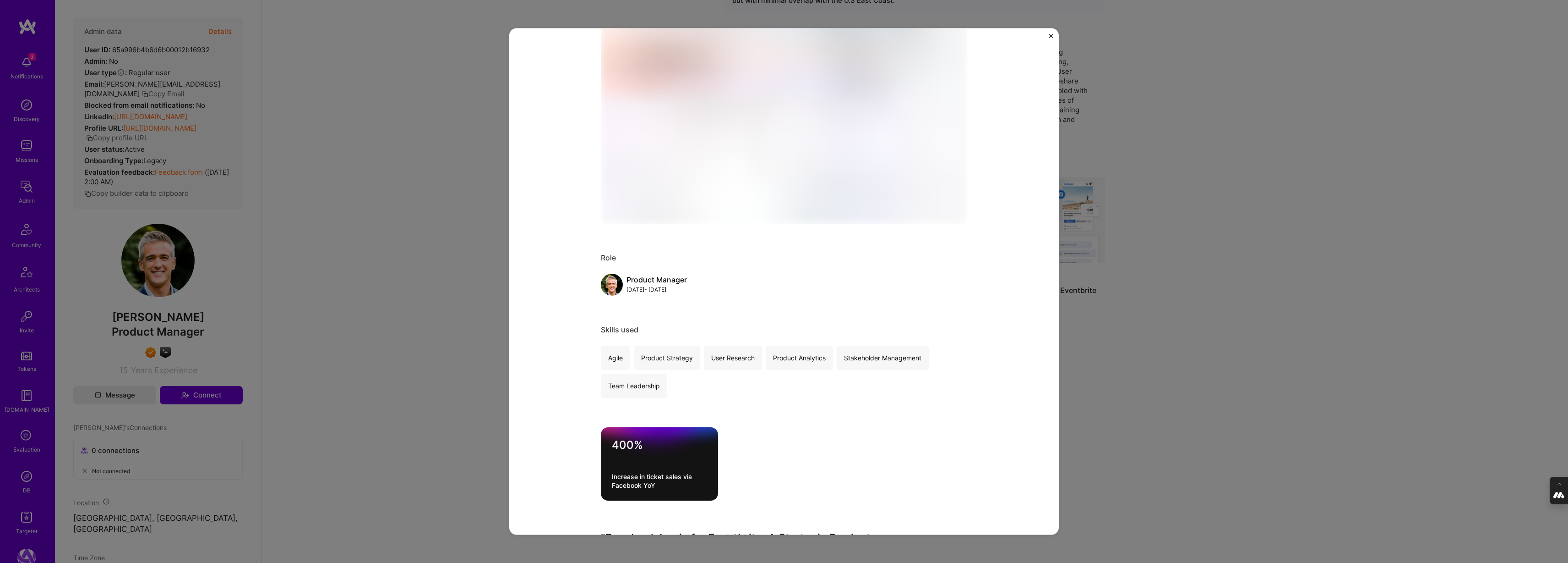
click at [1173, 222] on div "Facebook Login for Eventbrite Eventbrite E-Commerce Role Product Manager [DATE]…" at bounding box center [784, 281] width 1568 height 563
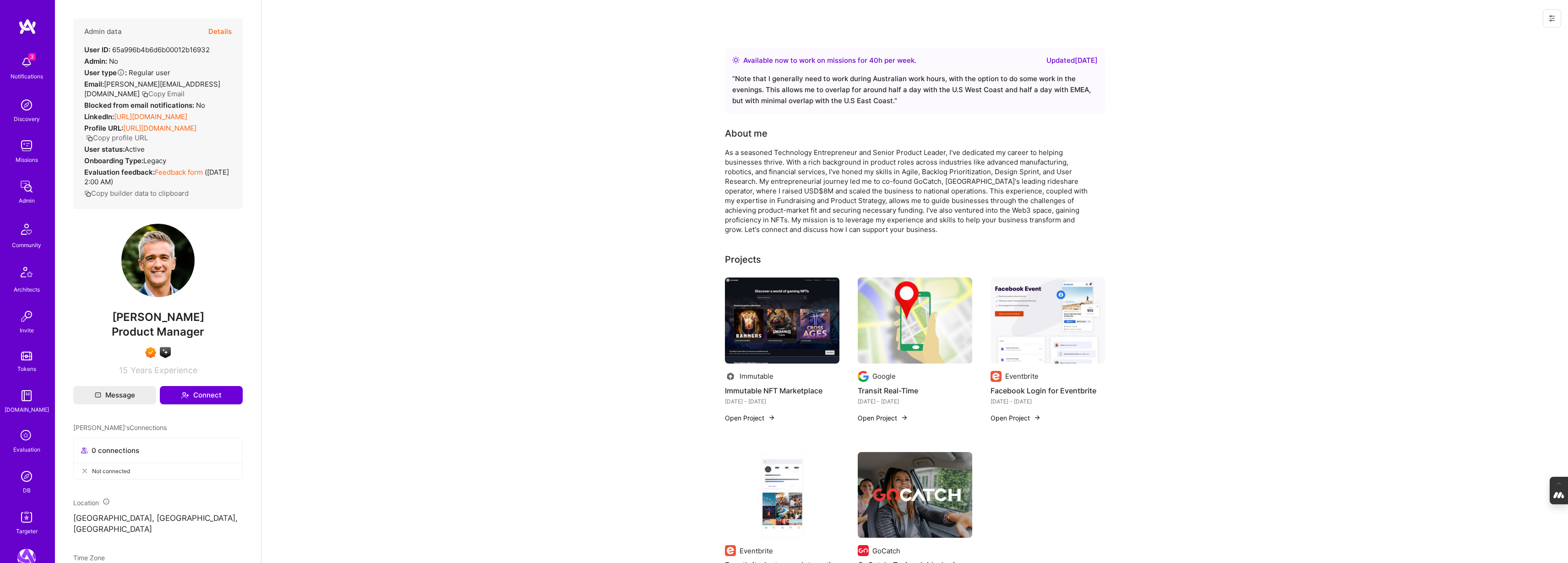
click at [152, 117] on link "[URL][DOMAIN_NAME]" at bounding box center [151, 117] width 73 height 9
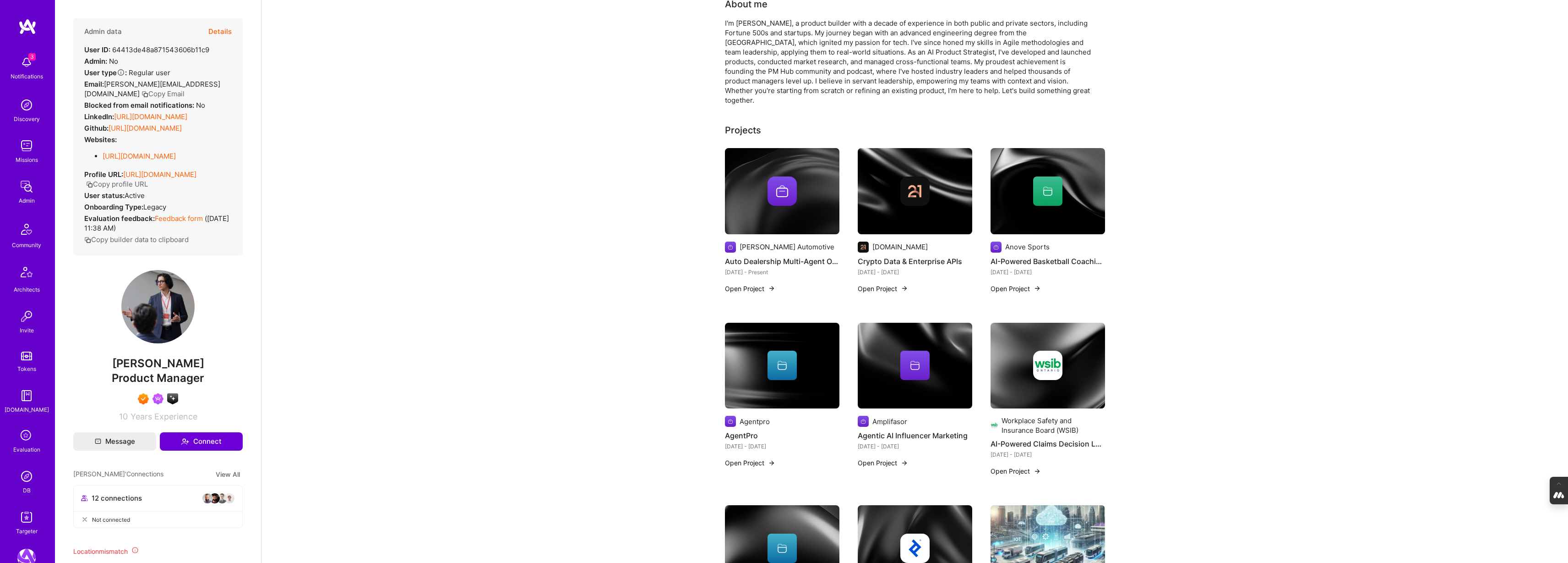
scroll to position [94, 0]
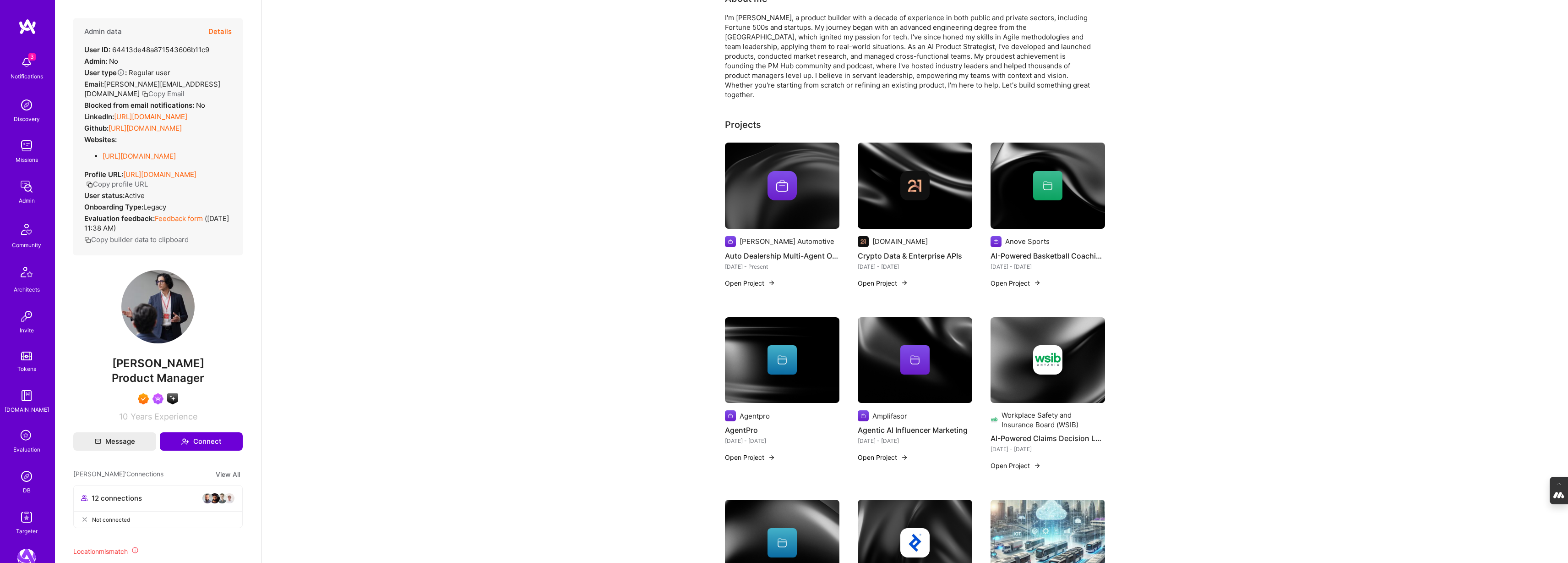
click at [748, 193] on img at bounding box center [782, 186] width 115 height 86
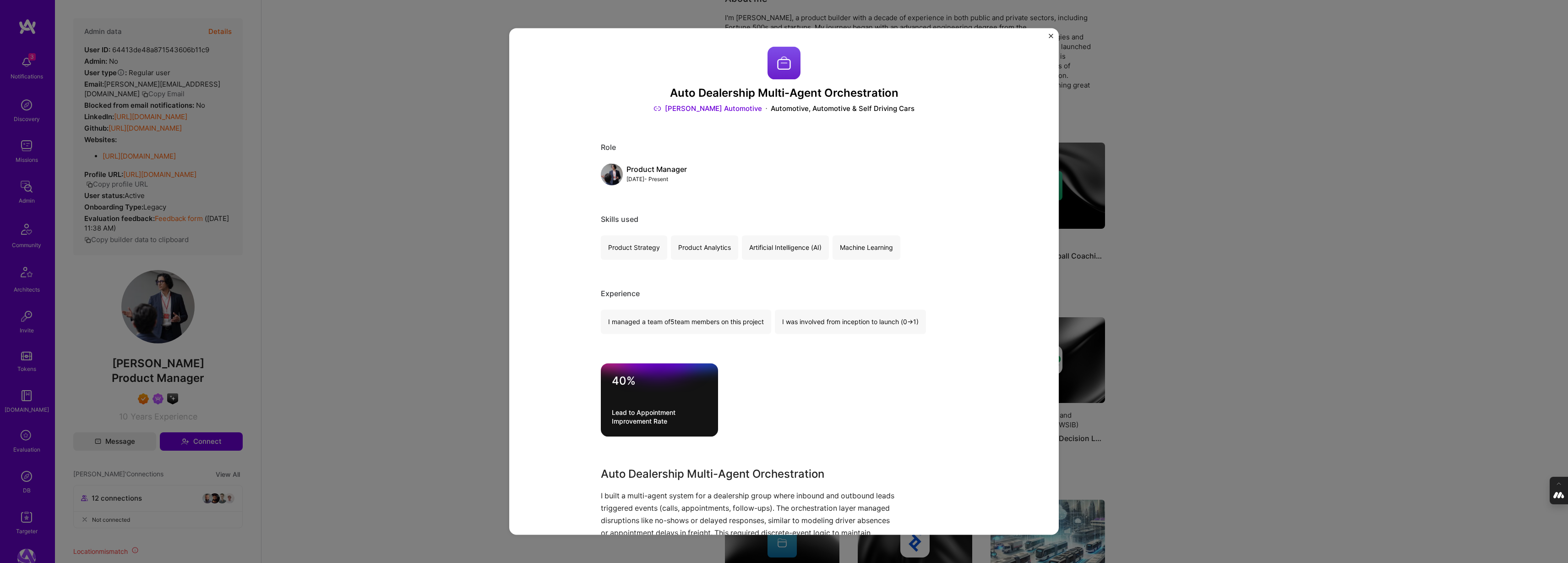
click at [1157, 222] on div "Auto Dealership Multi-Agent Orchestration [PERSON_NAME] Automotive Automotive, …" at bounding box center [784, 281] width 1568 height 563
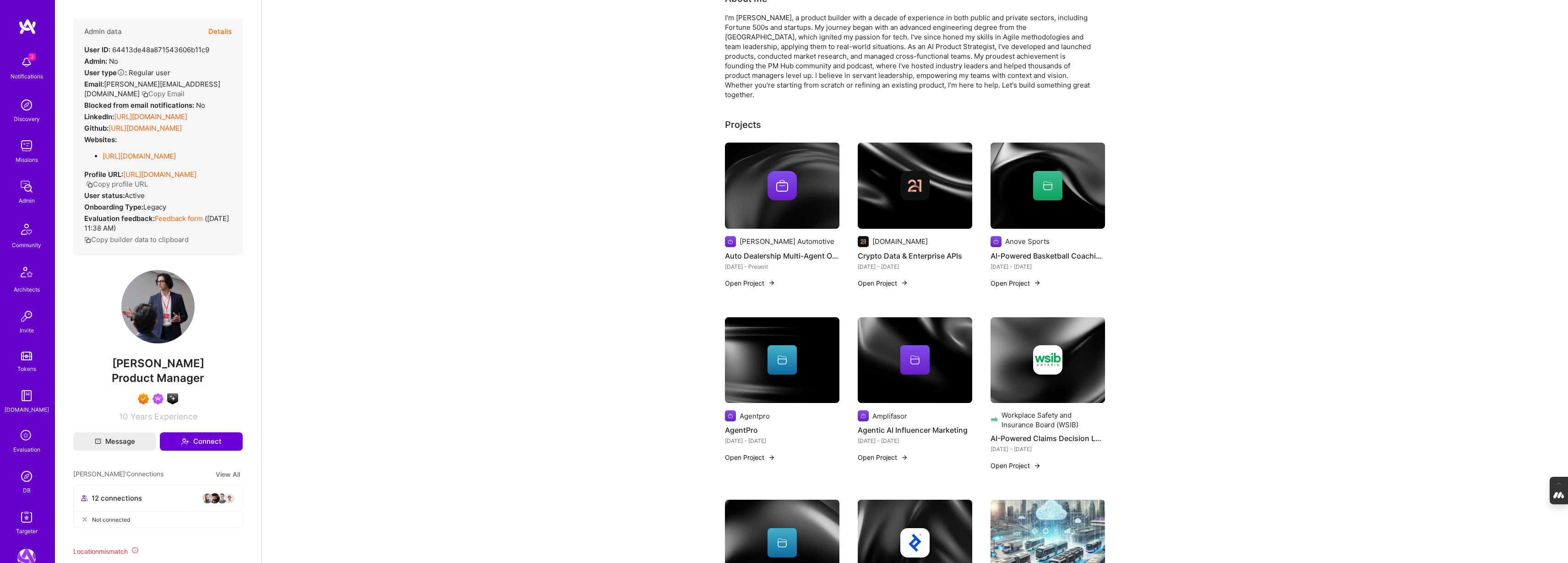
click at [1064, 212] on img at bounding box center [1047, 186] width 115 height 86
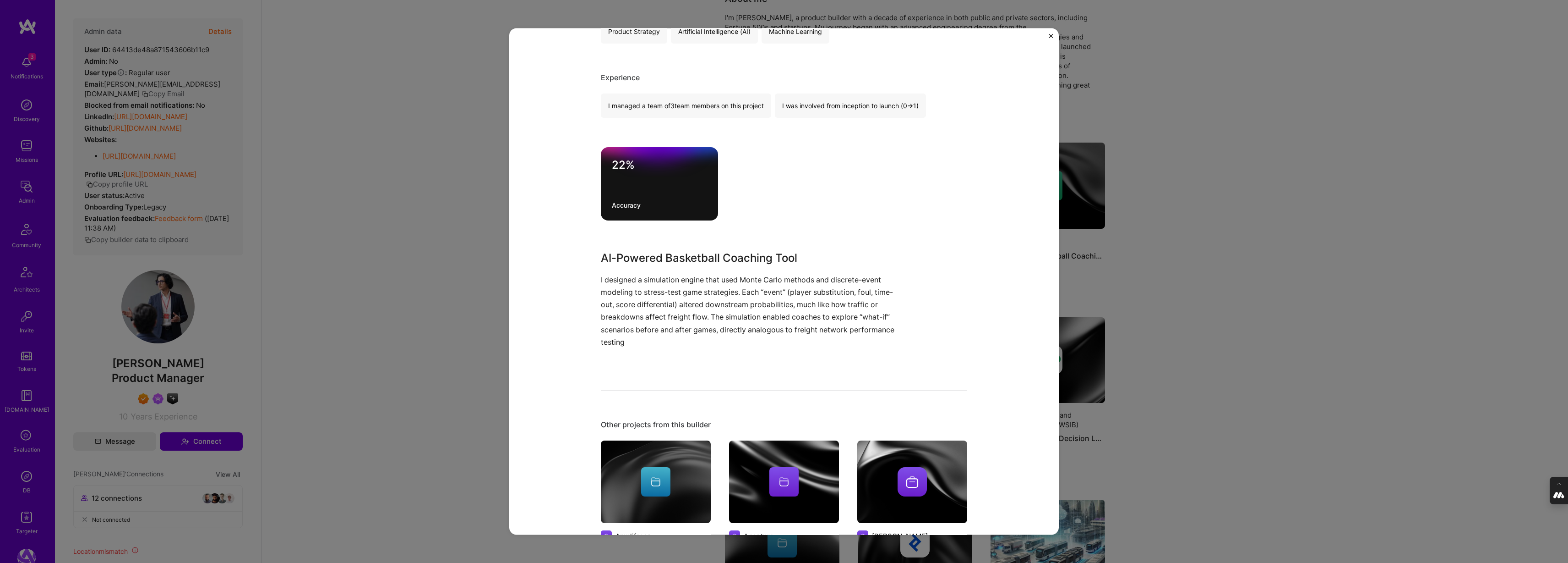
scroll to position [225, 0]
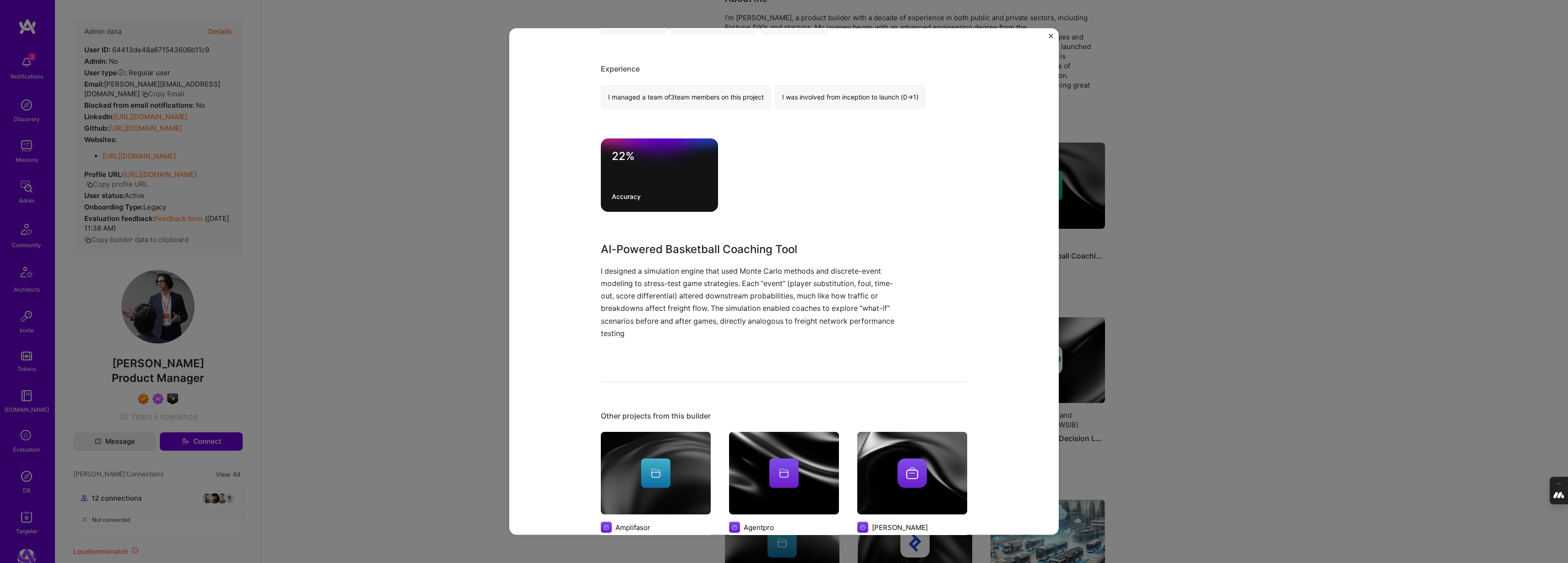
click at [1176, 226] on div "AI-Powered Basketball Coaching Tool Anove Sports Sports Project link Role Produ…" at bounding box center [784, 281] width 1568 height 563
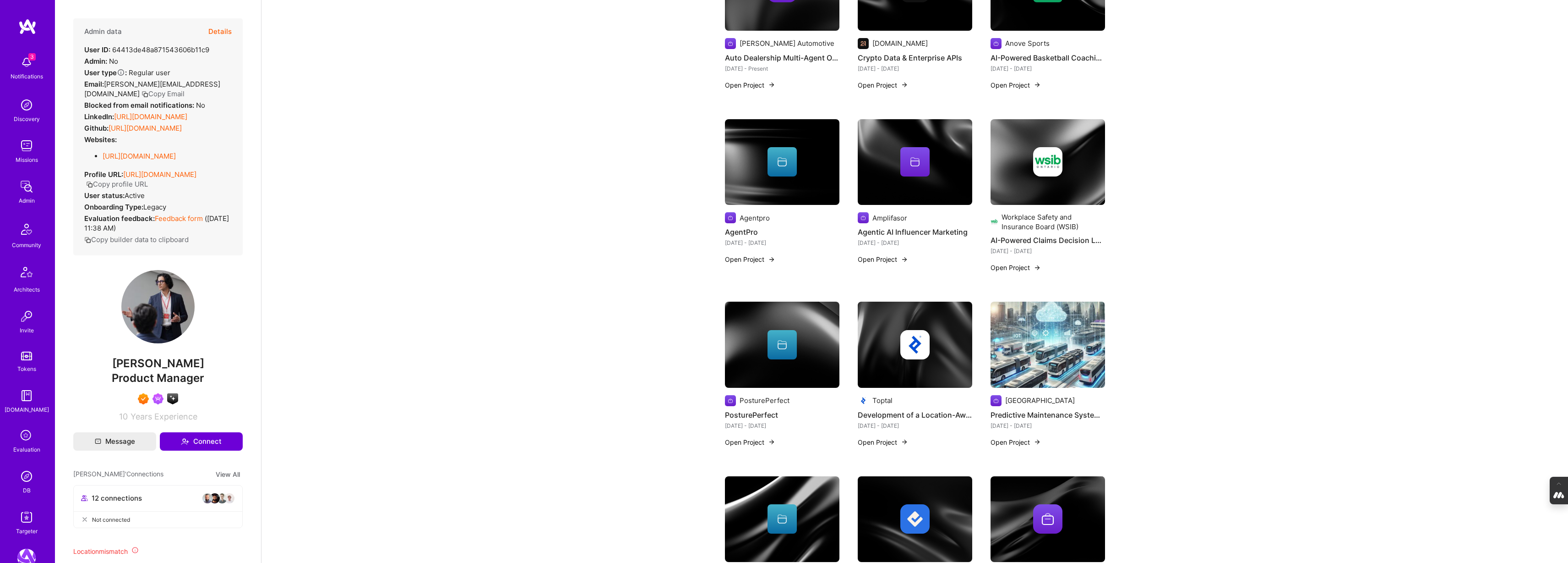
scroll to position [296, 0]
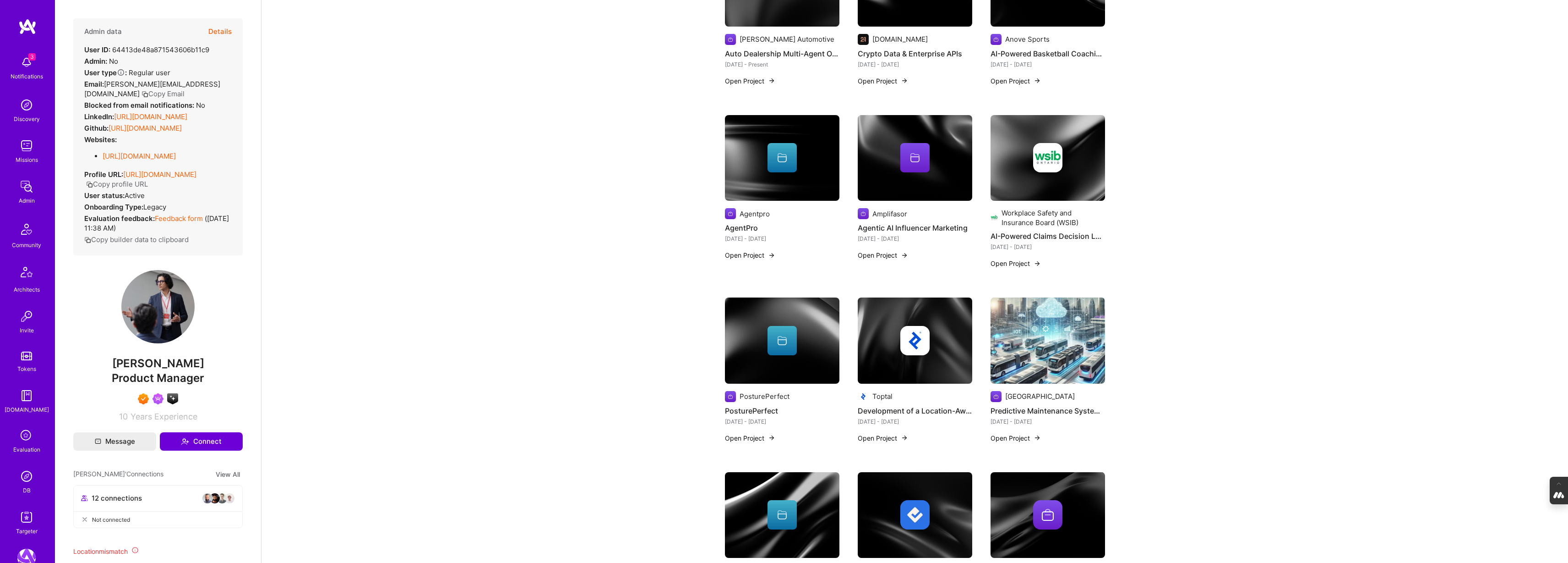
click at [885, 184] on img at bounding box center [914, 158] width 115 height 86
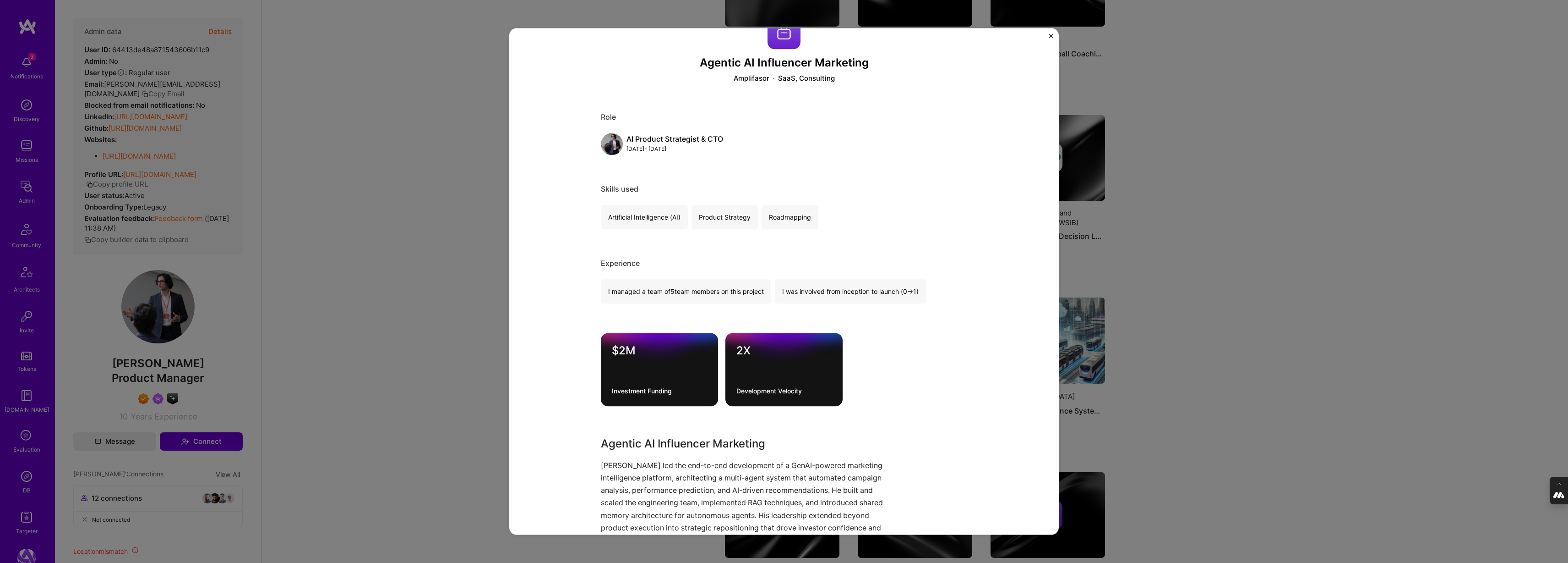
scroll to position [32, 0]
click at [1148, 195] on div "Agentic AI Influencer Marketing Amplifasor SaaS, Consulting Role AI Product Str…" at bounding box center [784, 281] width 1568 height 563
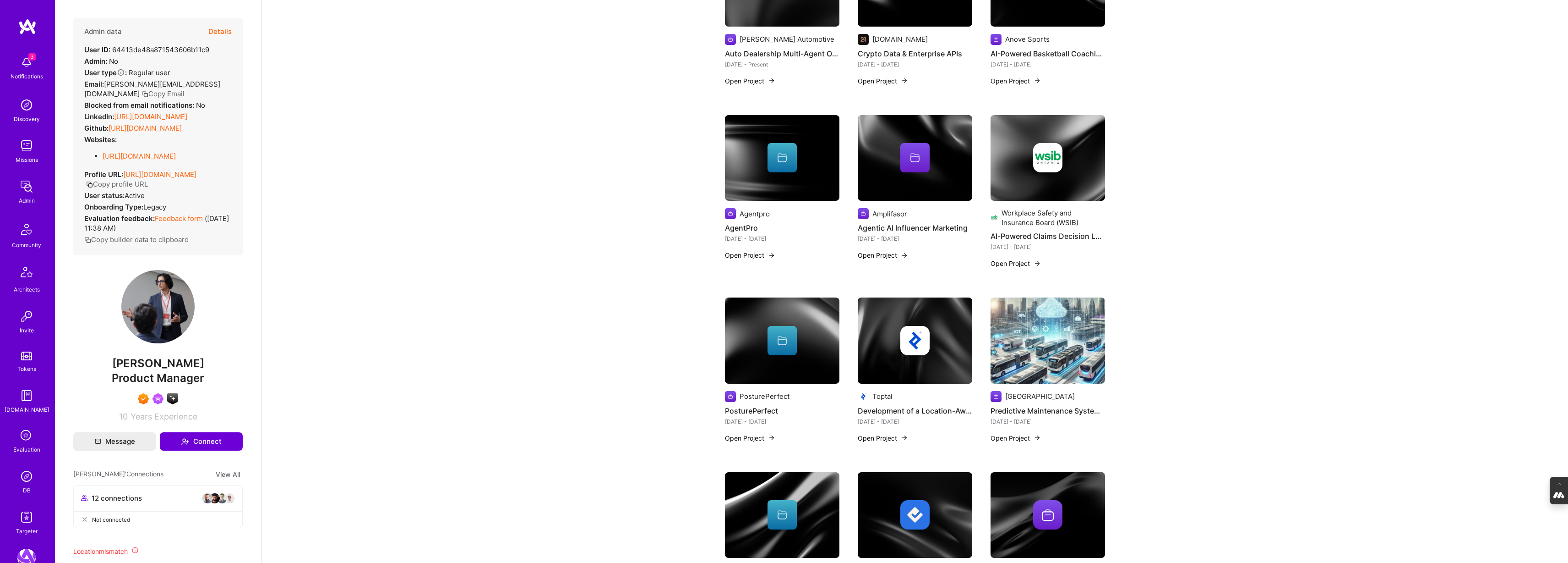
click at [1073, 176] on img at bounding box center [1047, 158] width 115 height 86
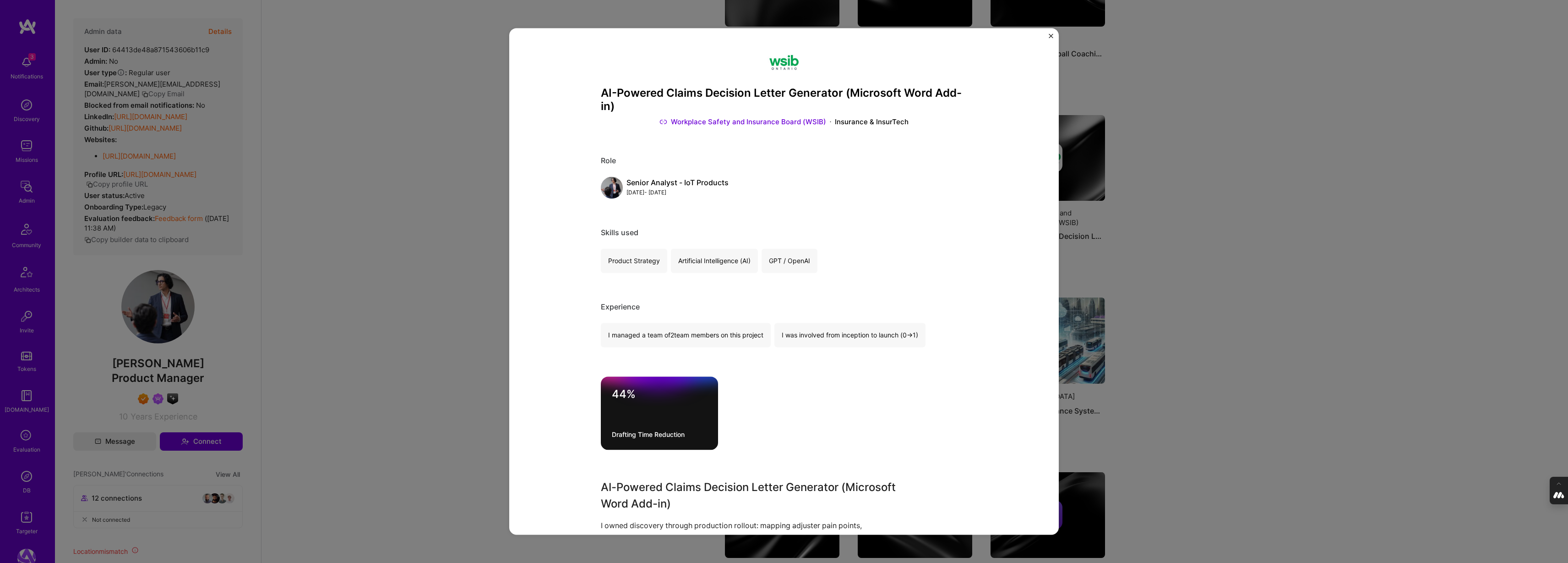
click at [1183, 198] on div "AI-Powered Claims Decision Letter Generator (Microsoft Word Add-in) Workplace S…" at bounding box center [784, 281] width 1568 height 563
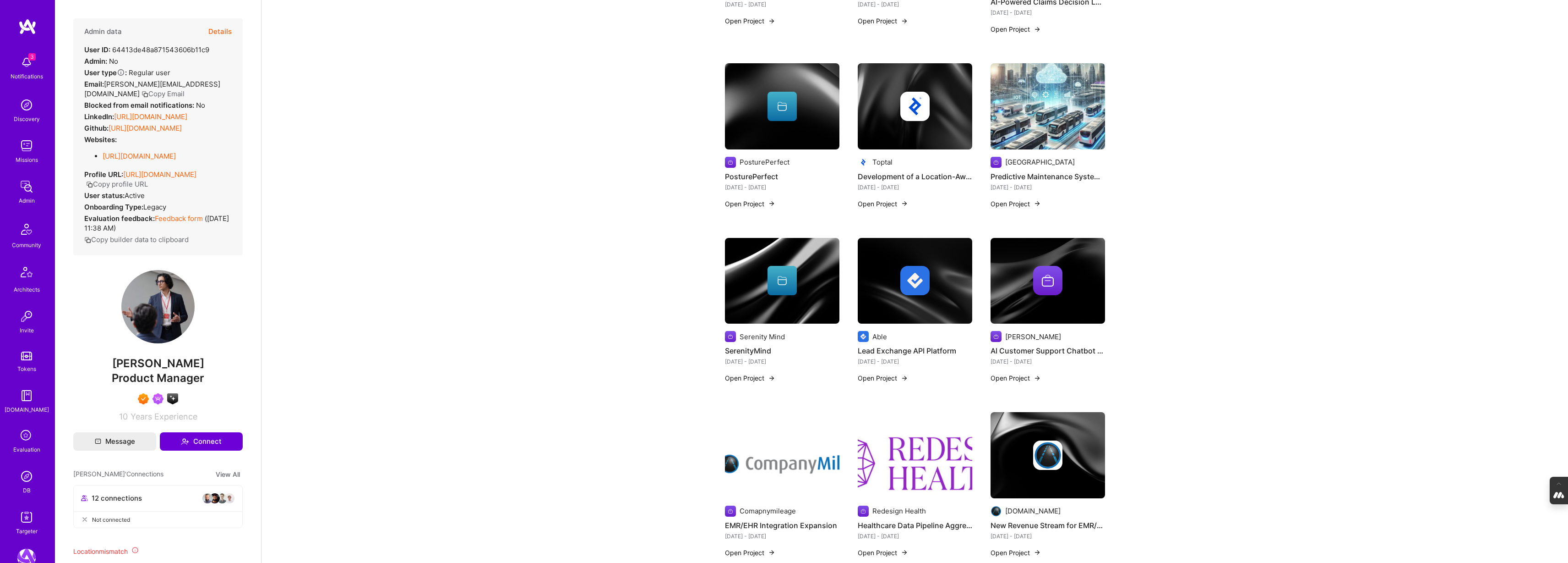
scroll to position [531, 0]
click at [1026, 289] on img at bounding box center [1047, 281] width 115 height 86
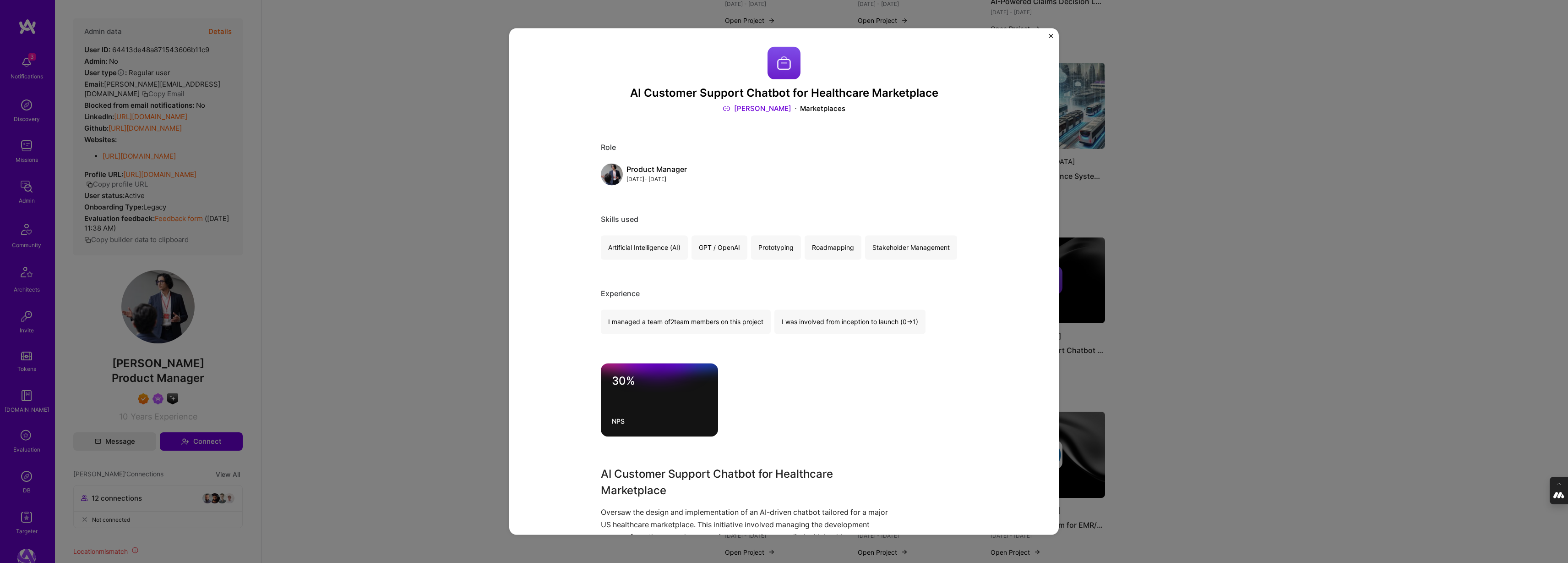
click at [1195, 276] on div "AI Customer Support Chatbot for Healthcare Marketplace [PERSON_NAME] Marketplac…" at bounding box center [784, 281] width 1568 height 563
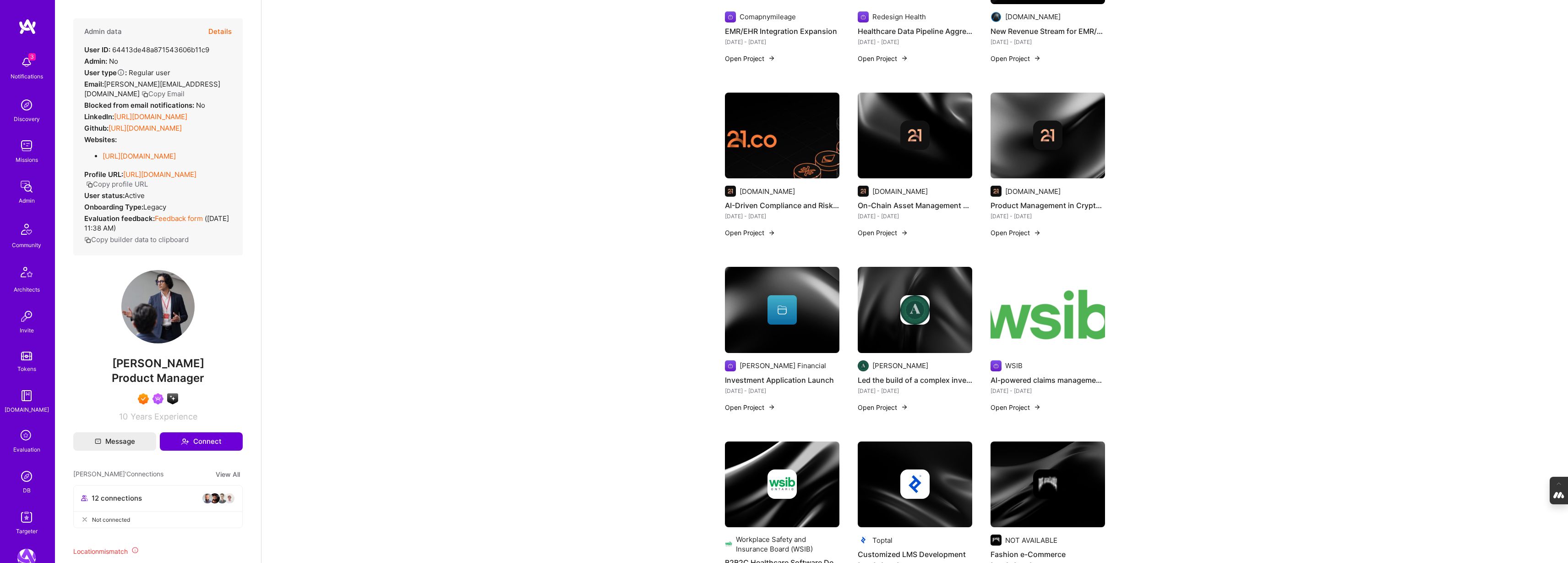
scroll to position [1035, 0]
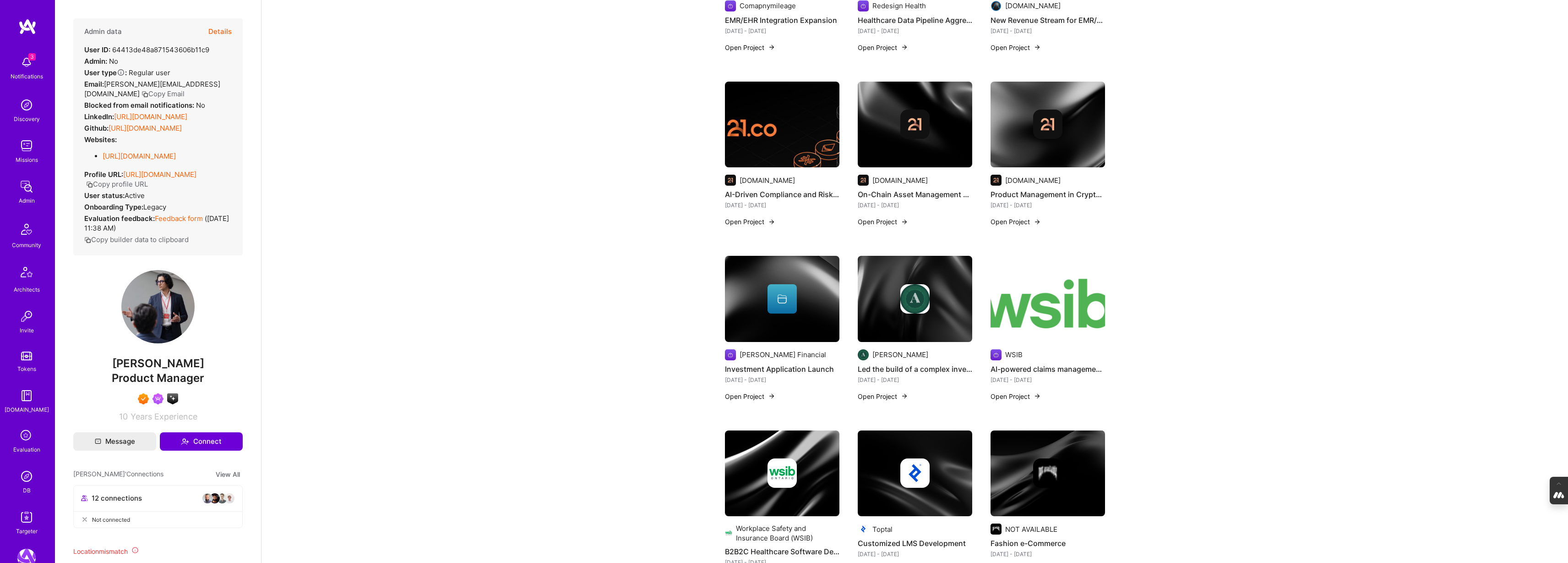
click at [1024, 298] on img at bounding box center [1047, 299] width 115 height 86
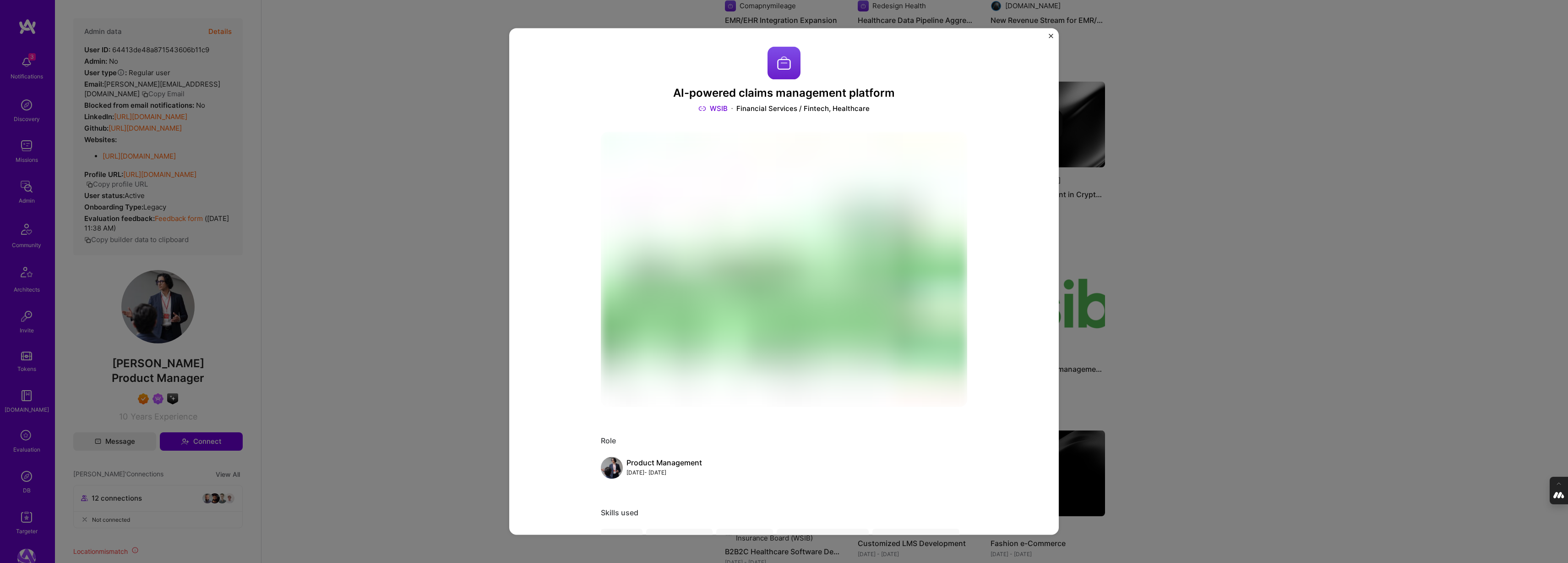
click at [1185, 280] on div "AI-powered claims management platform WSIB Financial Services / Fintech, Health…" at bounding box center [784, 281] width 1568 height 563
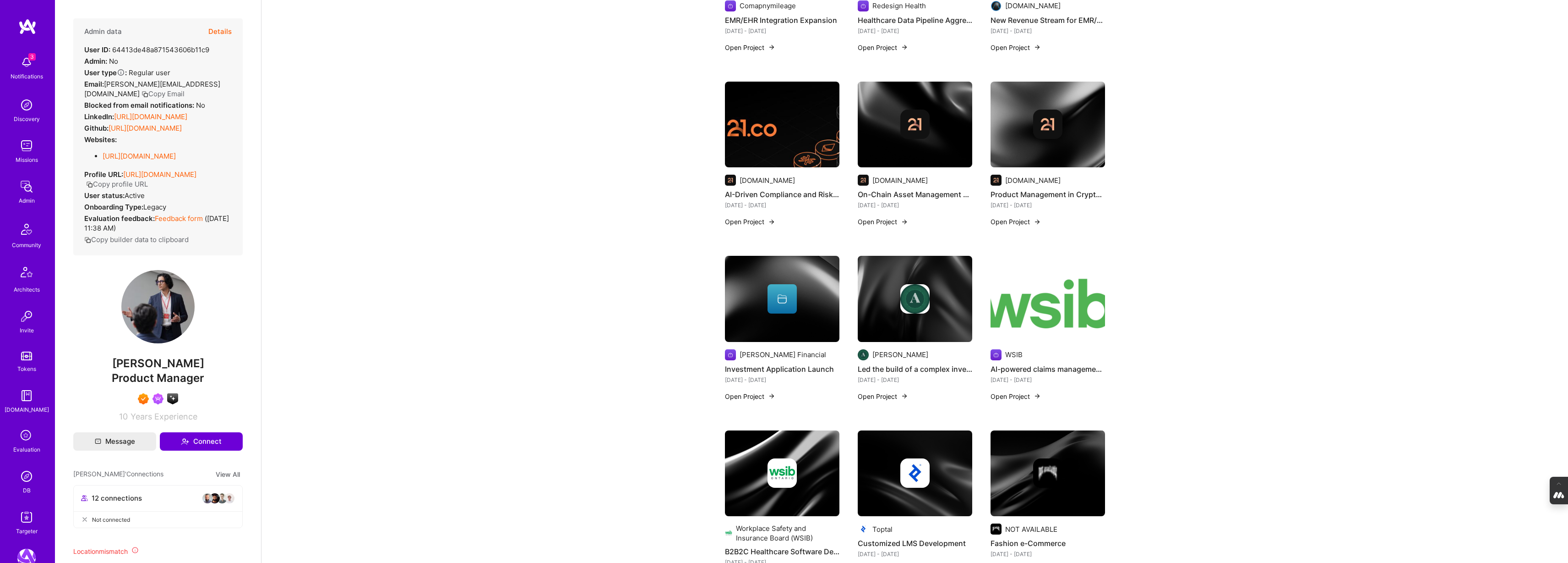
click at [214, 30] on button "Details" at bounding box center [220, 32] width 23 height 27
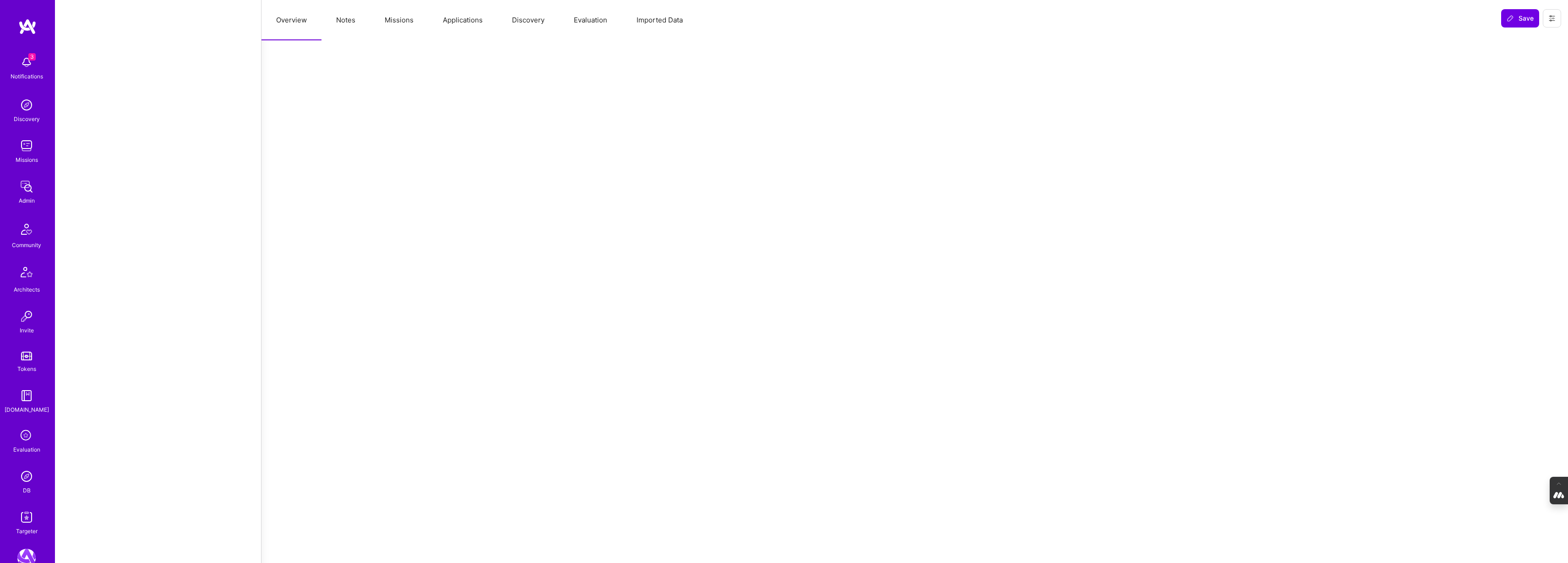
click at [585, 24] on button "Evaluation" at bounding box center [590, 20] width 63 height 41
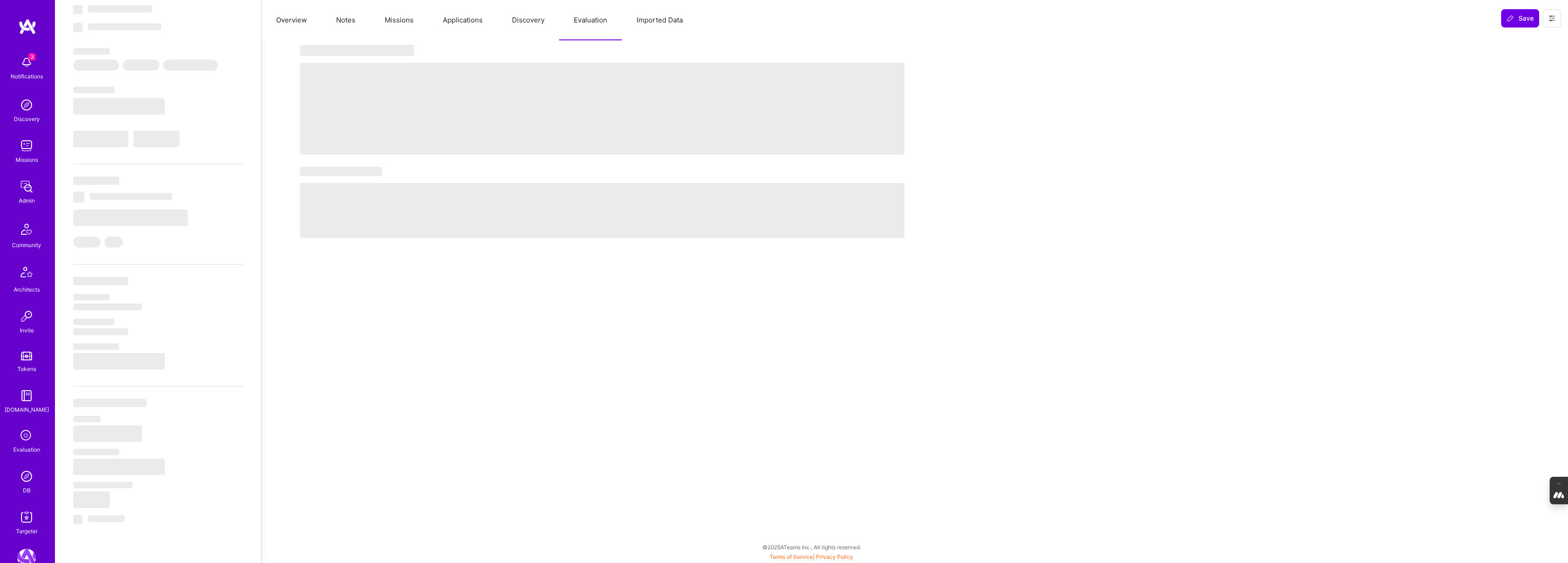
select select "Right Now"
select select "7"
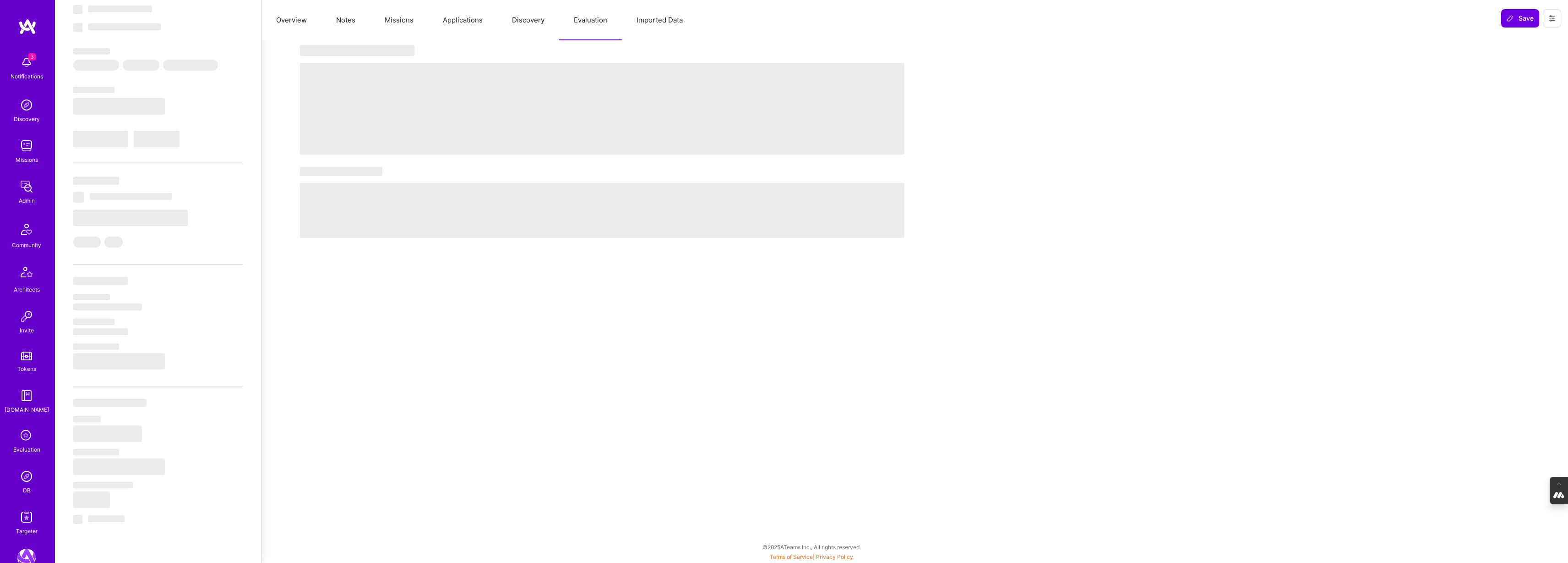
select select "US"
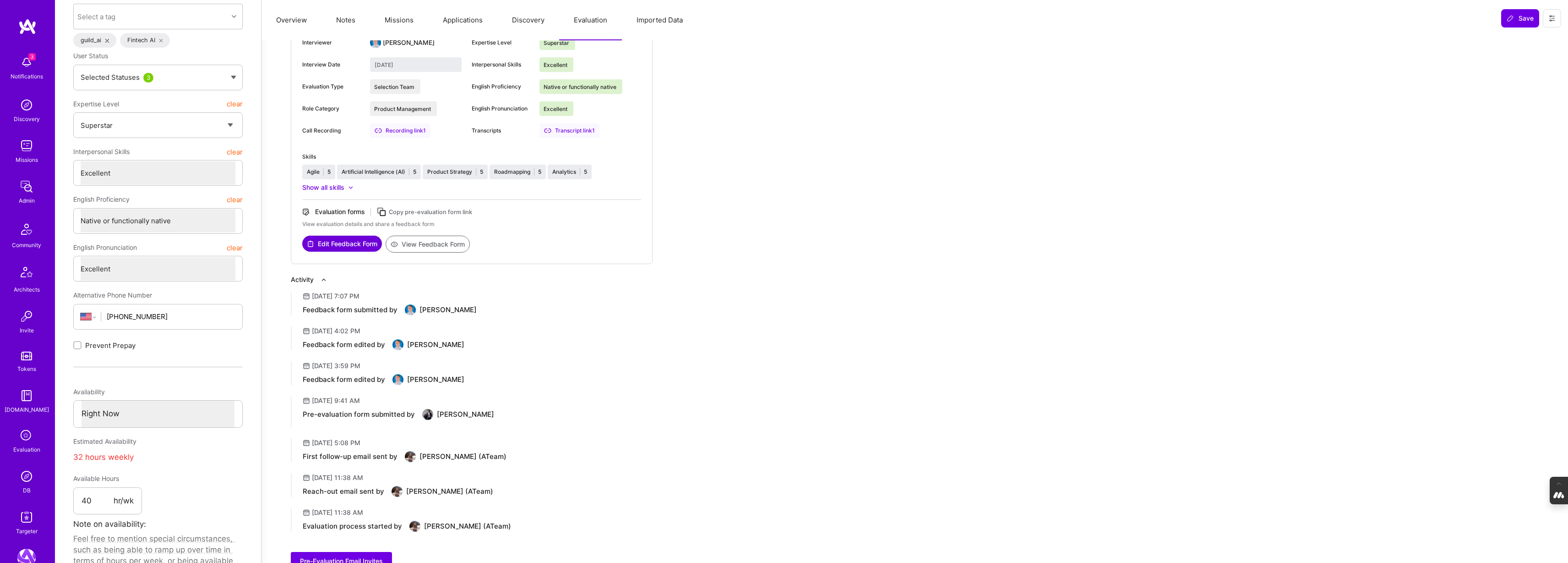
scroll to position [0, 0]
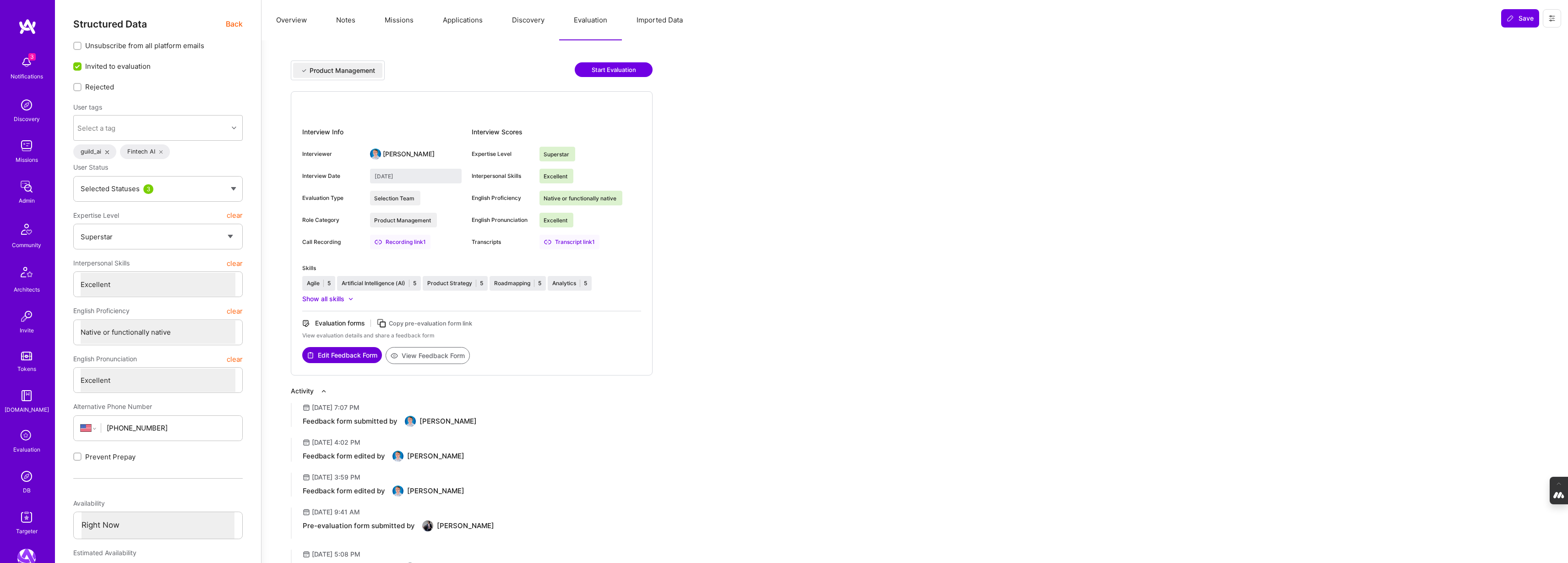
click at [437, 357] on button "View Feedback Form" at bounding box center [427, 355] width 84 height 17
click at [351, 14] on button "Notes" at bounding box center [345, 20] width 49 height 41
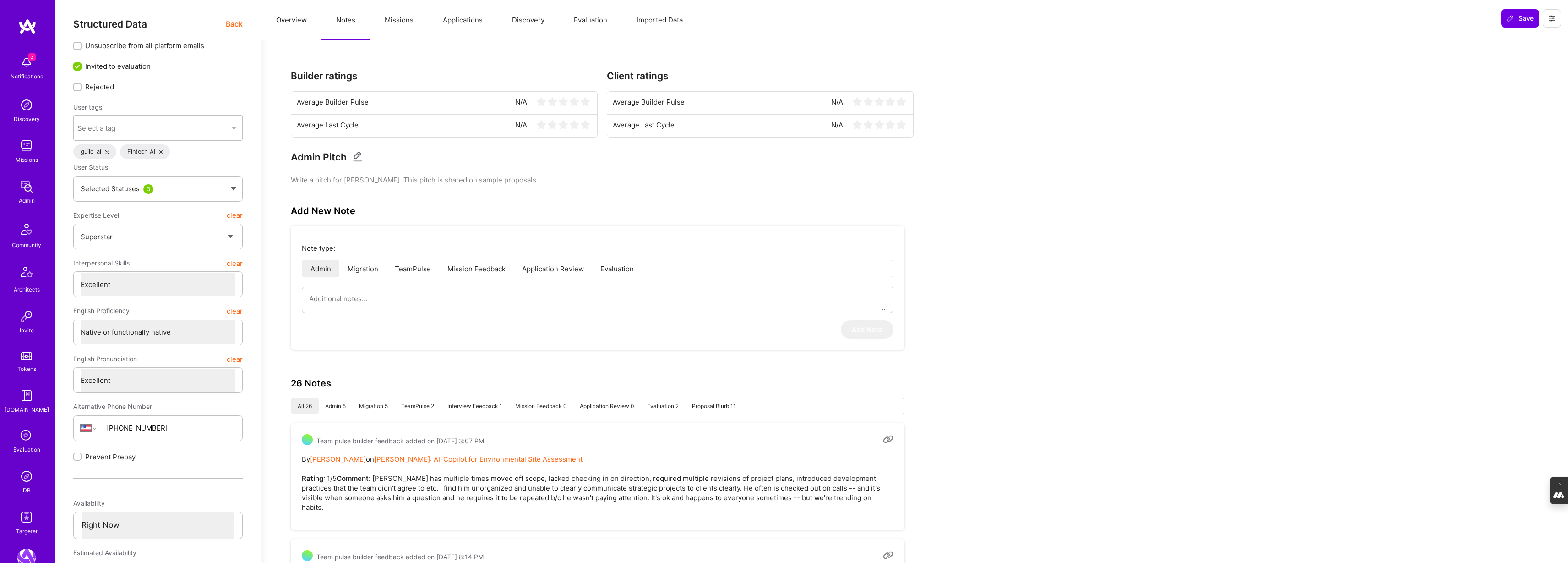
click at [235, 25] on span "Back" at bounding box center [234, 24] width 17 height 11
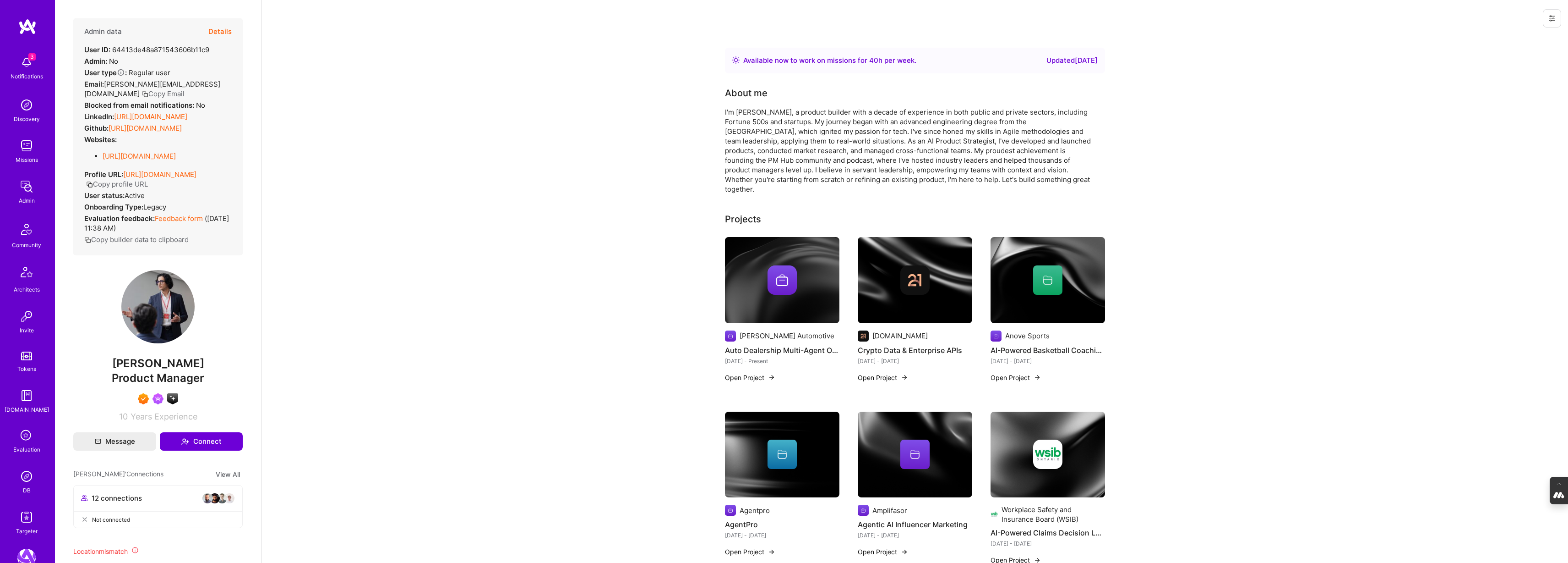
click at [215, 29] on button "Details" at bounding box center [220, 32] width 23 height 27
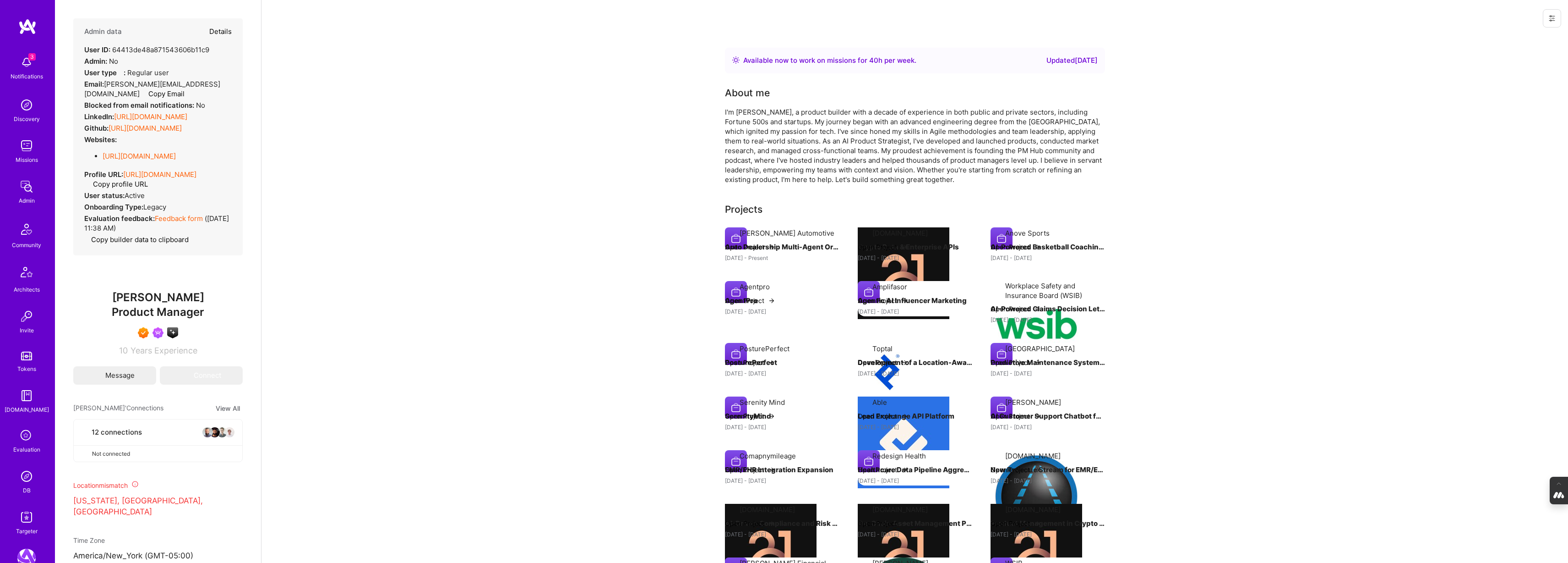
type textarea "x"
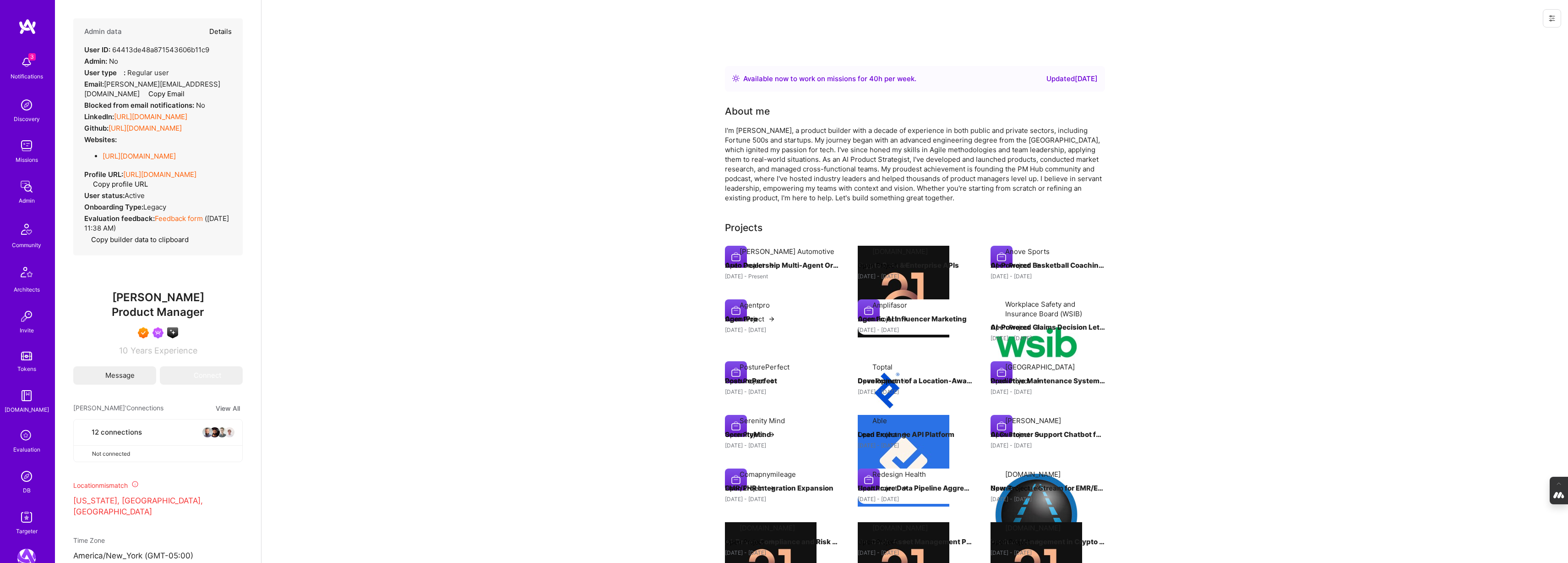
select select "7"
select select "US"
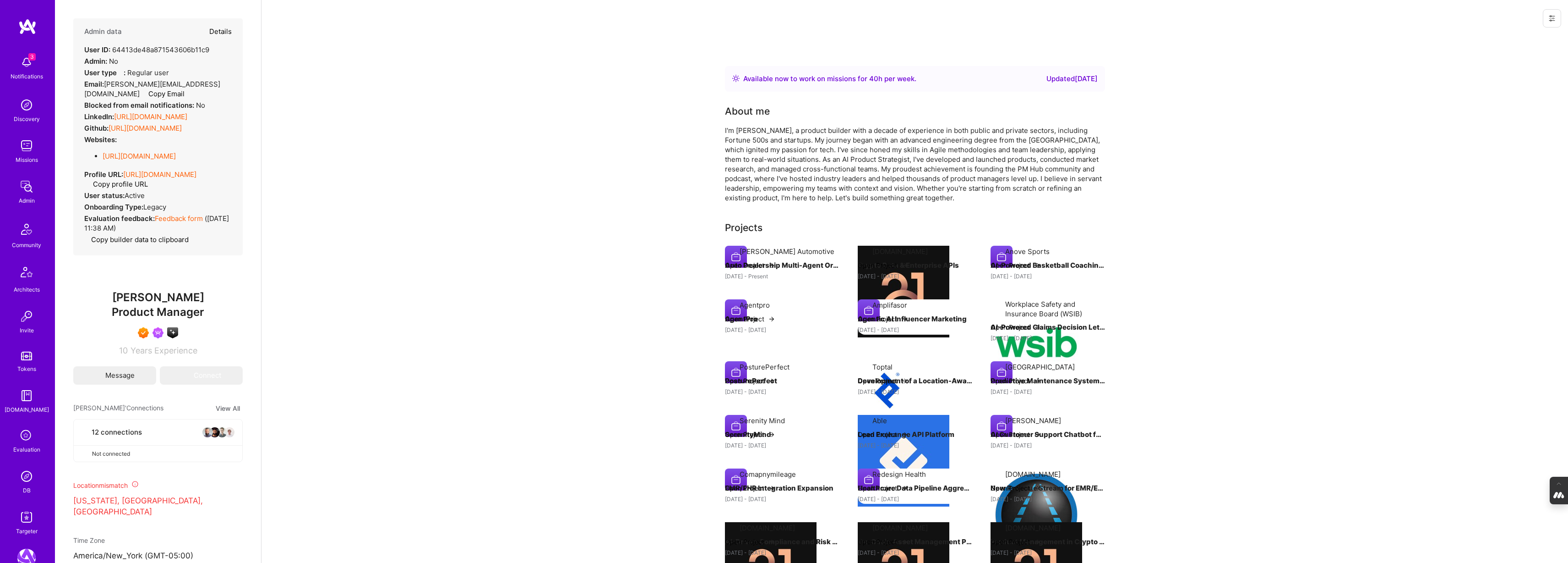
select select "Right Now"
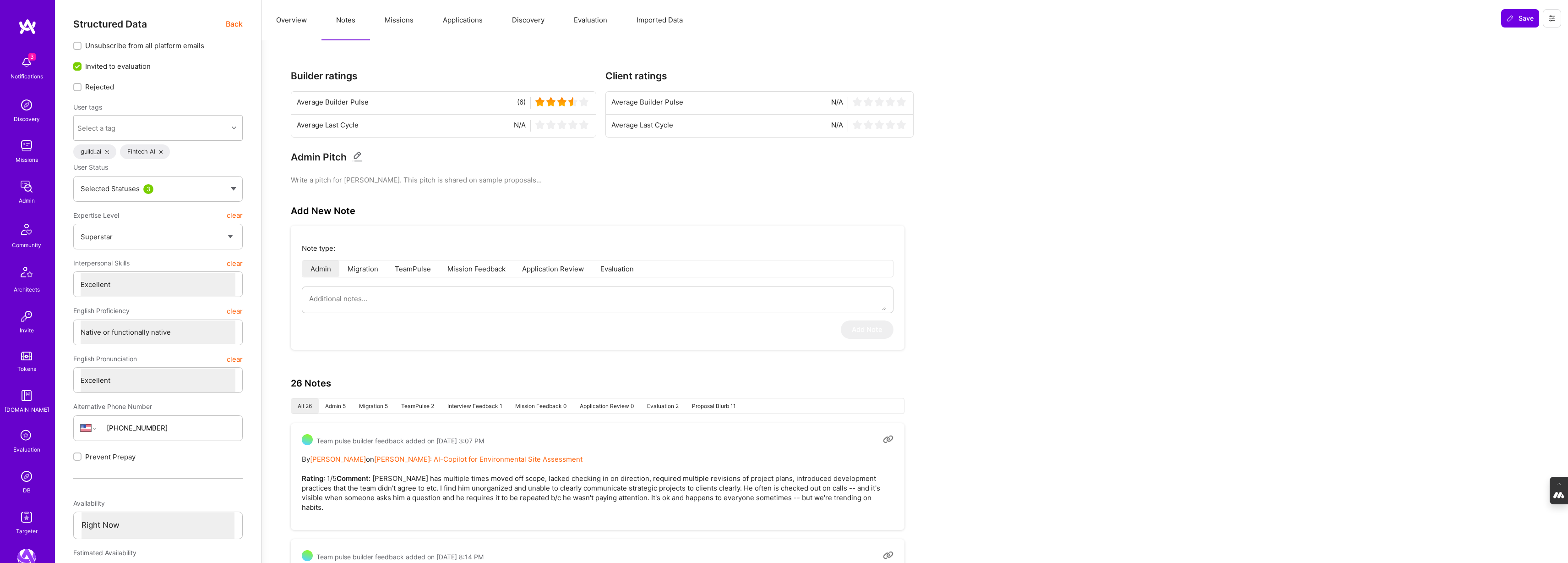
click at [464, 21] on button "Applications" at bounding box center [463, 20] width 69 height 41
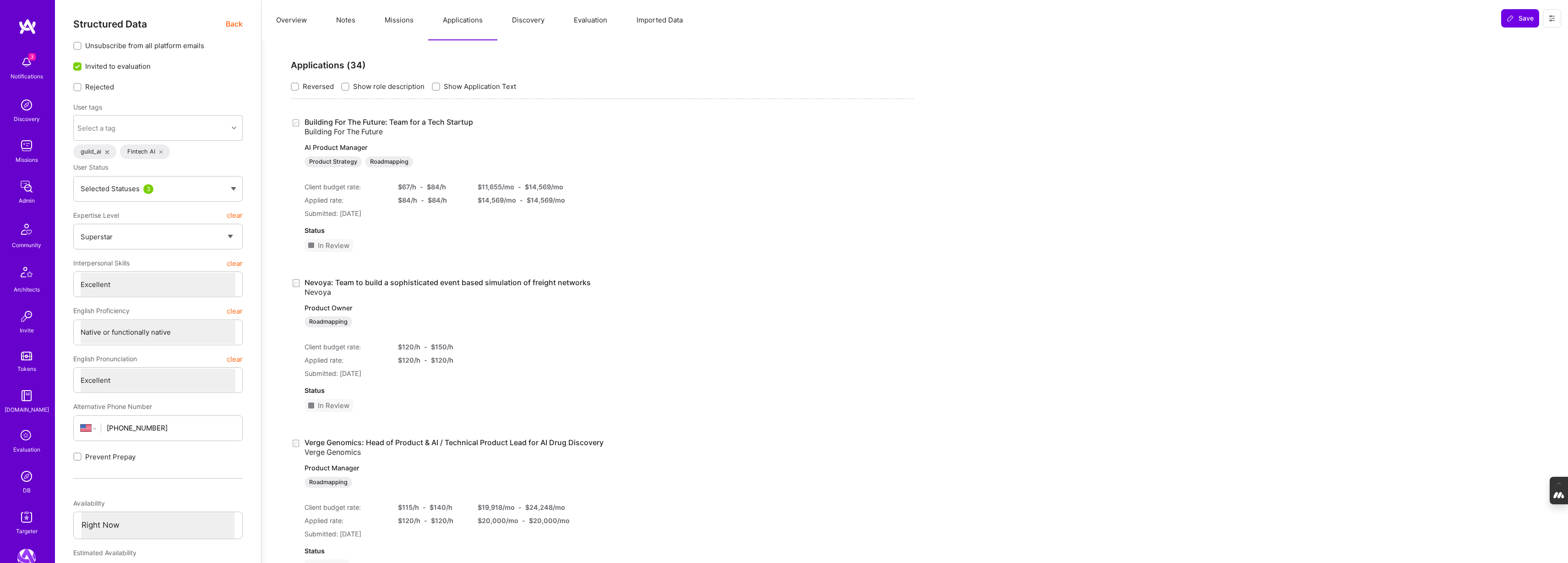
click at [413, 23] on button "Missions" at bounding box center [399, 20] width 58 height 41
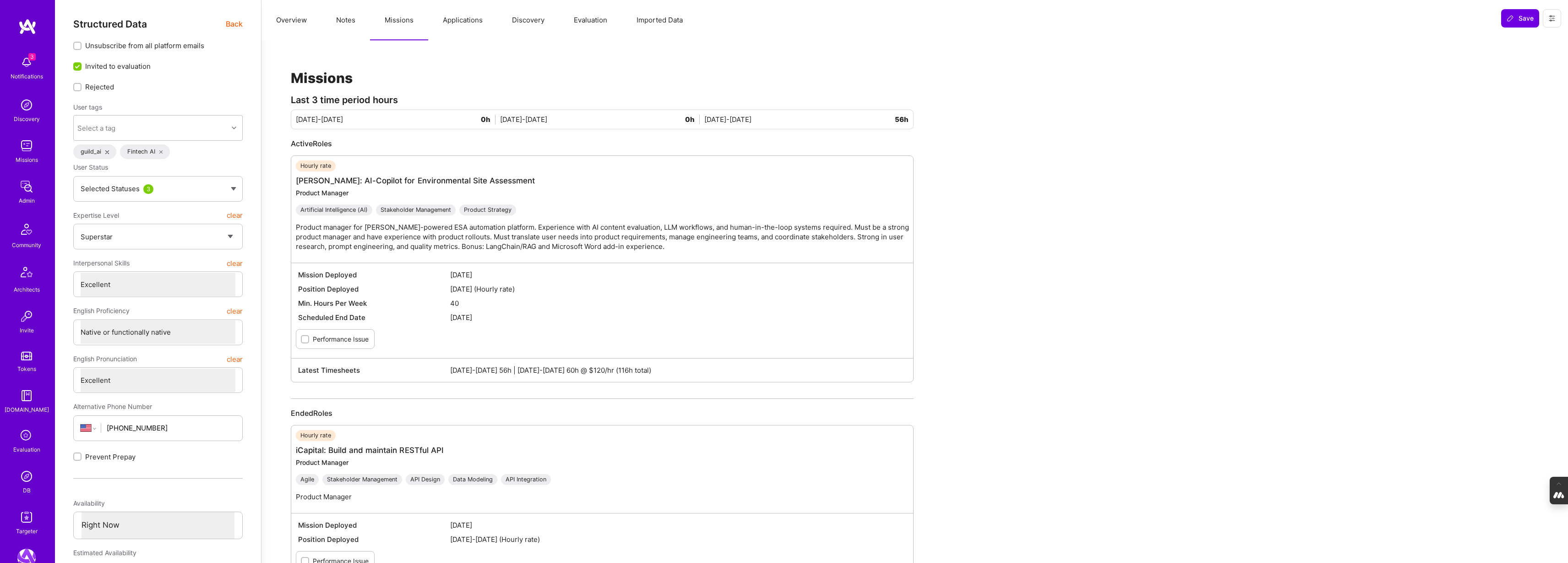
click at [235, 23] on span "Back" at bounding box center [234, 24] width 17 height 11
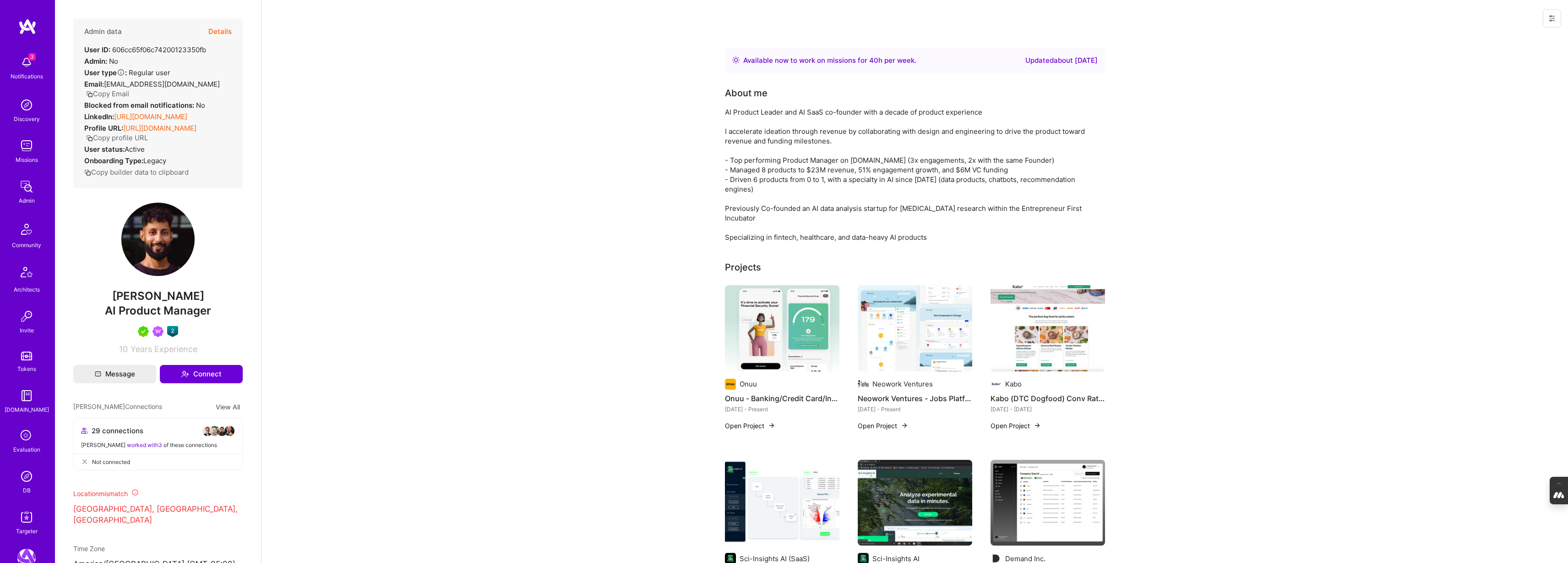
click at [221, 30] on button "Details" at bounding box center [220, 32] width 23 height 27
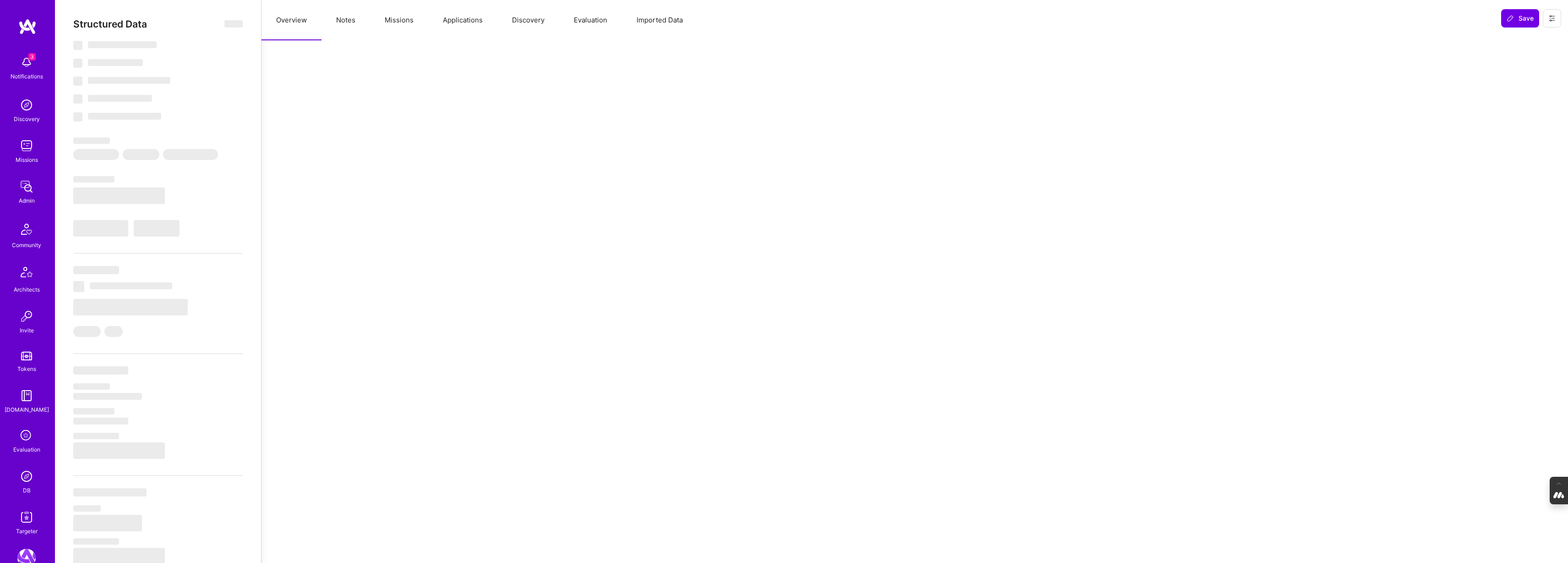
click at [412, 22] on button "Missions" at bounding box center [399, 20] width 58 height 41
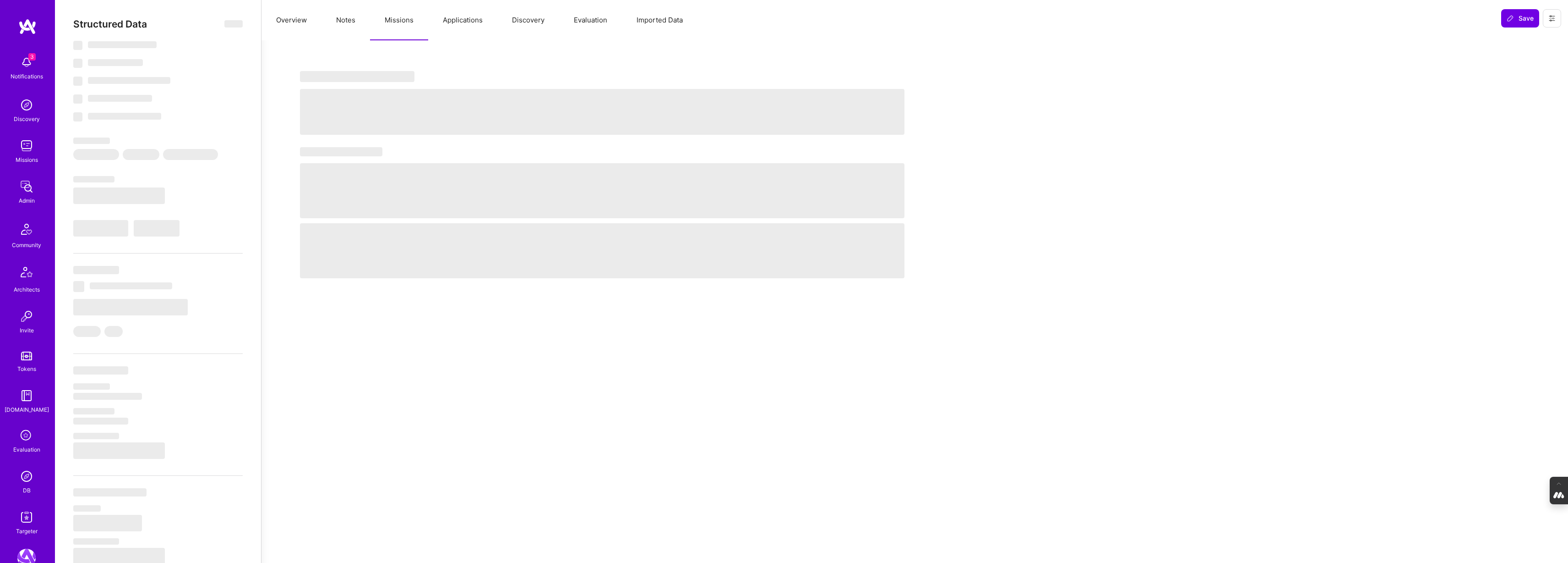
select select "Right Now"
select select "5"
select select "7"
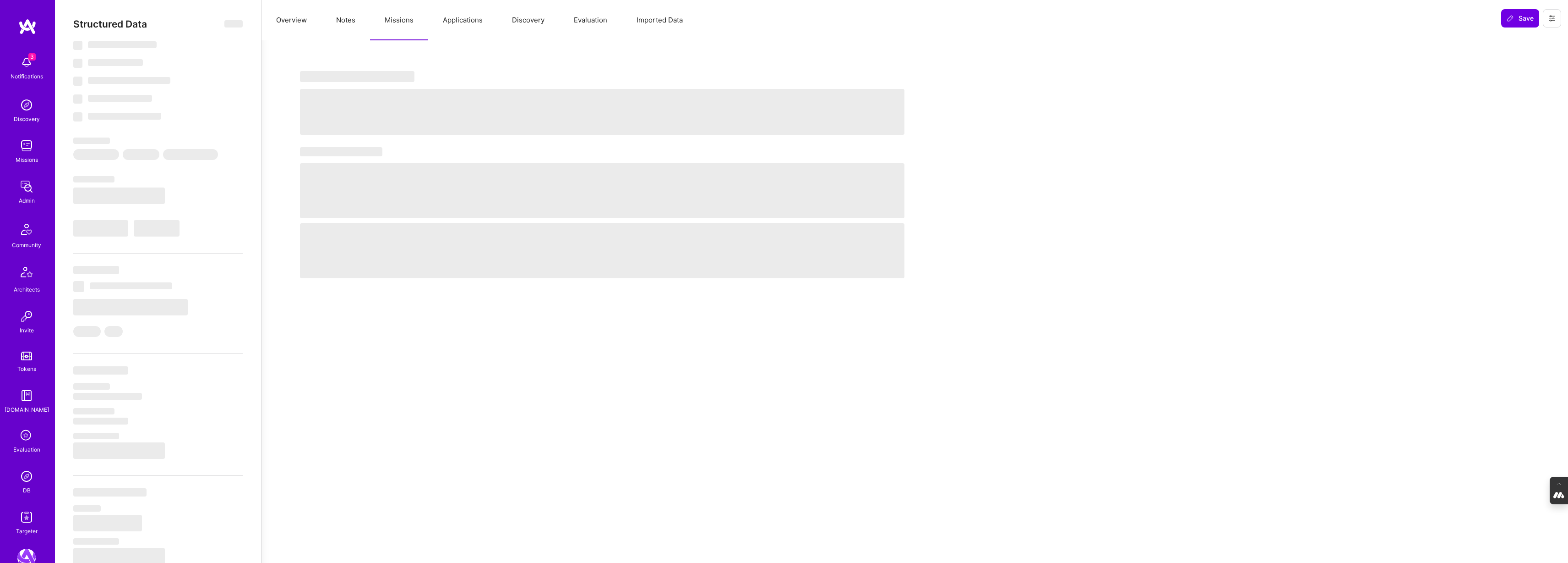
select select "CA"
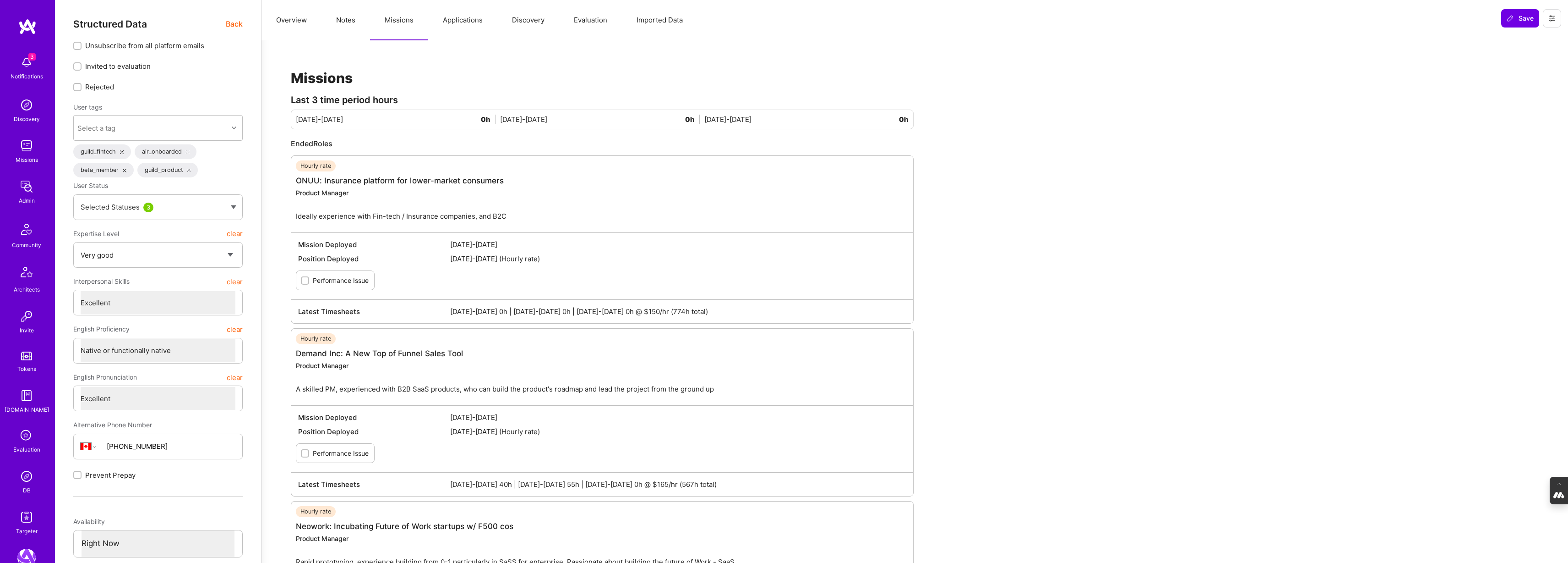
click at [233, 23] on span "Back" at bounding box center [234, 24] width 17 height 11
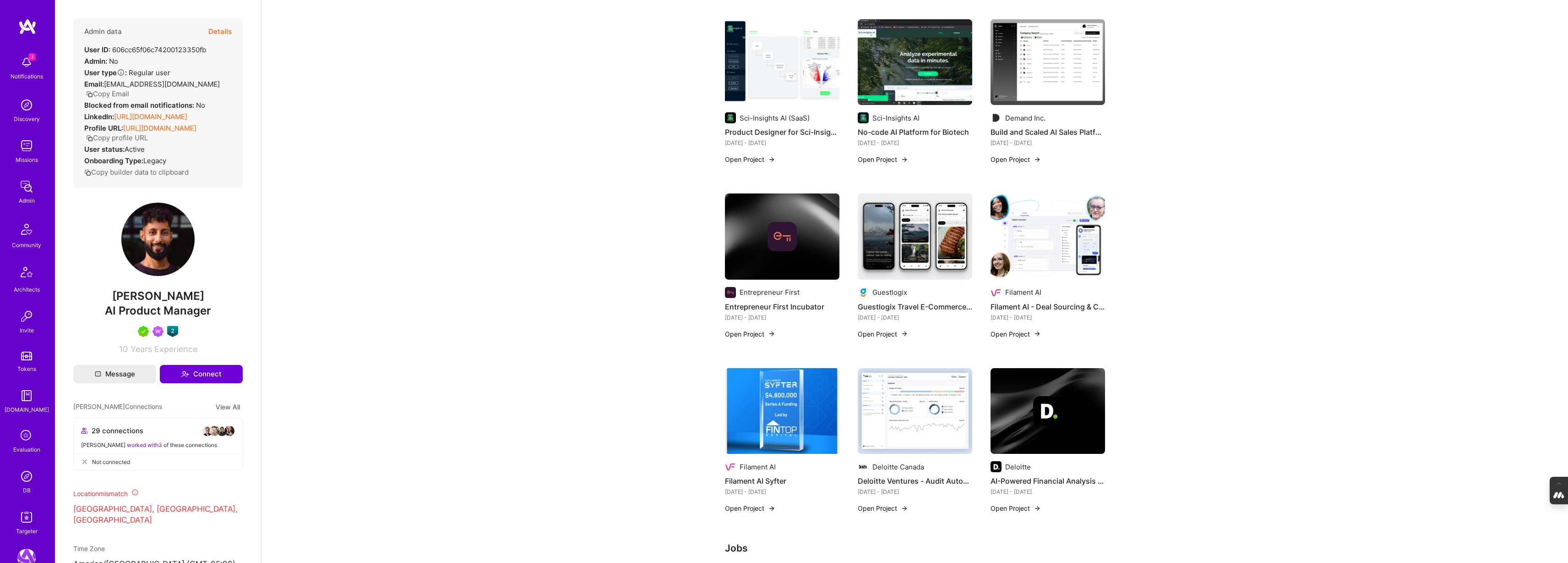
scroll to position [443, 0]
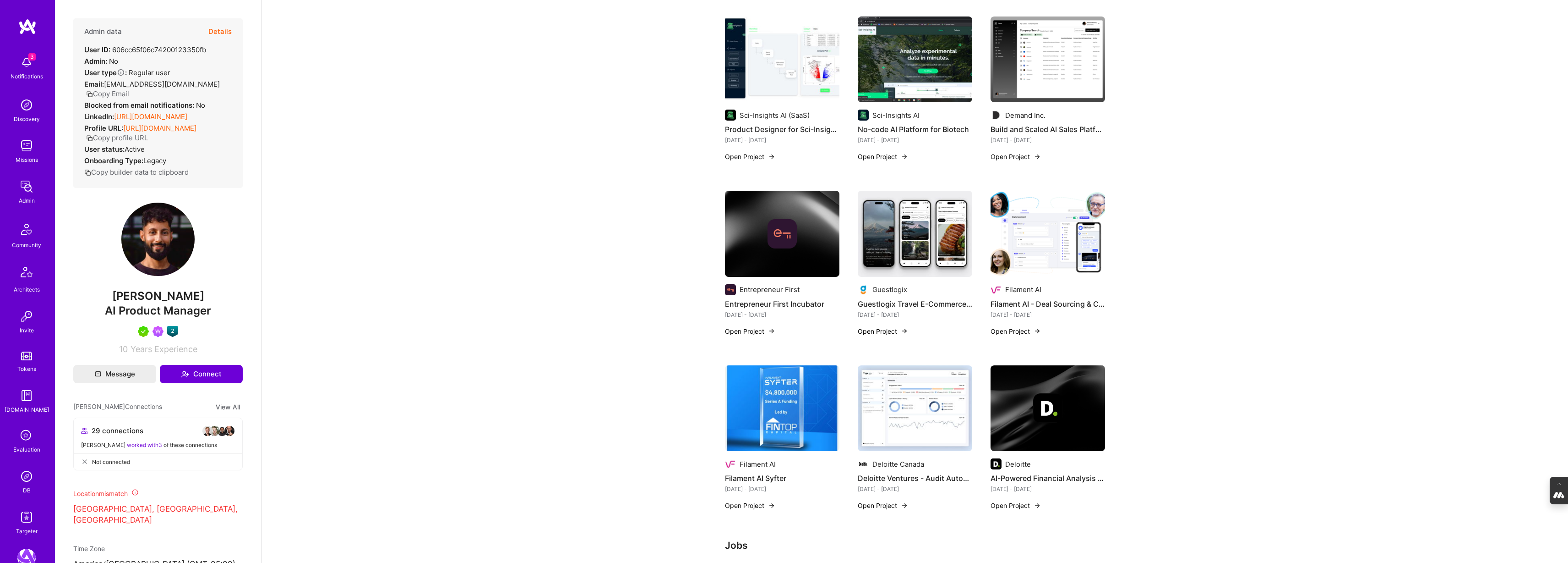
click at [1002, 379] on img at bounding box center [1047, 408] width 115 height 86
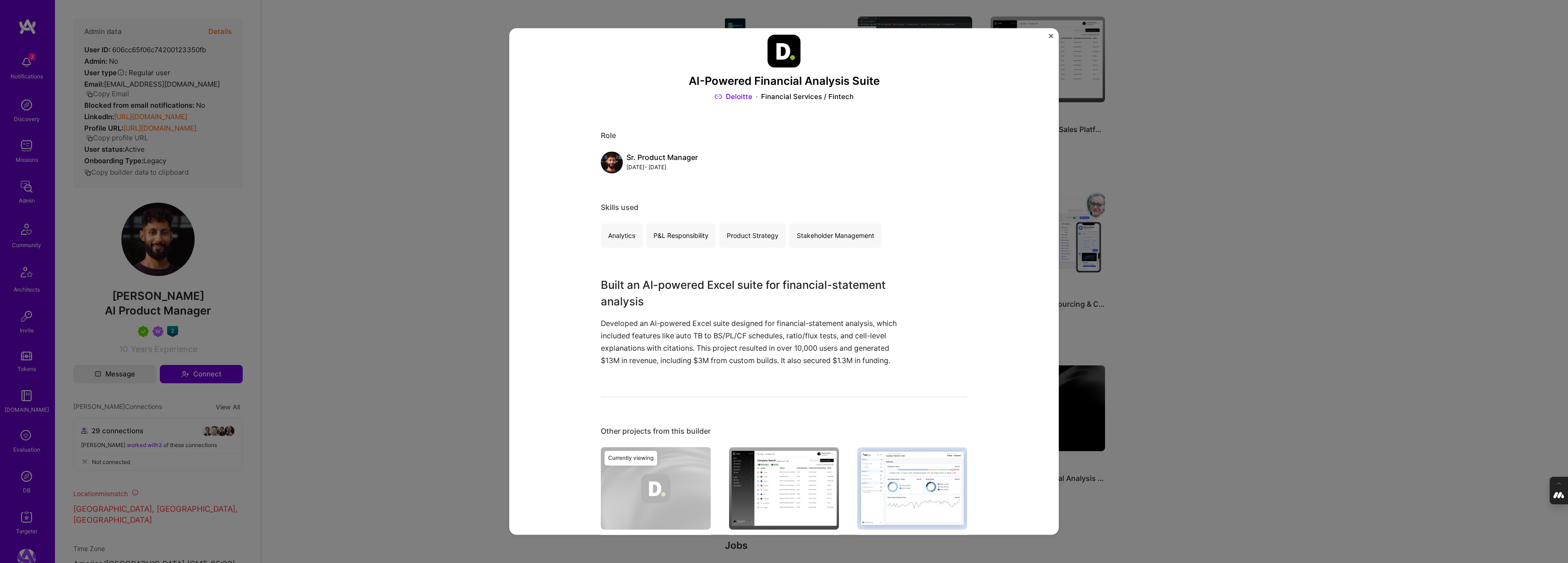
scroll to position [13, 0]
click at [1157, 301] on div "AI-Powered Financial Analysis Suite Deloitte Financial Services / Fintech Role …" at bounding box center [784, 281] width 1568 height 563
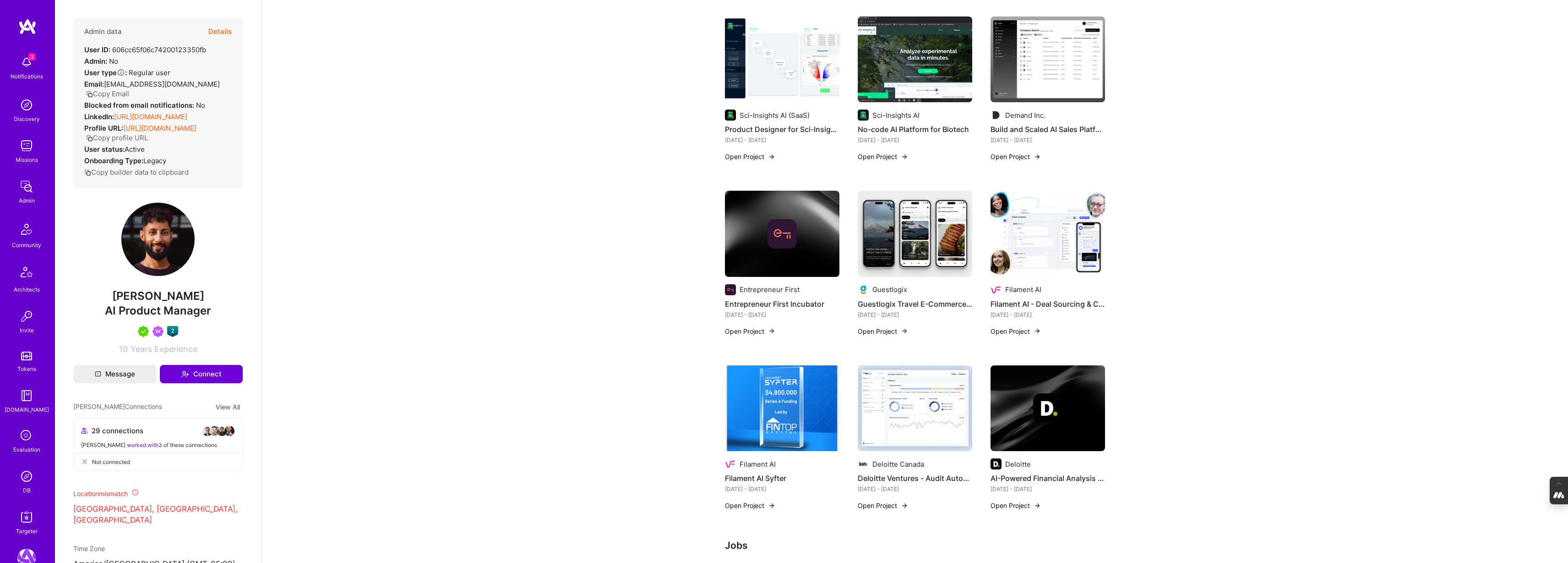
click at [1052, 226] on img at bounding box center [1047, 234] width 115 height 86
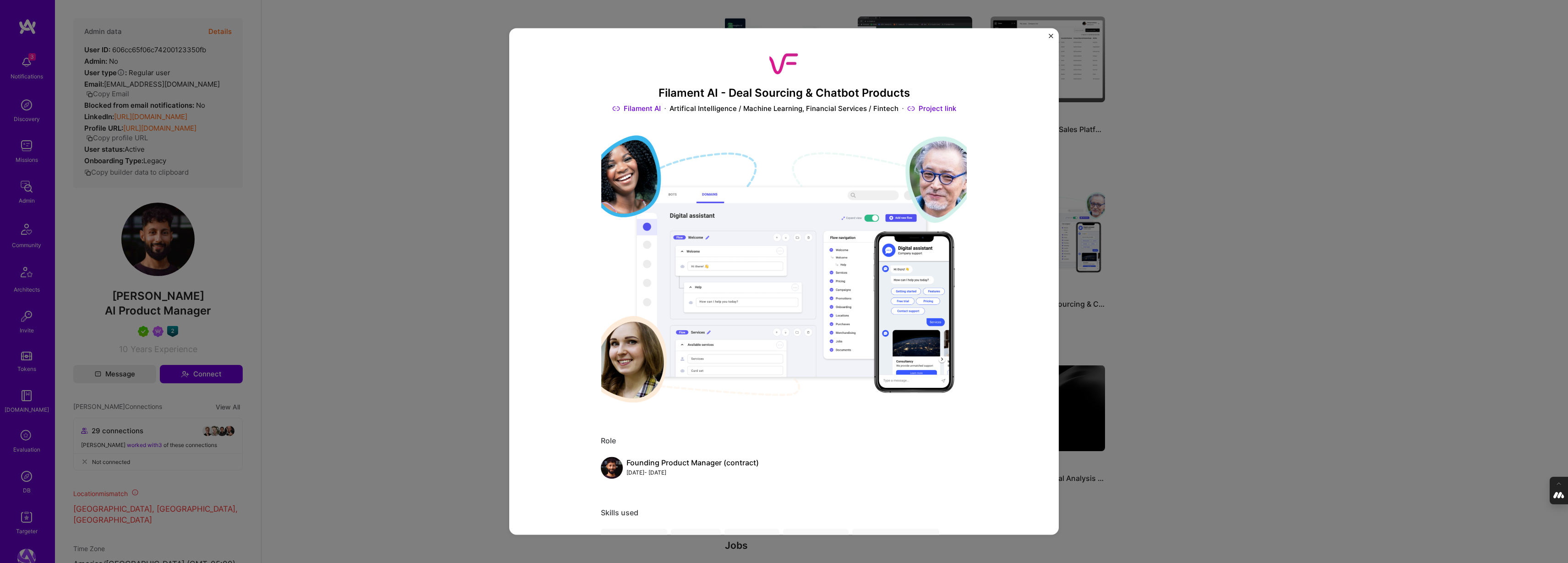
click at [1186, 189] on div "Filament AI - Deal Sourcing & Chatbot Products Filament AI Artifical Intelligen…" at bounding box center [784, 281] width 1568 height 563
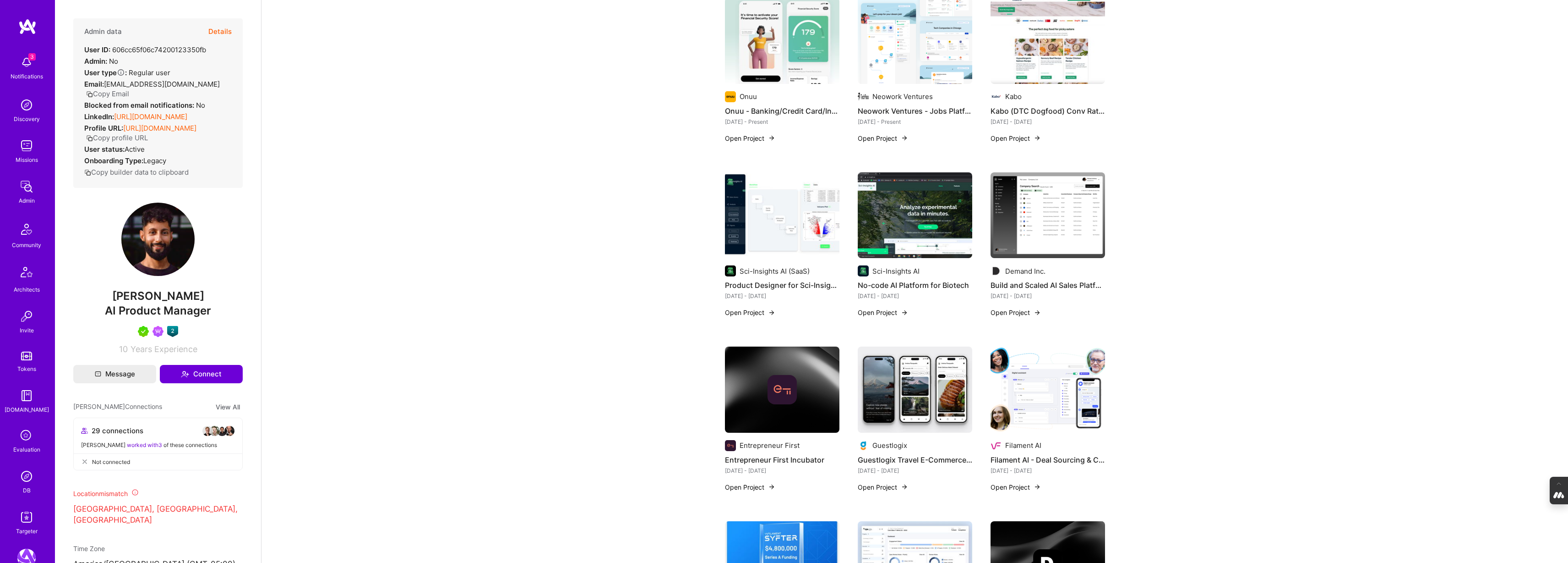
scroll to position [285, 0]
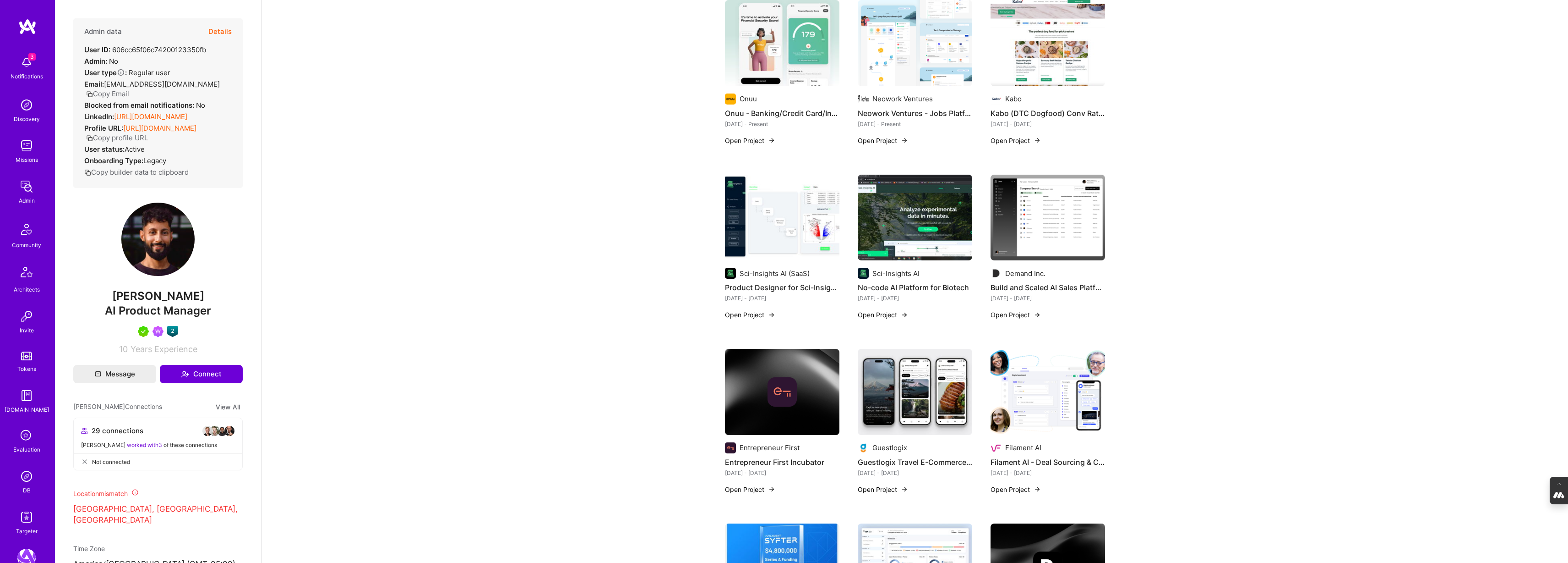
click at [1016, 210] on img at bounding box center [1047, 218] width 115 height 86
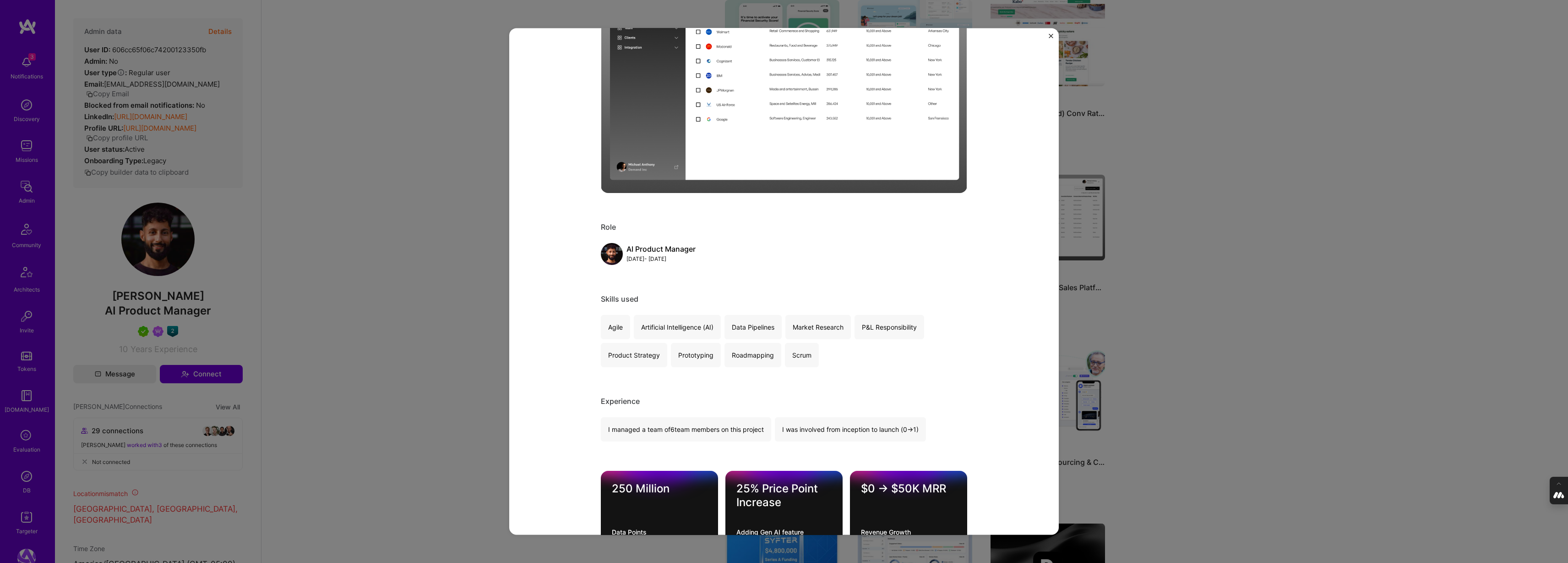
scroll to position [220, 0]
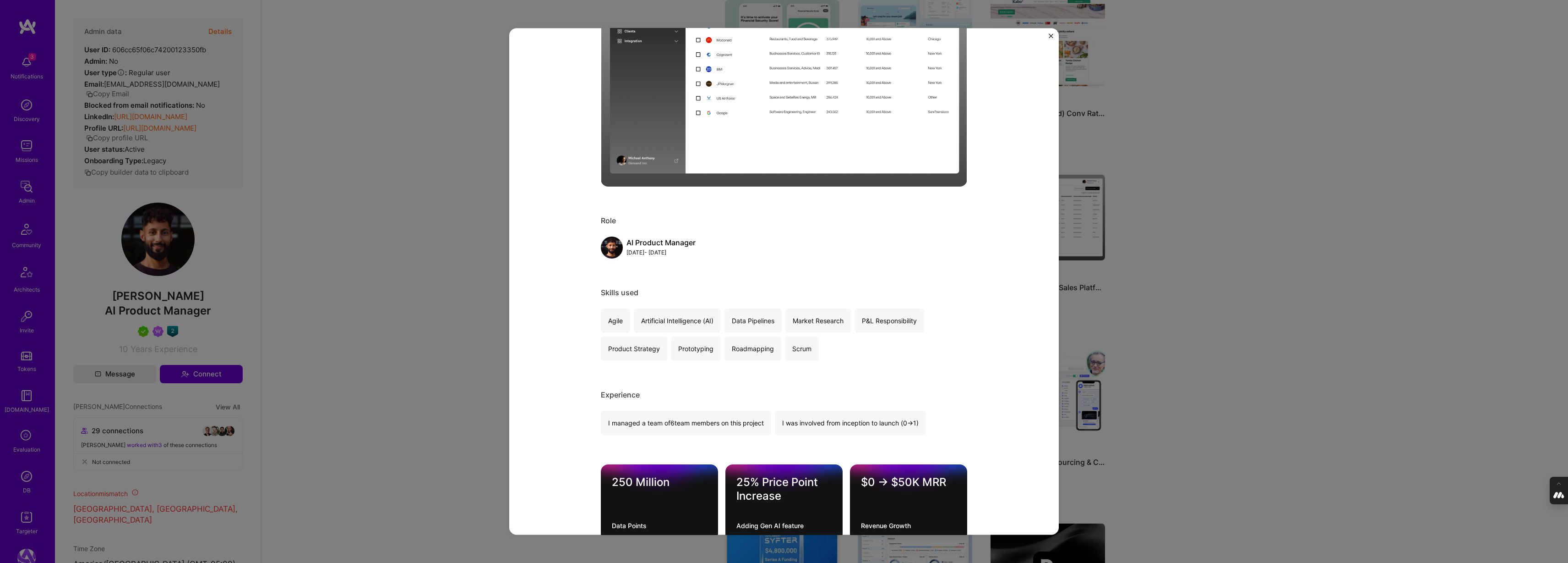
click at [1190, 284] on div "Build and Scaled AI Sales Platform end-to-end Demand Inc. Marketing Project lin…" at bounding box center [784, 281] width 1568 height 563
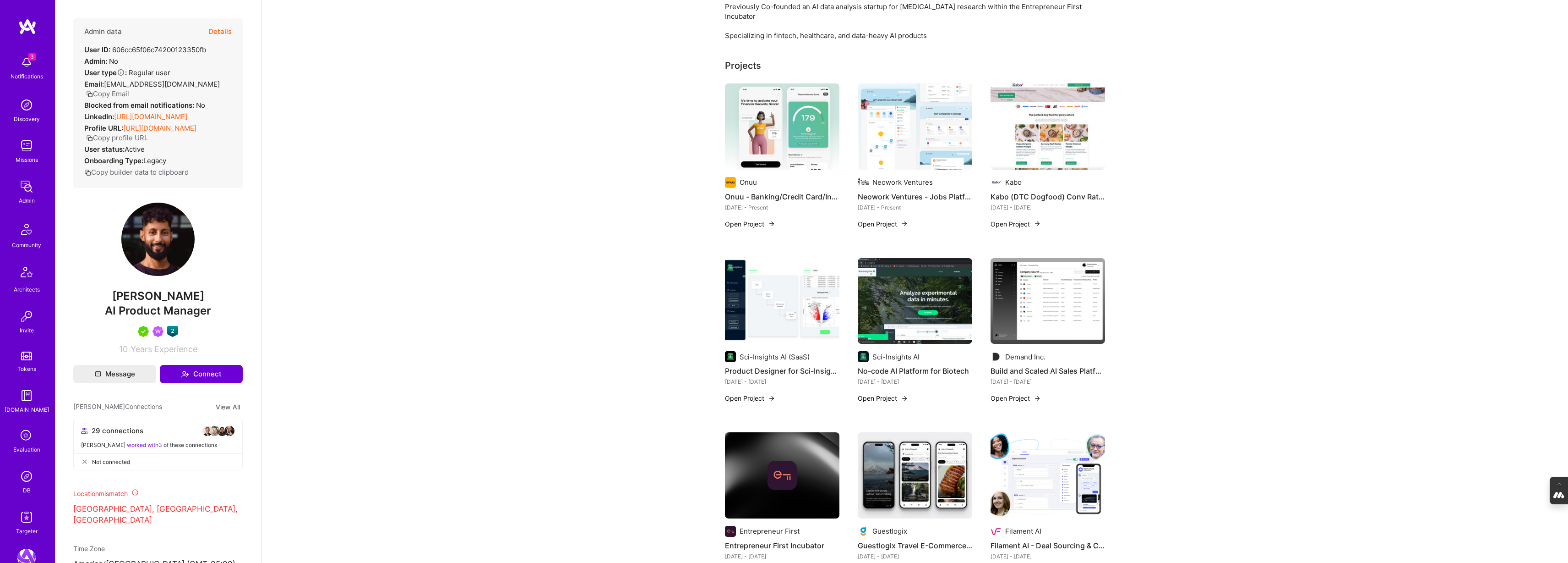
scroll to position [210, 0]
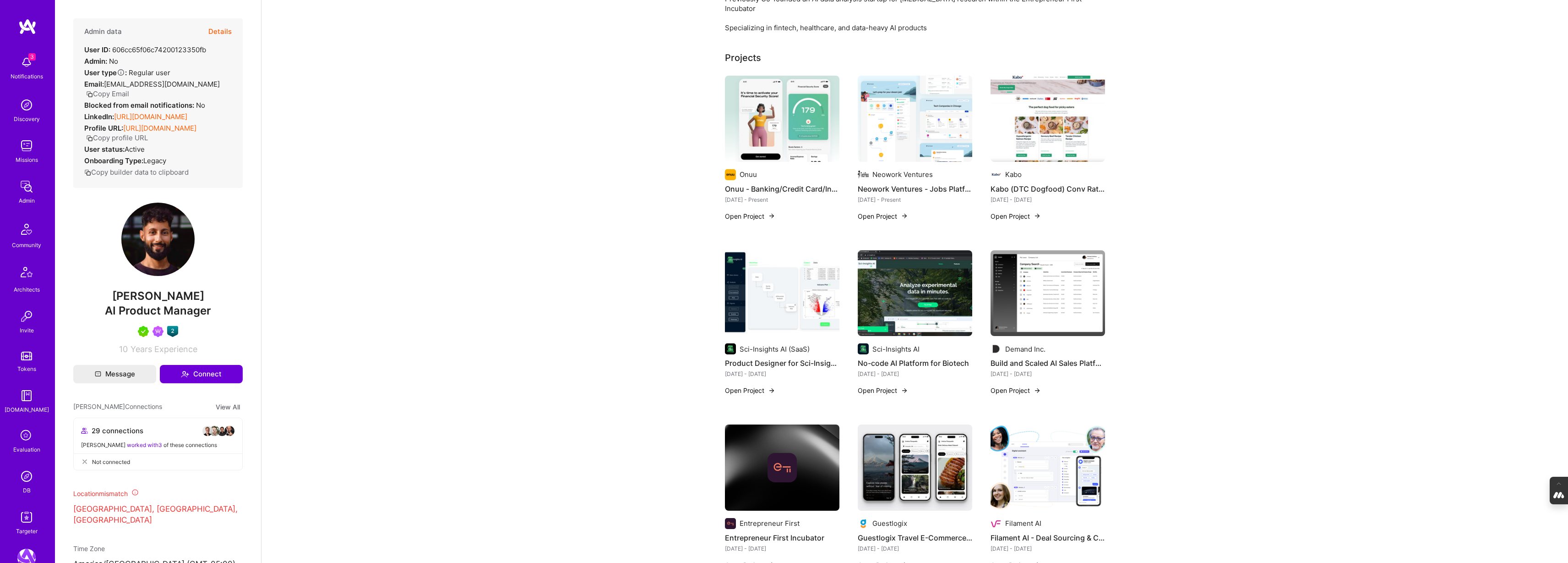
click at [913, 293] on img at bounding box center [914, 293] width 115 height 86
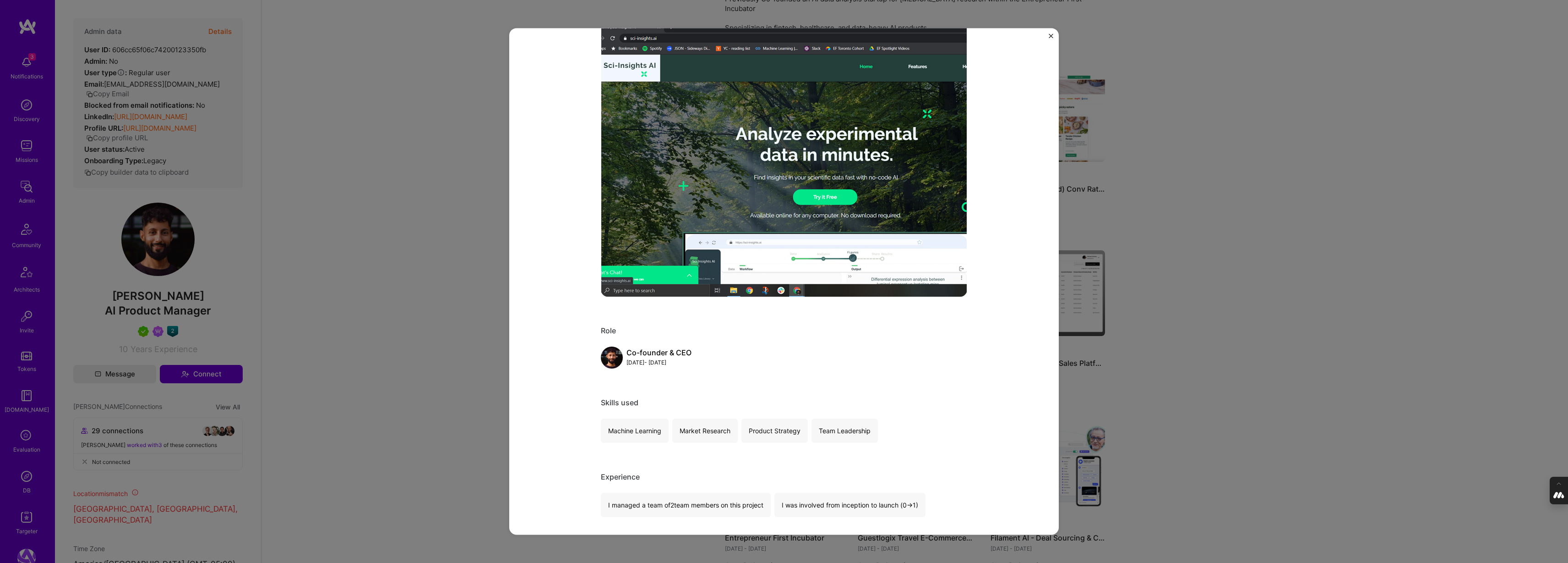
scroll to position [111, 0]
click at [401, 321] on div "No-code AI Platform for Biotech Sci-Insights AI BioTech Role Co-founder & CEO […" at bounding box center [784, 281] width 1568 height 563
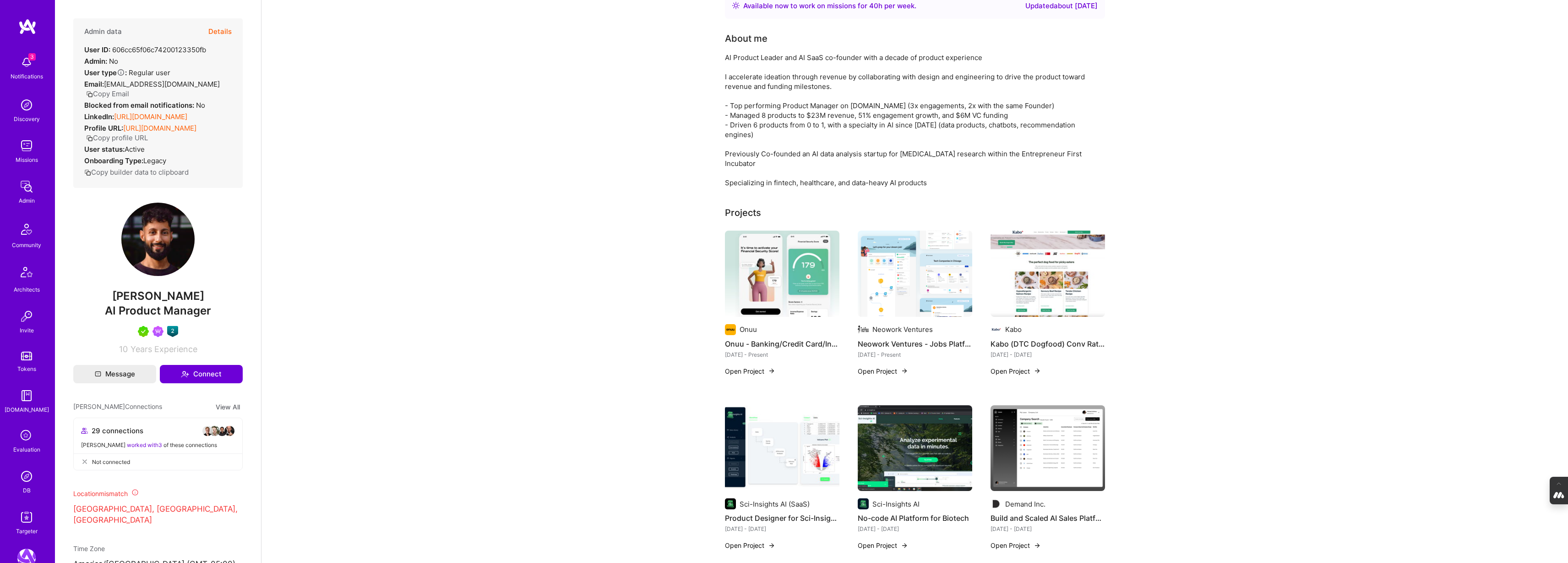
scroll to position [54, 0]
click at [134, 121] on link "[URL][DOMAIN_NAME]" at bounding box center [151, 117] width 73 height 9
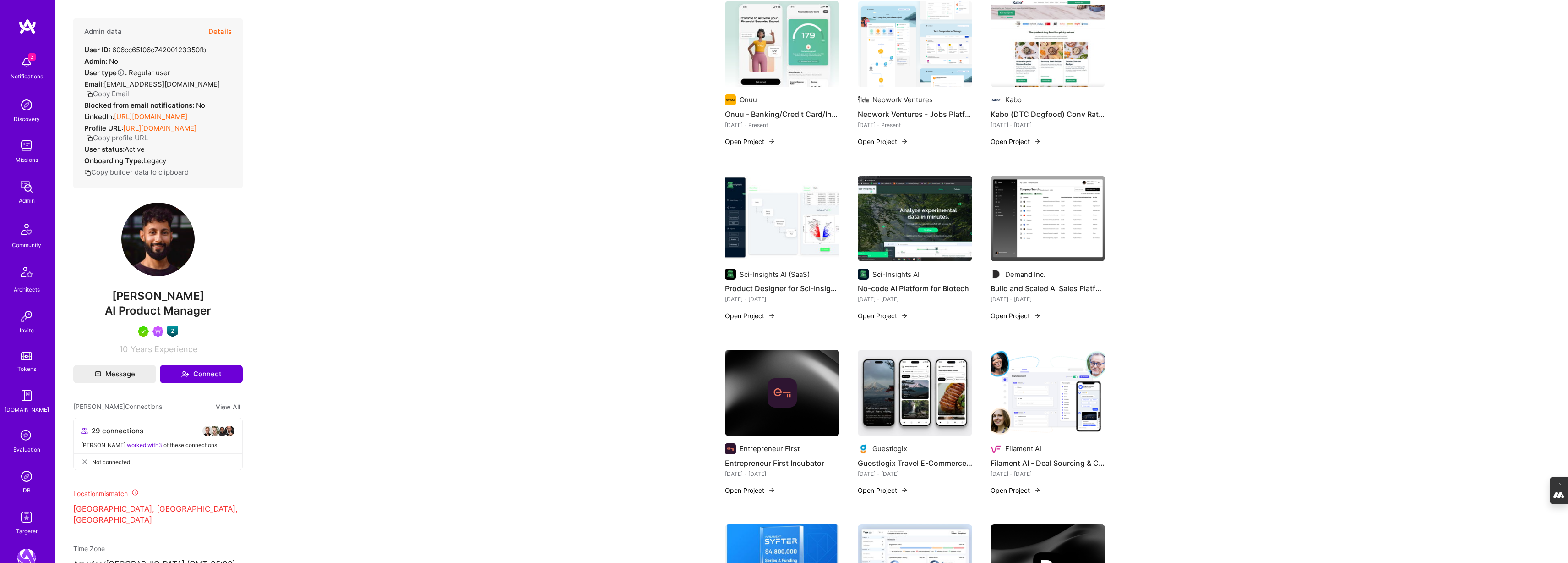
scroll to position [285, 0]
click at [1040, 379] on img at bounding box center [1047, 392] width 115 height 86
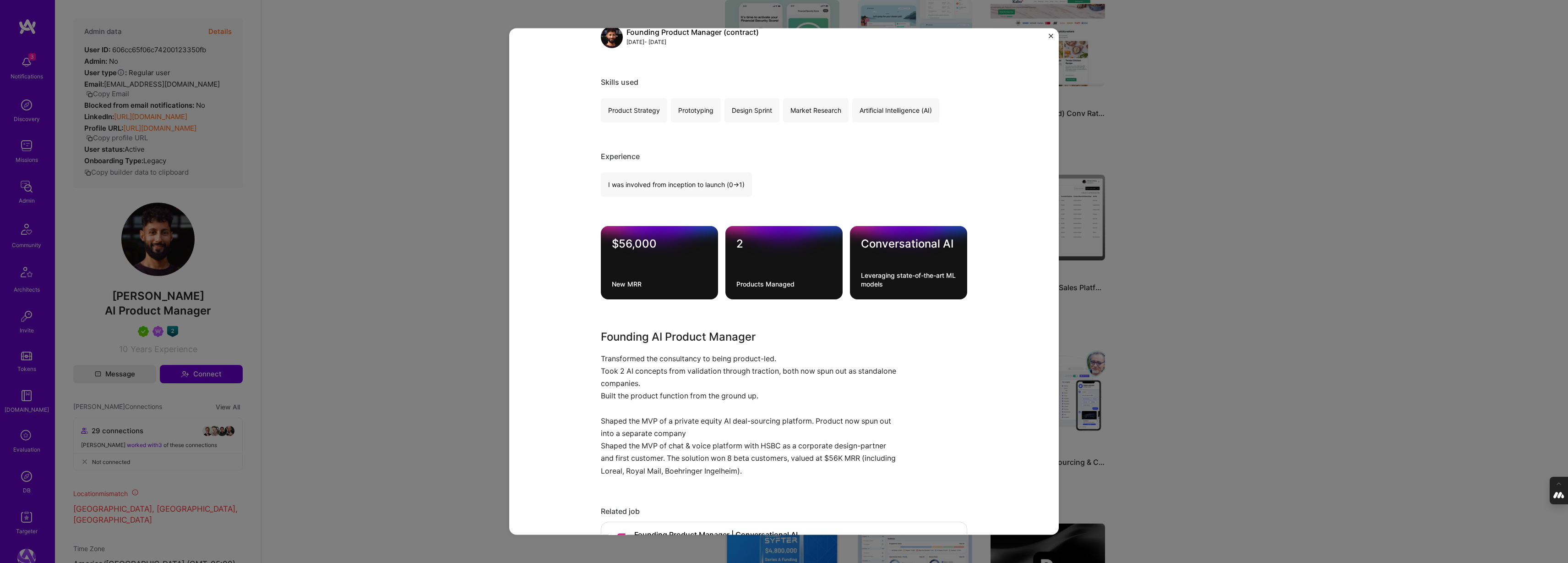
scroll to position [434, 0]
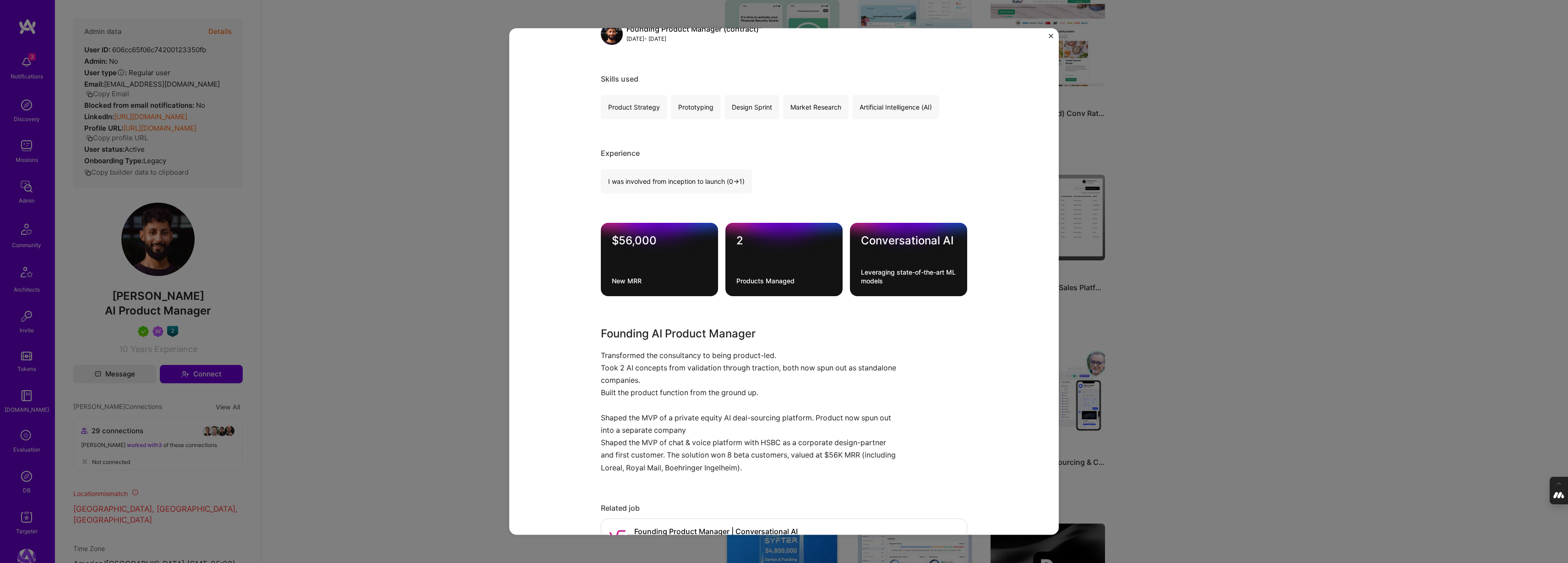
click at [1212, 359] on div "Filament AI - Deal Sourcing & Chatbot Products Filament AI Artifical Intelligen…" at bounding box center [784, 281] width 1568 height 563
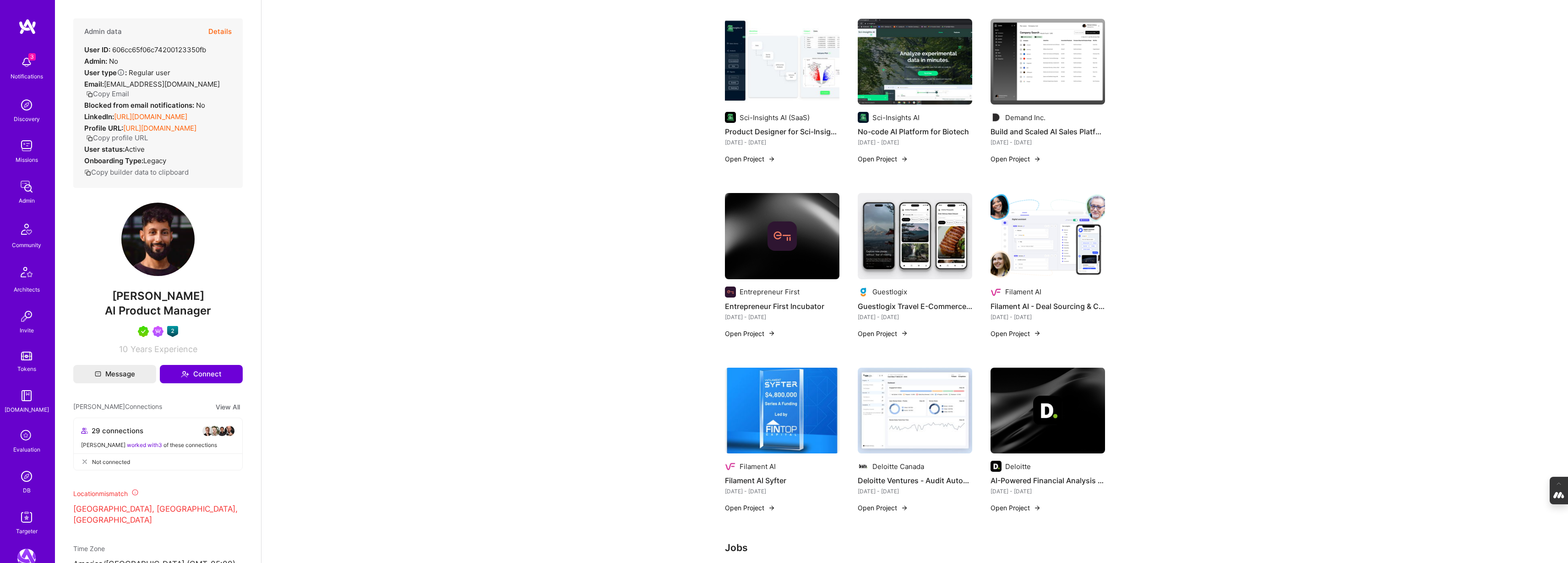
scroll to position [441, 0]
click at [1050, 406] on img at bounding box center [1048, 410] width 29 height 29
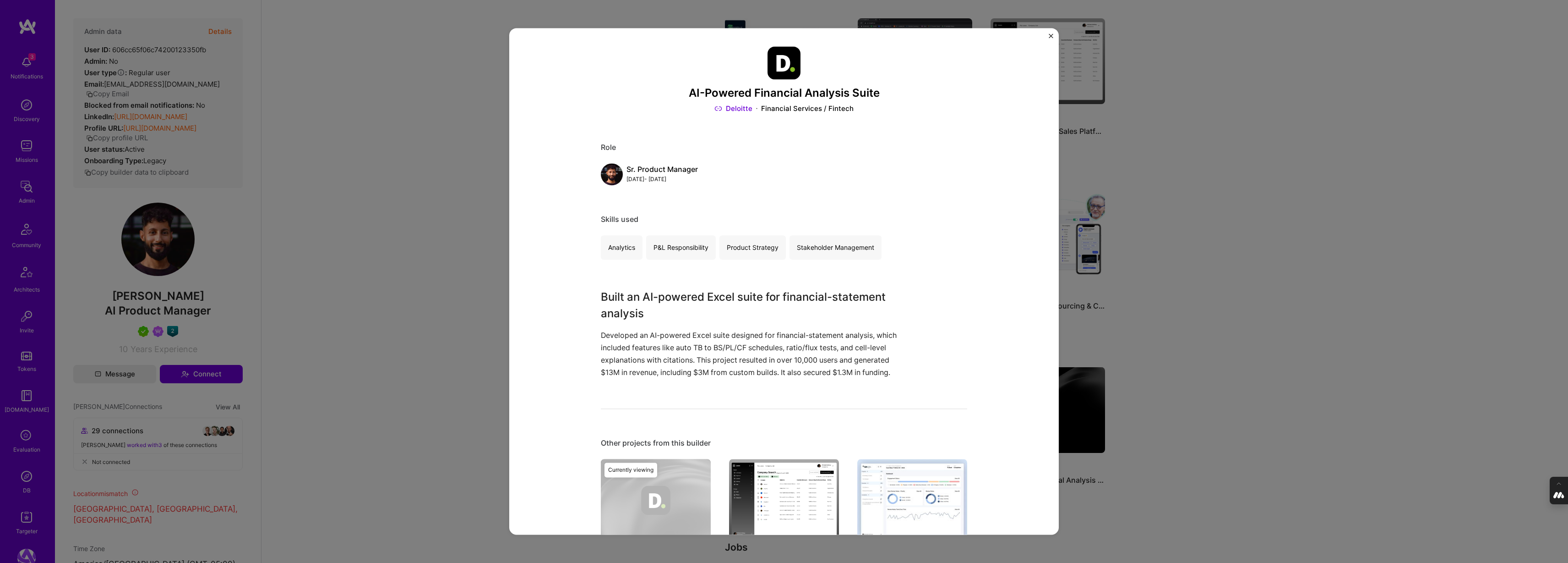
click at [1211, 356] on div "AI-Powered Financial Analysis Suite Deloitte Financial Services / Fintech Role …" at bounding box center [784, 281] width 1568 height 563
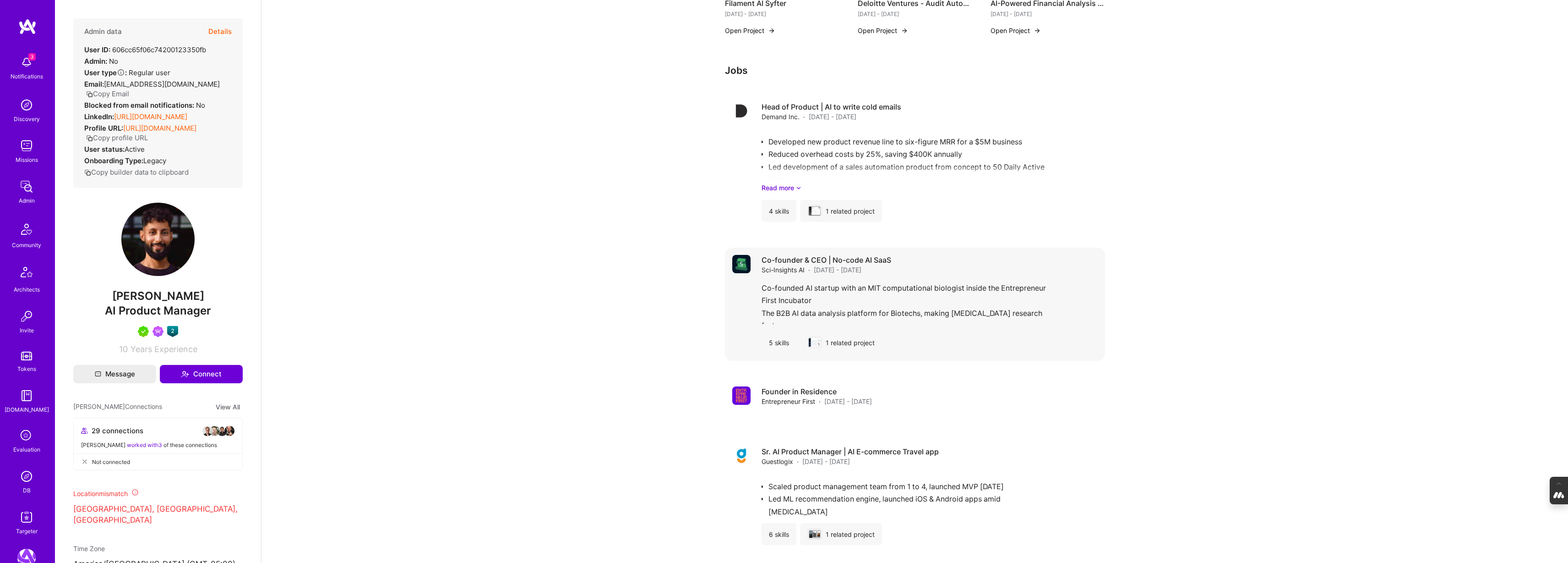
scroll to position [921, 0]
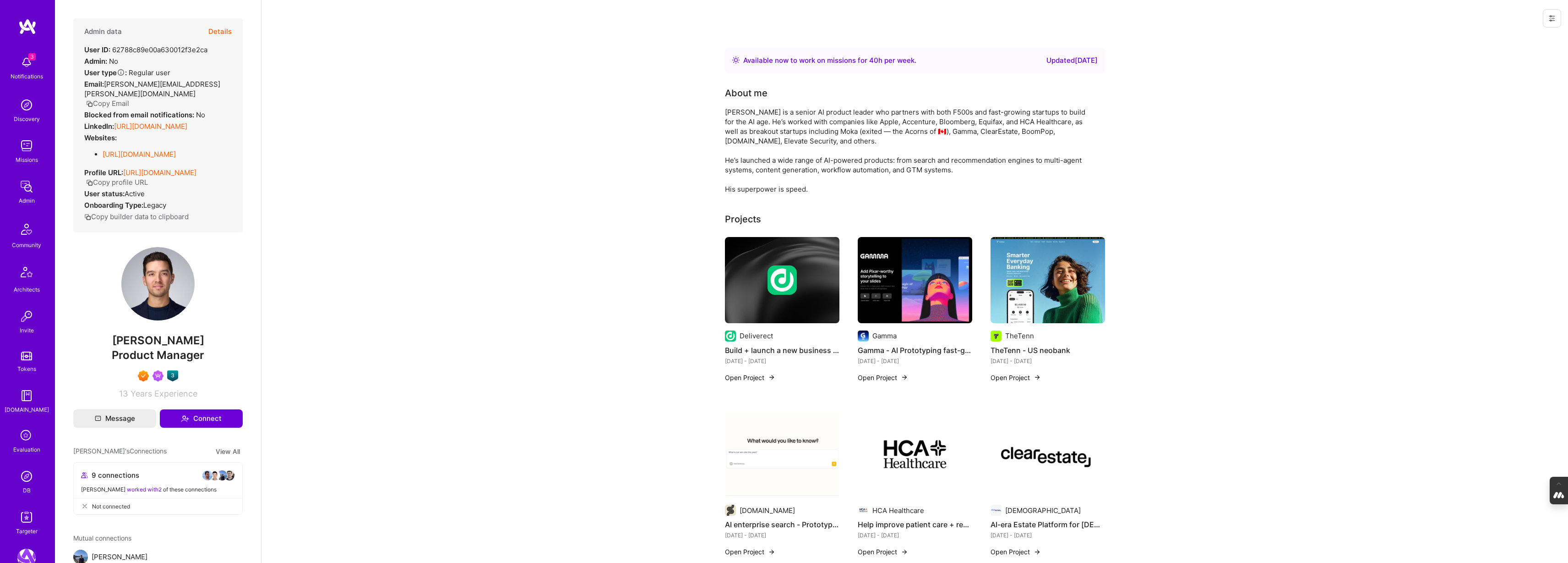
click at [805, 307] on img at bounding box center [782, 280] width 115 height 86
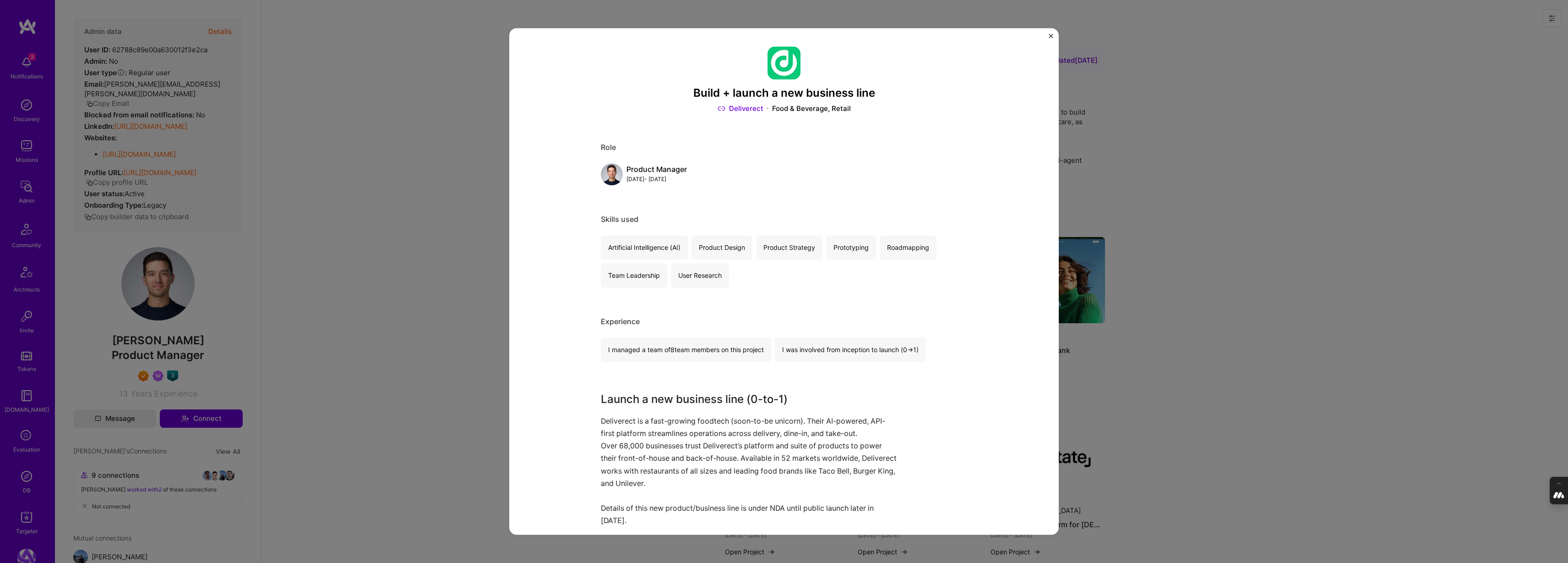
click at [748, 110] on link "Deliverect" at bounding box center [740, 108] width 46 height 9
click at [1123, 155] on div "Build + launch a new business line Deliverect Food & Beverage, Retail Role Prod…" at bounding box center [784, 281] width 1568 height 563
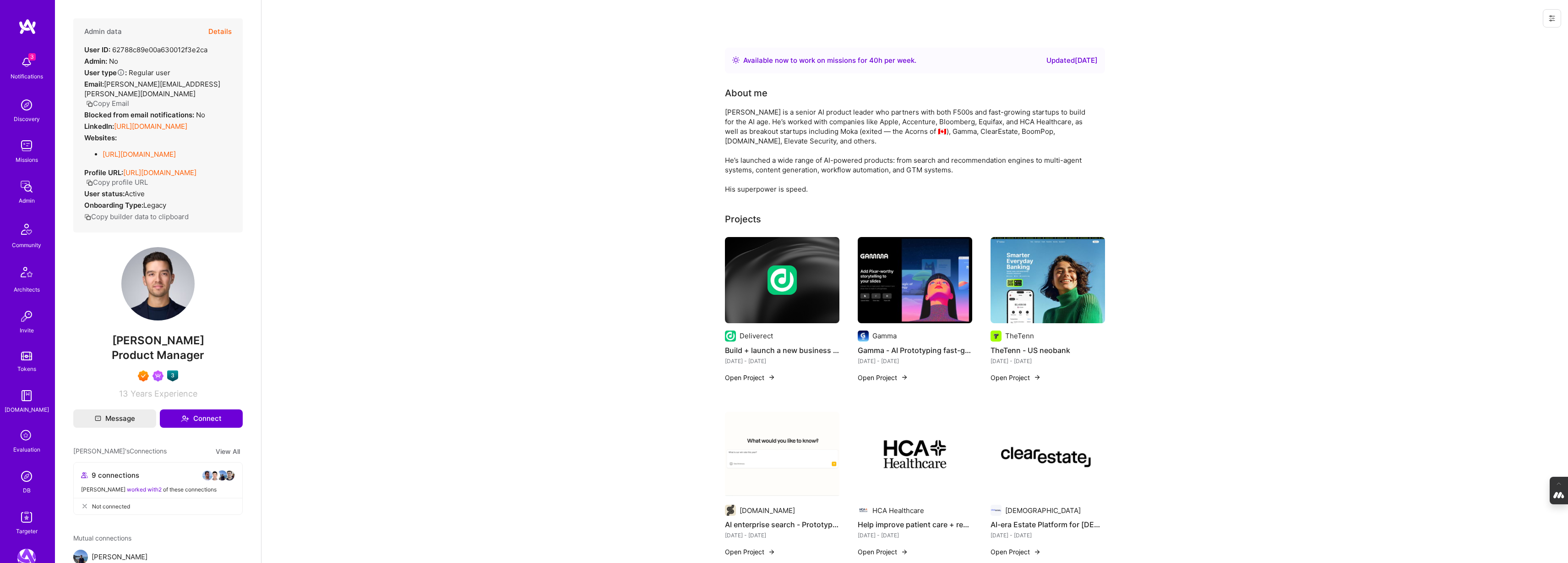
click at [912, 246] on img at bounding box center [914, 280] width 115 height 86
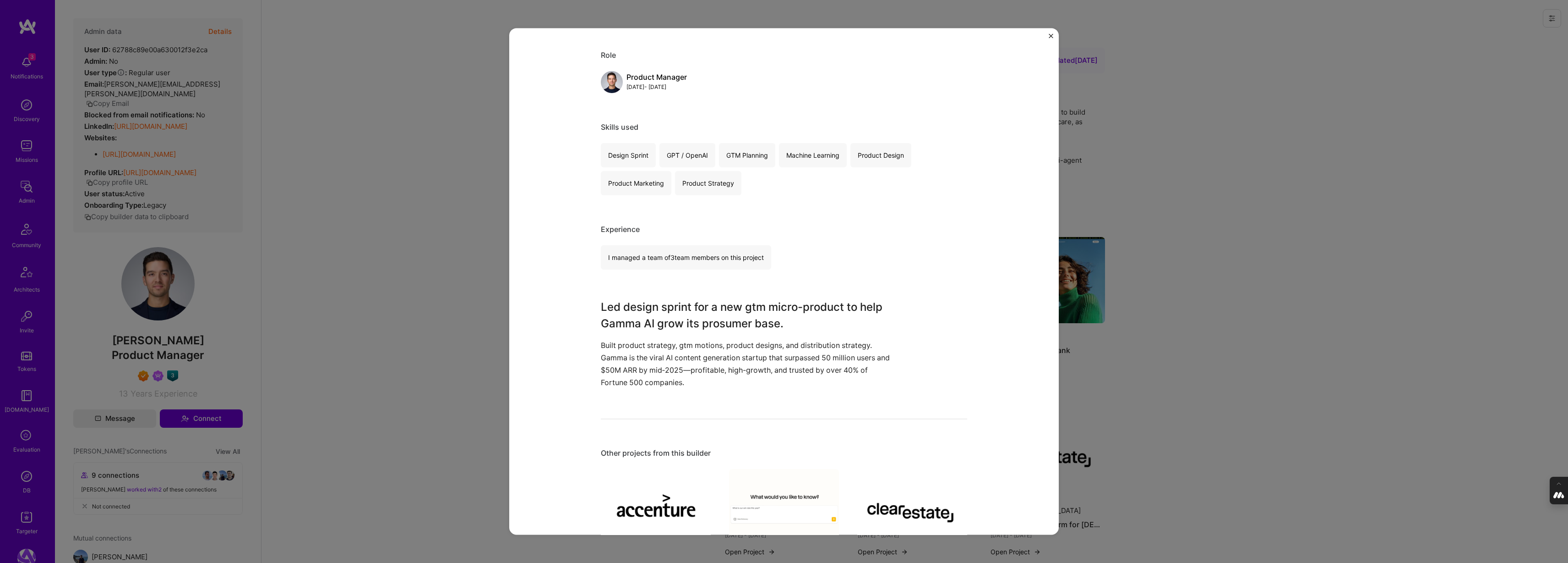
scroll to position [386, 0]
click at [1178, 336] on div "Gamma - AI Prototyping fast-growing AI B2C startup Gamma Artifical Intelligence…" at bounding box center [784, 281] width 1568 height 563
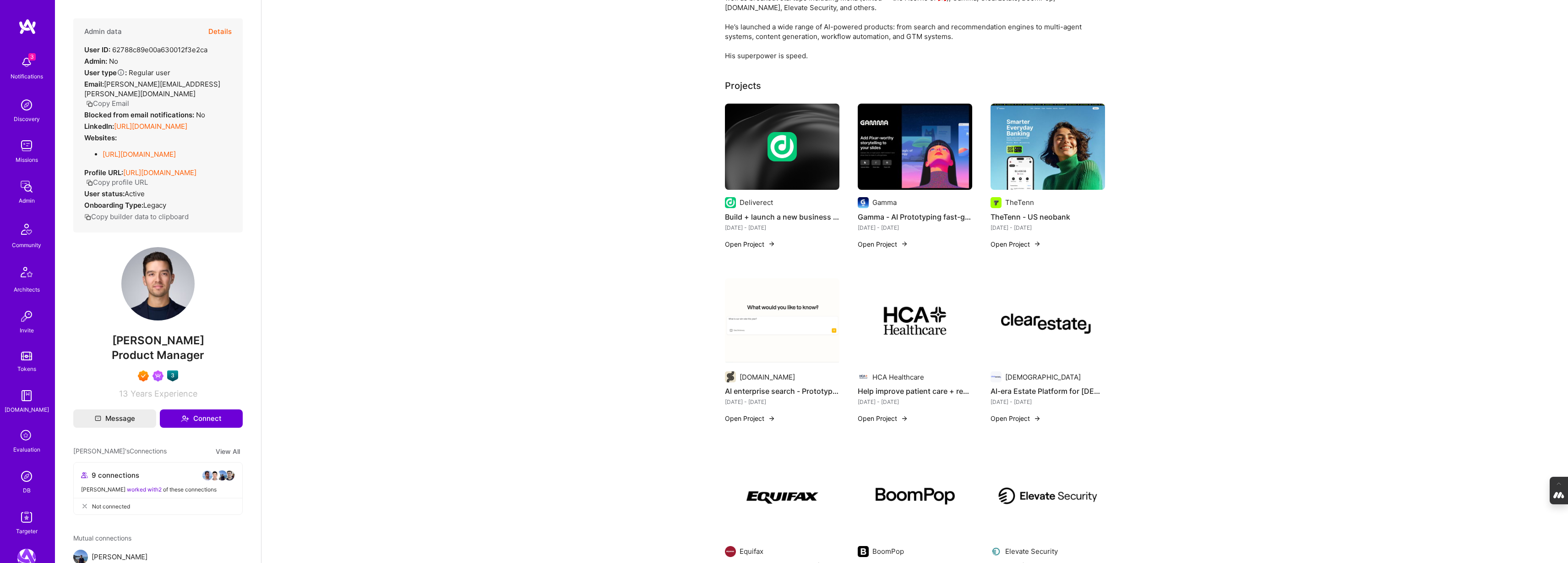
scroll to position [139, 0]
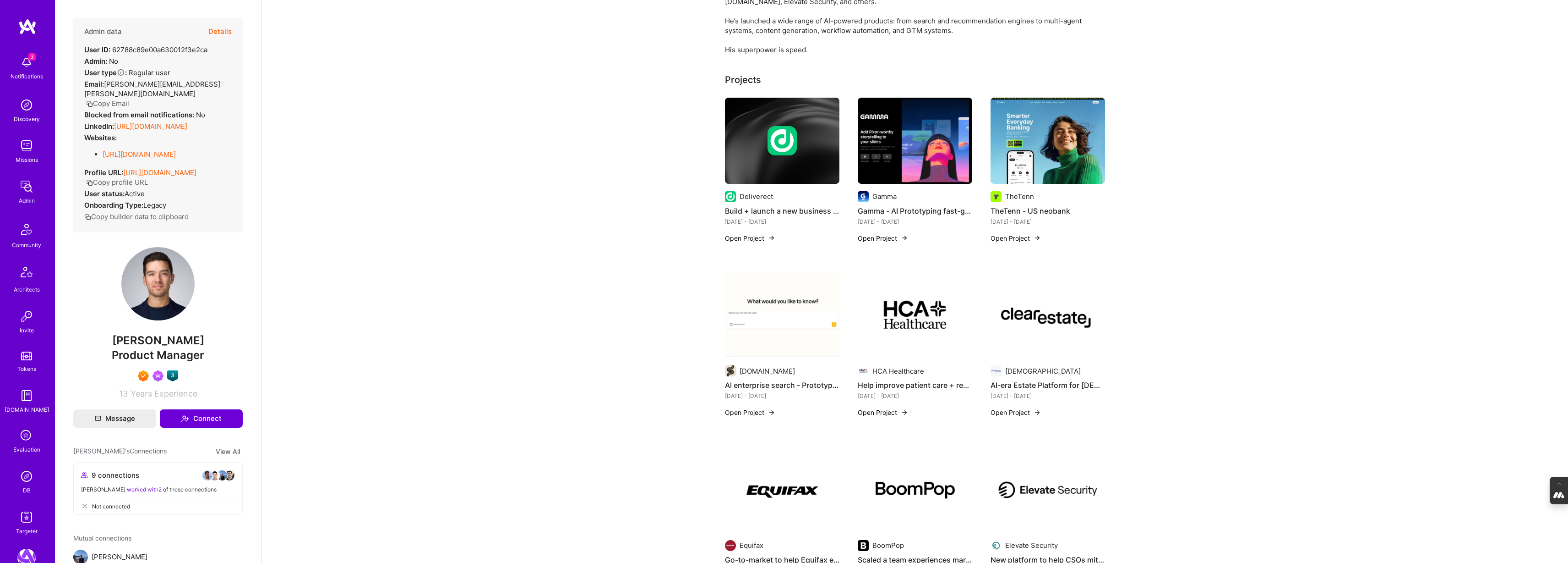
click at [774, 348] on img at bounding box center [782, 315] width 115 height 86
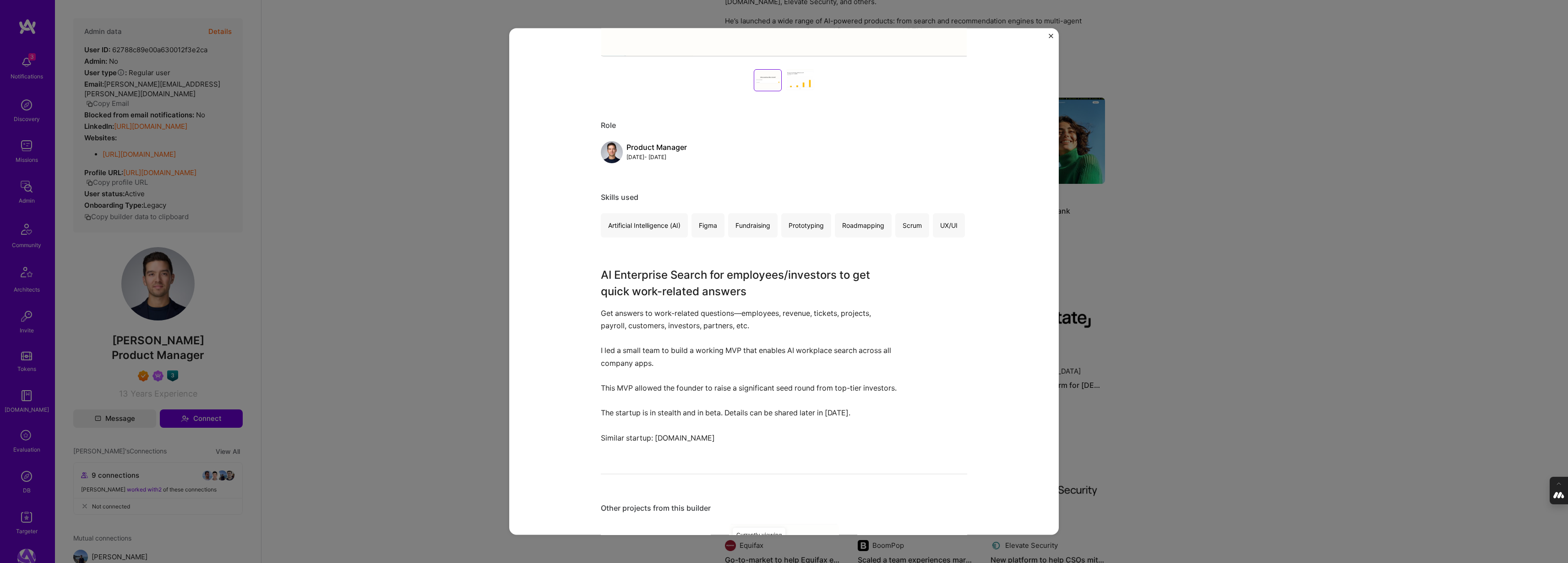
scroll to position [353, 0]
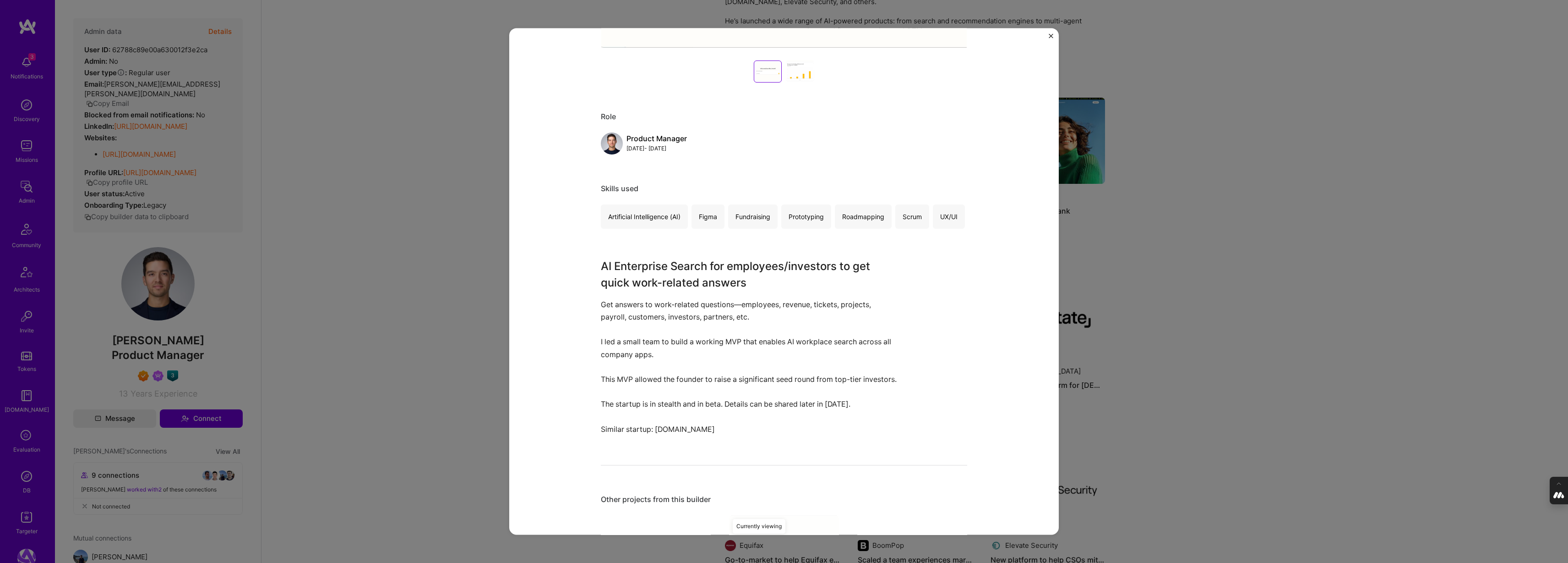
click at [1192, 298] on div "AI enterprise search - Prototype to 10m seed round Supper.co Artifical Intellig…" at bounding box center [784, 281] width 1568 height 563
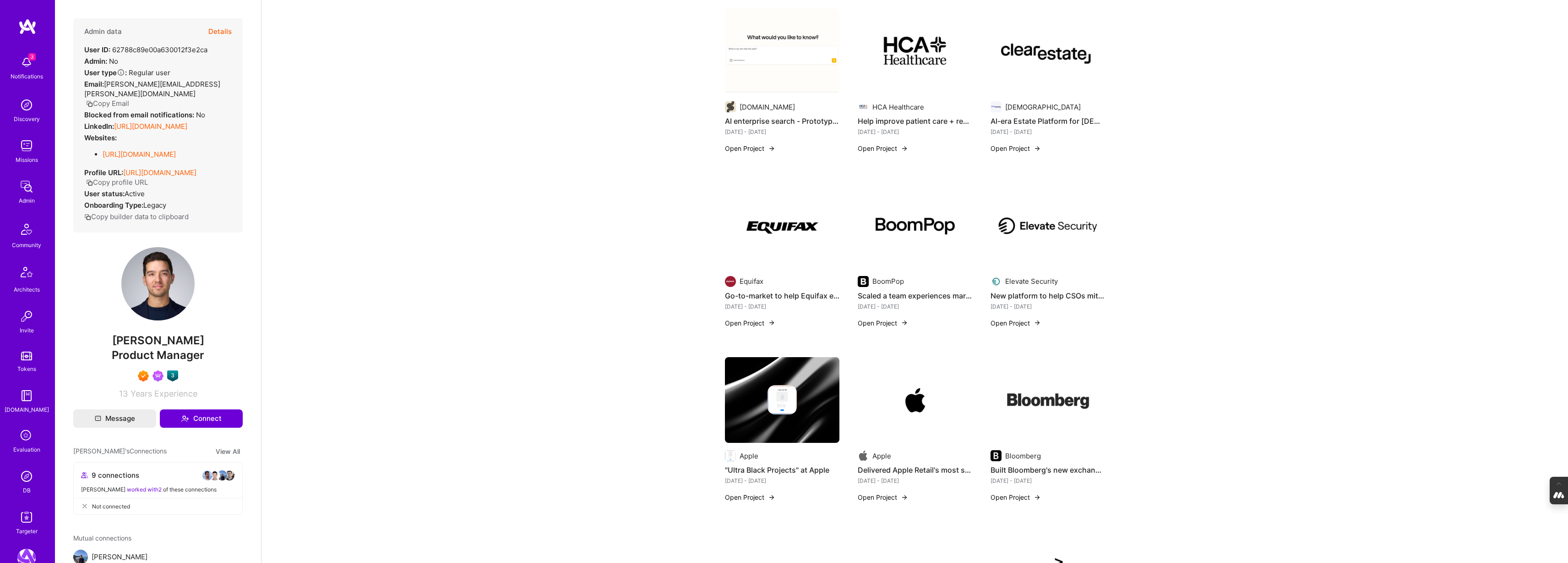
scroll to position [417, 0]
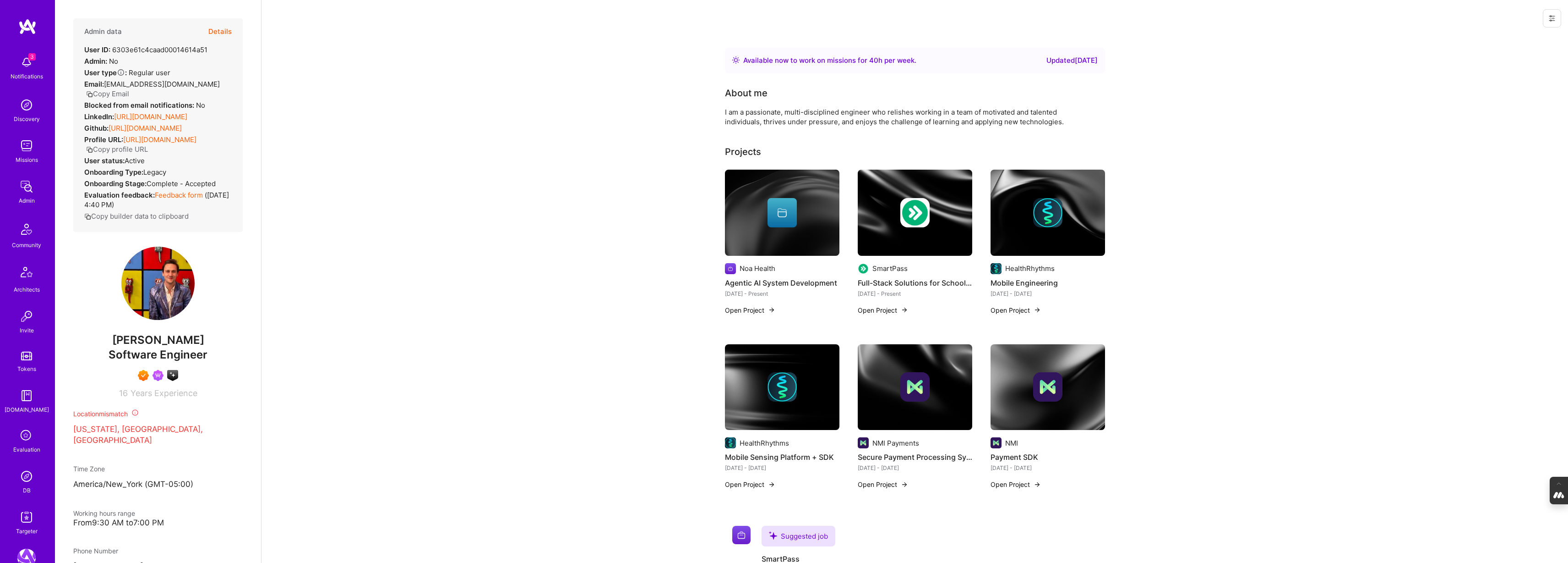
click at [765, 236] on img at bounding box center [782, 213] width 115 height 86
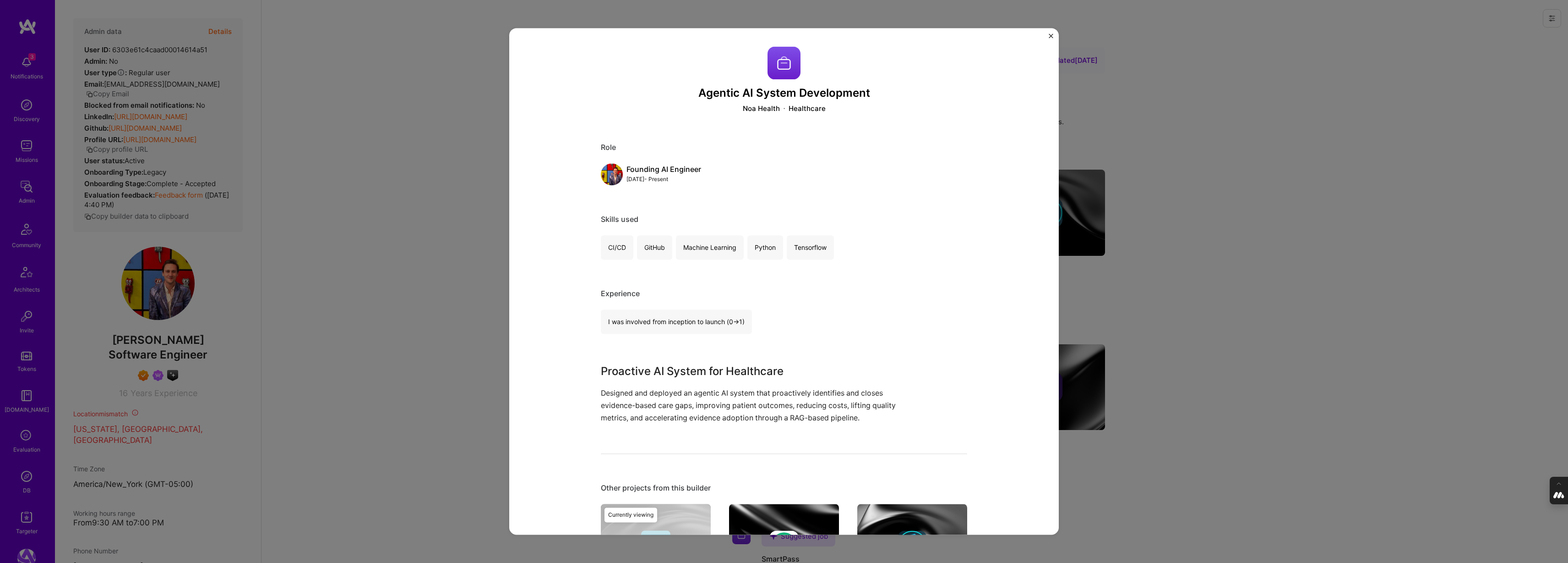
click at [1176, 279] on div "Agentic AI System Development Noa Health Healthcare Role Founding AI Engineer […" at bounding box center [784, 281] width 1568 height 563
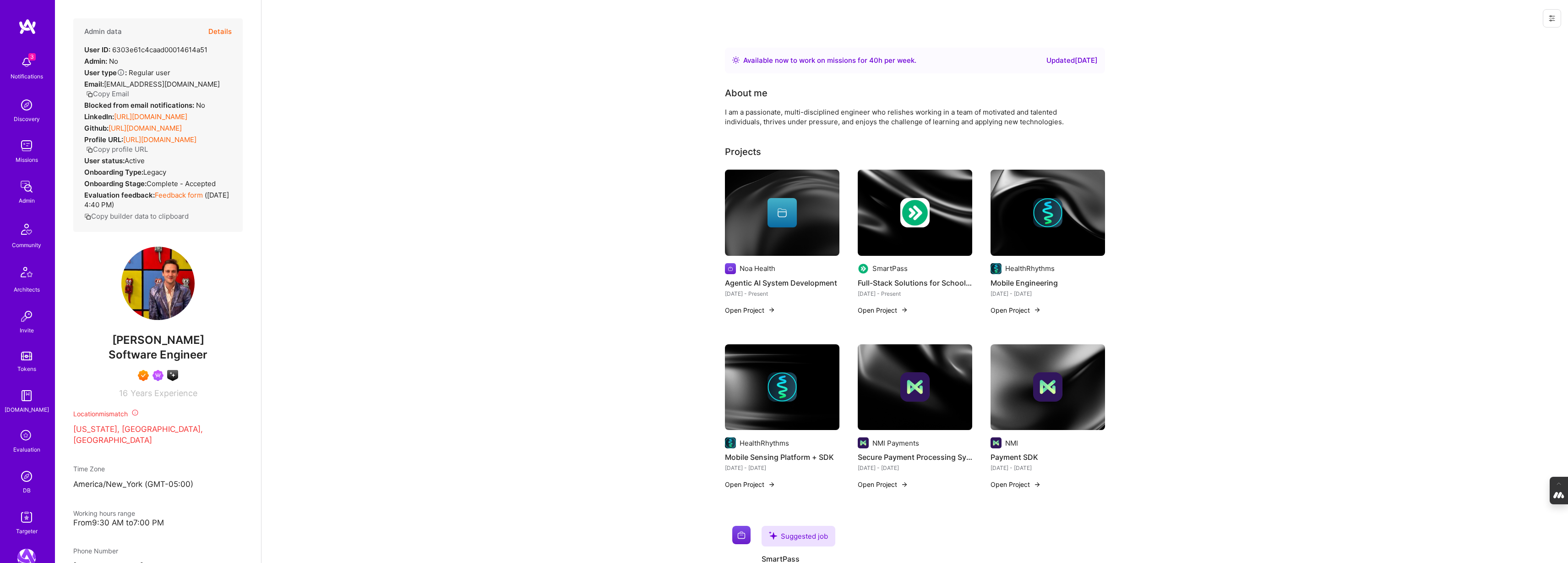
click at [921, 227] on img at bounding box center [914, 213] width 115 height 86
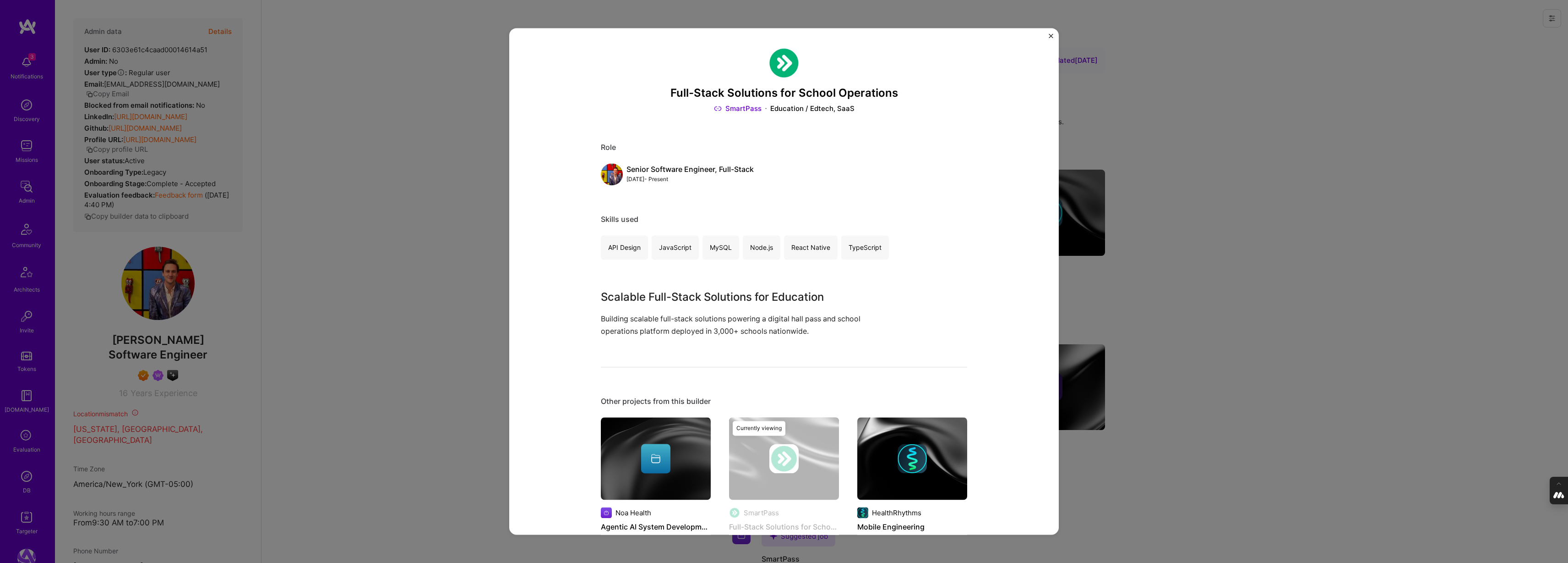
click at [1280, 161] on div "Full-Stack Solutions for School Operations SmartPass Education / Edtech, SaaS R…" at bounding box center [784, 281] width 1568 height 563
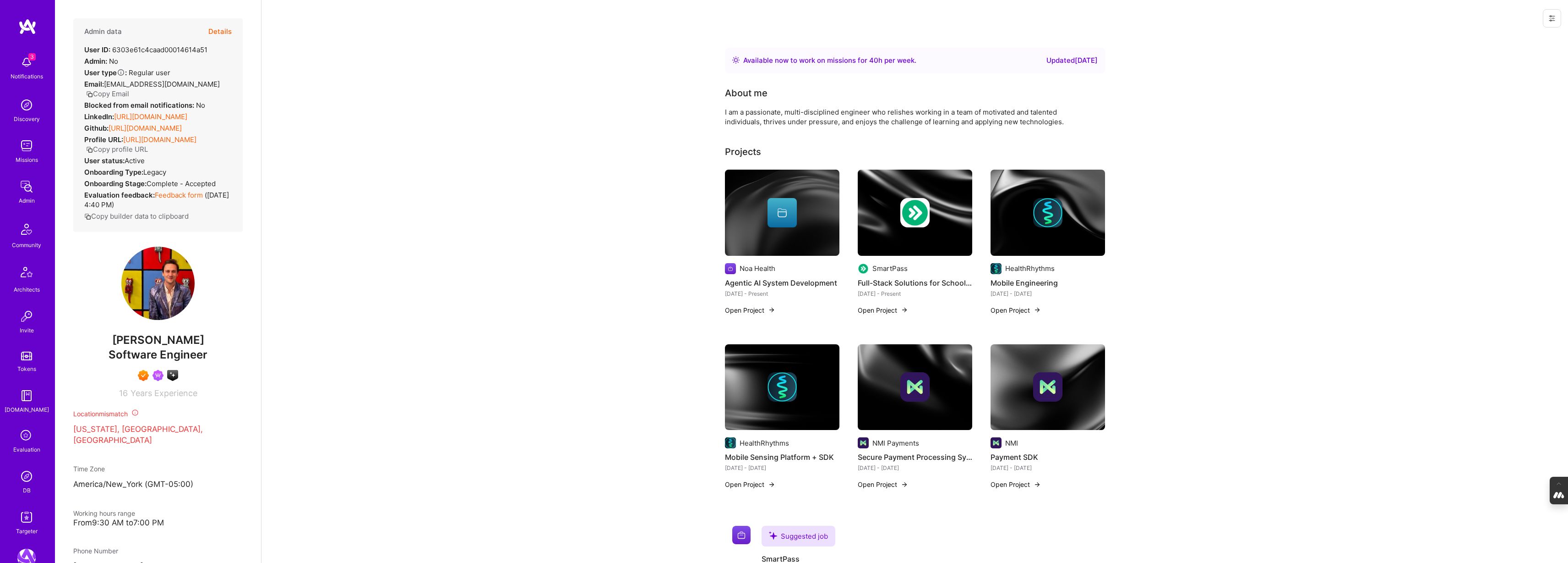
click at [1089, 212] on div at bounding box center [1047, 213] width 115 height 29
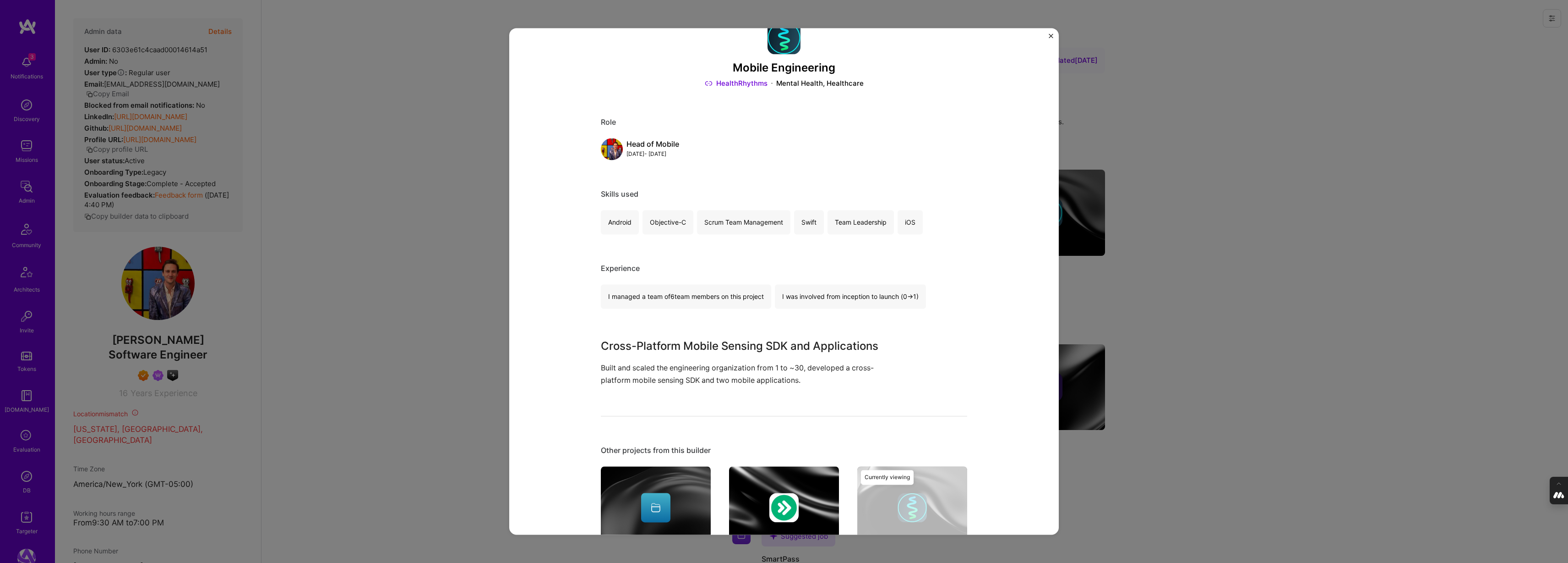
scroll to position [27, 0]
click at [1173, 267] on div "Mobile Engineering HealthRhythms Mental Health, Healthcare Role Head of Mobile …" at bounding box center [784, 281] width 1568 height 563
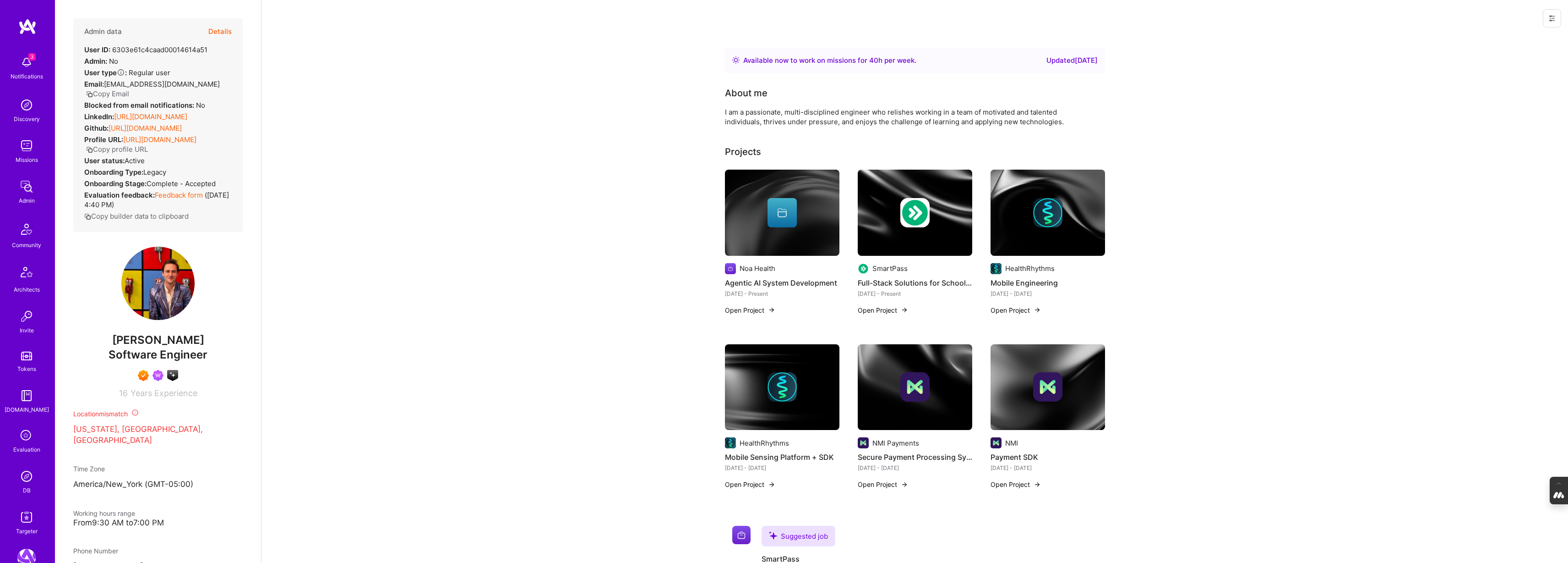
click at [816, 365] on img at bounding box center [782, 387] width 115 height 86
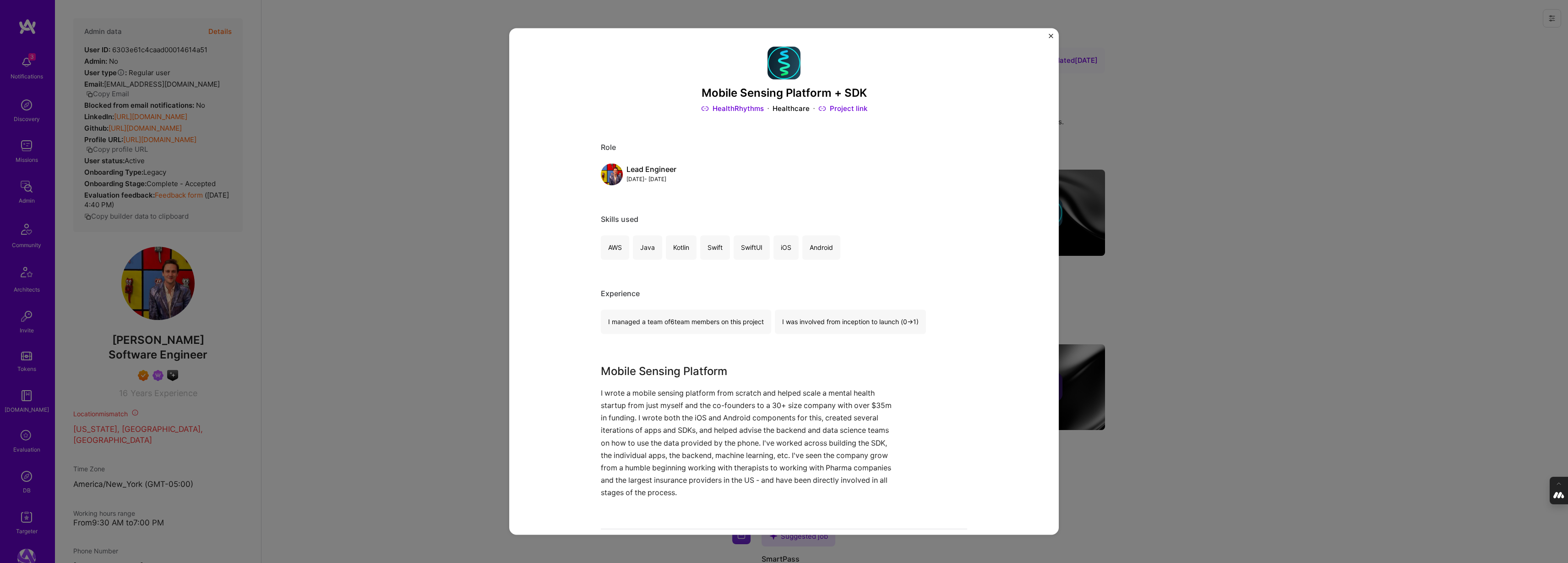
click at [444, 353] on div "Mobile Sensing Platform + SDK HealthRhythms Healthcare Project link Role Lead E…" at bounding box center [784, 281] width 1568 height 563
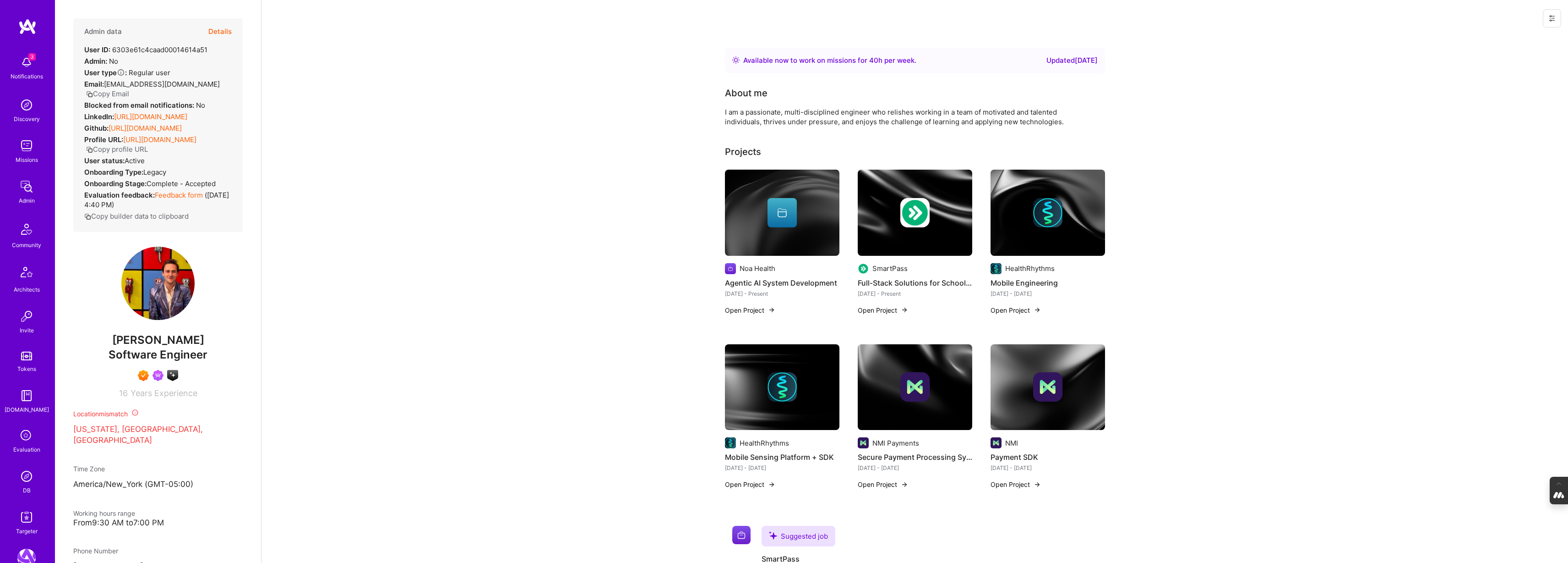
click at [935, 405] on img at bounding box center [914, 387] width 115 height 86
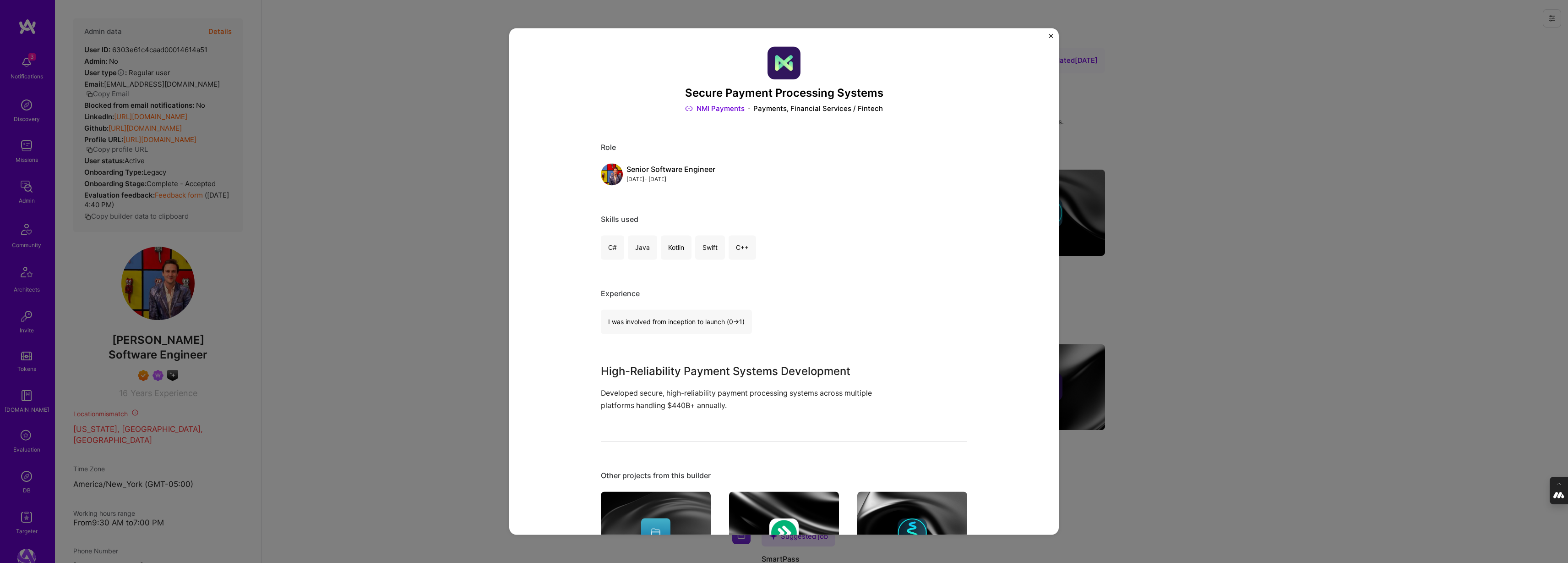
click at [1229, 312] on div "Secure Payment Processing Systems NMI Payments Payments, Financial Services / F…" at bounding box center [784, 281] width 1568 height 563
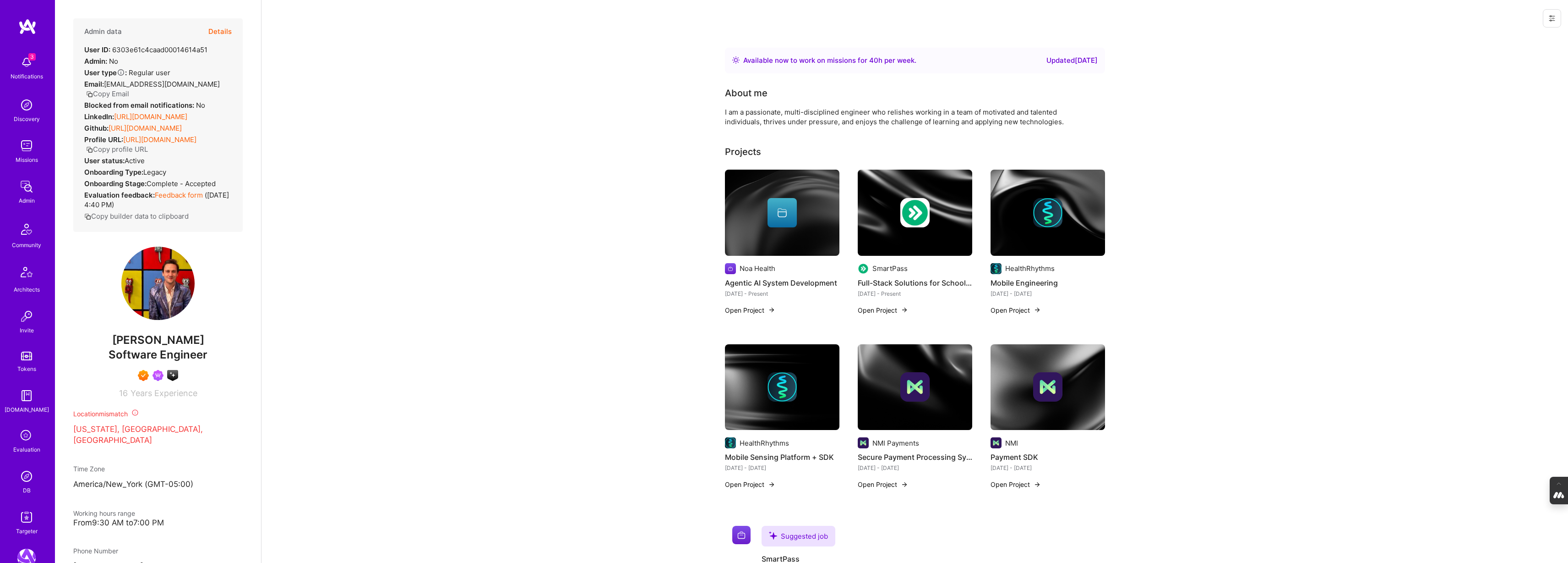
click at [1061, 400] on div at bounding box center [1048, 387] width 29 height 29
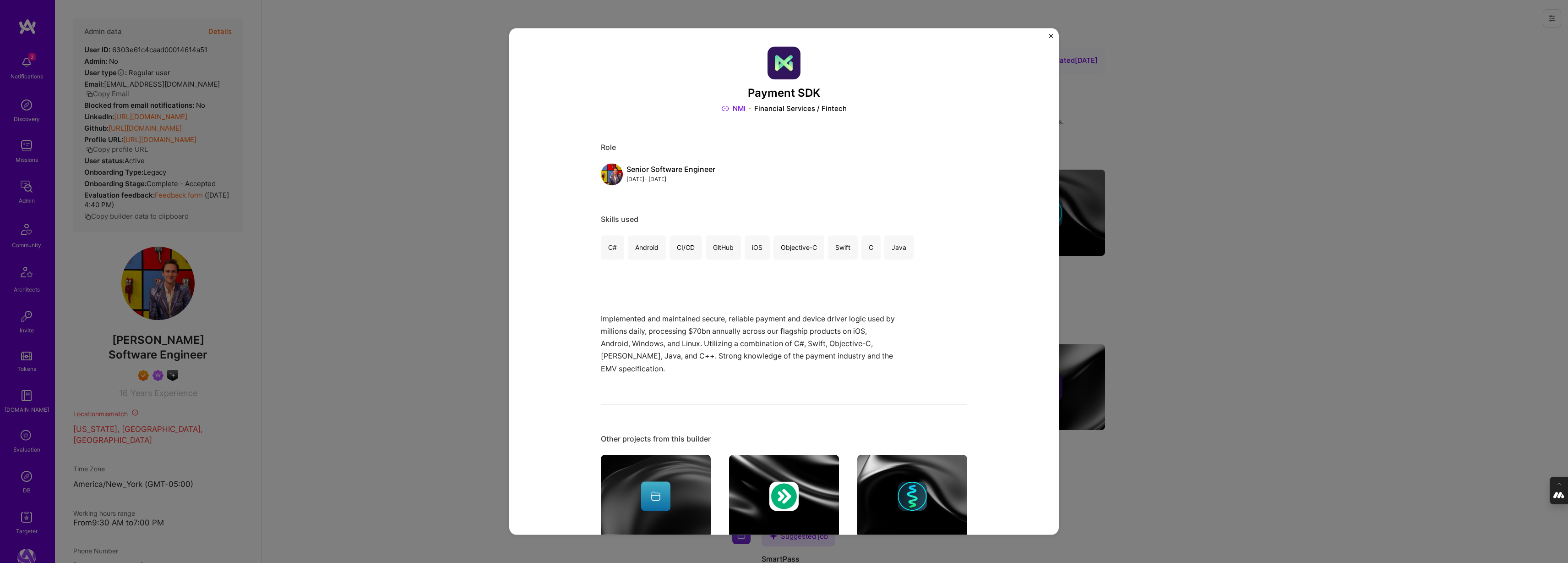
click at [1196, 309] on div "Payment SDK NMI Financial Services / Fintech Role Senior Software Engineer Sep,…" at bounding box center [784, 281] width 1568 height 563
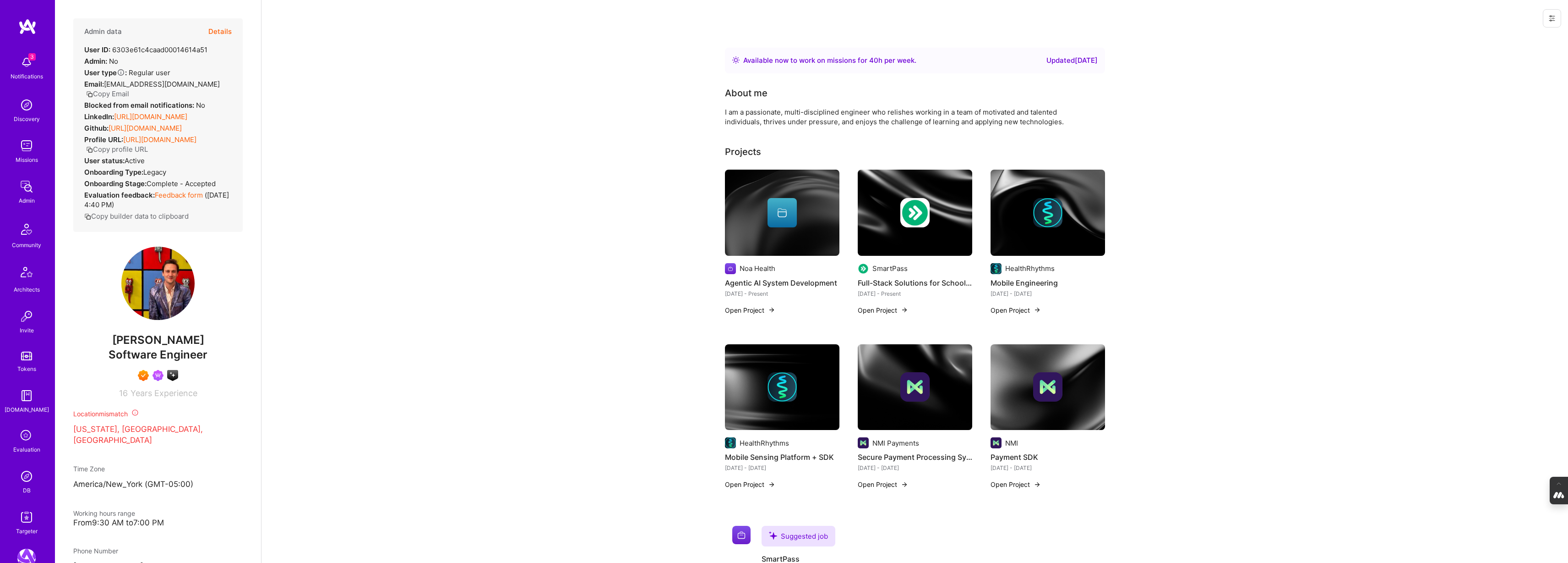
click at [738, 235] on img at bounding box center [782, 213] width 115 height 86
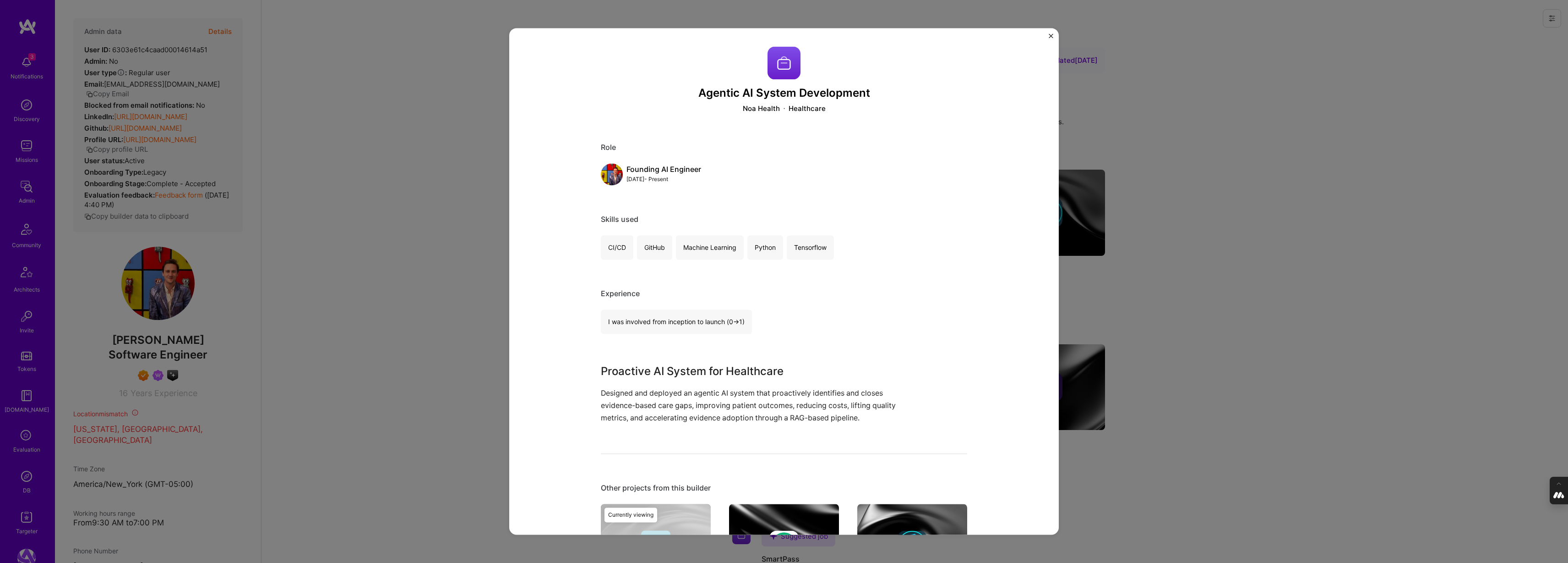
click at [440, 256] on div "Agentic AI System Development Noa Health Healthcare Role Founding AI Engineer D…" at bounding box center [784, 281] width 1568 height 563
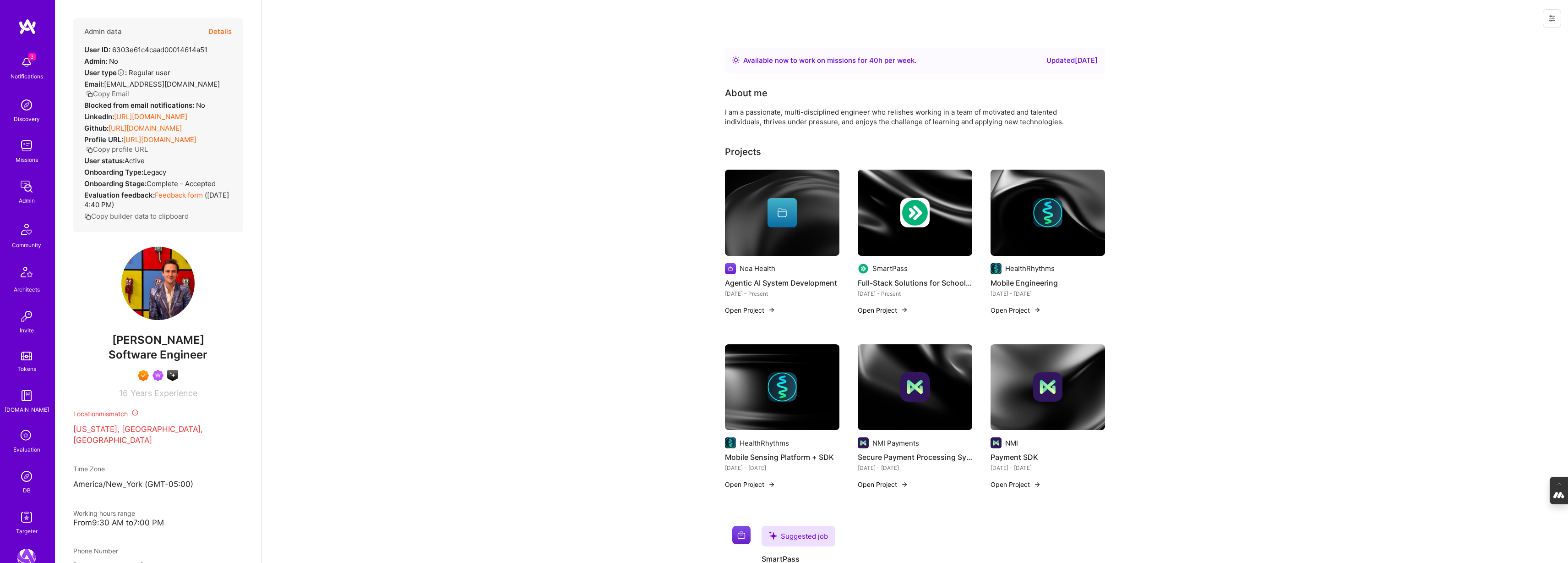
click at [738, 218] on div at bounding box center [782, 213] width 115 height 29
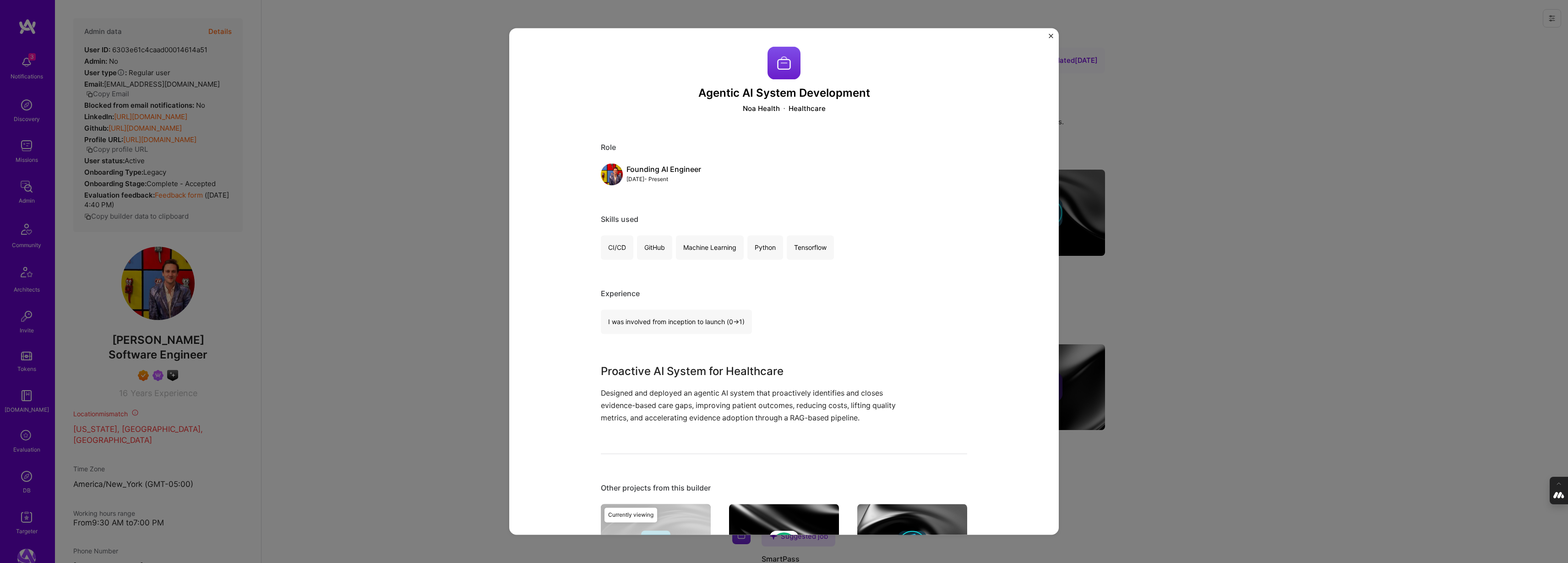
click at [764, 109] on div "Noa Health" at bounding box center [761, 108] width 37 height 9
click at [442, 305] on div "Agentic AI System Development Noa Health Healthcare Role Founding AI Engineer D…" at bounding box center [784, 281] width 1568 height 563
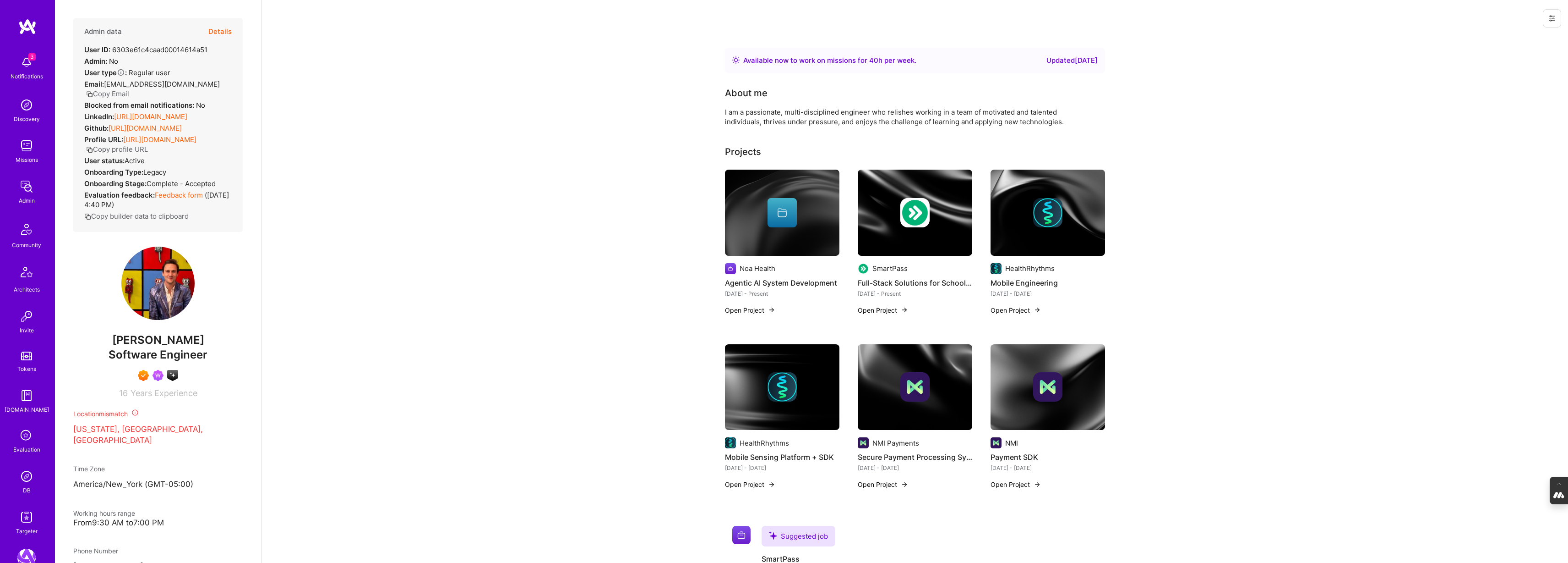
click at [168, 121] on link "https://linkedin.com/in/samuelaburgess" at bounding box center [151, 117] width 73 height 9
click at [222, 31] on button "Details" at bounding box center [220, 32] width 23 height 27
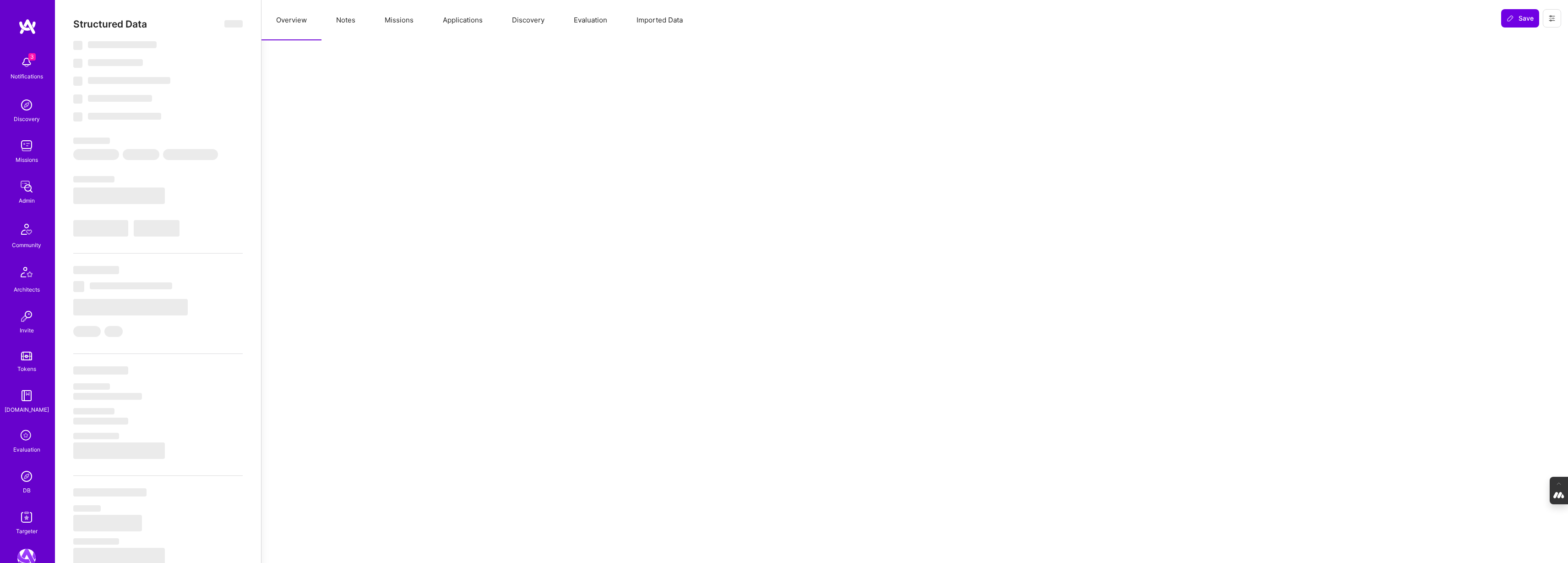
click at [341, 18] on button "Notes" at bounding box center [345, 20] width 49 height 41
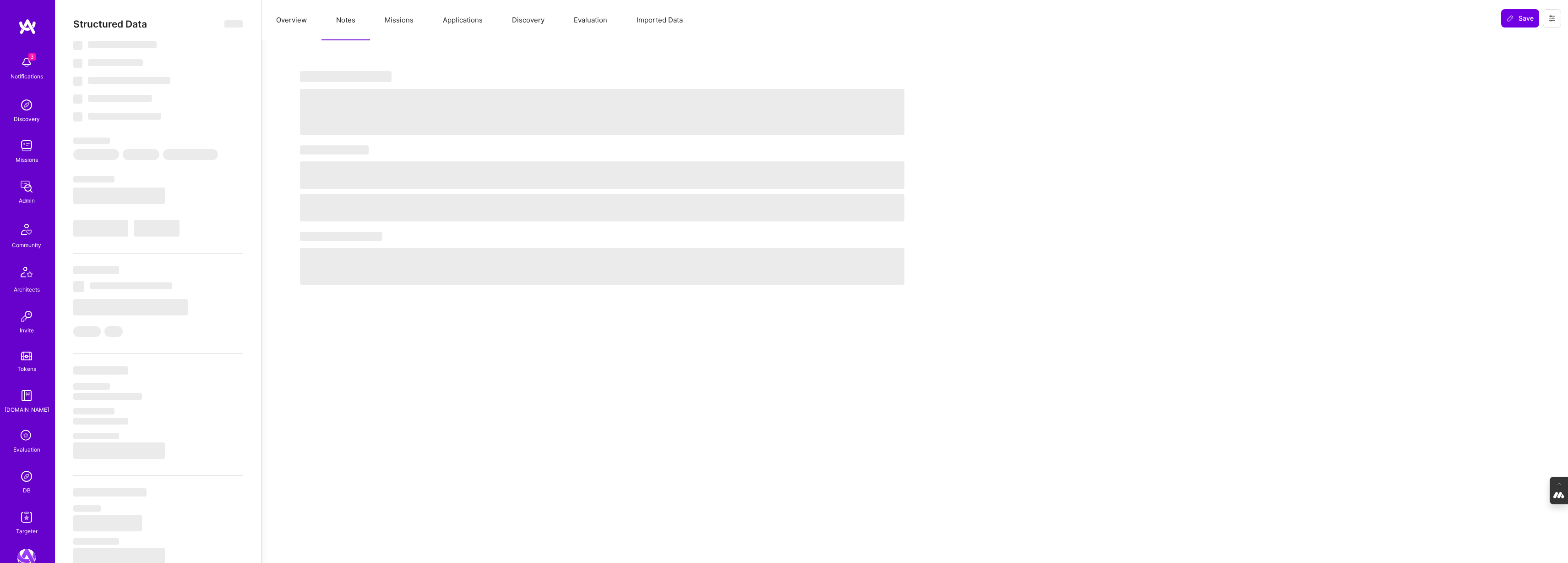
click at [585, 18] on button "Evaluation" at bounding box center [590, 20] width 63 height 41
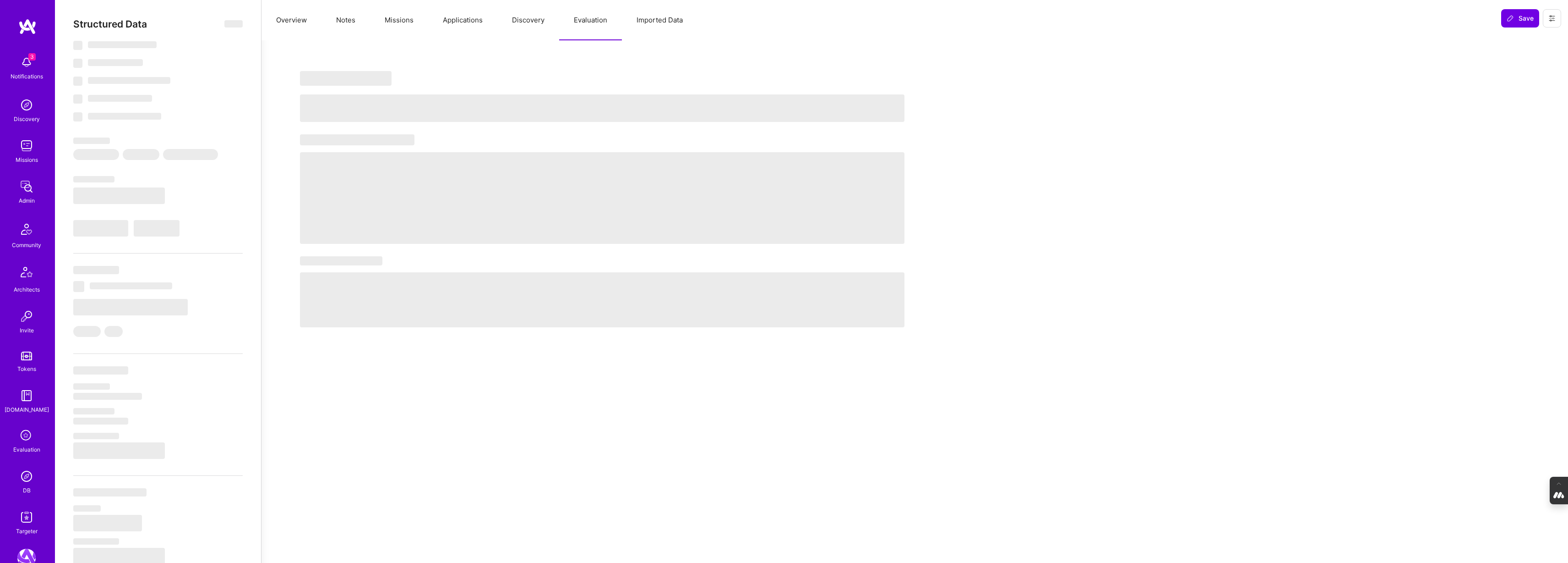
select select "Right Now"
select select "7"
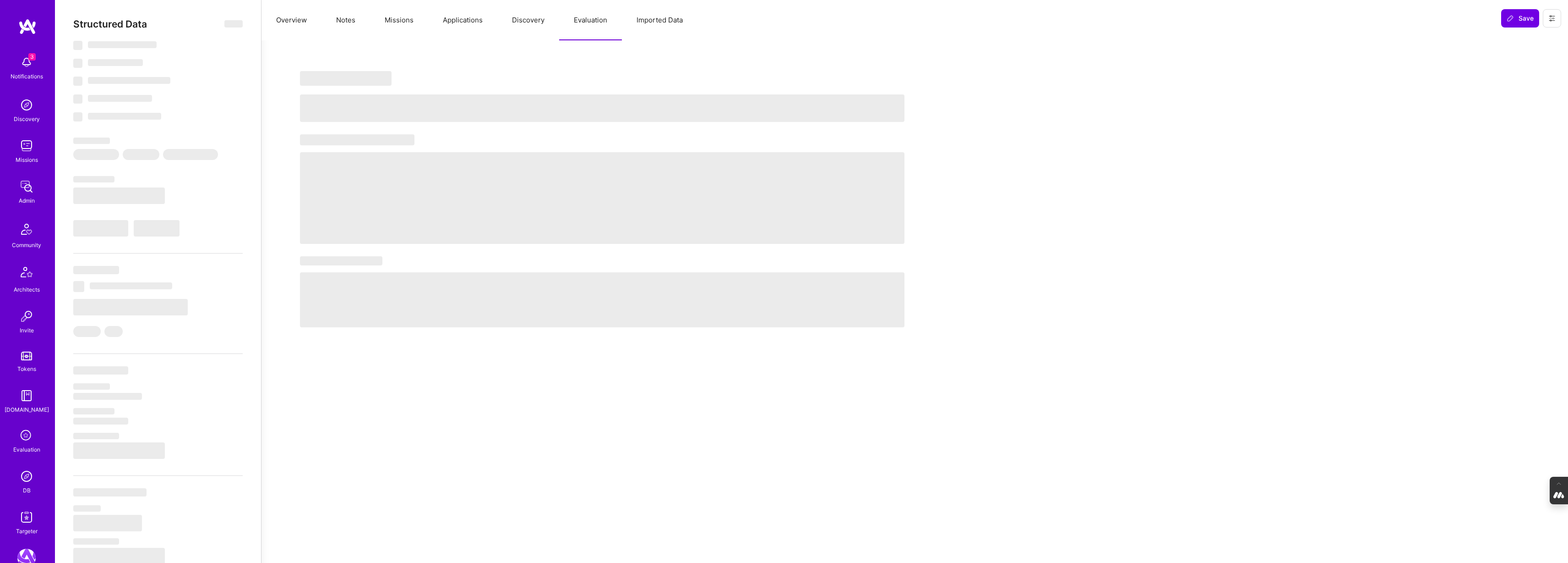
select select "US"
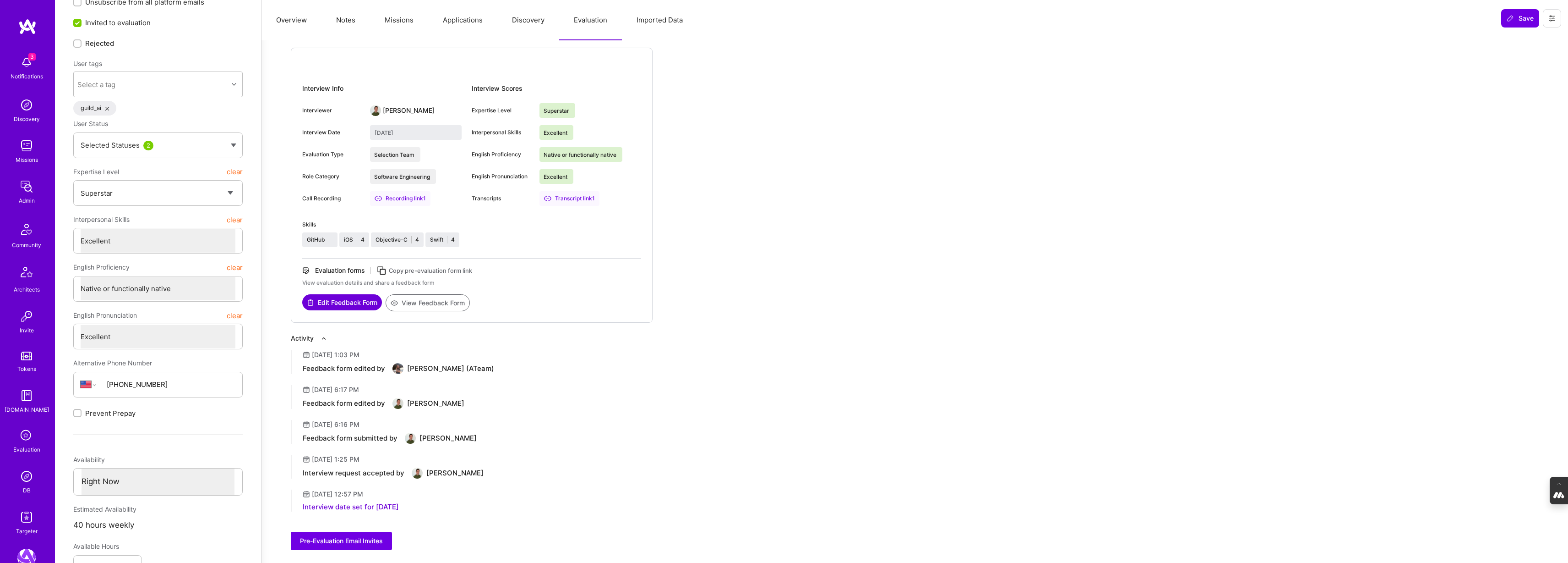
scroll to position [52, 0]
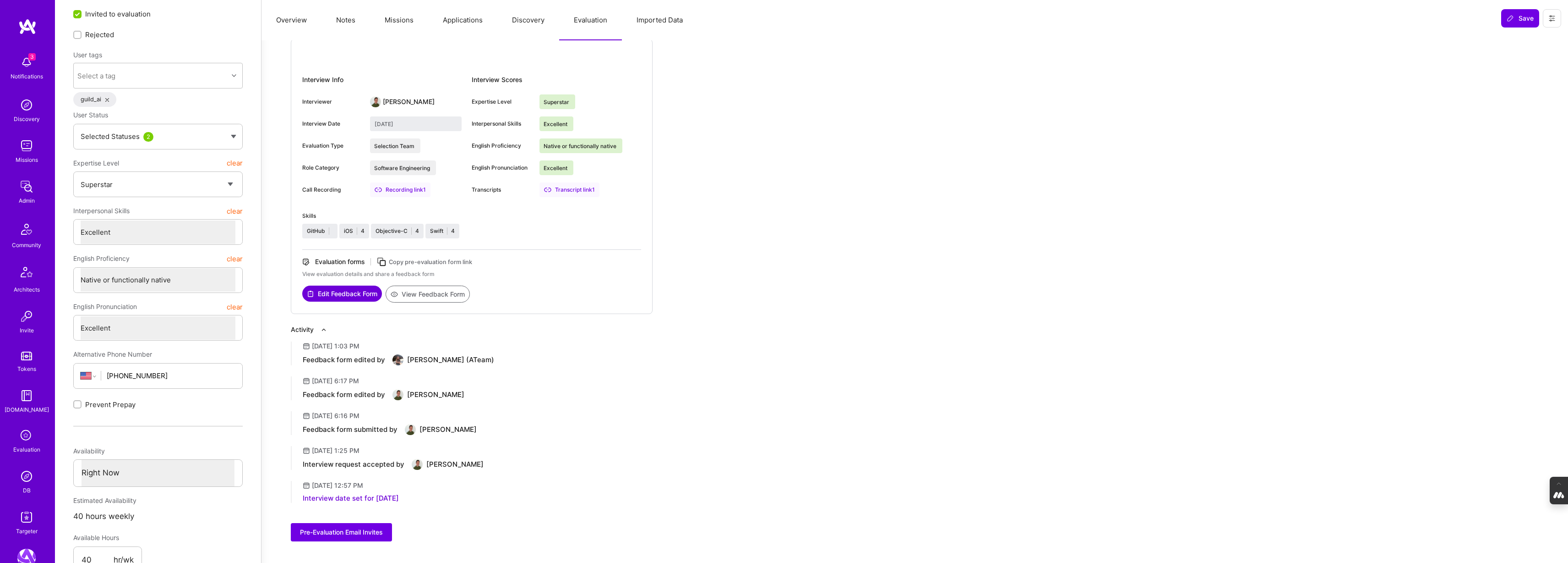
click at [421, 296] on button "View Feedback Form" at bounding box center [427, 294] width 84 height 17
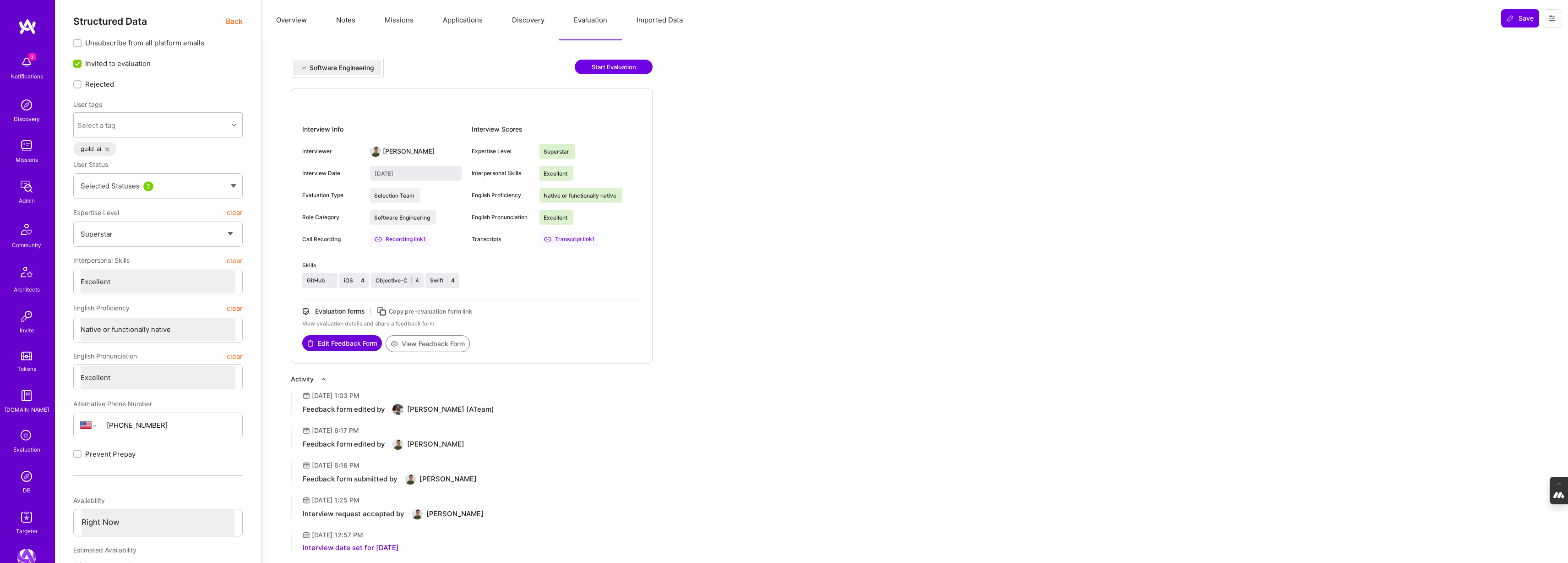
scroll to position [0, 0]
click at [233, 24] on span "Back" at bounding box center [234, 24] width 17 height 11
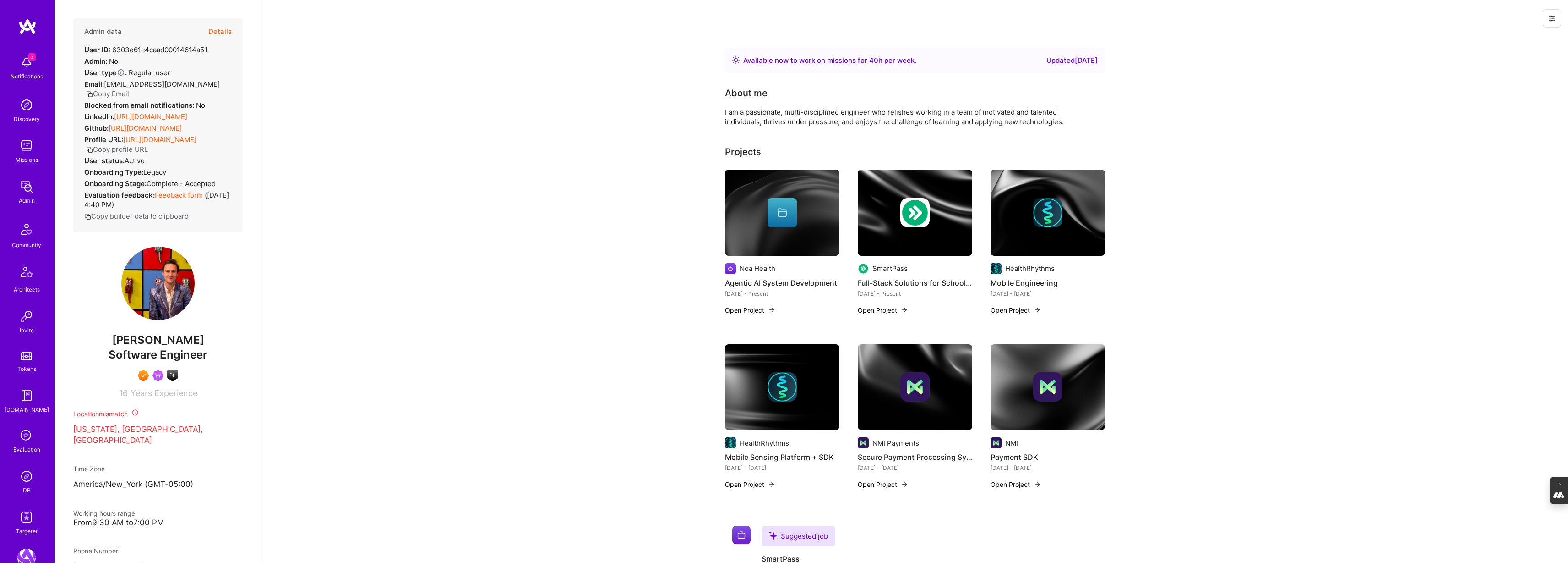
click at [791, 243] on img at bounding box center [782, 213] width 115 height 86
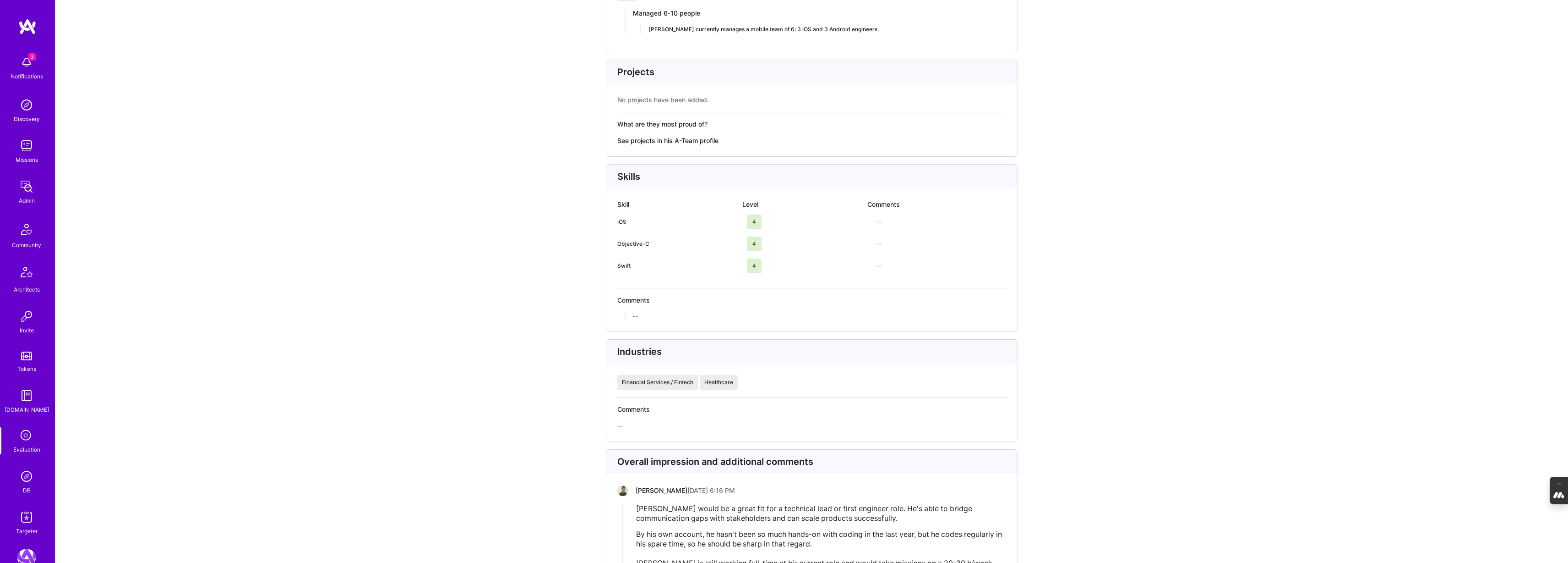
scroll to position [1472, 0]
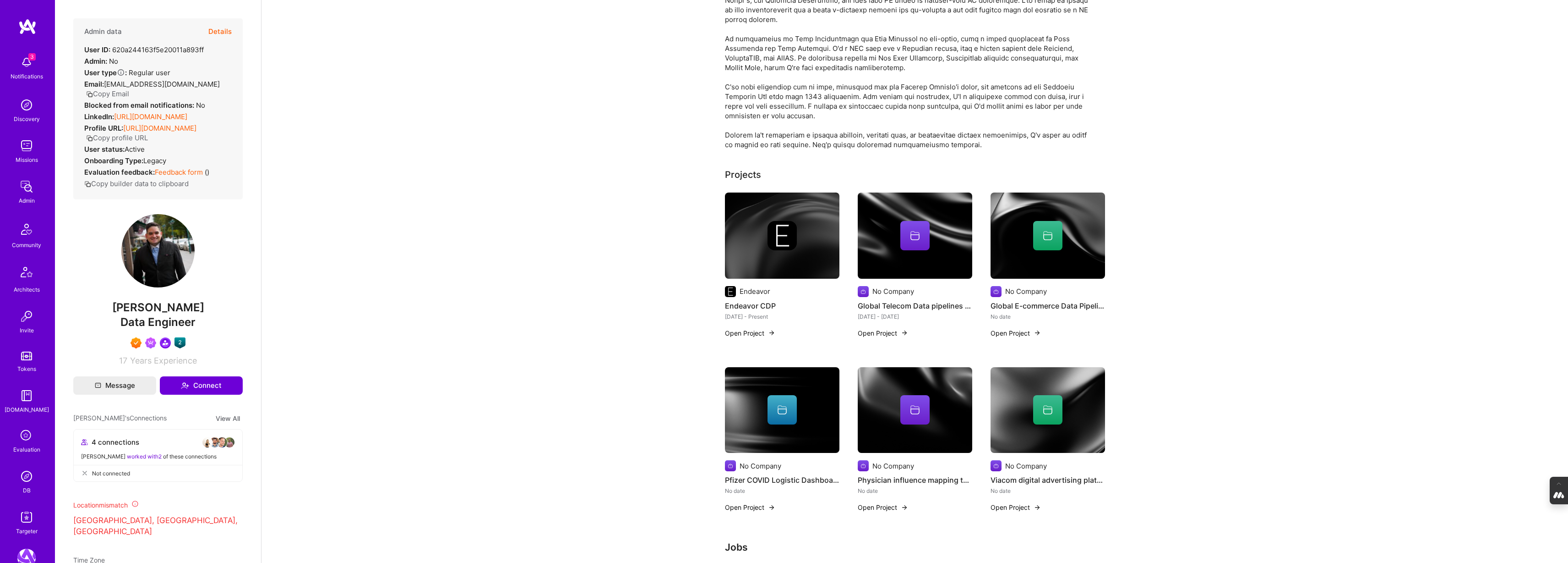
scroll to position [143, 0]
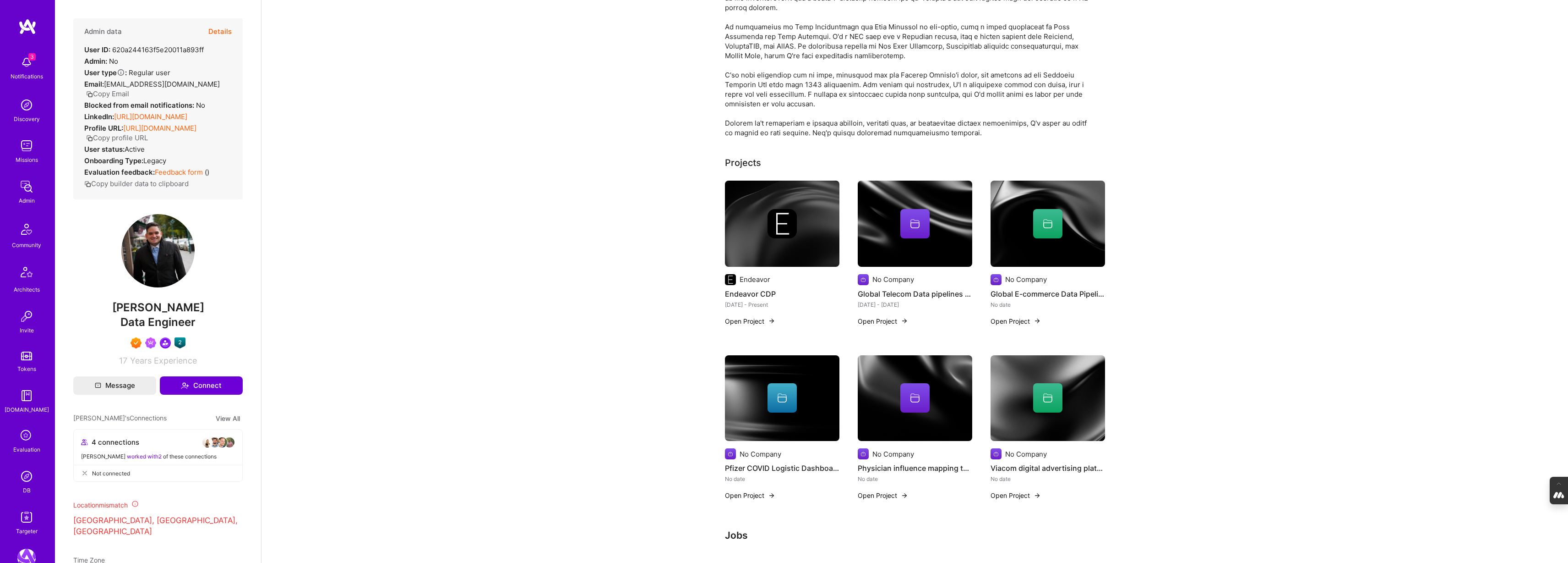
click at [751, 236] on div at bounding box center [782, 224] width 115 height 29
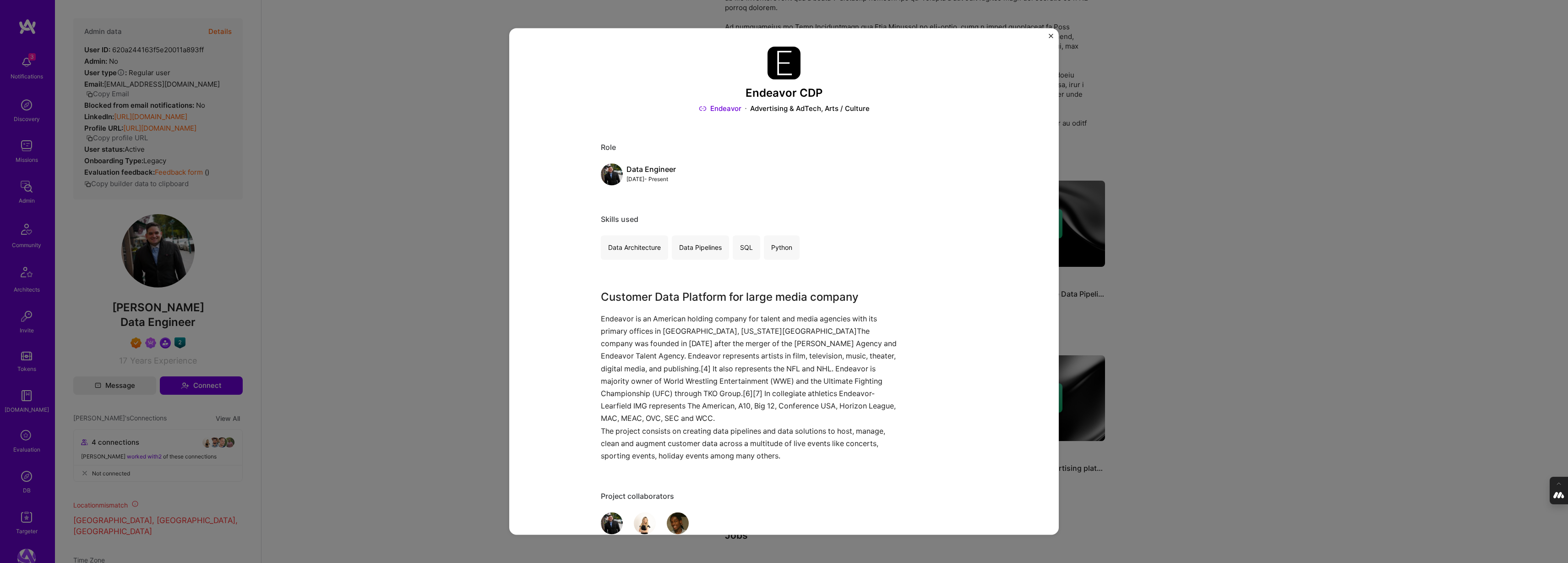
click at [1209, 142] on div "Endeavor CDP Endeavor Advertising & AdTech, Arts / Culture Role Data Engineer […" at bounding box center [784, 281] width 1568 height 563
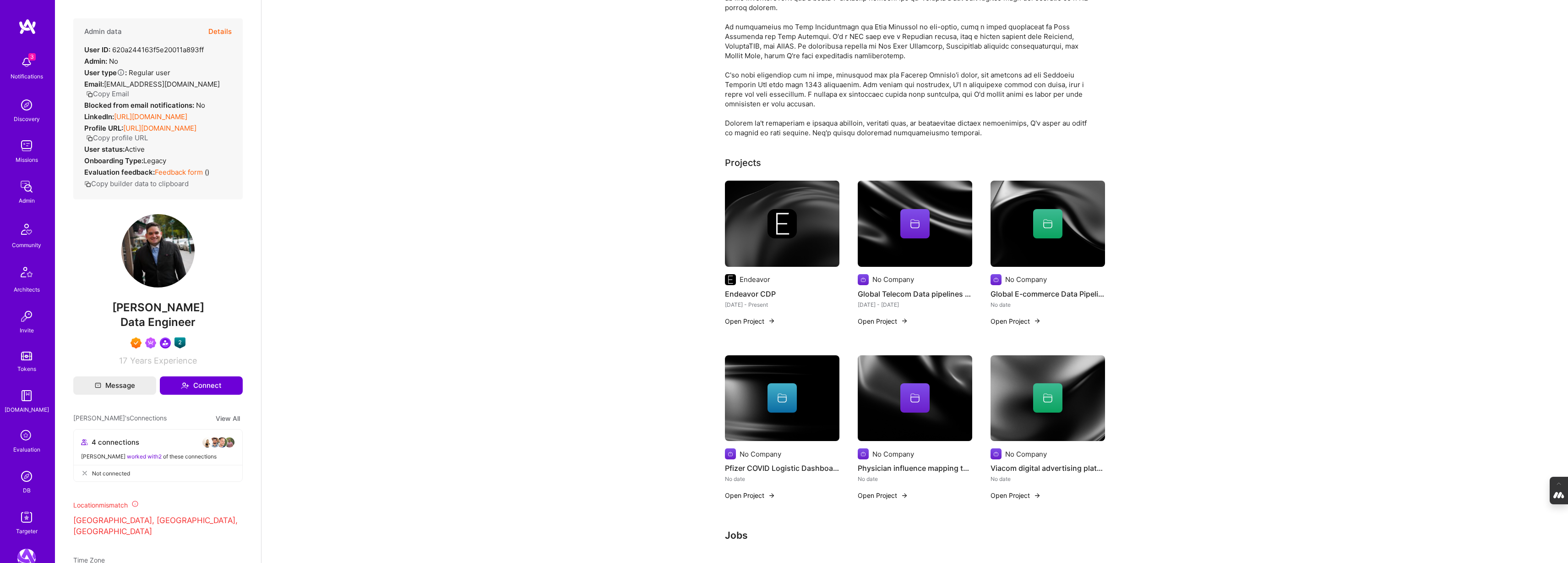
click at [907, 259] on img at bounding box center [914, 224] width 115 height 86
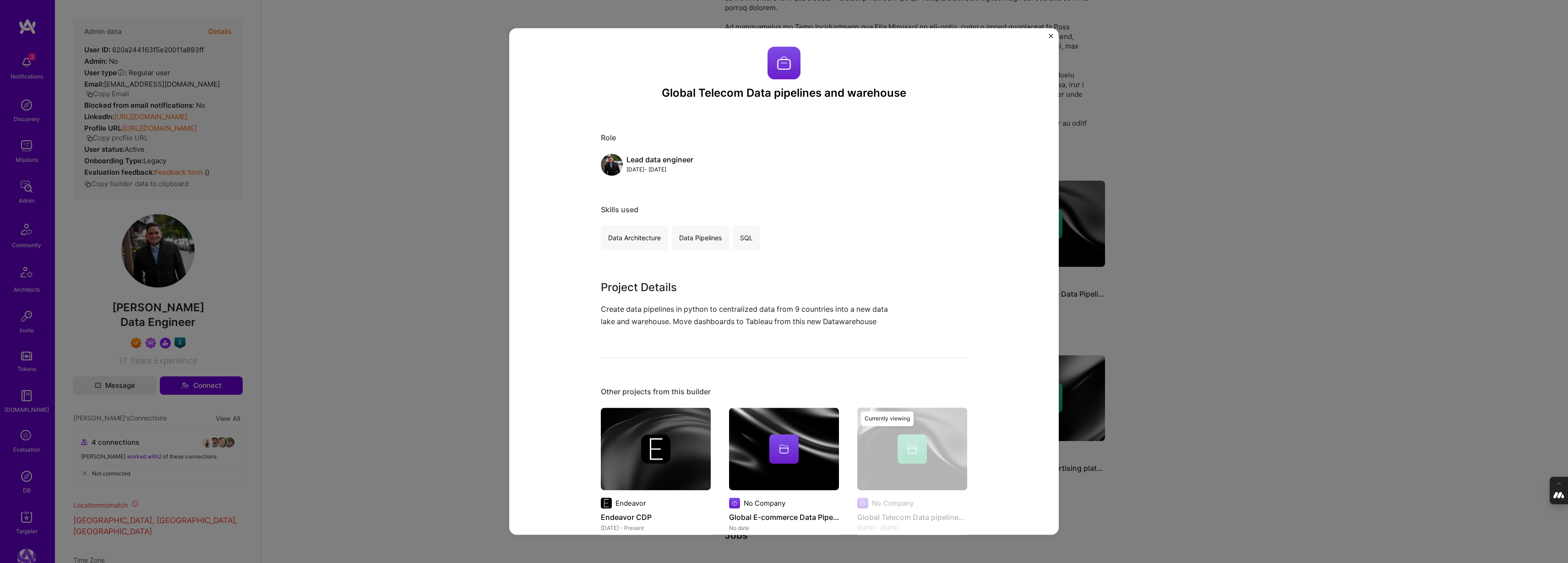
click at [1224, 189] on div "Global Telecom Data pipelines and warehouse Role Lead data engineer [DATE] - [D…" at bounding box center [784, 281] width 1568 height 563
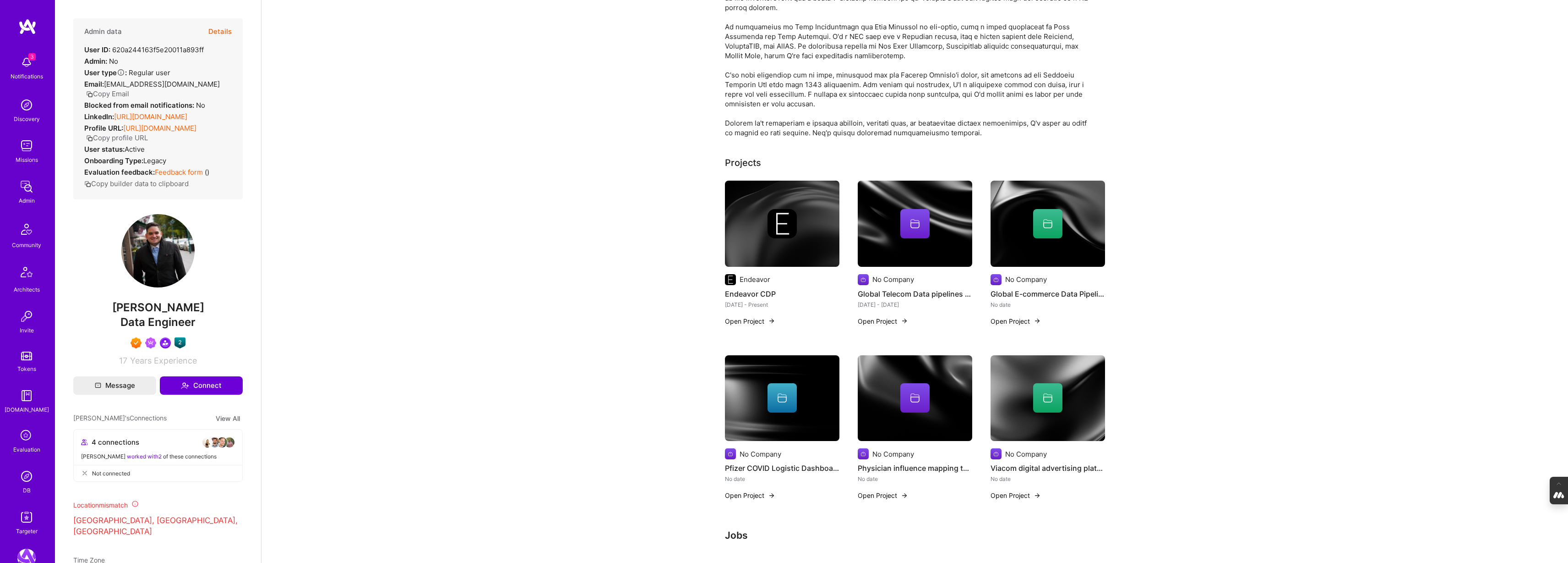
click at [1047, 256] on img at bounding box center [1047, 224] width 115 height 86
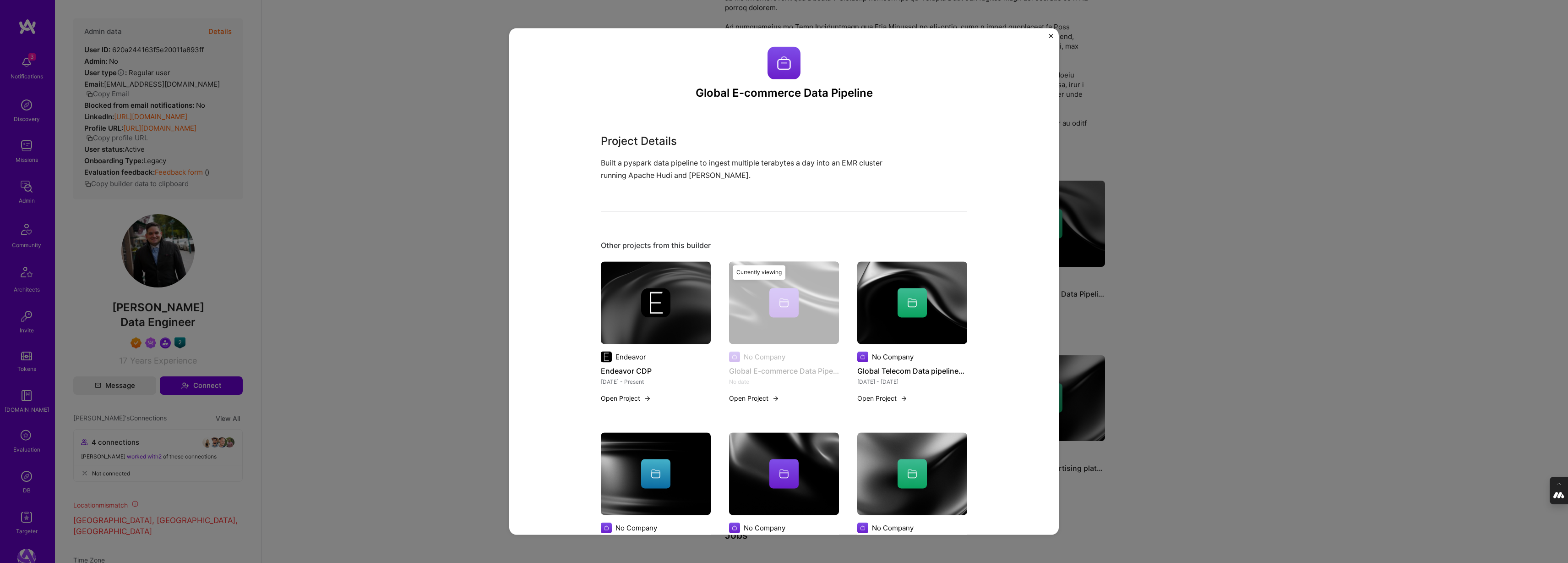
click at [1221, 221] on div "Global E-commerce Data Pipeline Project Details Built a pyspark data pipeline t…" at bounding box center [784, 281] width 1568 height 563
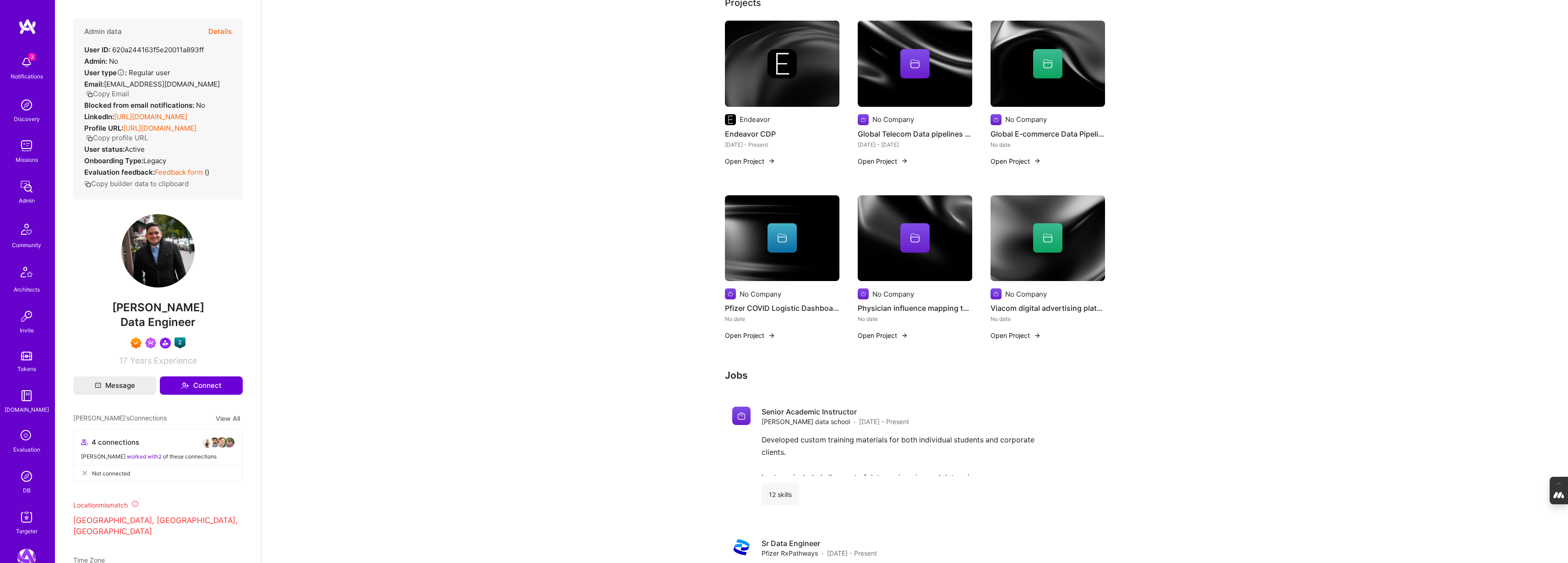
scroll to position [305, 0]
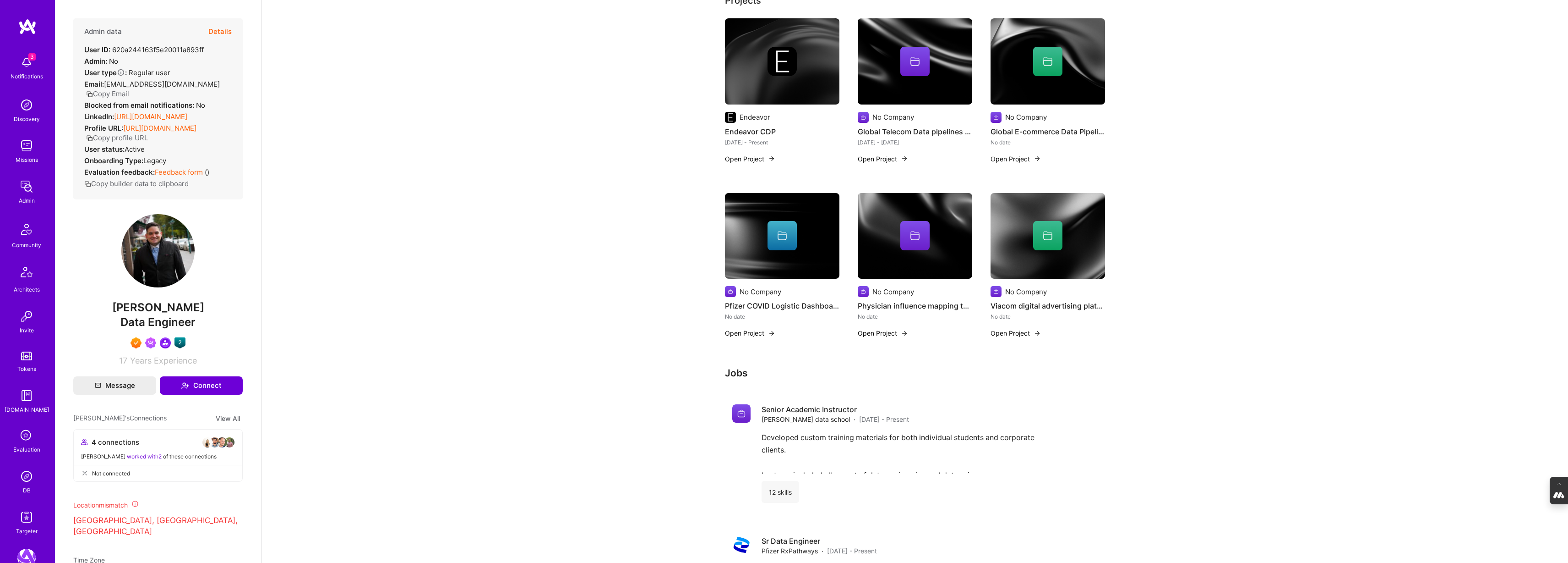
click at [792, 255] on img at bounding box center [782, 236] width 115 height 86
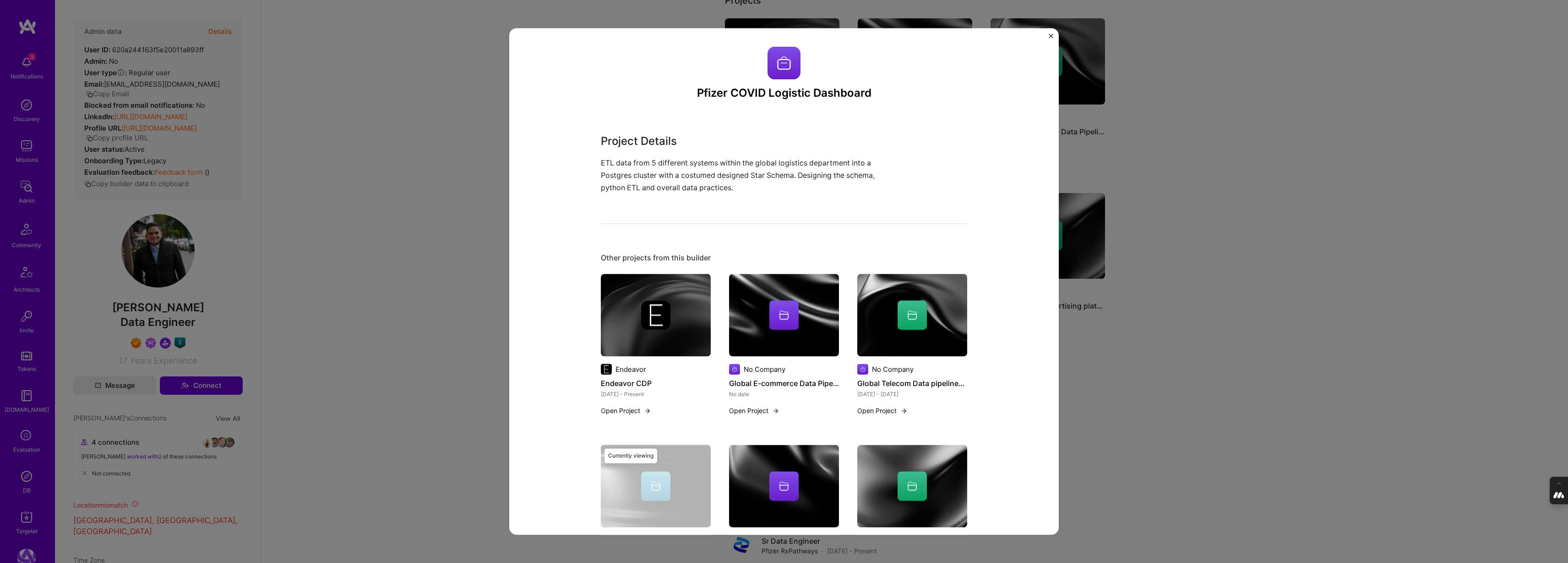
click at [480, 295] on div "Pfizer COVID Logistic Dashboard Project Details ETL data from 5 different syste…" at bounding box center [784, 281] width 1568 height 563
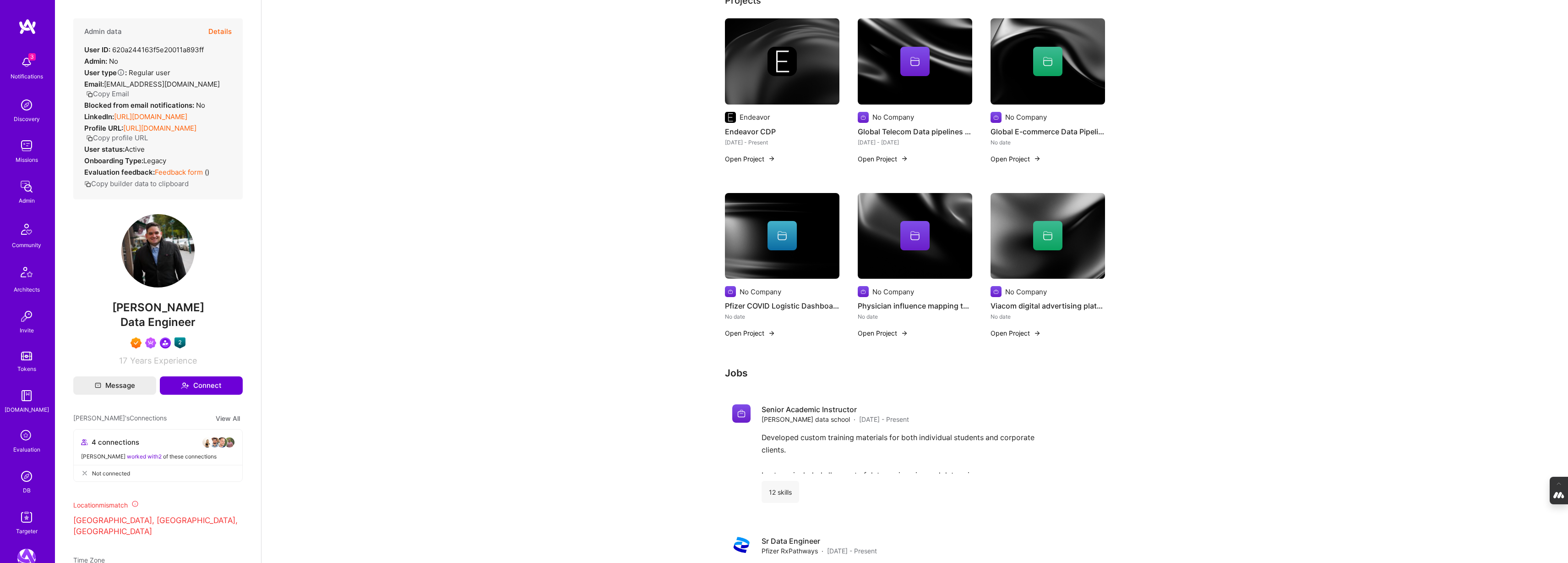
click at [882, 256] on img at bounding box center [914, 236] width 115 height 86
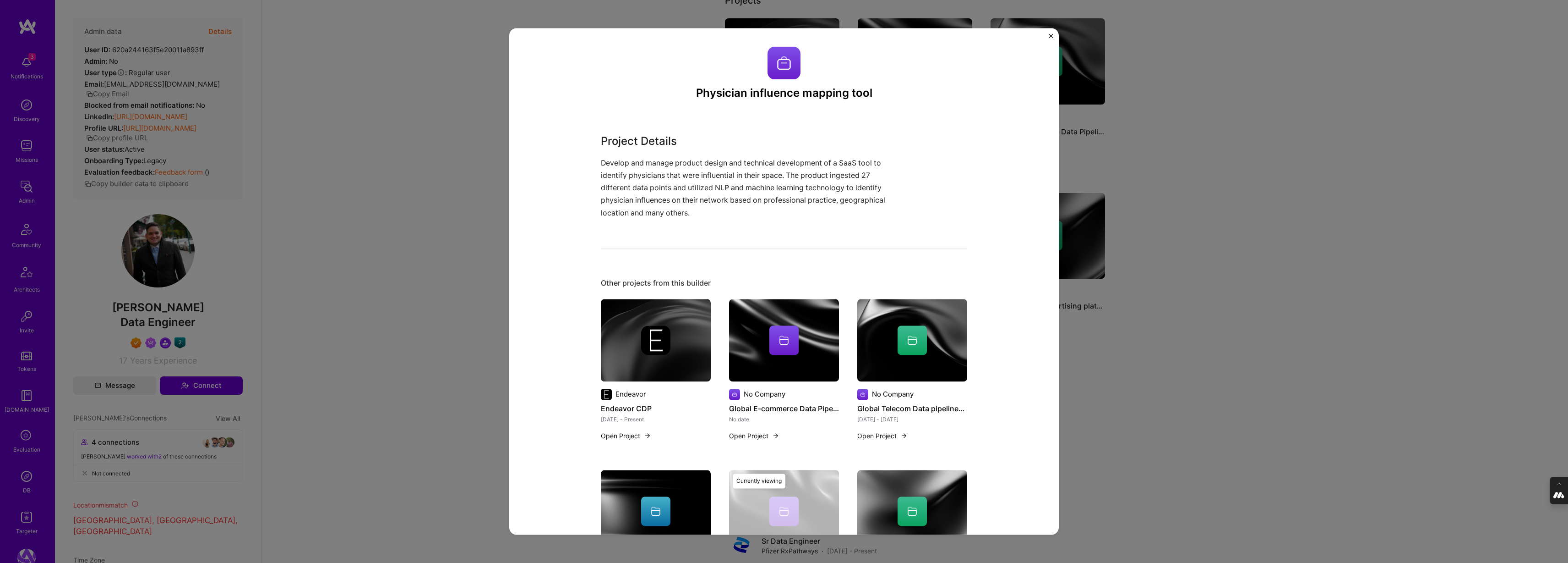
click at [1133, 178] on div "Physician influence mapping tool Project Details Develop and manage product des…" at bounding box center [784, 281] width 1568 height 563
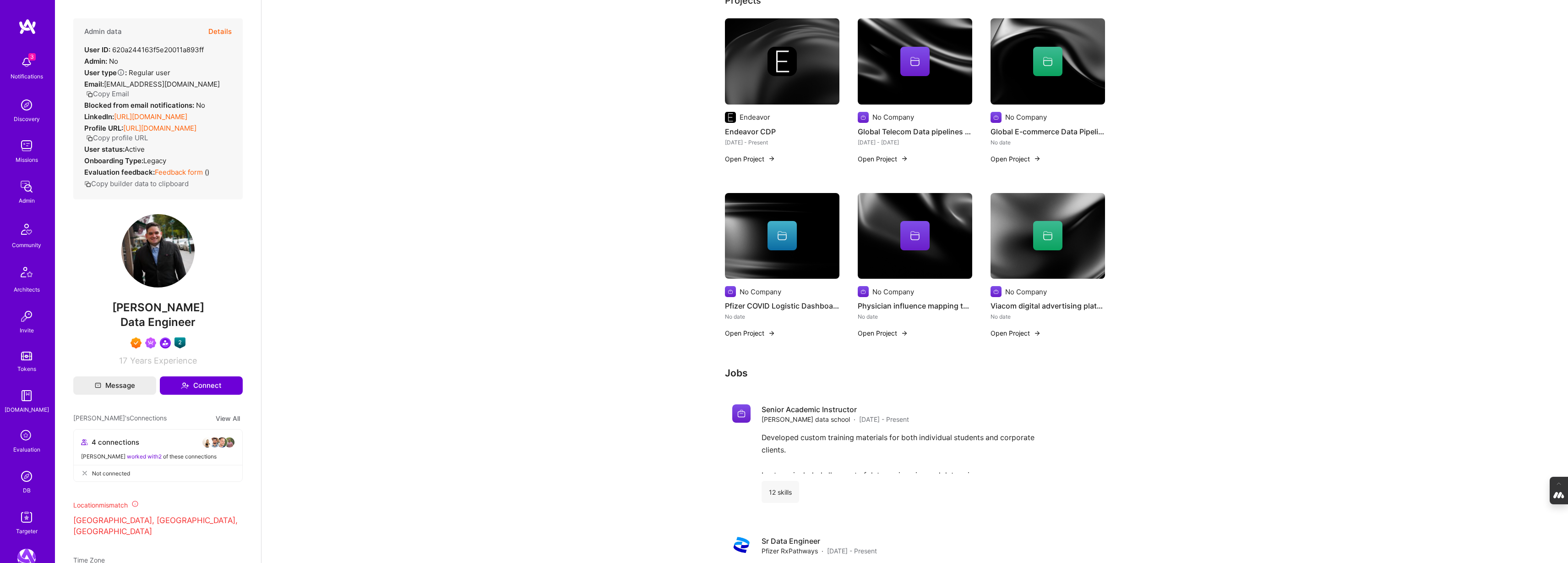
click at [1007, 249] on div at bounding box center [1047, 236] width 115 height 29
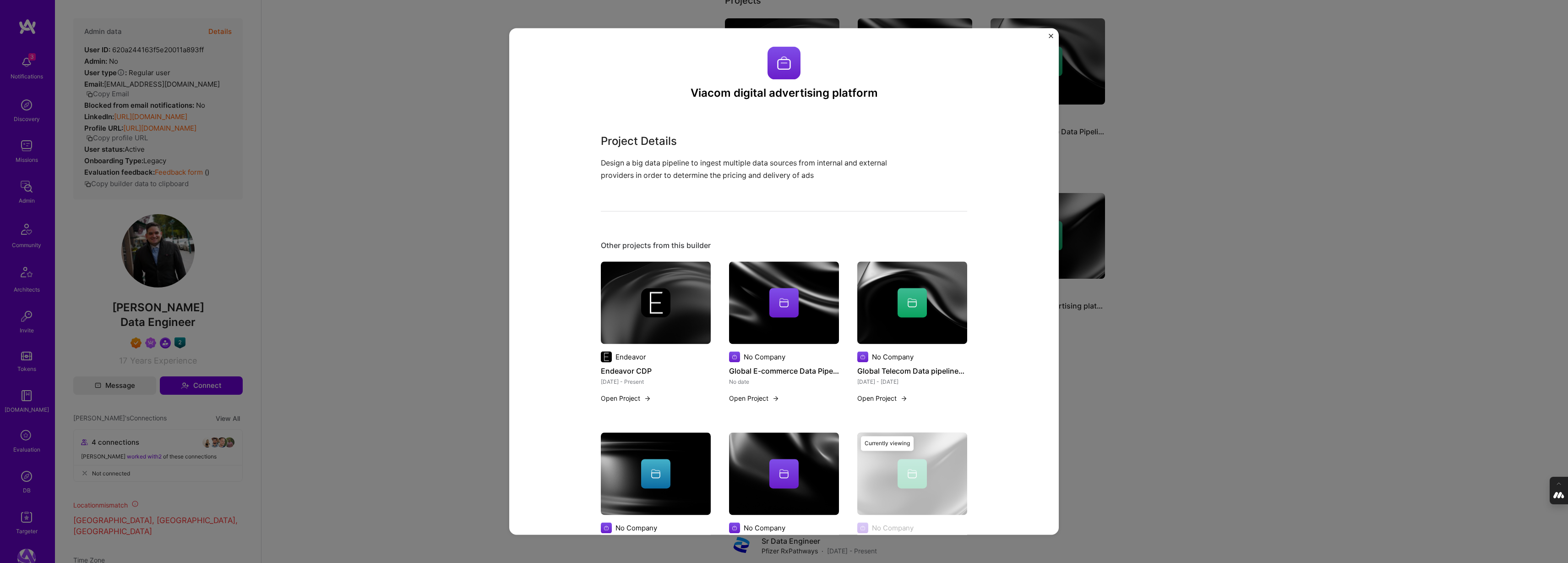
click at [478, 236] on div "Viacom digital advertising platform Project Details Design a big data pipeline …" at bounding box center [784, 281] width 1568 height 563
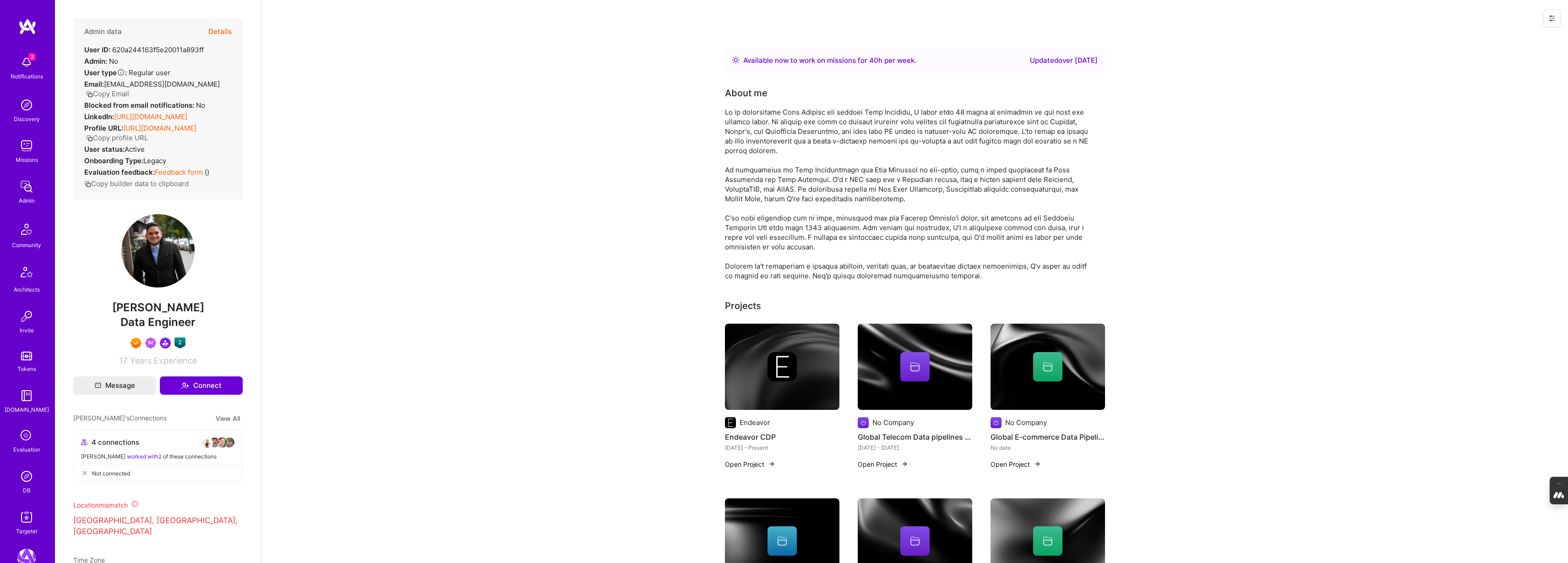
click at [216, 32] on button "Details" at bounding box center [220, 32] width 23 height 27
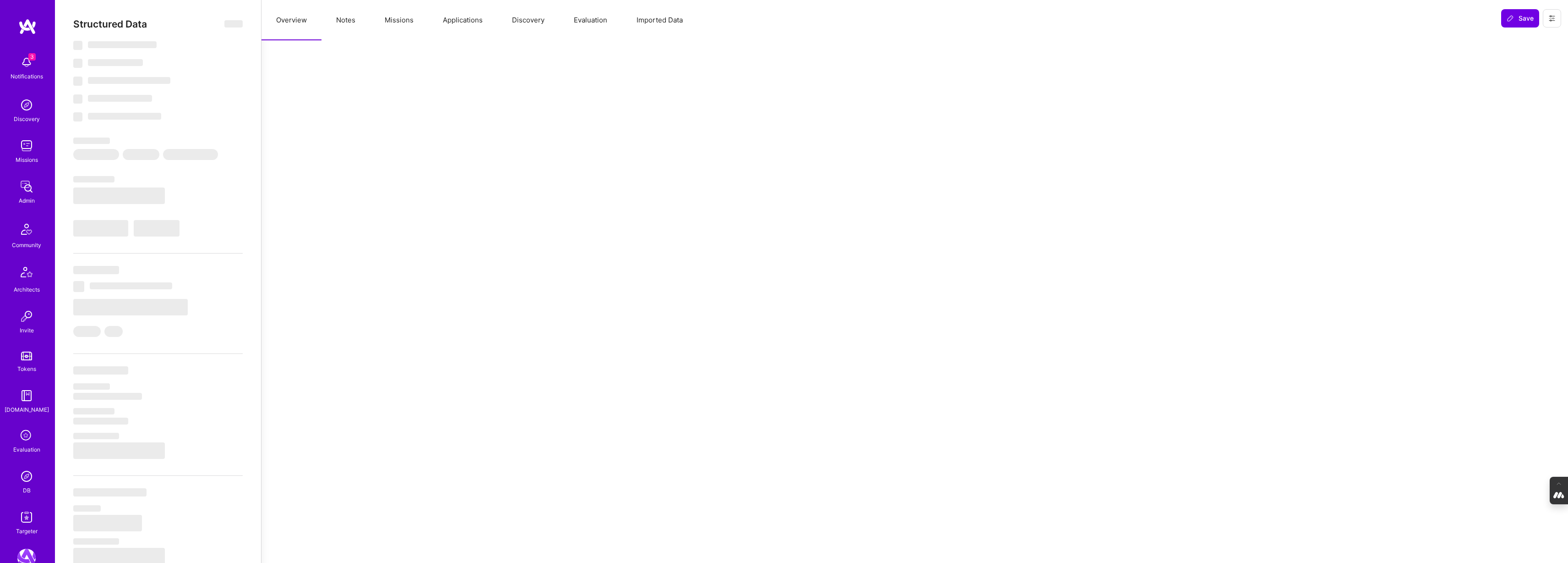
click at [339, 25] on button "Notes" at bounding box center [345, 20] width 49 height 41
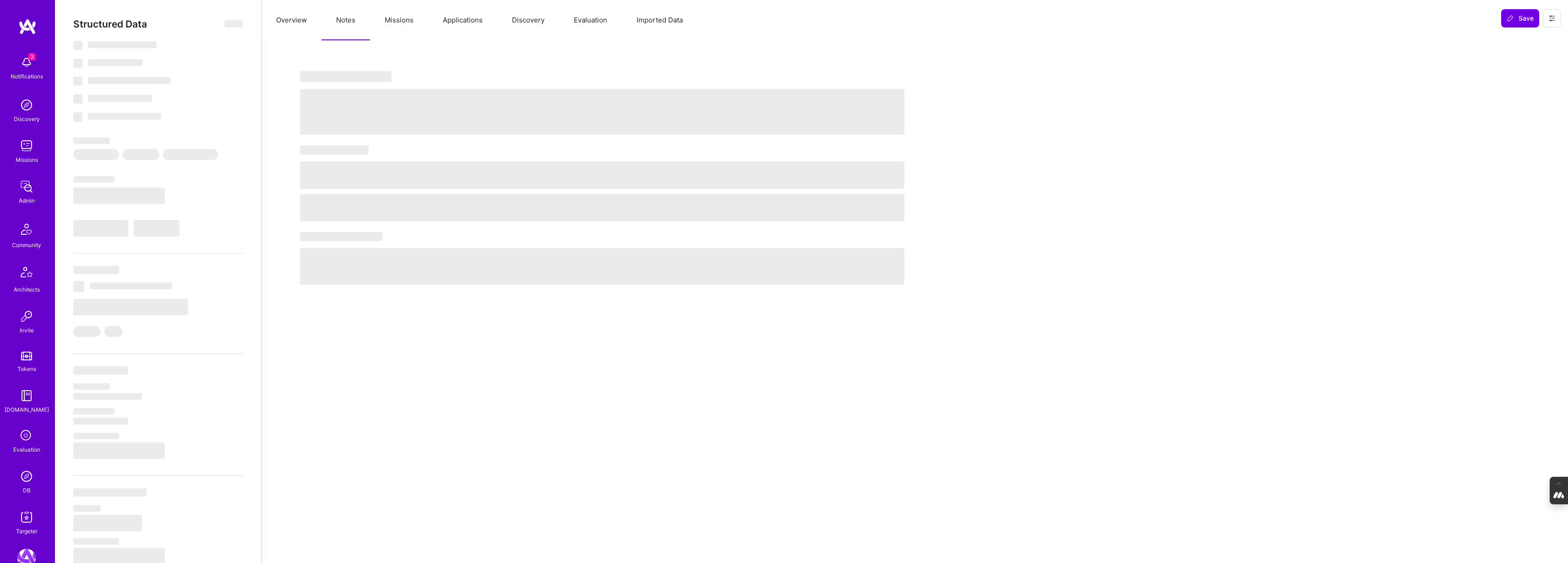
select select "Right Now"
select select "7"
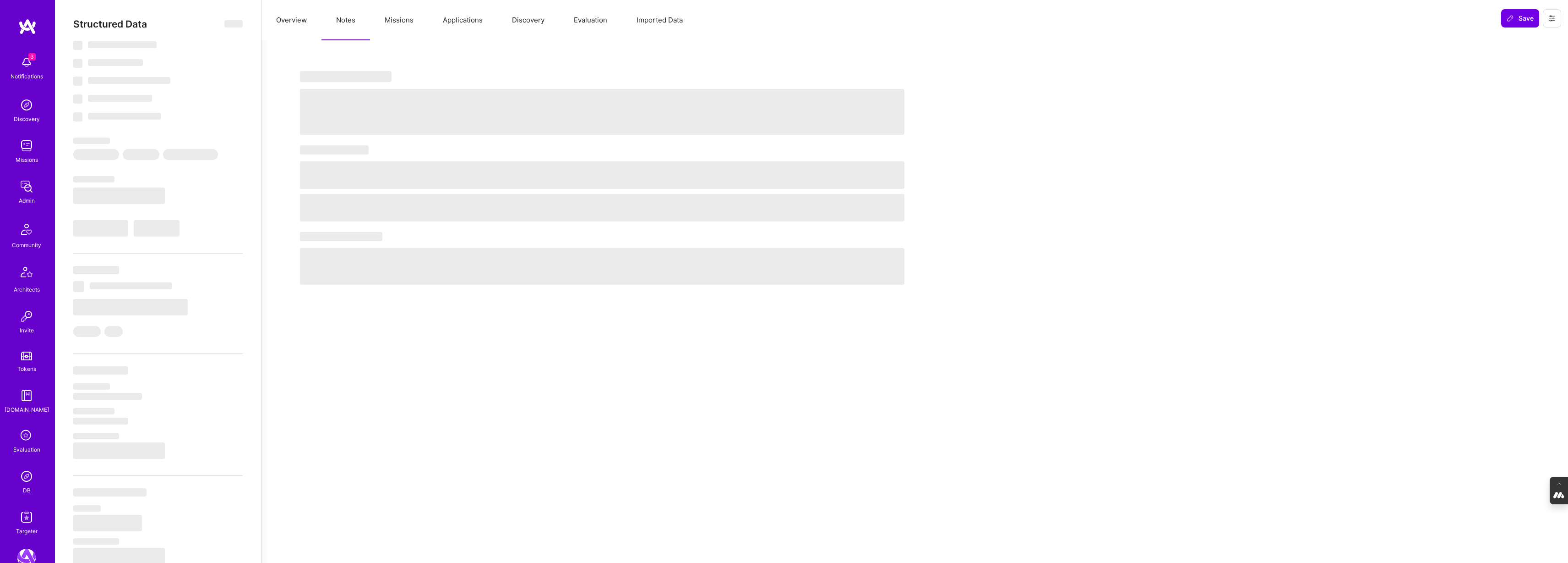
select select "CA"
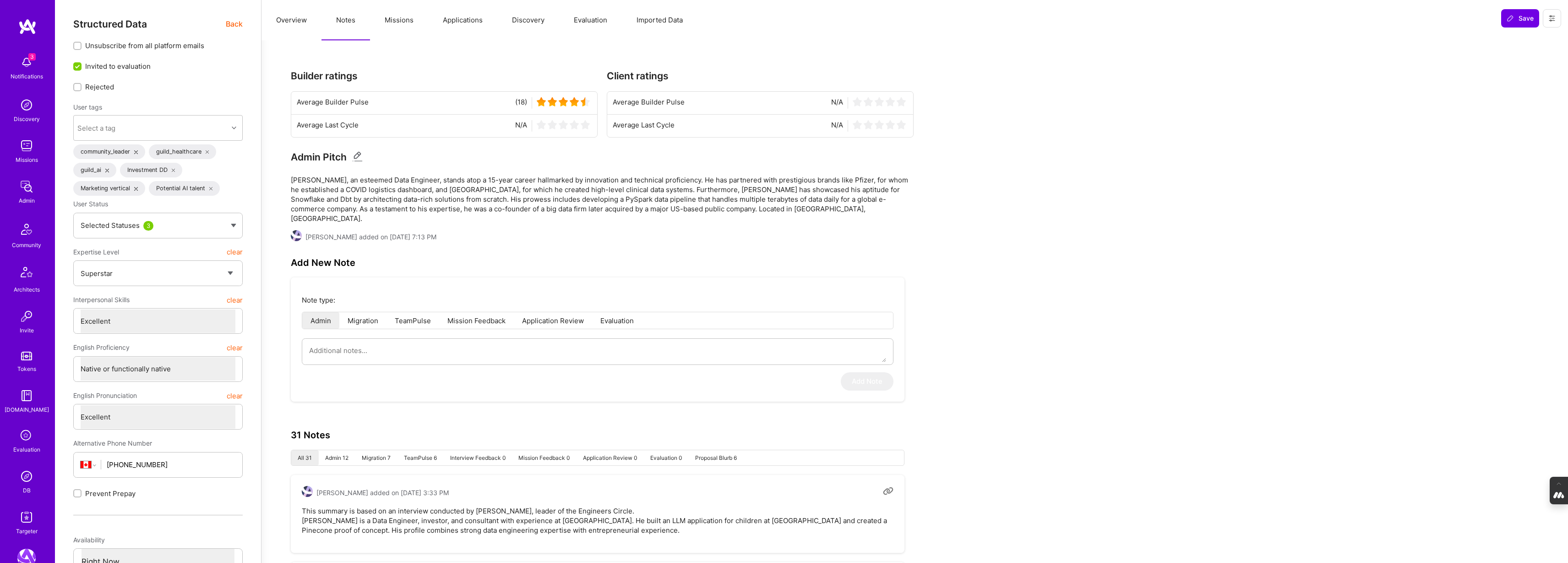
click at [283, 22] on button "Overview" at bounding box center [291, 20] width 60 height 41
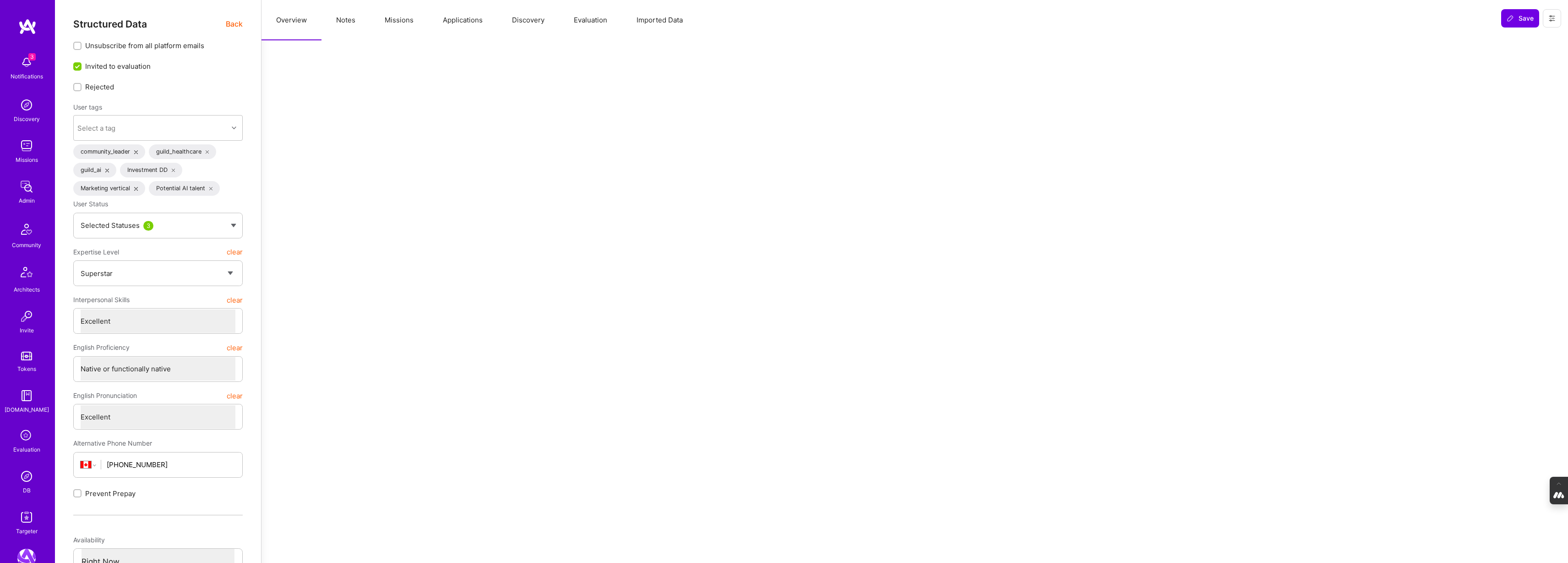
click at [233, 27] on span "Back" at bounding box center [234, 24] width 17 height 11
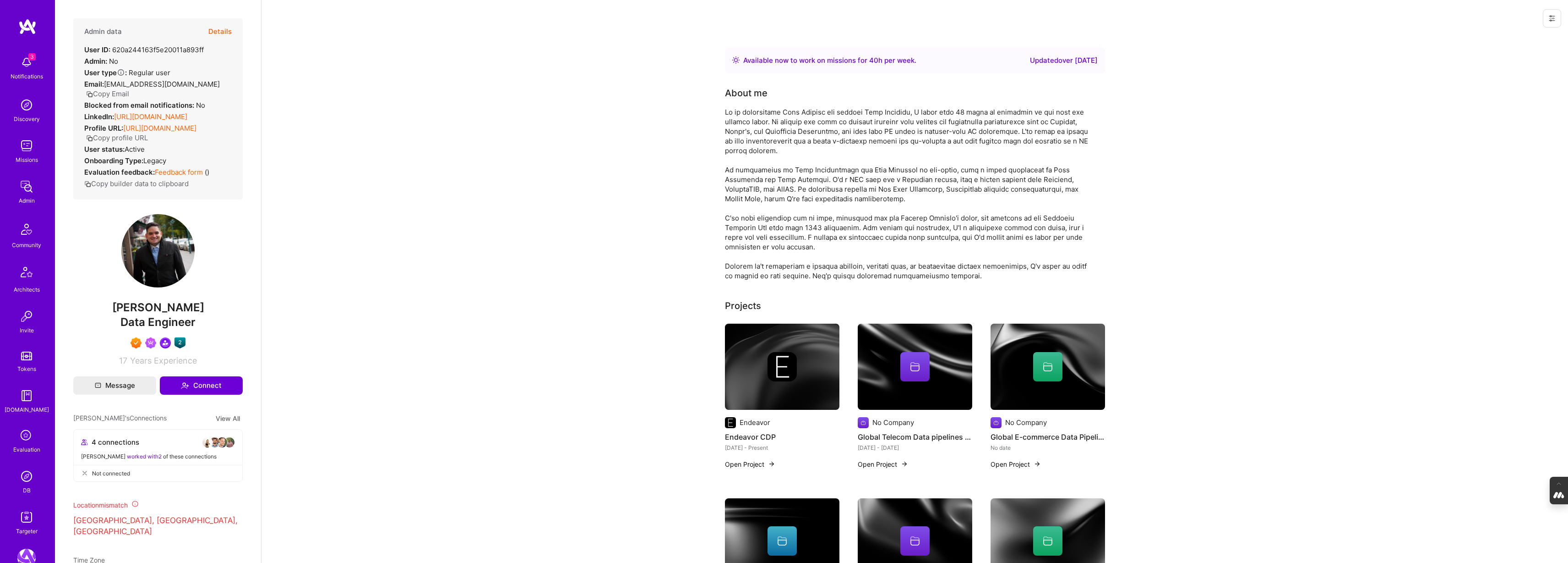
click at [165, 112] on link "[URL][DOMAIN_NAME]" at bounding box center [151, 117] width 73 height 9
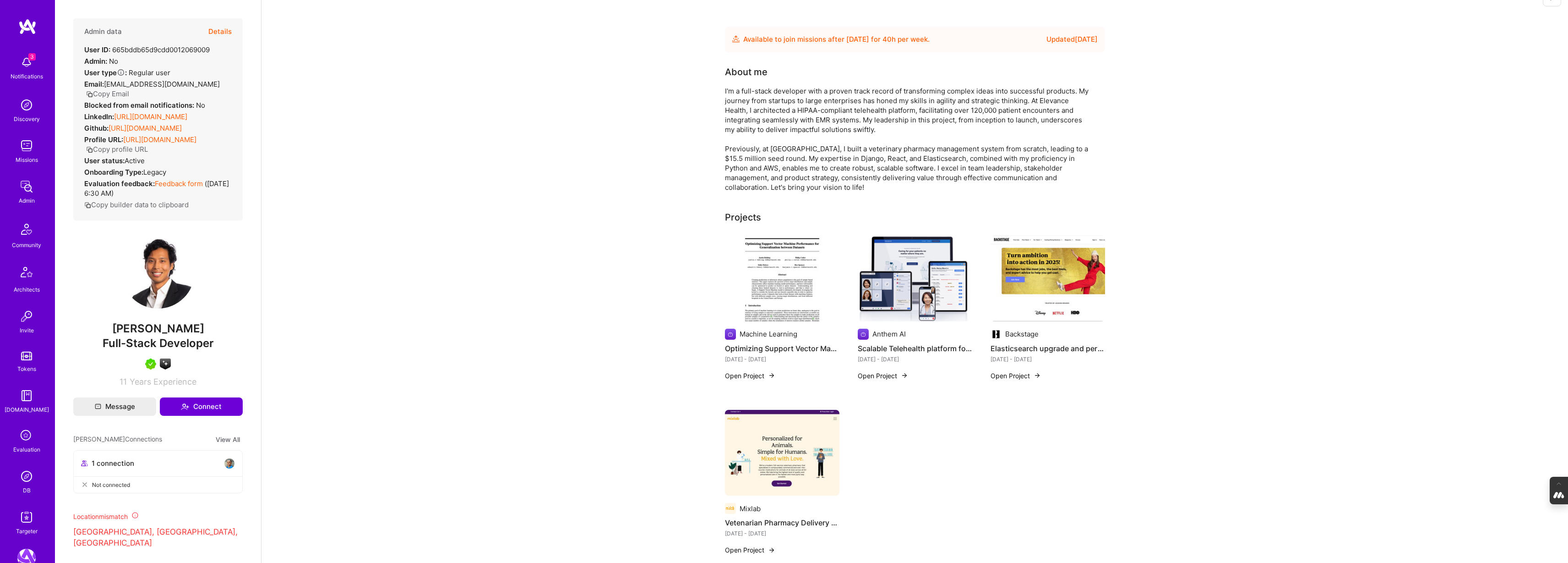
scroll to position [35, 0]
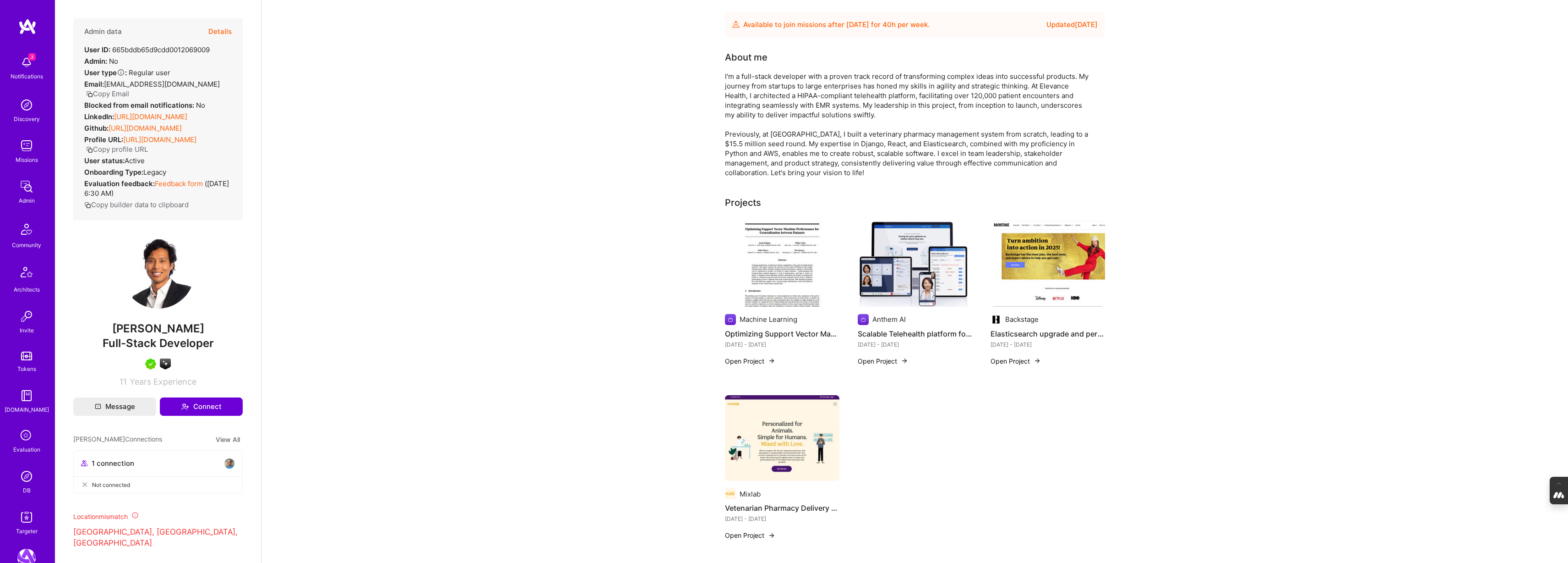
click at [786, 278] on img at bounding box center [782, 263] width 115 height 86
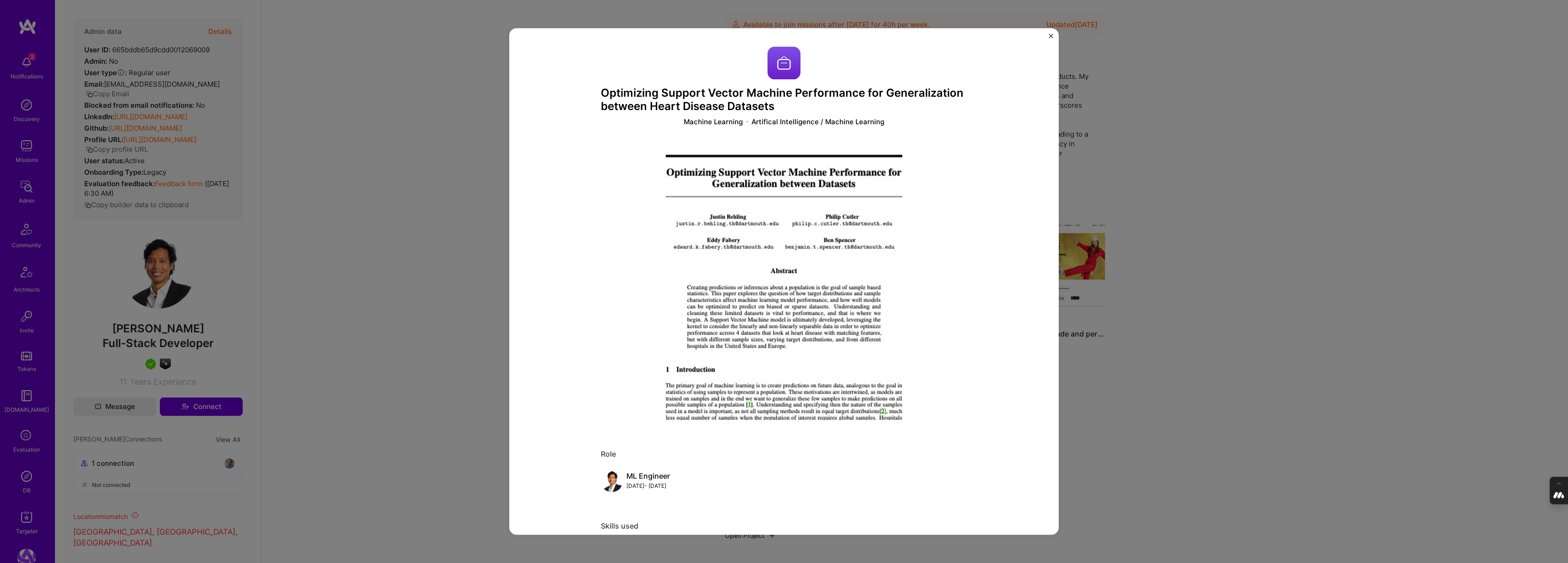
click at [1223, 332] on div "Optimizing Support Vector Machine Performance for Generalization between Heart …" at bounding box center [784, 281] width 1568 height 563
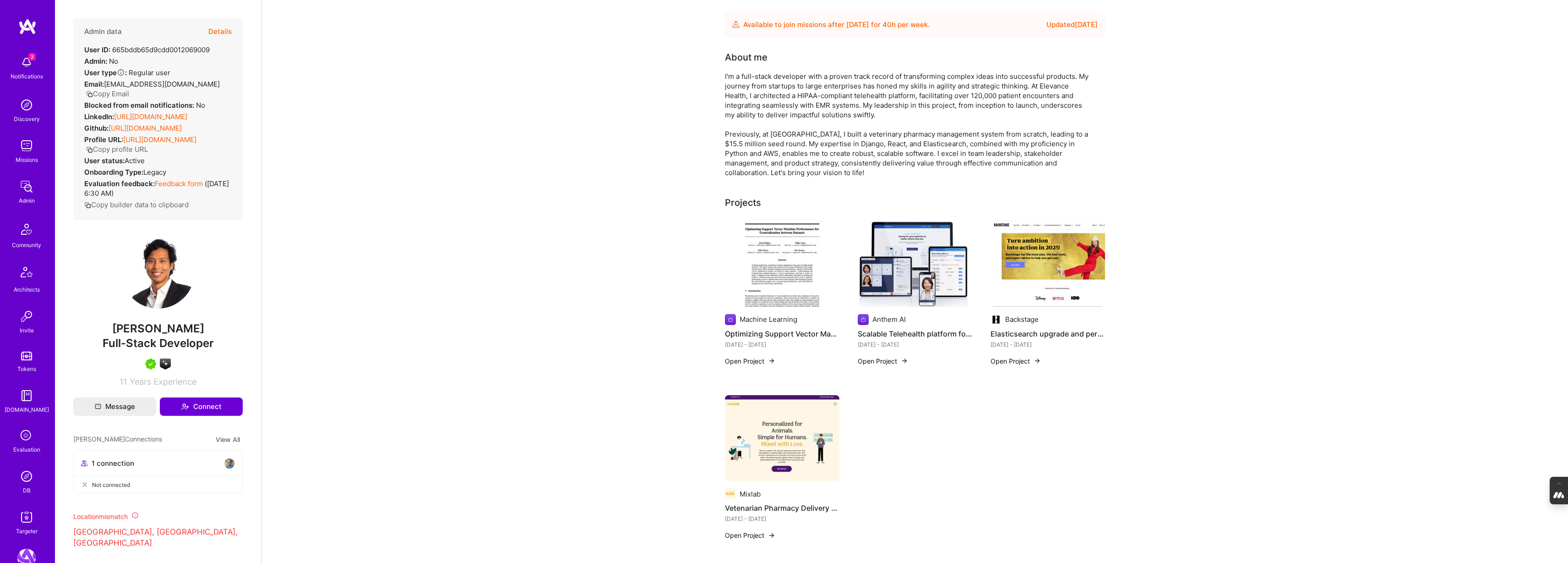
click at [912, 281] on img at bounding box center [914, 263] width 115 height 86
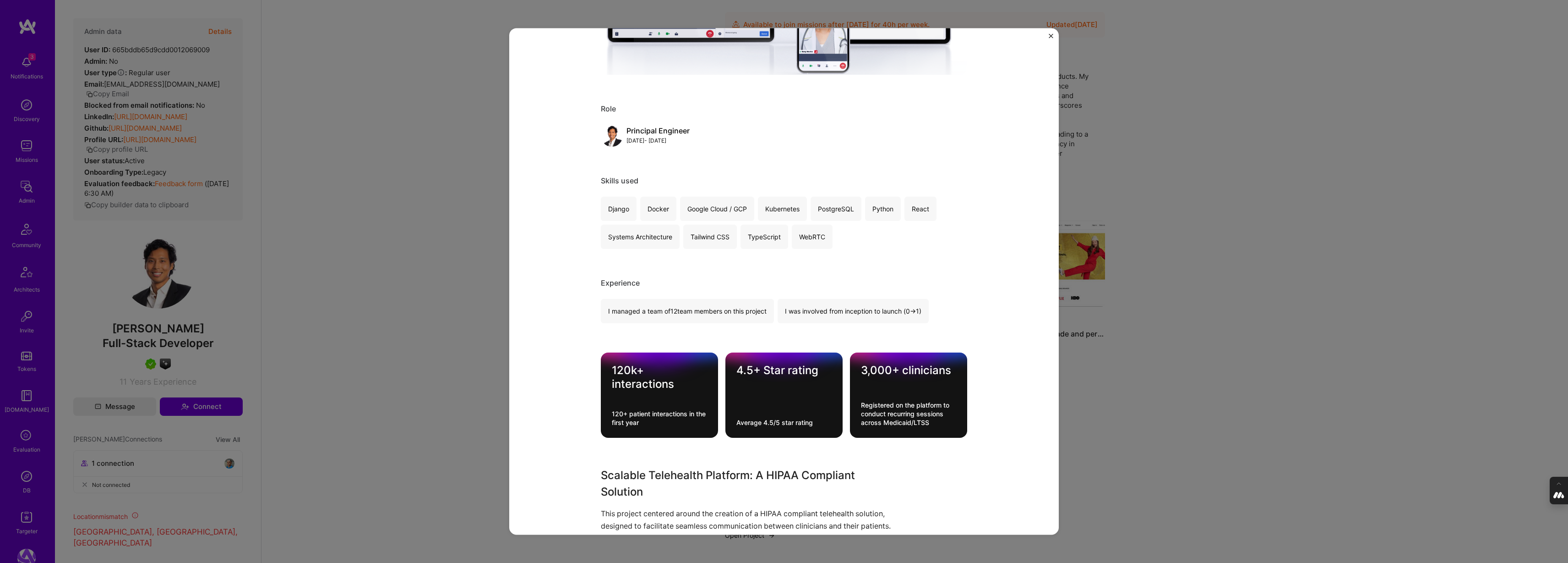
scroll to position [338, 0]
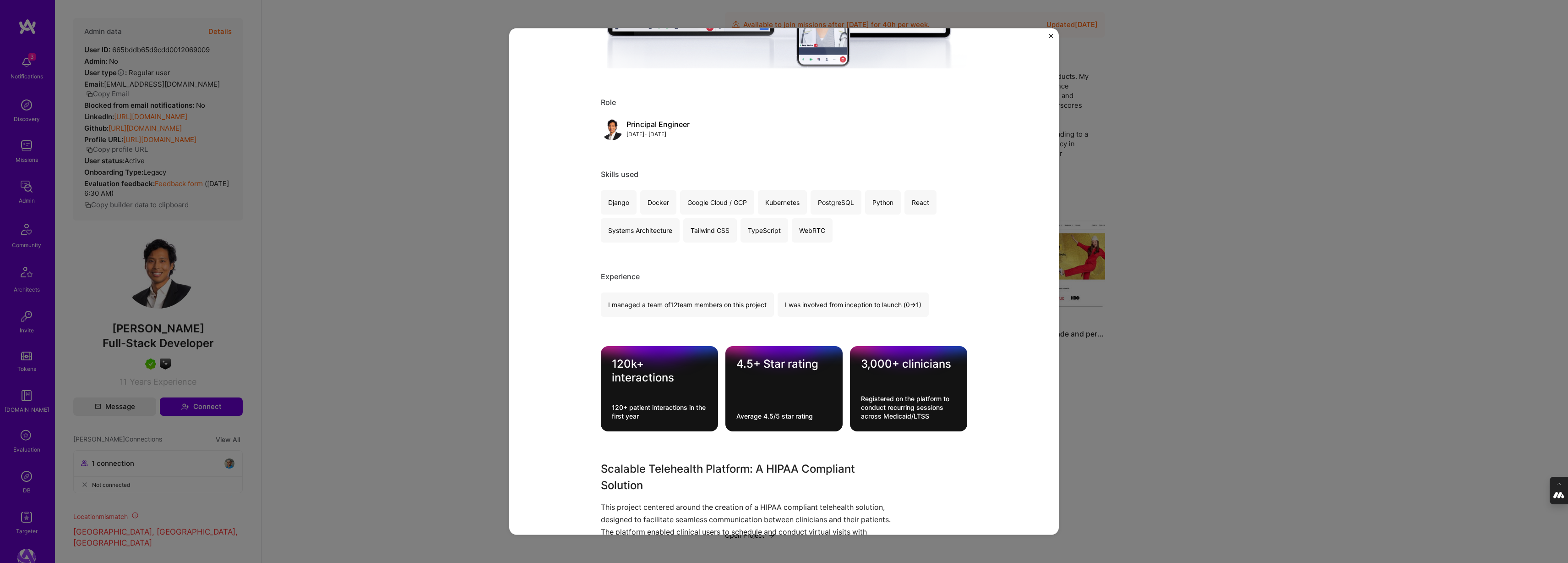
click at [1173, 316] on div "Scalable Telehealth platform for an insurance company Anthem AI Healthcare, Ins…" at bounding box center [784, 281] width 1568 height 563
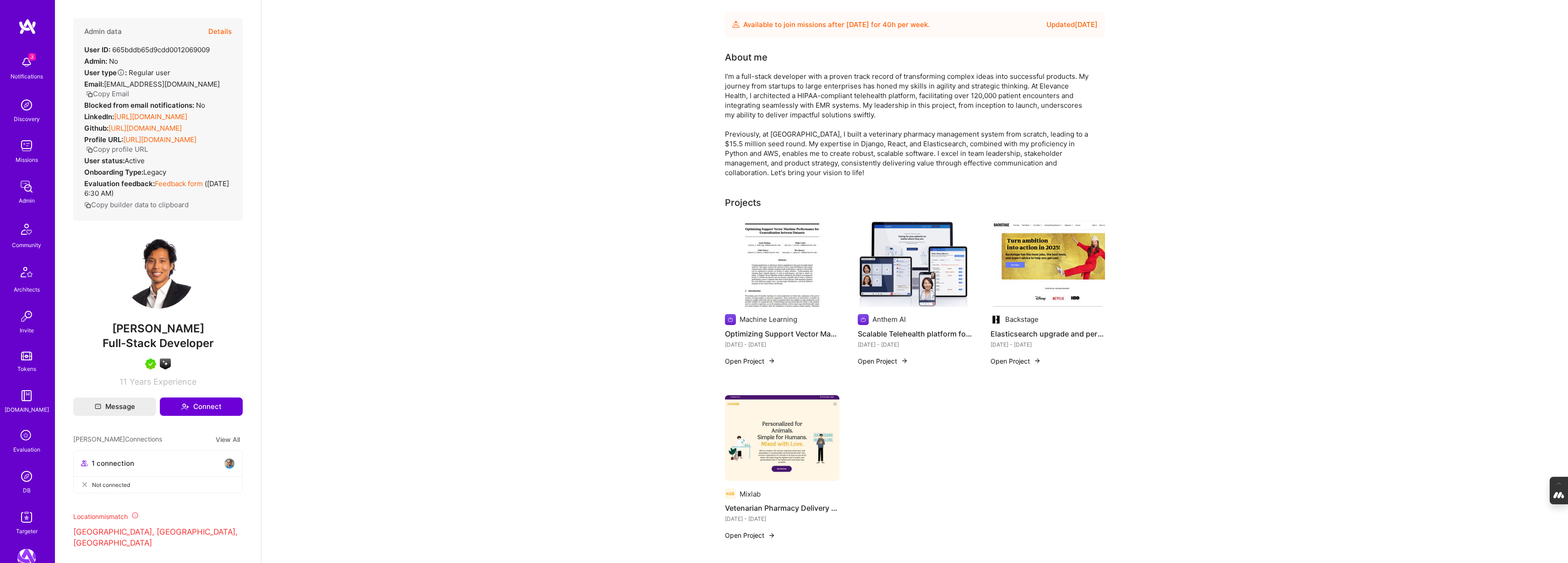
click at [1045, 263] on img at bounding box center [1047, 263] width 115 height 86
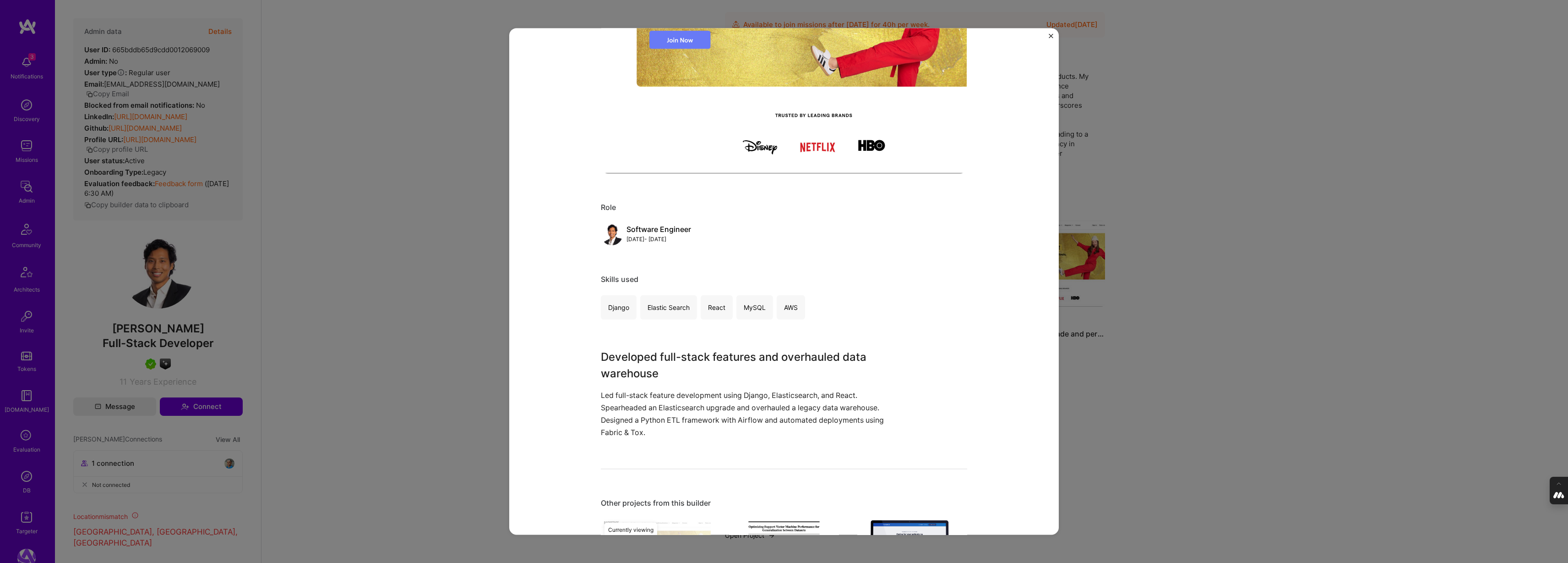
scroll to position [239, 0]
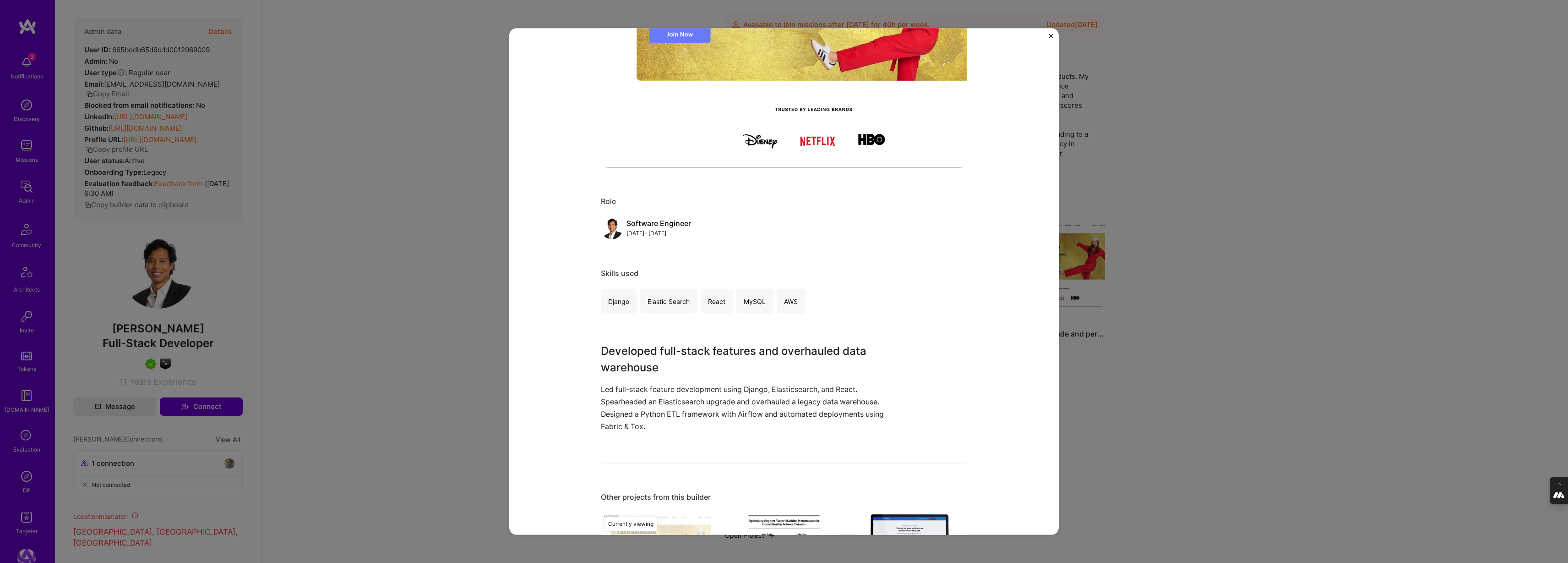
click at [1212, 186] on div "Elasticsearch upgrade and performance overhaul Backstage Arts / Culture Role So…" at bounding box center [784, 281] width 1568 height 563
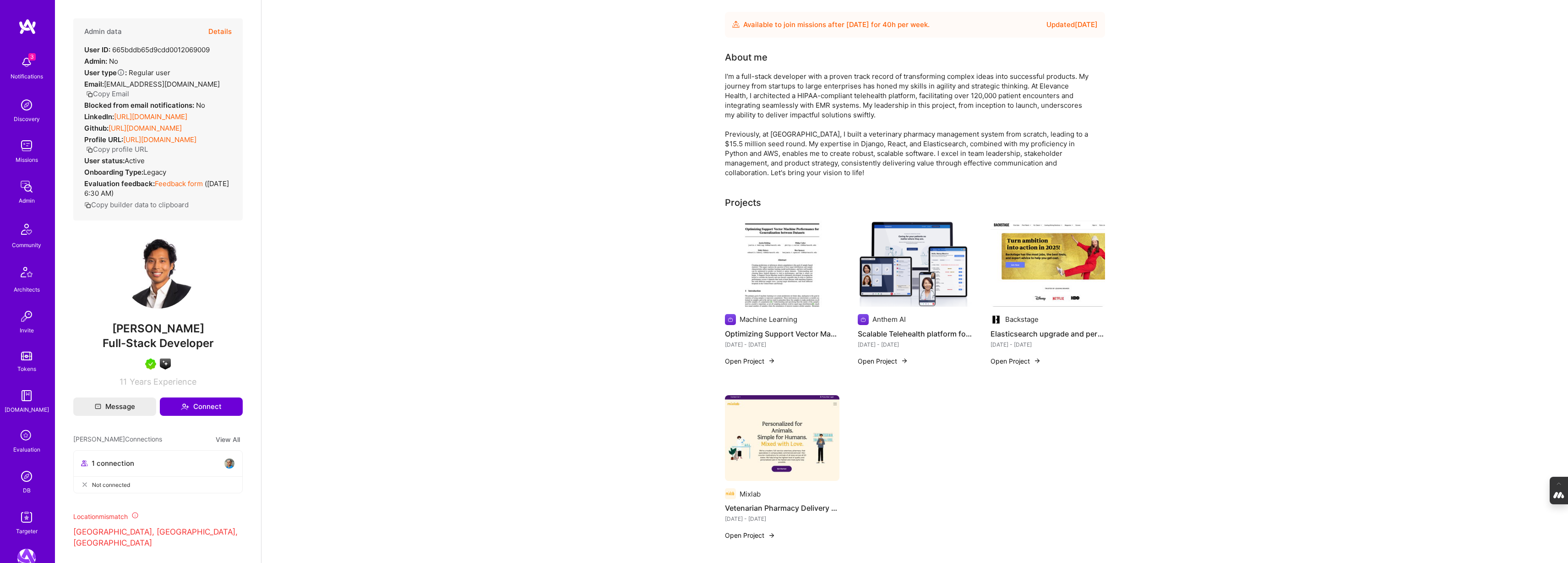
click at [781, 450] on img at bounding box center [782, 438] width 115 height 86
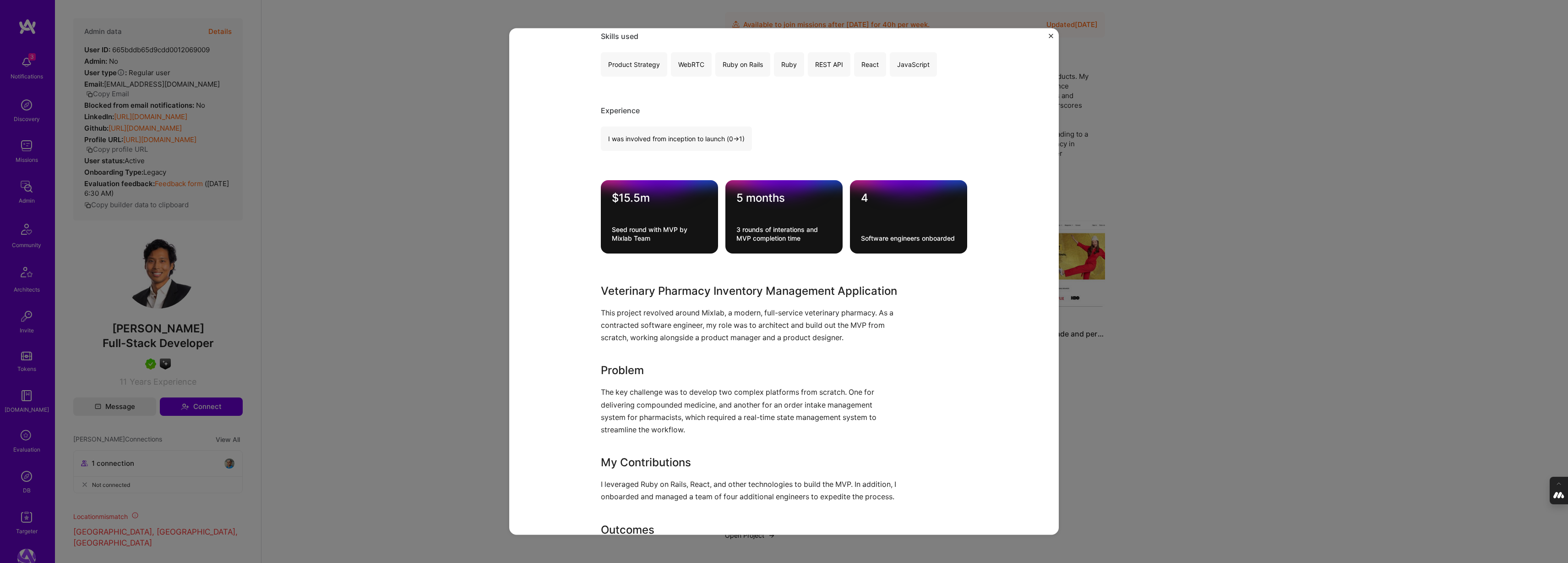
scroll to position [497, 0]
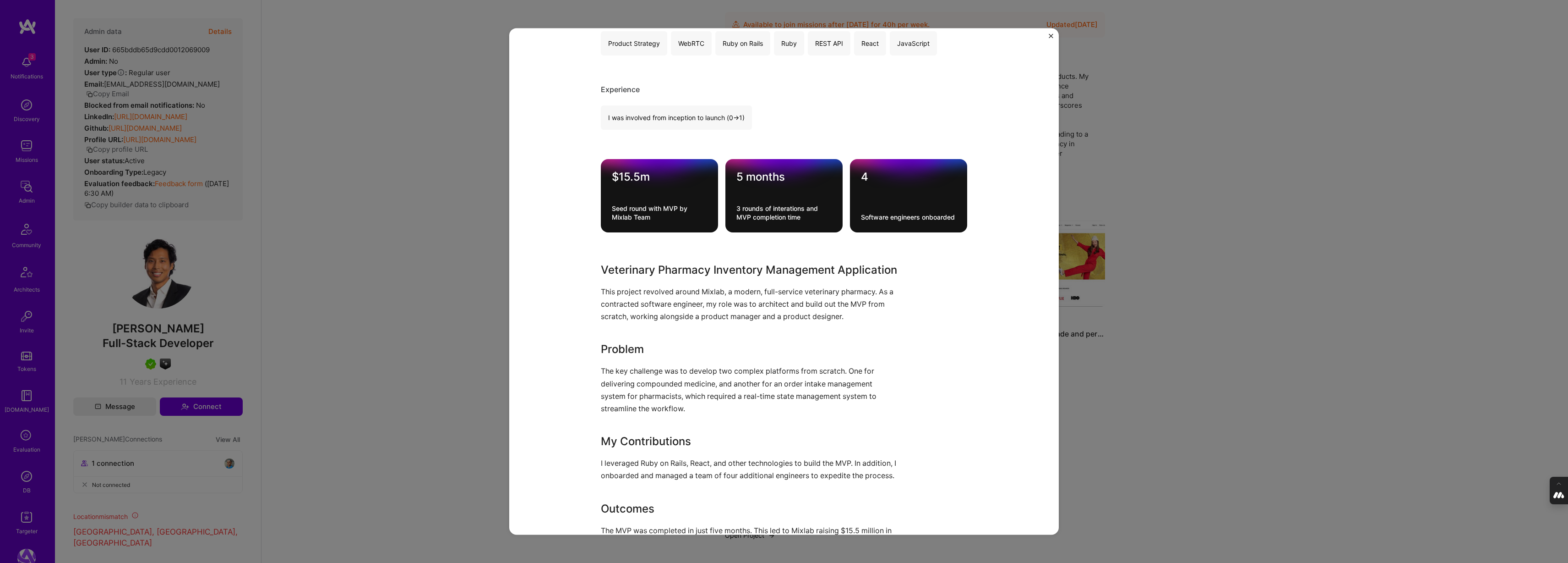
click at [475, 309] on div "Vetenarian Pharmacy Delivery & Inventory management application Mixlab Pharma, …" at bounding box center [784, 281] width 1568 height 563
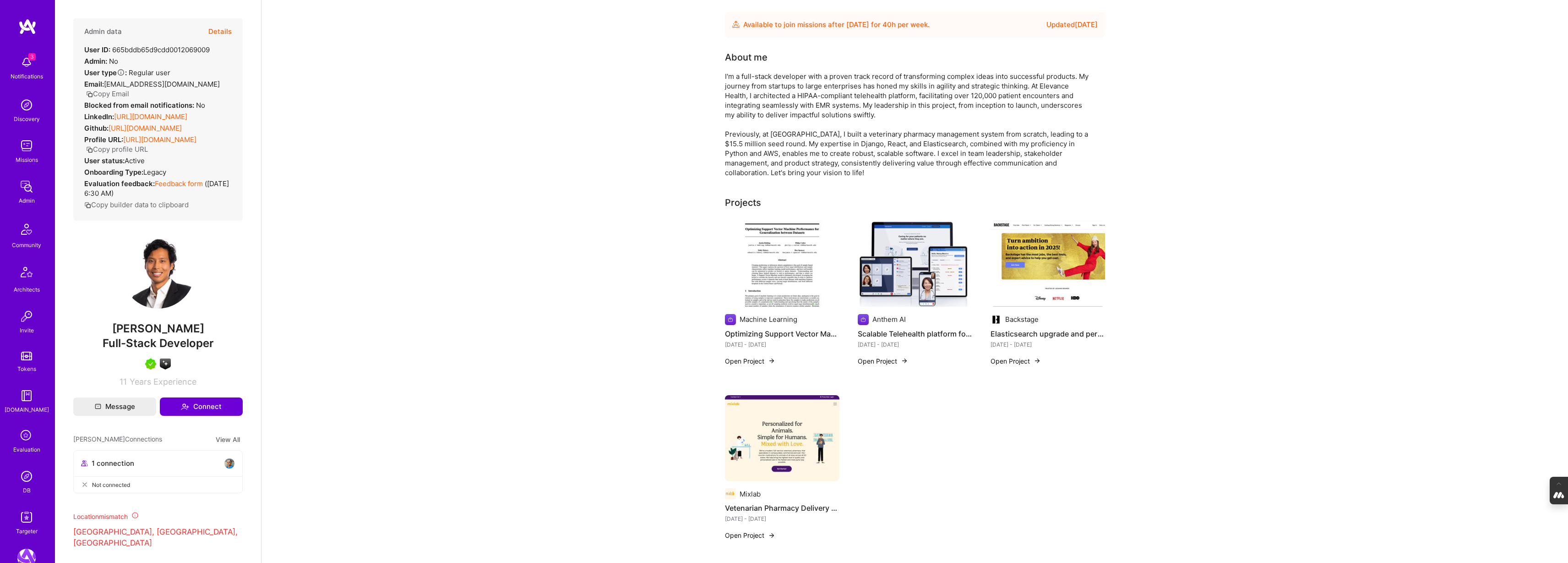
click at [172, 112] on link "[URL][DOMAIN_NAME]" at bounding box center [151, 117] width 73 height 9
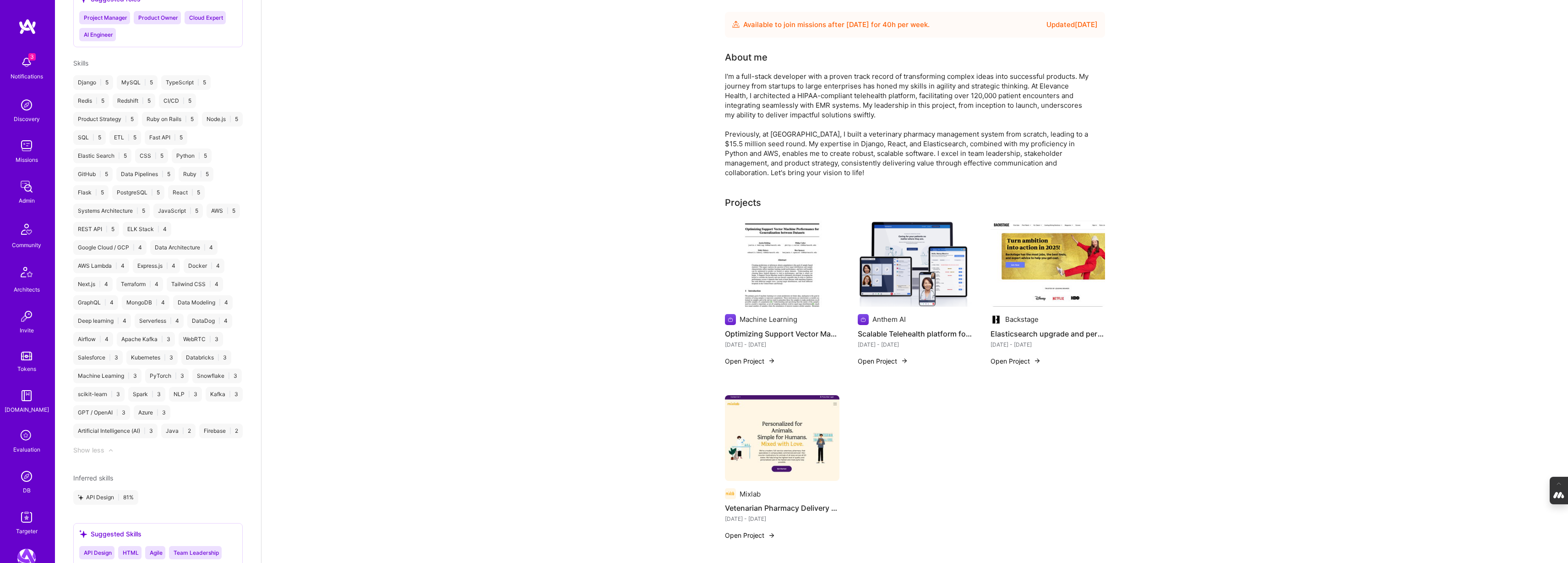
scroll to position [1001, 0]
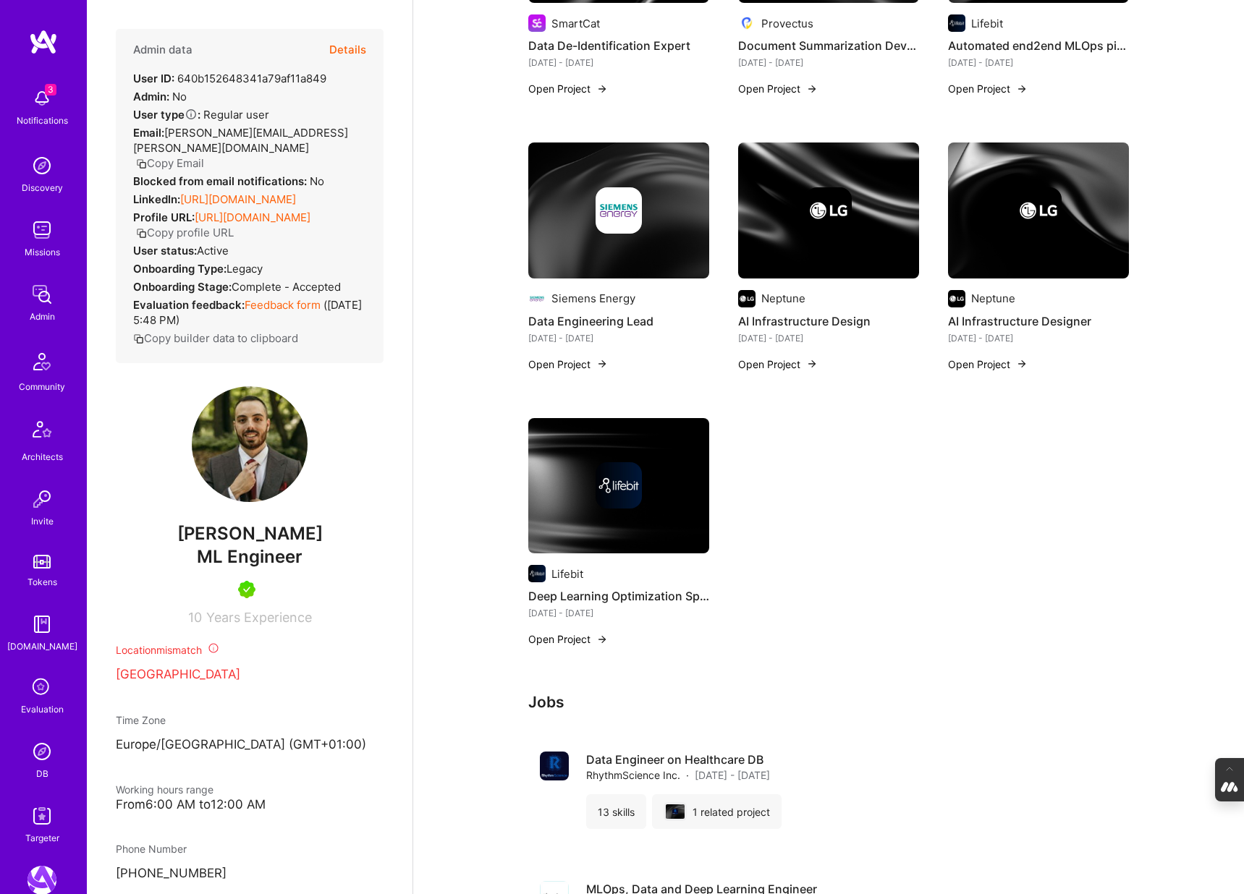
scroll to position [2495, 0]
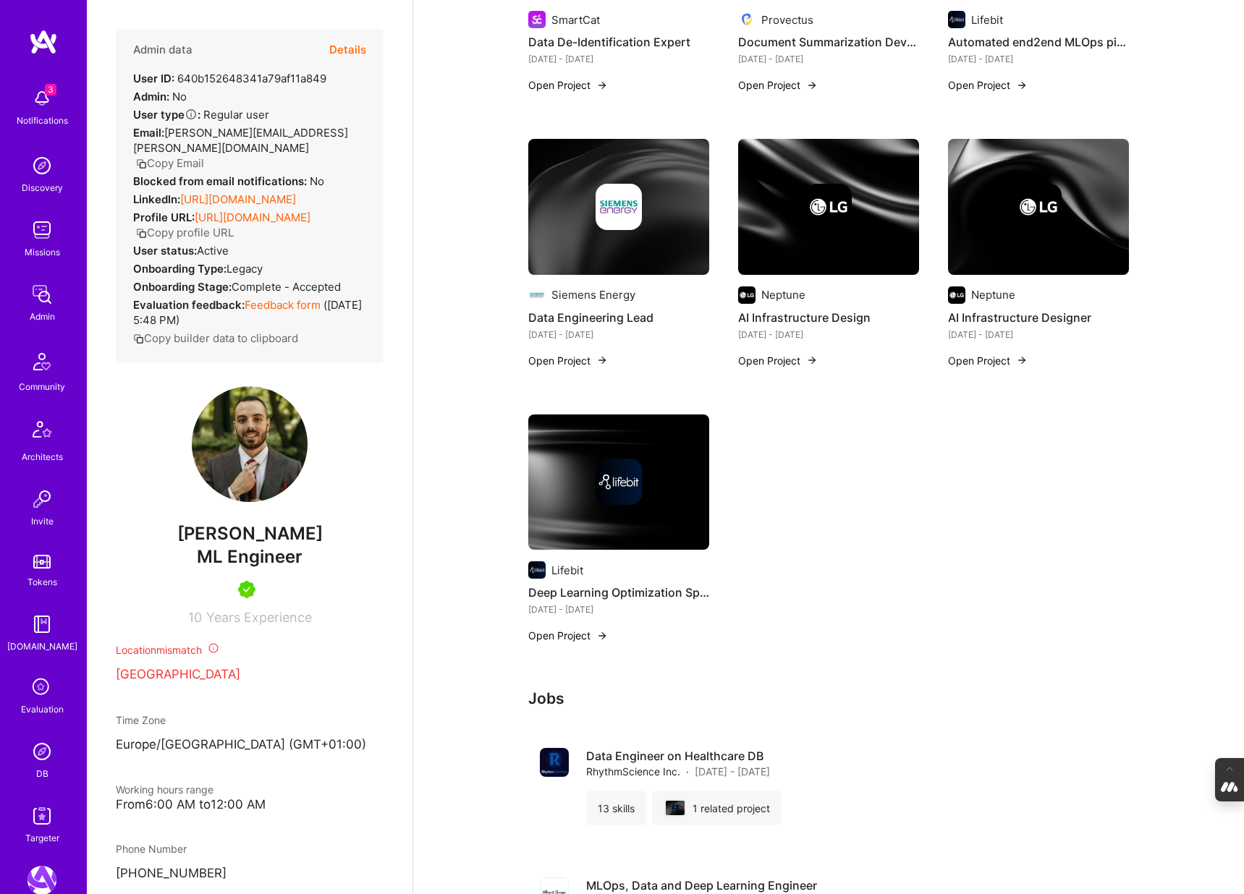
click at [234, 192] on link "[URL][DOMAIN_NAME]" at bounding box center [238, 199] width 116 height 14
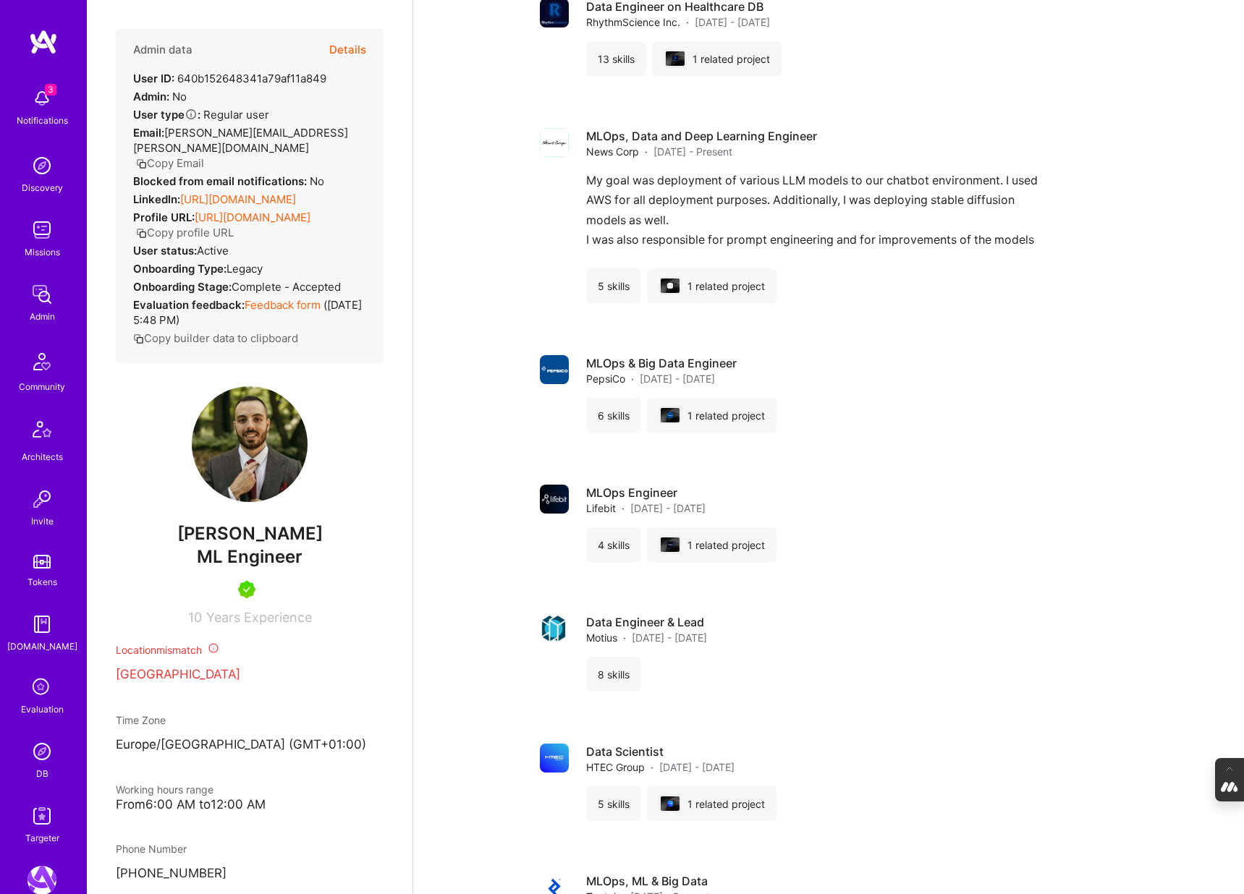
scroll to position [3274, 0]
